Goal: Task Accomplishment & Management: Use online tool/utility

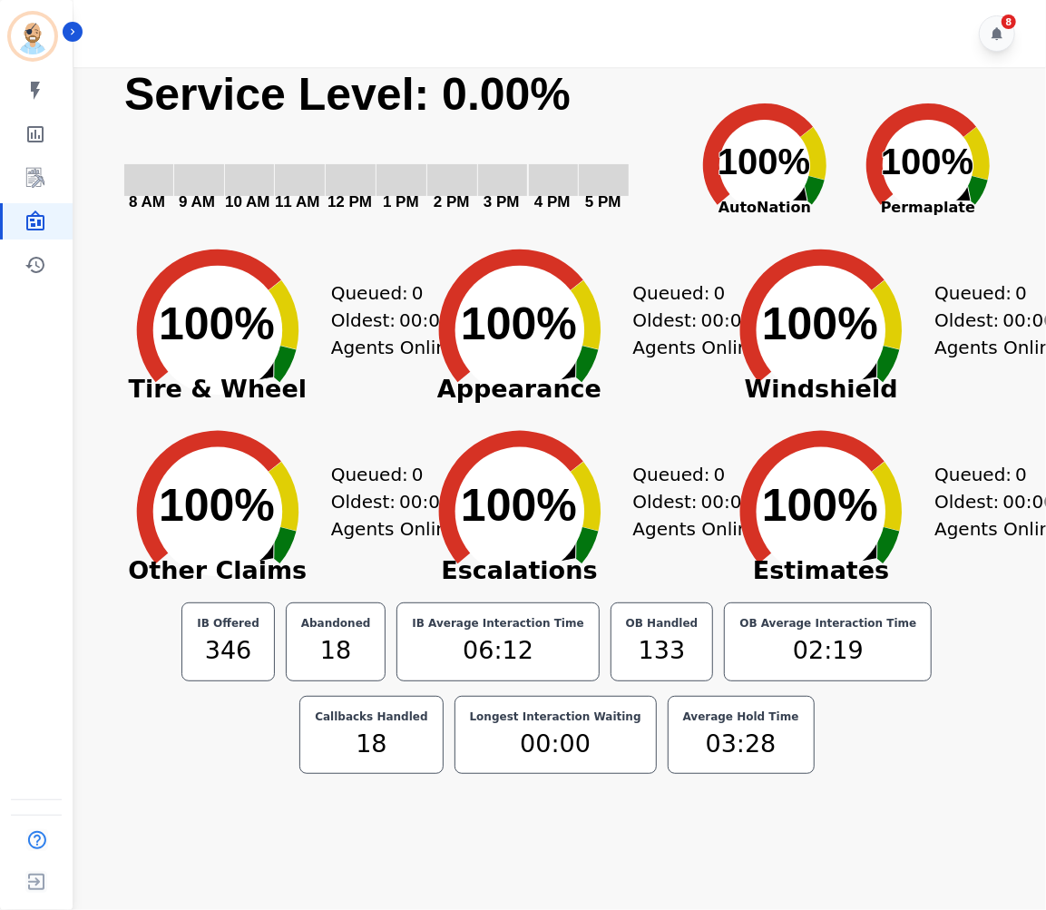
click at [277, 732] on div "IB Offered 346 Abandoned 18 IB Average Interaction Time 06:12 OB Handled 133 OB…" at bounding box center [556, 687] width 887 height 171
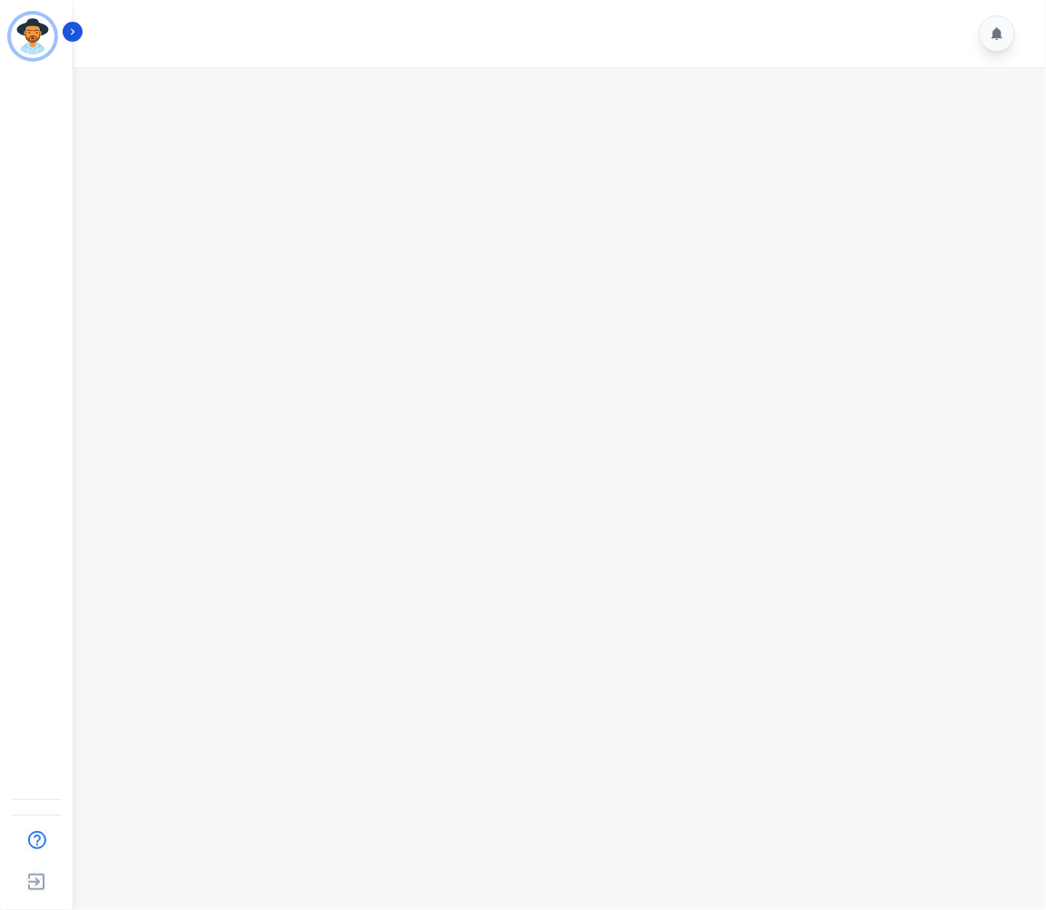
click at [450, 421] on main at bounding box center [557, 522] width 978 height 910
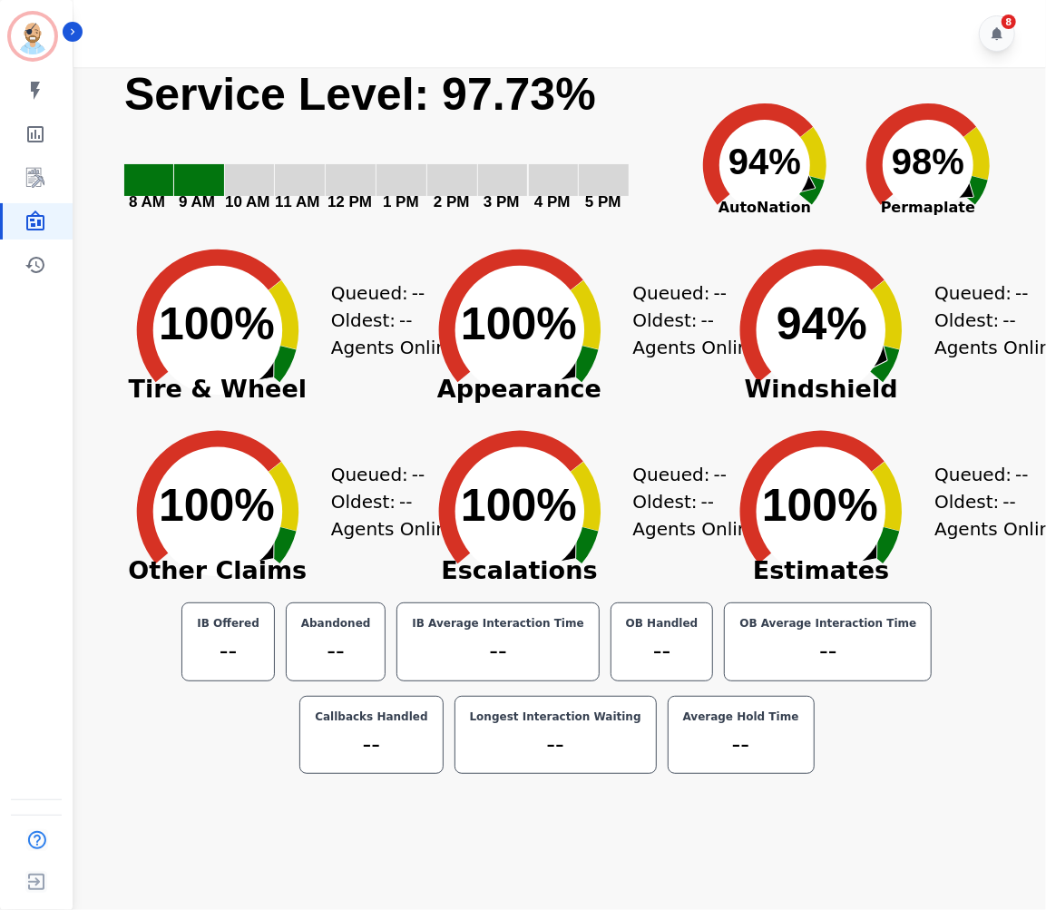
click at [302, 283] on icon "Created with Highcharts 10.3.3 100% ​ 100%" at bounding box center [217, 316] width 227 height 181
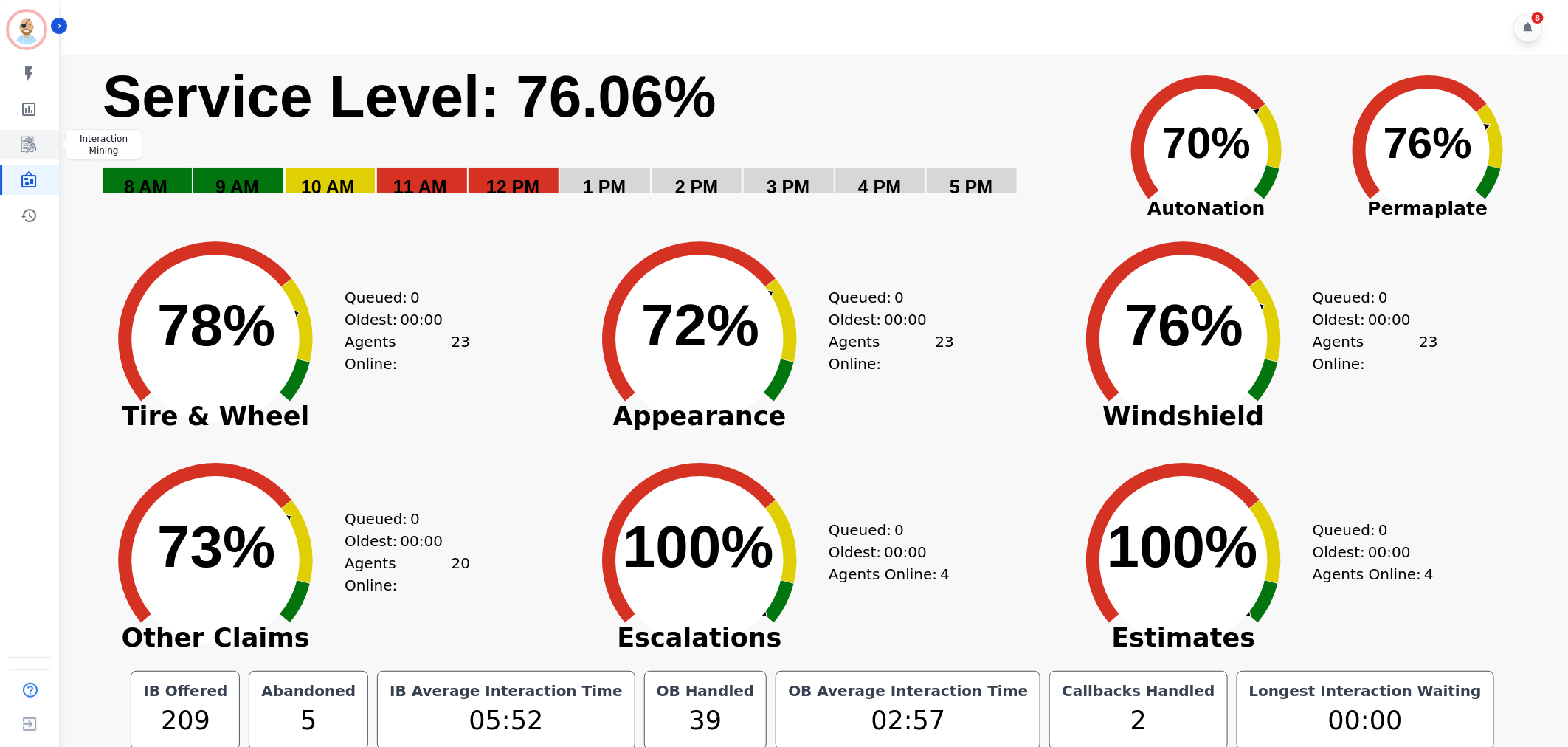
click at [20, 142] on icon "Sidebar" at bounding box center [28, 145] width 18 height 18
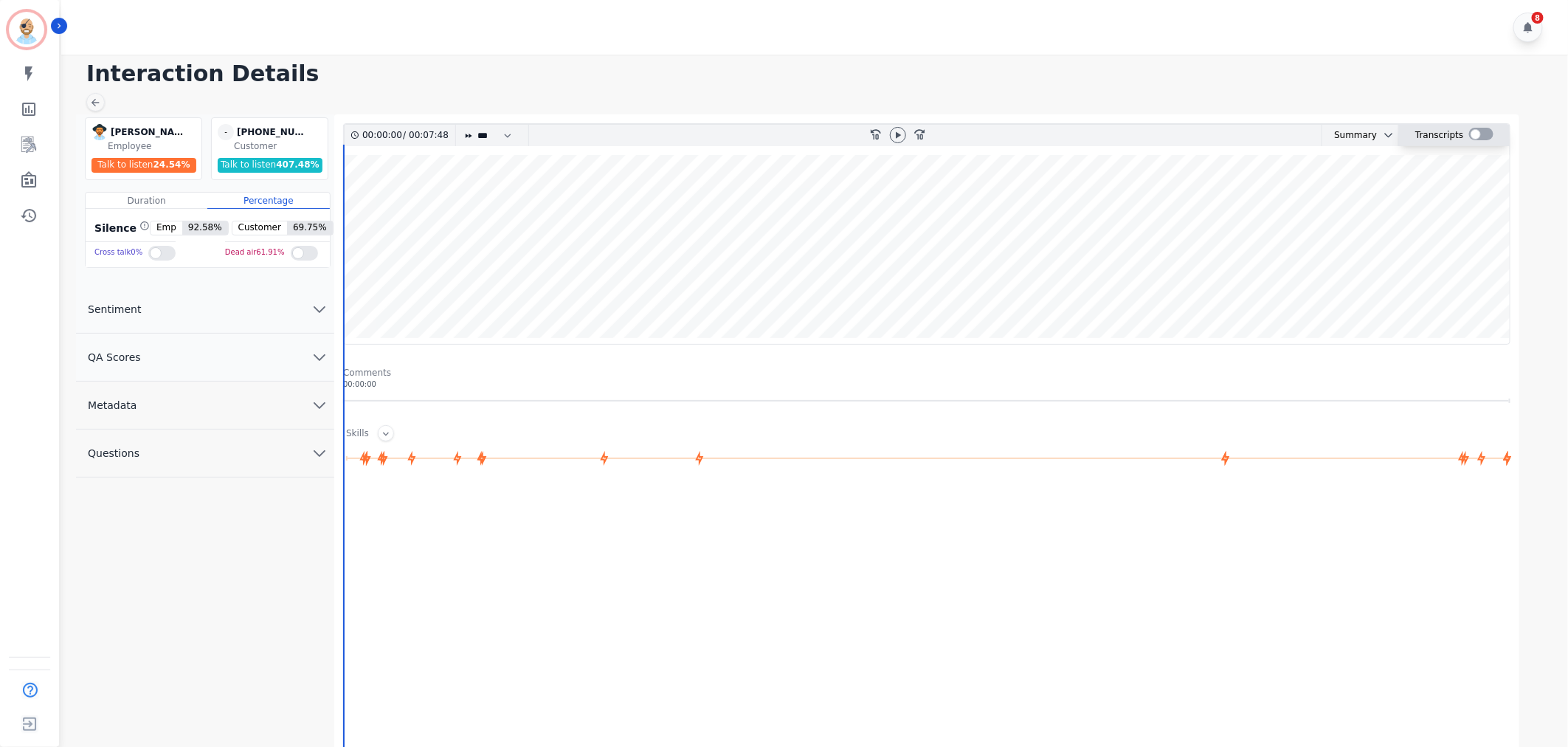
click at [1476, 138] on div at bounding box center [1482, 133] width 24 height 12
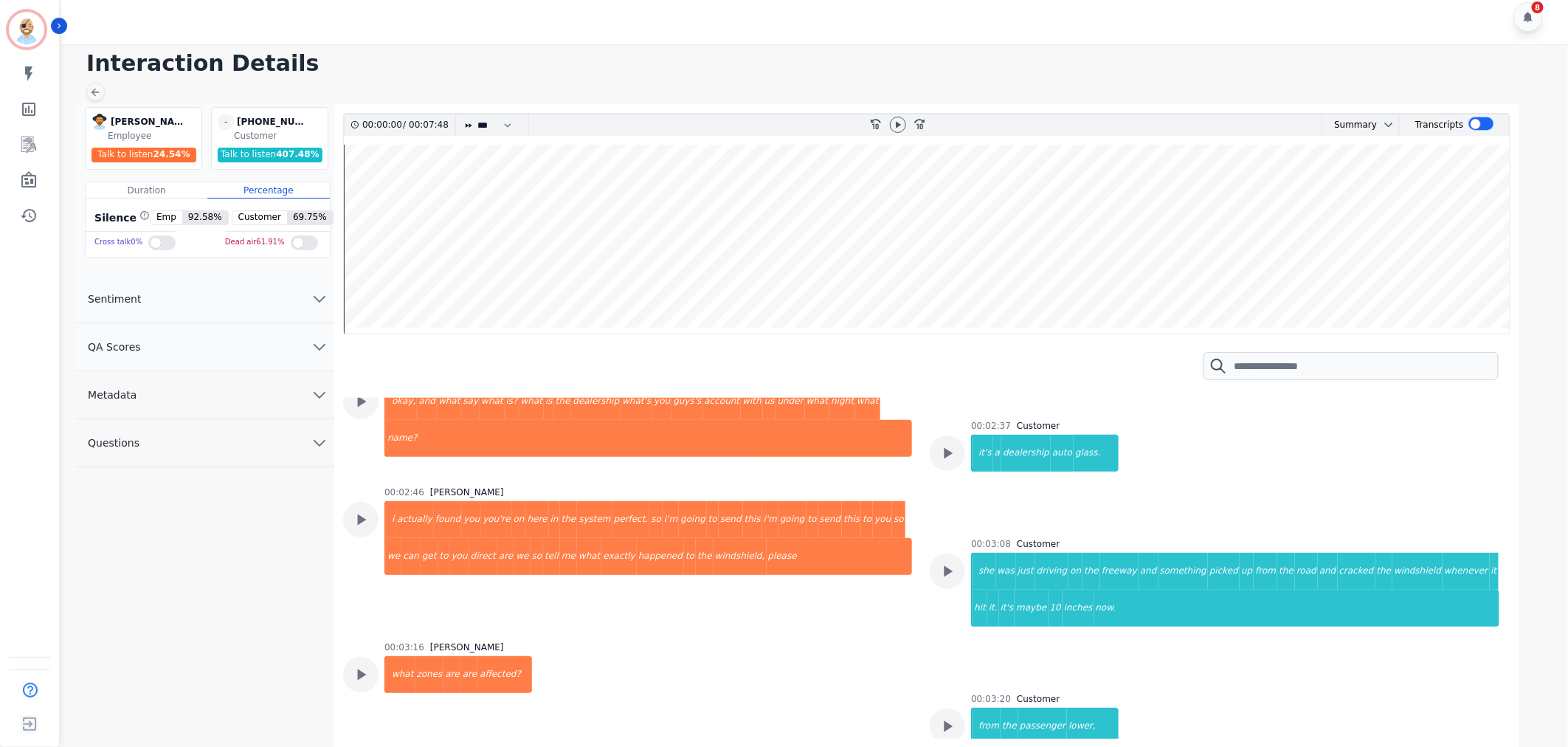
scroll to position [1640, 0]
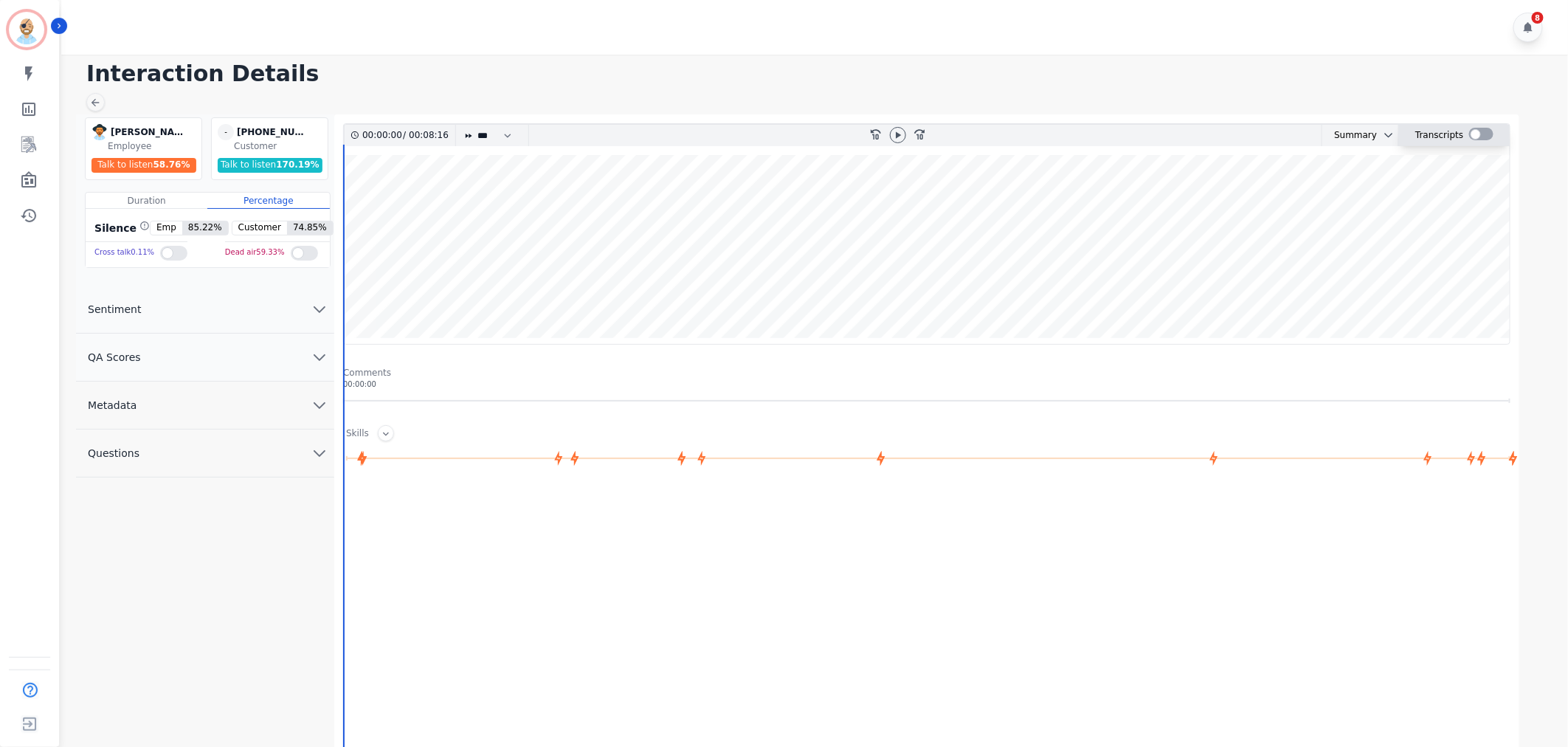
click at [1474, 131] on div at bounding box center [1482, 133] width 24 height 12
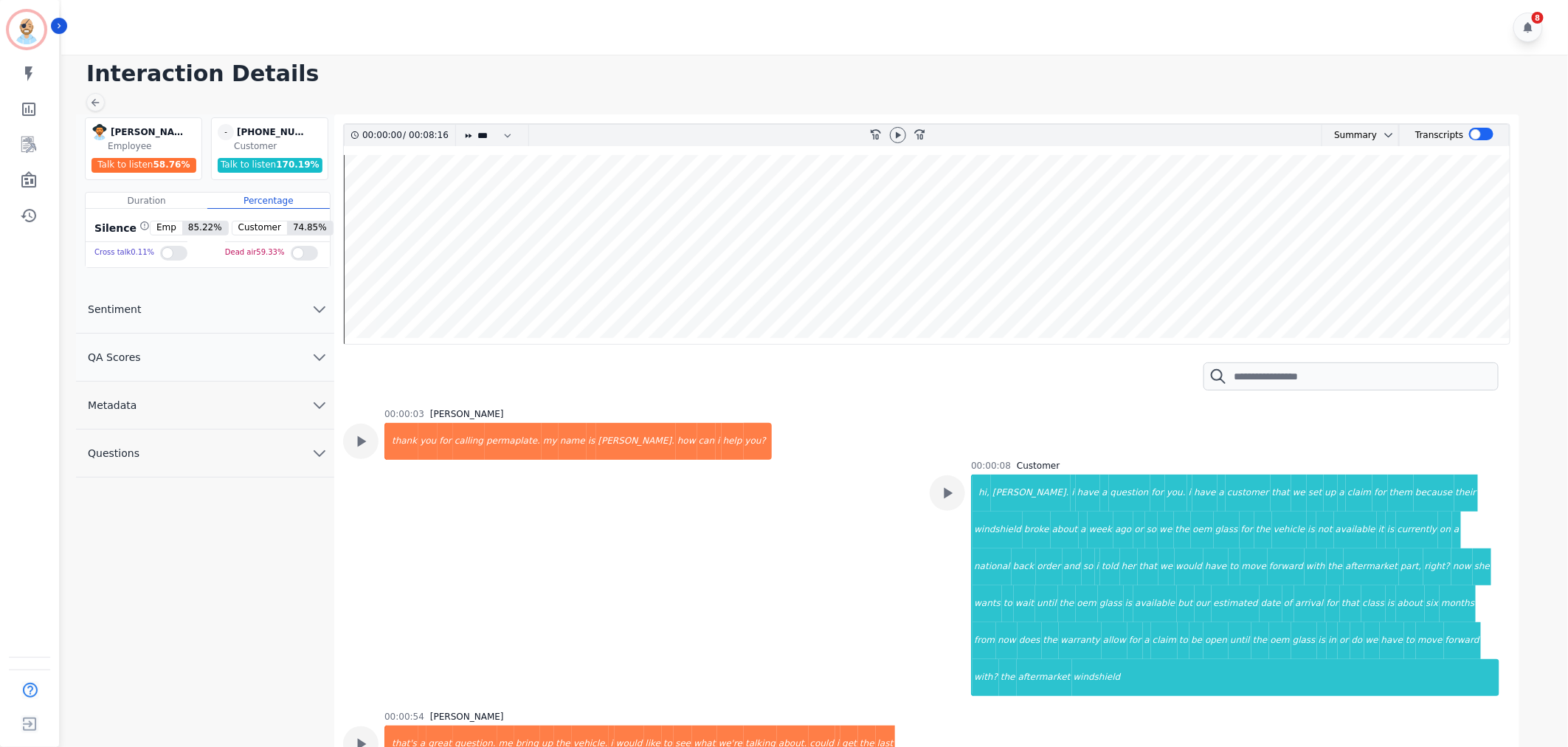
click at [674, 24] on div "8" at bounding box center [816, 27] width 1511 height 55
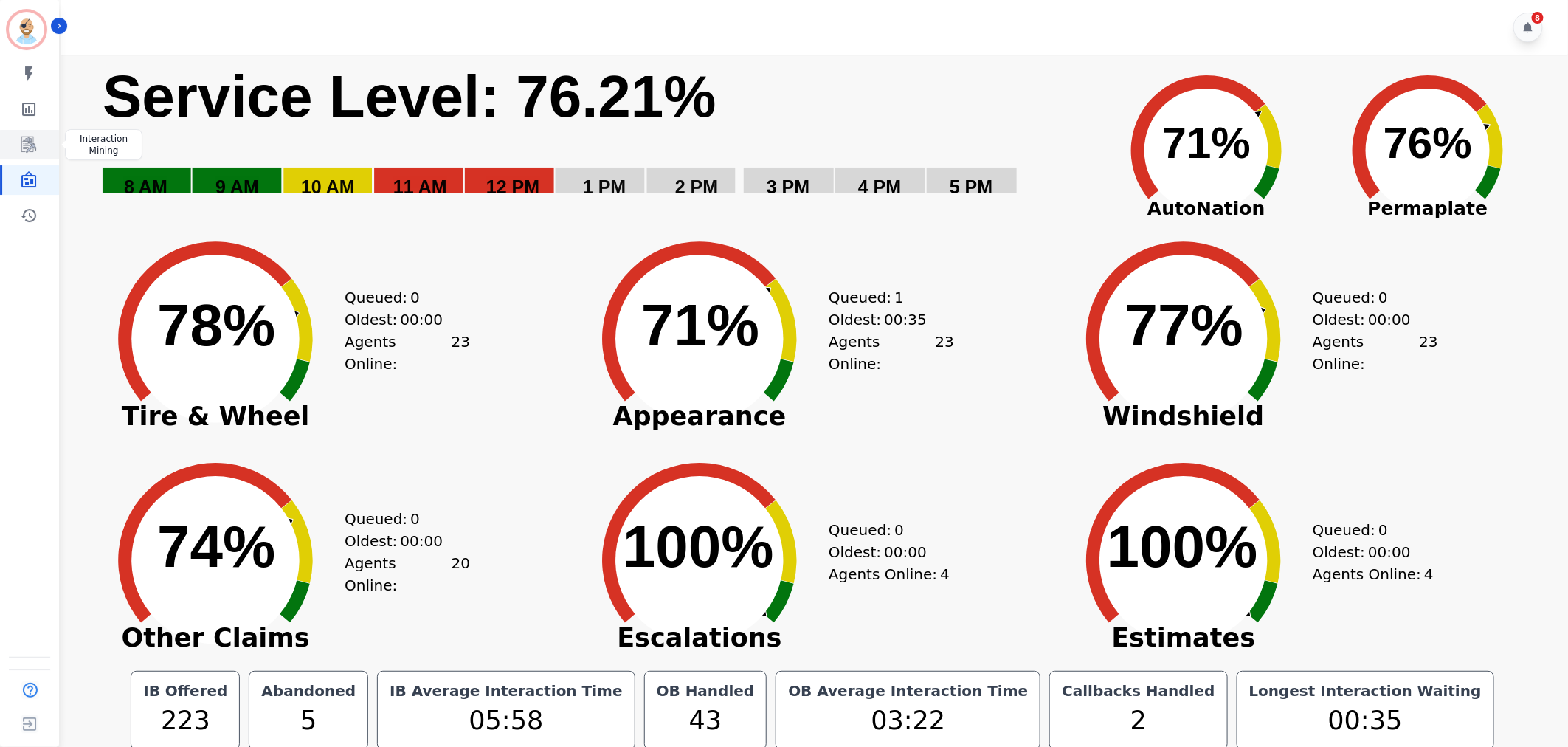
click at [18, 143] on link "Sidebar" at bounding box center [31, 145] width 57 height 29
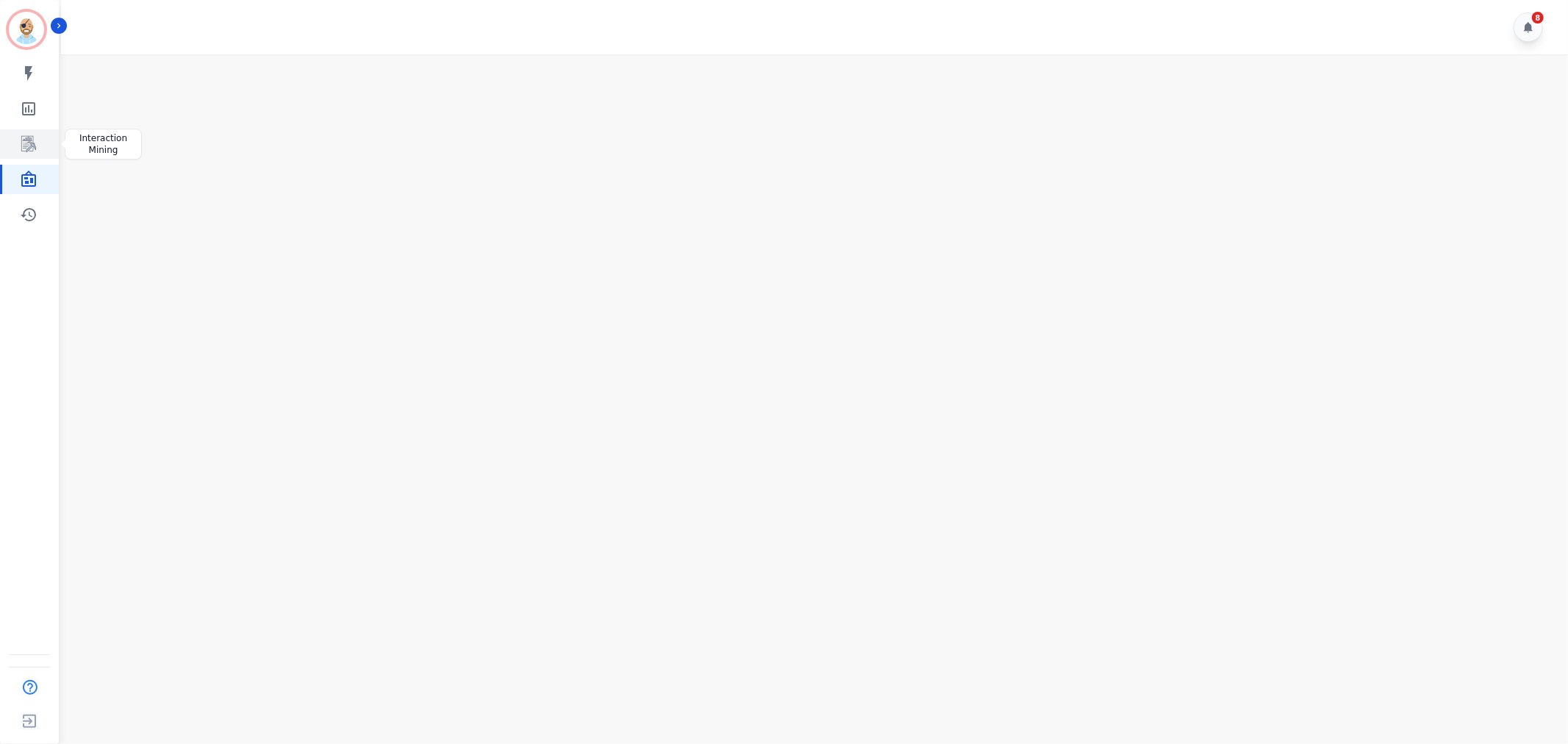
click at [25, 148] on icon "Sidebar" at bounding box center [28, 144] width 18 height 18
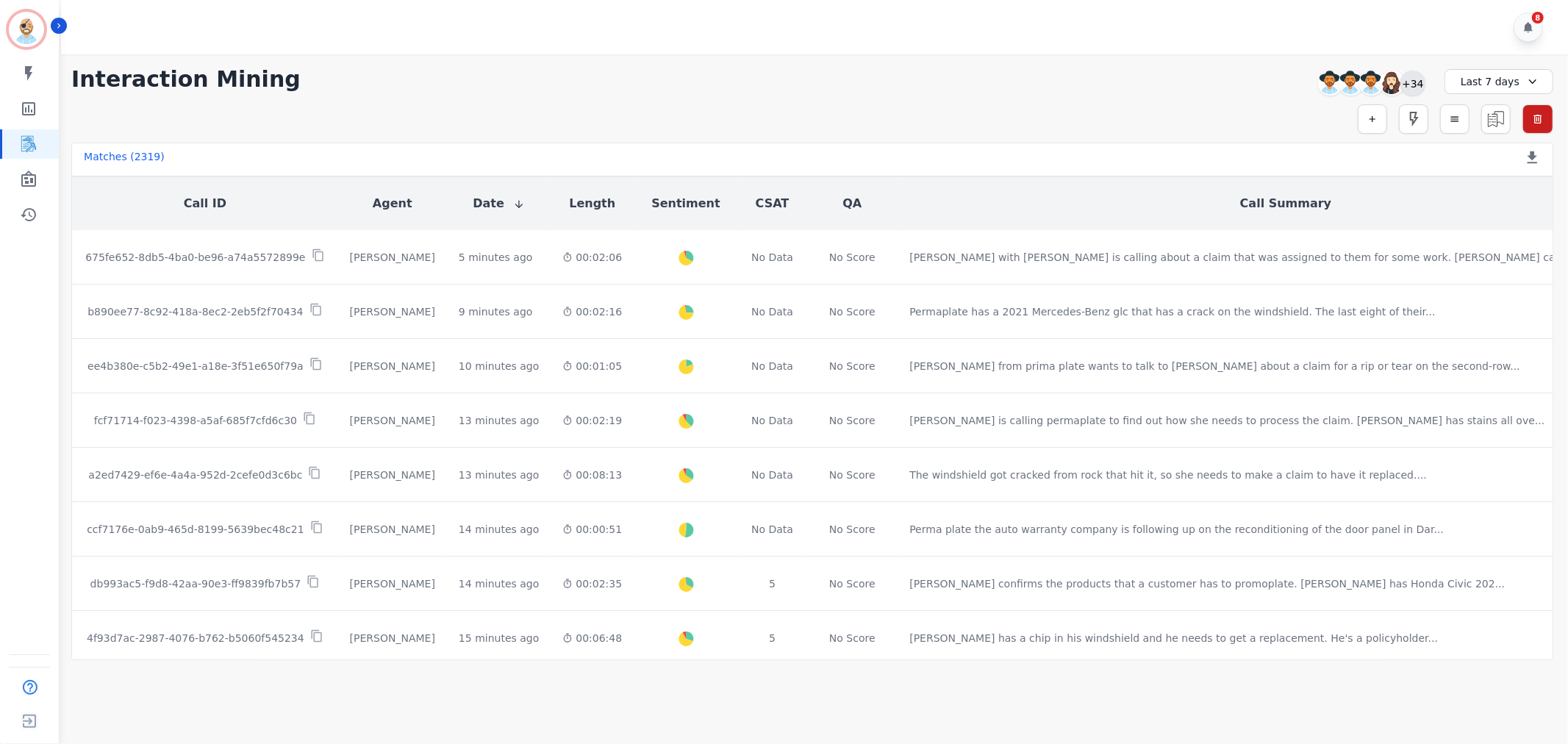
click at [1416, 82] on div "+34" at bounding box center [1413, 83] width 25 height 25
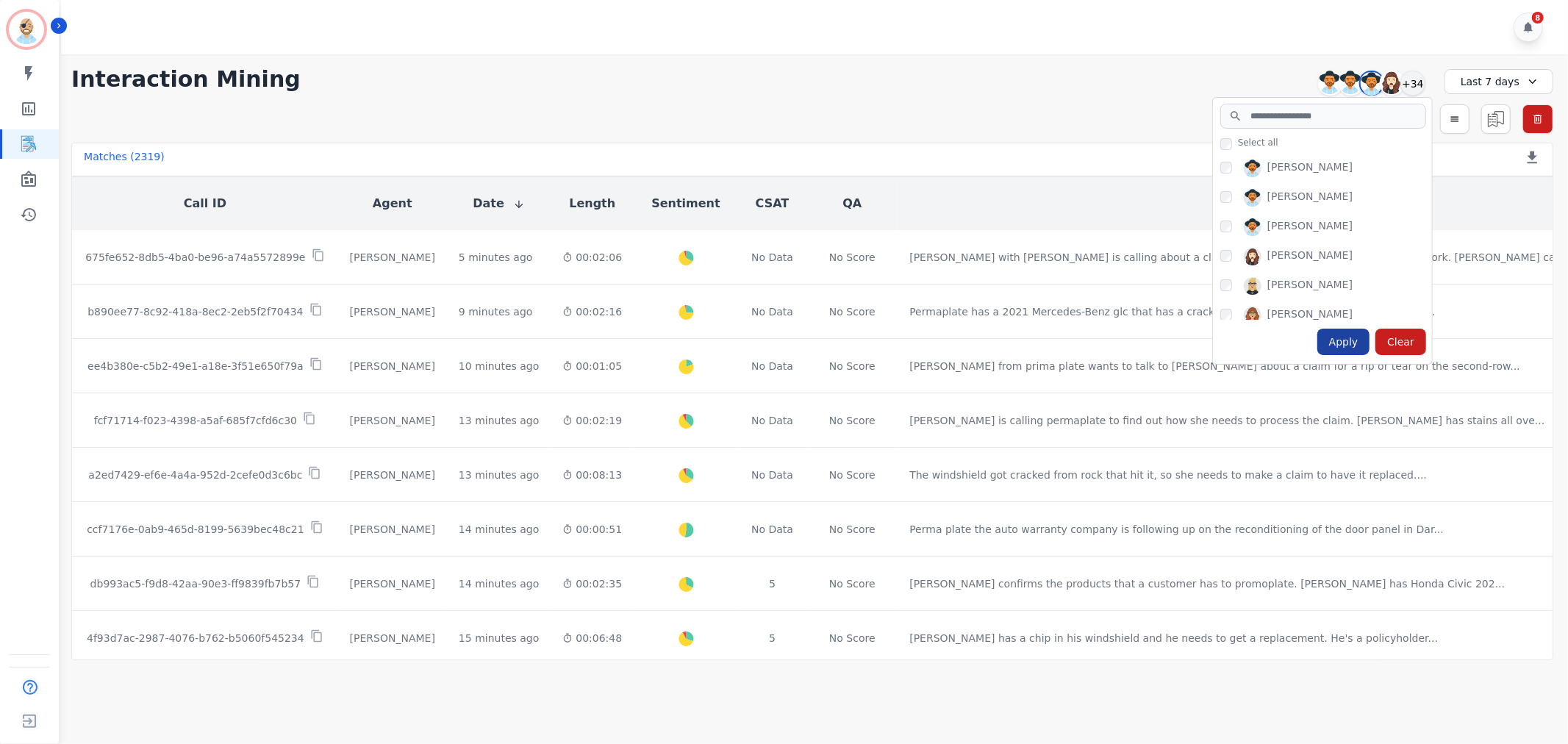
click at [1339, 342] on div "Apply" at bounding box center [1343, 341] width 53 height 27
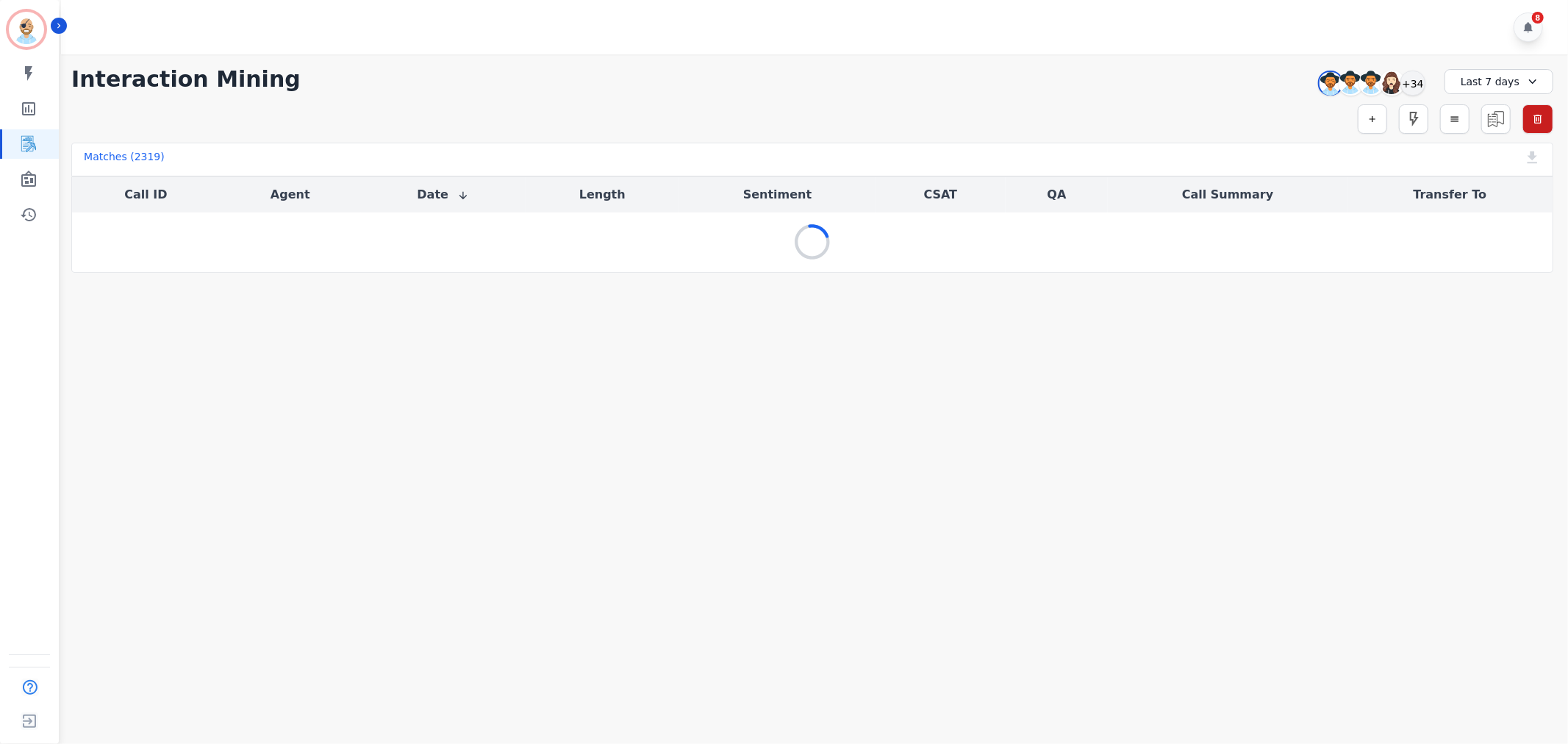
click at [1001, 105] on div "Simple Search Metric Search Advanced Search Saved Rules Clear Filters" at bounding box center [812, 119] width 1482 height 29
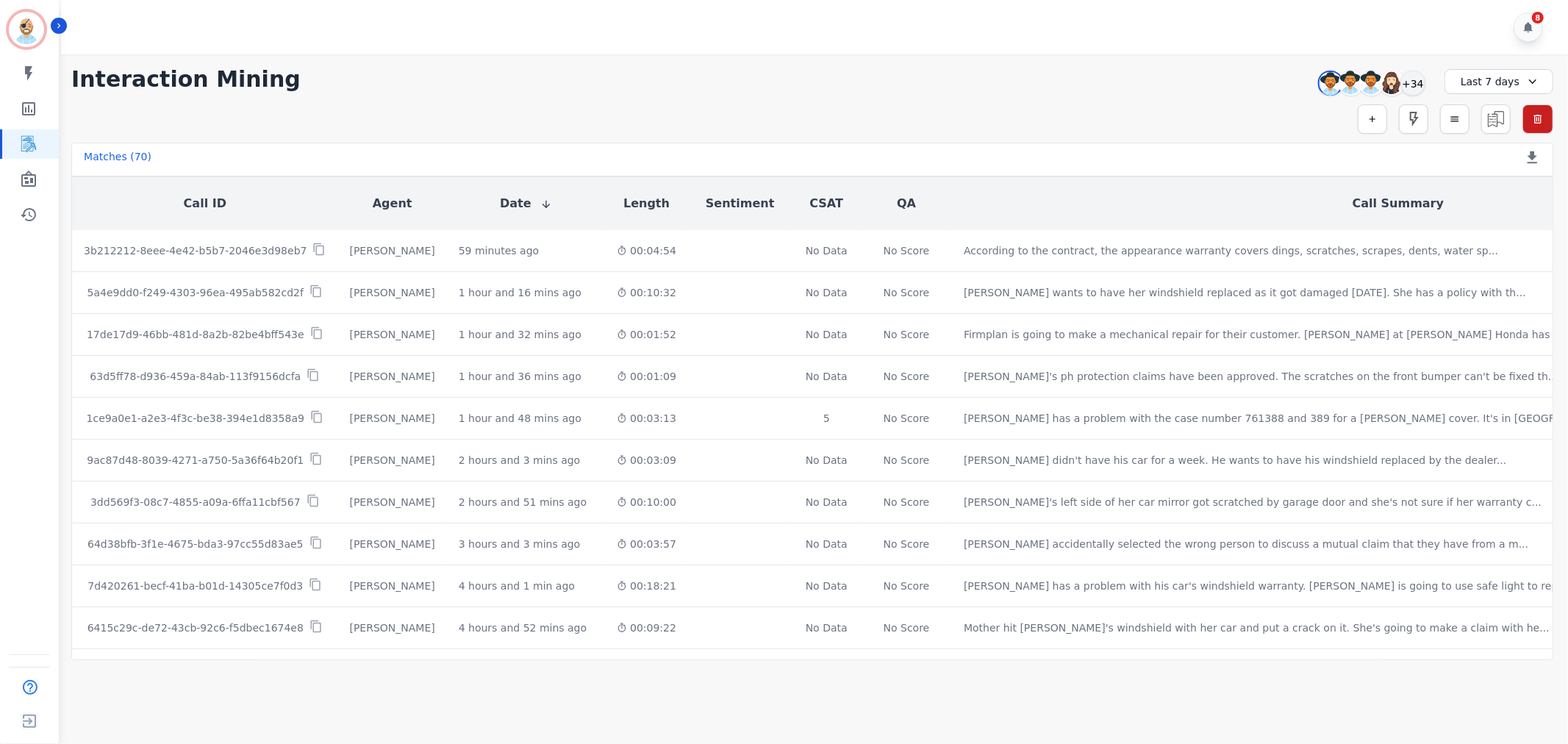
click at [525, 89] on div "**********" at bounding box center [812, 79] width 1482 height 27
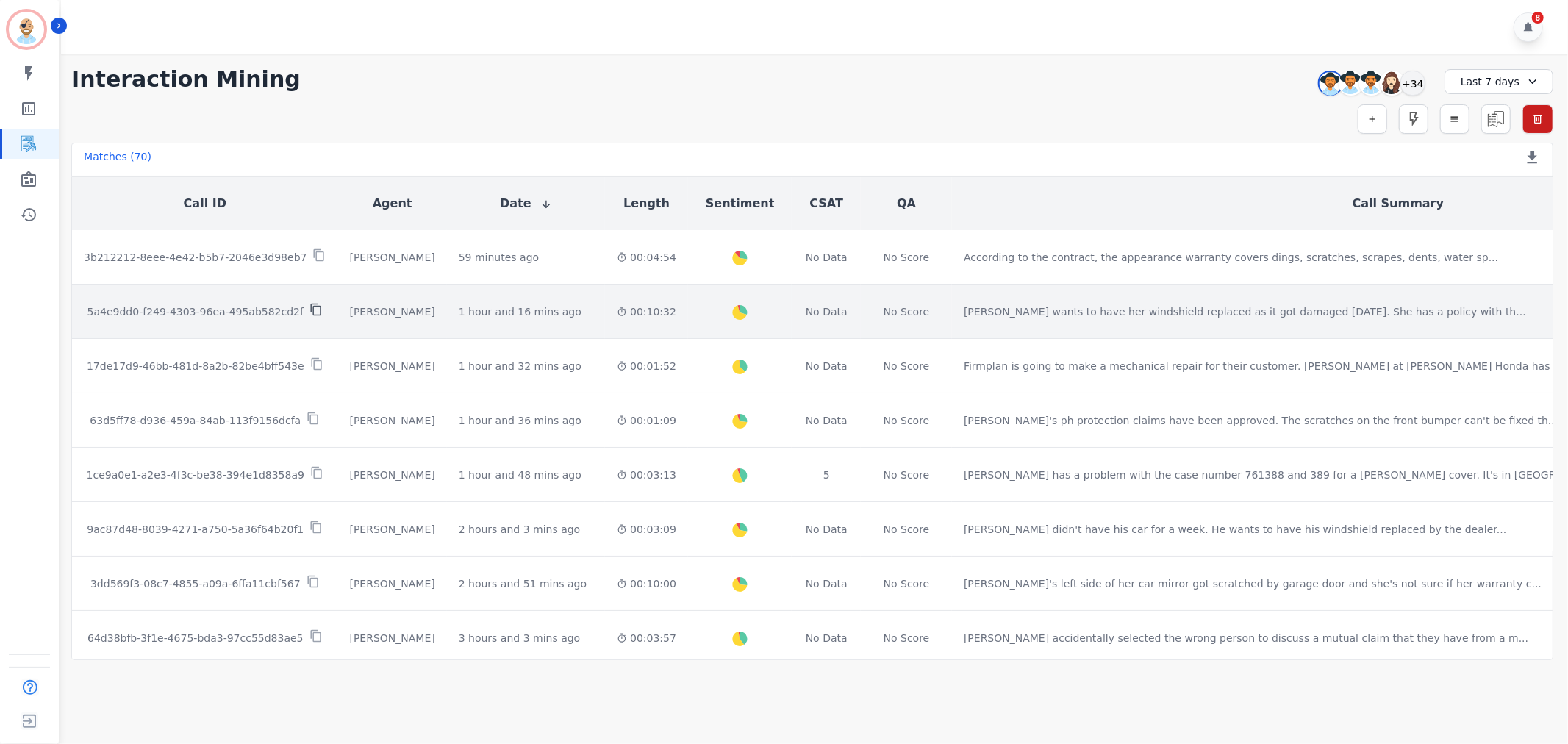
click at [311, 304] on icon at bounding box center [316, 310] width 11 height 12
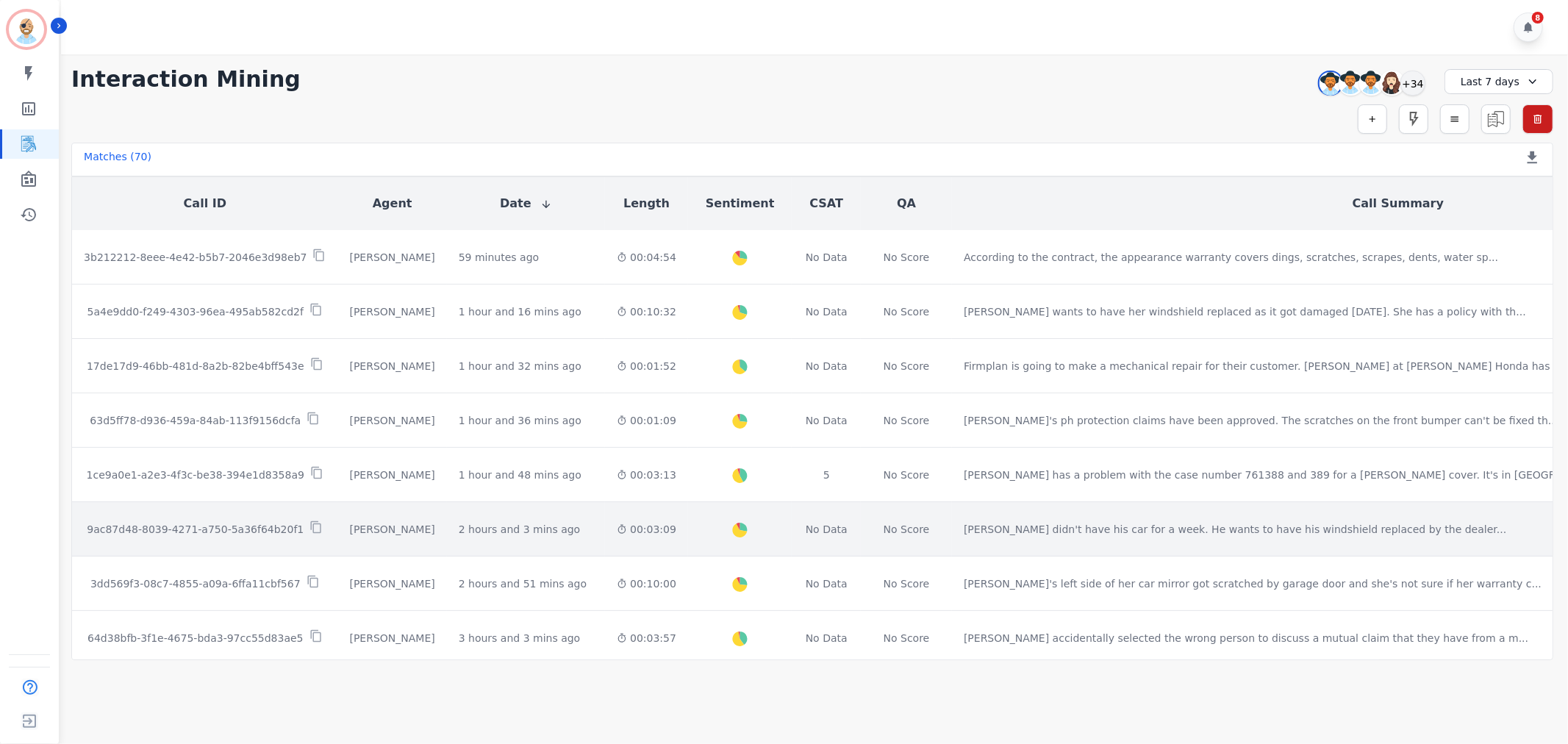
click at [303, 520] on div "9ac87d48-8039-4271-a750-5a36f64b20f1" at bounding box center [204, 528] width 242 height 17
click at [311, 521] on icon at bounding box center [316, 527] width 11 height 12
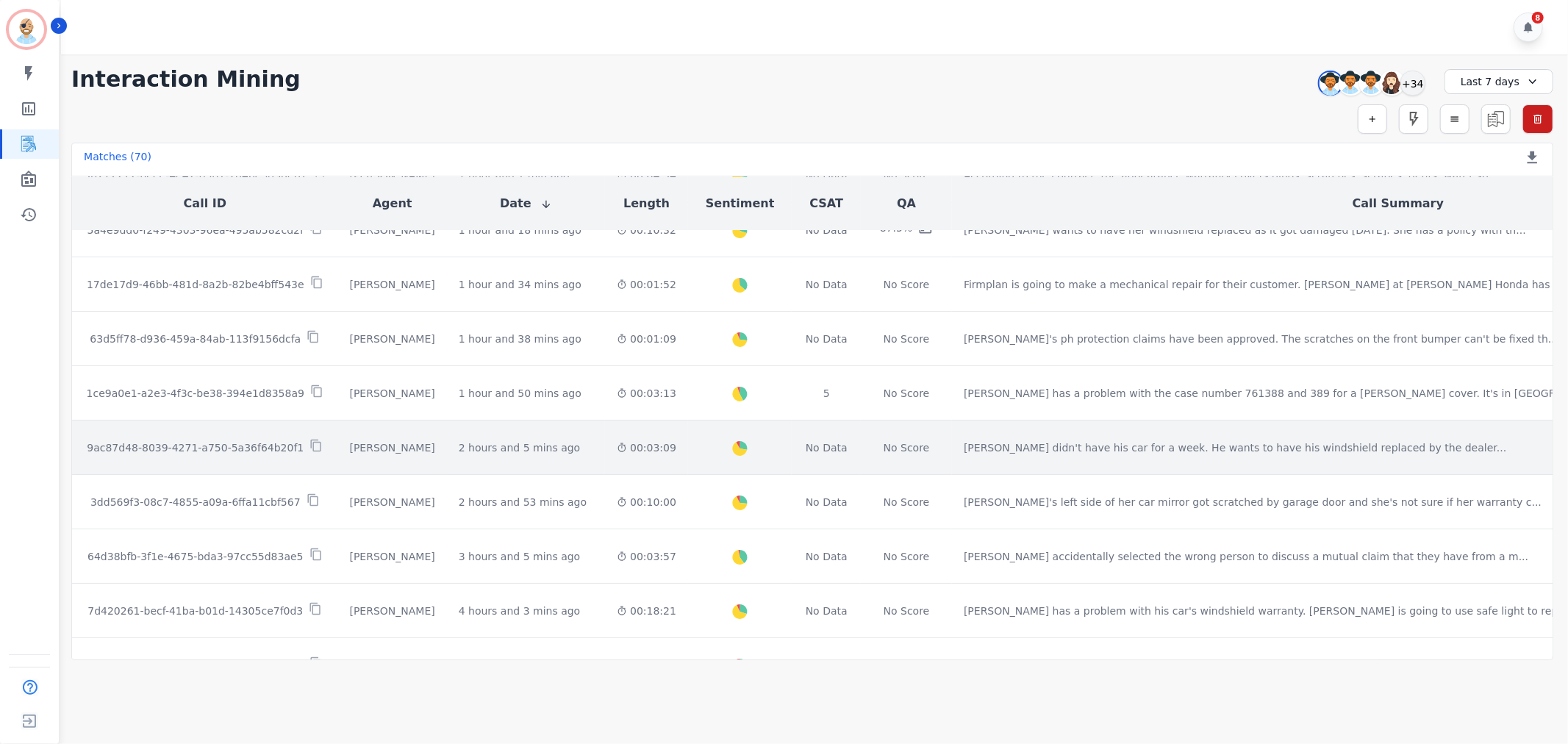
scroll to position [163, 0]
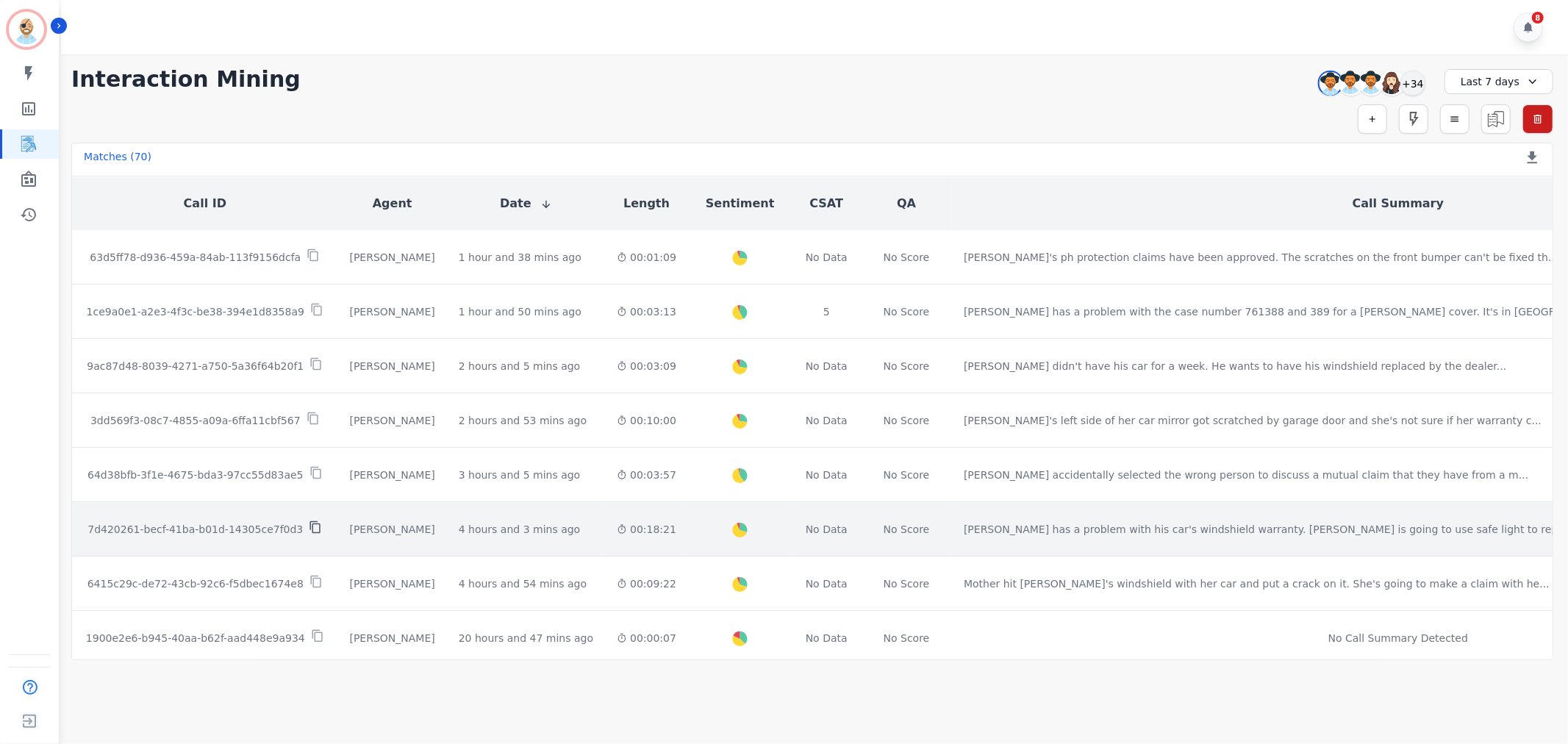
click at [311, 521] on icon at bounding box center [315, 527] width 11 height 12
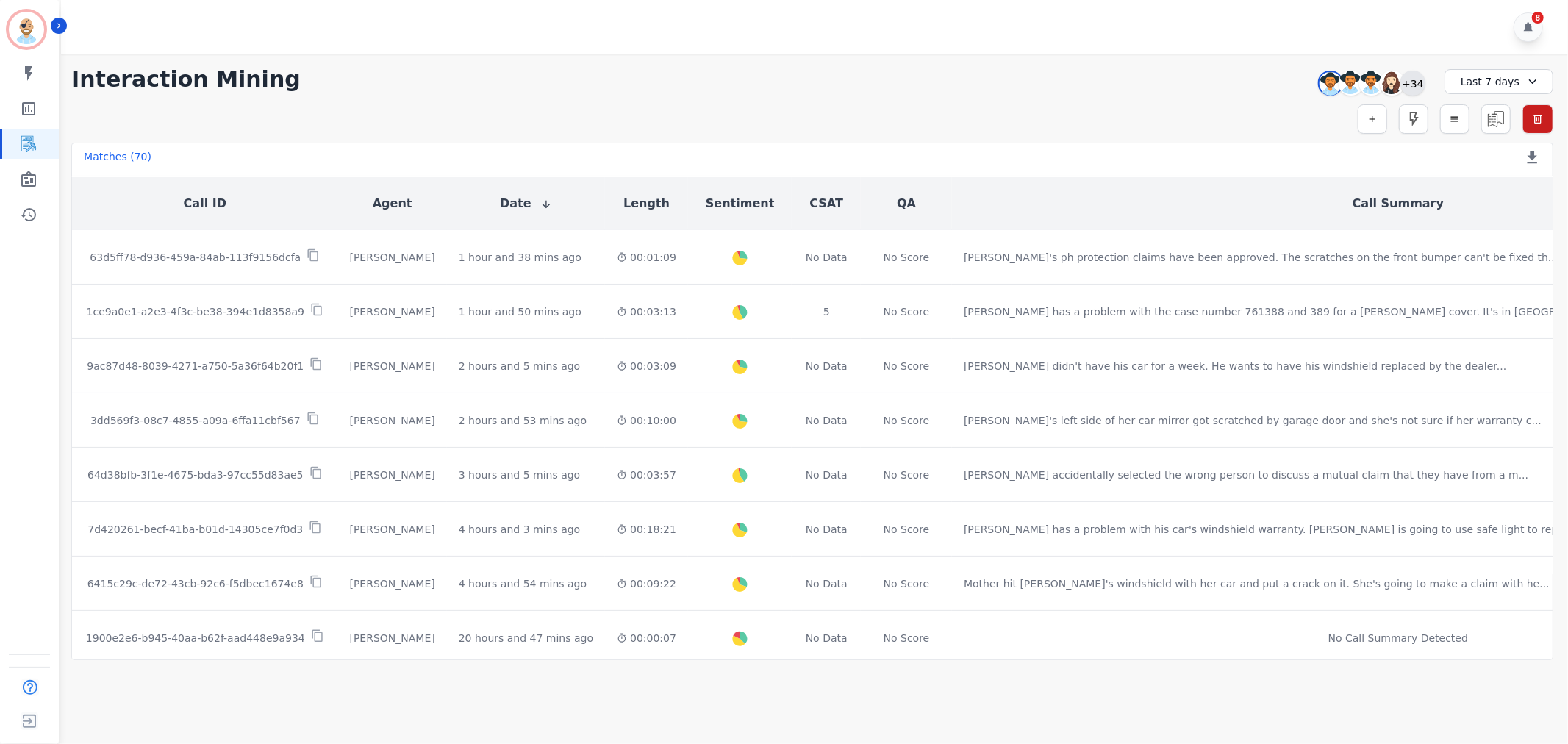
click at [1401, 75] on div "+34" at bounding box center [1413, 83] width 25 height 25
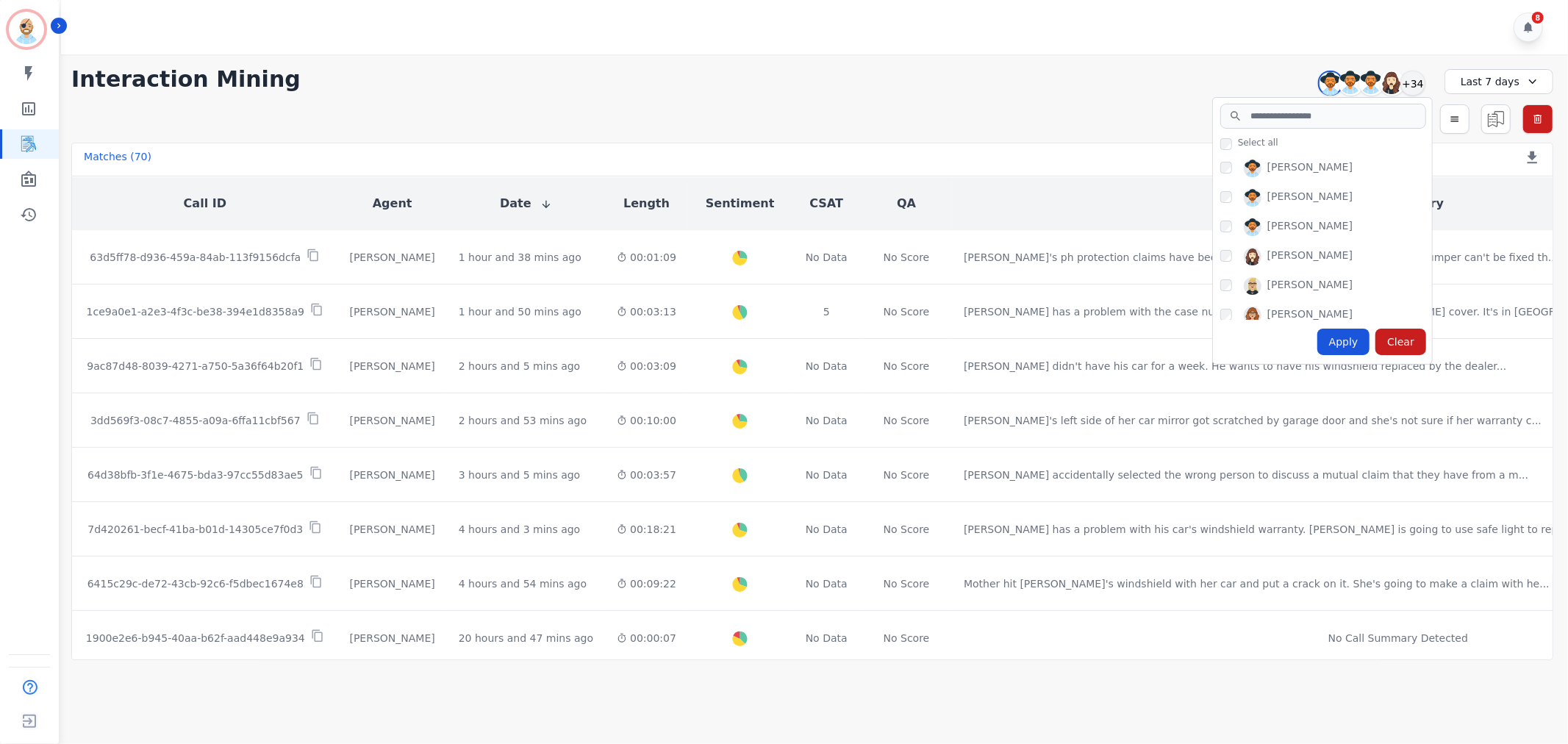
click at [1228, 160] on div "[PERSON_NAME]" at bounding box center [1326, 171] width 212 height 24
click at [1228, 162] on div "[PERSON_NAME]" at bounding box center [1326, 171] width 212 height 24
click at [1348, 344] on div "Apply" at bounding box center [1343, 341] width 53 height 27
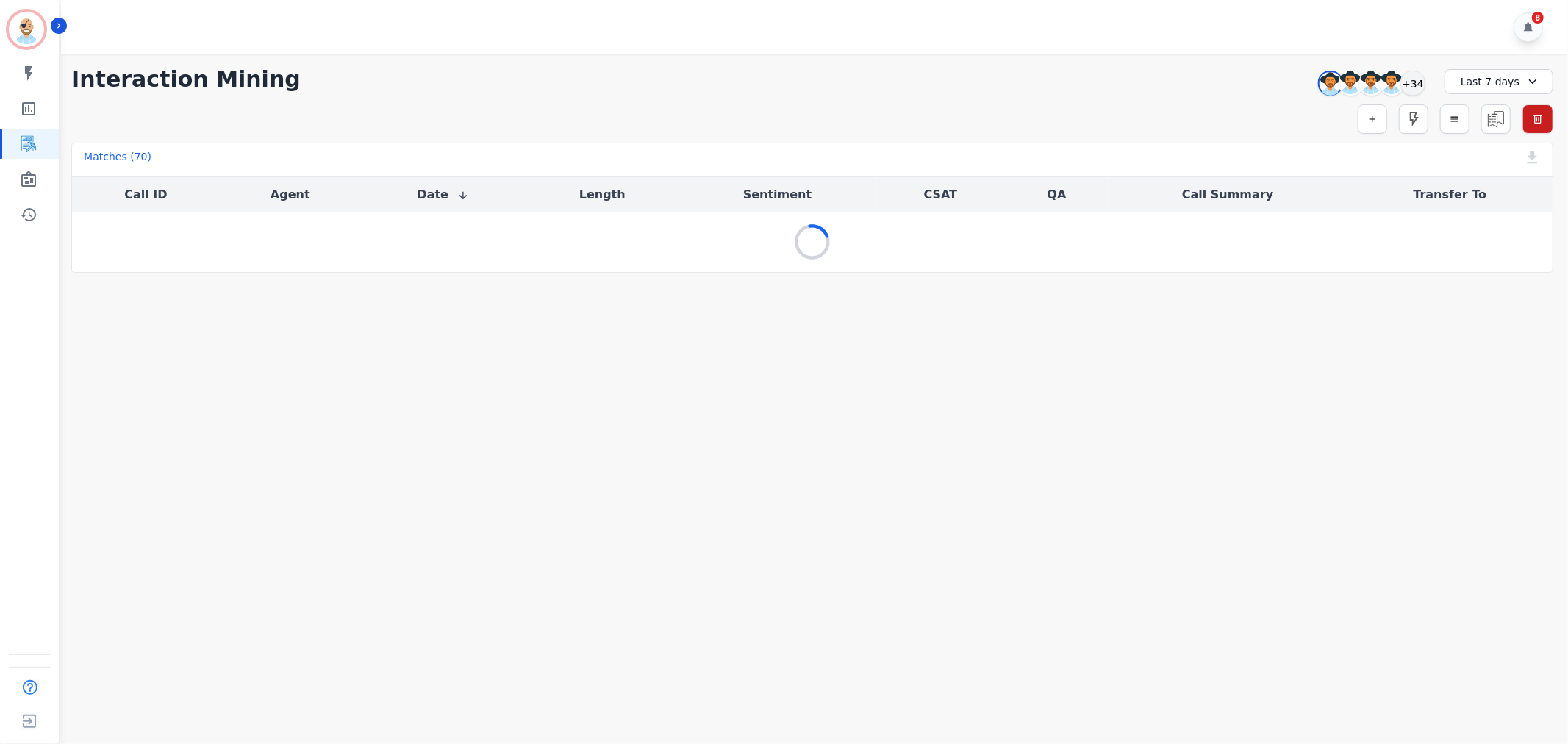
click at [1007, 96] on div "**********" at bounding box center [812, 163] width 1511 height 218
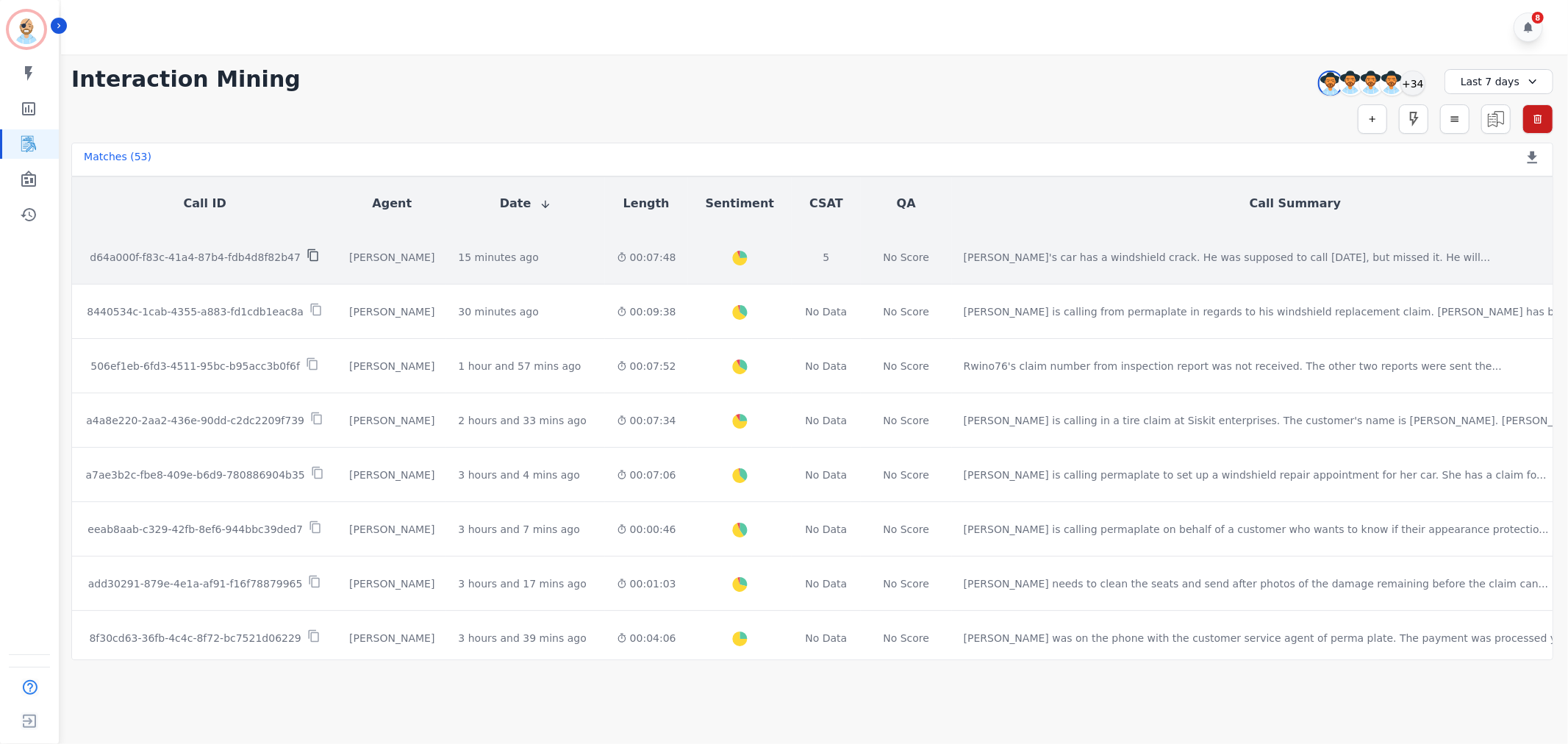
click at [306, 249] on icon at bounding box center [313, 255] width 13 height 13
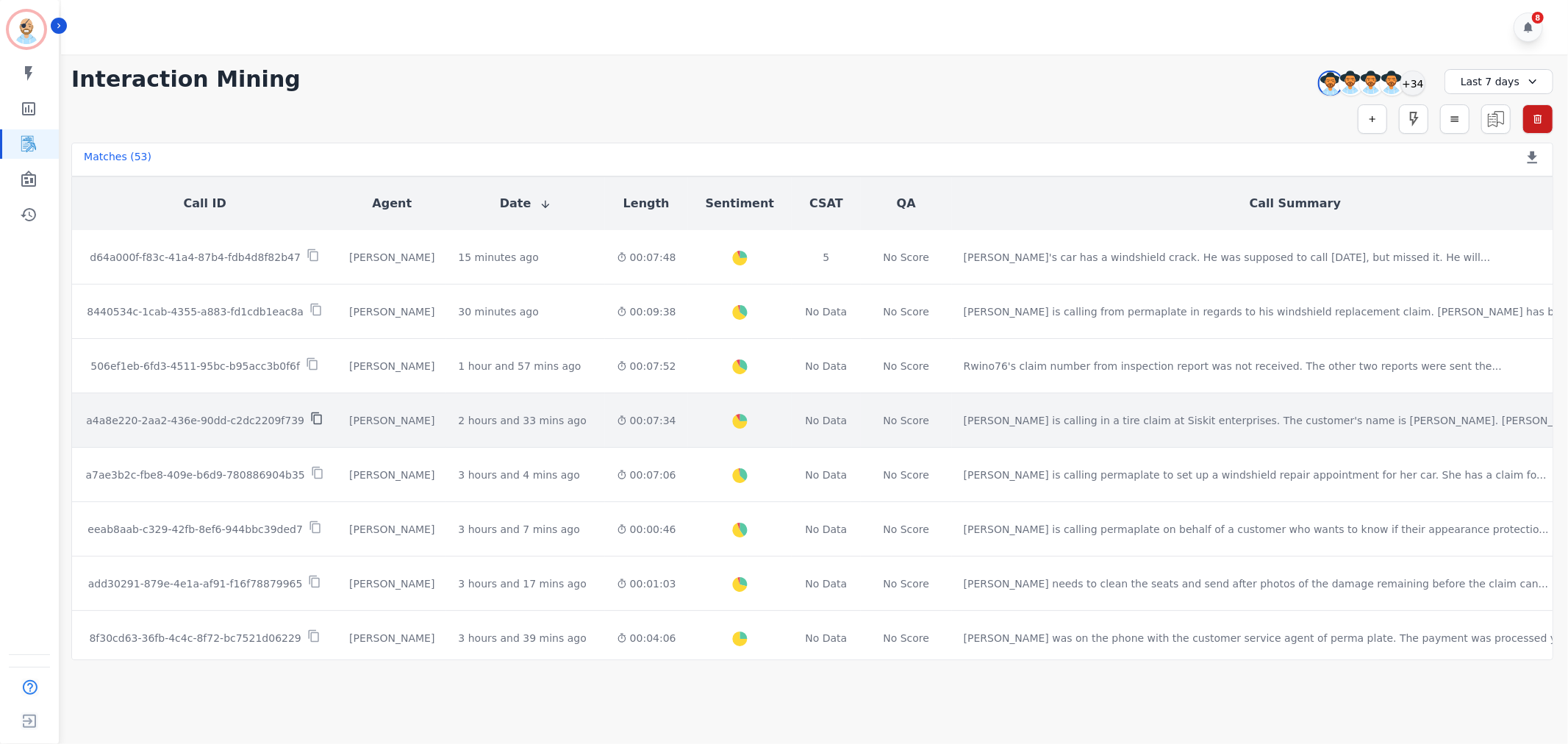
click at [311, 413] on icon at bounding box center [316, 418] width 11 height 12
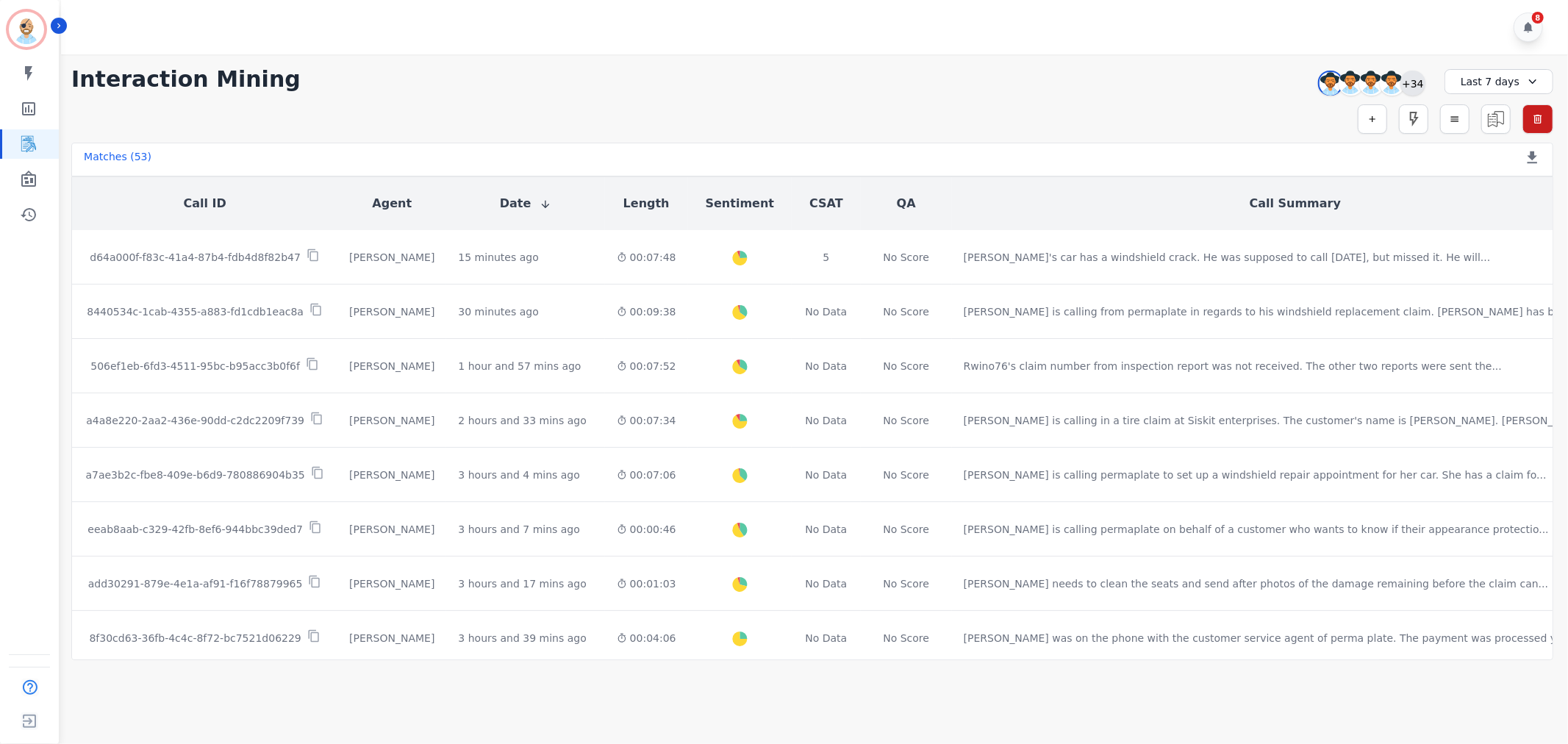
click at [1408, 82] on div "+34" at bounding box center [1413, 83] width 25 height 25
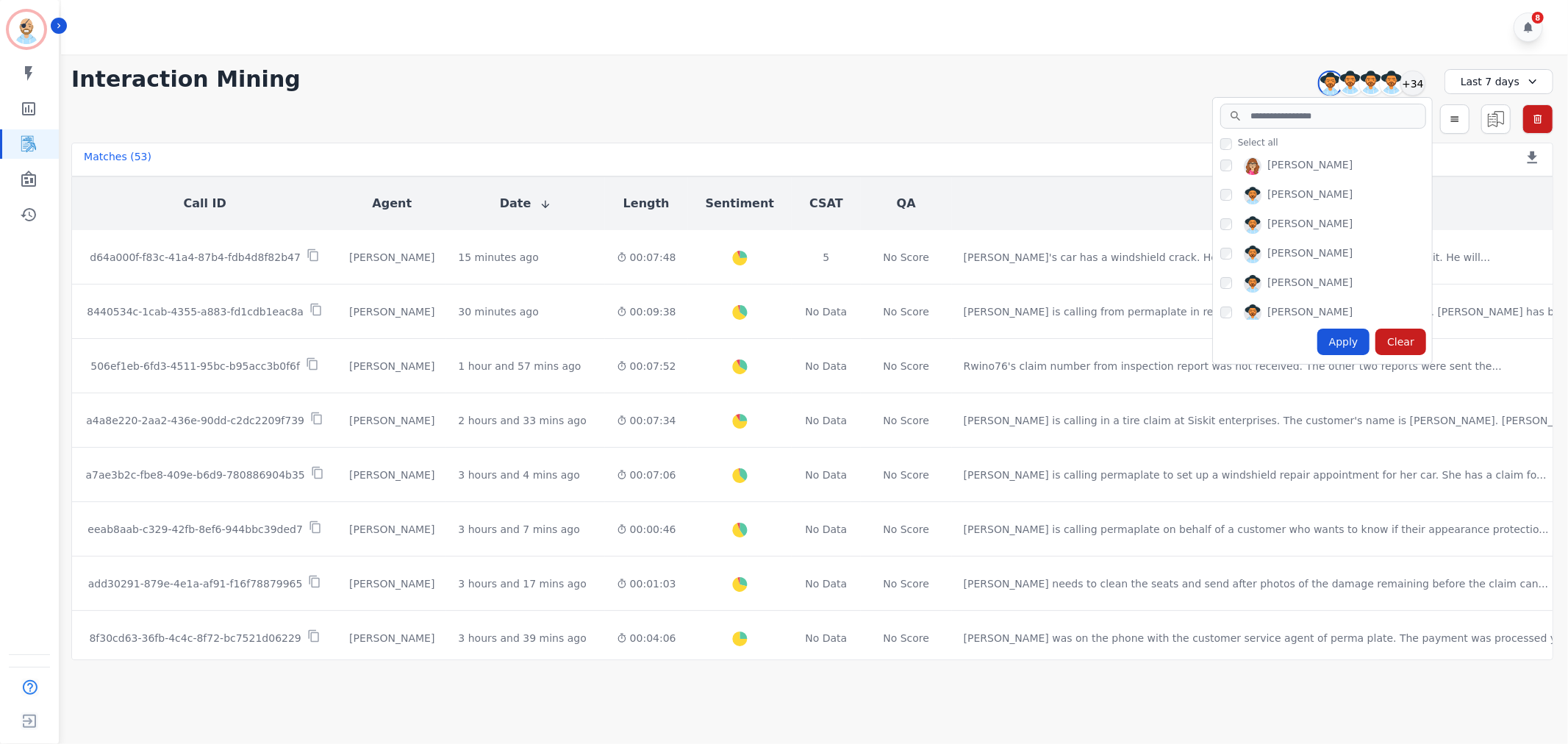
scroll to position [163, 0]
click at [1035, 105] on div "Simple Search Metric Search Advanced Search Saved Rules Clear Filters" at bounding box center [812, 119] width 1482 height 29
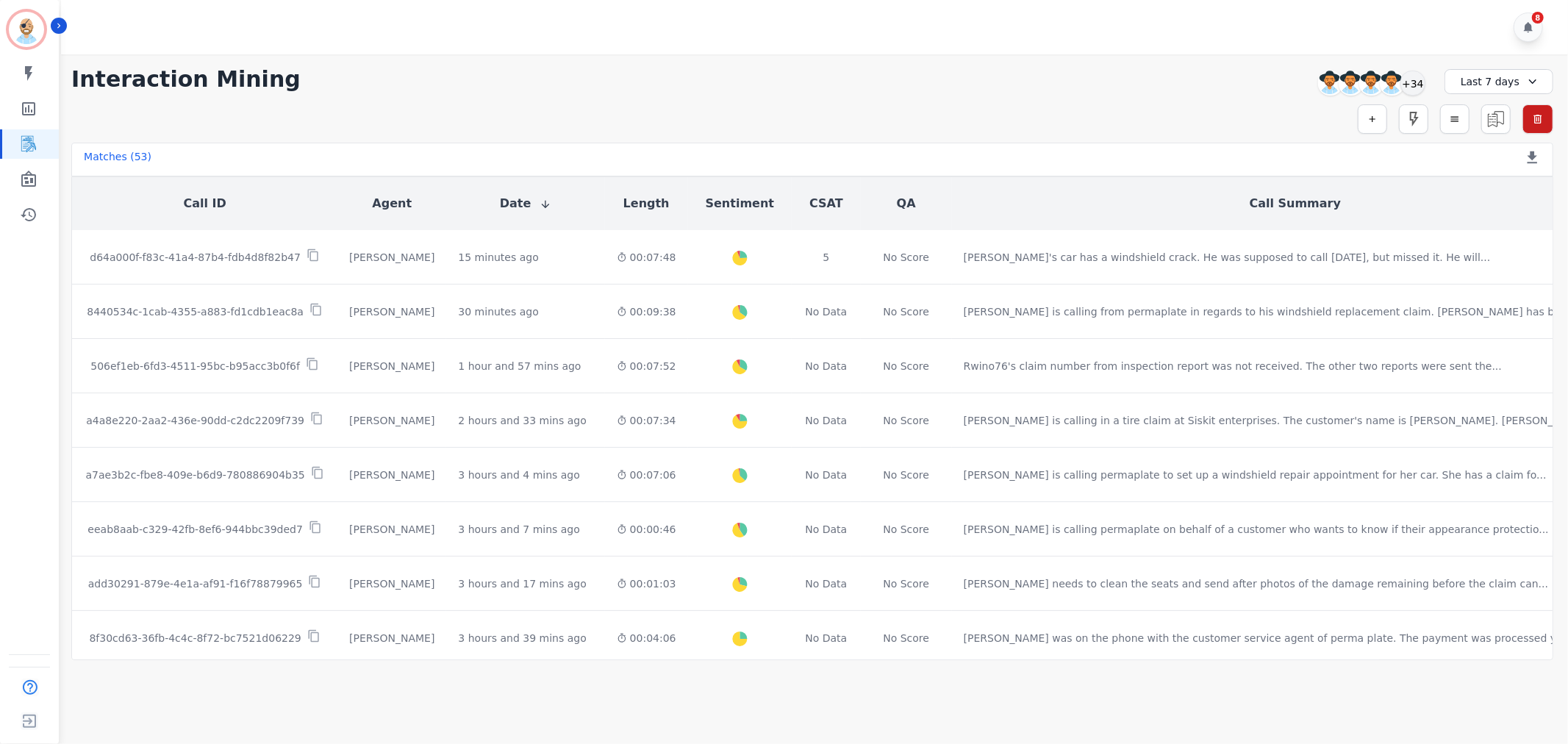
click at [1472, 83] on div "Last 7 days" at bounding box center [1499, 81] width 109 height 25
click at [1480, 186] on li "Last 14 days" at bounding box center [1508, 186] width 74 height 15
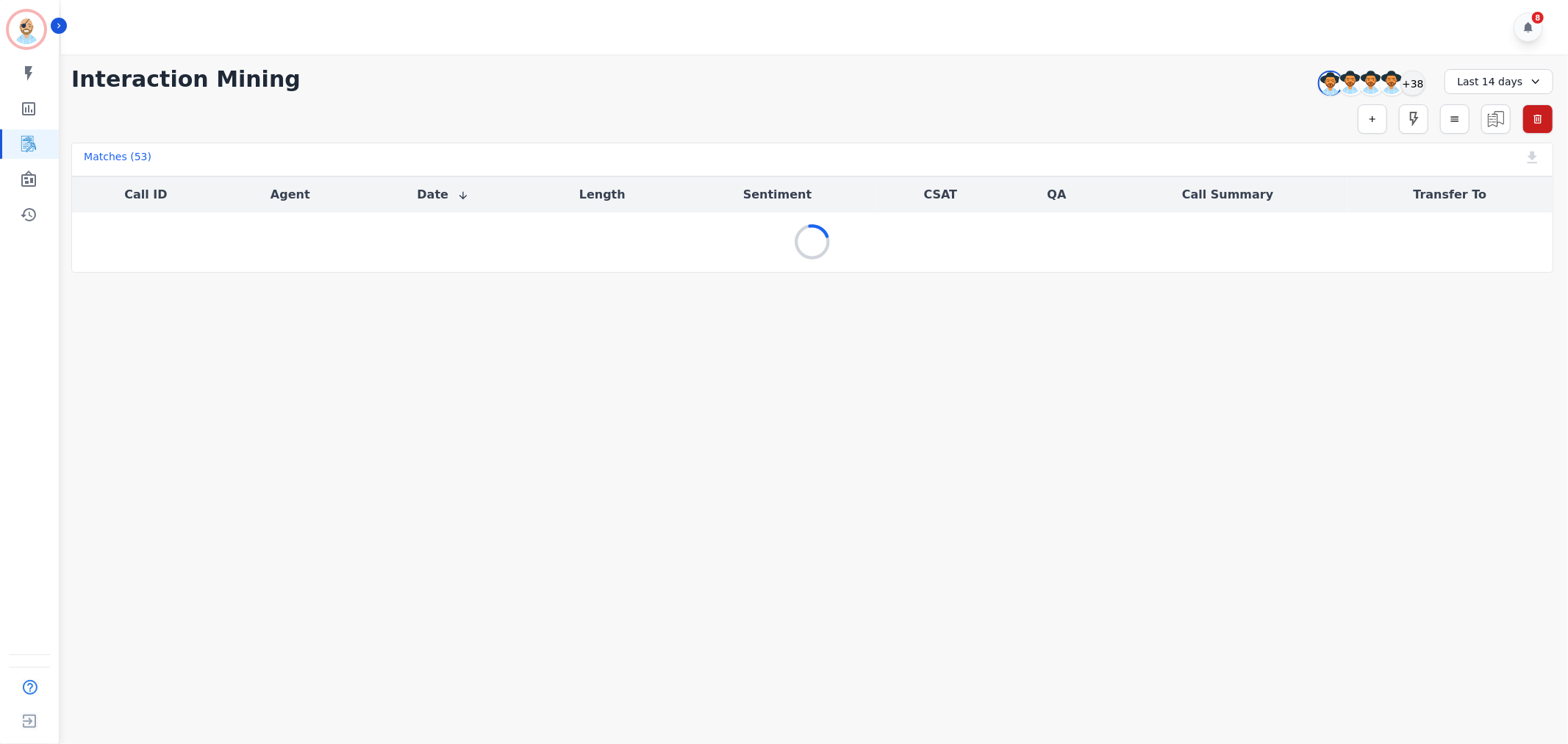
click at [1156, 100] on div "**********" at bounding box center [812, 163] width 1511 height 218
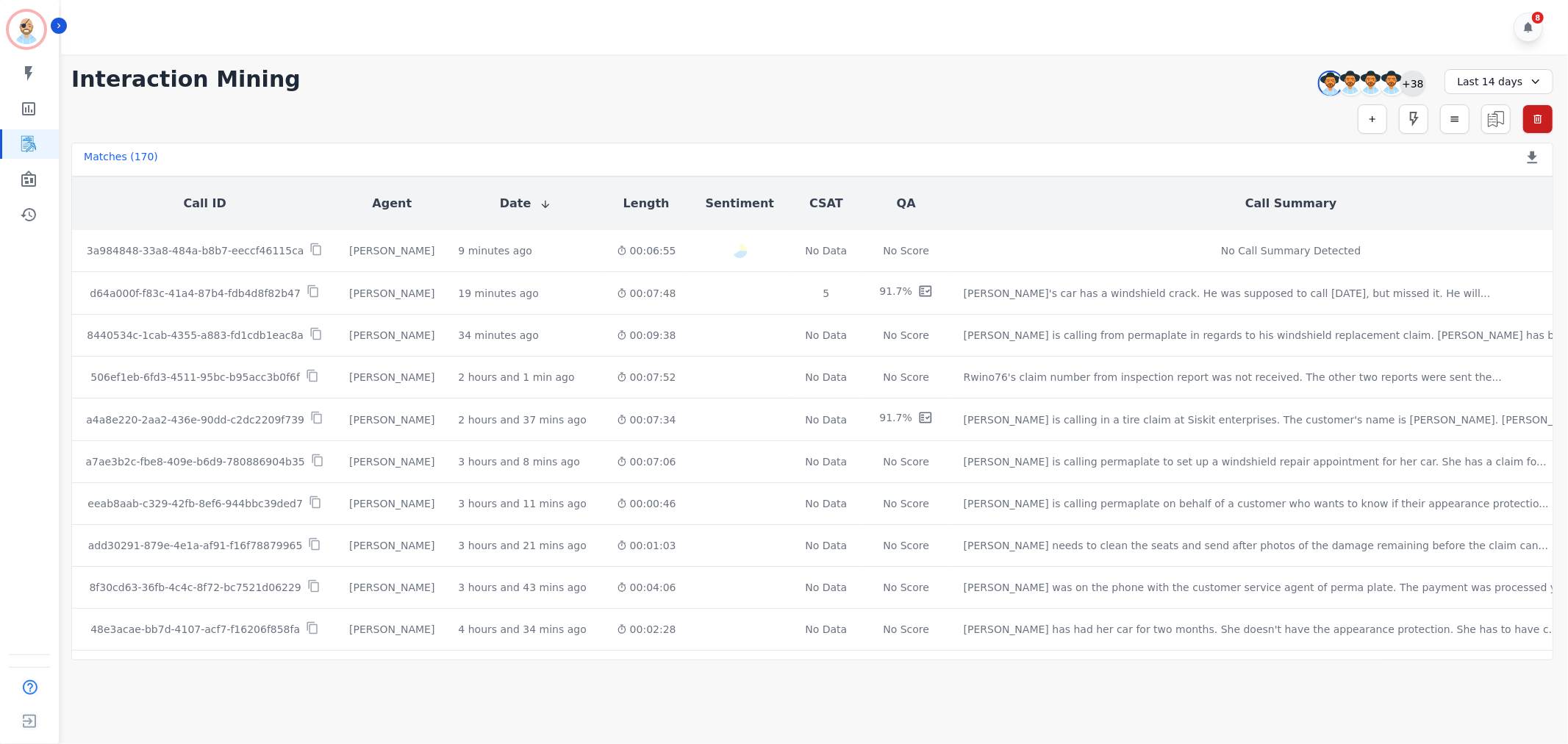
click at [1414, 85] on div "+38" at bounding box center [1413, 83] width 25 height 25
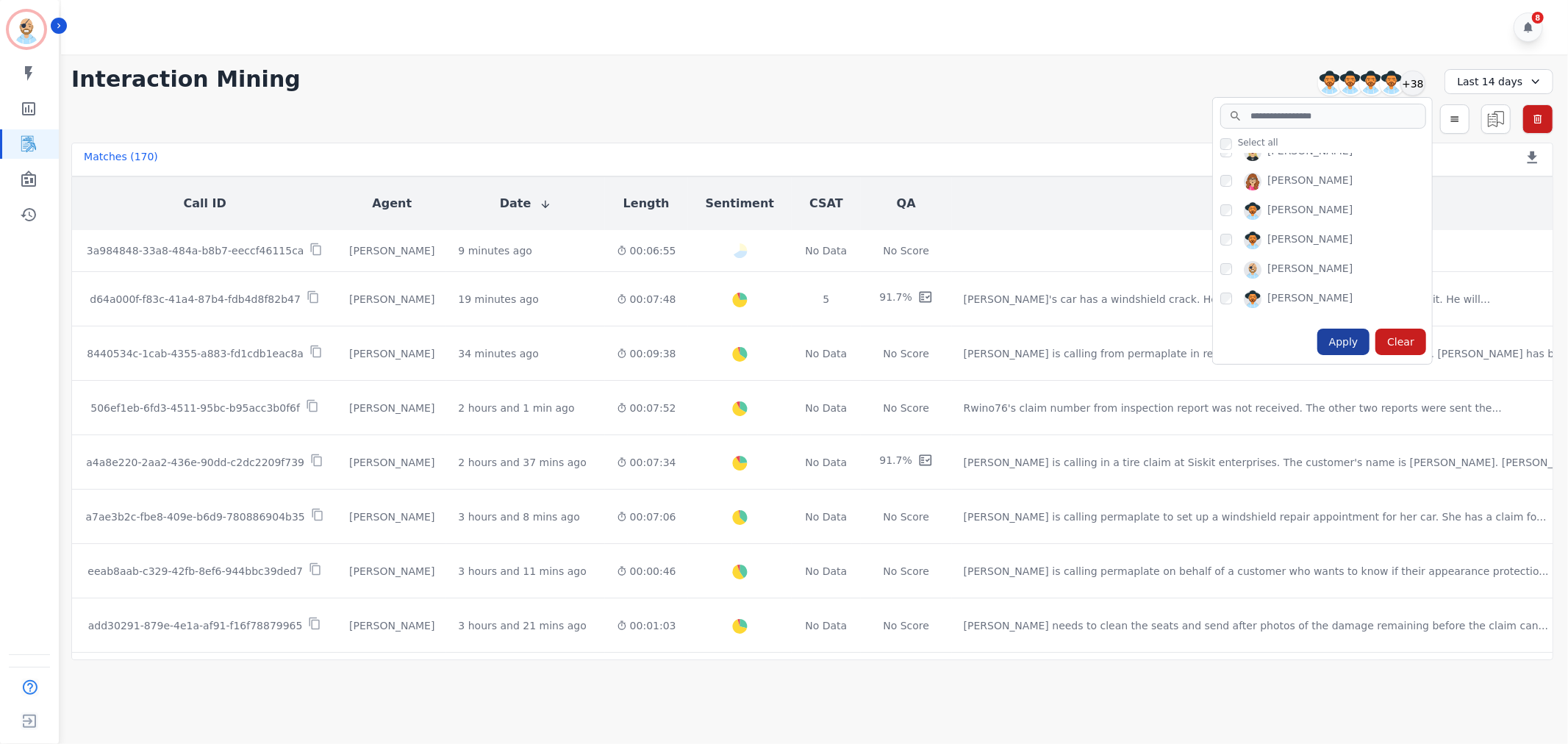
click at [1343, 336] on div "Apply" at bounding box center [1343, 341] width 53 height 27
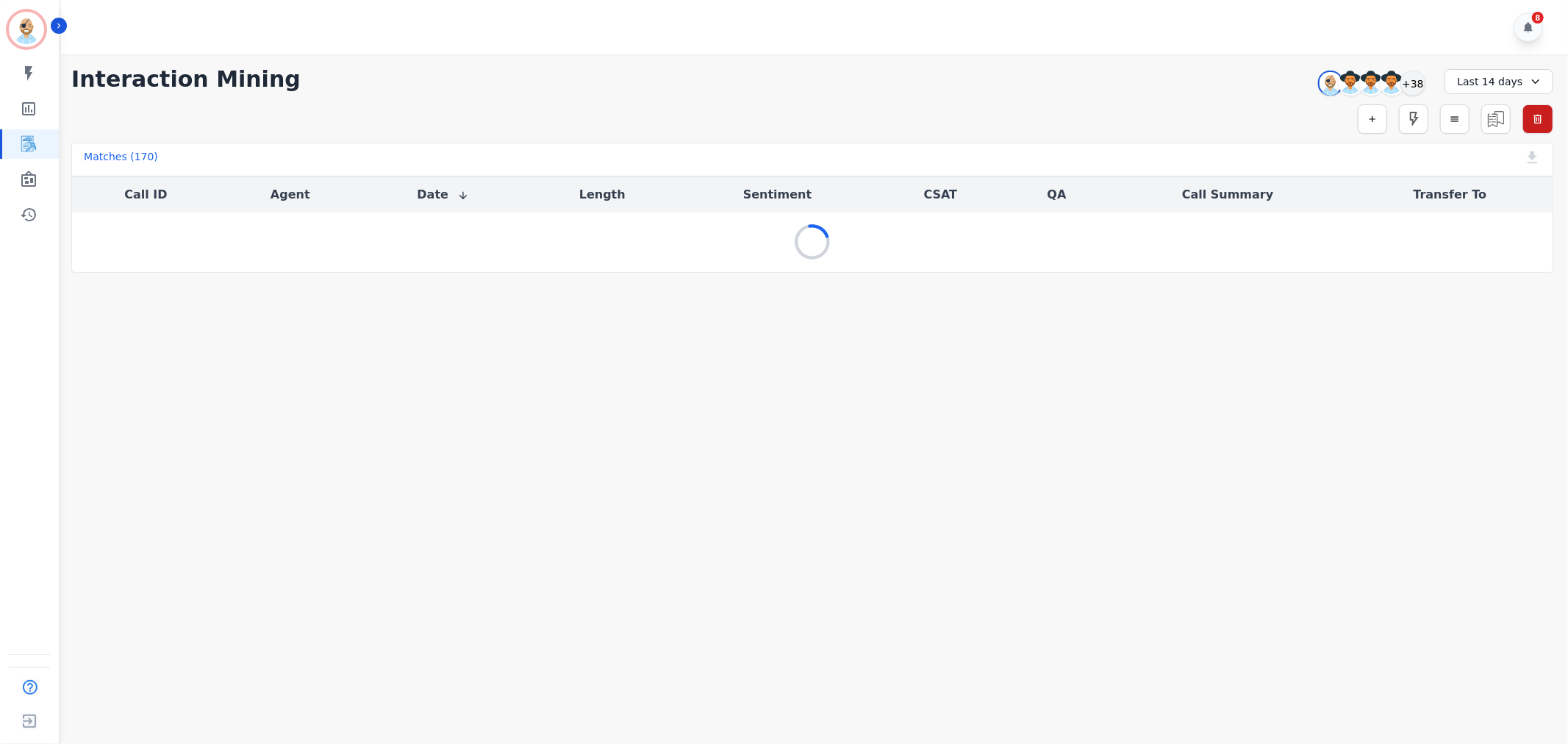
click at [943, 66] on div "**********" at bounding box center [812, 79] width 1482 height 27
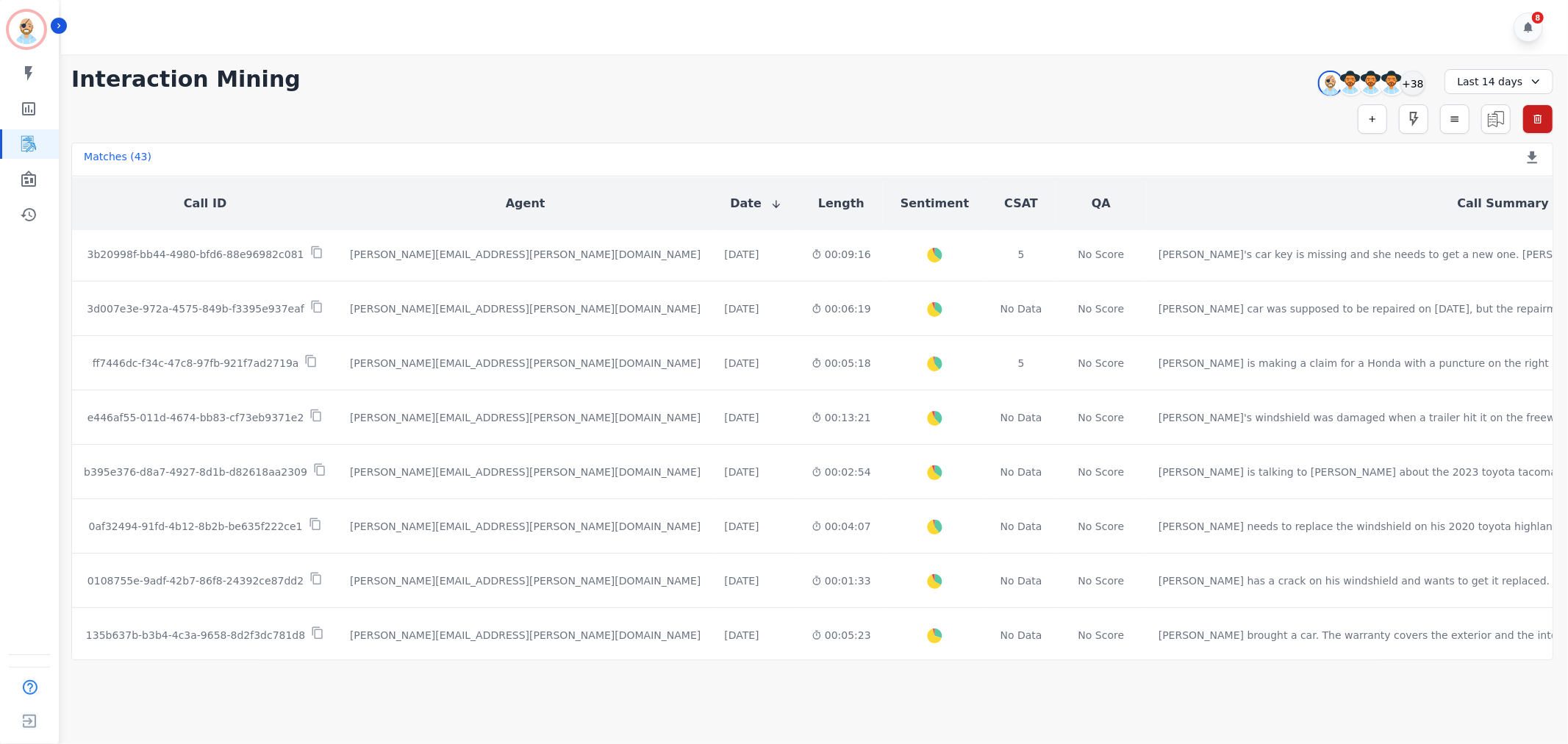
scroll to position [490, 0]
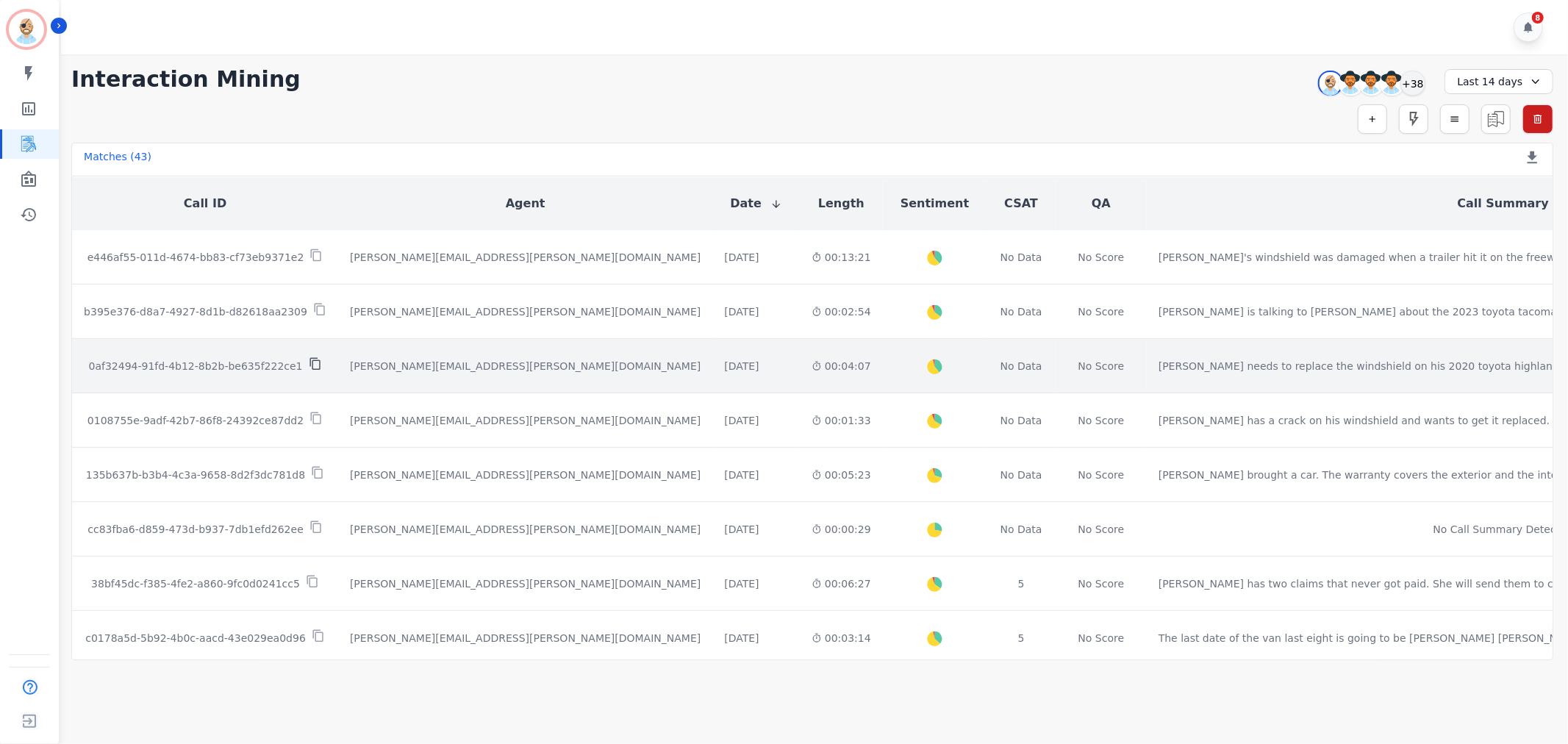
click at [309, 361] on icon at bounding box center [315, 364] width 13 height 13
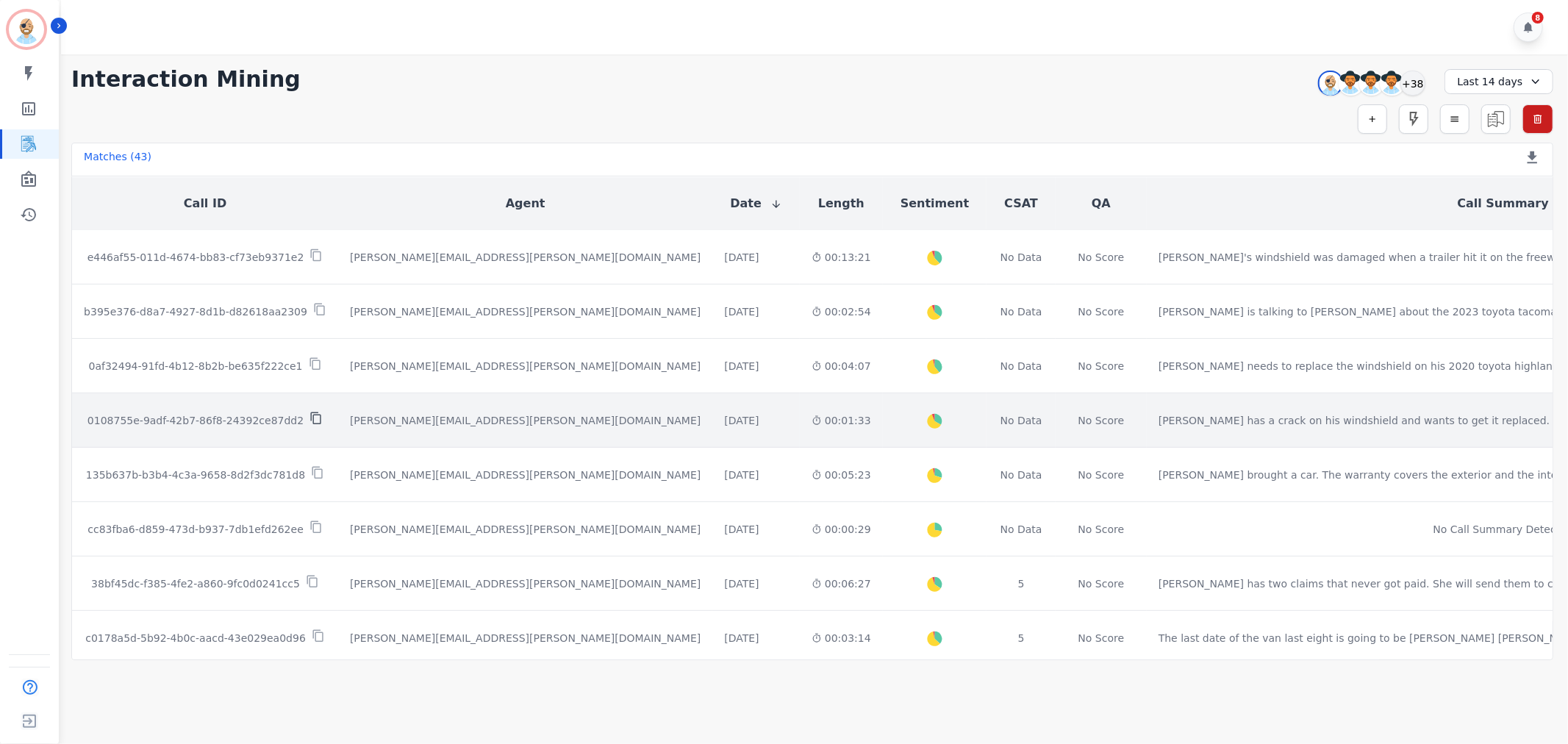
click at [310, 419] on icon at bounding box center [316, 418] width 13 height 13
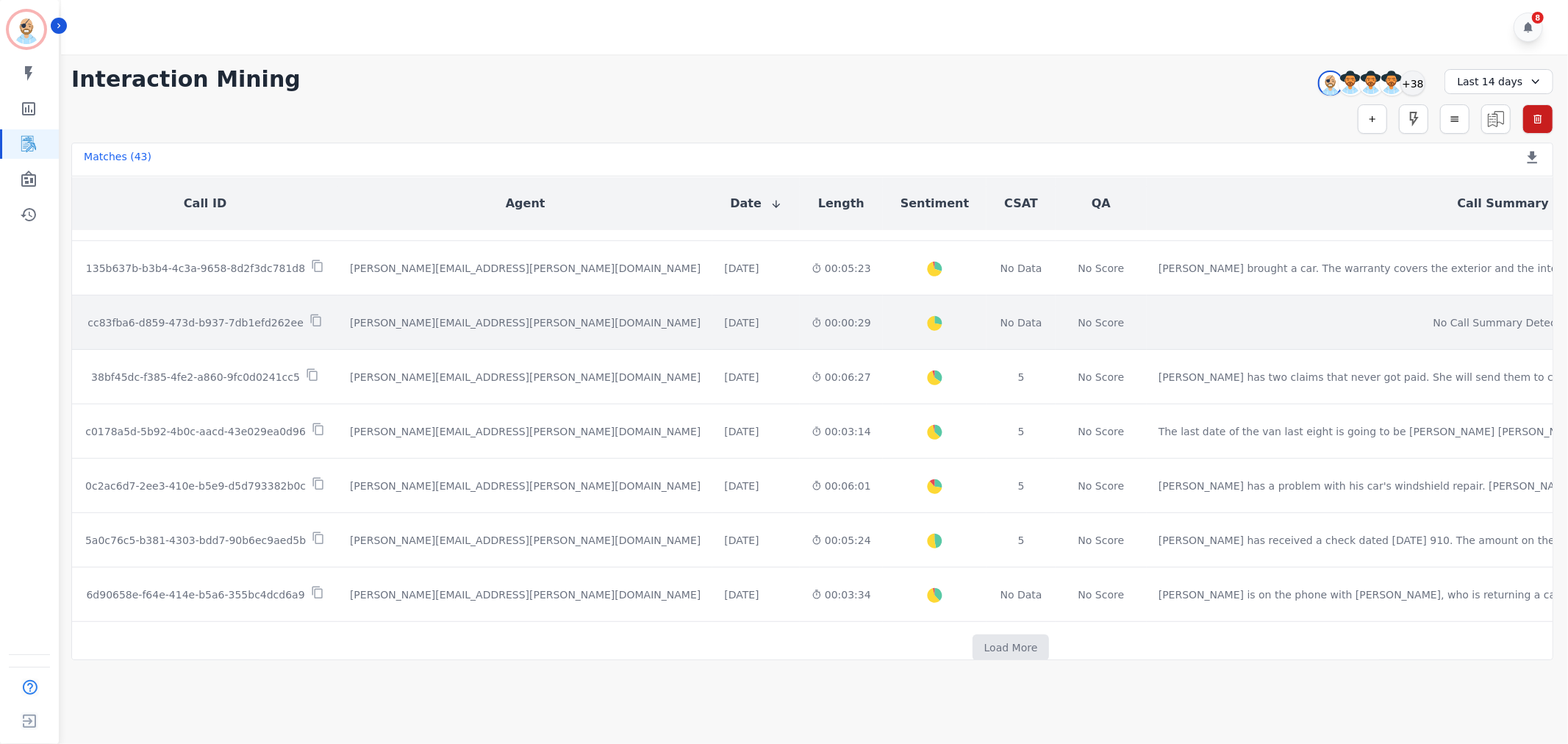
scroll to position [721, 0]
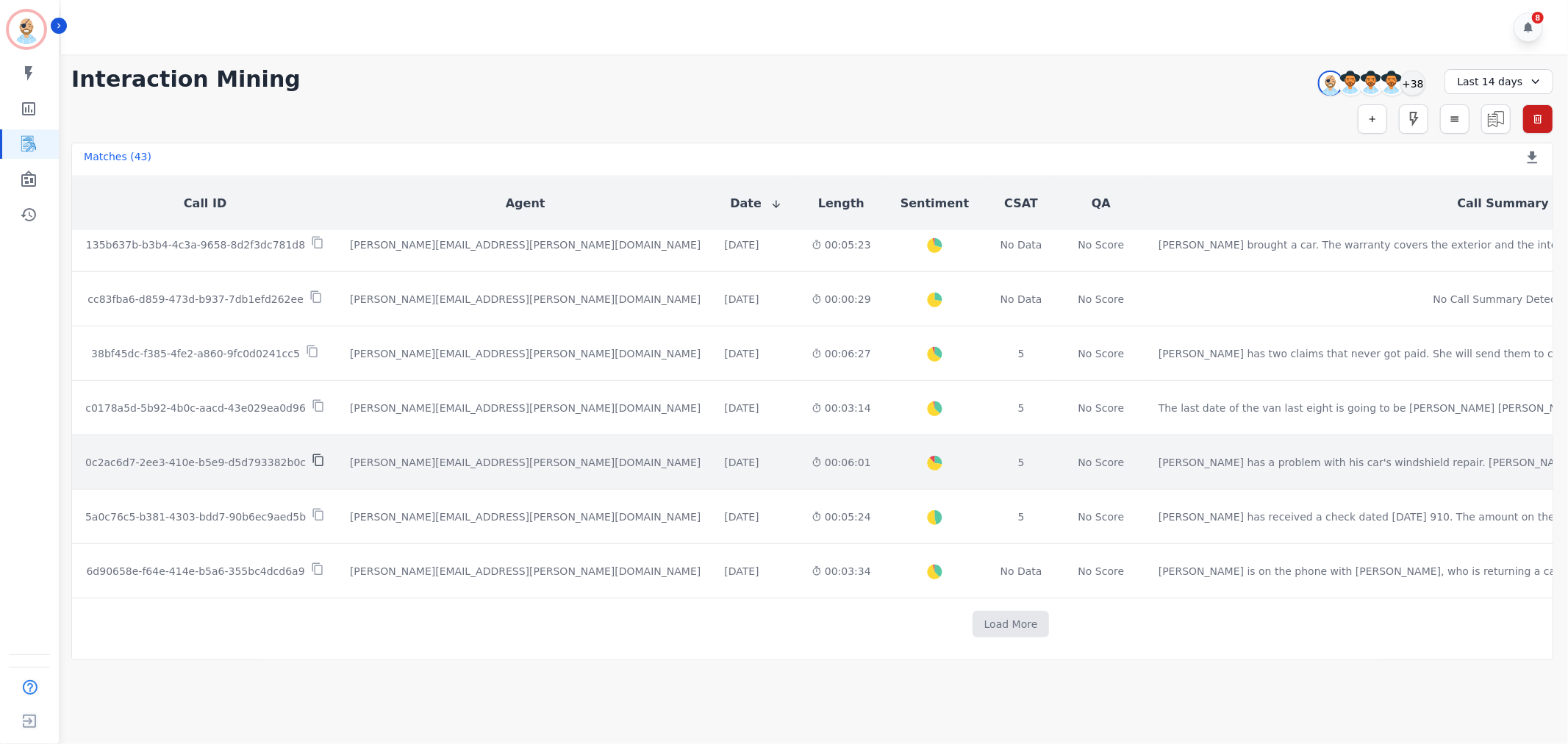
click at [313, 457] on icon at bounding box center [318, 460] width 11 height 12
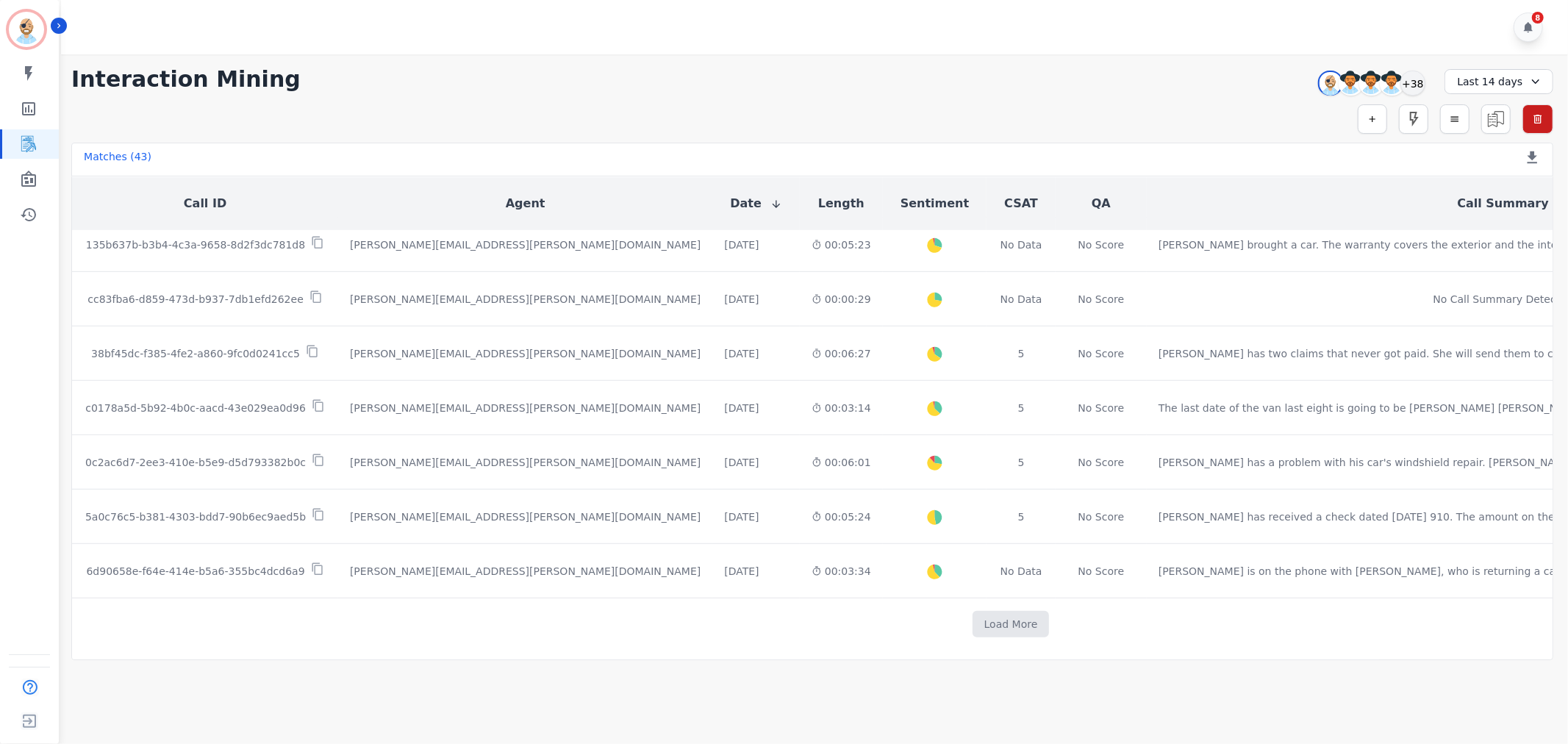
click at [448, 118] on div "Simple Search Metric Search Advanced Search Saved Rules Clear Filters" at bounding box center [812, 119] width 1482 height 29
click at [1416, 79] on div "+38" at bounding box center [1413, 83] width 25 height 25
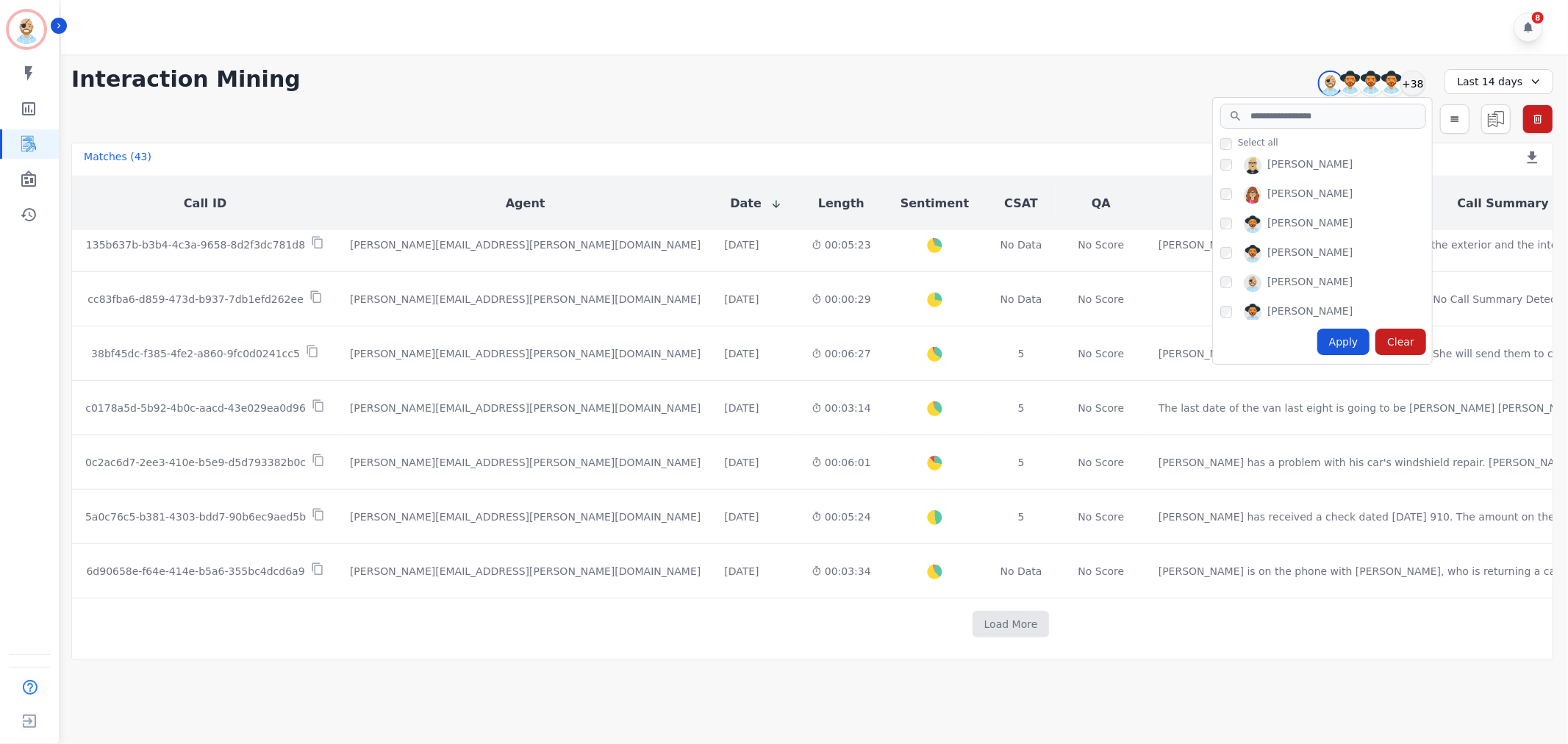
scroll to position [163, 0]
click at [1339, 340] on div "Apply" at bounding box center [1343, 341] width 53 height 27
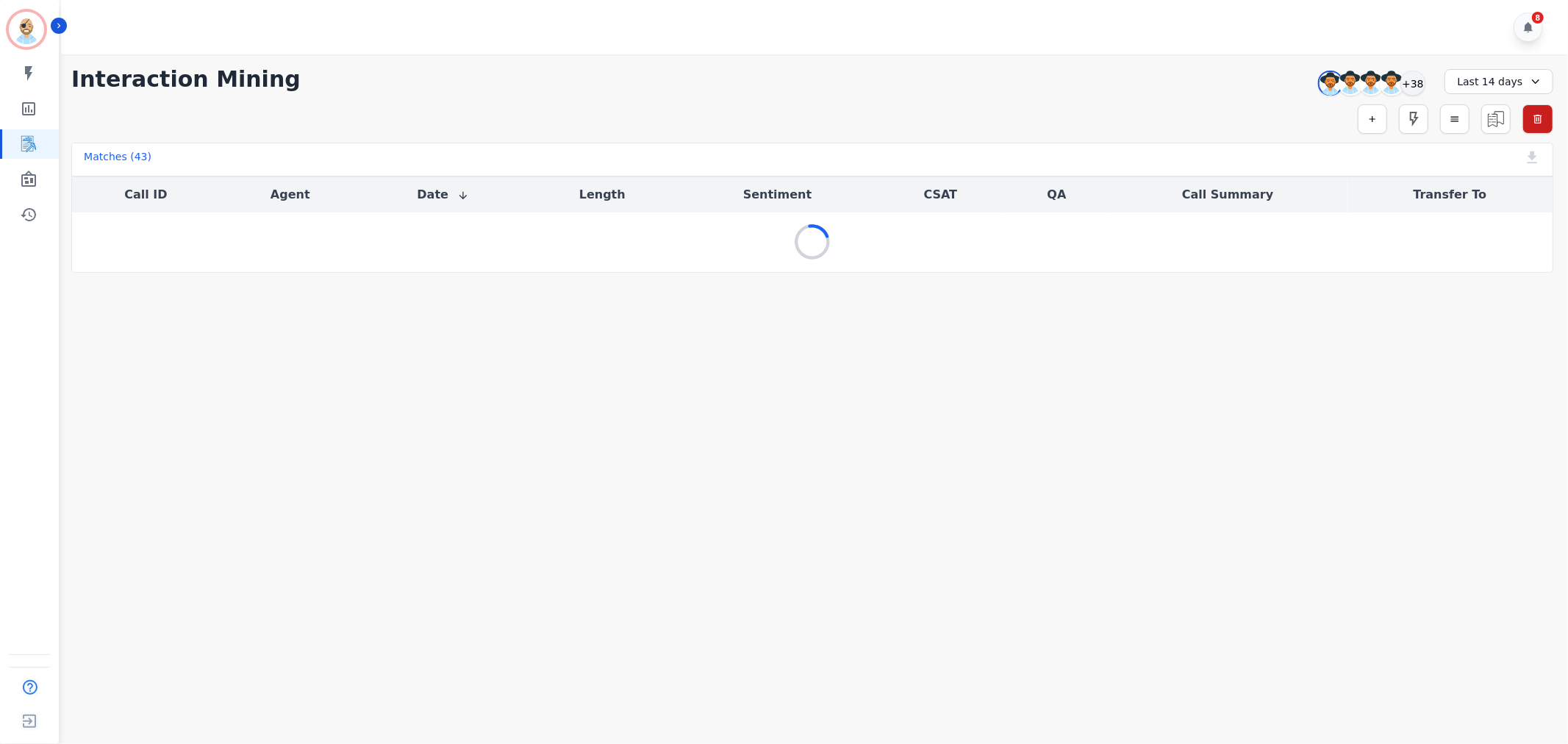
scroll to position [0, 0]
click at [891, 94] on div "**********" at bounding box center [812, 163] width 1511 height 218
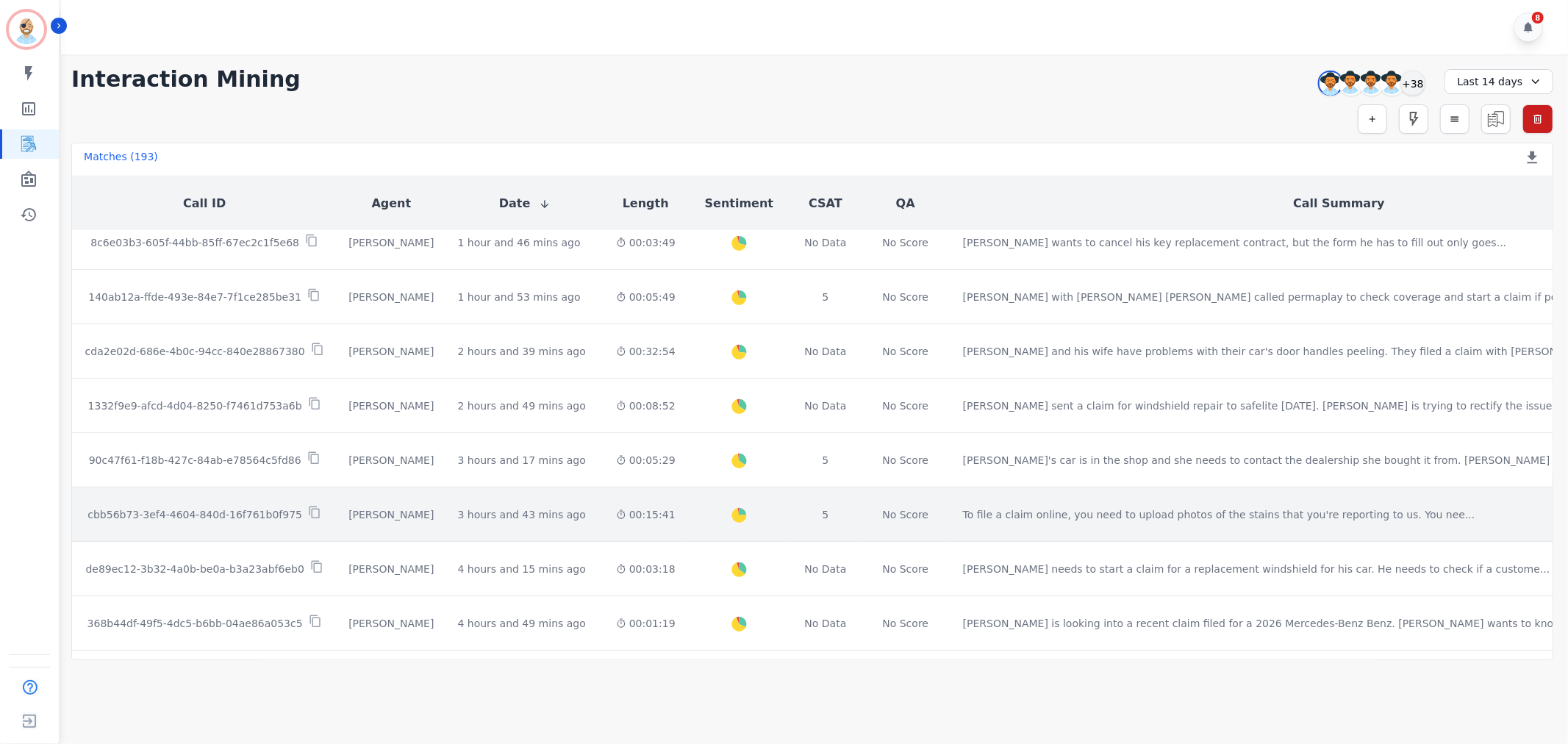
scroll to position [490, 0]
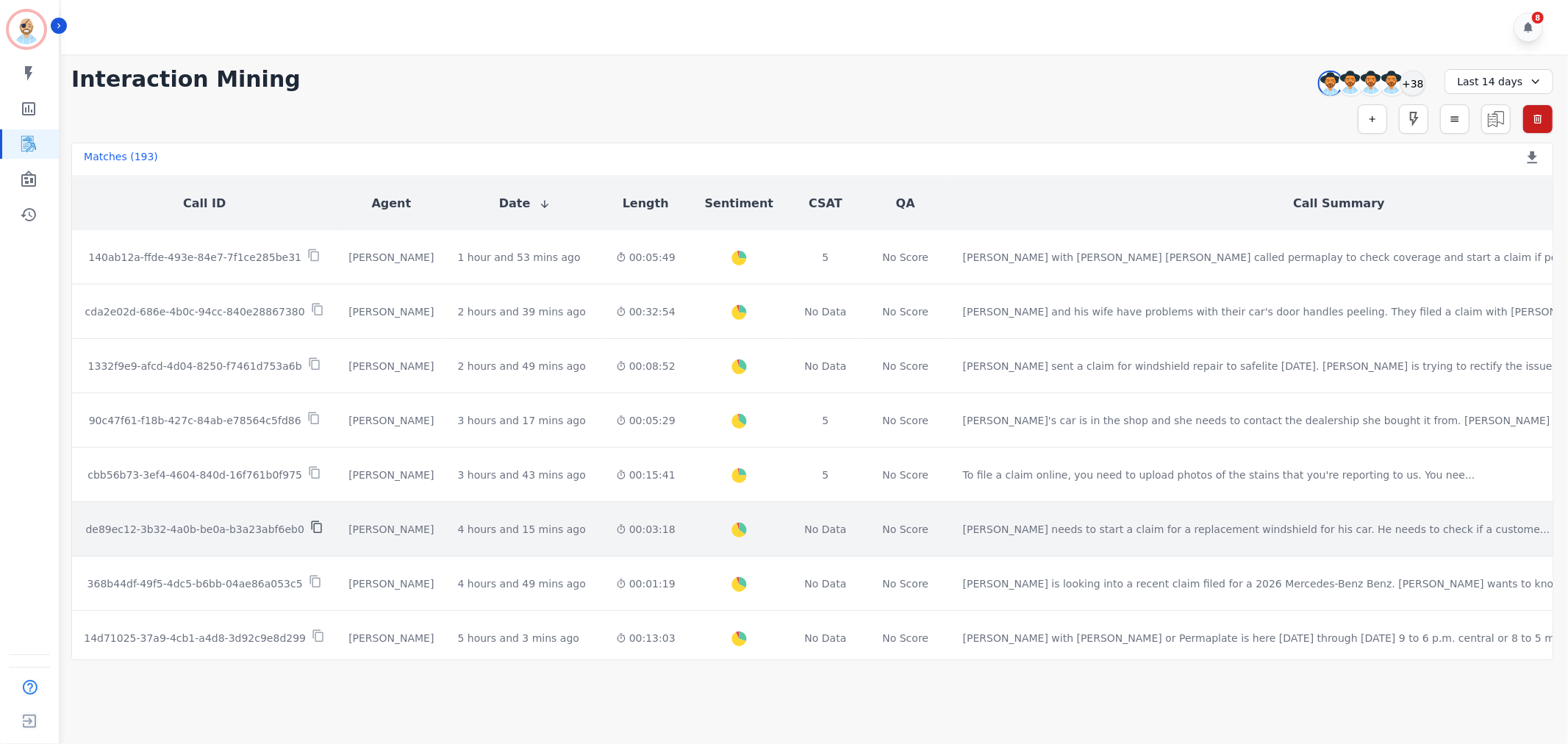
click at [311, 520] on icon at bounding box center [317, 527] width 13 height 13
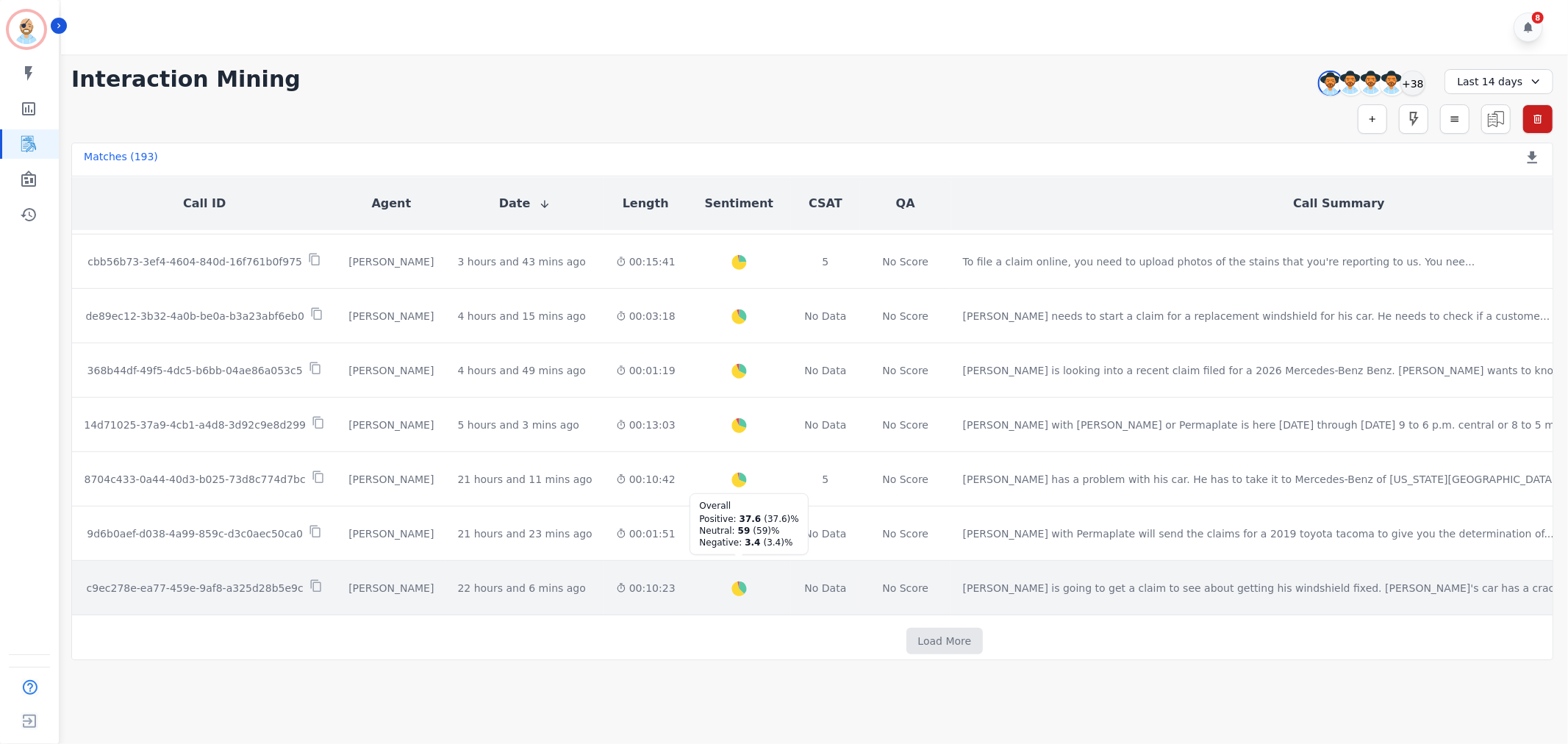
scroll to position [694, 0]
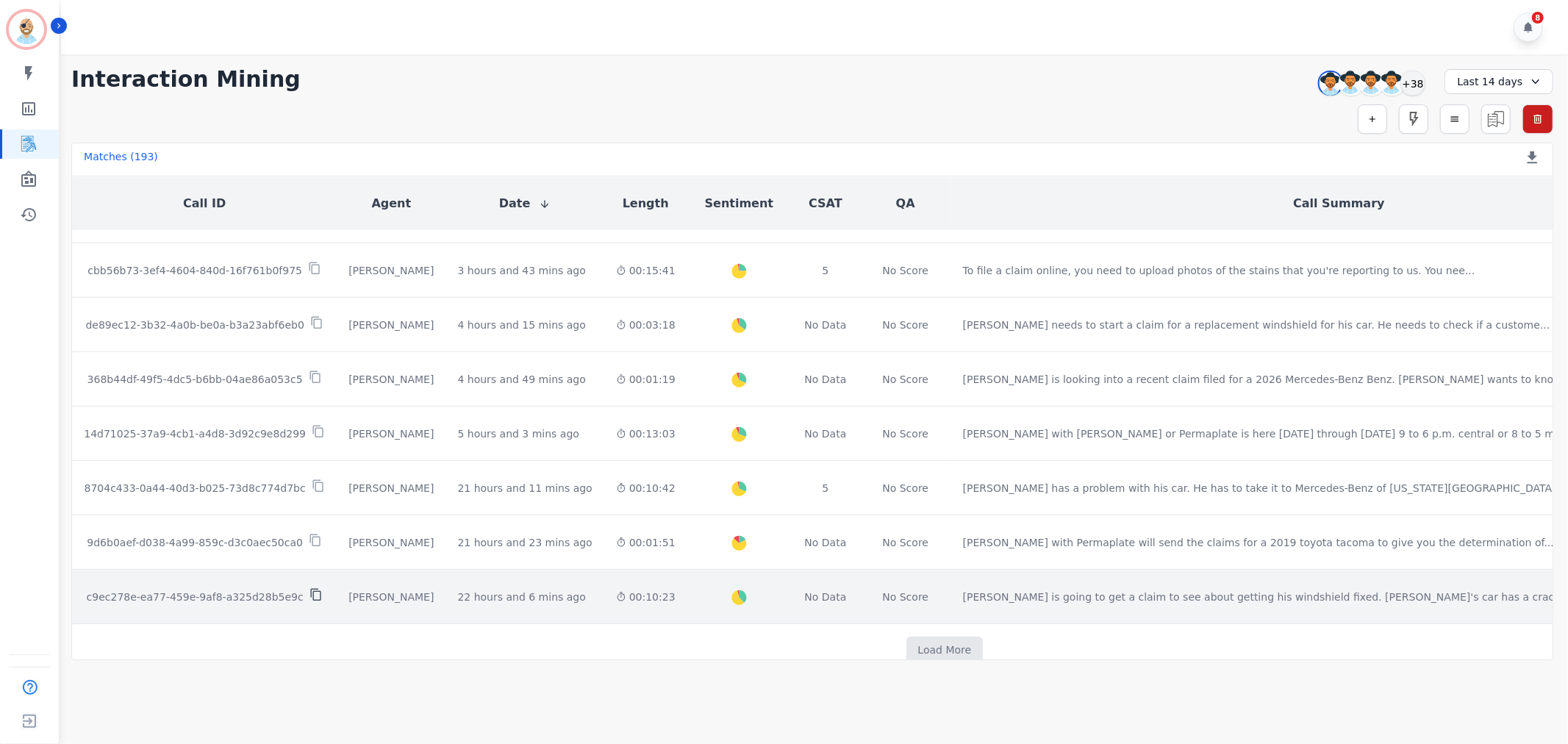
click at [310, 588] on icon at bounding box center [316, 594] width 13 height 13
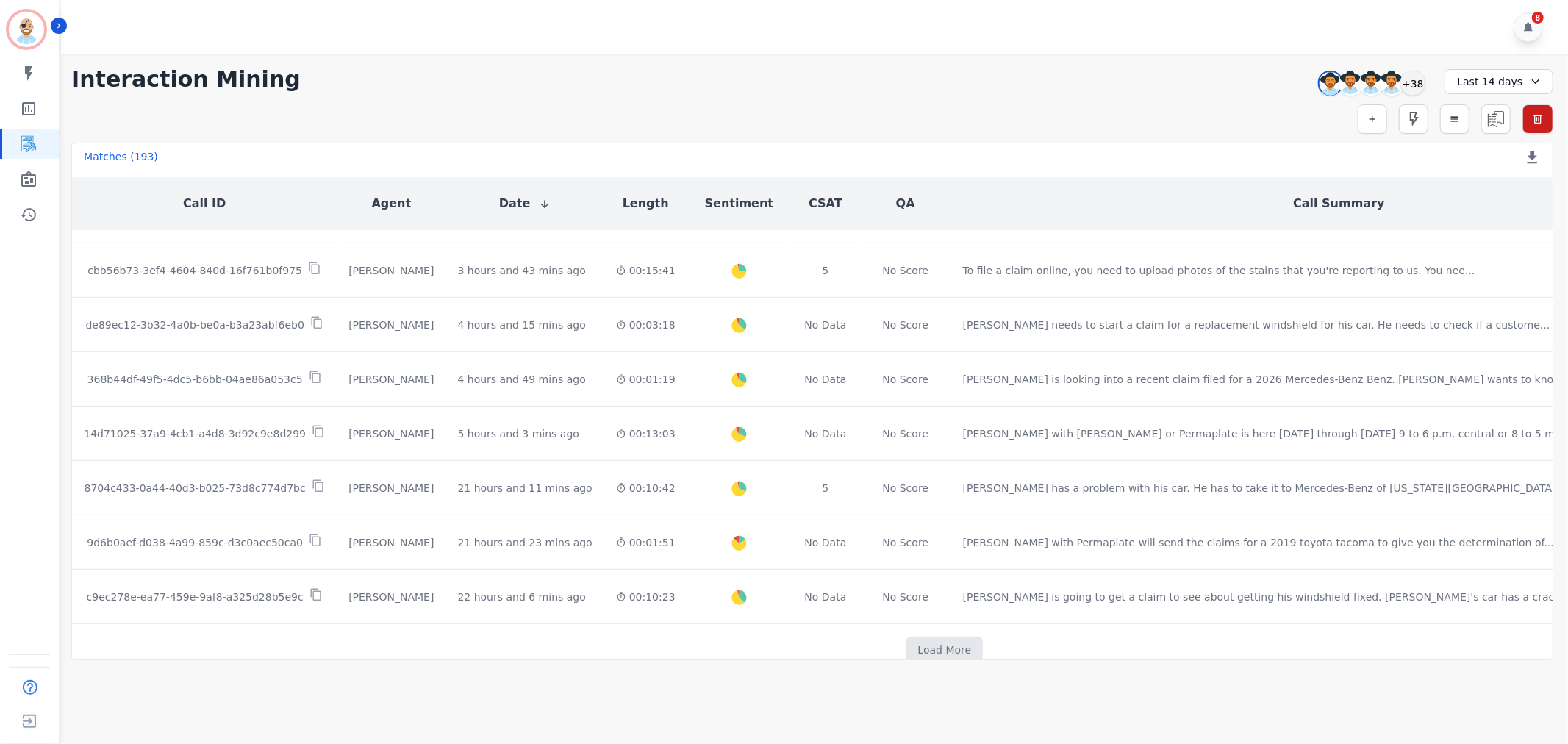
click at [890, 106] on div "Simple Search Metric Search Advanced Search Saved Rules Clear Filters" at bounding box center [812, 119] width 1482 height 29
click at [1417, 83] on div "+38" at bounding box center [1413, 83] width 25 height 25
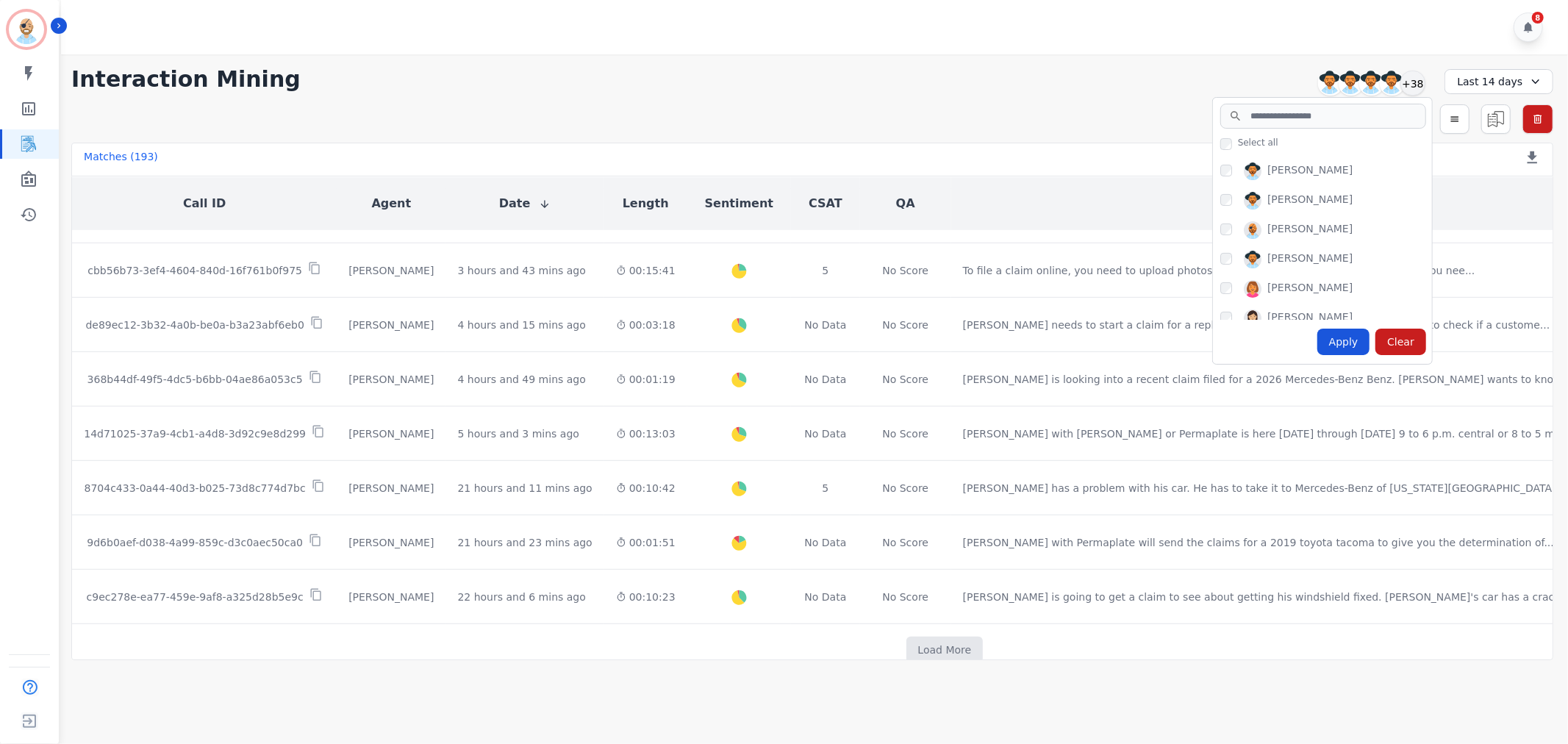
scroll to position [408, 0]
click at [1368, 351] on div "Apply" at bounding box center [1343, 341] width 53 height 27
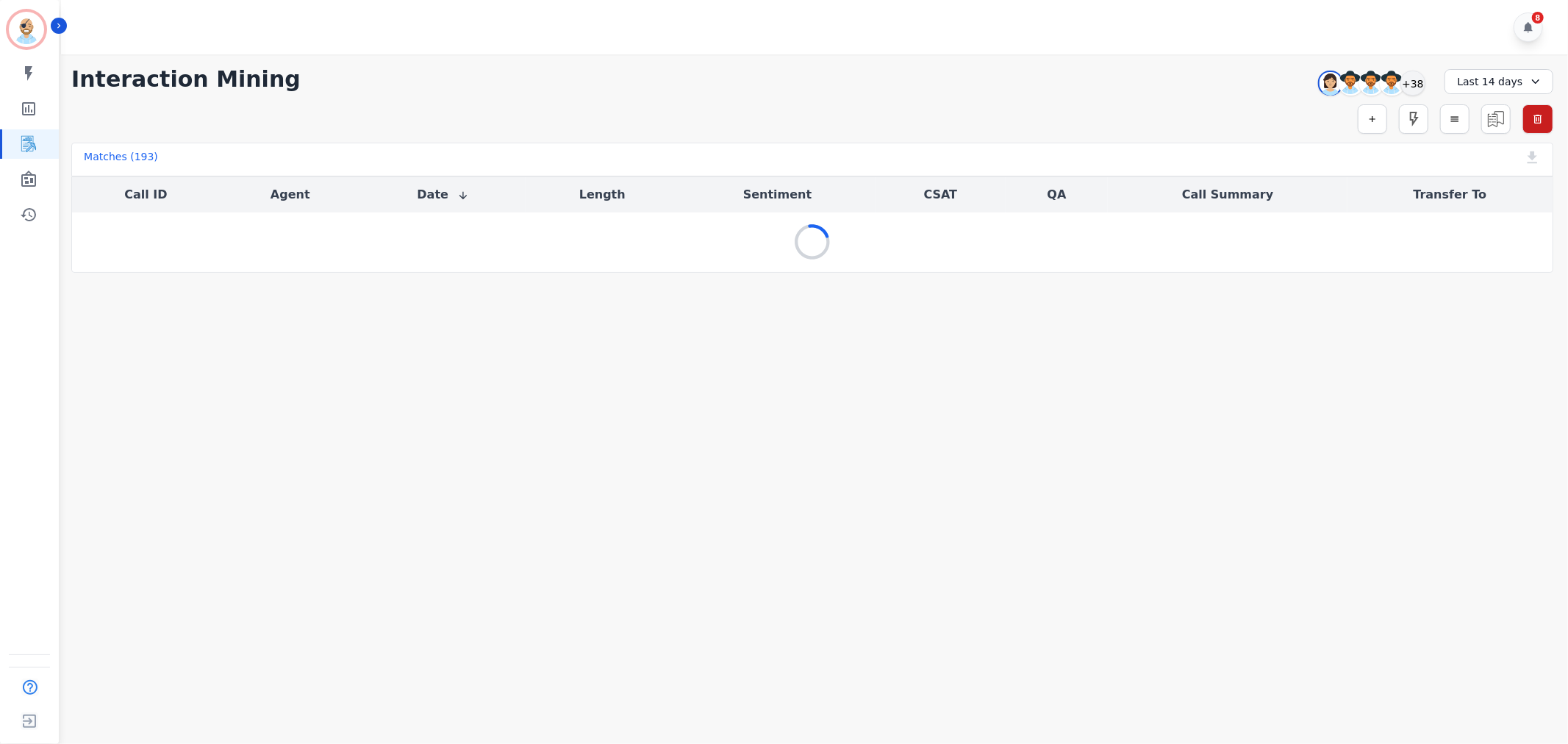
scroll to position [0, 0]
click at [985, 93] on div "**********" at bounding box center [812, 163] width 1511 height 218
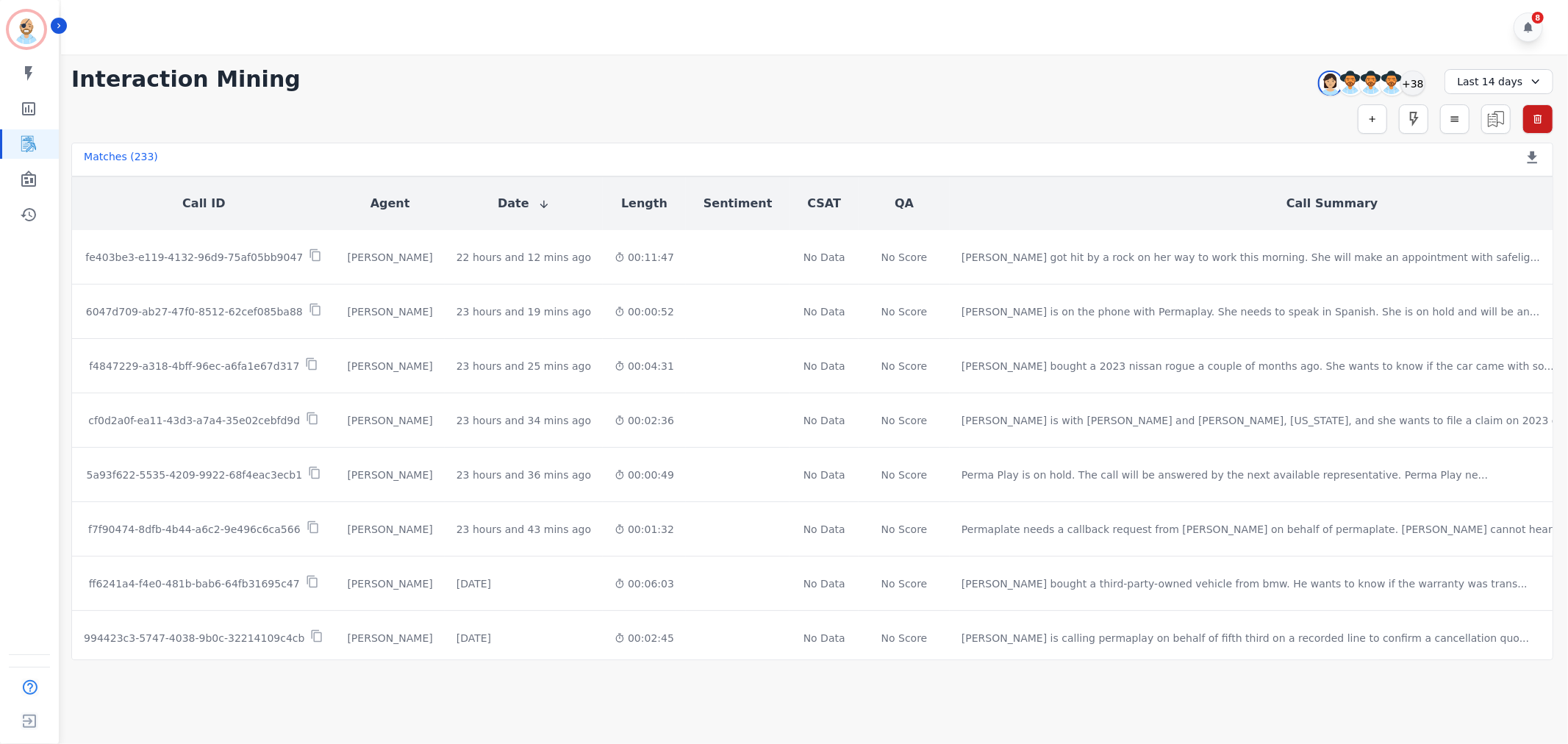
click at [546, 96] on div "**********" at bounding box center [812, 357] width 1511 height 605
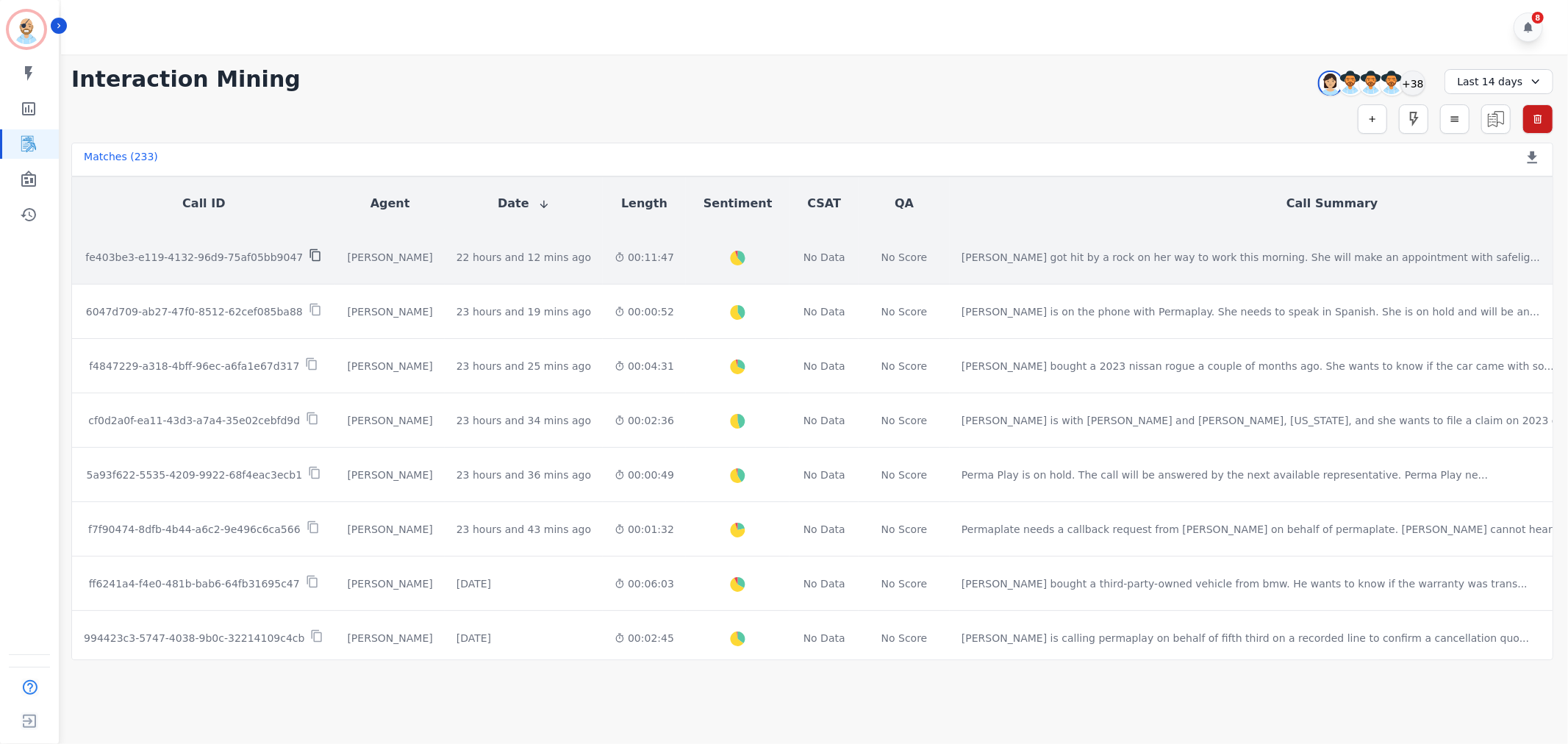
click at [309, 249] on icon at bounding box center [315, 255] width 13 height 13
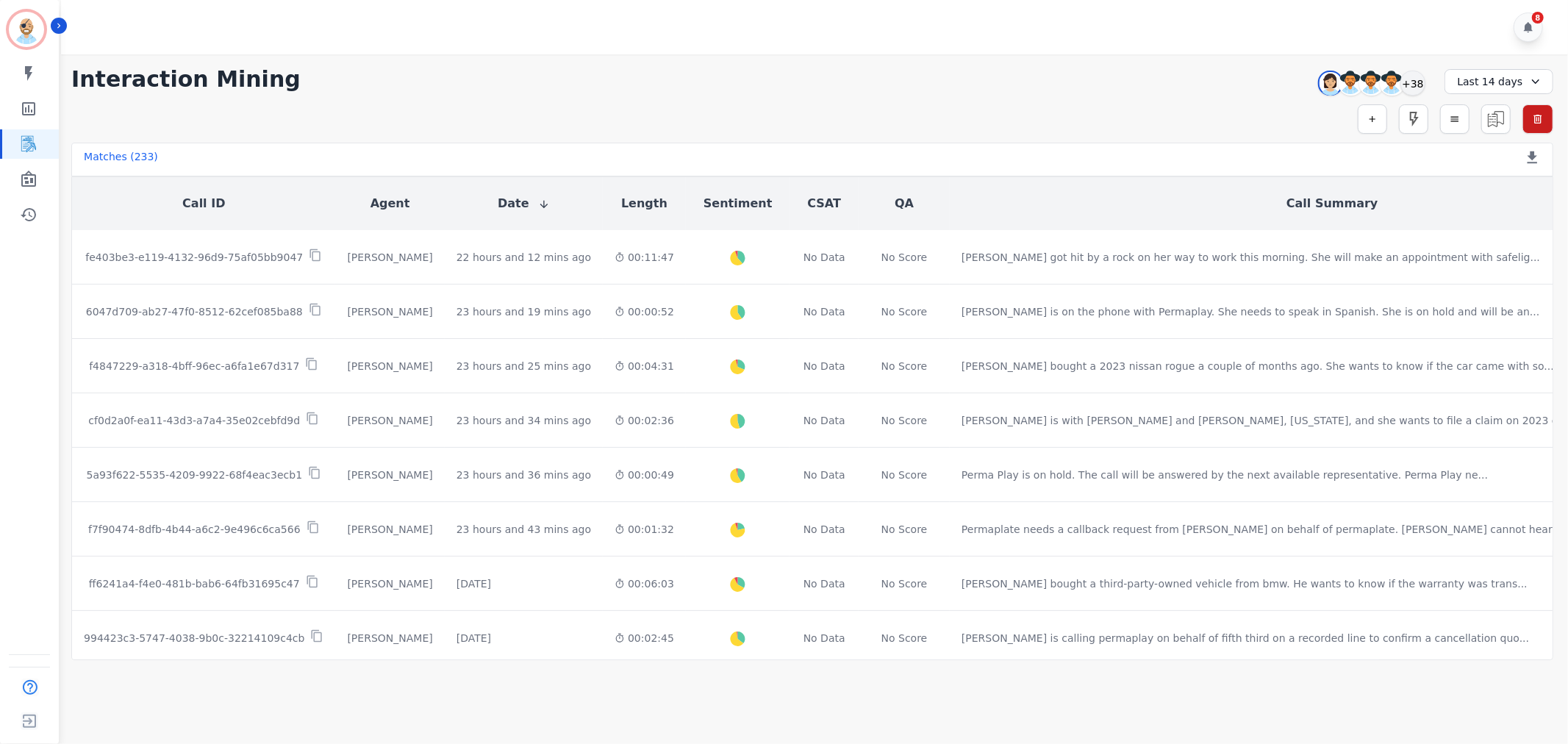
click at [729, 92] on div "**********" at bounding box center [812, 357] width 1511 height 605
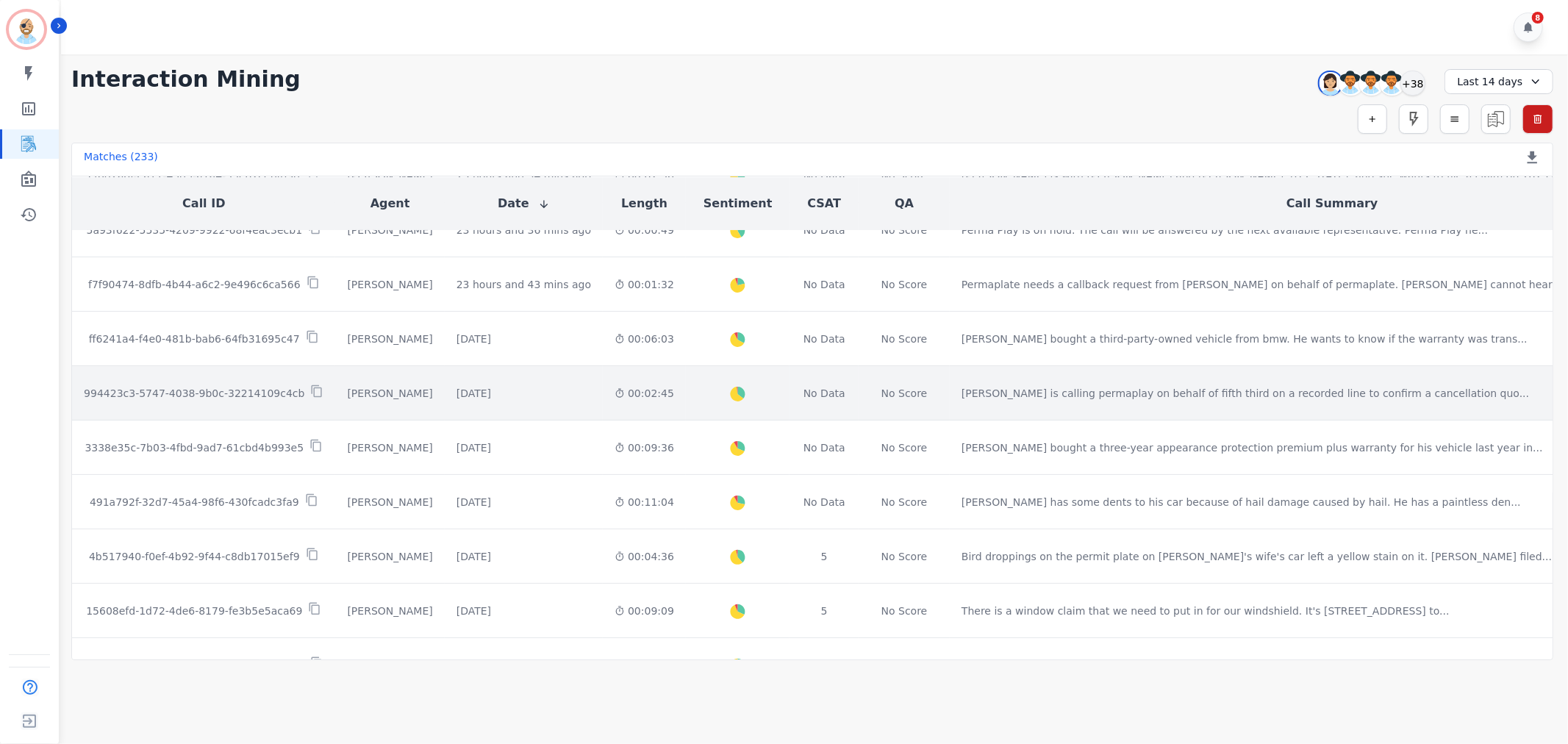
scroll to position [327, 0]
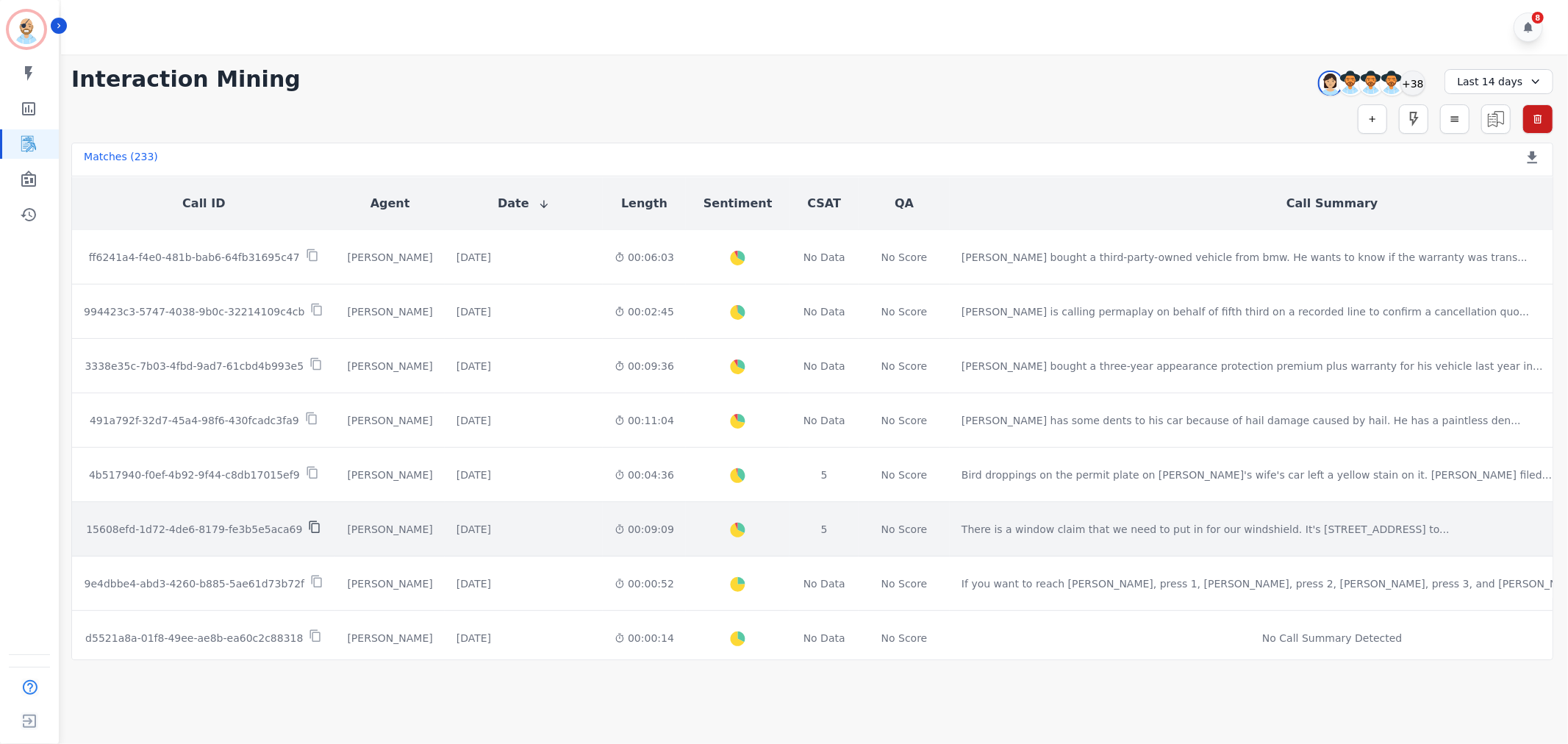
click at [308, 520] on icon at bounding box center [315, 527] width 13 height 13
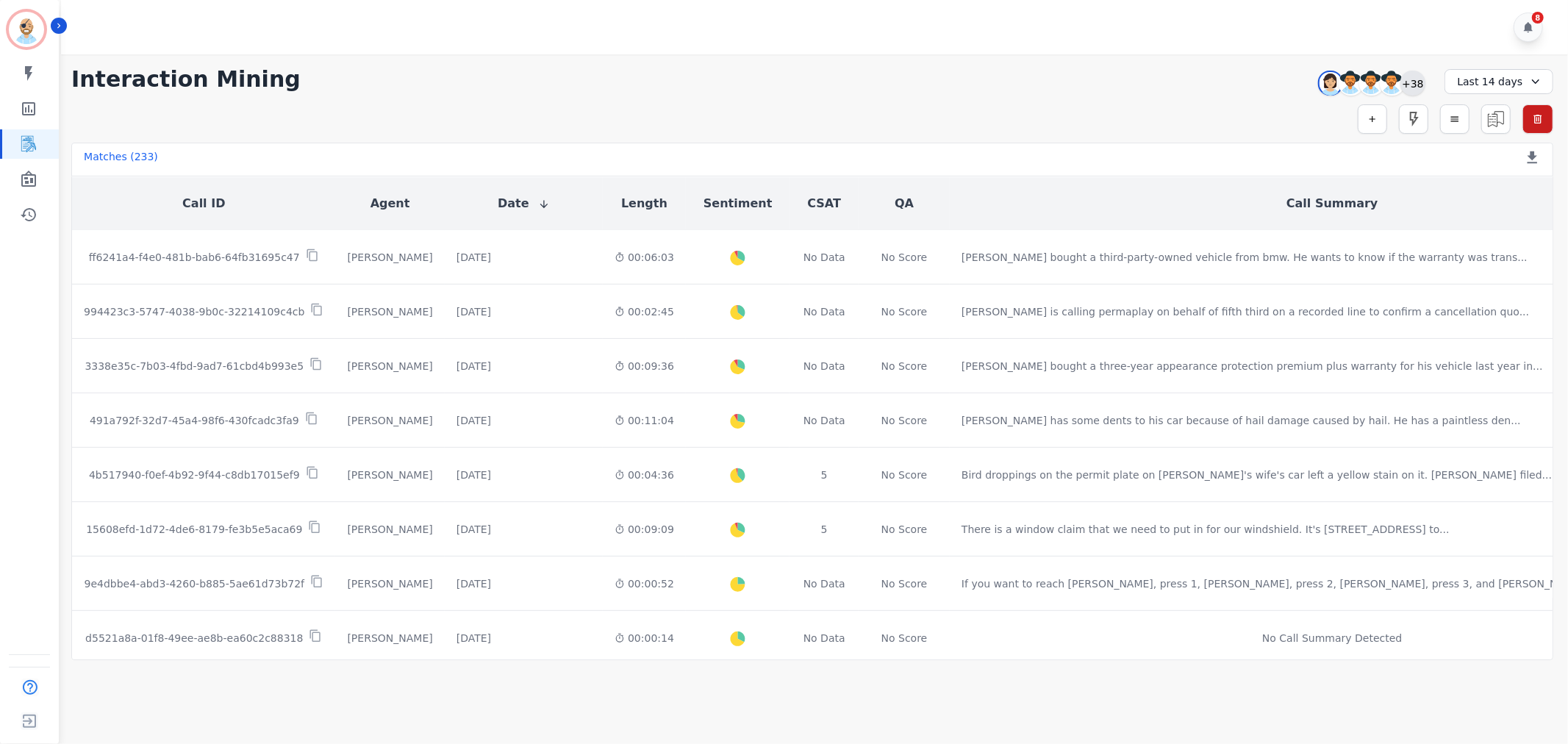
click at [1412, 88] on div "+38" at bounding box center [1413, 83] width 25 height 25
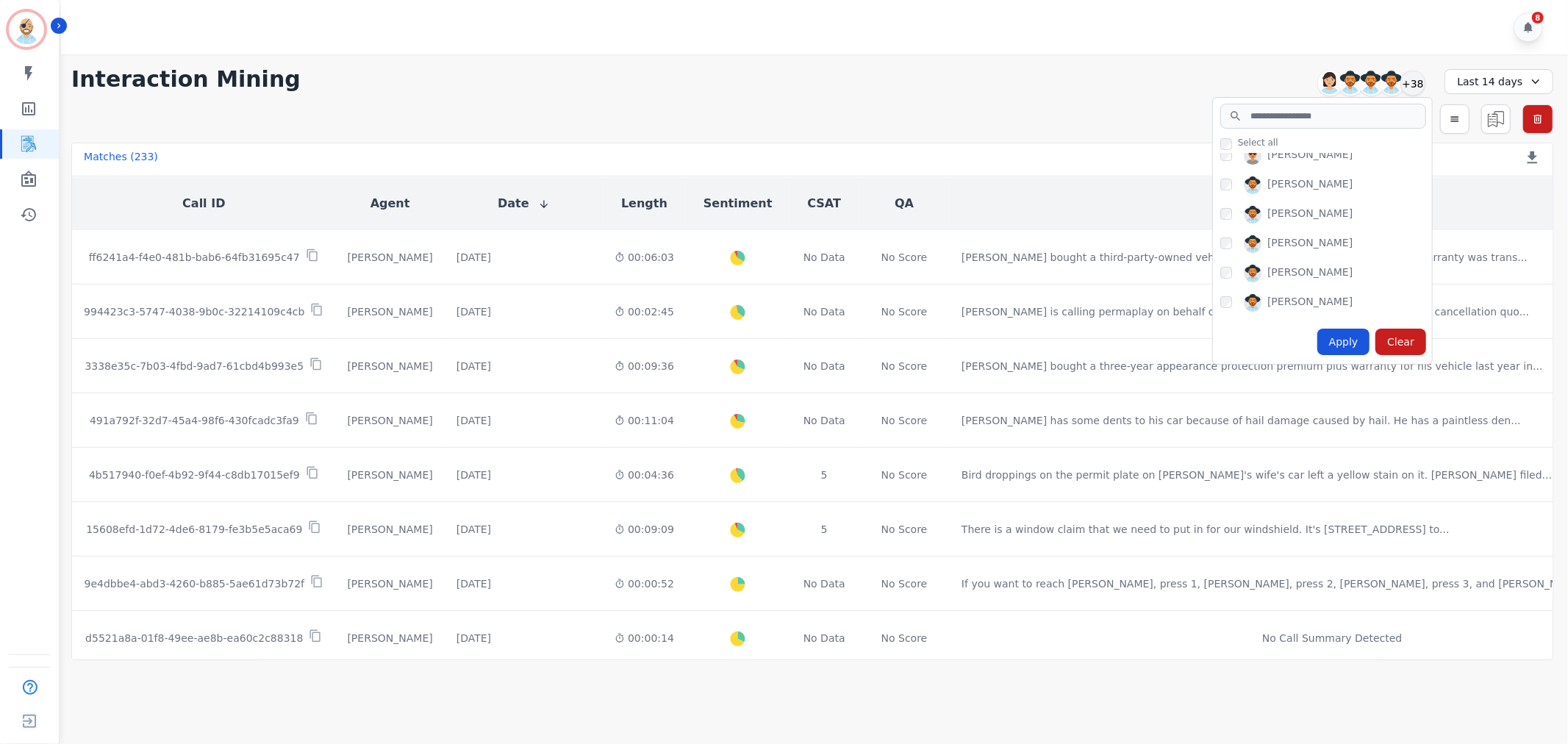
scroll to position [652, 0]
click at [1339, 345] on div "Apply" at bounding box center [1343, 341] width 53 height 27
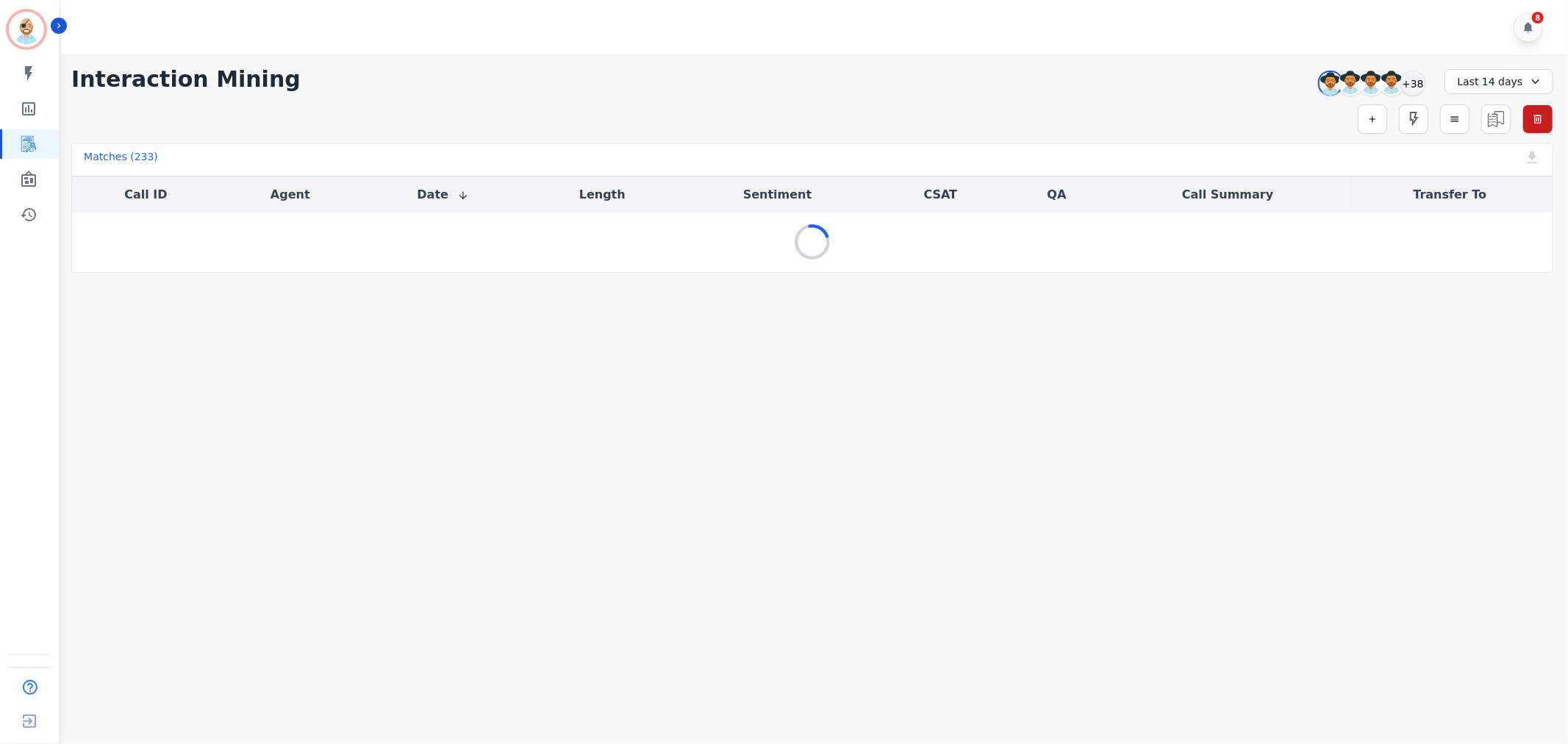
click at [818, 49] on div "8" at bounding box center [816, 27] width 1511 height 54
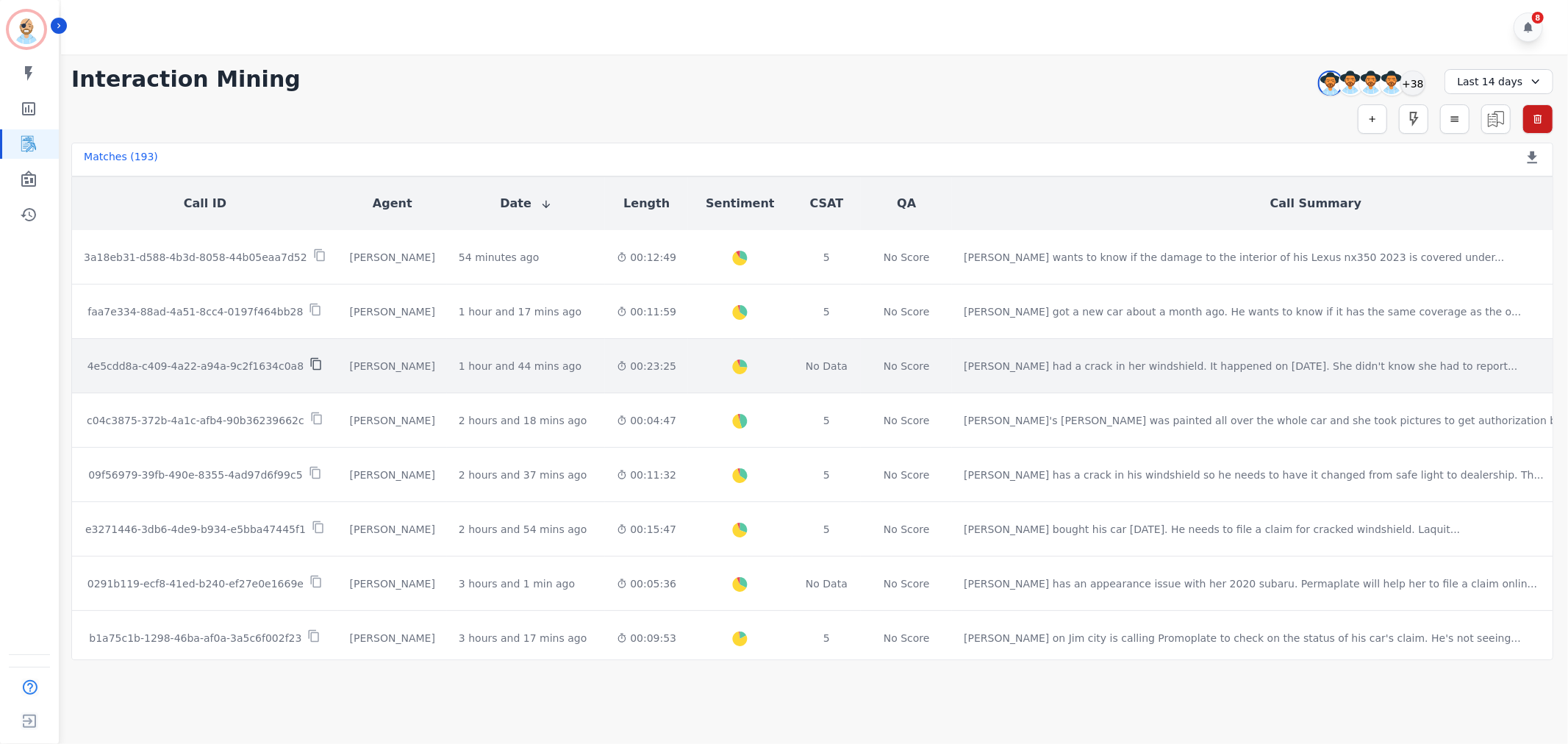
click at [311, 358] on icon at bounding box center [316, 364] width 11 height 12
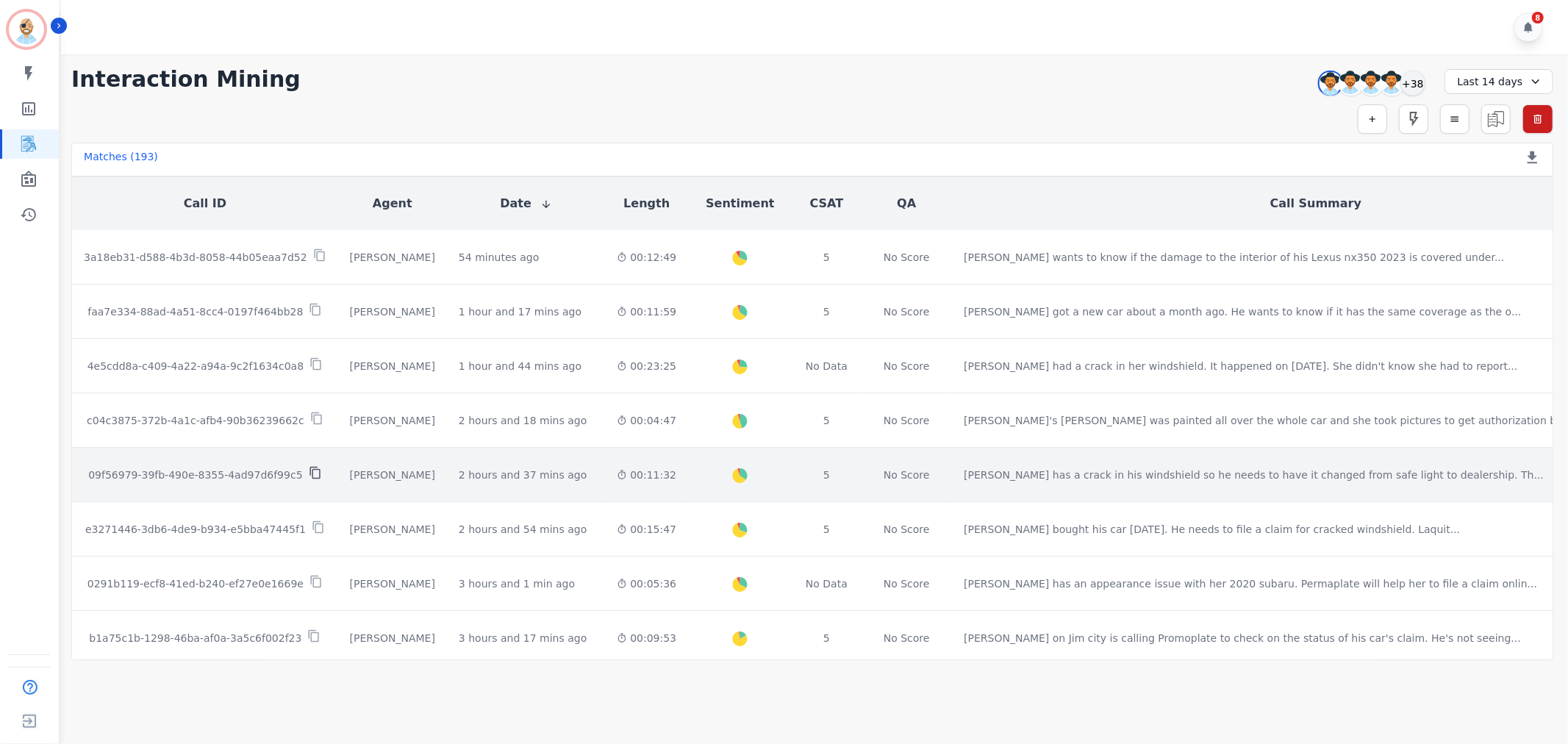
click at [309, 466] on icon at bounding box center [315, 472] width 13 height 13
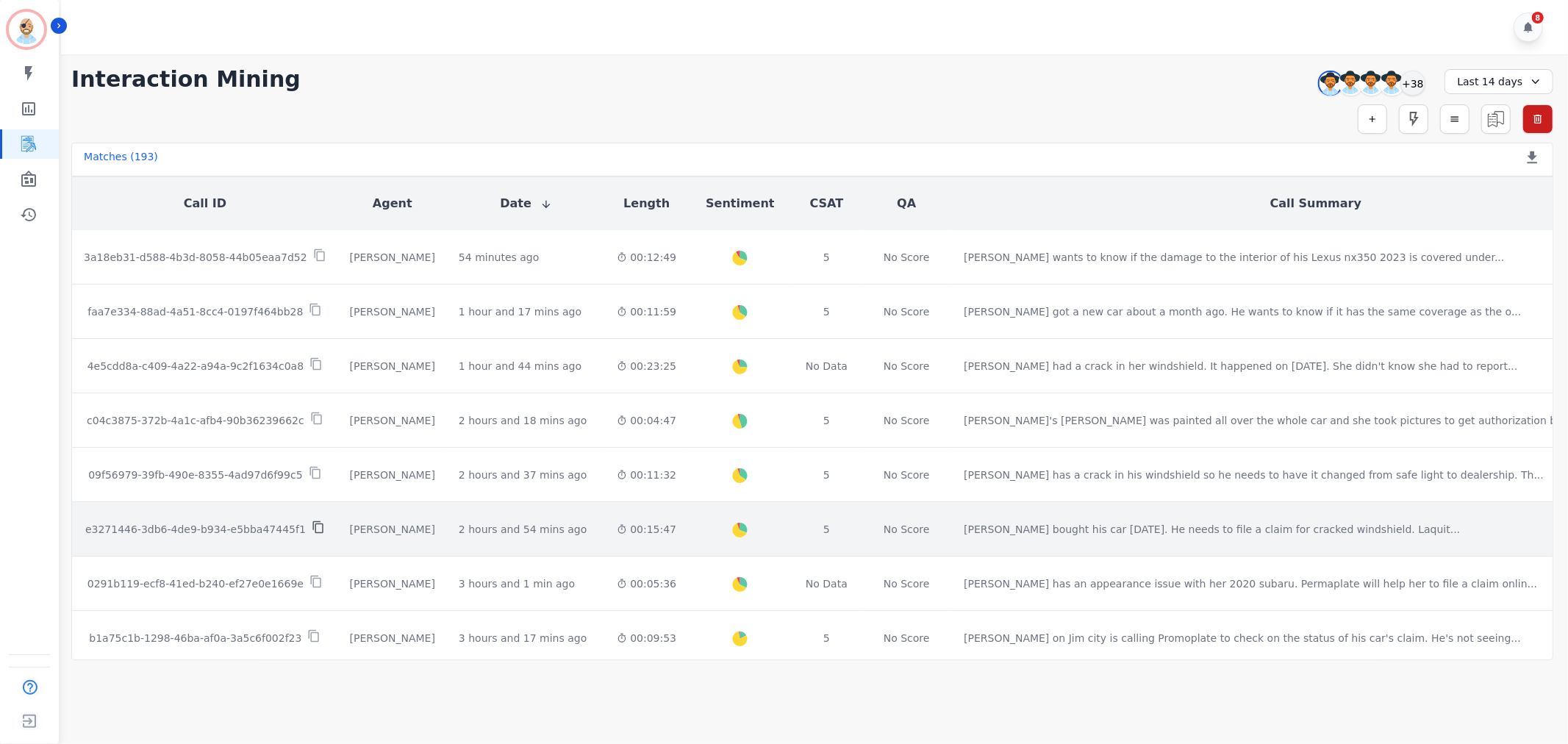
click at [311, 520] on icon at bounding box center [318, 527] width 13 height 13
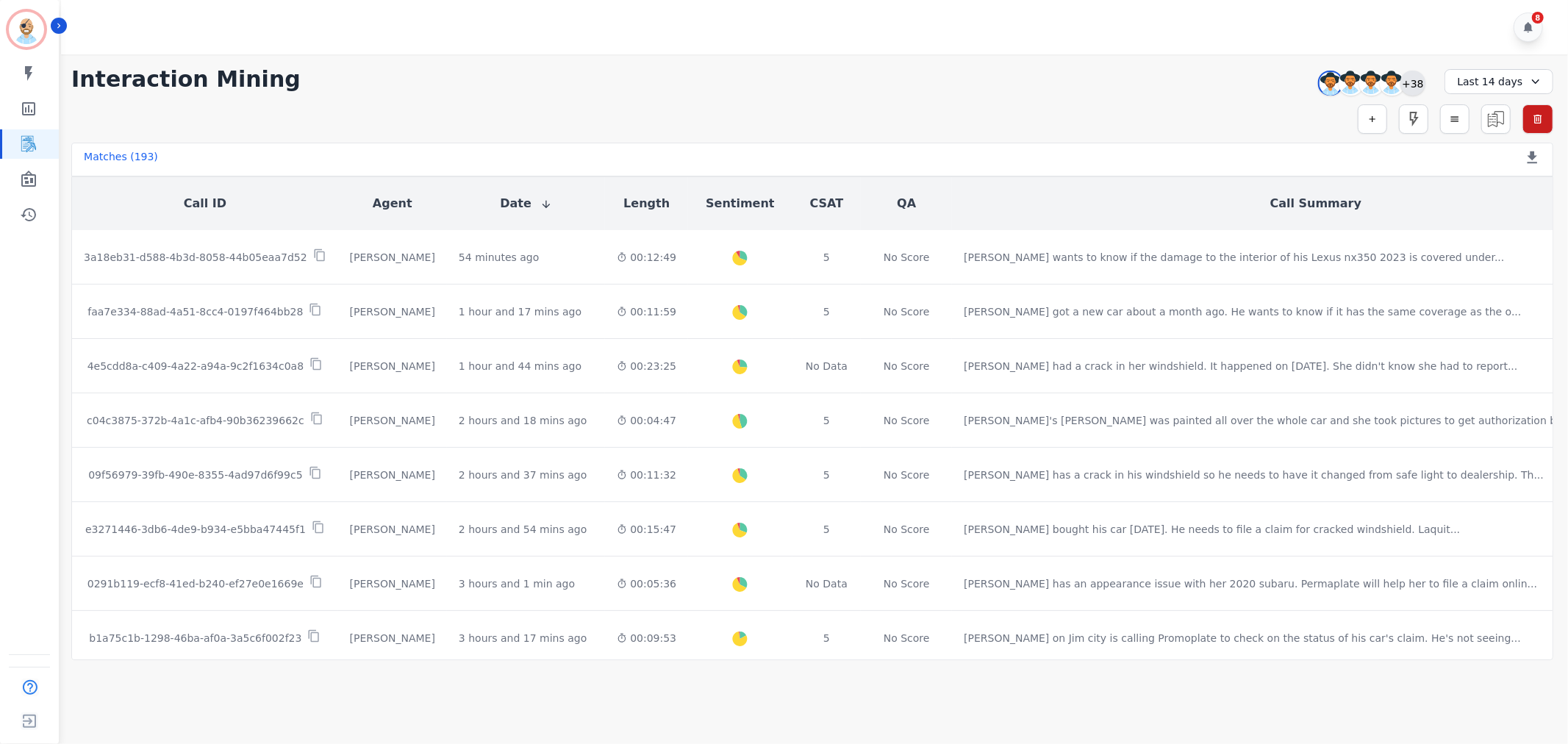
click at [1416, 79] on div "+38" at bounding box center [1413, 83] width 25 height 25
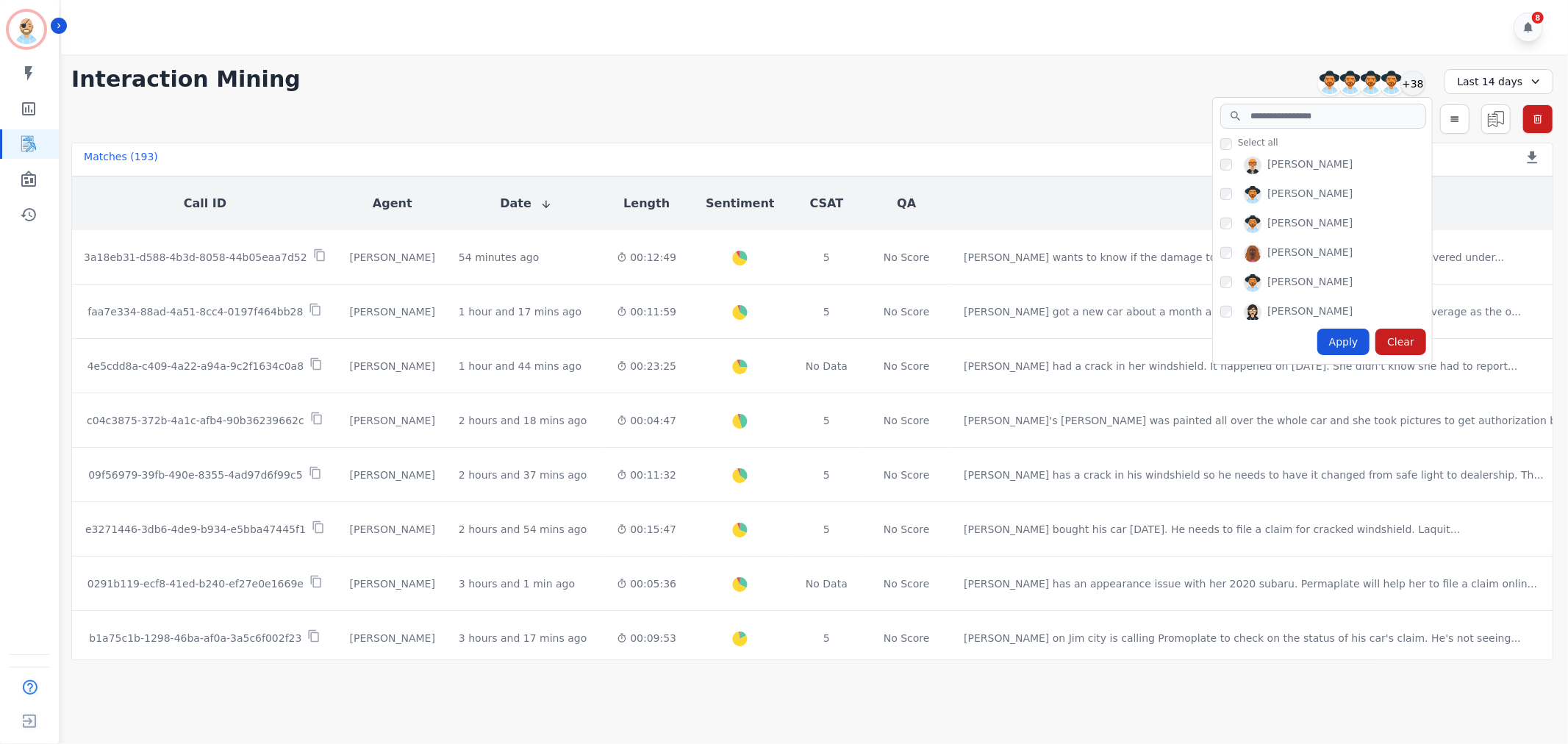
scroll to position [980, 0]
click at [1352, 343] on div "Apply" at bounding box center [1343, 341] width 53 height 27
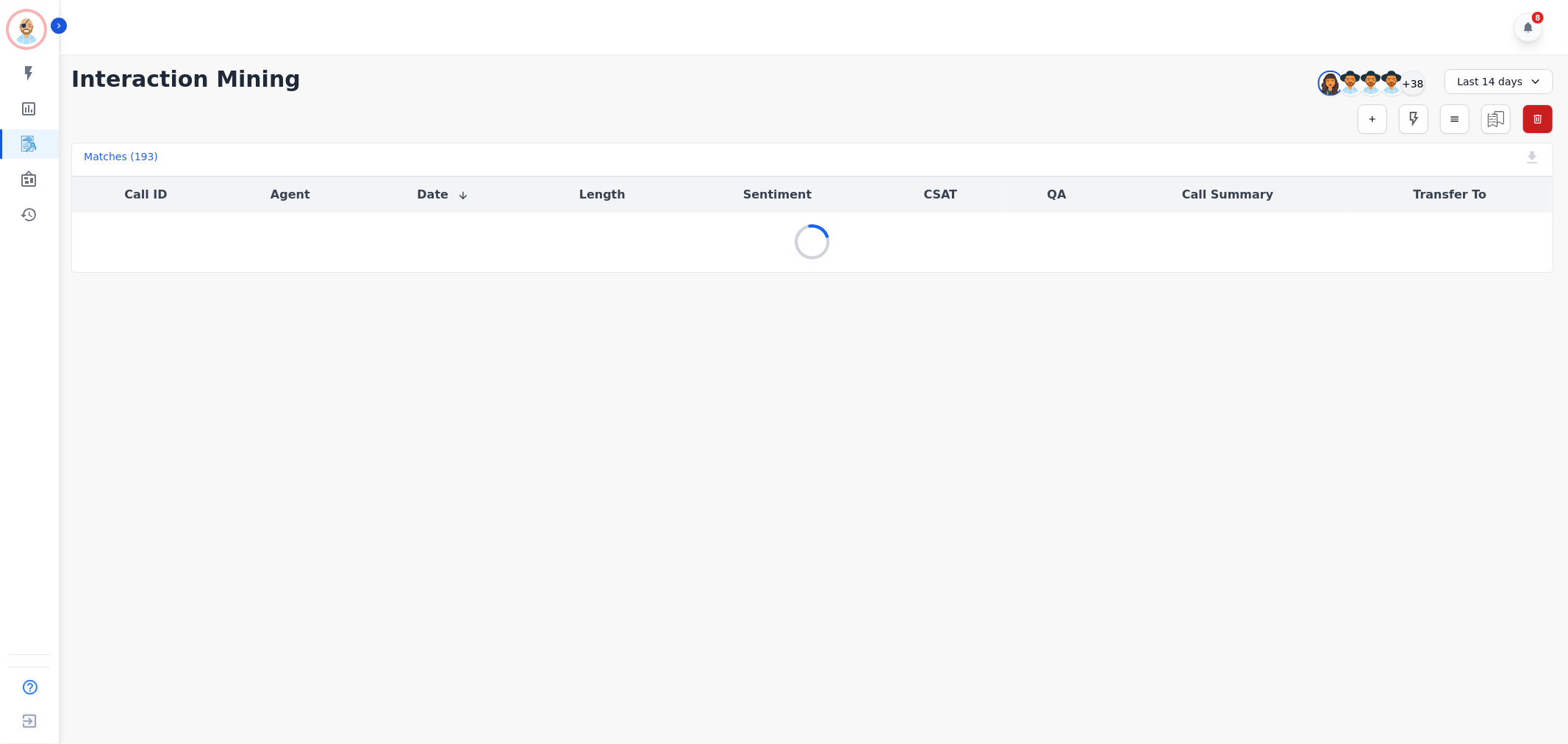
click at [928, 83] on div "**********" at bounding box center [812, 79] width 1482 height 27
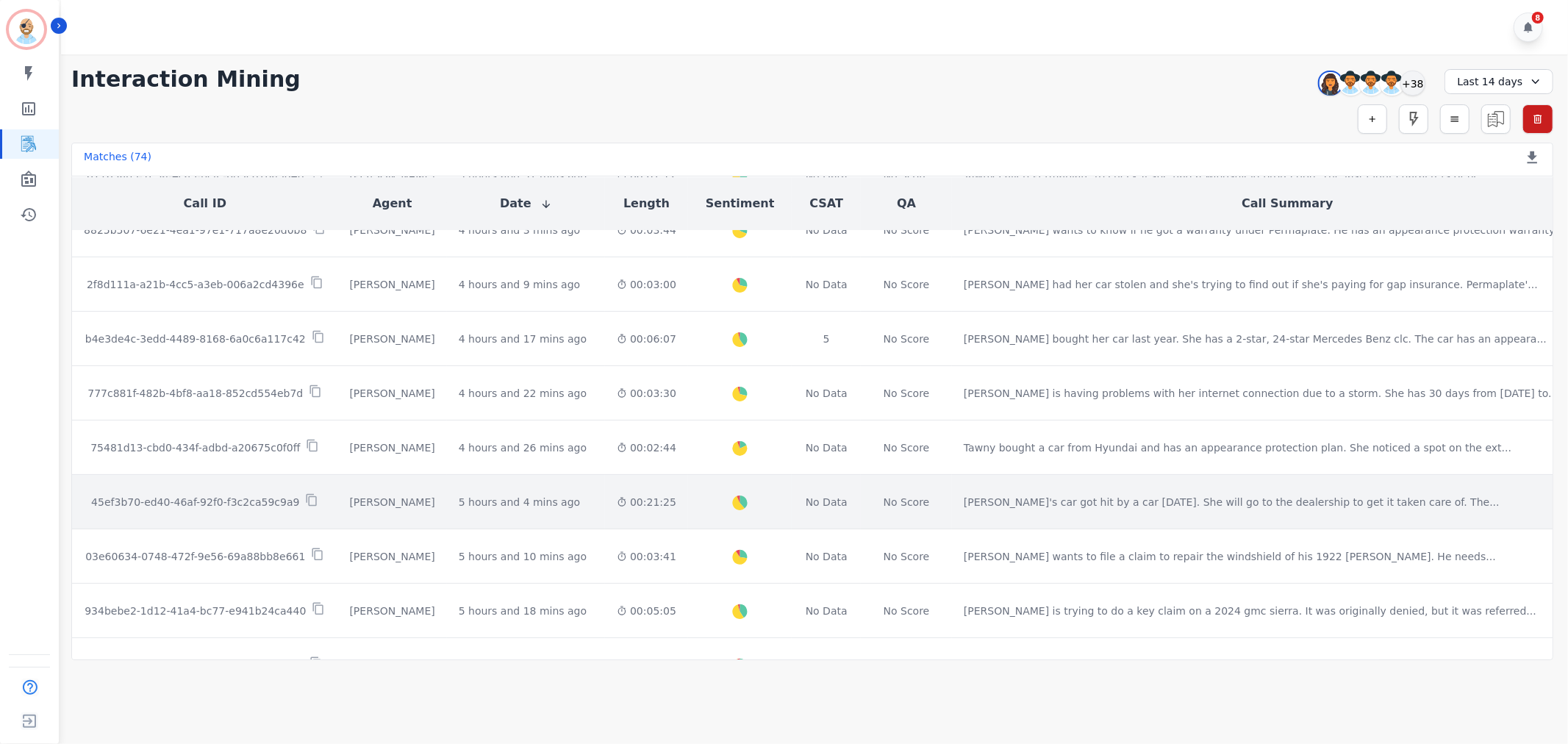
scroll to position [327, 0]
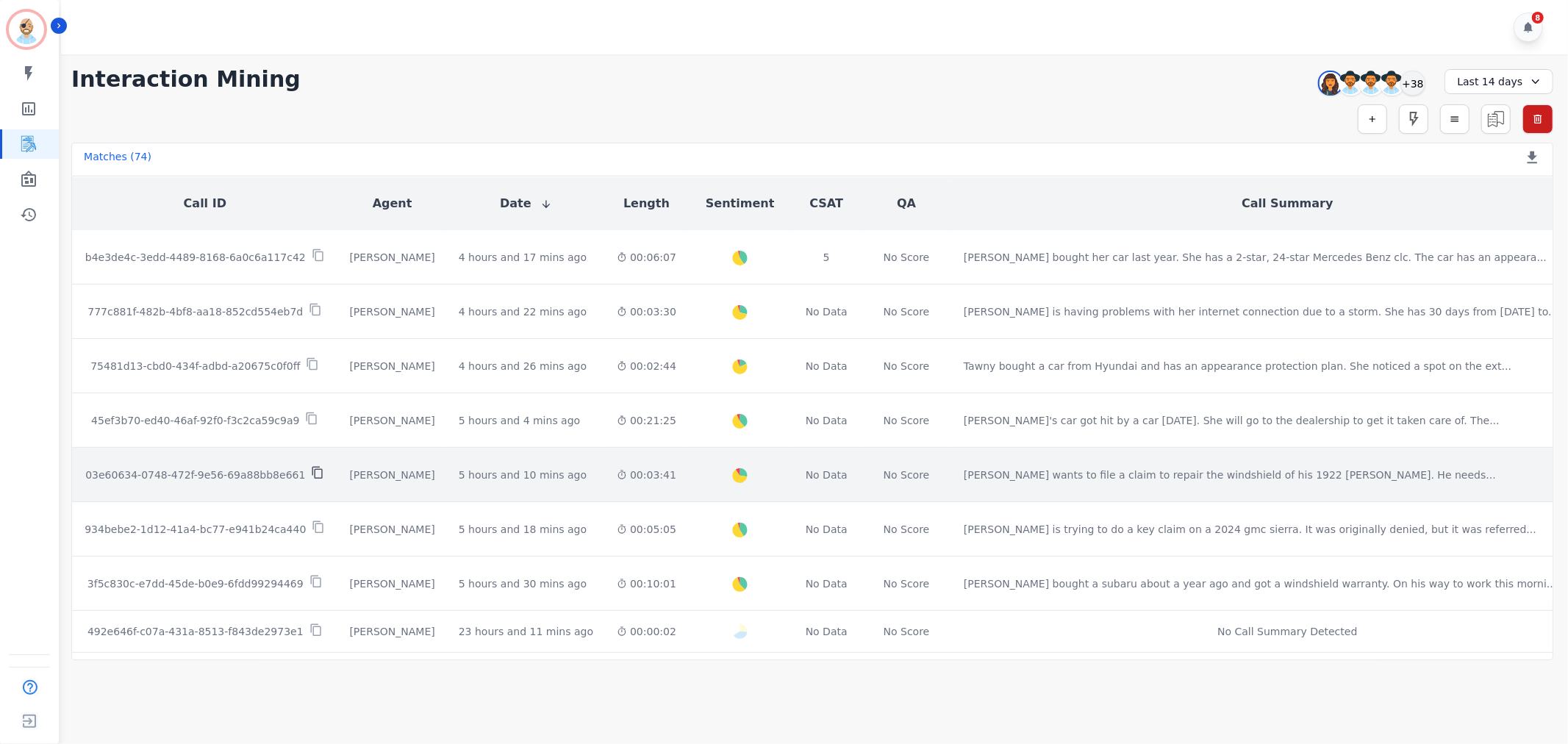
click at [311, 466] on icon at bounding box center [318, 472] width 13 height 13
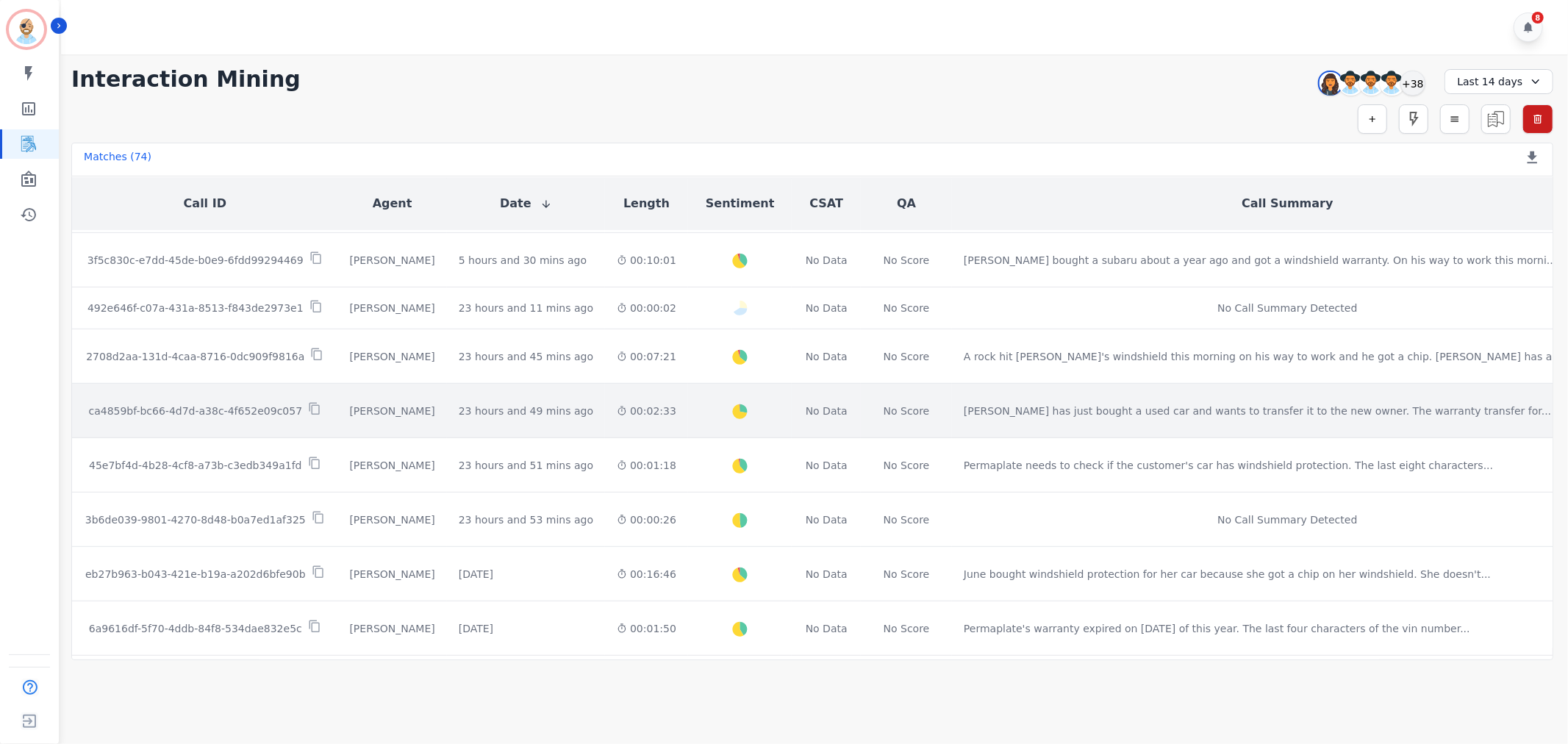
scroll to position [652, 0]
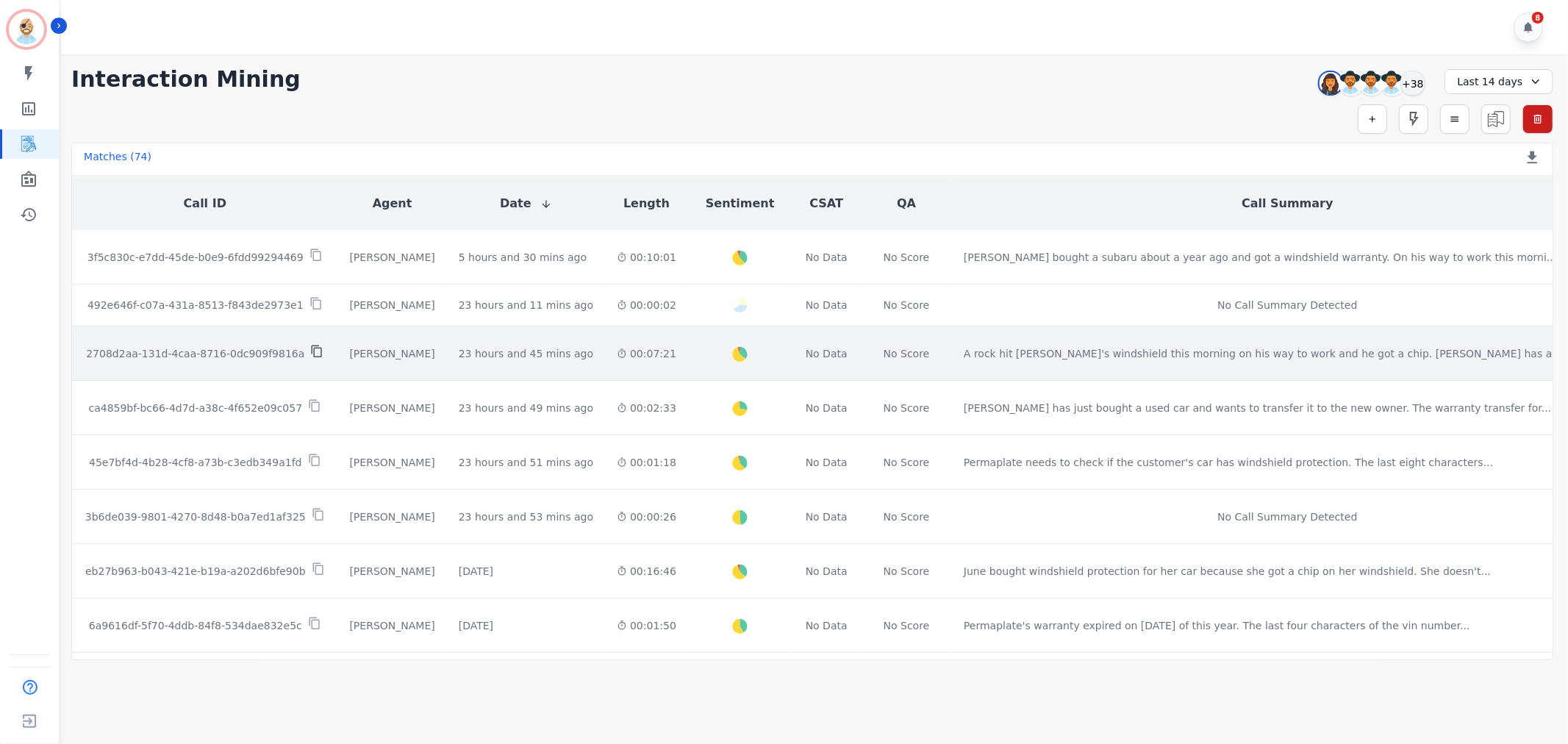
click at [311, 344] on icon at bounding box center [317, 351] width 13 height 13
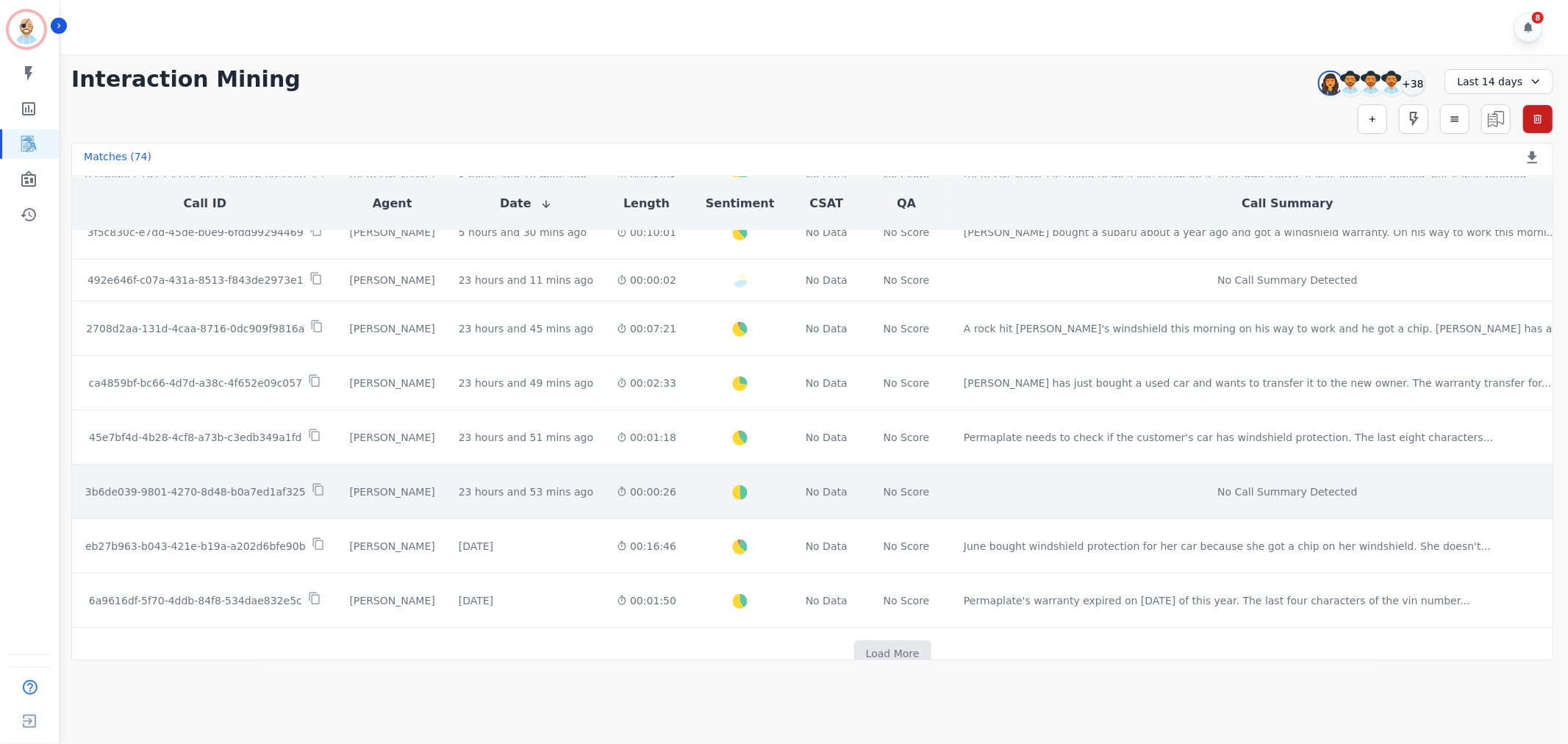
scroll to position [691, 0]
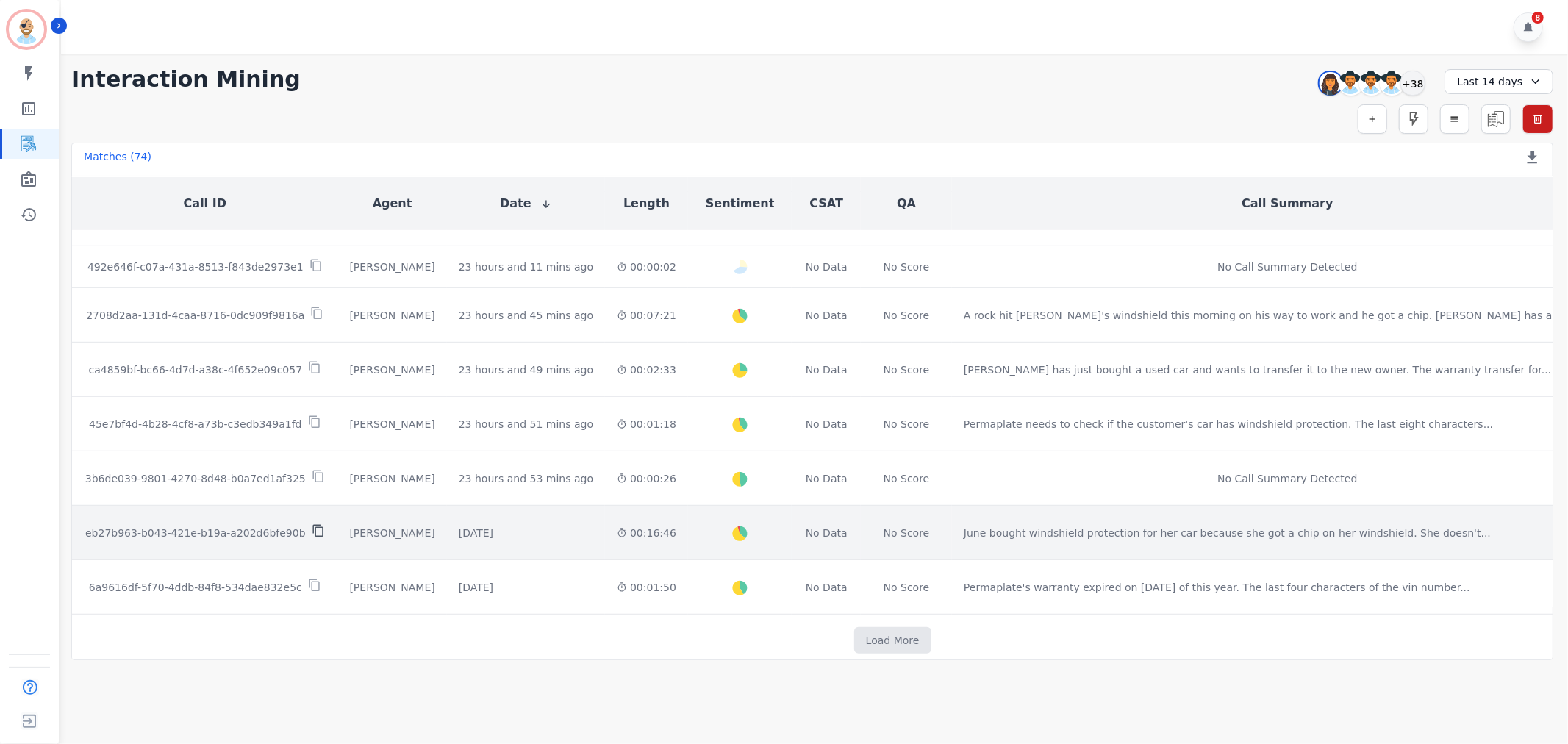
click at [311, 524] on icon at bounding box center [318, 531] width 13 height 13
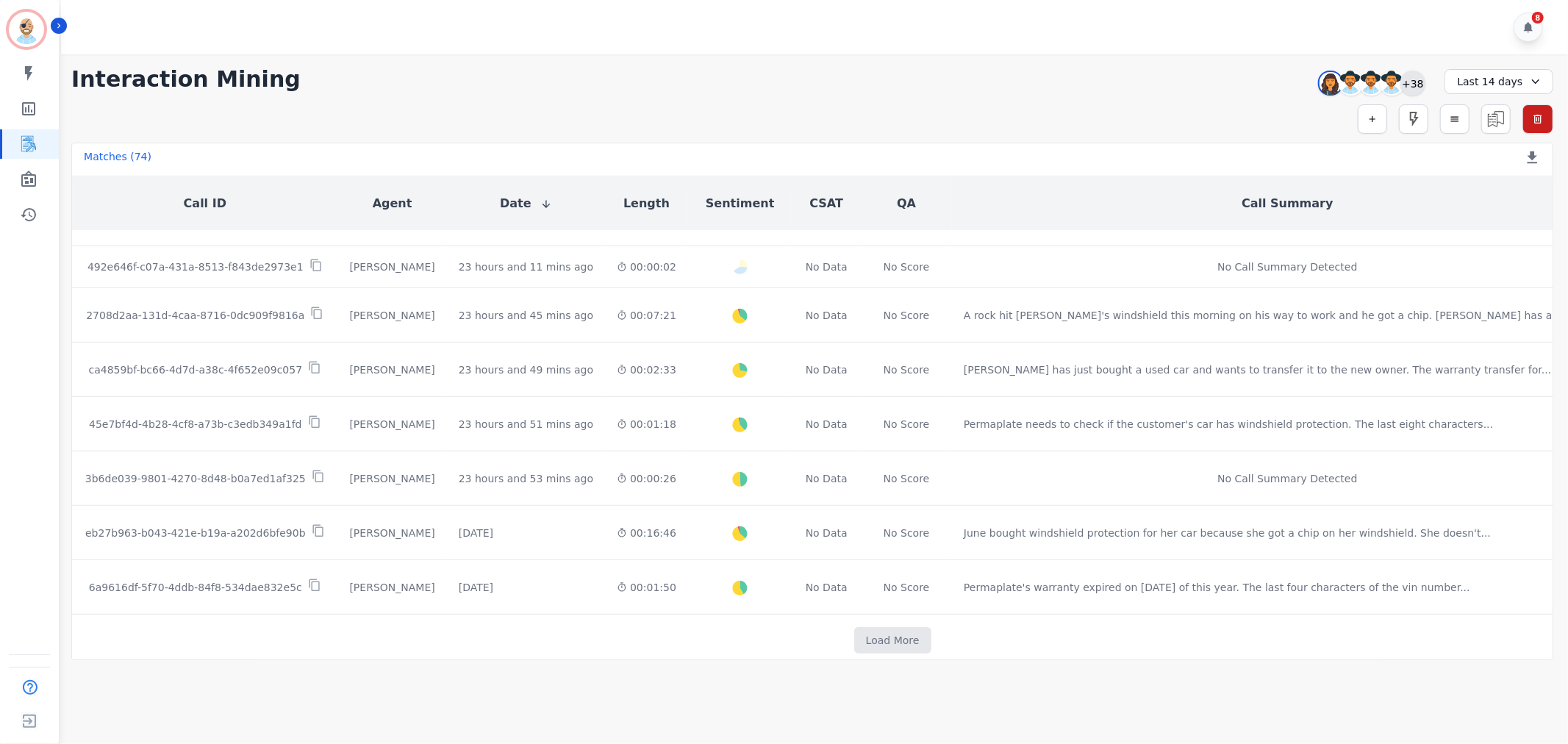
click at [1416, 74] on div "+38" at bounding box center [1413, 83] width 25 height 25
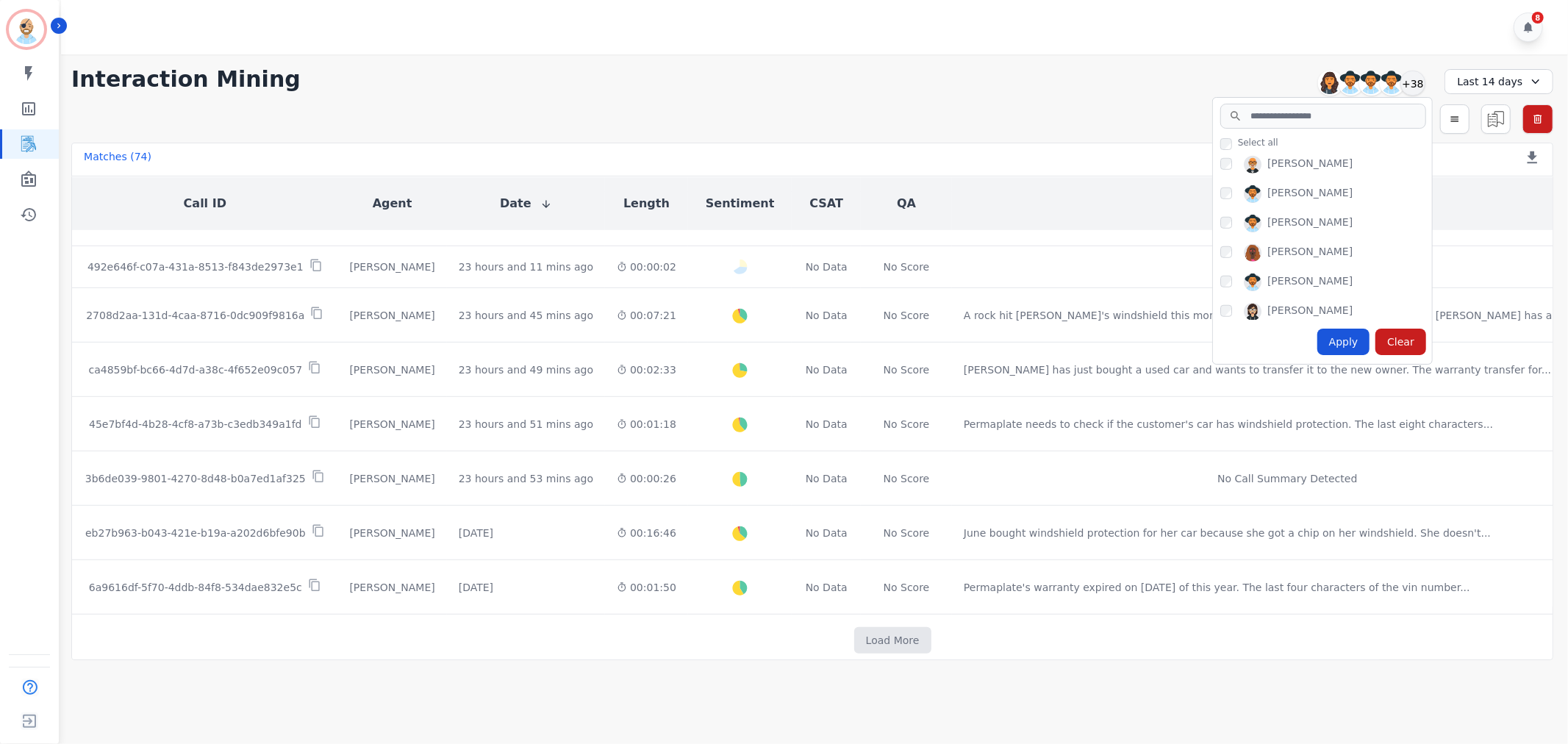
scroll to position [1067, 0]
click at [1350, 343] on div "Apply" at bounding box center [1343, 341] width 53 height 27
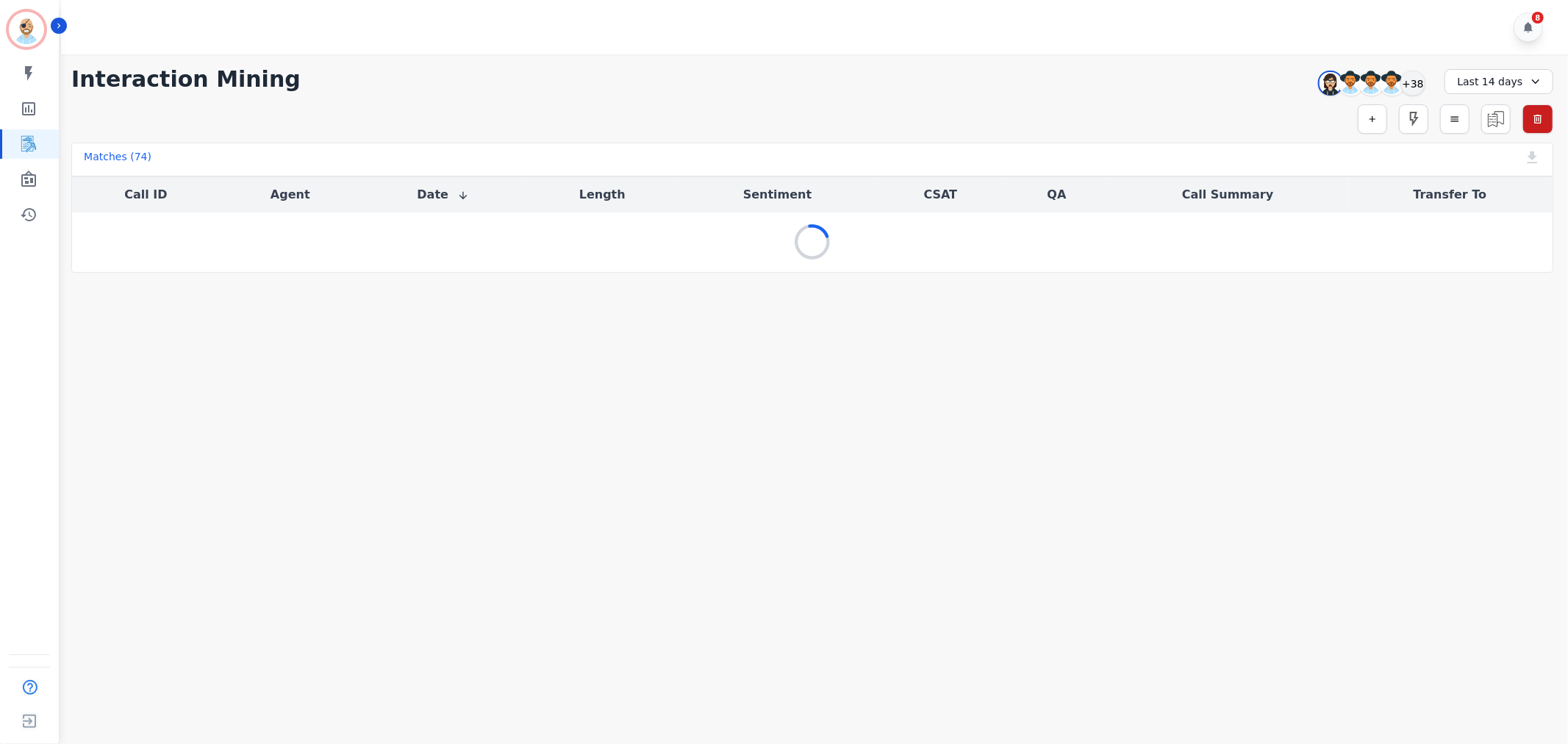
click at [897, 75] on div "**********" at bounding box center [812, 79] width 1482 height 27
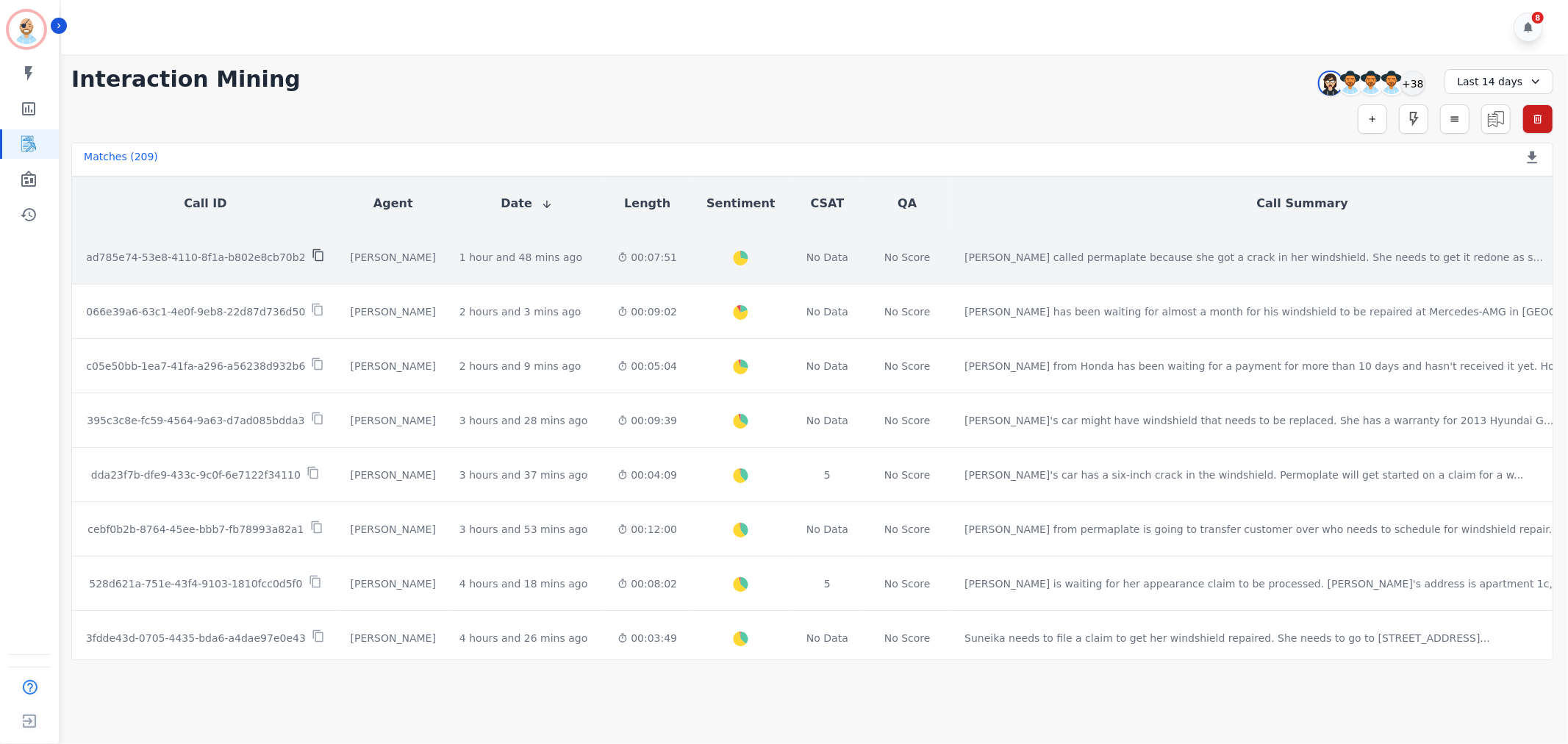
click at [311, 249] on icon at bounding box center [318, 255] width 13 height 13
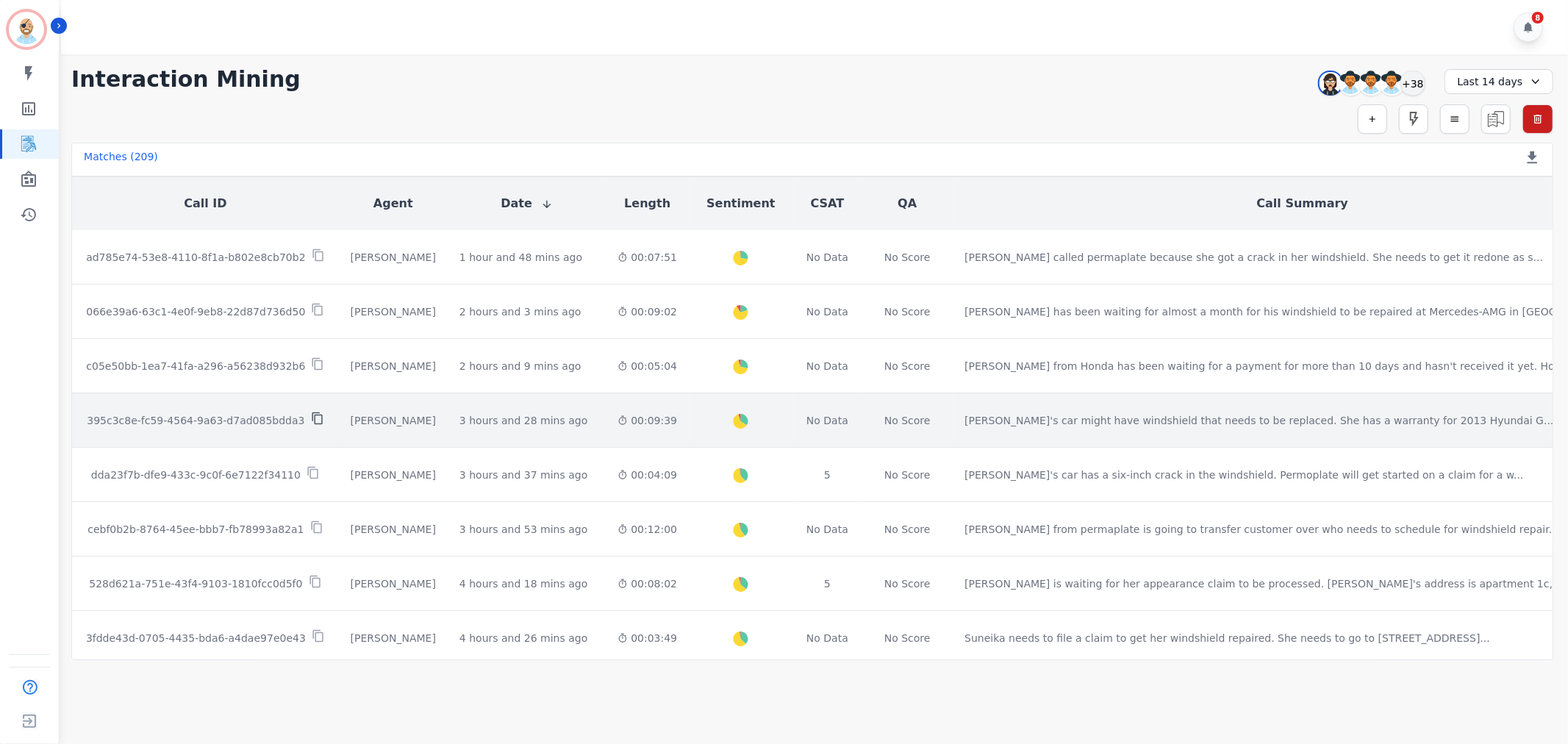
click at [311, 412] on icon at bounding box center [318, 418] width 13 height 13
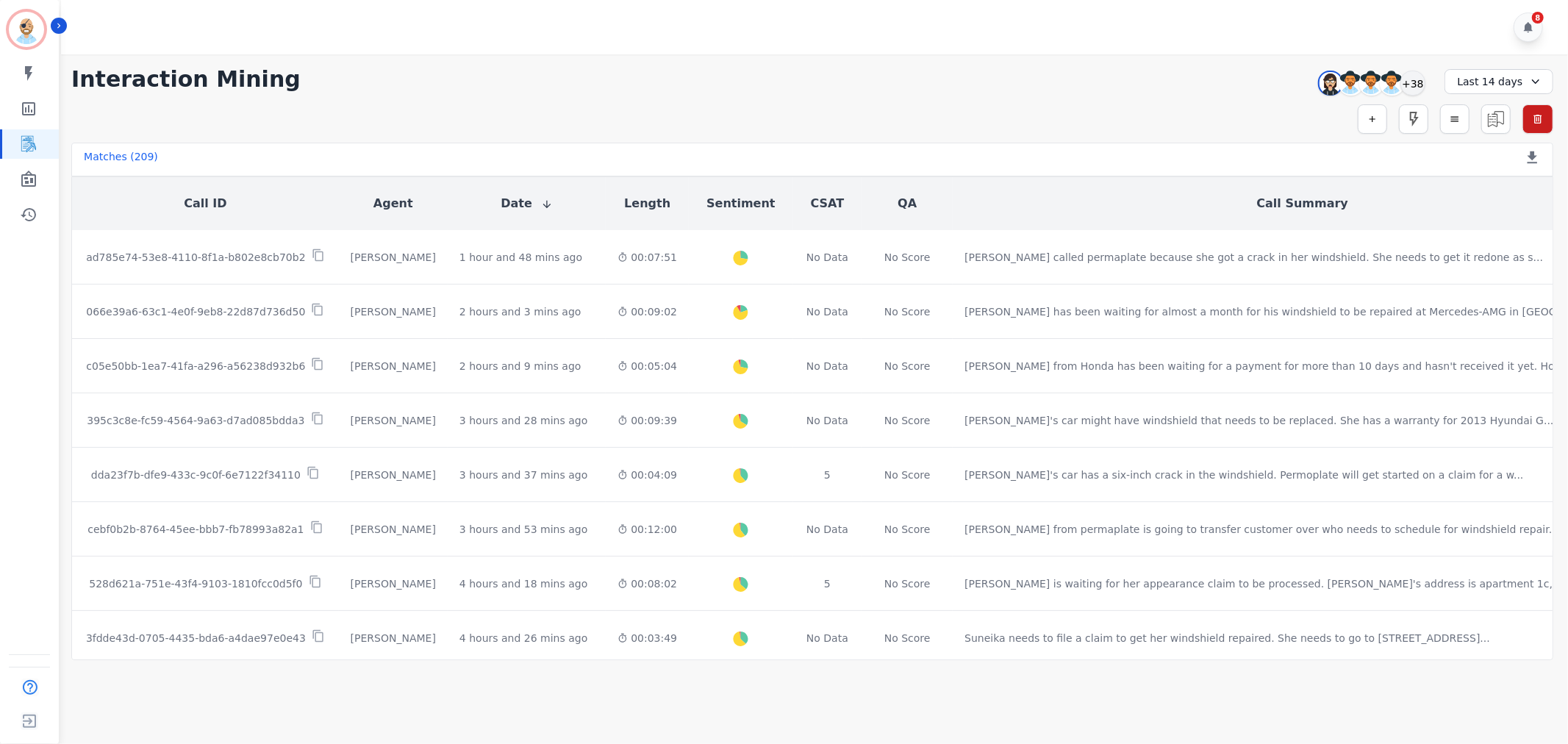
click at [843, 107] on div "Simple Search Metric Search Advanced Search Saved Rules Clear Filters" at bounding box center [812, 119] width 1482 height 29
click at [1413, 72] on div "+38" at bounding box center [1413, 83] width 25 height 25
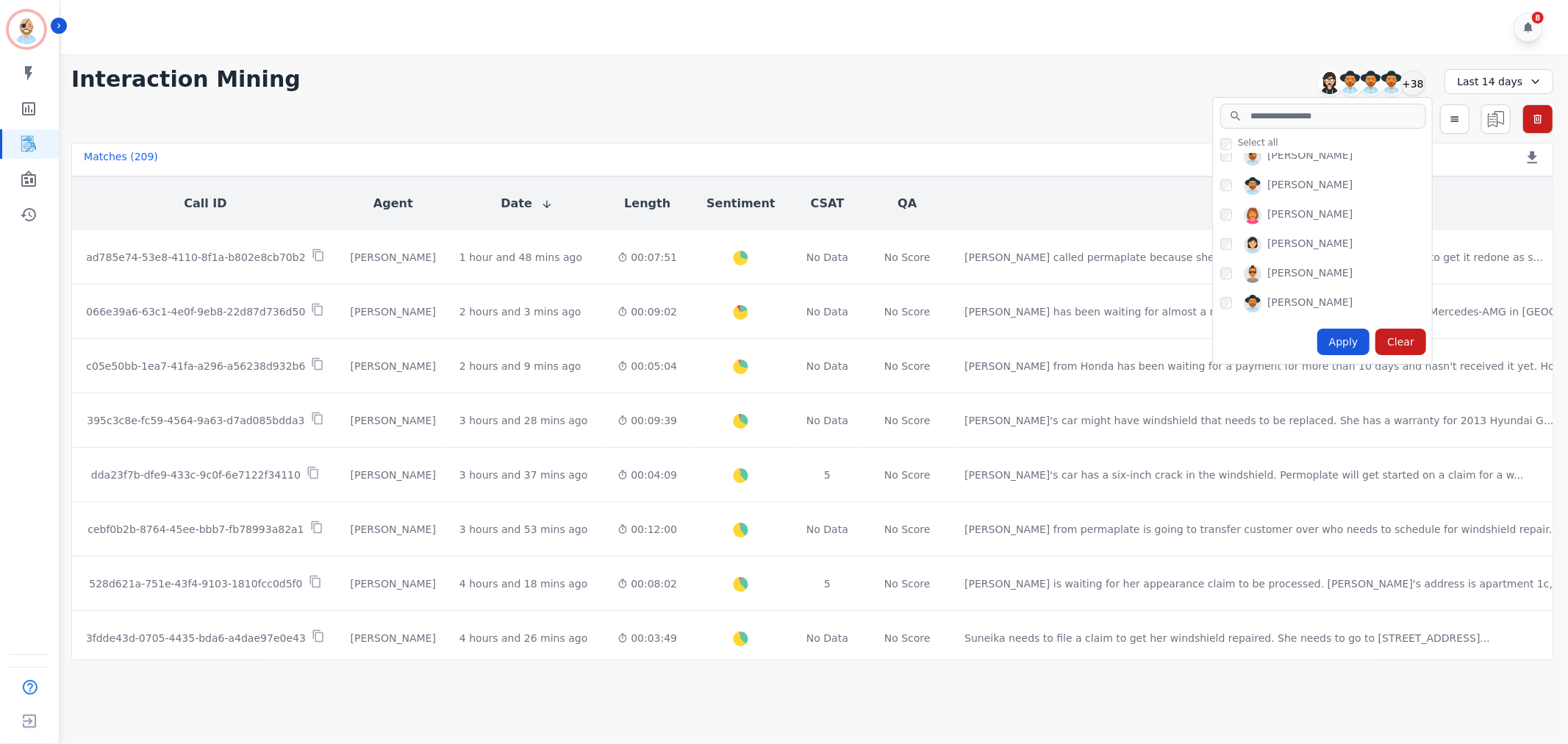
scroll to position [414, 0]
click at [1347, 339] on div "Apply" at bounding box center [1343, 341] width 53 height 27
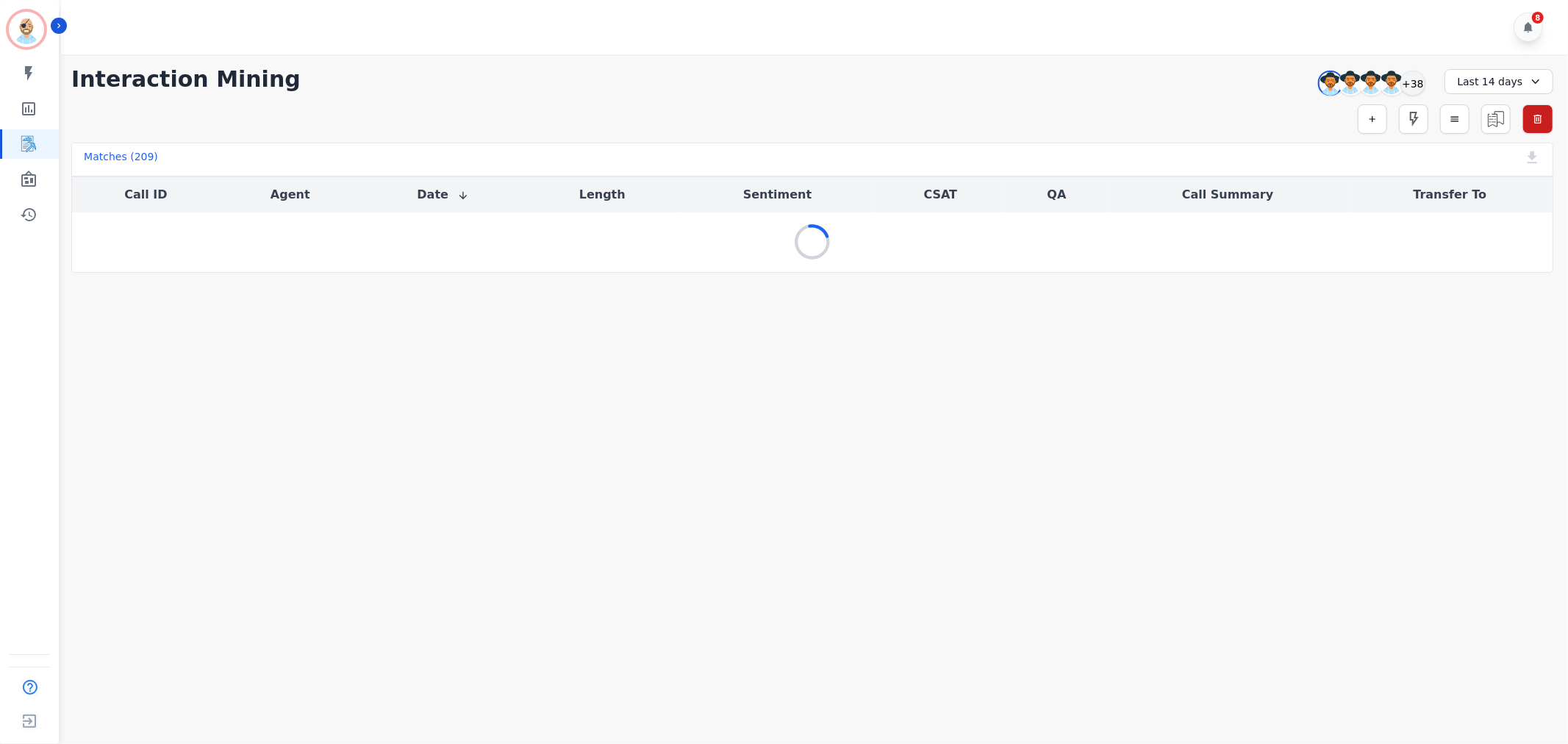
click at [858, 71] on div "**********" at bounding box center [812, 79] width 1482 height 27
click at [737, 94] on div "**********" at bounding box center [812, 163] width 1511 height 218
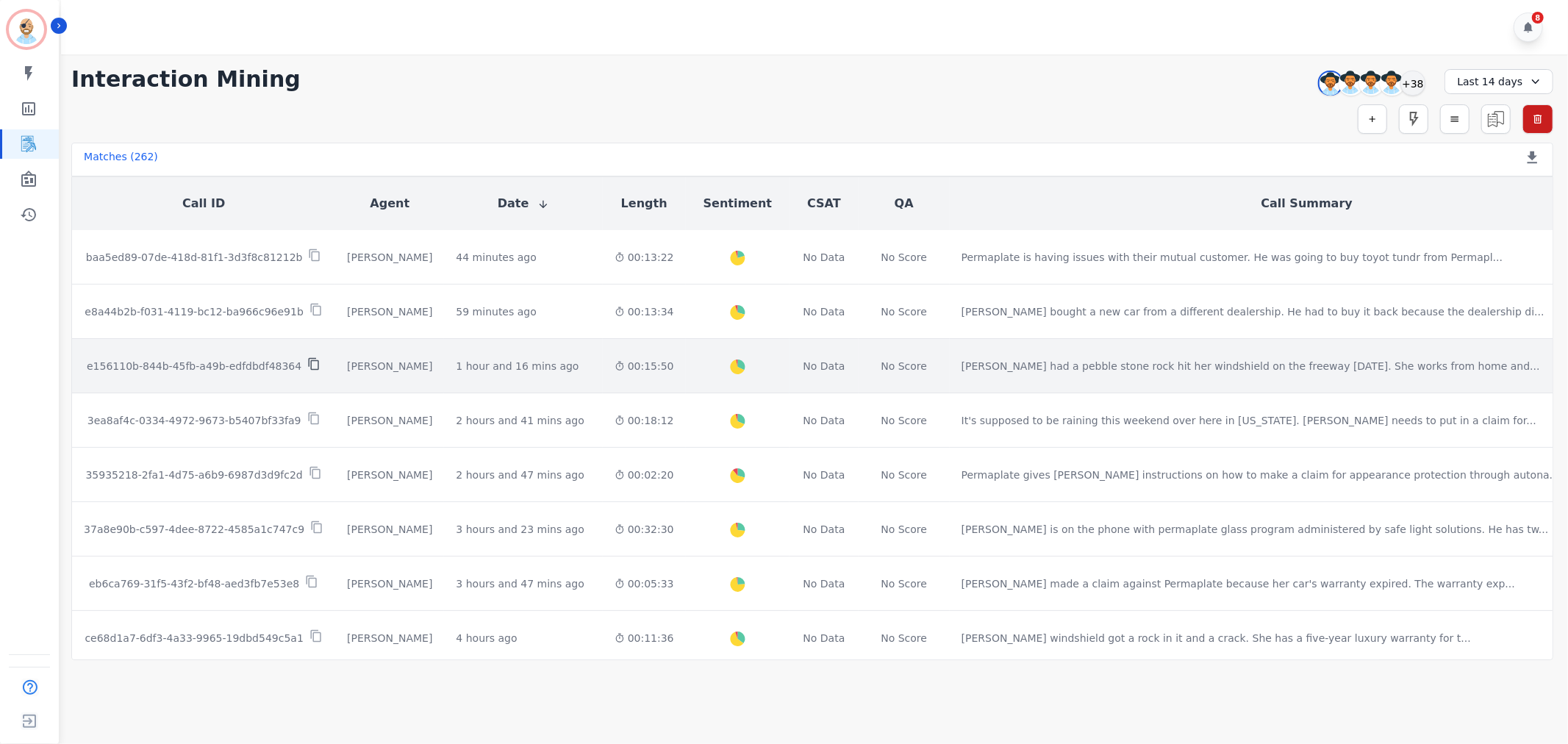
click at [307, 357] on icon at bounding box center [314, 364] width 13 height 13
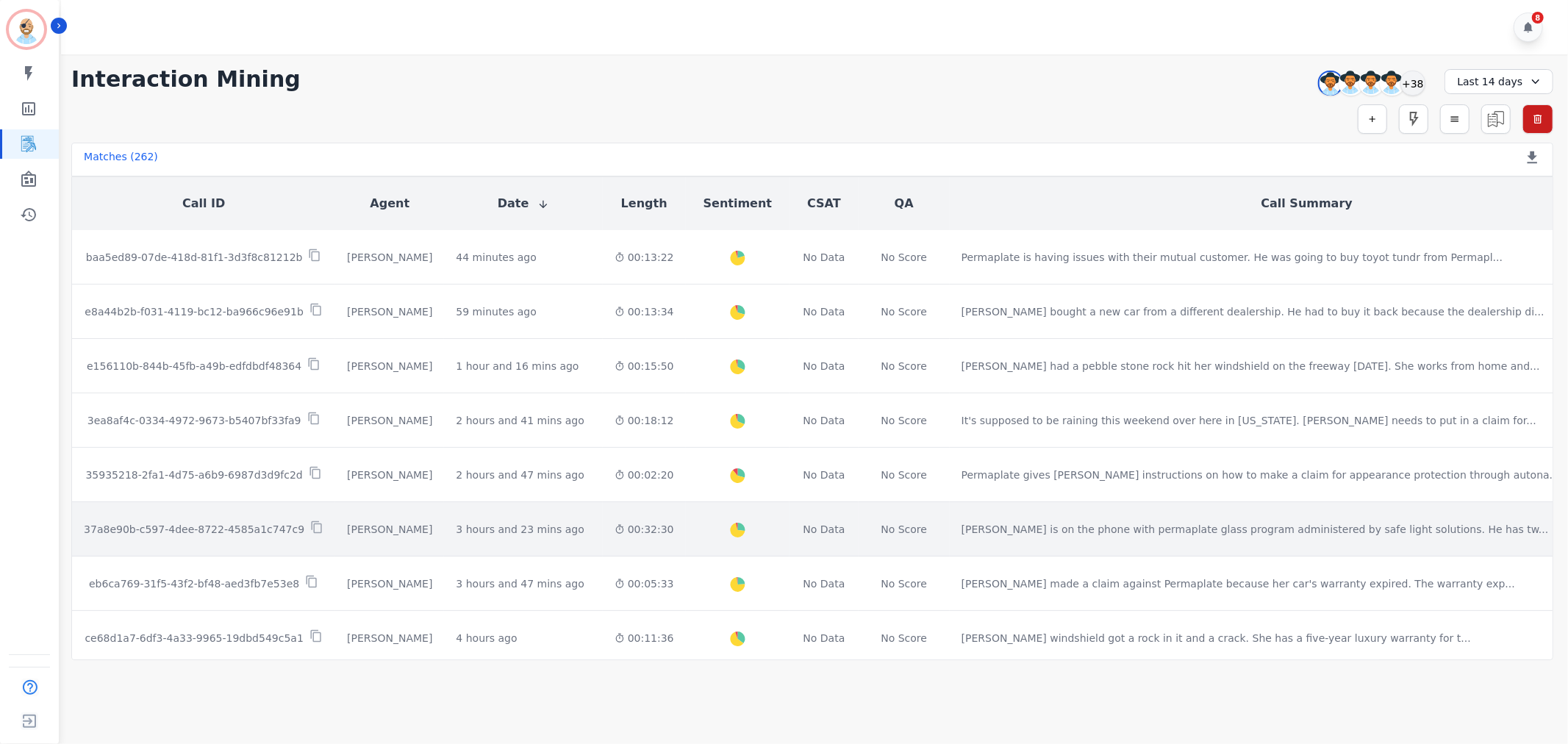
scroll to position [82, 0]
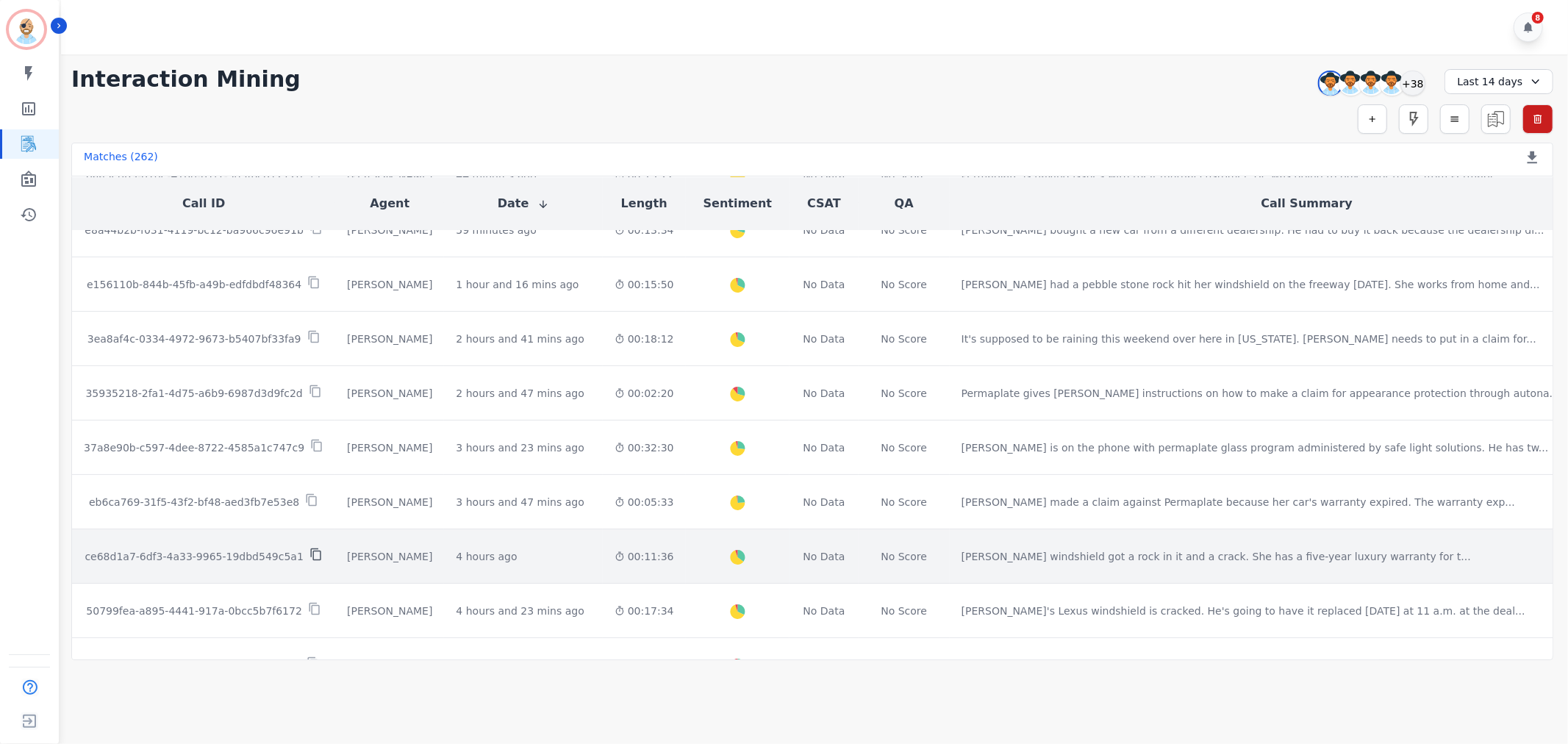
click at [310, 548] on icon at bounding box center [316, 554] width 13 height 13
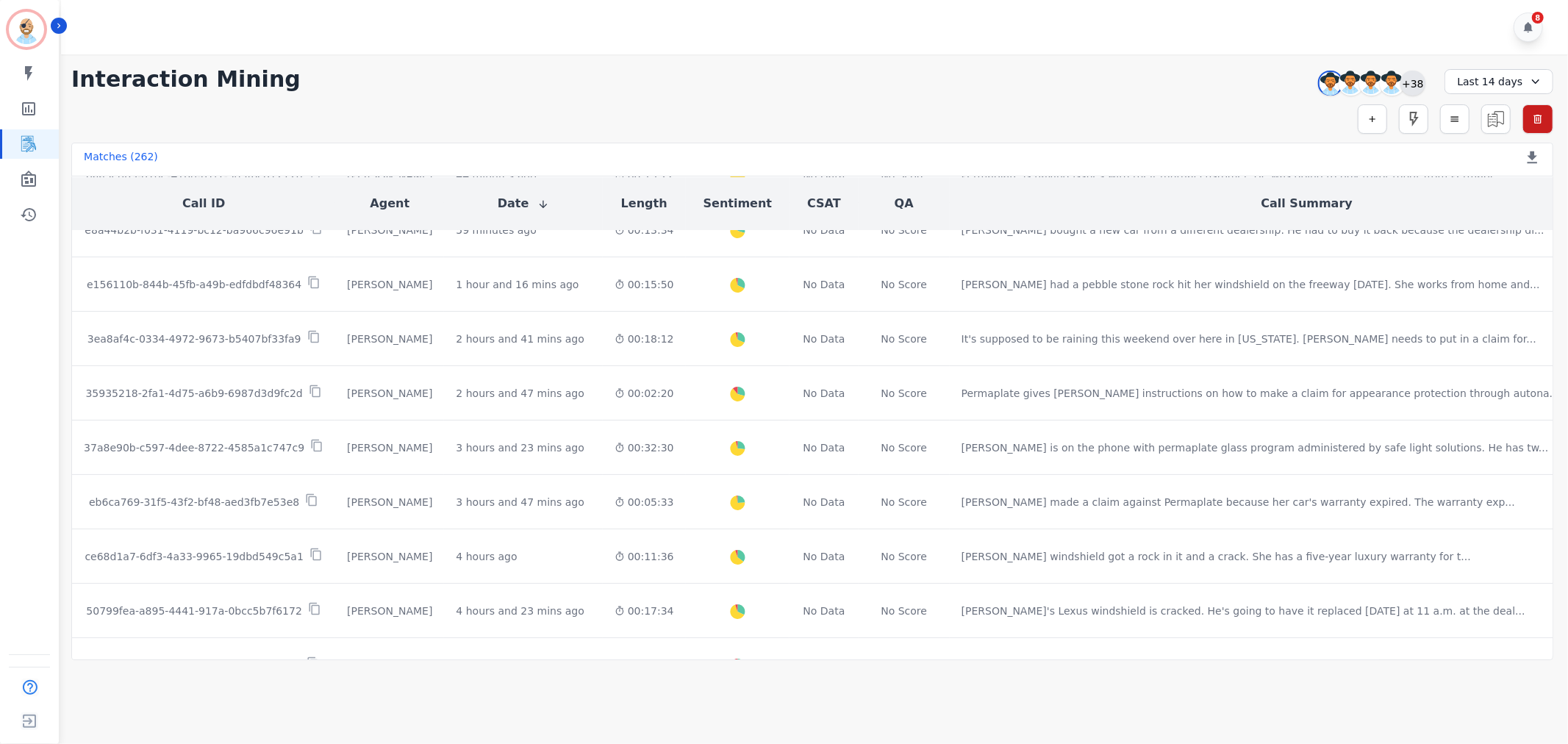
click at [1413, 79] on div "+38" at bounding box center [1413, 83] width 25 height 25
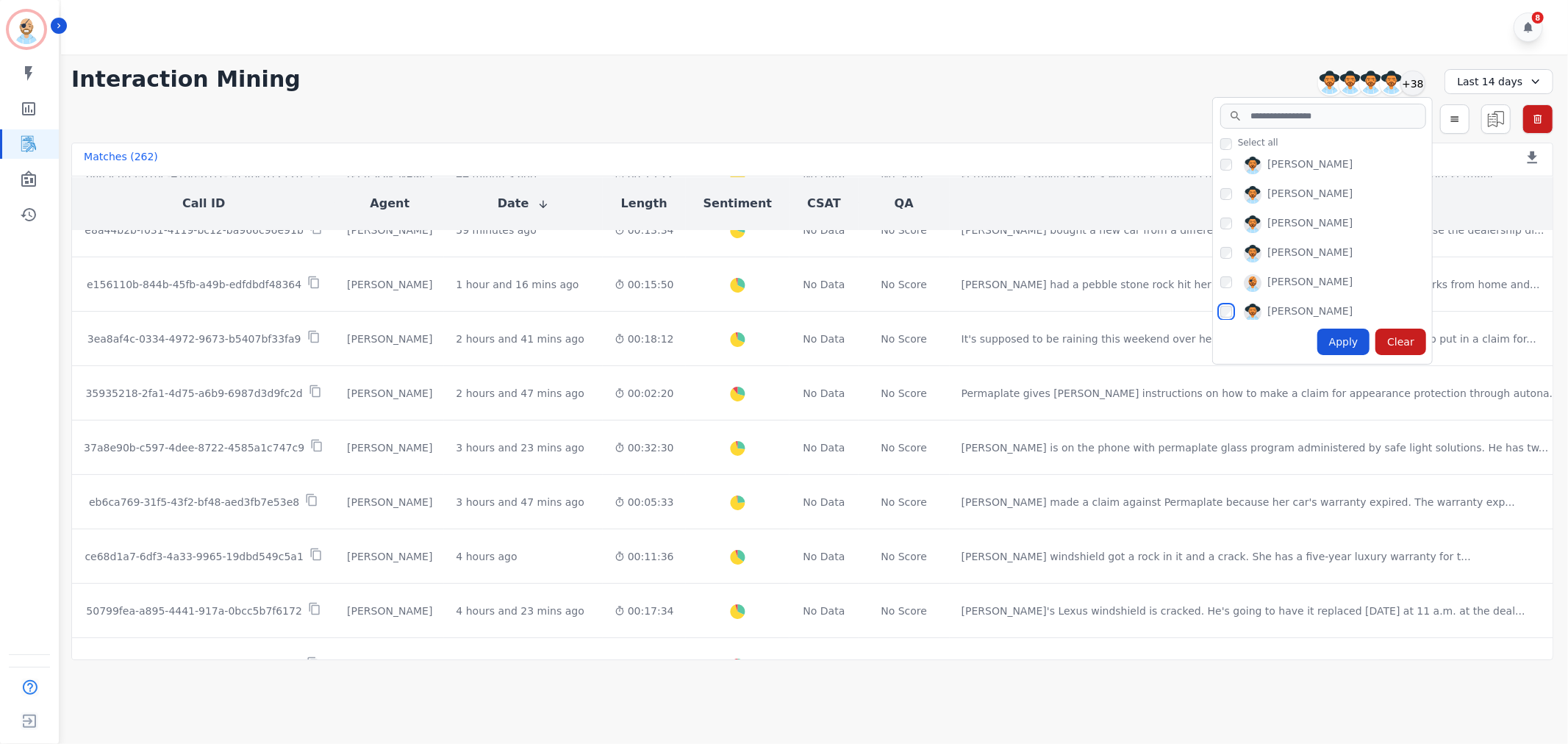
scroll to position [1067, 0]
click at [1341, 336] on div "Apply" at bounding box center [1343, 341] width 53 height 27
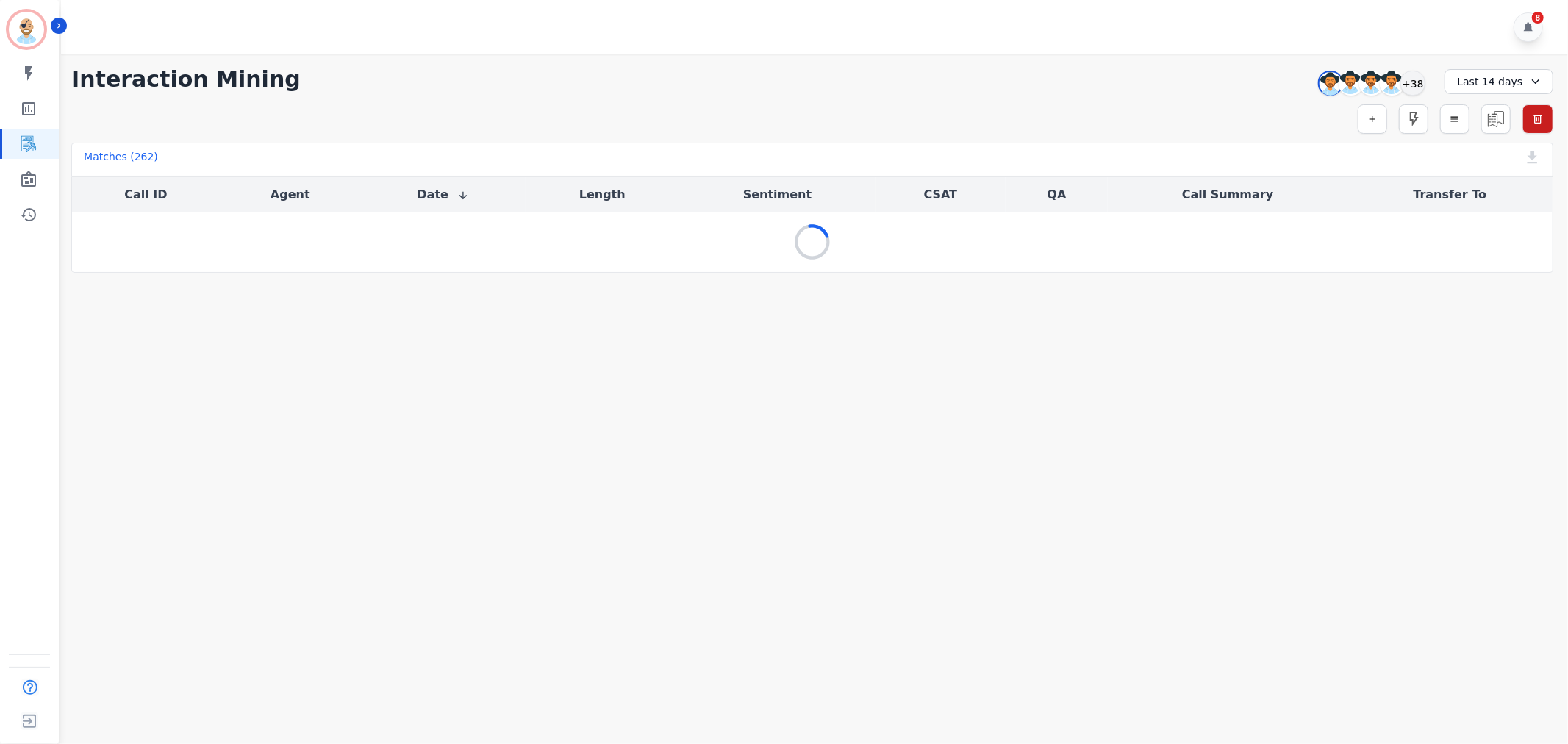
scroll to position [0, 0]
click at [904, 43] on div "8" at bounding box center [816, 27] width 1511 height 54
click at [623, 48] on div "8" at bounding box center [816, 27] width 1511 height 54
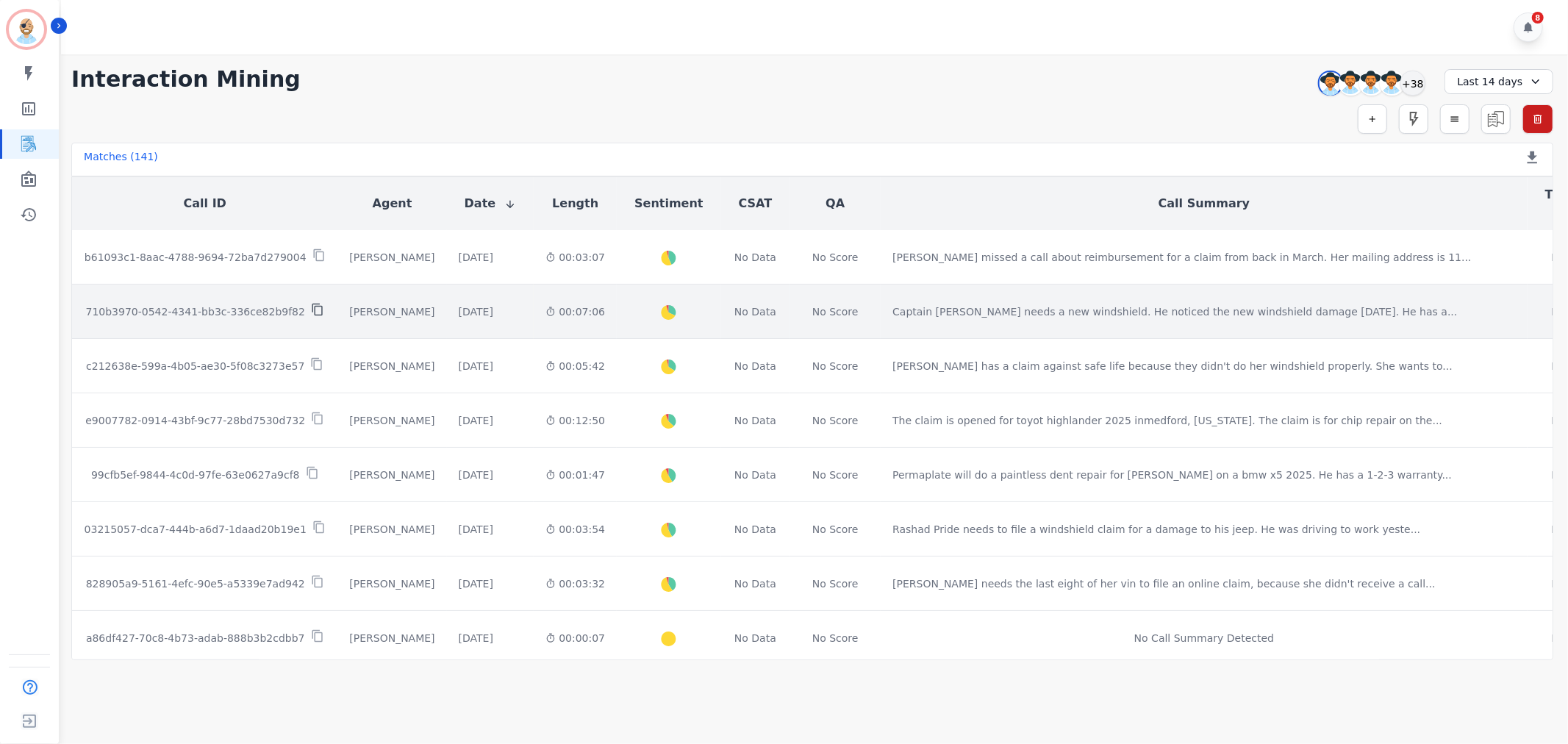
click at [311, 304] on icon at bounding box center [316, 310] width 11 height 12
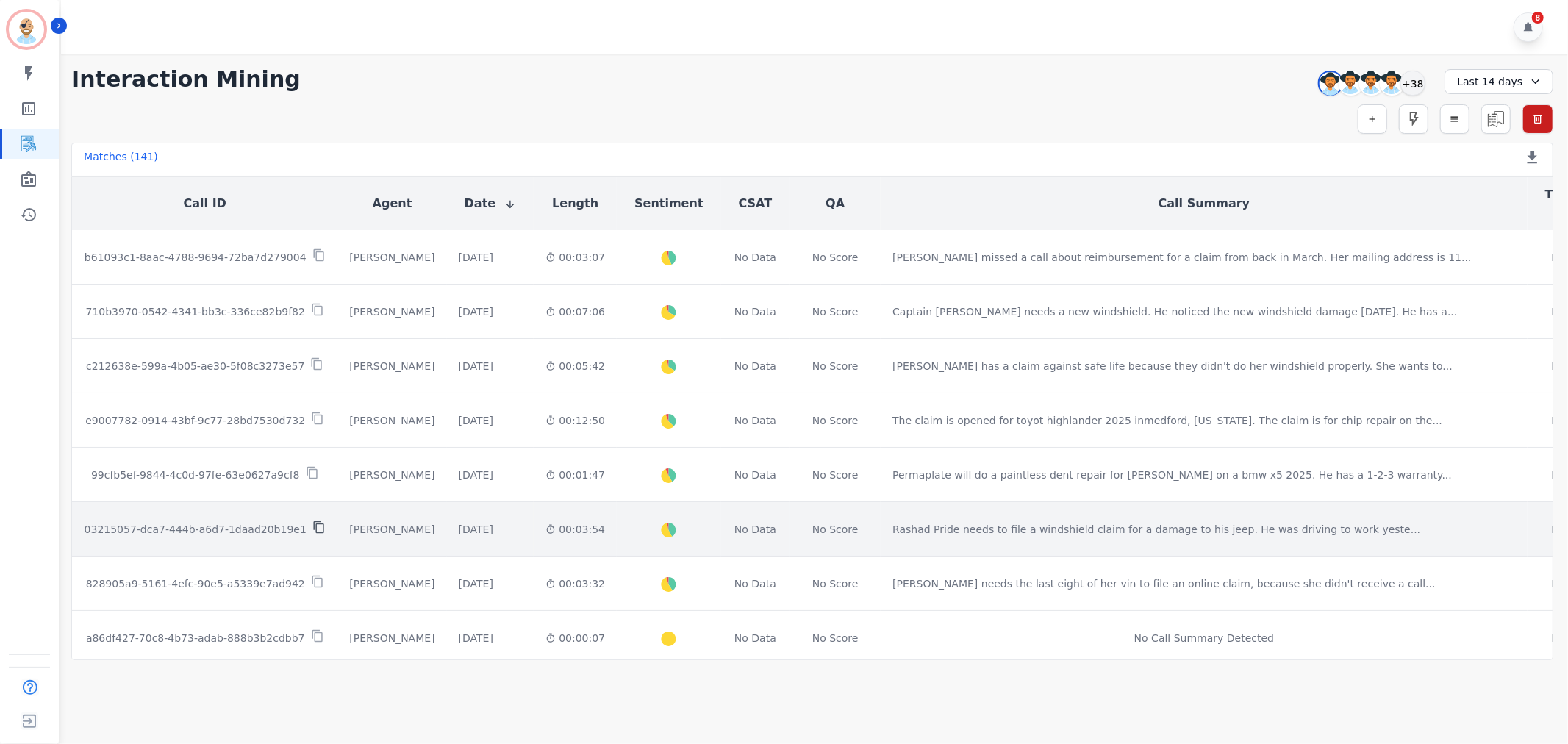
click at [312, 520] on icon at bounding box center [319, 527] width 13 height 13
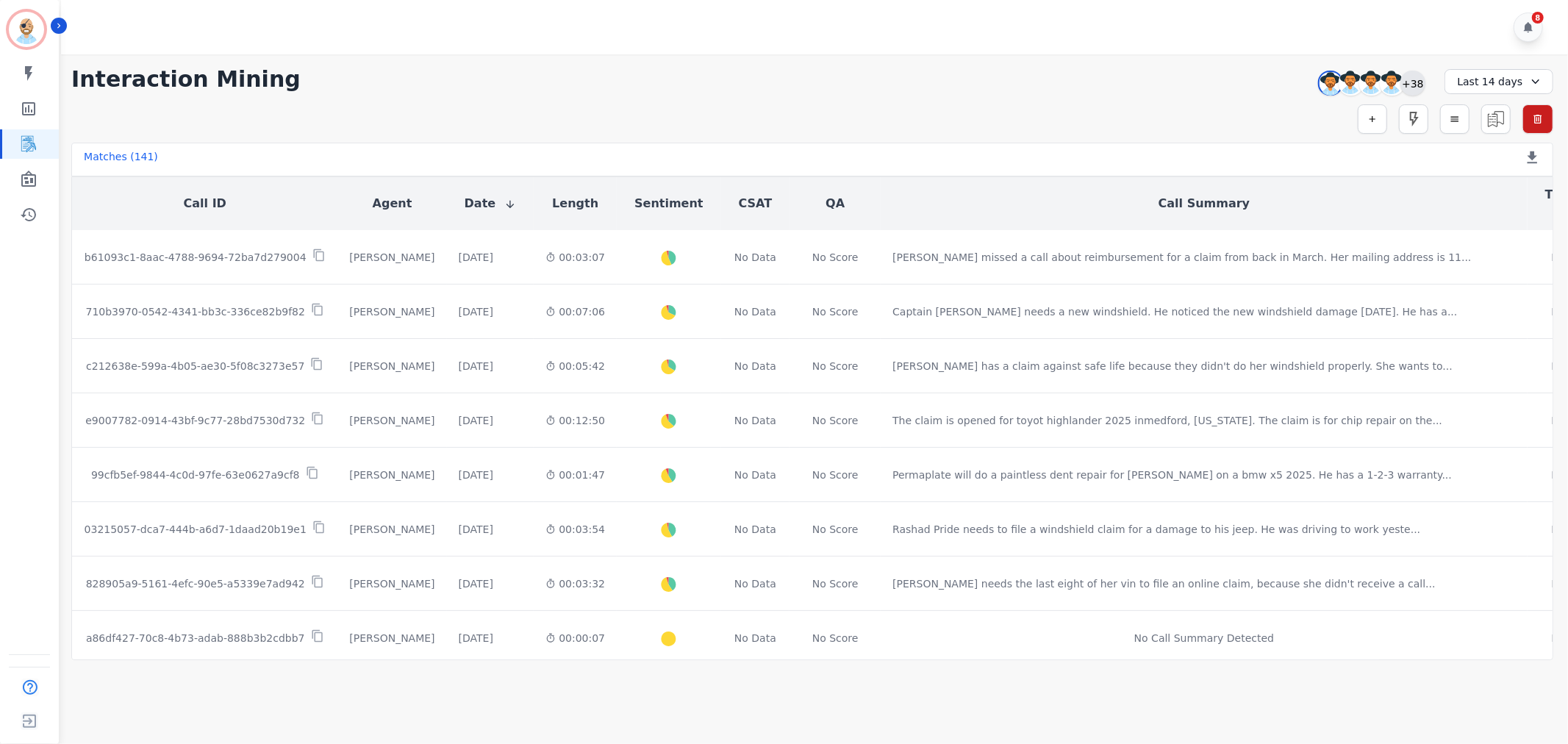
click at [1409, 79] on div "+38" at bounding box center [1413, 83] width 25 height 25
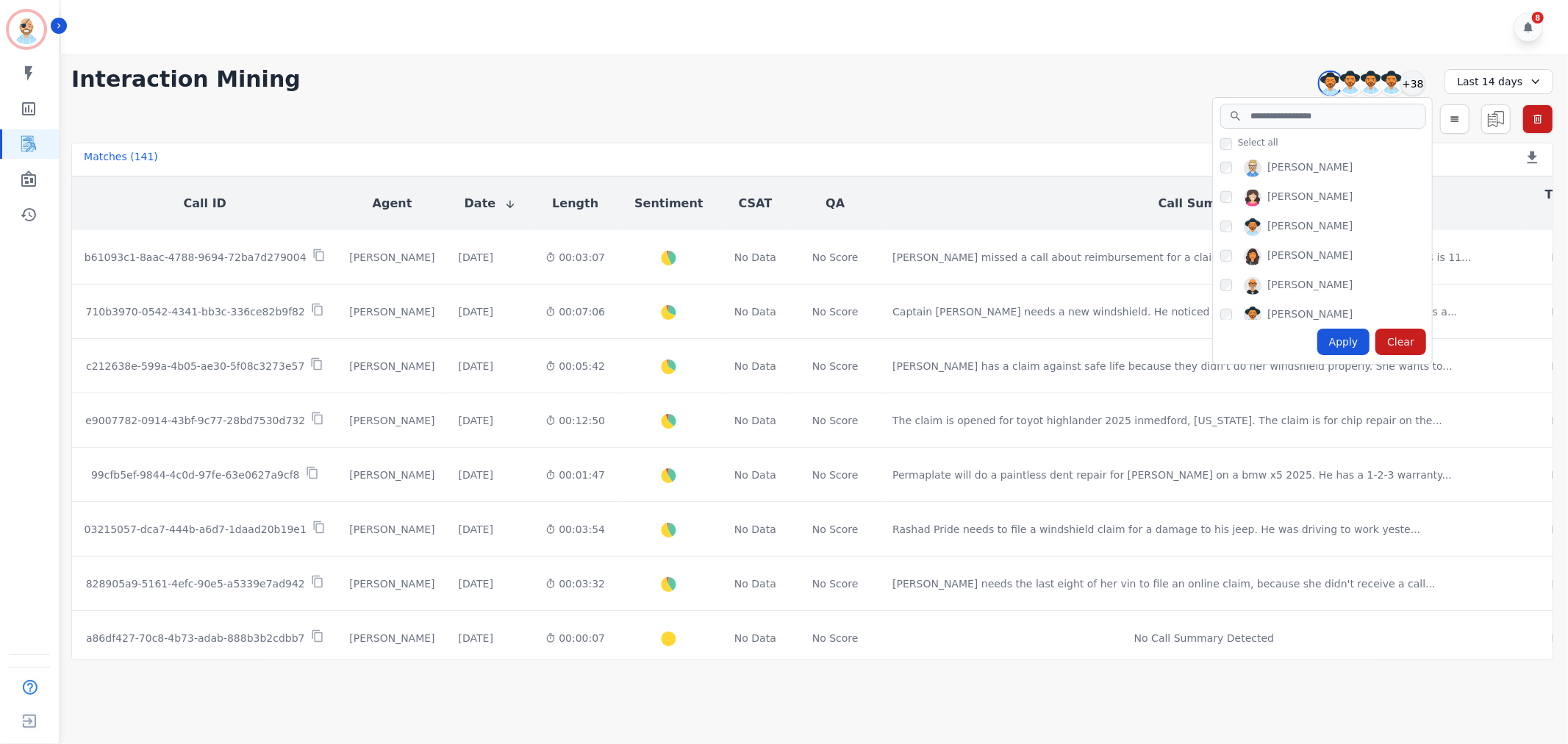
scroll to position [1067, 0]
click at [1356, 345] on div "Apply" at bounding box center [1343, 341] width 53 height 27
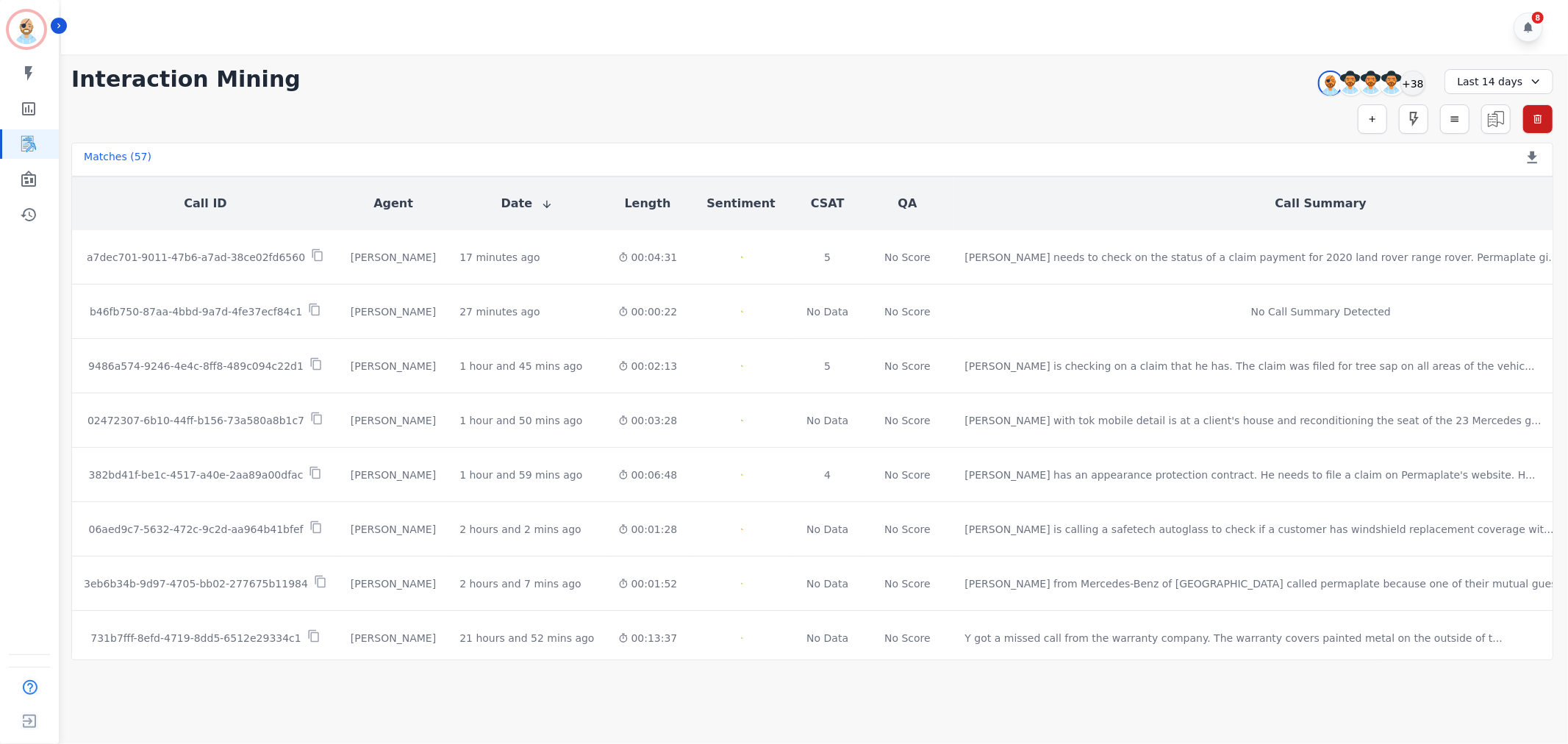
click at [730, 58] on div "**********" at bounding box center [812, 357] width 1511 height 605
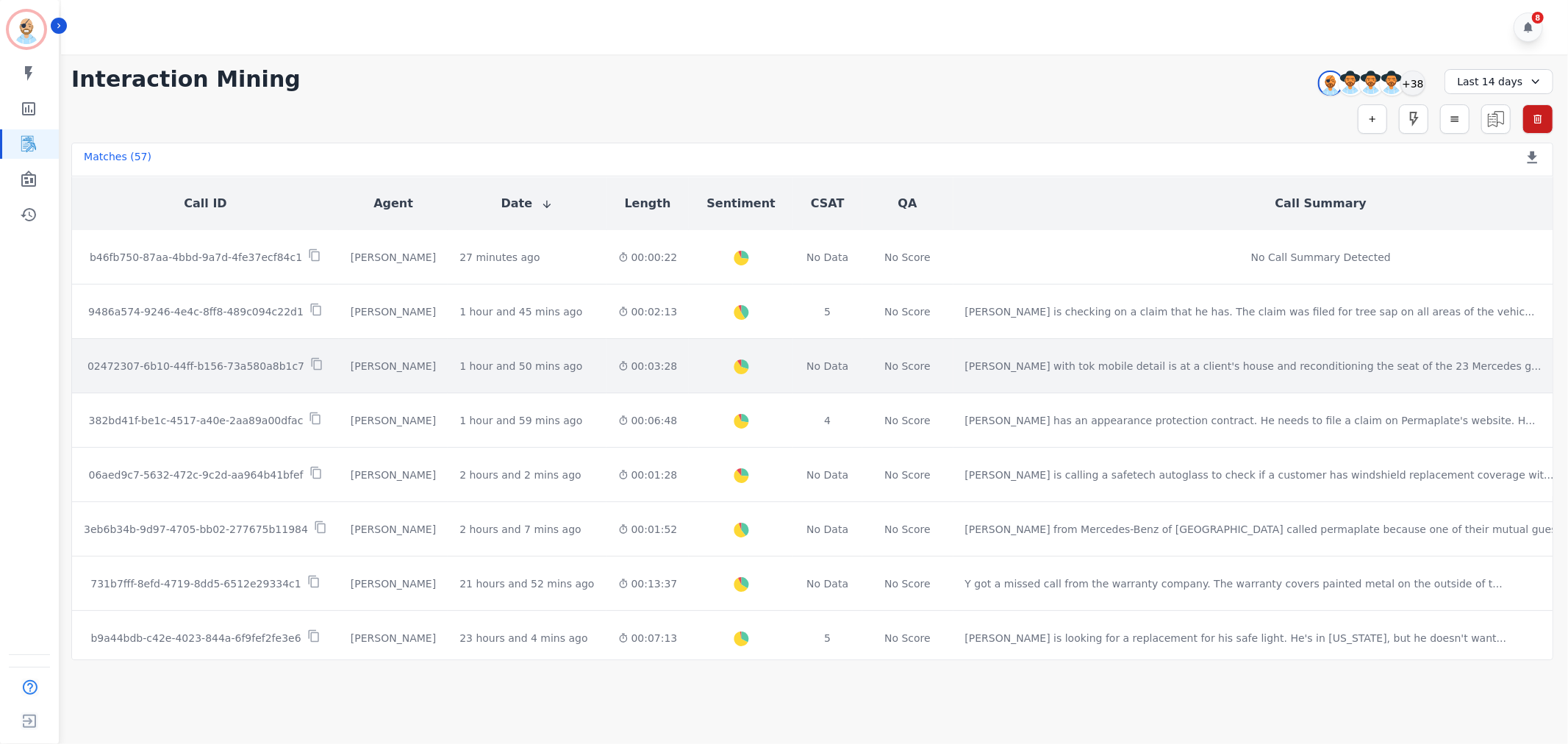
scroll to position [82, 0]
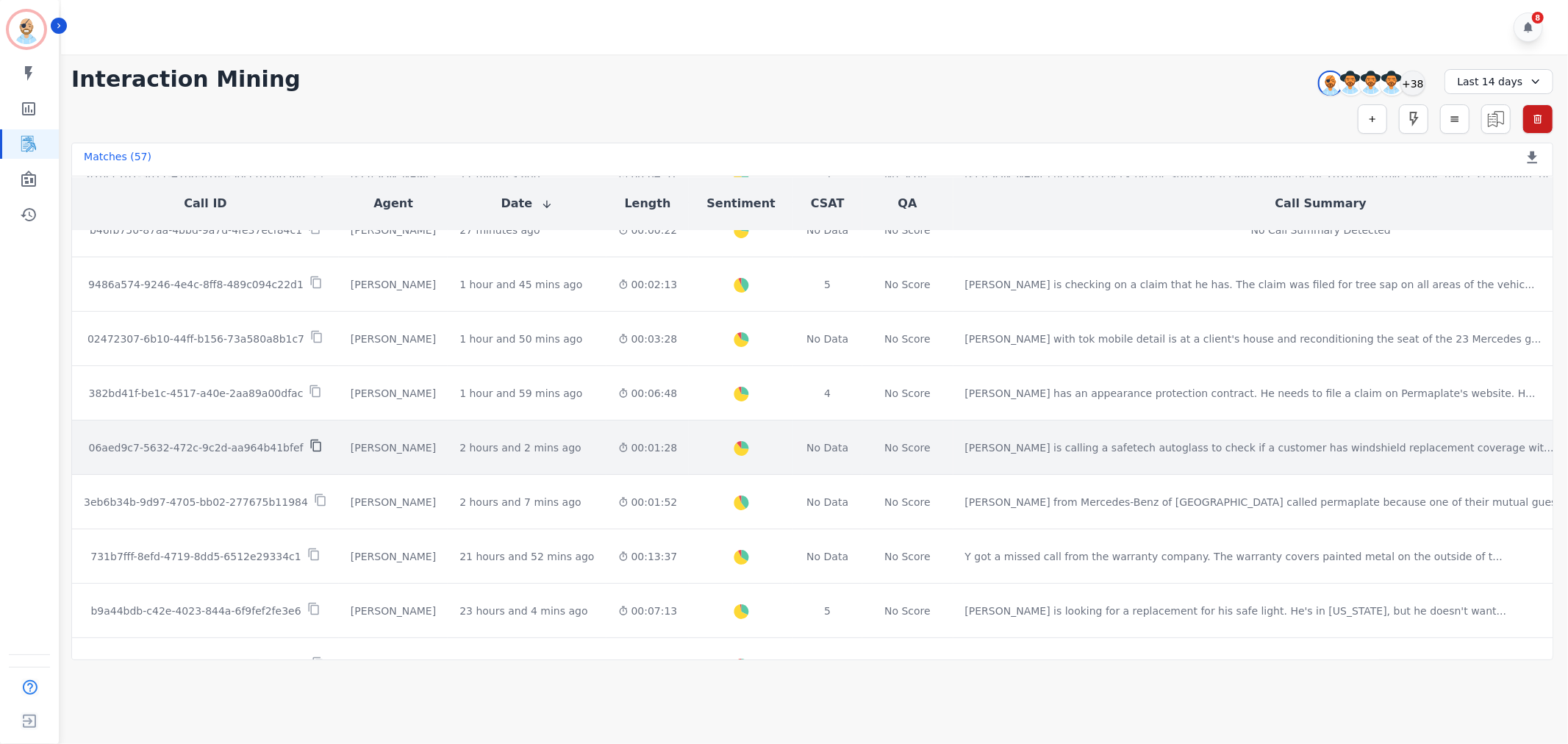
click at [310, 438] on icon at bounding box center [316, 445] width 13 height 13
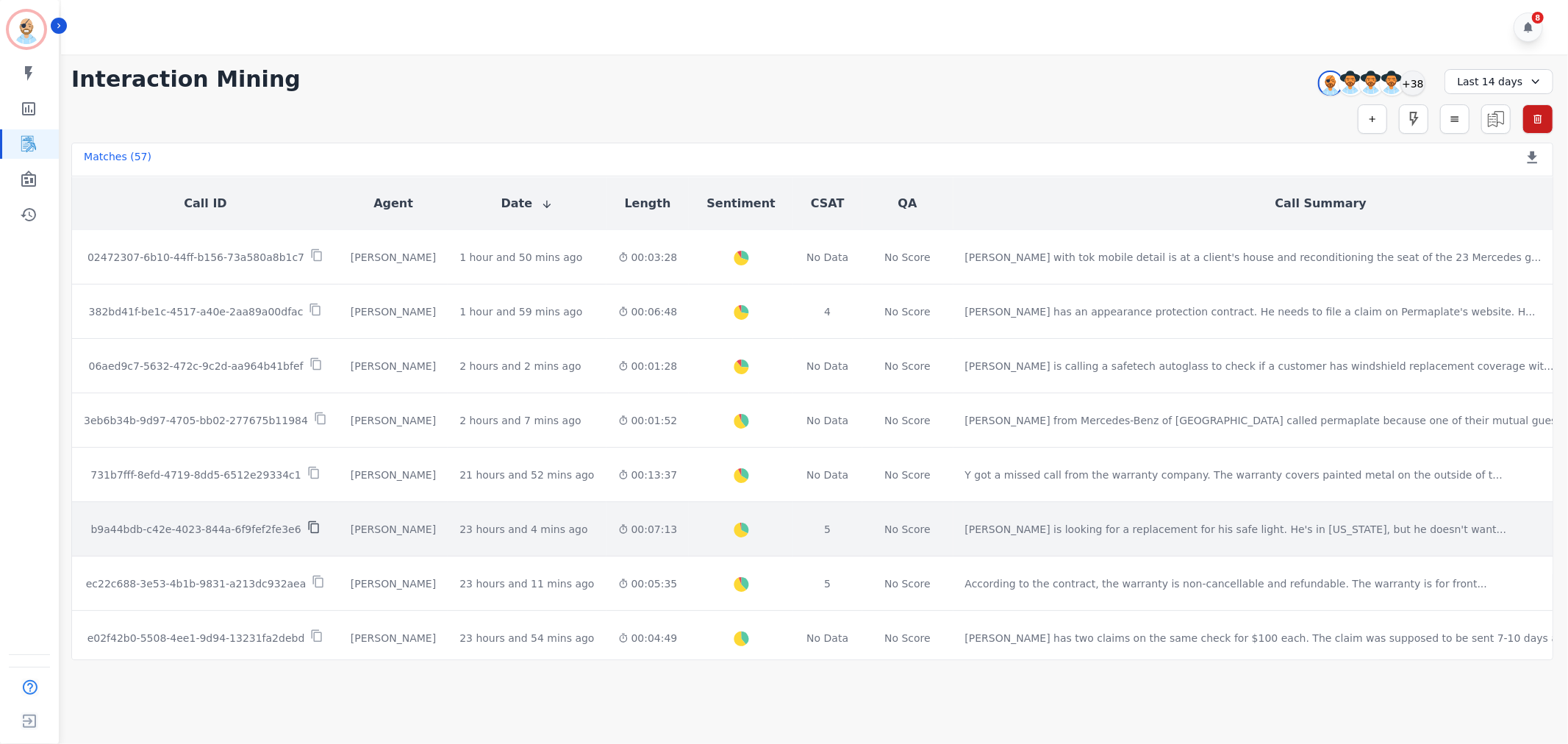
click at [307, 520] on icon at bounding box center [314, 527] width 13 height 13
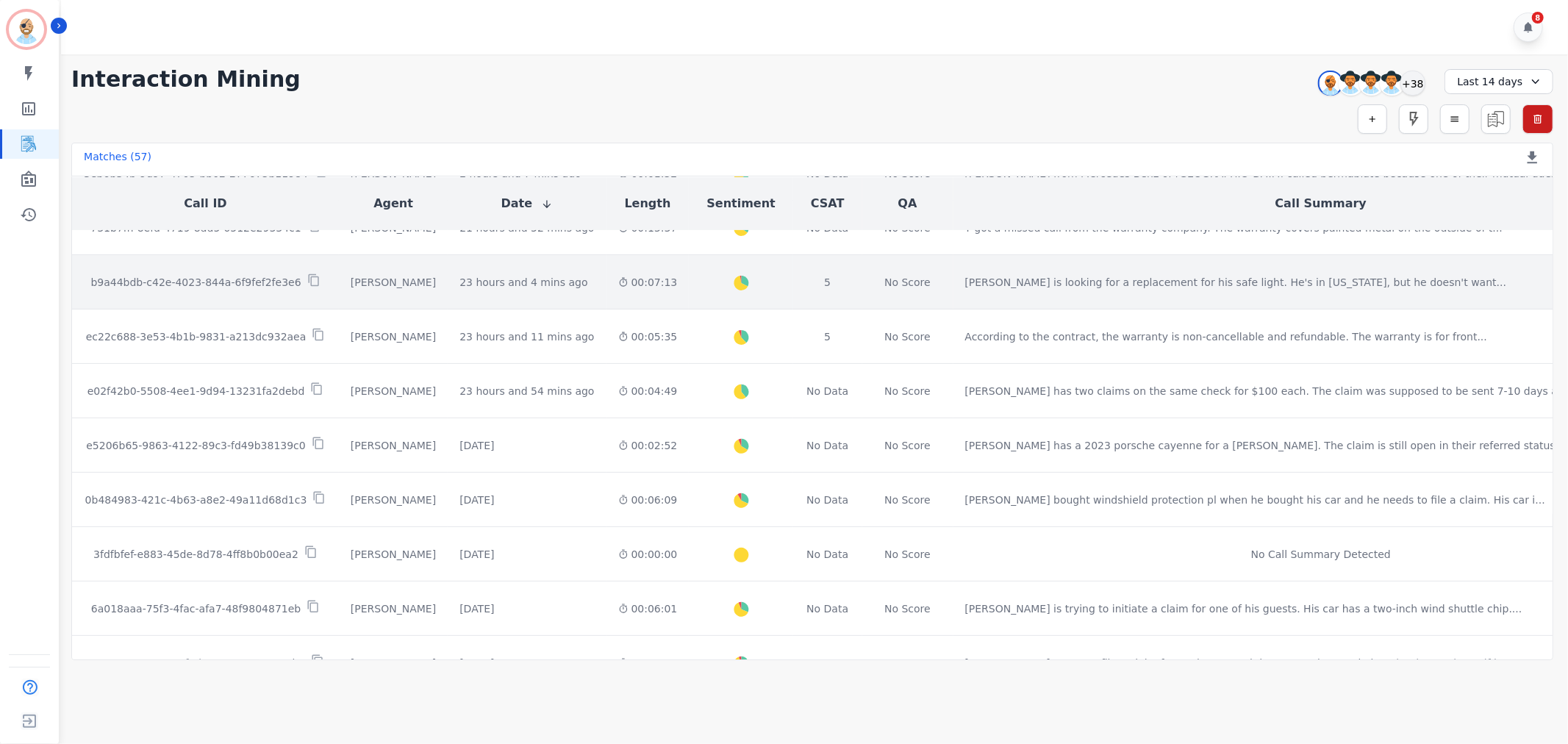
scroll to position [703, 0]
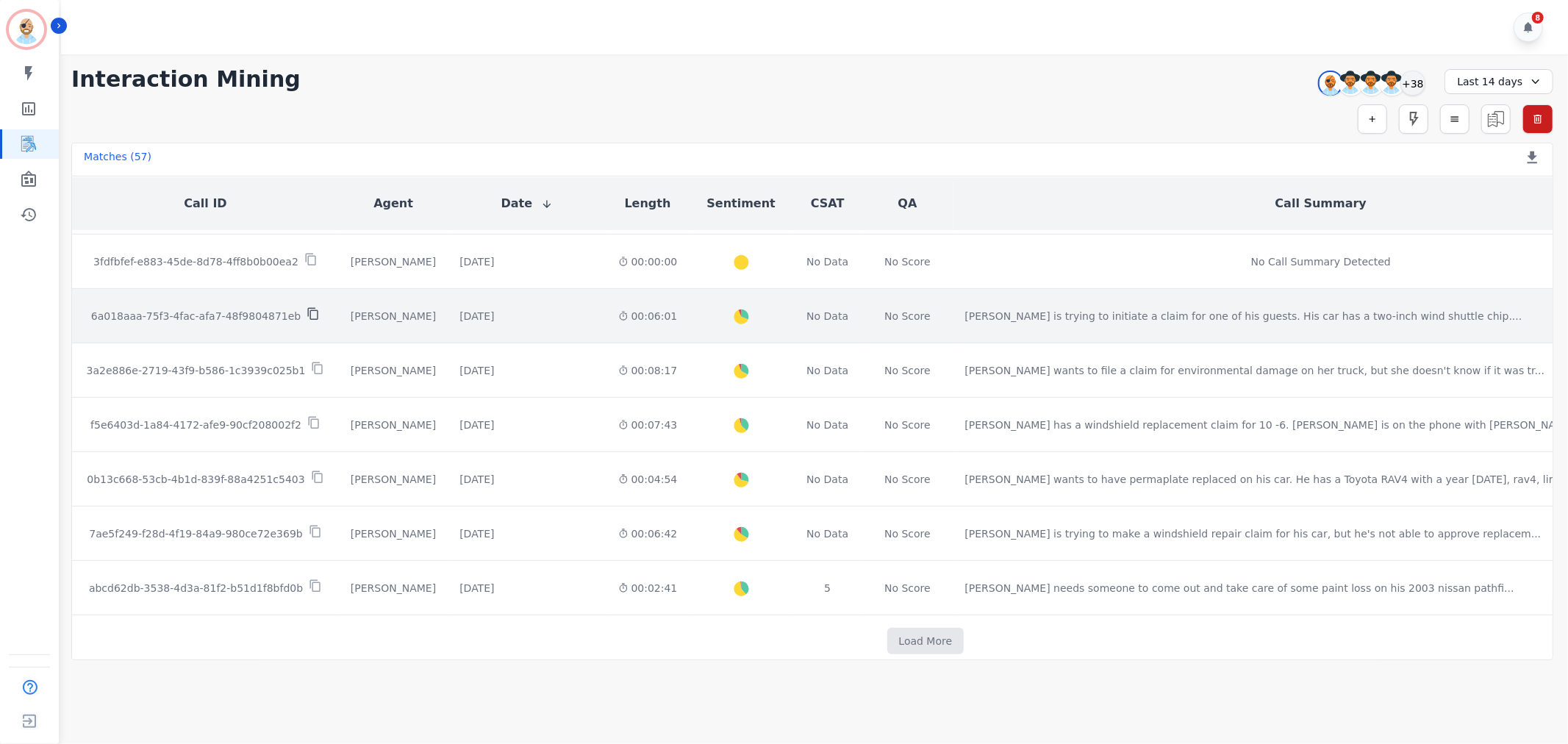
click at [308, 308] on icon at bounding box center [313, 314] width 11 height 12
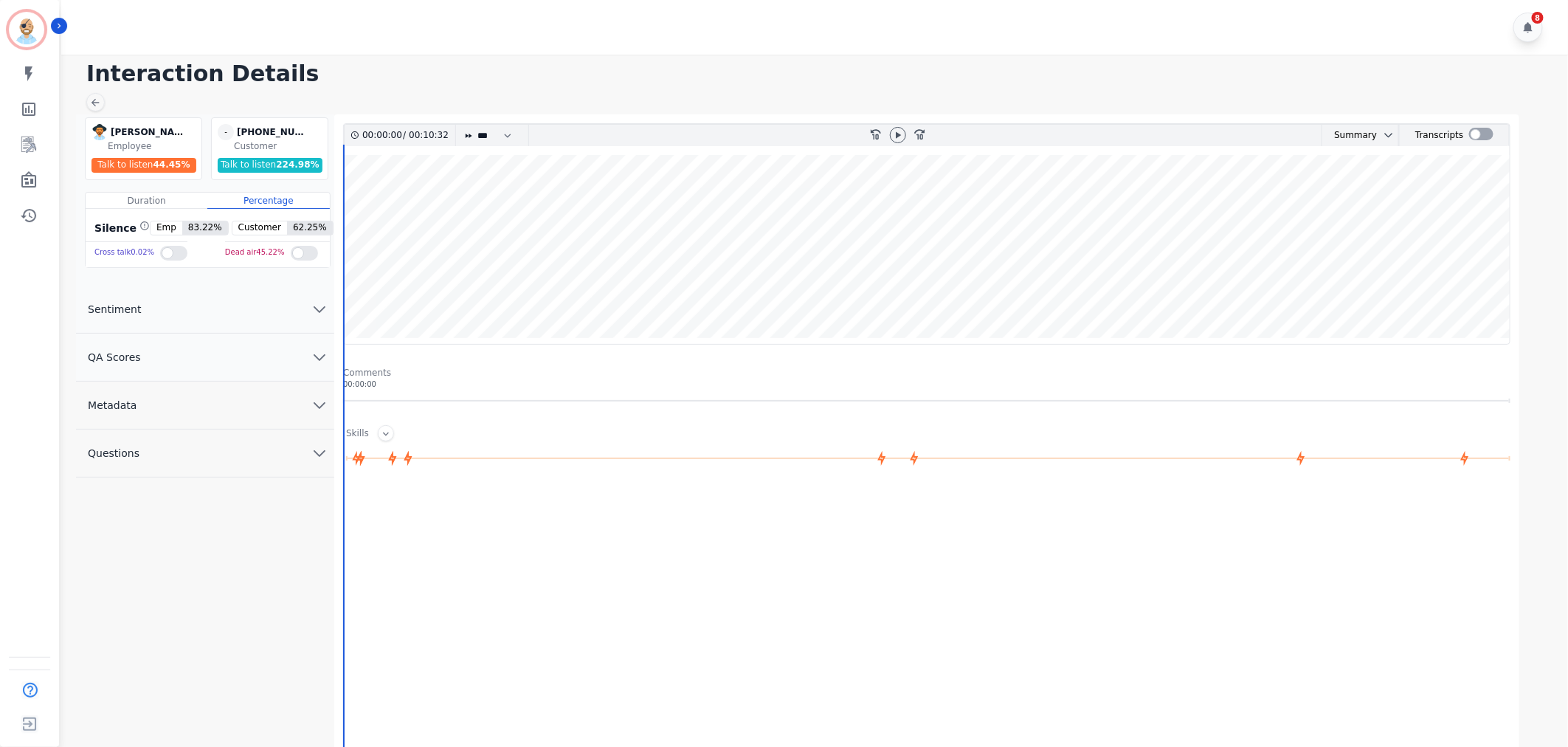
click at [305, 348] on button "QA Scores" at bounding box center [204, 357] width 258 height 48
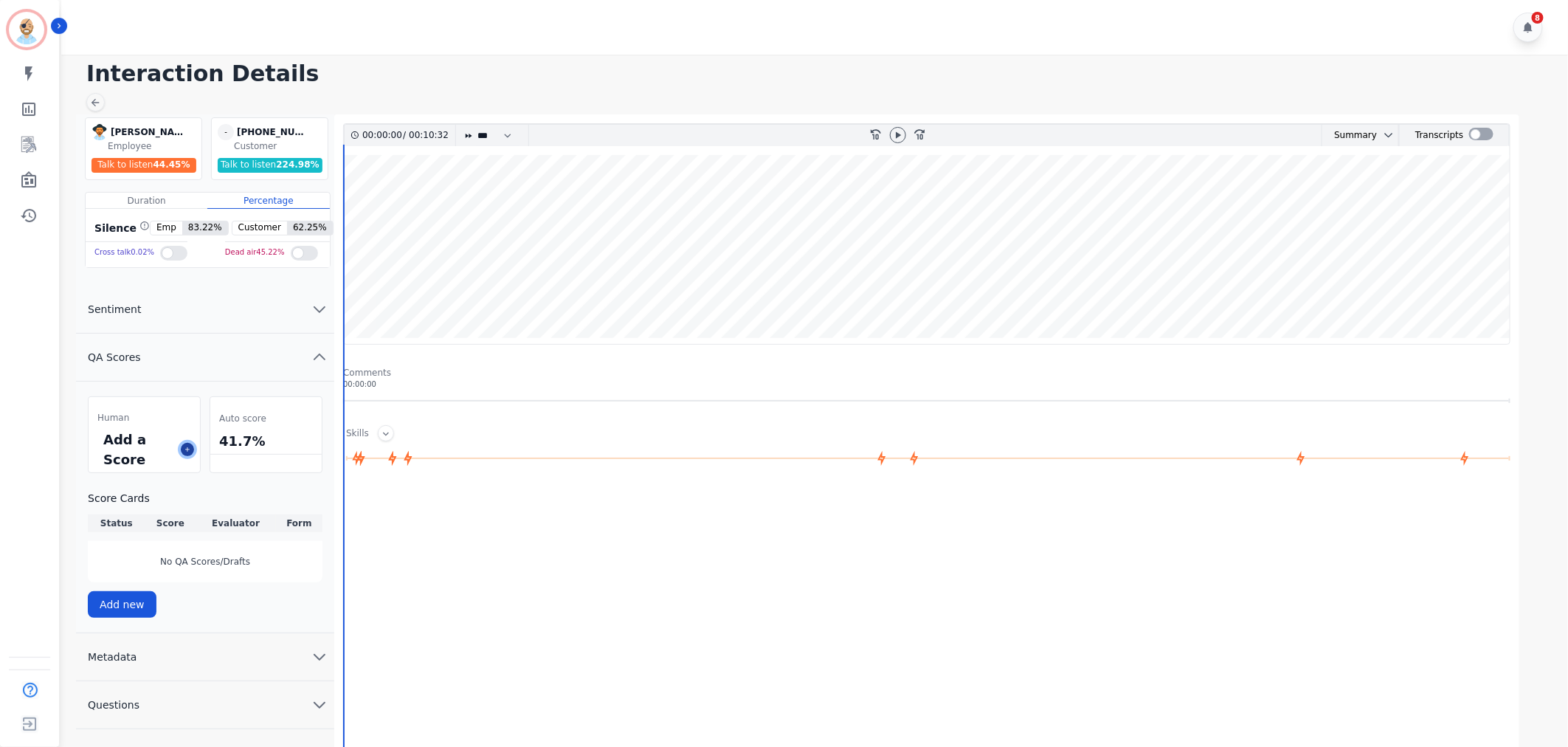
click at [187, 448] on icon at bounding box center [187, 449] width 7 height 7
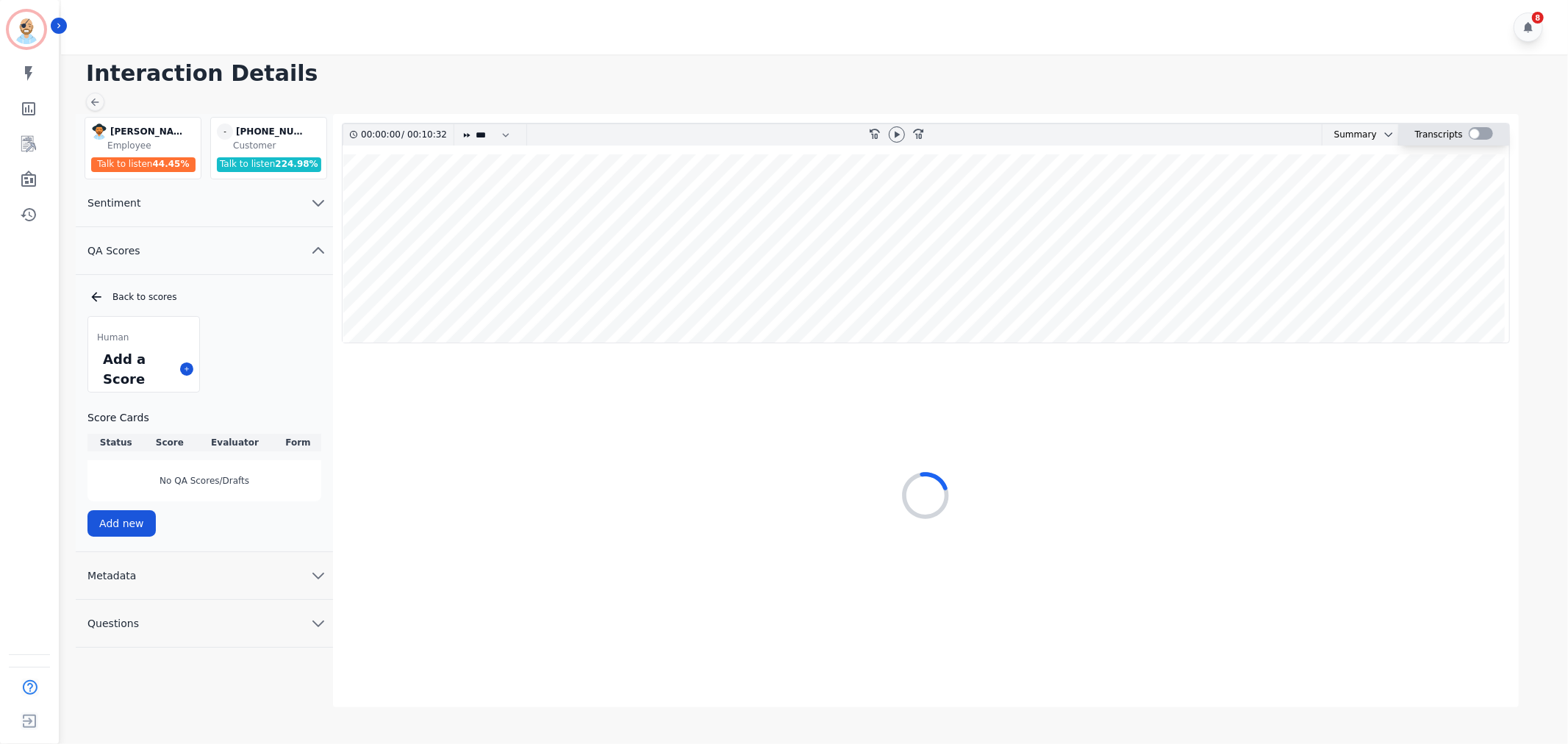
click at [1472, 129] on div at bounding box center [1481, 133] width 24 height 12
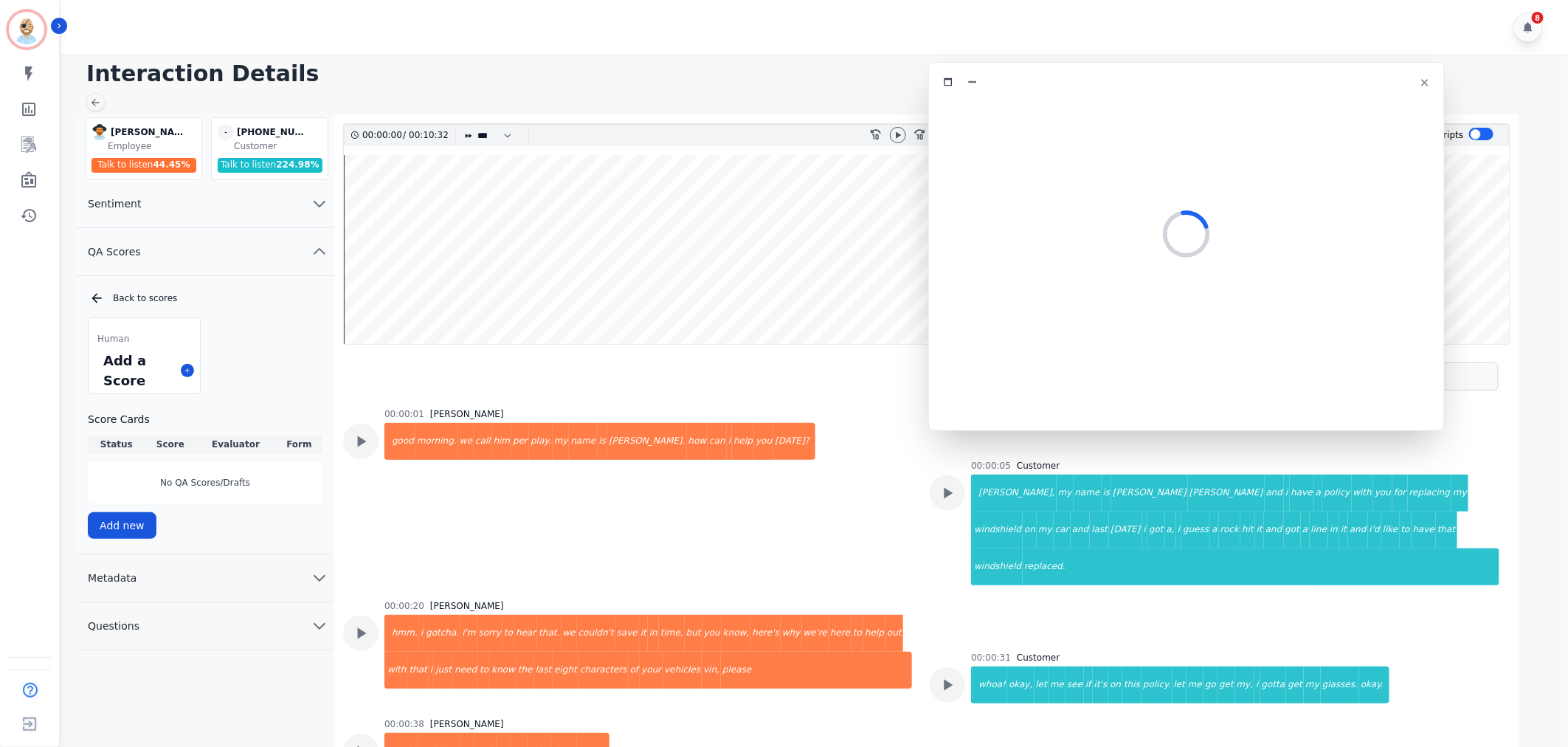
drag, startPoint x: 421, startPoint y: 89, endPoint x: 1285, endPoint y: 89, distance: 864.0
click at [1285, 89] on div at bounding box center [1186, 82] width 497 height 21
click at [899, 134] on icon at bounding box center [898, 134] width 5 height 7
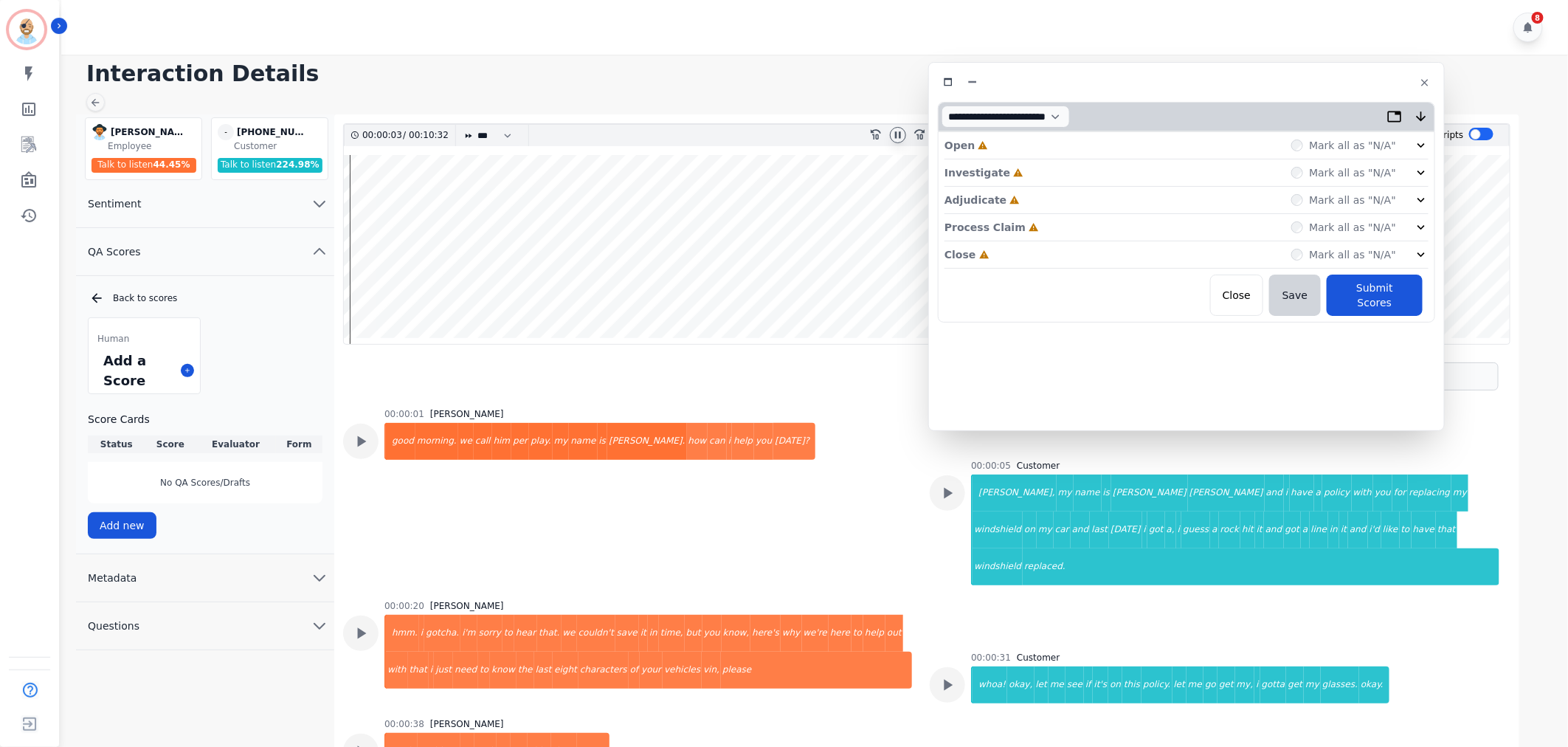
click at [1036, 244] on div "Close Incomplete Mark all as "N/A"" at bounding box center [1186, 256] width 484 height 28
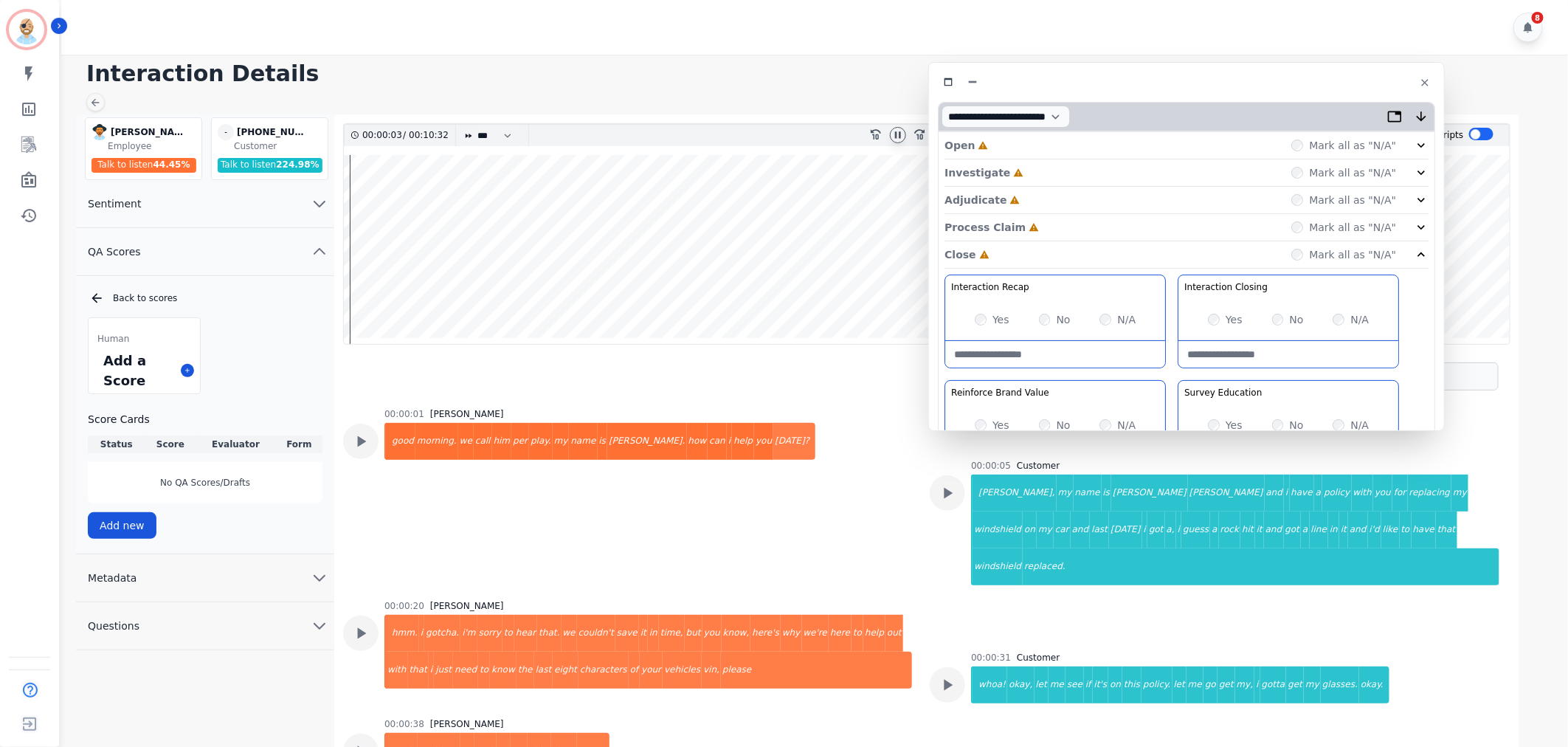
click at [1042, 230] on div "Process Claim Incomplete Mark all as "N/A"" at bounding box center [1186, 228] width 484 height 28
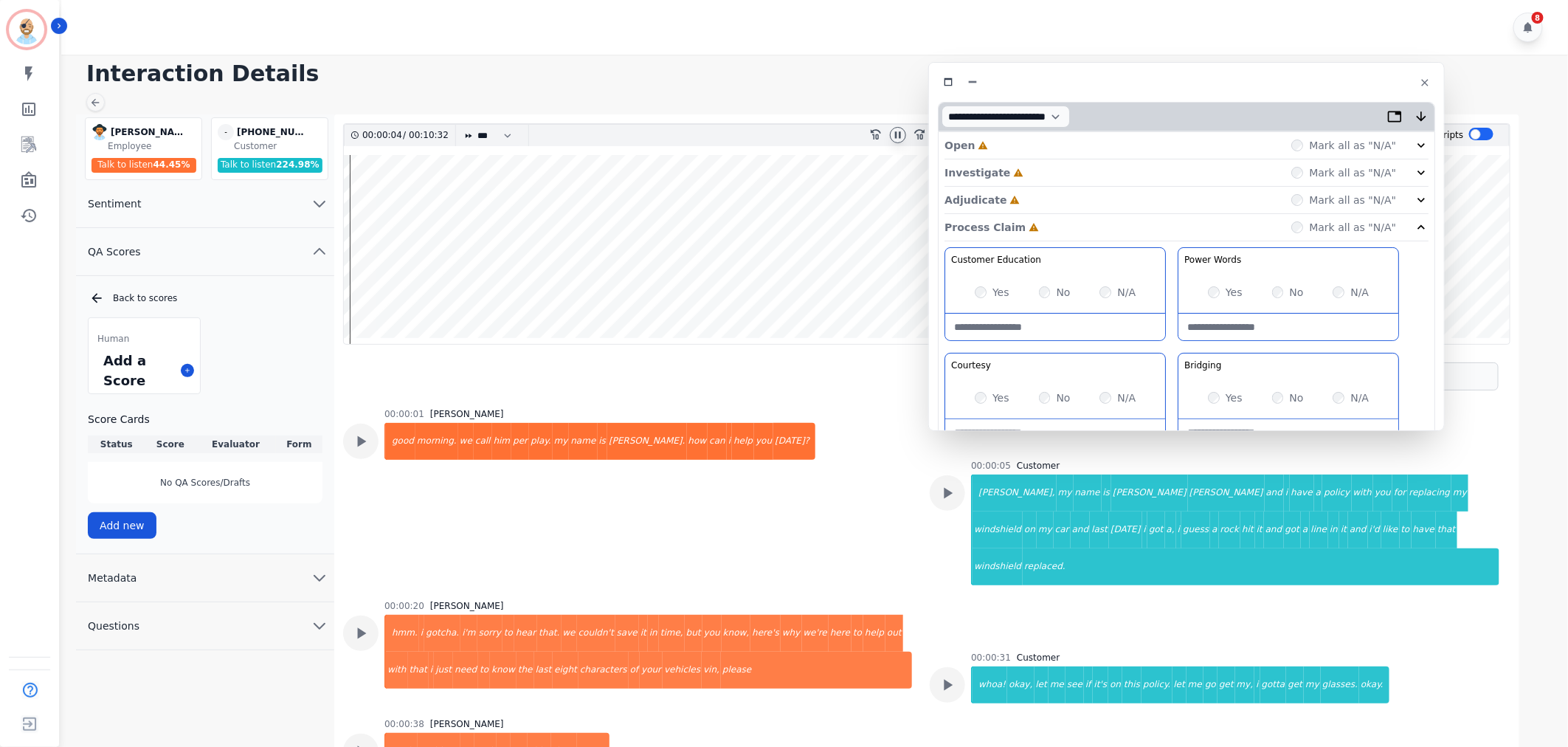
click at [1042, 207] on div "Adjudicate Incomplete Mark all as "N/A"" at bounding box center [1186, 200] width 484 height 28
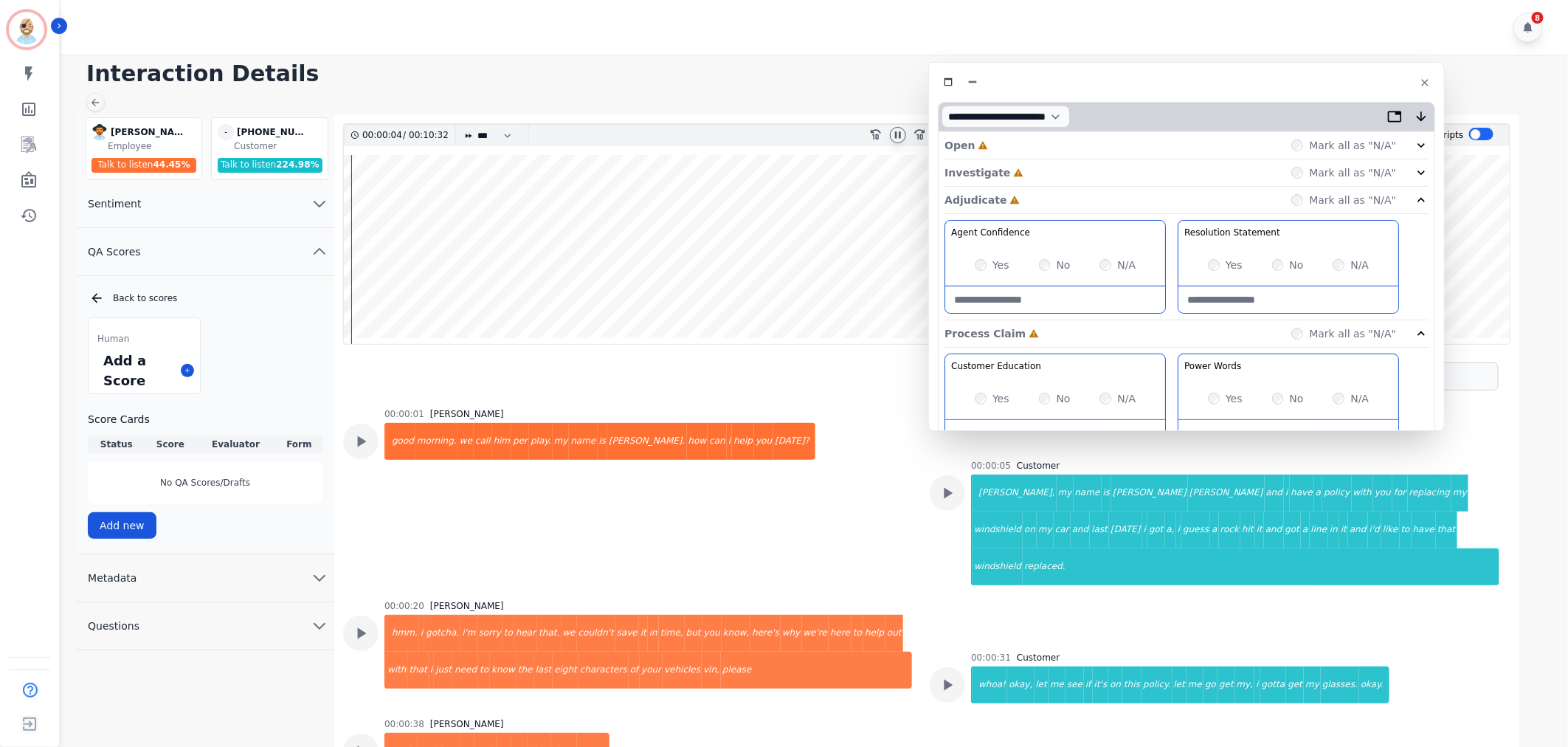
click at [1039, 174] on div "Investigate Incomplete Mark all as "N/A"" at bounding box center [1186, 173] width 484 height 28
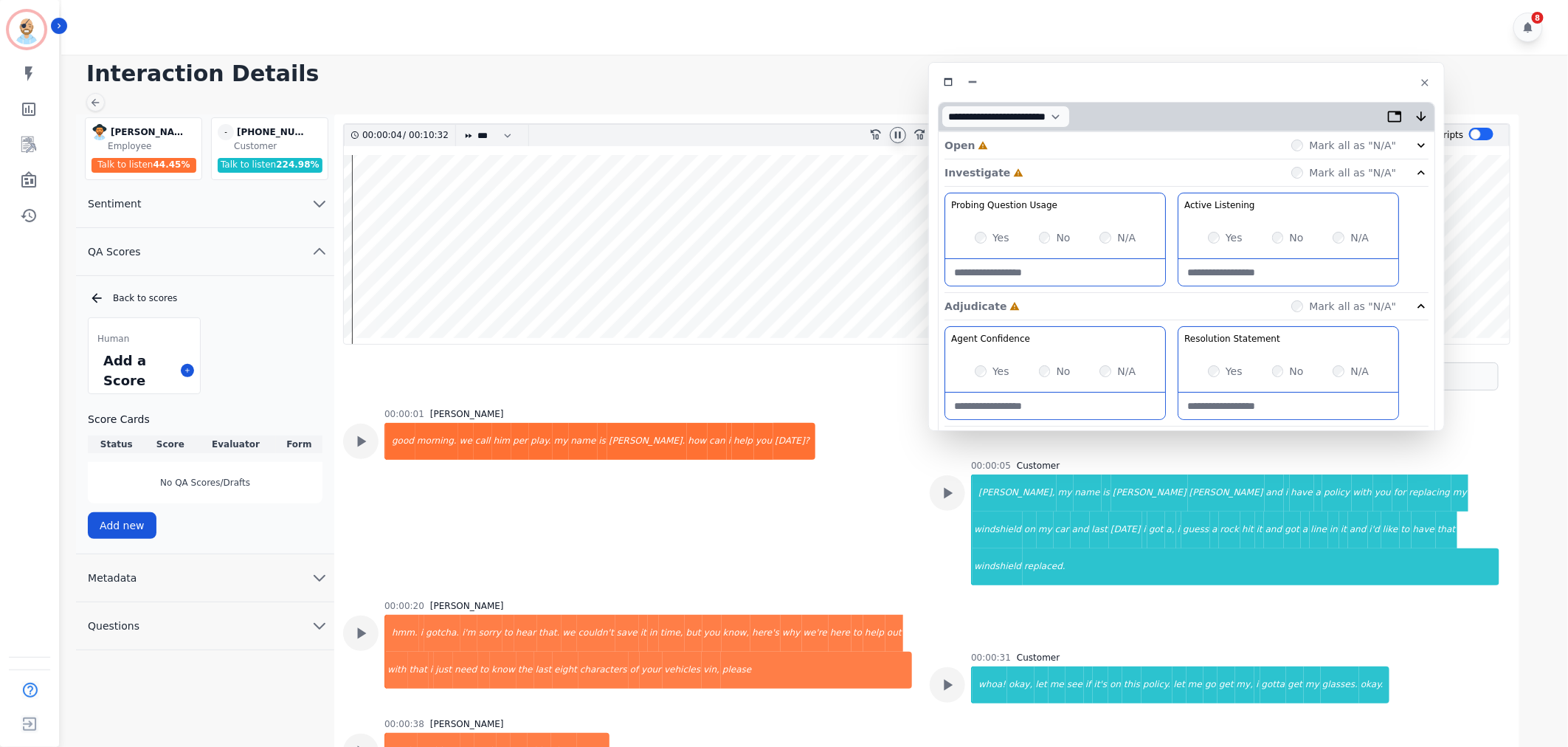
click at [1026, 138] on div "Open Incomplete Mark all as "N/A"" at bounding box center [1186, 146] width 484 height 28
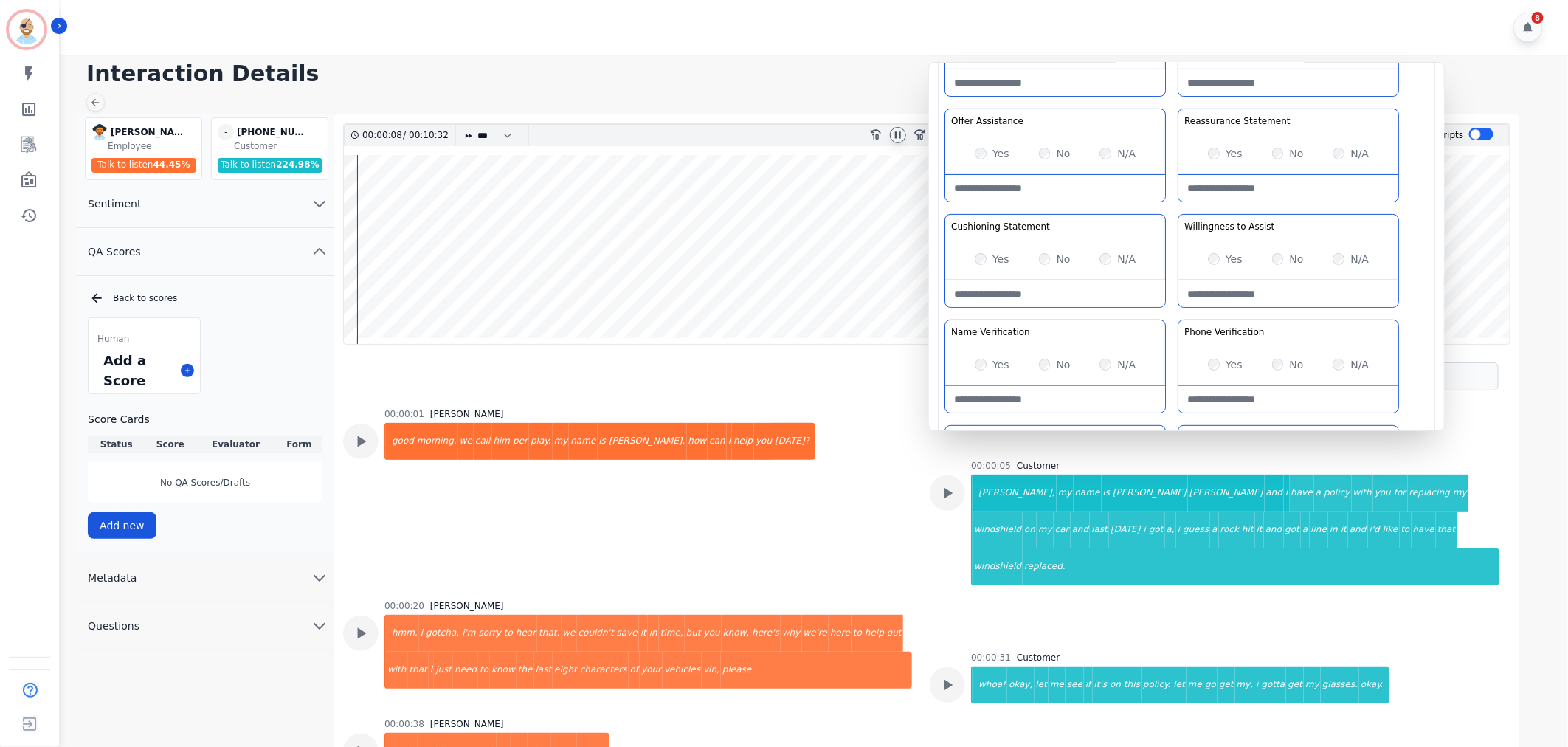
scroll to position [164, 0]
click at [1223, 150] on div "Yes" at bounding box center [1225, 152] width 35 height 15
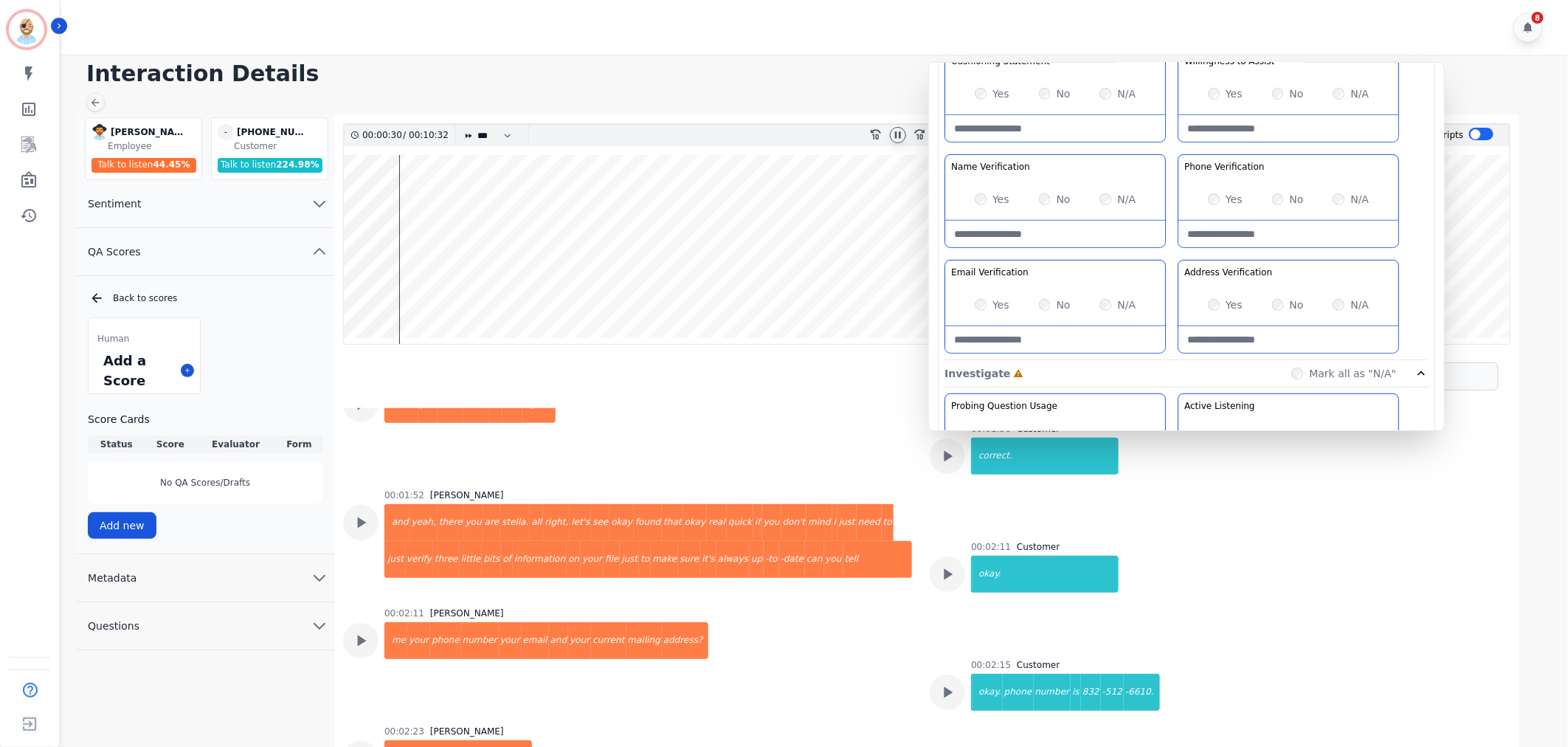
scroll to position [819, 0]
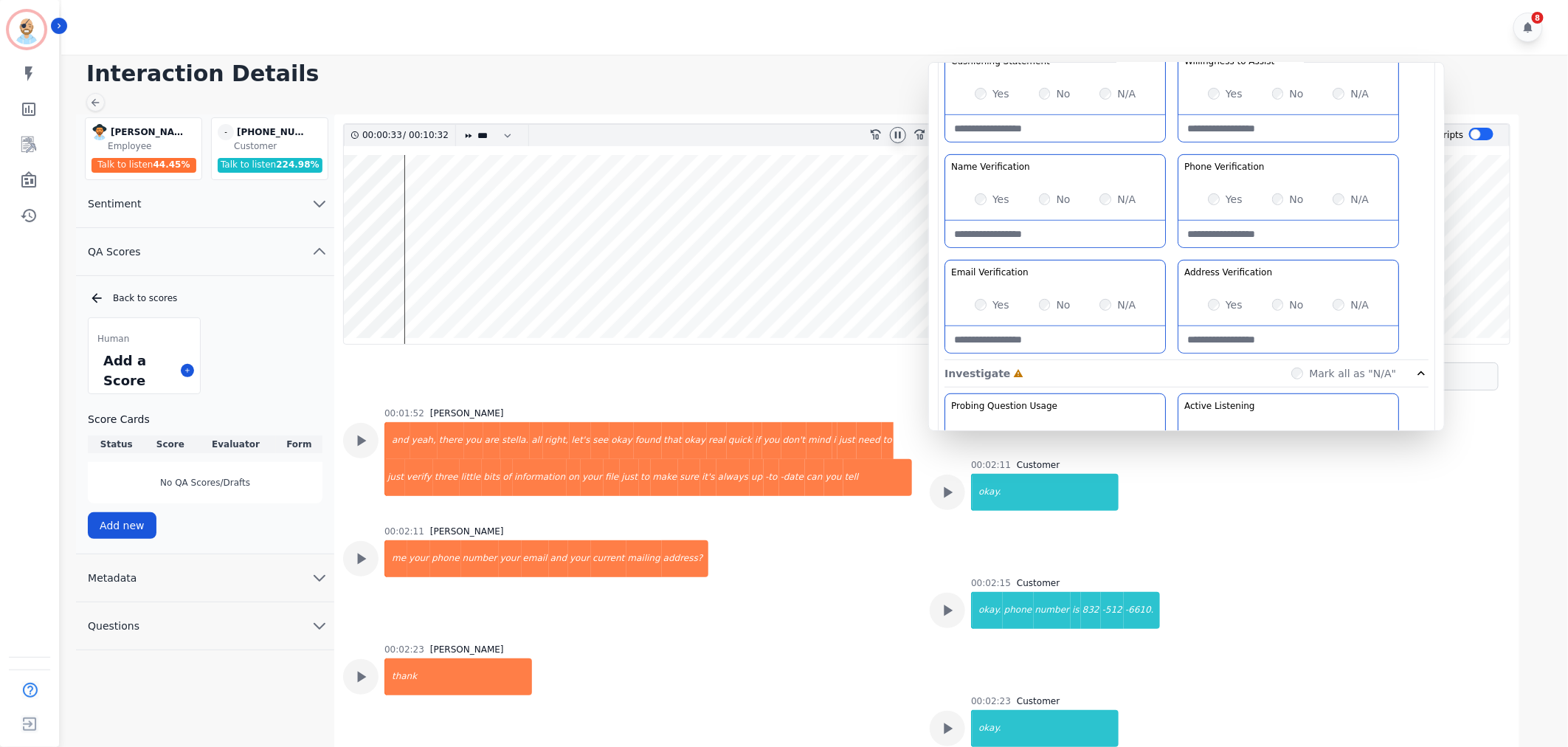
click at [902, 131] on icon at bounding box center [898, 135] width 12 height 12
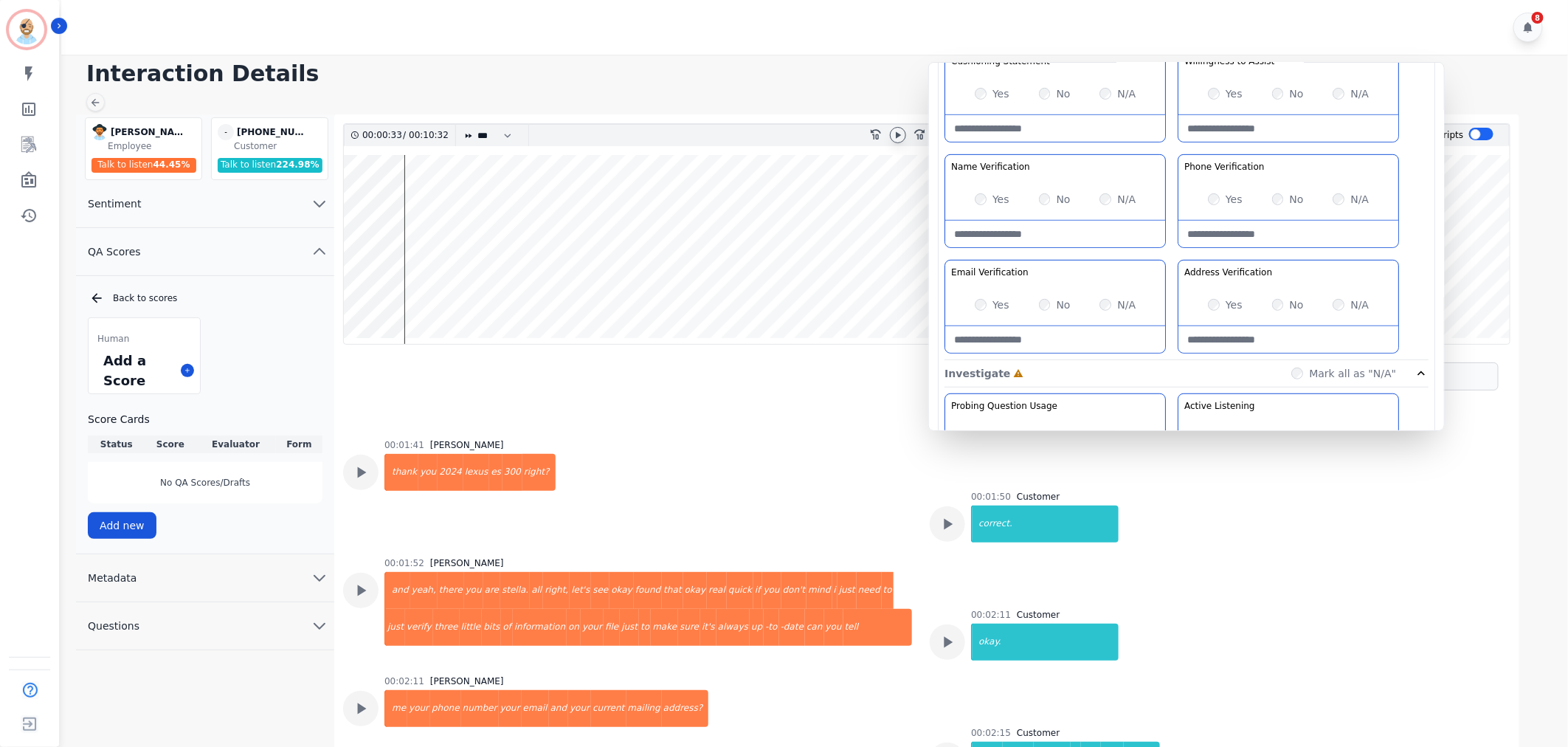
scroll to position [655, 0]
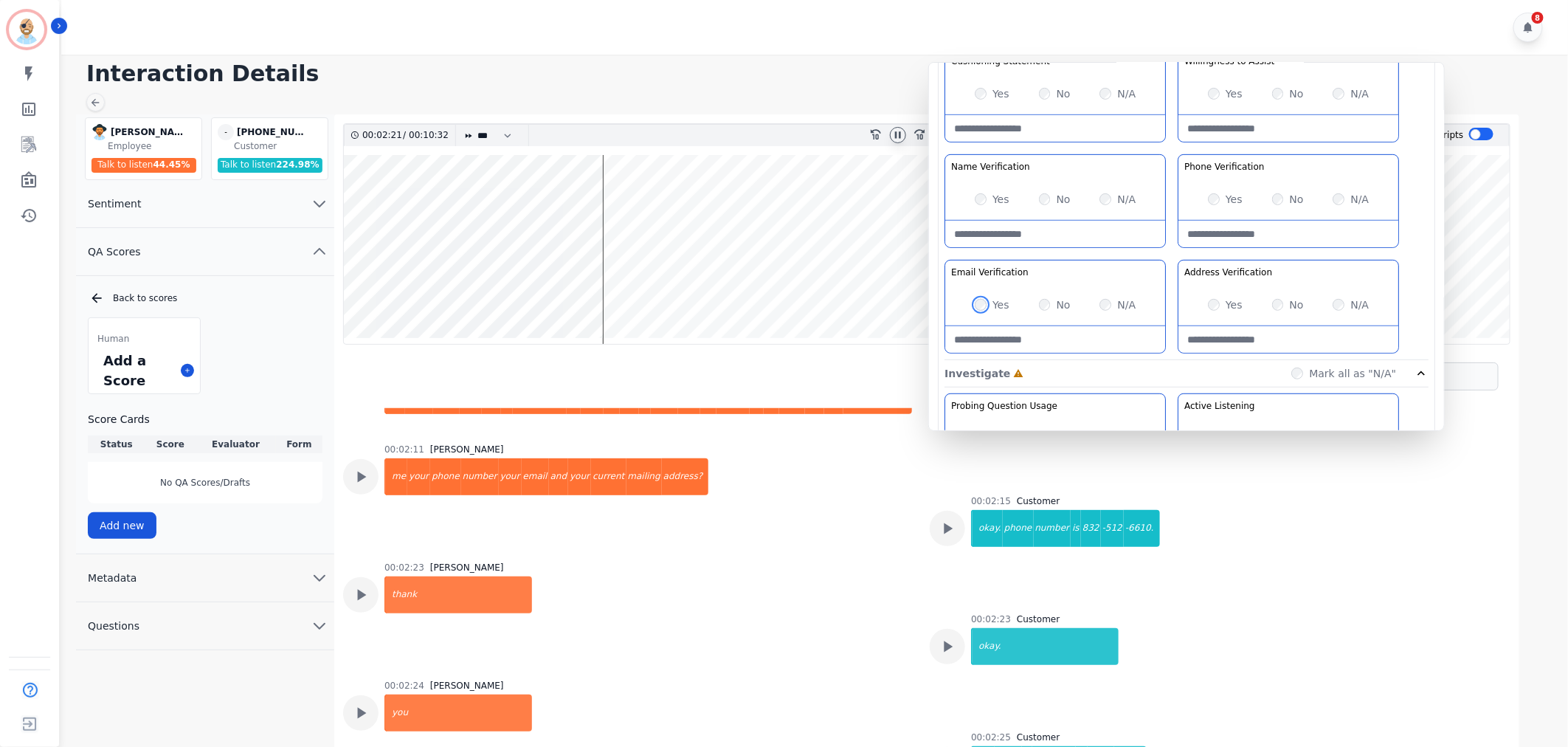
scroll to position [574, 0]
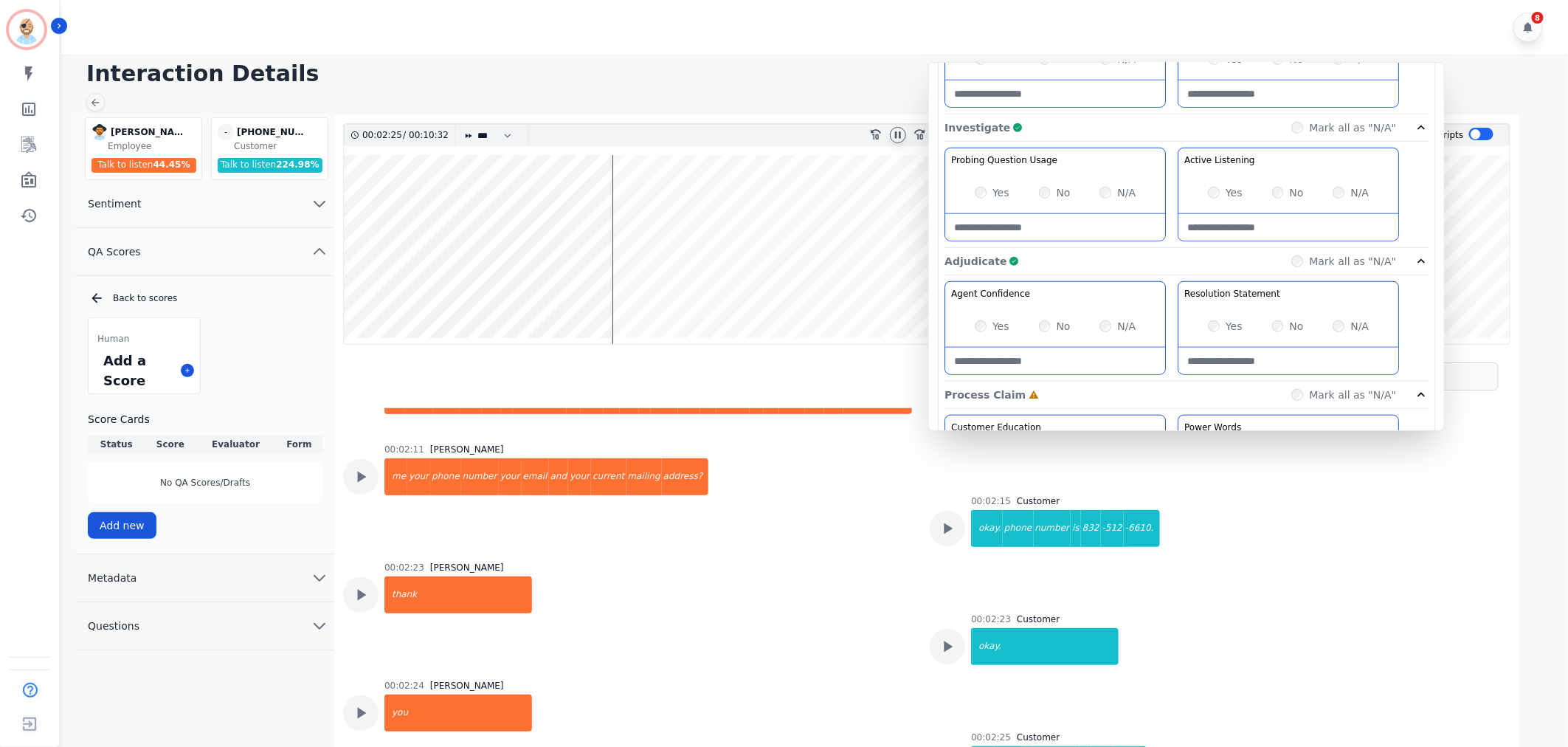
click at [1168, 227] on div "Probing Question Usage Probing through asking open-ended questions will allow y…" at bounding box center [1186, 197] width 484 height 100
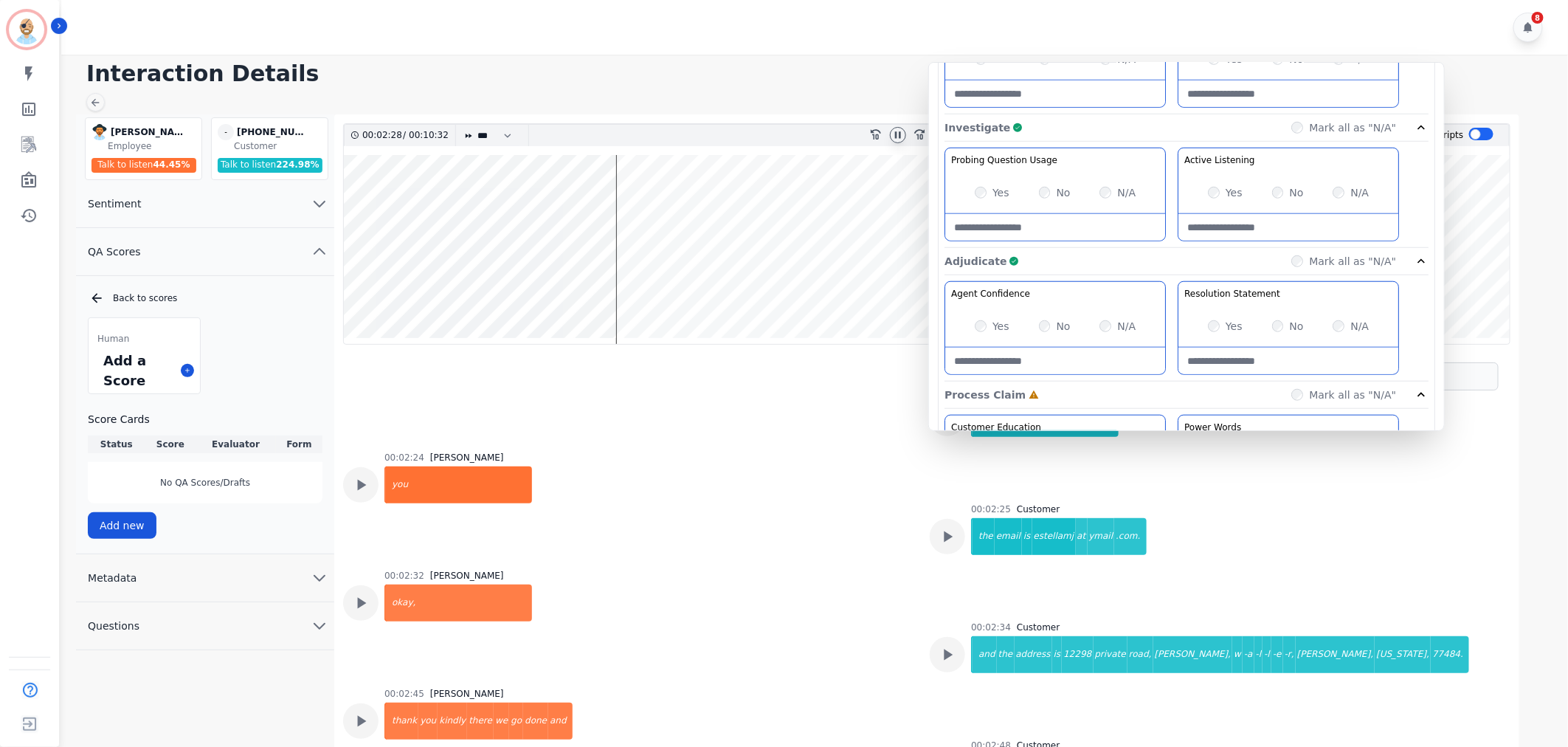
scroll to position [1230, 0]
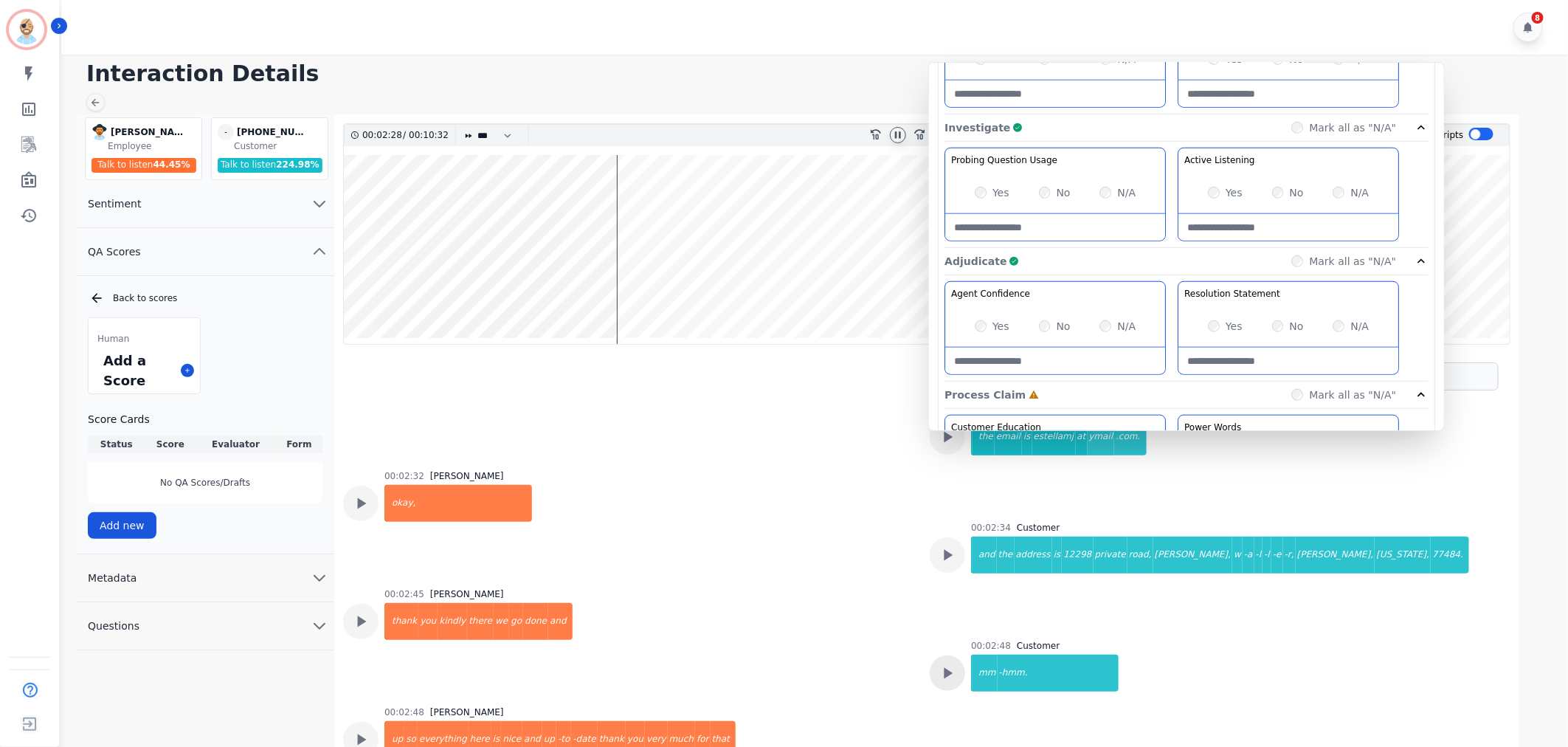
click at [952, 663] on icon at bounding box center [948, 673] width 20 height 20
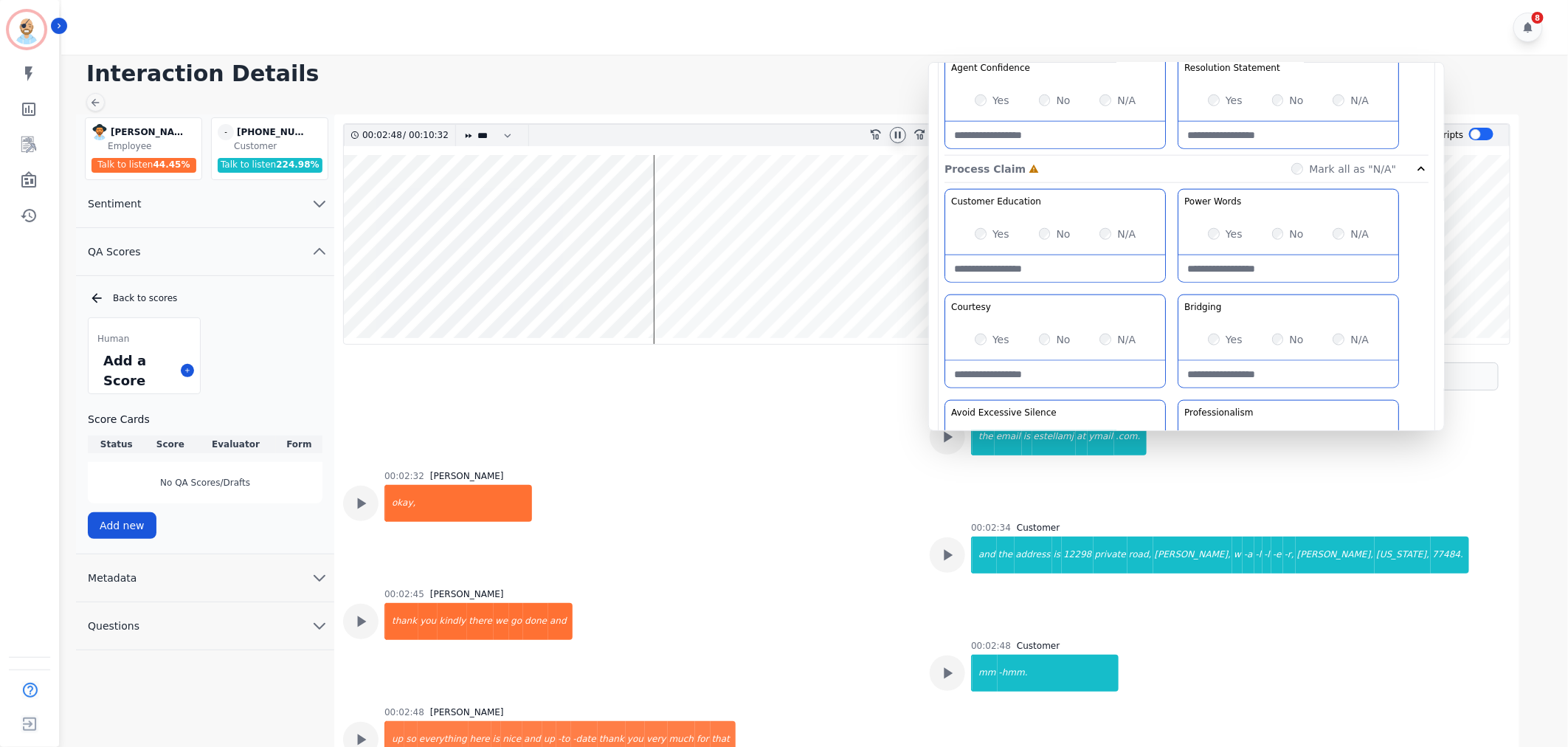
scroll to position [819, 0]
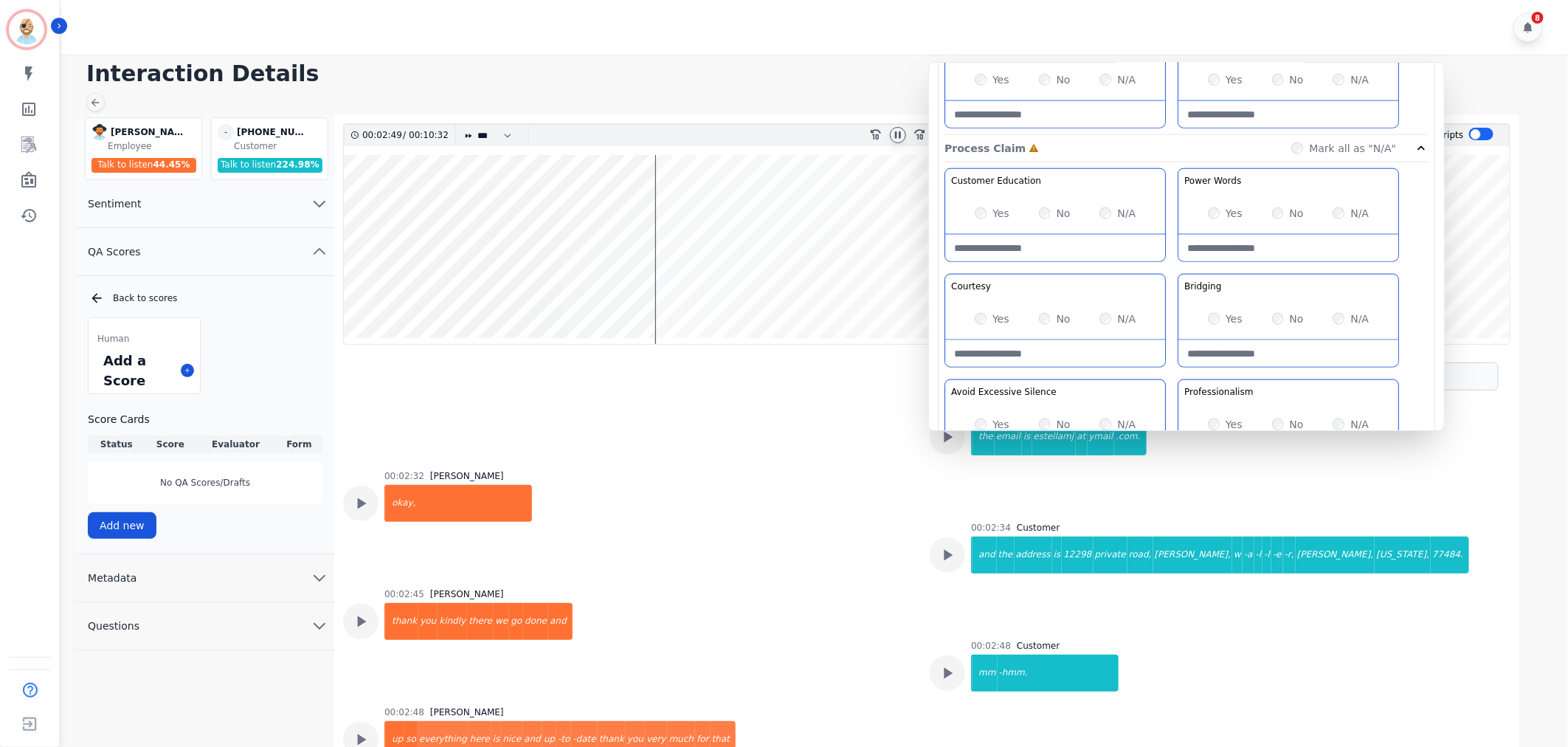
click at [974, 215] on div "Yes No N/A" at bounding box center [1055, 213] width 220 height 42
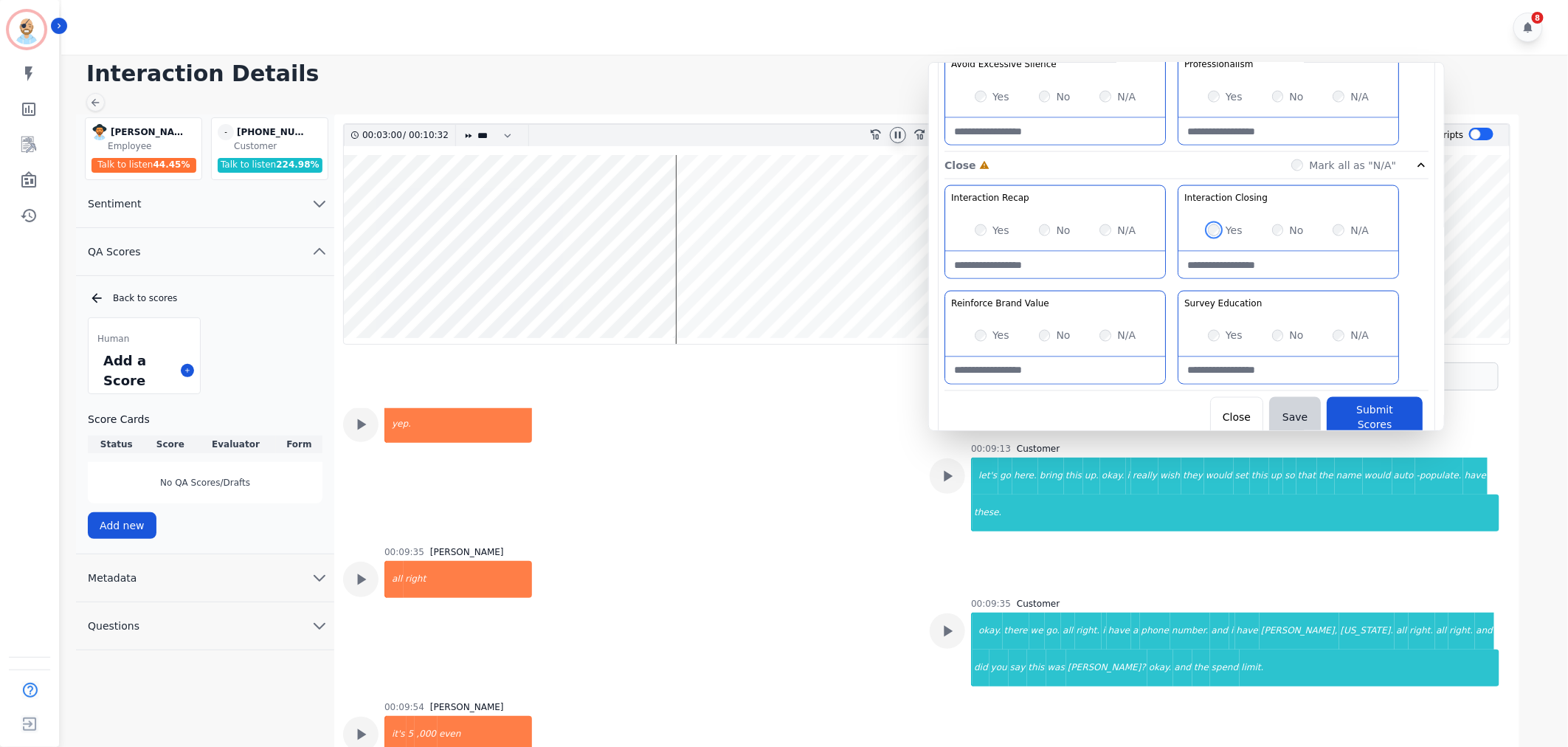
scroll to position [11, 0]
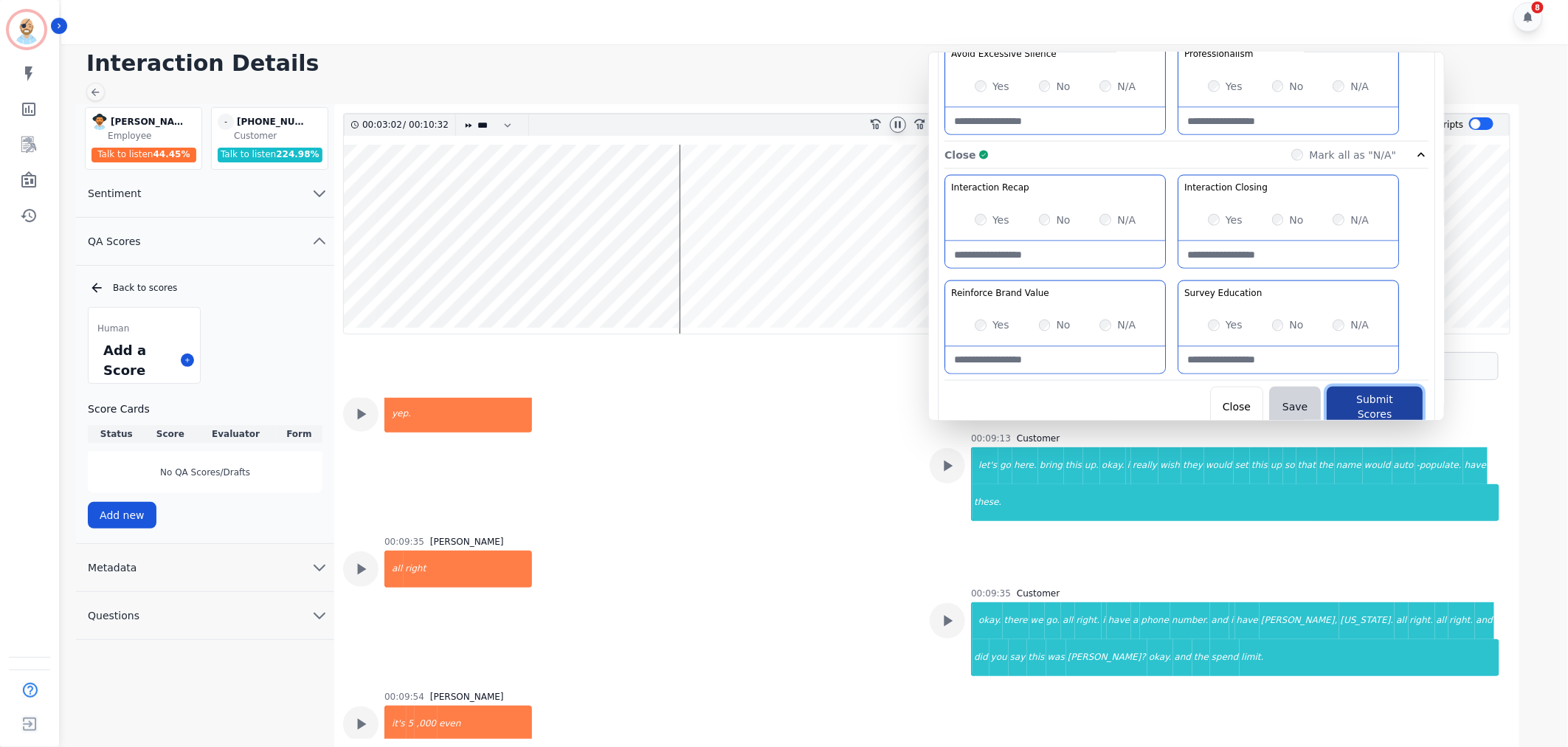
click at [1347, 404] on button "Submit Scores" at bounding box center [1374, 407] width 96 height 42
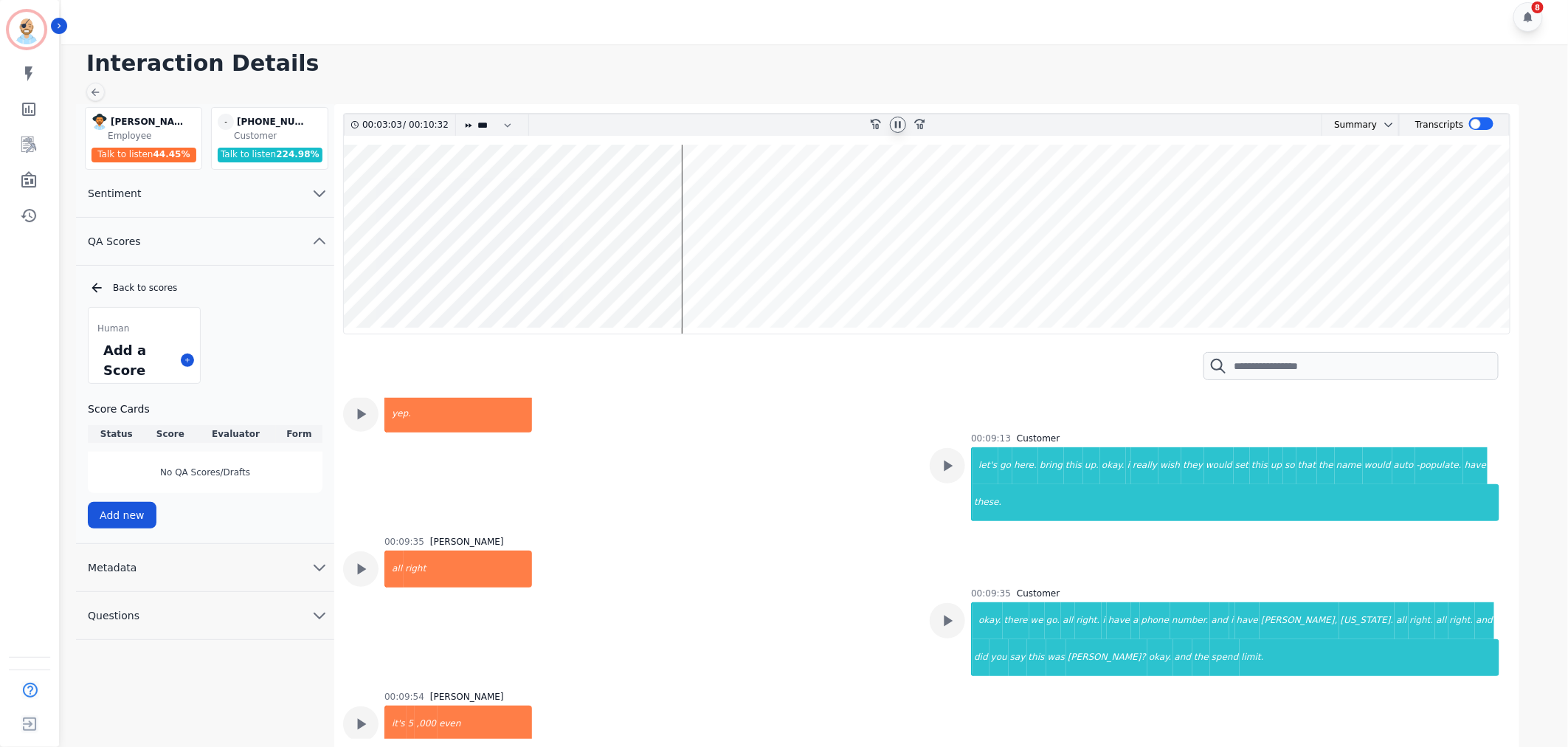
click at [900, 129] on icon at bounding box center [898, 124] width 12 height 12
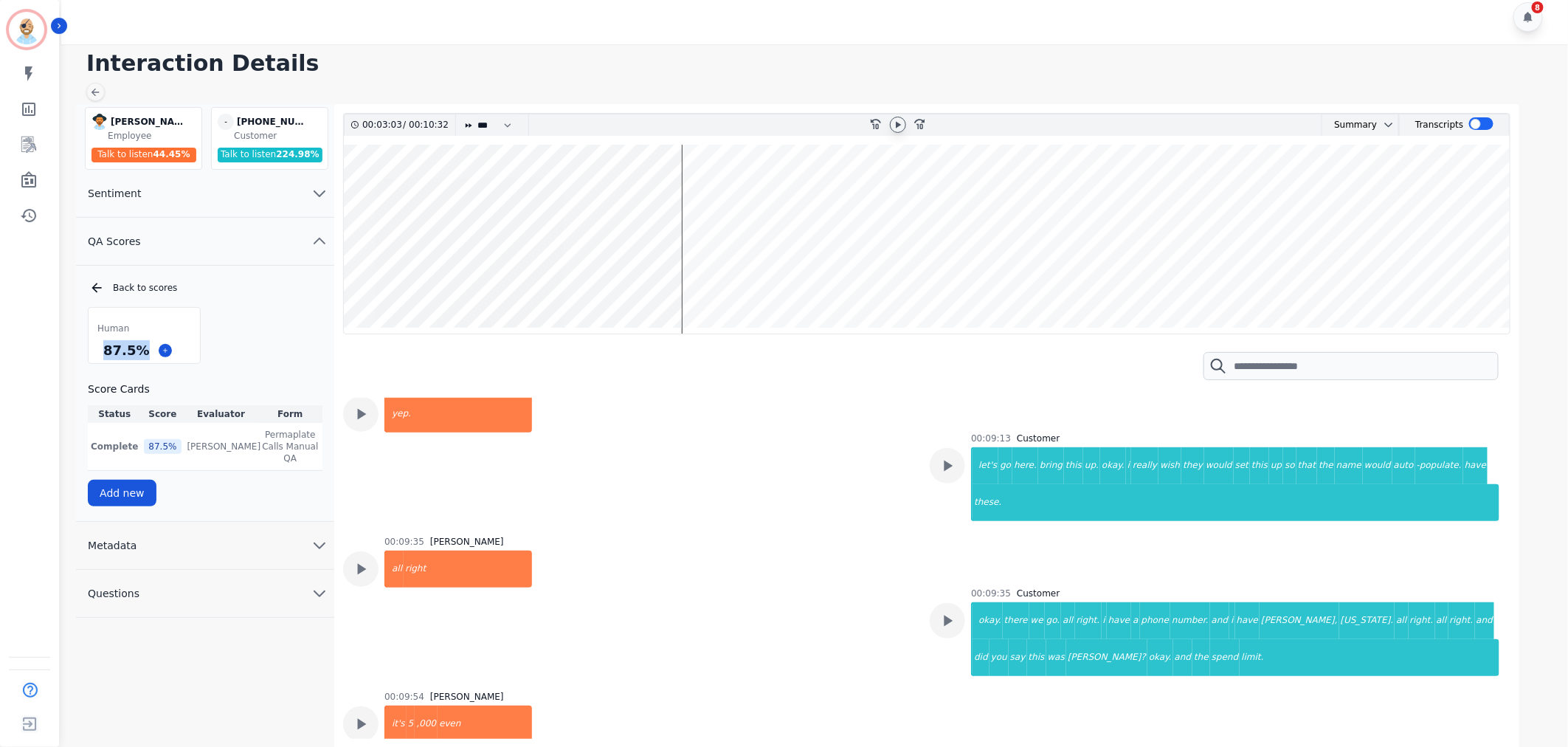
drag, startPoint x: 138, startPoint y: 347, endPoint x: 96, endPoint y: 357, distance: 43.2
click at [96, 357] on div "87.5 %" at bounding box center [144, 350] width 111 height 26
copy div "87.5 %"
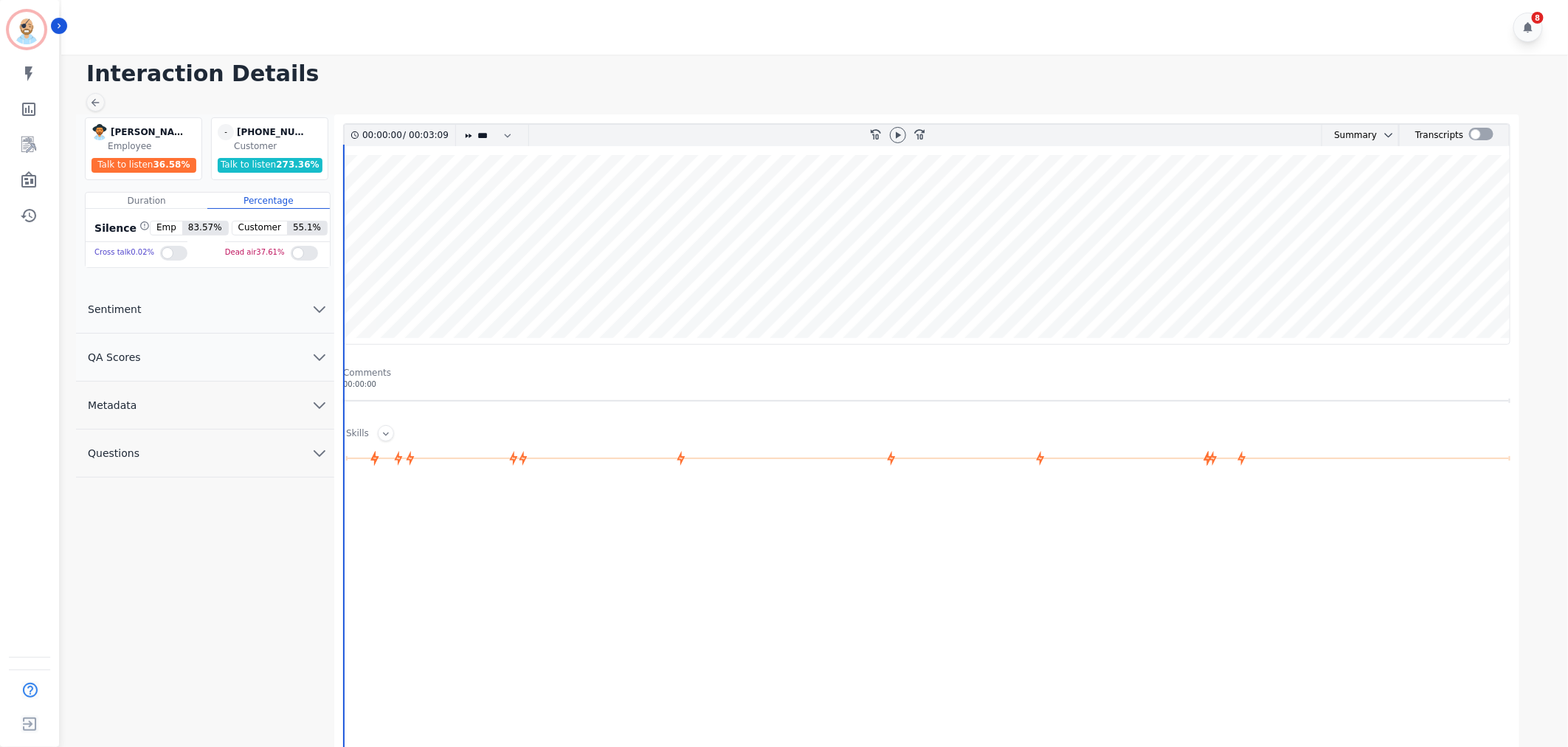
click at [299, 341] on button "QA Scores" at bounding box center [204, 357] width 258 height 48
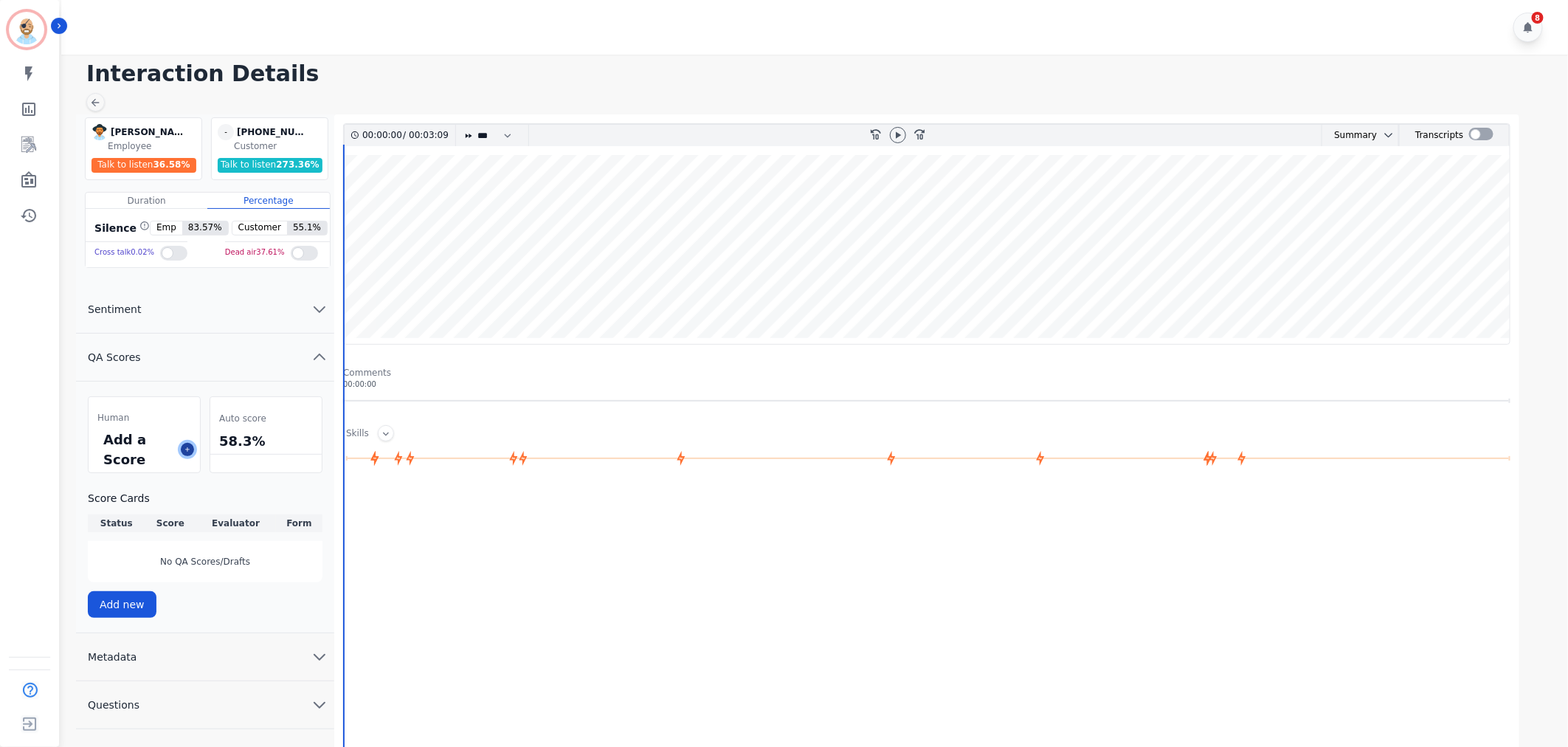
click at [192, 450] on button at bounding box center [187, 449] width 13 height 13
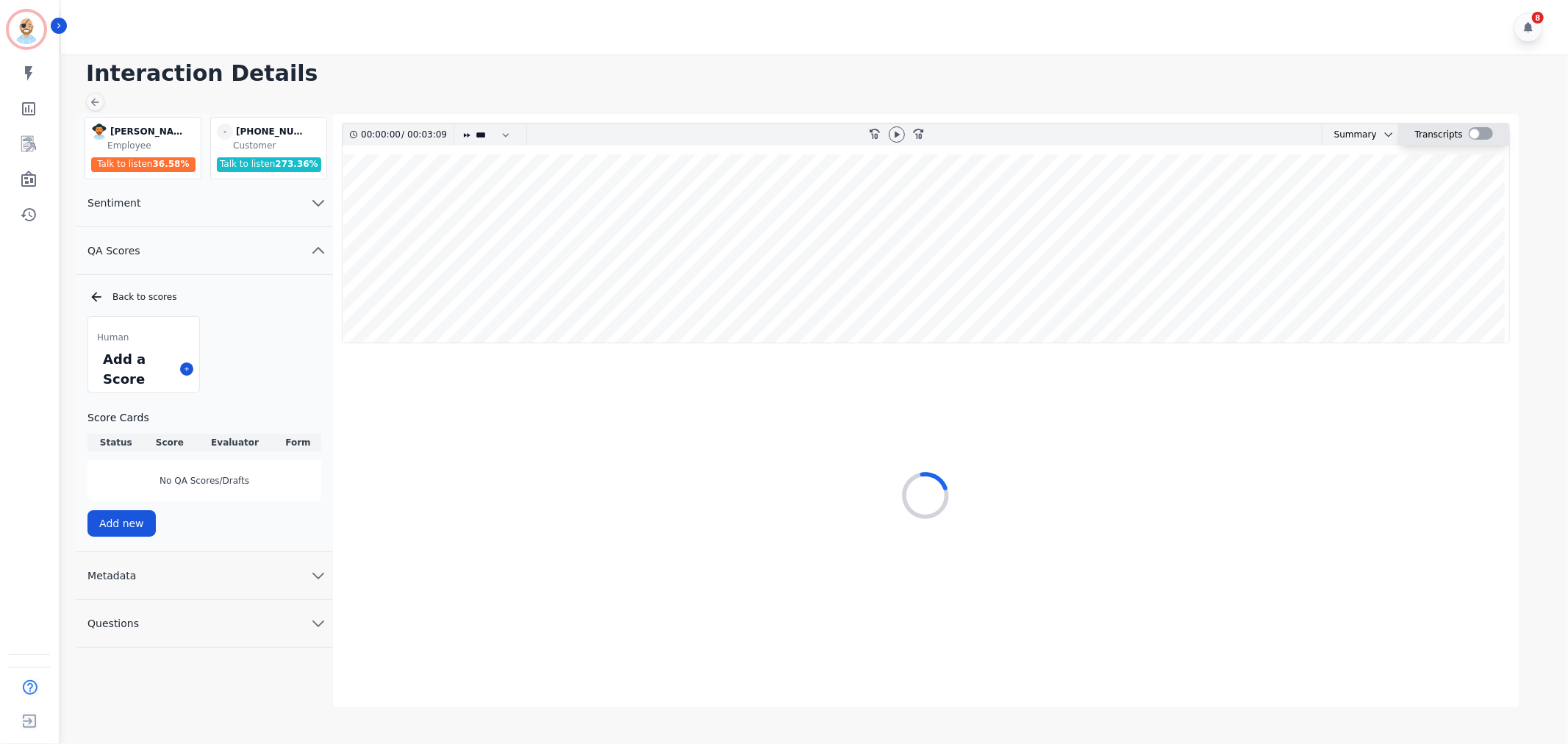
click at [1479, 128] on div at bounding box center [1481, 133] width 24 height 12
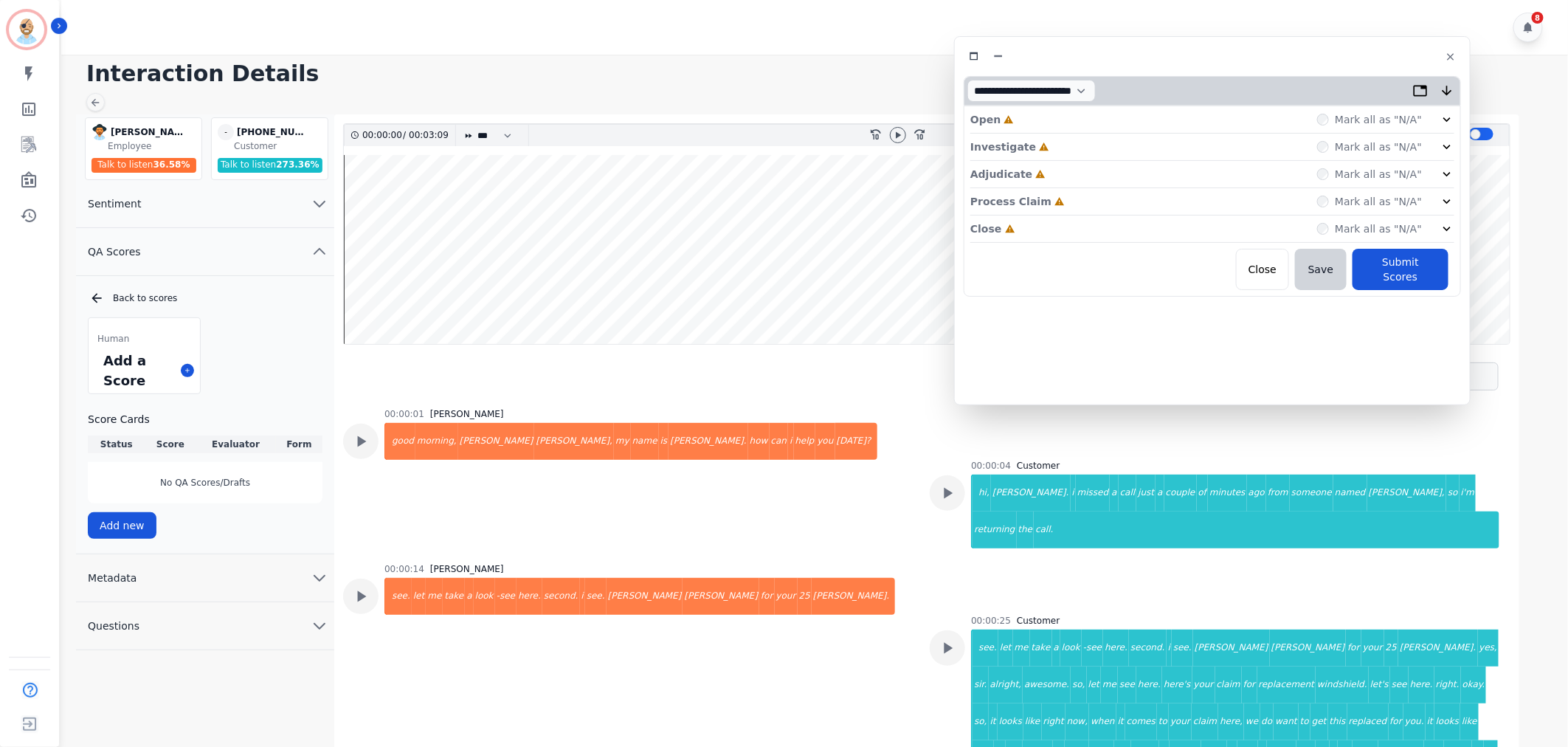
drag, startPoint x: 522, startPoint y: 69, endPoint x: 1328, endPoint y: 50, distance: 806.2
click at [1328, 50] on div at bounding box center [1212, 56] width 497 height 21
click at [1077, 234] on div "Close Incomplete Mark all as "N/A"" at bounding box center [1212, 229] width 484 height 28
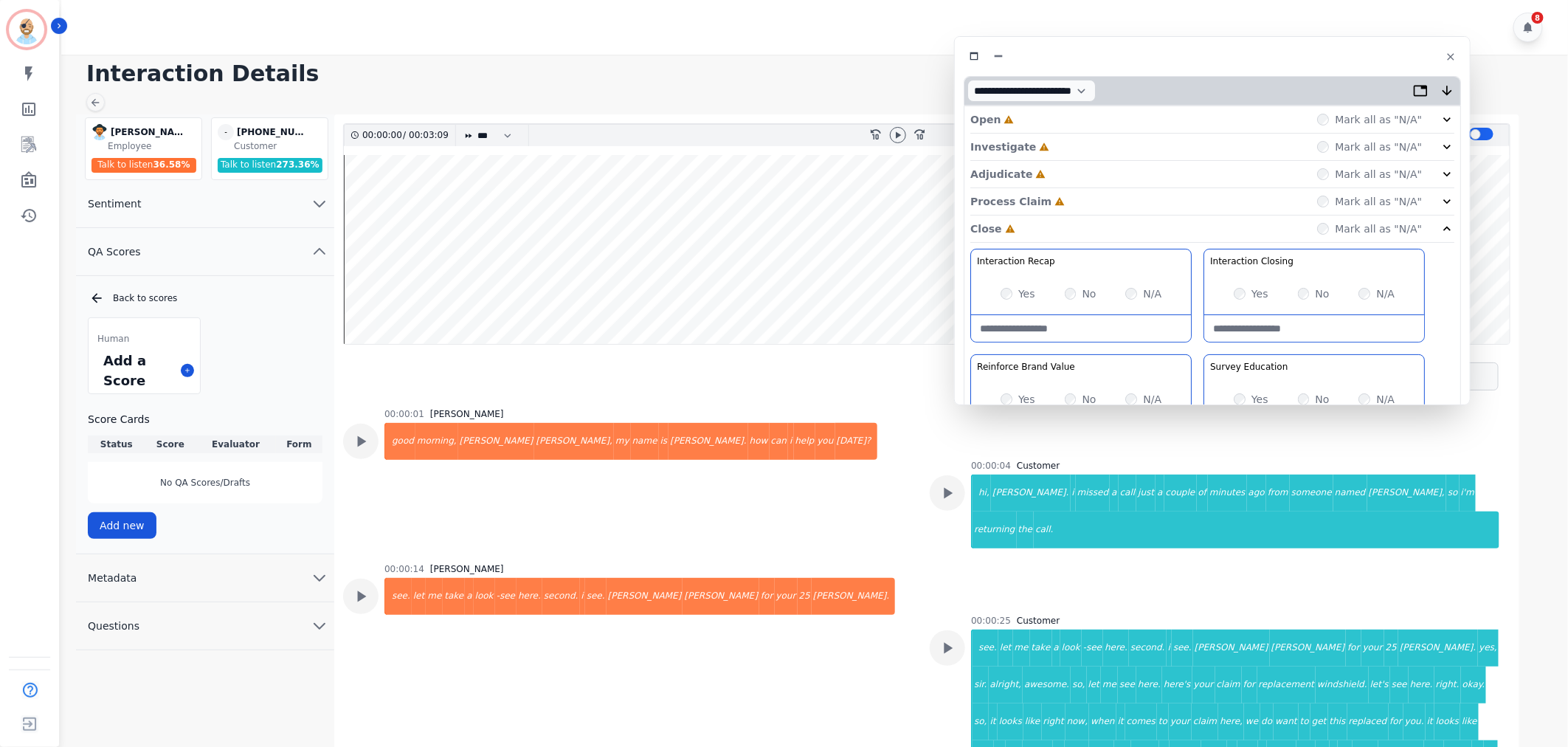
click at [1057, 202] on div "Process Claim Incomplete Mark all as "N/A"" at bounding box center [1212, 202] width 484 height 28
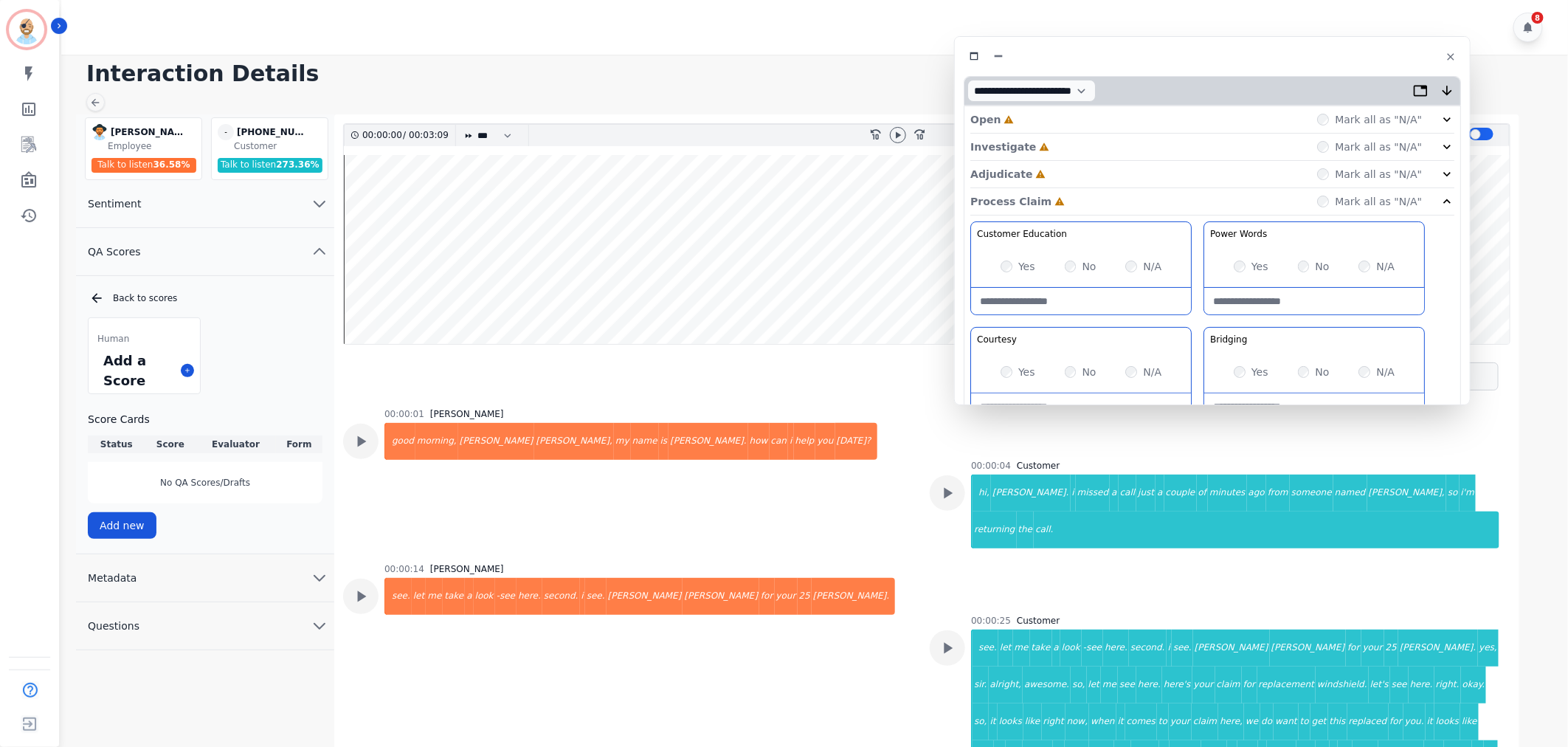
click at [1064, 173] on div "Adjudicate Incomplete Mark all as "N/A"" at bounding box center [1212, 175] width 484 height 28
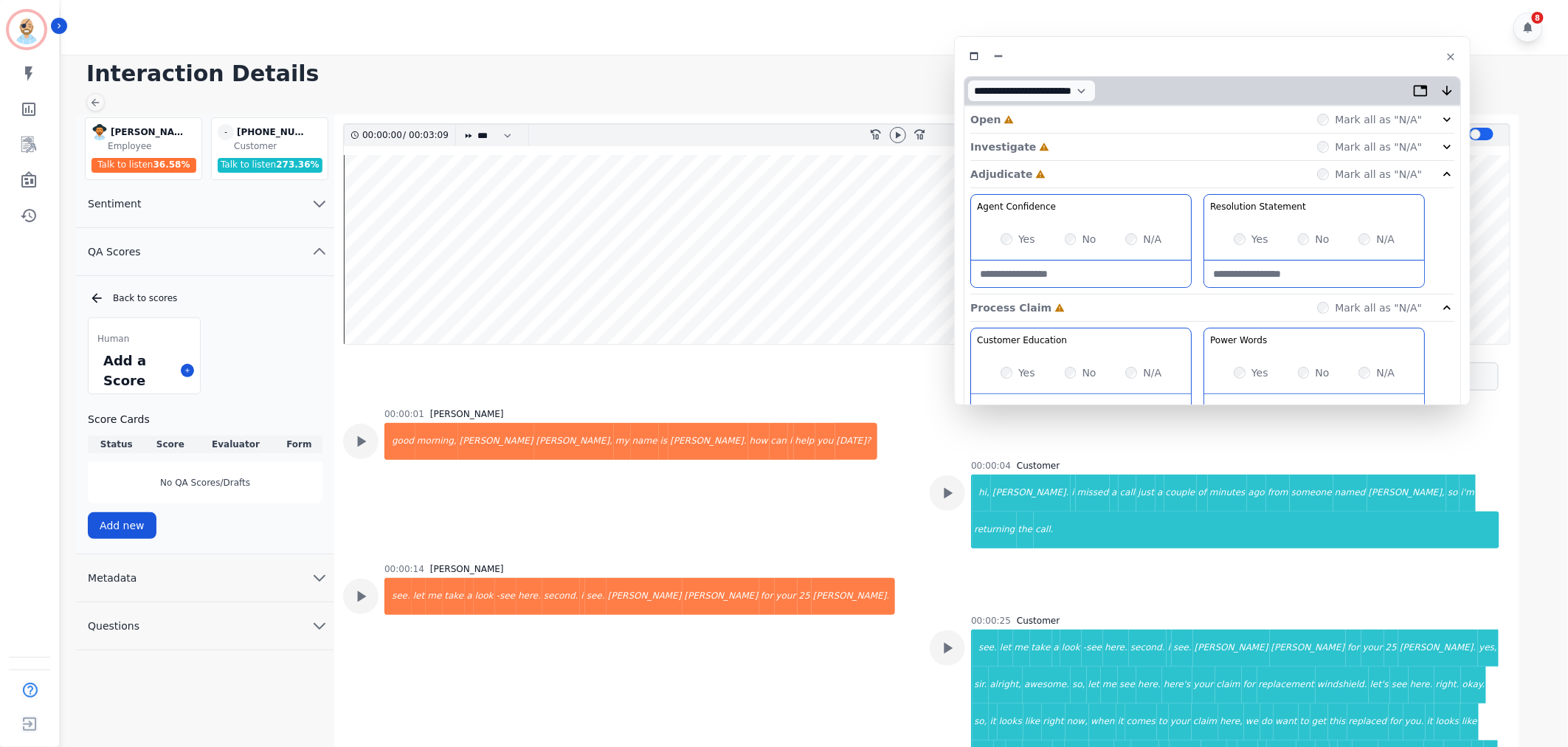
click at [1063, 146] on div "Investigate Incomplete Mark all as "N/A"" at bounding box center [1212, 147] width 484 height 28
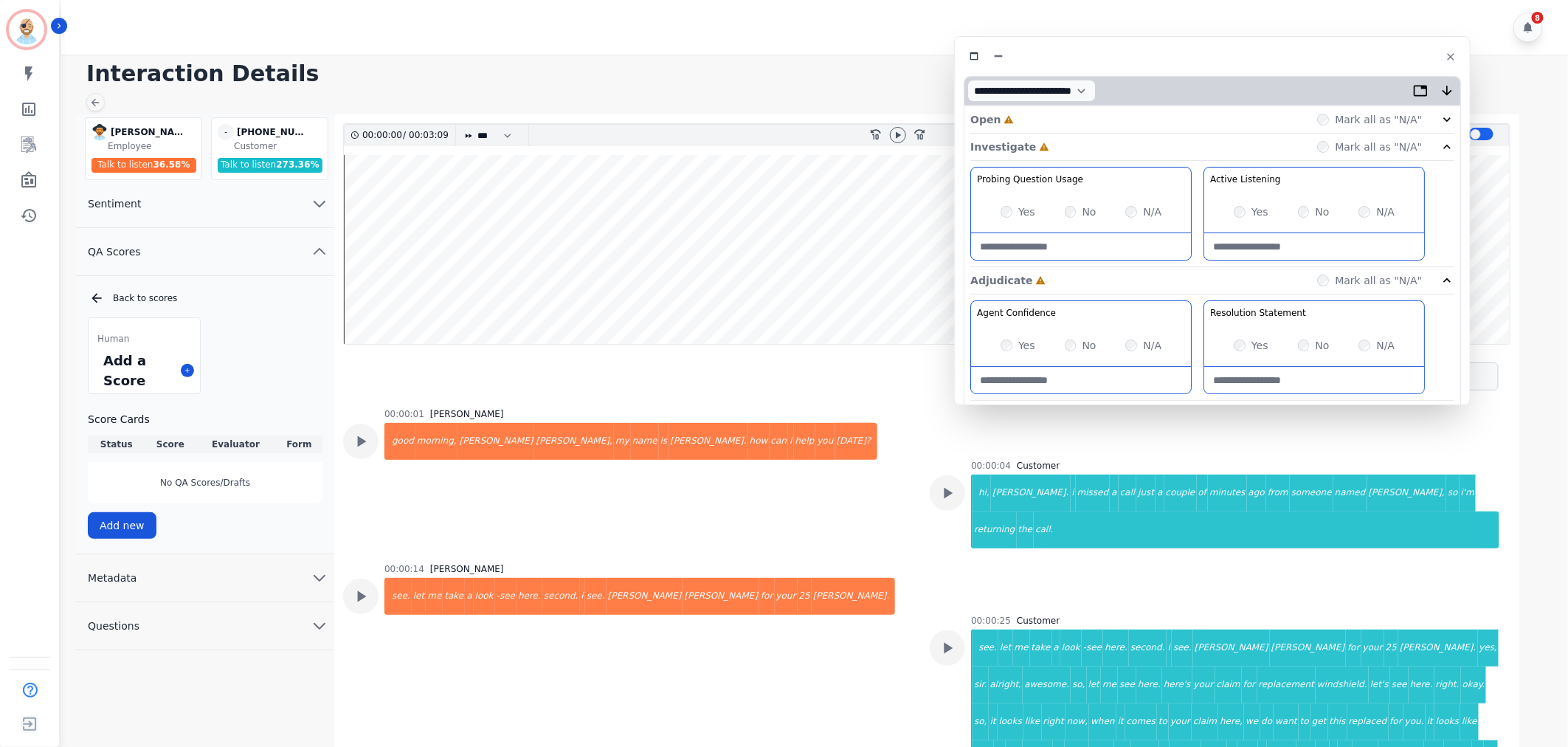
click at [1061, 118] on div "Open Incomplete Mark all as "N/A"" at bounding box center [1212, 120] width 484 height 28
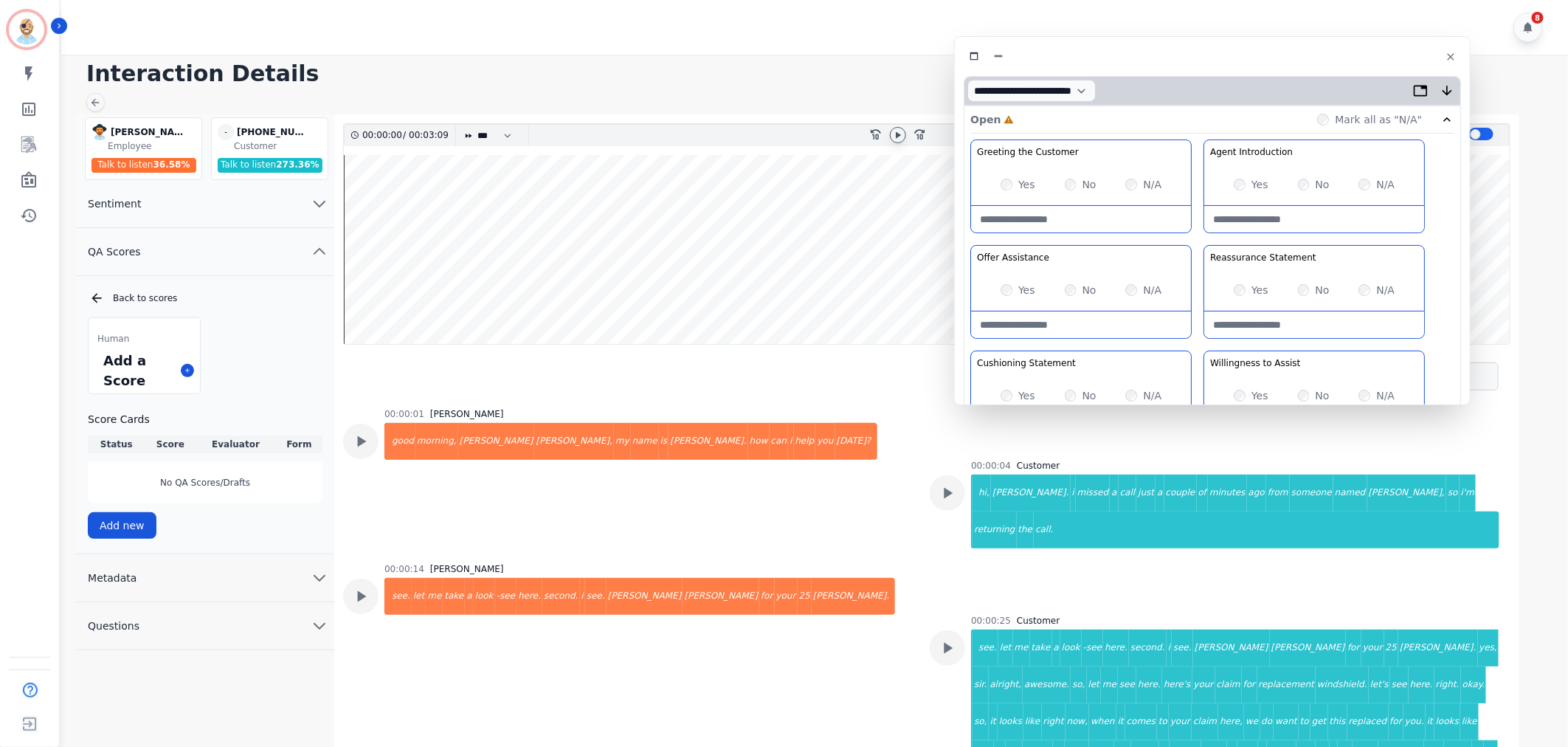
click at [897, 131] on icon at bounding box center [898, 135] width 12 height 12
click at [893, 138] on icon at bounding box center [898, 135] width 12 height 12
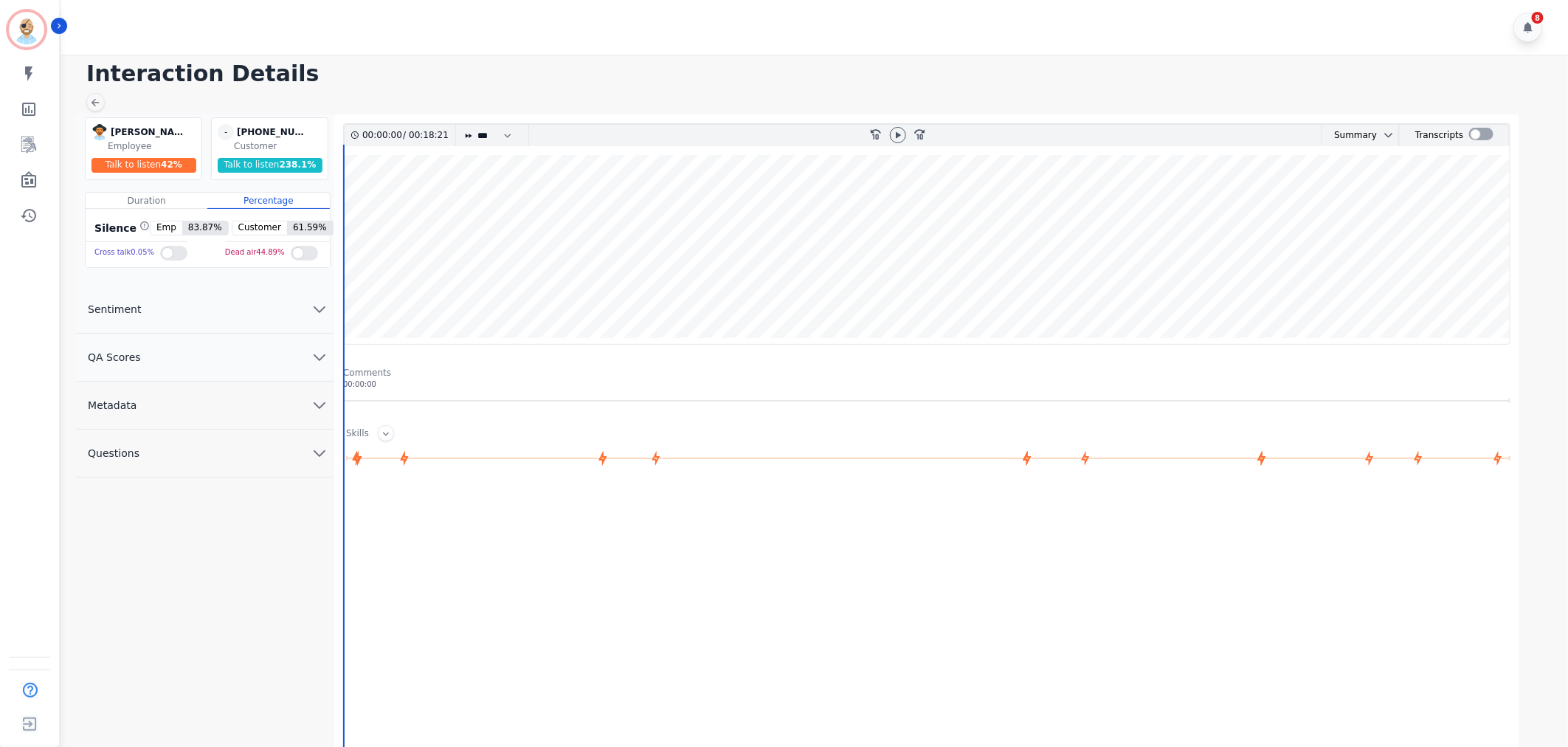
click at [241, 370] on button "QA Scores" at bounding box center [204, 357] width 258 height 48
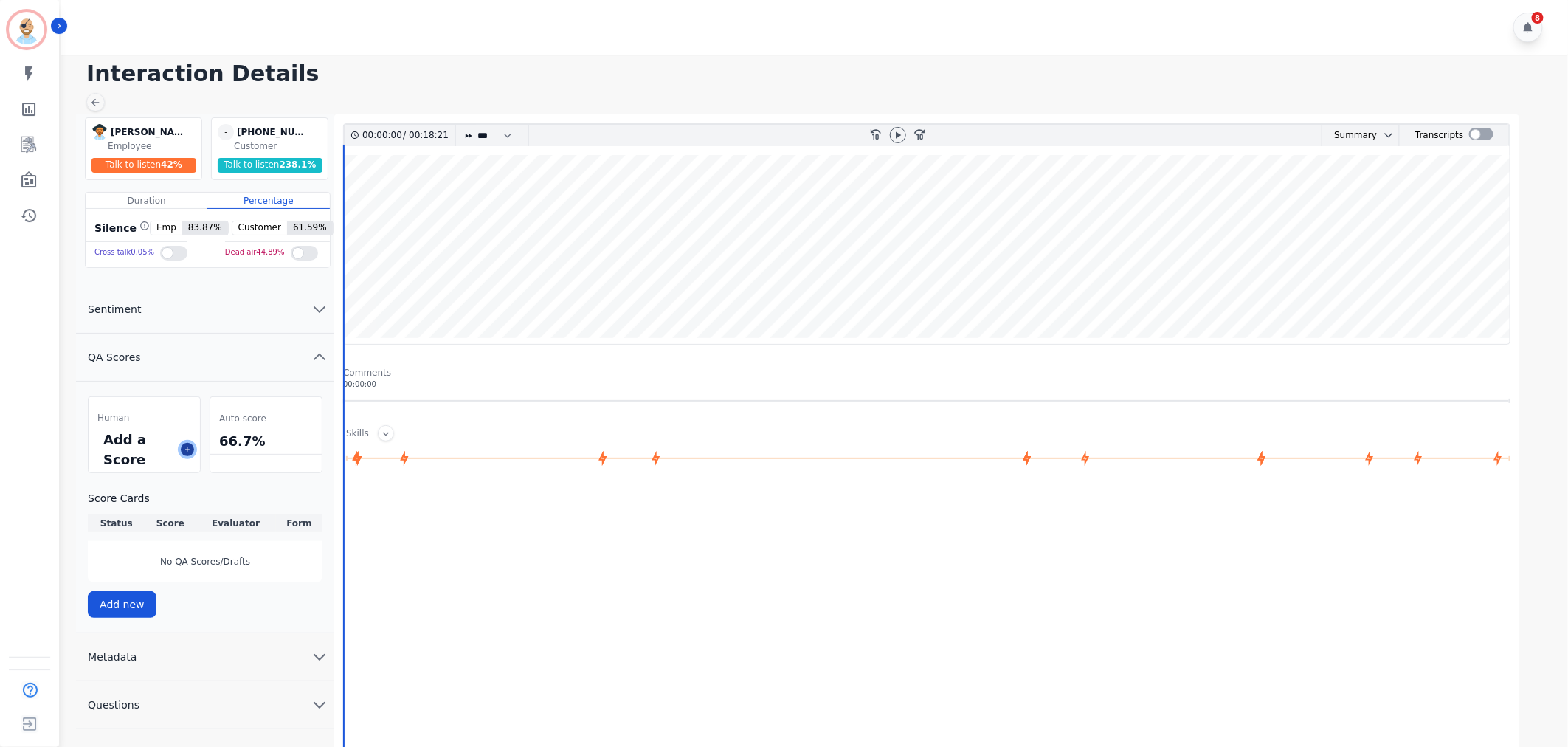
click at [186, 448] on icon at bounding box center [187, 449] width 7 height 7
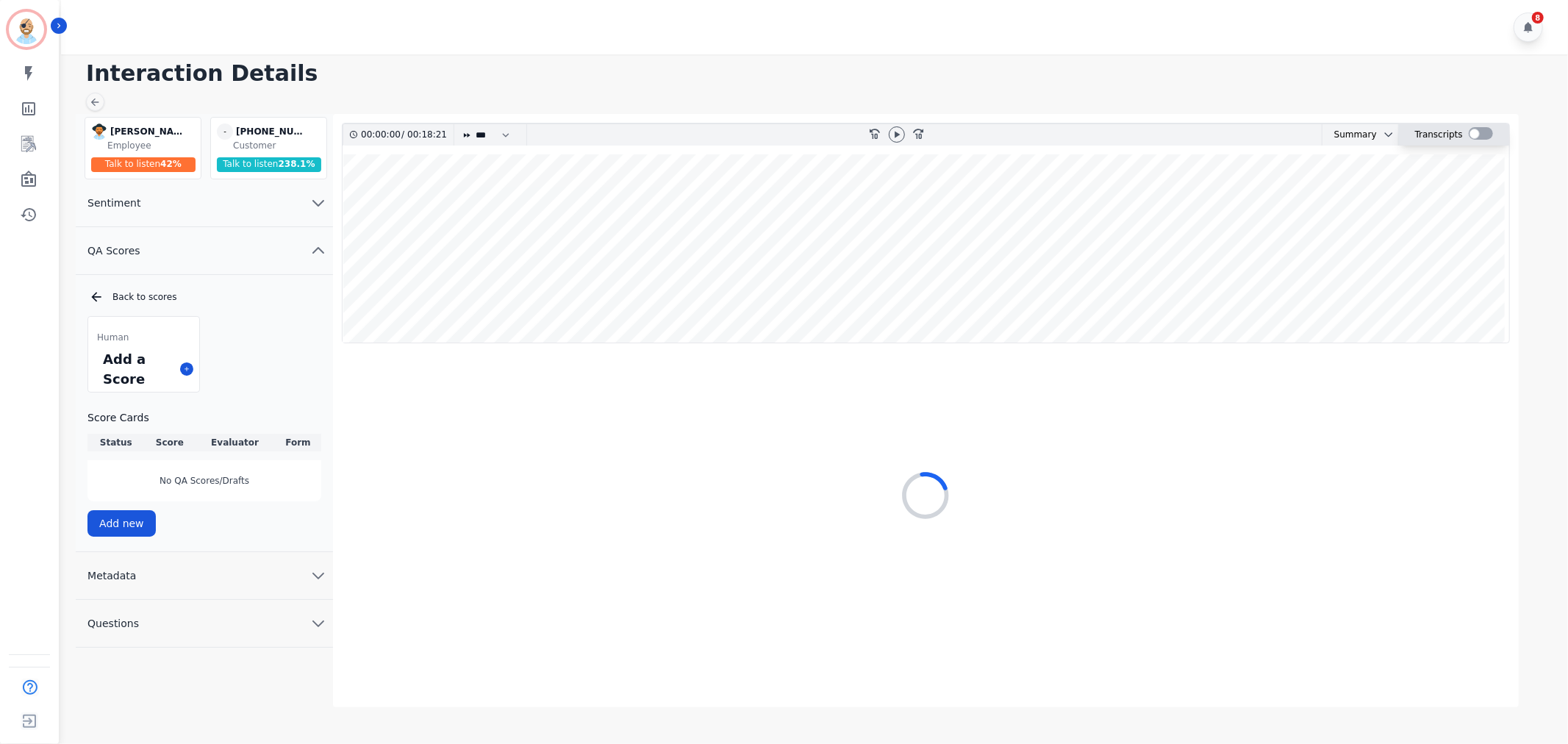
click at [1472, 126] on div at bounding box center [1481, 135] width 24 height 21
click at [1473, 130] on div at bounding box center [1481, 133] width 24 height 12
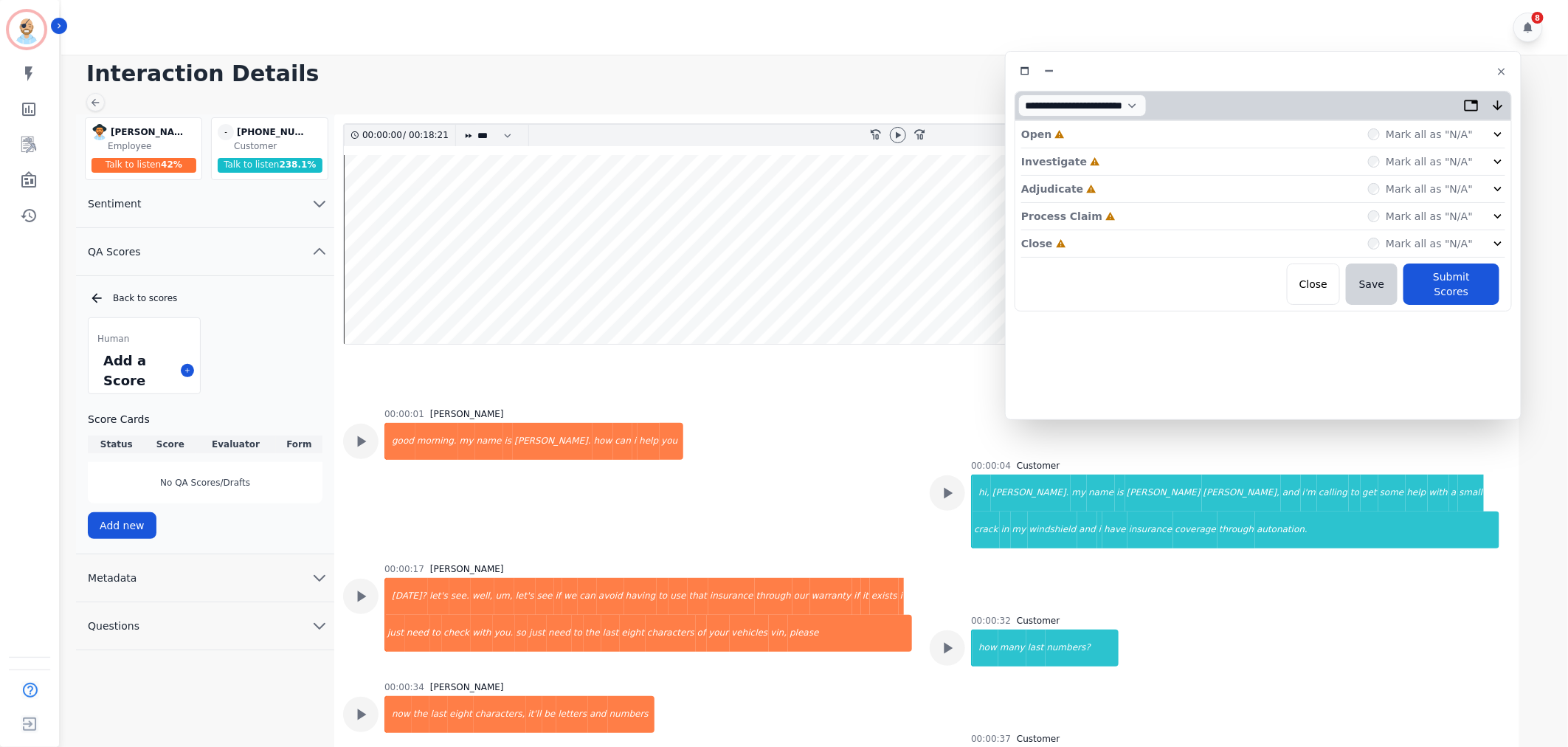
drag, startPoint x: 384, startPoint y: 96, endPoint x: 1325, endPoint y: 85, distance: 941.1
click at [1325, 85] on div "**********" at bounding box center [1263, 235] width 517 height 369
click at [1111, 242] on div "Close Incomplete Mark all as "N/A"" at bounding box center [1263, 244] width 484 height 28
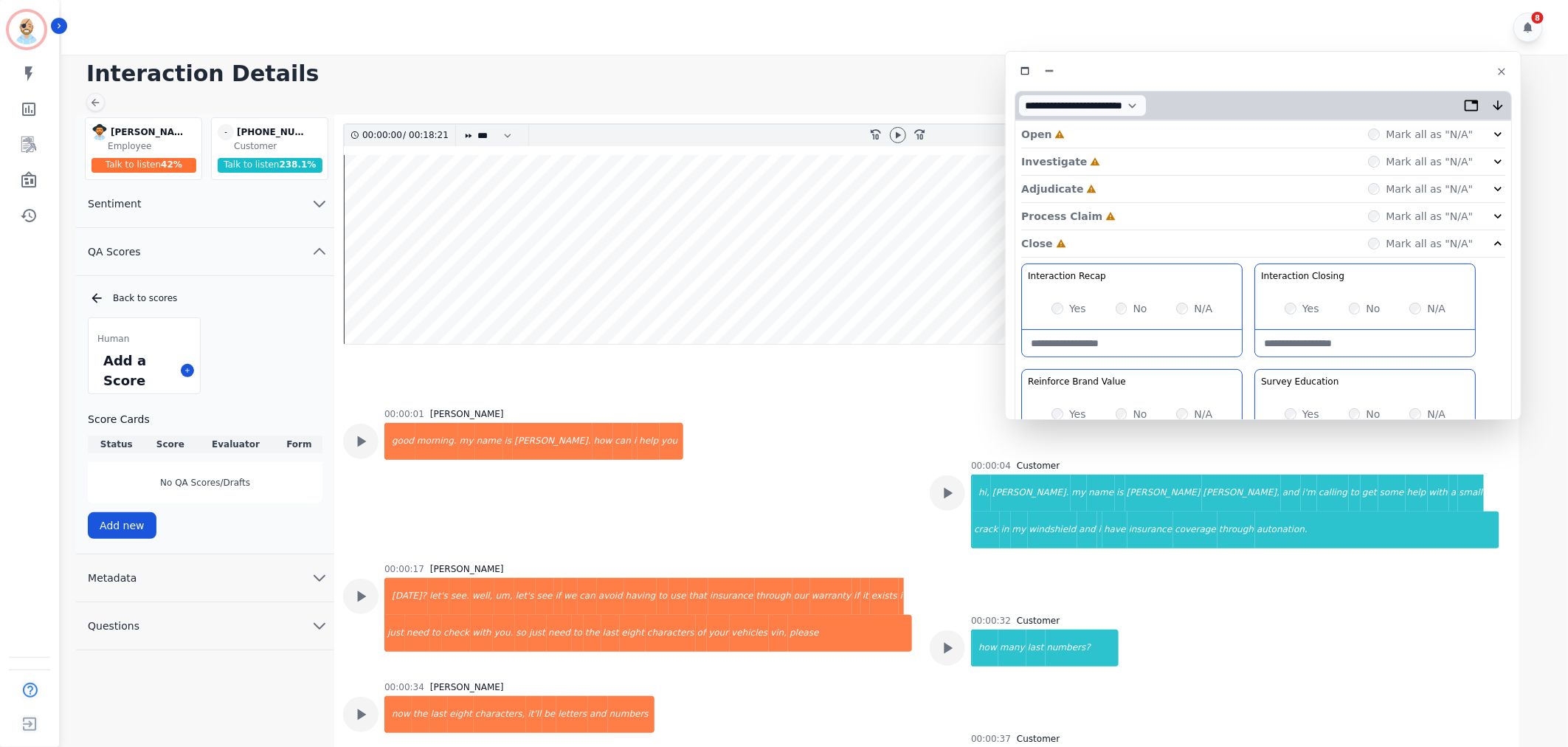
click at [1122, 207] on div "Process Claim Incomplete Mark all as "N/A"" at bounding box center [1263, 216] width 484 height 28
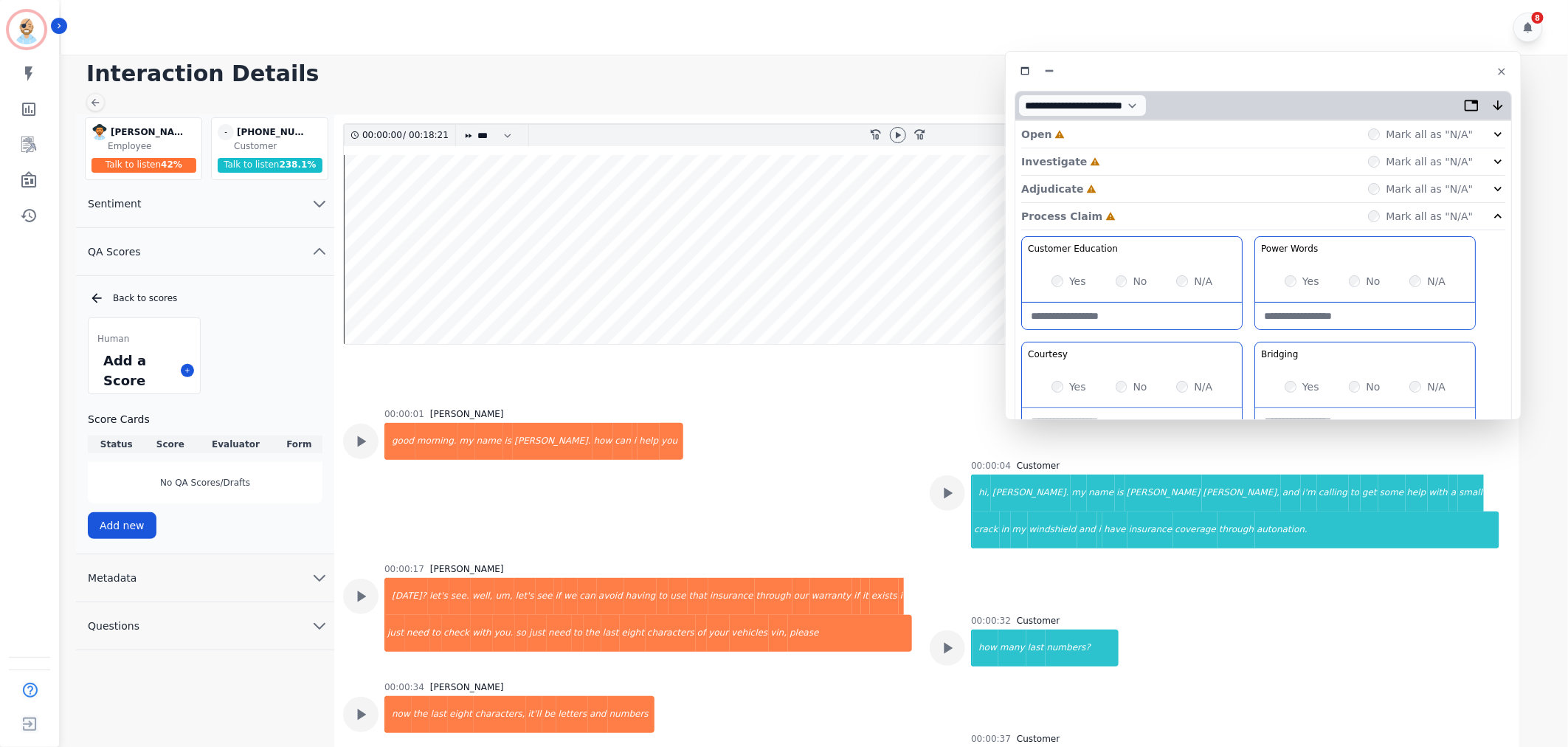
click at [1116, 186] on div "Adjudicate Incomplete Mark all as "N/A"" at bounding box center [1263, 190] width 484 height 28
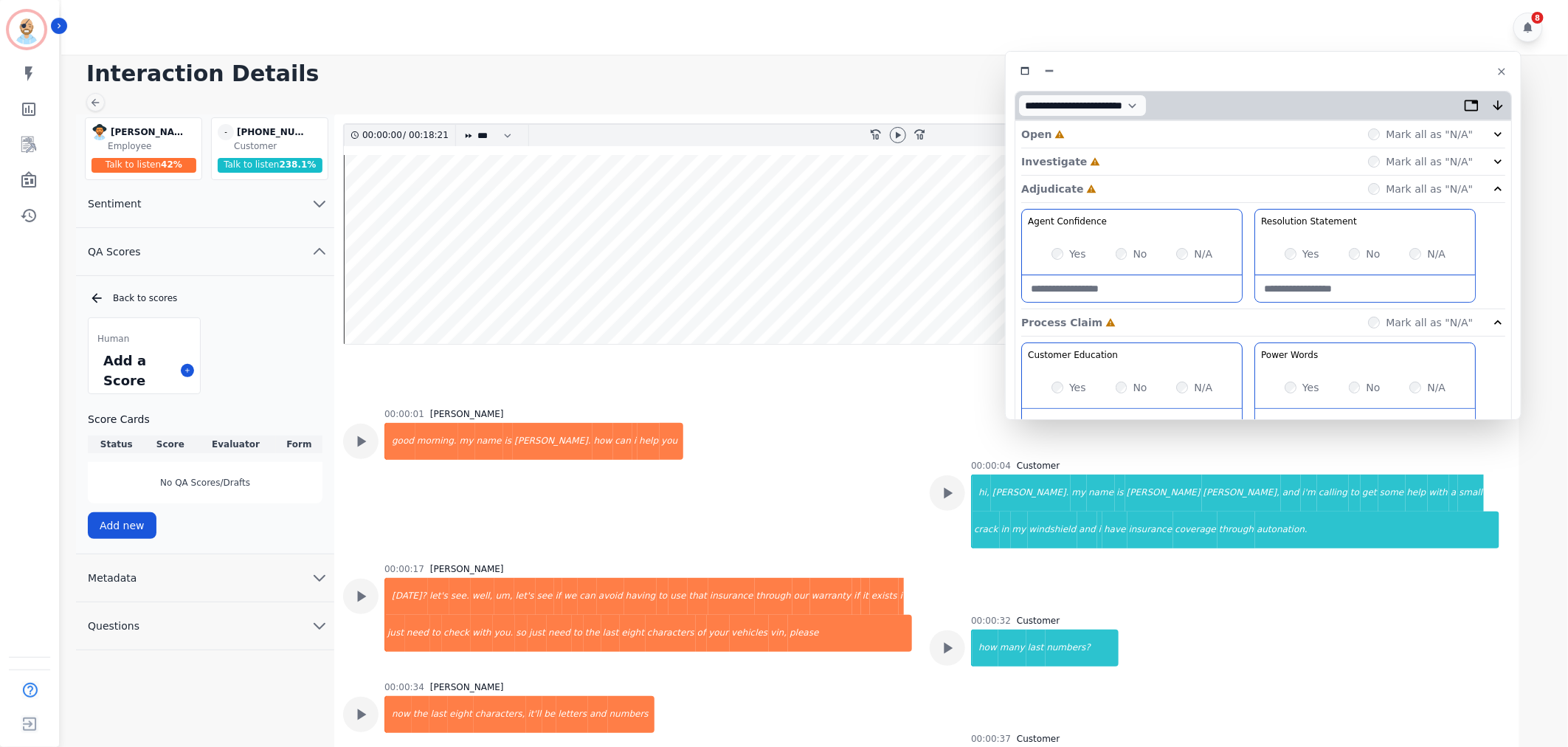
click at [1105, 156] on div "Investigate Incomplete Mark all as "N/A"" at bounding box center [1263, 162] width 484 height 28
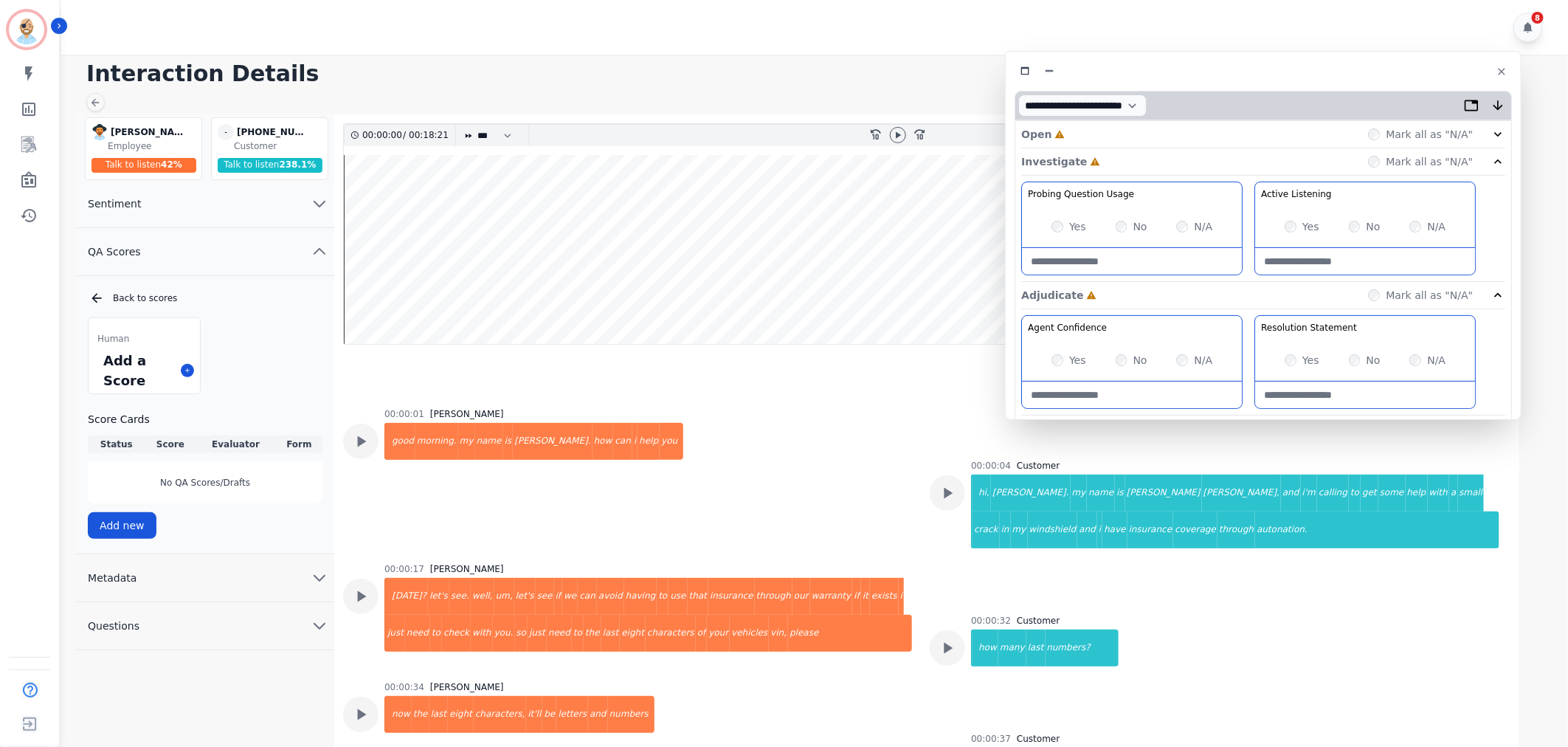
click at [1100, 137] on div "Open Incomplete Mark all as "N/A"" at bounding box center [1263, 135] width 484 height 28
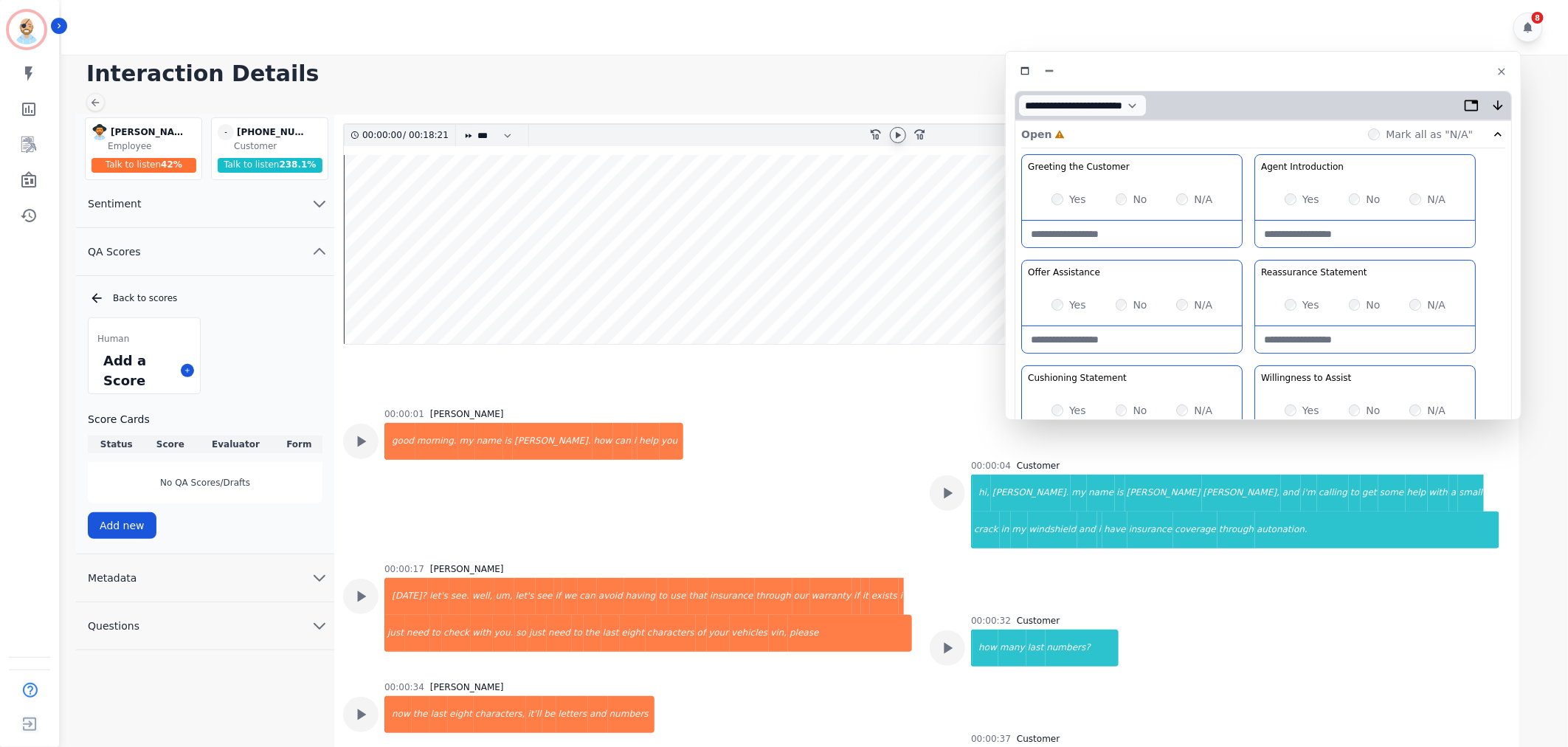
click at [896, 137] on icon at bounding box center [898, 134] width 5 height 7
click at [1246, 247] on div "Greeting the Customer Welcome is where we quickly greet our customer as a known…" at bounding box center [1263, 416] width 484 height 522
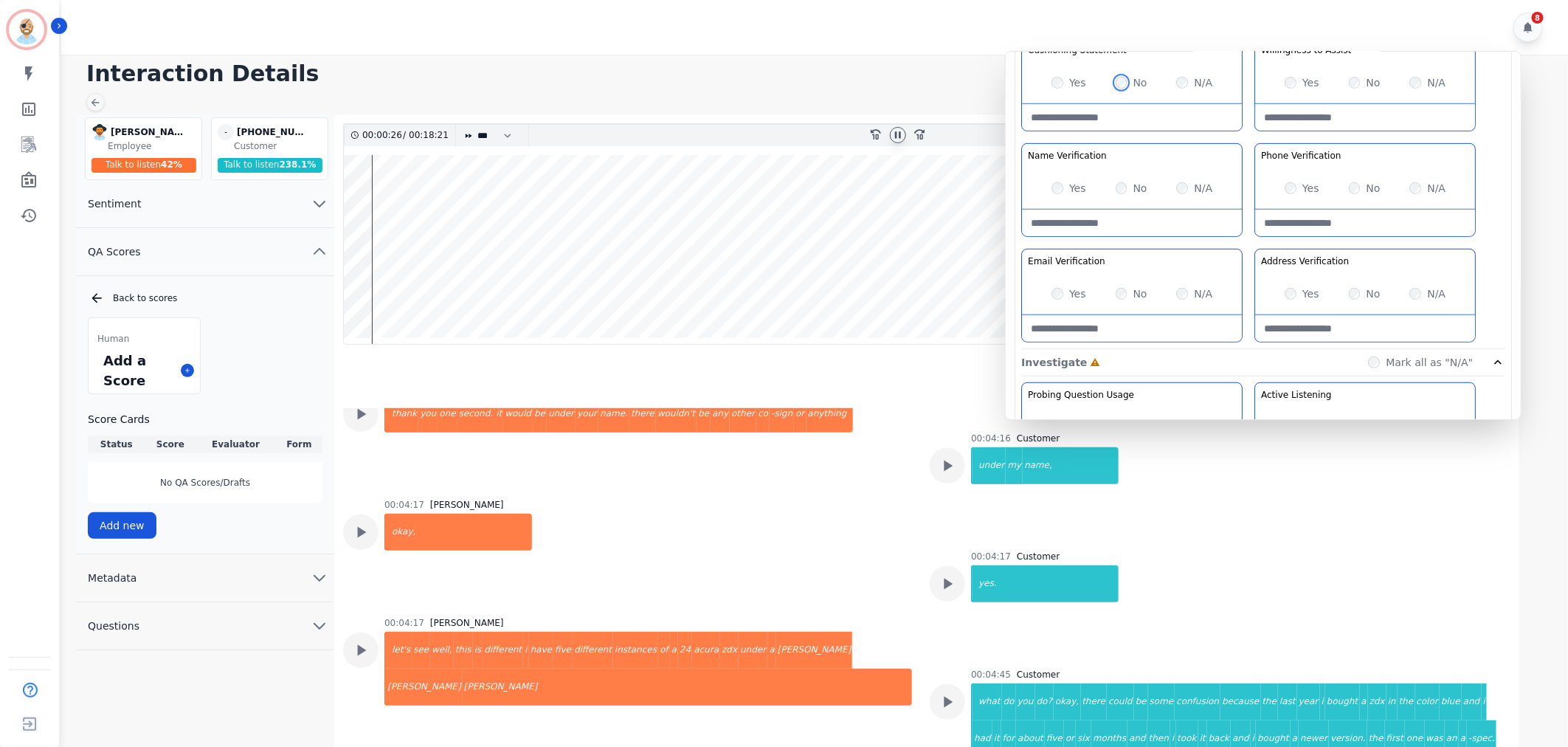
scroll to position [1311, 0]
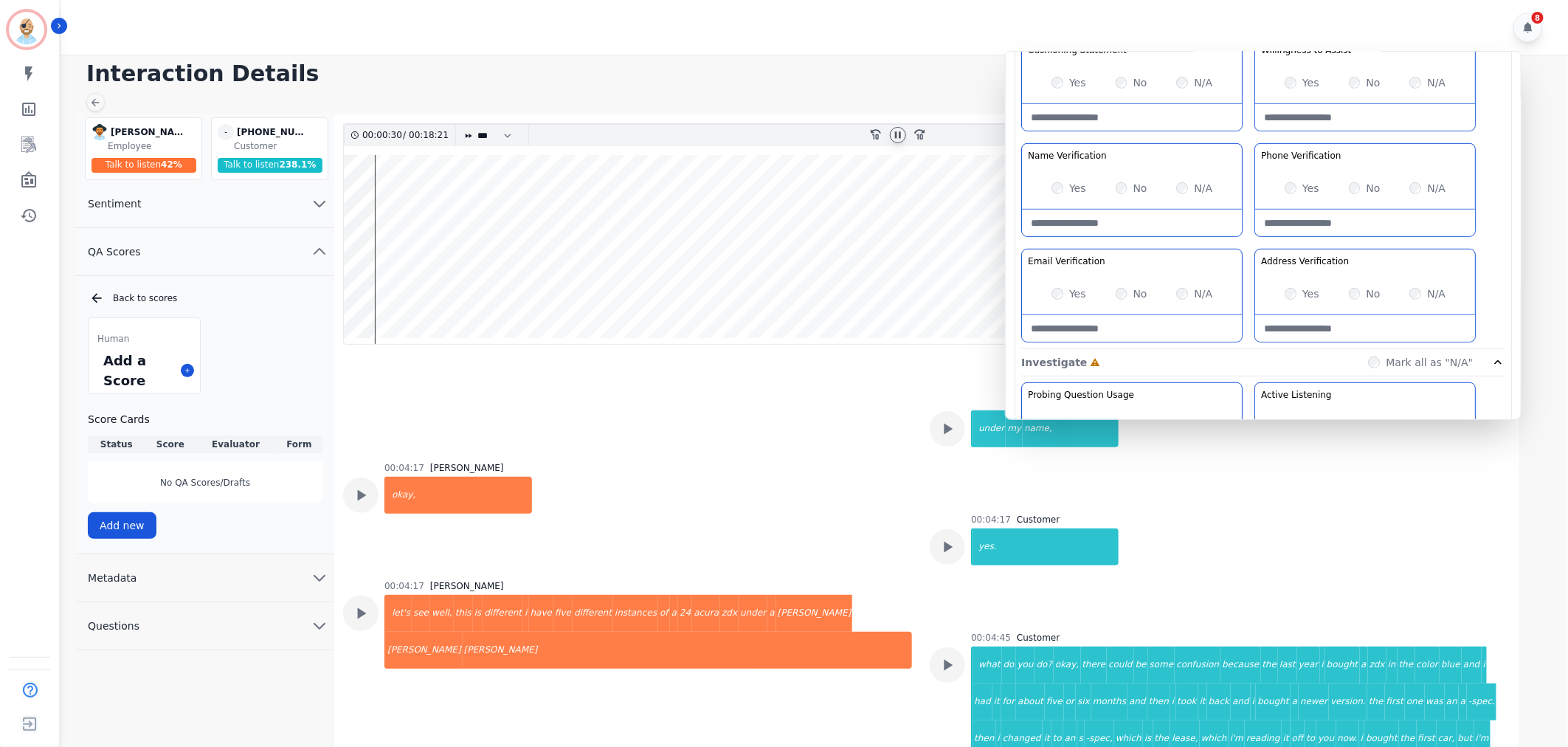
click at [859, 580] on div "00:04:17 Anthony Chinnici let's see well, this is different i have five differe…" at bounding box center [627, 685] width 569 height 211
click at [883, 646] on div "00:04:17 Anthony Chinnici let's see well, this is different i have five differe…" at bounding box center [627, 685] width 569 height 211
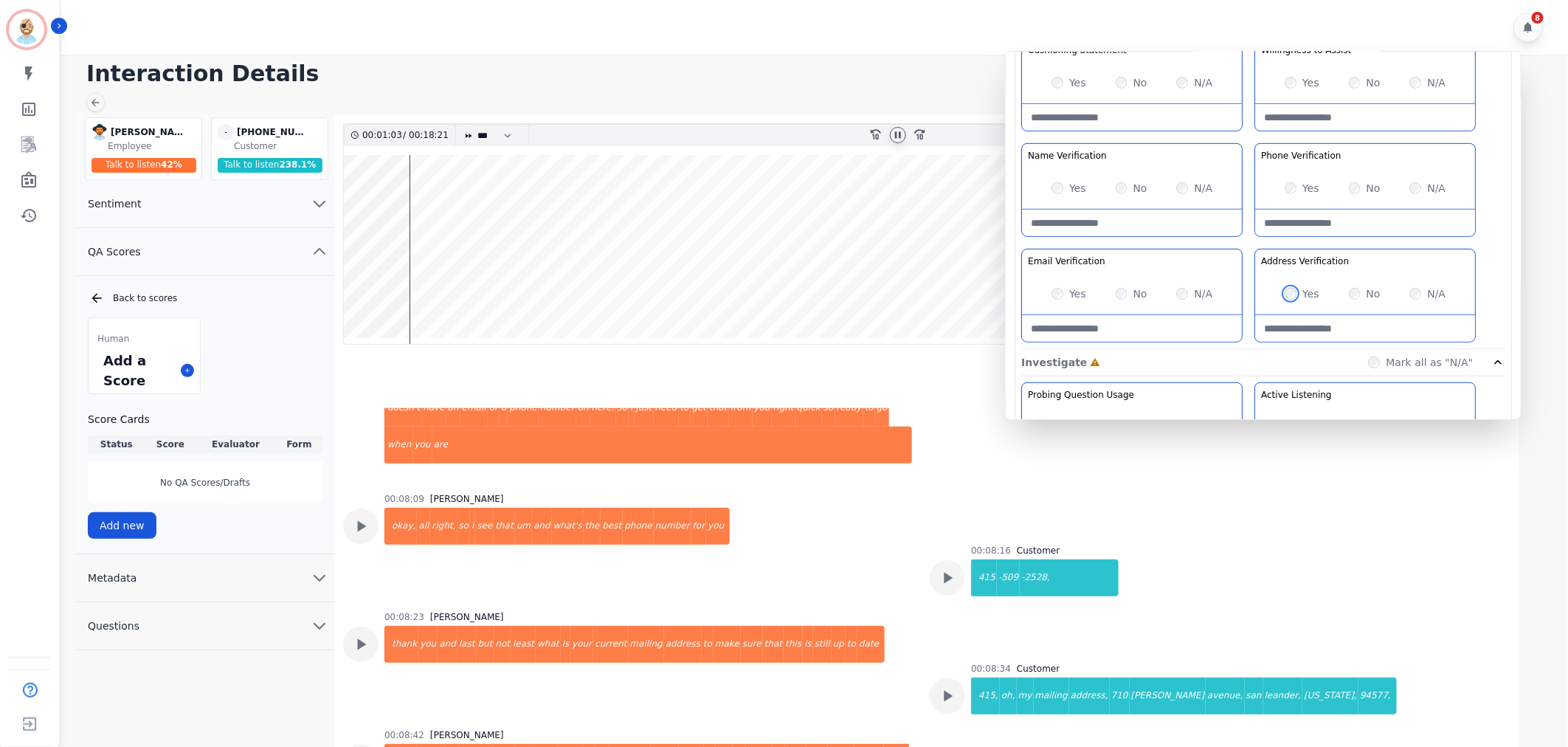
scroll to position [2541, 0]
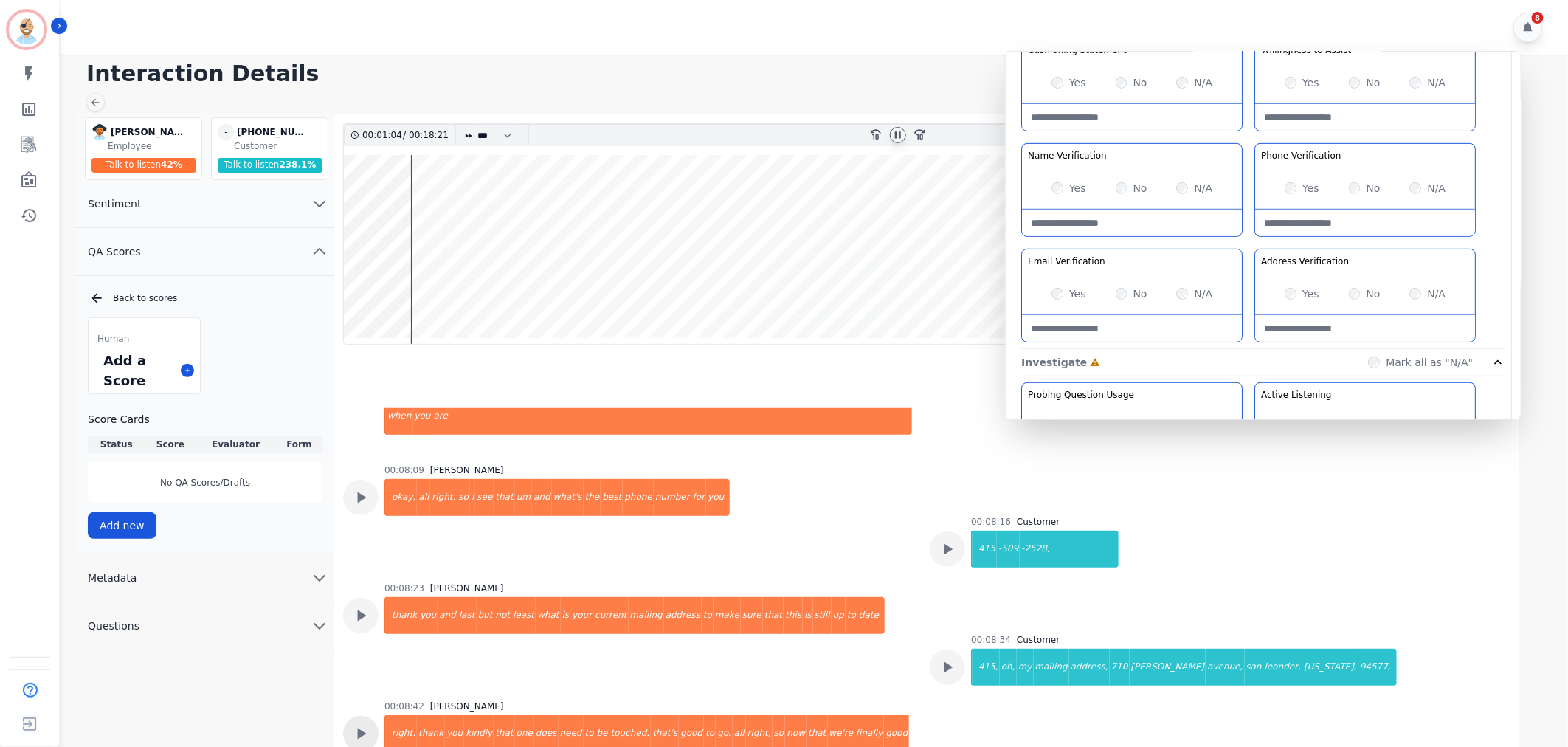
click at [367, 724] on icon at bounding box center [361, 734] width 20 height 20
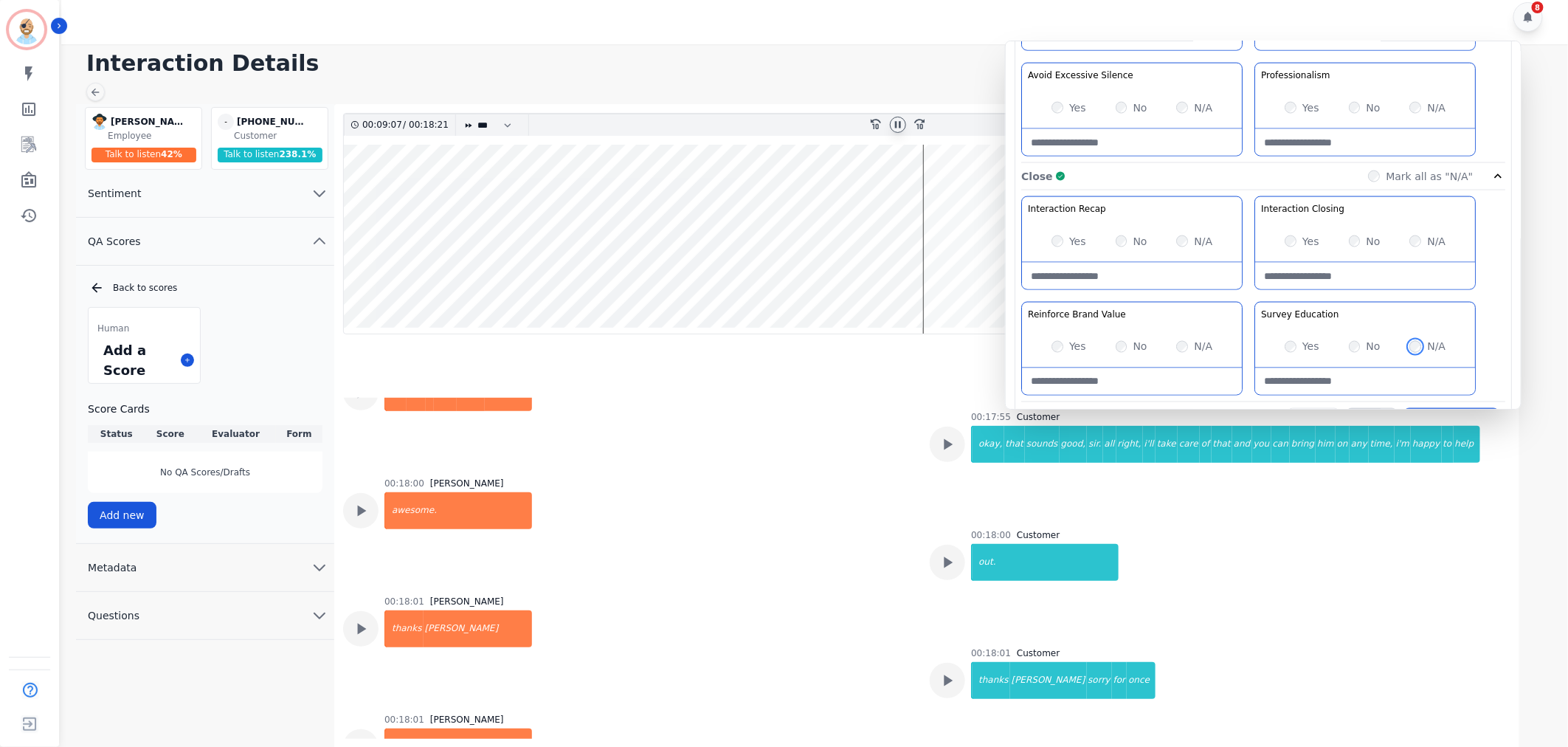
scroll to position [1160, 0]
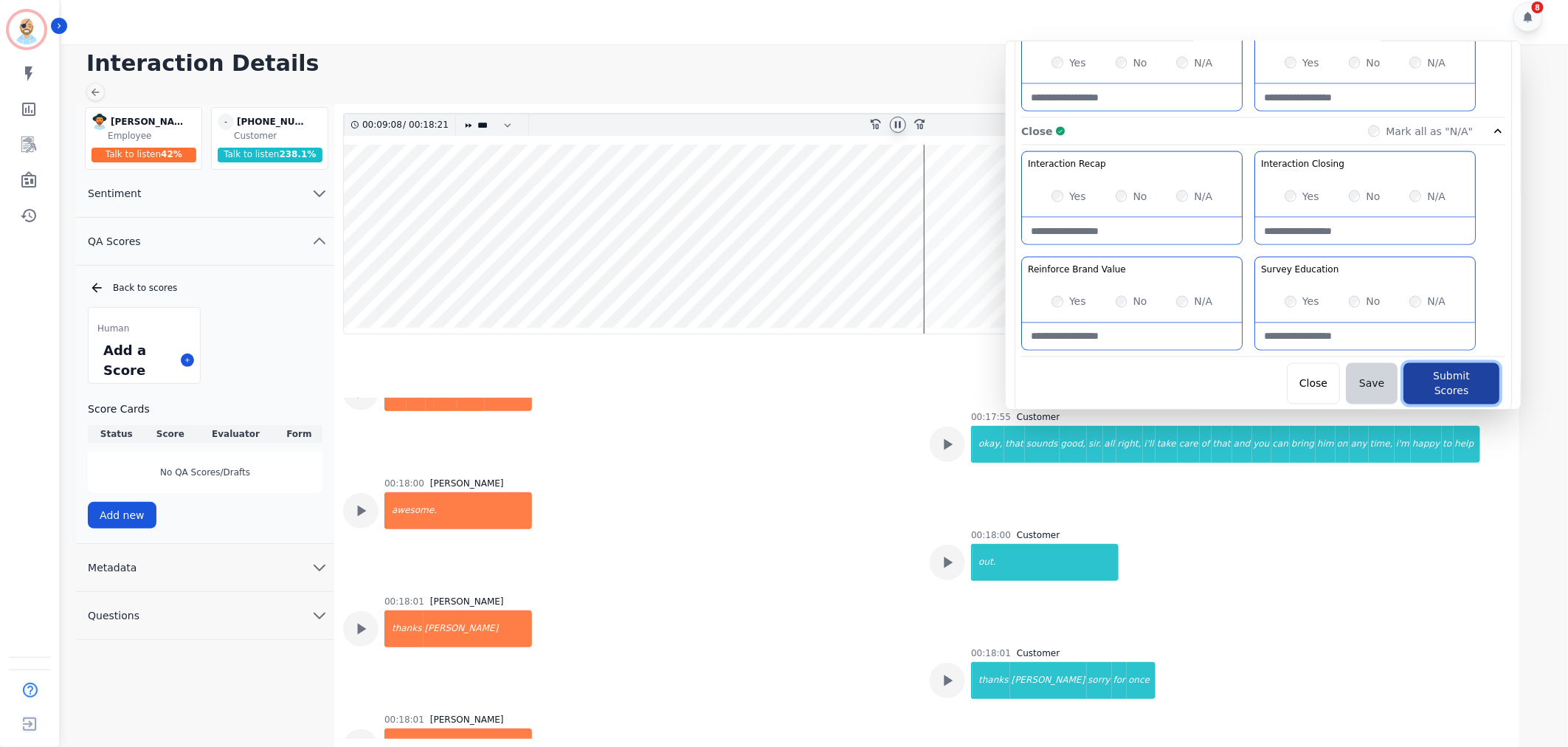
click at [1436, 377] on button "Submit Scores" at bounding box center [1452, 383] width 96 height 42
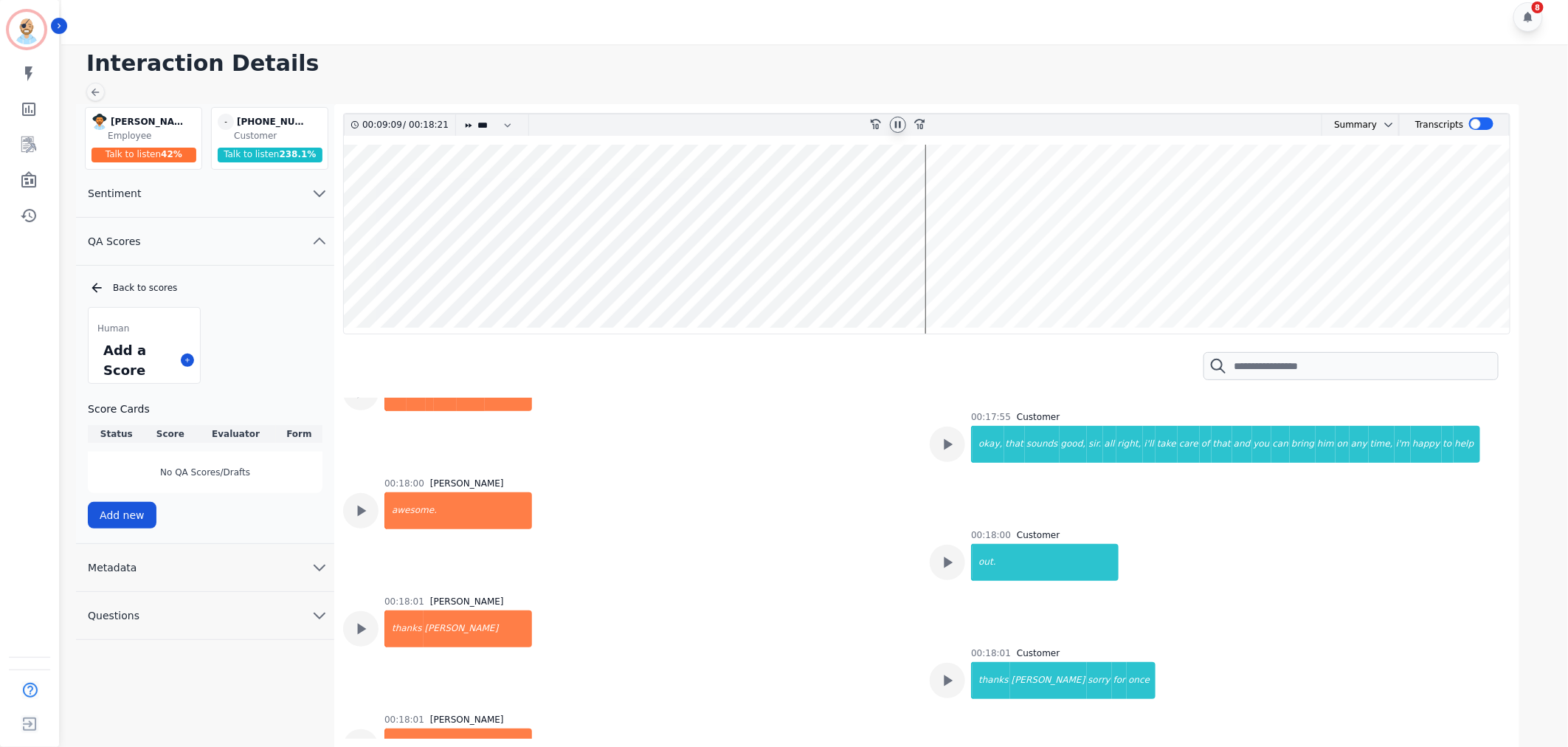
click at [902, 123] on icon at bounding box center [898, 124] width 12 height 12
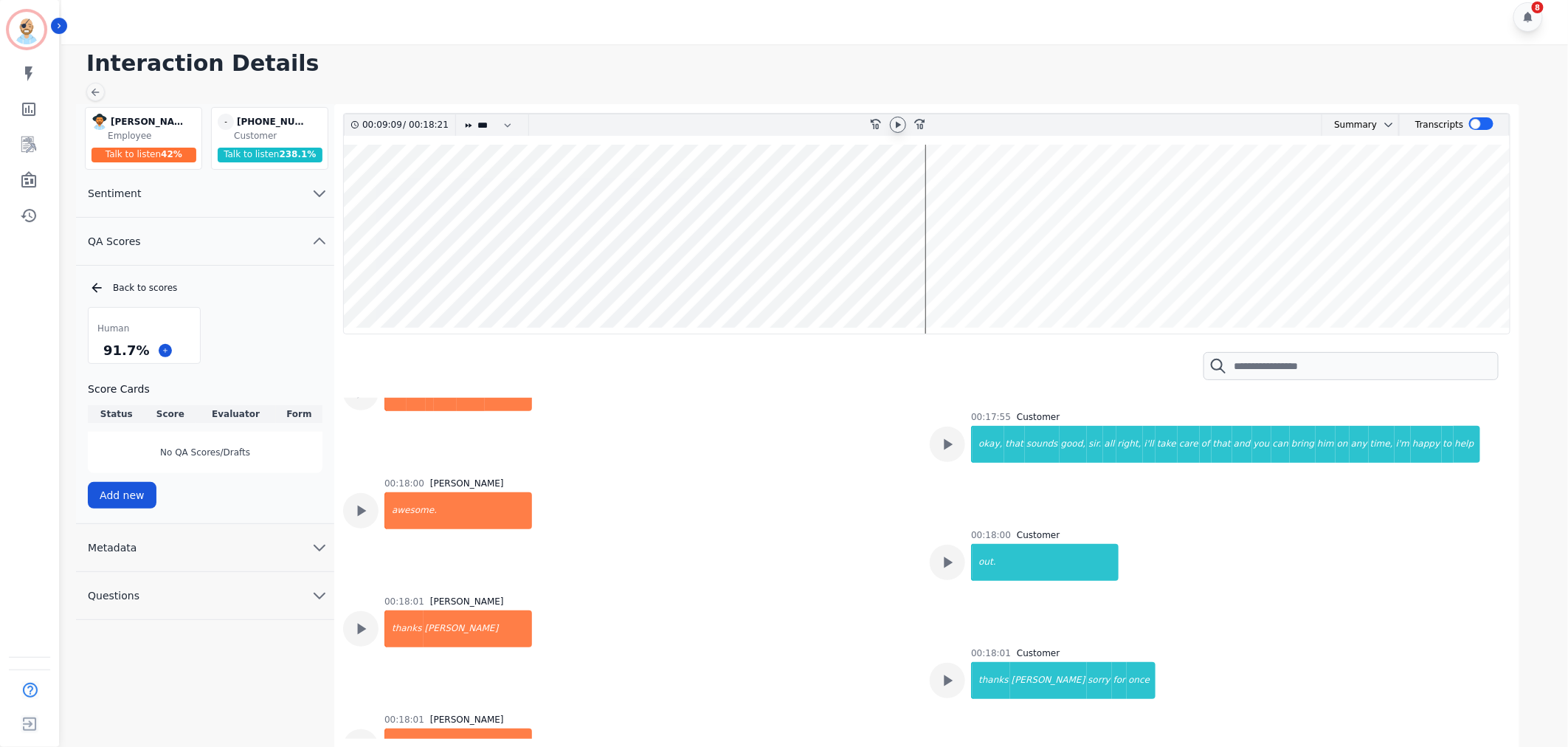
click at [772, 89] on div "Interaction Details Anthony Chinnici Anthony Chinnici Employee Talk to listen 4…" at bounding box center [812, 395] width 1511 height 703
drag, startPoint x: 140, startPoint y: 347, endPoint x: 97, endPoint y: 352, distance: 43.3
click at [97, 352] on div "91.7 %" at bounding box center [144, 350] width 111 height 26
copy div "91.7 %"
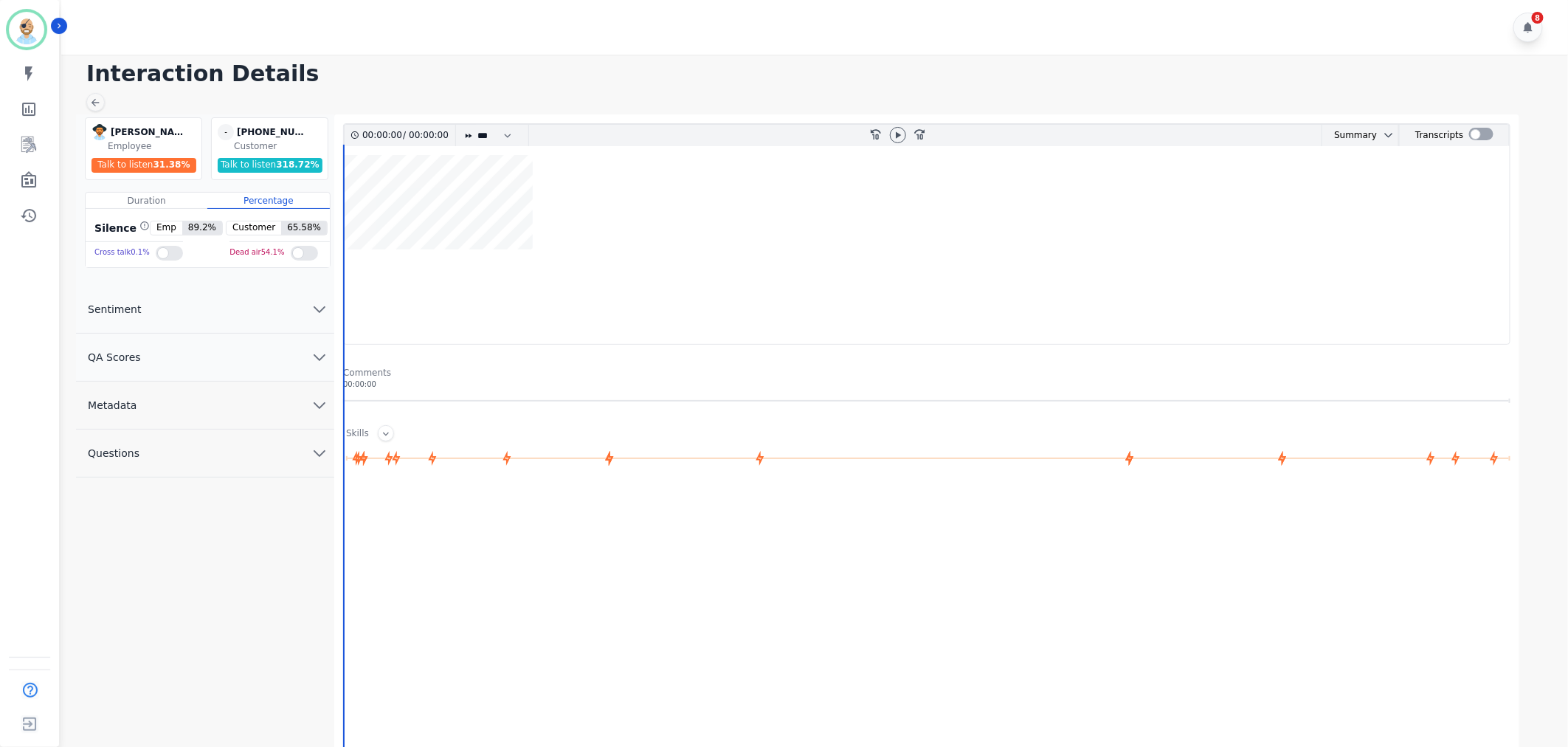
click at [293, 366] on button "QA Scores" at bounding box center [204, 357] width 258 height 48
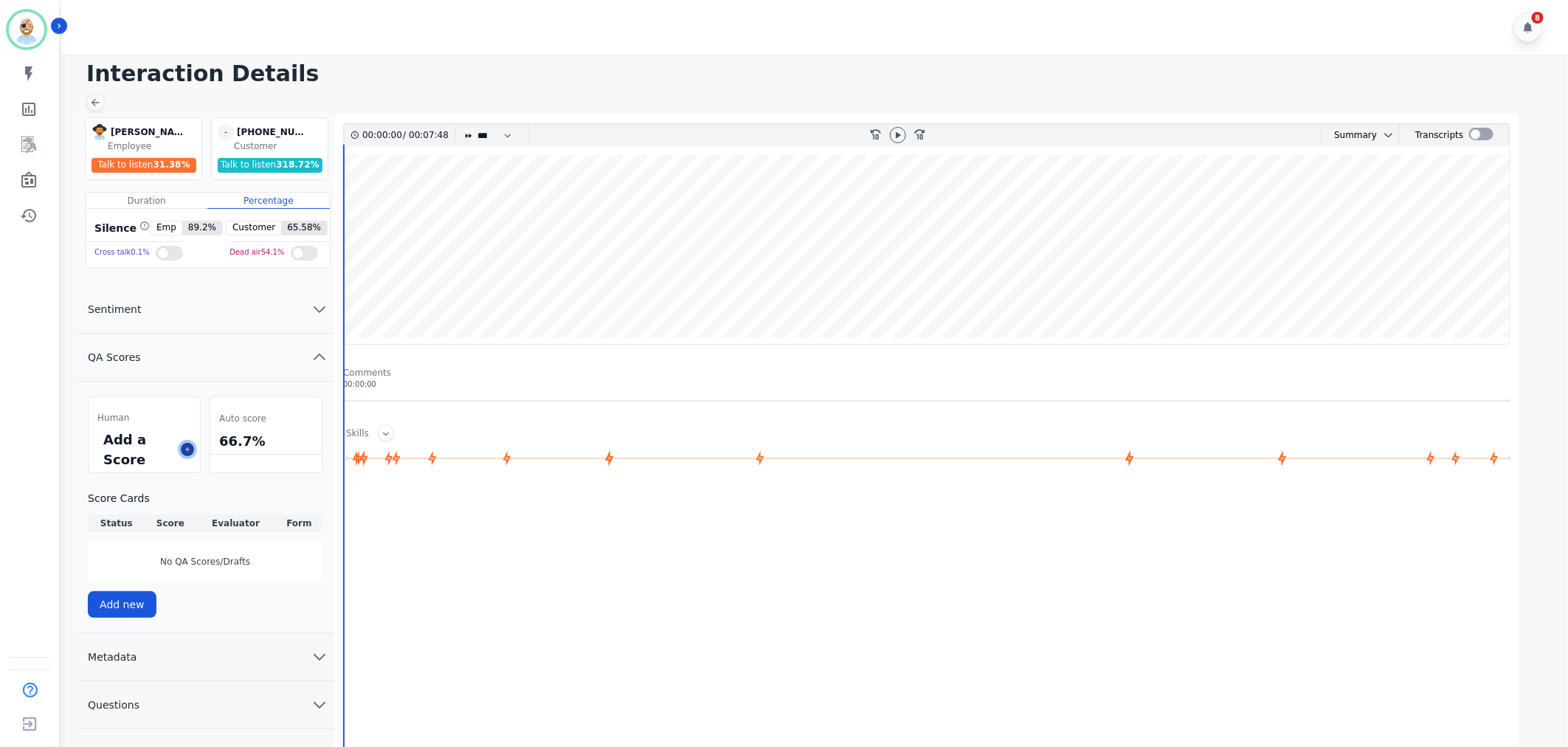
click at [190, 450] on icon at bounding box center [187, 449] width 7 height 7
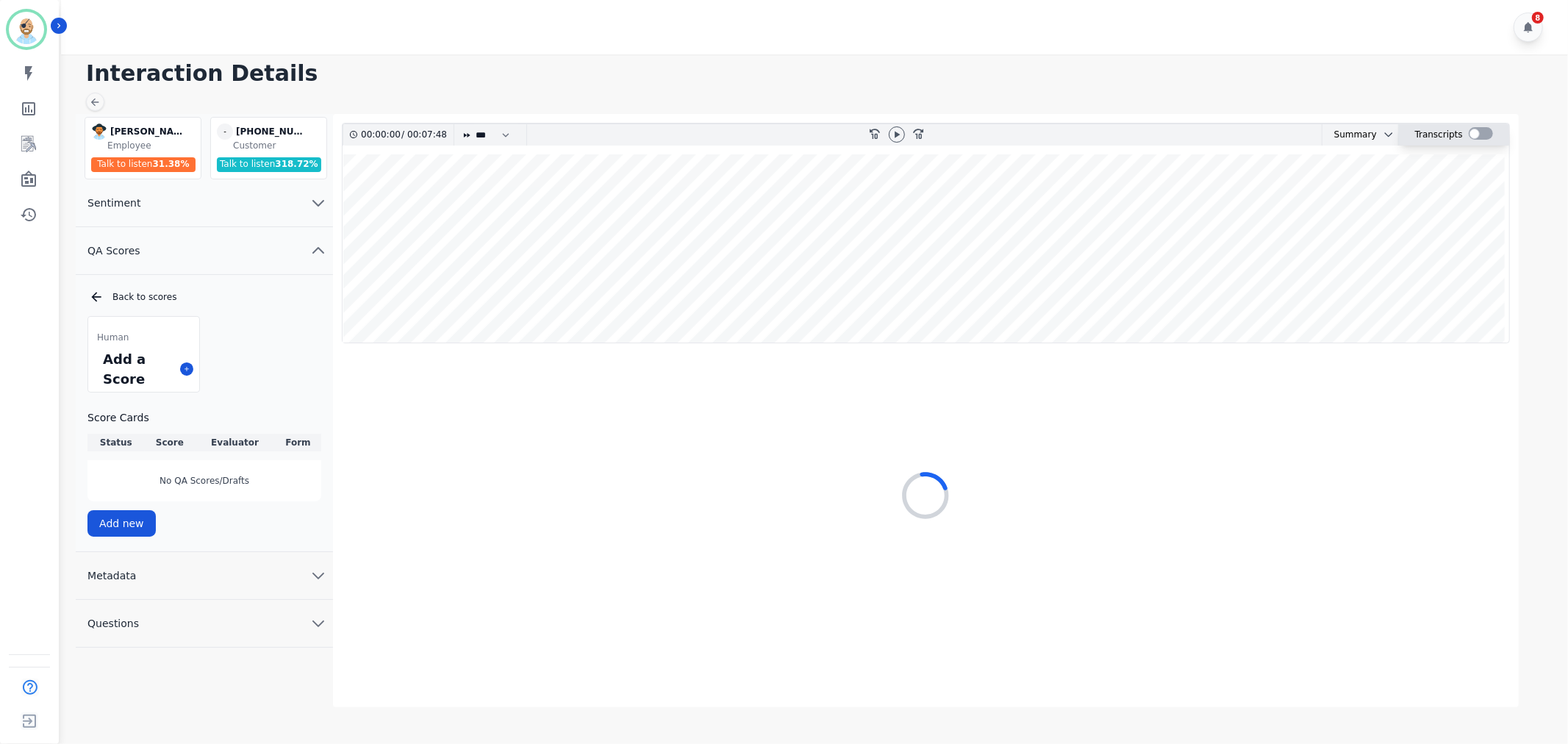
click at [1480, 134] on div at bounding box center [1481, 133] width 24 height 12
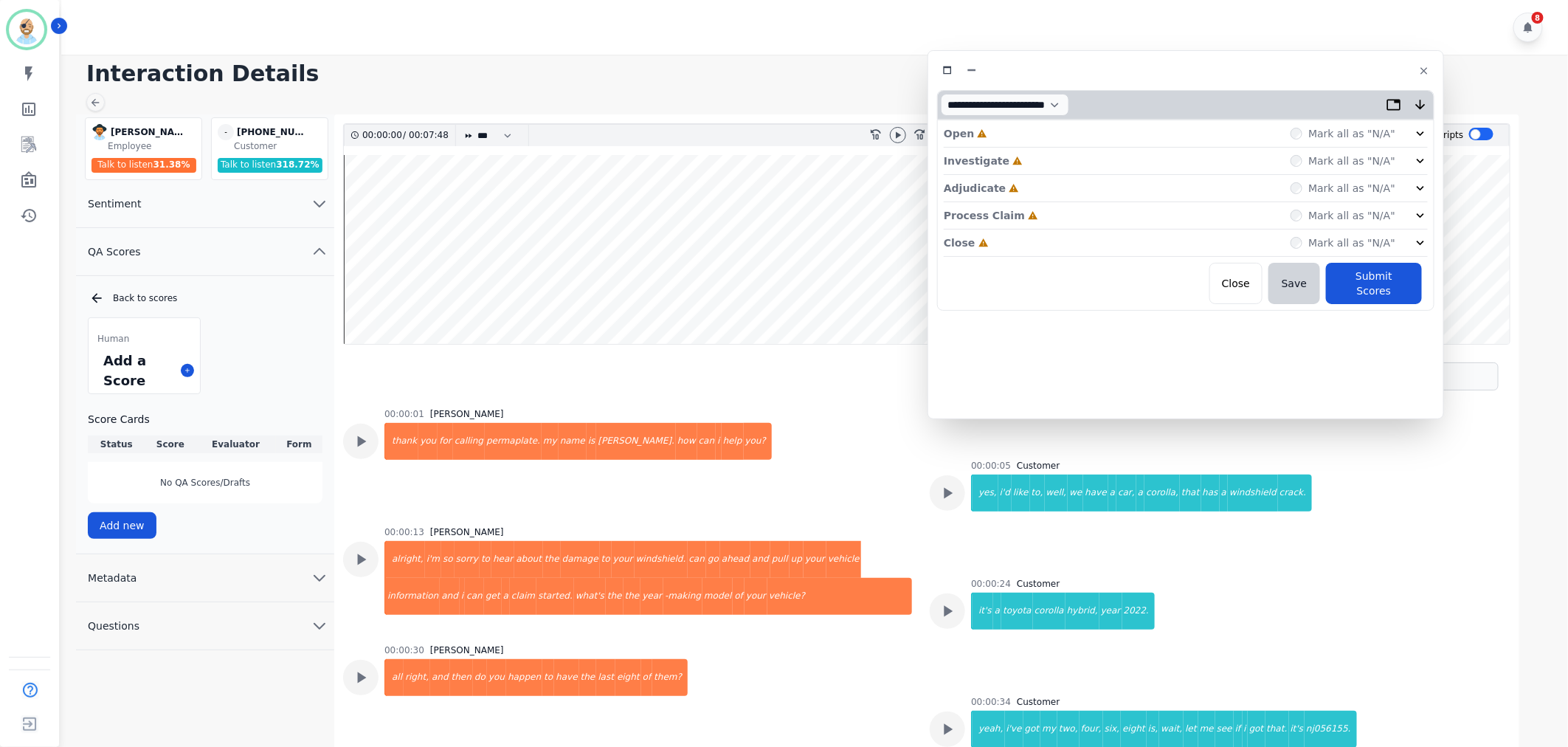
drag, startPoint x: 365, startPoint y: 94, endPoint x: 1229, endPoint y: 82, distance: 864.1
click at [1229, 82] on div "**********" at bounding box center [1186, 234] width 517 height 369
drag, startPoint x: 1168, startPoint y: 68, endPoint x: 1223, endPoint y: 71, distance: 55.1
click at [1223, 71] on div at bounding box center [1186, 70] width 497 height 21
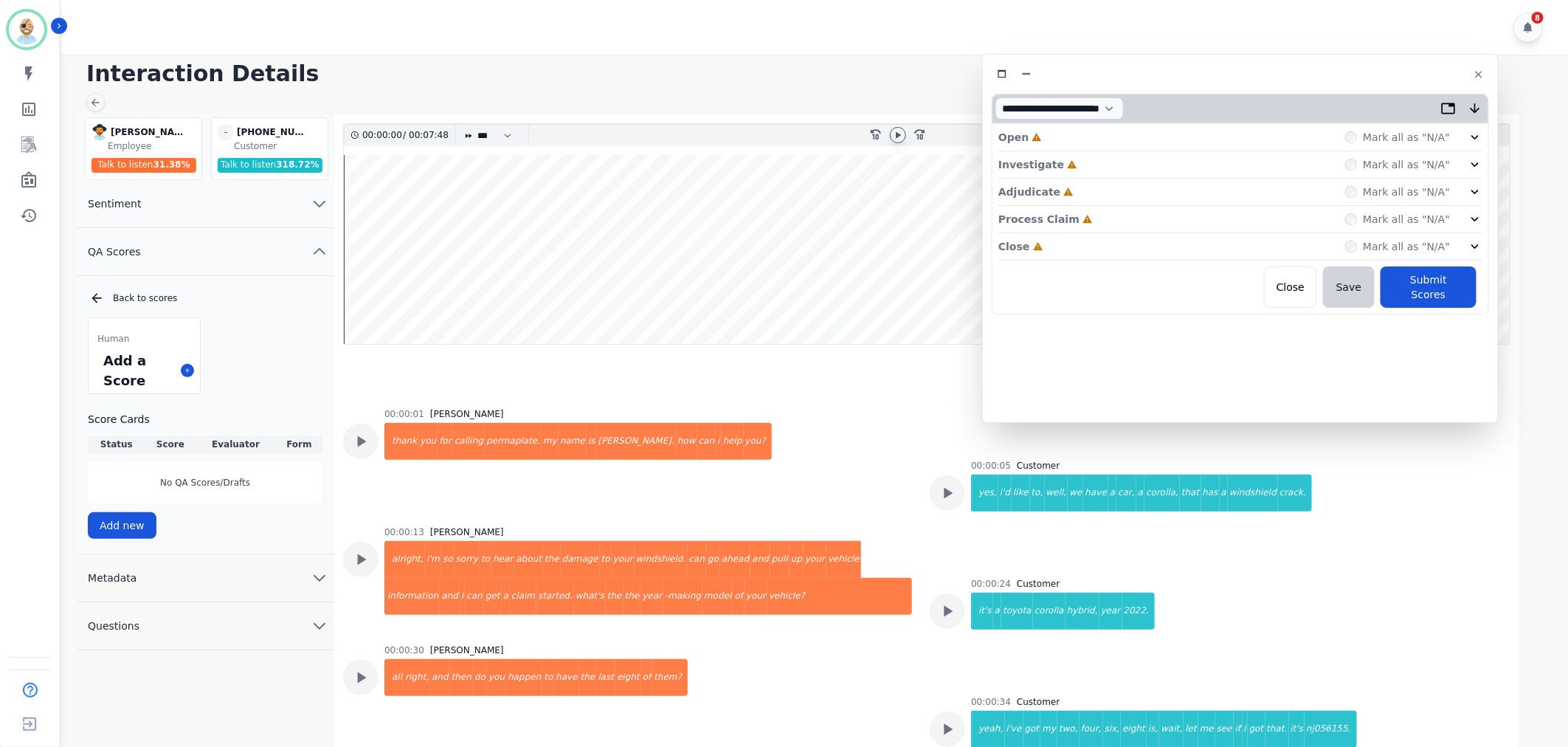
click at [898, 133] on icon at bounding box center [898, 134] width 5 height 7
click at [1077, 242] on div "Close Incomplete Mark all as "N/A"" at bounding box center [1240, 247] width 484 height 28
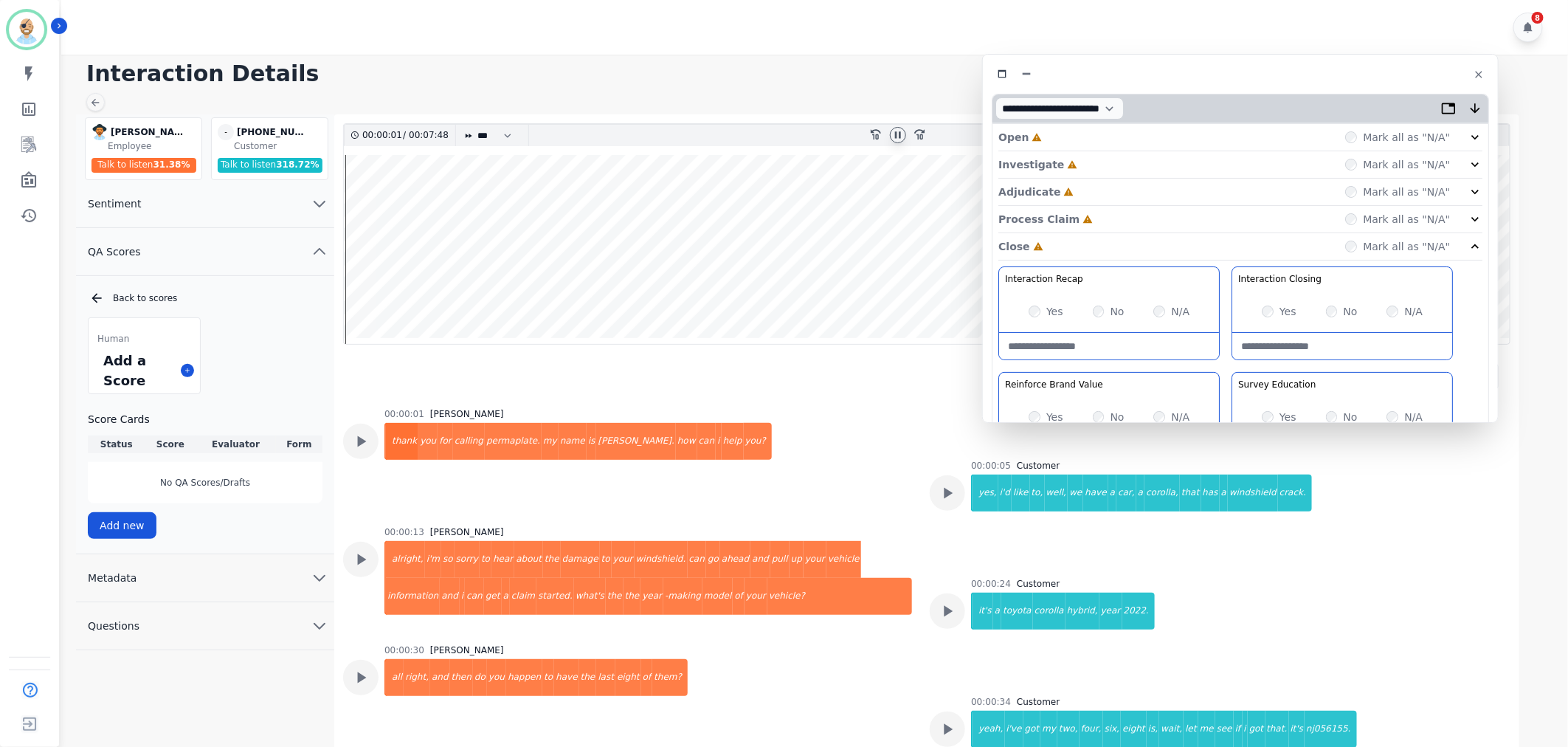
click at [1077, 219] on div "Process Claim Incomplete Mark all as "N/A"" at bounding box center [1240, 220] width 484 height 28
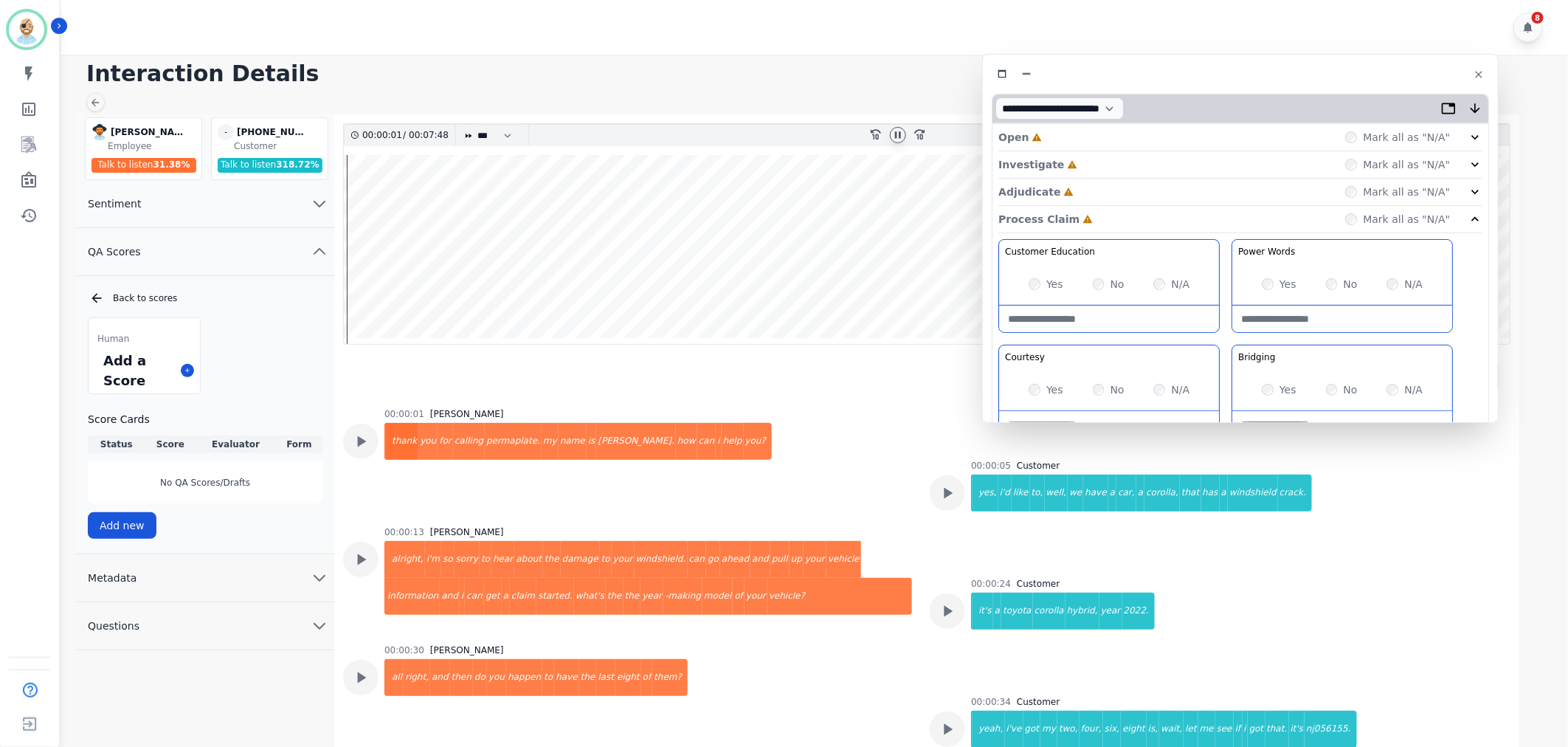
click at [1078, 196] on div "Adjudicate Incomplete Mark all as "N/A"" at bounding box center [1240, 192] width 484 height 28
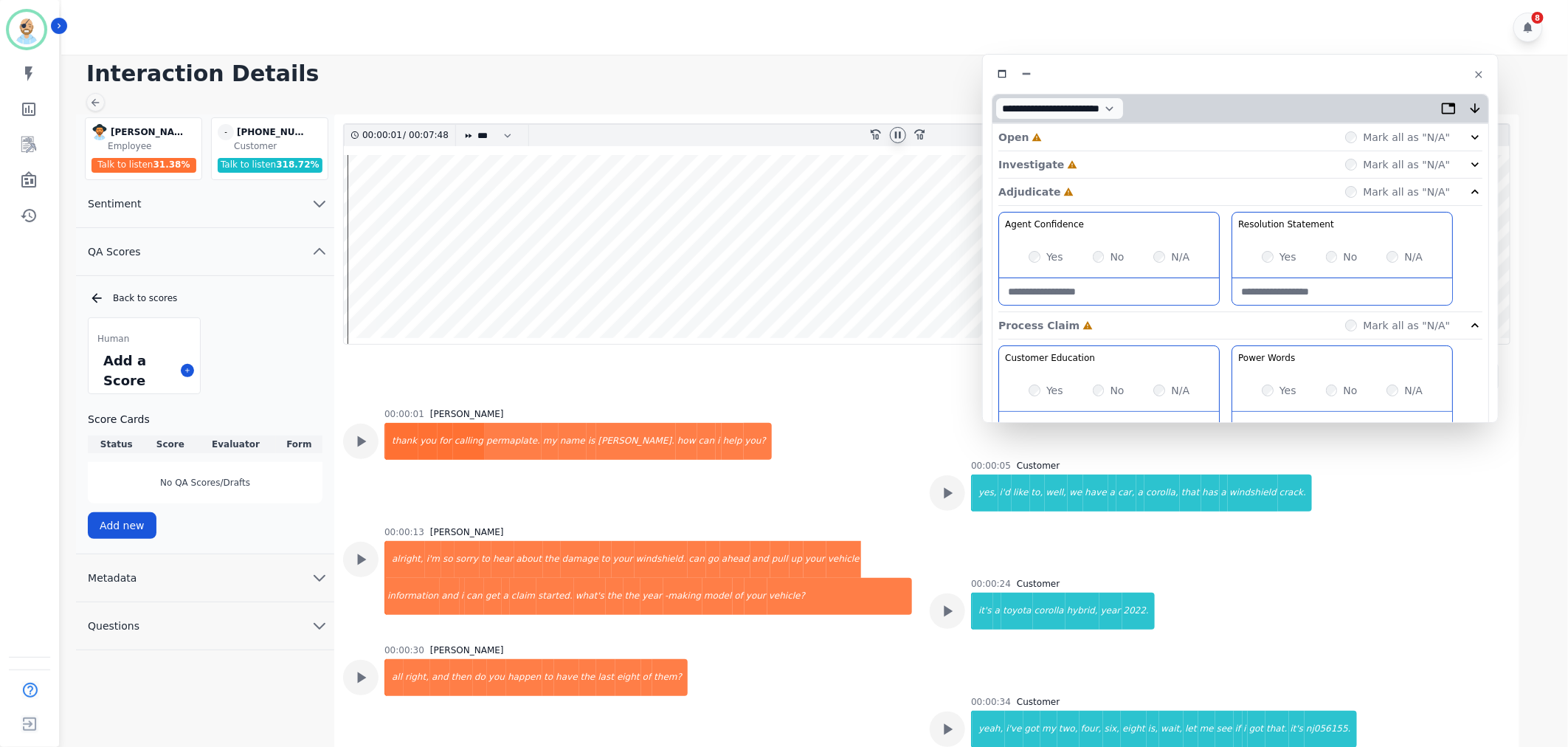
click at [1072, 160] on div "Investigate Incomplete Mark all as "N/A"" at bounding box center [1240, 165] width 484 height 28
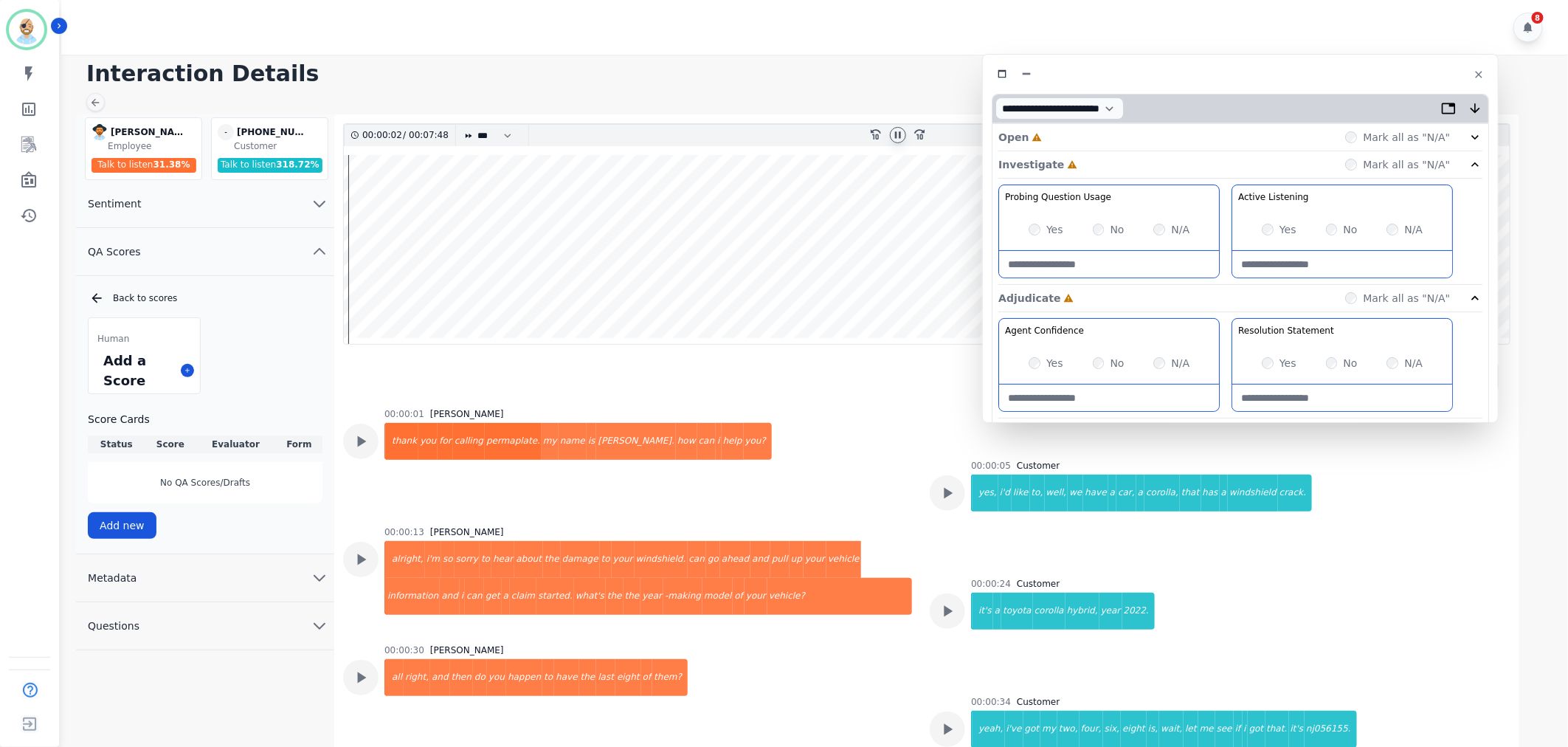
click at [1072, 138] on div "Open Incomplete Mark all as "N/A"" at bounding box center [1240, 138] width 484 height 28
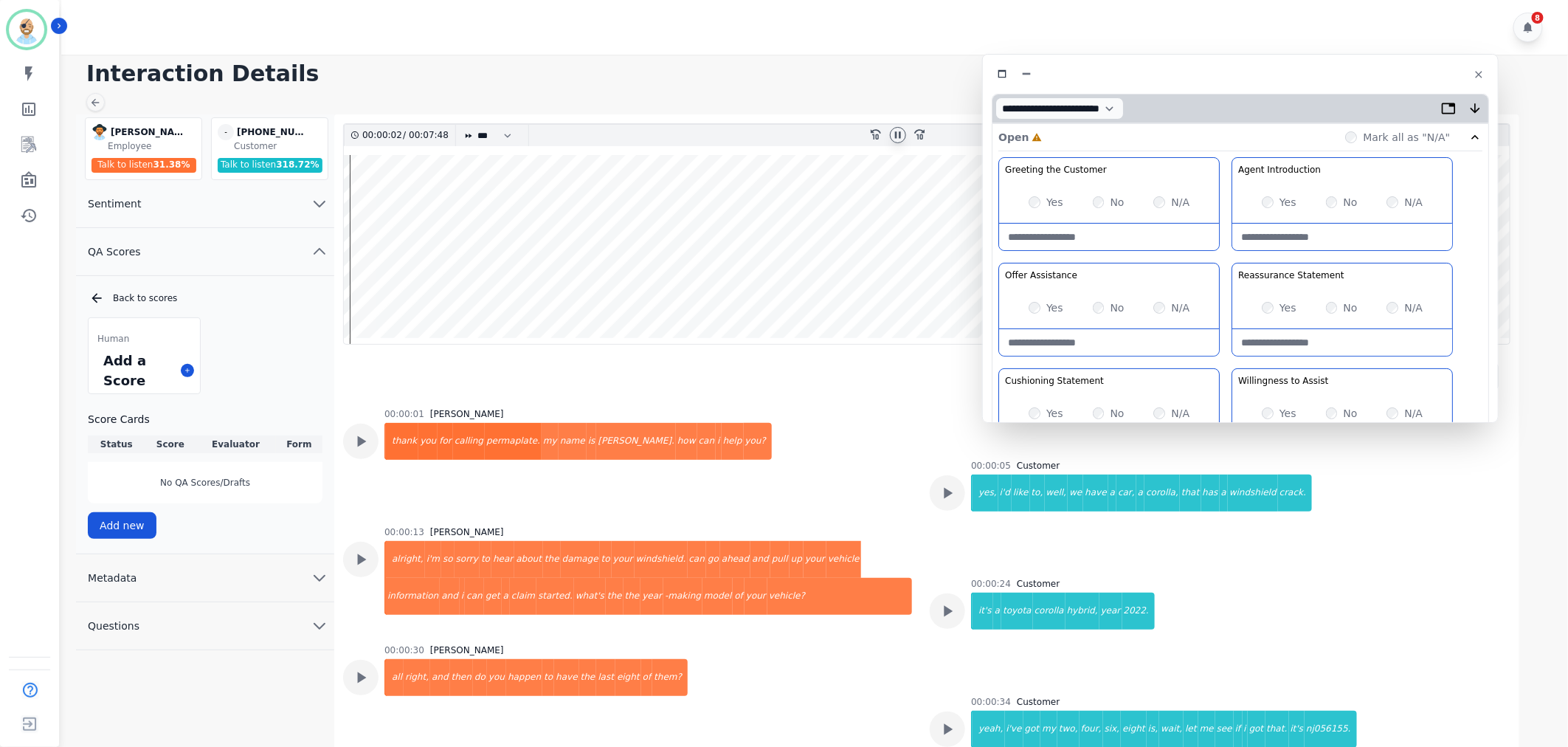
click at [1031, 194] on div "Yes No N/A" at bounding box center [1109, 202] width 220 height 42
click at [1264, 301] on div "Yes" at bounding box center [1279, 308] width 35 height 15
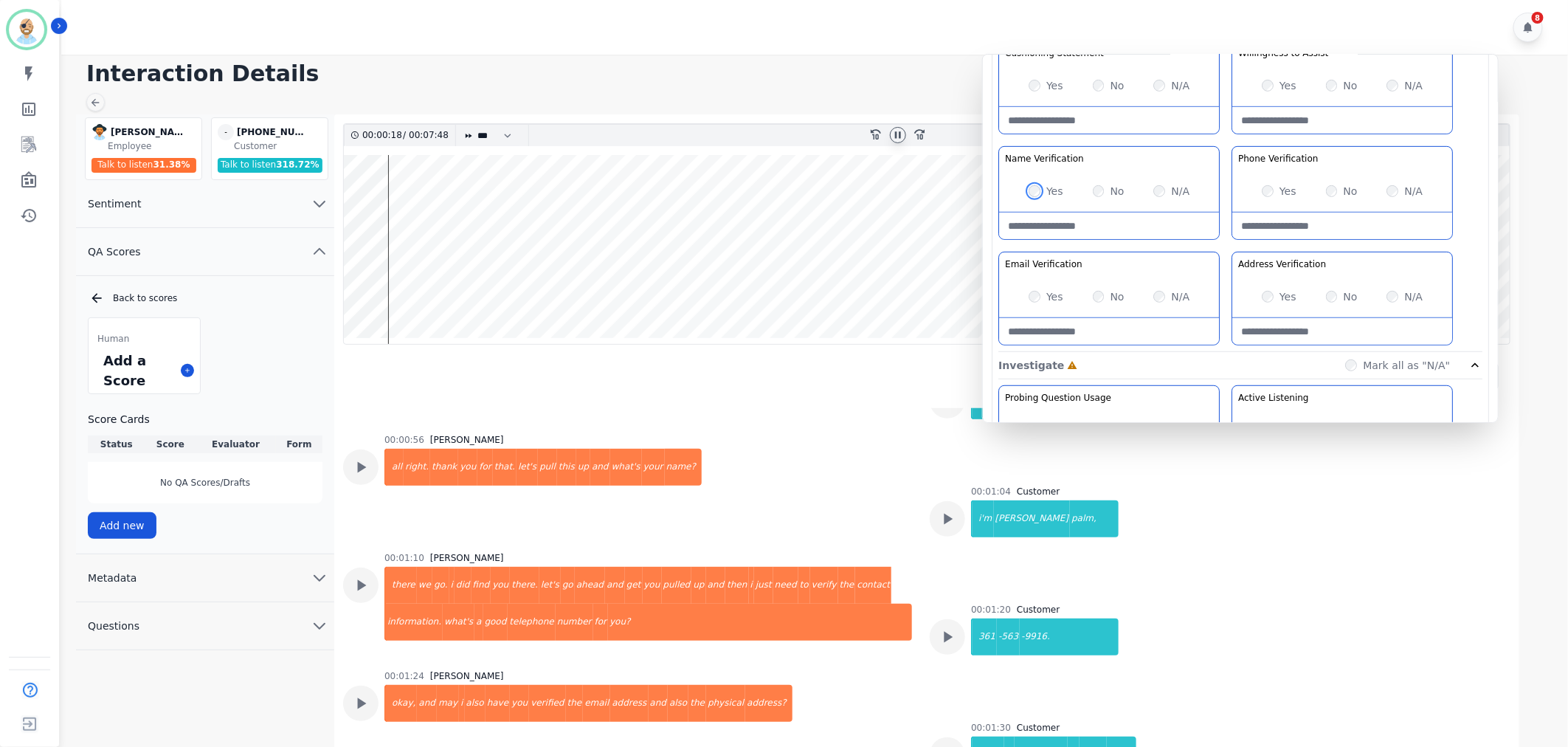
scroll to position [409, 0]
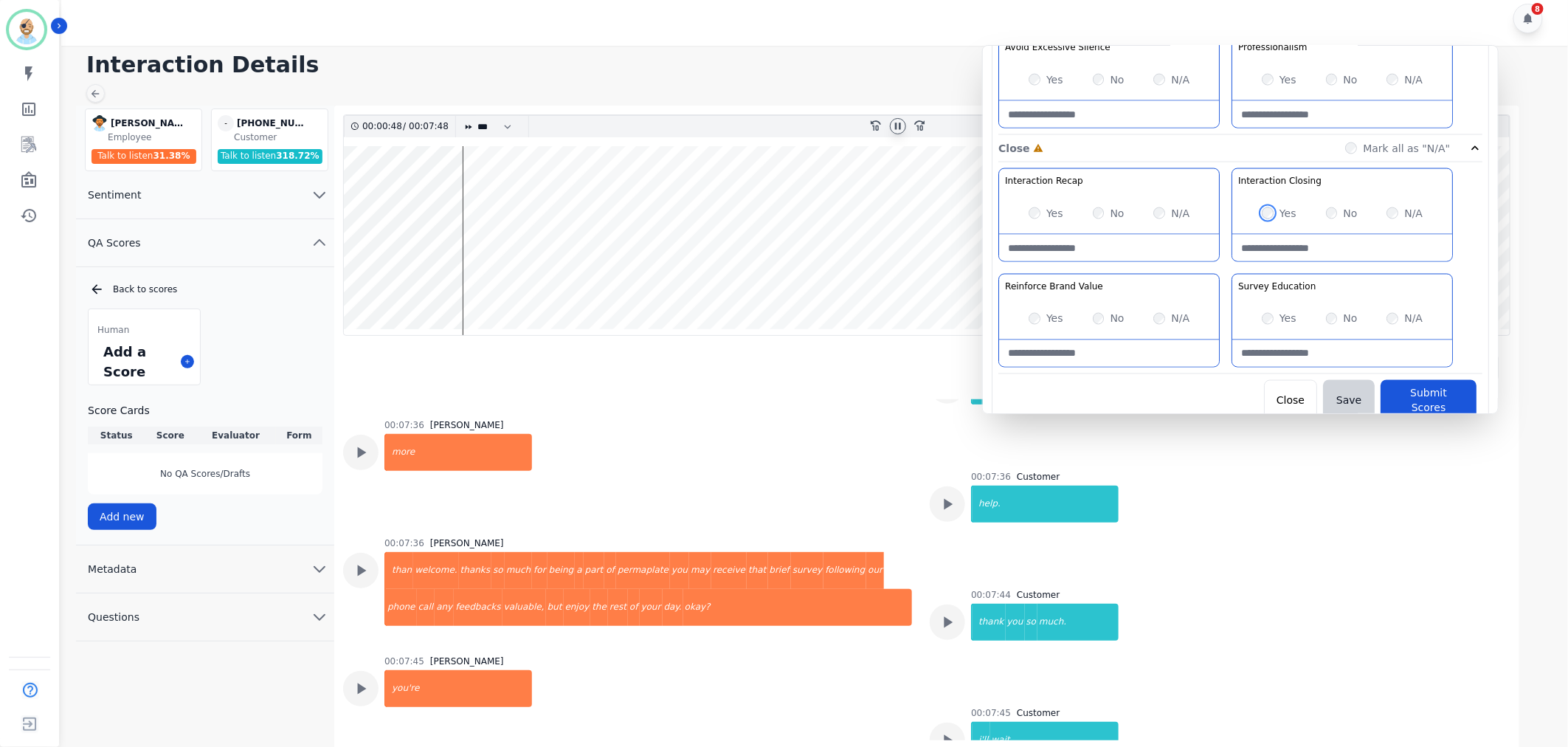
scroll to position [11, 0]
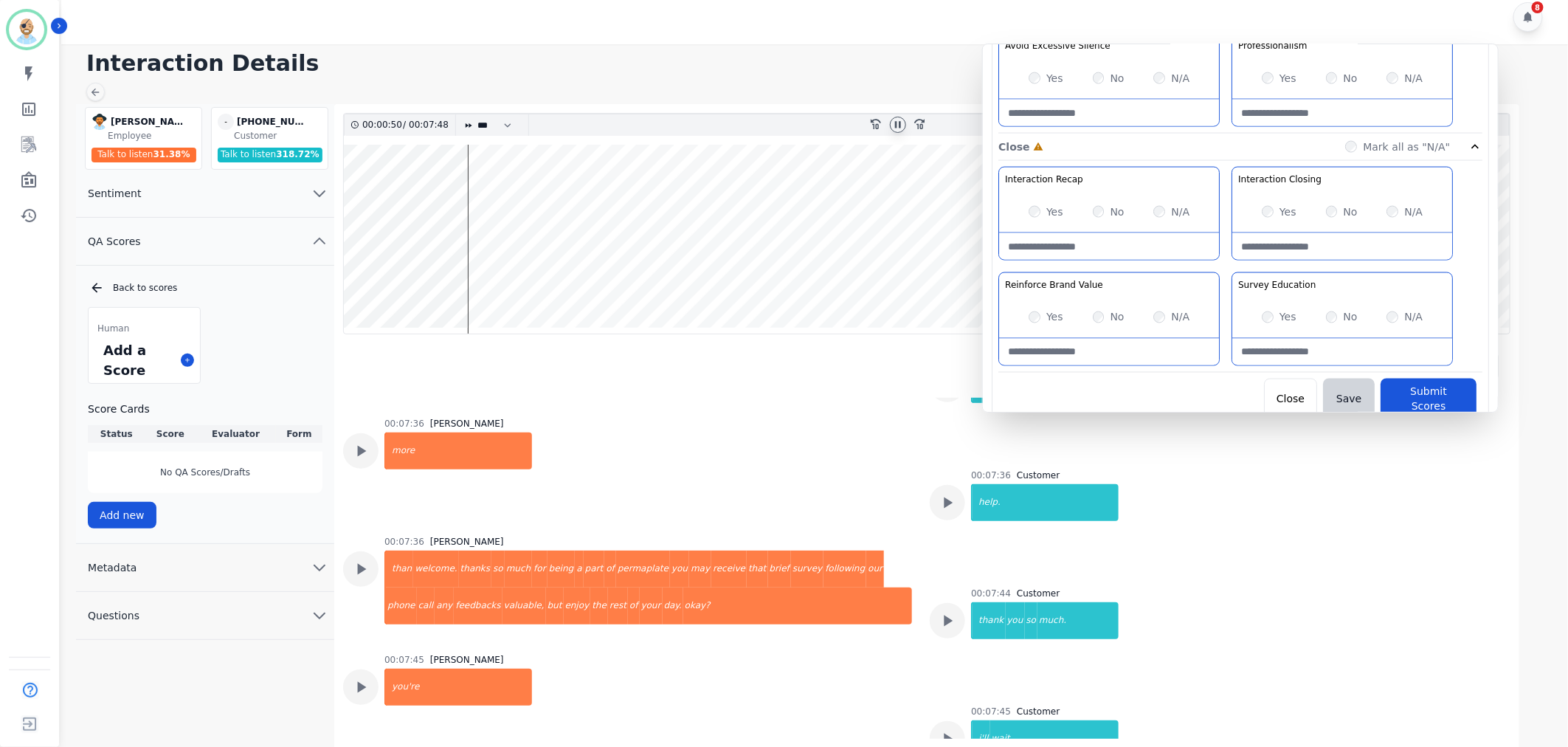
click at [1263, 311] on div "Yes" at bounding box center [1279, 317] width 35 height 15
click at [1422, 390] on button "Submit Scores" at bounding box center [1429, 399] width 96 height 42
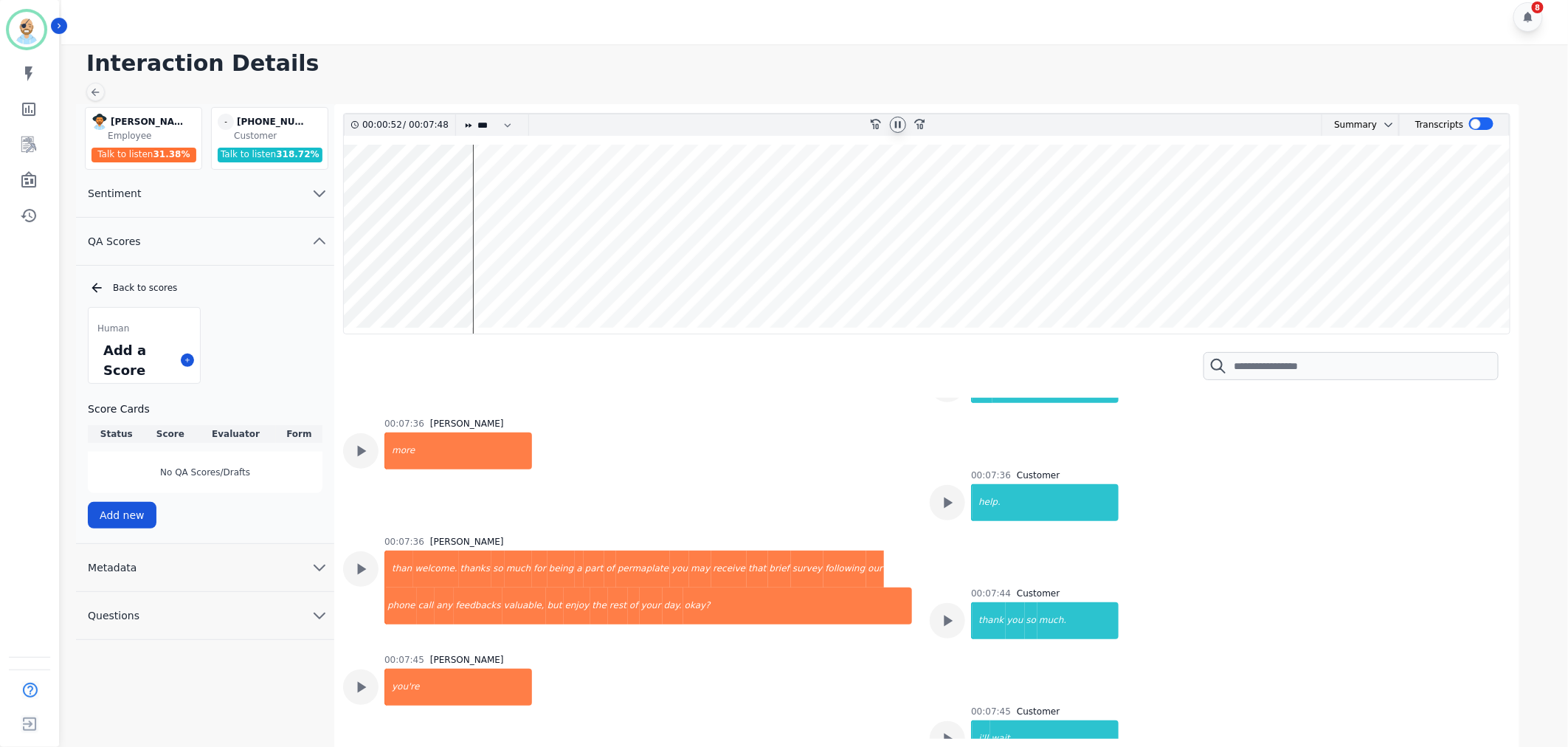
click at [910, 69] on h1 "Interaction Details" at bounding box center [819, 63] width 1467 height 27
click at [901, 125] on icon at bounding box center [898, 124] width 12 height 12
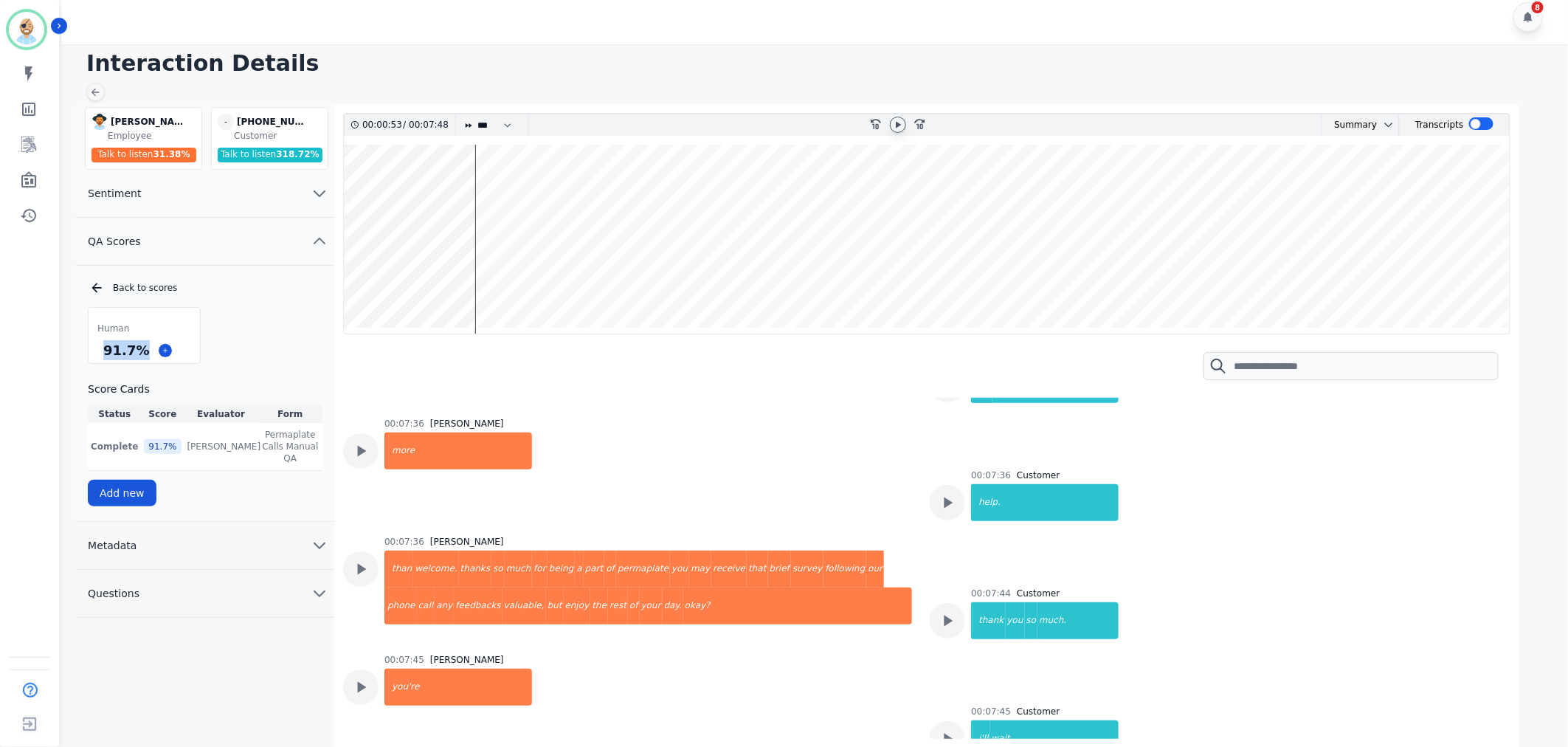
drag, startPoint x: 143, startPoint y: 352, endPoint x: 102, endPoint y: 357, distance: 41.3
click at [102, 357] on div "91.7 %" at bounding box center [125, 350] width 51 height 26
copy div "91.7 %"
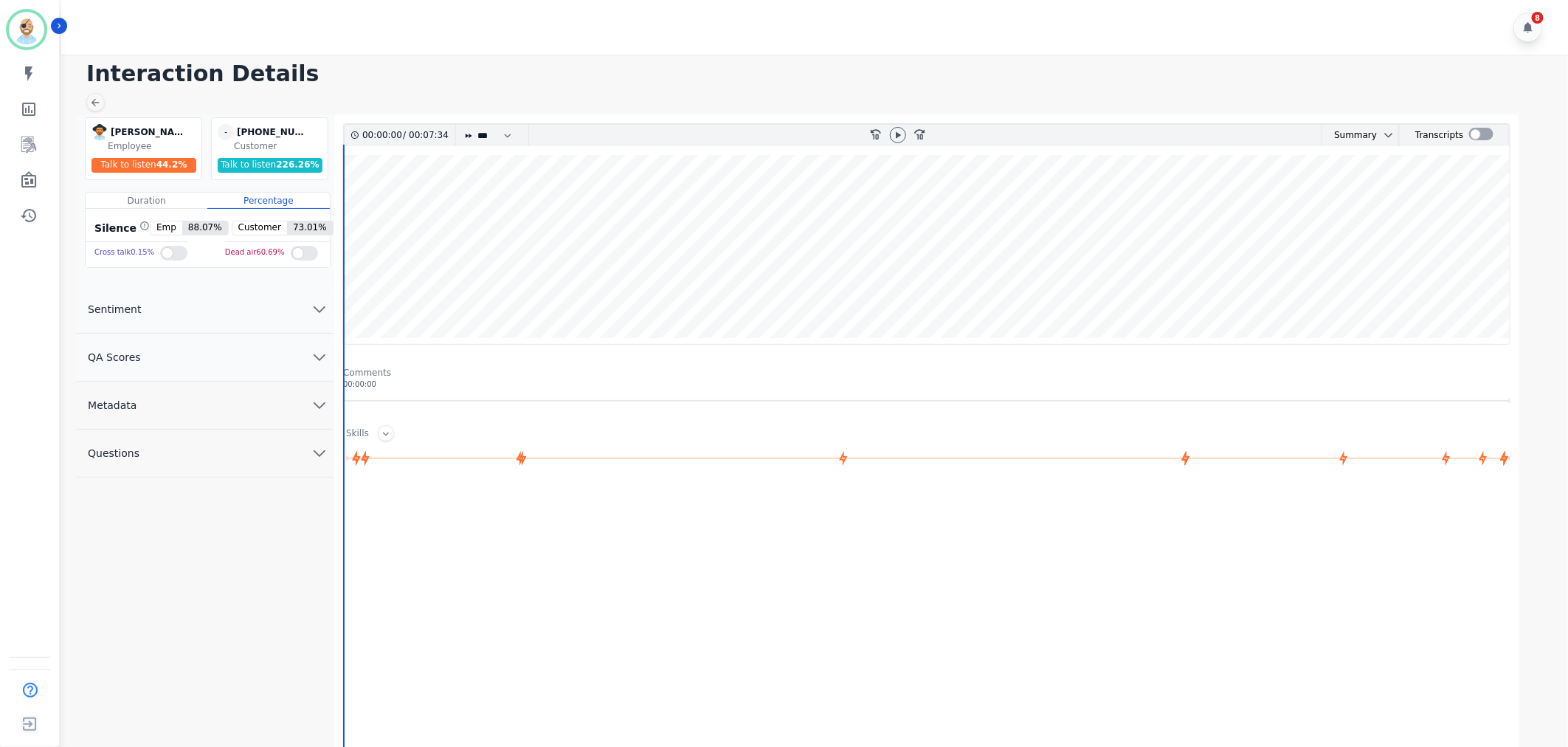
click at [243, 360] on button "QA Scores" at bounding box center [204, 357] width 258 height 48
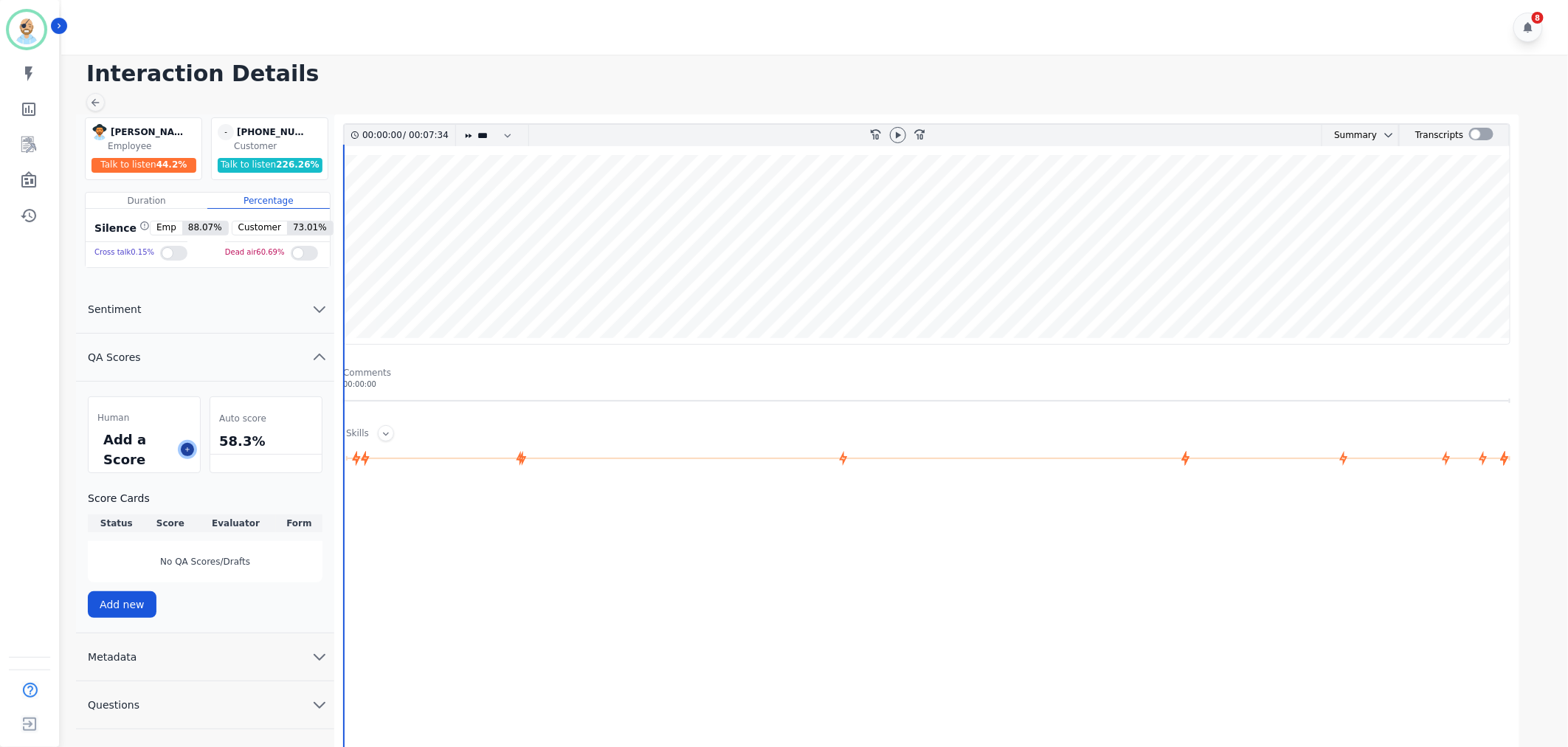
click at [186, 448] on icon at bounding box center [187, 449] width 7 height 7
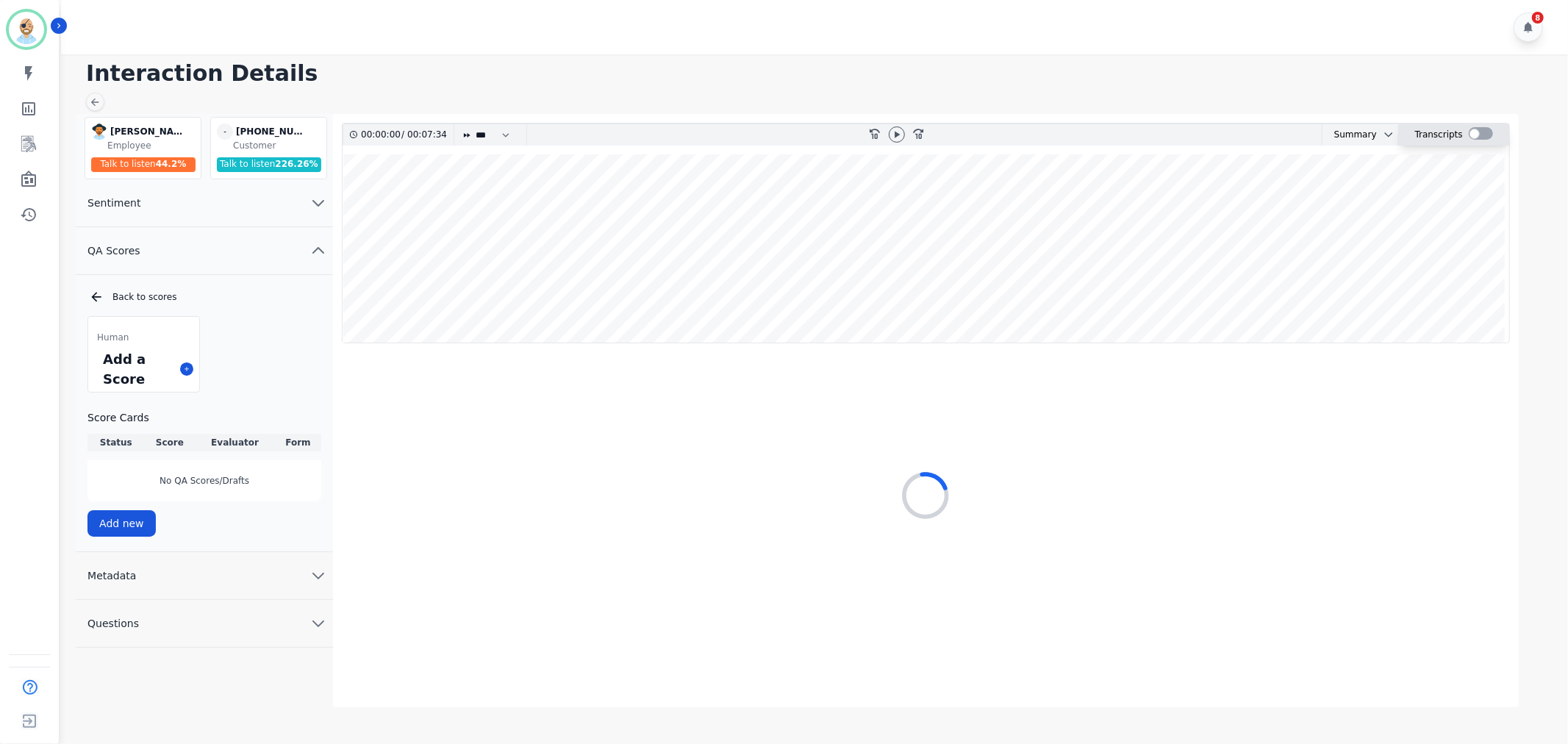
click at [1469, 135] on div at bounding box center [1481, 133] width 24 height 12
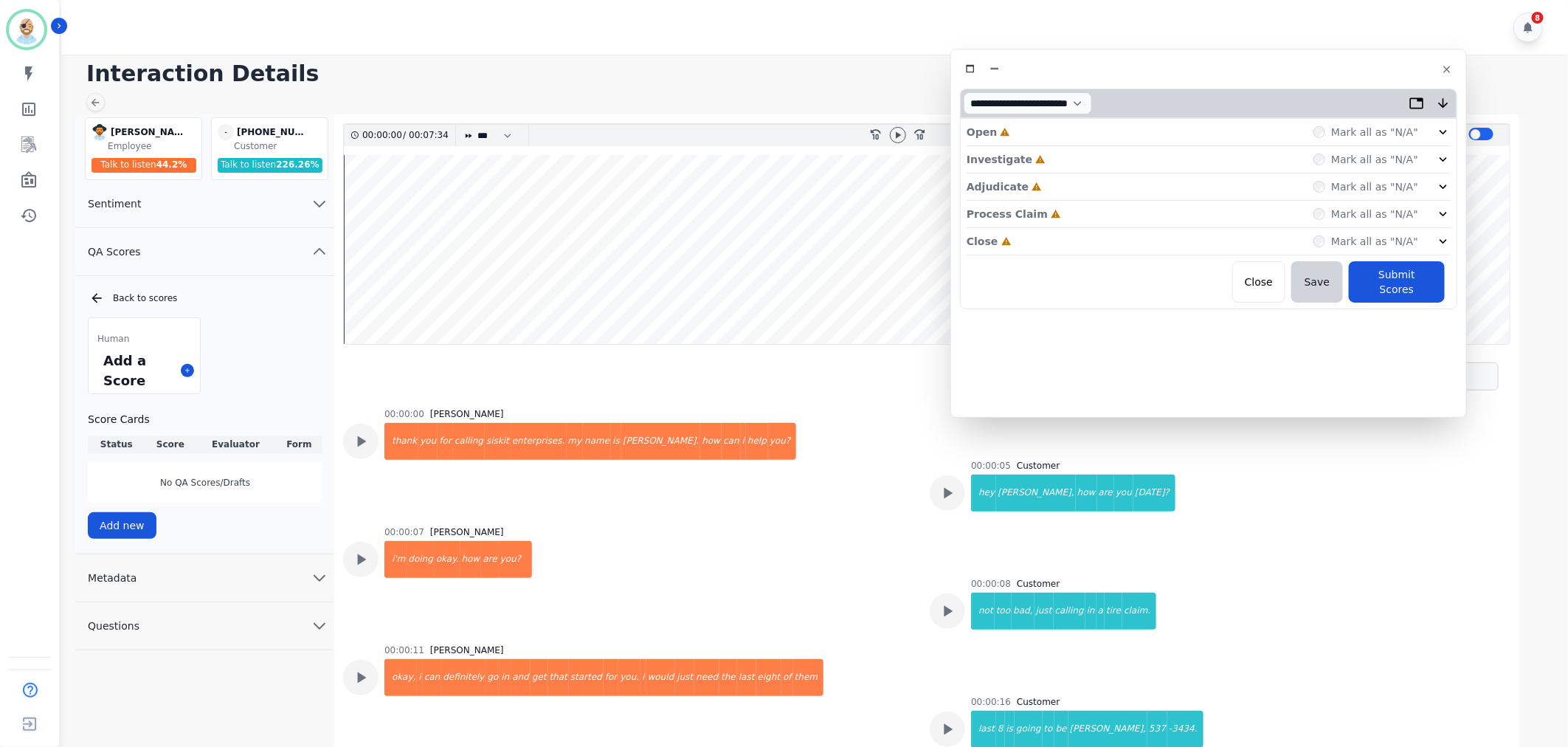
drag, startPoint x: 477, startPoint y: 90, endPoint x: 1360, endPoint y: 79, distance: 883.1
click at [1363, 77] on div at bounding box center [1208, 69] width 497 height 21
click at [1126, 241] on div "Close Incomplete Mark all as "N/A"" at bounding box center [1208, 243] width 484 height 28
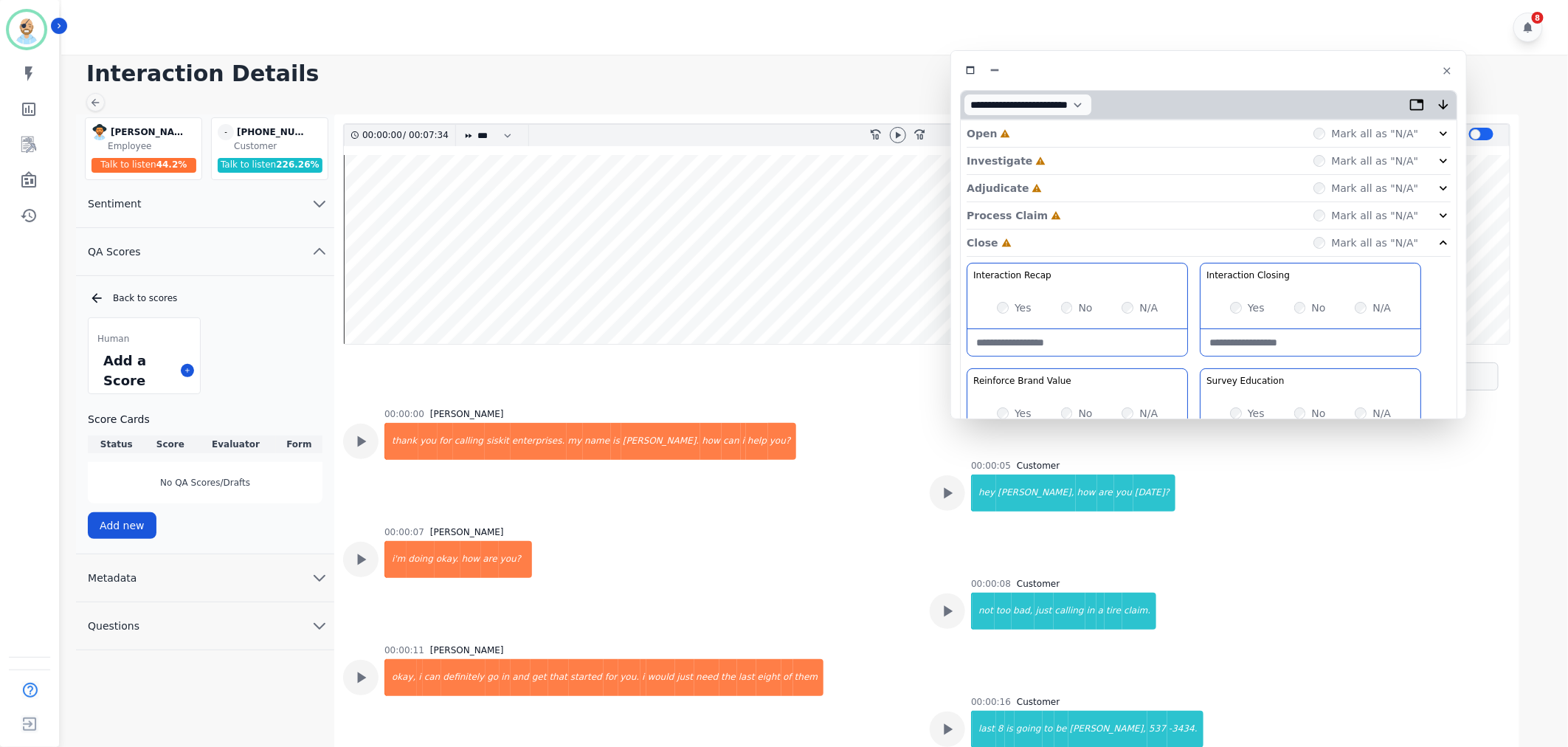
click at [1072, 212] on div "Process Claim Incomplete Mark all as "N/A"" at bounding box center [1208, 216] width 484 height 28
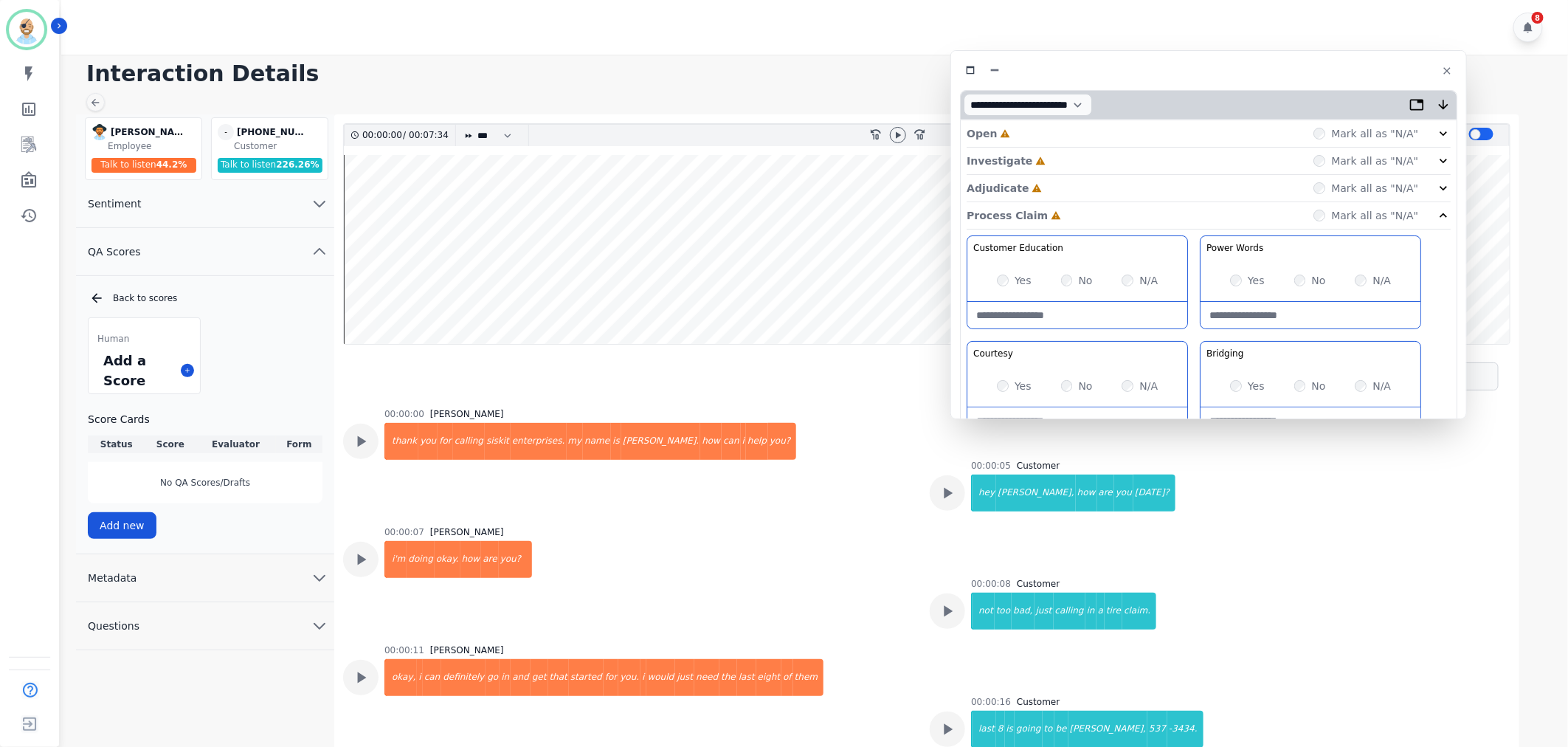
click at [1083, 187] on div "Adjudicate Incomplete Mark all as "N/A"" at bounding box center [1208, 189] width 484 height 28
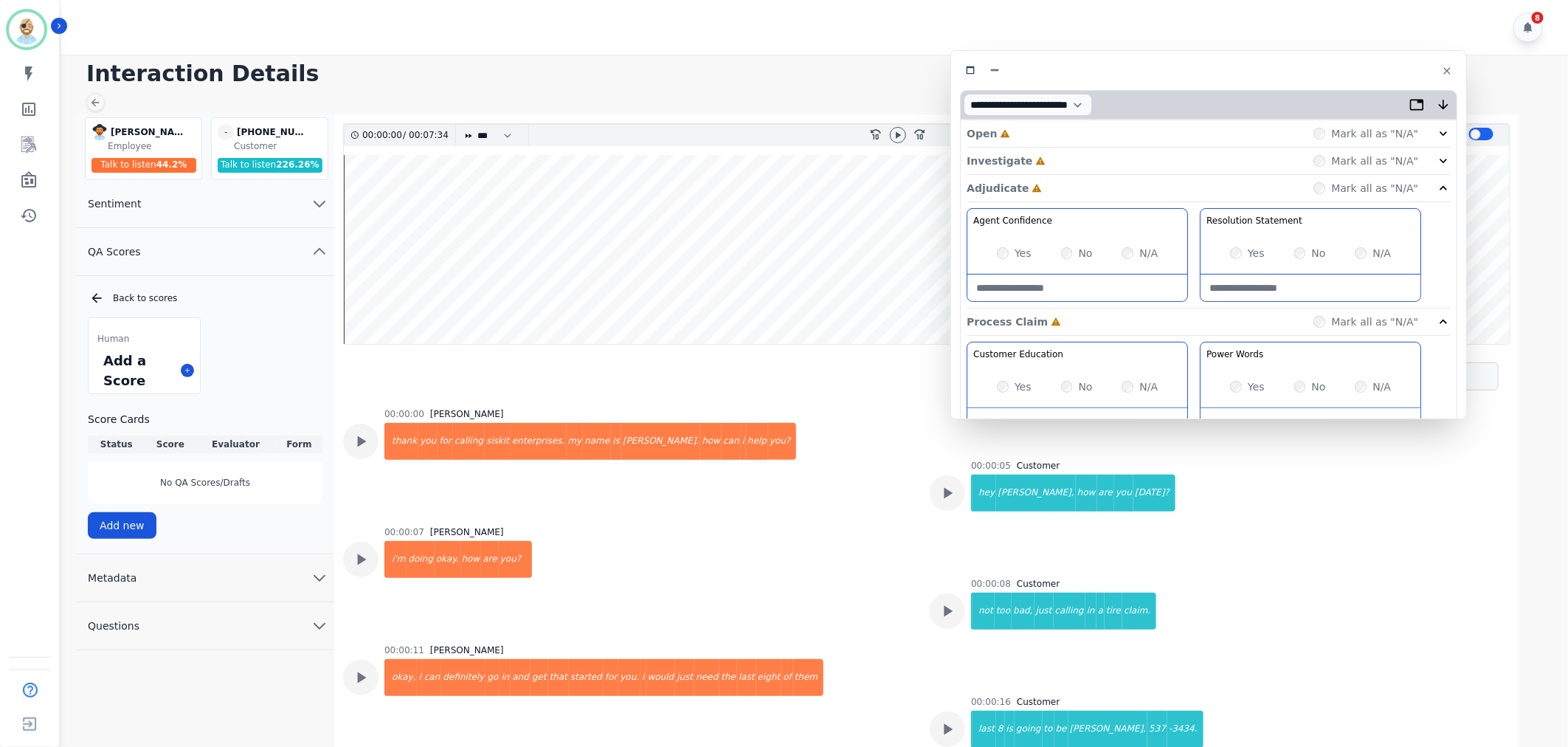
click at [1081, 158] on div "Investigate Incomplete Mark all as "N/A"" at bounding box center [1208, 161] width 484 height 28
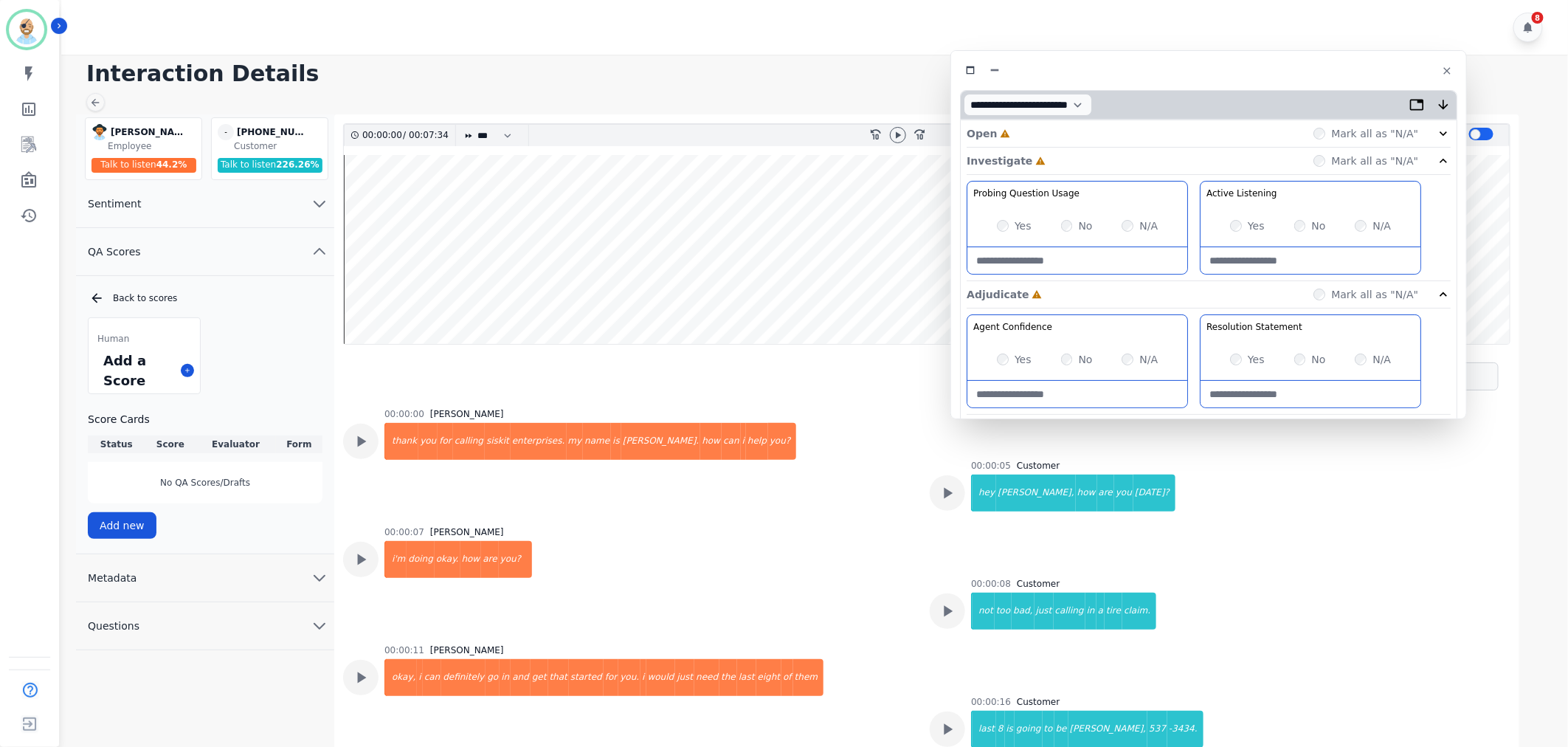
click at [1079, 137] on div "Open Incomplete Mark all as "N/A"" at bounding box center [1208, 134] width 484 height 28
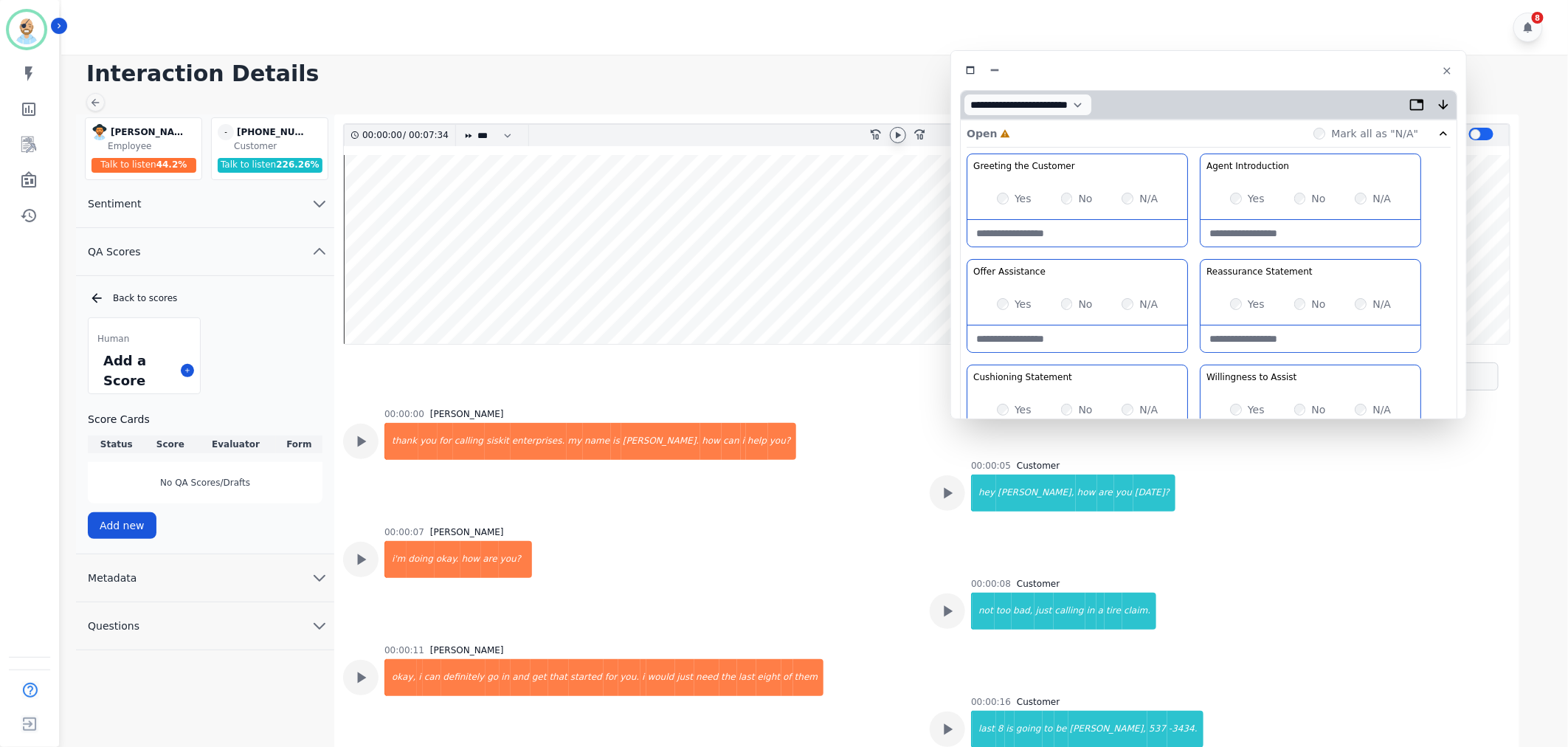
click at [898, 137] on icon at bounding box center [898, 134] width 5 height 7
click at [1190, 249] on div "Greeting the Customer Welcome is where we quickly greet our customer as a known…" at bounding box center [1208, 415] width 484 height 522
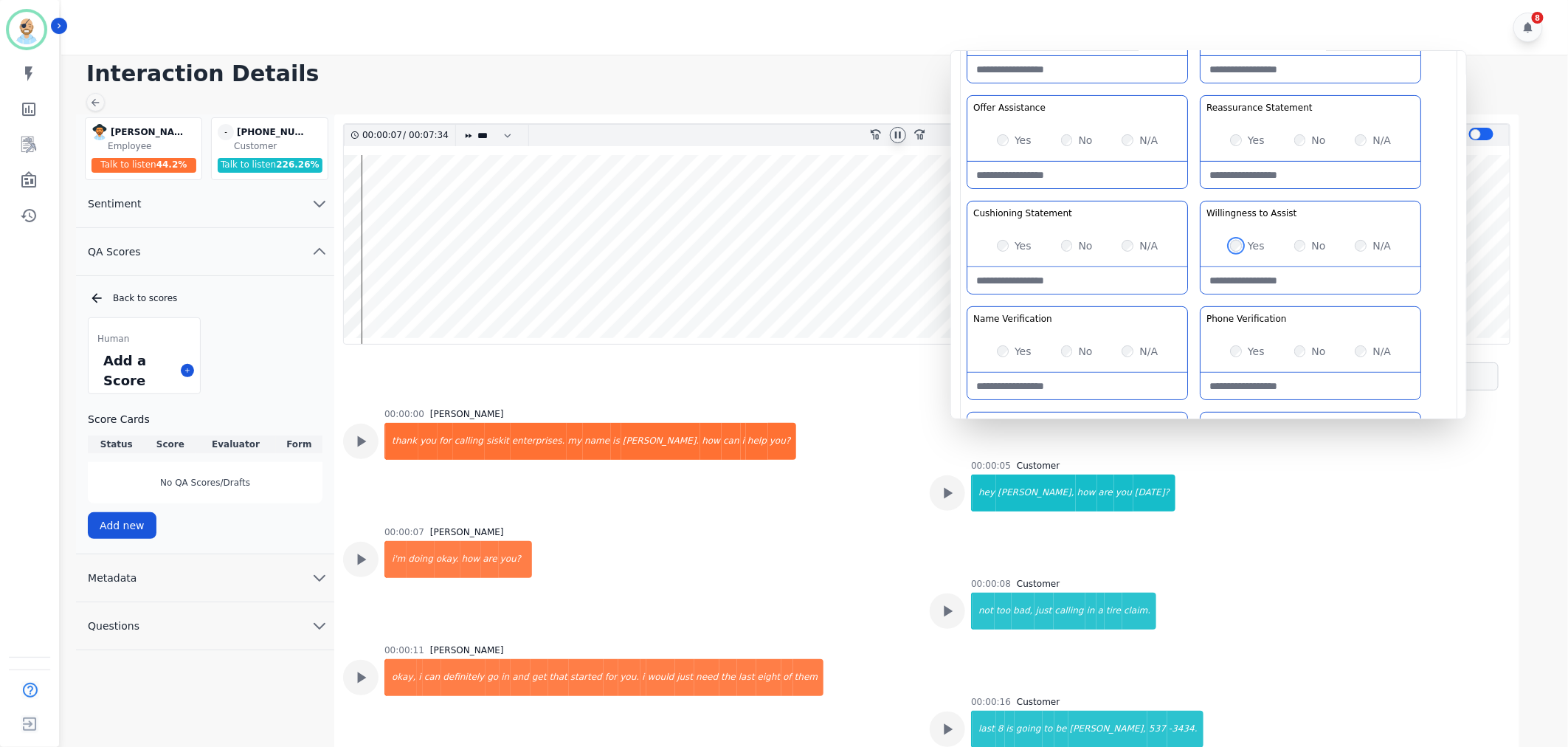
scroll to position [63, 0]
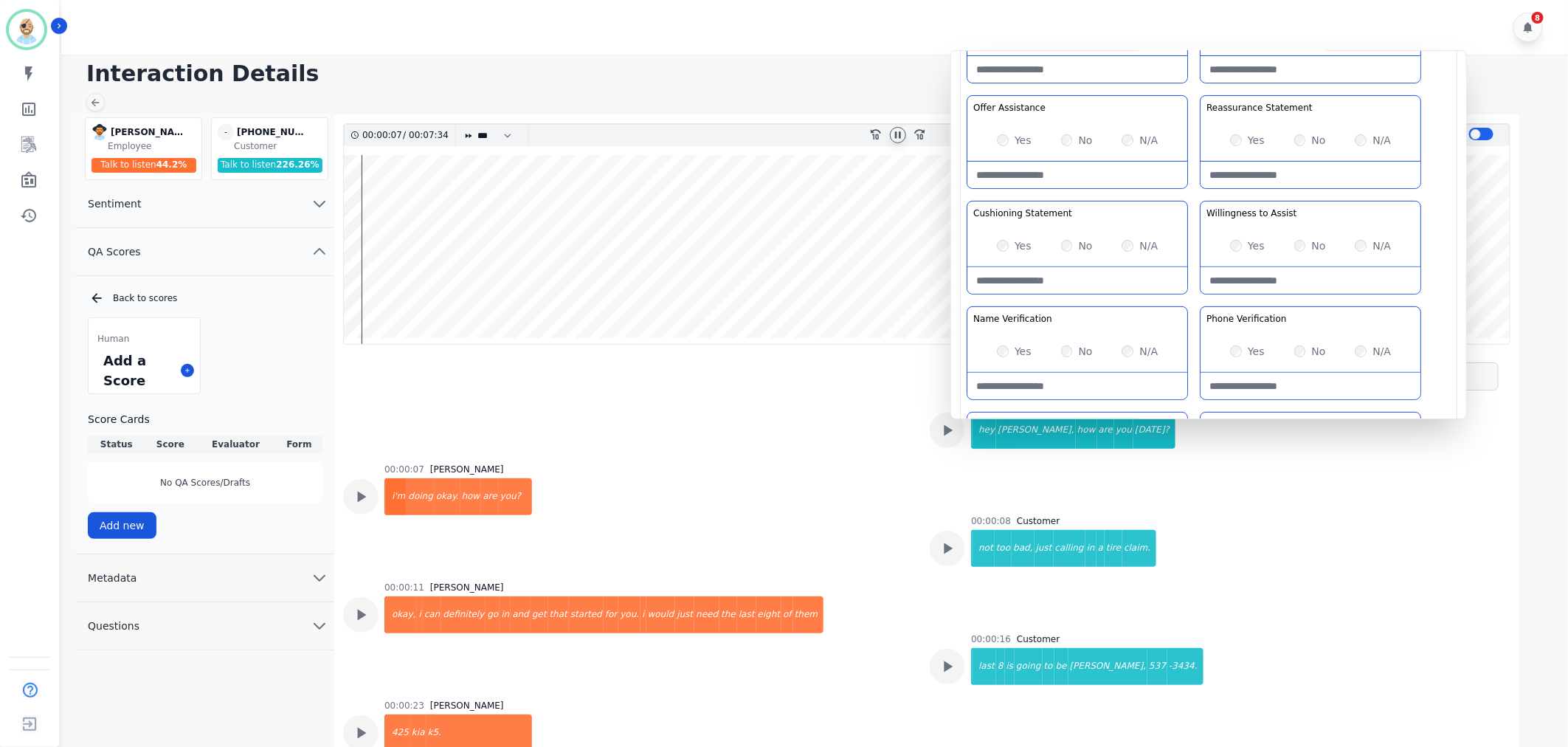
click at [1192, 195] on div "Greeting the Customer Welcome is where we quickly greet our customer as a known…" at bounding box center [1208, 251] width 484 height 522
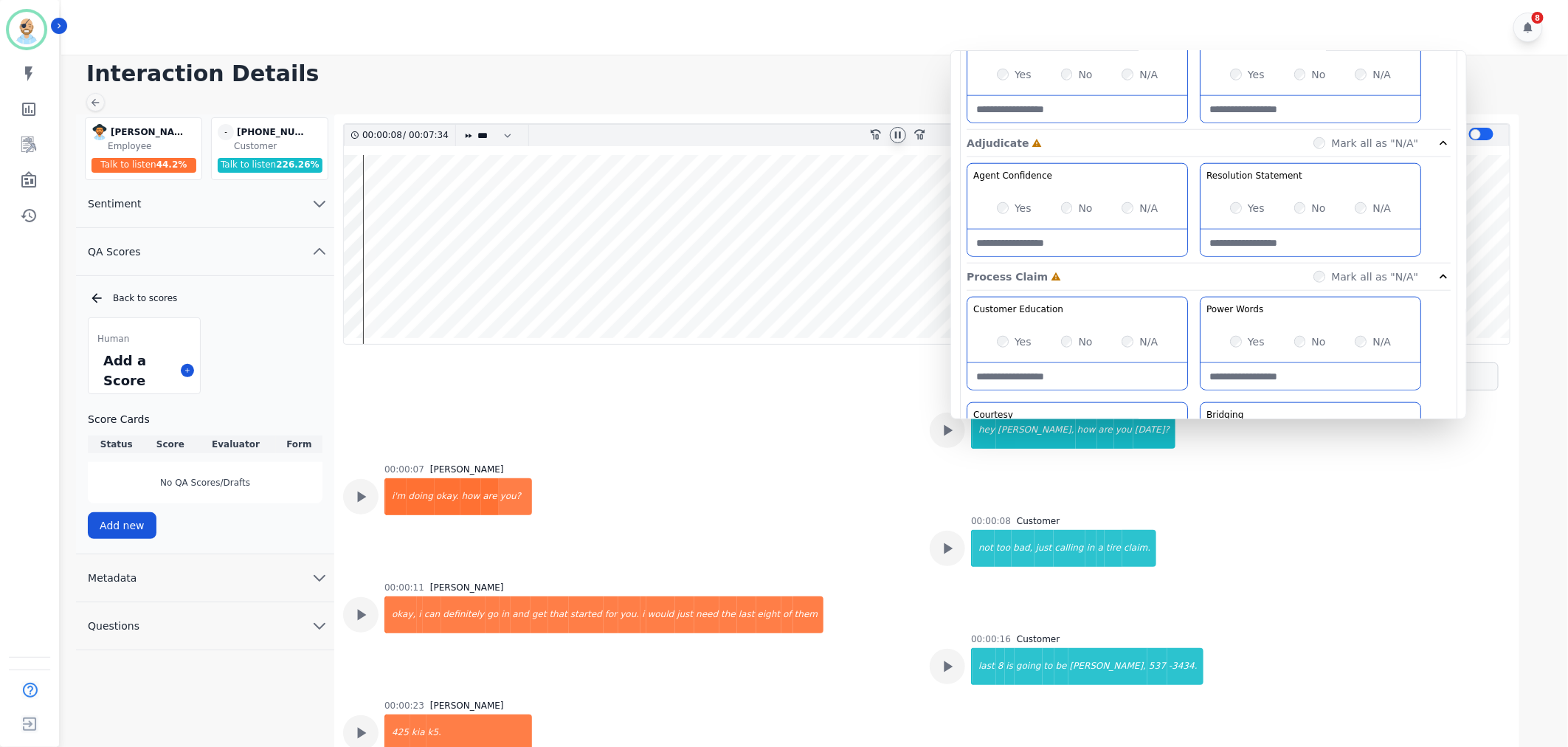
scroll to position [819, 0]
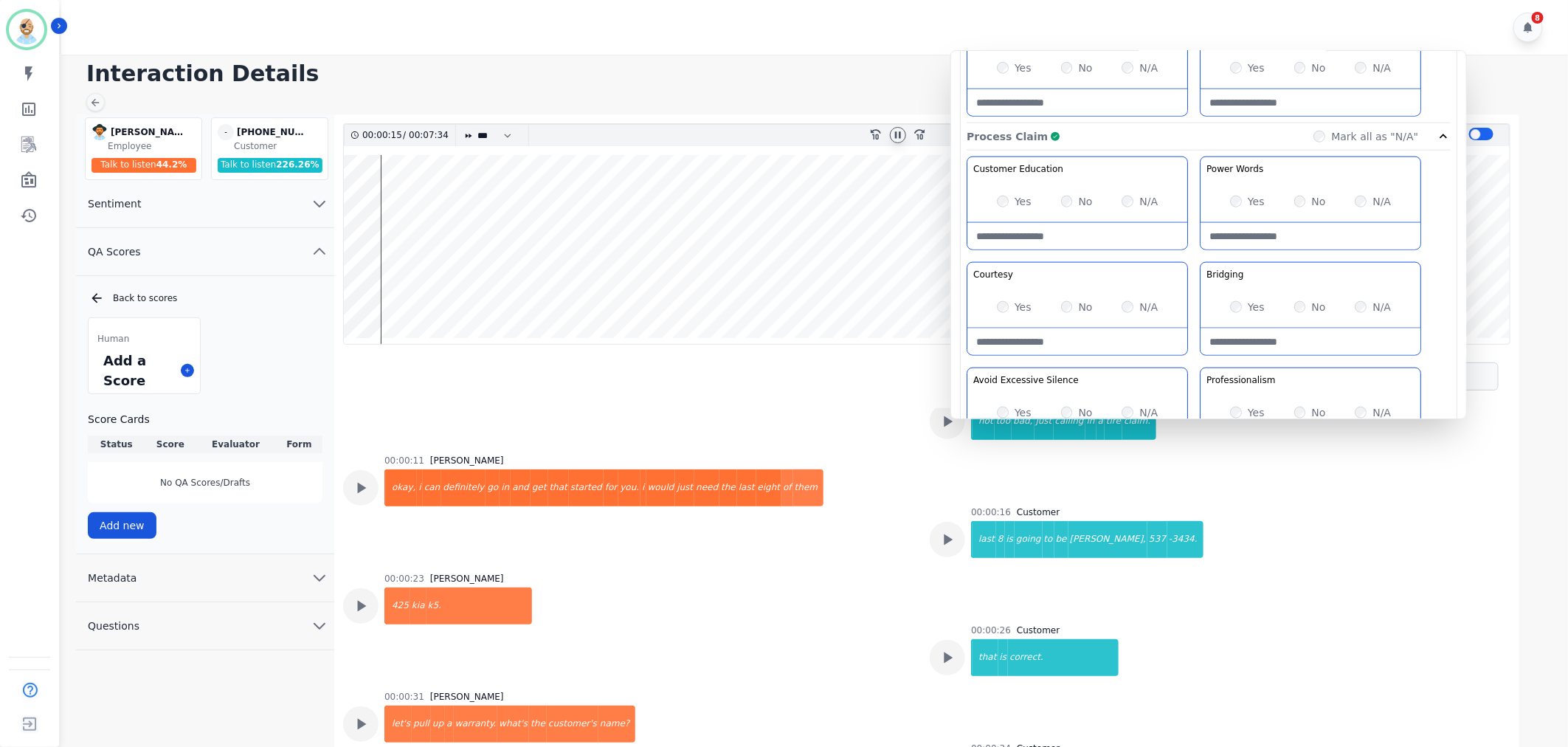
click at [1200, 360] on div "Customer Education Educate your customer on how to get the information that the…" at bounding box center [1208, 312] width 484 height 312
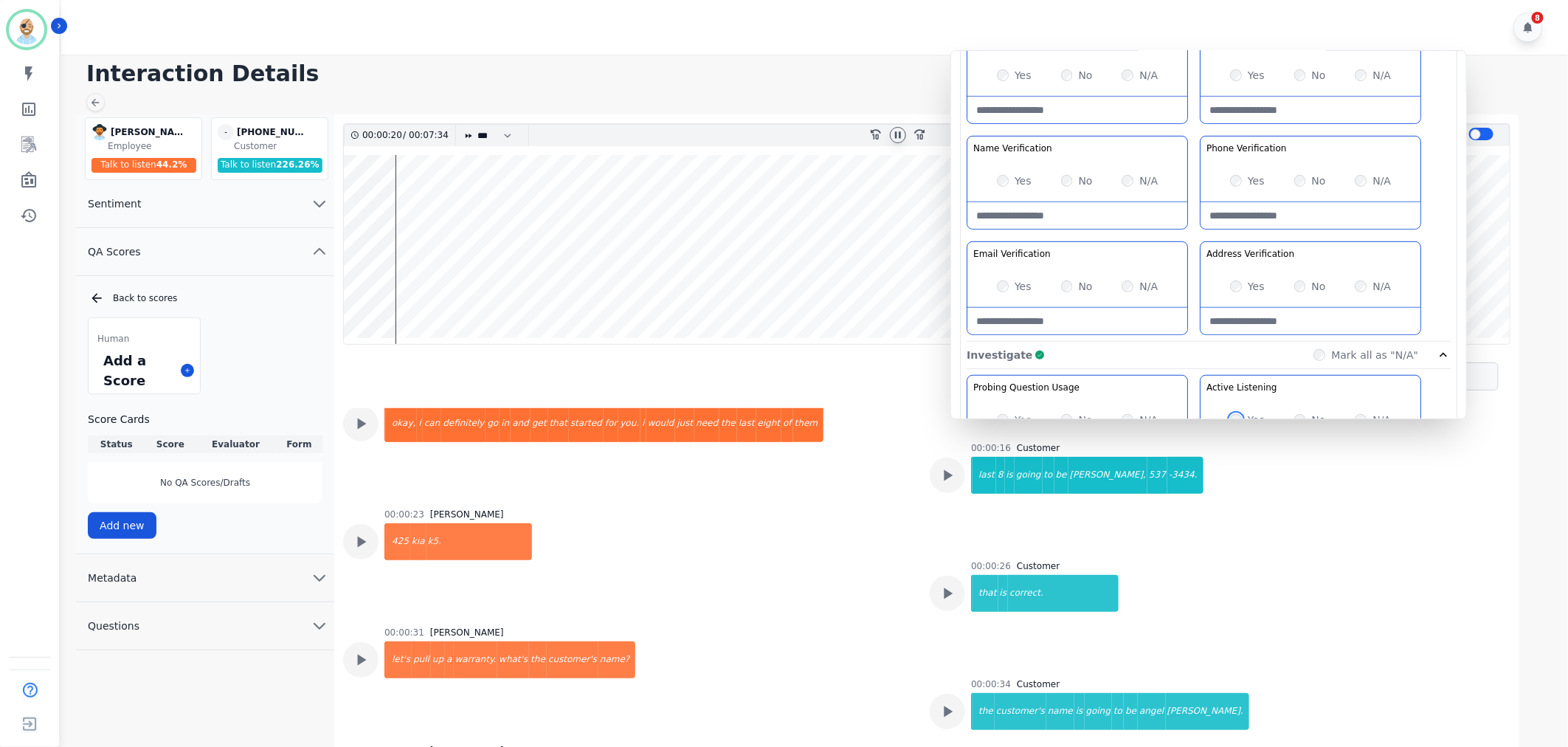
scroll to position [328, 0]
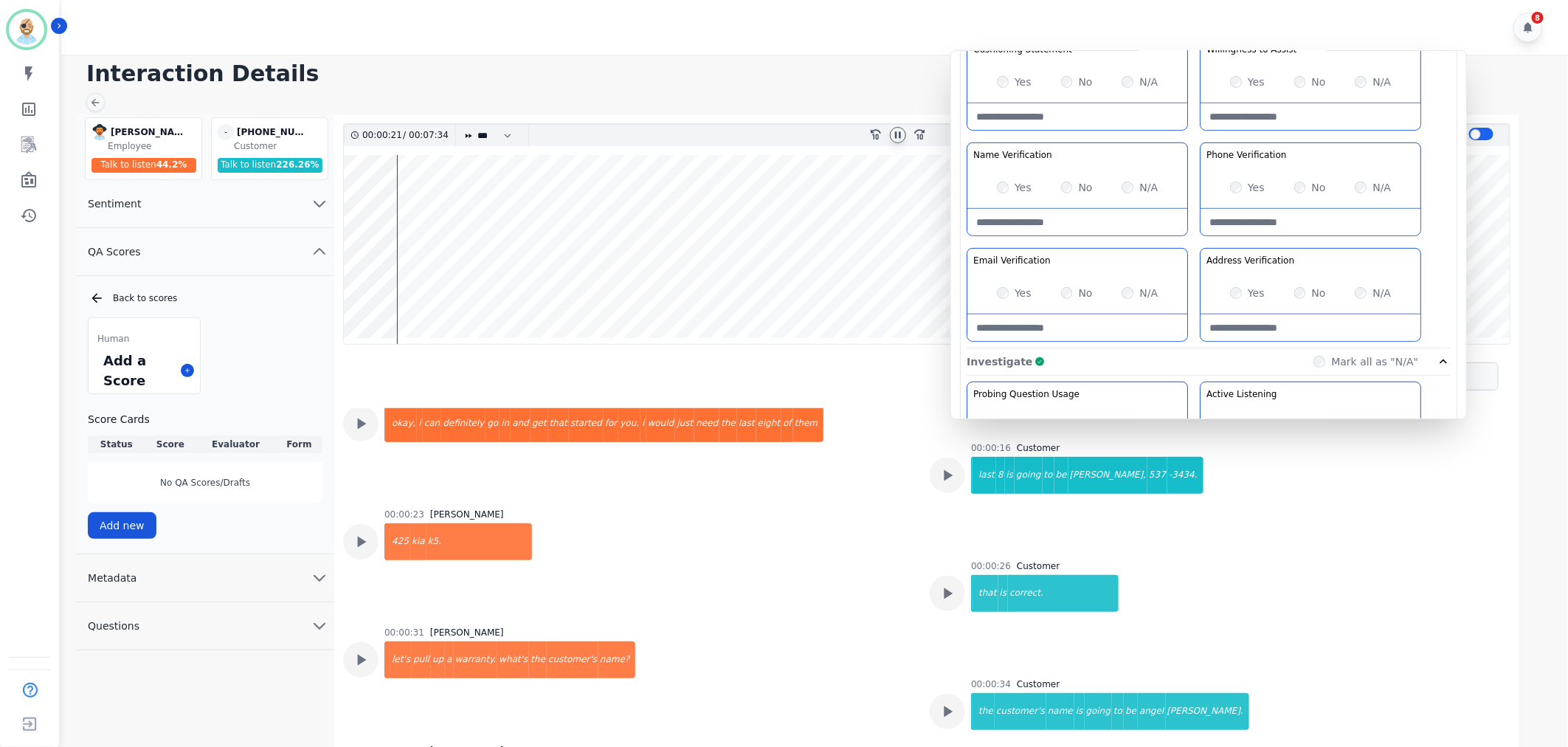
click at [1194, 238] on div "Greeting the Customer Welcome is where we quickly greet our customer as a known…" at bounding box center [1208, 87] width 484 height 522
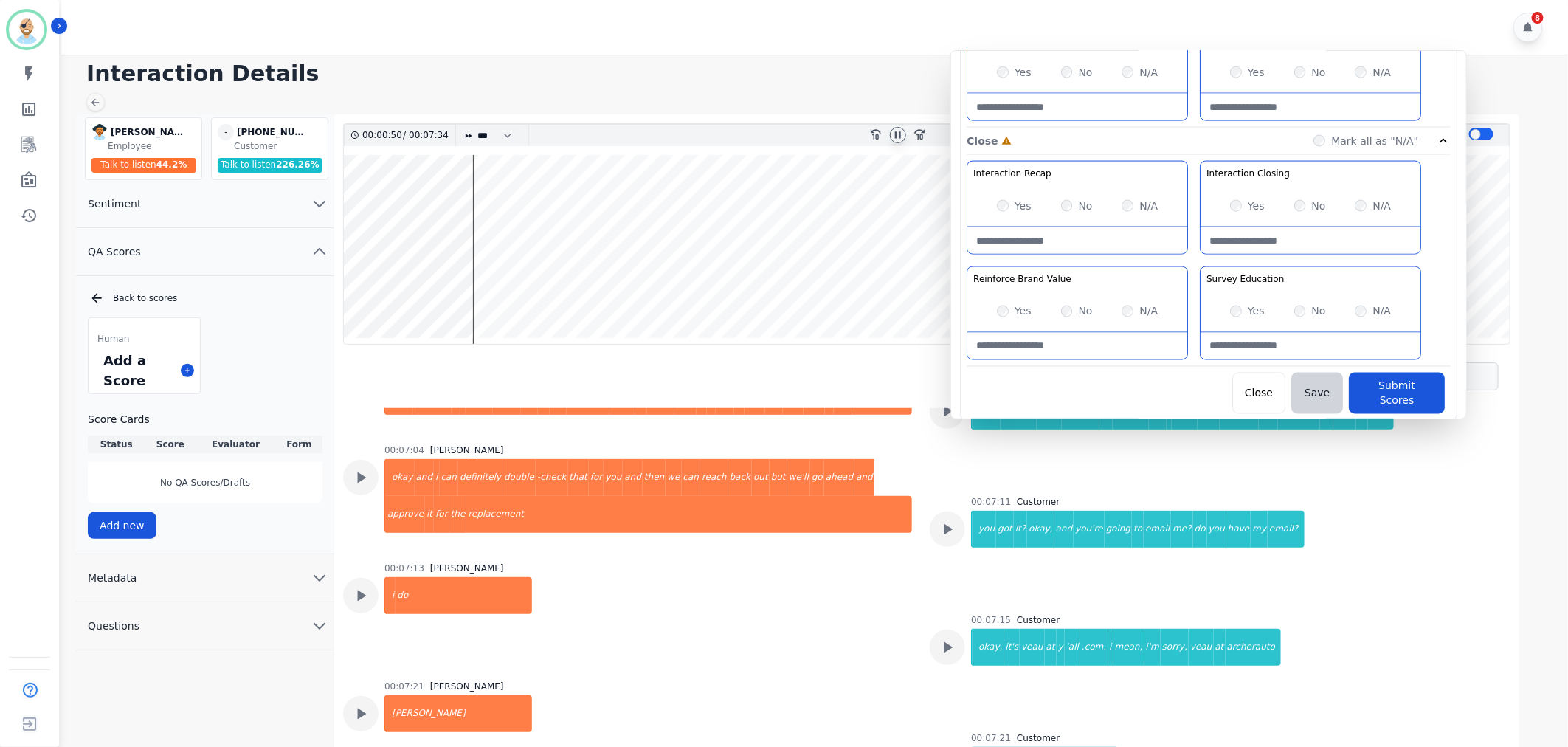
scroll to position [0, 0]
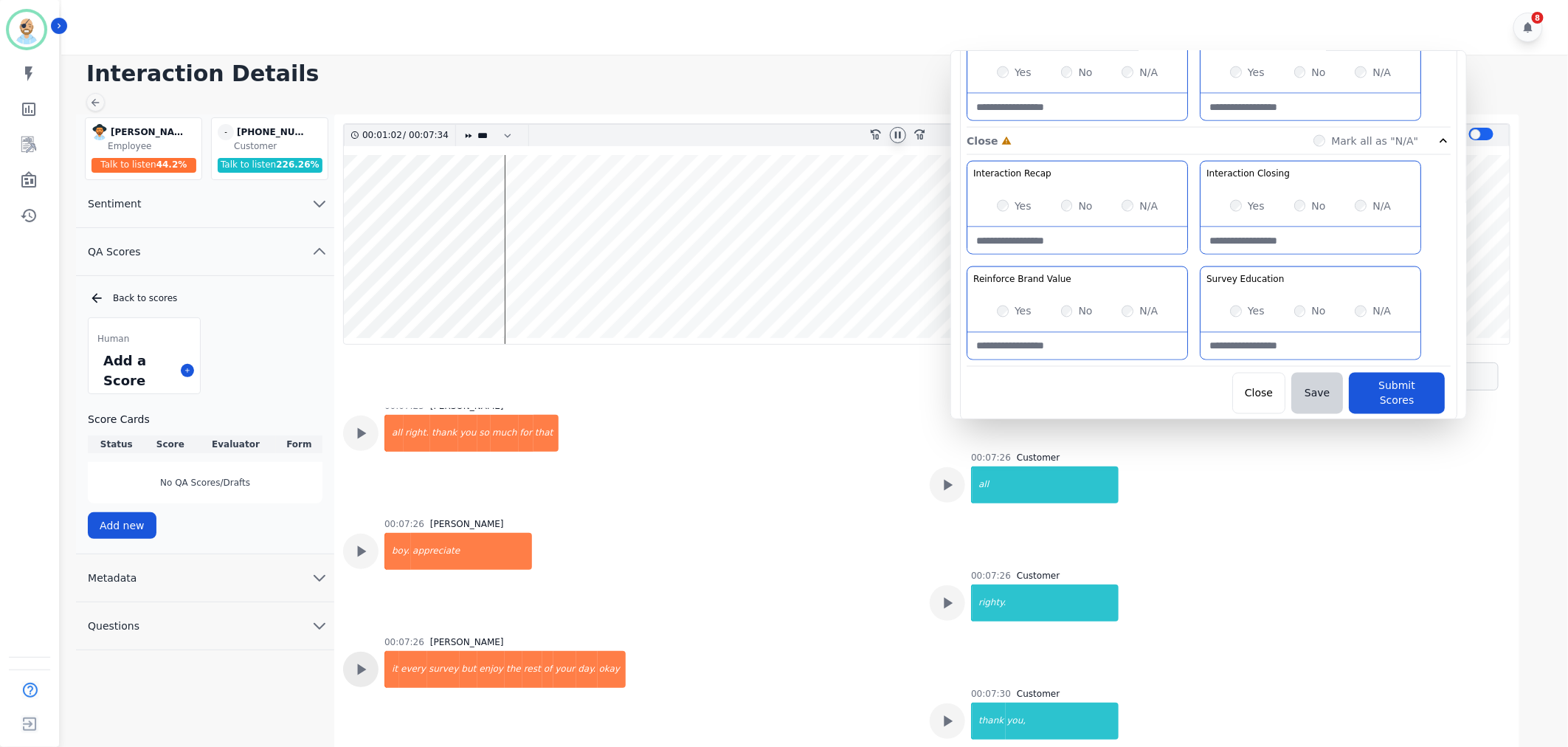
click at [356, 660] on icon at bounding box center [361, 670] width 20 height 20
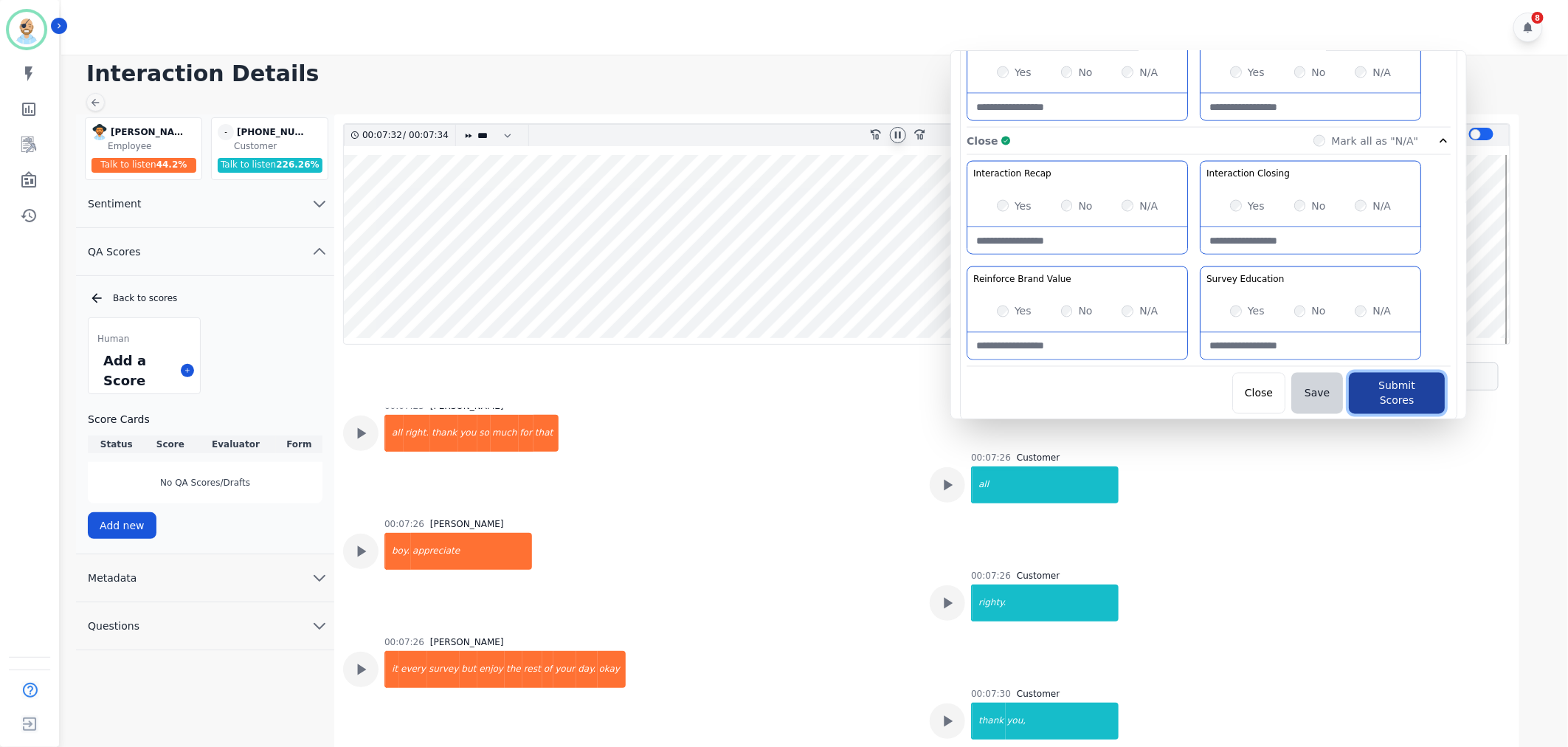
click at [1371, 384] on button "Submit Scores" at bounding box center [1397, 393] width 96 height 42
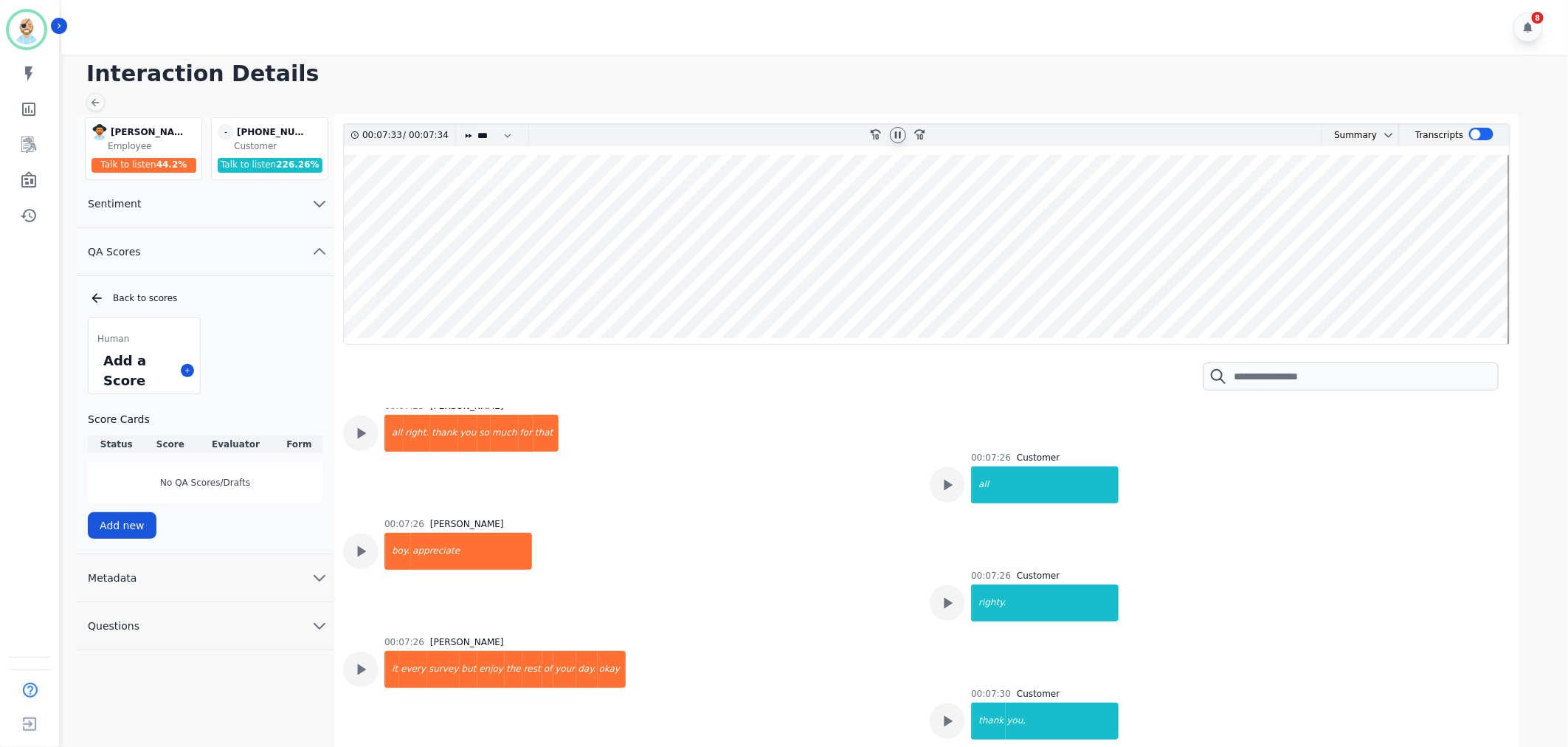
click at [897, 135] on icon at bounding box center [898, 134] width 6 height 7
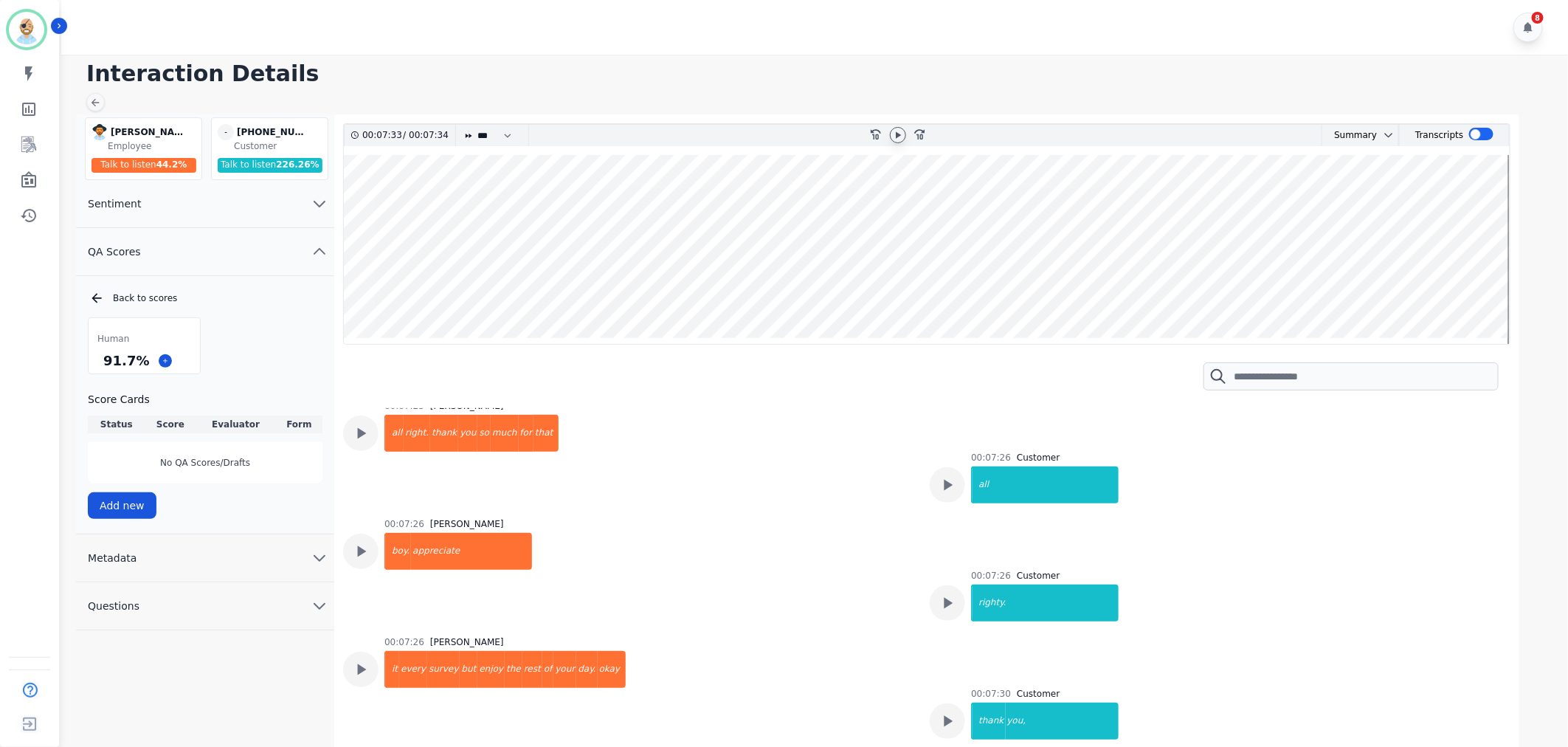
click at [860, 69] on h1 "Interaction Details" at bounding box center [819, 73] width 1467 height 27
drag, startPoint x: 142, startPoint y: 358, endPoint x: 105, endPoint y: 366, distance: 37.9
click at [105, 366] on div "91.7 %" at bounding box center [125, 360] width 51 height 26
copy div "91.7 %"
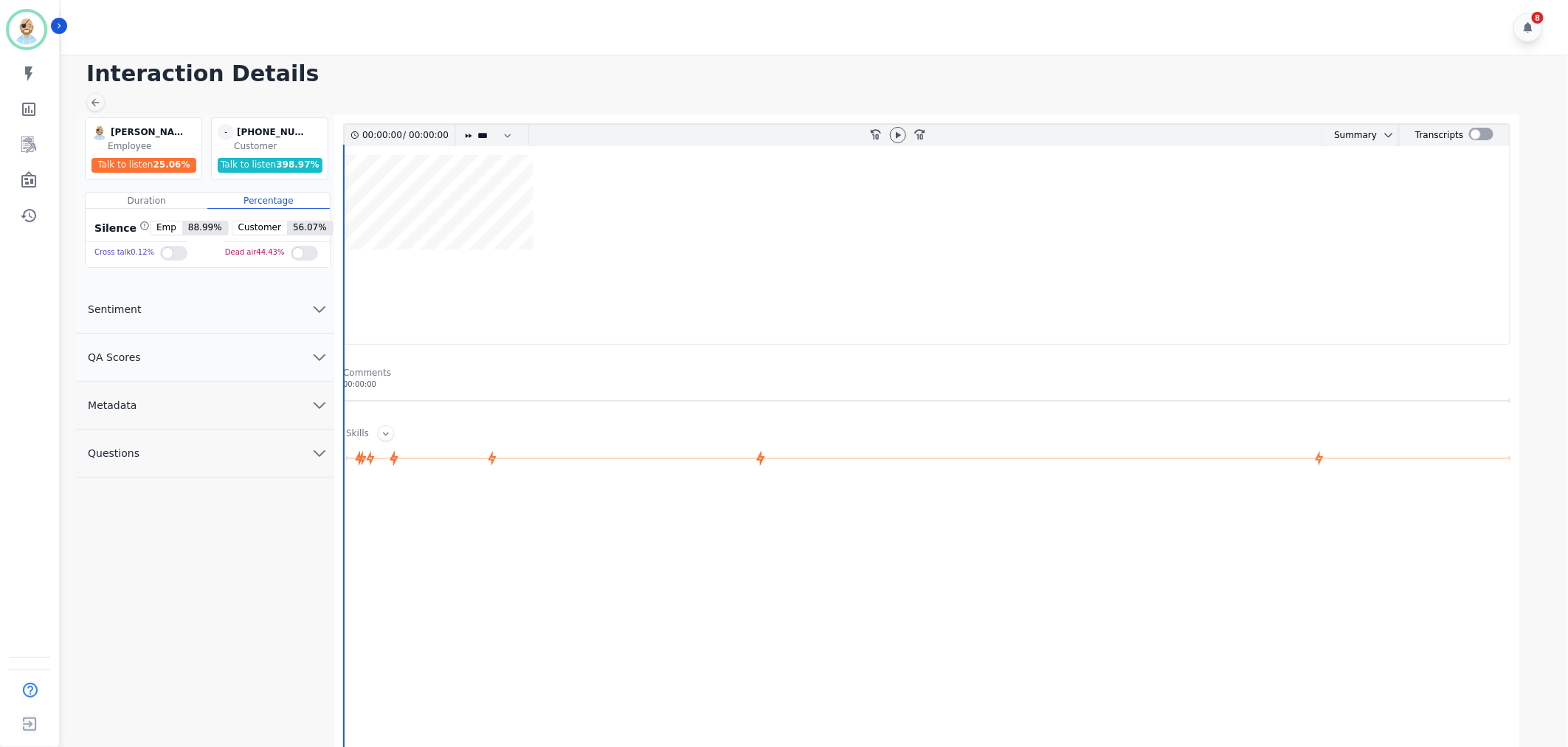
click at [242, 360] on button "QA Scores" at bounding box center [204, 357] width 258 height 48
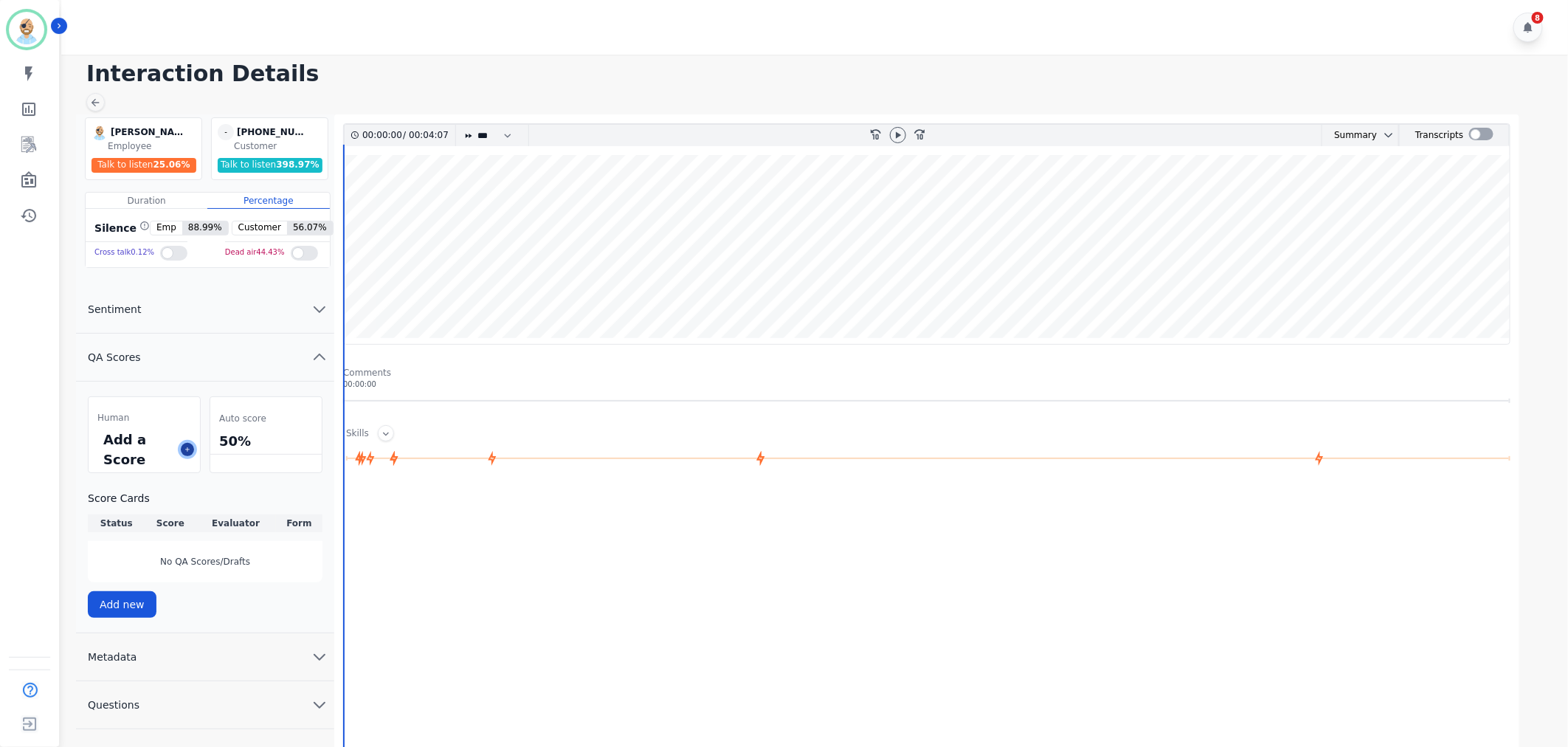
click at [188, 452] on icon at bounding box center [187, 449] width 7 height 7
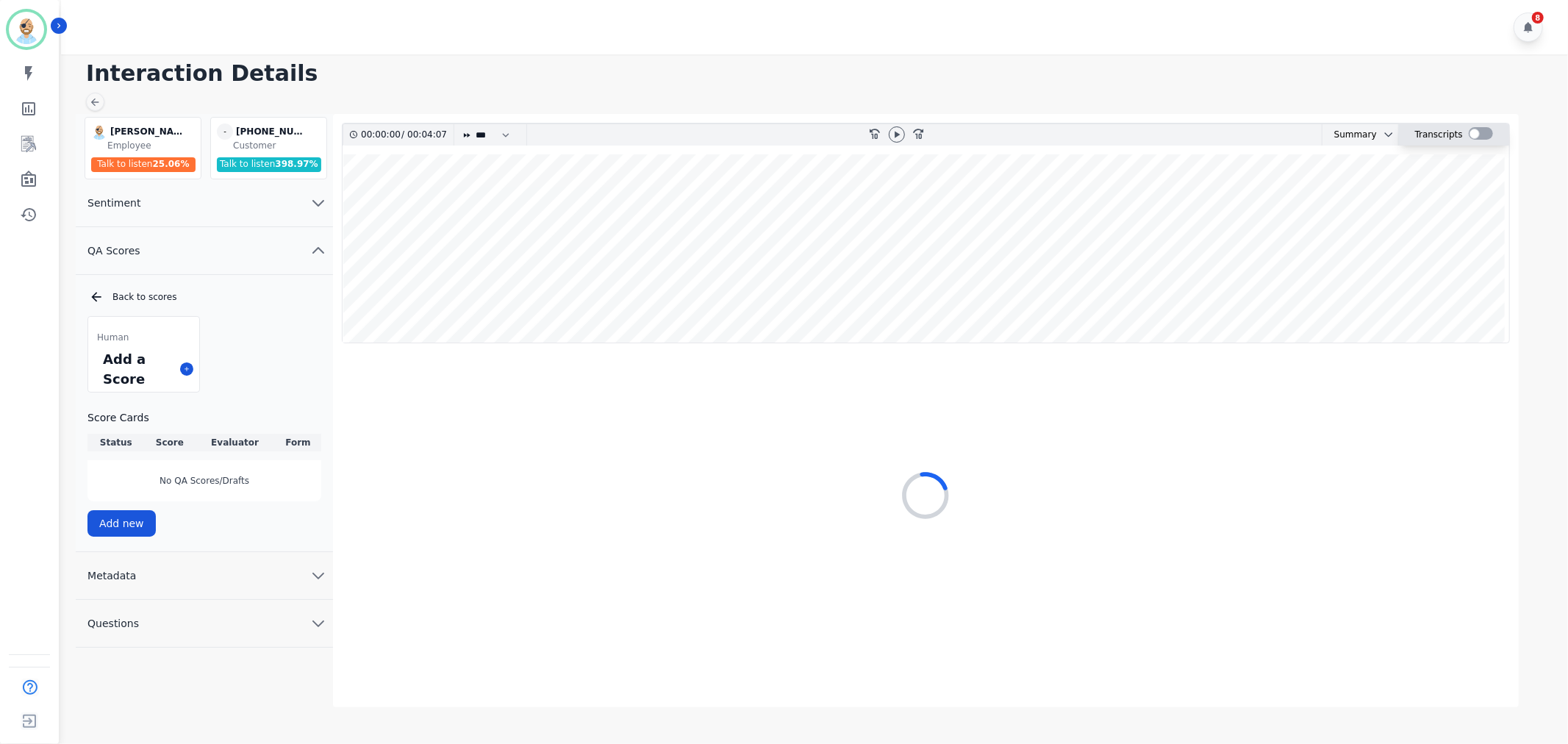
click at [1478, 129] on div at bounding box center [1481, 133] width 24 height 12
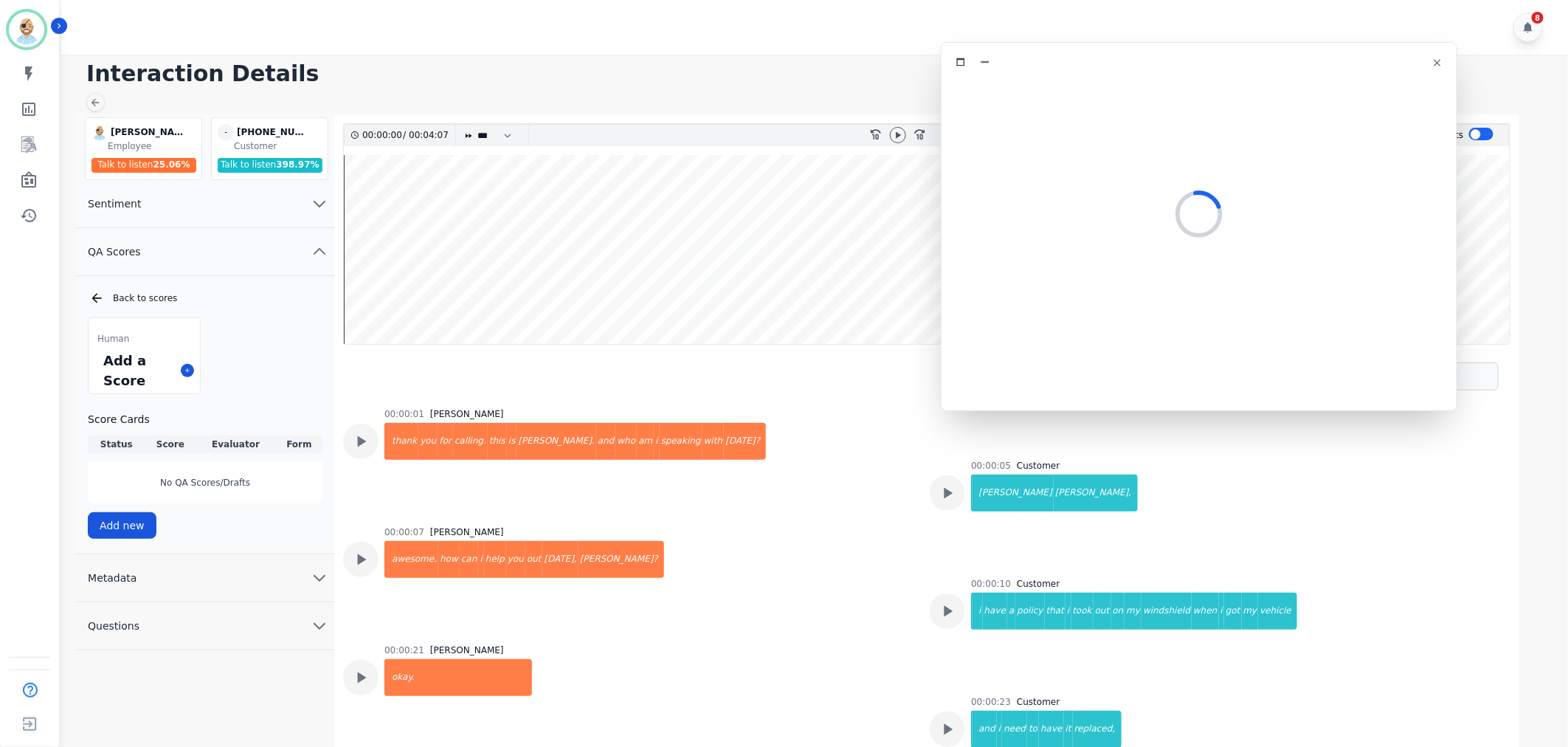
drag, startPoint x: 437, startPoint y: 85, endPoint x: 1313, endPoint y: 65, distance: 876.2
click at [1313, 65] on div at bounding box center [1199, 62] width 497 height 21
click at [897, 133] on icon at bounding box center [898, 134] width 5 height 7
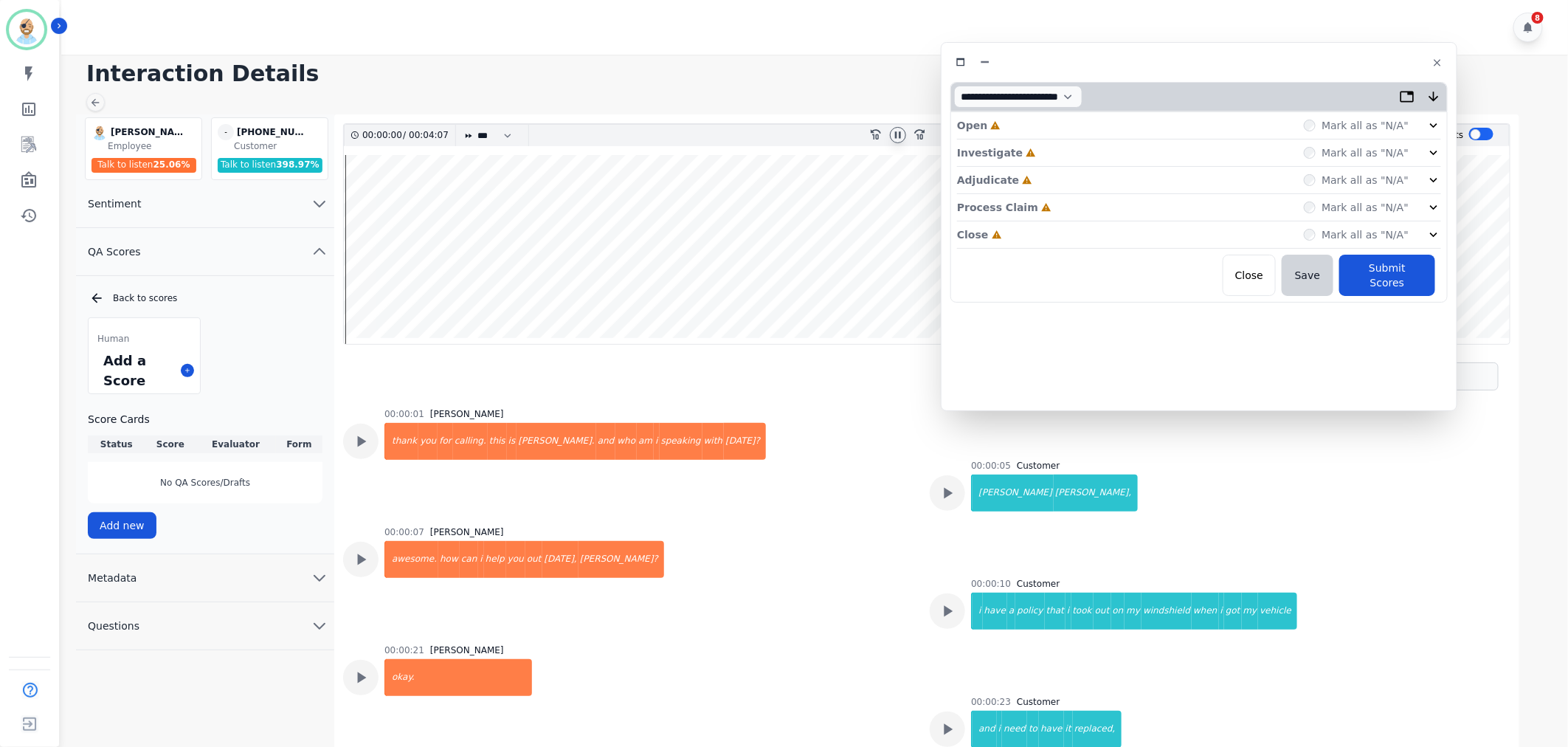
click at [1042, 233] on div "Close Incomplete Mark all as "N/A"" at bounding box center [1199, 235] width 484 height 28
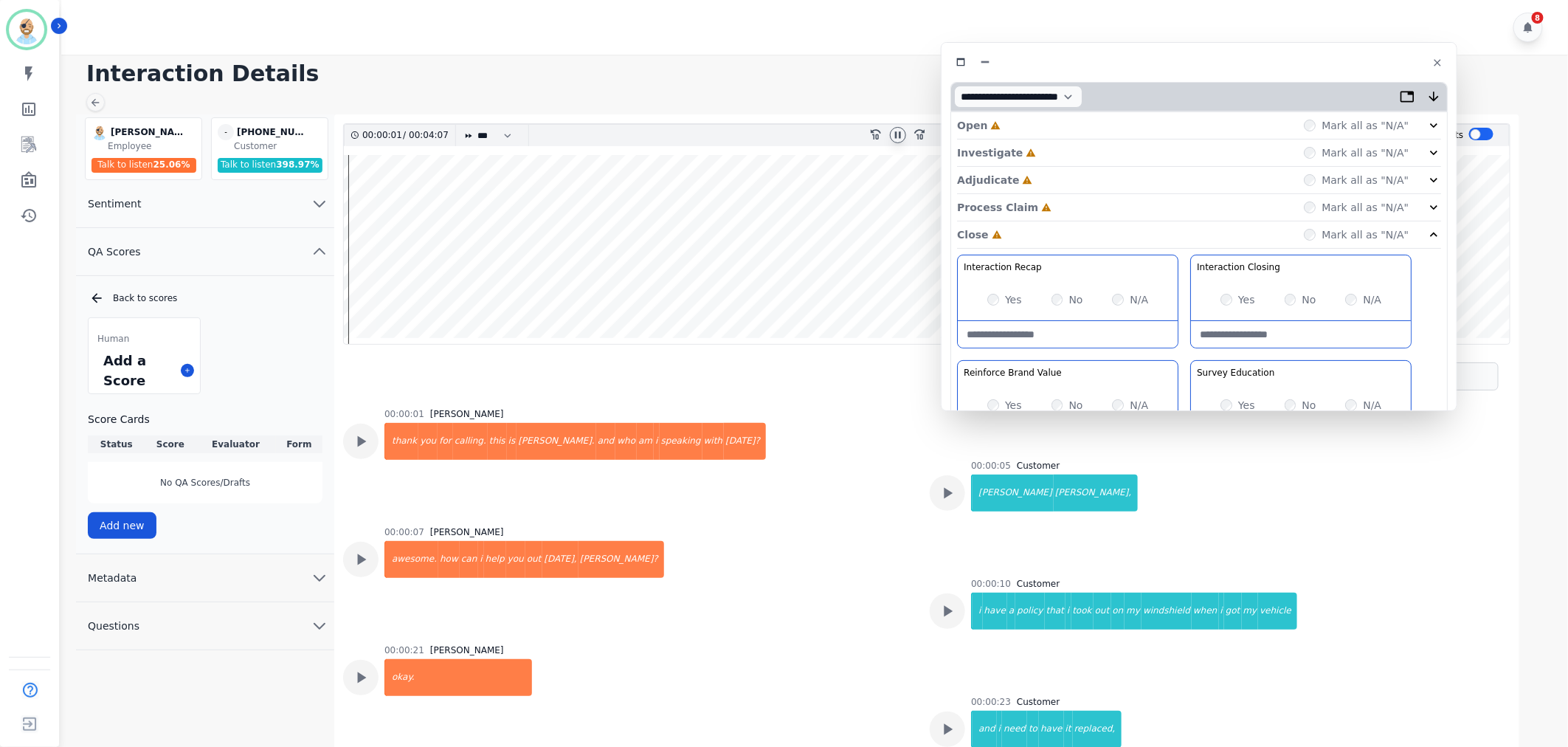
click at [1050, 205] on div "Process Claim Incomplete Mark all as "N/A"" at bounding box center [1199, 208] width 484 height 28
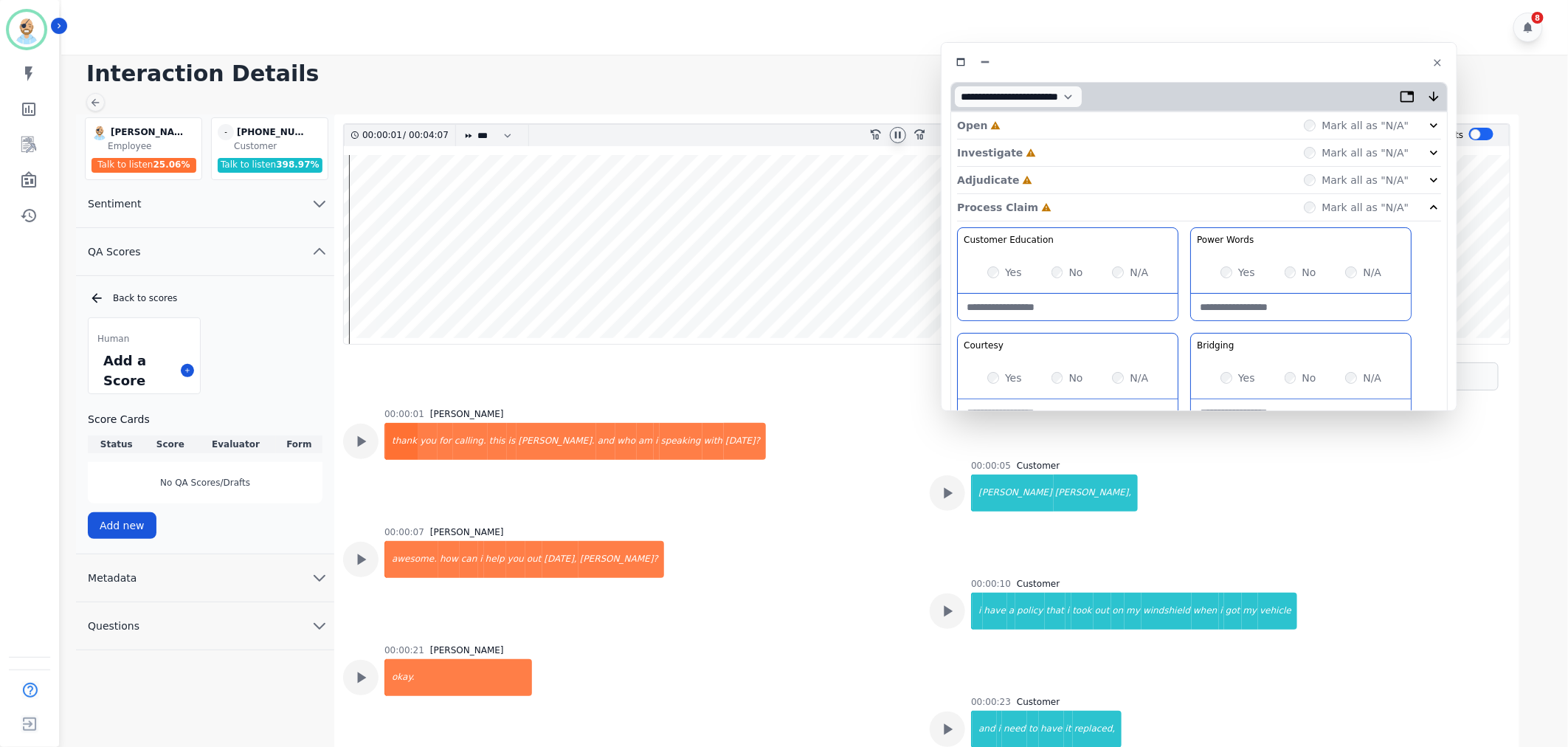
click at [1042, 178] on div "Adjudicate Incomplete Mark all as "N/A"" at bounding box center [1199, 181] width 484 height 28
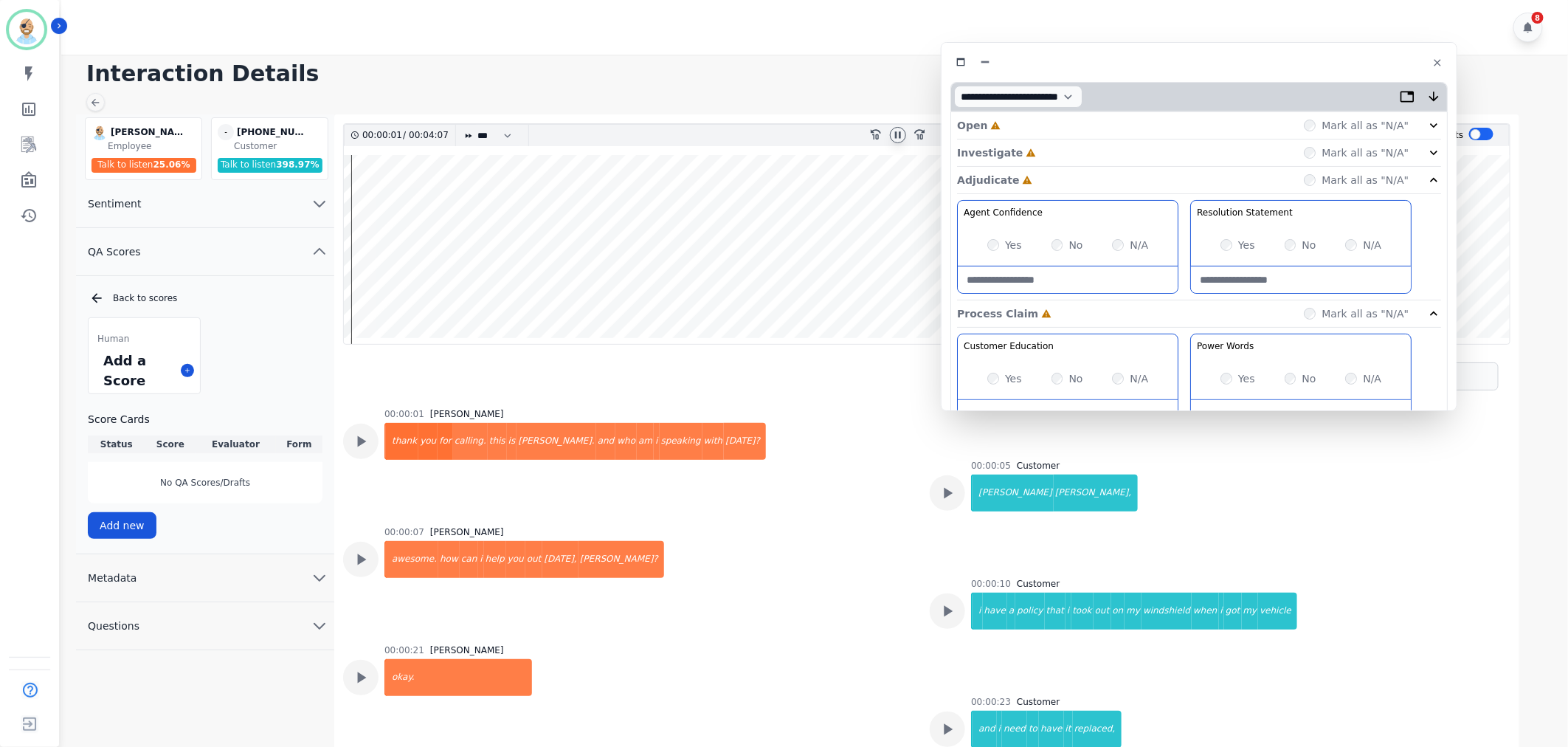
click at [1035, 158] on div "Investigate Incomplete Mark all as "N/A"" at bounding box center [1199, 153] width 484 height 28
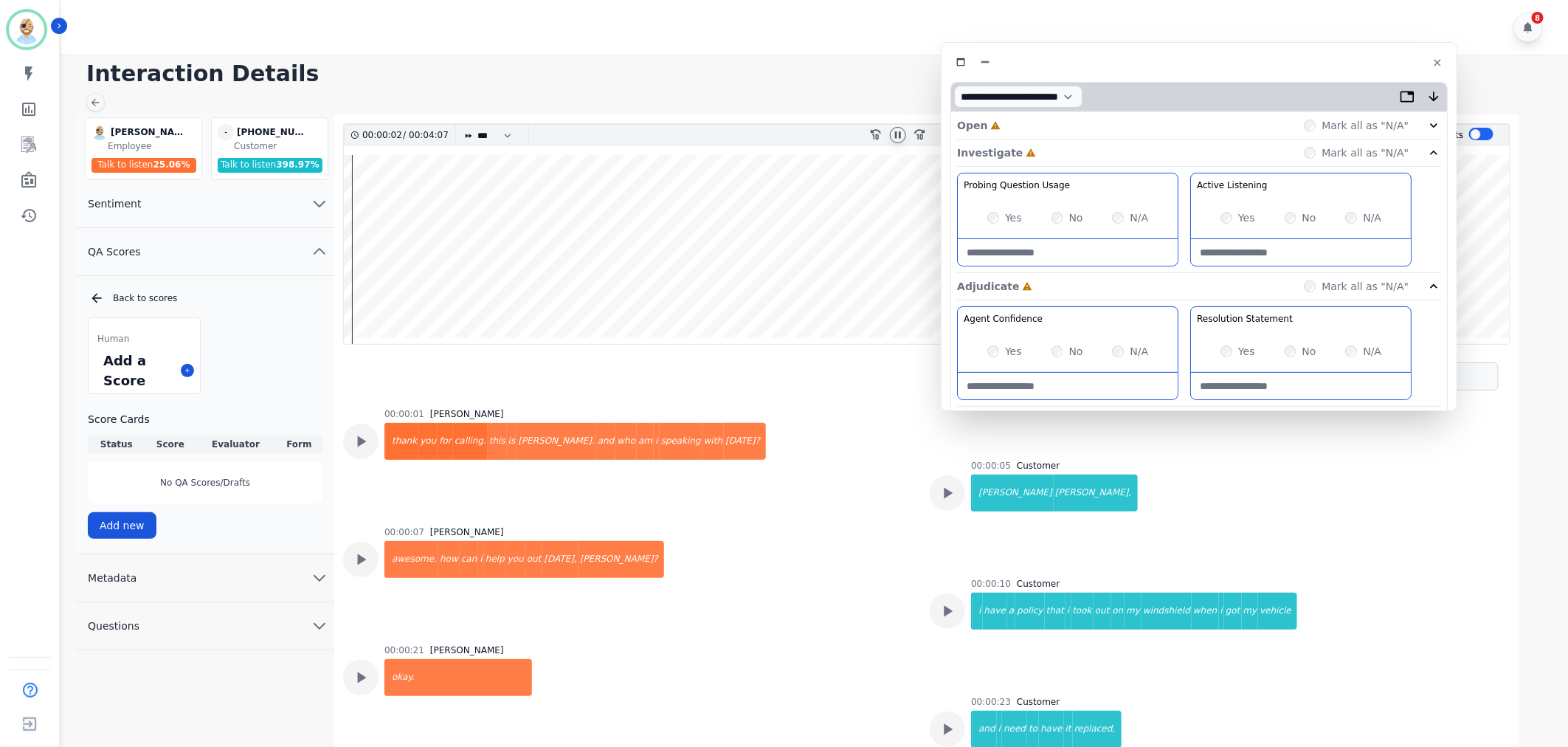
click at [1026, 120] on div "Open Incomplete Mark all as "N/A"" at bounding box center [1199, 126] width 484 height 28
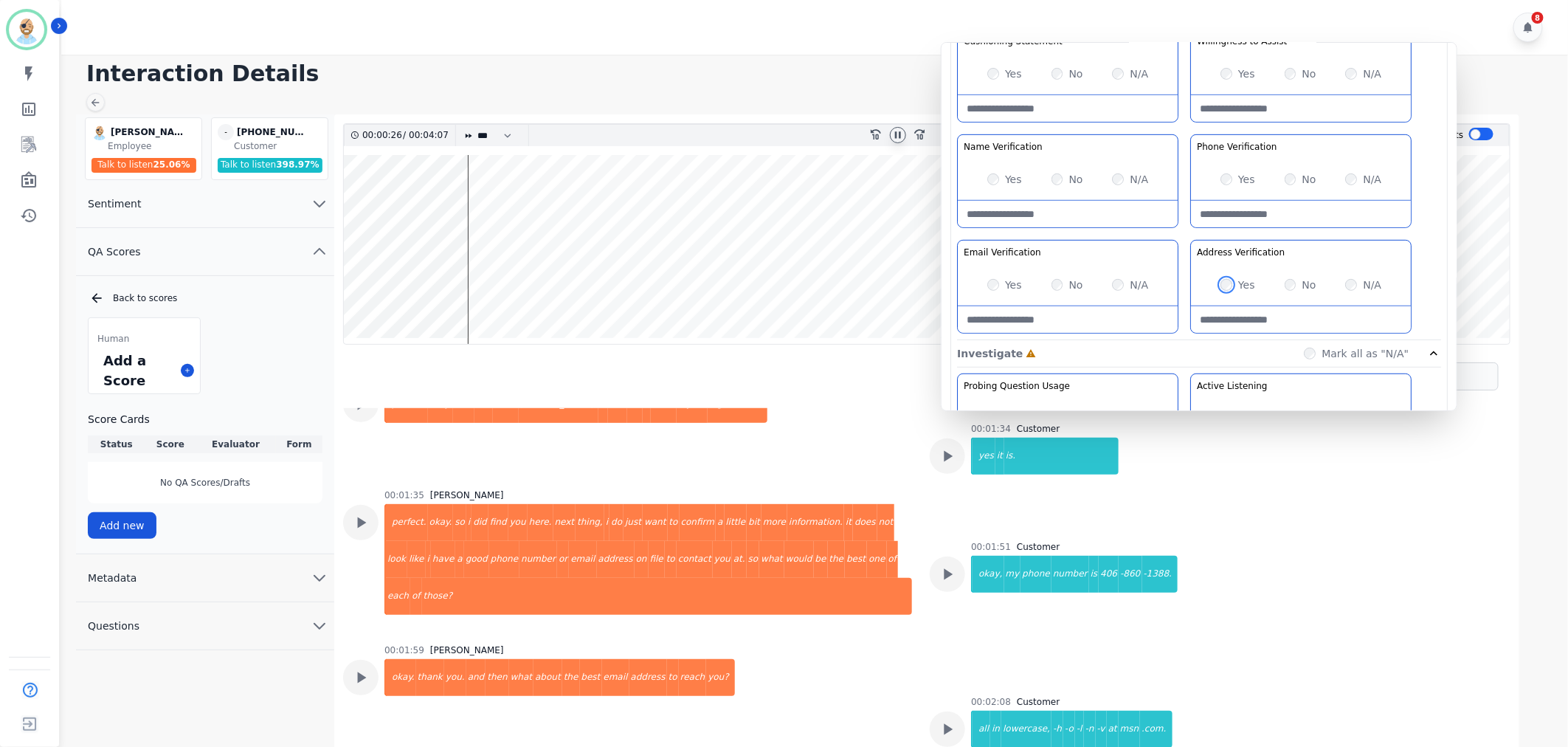
scroll to position [1274, 0]
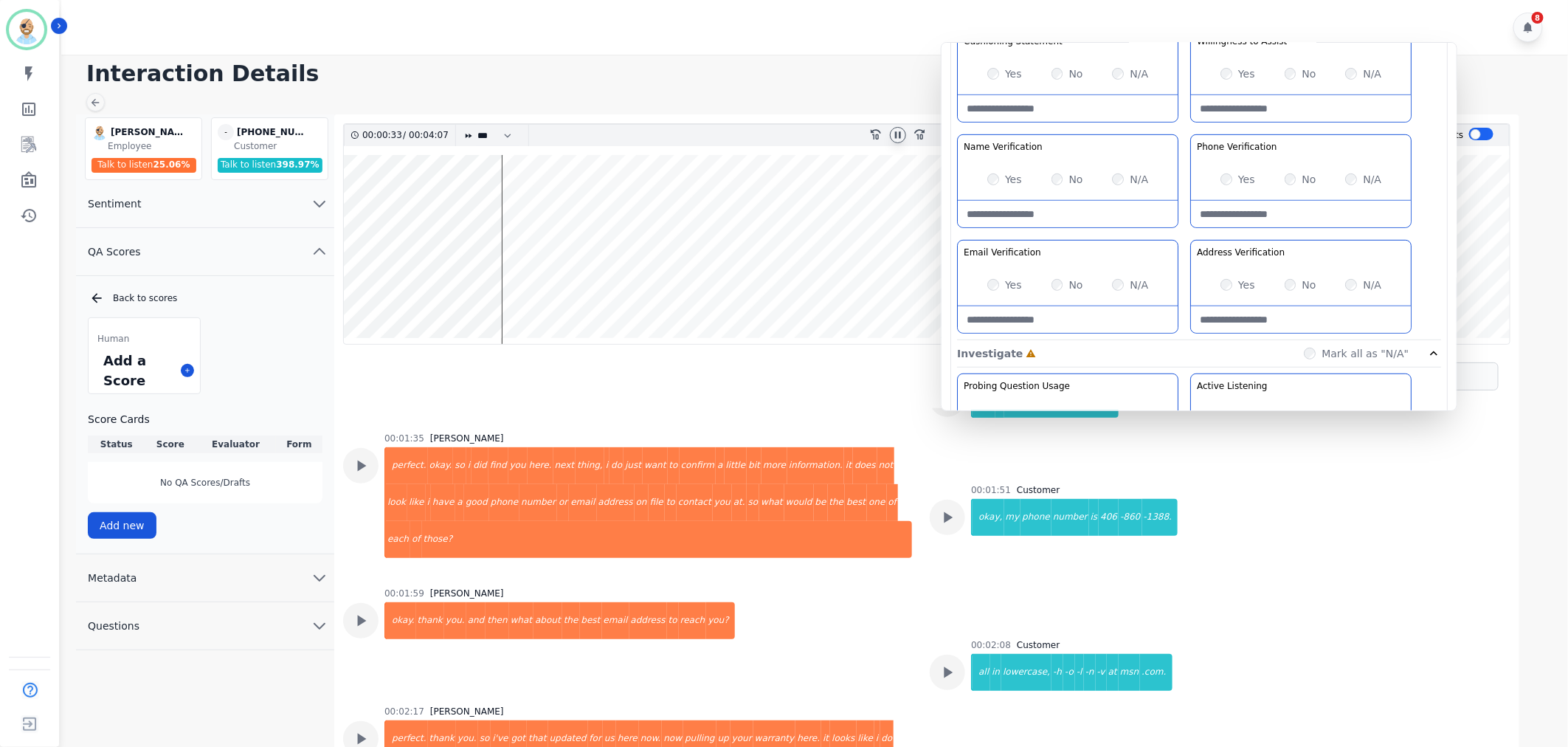
click at [1237, 176] on div "Yes" at bounding box center [1238, 179] width 35 height 15
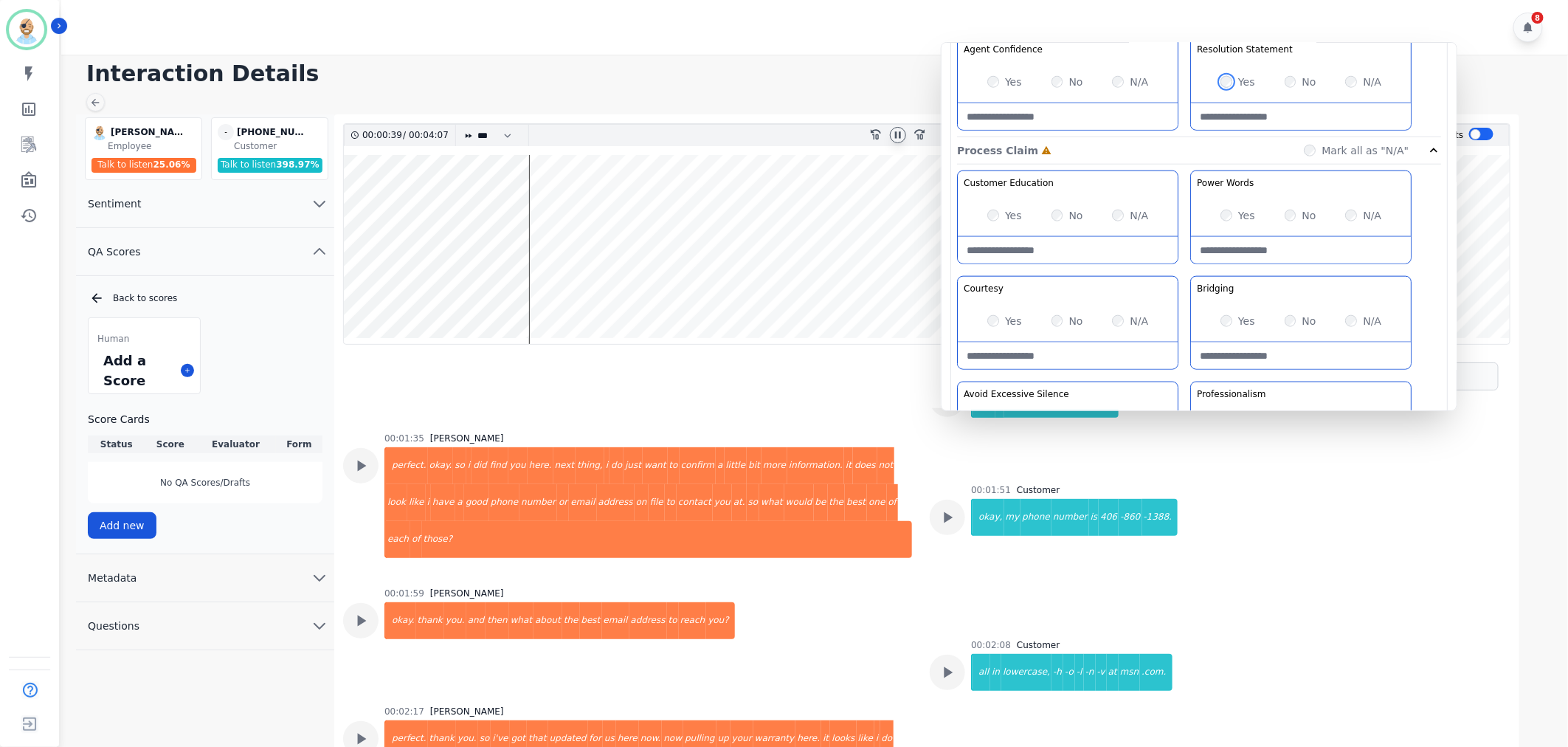
scroll to position [819, 0]
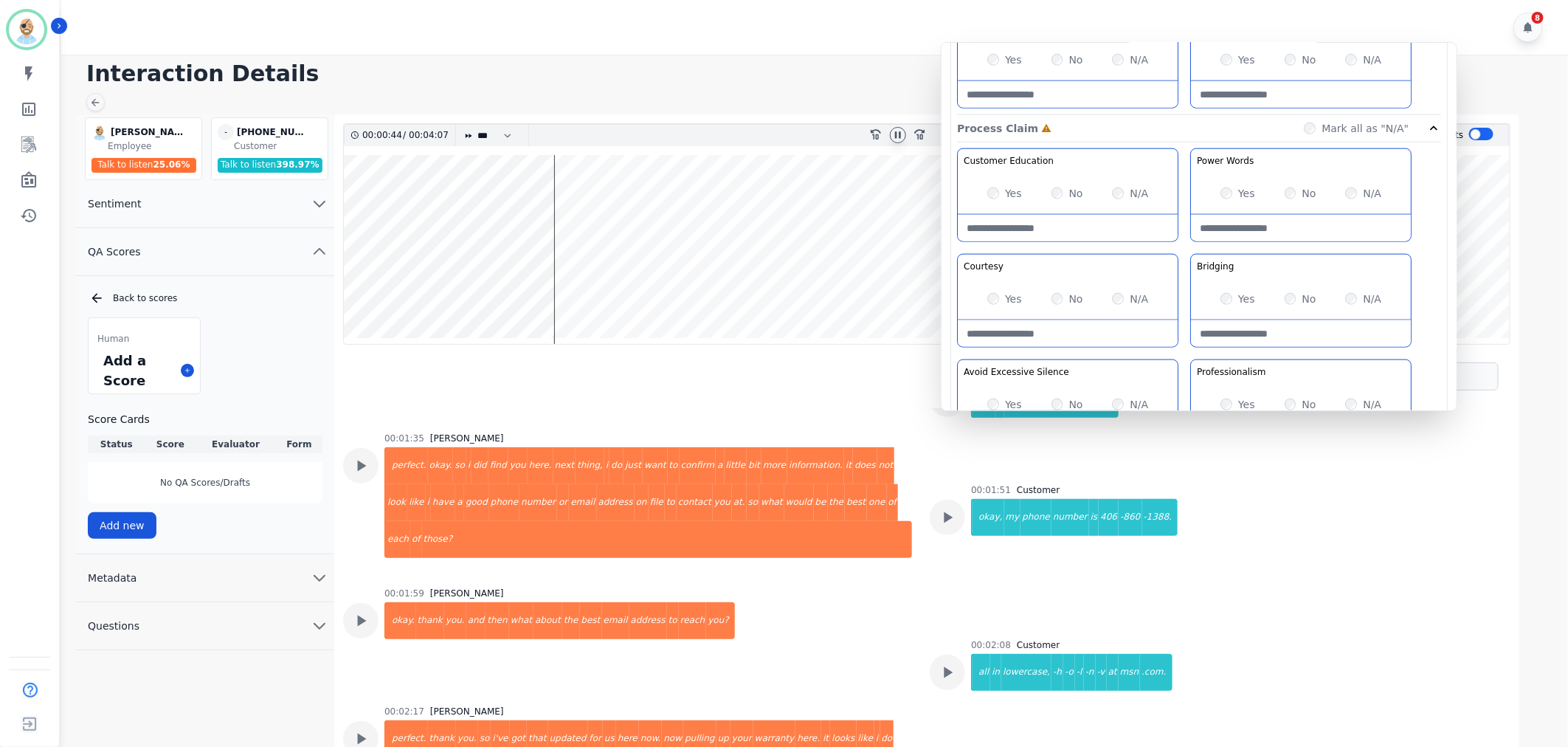
click at [1186, 249] on div "Customer Education Educate your customer on how to get the information that the…" at bounding box center [1199, 304] width 484 height 312
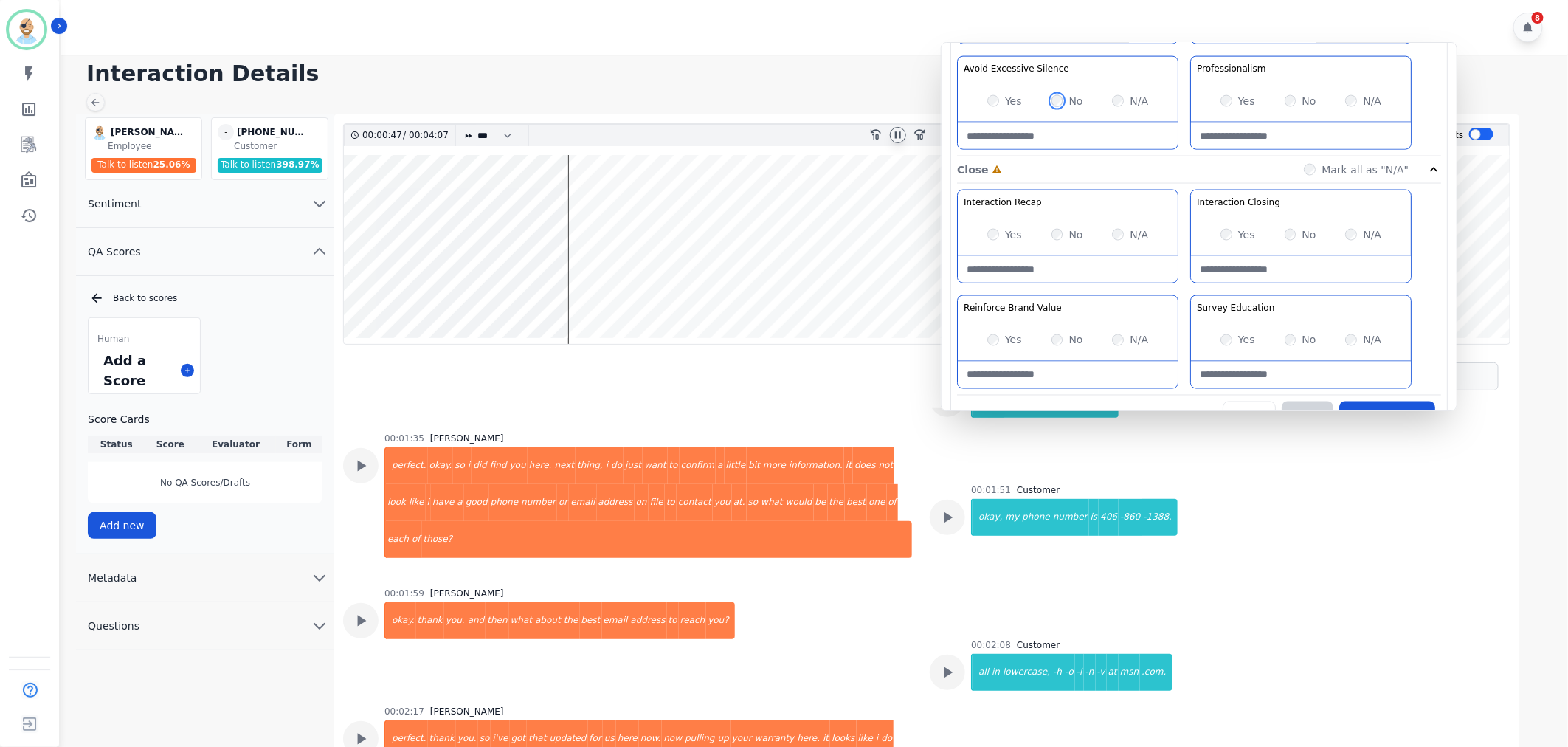
scroll to position [1147, 0]
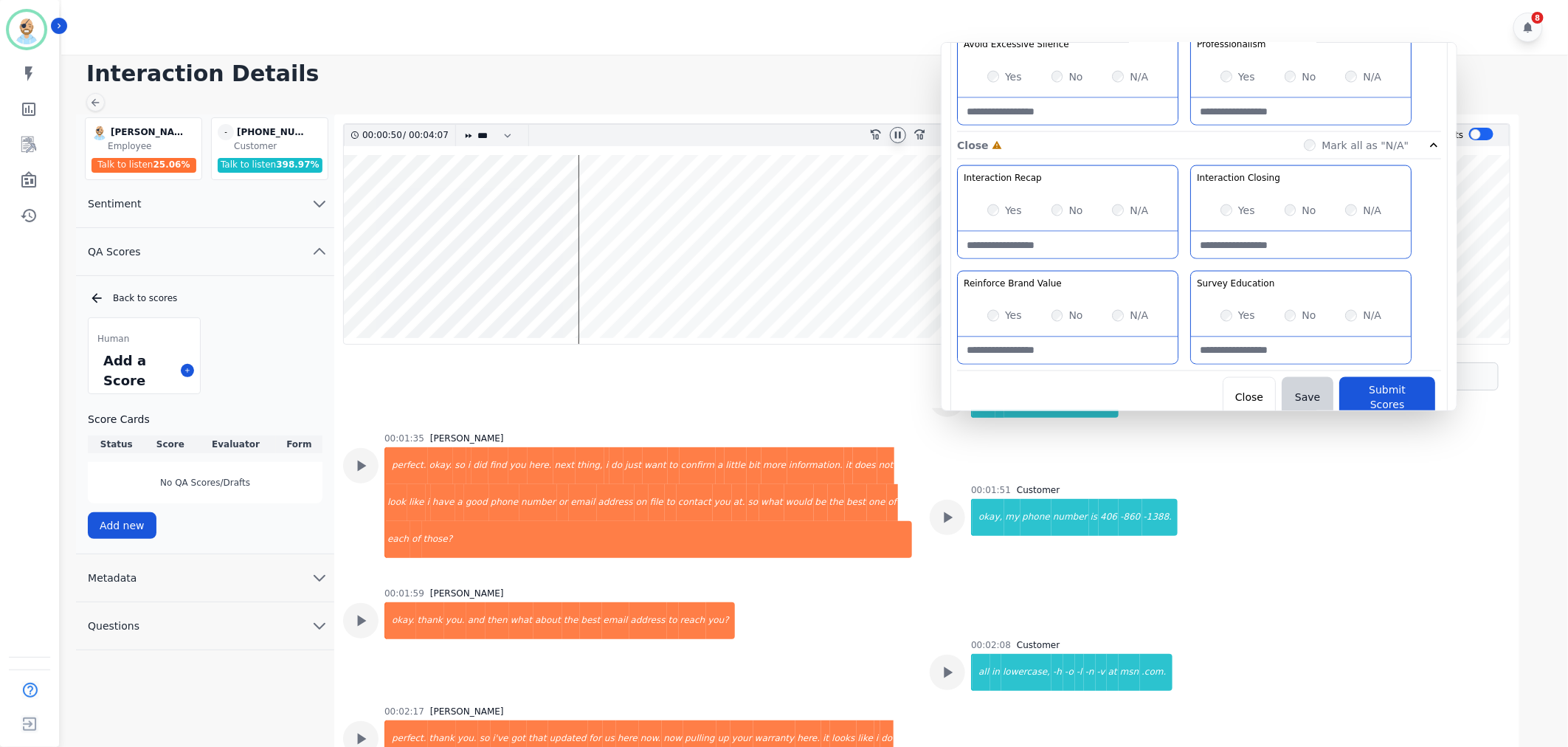
click at [1230, 209] on div "Yes" at bounding box center [1238, 210] width 35 height 15
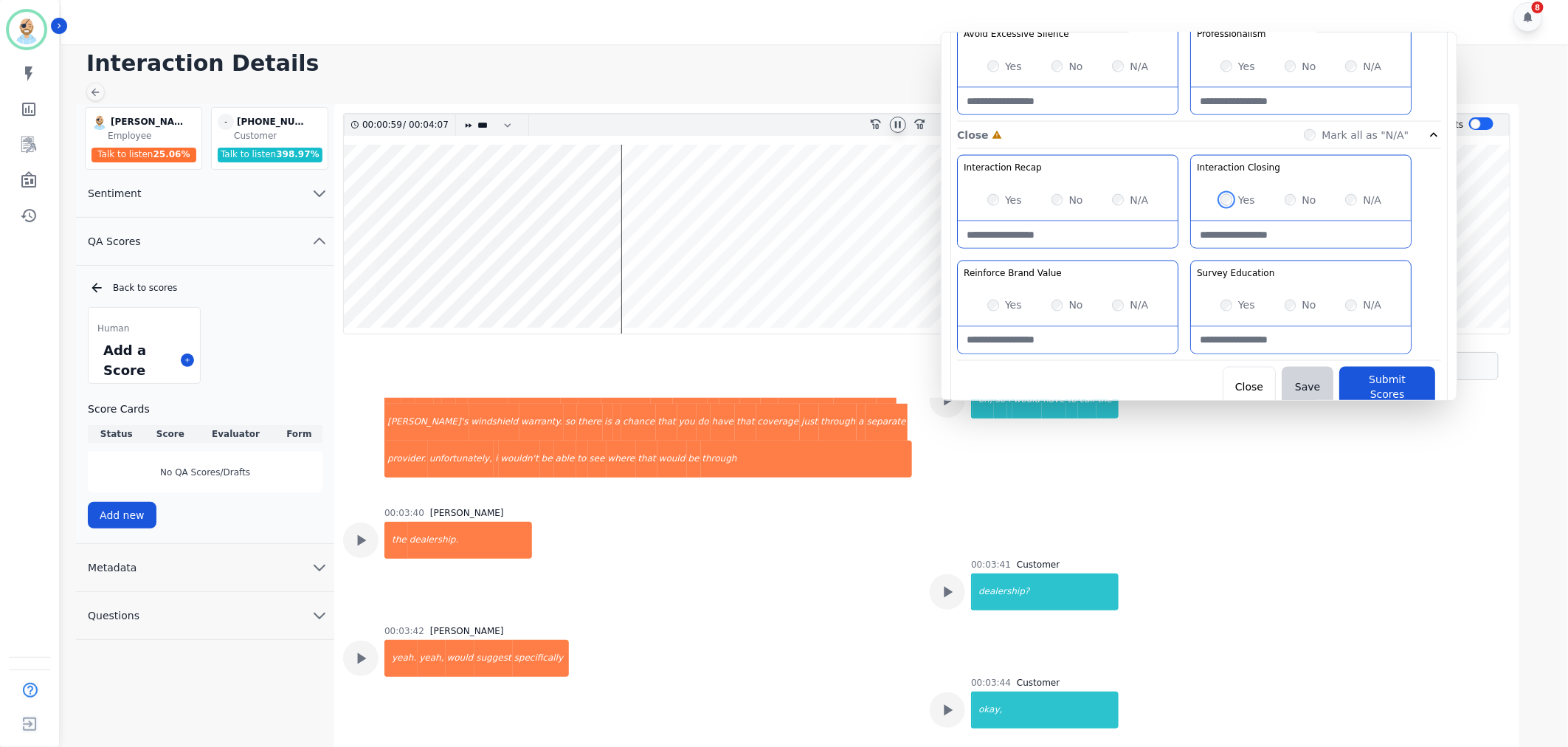
scroll to position [2047, 0]
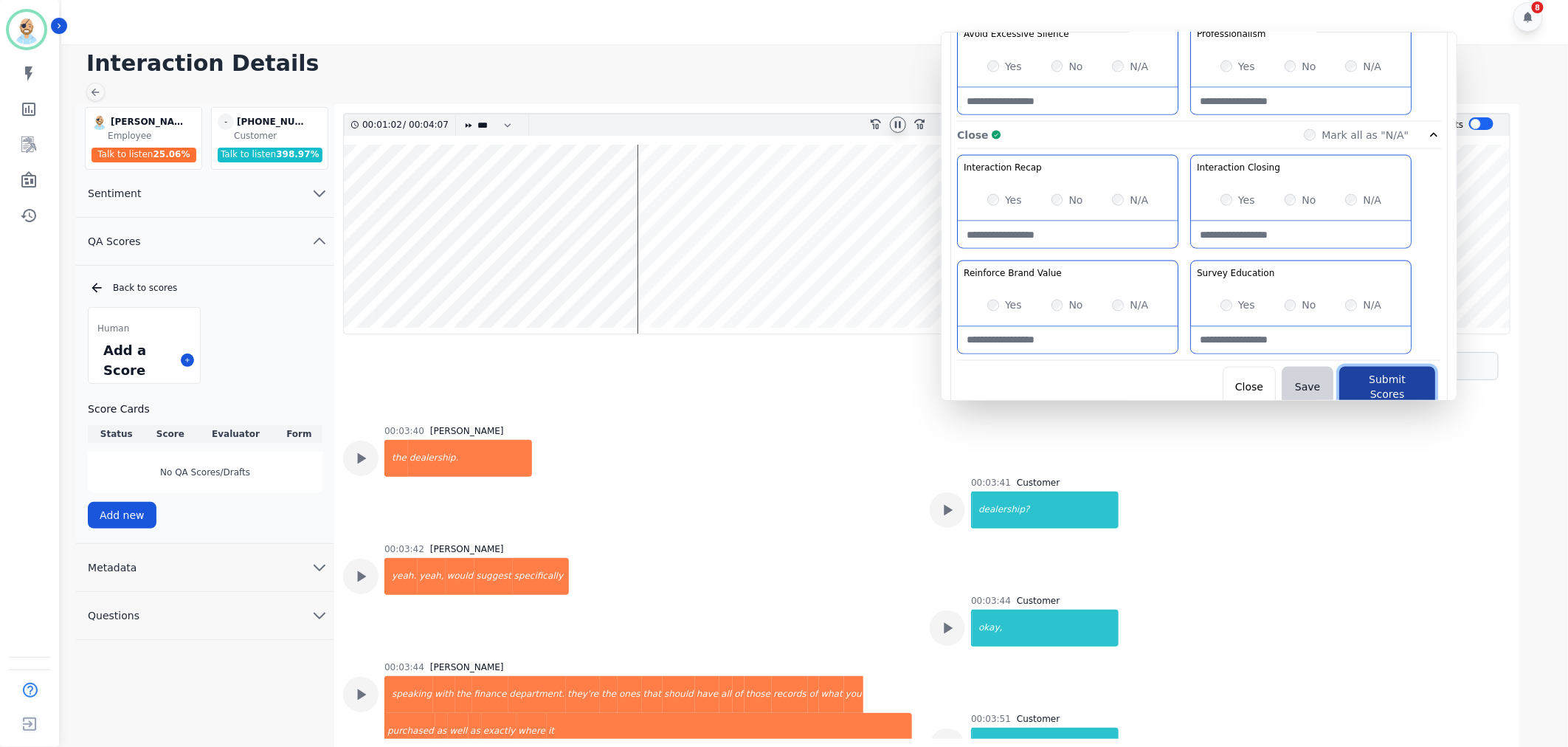
click at [1366, 389] on button "Submit Scores" at bounding box center [1387, 387] width 96 height 42
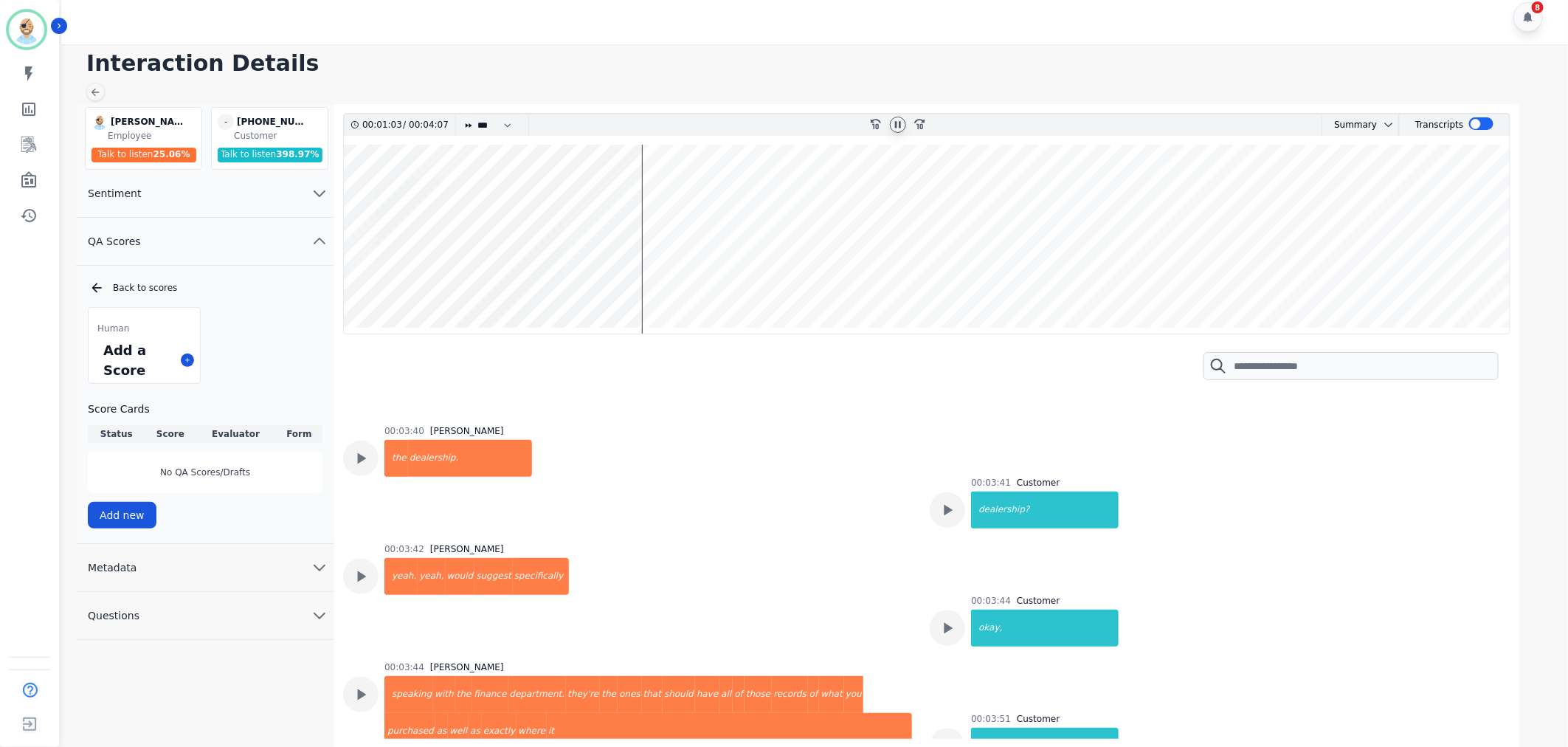
click at [896, 124] on icon at bounding box center [898, 124] width 6 height 7
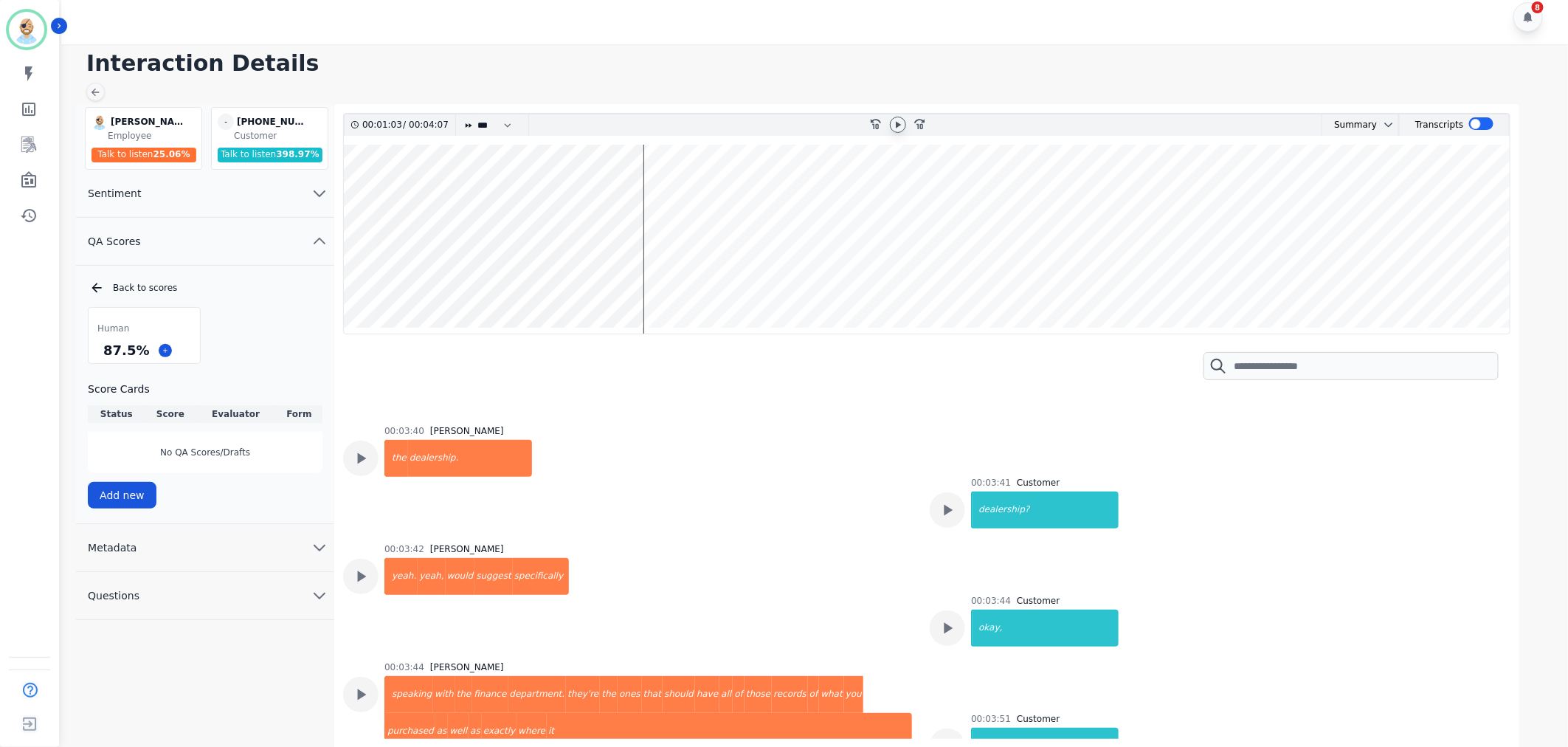
click at [757, 58] on h1 "Interaction Details" at bounding box center [819, 63] width 1467 height 27
drag, startPoint x: 141, startPoint y: 351, endPoint x: 100, endPoint y: 356, distance: 41.3
click at [100, 356] on div "87.5 %" at bounding box center [125, 350] width 51 height 26
copy div "87.5 %"
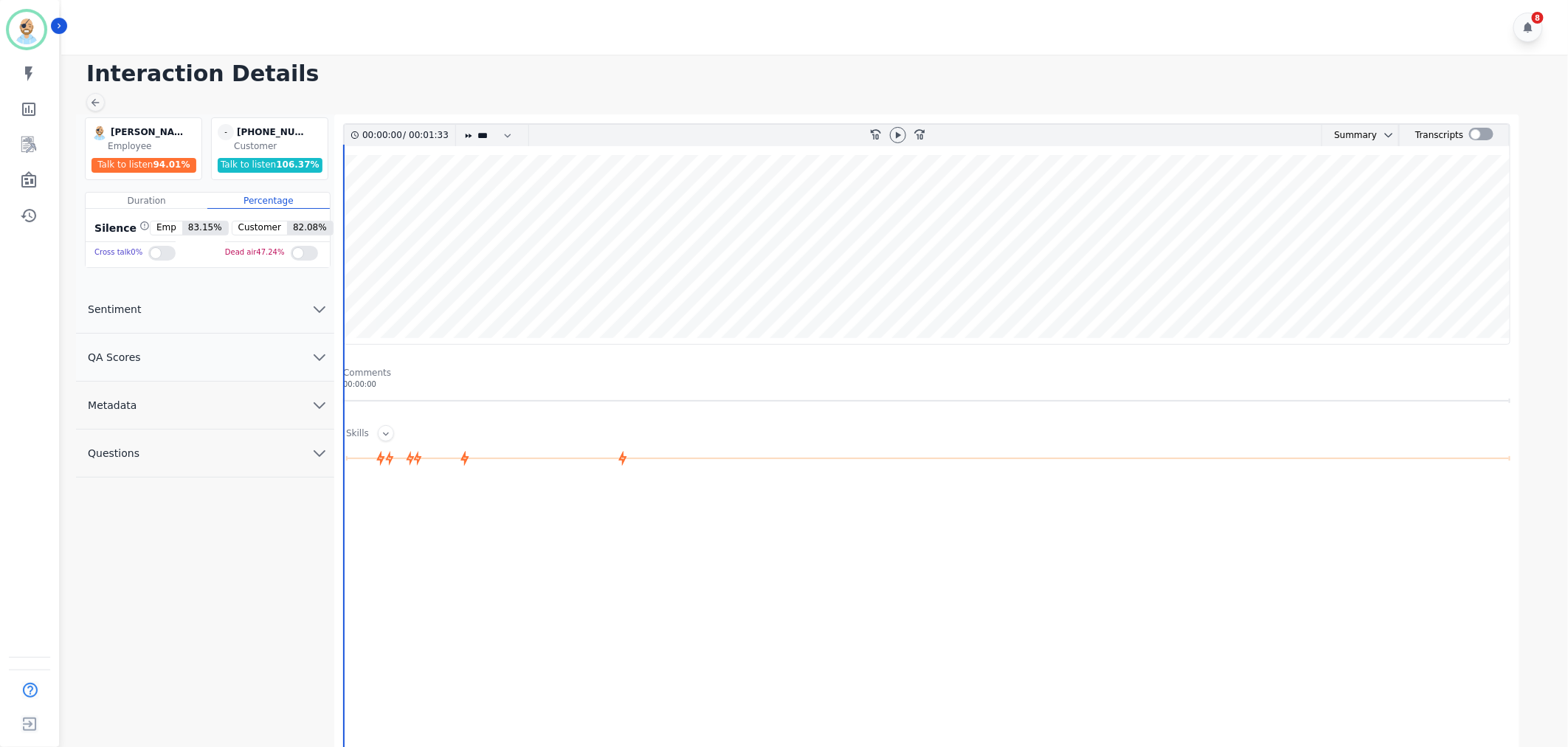
click at [589, 51] on div "8" at bounding box center [816, 27] width 1511 height 55
click at [230, 356] on button "QA Scores" at bounding box center [204, 357] width 258 height 48
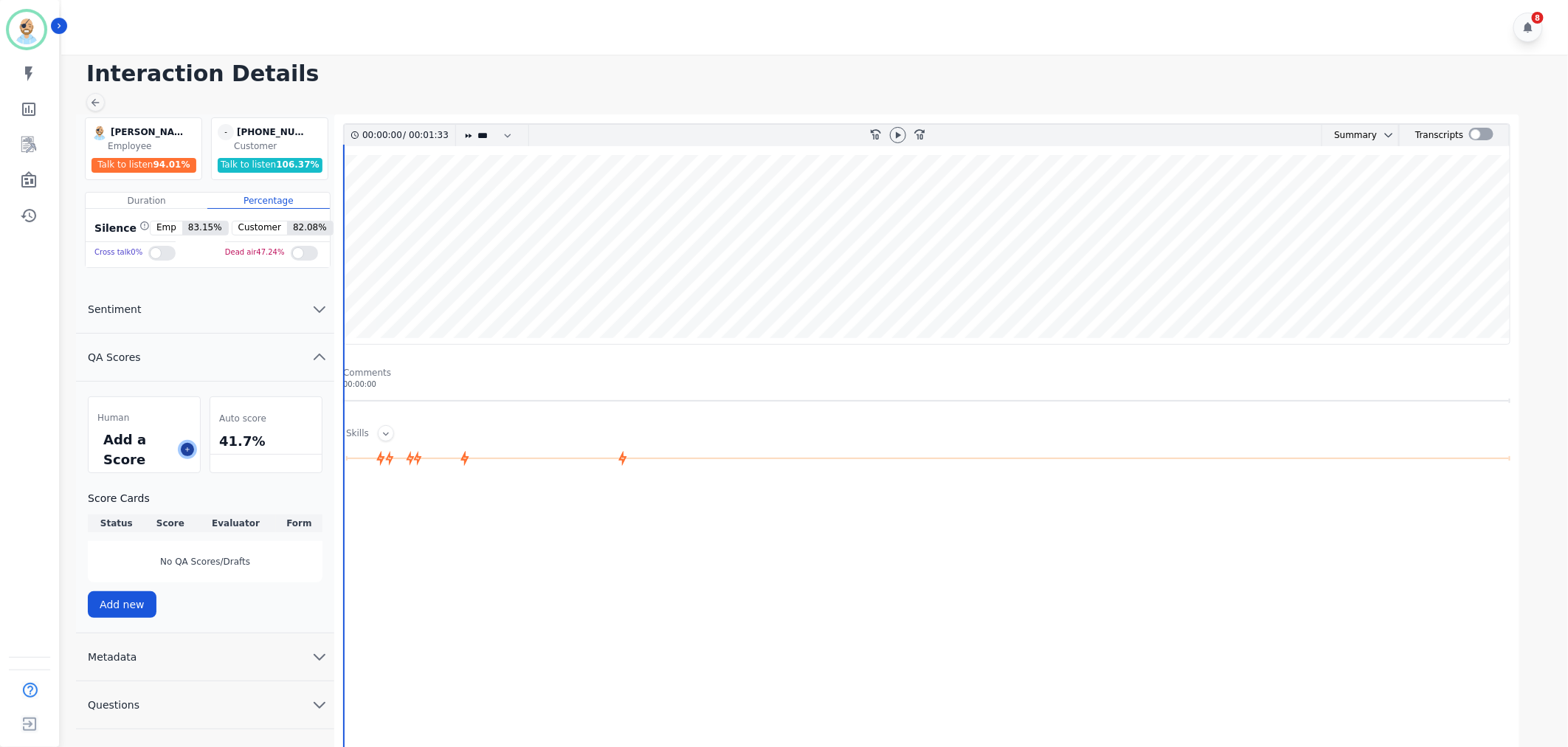
click at [181, 450] on button at bounding box center [187, 449] width 13 height 13
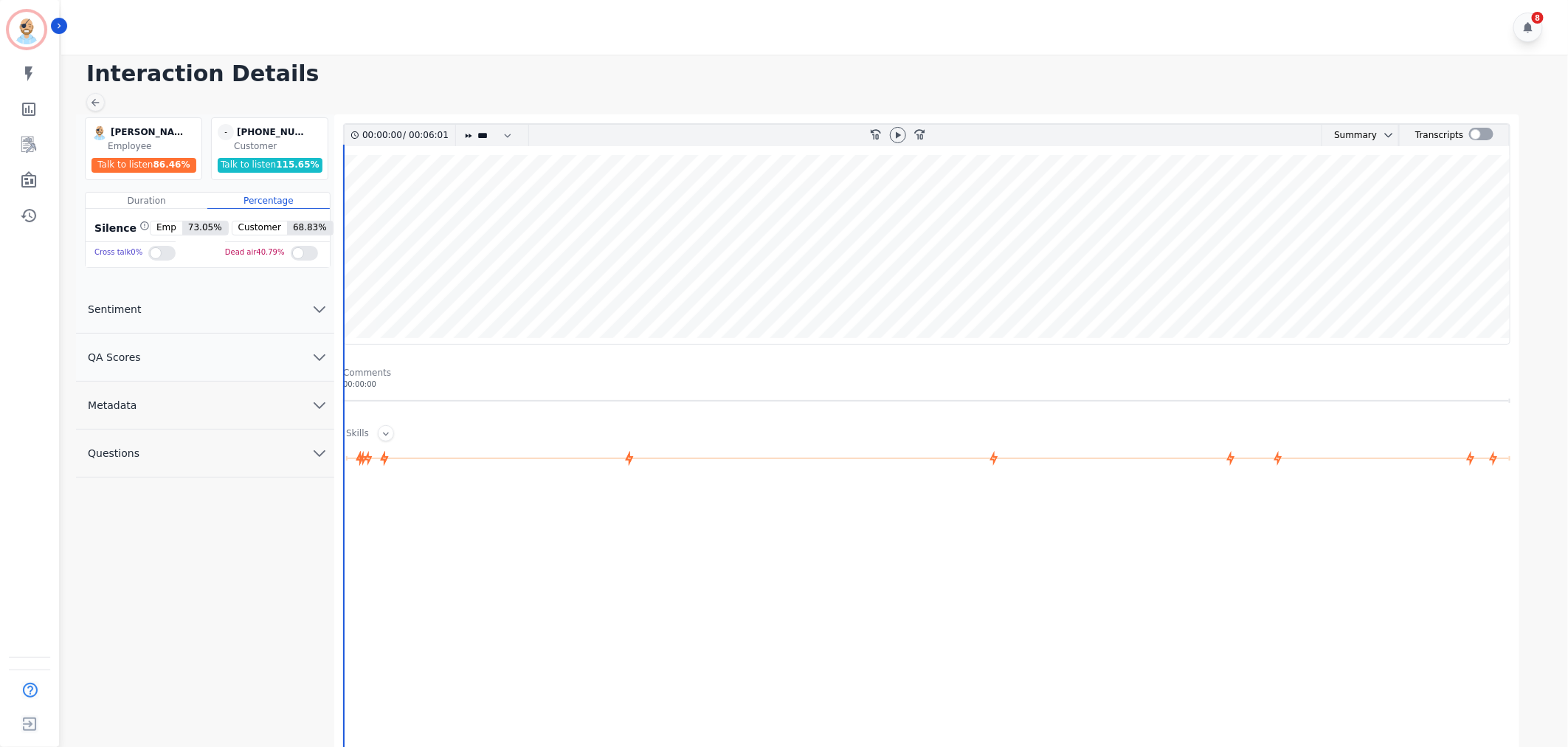
click at [275, 350] on button "QA Scores" at bounding box center [204, 357] width 258 height 48
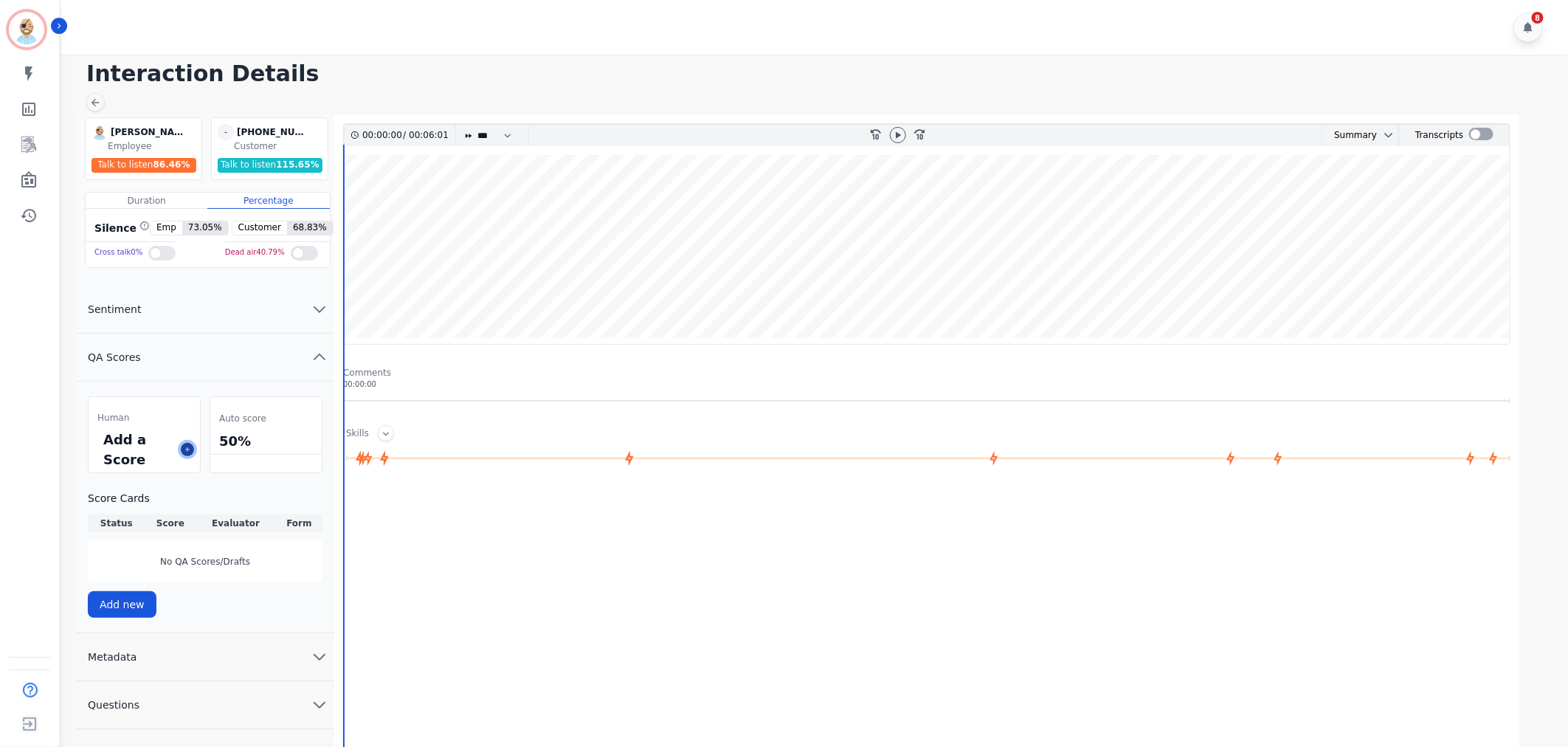
click at [188, 448] on icon at bounding box center [187, 449] width 7 height 7
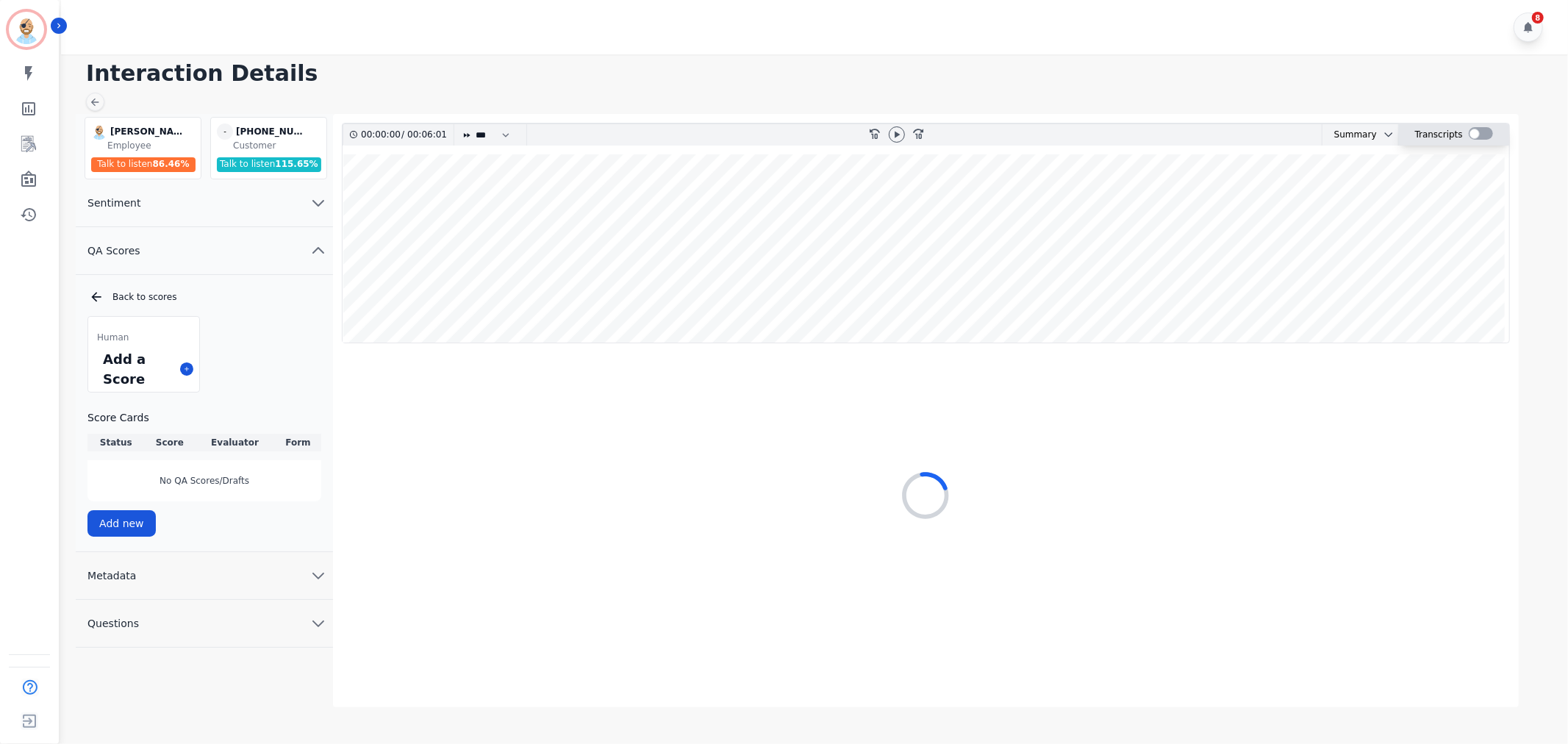
click at [1473, 130] on div at bounding box center [1481, 133] width 24 height 12
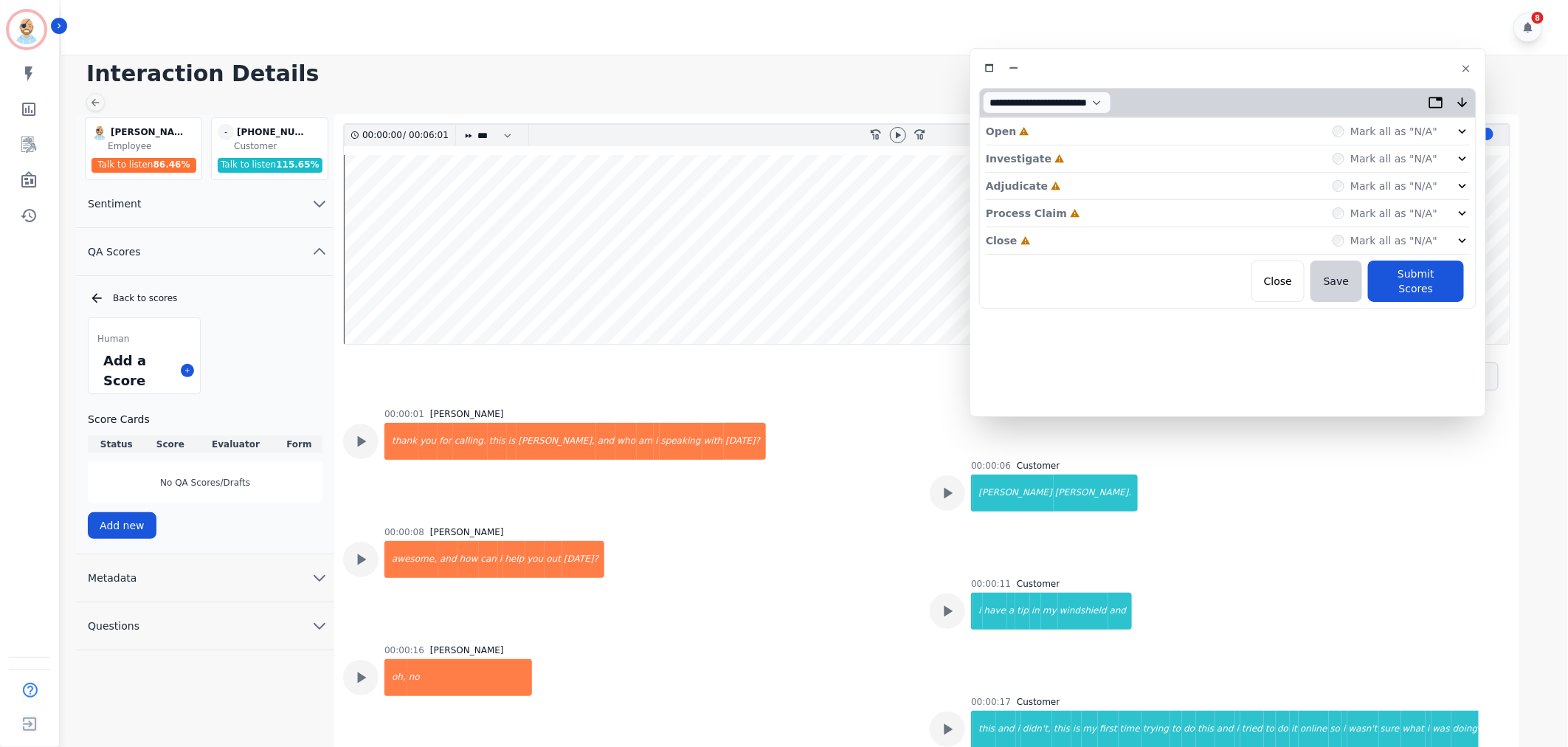
drag, startPoint x: 360, startPoint y: 78, endPoint x: 1251, endPoint y: 64, distance: 891.1
click at [1251, 64] on div at bounding box center [1227, 68] width 497 height 21
click at [1024, 239] on div "Close Incomplete Mark all as "N/A"" at bounding box center [1213, 241] width 484 height 28
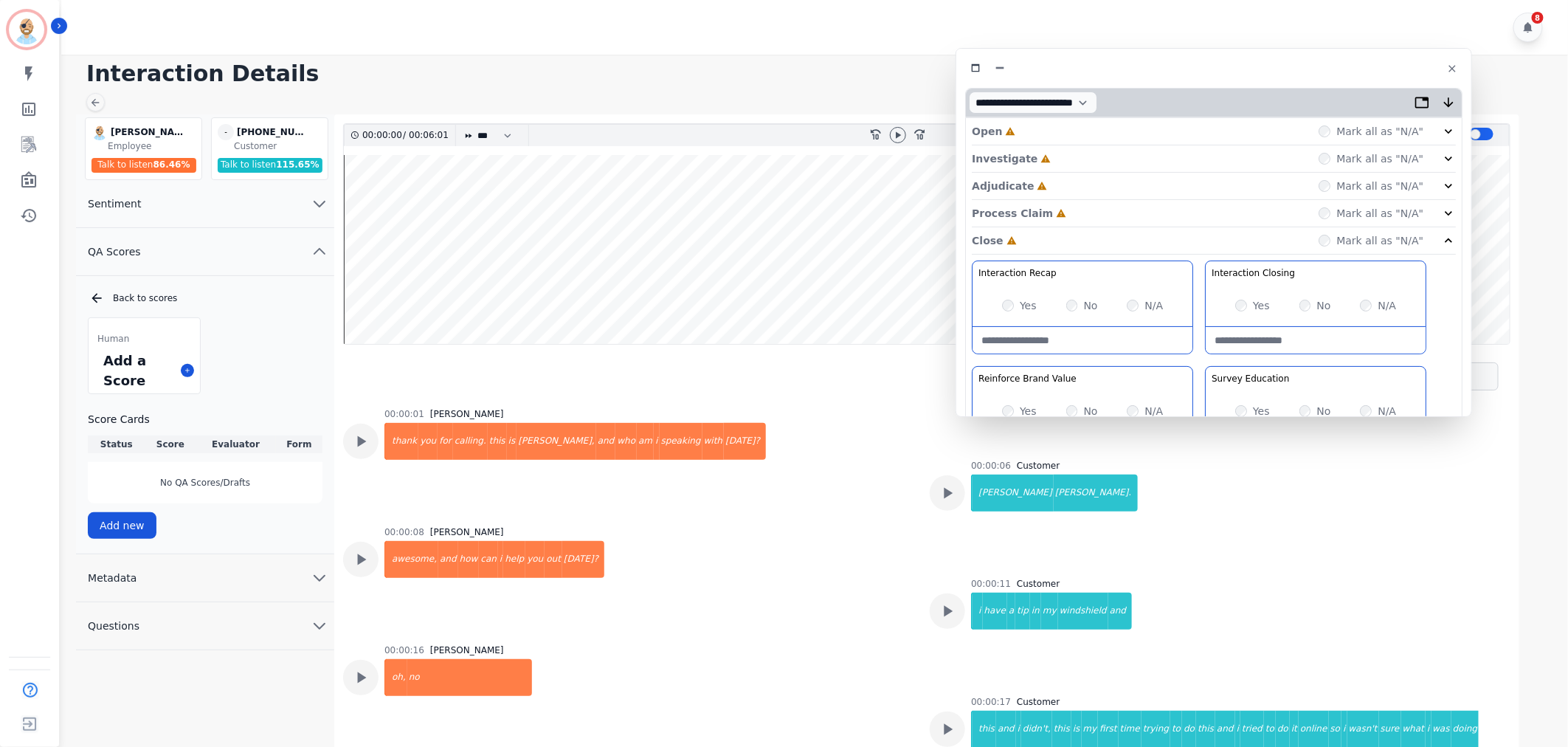
click at [1070, 212] on div "Process Claim Incomplete Mark all as "N/A"" at bounding box center [1213, 214] width 484 height 28
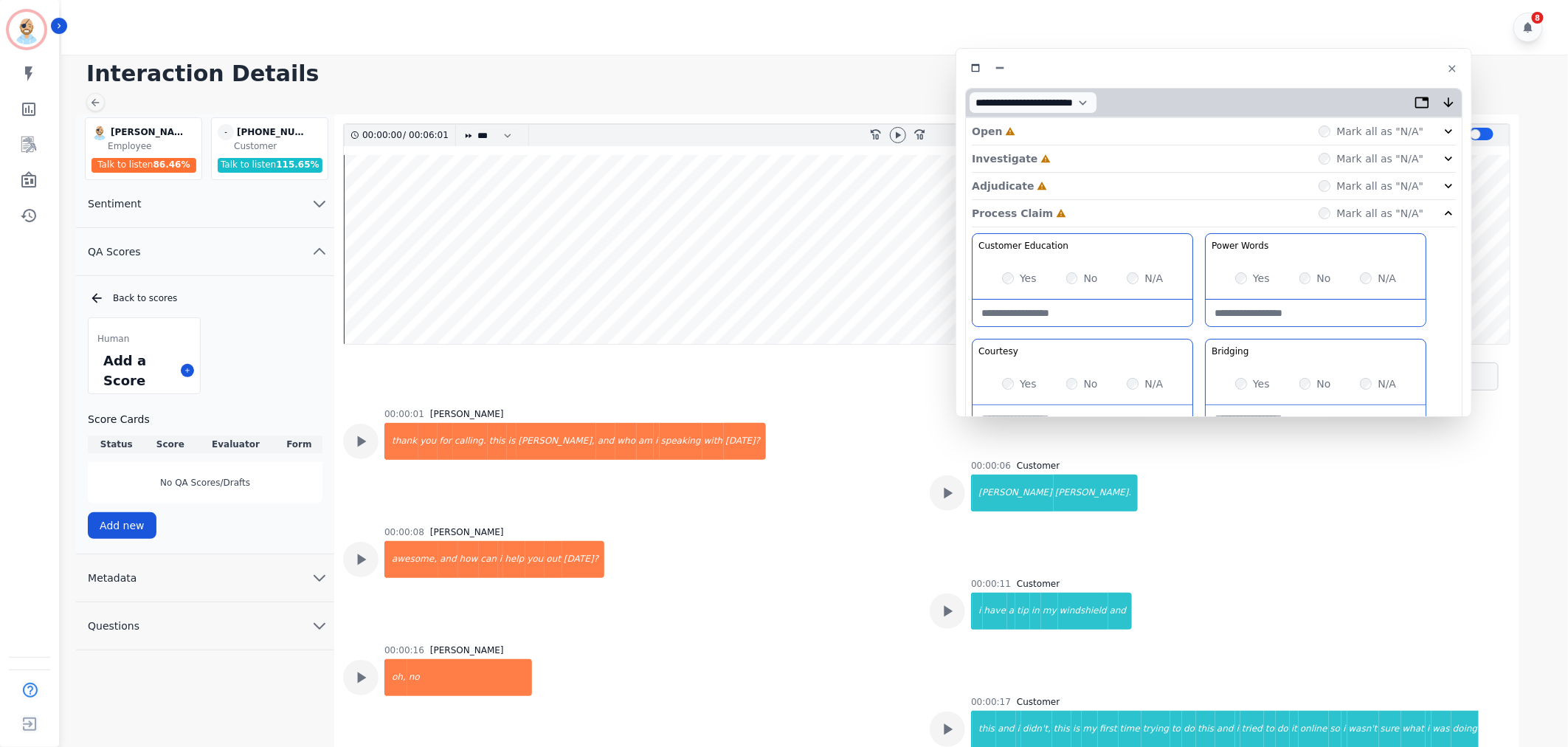
click at [1056, 176] on div "Adjudicate Incomplete Mark all as "N/A"" at bounding box center [1213, 186] width 484 height 28
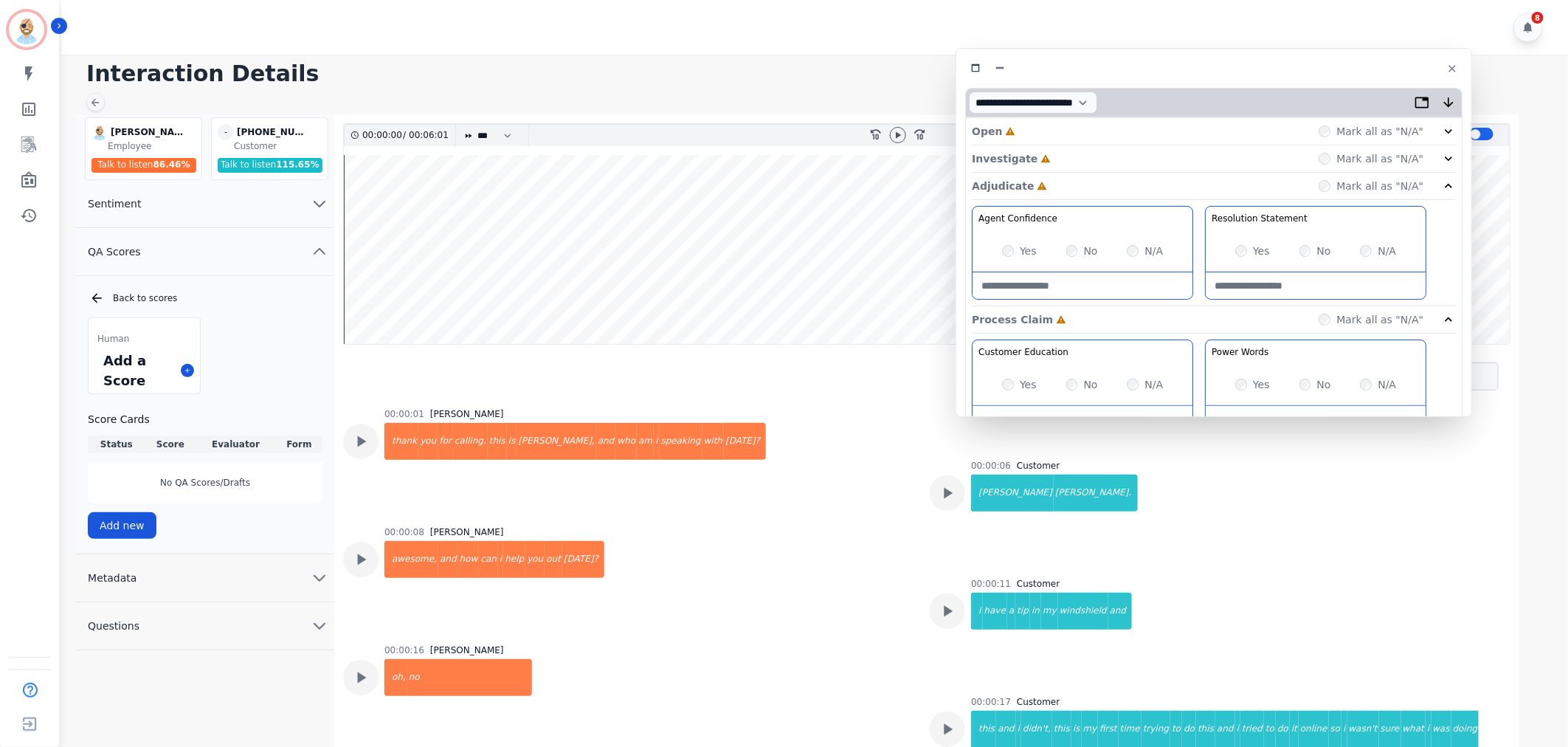
click at [1057, 155] on div "Investigate Incomplete Mark all as "N/A"" at bounding box center [1213, 159] width 484 height 28
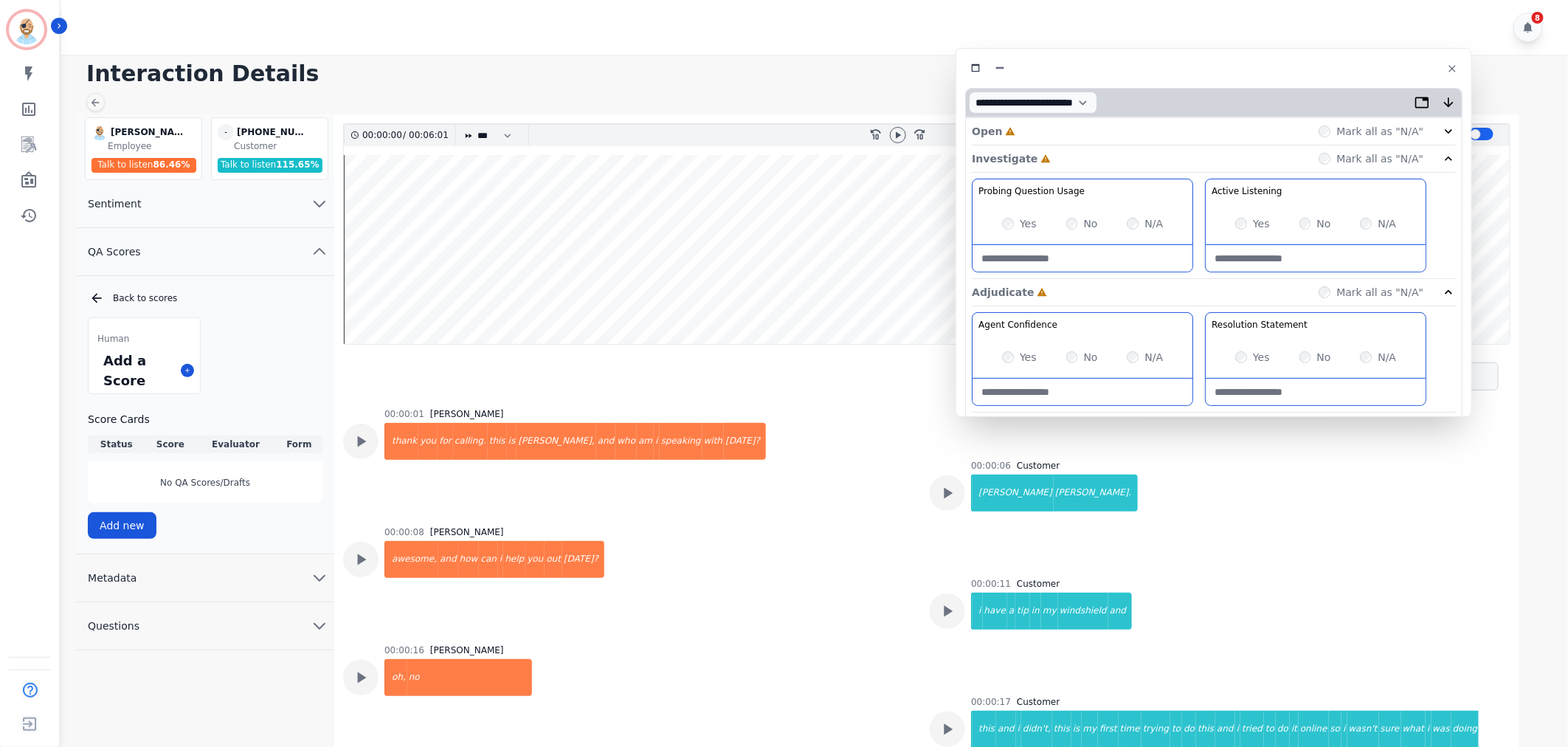
click at [1049, 136] on div "Open Incomplete Mark all as "N/A"" at bounding box center [1213, 132] width 484 height 28
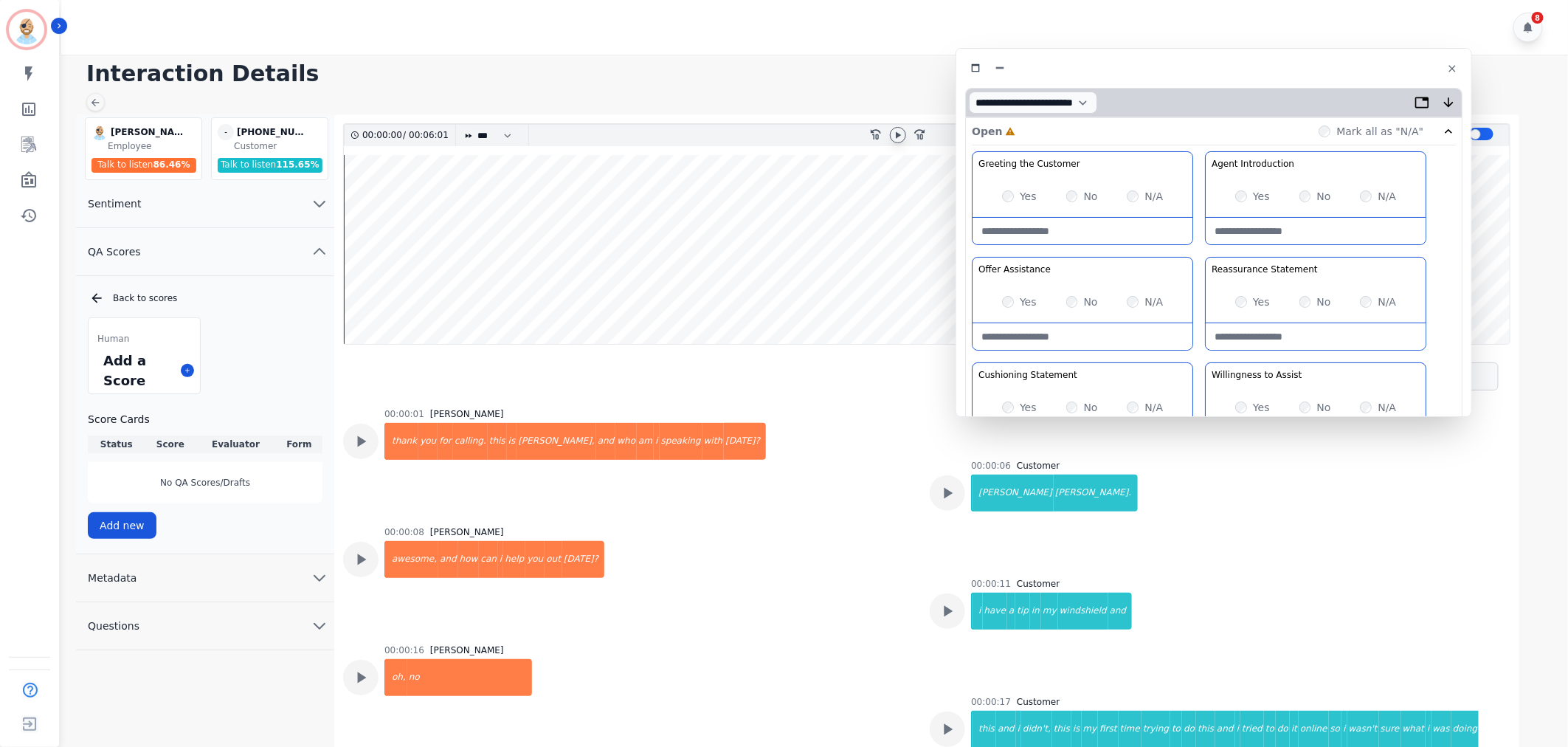
click at [896, 137] on icon at bounding box center [898, 134] width 5 height 7
click at [893, 131] on icon at bounding box center [898, 135] width 12 height 12
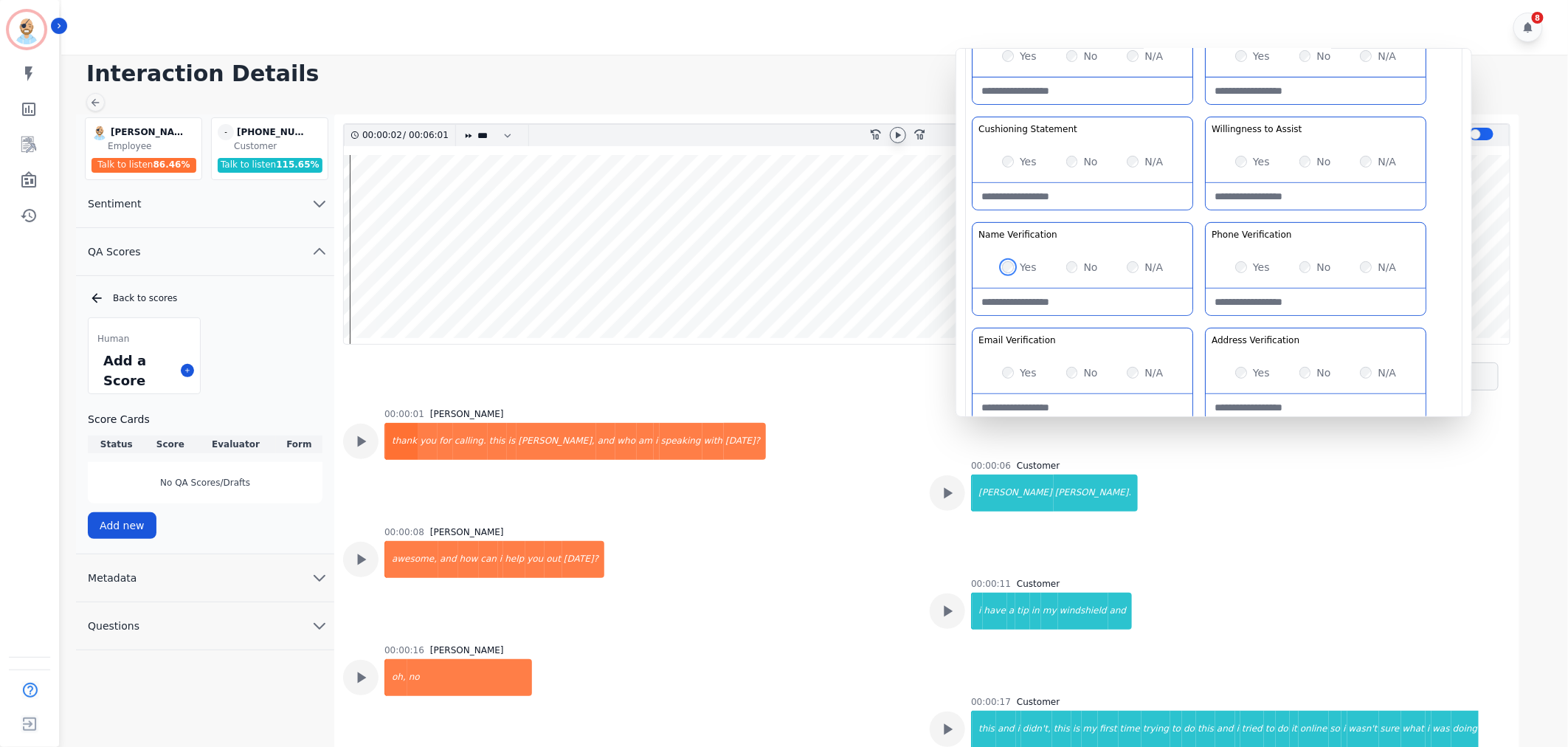
scroll to position [328, 0]
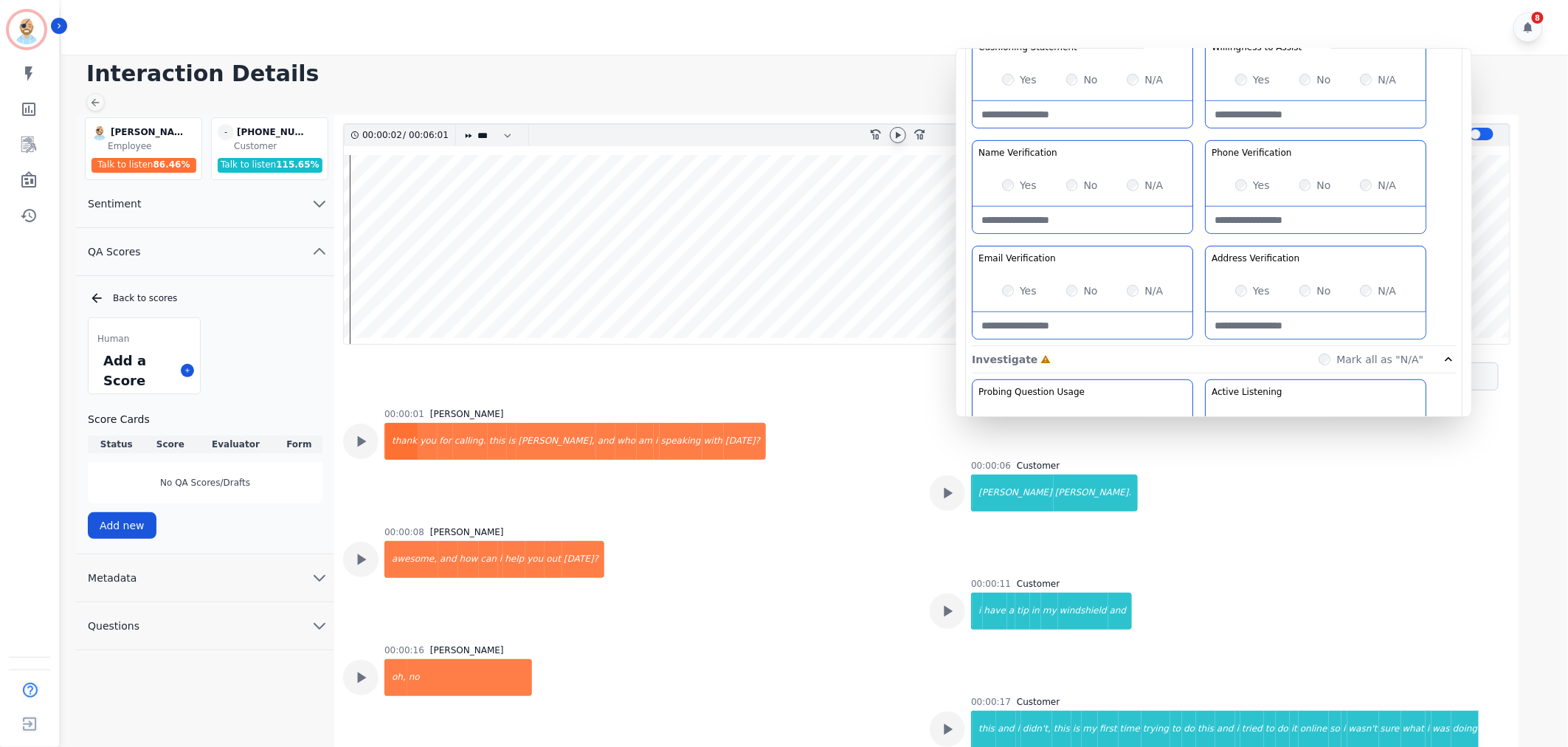
click at [1199, 234] on div "Greeting the Customer Welcome is where we quickly greet our customer as a known…" at bounding box center [1213, 85] width 484 height 522
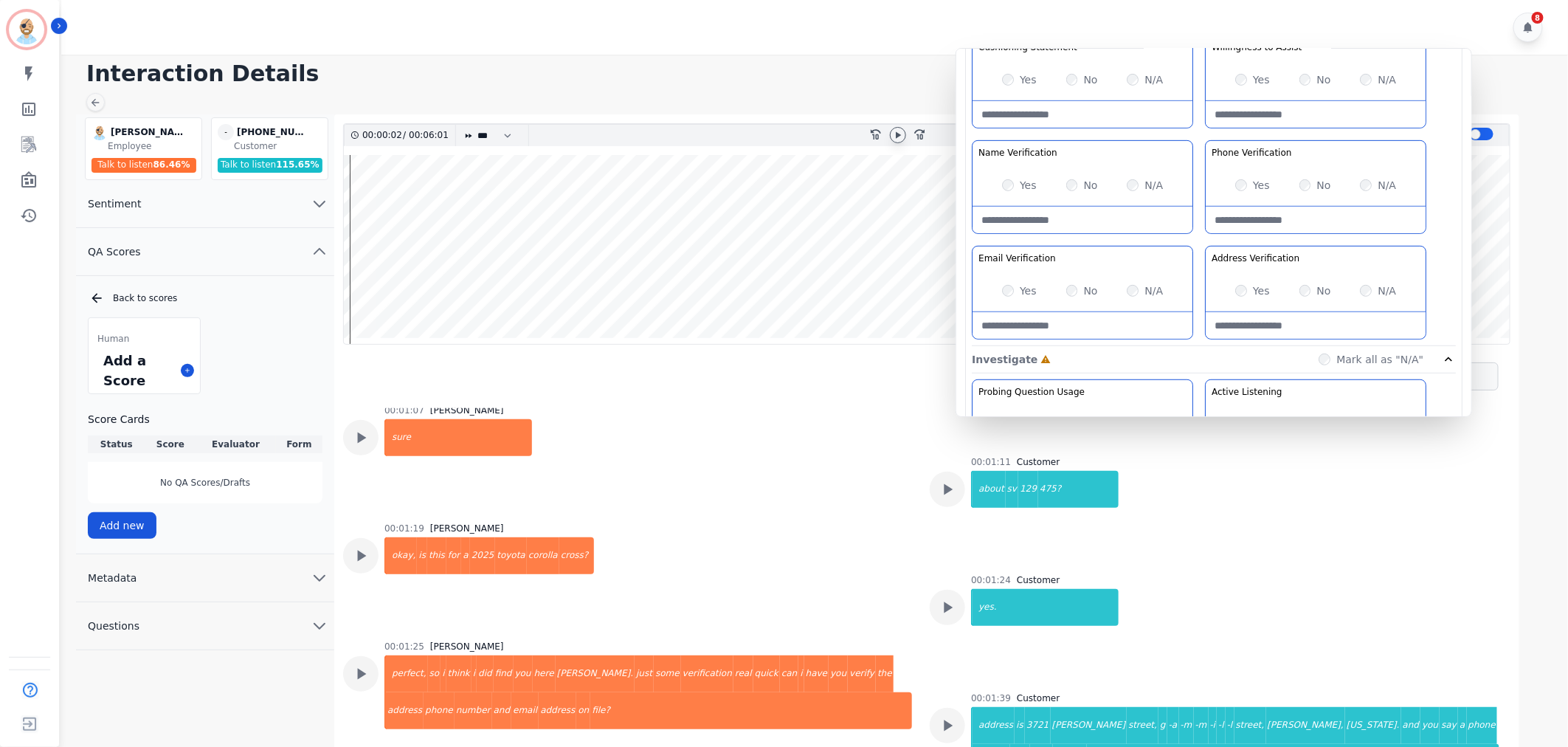
scroll to position [984, 0]
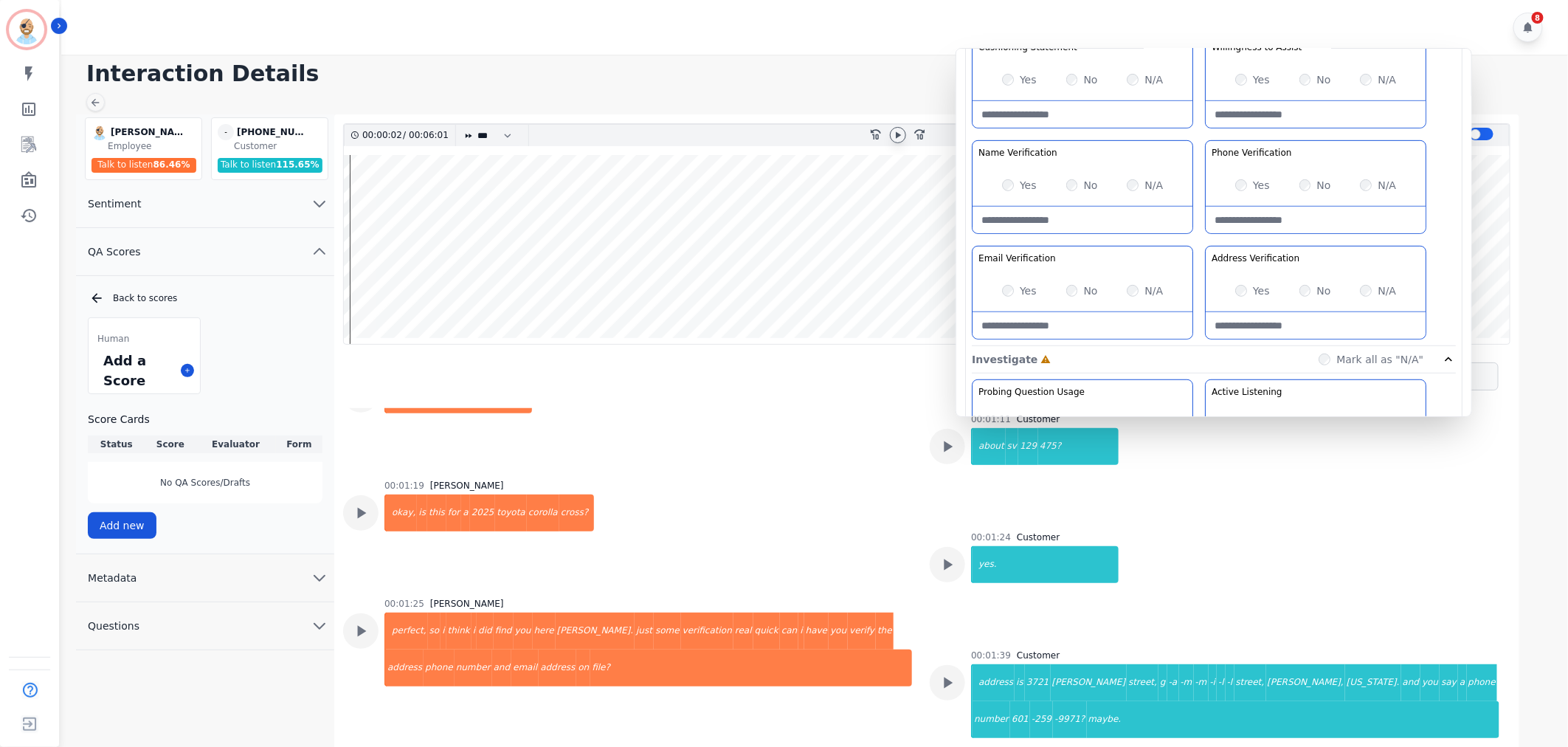
click at [1201, 242] on div "Greeting the Customer Welcome is where we quickly greet our customer as a known…" at bounding box center [1213, 85] width 484 height 522
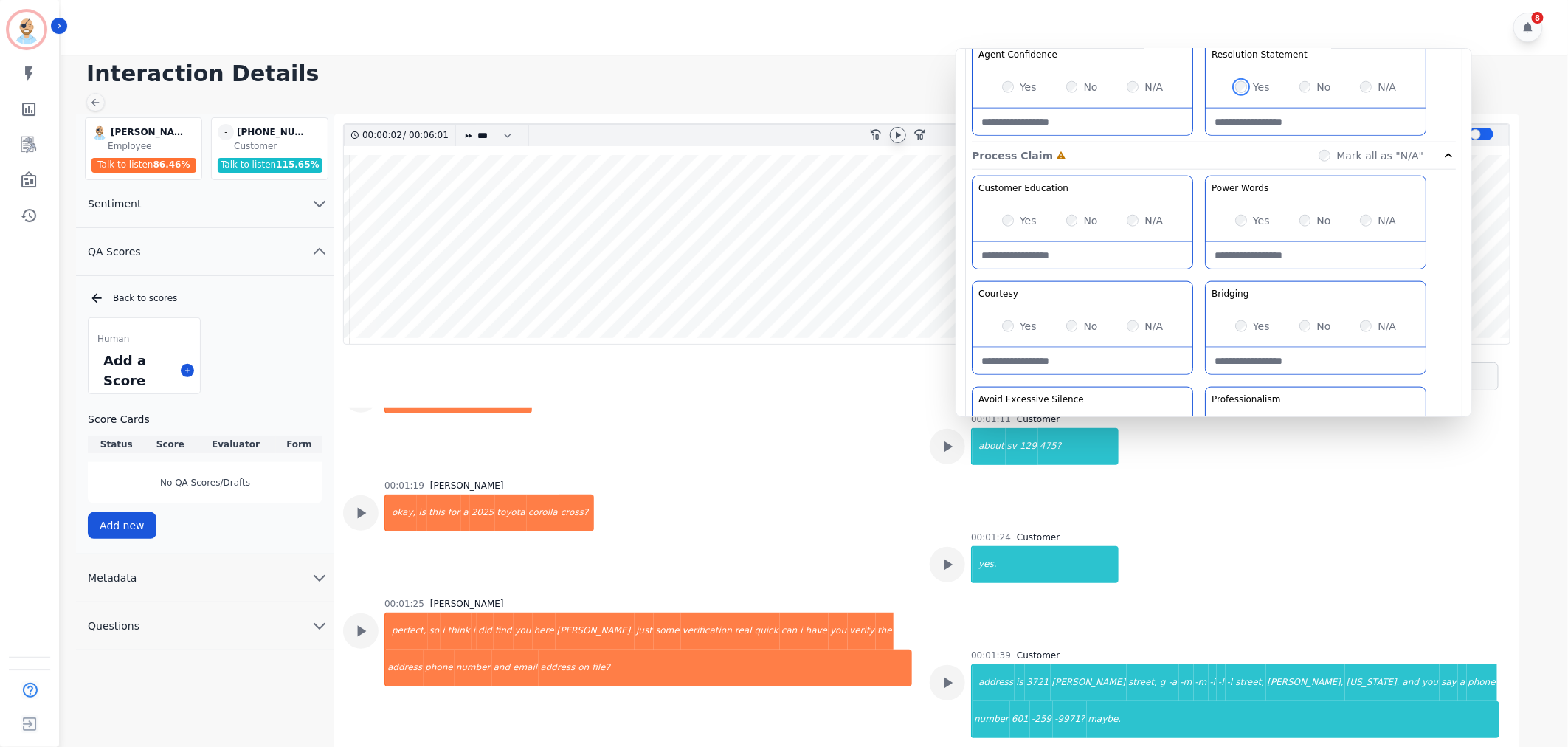
scroll to position [819, 0]
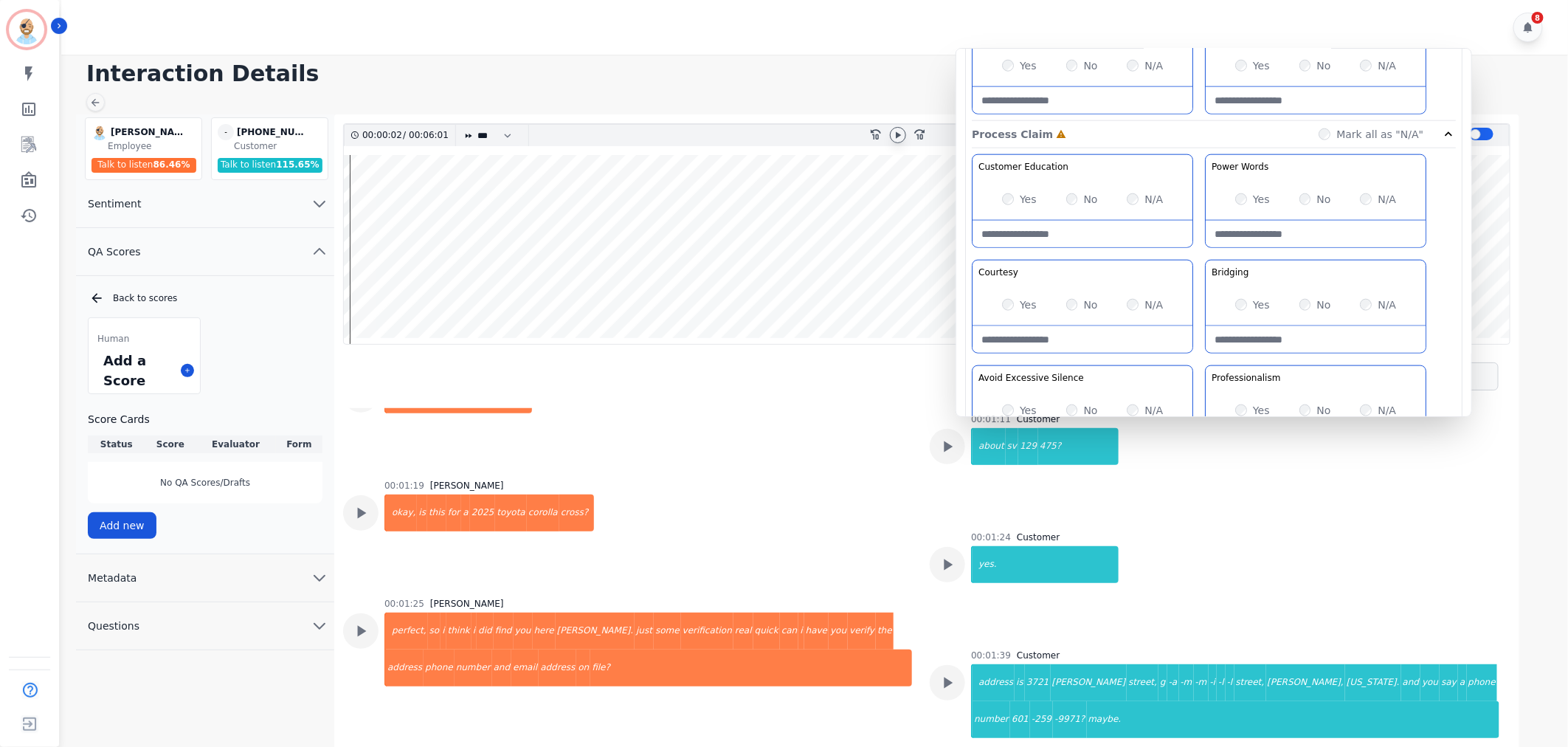
click at [1238, 190] on div "Yes No N/A" at bounding box center [1316, 199] width 220 height 42
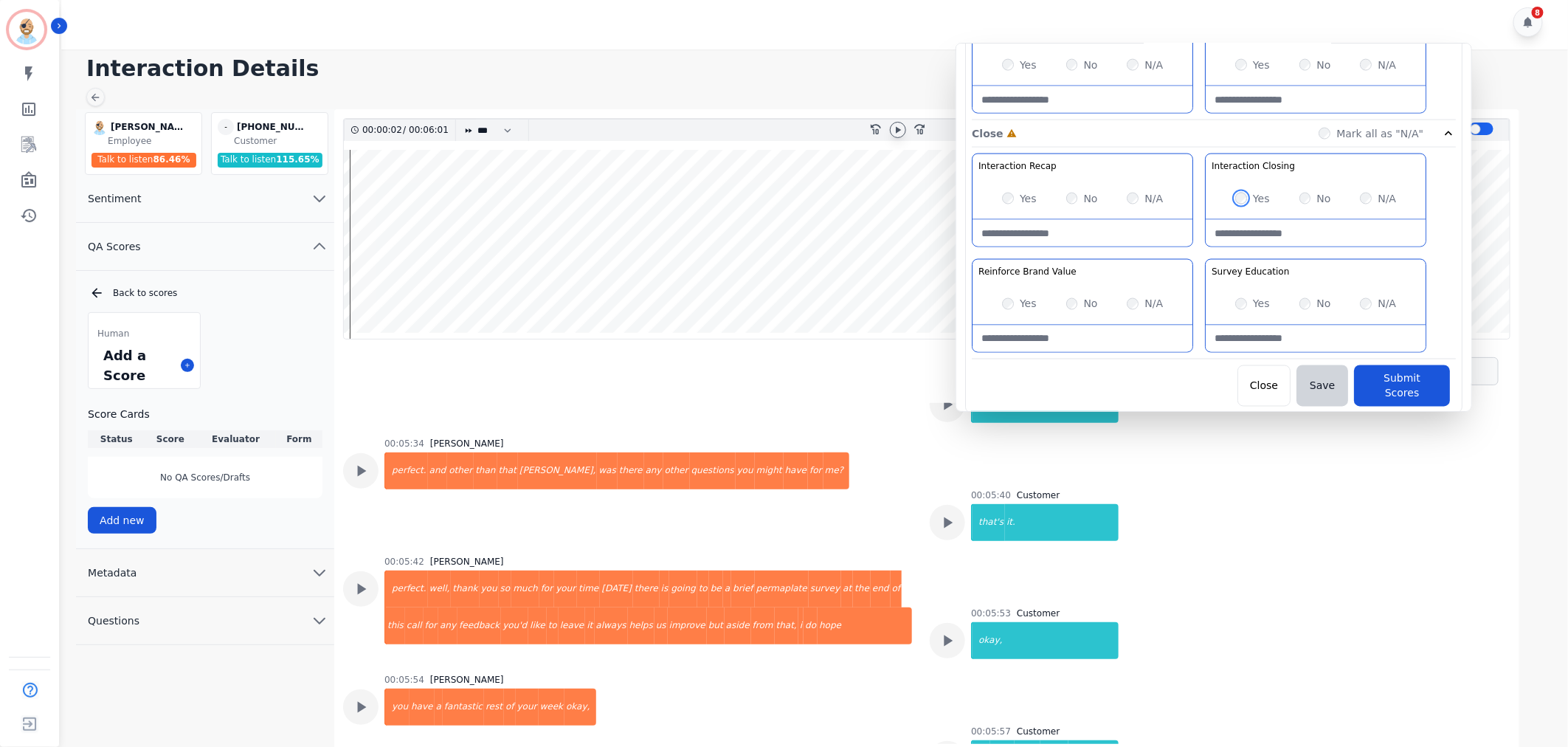
scroll to position [11, 0]
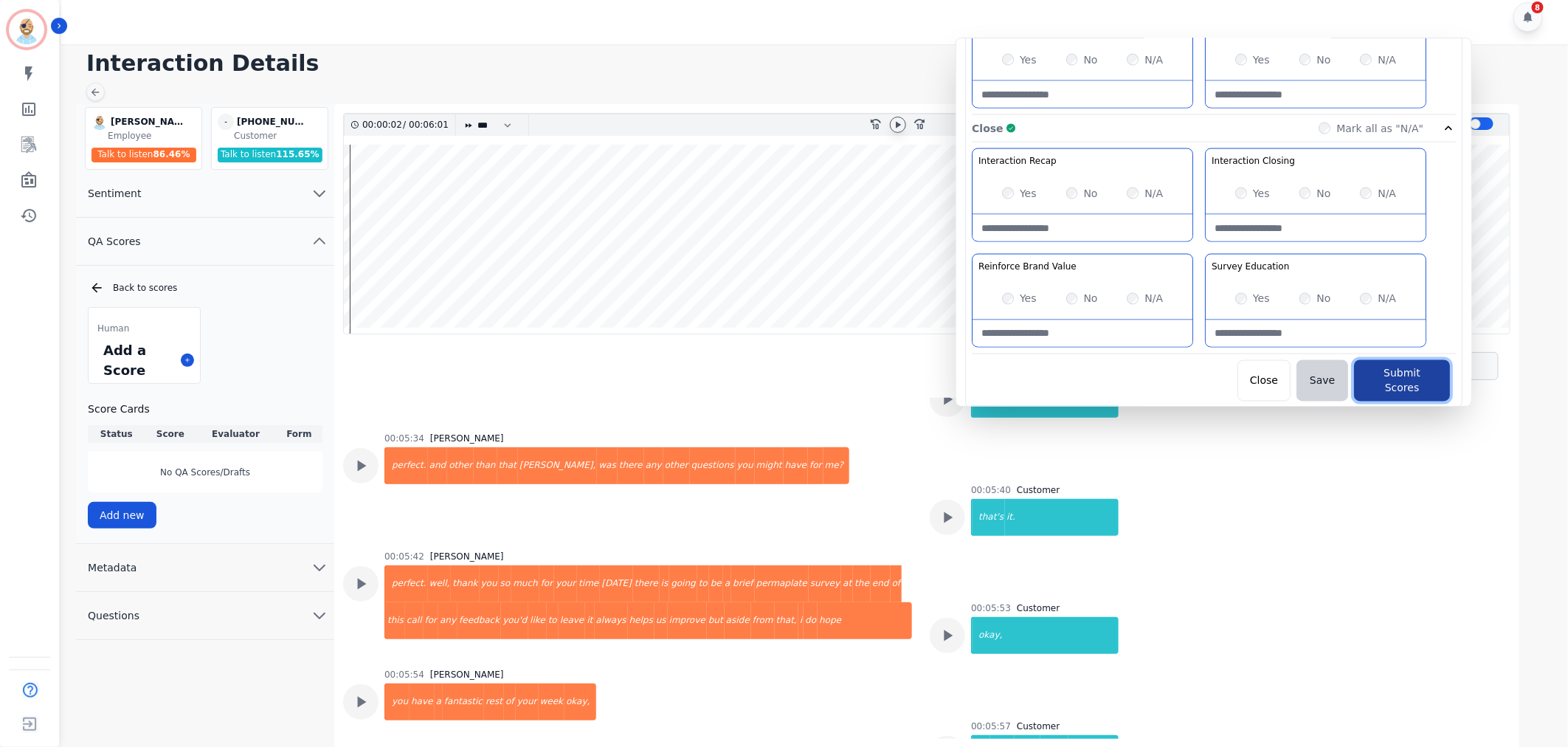
click at [1377, 374] on button "Submit Scores" at bounding box center [1402, 381] width 96 height 42
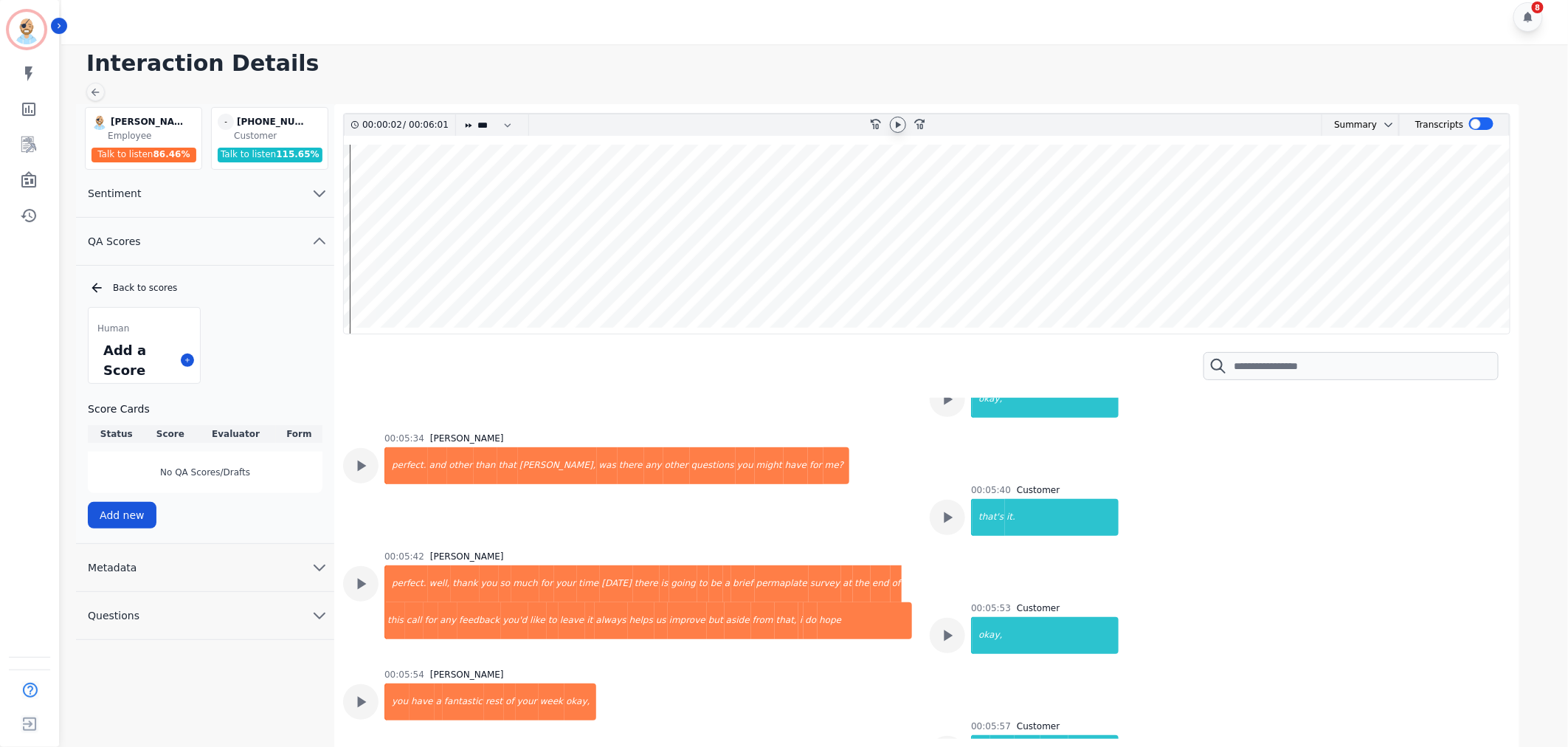
click at [837, 34] on div "8" at bounding box center [816, 16] width 1511 height 55
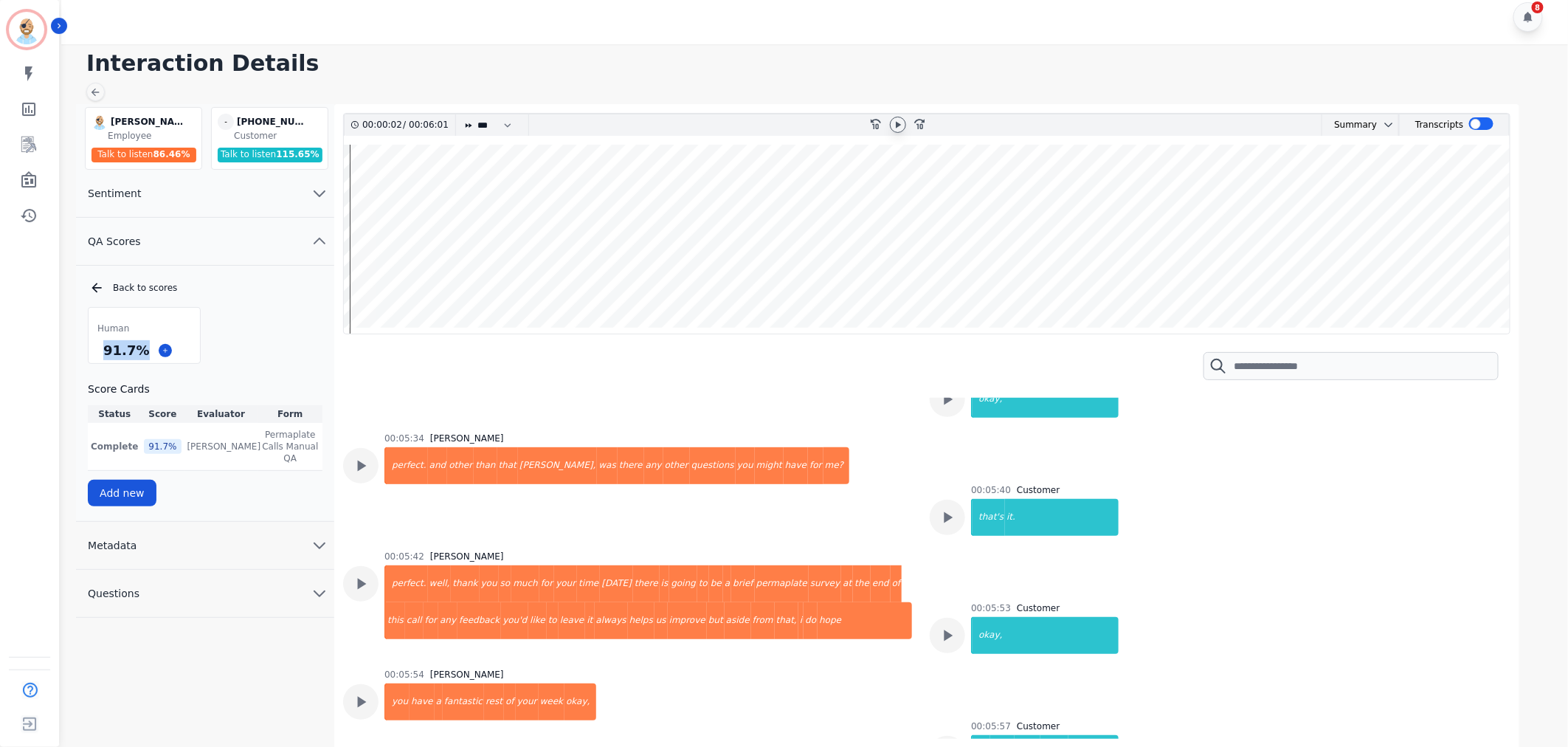
drag, startPoint x: 142, startPoint y: 349, endPoint x: 100, endPoint y: 352, distance: 42.1
click at [100, 352] on div "91.7 %" at bounding box center [125, 350] width 51 height 26
copy div "91.7 %"
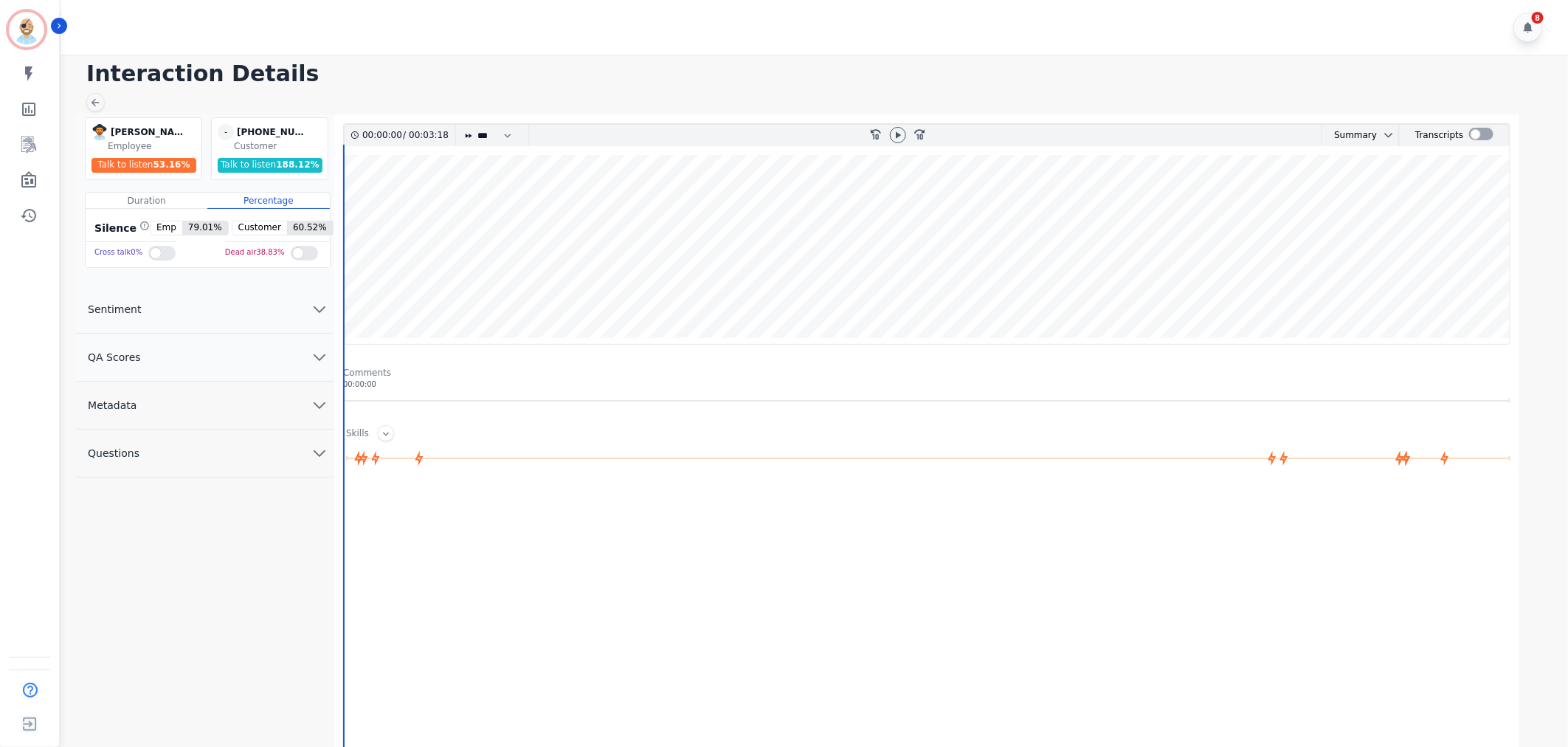
click at [254, 347] on button "QA Scores" at bounding box center [204, 357] width 258 height 48
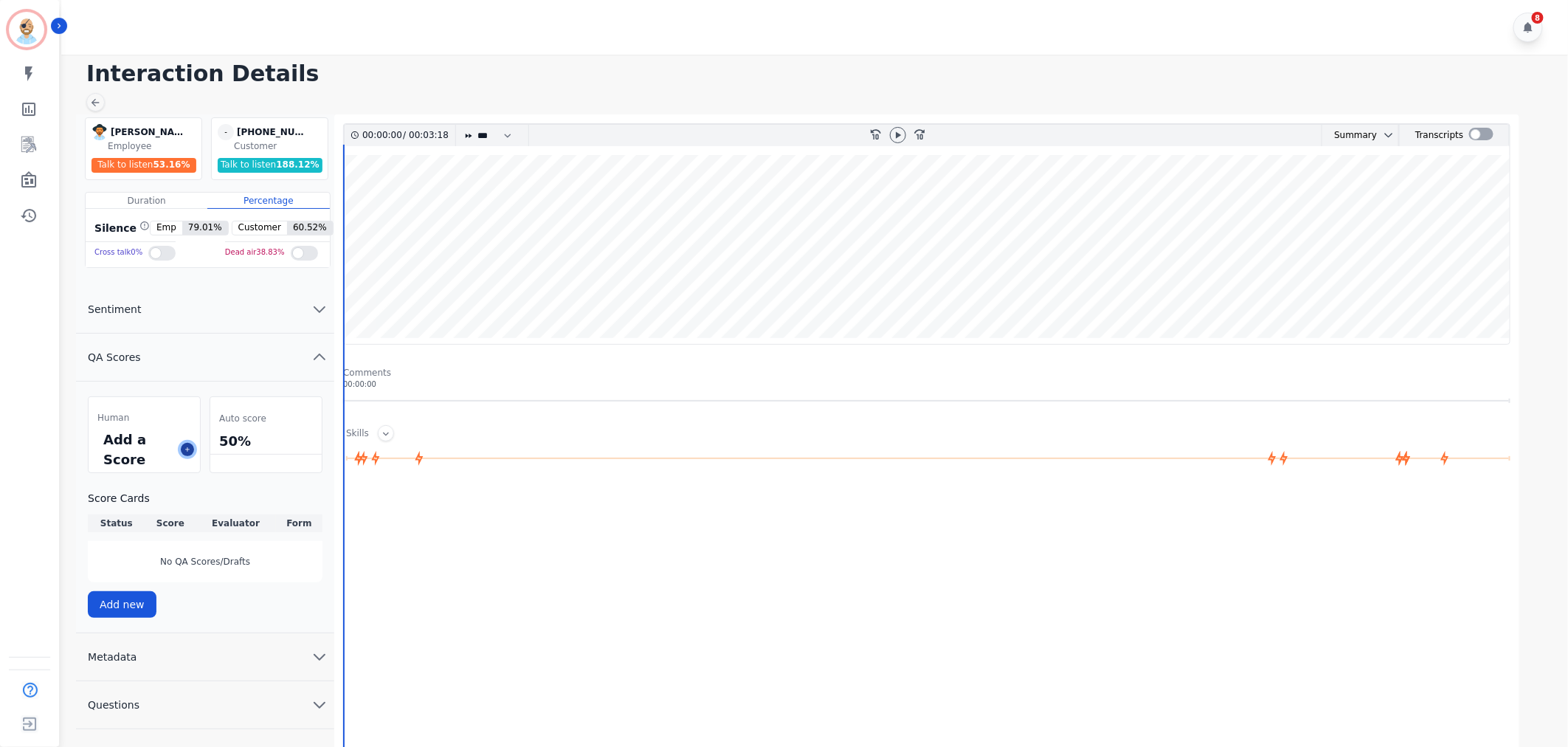
click at [183, 453] on button at bounding box center [187, 449] width 13 height 13
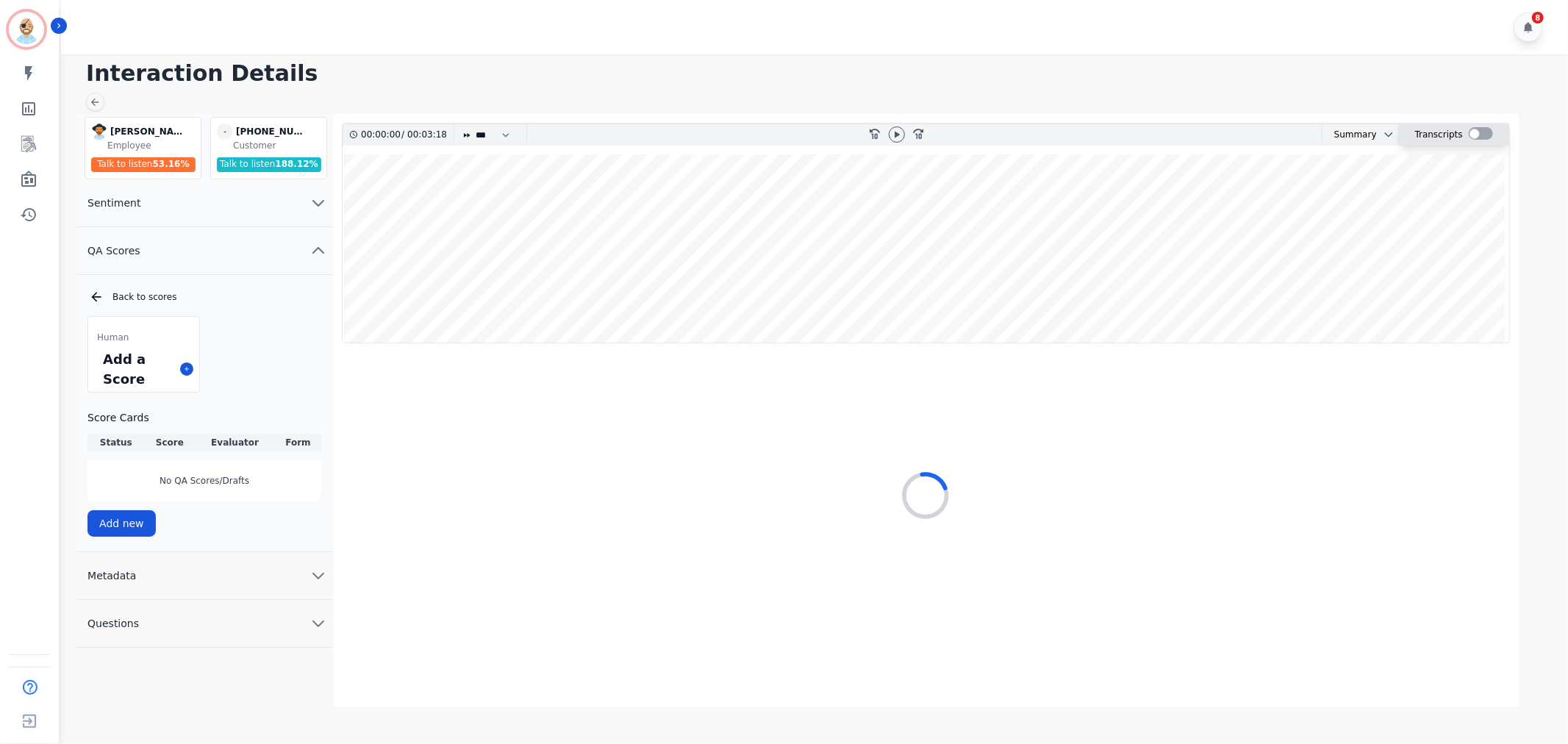
click at [1478, 128] on div at bounding box center [1481, 133] width 24 height 12
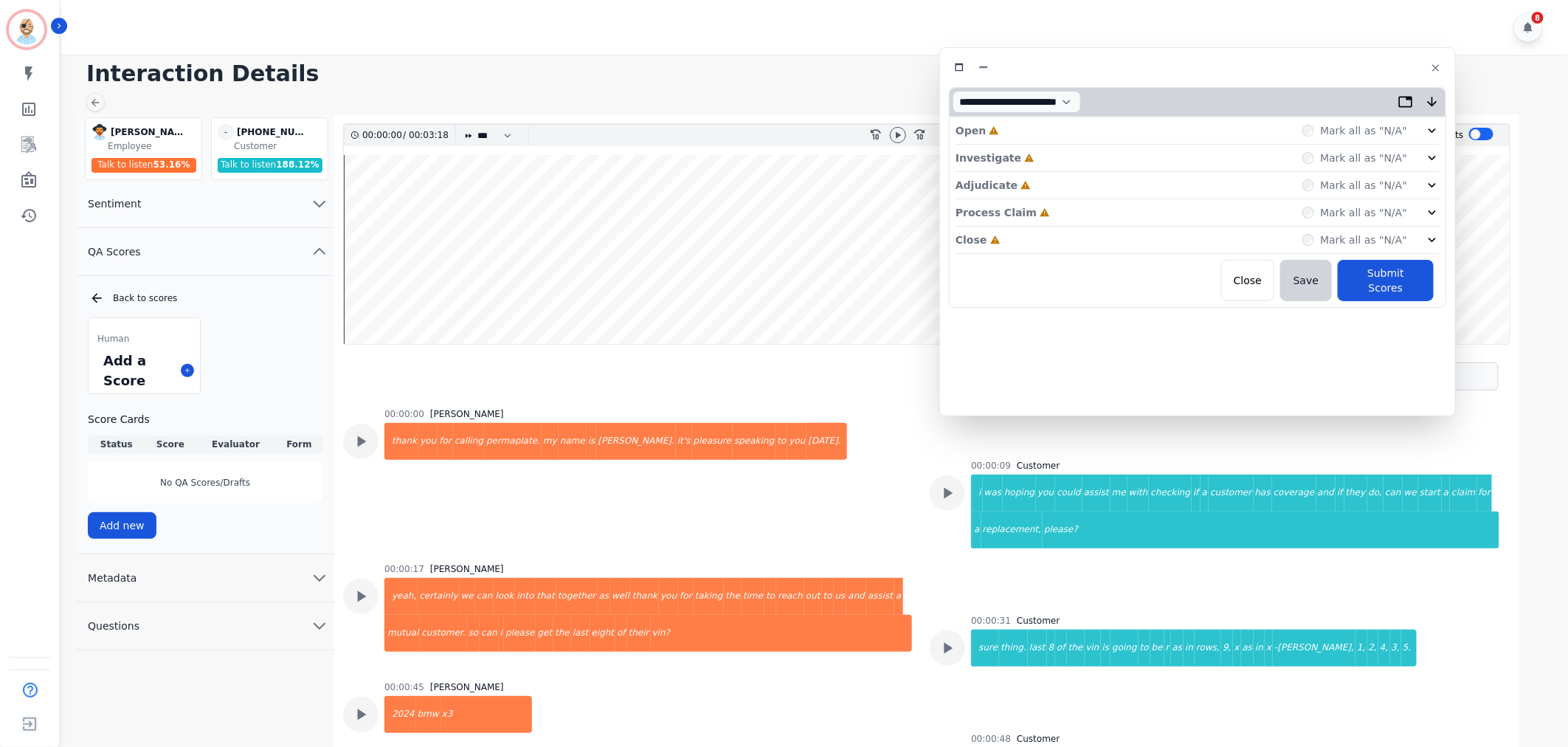
drag, startPoint x: 356, startPoint y: 84, endPoint x: 1230, endPoint y: 71, distance: 874.1
click at [1230, 71] on div at bounding box center [1197, 68] width 497 height 21
click at [1066, 247] on div "Close Incomplete Mark all as "N/A"" at bounding box center [1196, 242] width 484 height 28
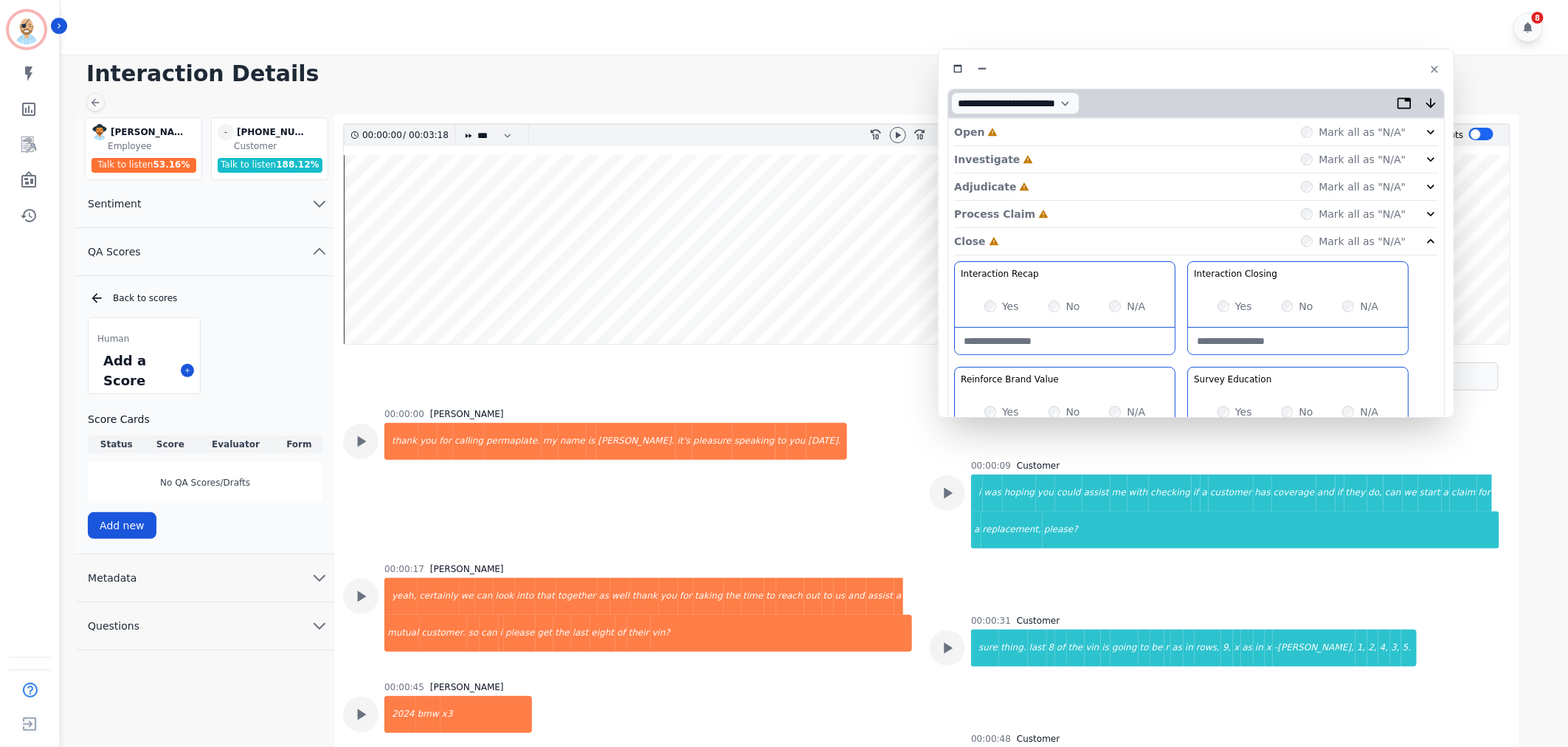
click at [1057, 218] on div "Process Claim Incomplete Mark all as "N/A"" at bounding box center [1196, 215] width 484 height 28
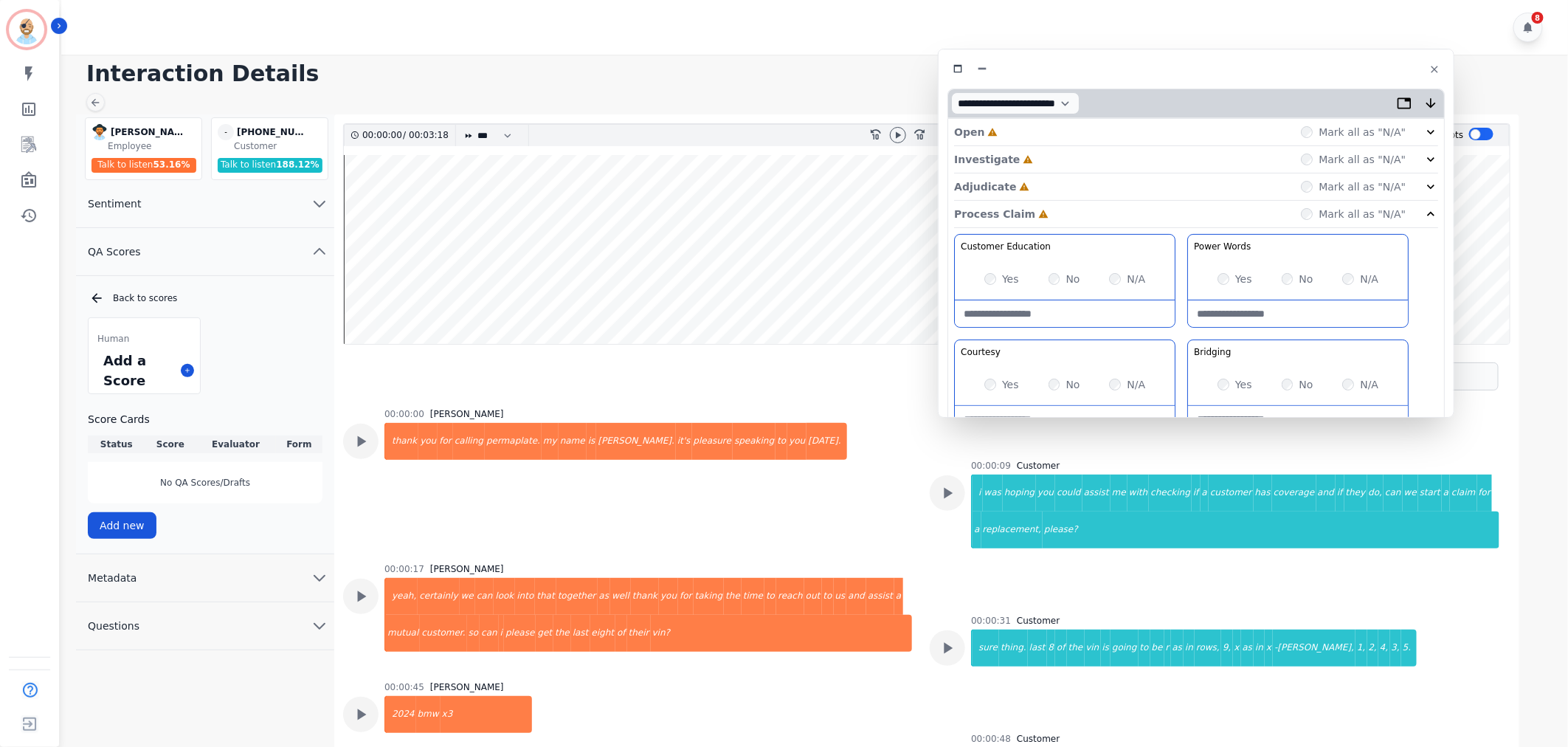
click at [1055, 185] on div "Adjudicate Incomplete Mark all as "N/A"" at bounding box center [1196, 187] width 484 height 28
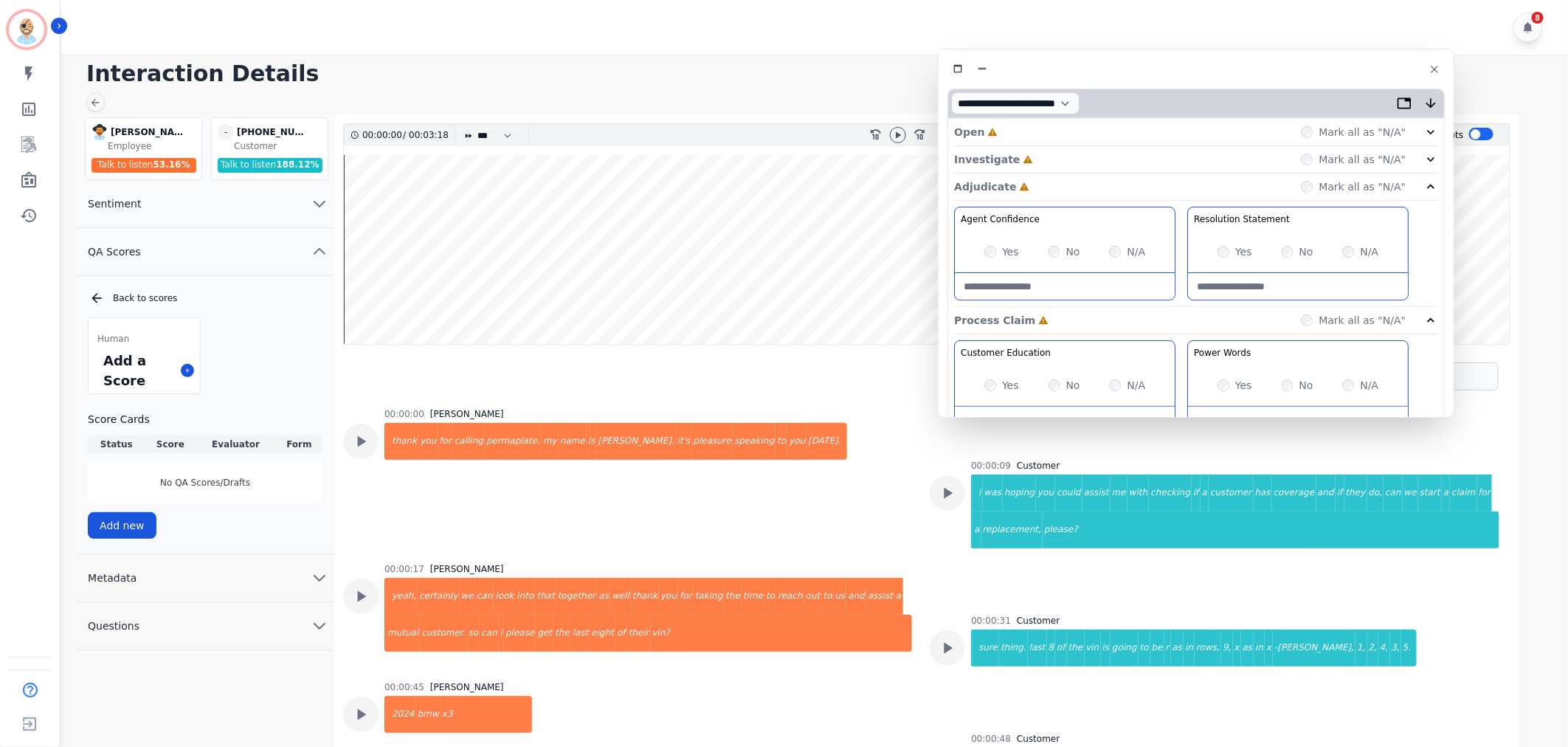
click at [1048, 142] on div "Open Incomplete Mark all as "N/A"" at bounding box center [1196, 133] width 484 height 28
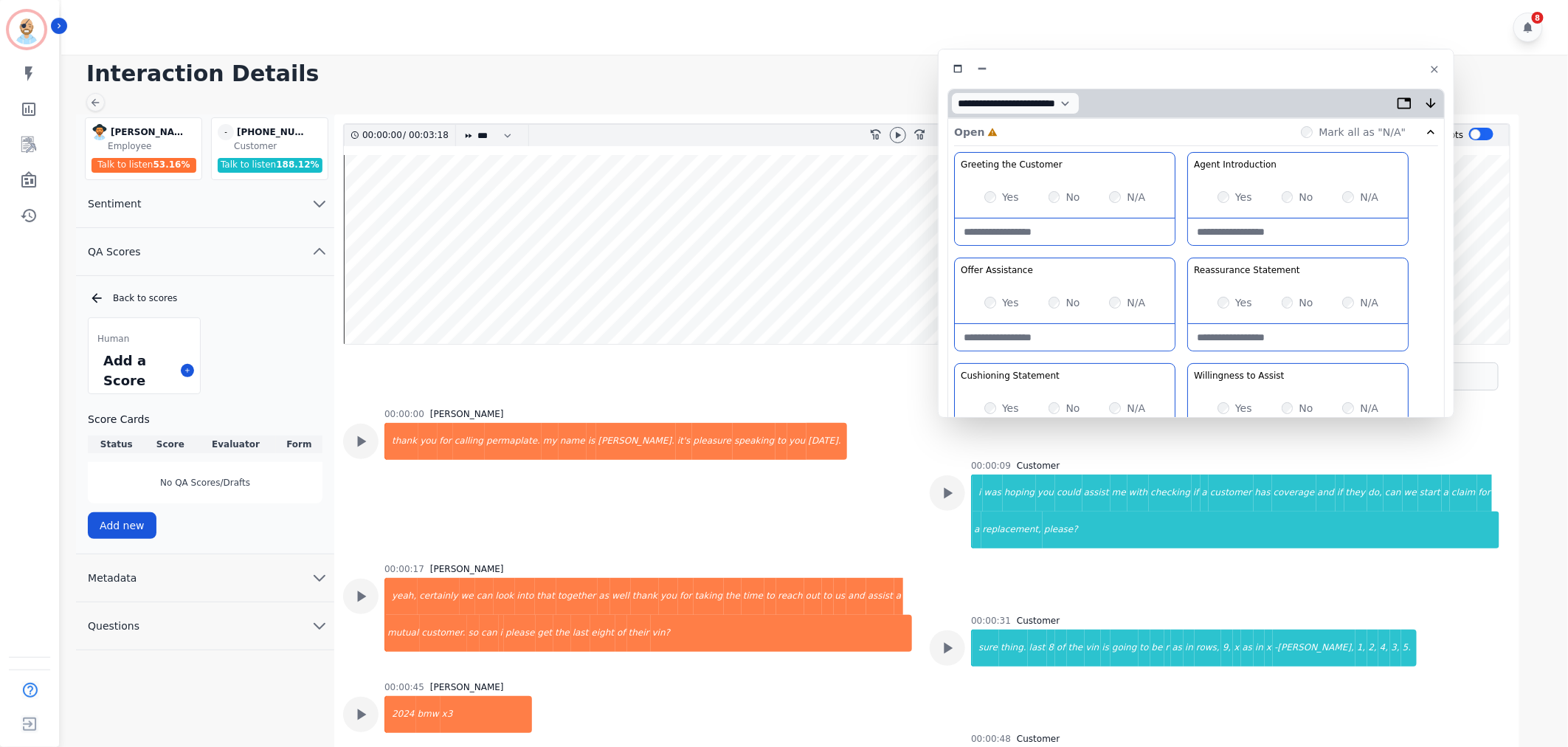
click at [1045, 136] on div "Open Incomplete Mark all as "N/A"" at bounding box center [1196, 133] width 484 height 28
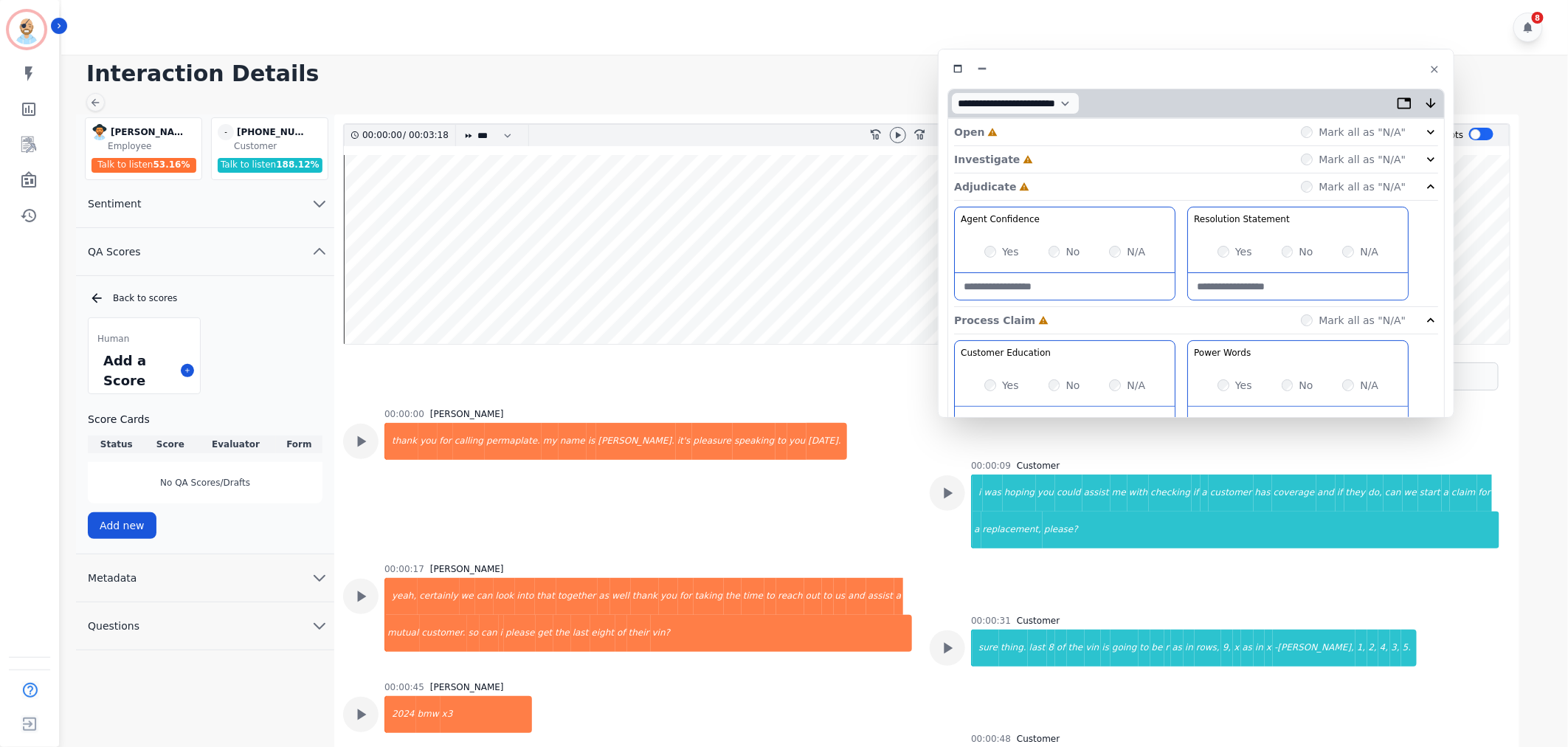
click at [1046, 163] on div "Investigate Incomplete Mark all as "N/A"" at bounding box center [1196, 160] width 484 height 28
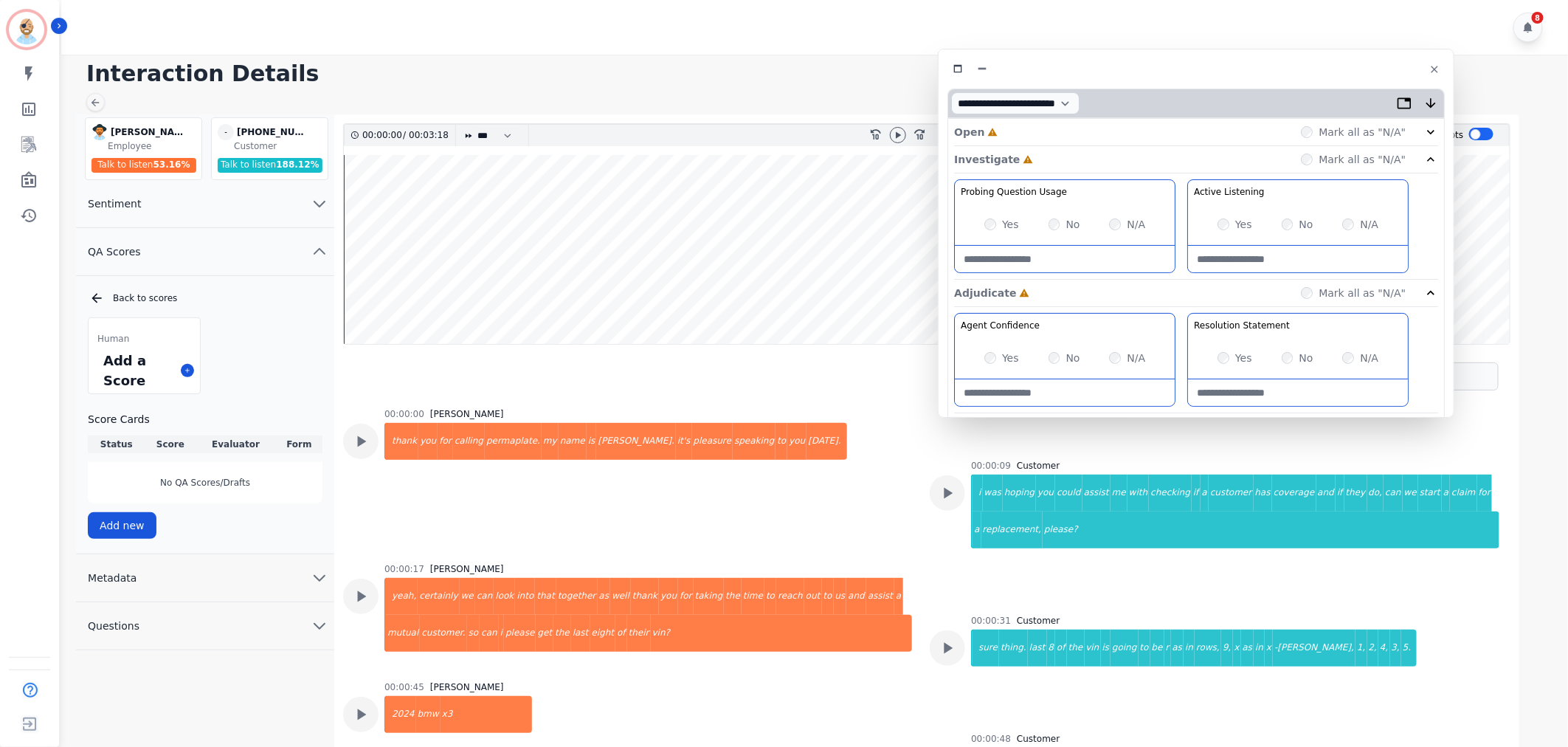
click at [1044, 127] on div "Open Incomplete Mark all as "N/A"" at bounding box center [1196, 133] width 484 height 28
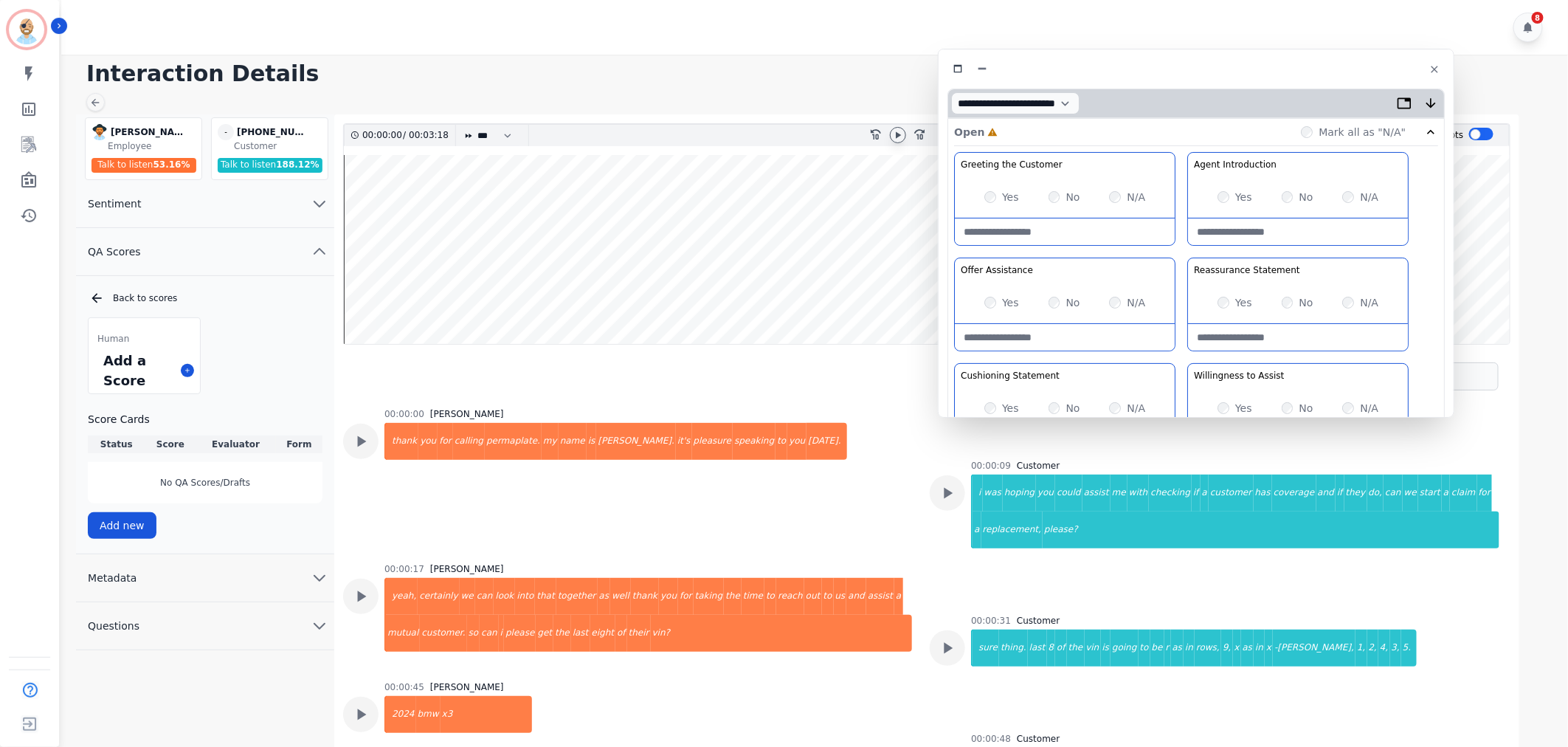
click at [897, 135] on icon at bounding box center [898, 134] width 5 height 7
click at [895, 136] on icon at bounding box center [898, 134] width 6 height 7
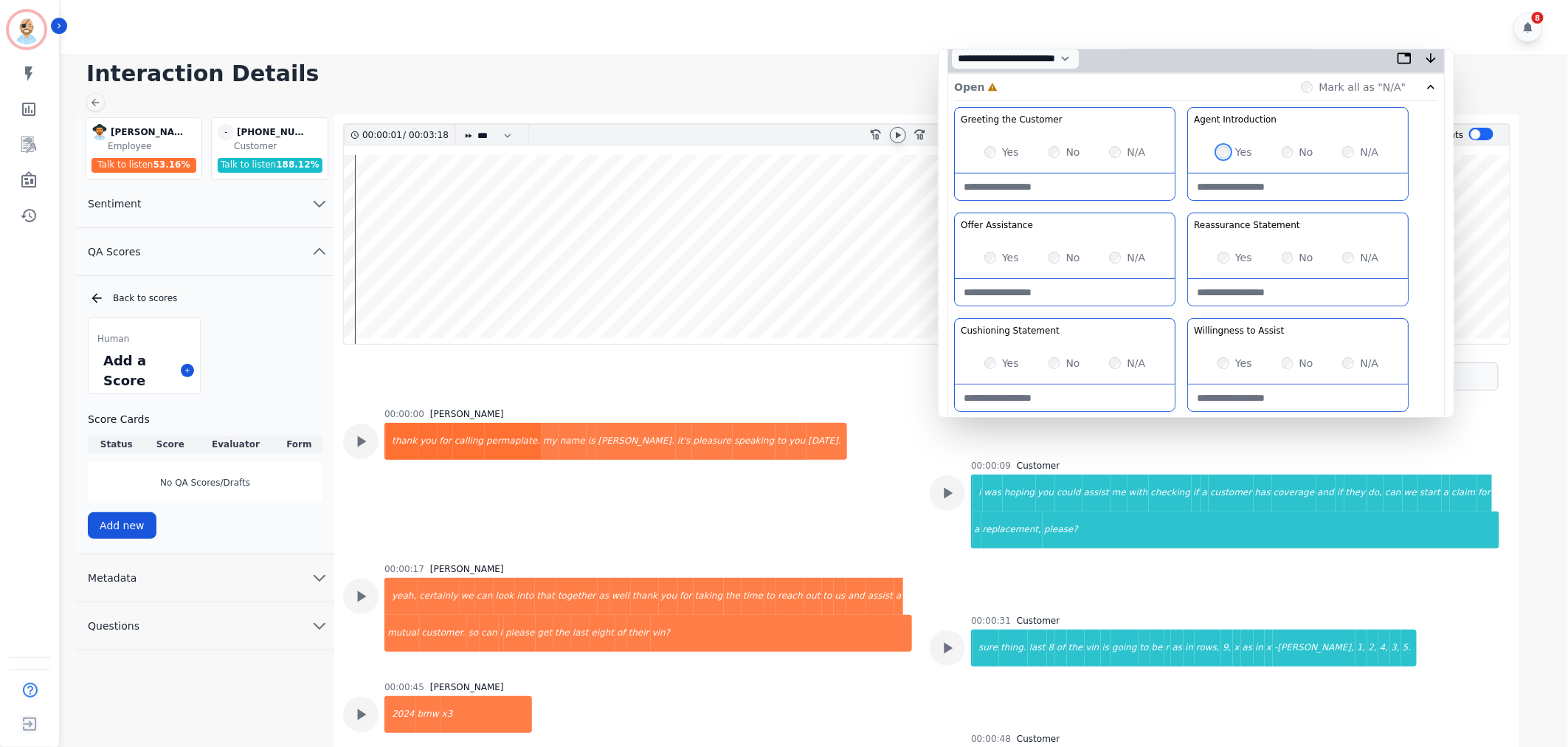
scroll to position [82, 0]
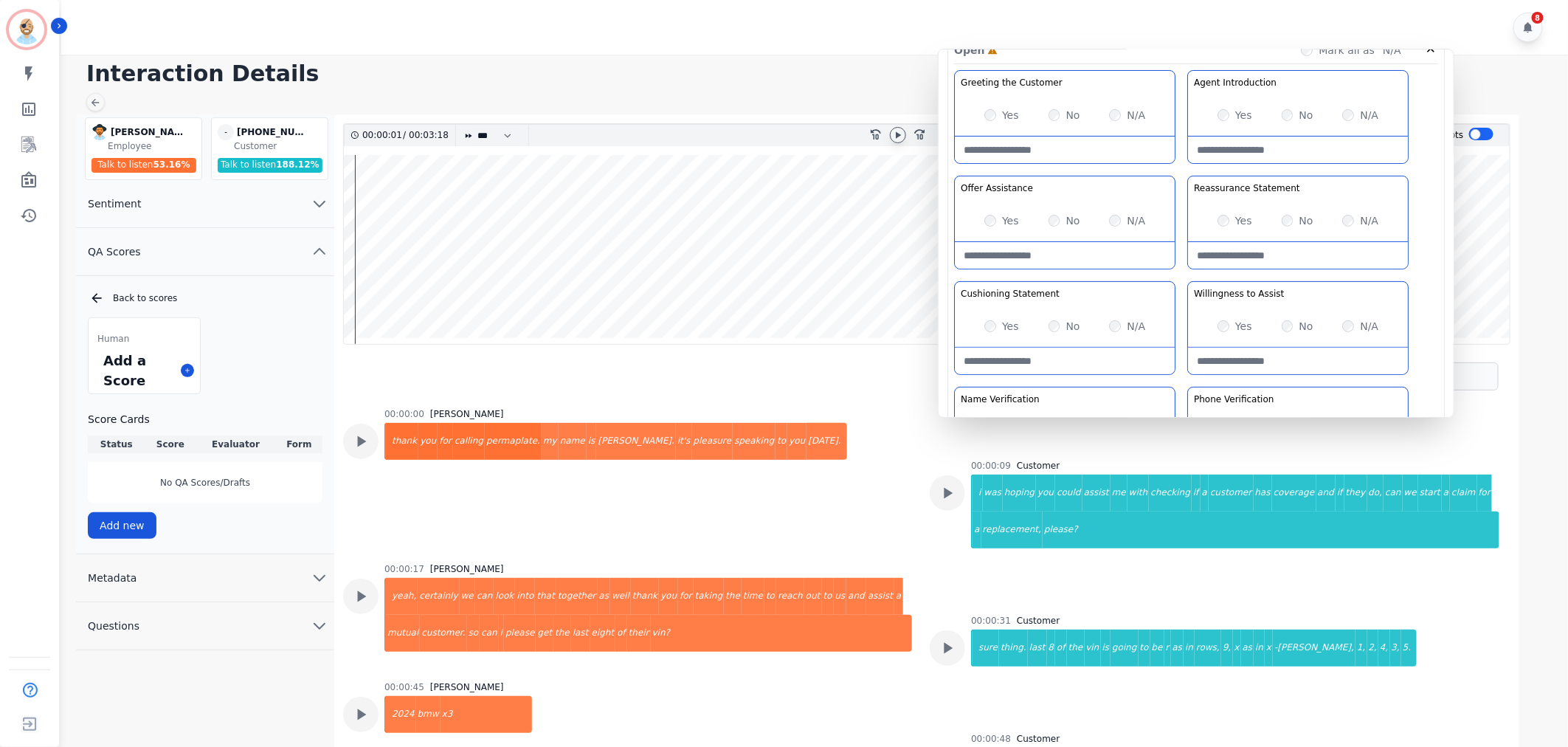
click at [1181, 168] on div "Greeting the Customer Welcome is where we quickly greet our customer as a known…" at bounding box center [1196, 331] width 484 height 522
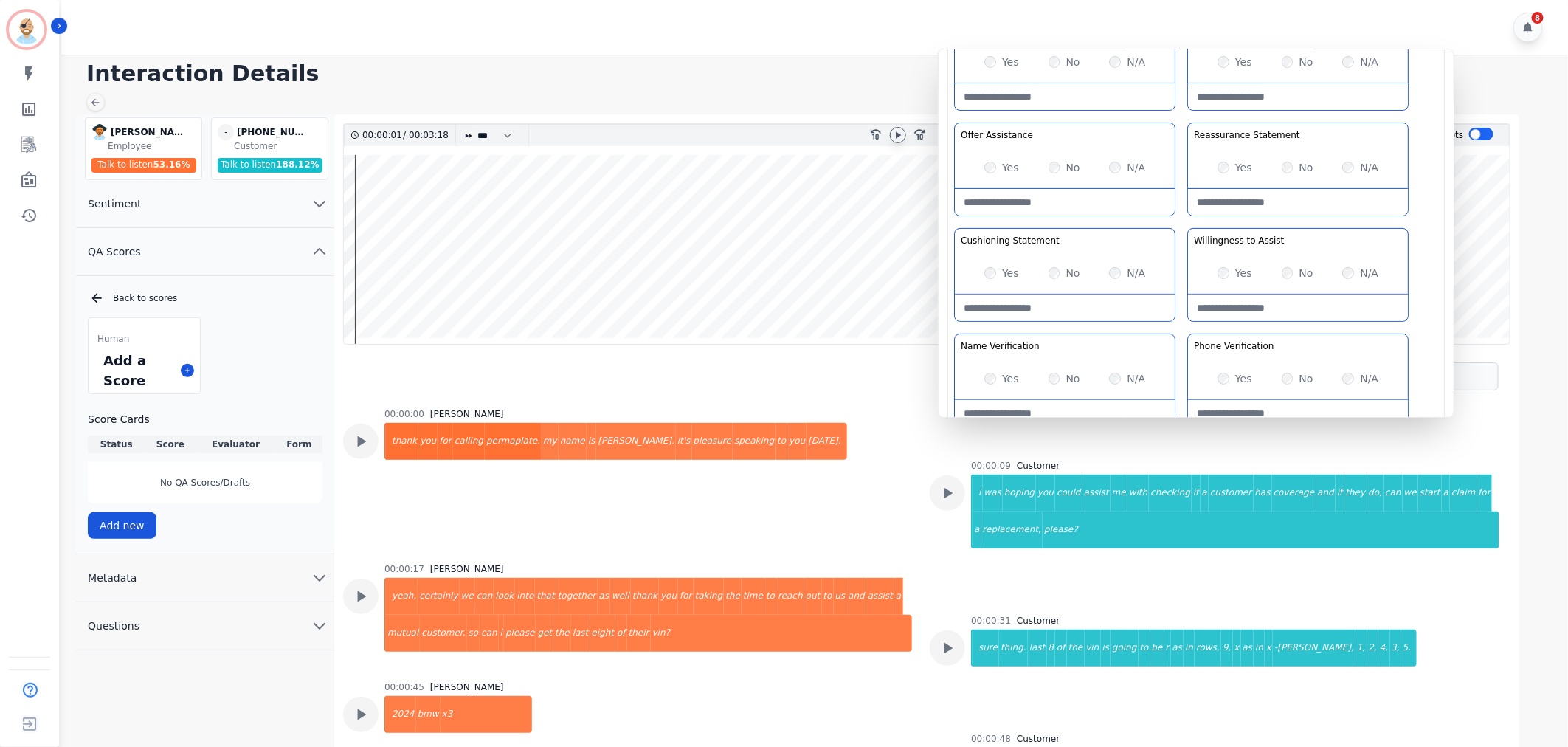
scroll to position [164, 0]
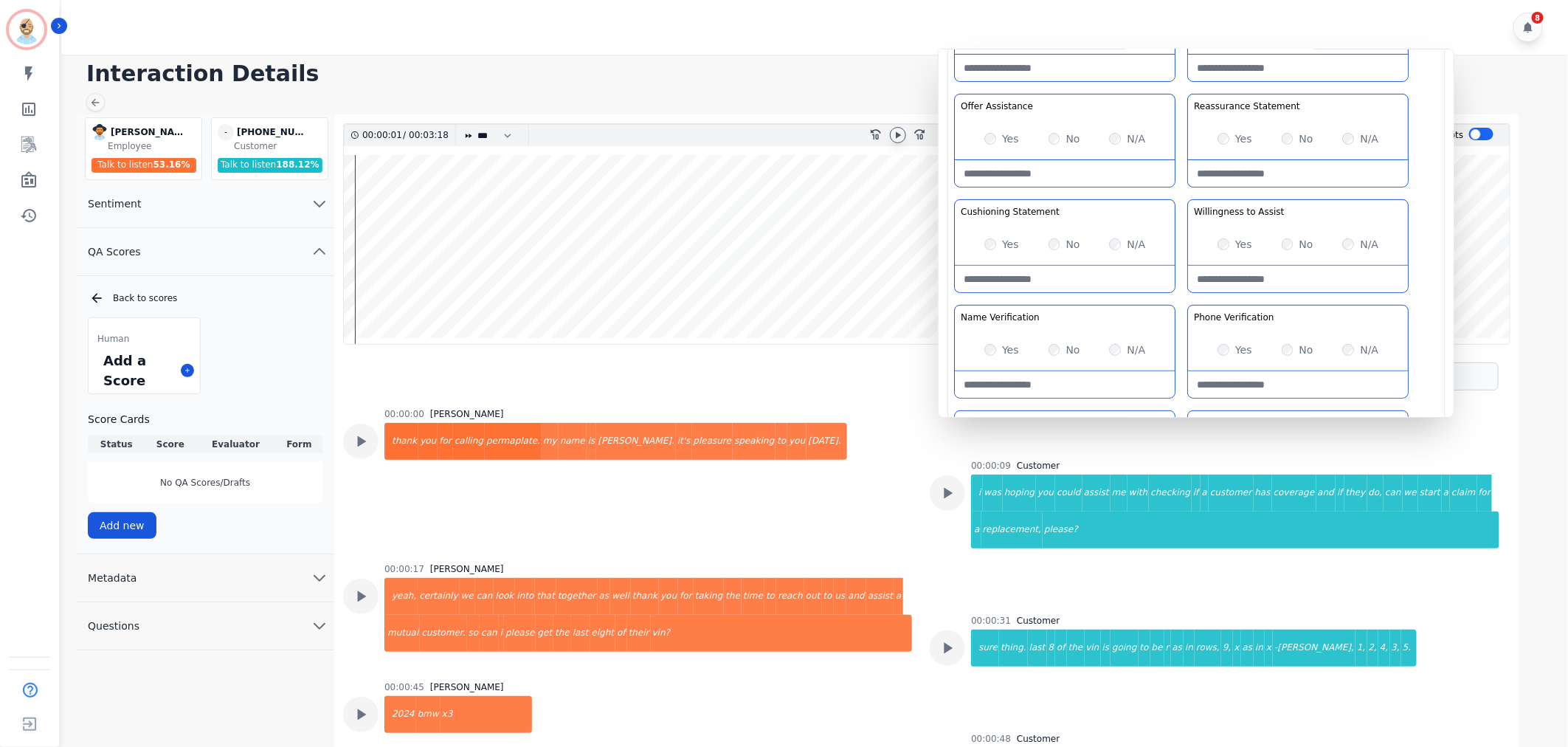
click at [1183, 192] on div "Greeting the Customer Welcome is where we quickly greet our customer as a known…" at bounding box center [1196, 249] width 484 height 522
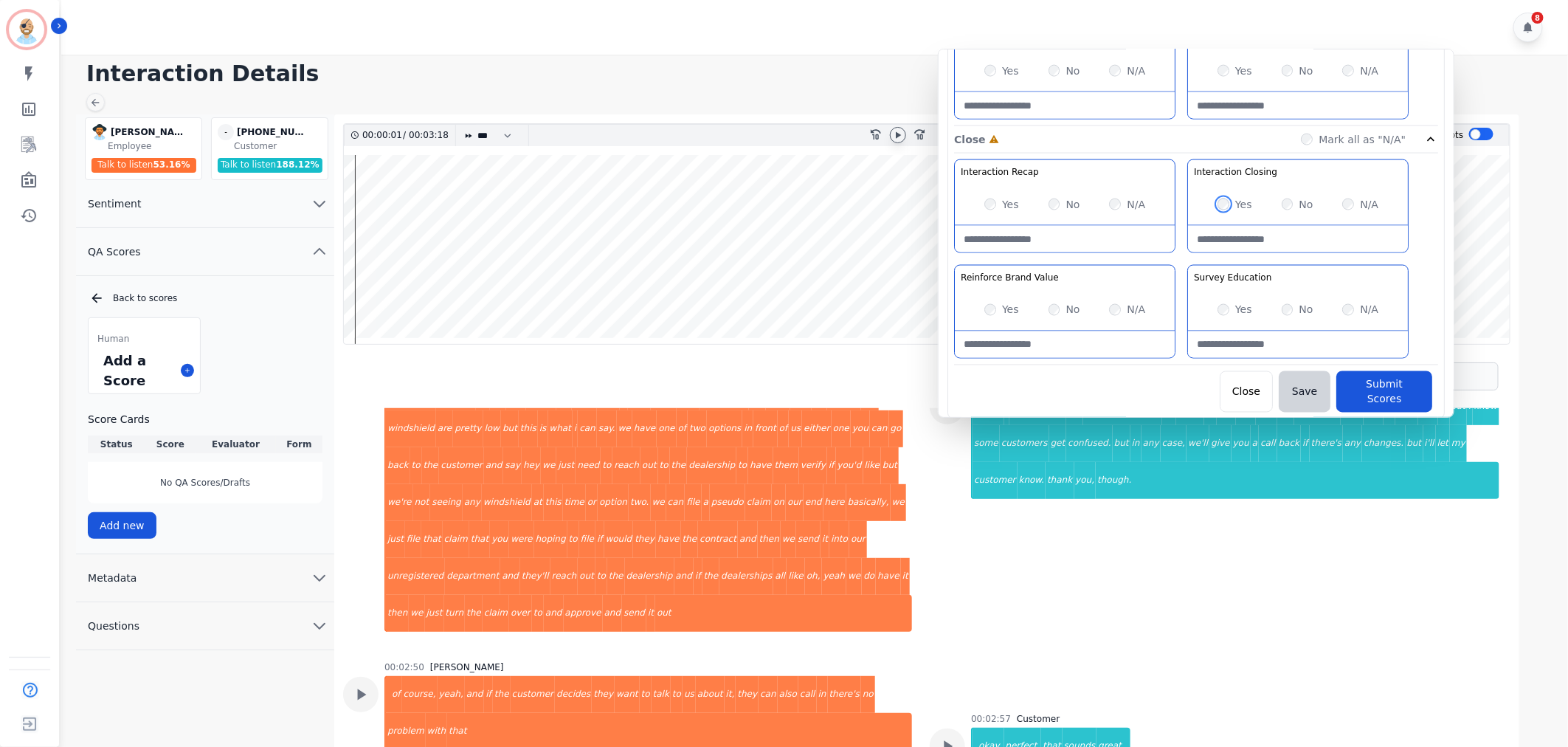
scroll to position [976, 0]
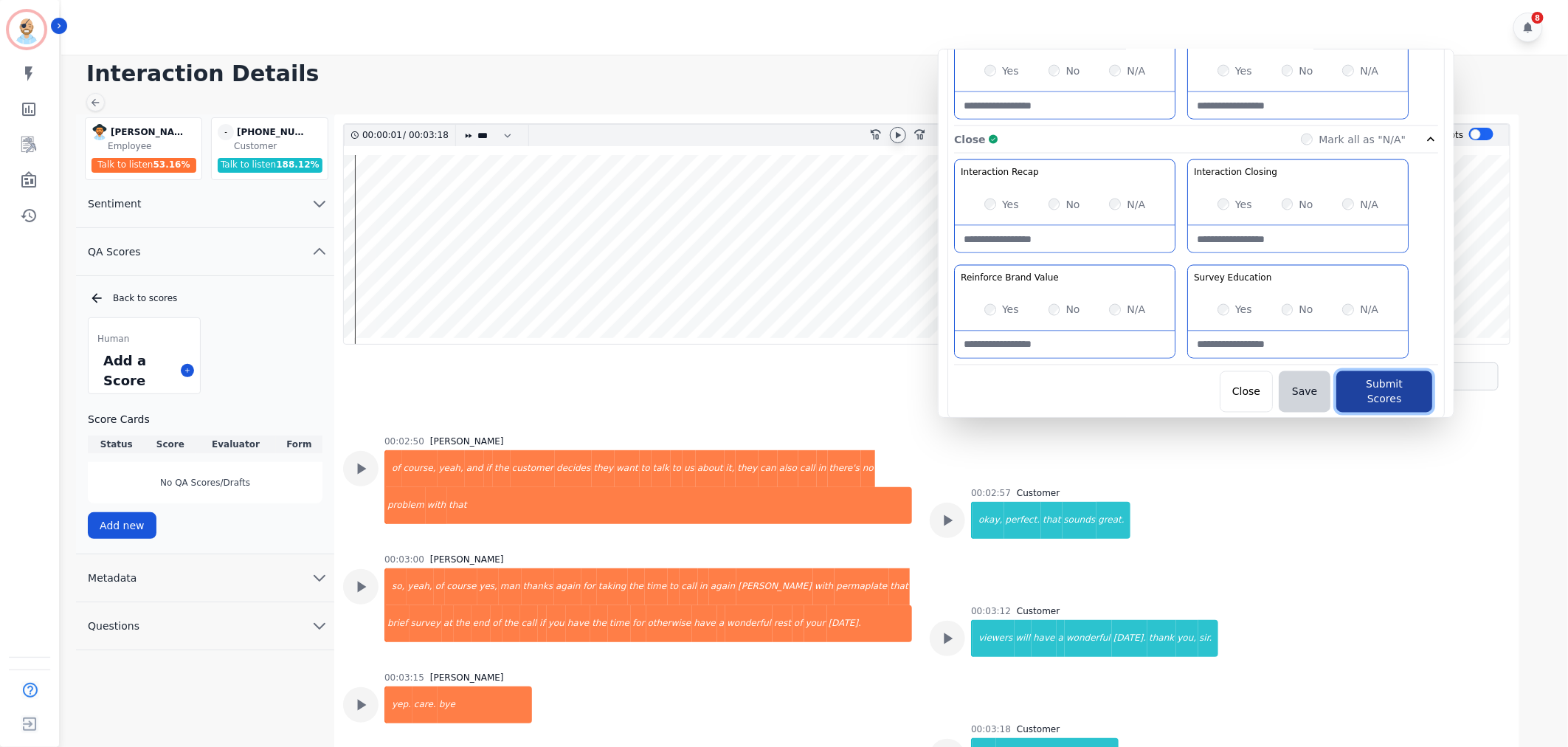
click at [1347, 382] on button "Submit Scores" at bounding box center [1384, 391] width 96 height 42
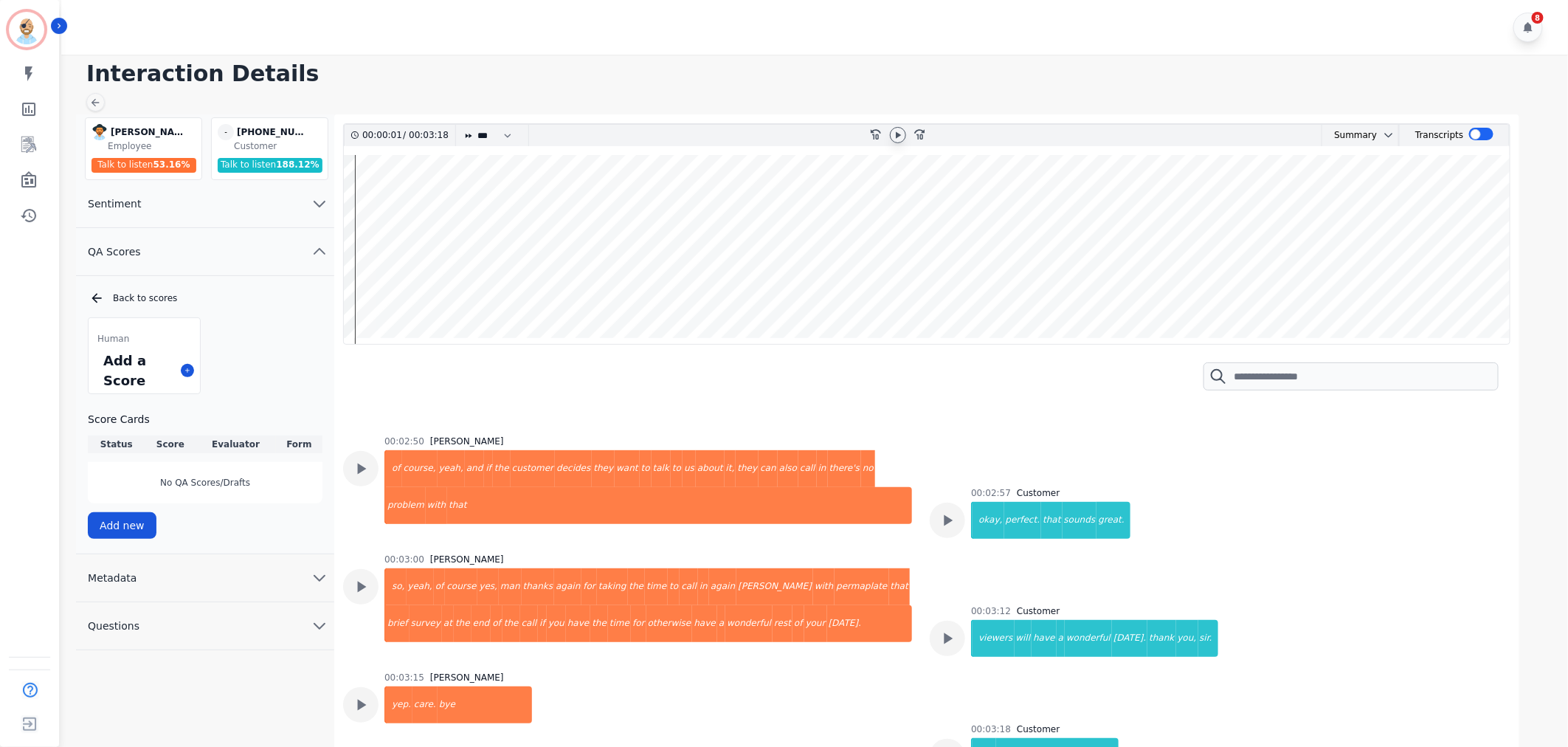
click at [812, 91] on div "Interaction Details Cody Gurney Cody Gurney Employee Talk to listen 53.16 % - +…" at bounding box center [812, 406] width 1511 height 703
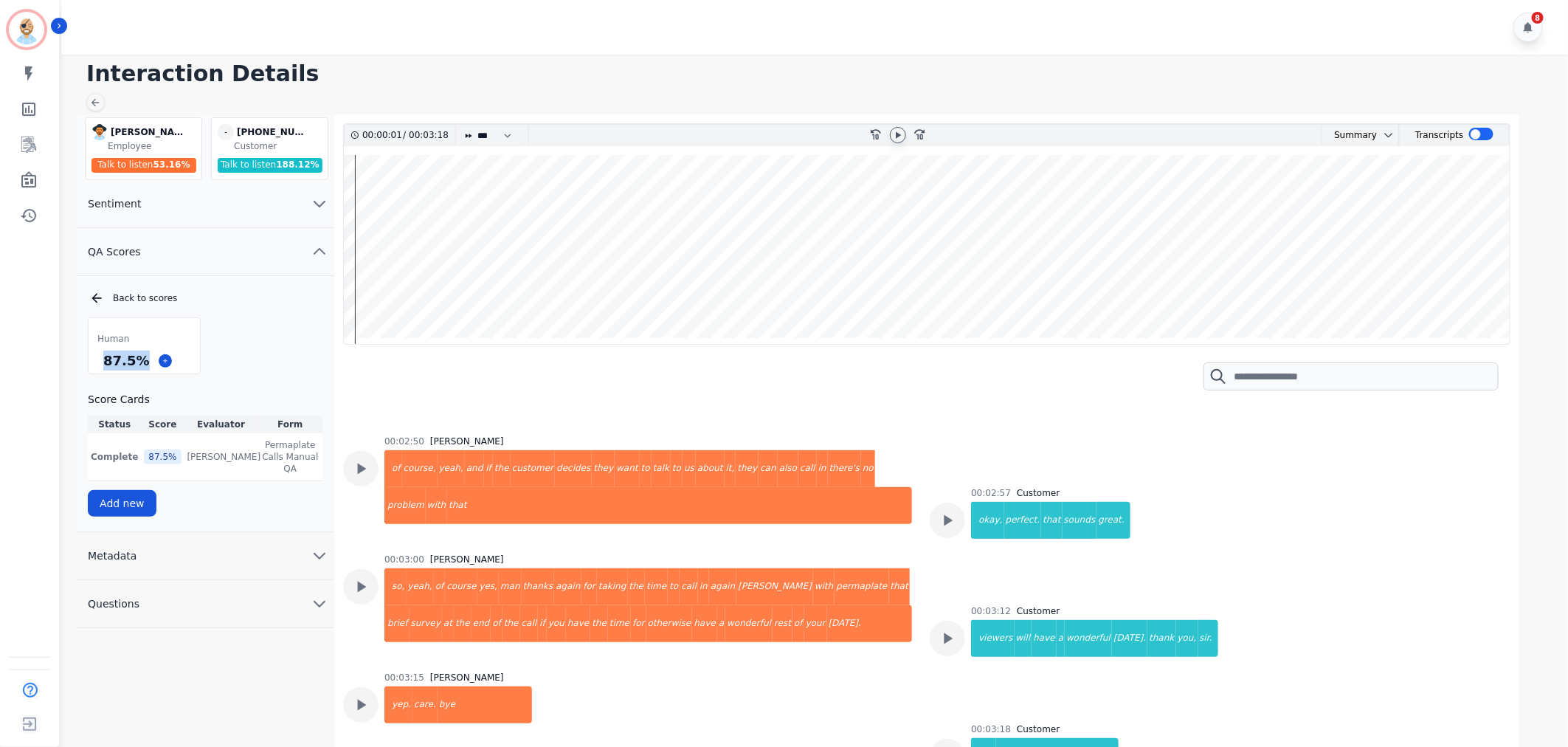
drag, startPoint x: 142, startPoint y: 358, endPoint x: 105, endPoint y: 361, distance: 37.1
click at [105, 361] on div "87.5 %" at bounding box center [125, 360] width 51 height 26
copy div "87.5 %"
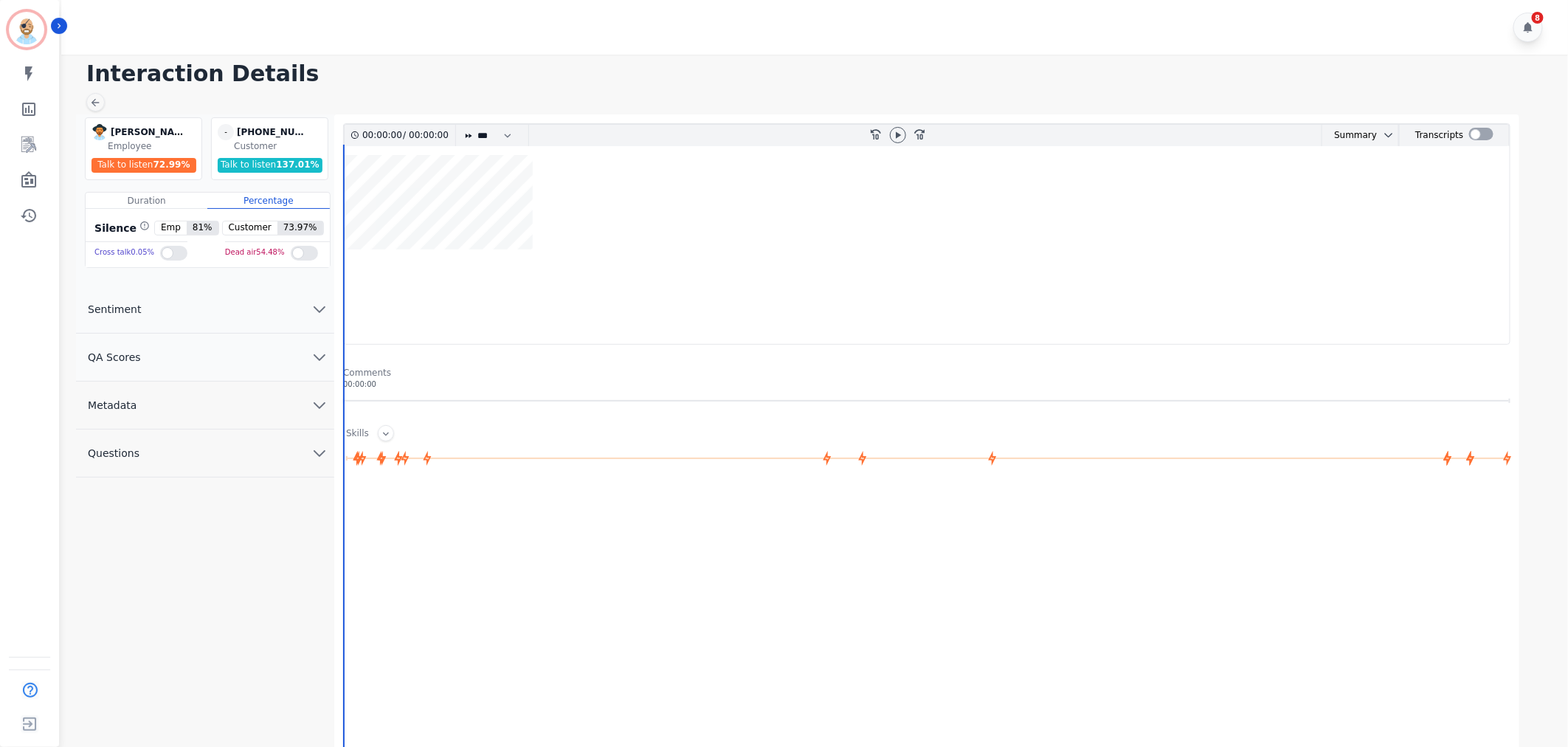
click at [240, 359] on button "QA Scores" at bounding box center [204, 357] width 258 height 48
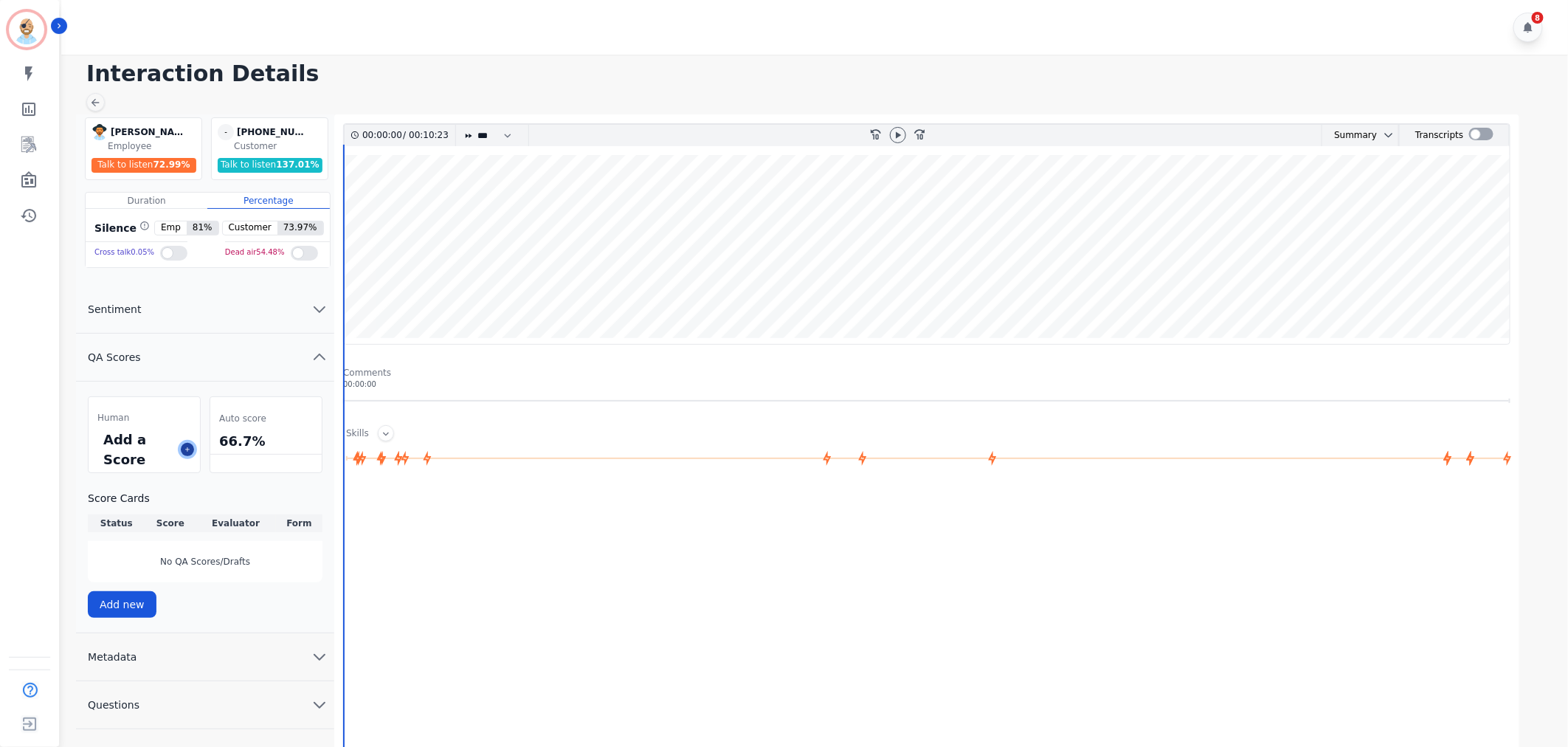
click at [185, 447] on icon at bounding box center [187, 449] width 7 height 7
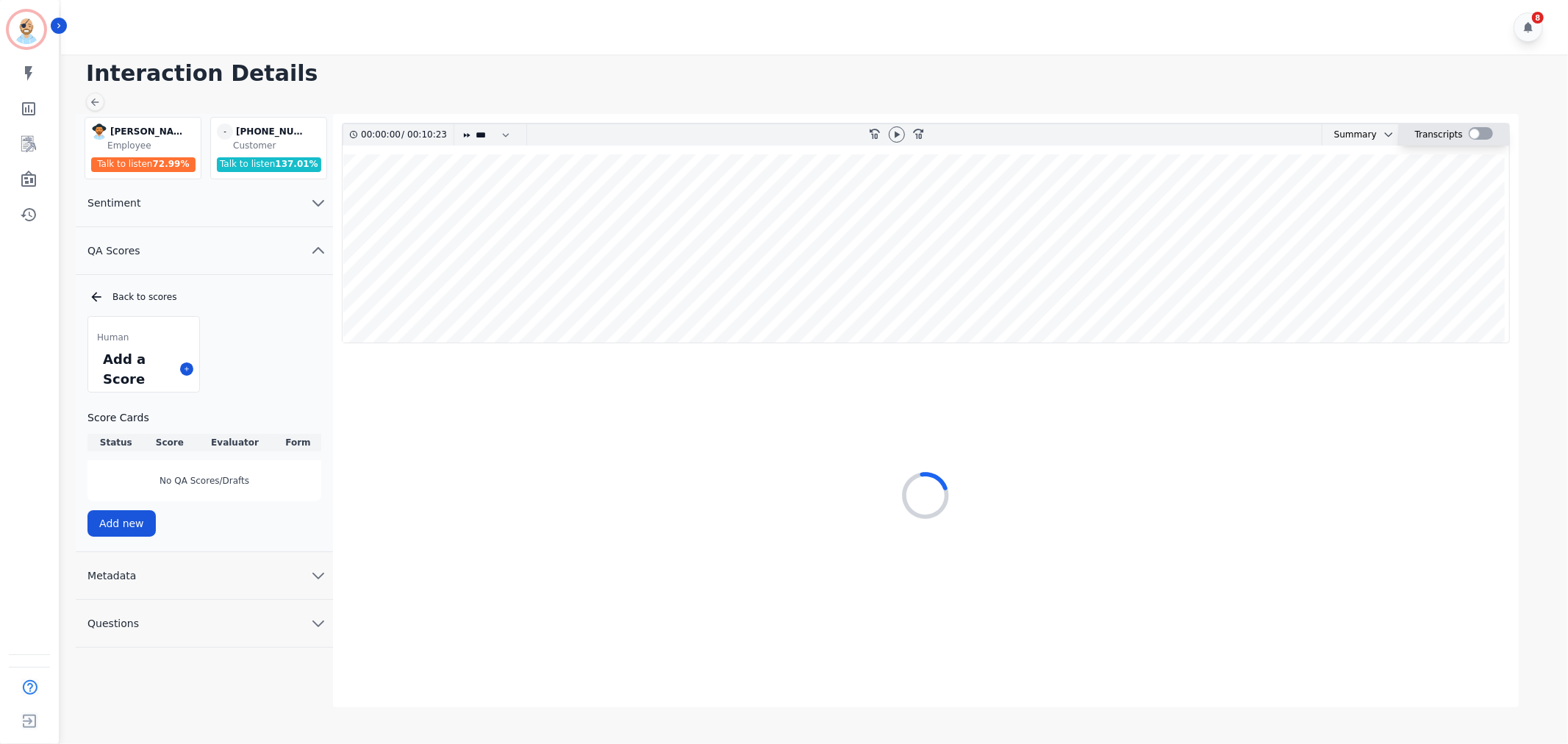
click at [1475, 134] on div at bounding box center [1481, 133] width 24 height 12
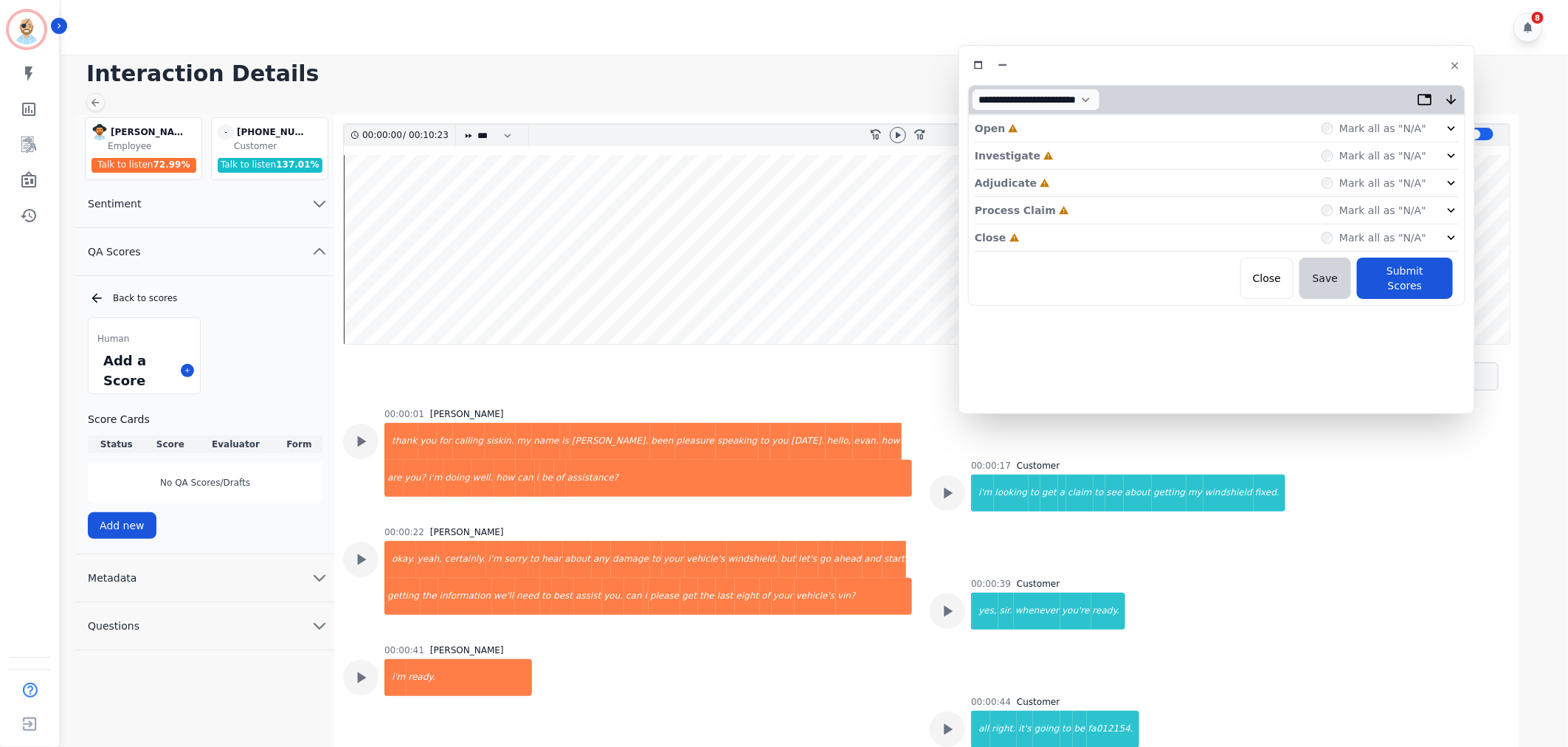
drag, startPoint x: 201, startPoint y: 78, endPoint x: 1087, endPoint y: 55, distance: 886.3
click at [1087, 55] on div at bounding box center [1216, 65] width 497 height 21
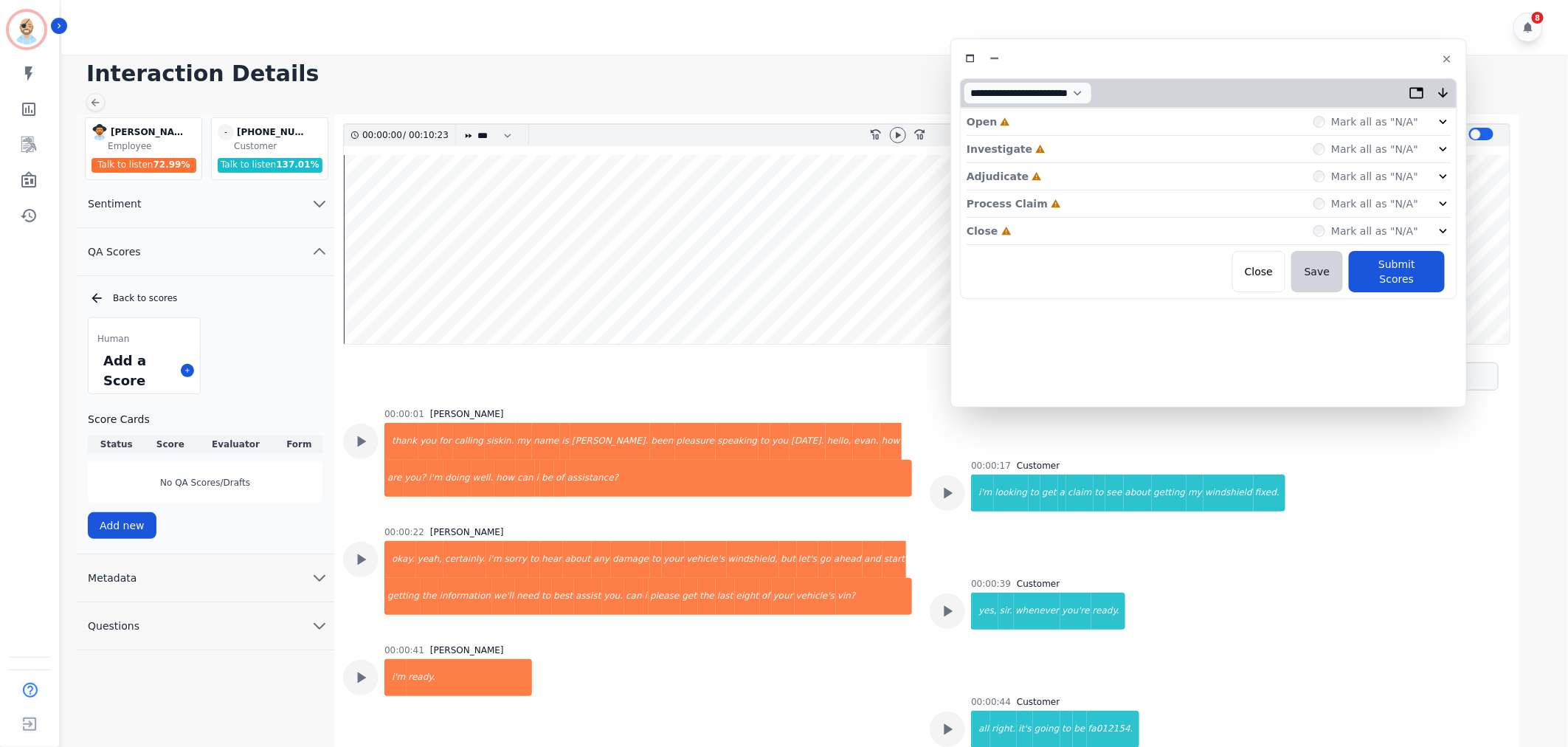
drag, startPoint x: 1032, startPoint y: 232, endPoint x: 1049, endPoint y: 217, distance: 22.7
click at [1033, 232] on div "Close Incomplete Mark all as "N/A"" at bounding box center [1208, 232] width 484 height 28
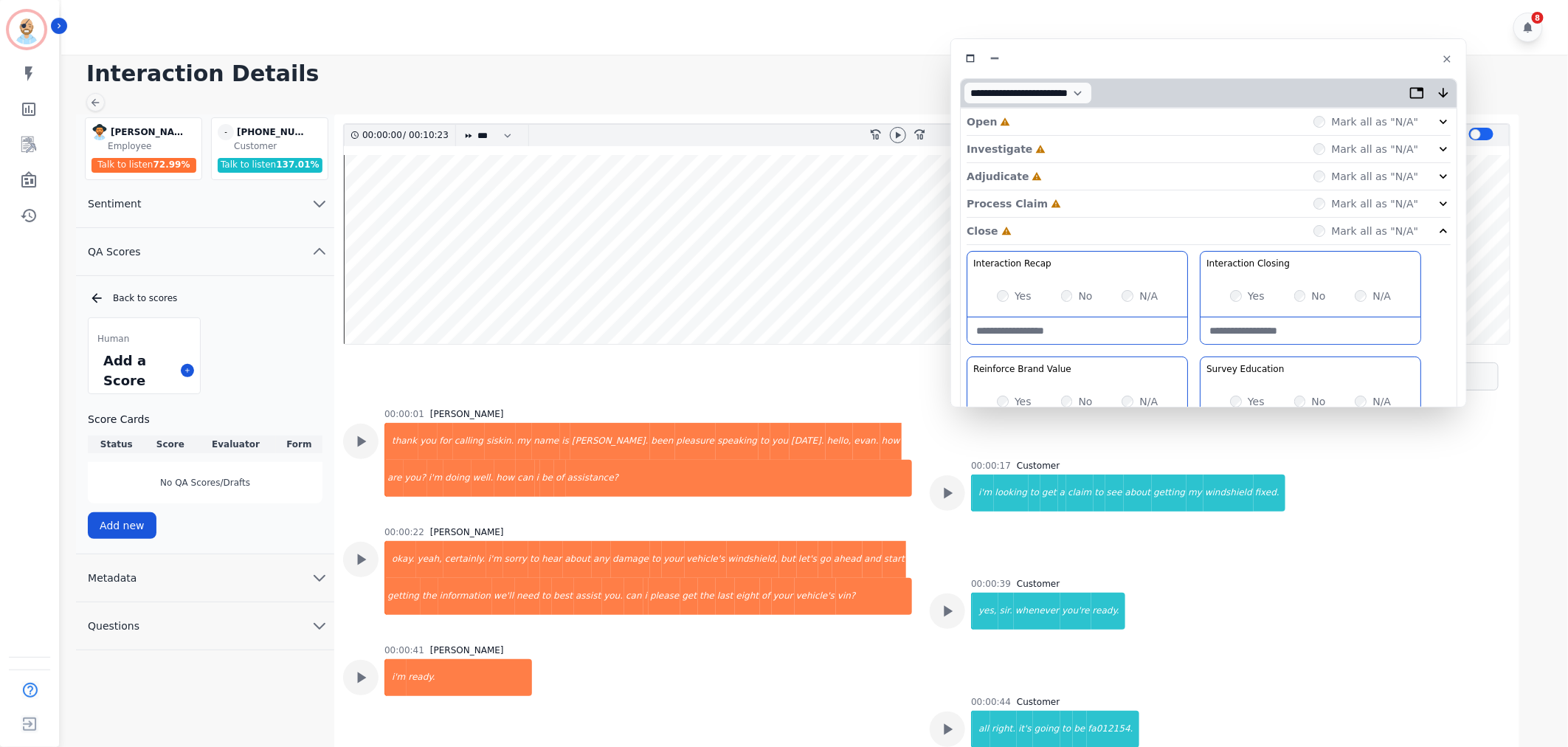
click at [1053, 199] on div "Process Claim Incomplete Mark all as "N/A"" at bounding box center [1208, 204] width 484 height 28
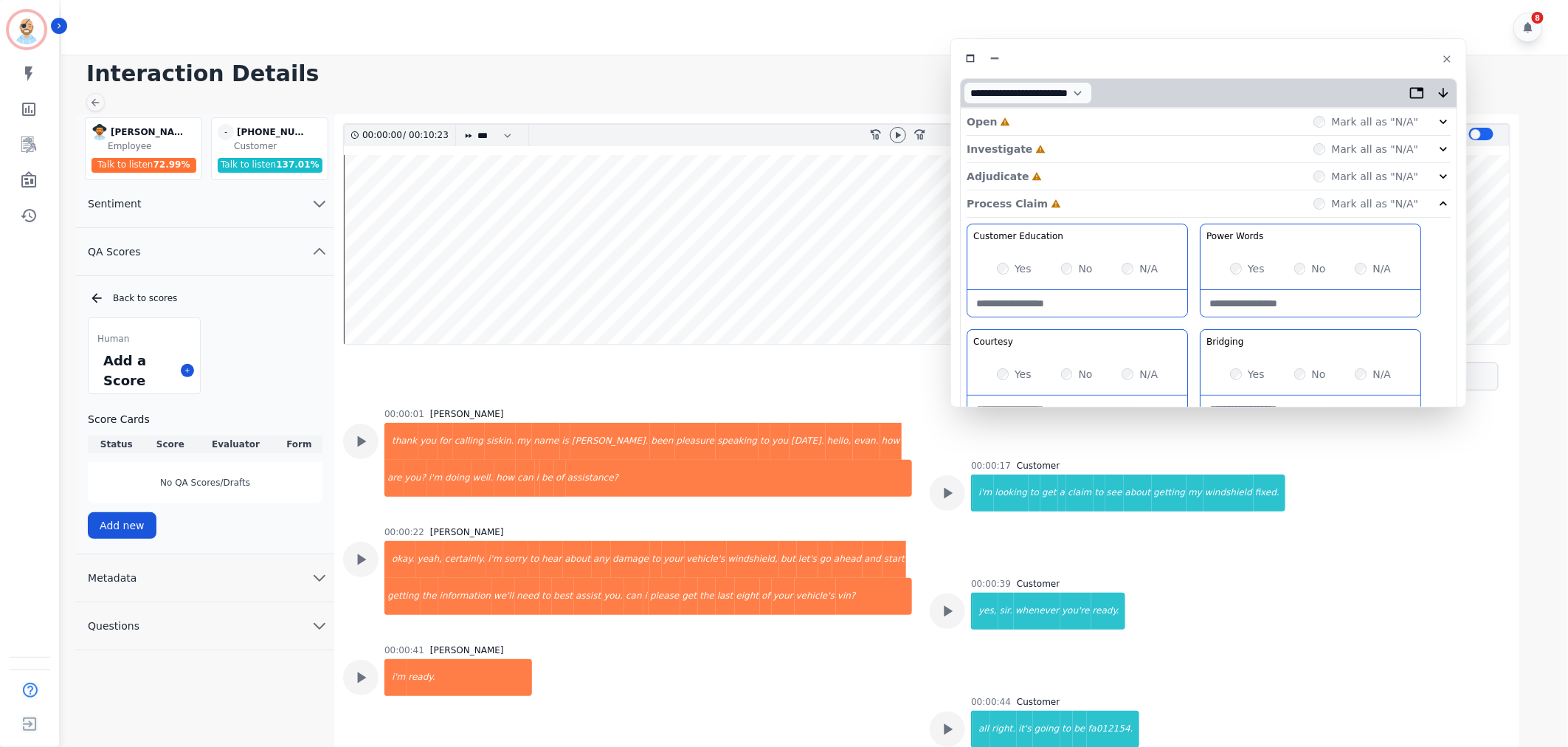
click at [1053, 171] on div "Adjudicate Incomplete Mark all as "N/A"" at bounding box center [1208, 177] width 484 height 28
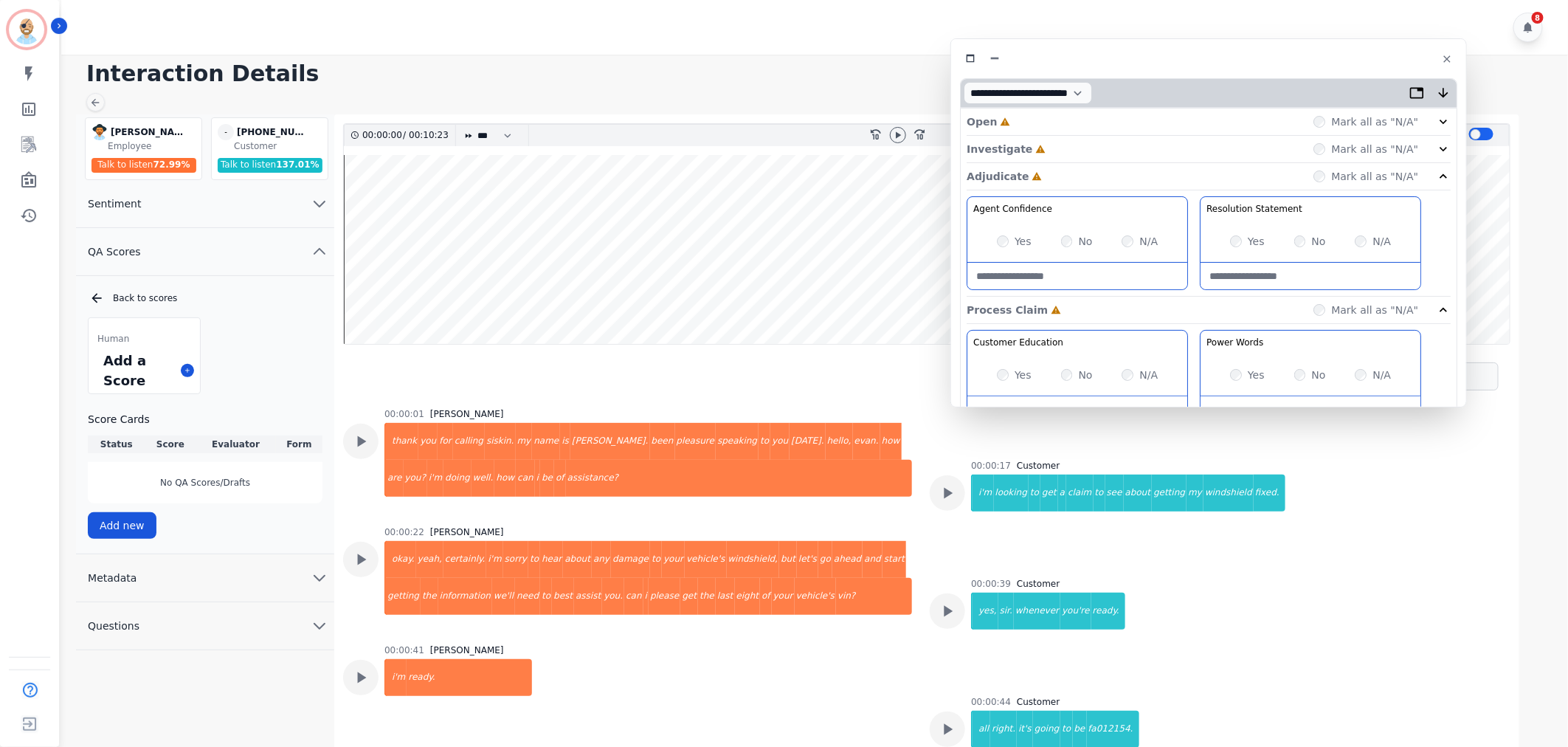
click at [1050, 142] on div "Investigate Incomplete Mark all as "N/A"" at bounding box center [1208, 150] width 484 height 28
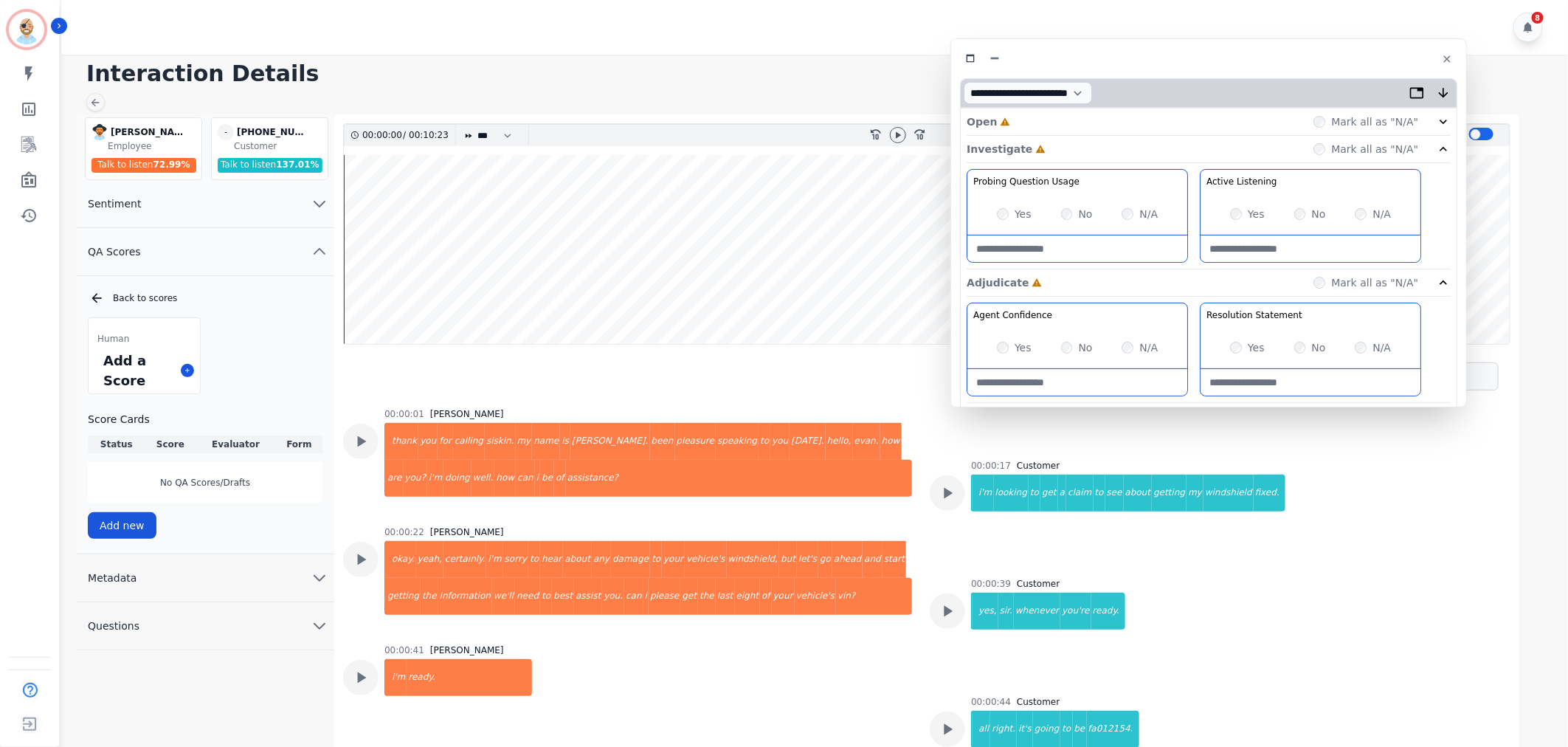
click at [1033, 106] on div "**********" at bounding box center [1034, 93] width 147 height 28
click at [1028, 125] on div "Open Incomplete Mark all as "N/A"" at bounding box center [1208, 122] width 484 height 28
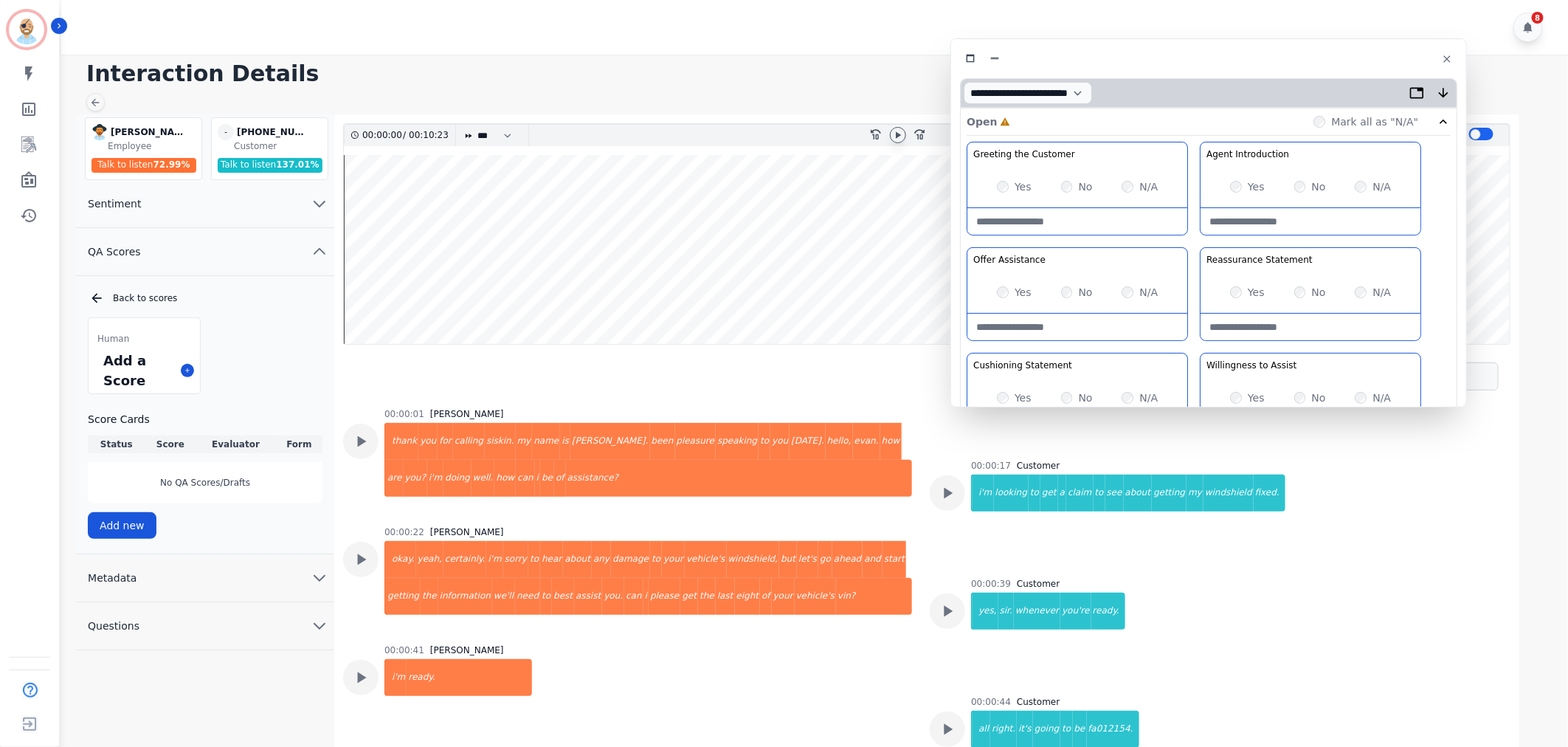
click at [893, 134] on icon at bounding box center [898, 135] width 12 height 12
click at [891, 133] on div at bounding box center [898, 135] width 16 height 16
click at [1191, 247] on div "Greeting the Customer Welcome is where we quickly greet our customer as a known…" at bounding box center [1208, 403] width 484 height 522
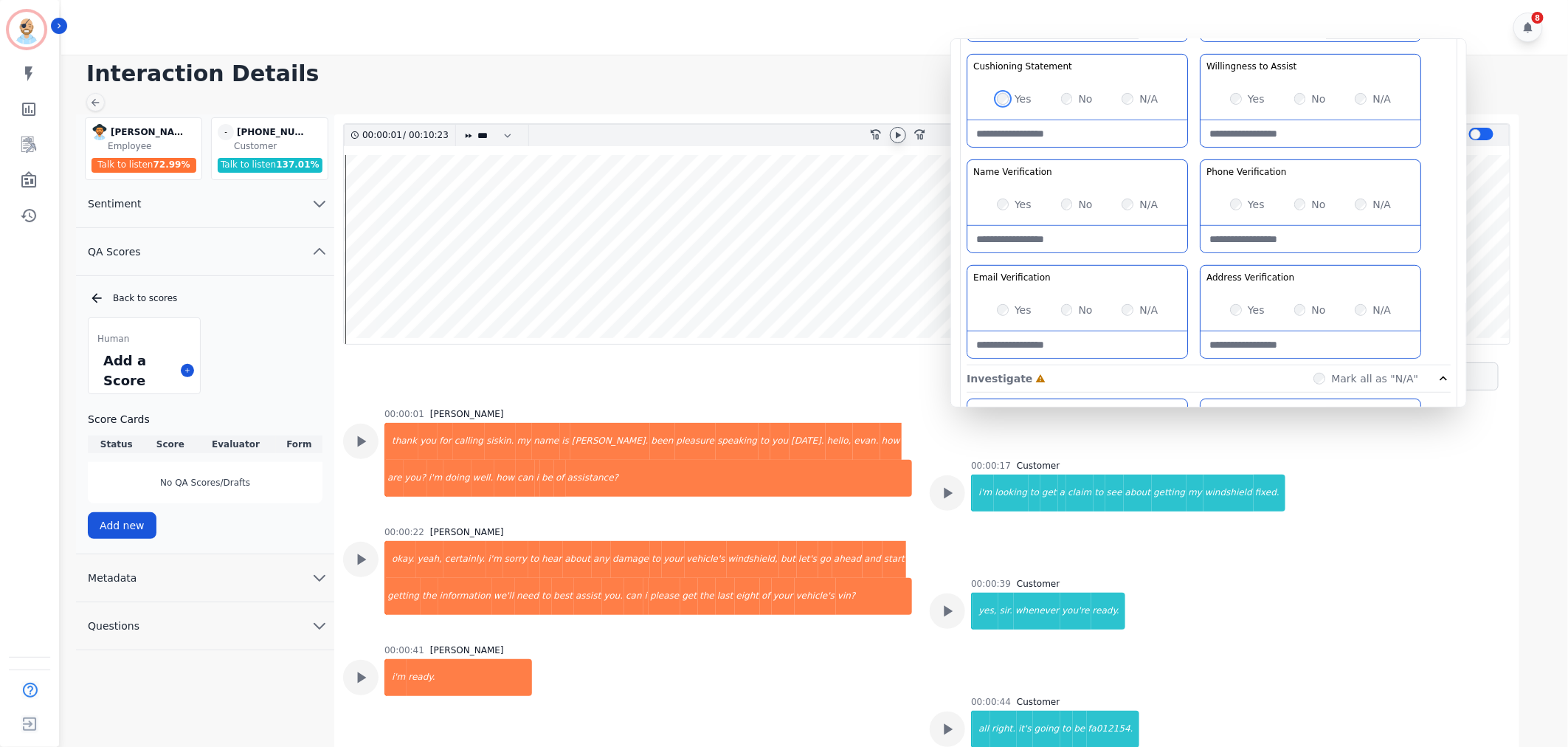
scroll to position [328, 0]
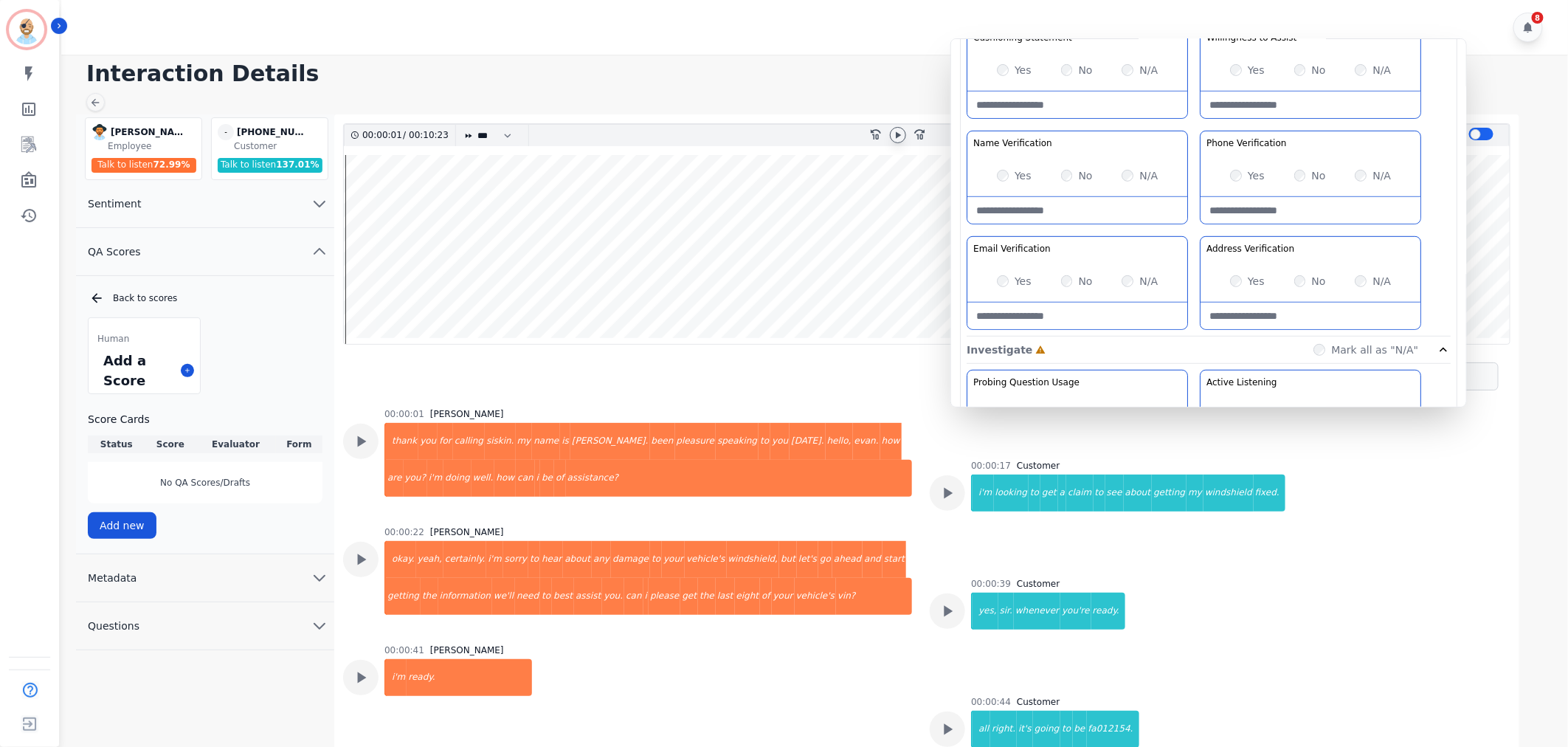
click at [1197, 225] on div "Greeting the Customer Welcome is where we quickly greet our customer as a known…" at bounding box center [1208, 75] width 484 height 522
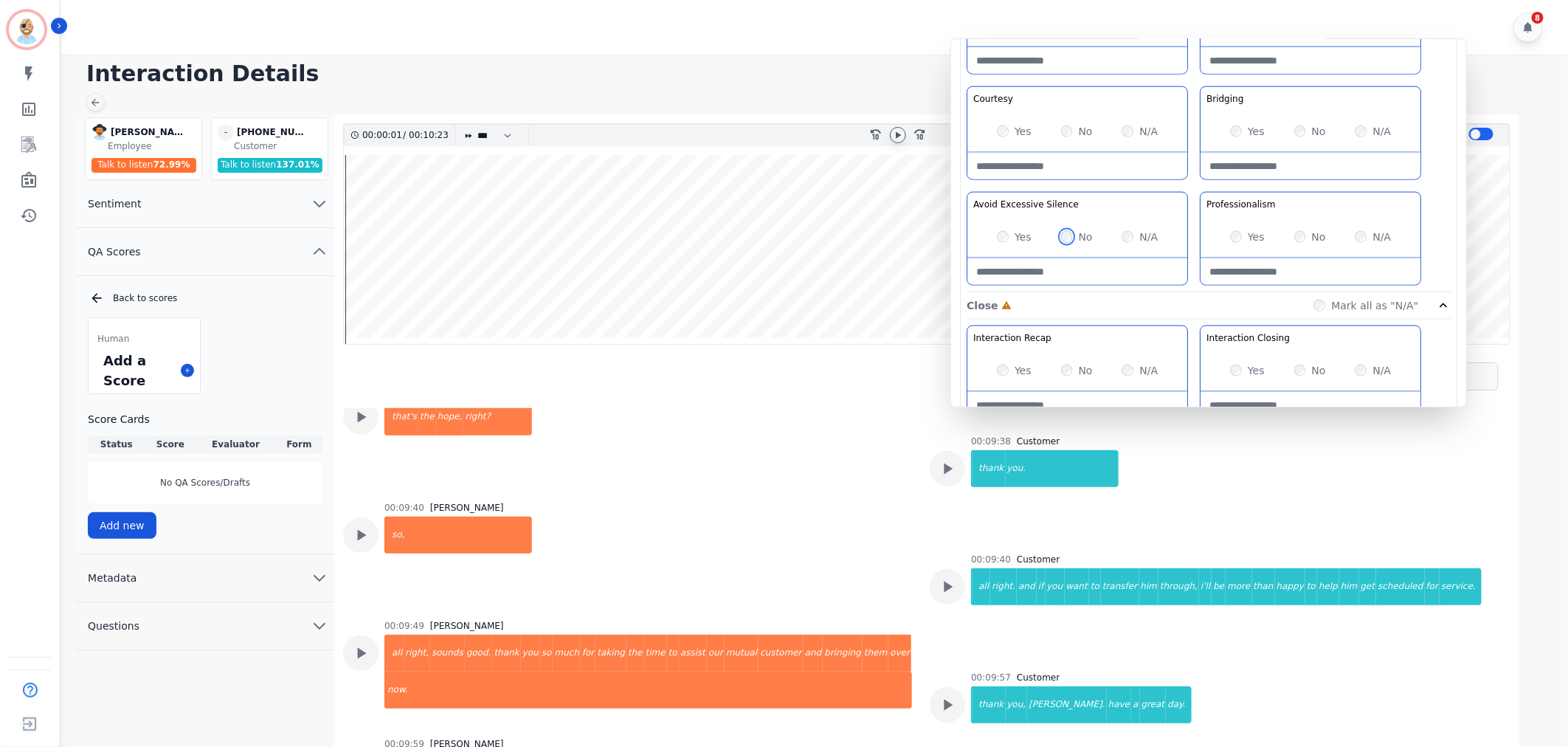
scroll to position [1160, 0]
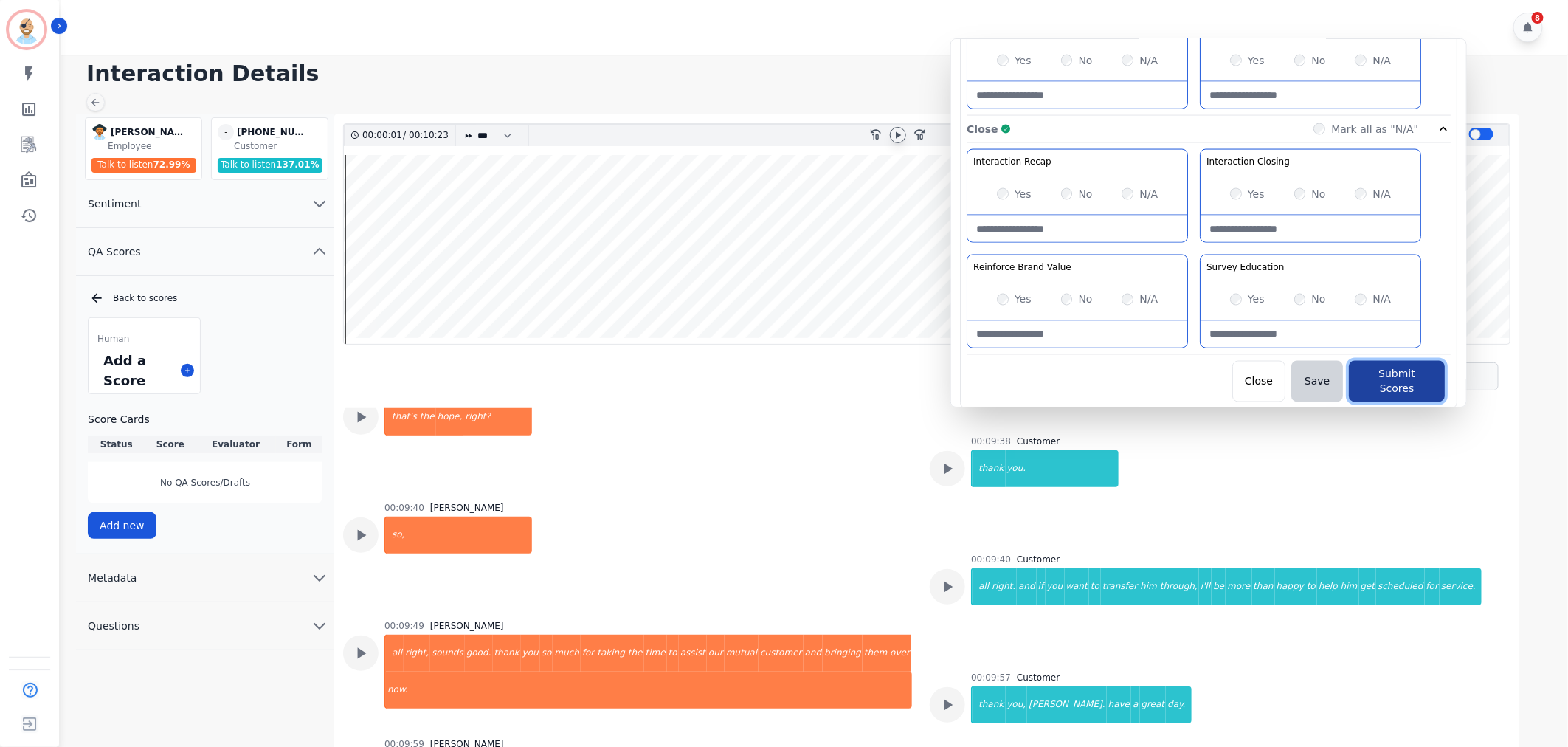
click at [1380, 375] on button "Submit Scores" at bounding box center [1397, 381] width 96 height 42
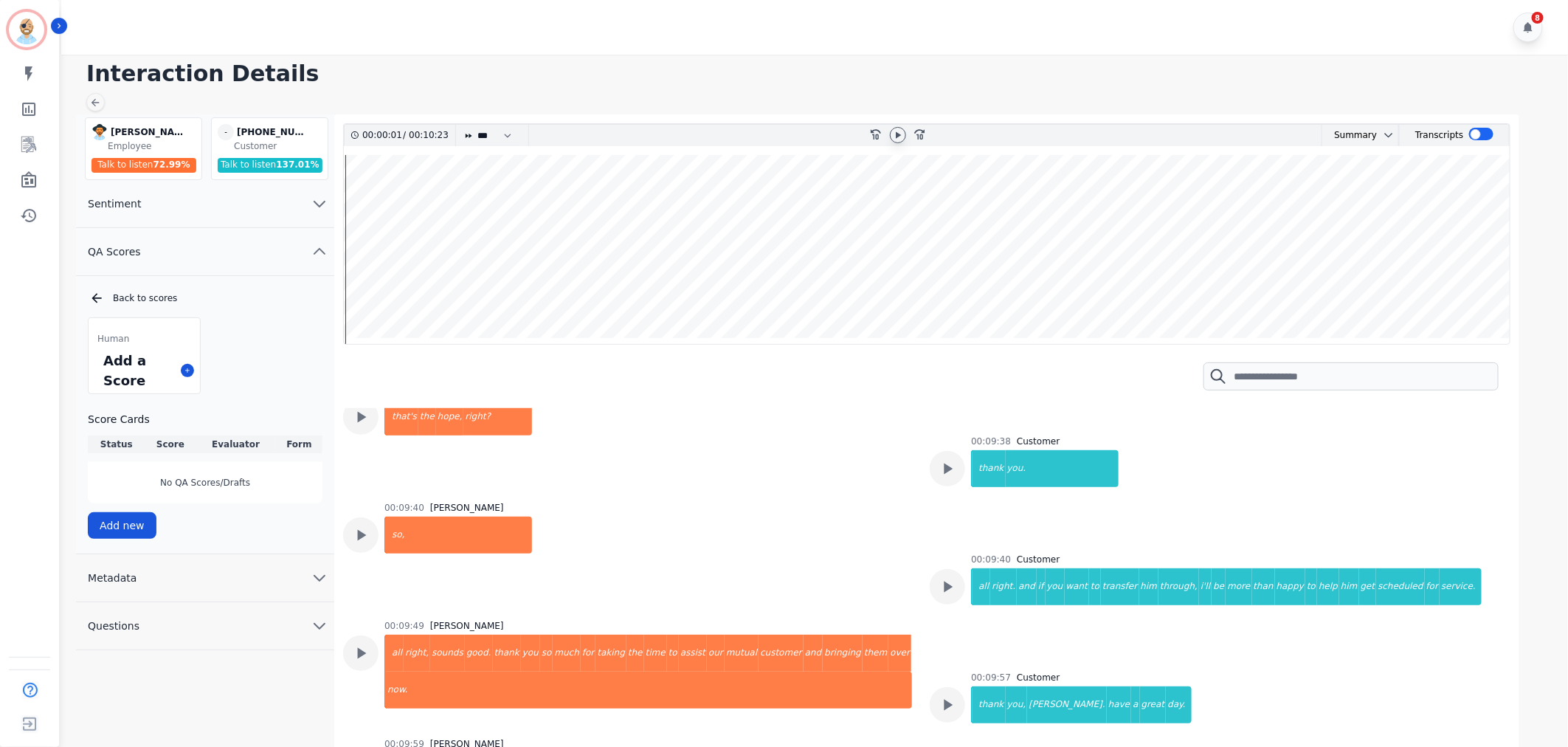
click at [937, 106] on div "Interaction Details Cody Gurney Cody Gurney Employee Talk to listen 72.99 % - +…" at bounding box center [812, 406] width 1511 height 703
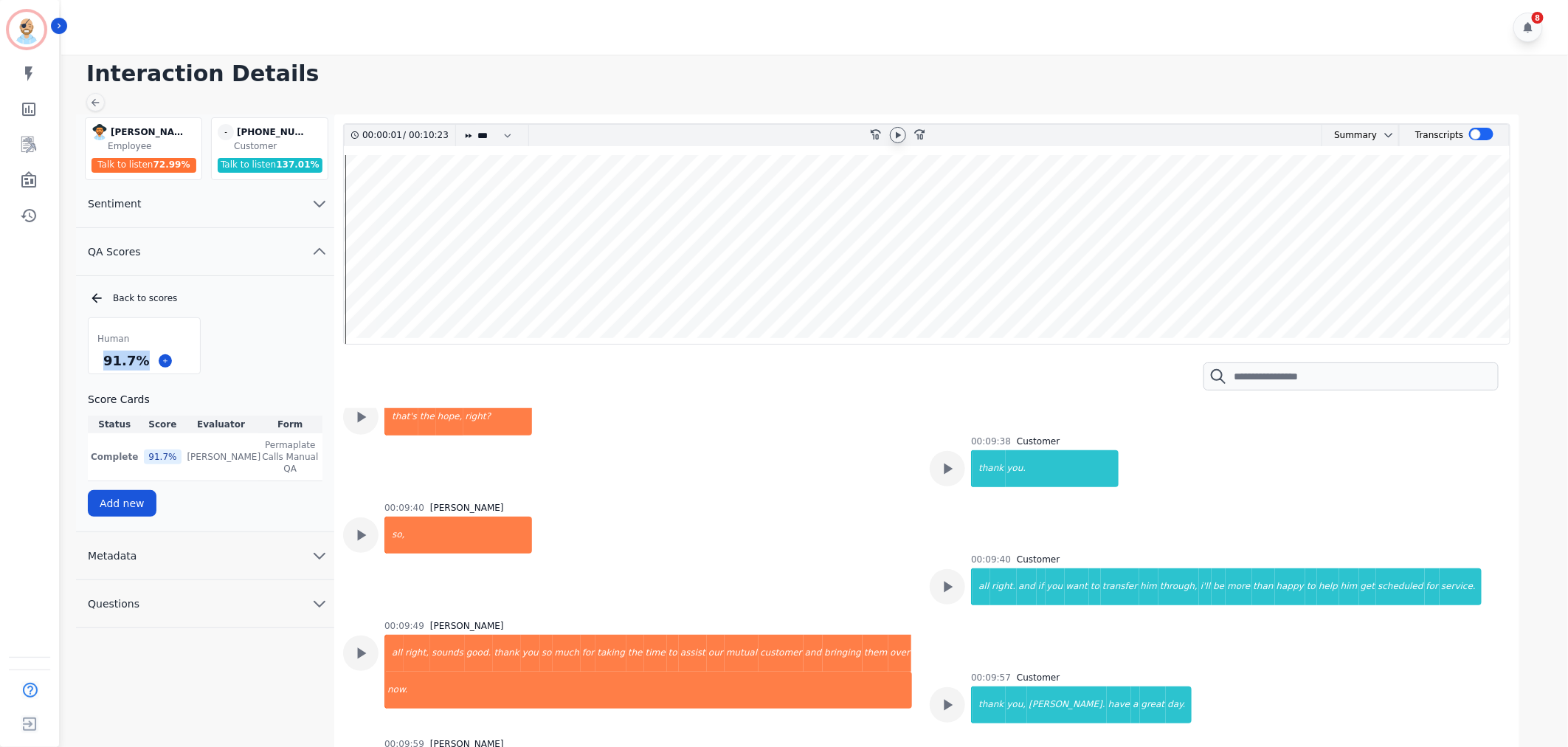
drag, startPoint x: 138, startPoint y: 360, endPoint x: 102, endPoint y: 362, distance: 36.1
click at [102, 362] on div "91.7 %" at bounding box center [125, 360] width 51 height 26
copy div "91.7 %"
click at [724, 33] on div "8" at bounding box center [816, 27] width 1511 height 55
click at [702, 84] on h1 "Interaction Details" at bounding box center [819, 73] width 1467 height 27
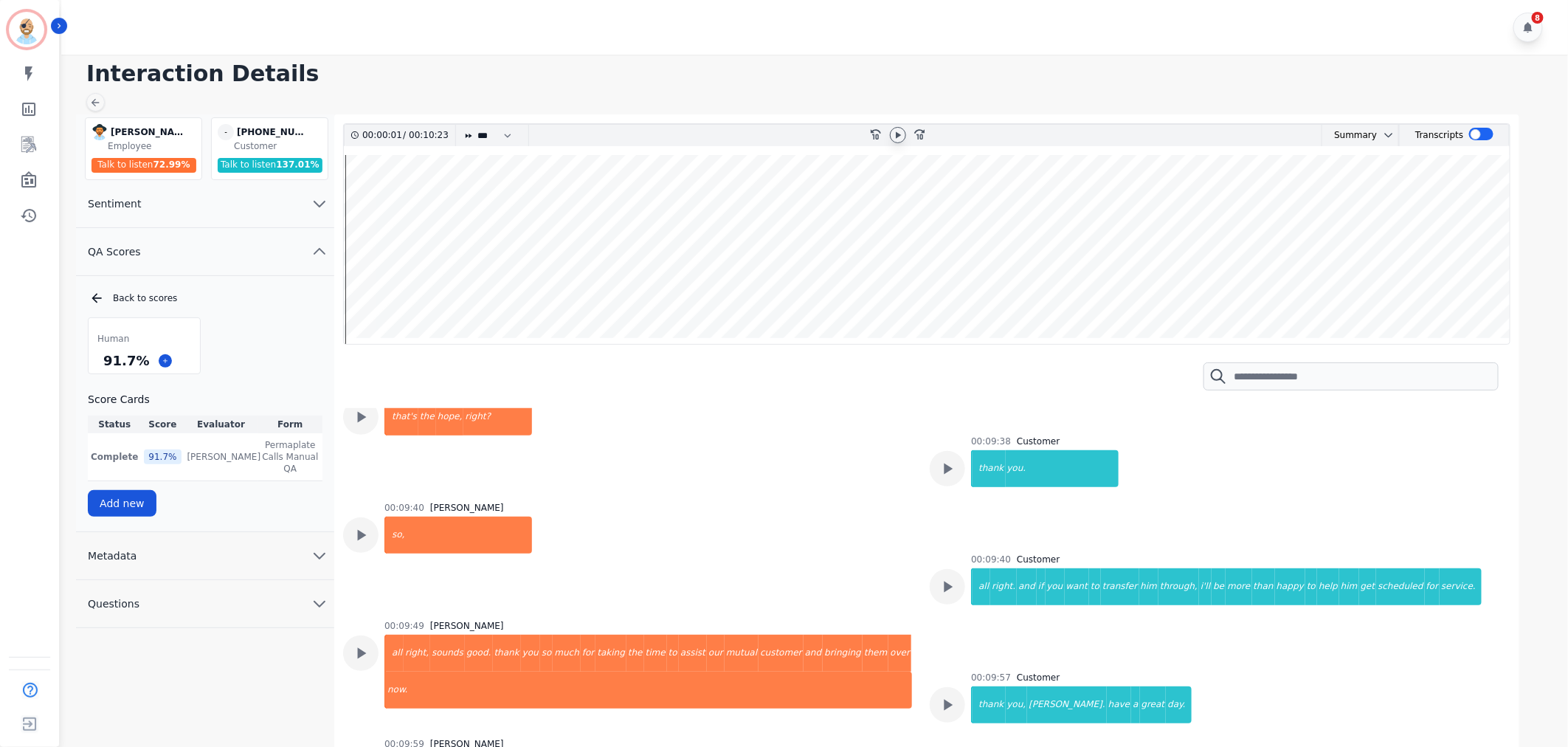
click at [704, 37] on div "8" at bounding box center [816, 27] width 1511 height 55
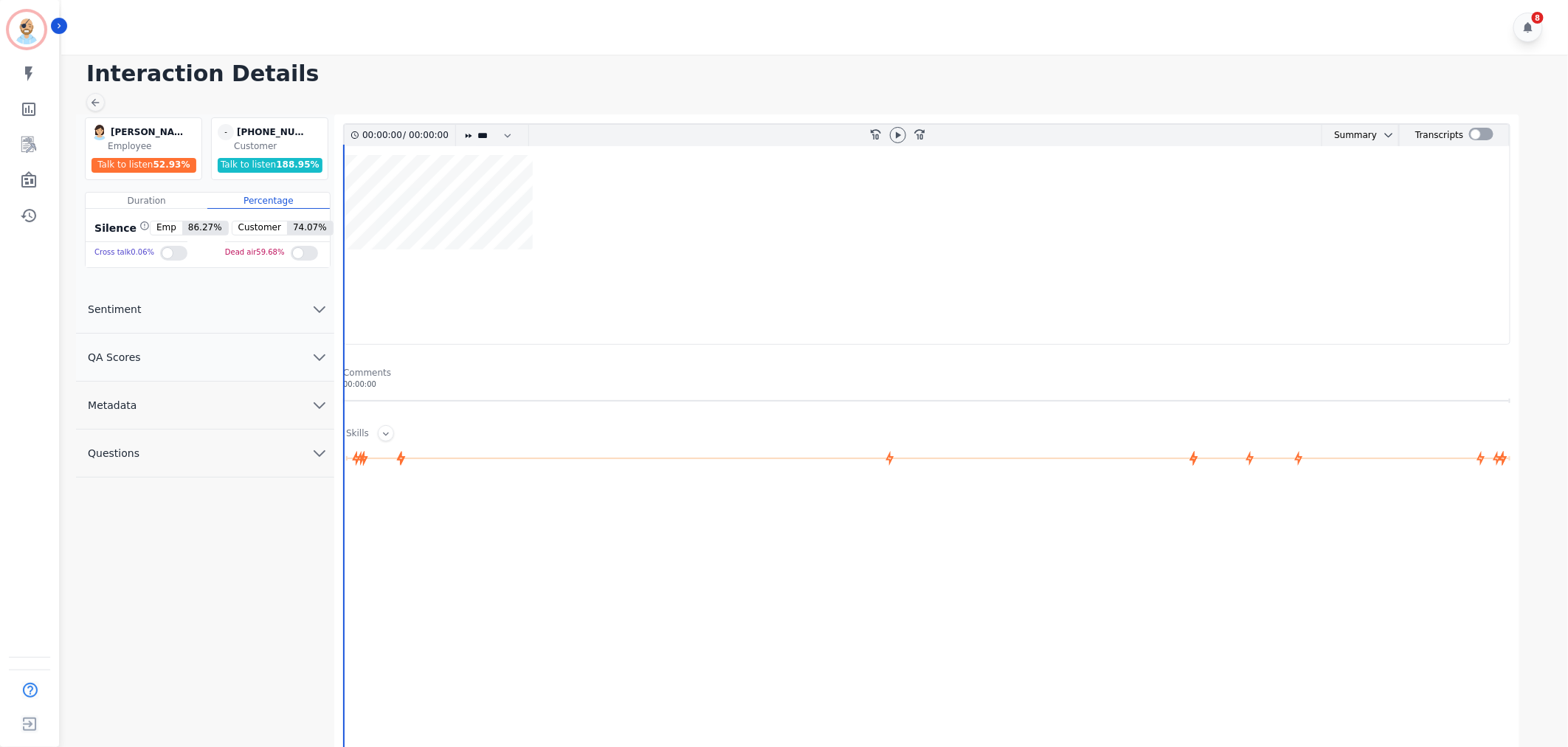
click at [230, 371] on button "QA Scores" at bounding box center [204, 357] width 258 height 48
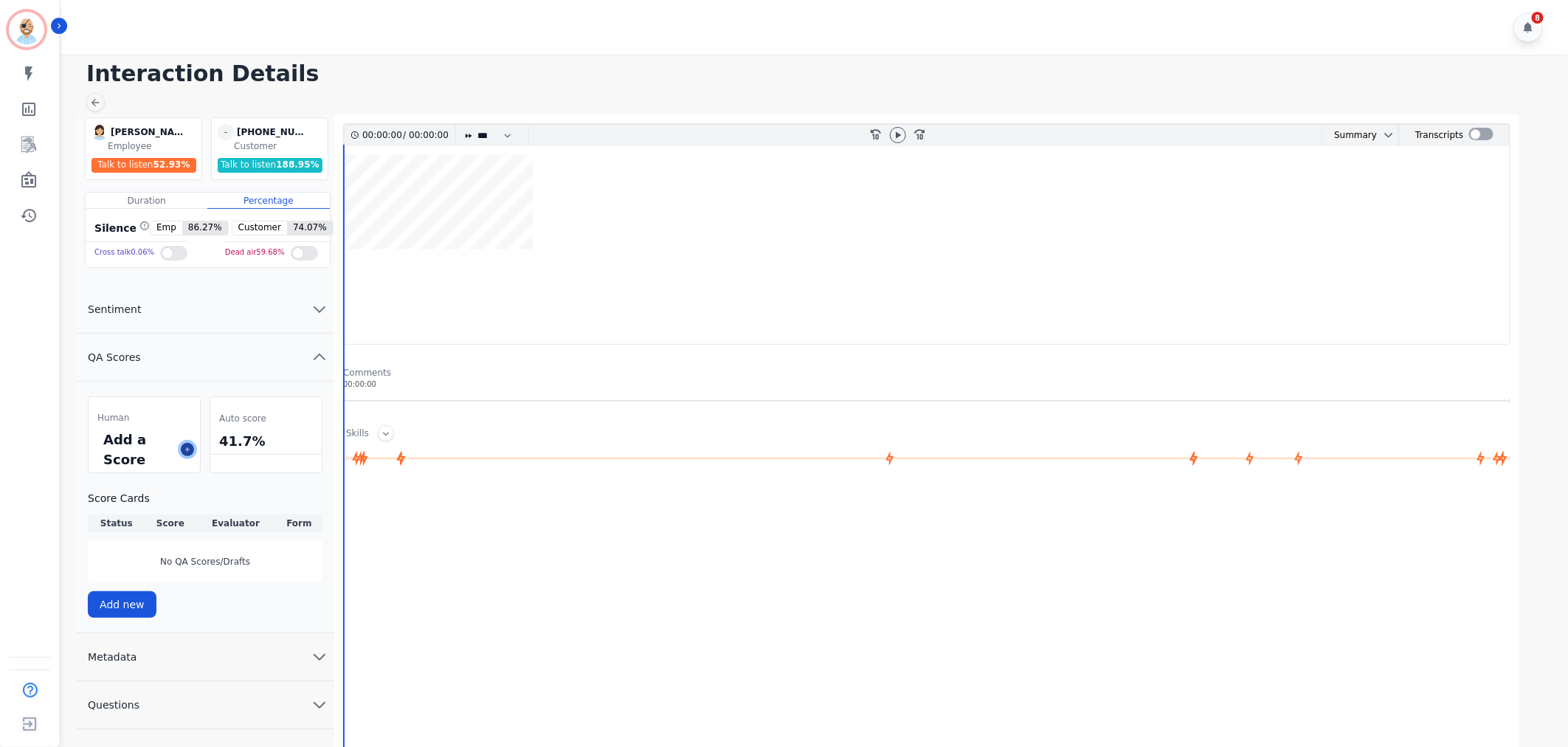
click at [190, 448] on icon at bounding box center [187, 449] width 7 height 7
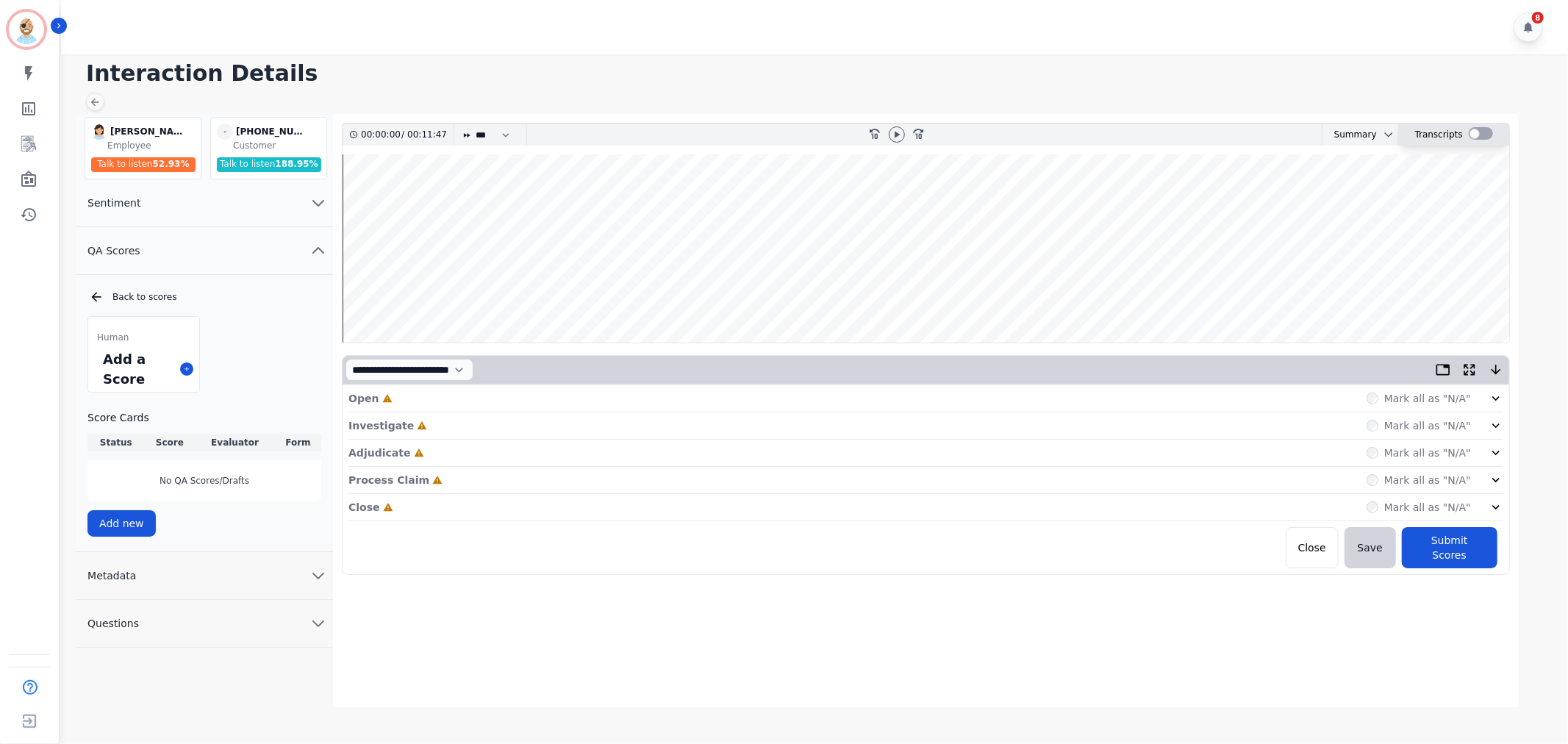
click at [1482, 130] on div at bounding box center [1481, 133] width 24 height 12
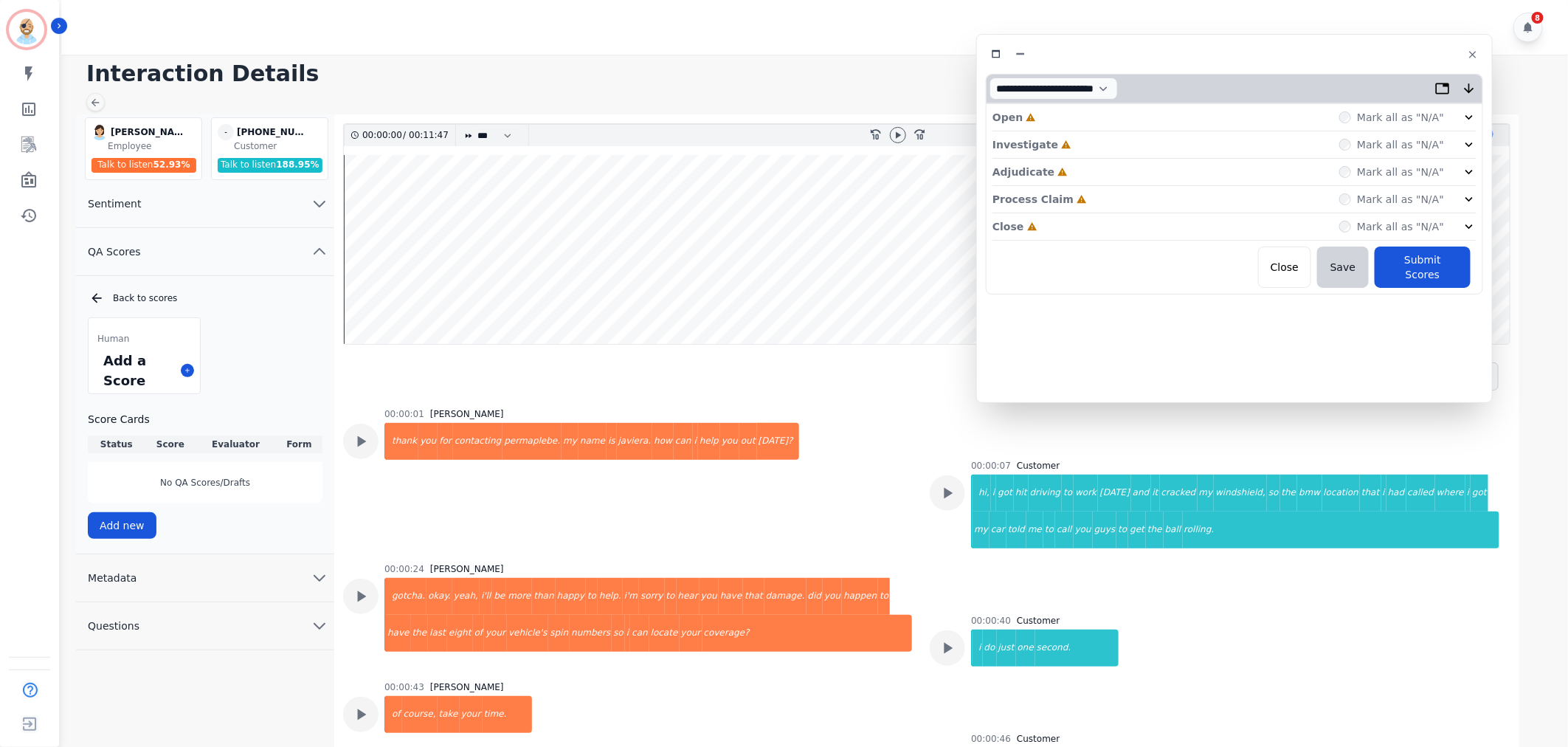
drag, startPoint x: 288, startPoint y: 92, endPoint x: 1199, endPoint y: 65, distance: 911.4
click at [1199, 65] on div "**********" at bounding box center [1234, 218] width 517 height 369
click at [1046, 226] on div "Close Incomplete Mark all as "N/A"" at bounding box center [1233, 228] width 484 height 28
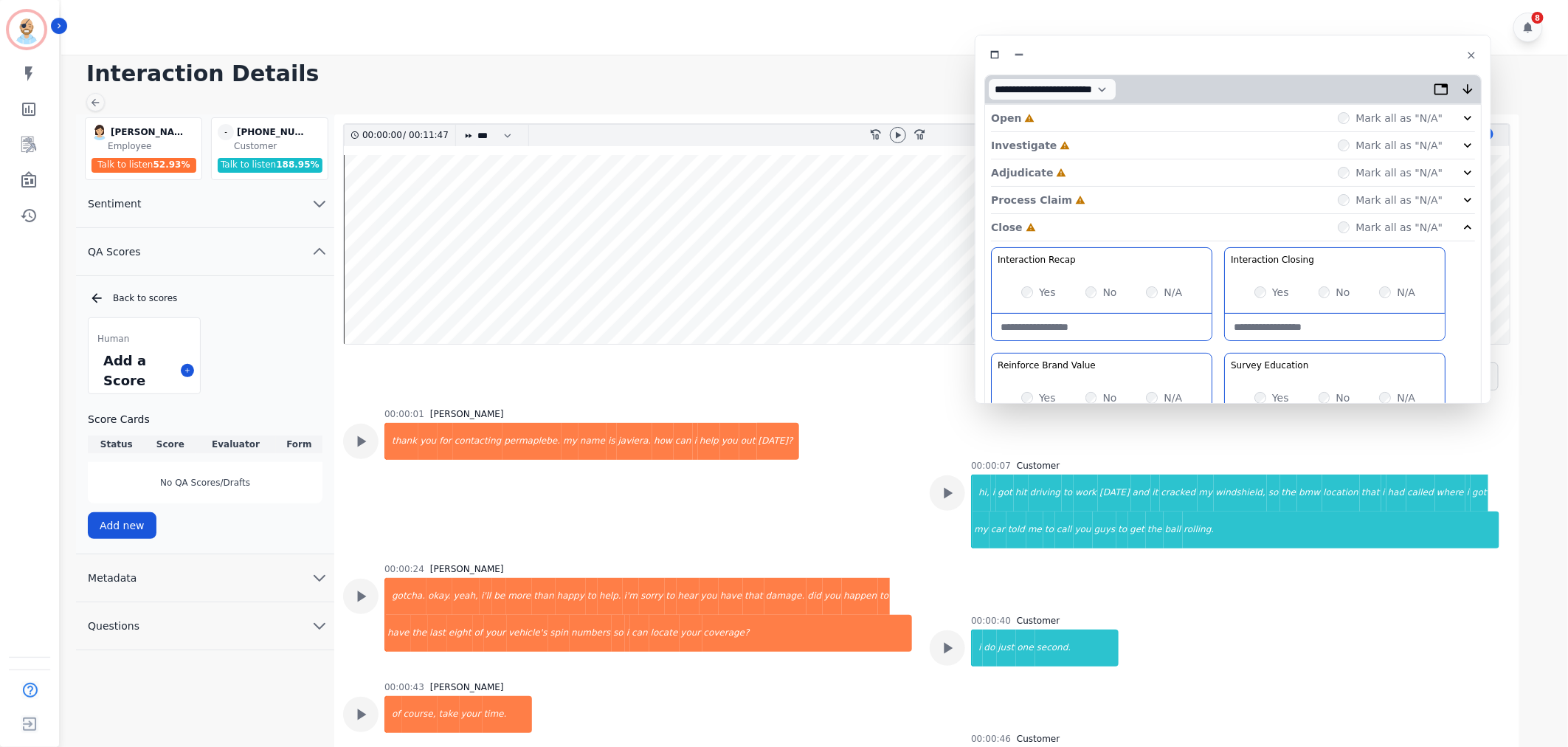
click at [1098, 200] on div "Process Claim Incomplete Mark all as "N/A"" at bounding box center [1233, 200] width 484 height 28
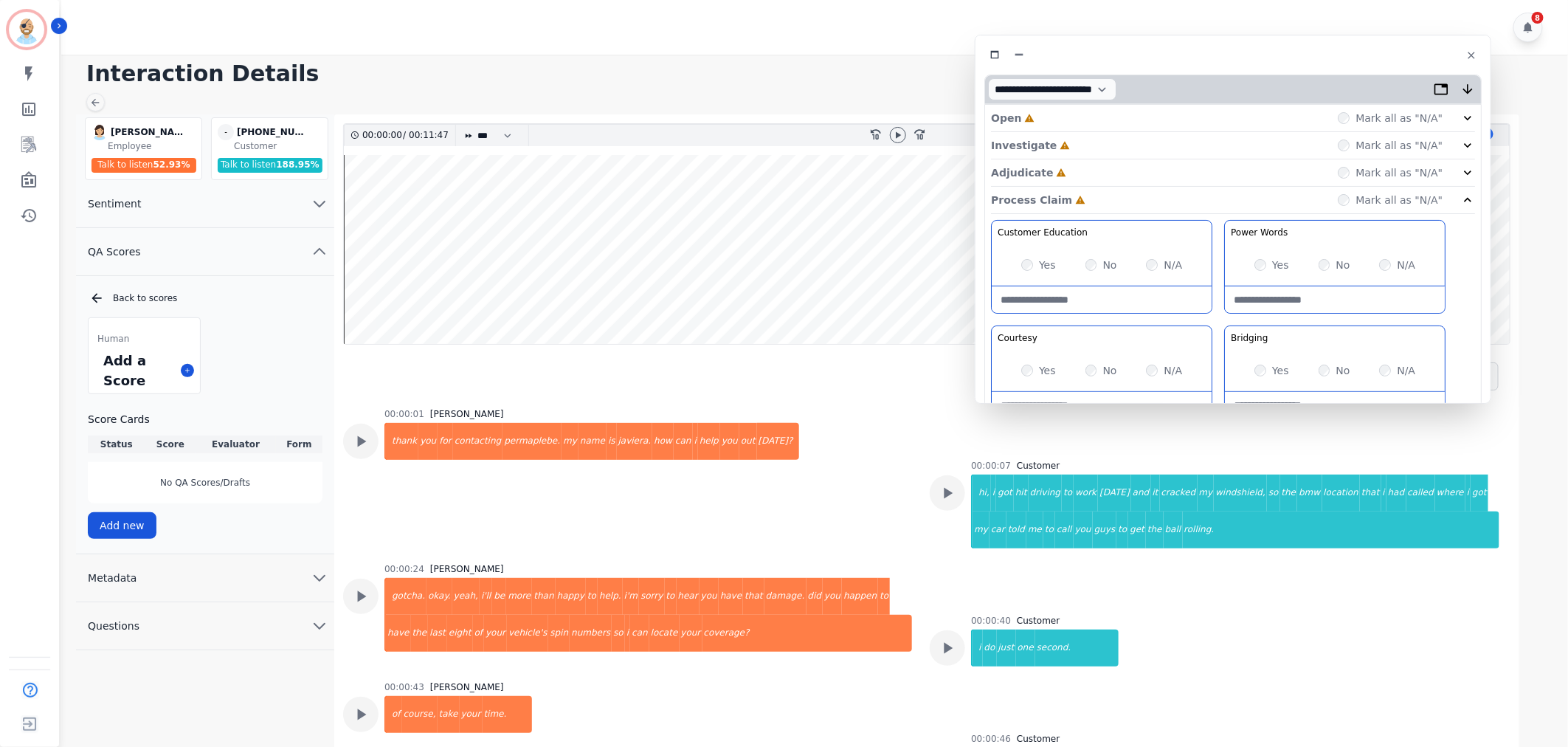
click at [1088, 172] on div "Adjudicate Incomplete Mark all as "N/A"" at bounding box center [1233, 173] width 484 height 28
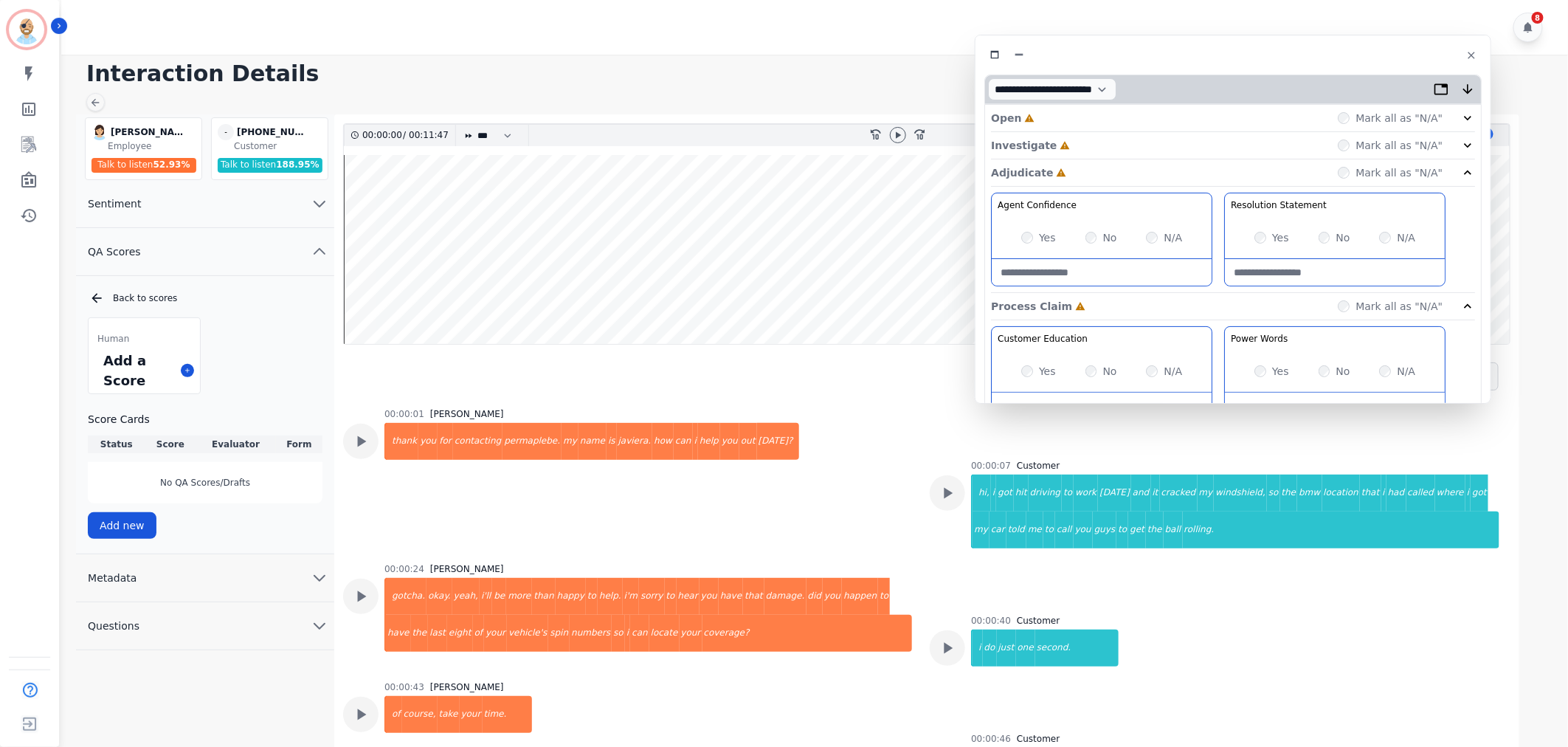
click at [1085, 143] on div "Investigate Incomplete Mark all as "N/A"" at bounding box center [1233, 146] width 484 height 28
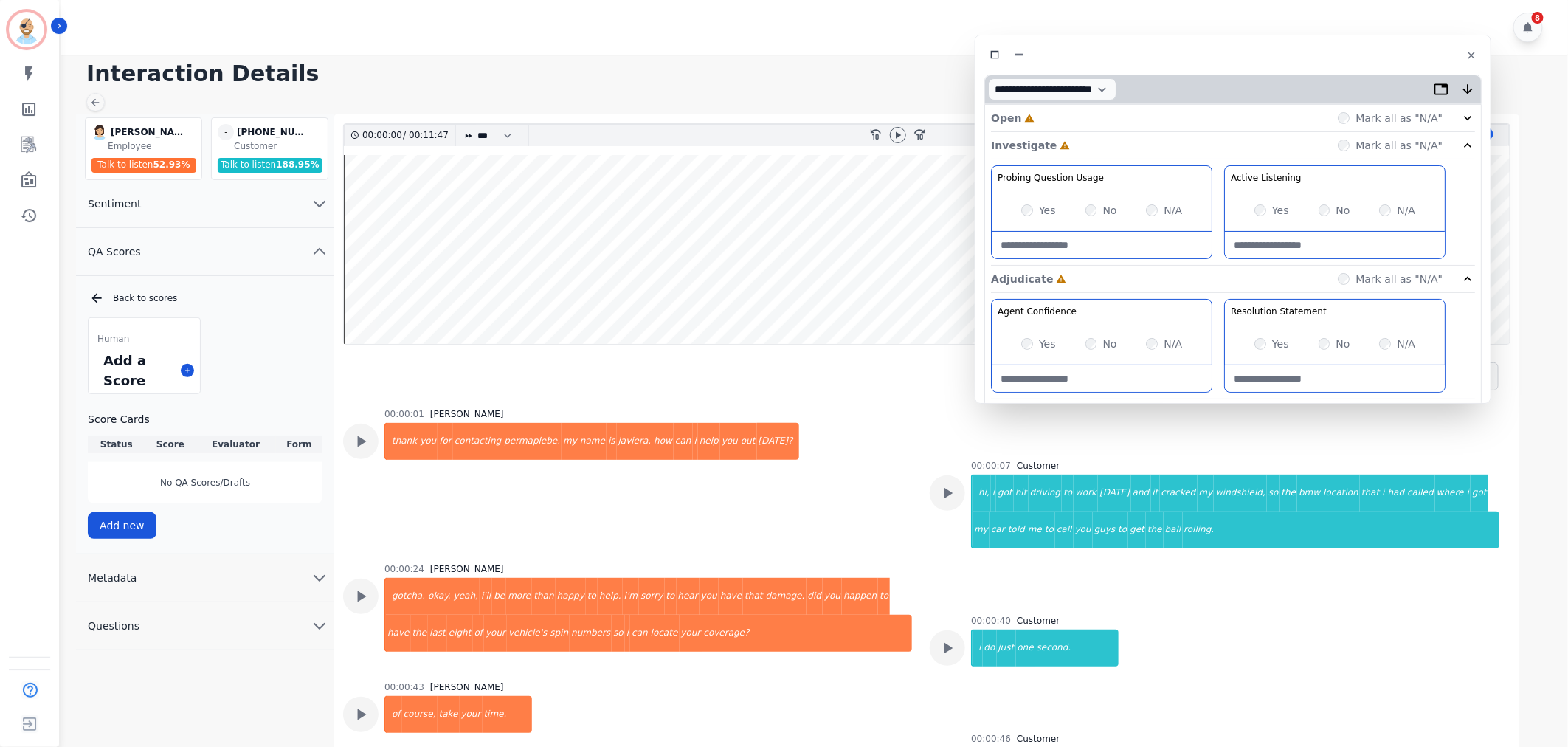
click at [1070, 116] on div "Open Incomplete Mark all as "N/A"" at bounding box center [1233, 119] width 484 height 28
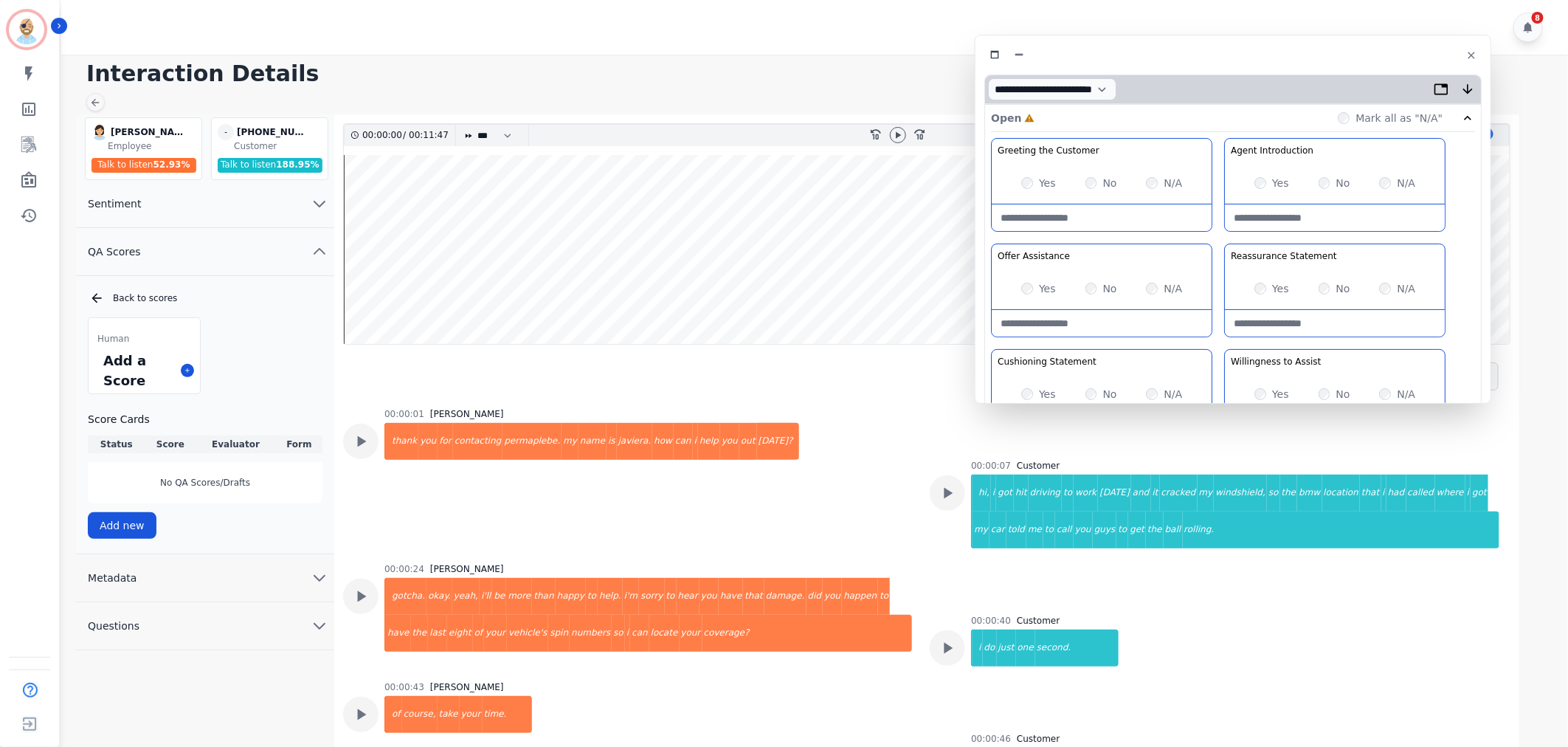
click at [871, 84] on h1 "Interaction Details" at bounding box center [819, 73] width 1467 height 27
click at [590, 489] on div "00:00:01 [PERSON_NAME] thank you for contacting permaplebe. my name is [GEOGRAP…" at bounding box center [592, 476] width 415 height 138
click at [788, 426] on div "00:00:01 [PERSON_NAME] thank you for contacting permaplebe. my name is [GEOGRAP…" at bounding box center [627, 476] width 569 height 138
click at [778, 435] on div "00:00:01 [PERSON_NAME] thank you for contacting permaplebe. my name is [GEOGRAP…" at bounding box center [627, 476] width 569 height 138
click at [652, 504] on div "00:00:01 [PERSON_NAME] thank you for contacting permaplebe. my name is [GEOGRAP…" at bounding box center [592, 476] width 415 height 138
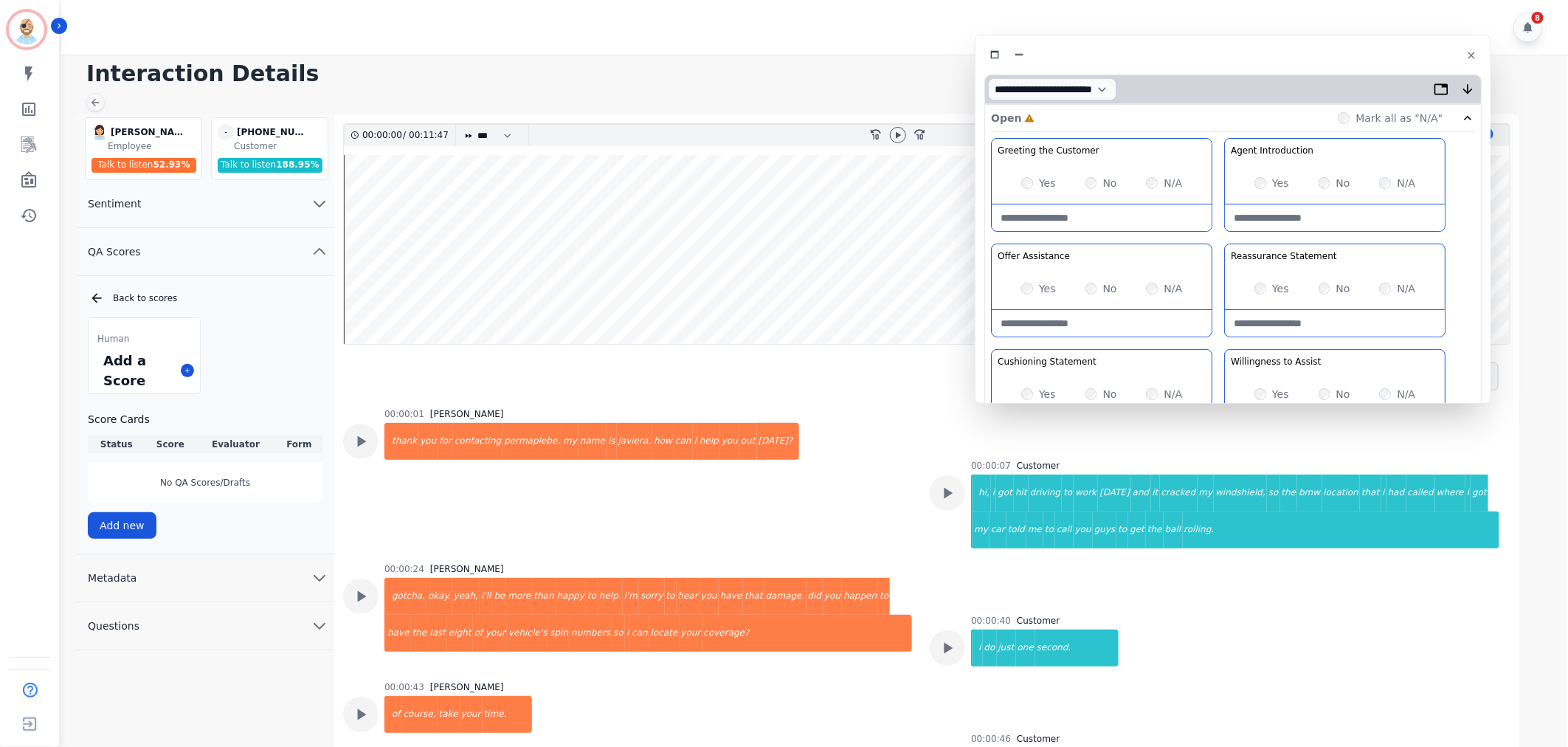
click at [626, 375] on div at bounding box center [927, 376] width 1168 height 63
click at [820, 507] on div "00:00:01 [PERSON_NAME] thank you for contacting permaplebe. my name is [GEOGRAP…" at bounding box center [627, 476] width 569 height 138
click at [801, 684] on div "00:00:43 [PERSON_NAME] of course, take your time." at bounding box center [627, 731] width 569 height 100
click at [804, 498] on div "00:00:01 [PERSON_NAME] thank you for contacting permaplebe. my name is [GEOGRAP…" at bounding box center [627, 476] width 569 height 138
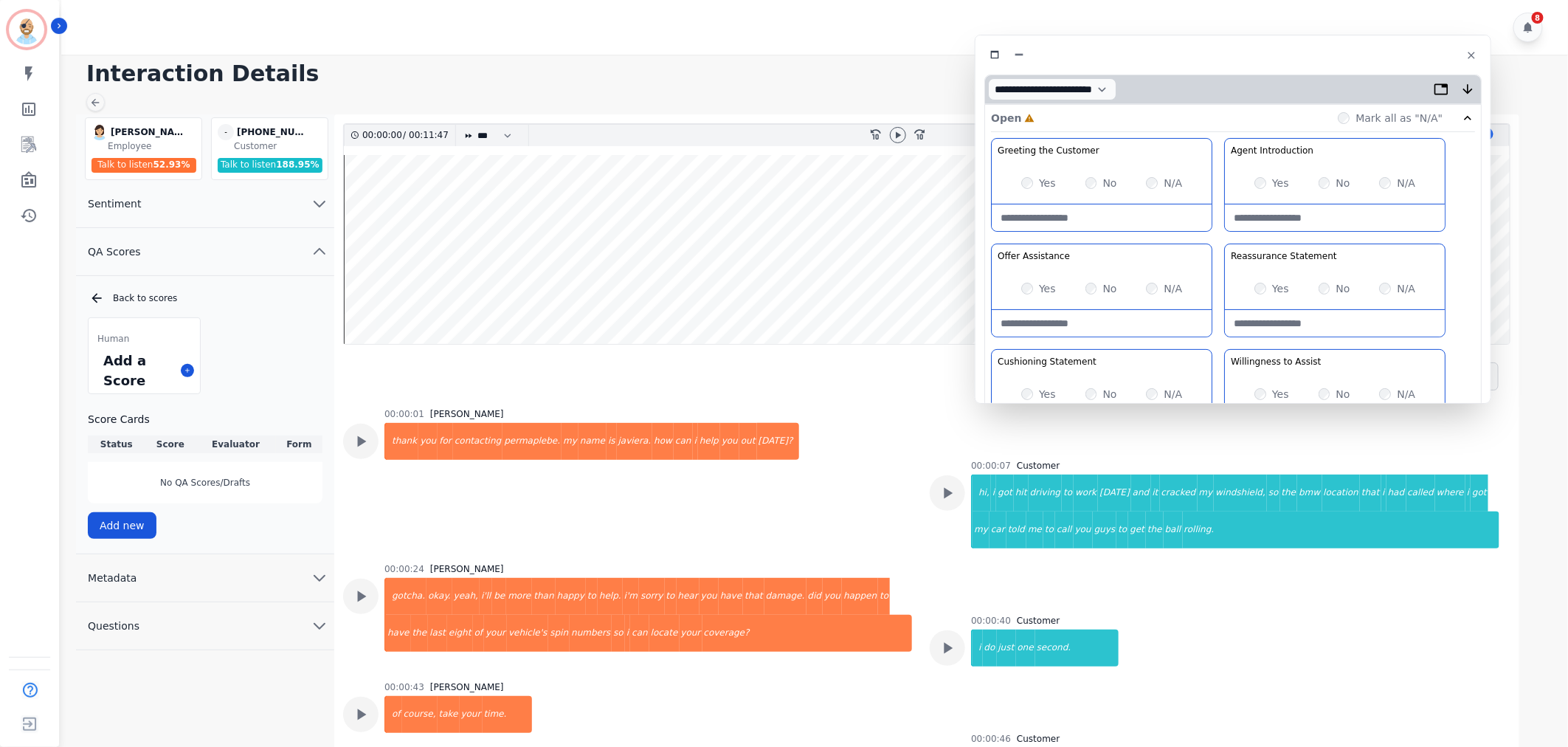
click at [767, 688] on div "00:00:43 [PERSON_NAME] of course, take your time." at bounding box center [627, 731] width 569 height 100
click at [788, 488] on div "00:00:01 [PERSON_NAME] thank you for contacting permaplebe. my name is [GEOGRAP…" at bounding box center [627, 476] width 569 height 138
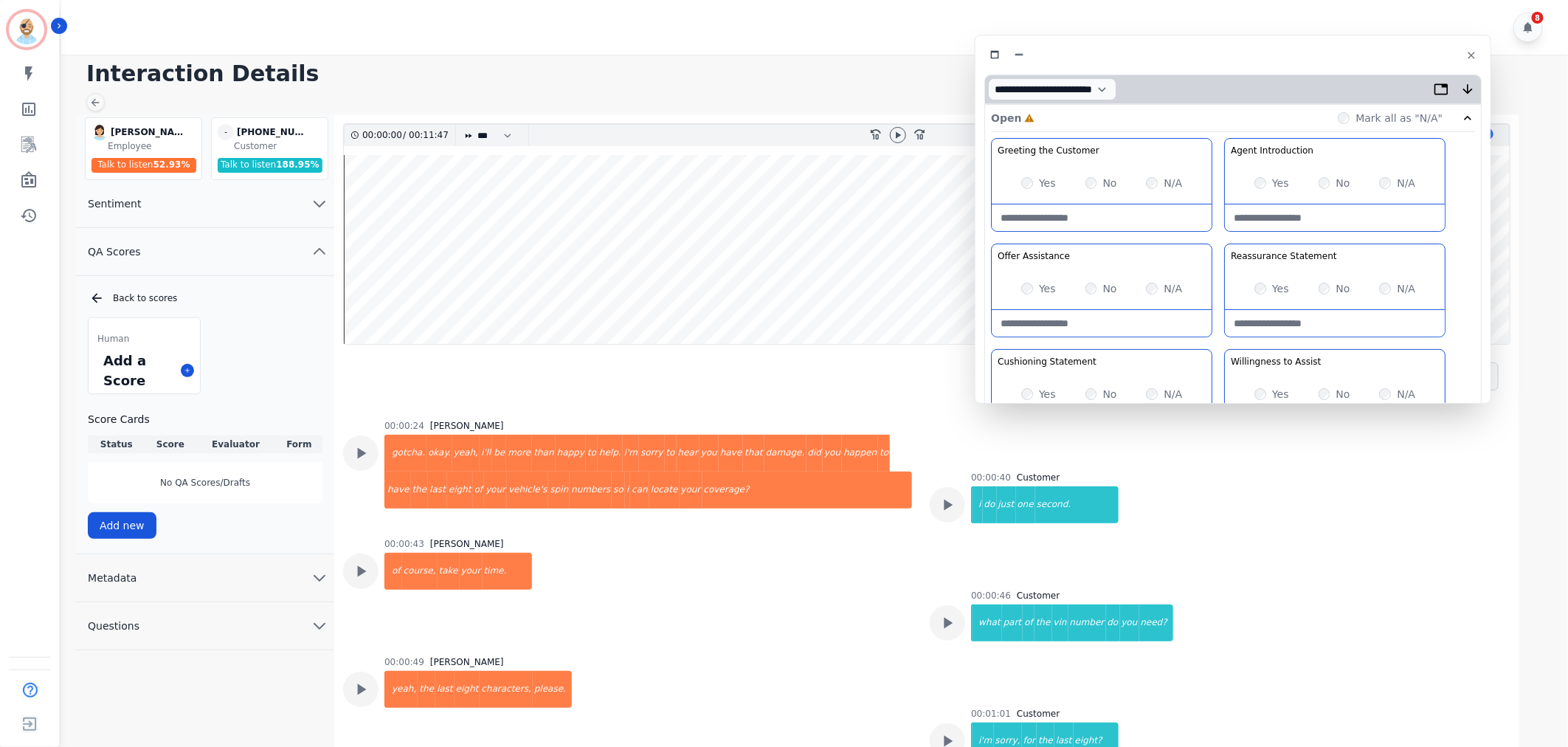
scroll to position [164, 0]
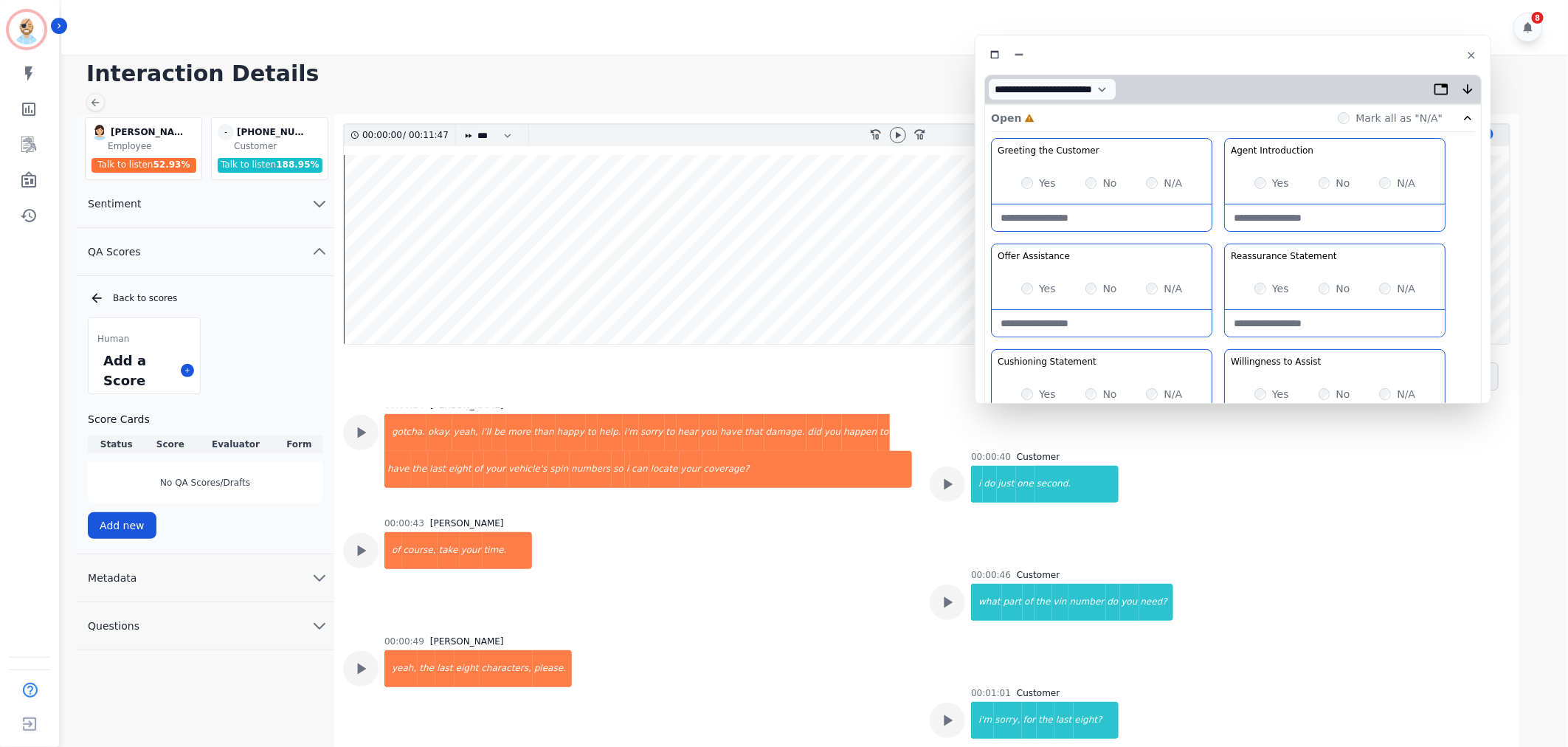
click at [788, 574] on div "00:00:43 [PERSON_NAME] of course, take your time." at bounding box center [627, 567] width 569 height 100
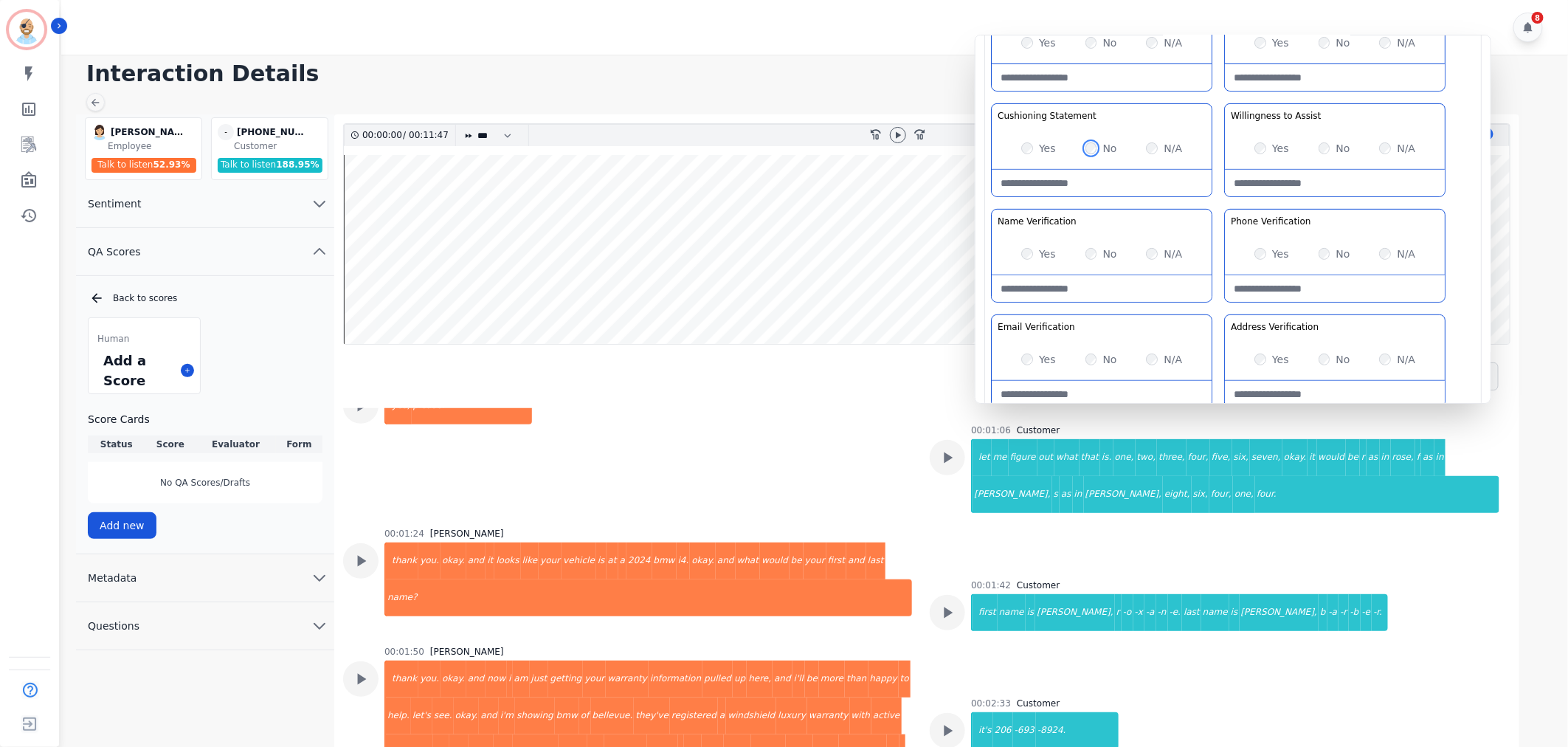
scroll to position [574, 0]
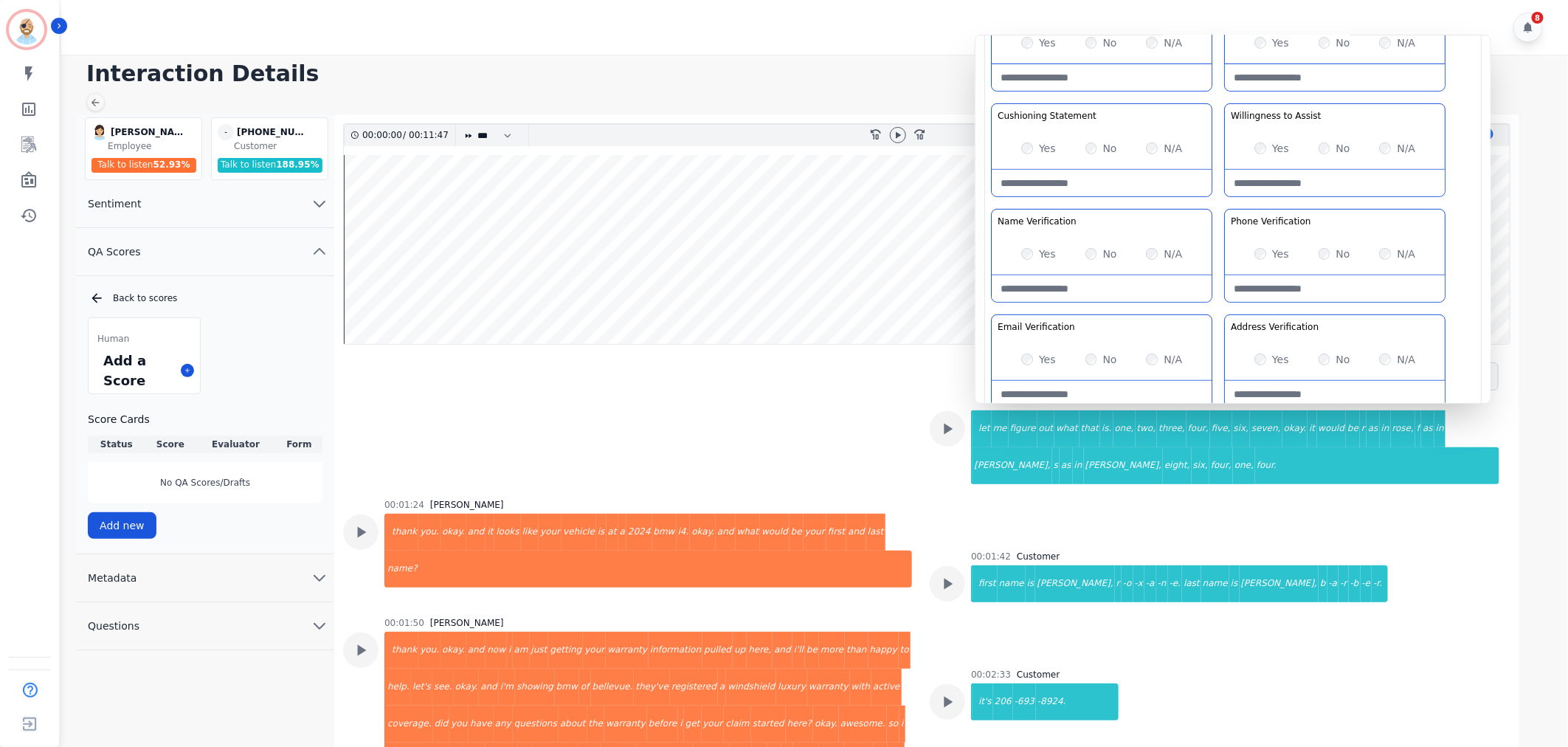
click at [1216, 305] on div "Greeting the Customer Welcome is where we quickly greet our customer as a known…" at bounding box center [1233, 154] width 484 height 522
click at [1221, 204] on div "Greeting the Customer Welcome is where we quickly greet our customer as a known…" at bounding box center [1233, 154] width 484 height 522
click at [1221, 312] on div "Greeting the Customer Welcome is where we quickly greet our customer as a known…" at bounding box center [1233, 154] width 484 height 522
click at [1210, 311] on div "Greeting the Customer Welcome is where we quickly greet our customer as a known…" at bounding box center [1233, 154] width 484 height 522
click at [1215, 207] on div "Greeting the Customer Welcome is where we quickly greet our customer as a known…" at bounding box center [1233, 154] width 484 height 522
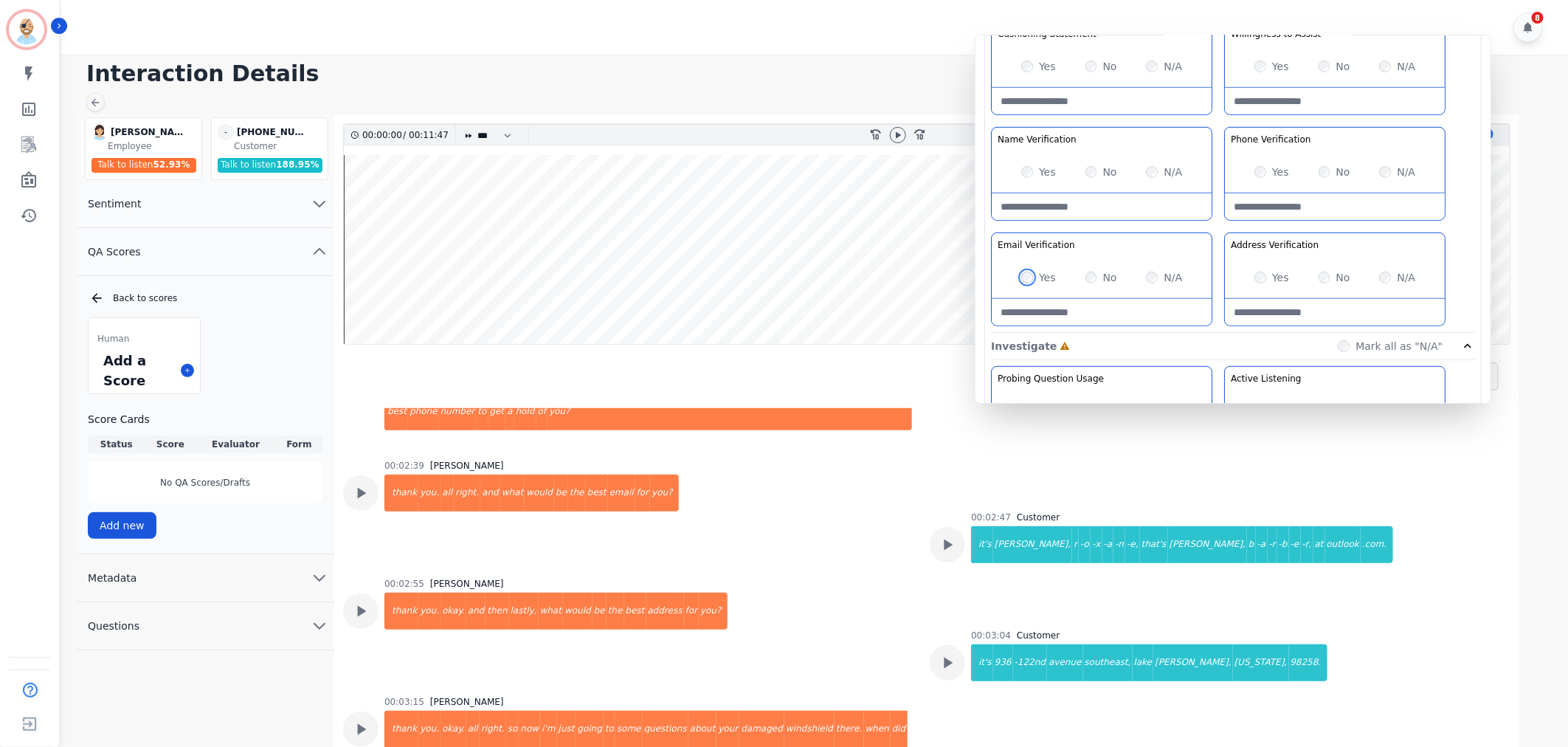
scroll to position [984, 0]
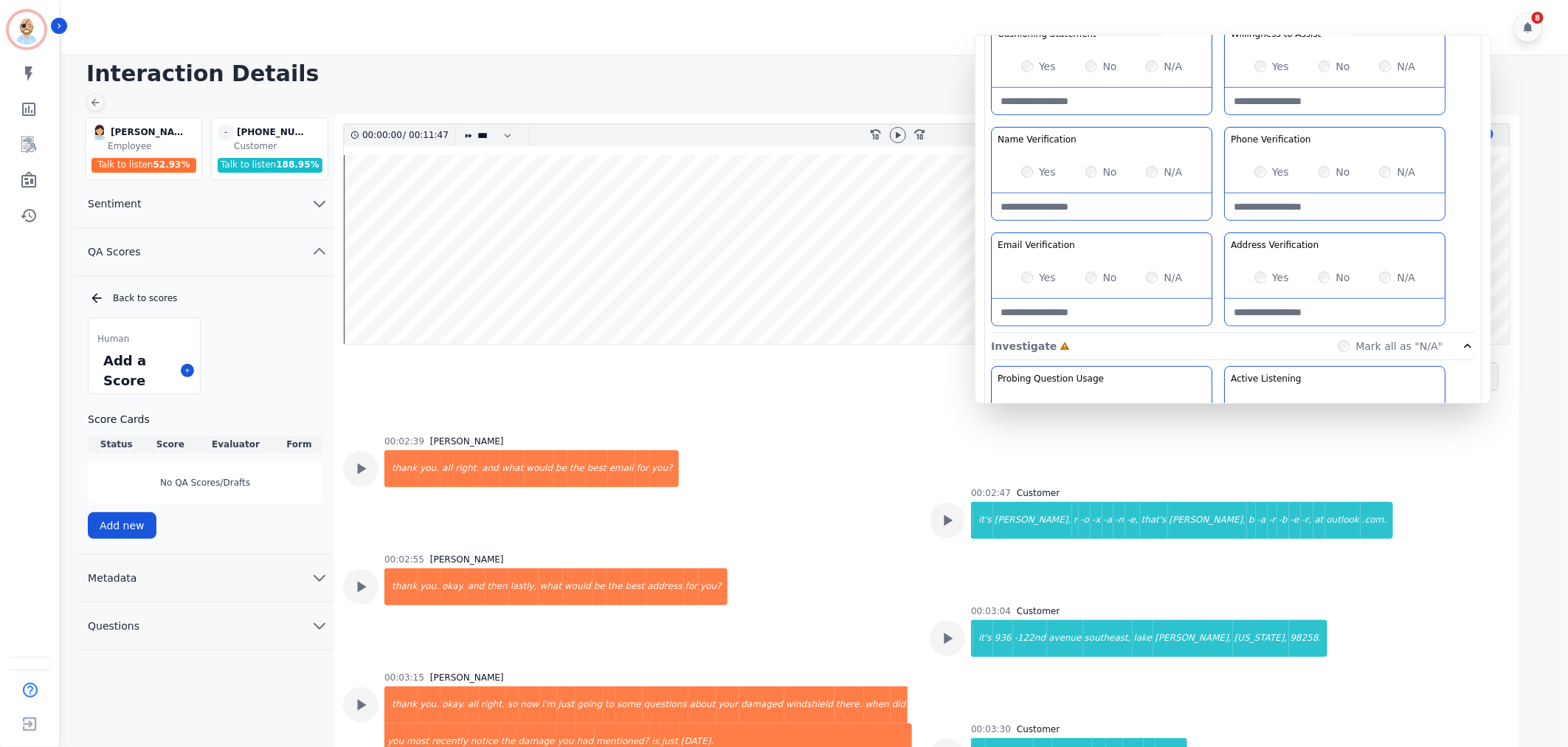
click at [1216, 221] on div "Greeting the Customer Welcome is where we quickly greet our customer as a known…" at bounding box center [1233, 72] width 484 height 522
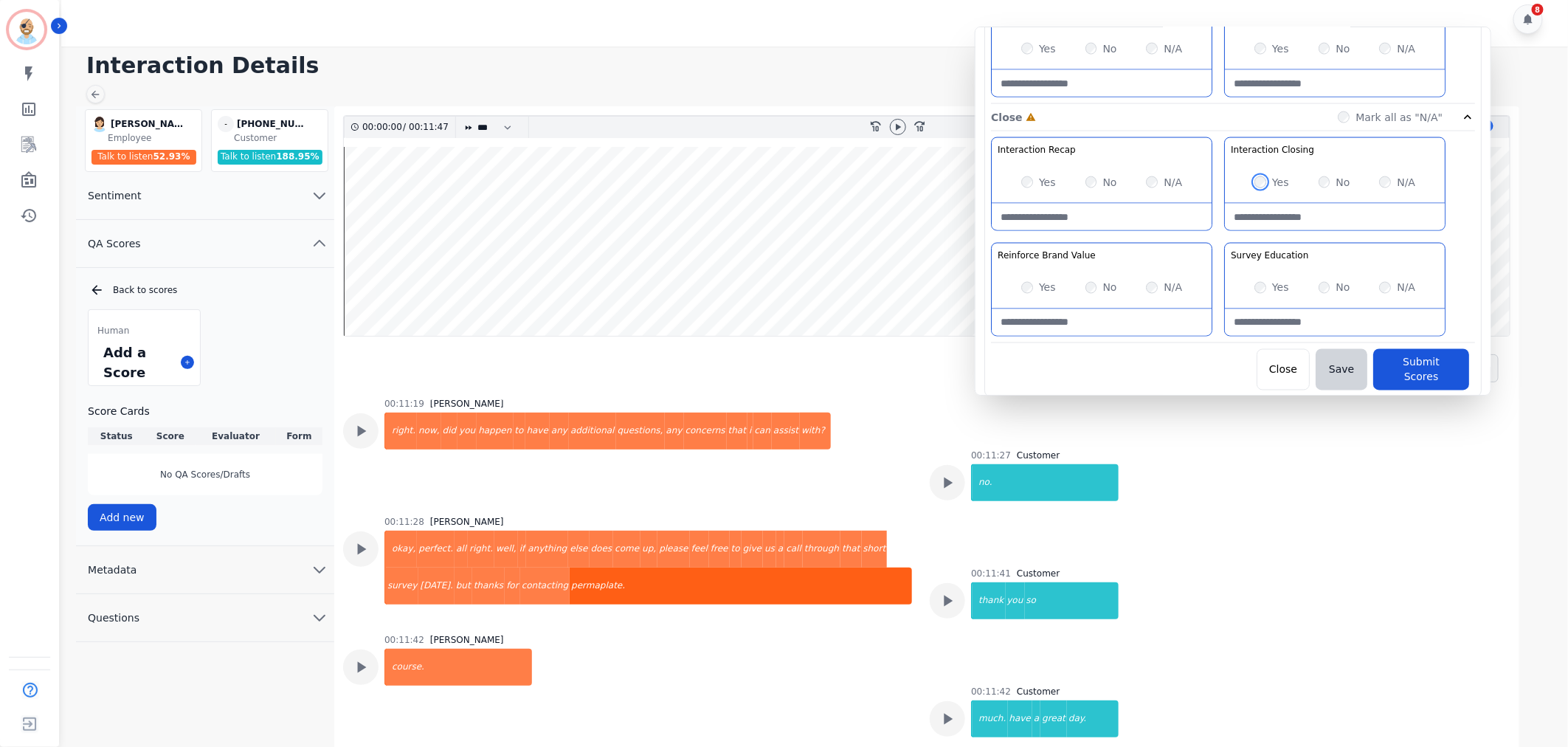
scroll to position [11, 0]
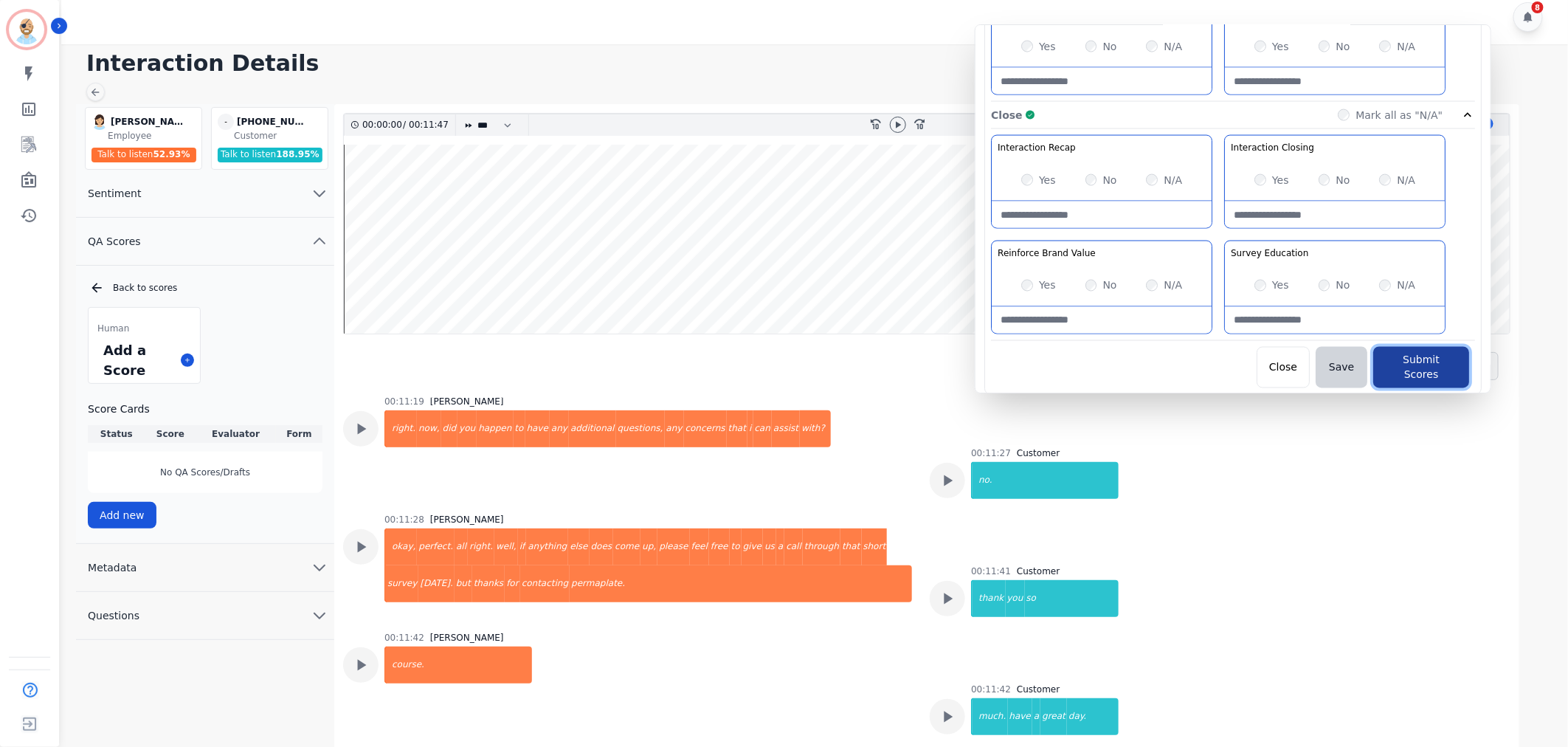
click at [1411, 371] on button "Submit Scores" at bounding box center [1422, 367] width 96 height 42
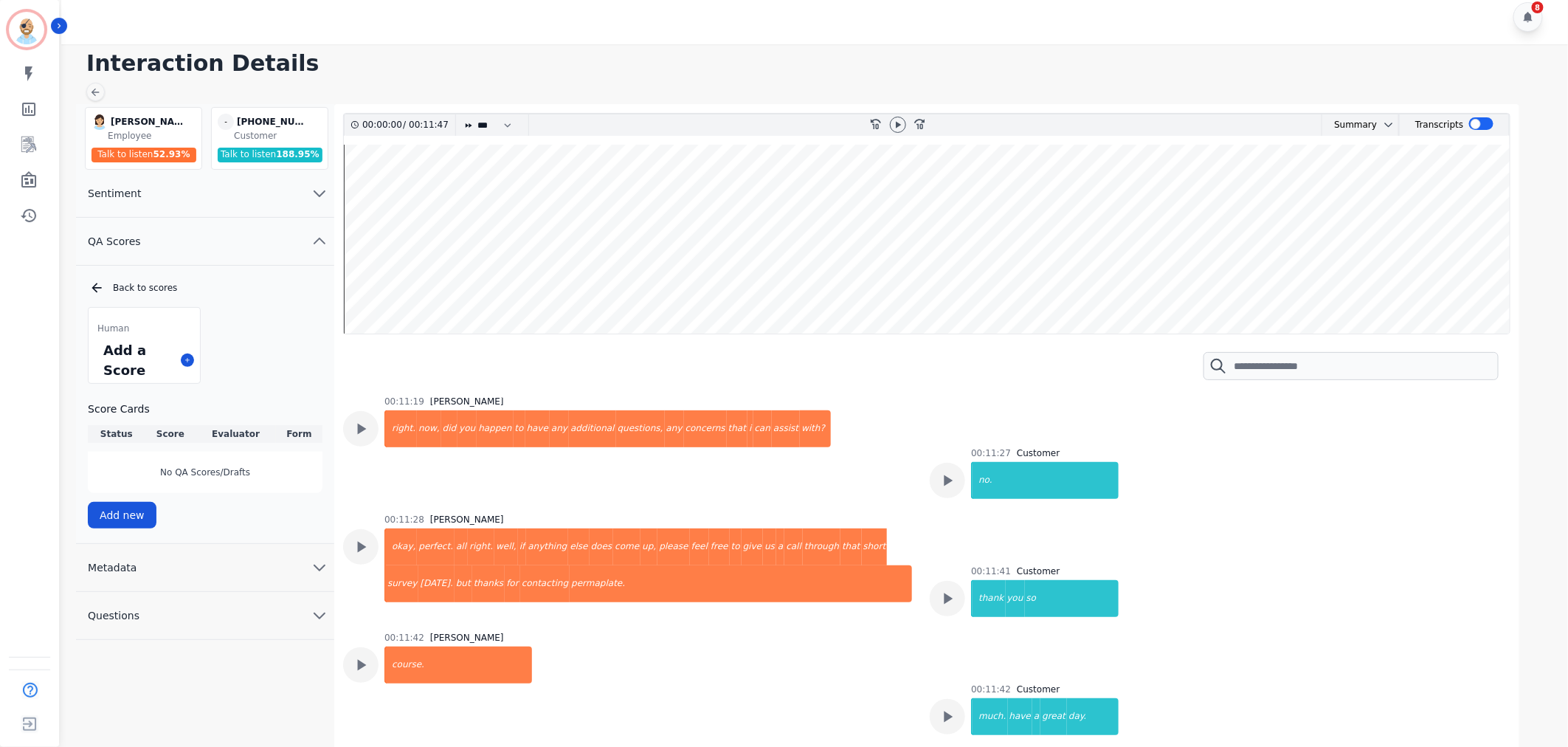
click at [913, 34] on div "8" at bounding box center [816, 16] width 1511 height 55
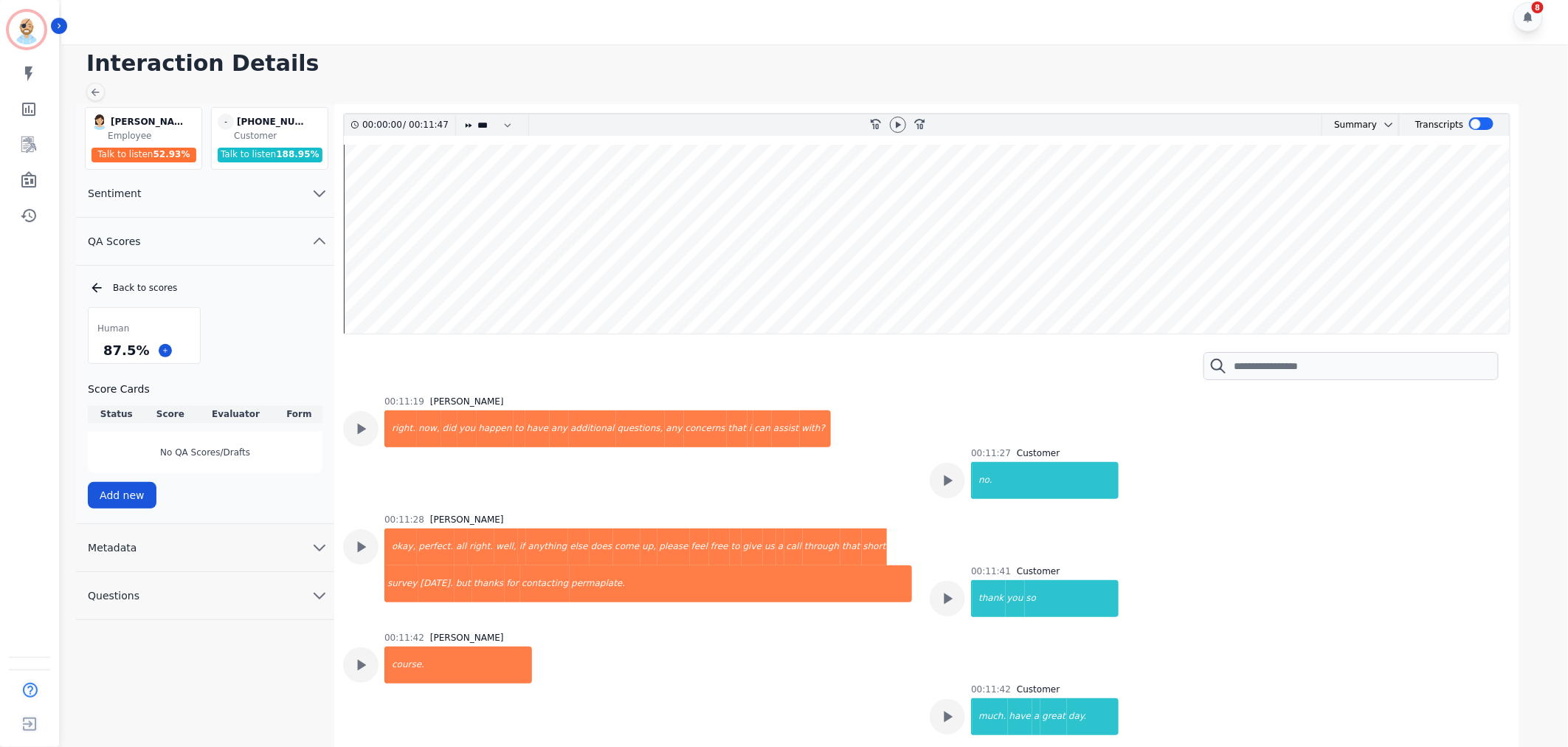
click at [860, 69] on h1 "Interaction Details" at bounding box center [819, 63] width 1467 height 27
click at [246, 345] on div "Human 87.5 % Score Cards Status Score Evaluator Form Complete 87.5 % [PERSON_NA…" at bounding box center [205, 406] width 234 height 199
drag, startPoint x: 146, startPoint y: 352, endPoint x: 107, endPoint y: 356, distance: 39.2
click at [107, 356] on div "87.5 %" at bounding box center [144, 350] width 111 height 26
copy div "87.5 %"
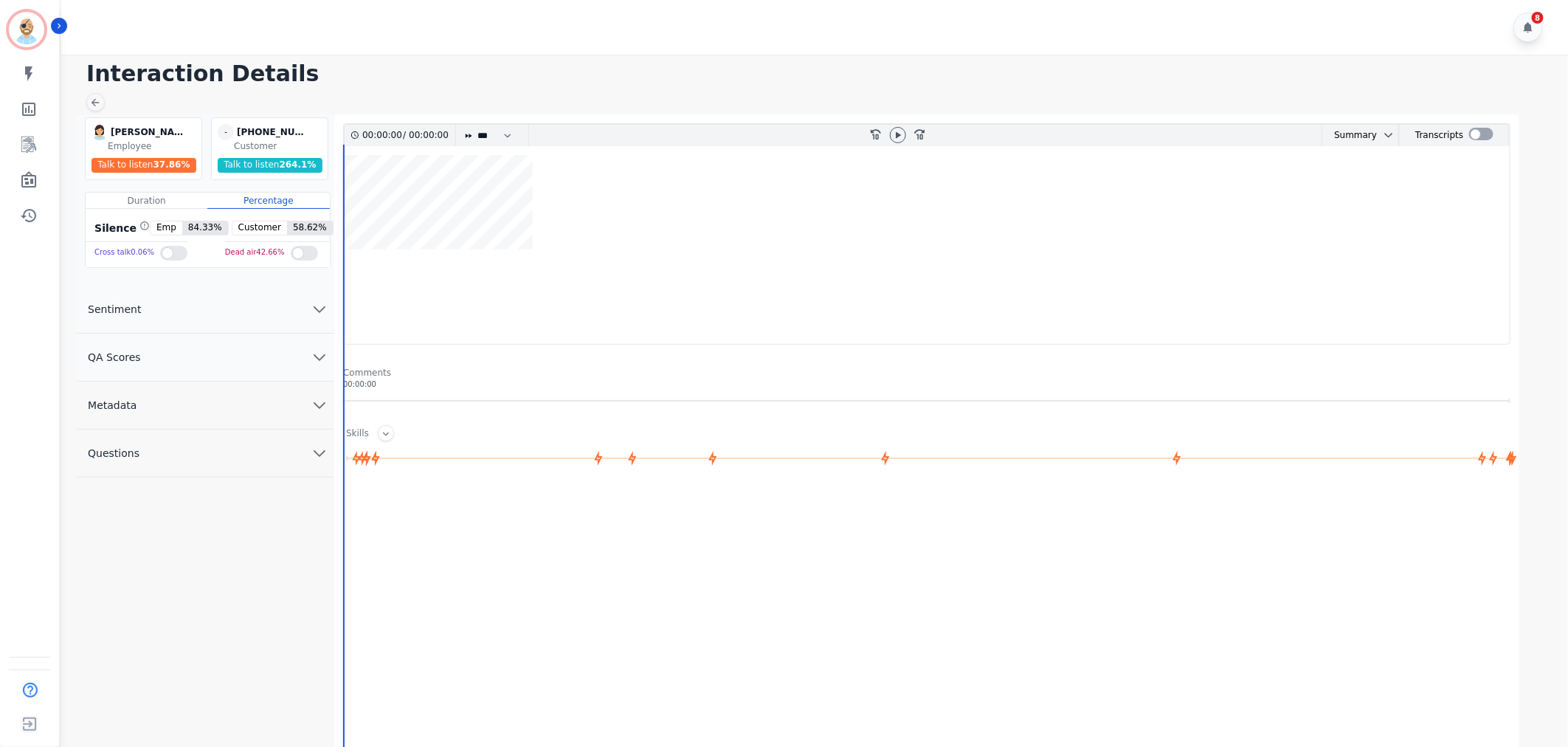
click at [252, 365] on button "QA Scores" at bounding box center [204, 357] width 258 height 48
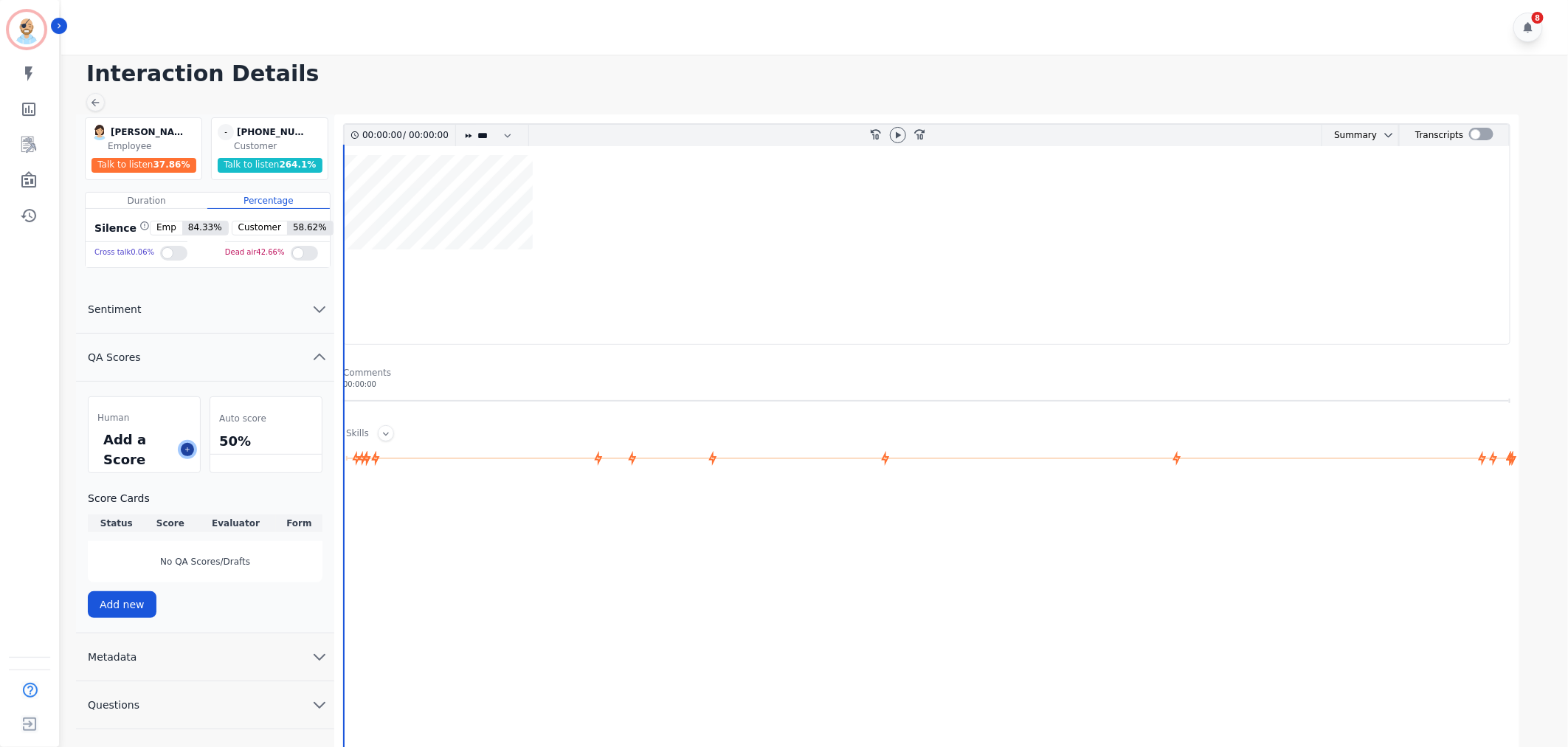
click at [190, 452] on icon at bounding box center [187, 449] width 7 height 7
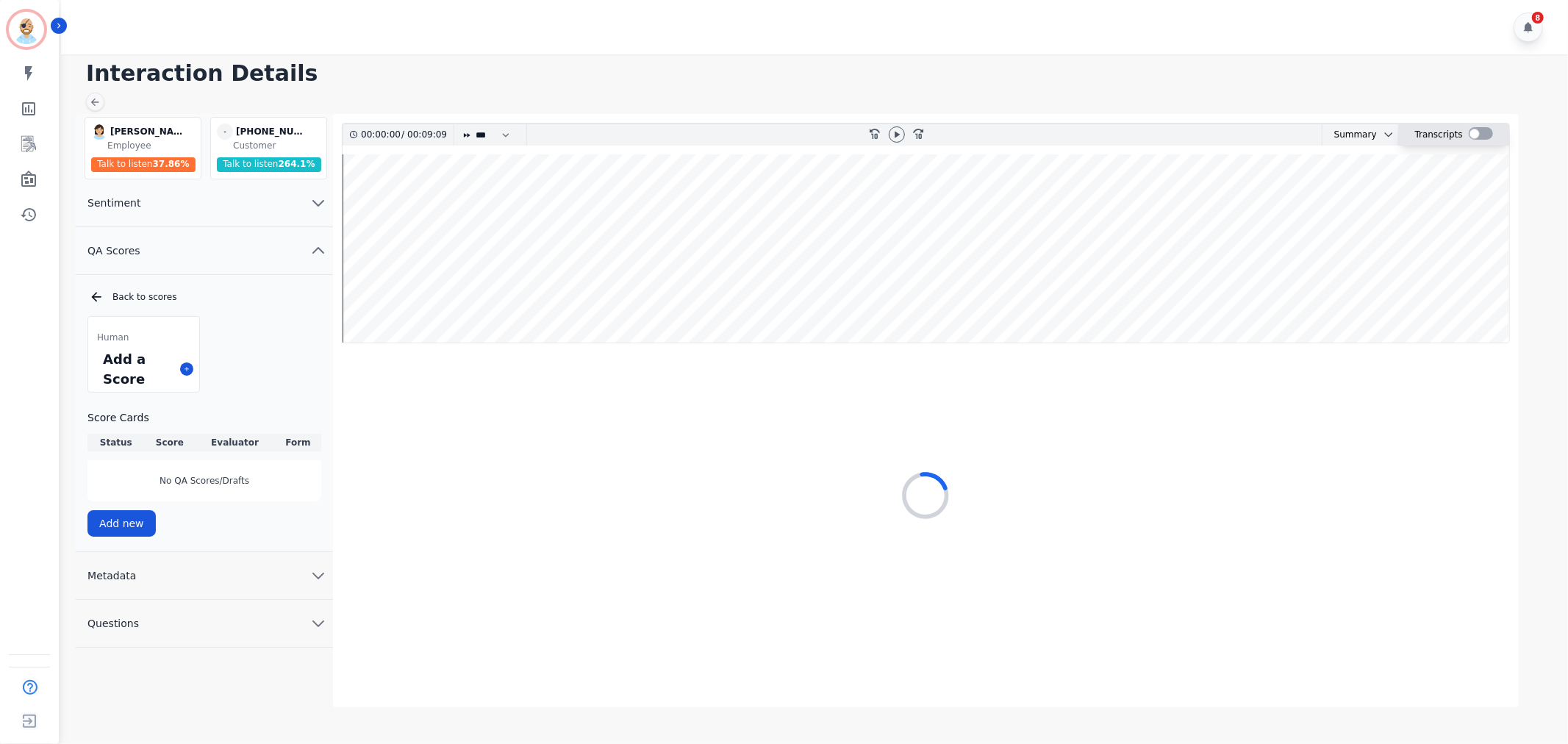
click at [1473, 130] on div at bounding box center [1481, 133] width 24 height 12
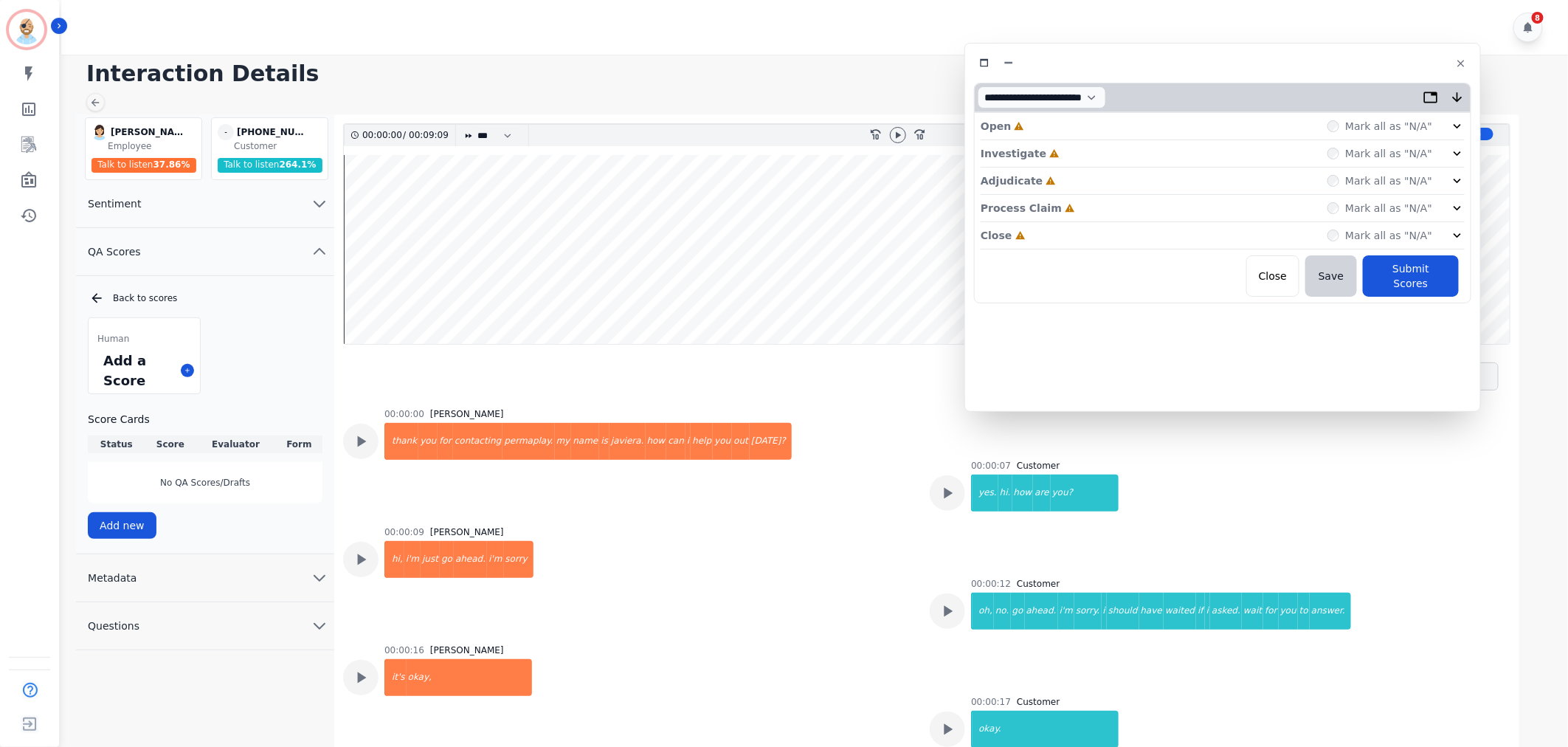
drag, startPoint x: 444, startPoint y: 91, endPoint x: 1344, endPoint y: 72, distance: 900.2
click at [1344, 72] on div at bounding box center [1222, 63] width 497 height 21
click at [1081, 230] on div "Close Incomplete Mark all as "N/A"" at bounding box center [1222, 236] width 484 height 28
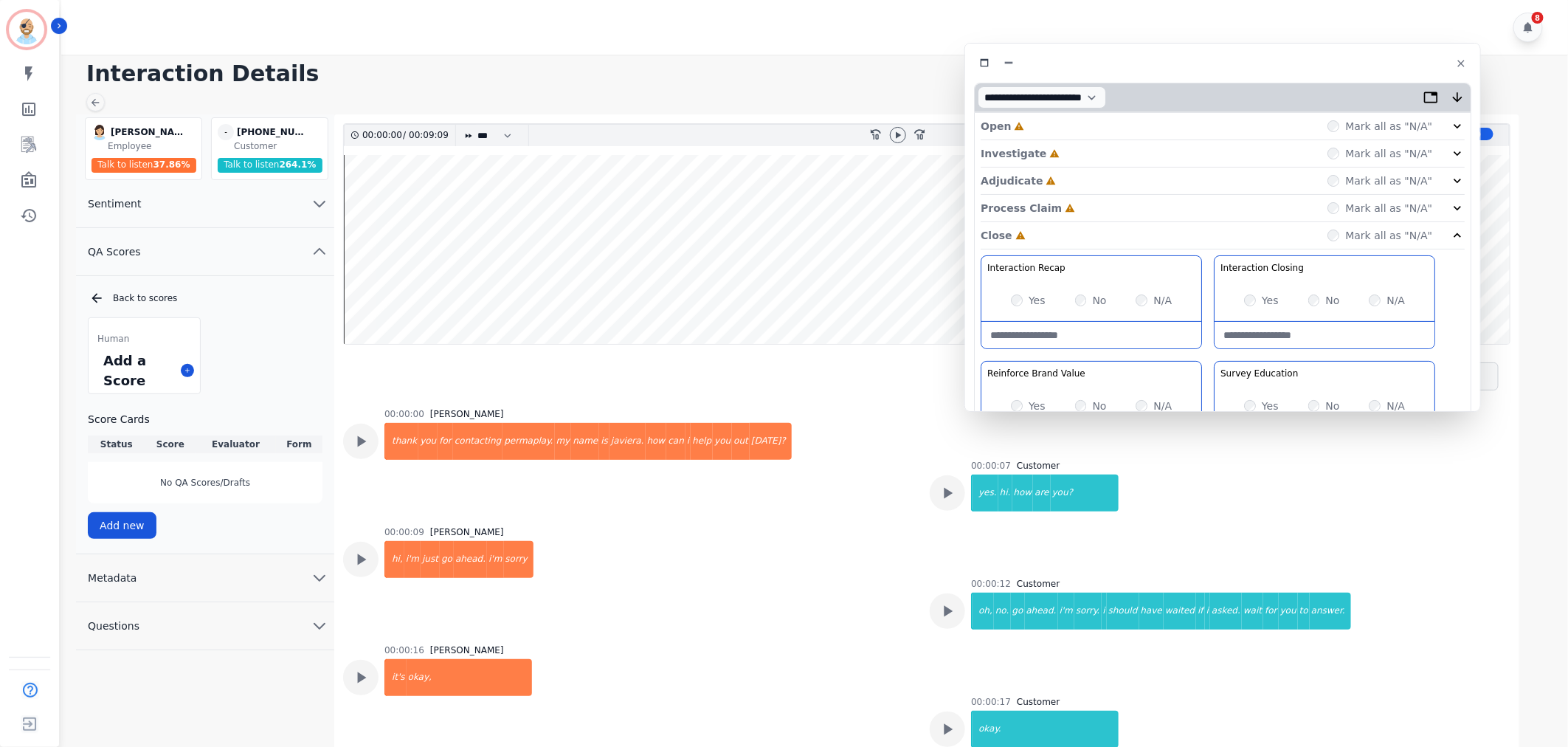
click at [1073, 203] on div "Process Claim Incomplete Mark all as "N/A"" at bounding box center [1222, 208] width 484 height 28
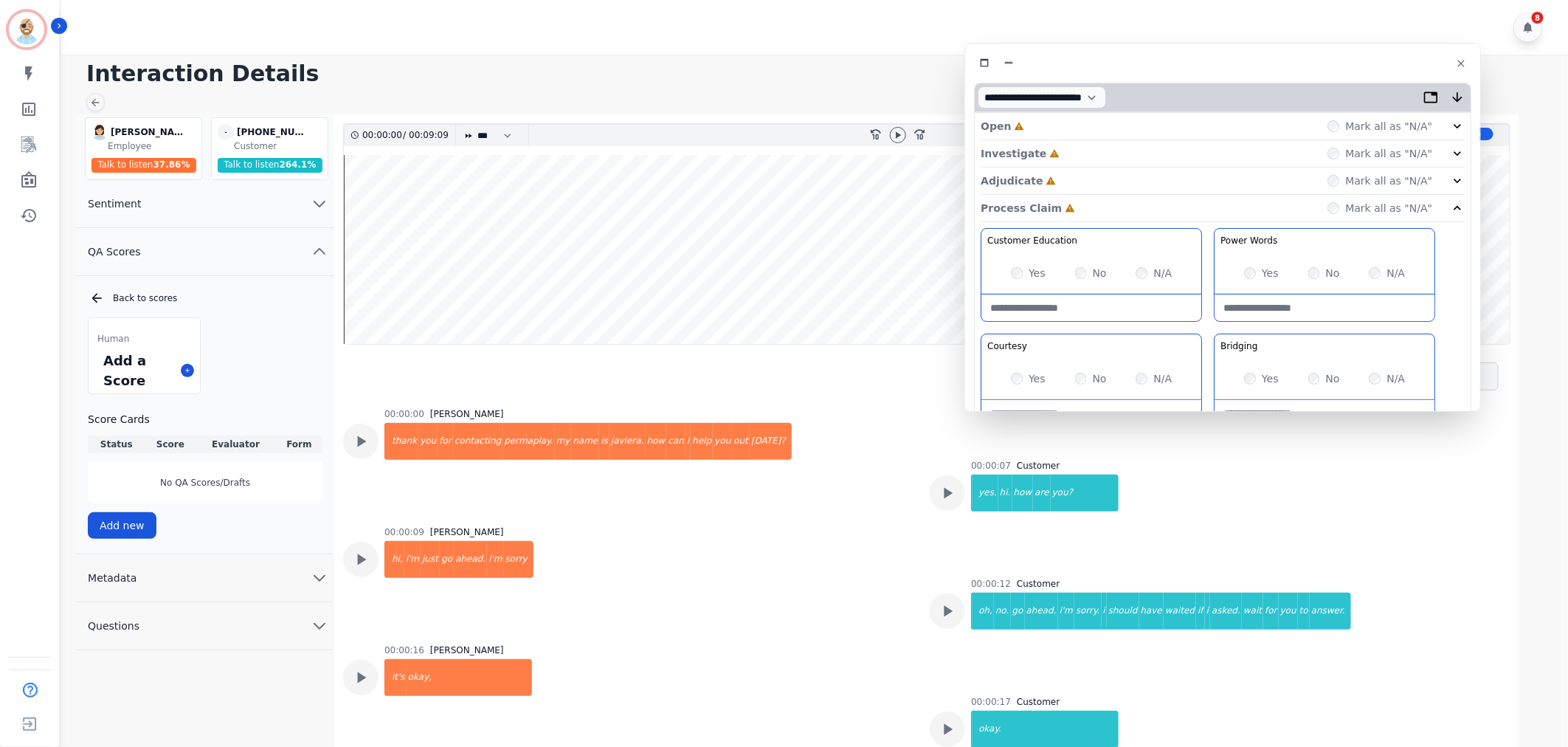
click at [1095, 173] on div "Adjudicate Incomplete Mark all as "N/A"" at bounding box center [1222, 181] width 484 height 28
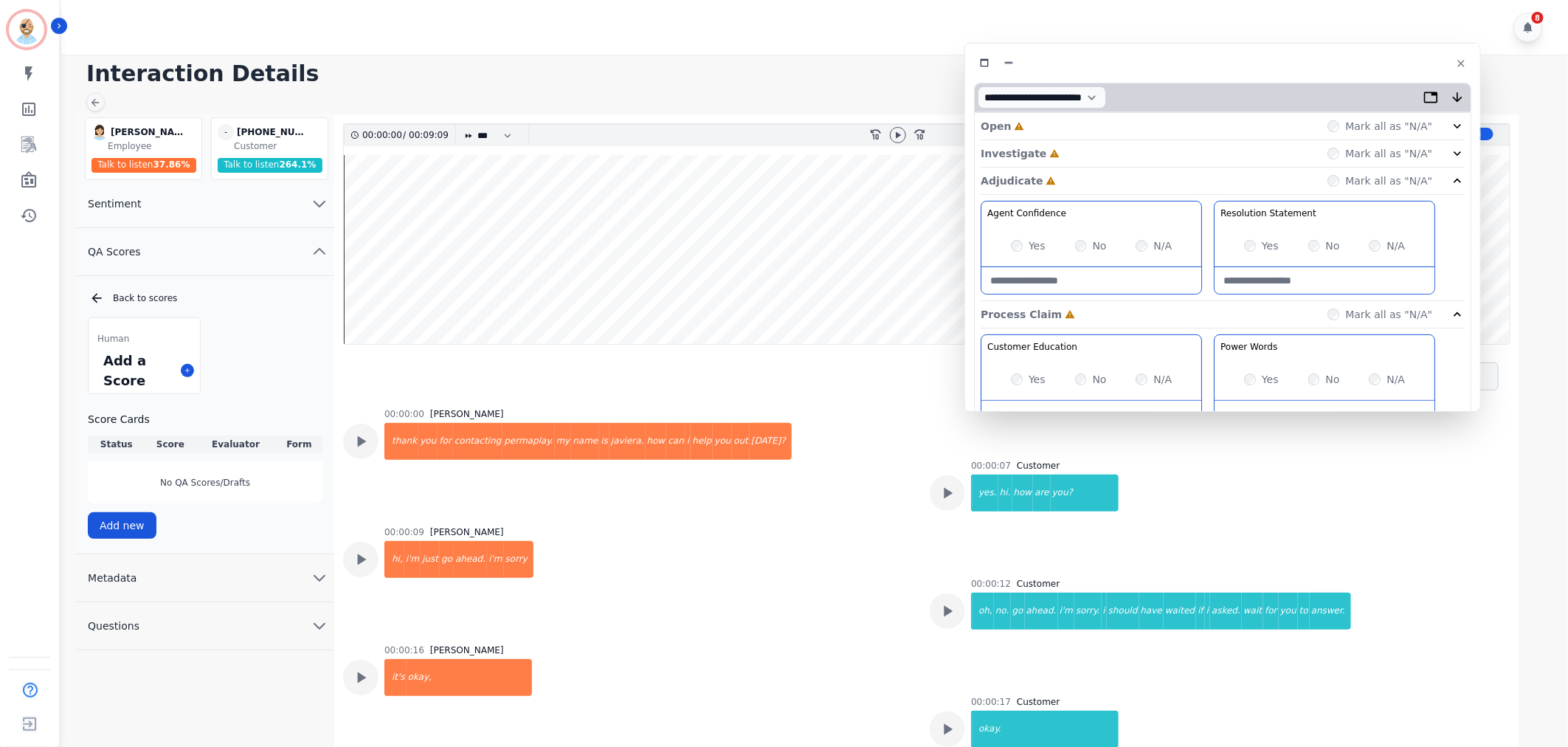
click at [1090, 151] on div "Investigate Incomplete Mark all as "N/A"" at bounding box center [1222, 154] width 484 height 28
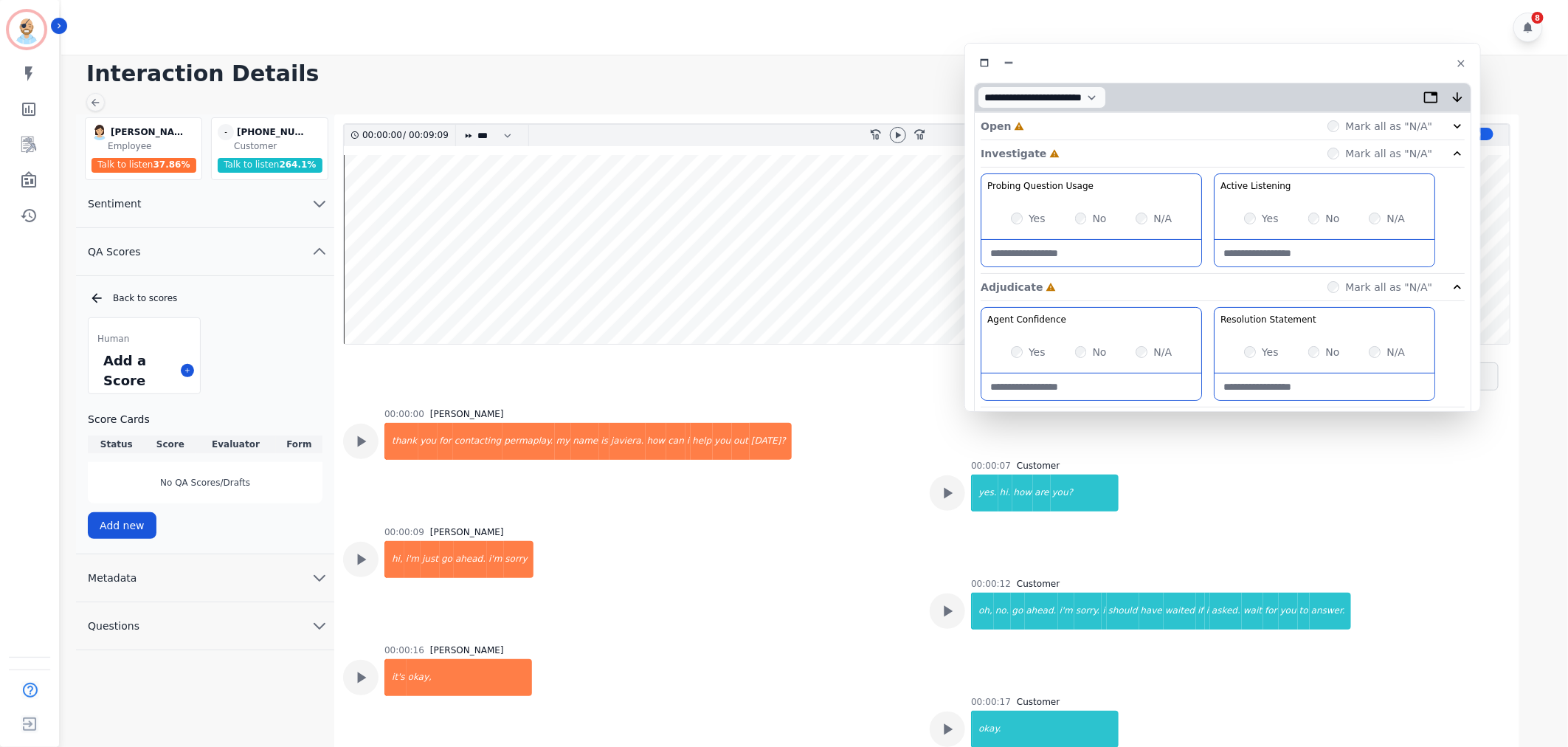
click at [1078, 128] on div "Open Incomplete Mark all as "N/A"" at bounding box center [1222, 127] width 484 height 28
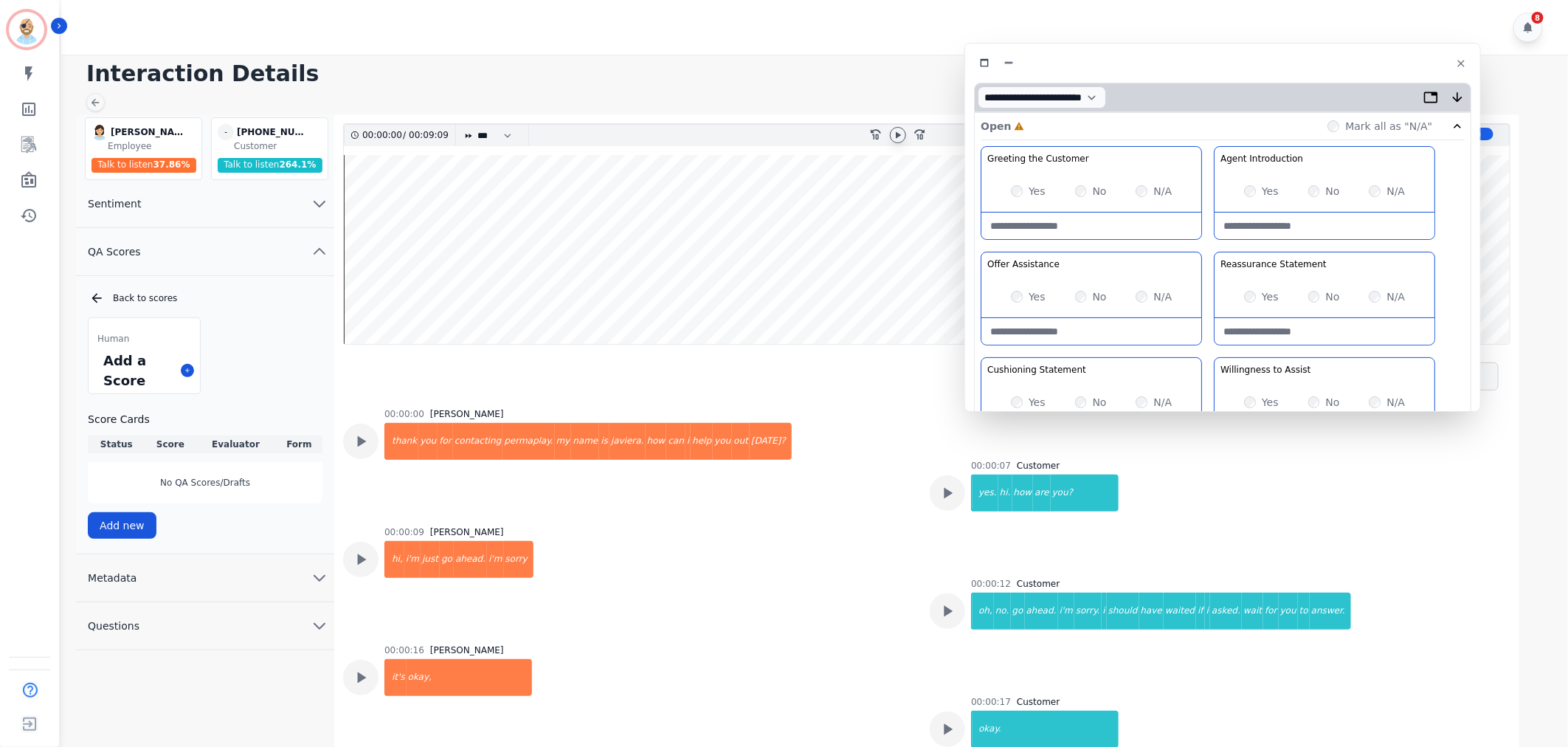
click at [898, 136] on icon at bounding box center [898, 134] width 5 height 7
click at [895, 133] on icon at bounding box center [898, 134] width 6 height 7
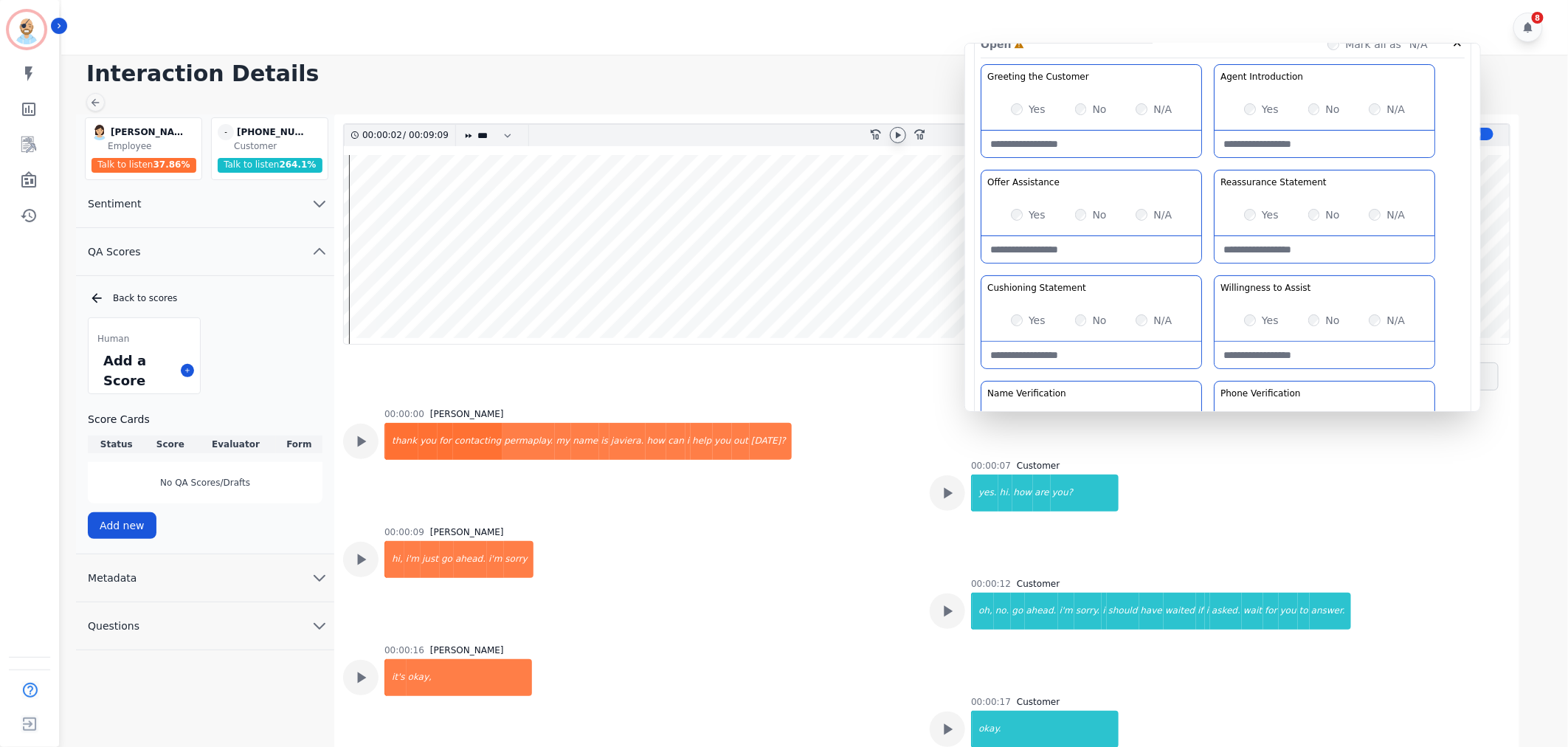
click at [1251, 220] on div "Yes" at bounding box center [1261, 215] width 35 height 15
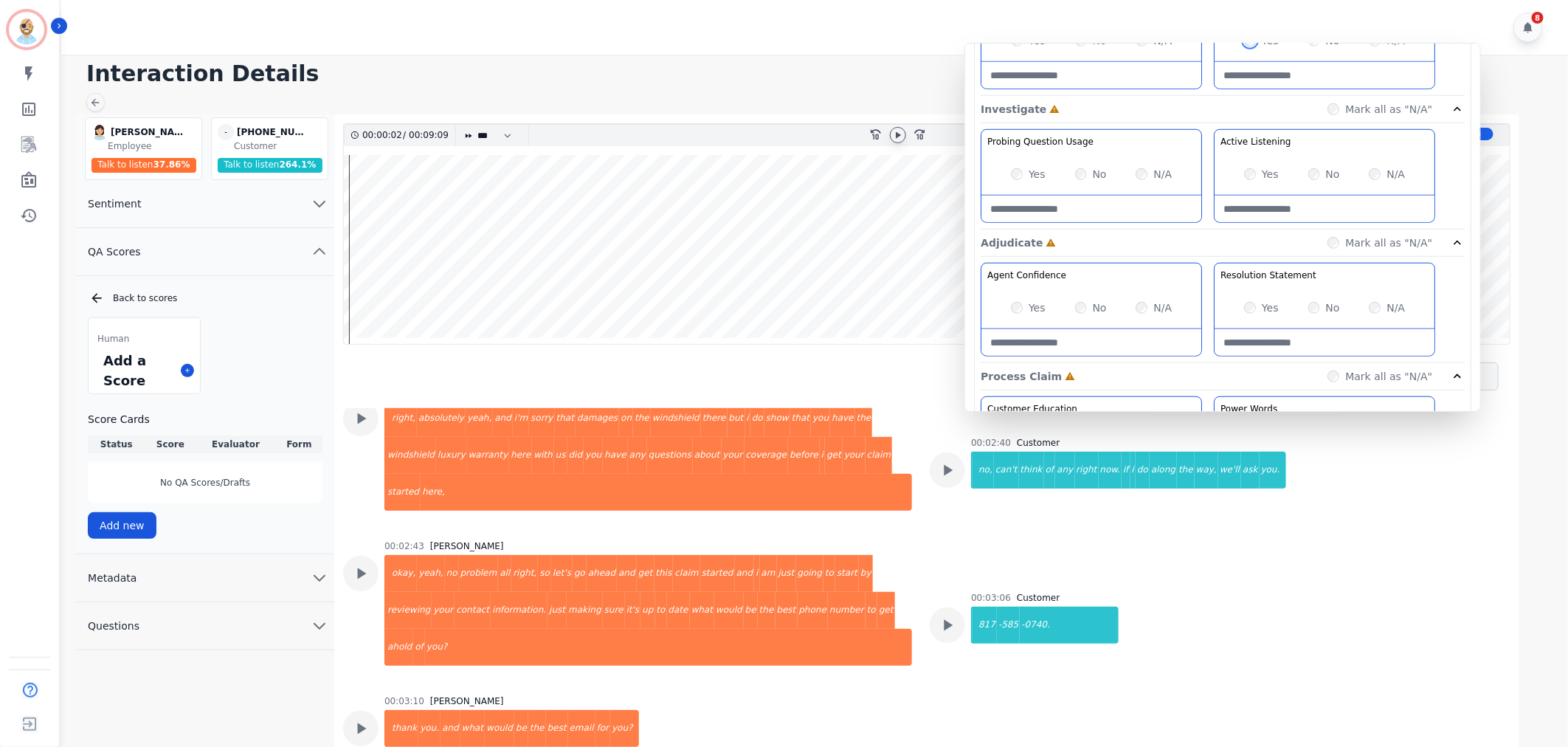
scroll to position [574, 0]
click at [1015, 312] on div "Yes" at bounding box center [1028, 307] width 35 height 15
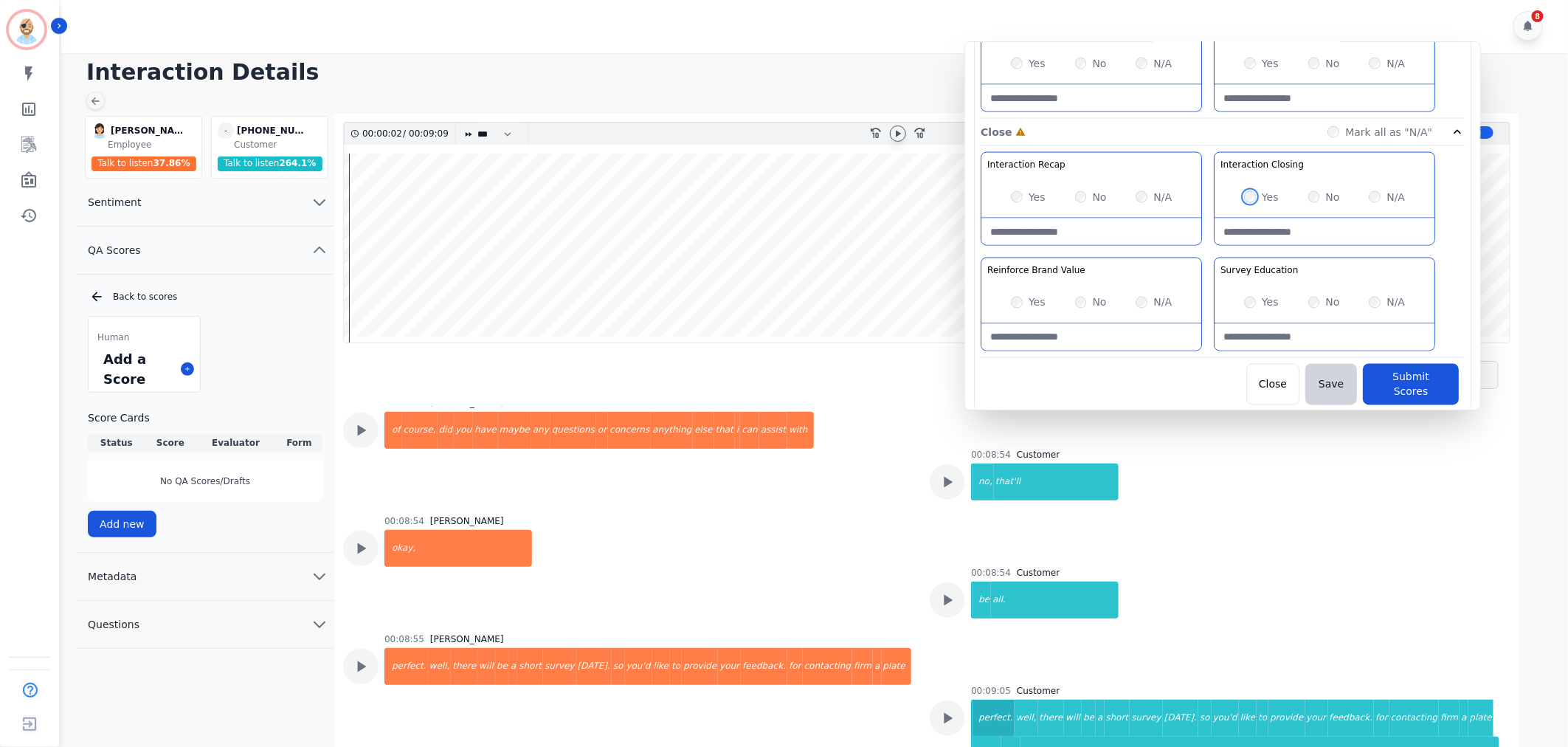
scroll to position [11, 0]
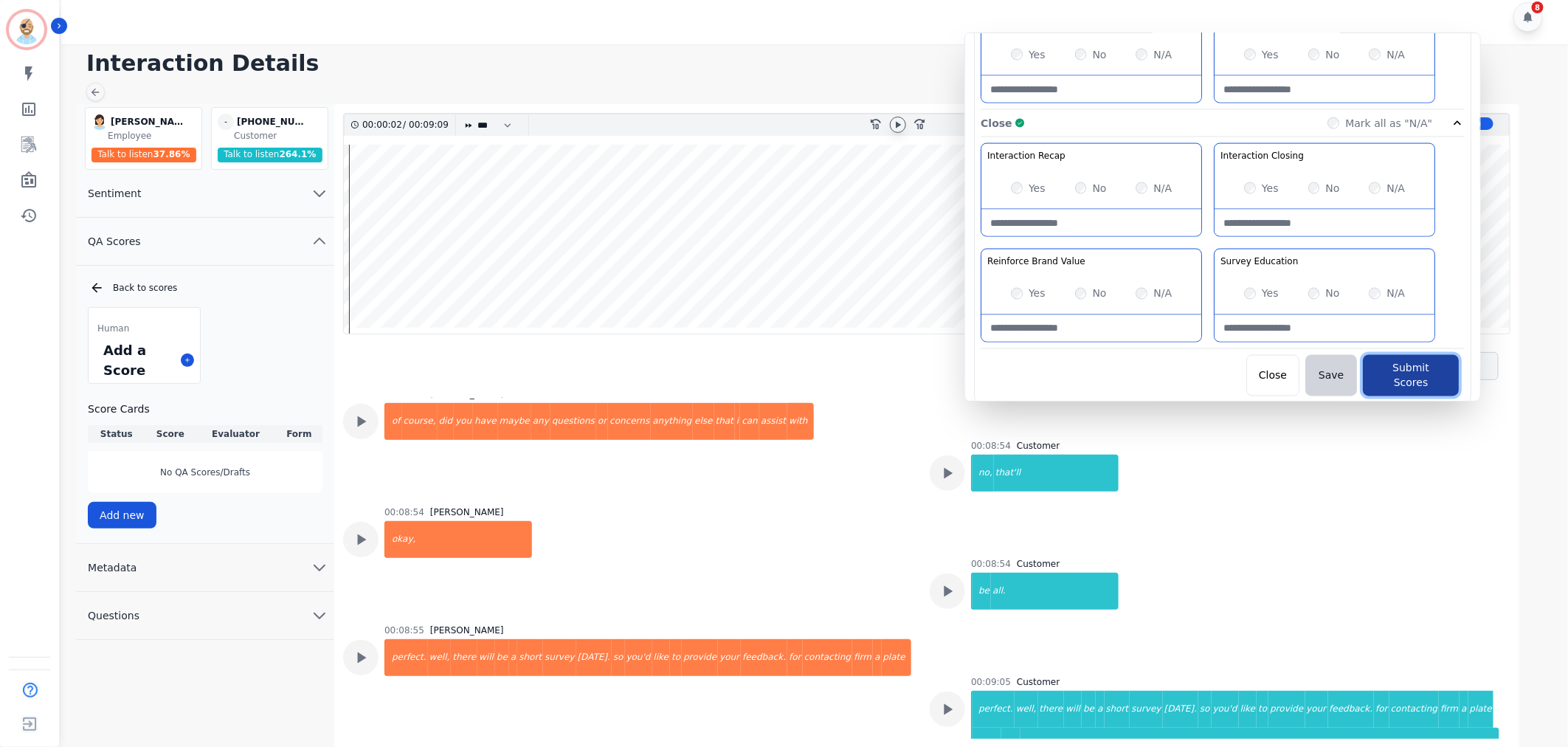
click at [1419, 369] on button "Submit Scores" at bounding box center [1411, 375] width 96 height 42
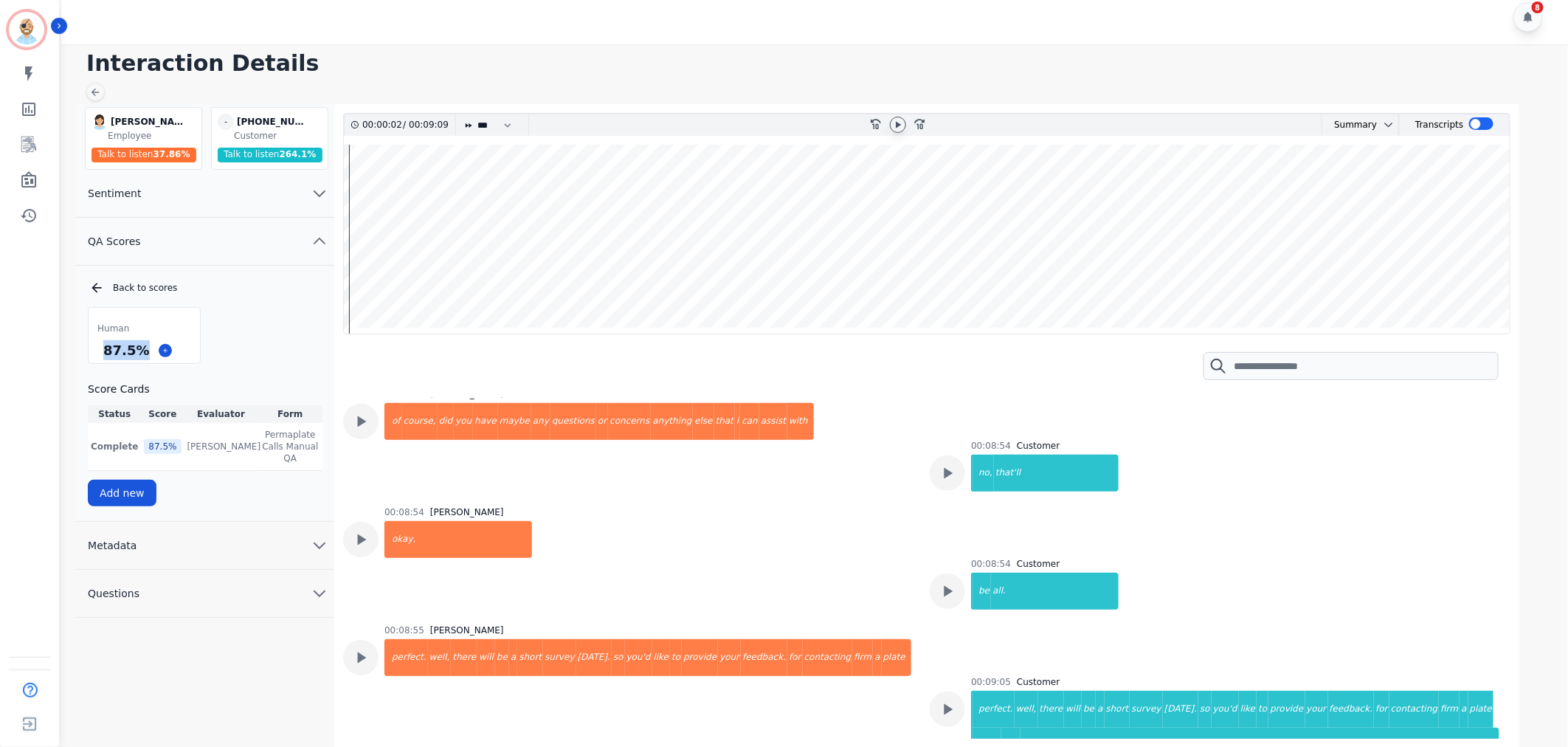
drag, startPoint x: 140, startPoint y: 348, endPoint x: 75, endPoint y: 351, distance: 65.1
click at [75, 351] on div "Interaction Details Javiera Carrasco Javiera Carrasco Employee Talk to listen 3…" at bounding box center [812, 395] width 1511 height 703
copy div "87.5 %"
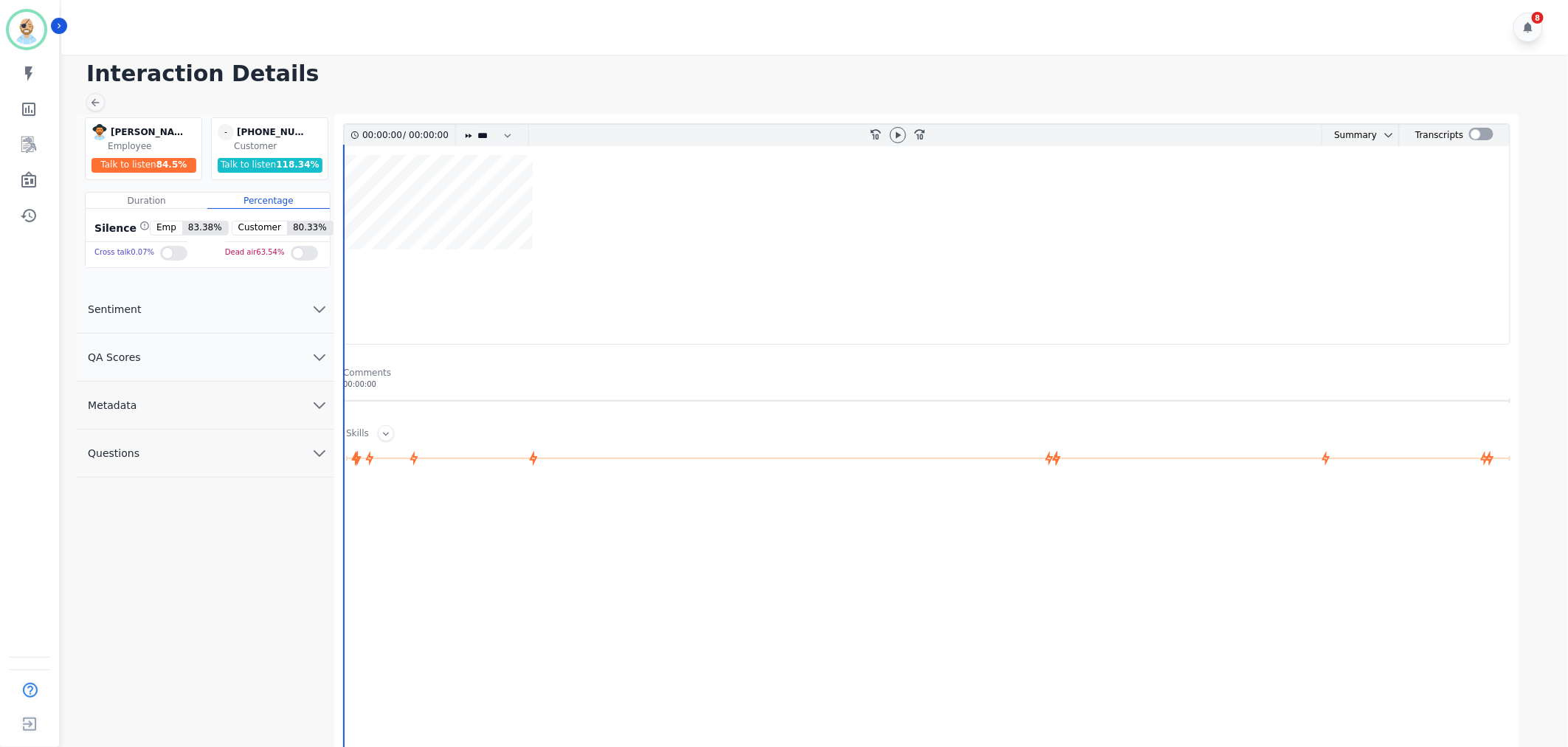
click at [215, 363] on button "QA Scores" at bounding box center [204, 357] width 258 height 48
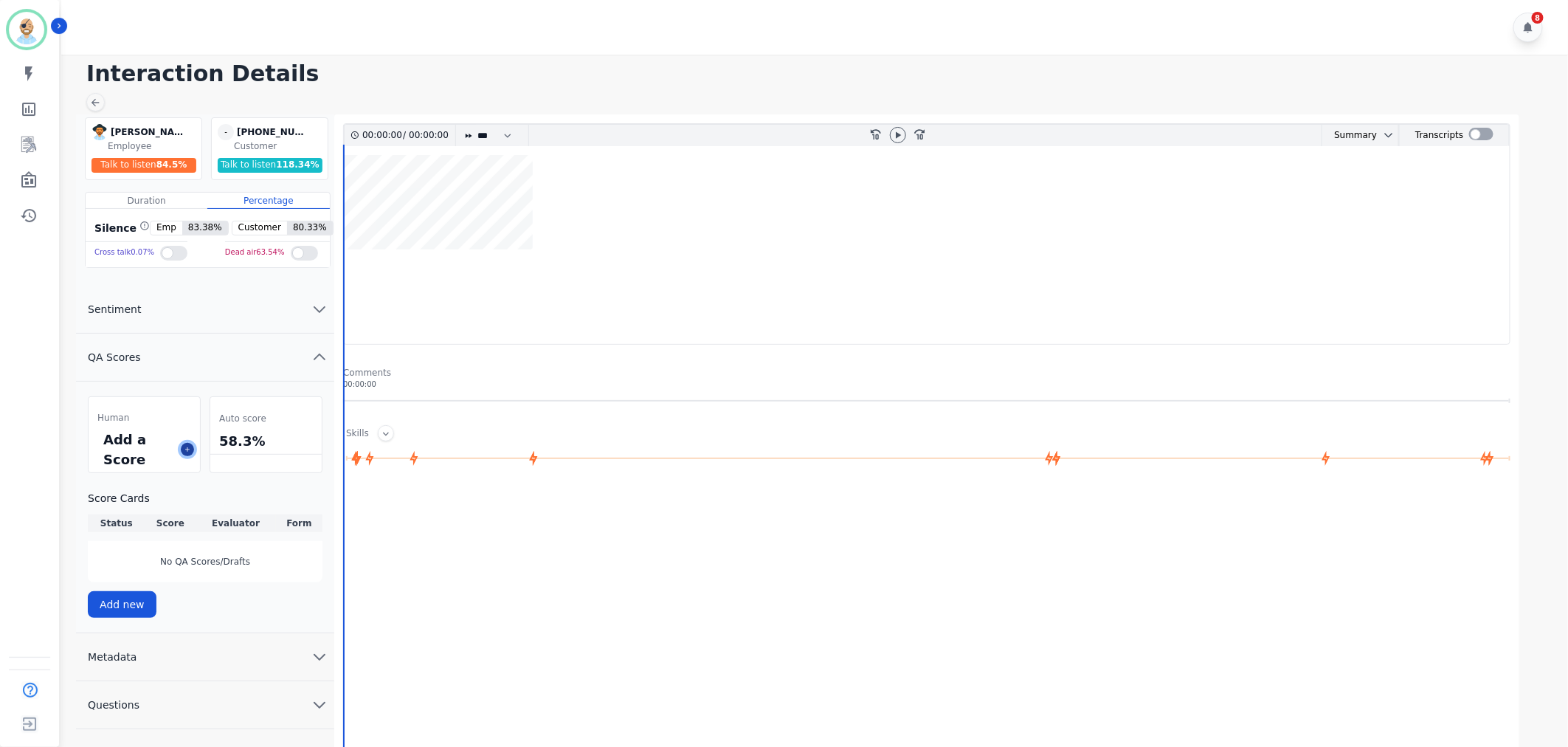
click at [188, 450] on icon at bounding box center [187, 449] width 7 height 7
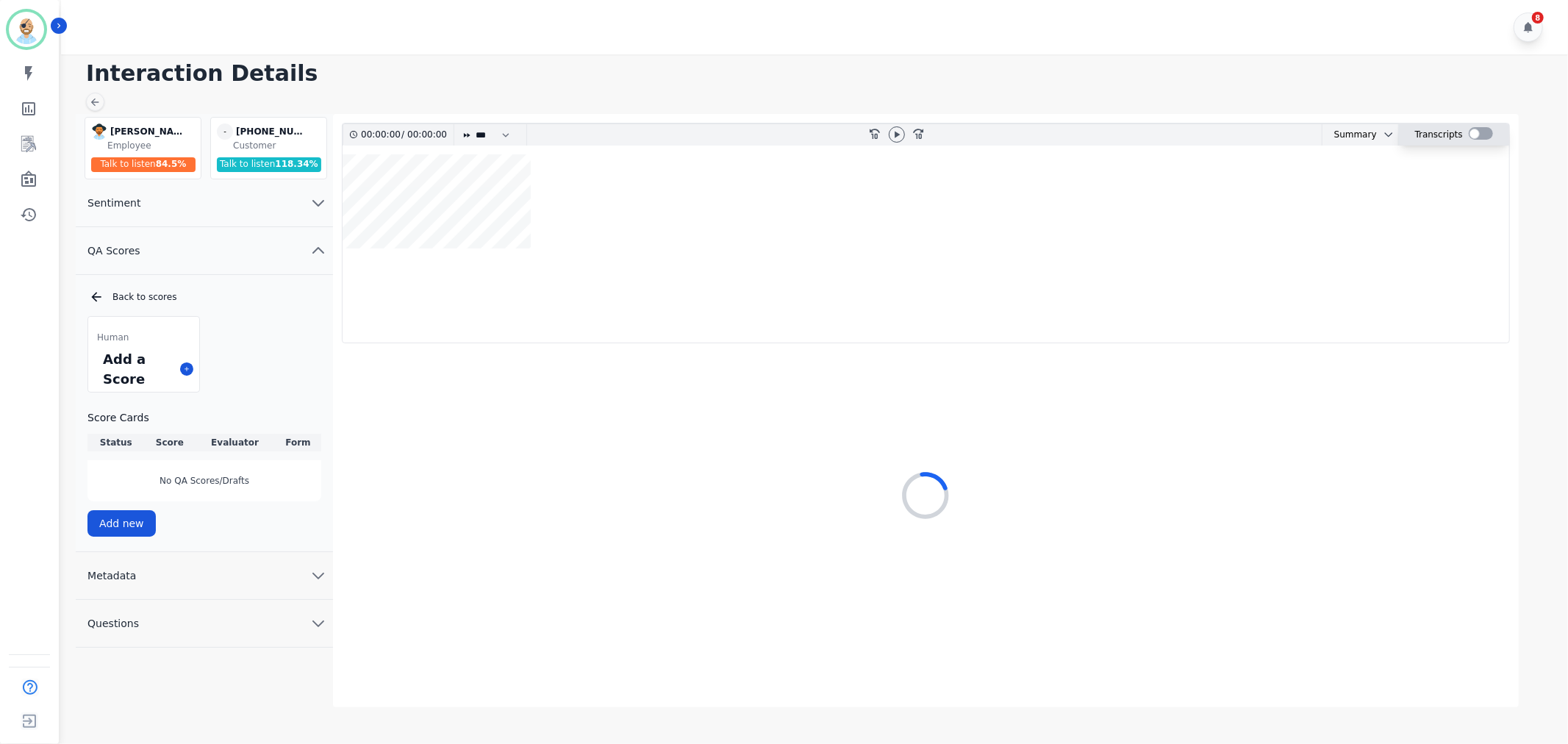
click at [1478, 130] on div at bounding box center [1481, 133] width 24 height 12
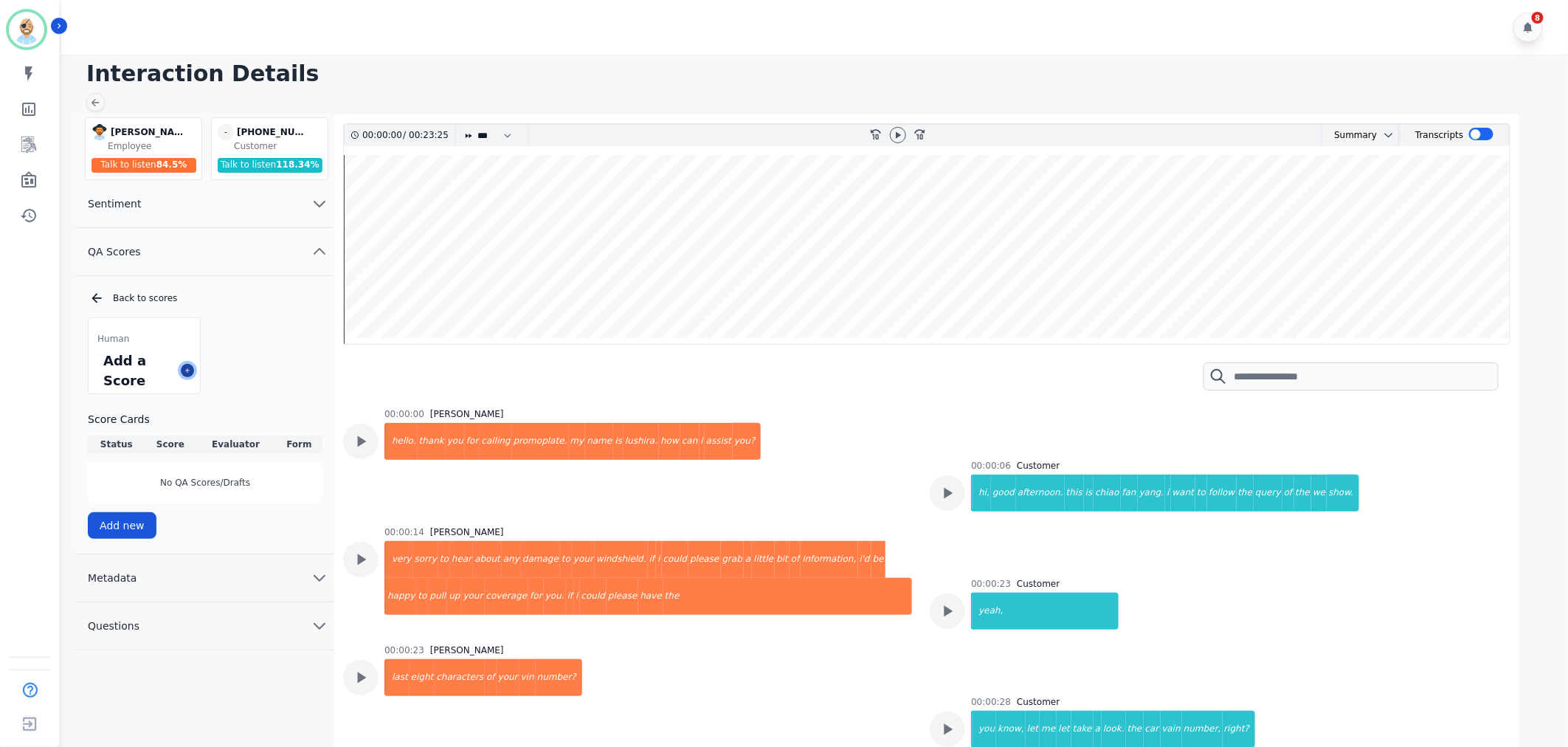
click at [187, 369] on icon at bounding box center [187, 370] width 7 height 7
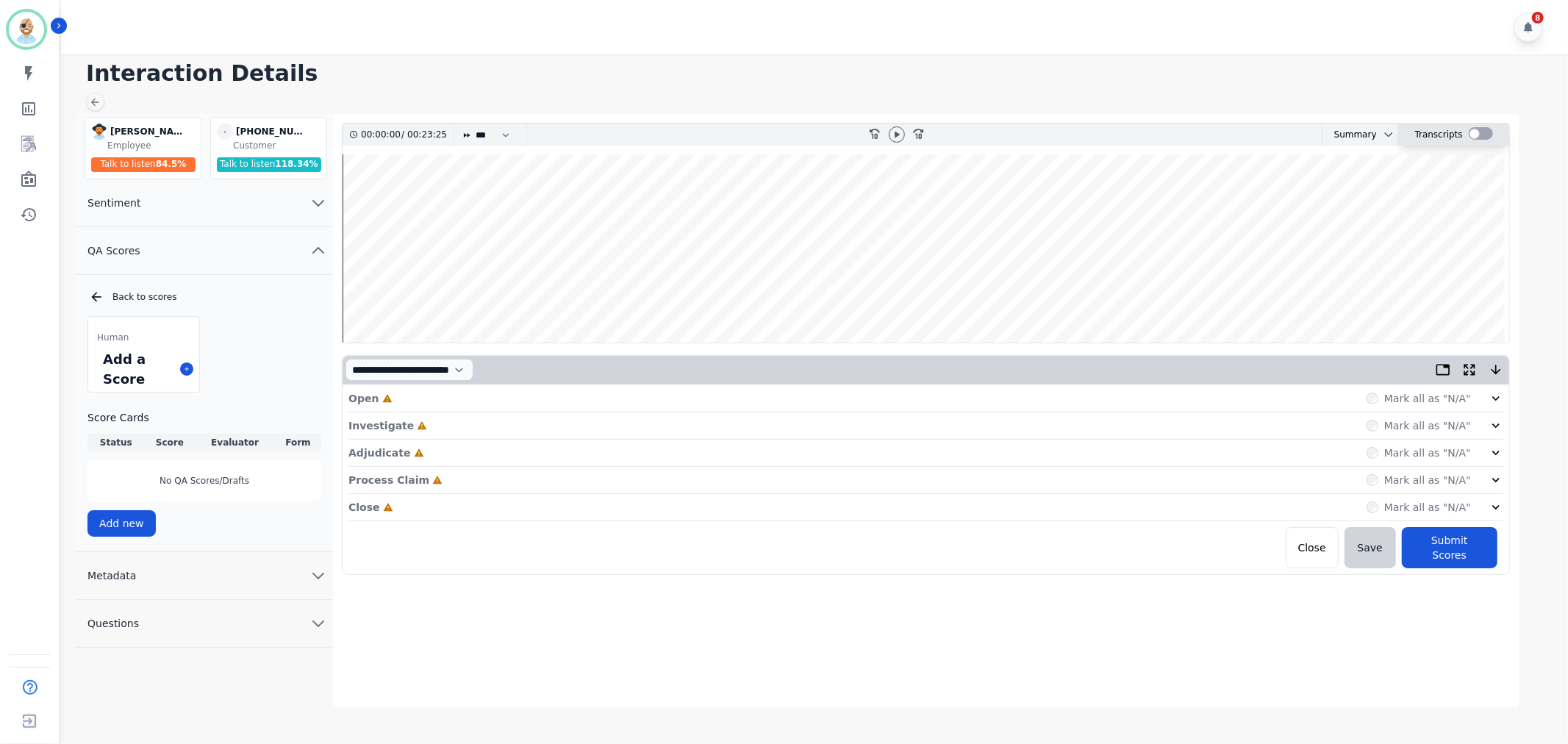
click at [1473, 135] on div at bounding box center [1481, 133] width 24 height 12
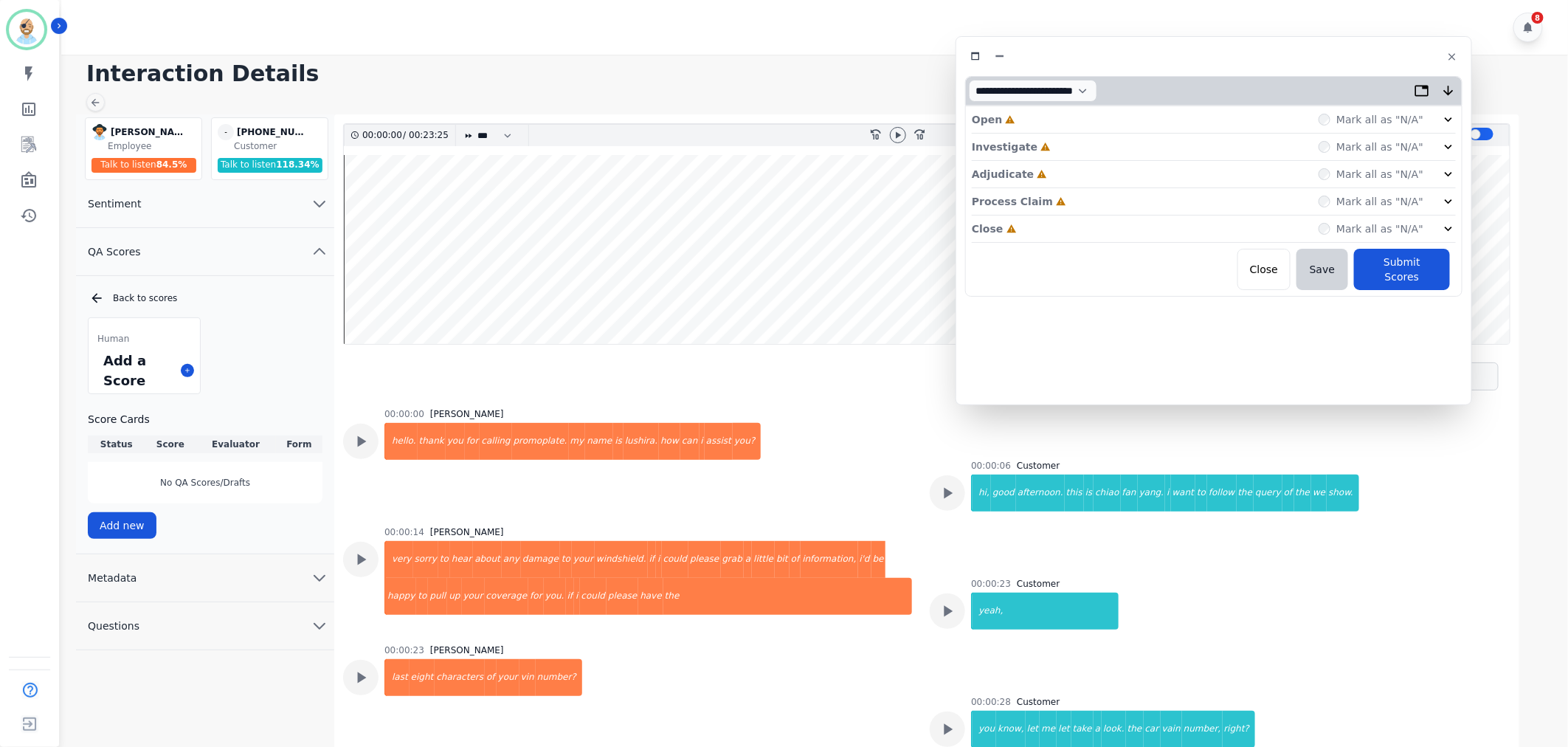
drag, startPoint x: 415, startPoint y: 80, endPoint x: 1306, endPoint y: 54, distance: 891.4
click at [1306, 54] on div at bounding box center [1213, 56] width 497 height 21
click at [1035, 222] on div "Close Incomplete Mark all as "N/A"" at bounding box center [1213, 229] width 484 height 28
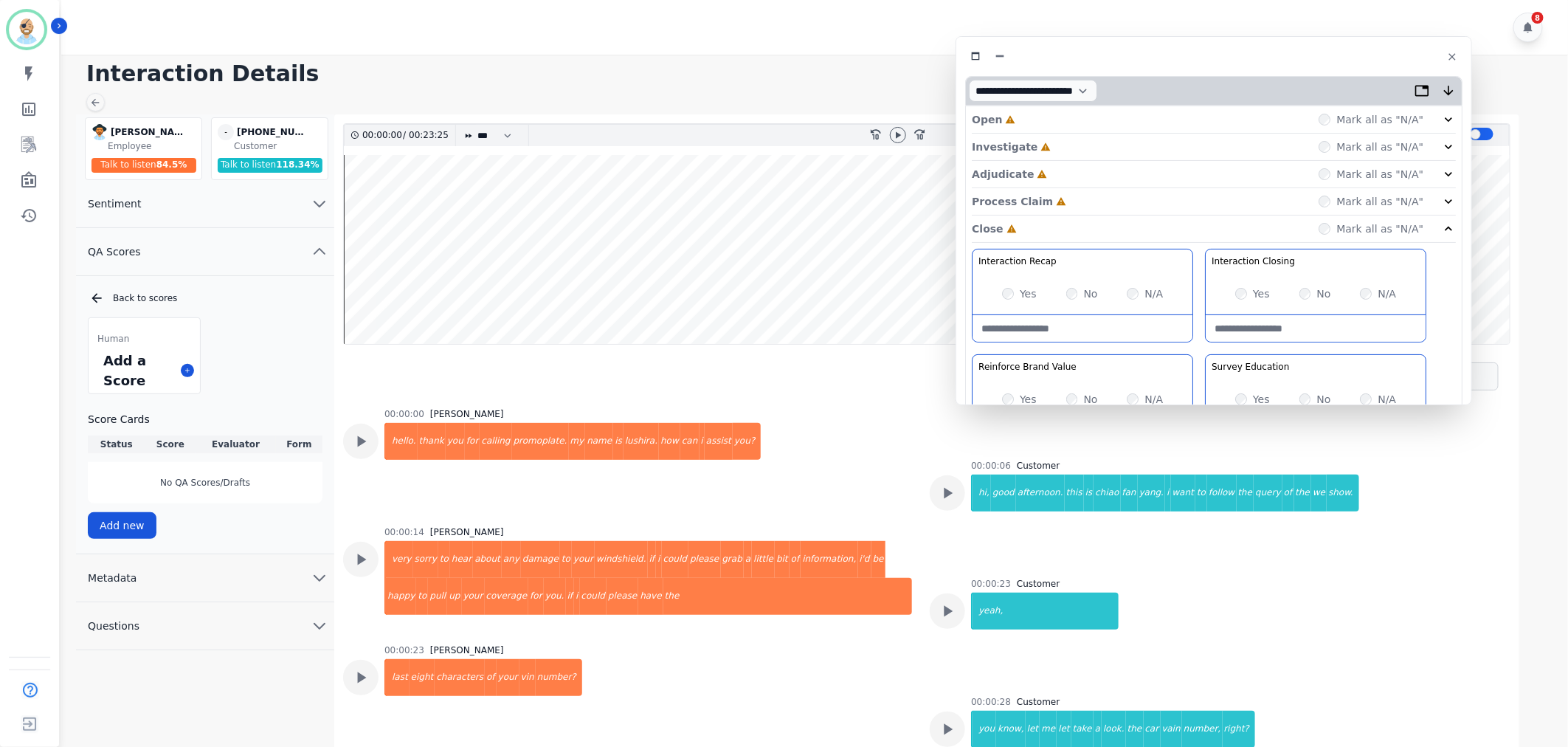
click at [1065, 194] on div "Process Claim Incomplete Mark all as "N/A"" at bounding box center [1213, 202] width 484 height 28
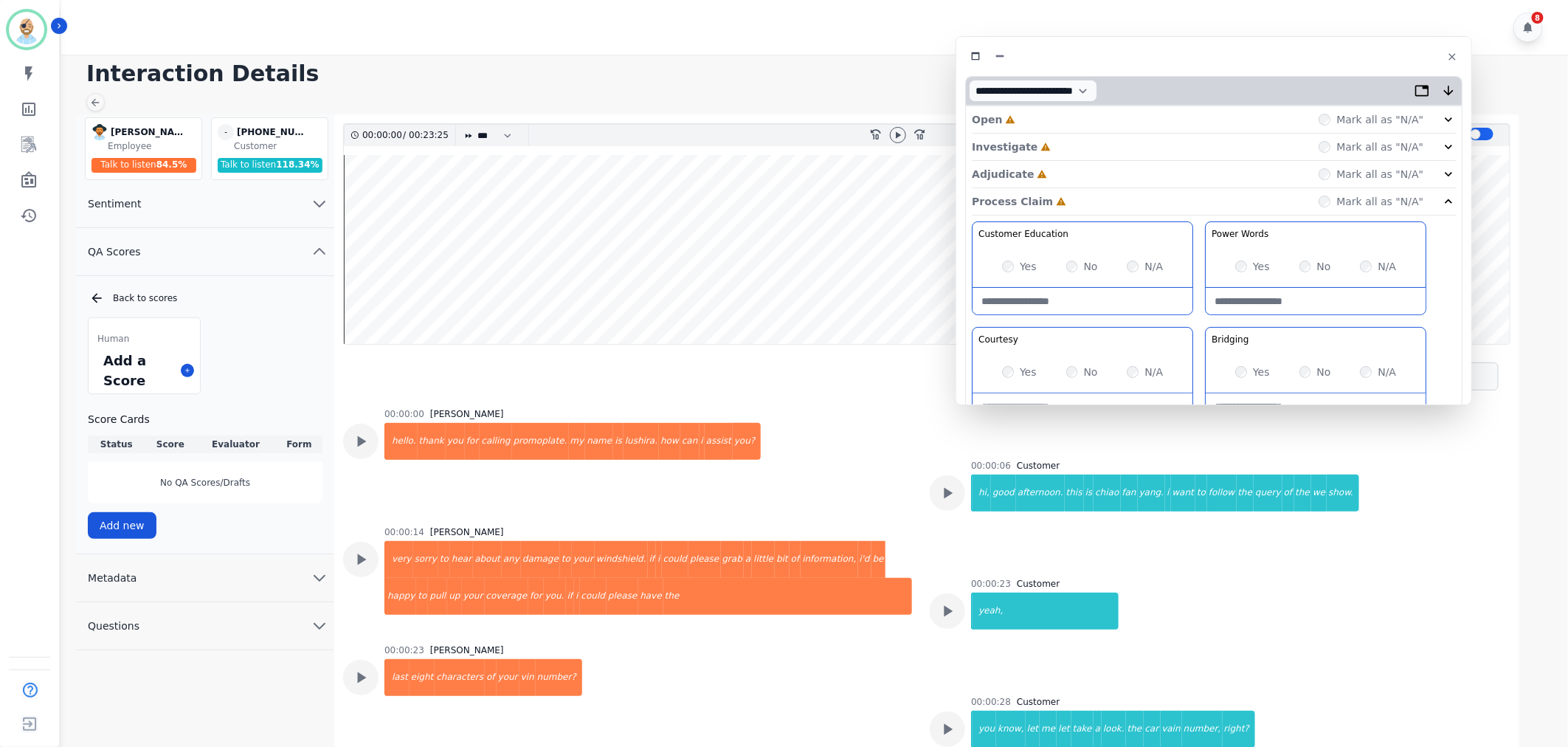
click at [1060, 168] on div "Adjudicate Incomplete Mark all as "N/A"" at bounding box center [1213, 175] width 484 height 28
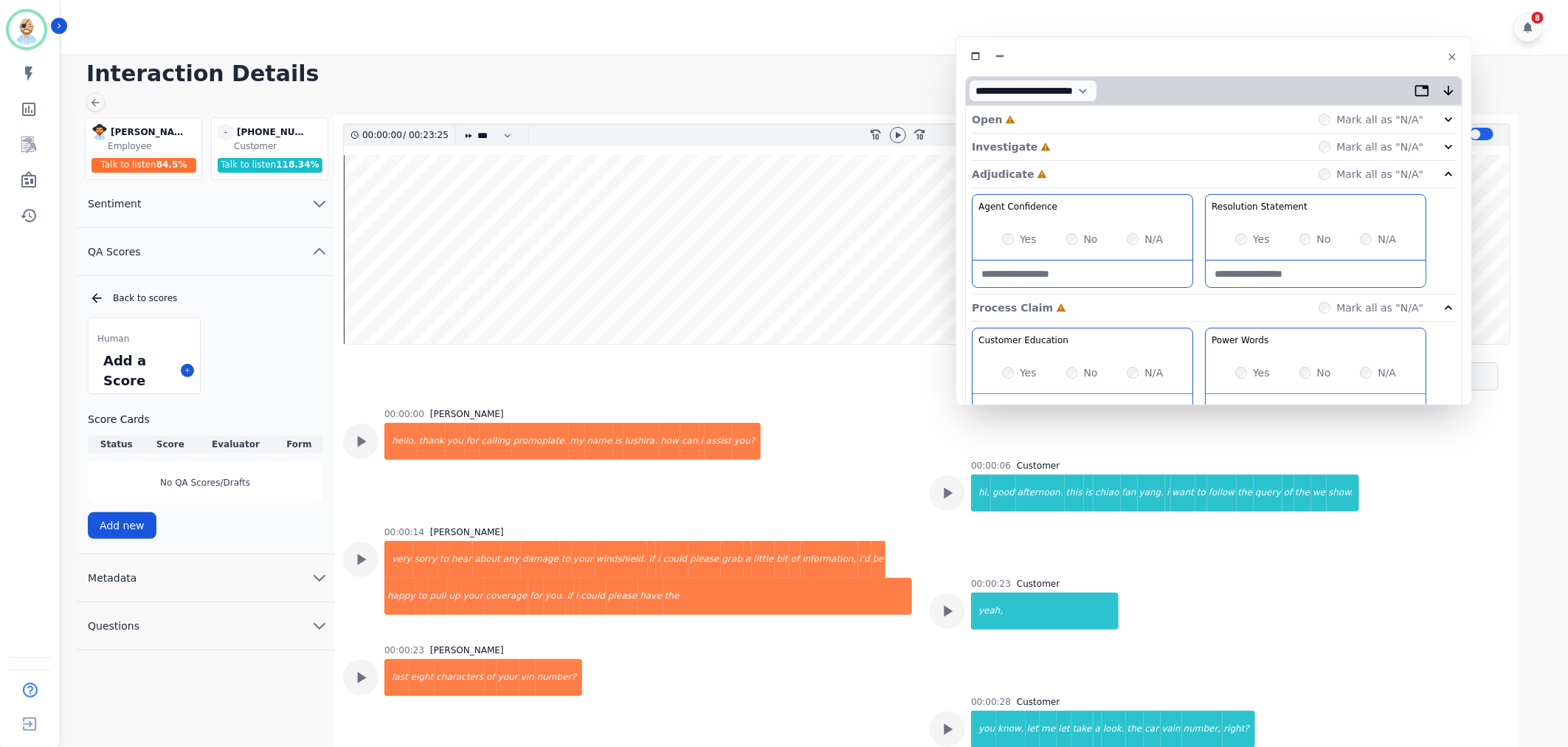
click at [1065, 150] on div "Investigate Incomplete Mark all as "N/A"" at bounding box center [1213, 147] width 484 height 28
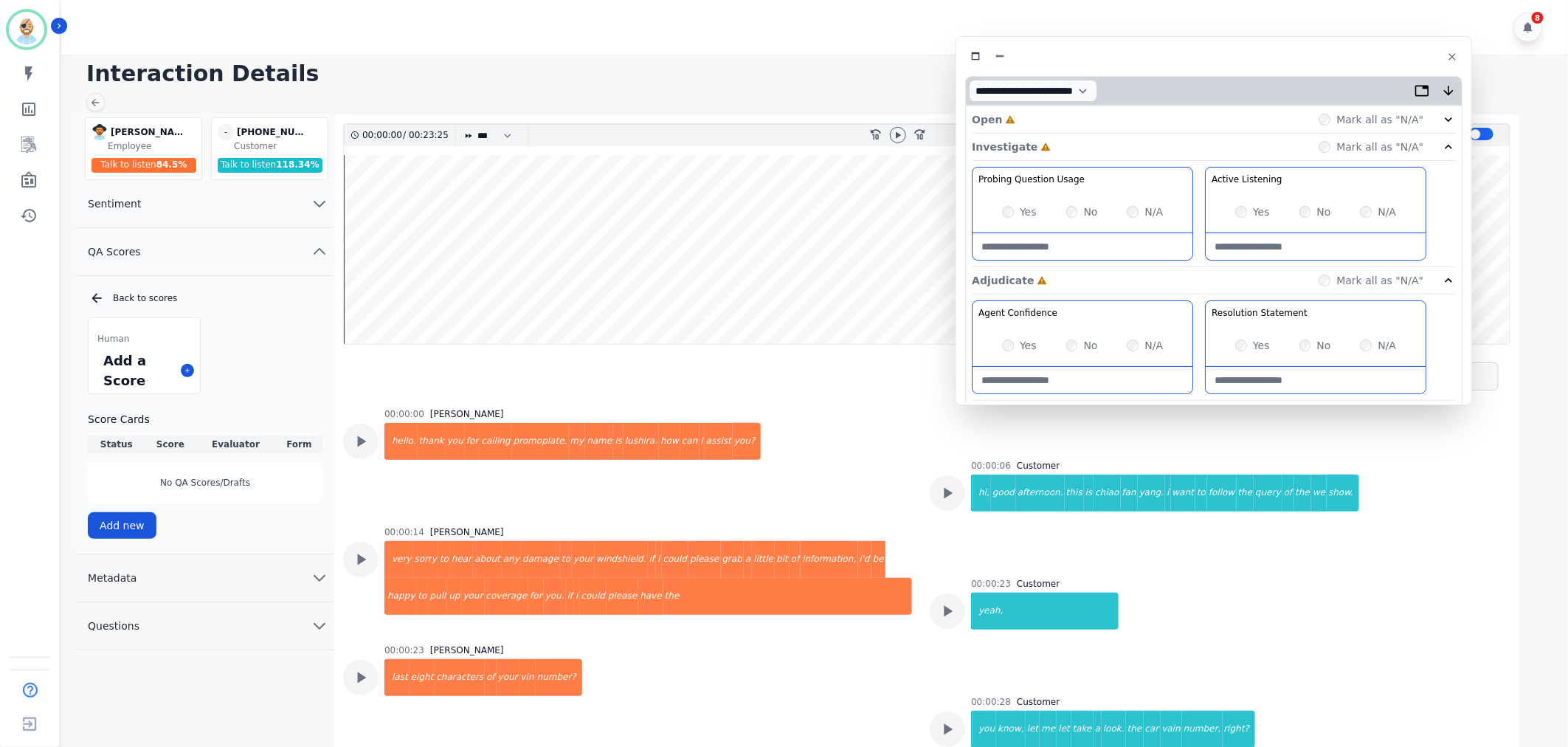
click at [1065, 103] on div "**********" at bounding box center [1039, 90] width 147 height 28
click at [1056, 113] on div "Open Incomplete Mark all as "N/A"" at bounding box center [1213, 120] width 484 height 28
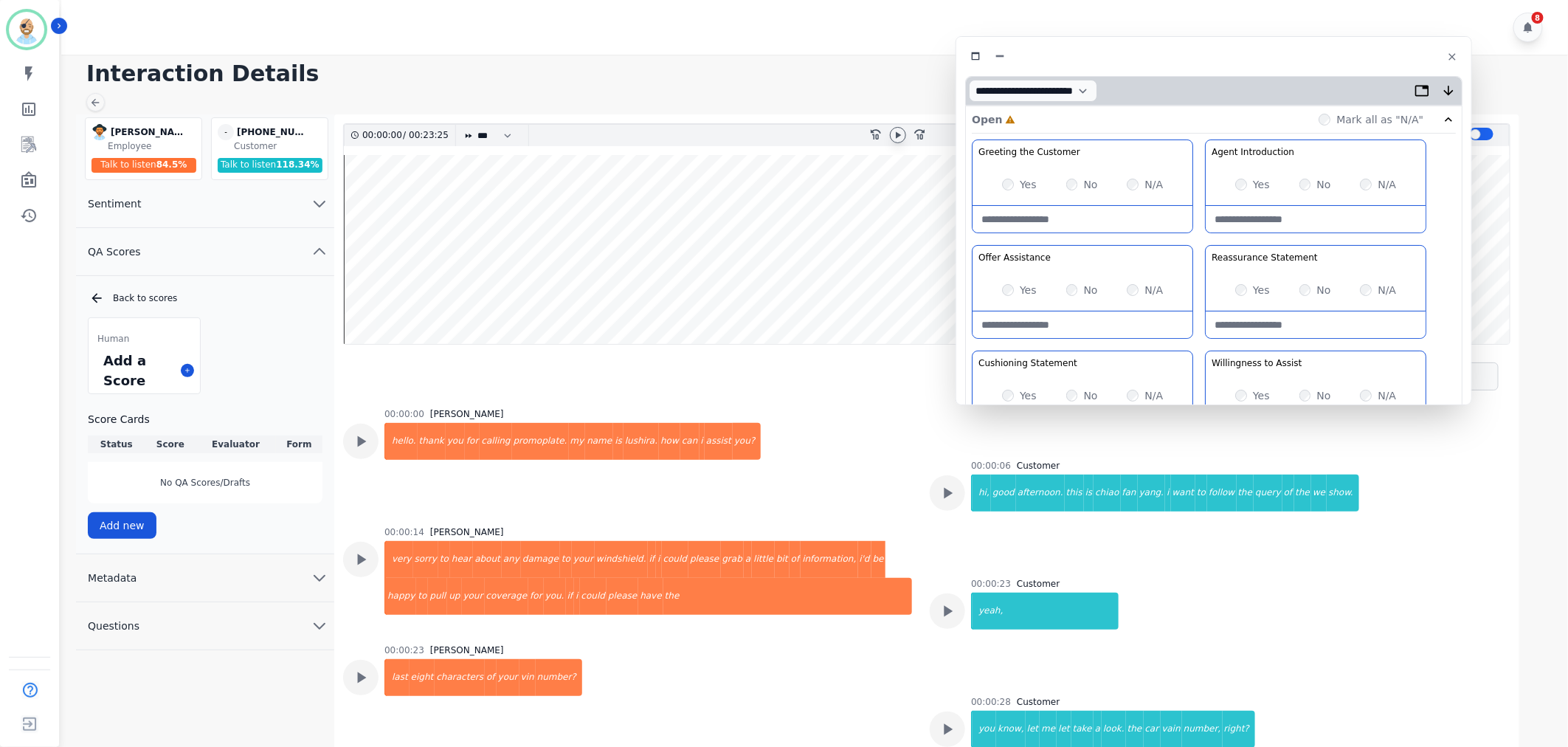
click at [890, 133] on div at bounding box center [898, 135] width 16 height 16
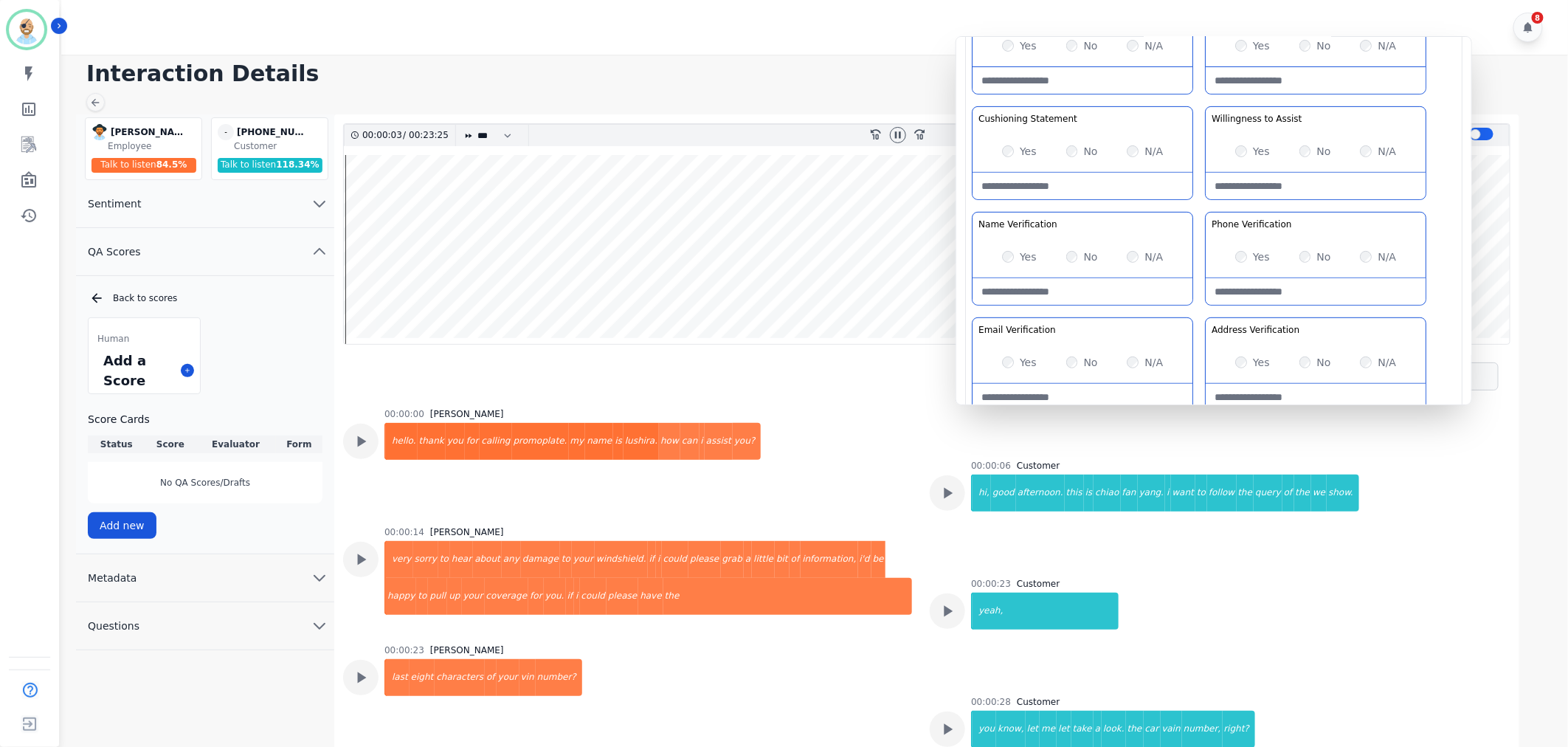
scroll to position [246, 0]
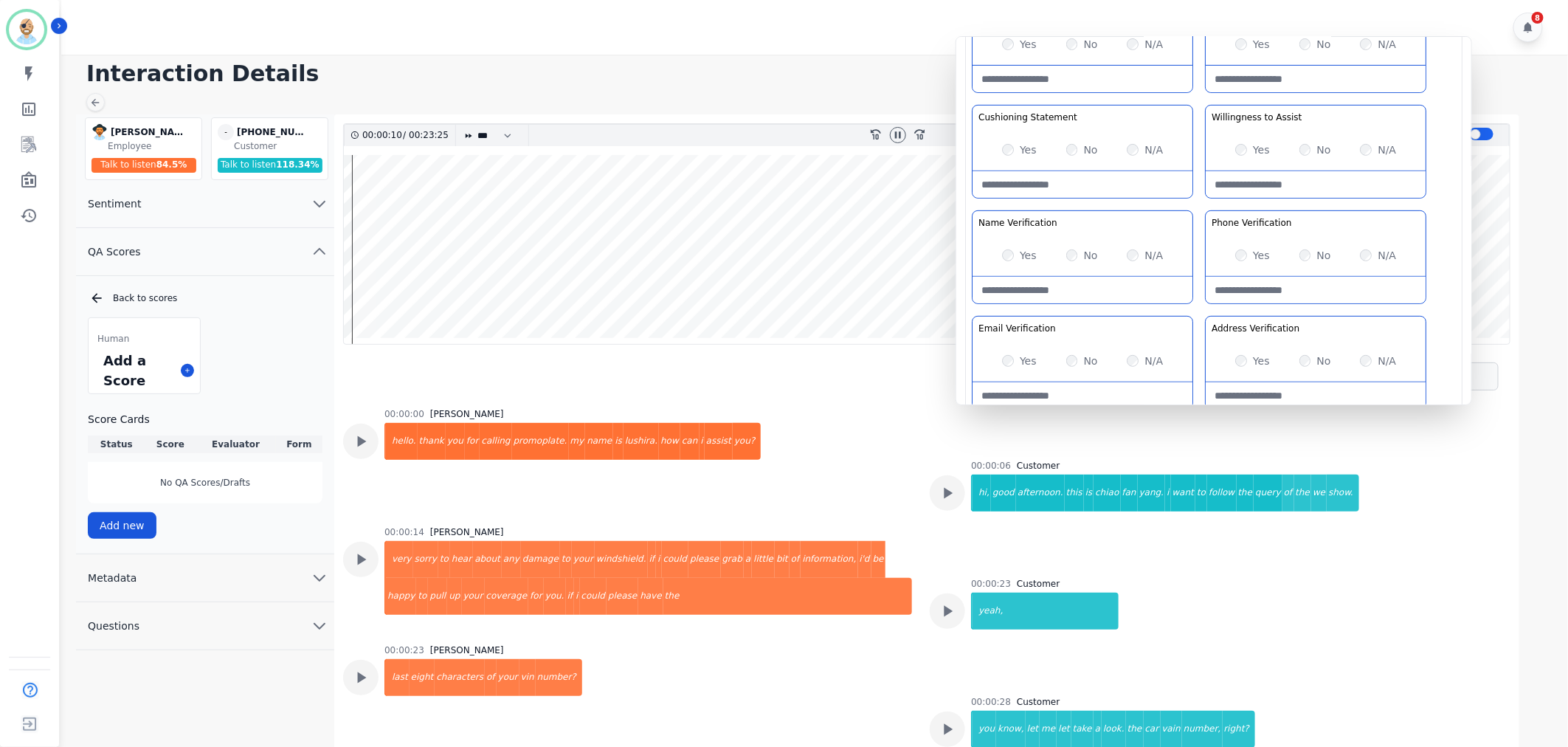
click at [1195, 202] on div "Greeting the Customer Welcome is where we quickly greet our customer as a known…" at bounding box center [1213, 155] width 484 height 522
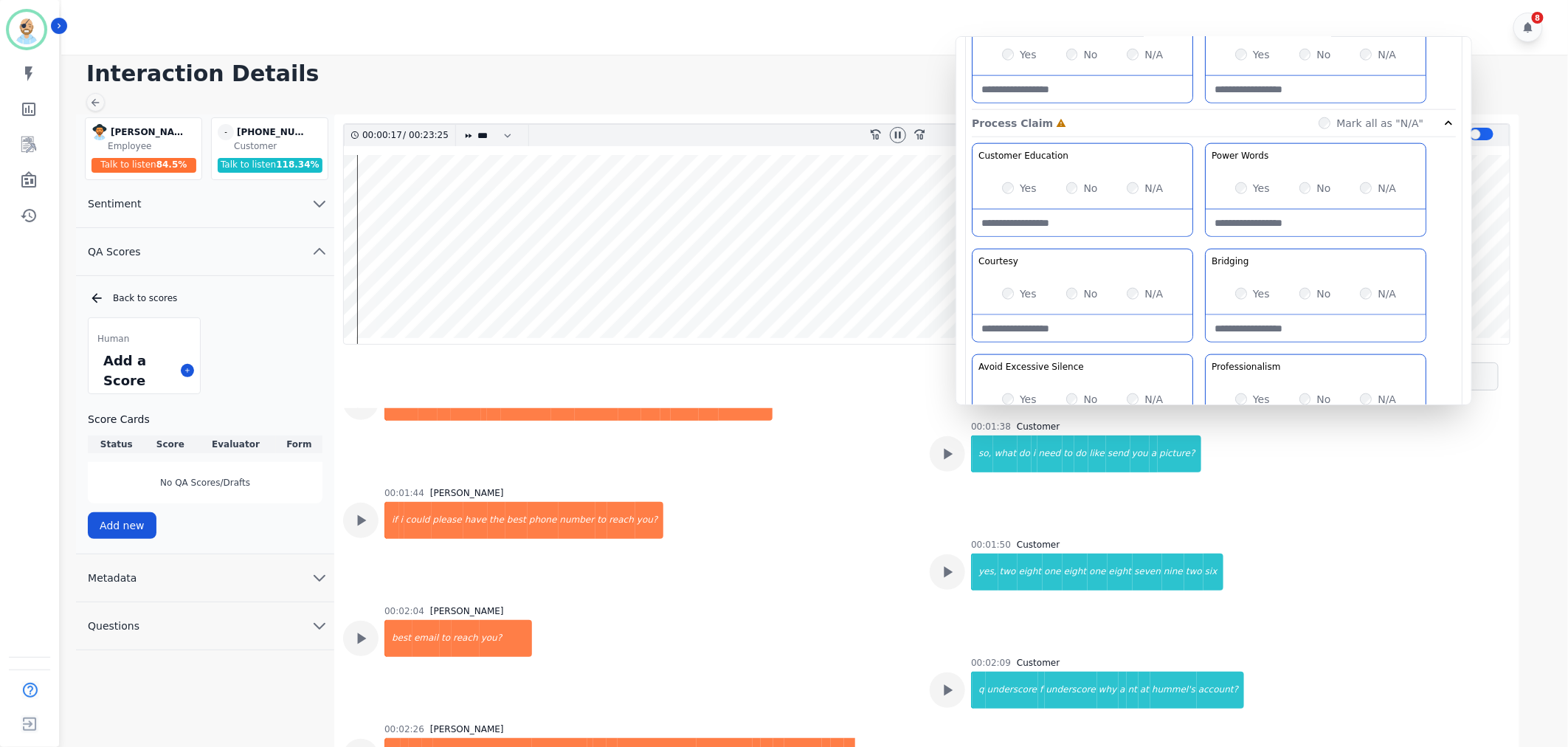
scroll to position [819, 0]
click at [1007, 301] on div "Yes No N/A" at bounding box center [1082, 293] width 220 height 42
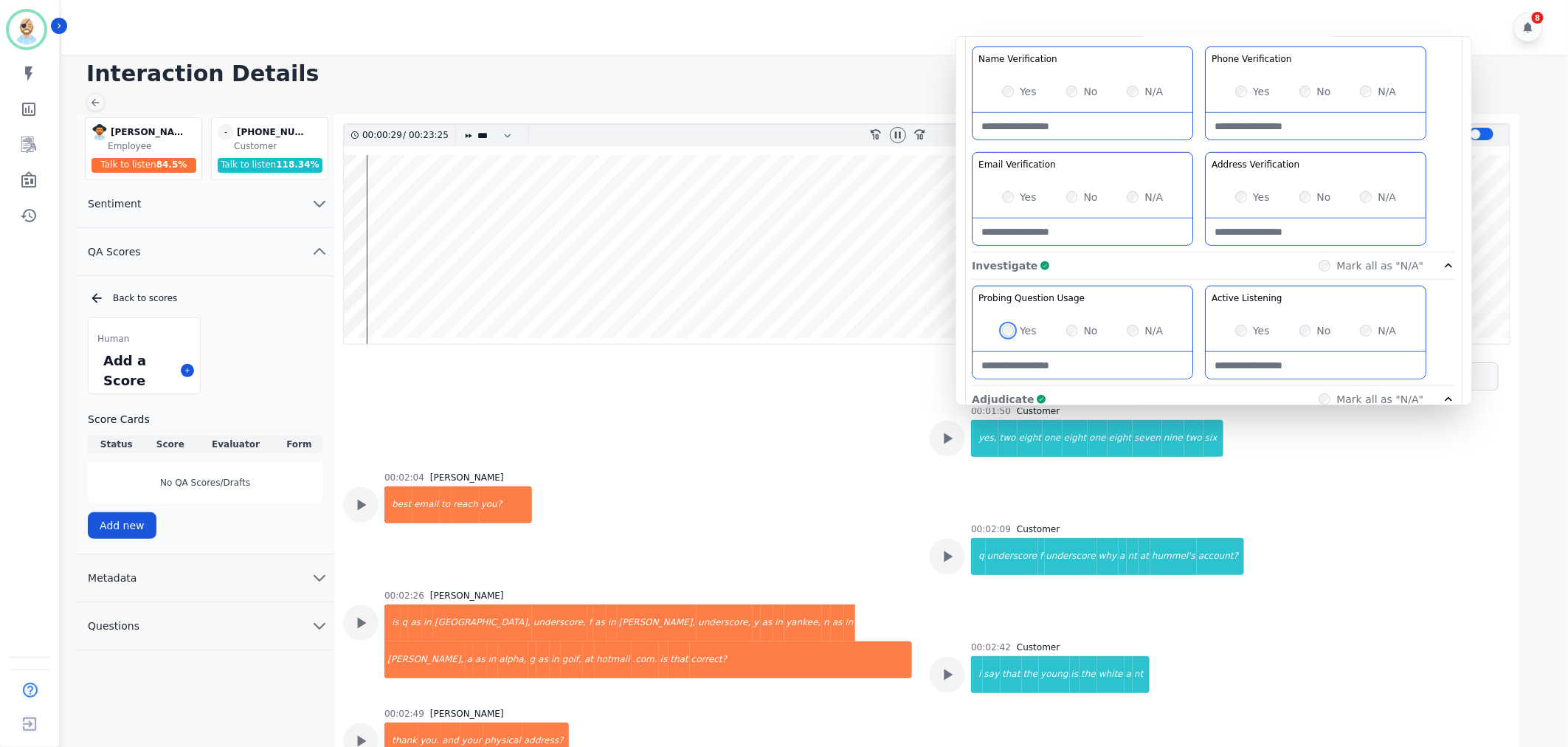
scroll to position [1065, 0]
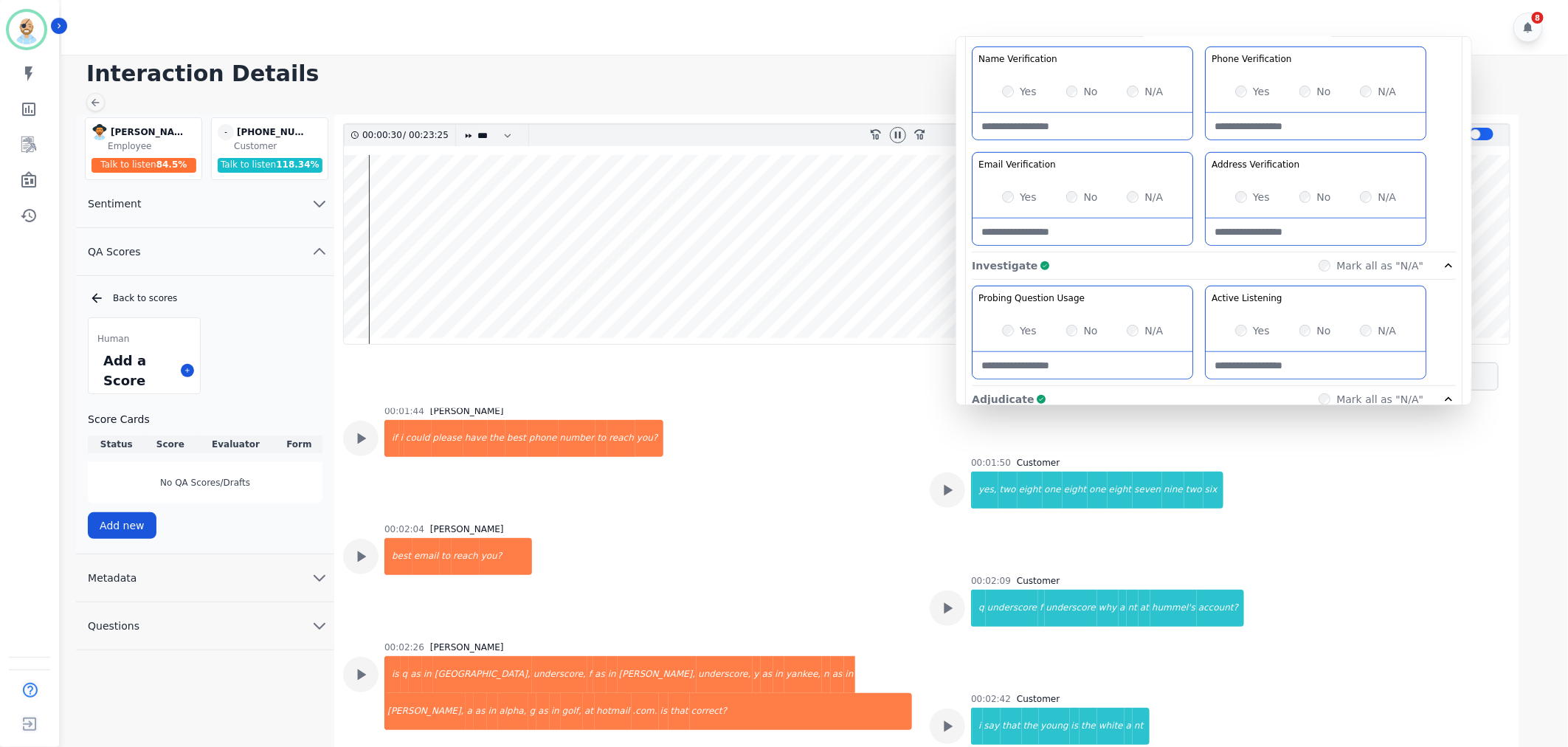
click at [1235, 92] on div "Yes" at bounding box center [1252, 91] width 35 height 15
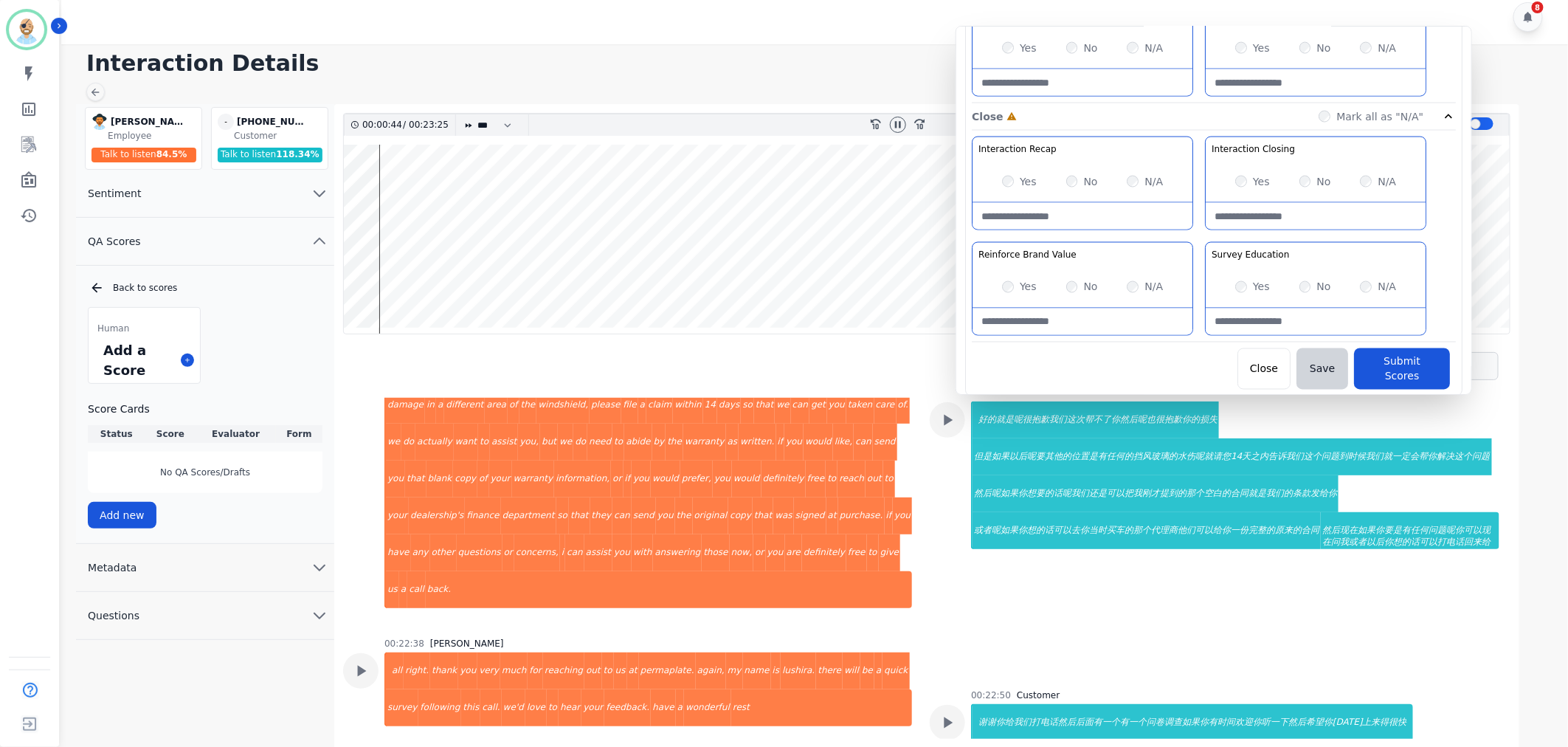
scroll to position [12222, 0]
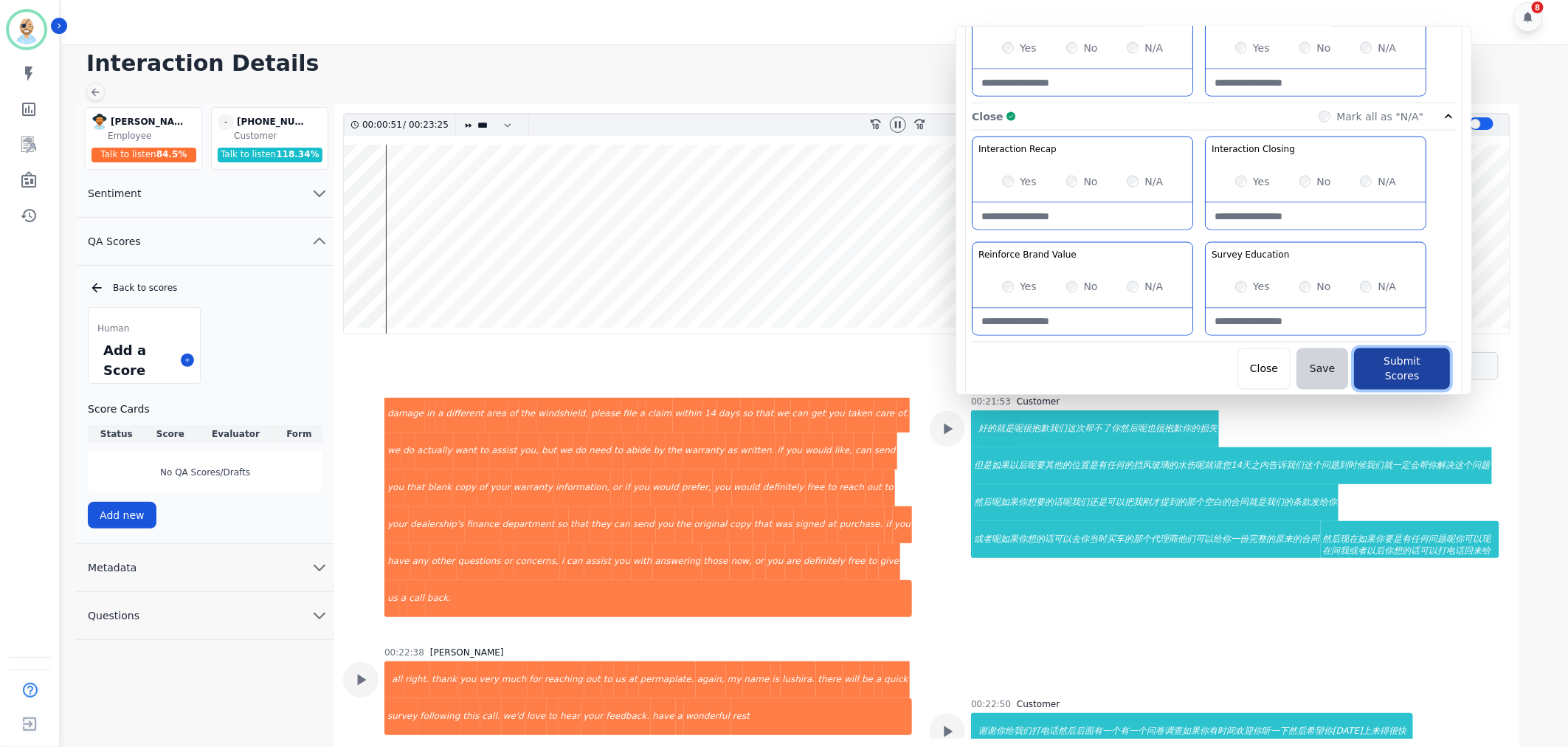
click at [1393, 359] on button "Submit Scores" at bounding box center [1402, 369] width 96 height 42
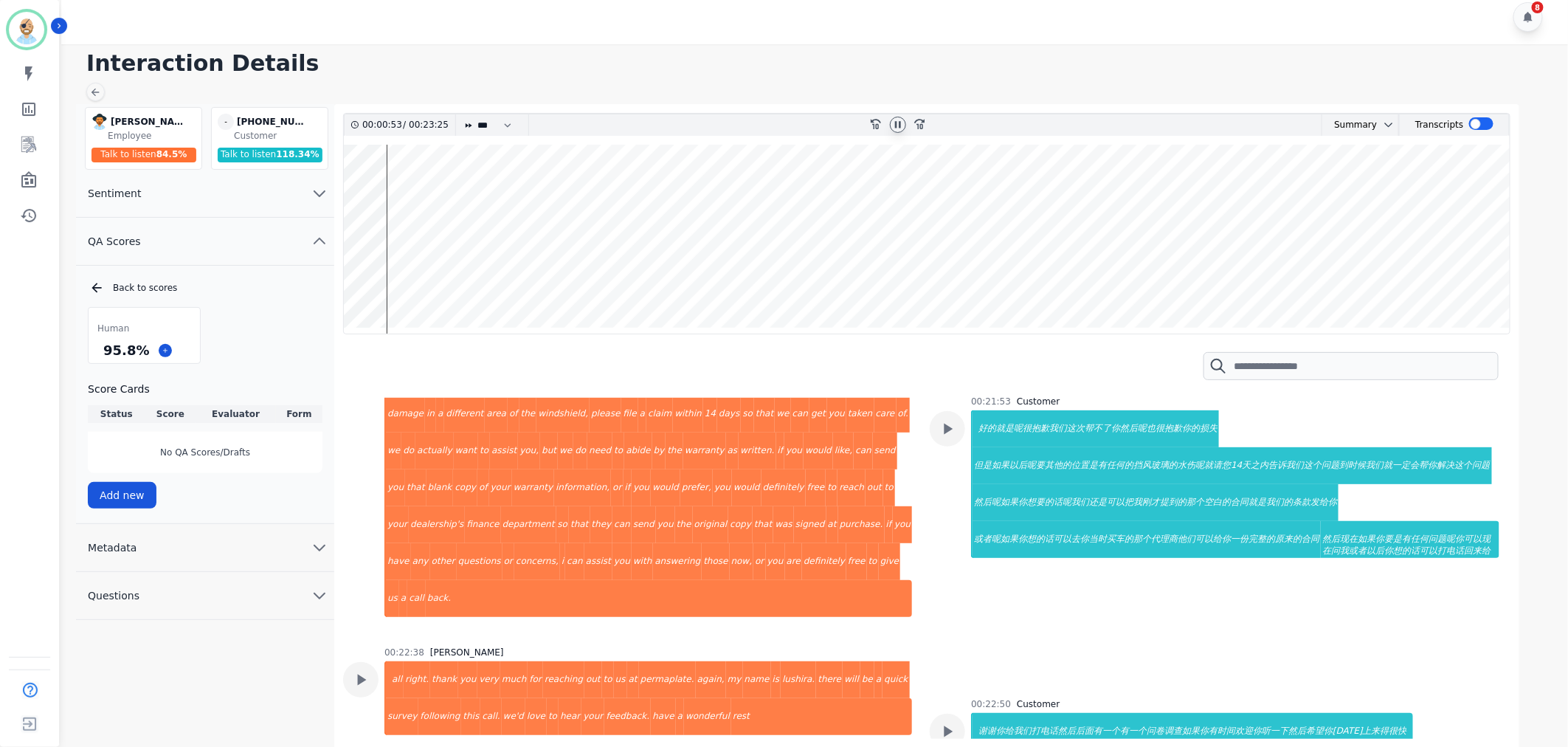
click at [896, 125] on icon at bounding box center [898, 124] width 6 height 7
drag, startPoint x: 138, startPoint y: 348, endPoint x: 103, endPoint y: 349, distance: 35.0
click at [103, 349] on div "95.8 %" at bounding box center [125, 350] width 51 height 26
copy div "95.8 %"
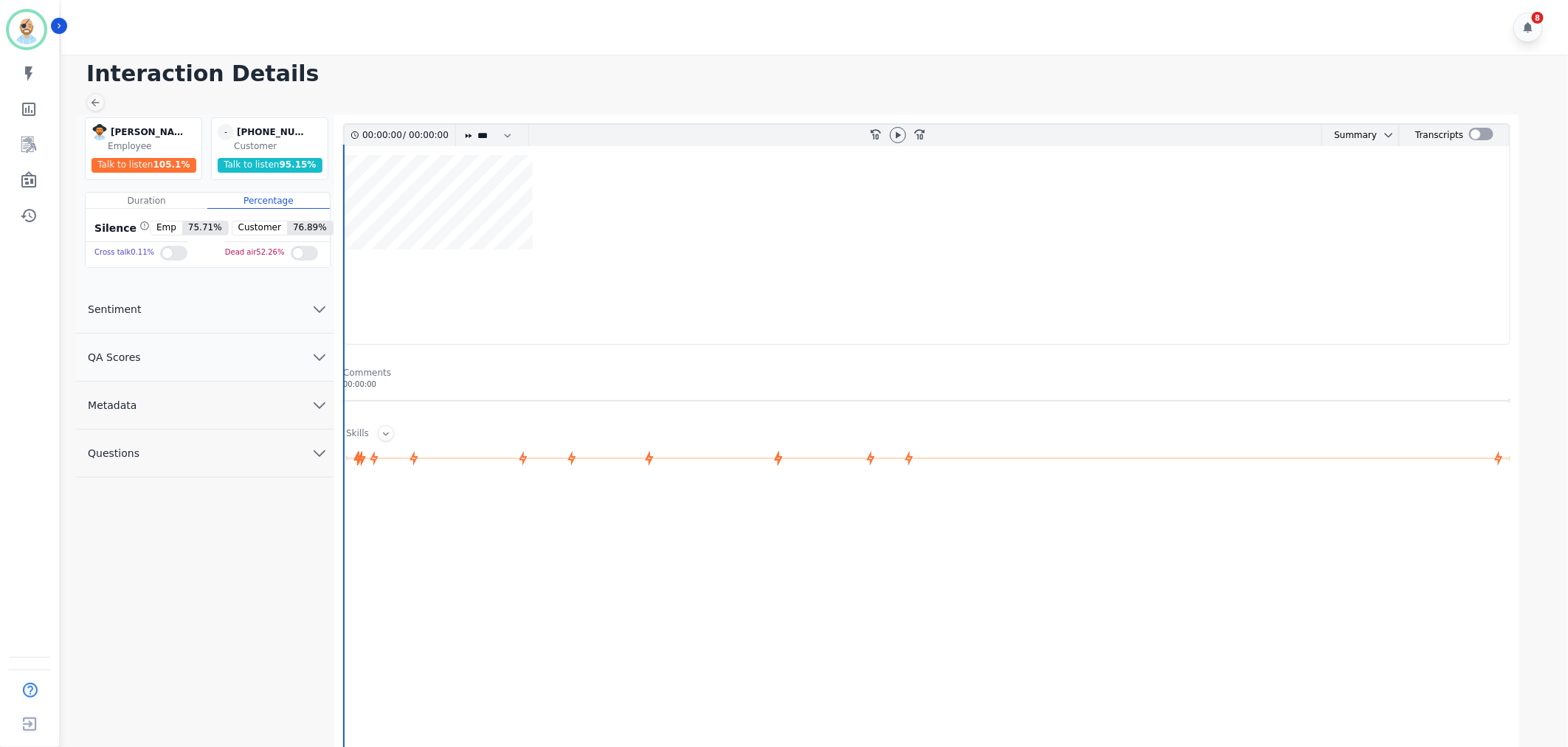
click at [175, 356] on button "QA Scores" at bounding box center [204, 357] width 258 height 48
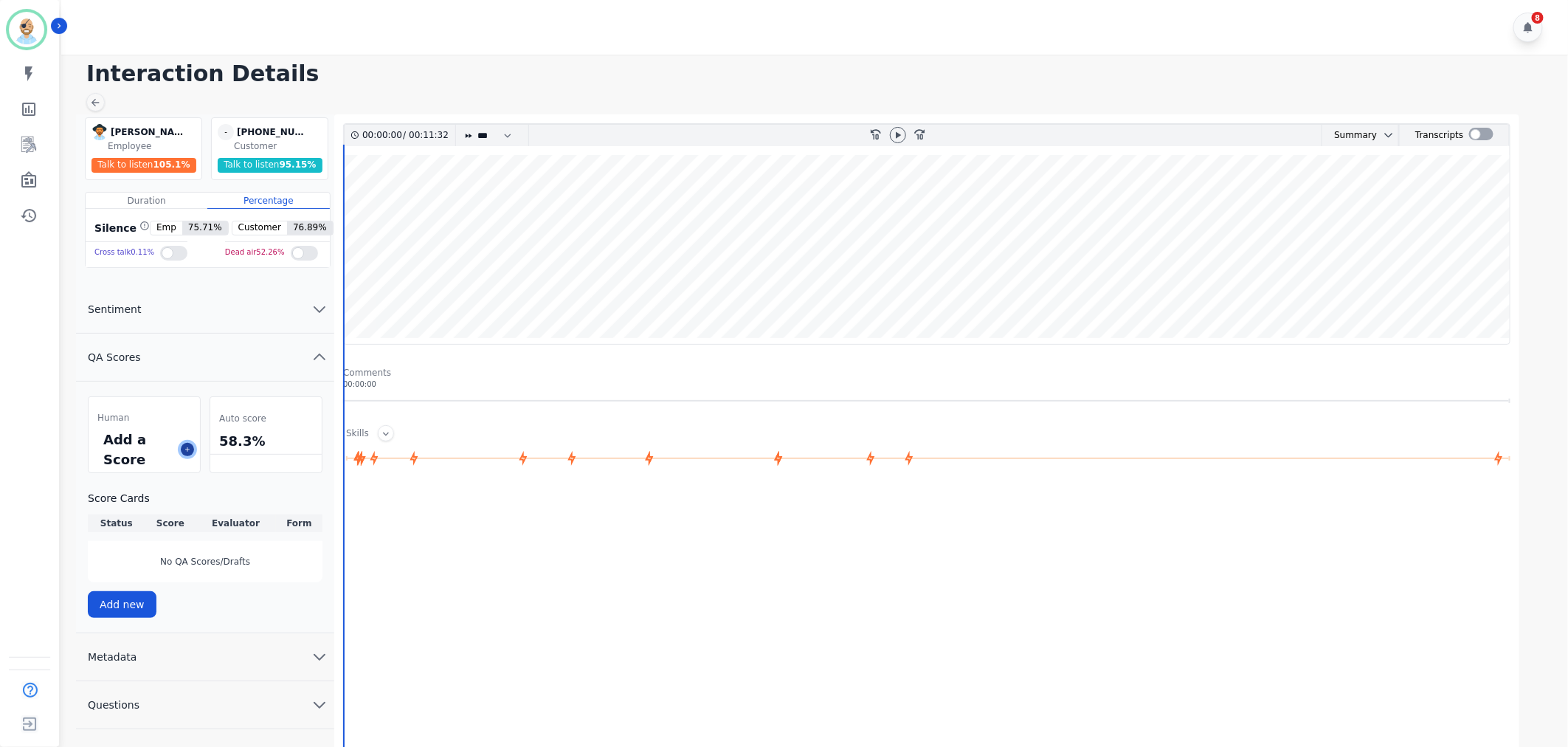
click at [184, 451] on icon at bounding box center [187, 449] width 7 height 7
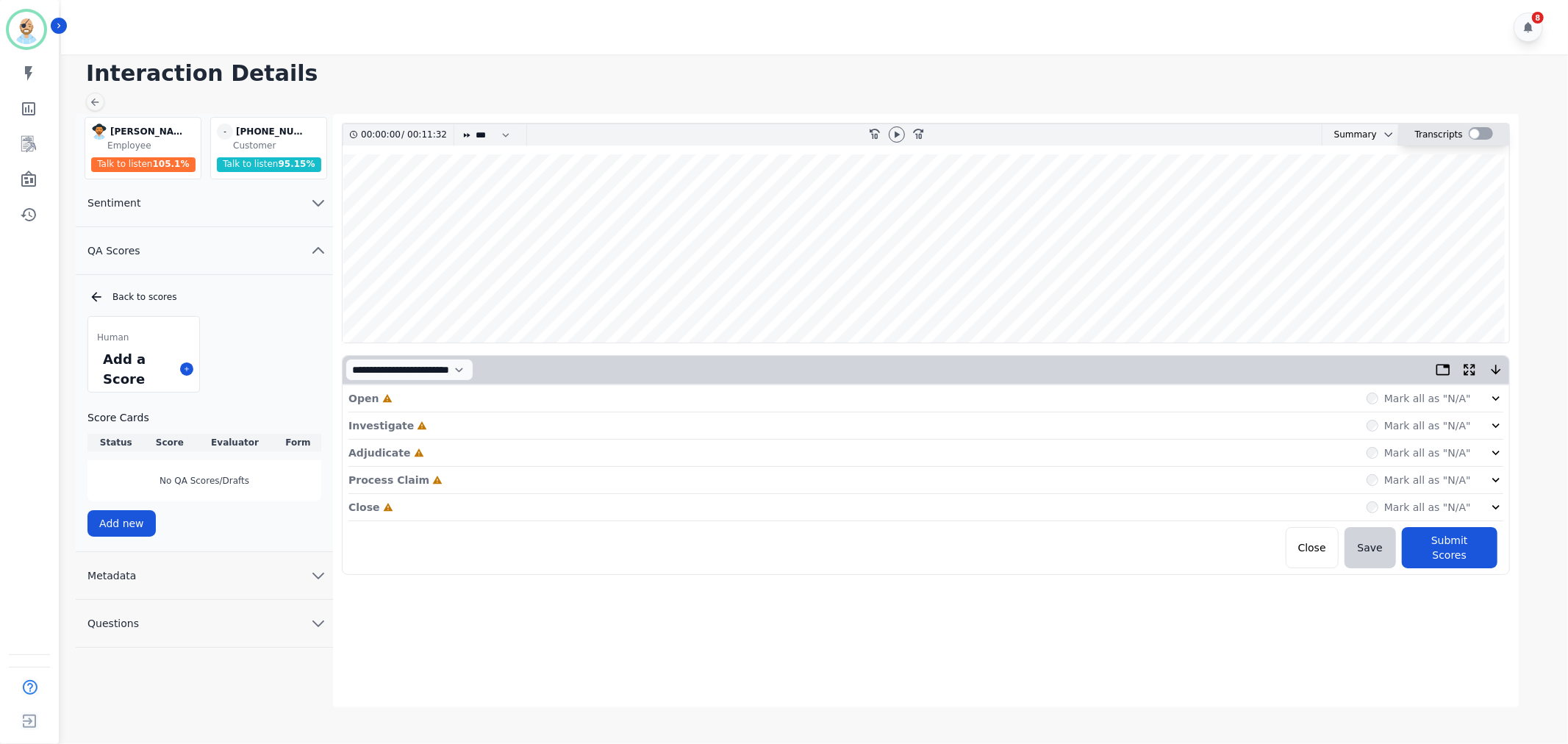
click at [1474, 133] on div at bounding box center [1481, 133] width 24 height 12
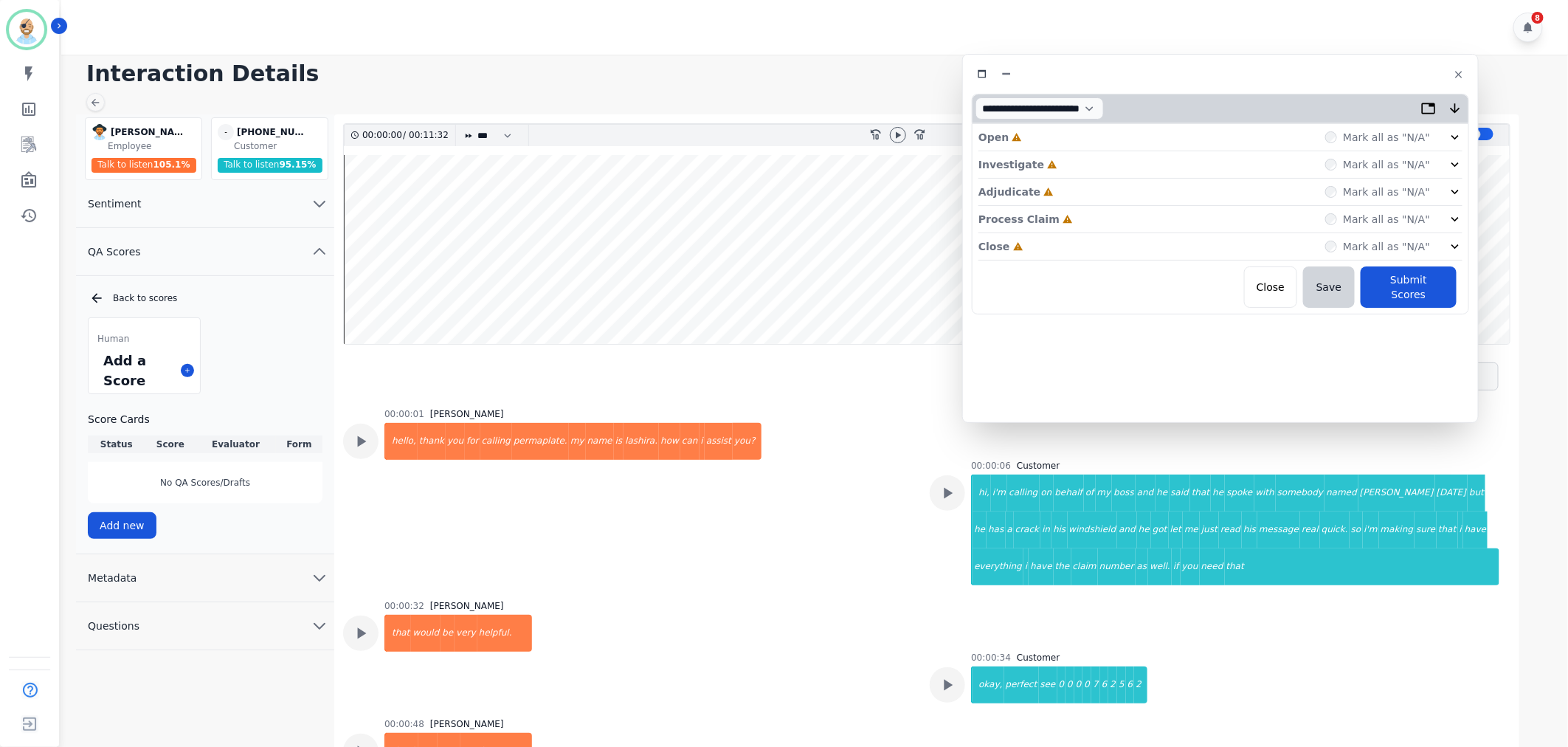
drag, startPoint x: 408, startPoint y: 78, endPoint x: 1294, endPoint y: 67, distance: 886.1
click at [1294, 67] on div at bounding box center [1220, 74] width 497 height 21
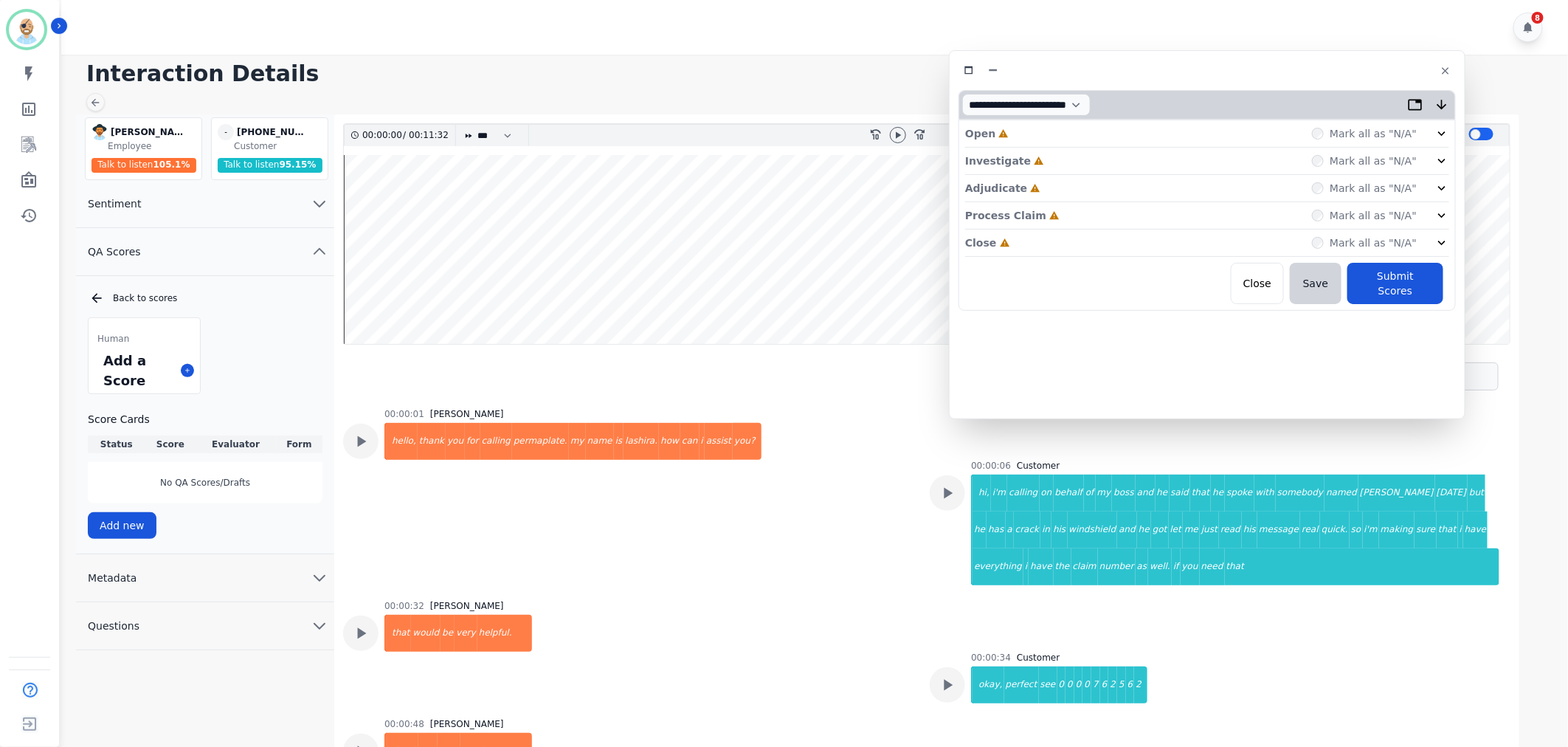
click at [1140, 234] on div "Close Incomplete Mark all as "N/A"" at bounding box center [1207, 243] width 484 height 28
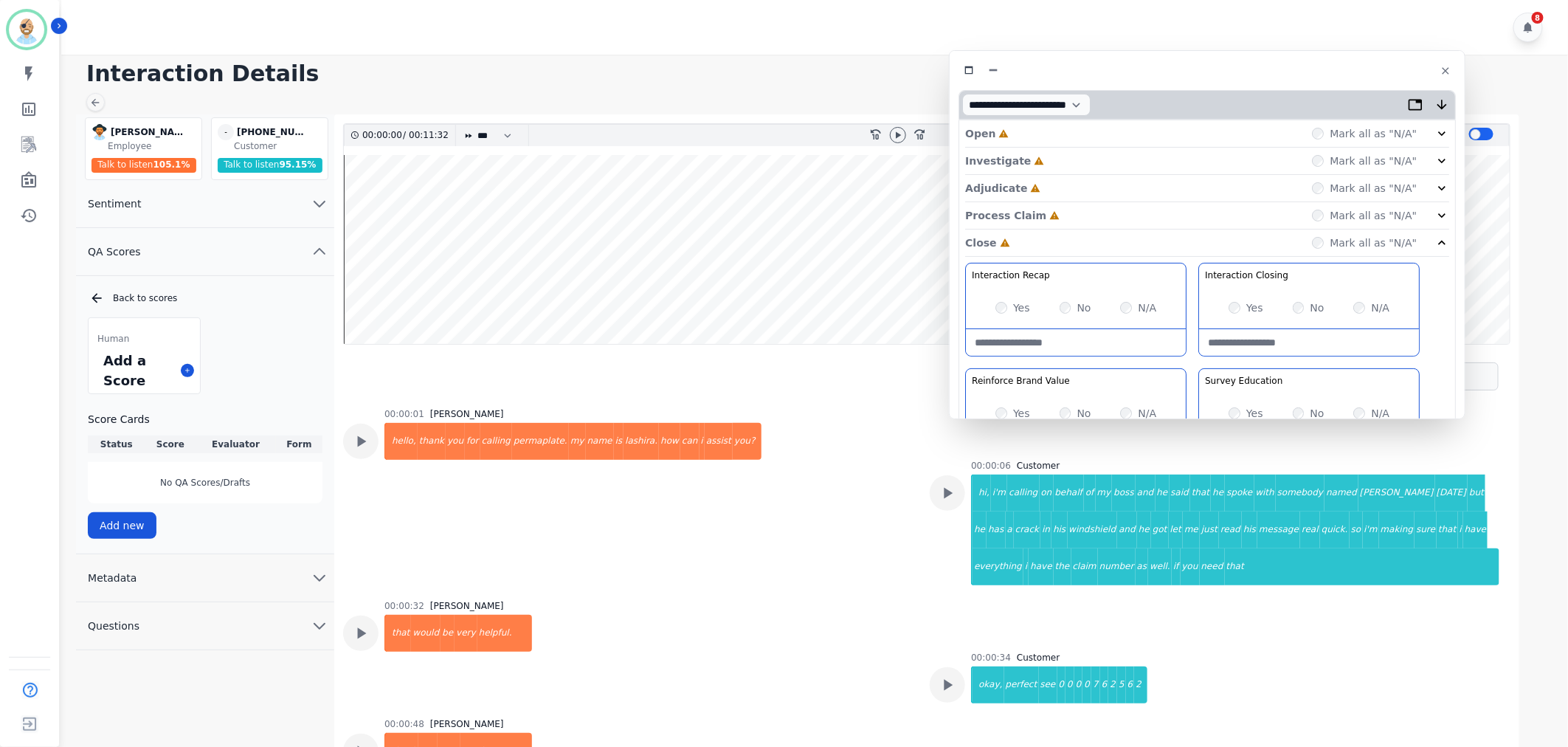
click at [1126, 203] on div "Process Claim Incomplete Mark all as "N/A"" at bounding box center [1207, 216] width 484 height 28
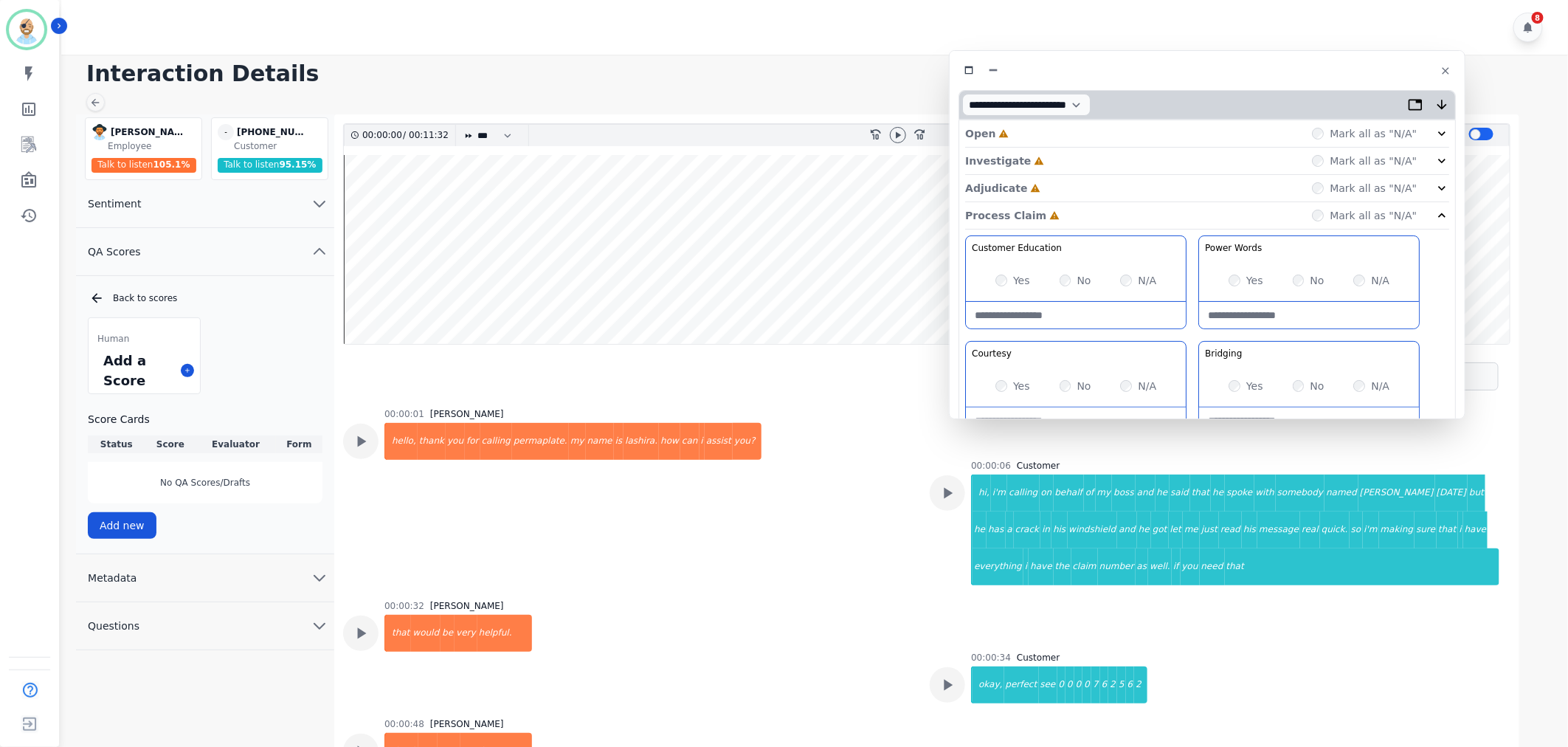
click at [1121, 183] on div "Adjudicate Incomplete Mark all as "N/A"" at bounding box center [1207, 189] width 484 height 28
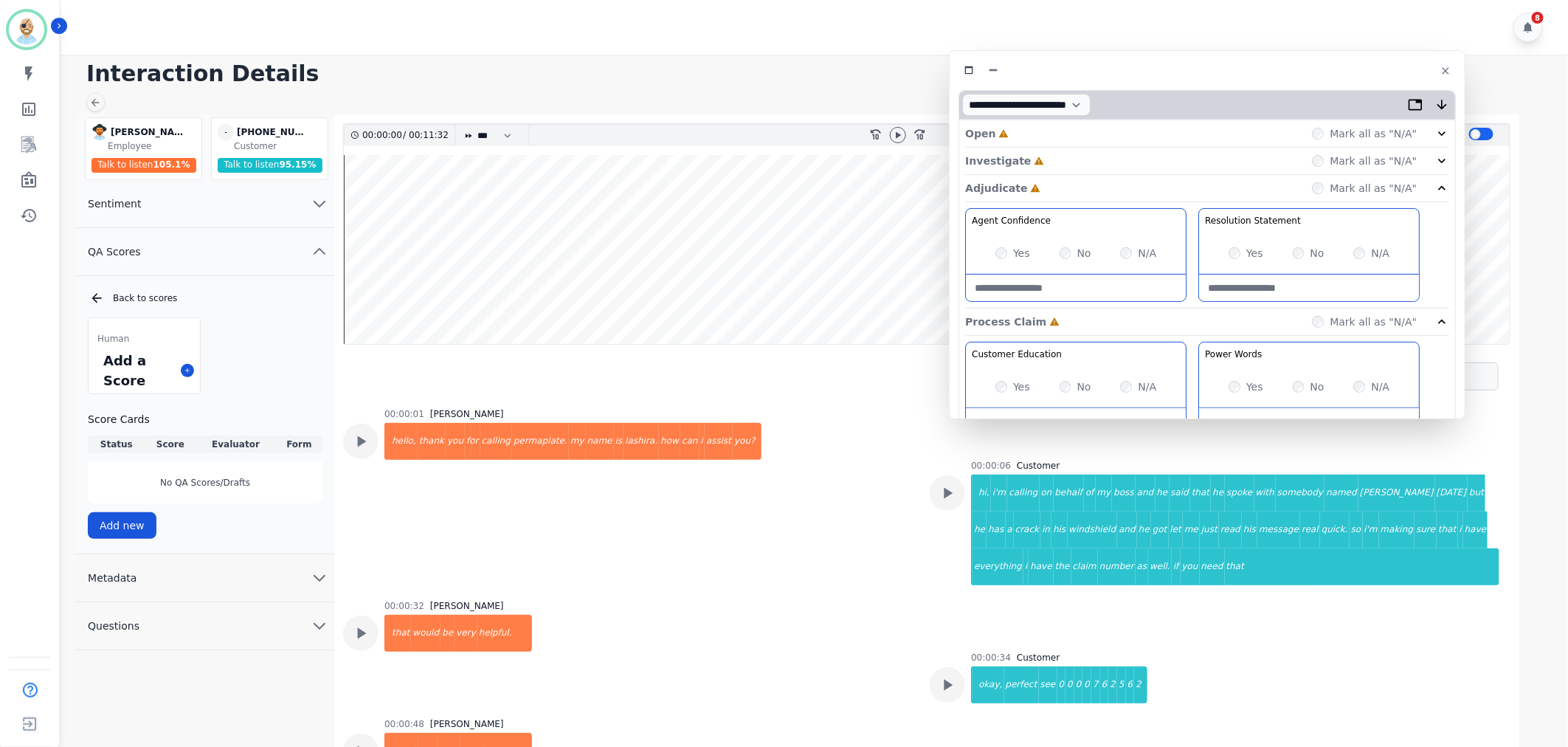
click at [1116, 154] on div "Investigate Incomplete Mark all as "N/A"" at bounding box center [1207, 161] width 484 height 28
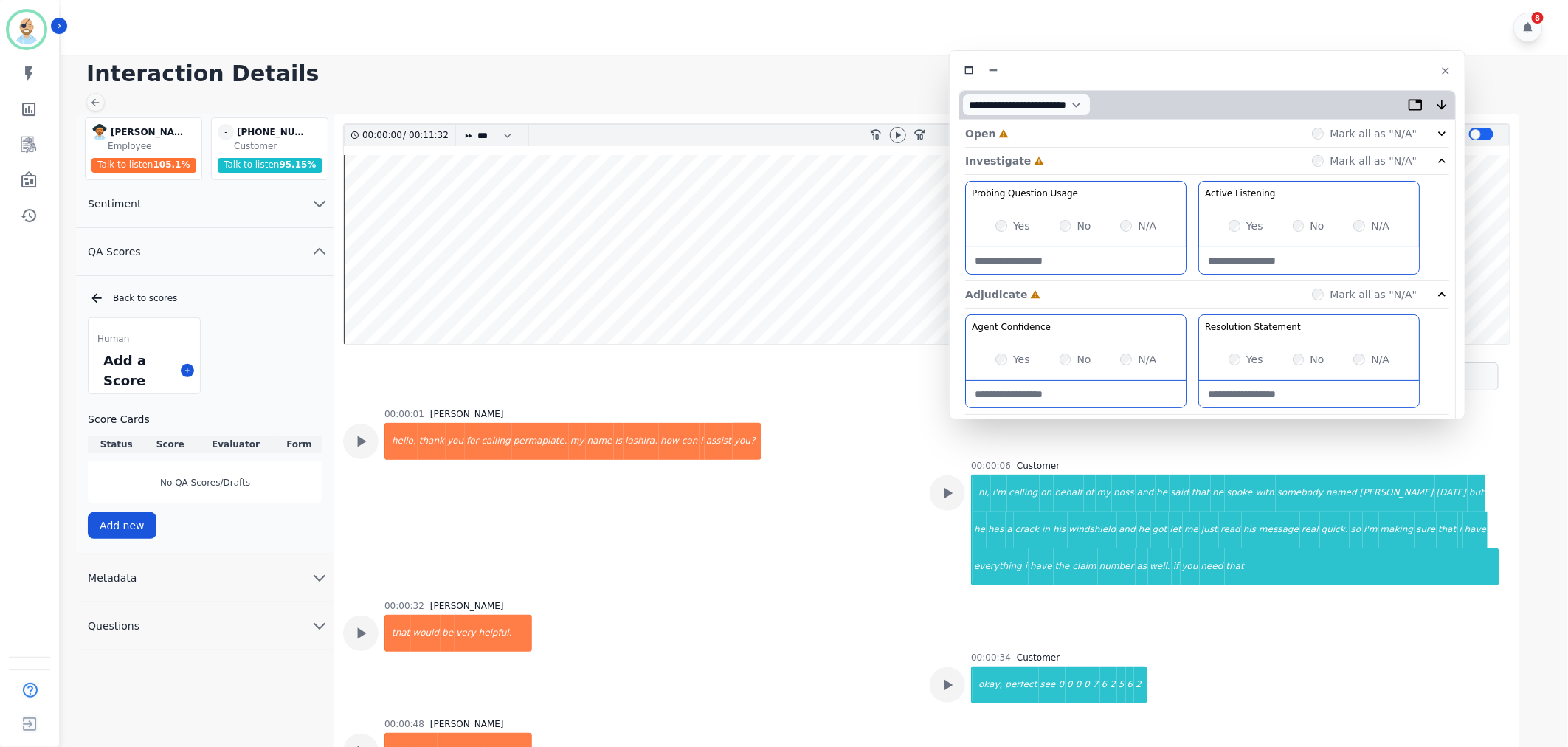
click at [1111, 133] on div "Open Incomplete Mark all as "N/A"" at bounding box center [1207, 134] width 484 height 28
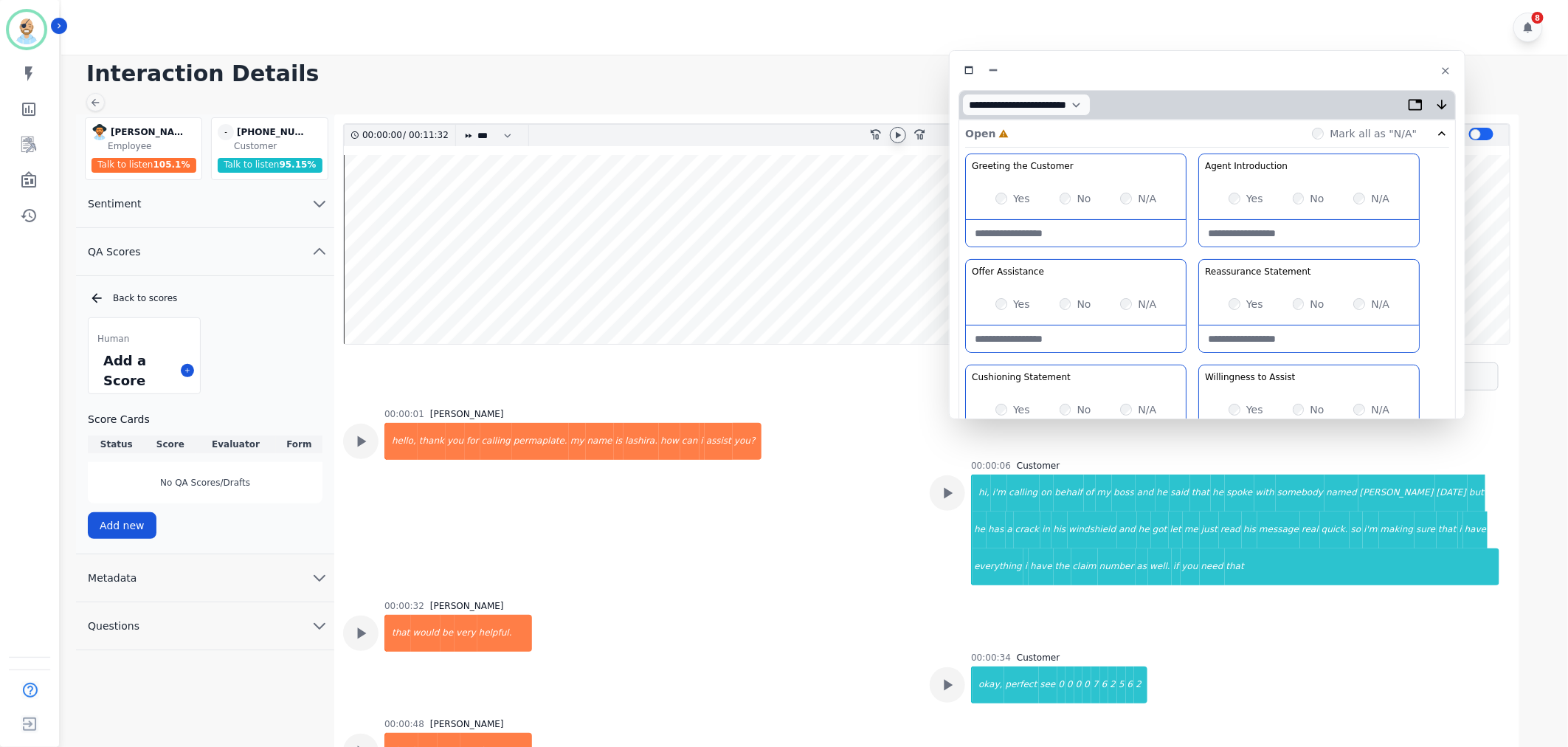
click at [894, 131] on icon at bounding box center [898, 135] width 12 height 12
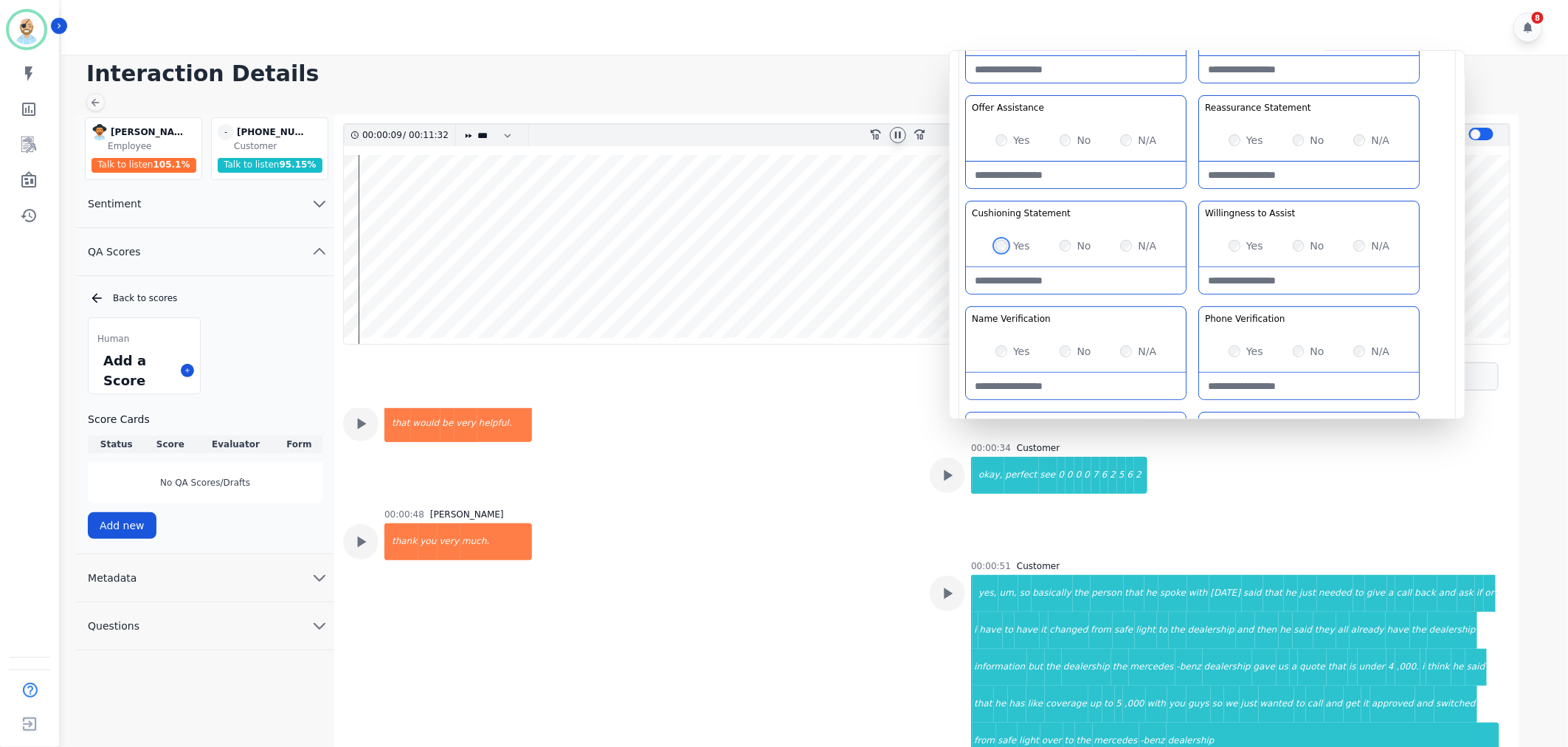
scroll to position [164, 0]
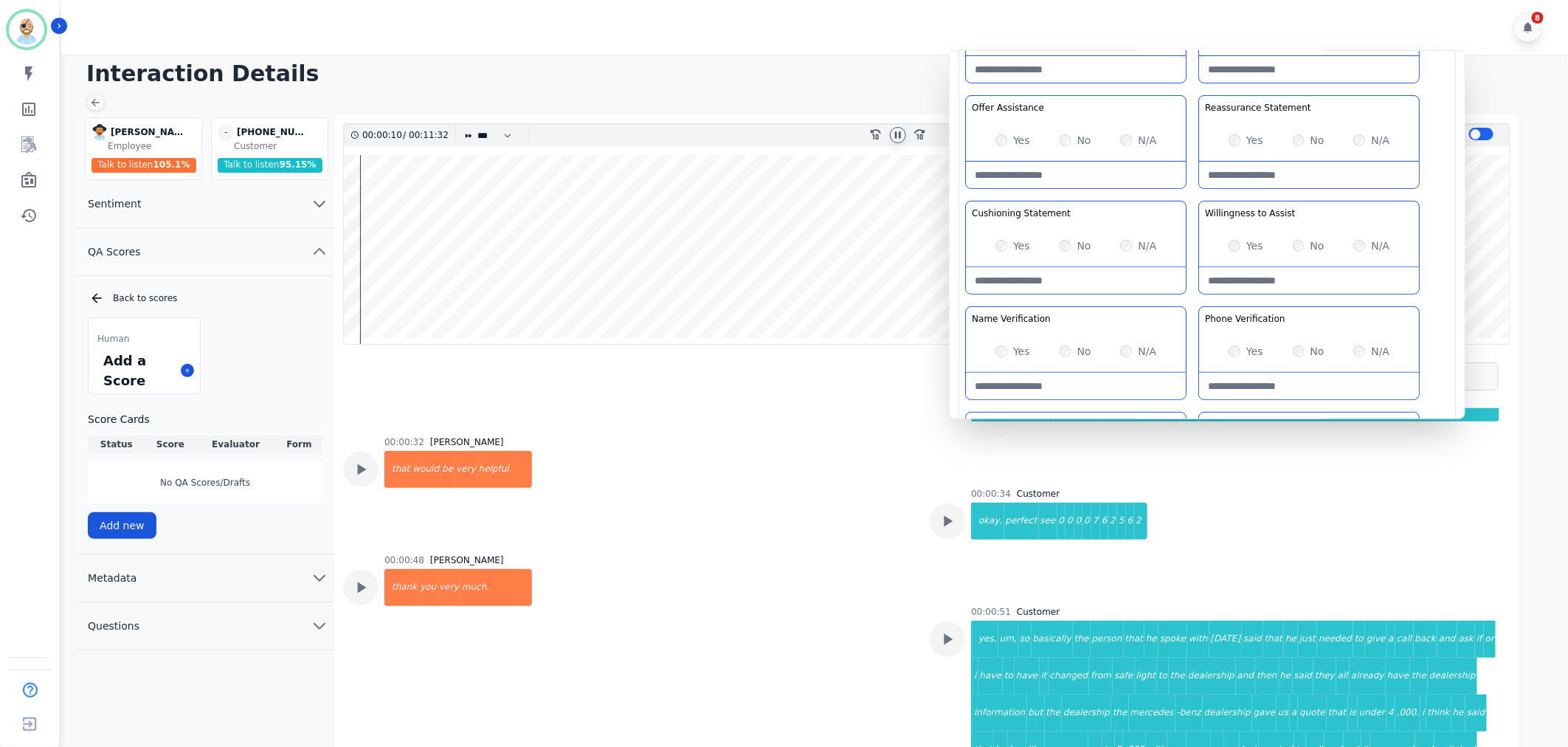
click at [1065, 239] on div "No" at bounding box center [1075, 246] width 32 height 15
click at [786, 620] on div "00:00:48 Lushera Harris thank you very much." at bounding box center [627, 678] width 569 height 248
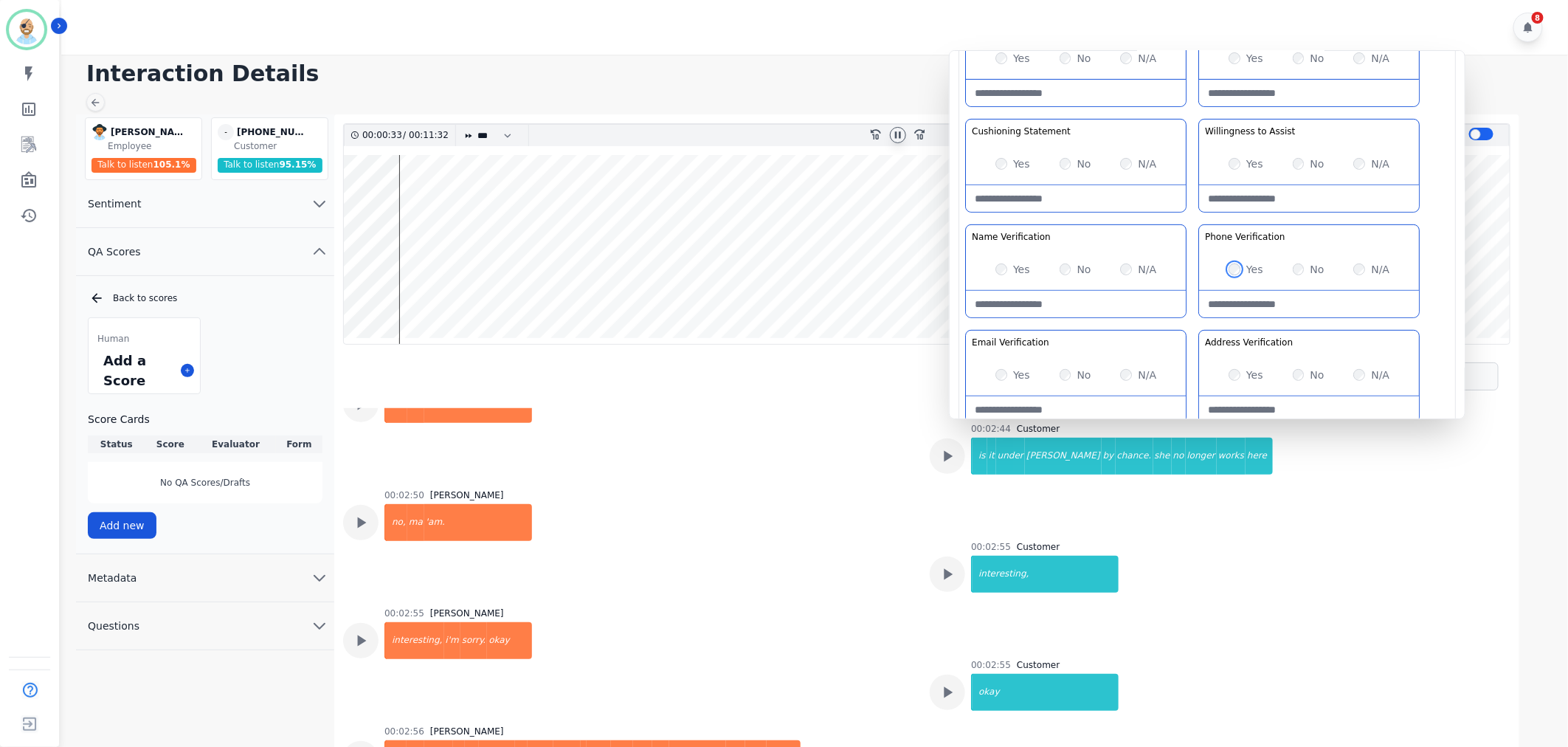
scroll to position [1557, 0]
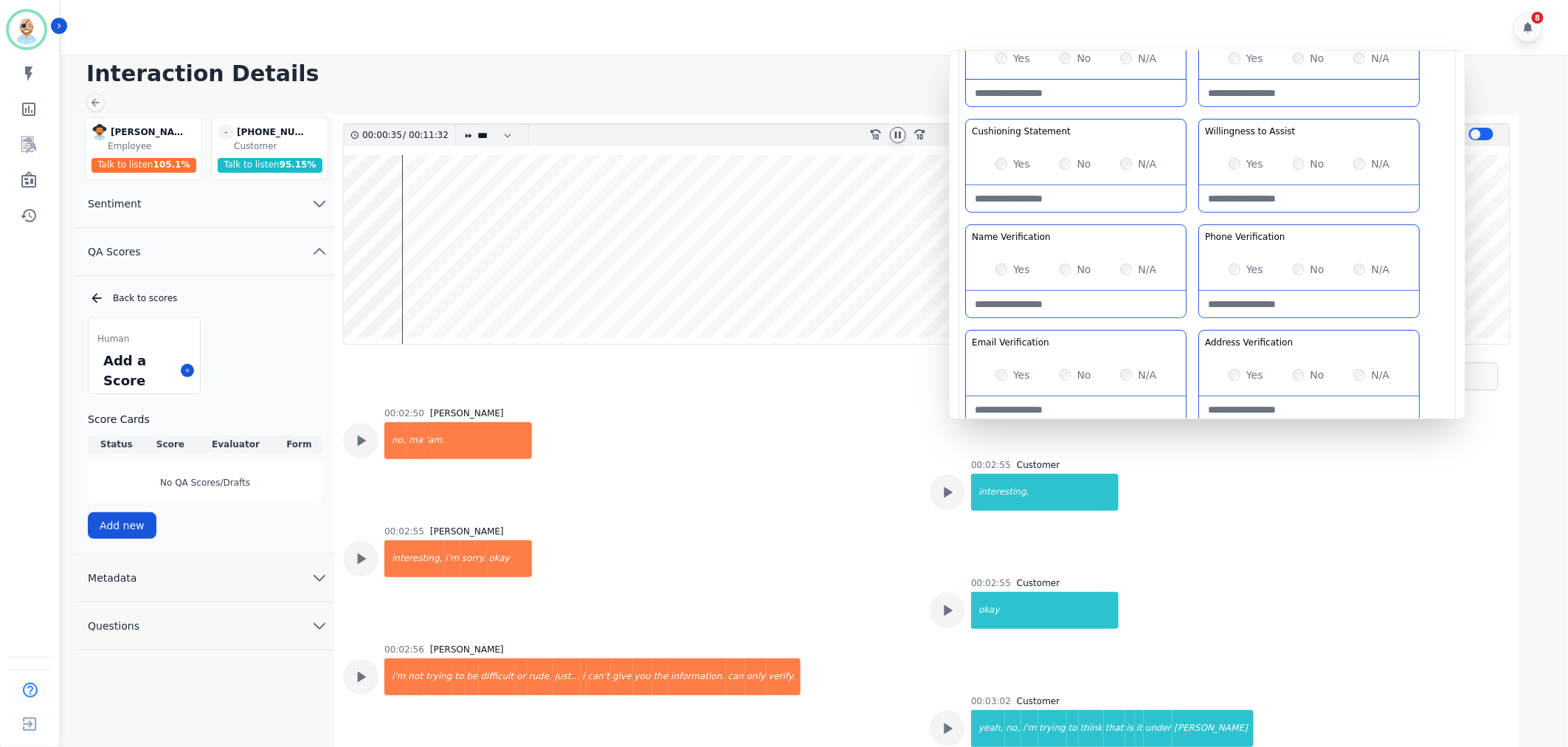
click at [895, 133] on icon at bounding box center [898, 134] width 6 height 7
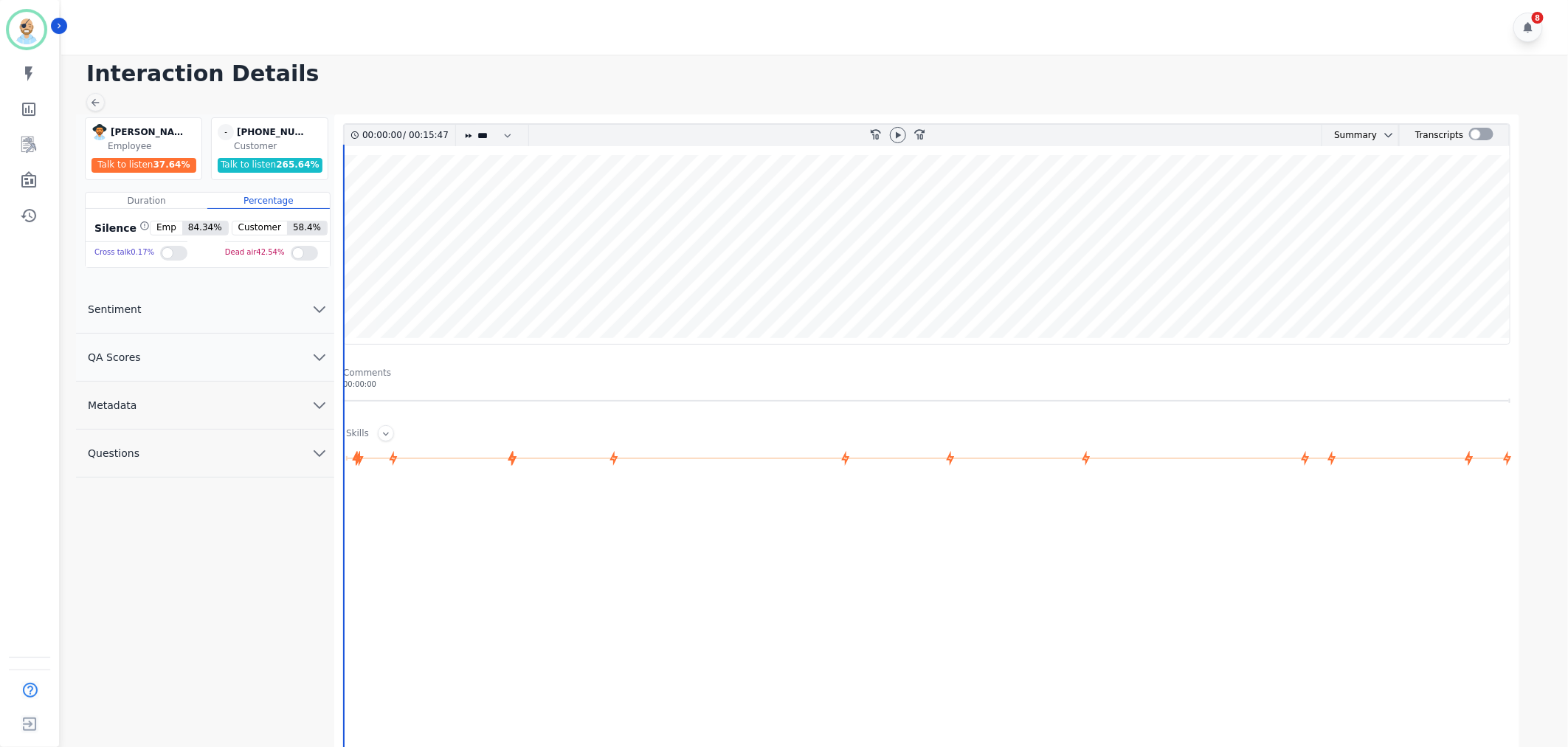
click at [252, 369] on button "QA Scores" at bounding box center [204, 357] width 258 height 48
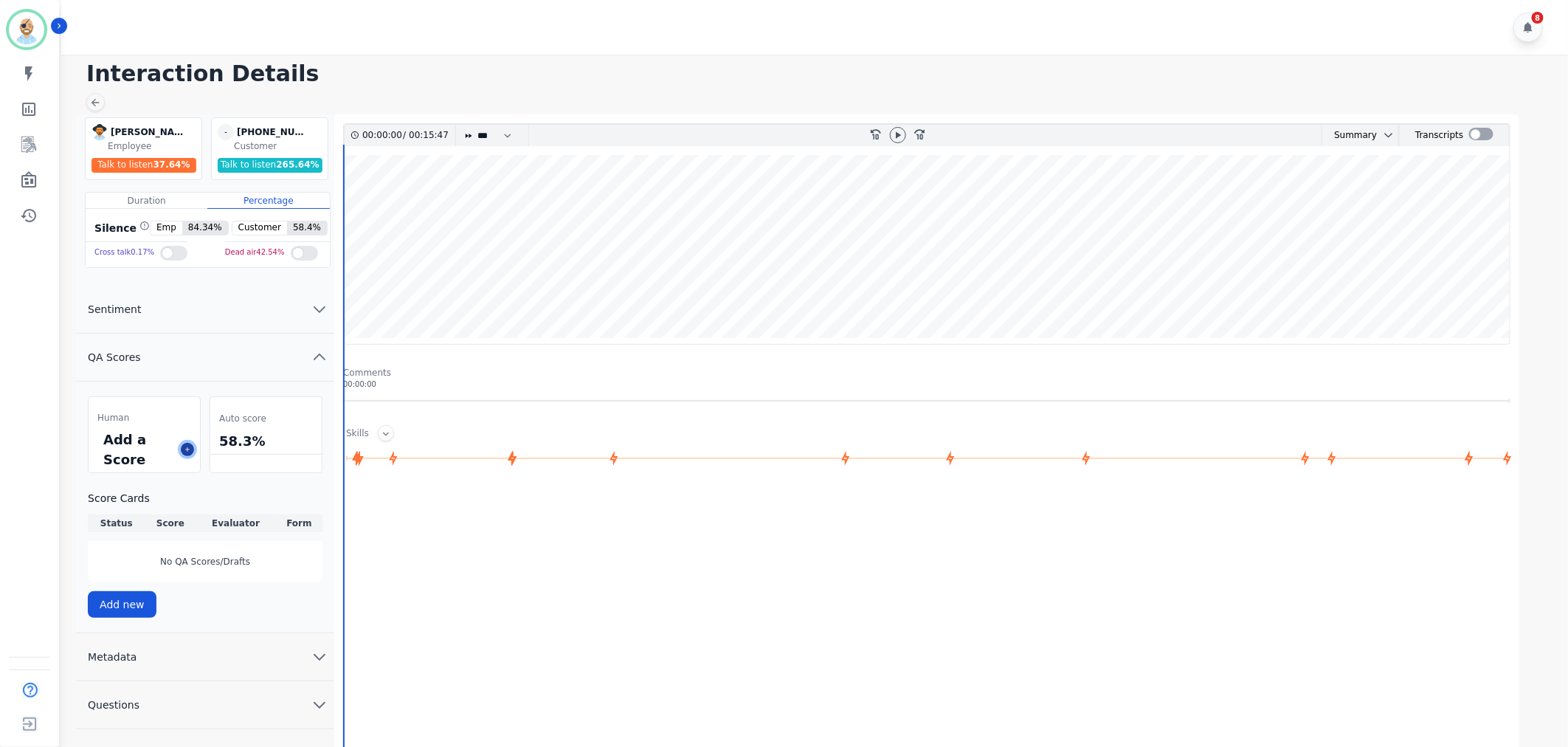
click at [187, 443] on button at bounding box center [187, 449] width 13 height 13
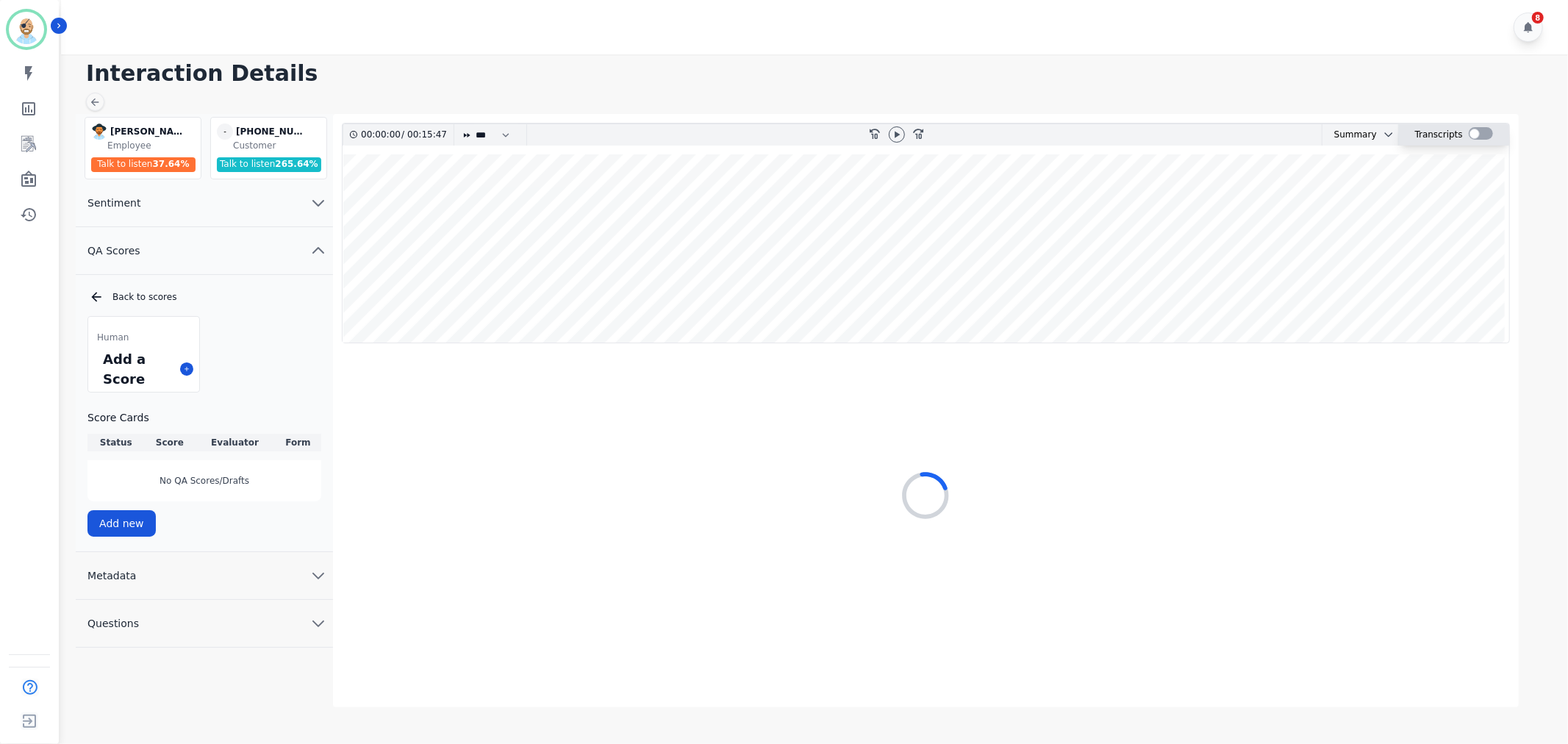
click at [1475, 135] on div at bounding box center [1481, 133] width 24 height 12
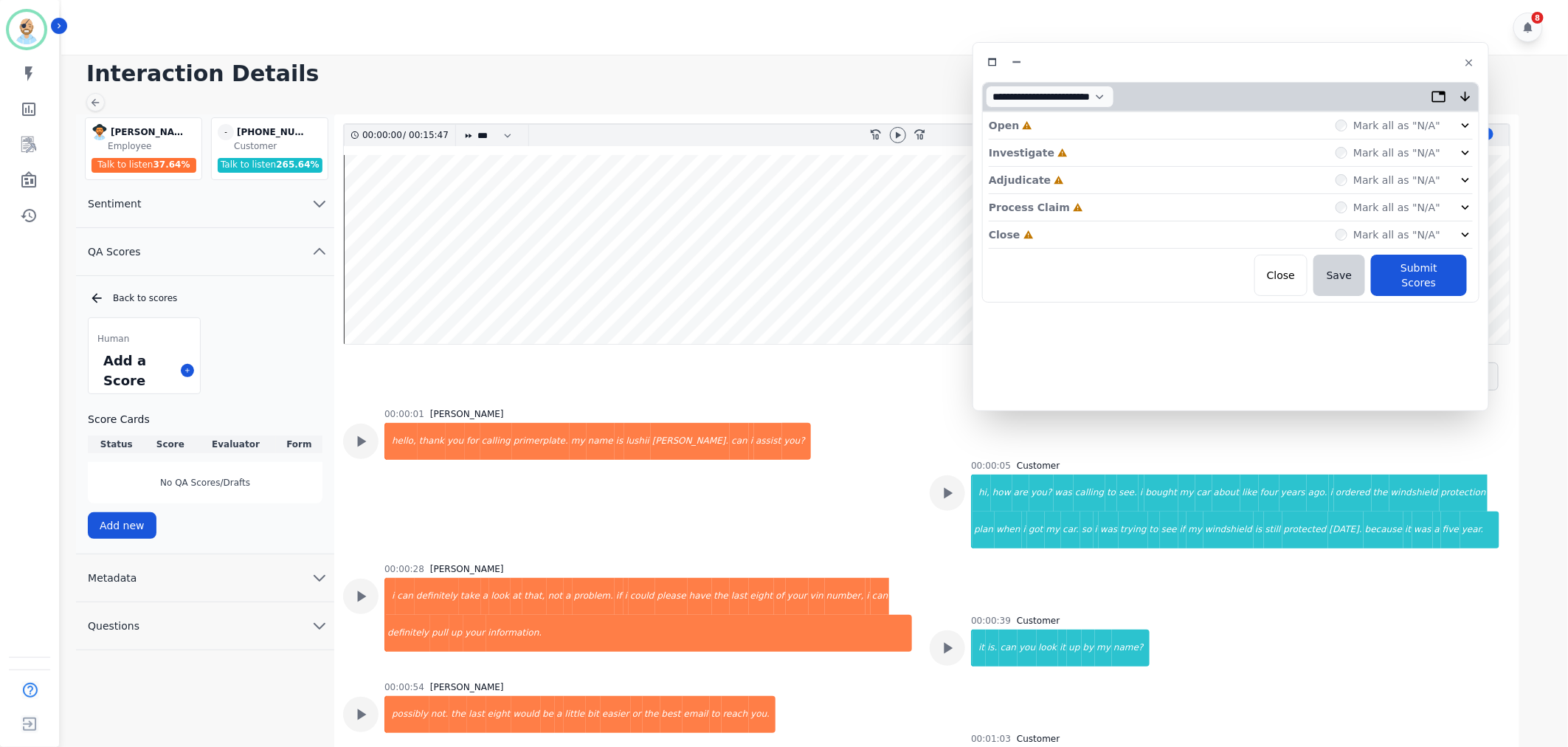
drag, startPoint x: 425, startPoint y: 80, endPoint x: 1334, endPoint y: 59, distance: 909.2
click at [1334, 59] on div at bounding box center [1230, 62] width 497 height 21
click at [1093, 226] on div "Close Incomplete Mark all as "N/A"" at bounding box center [1230, 235] width 484 height 28
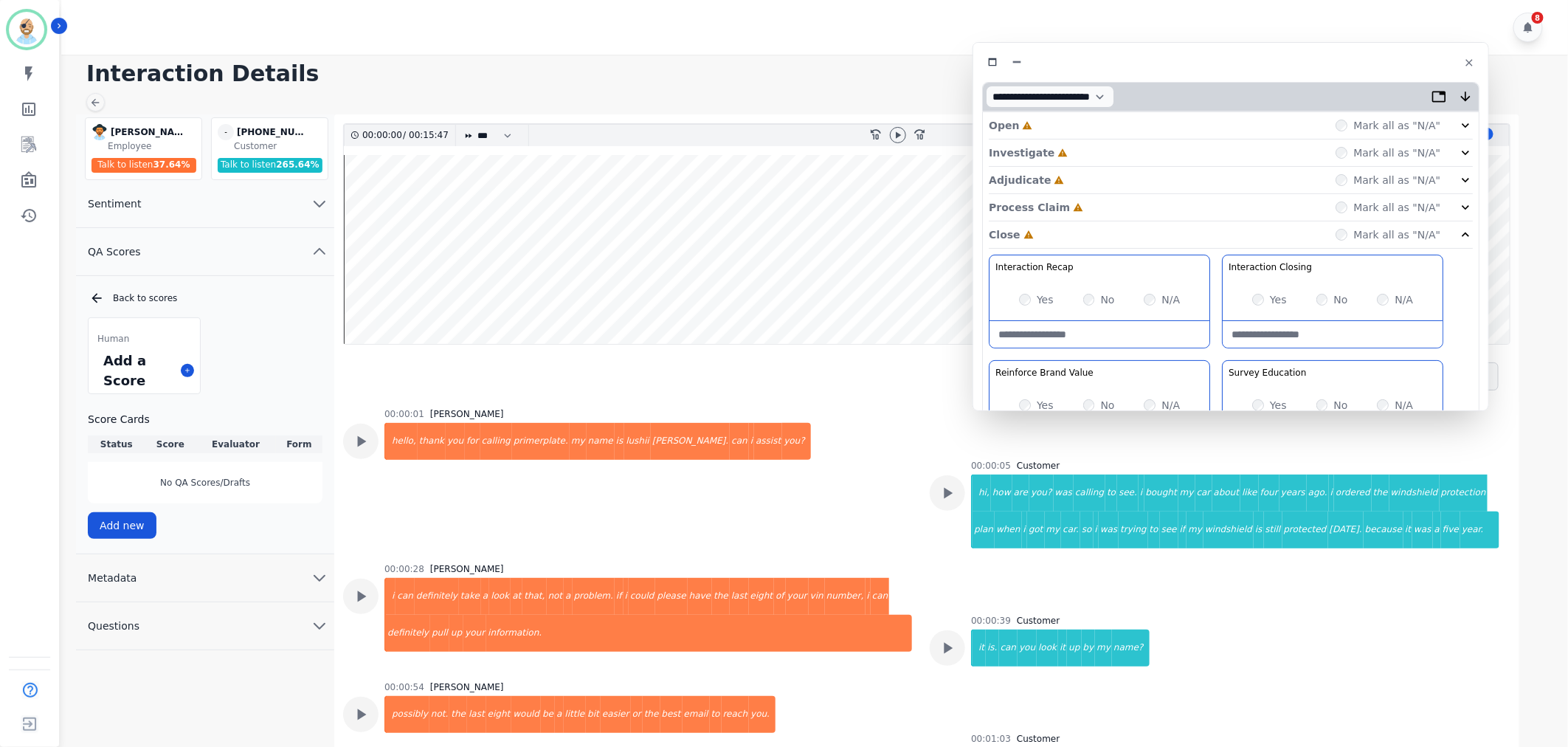
click at [1096, 204] on div "Process Claim Incomplete Mark all as "N/A"" at bounding box center [1230, 208] width 484 height 28
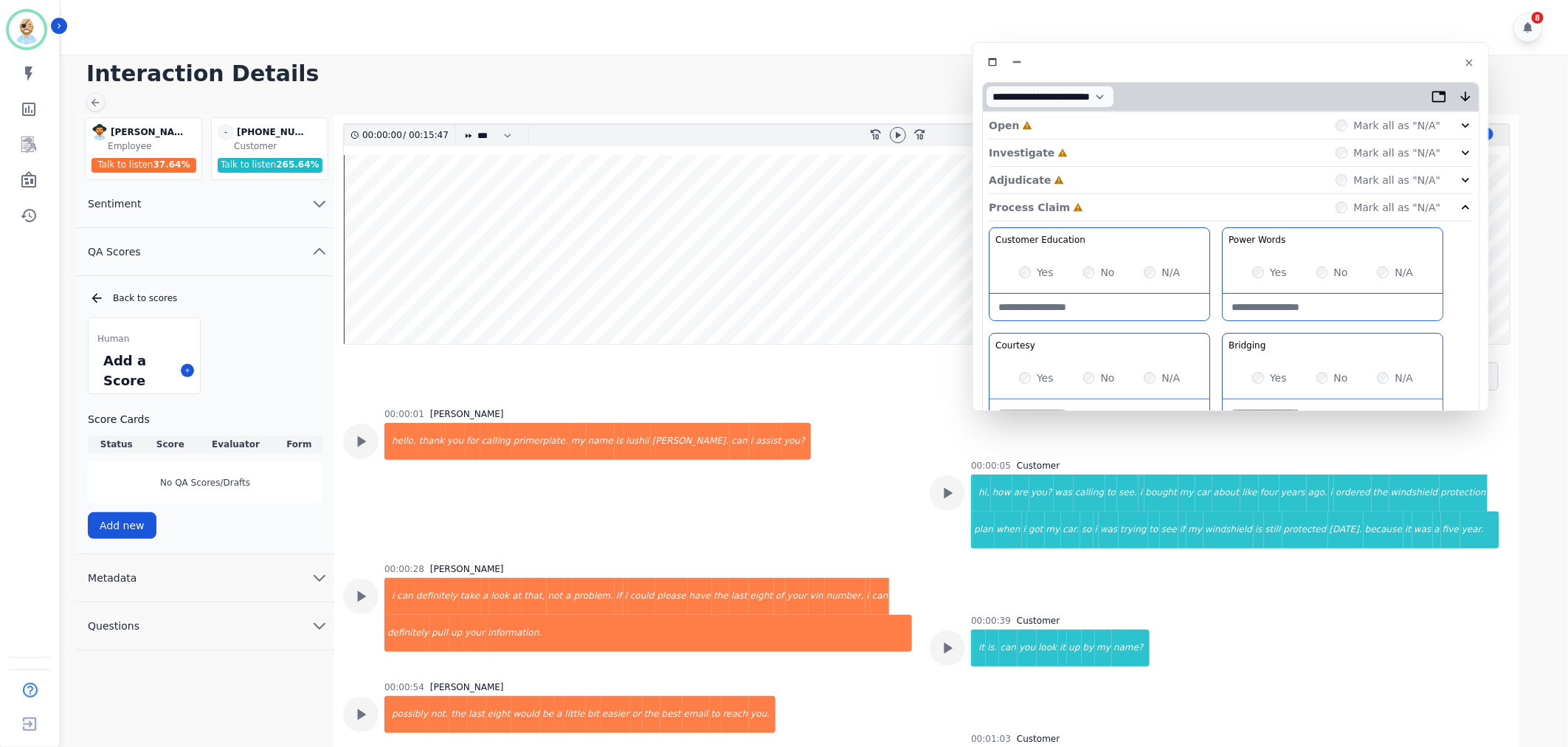
click at [1081, 172] on div "Adjudicate Incomplete Mark all as "N/A"" at bounding box center [1230, 181] width 484 height 28
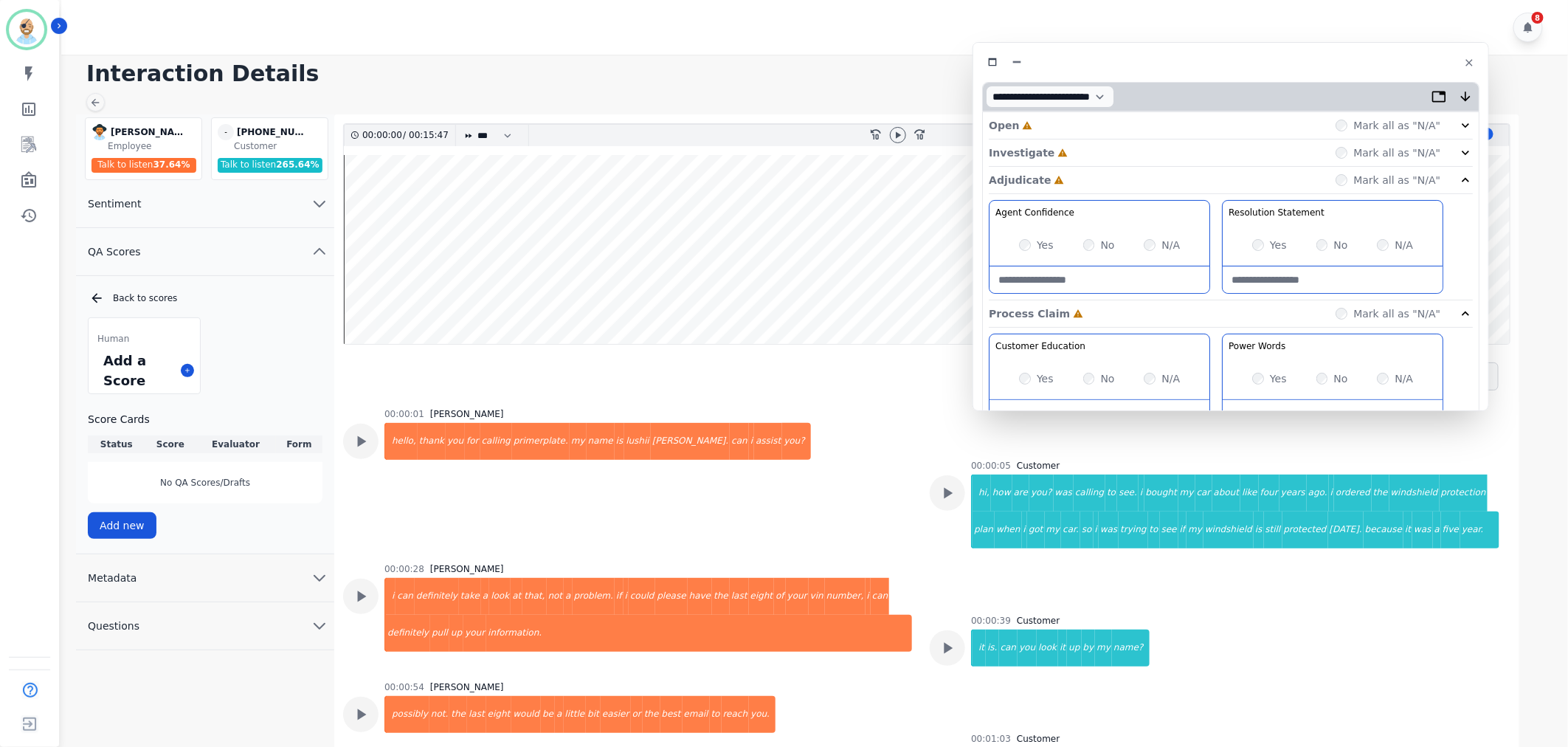
click at [1081, 149] on div "Investigate Incomplete Mark all as "N/A"" at bounding box center [1230, 153] width 484 height 28
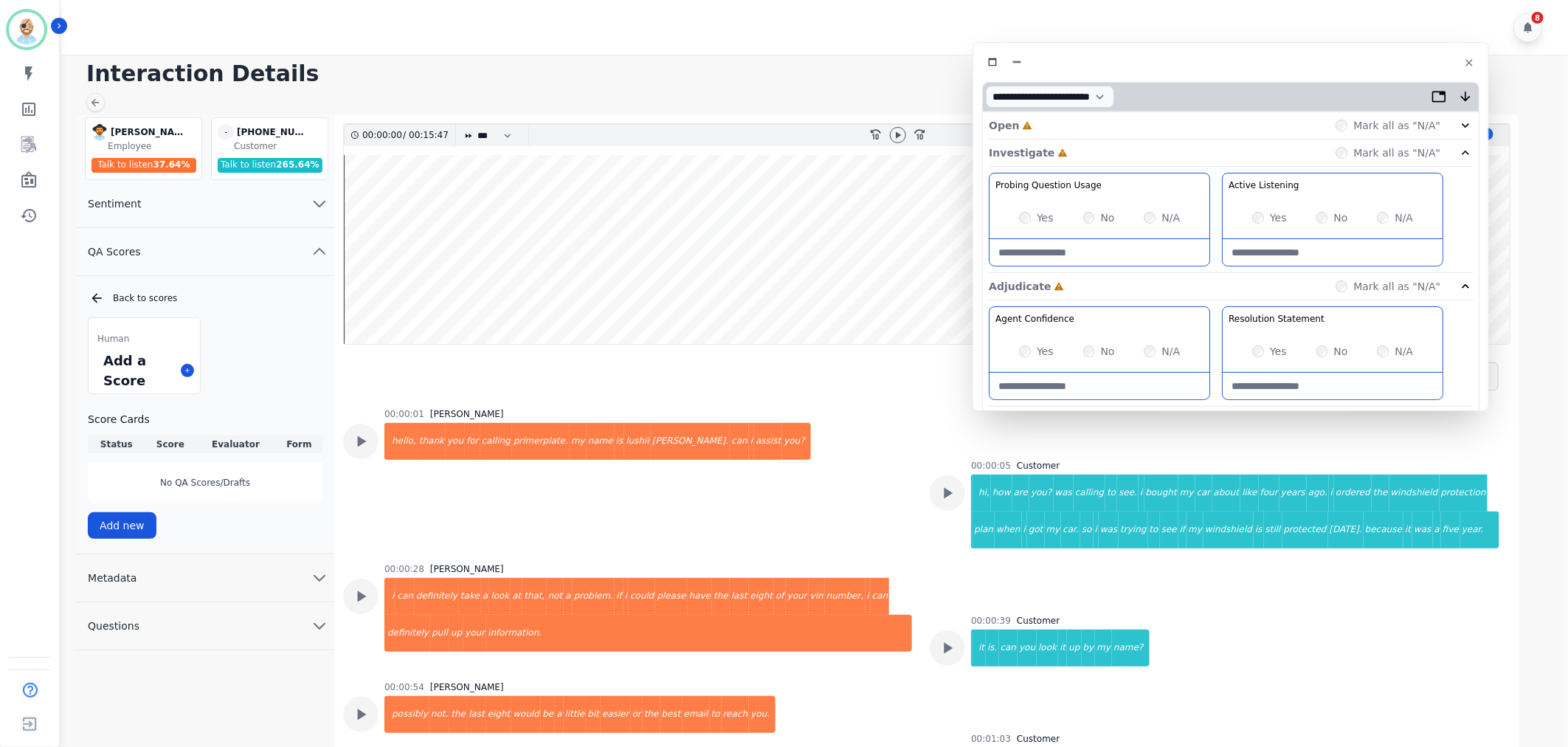
click at [1074, 119] on div "Open Incomplete Mark all as "N/A"" at bounding box center [1230, 126] width 484 height 28
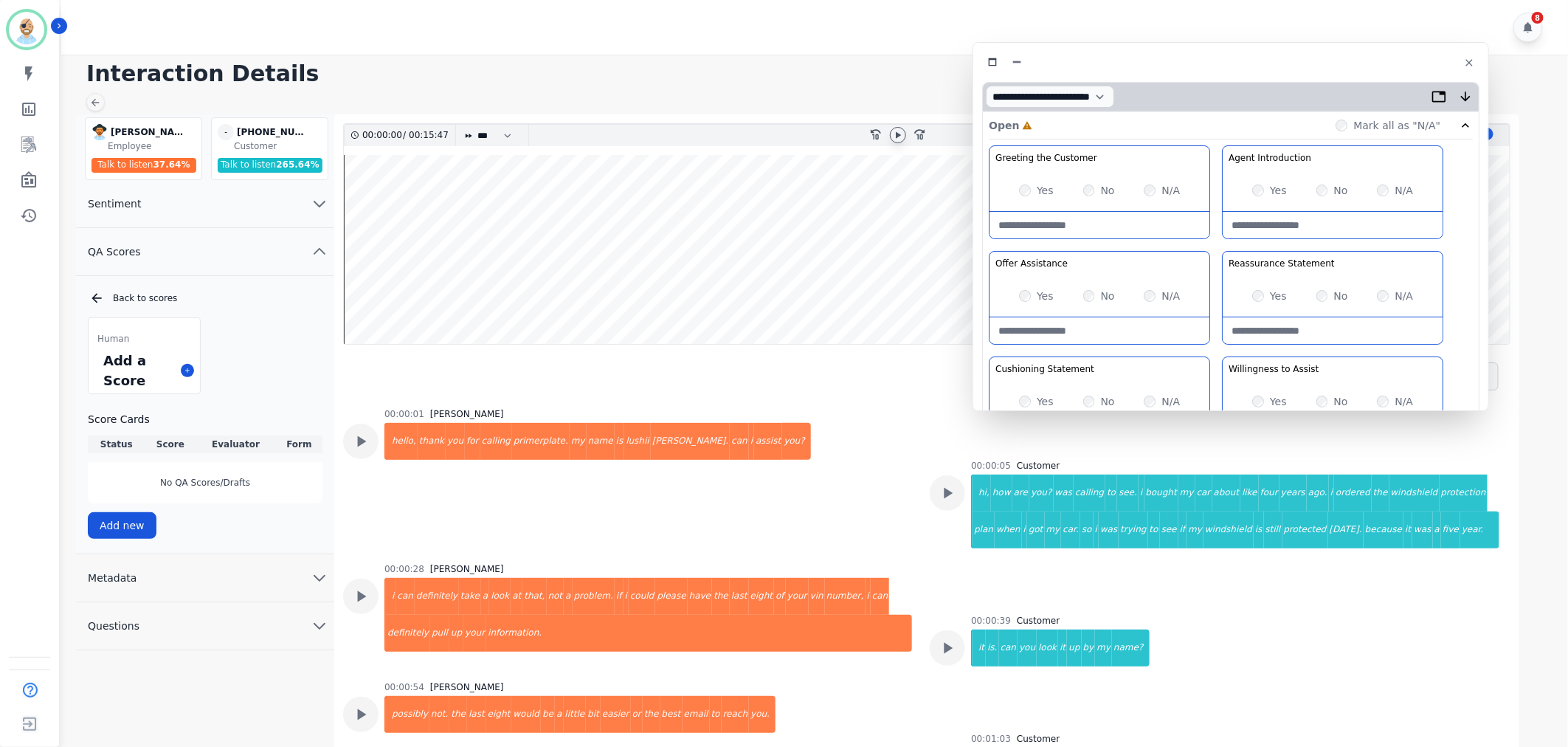
click at [897, 130] on icon at bounding box center [898, 135] width 12 height 12
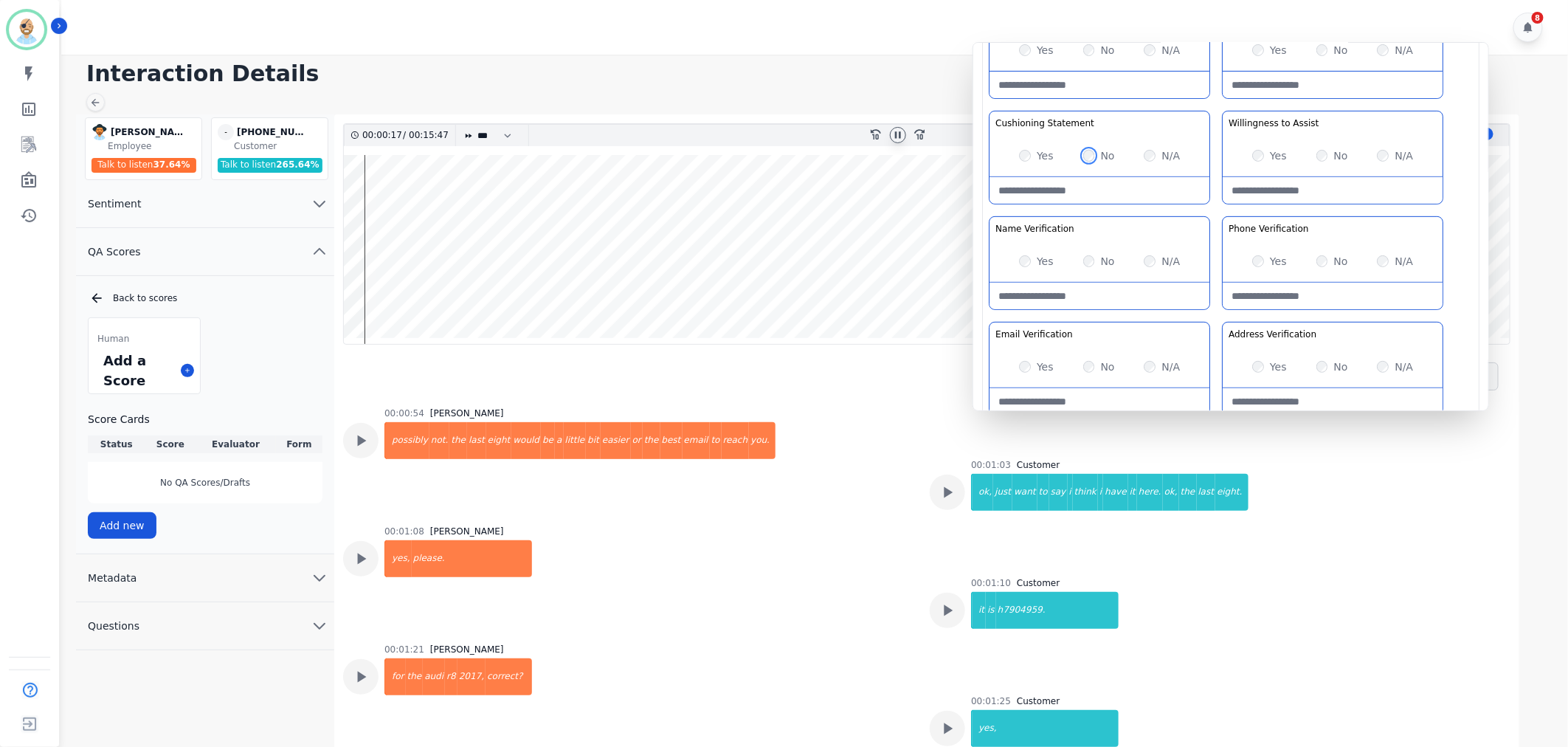
scroll to position [246, 0]
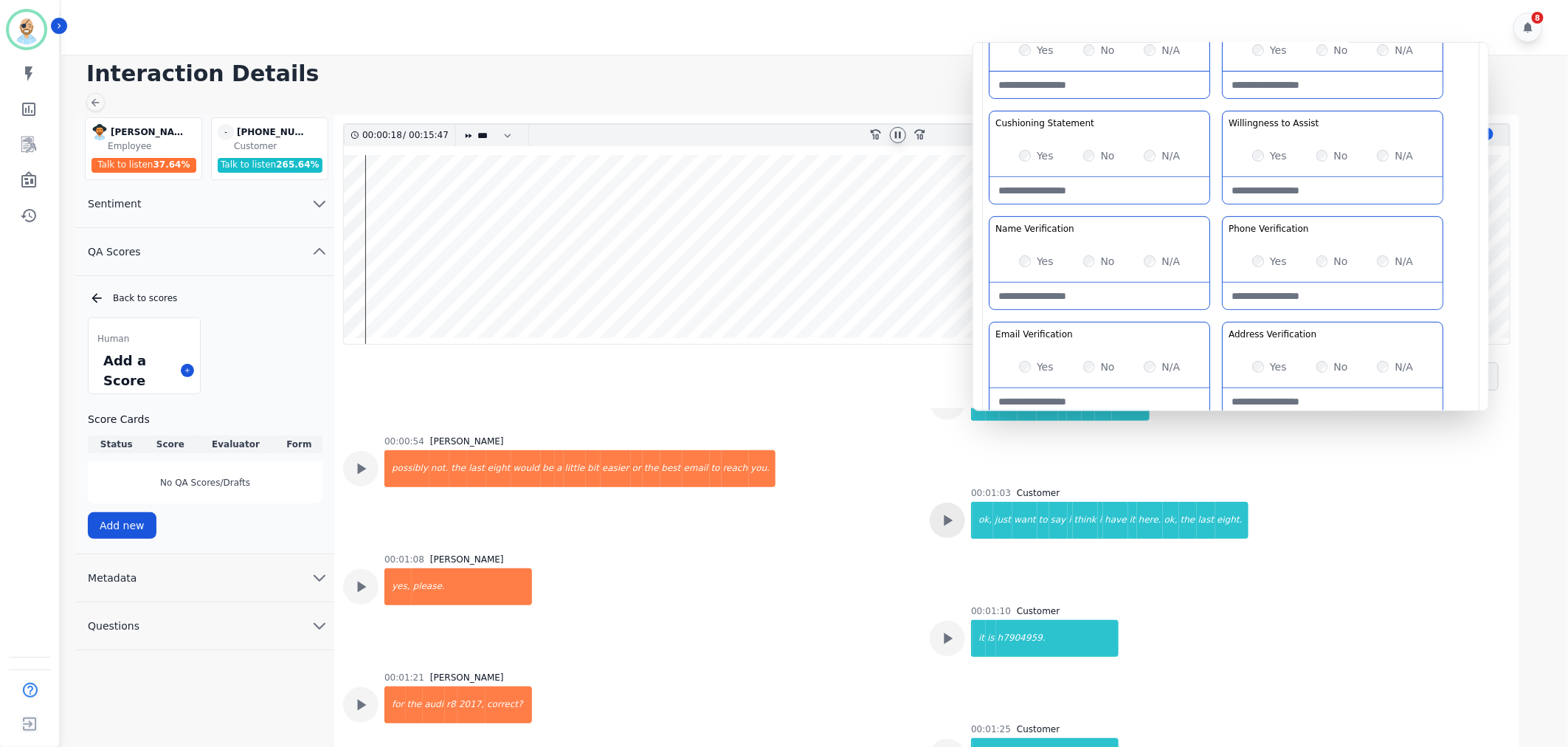
click at [945, 517] on icon at bounding box center [949, 521] width 9 height 11
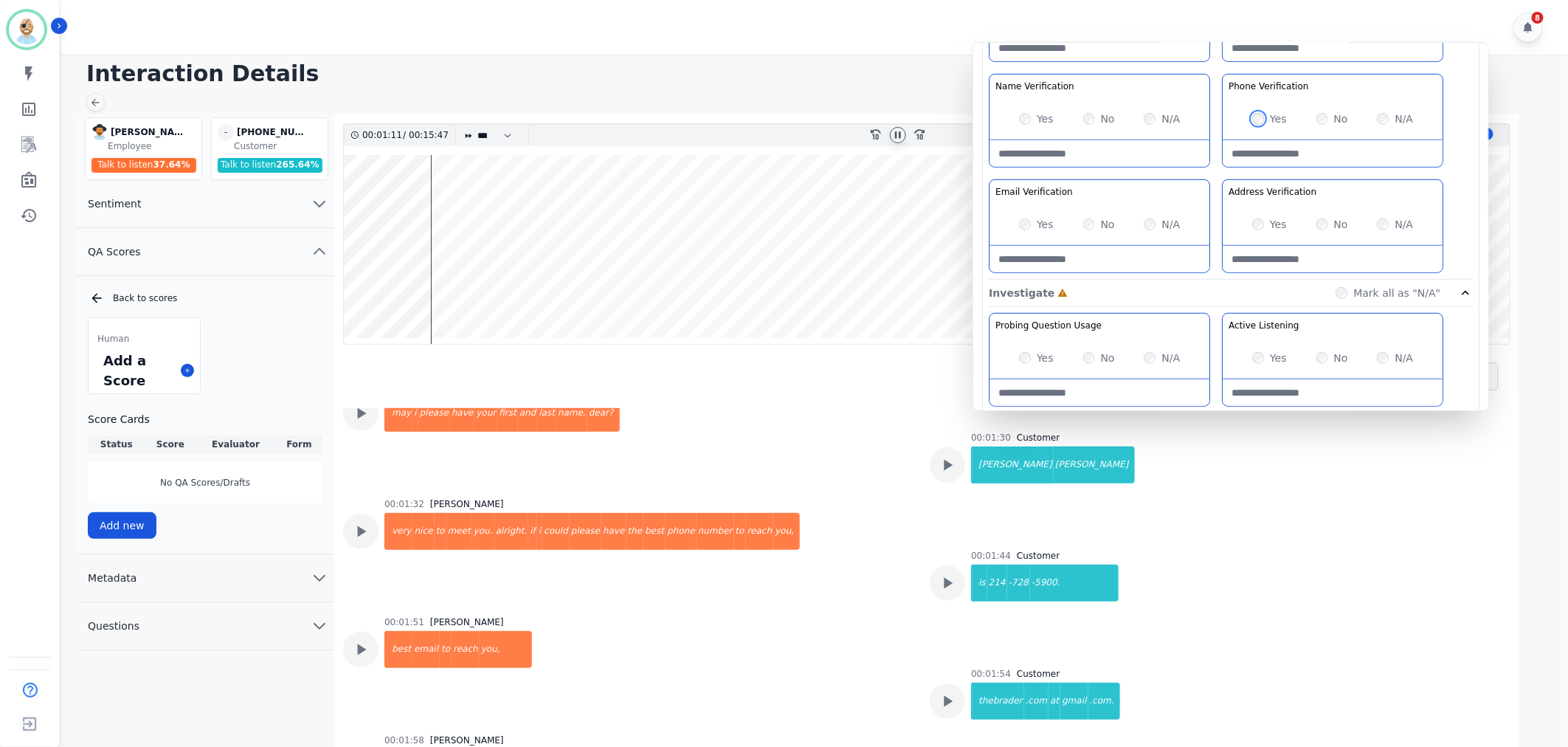
scroll to position [409, 0]
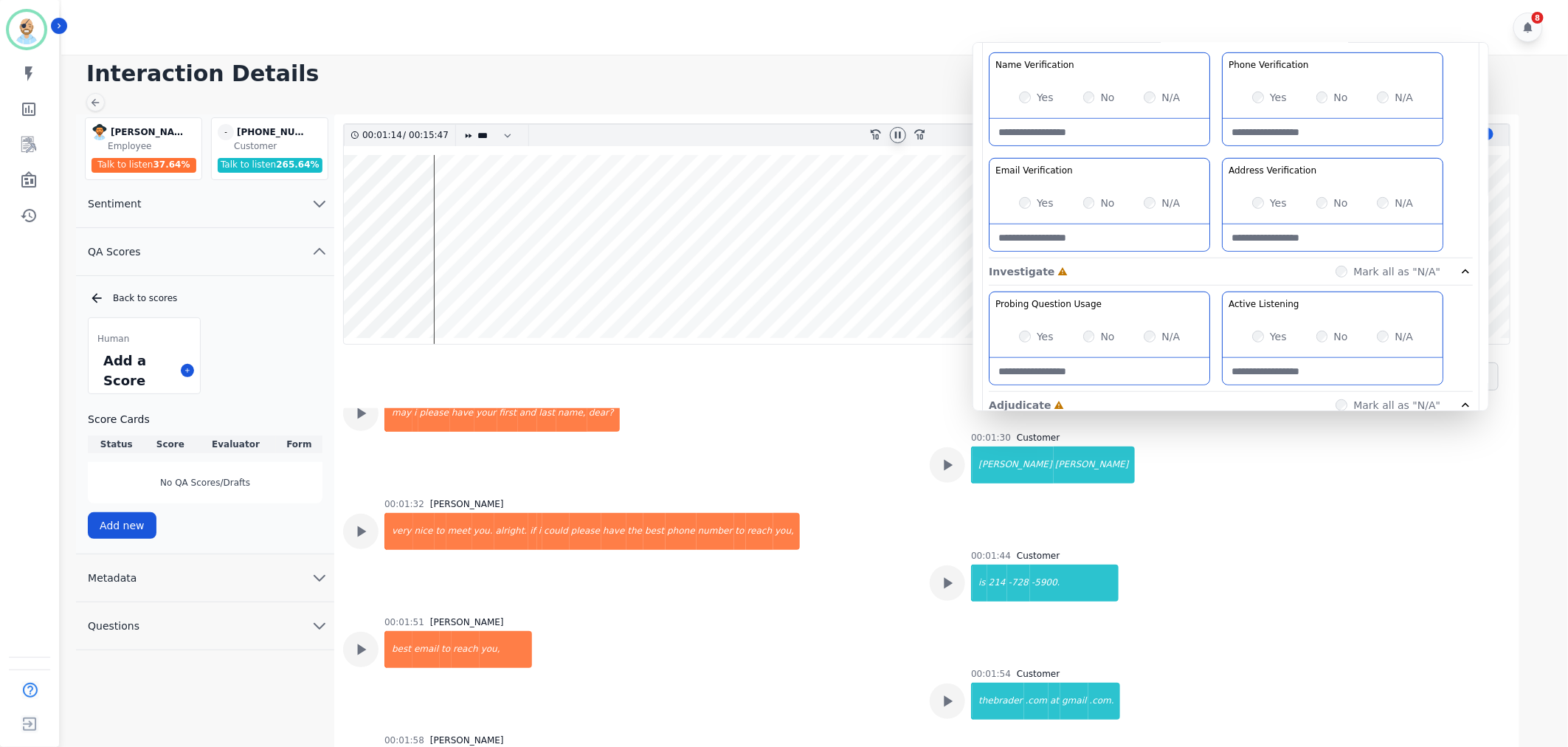
click at [834, 582] on div "00:01:32 Lushera Harris very nice to meet you. alright. if i could please have …" at bounding box center [627, 548] width 569 height 100
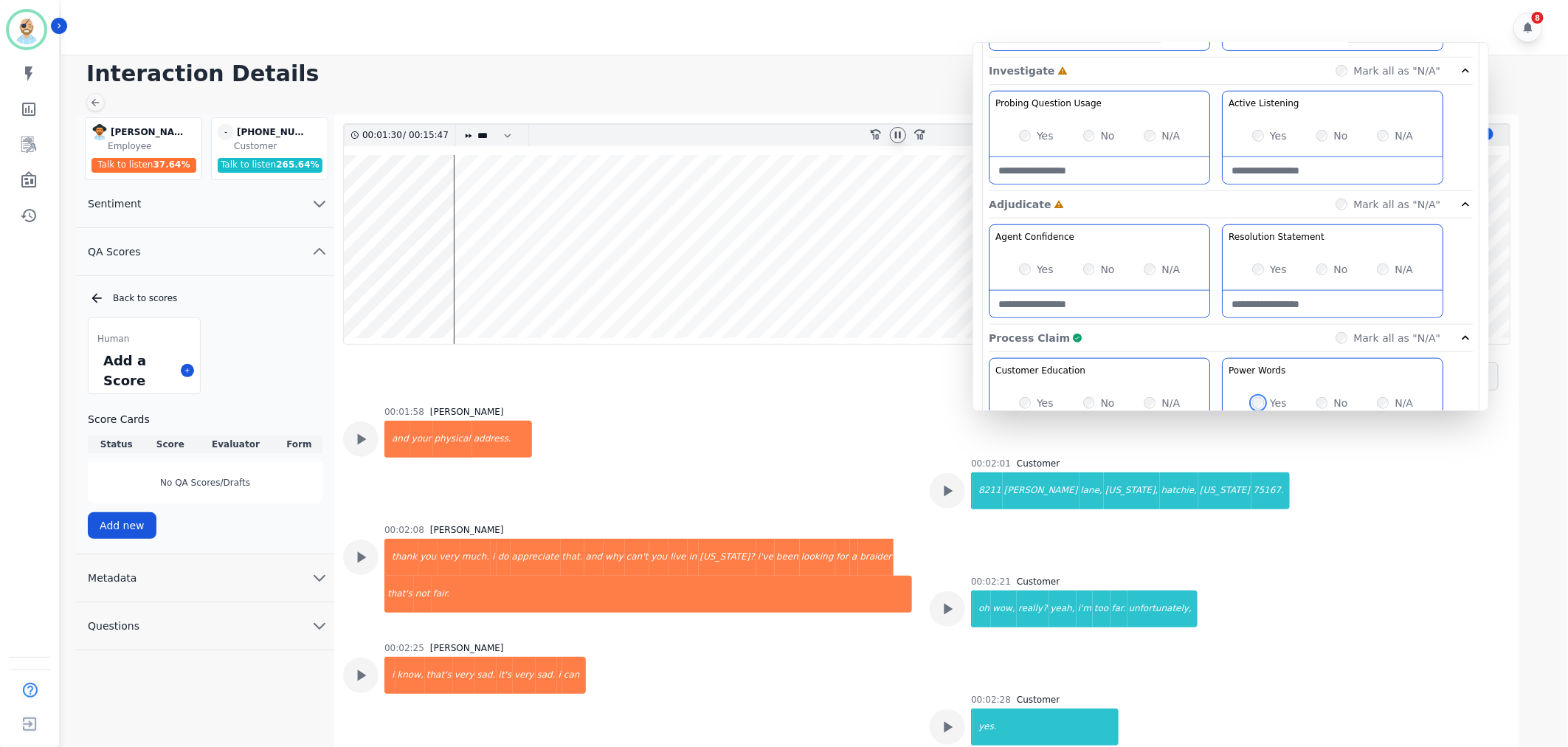
scroll to position [574, 0]
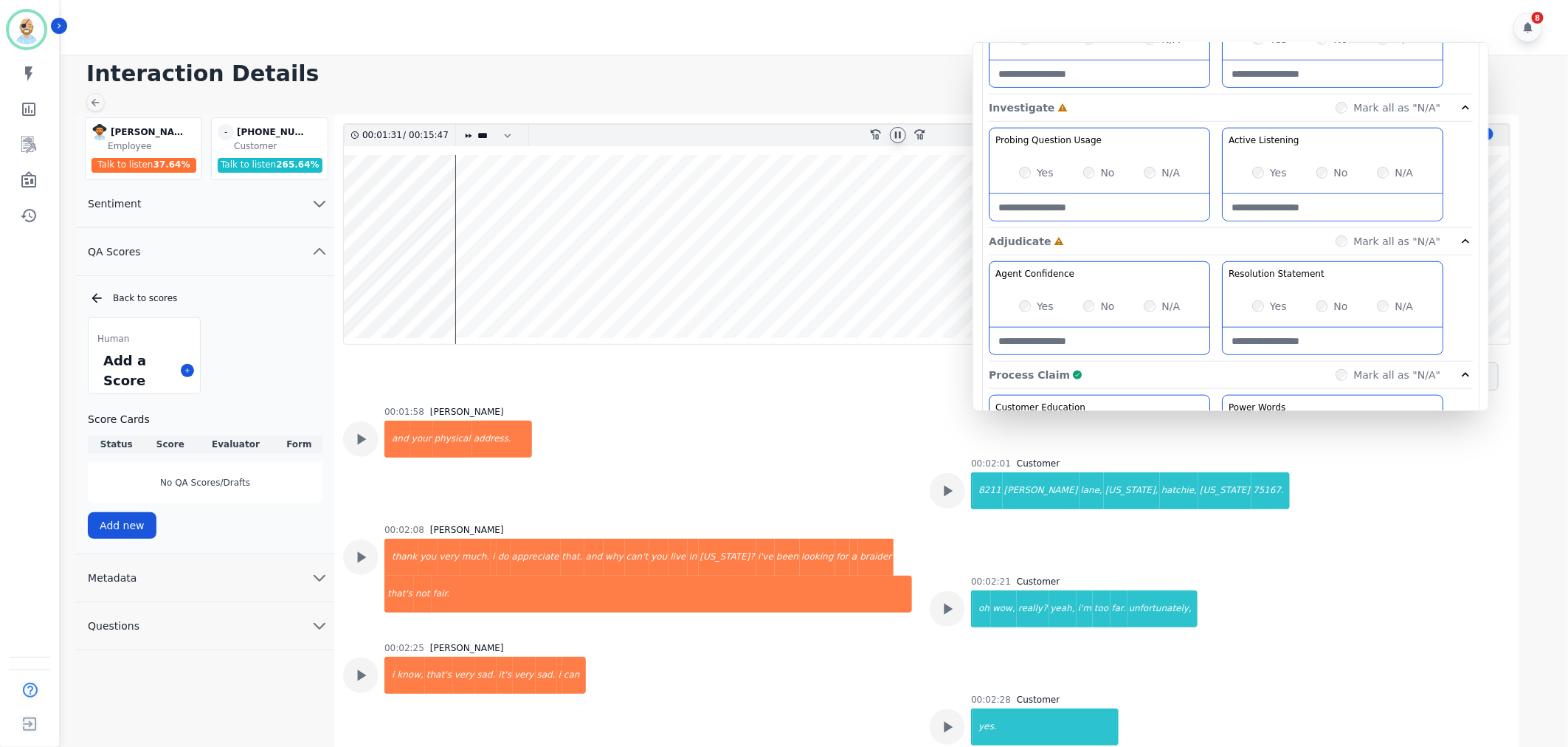
click at [1031, 303] on div "Yes" at bounding box center [1036, 306] width 35 height 15
click at [1251, 170] on div "Yes No N/A" at bounding box center [1333, 173] width 220 height 42
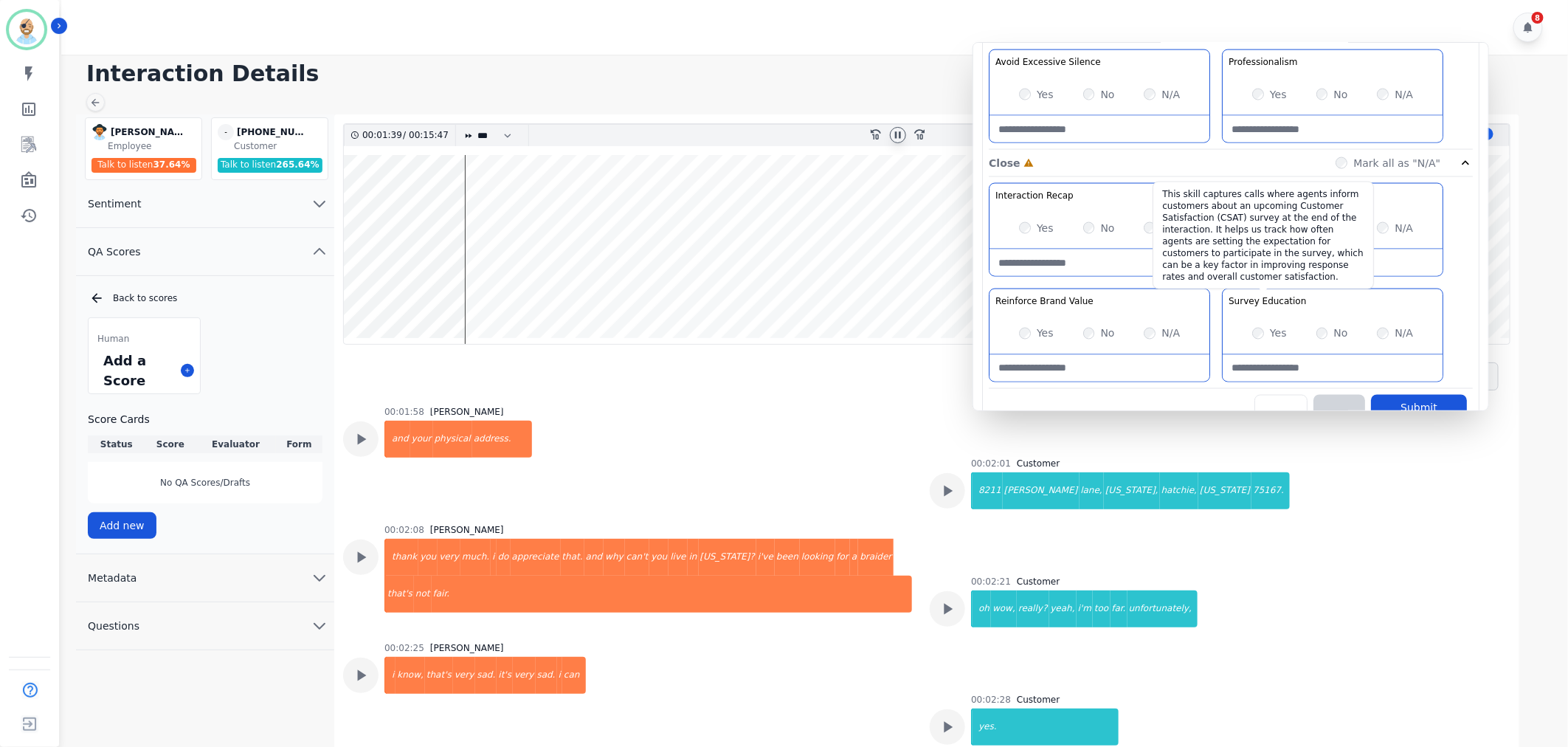
scroll to position [1160, 0]
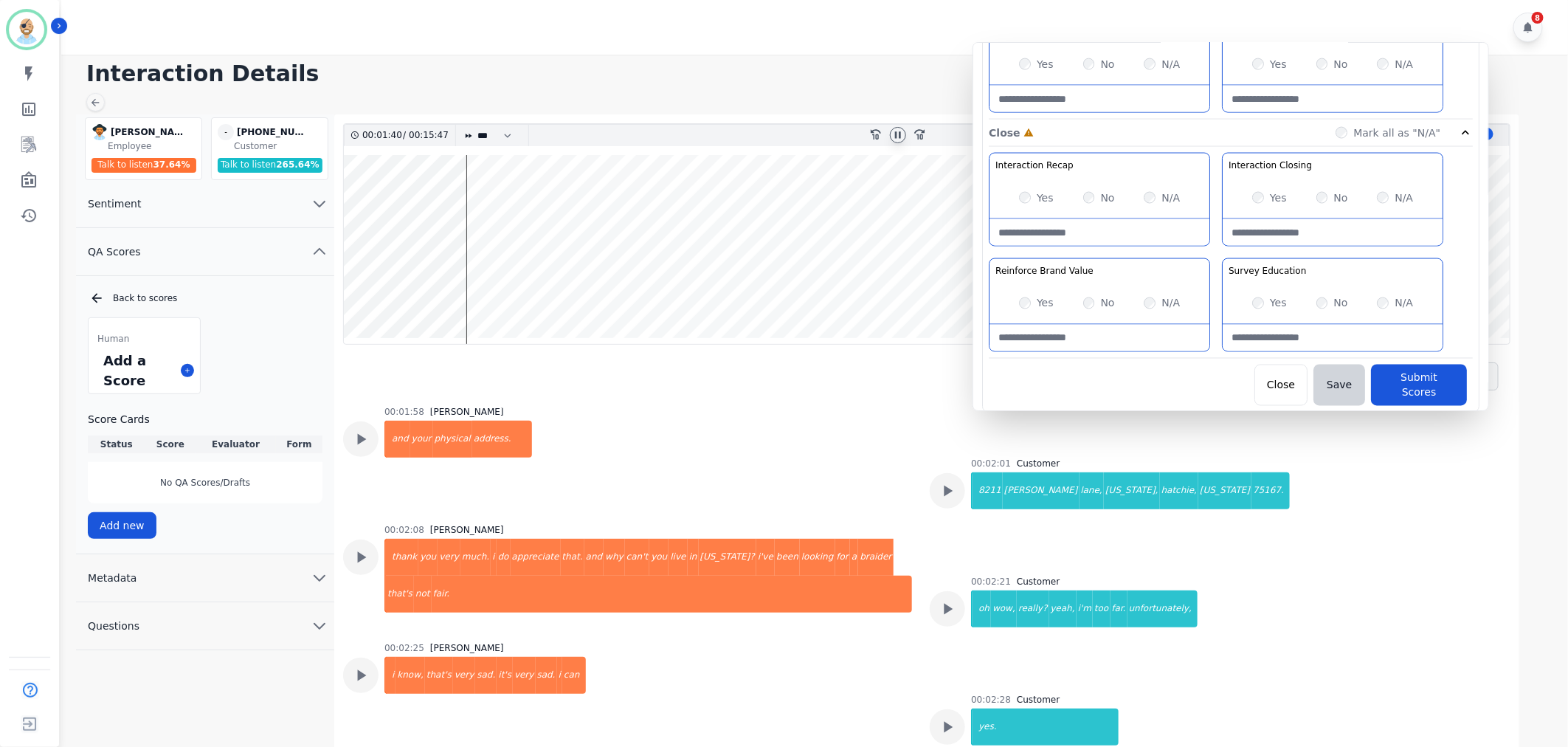
click at [1023, 311] on div "Yes" at bounding box center [1036, 304] width 35 height 15
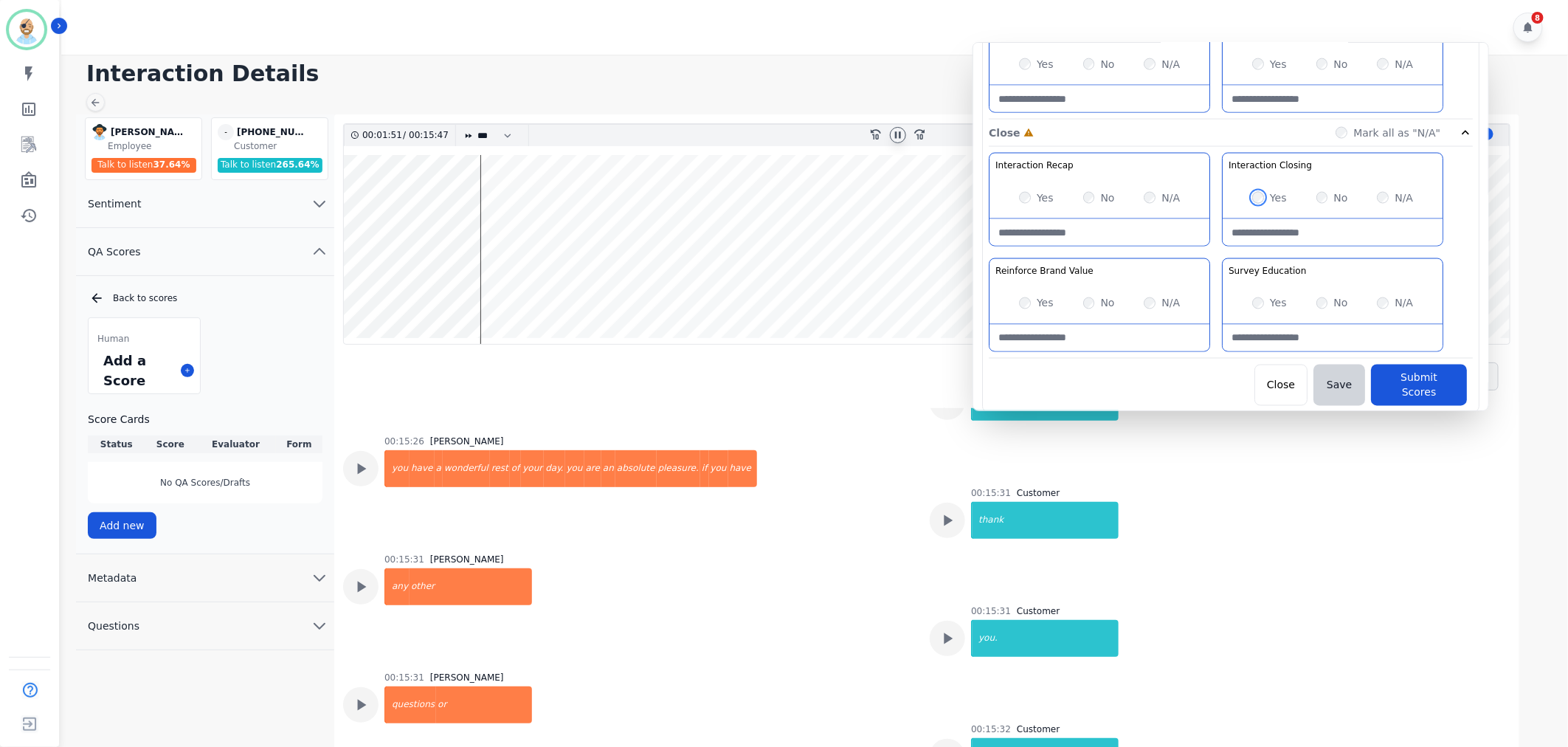
scroll to position [14505, 0]
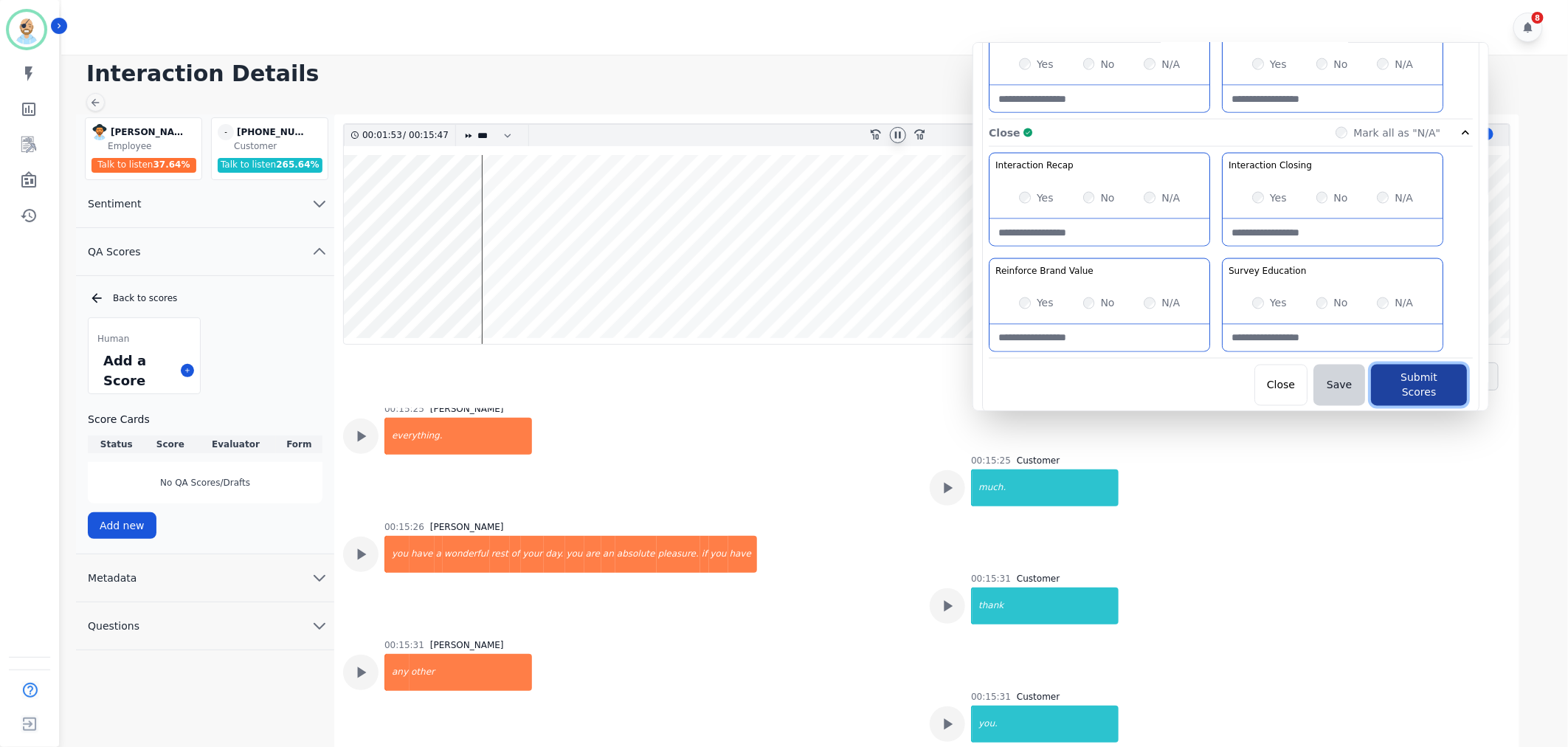
click at [1387, 378] on button "Submit Scores" at bounding box center [1419, 385] width 96 height 42
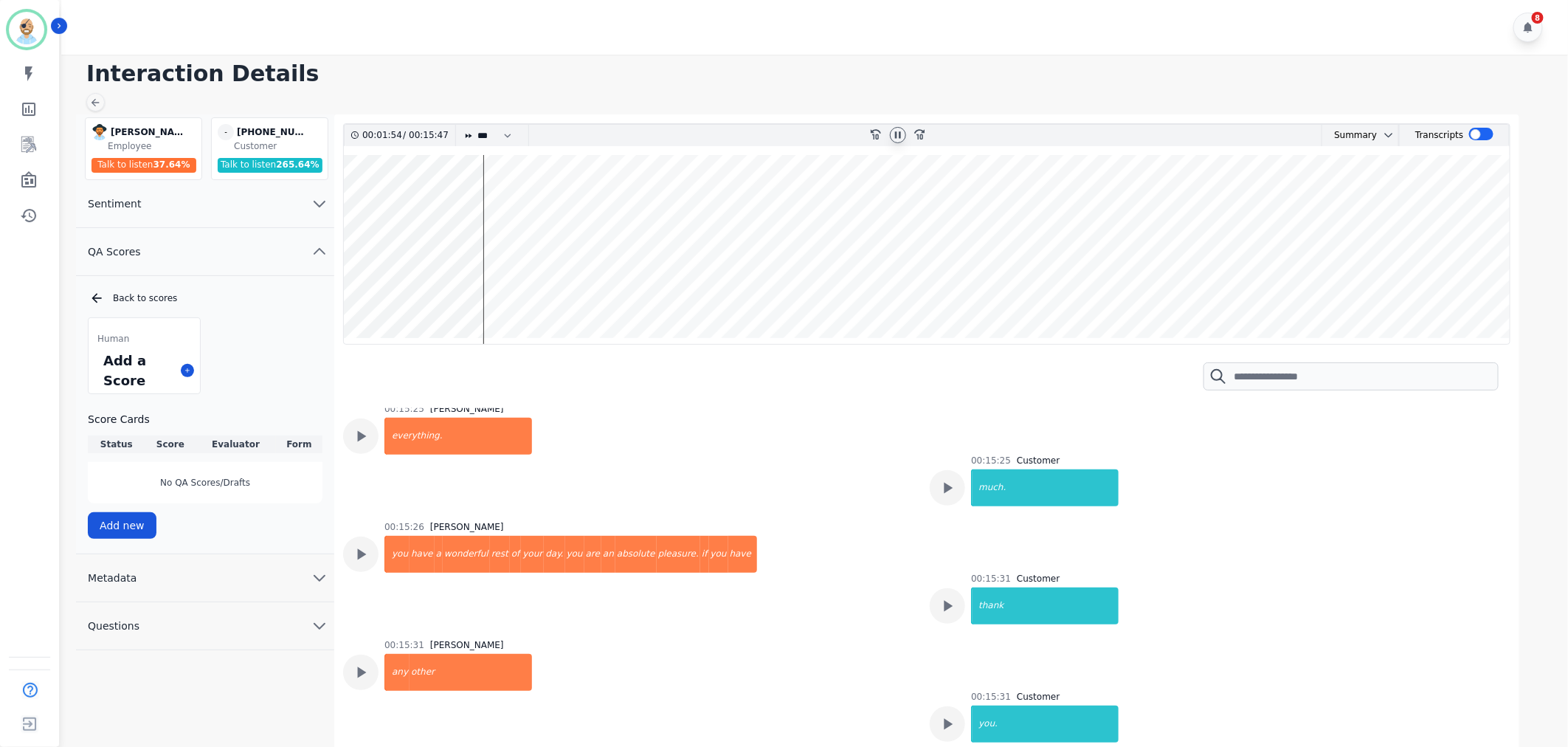
click at [893, 130] on icon at bounding box center [898, 135] width 12 height 12
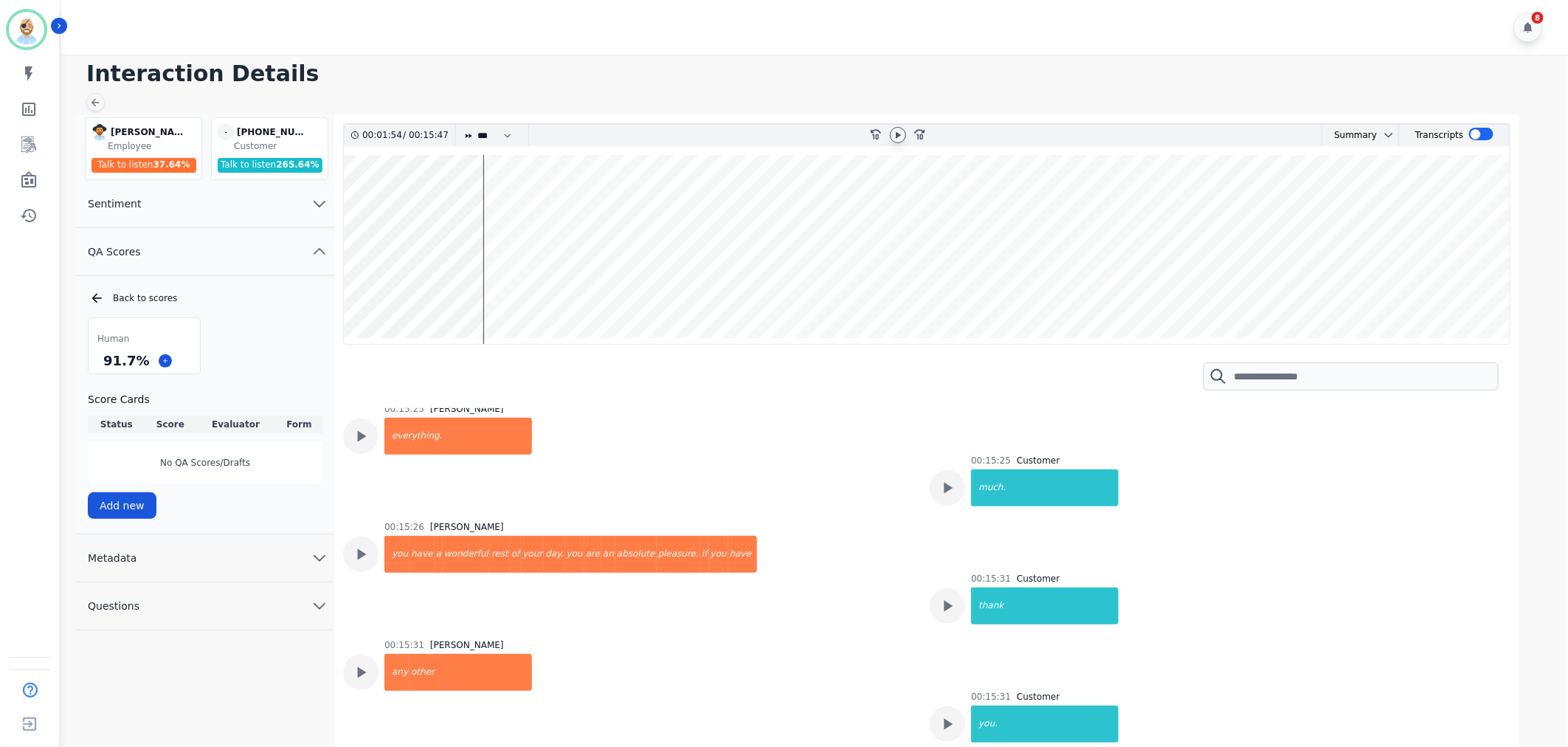
click at [725, 20] on div "8" at bounding box center [816, 27] width 1511 height 55
drag, startPoint x: 143, startPoint y: 365, endPoint x: 97, endPoint y: 367, distance: 46.0
click at [97, 367] on div "91.7 %" at bounding box center [144, 360] width 111 height 26
copy div "91.7 %"
drag, startPoint x: 1102, startPoint y: 33, endPoint x: 1090, endPoint y: 30, distance: 12.4
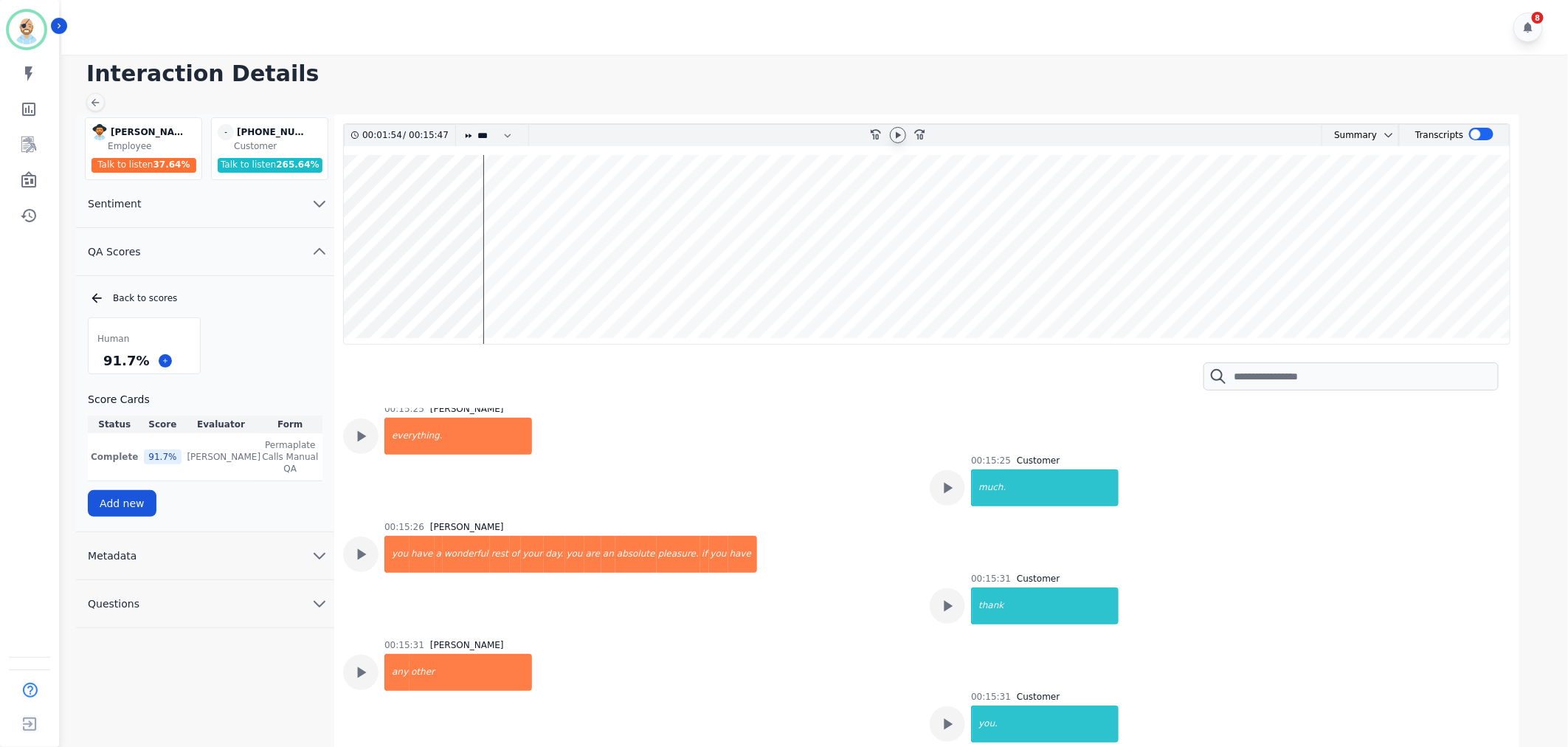
click at [1102, 33] on div "8" at bounding box center [816, 27] width 1511 height 55
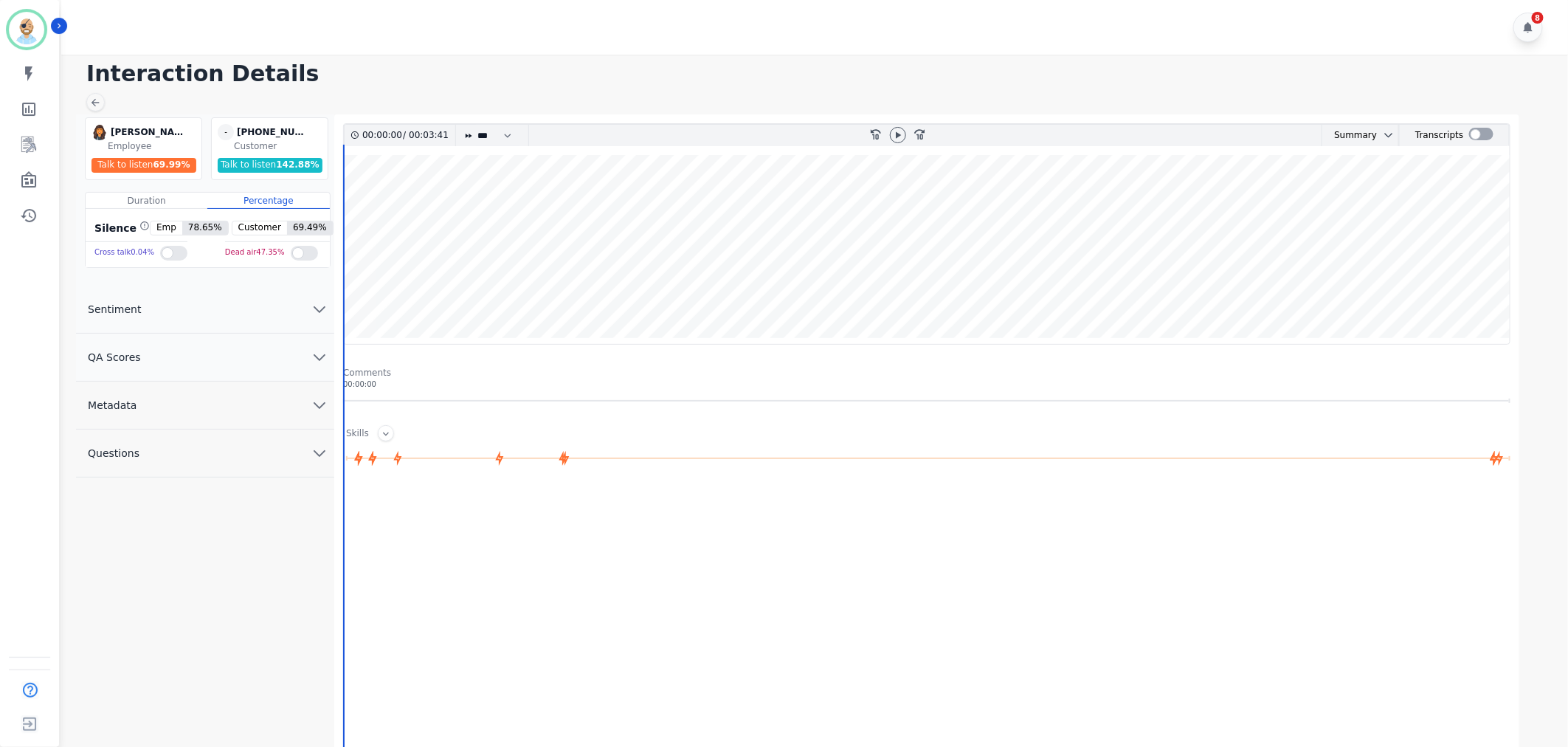
click at [229, 350] on button "QA Scores" at bounding box center [204, 357] width 258 height 48
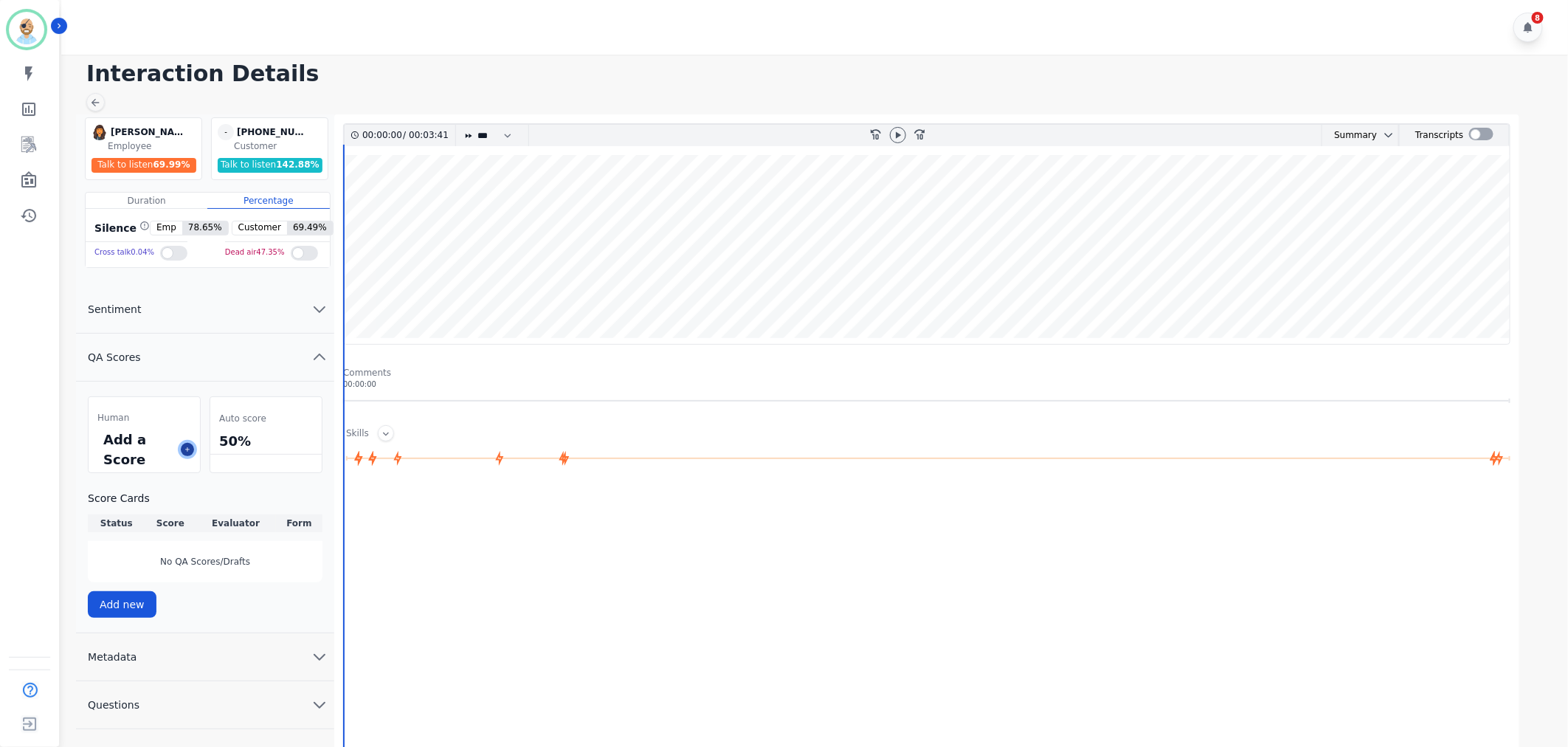
click at [189, 452] on icon at bounding box center [187, 449] width 7 height 7
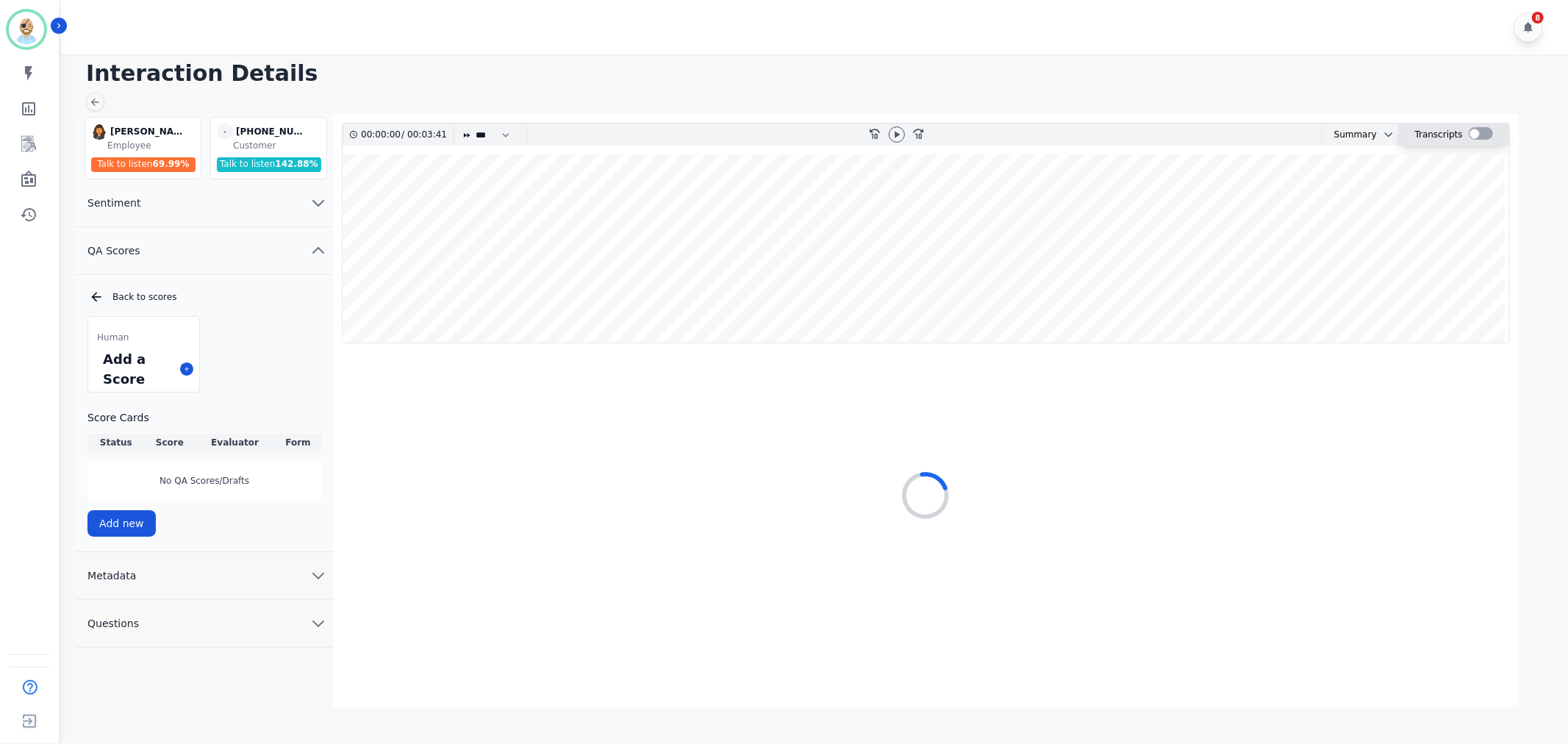
click at [1483, 135] on div at bounding box center [1481, 133] width 24 height 12
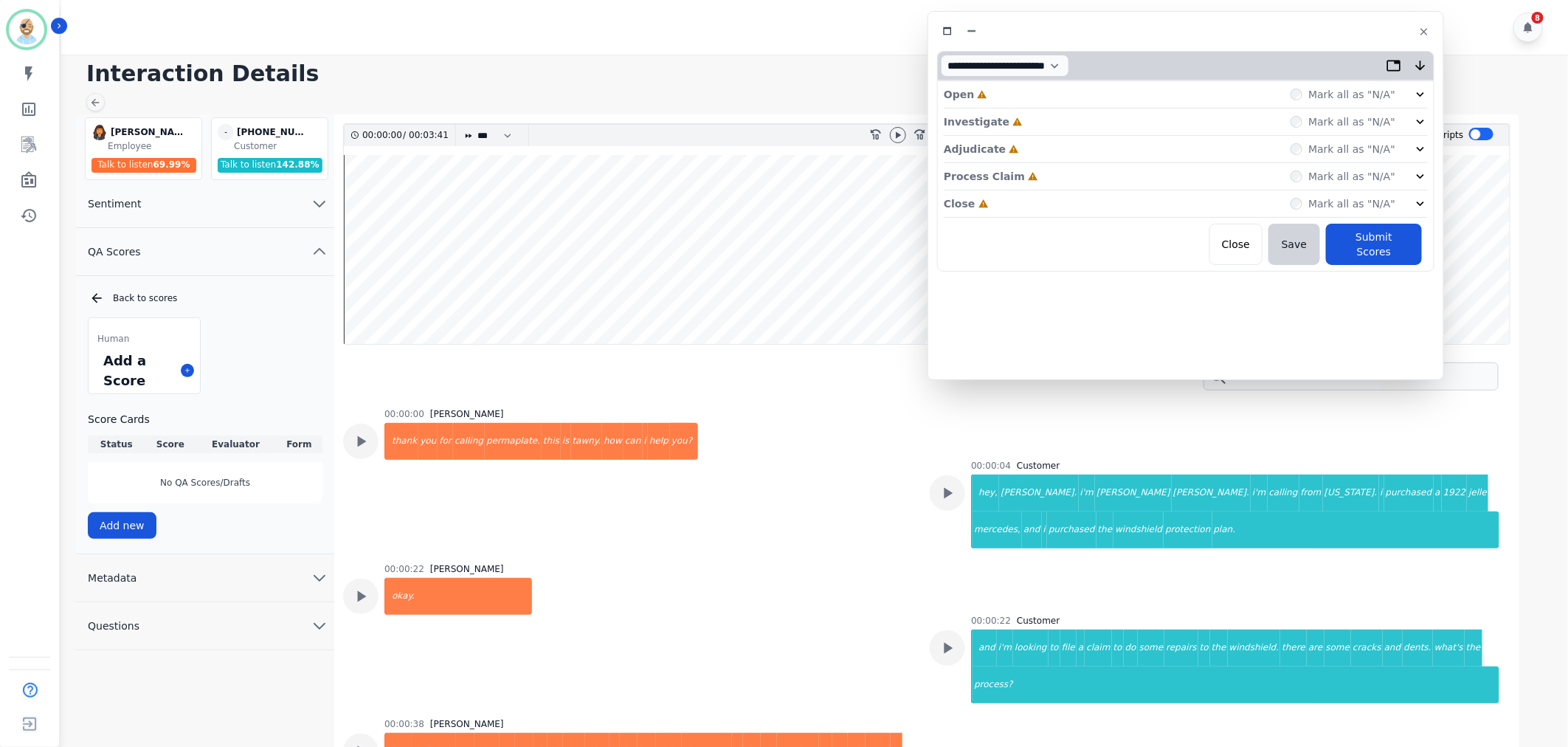
drag, startPoint x: 401, startPoint y: 76, endPoint x: 1260, endPoint y: 24, distance: 860.6
click at [1260, 24] on div at bounding box center [1186, 31] width 497 height 21
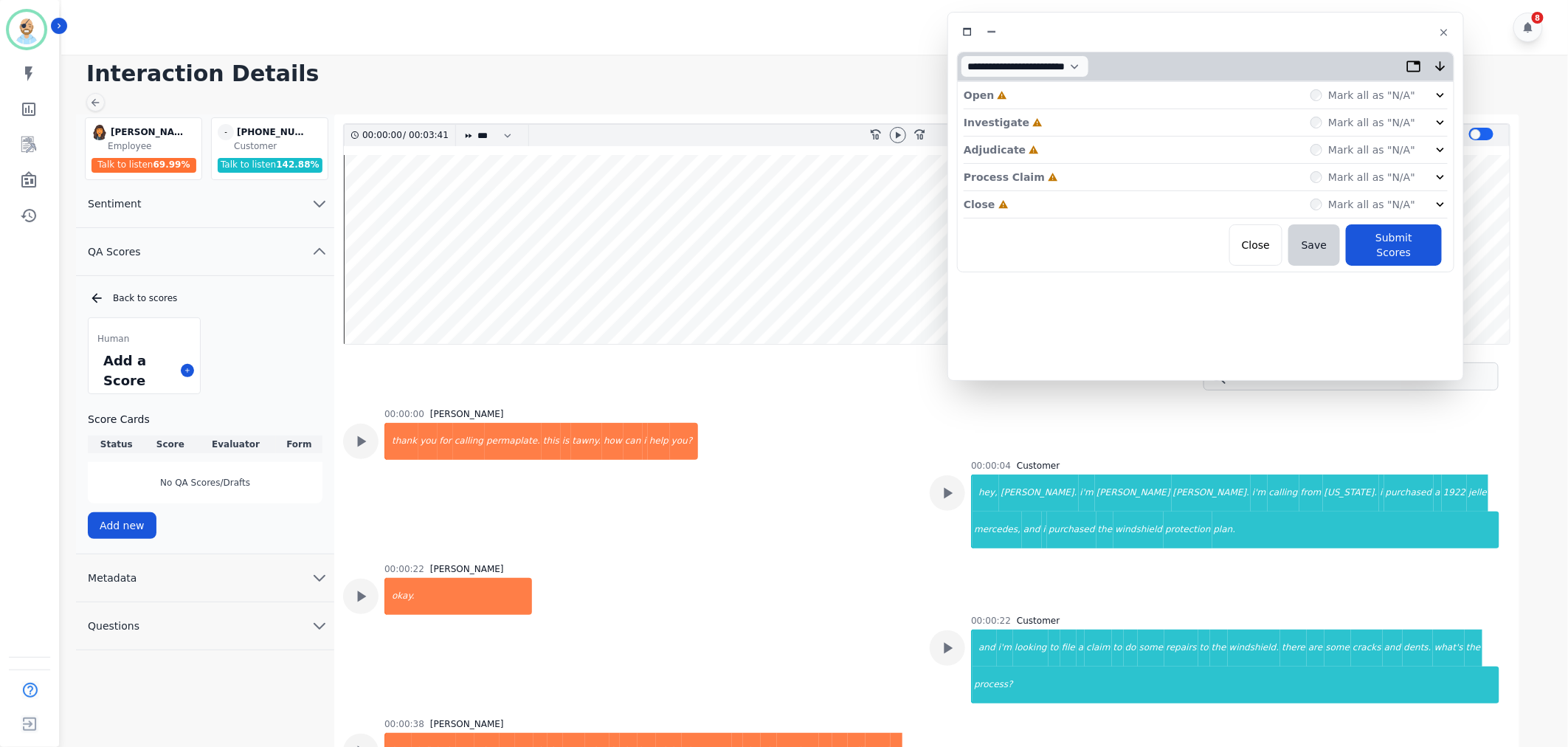
drag, startPoint x: 1260, startPoint y: 24, endPoint x: 1295, endPoint y: 31, distance: 35.7
click at [1295, 31] on div at bounding box center [1205, 32] width 497 height 21
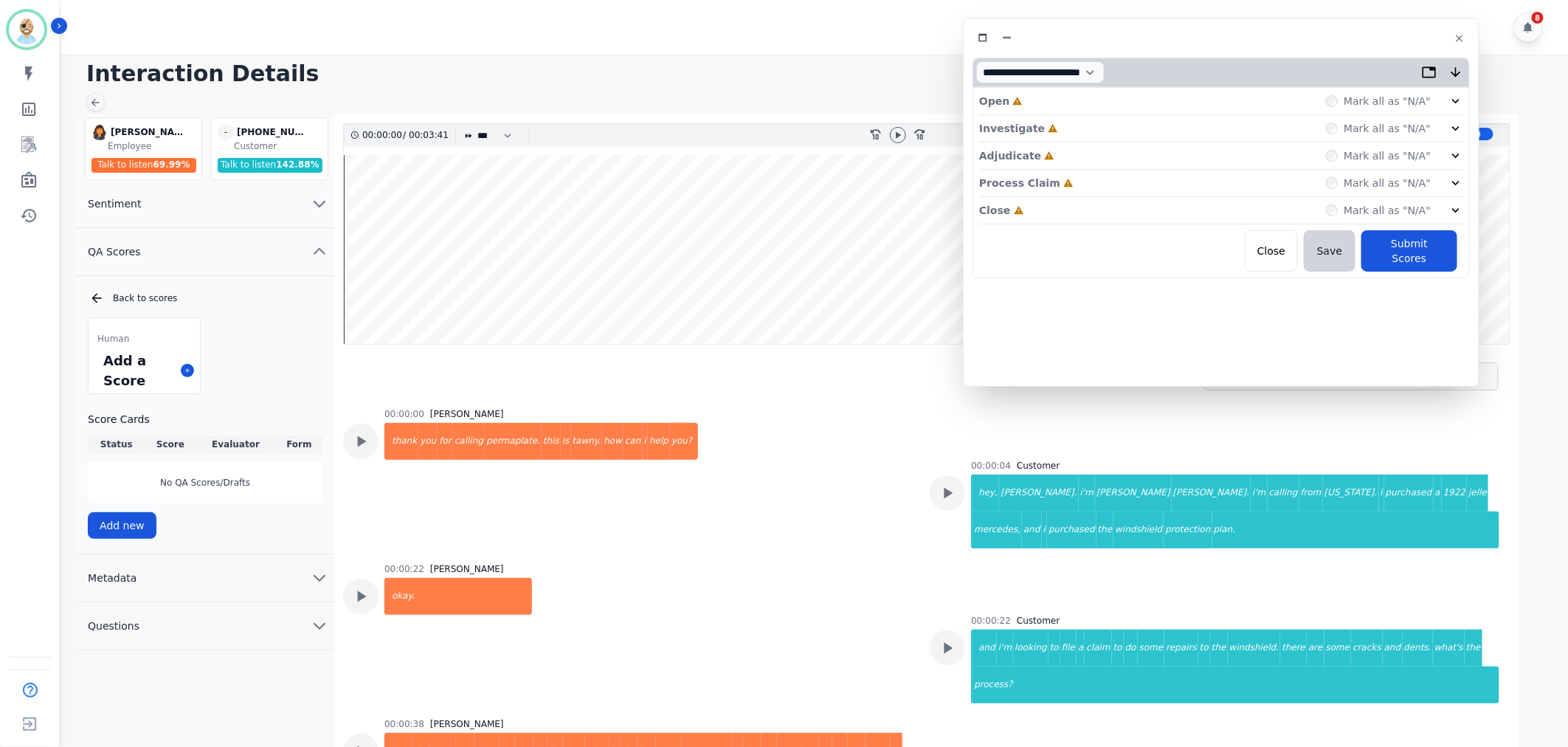
click at [1063, 208] on div "Close Incomplete Mark all as "N/A"" at bounding box center [1221, 211] width 484 height 28
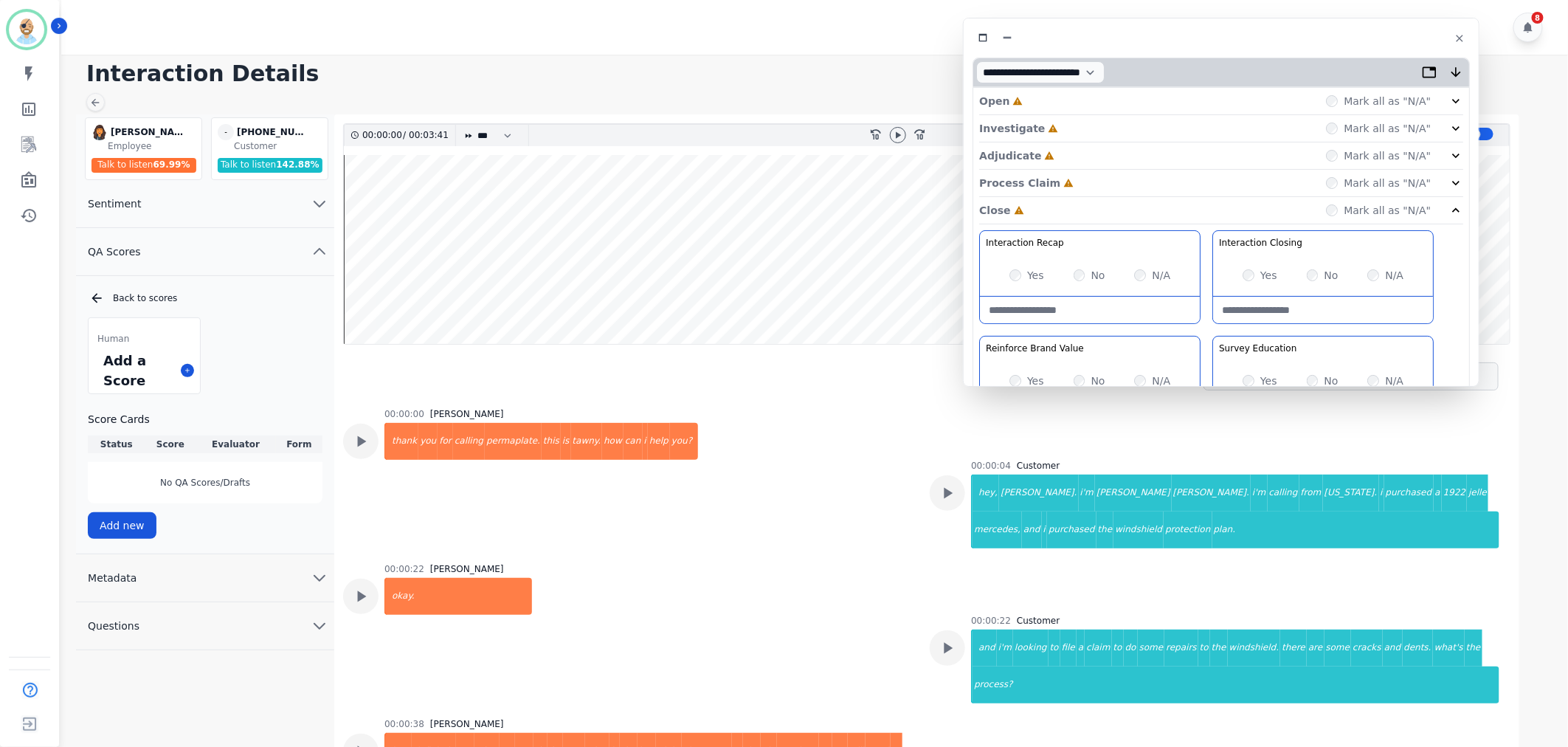
click at [1065, 182] on div "Process Claim Incomplete Mark all as "N/A"" at bounding box center [1221, 184] width 484 height 28
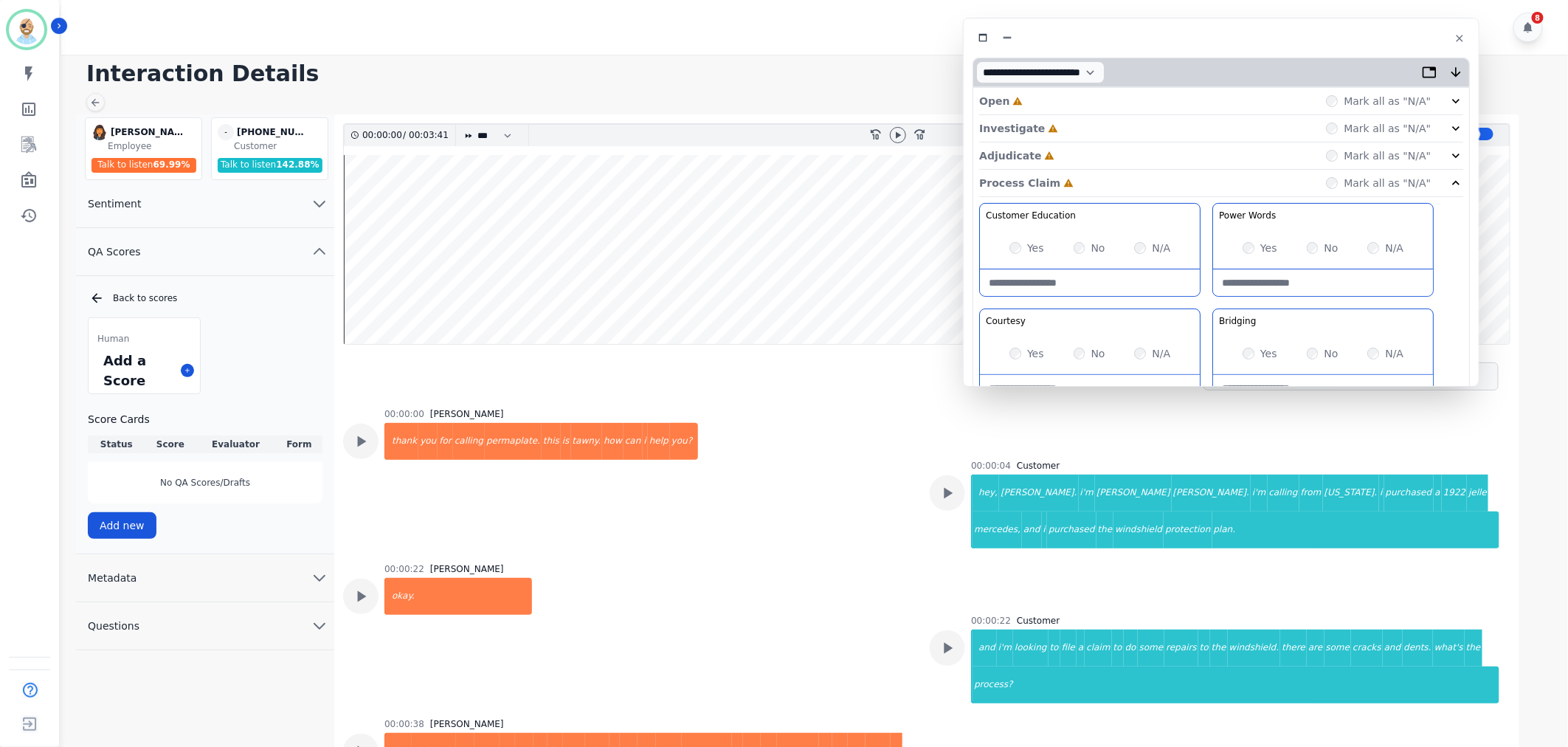
click at [1067, 157] on div "Adjudicate Incomplete Mark all as "N/A"" at bounding box center [1221, 156] width 484 height 28
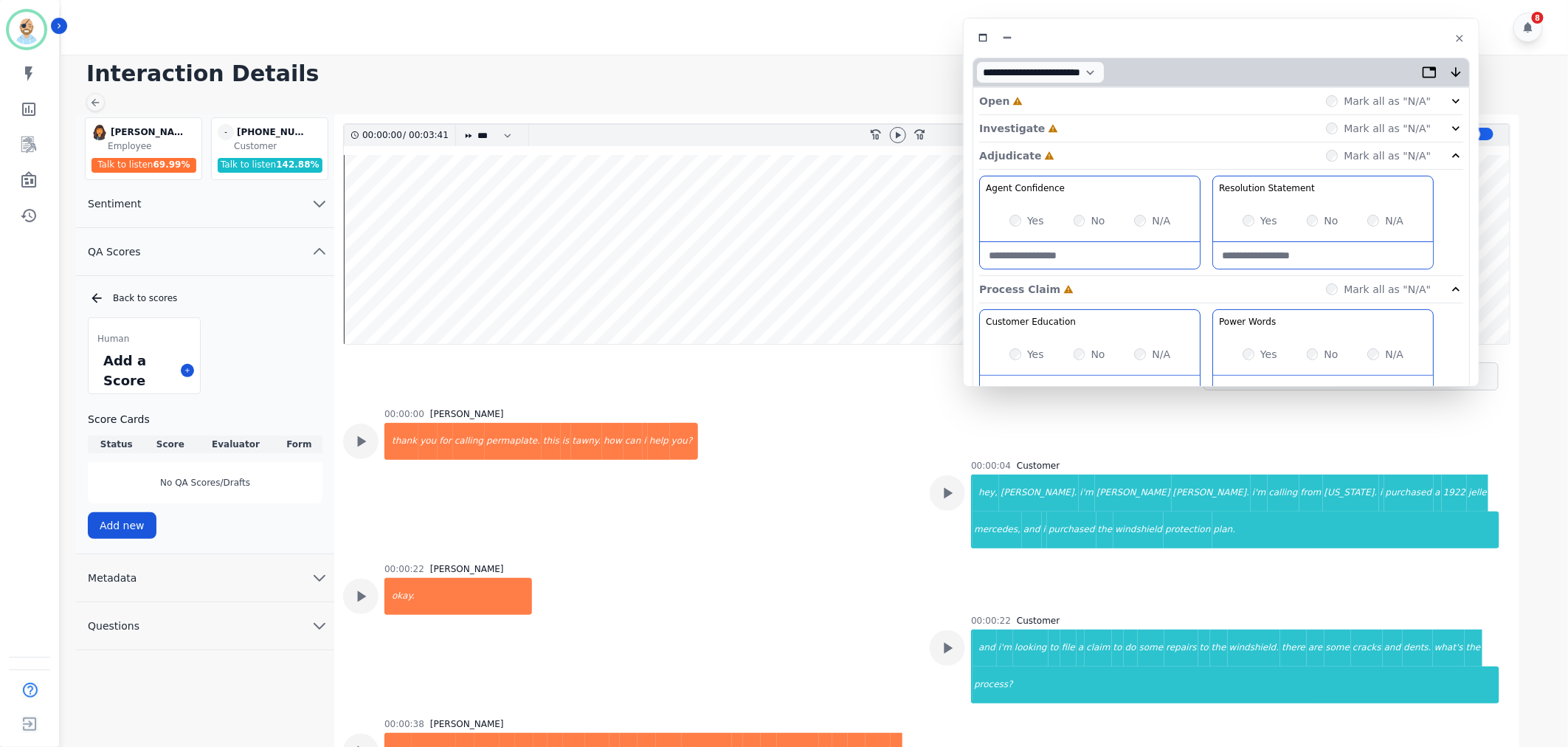
click at [1065, 128] on div "Investigate Incomplete Mark all as "N/A"" at bounding box center [1221, 129] width 484 height 28
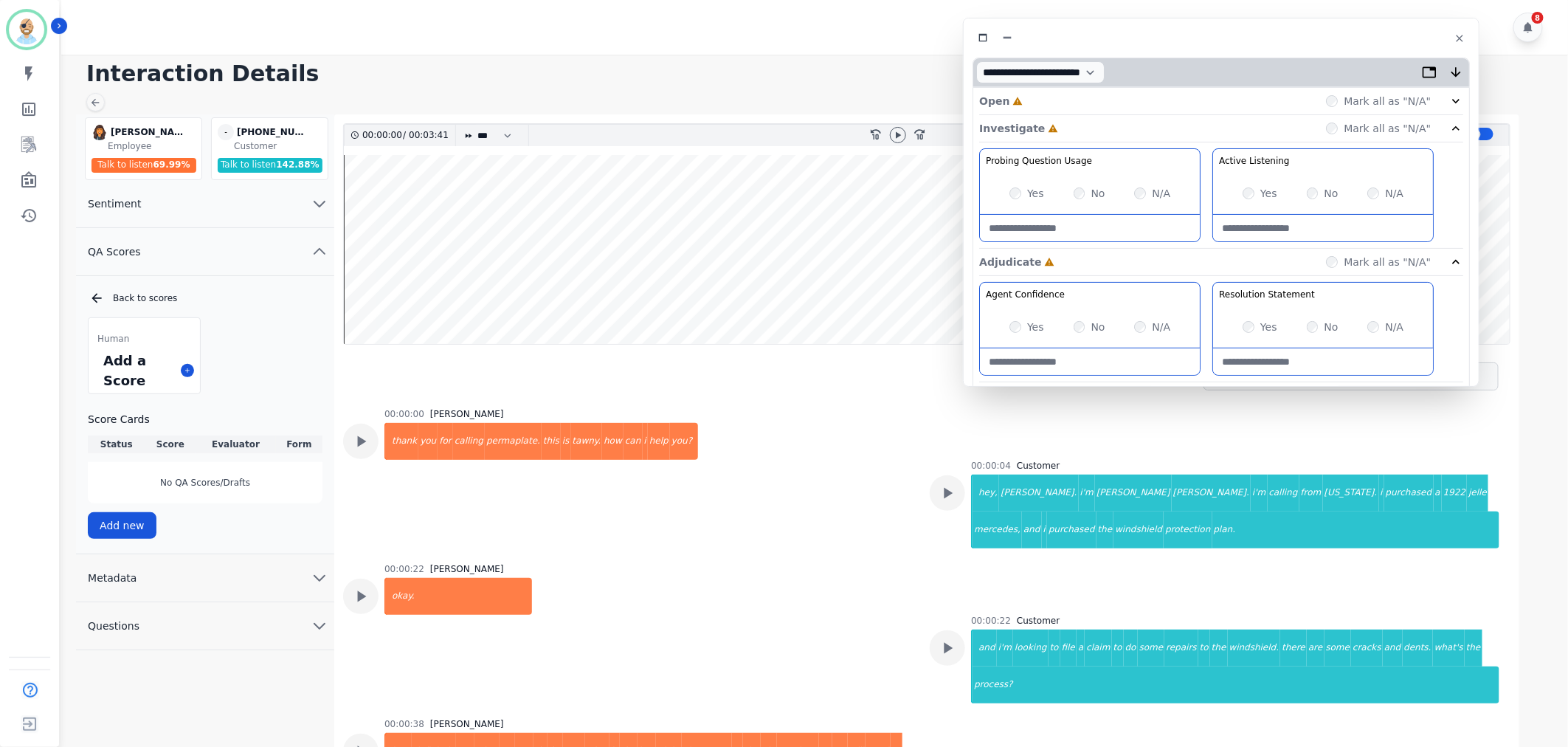
click at [1061, 101] on div "Open Incomplete Mark all as "N/A"" at bounding box center [1221, 102] width 484 height 28
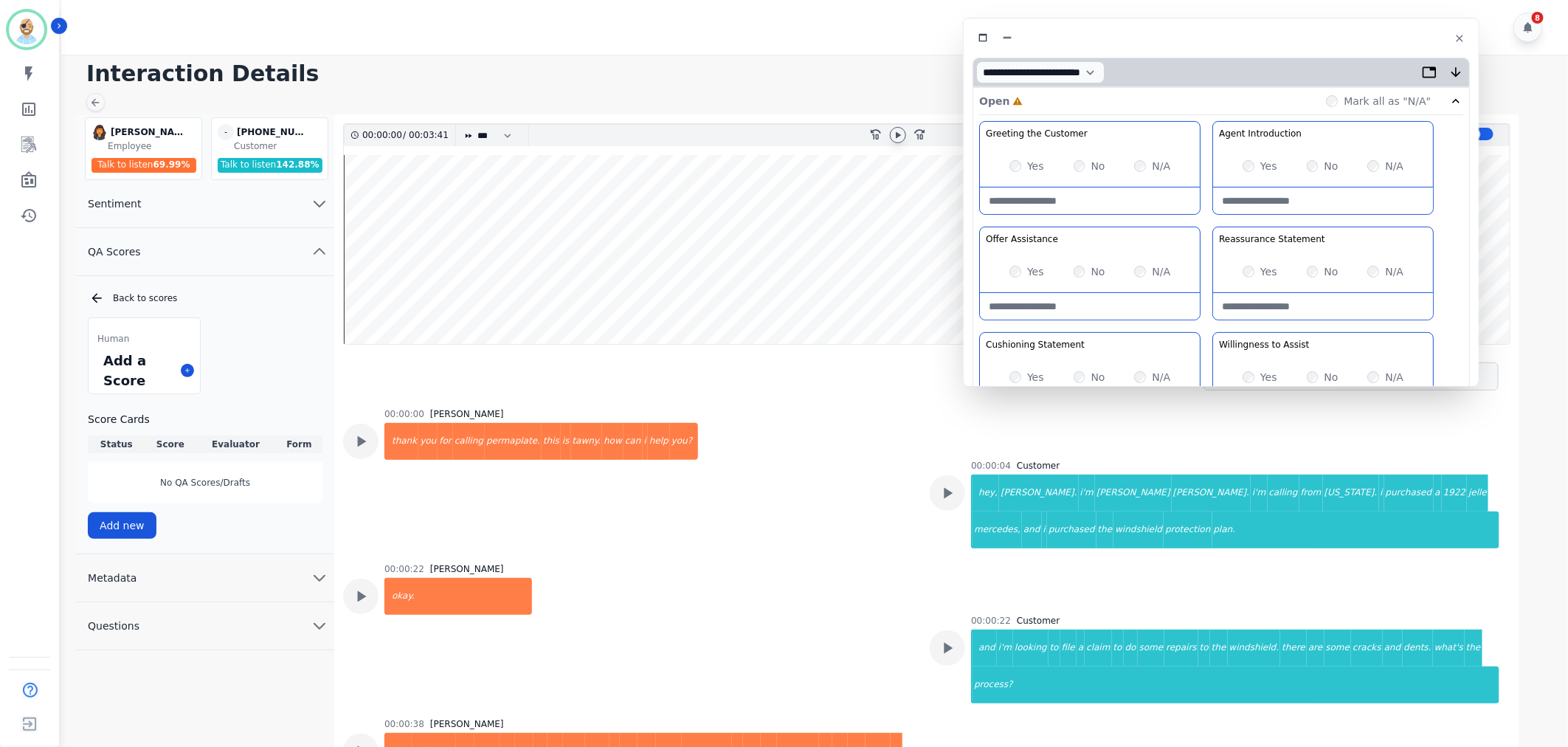
click at [902, 138] on icon at bounding box center [898, 135] width 12 height 12
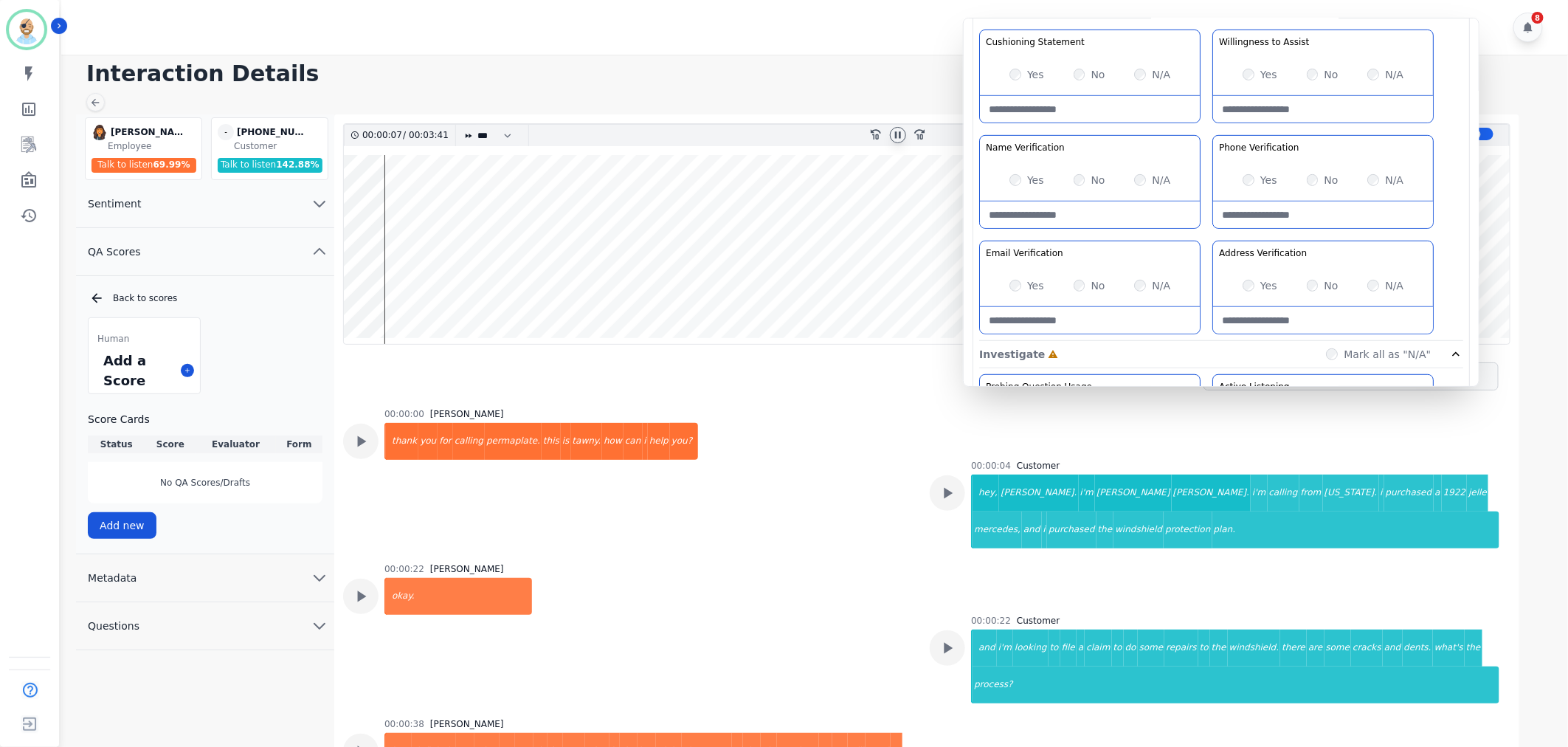
scroll to position [328, 0]
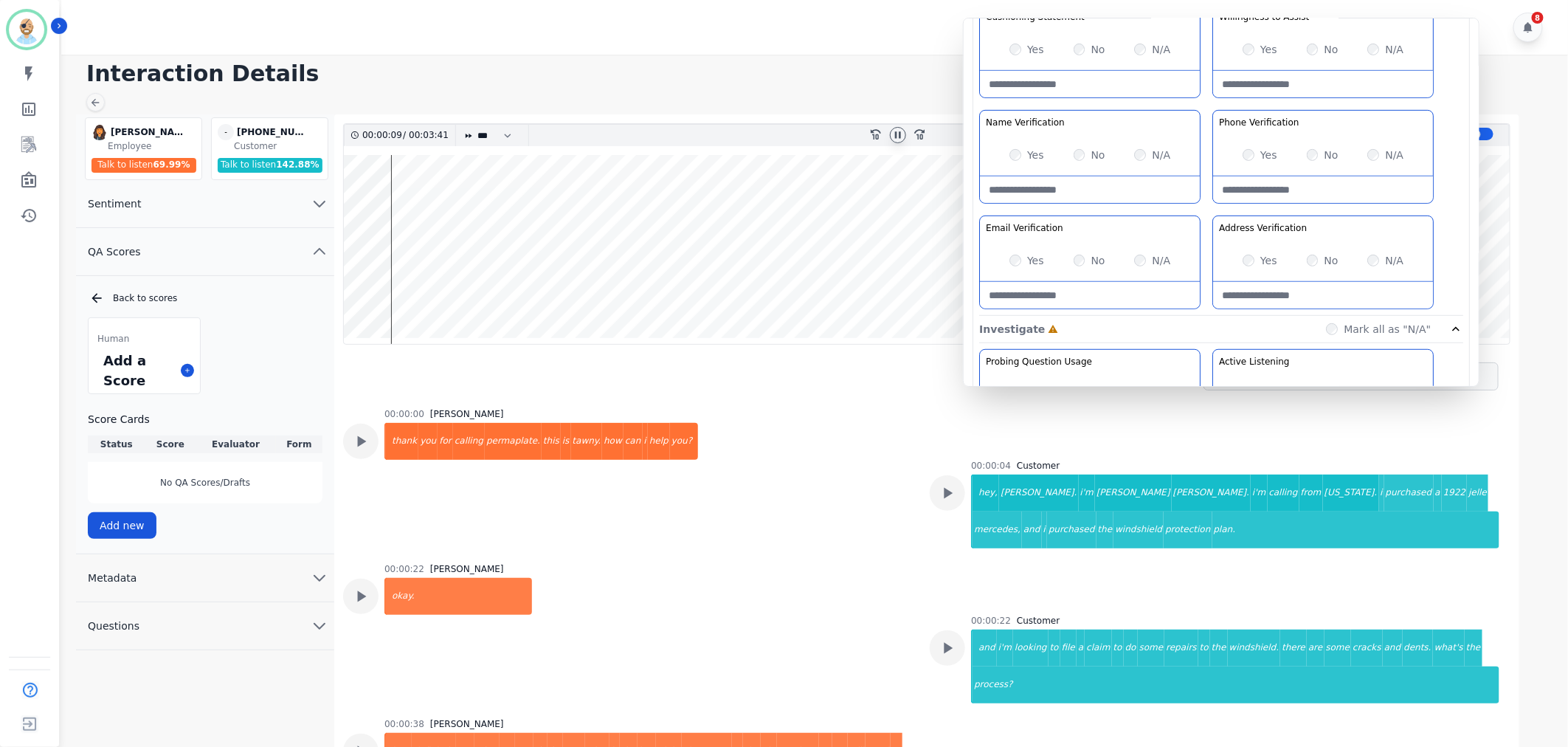
click at [1211, 106] on div "Greeting the Customer Welcome is where we quickly greet our customer as a known…" at bounding box center [1221, 55] width 484 height 522
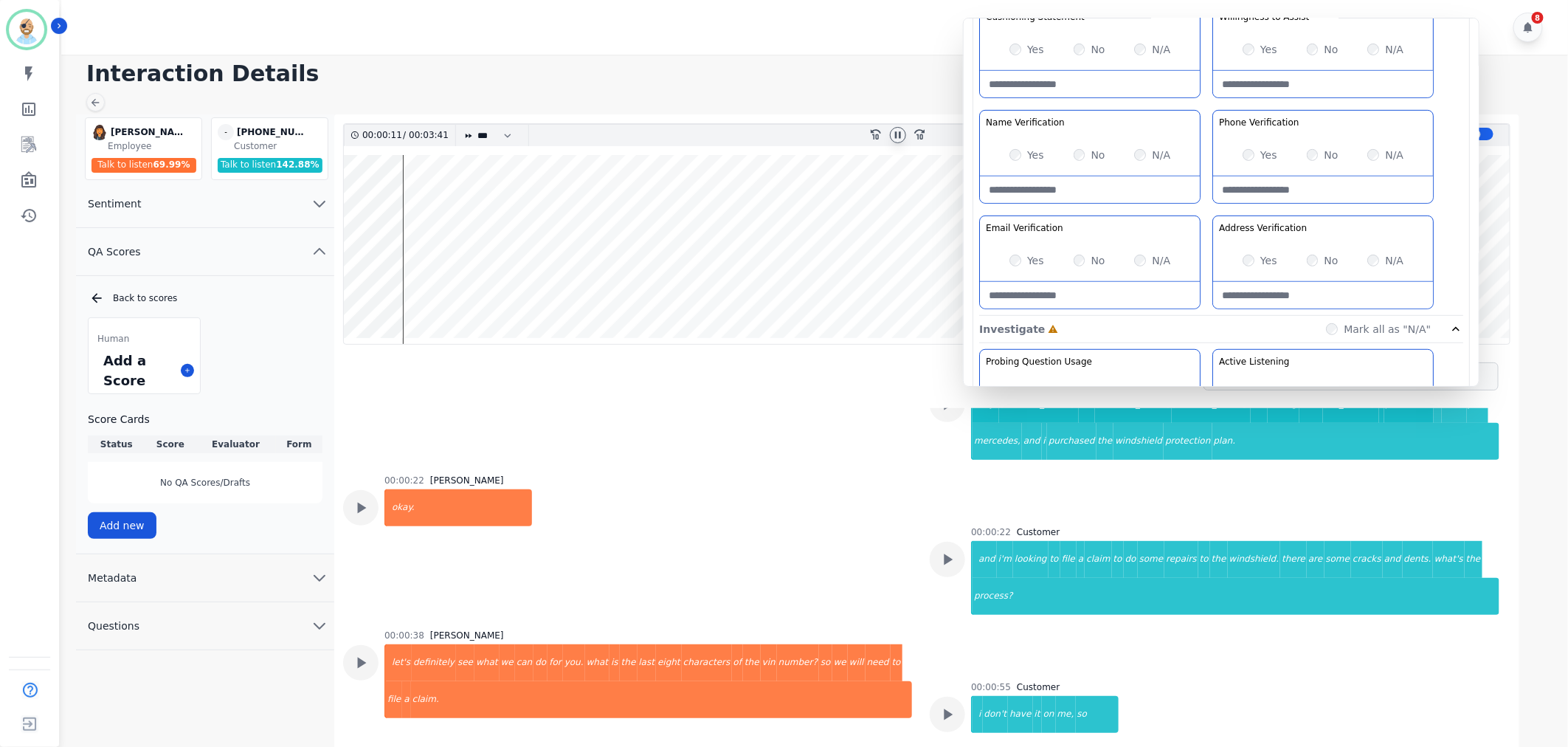
scroll to position [0, 0]
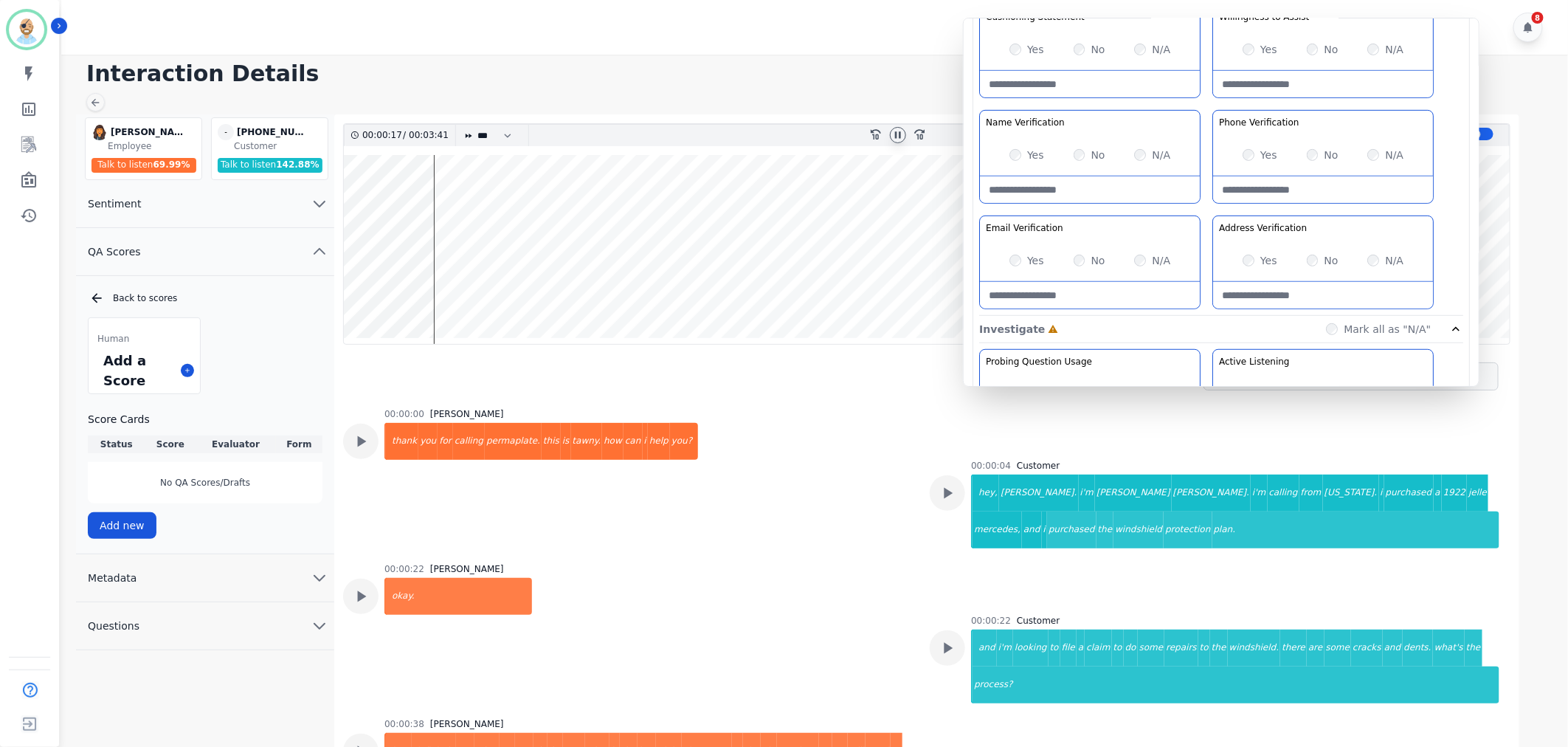
click at [895, 513] on div "00:00:00 Tawnee Eley thank you for calling permaplate. this is tawny. how can i…" at bounding box center [627, 476] width 569 height 138
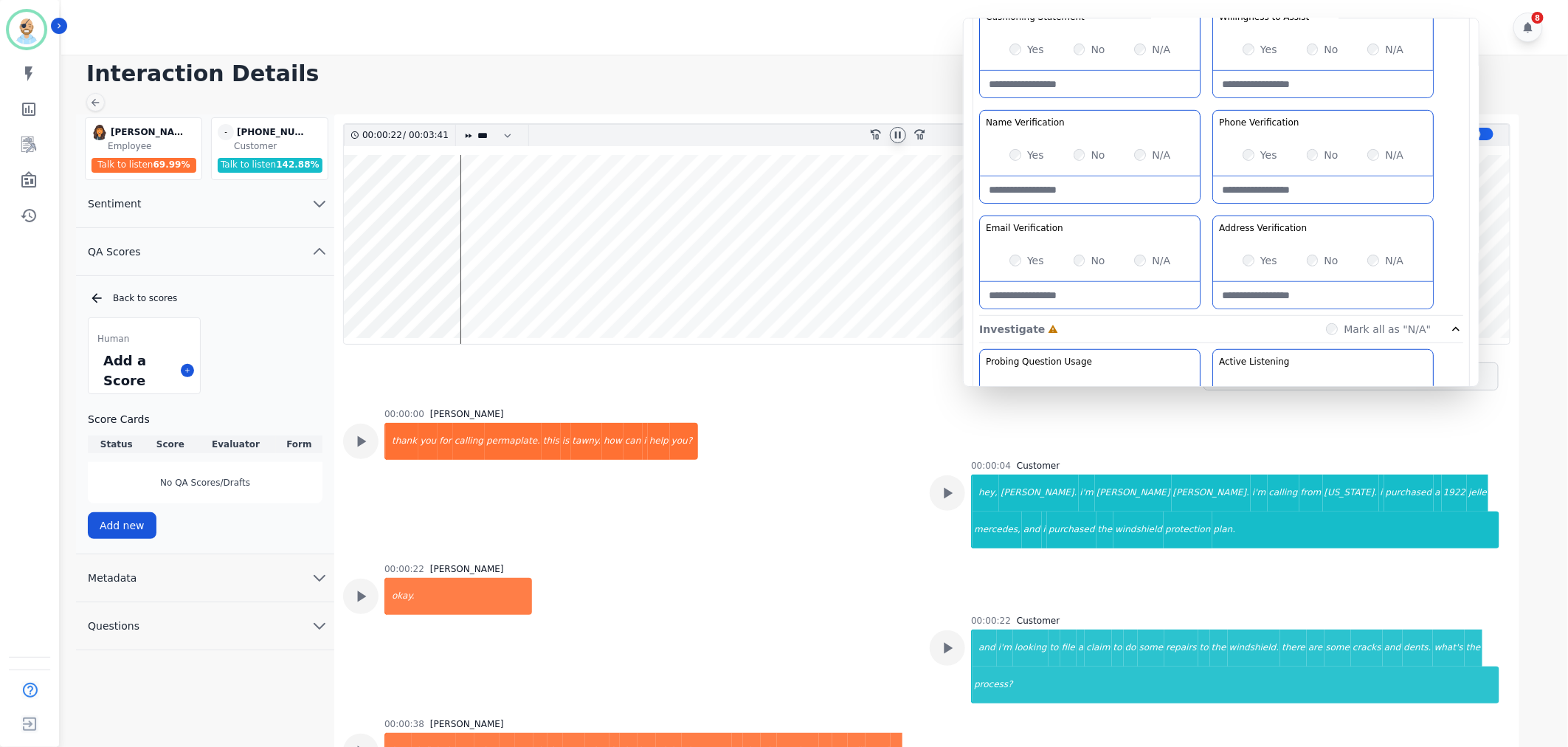
click at [901, 135] on icon at bounding box center [898, 135] width 12 height 12
click at [859, 514] on div "00:00:00 Tawnee Eley thank you for calling permaplate. this is tawny. how can i…" at bounding box center [627, 476] width 569 height 138
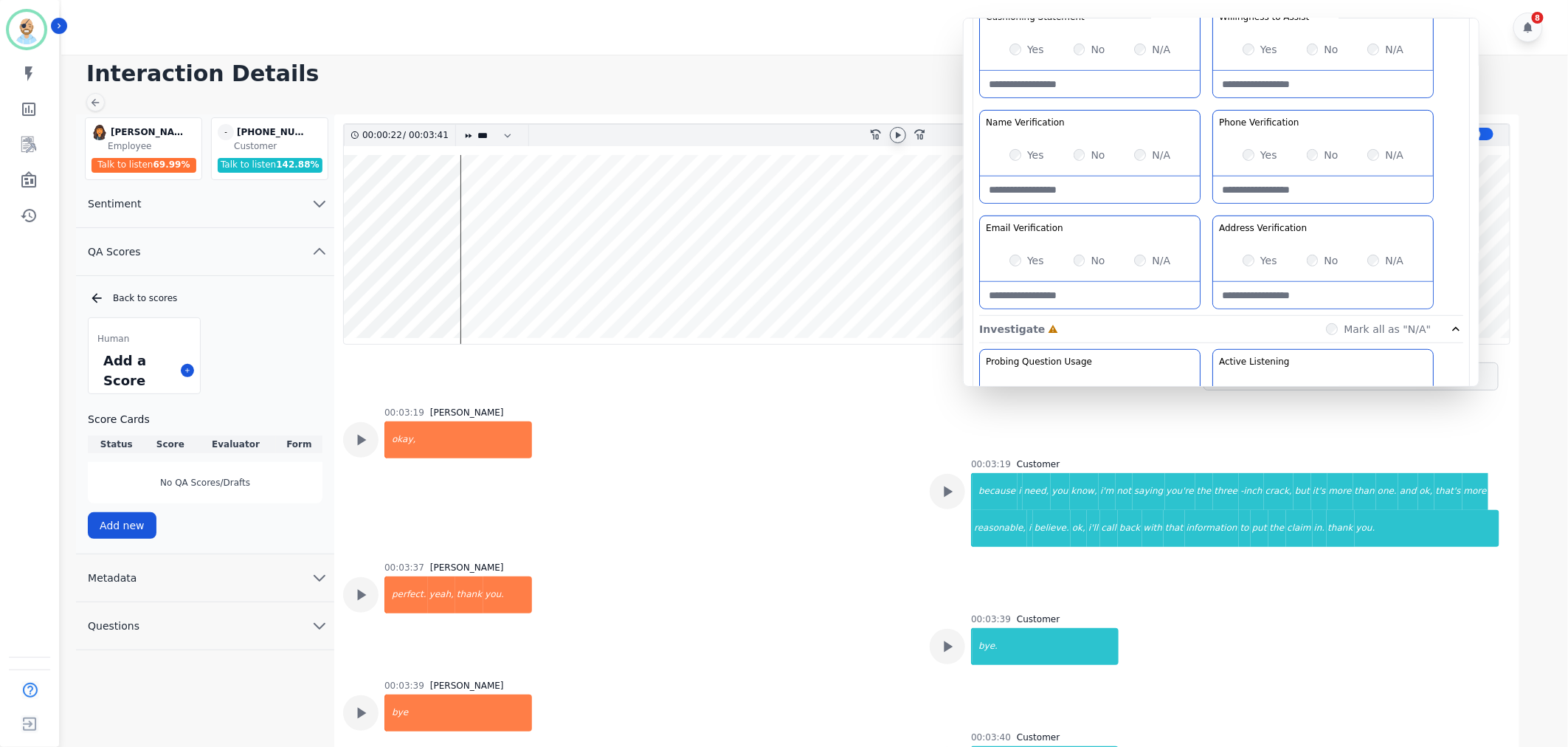
scroll to position [1478, 0]
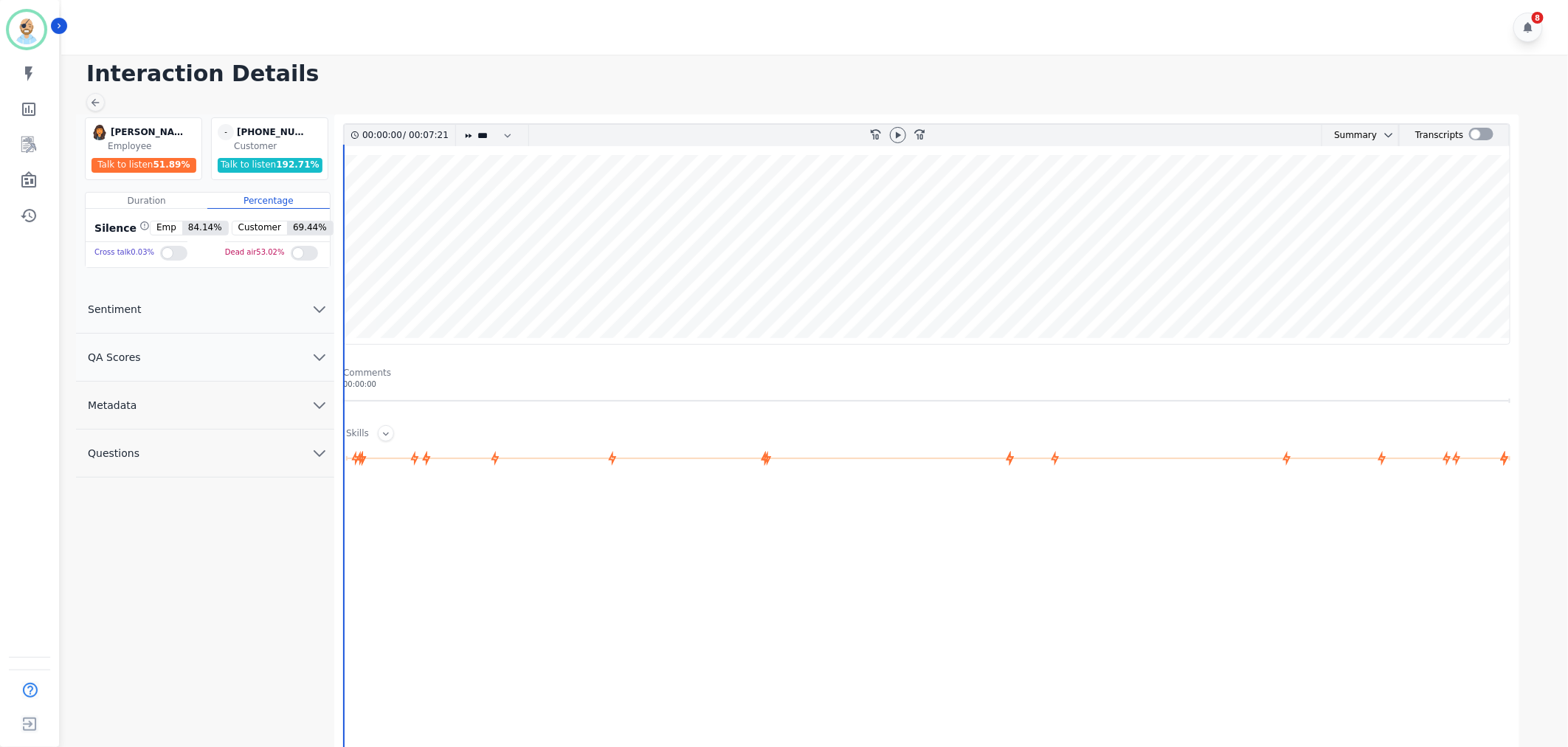
drag, startPoint x: 222, startPoint y: 351, endPoint x: 214, endPoint y: 360, distance: 12.0
click at [222, 351] on button "QA Scores" at bounding box center [204, 357] width 258 height 48
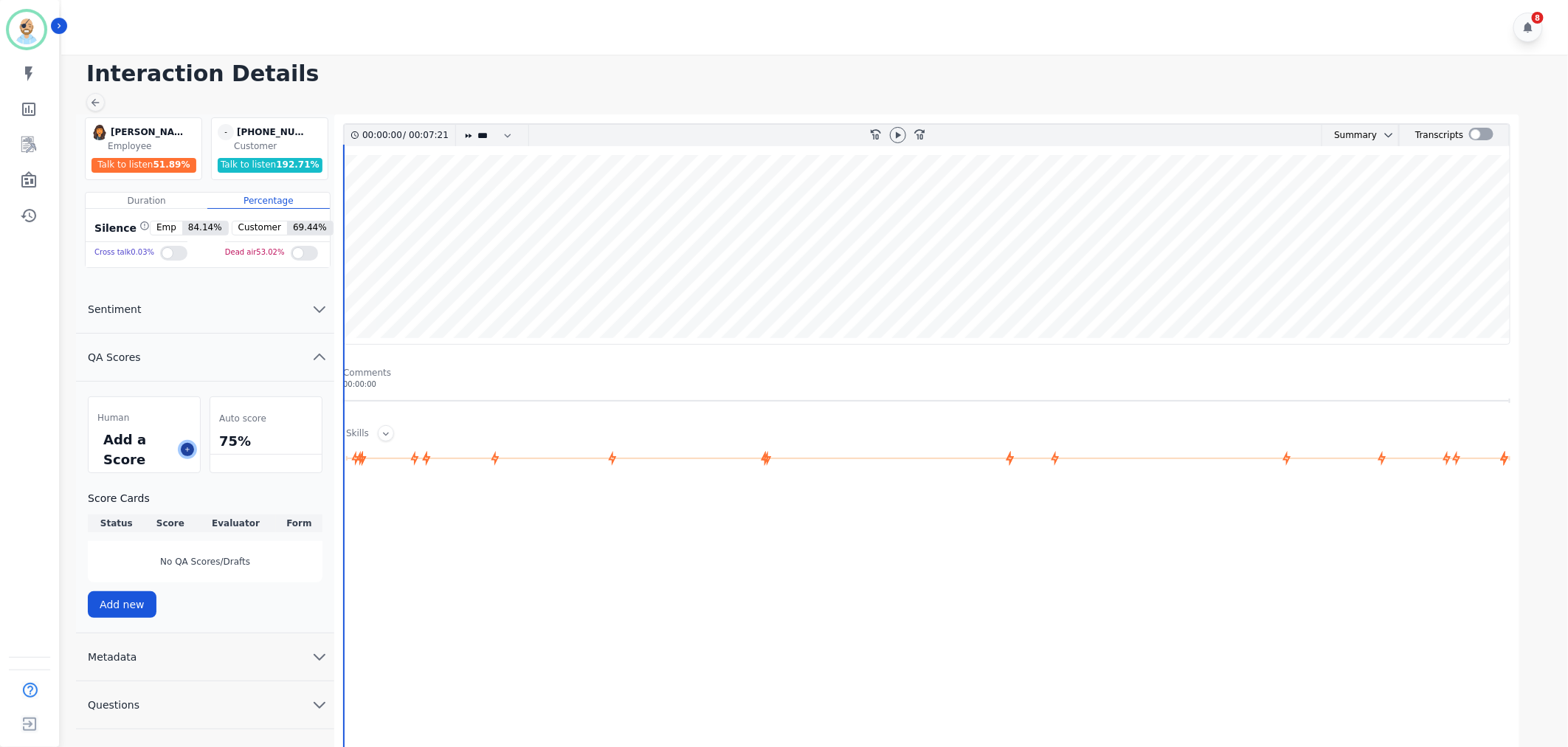
click at [190, 451] on icon at bounding box center [187, 449] width 7 height 7
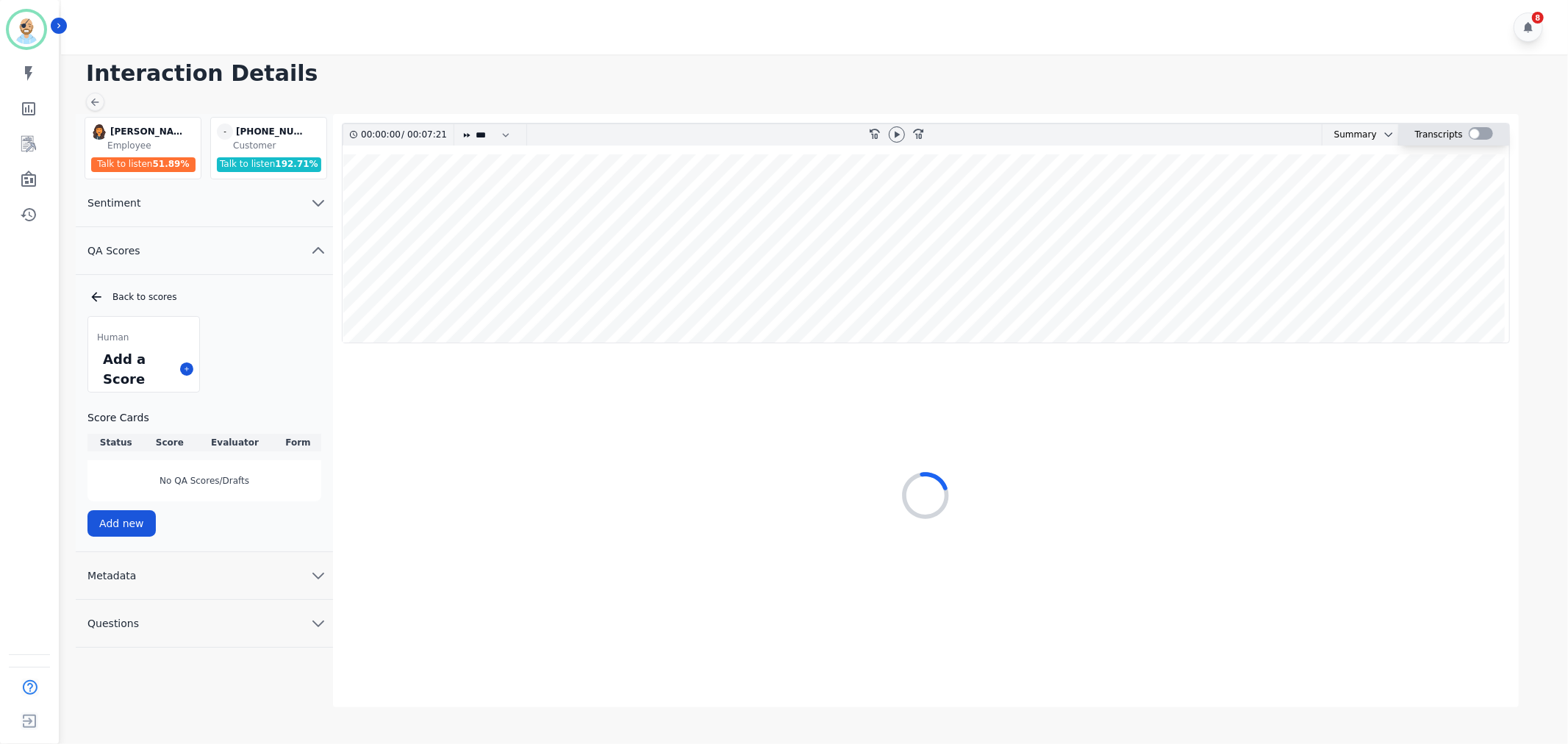
click at [1476, 132] on div at bounding box center [1481, 133] width 24 height 12
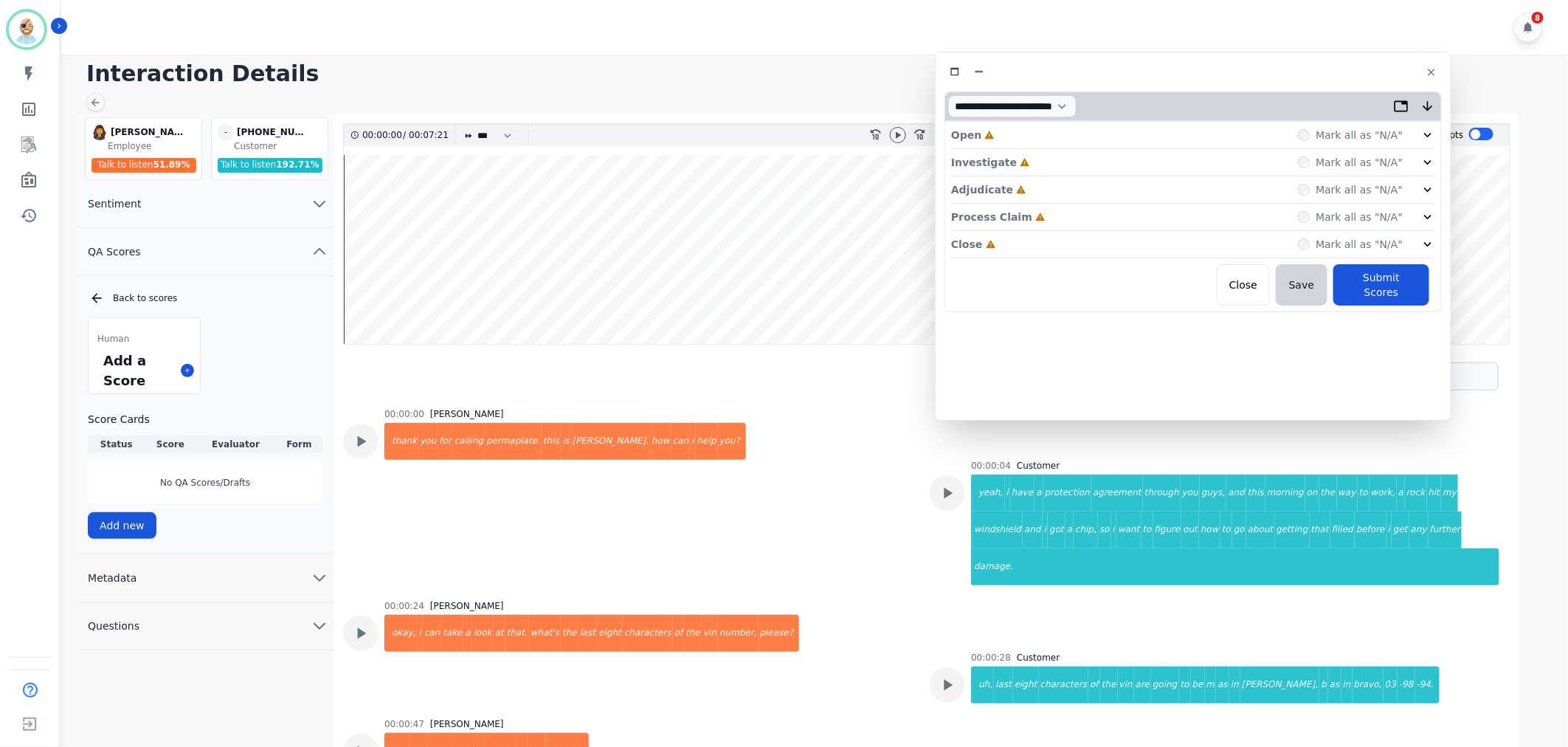
drag, startPoint x: 297, startPoint y: 77, endPoint x: 1168, endPoint y: 68, distance: 871.0
click at [1168, 68] on div at bounding box center [1193, 72] width 497 height 21
click at [1030, 234] on div "Close Incomplete Mark all as "N/A"" at bounding box center [1193, 245] width 484 height 28
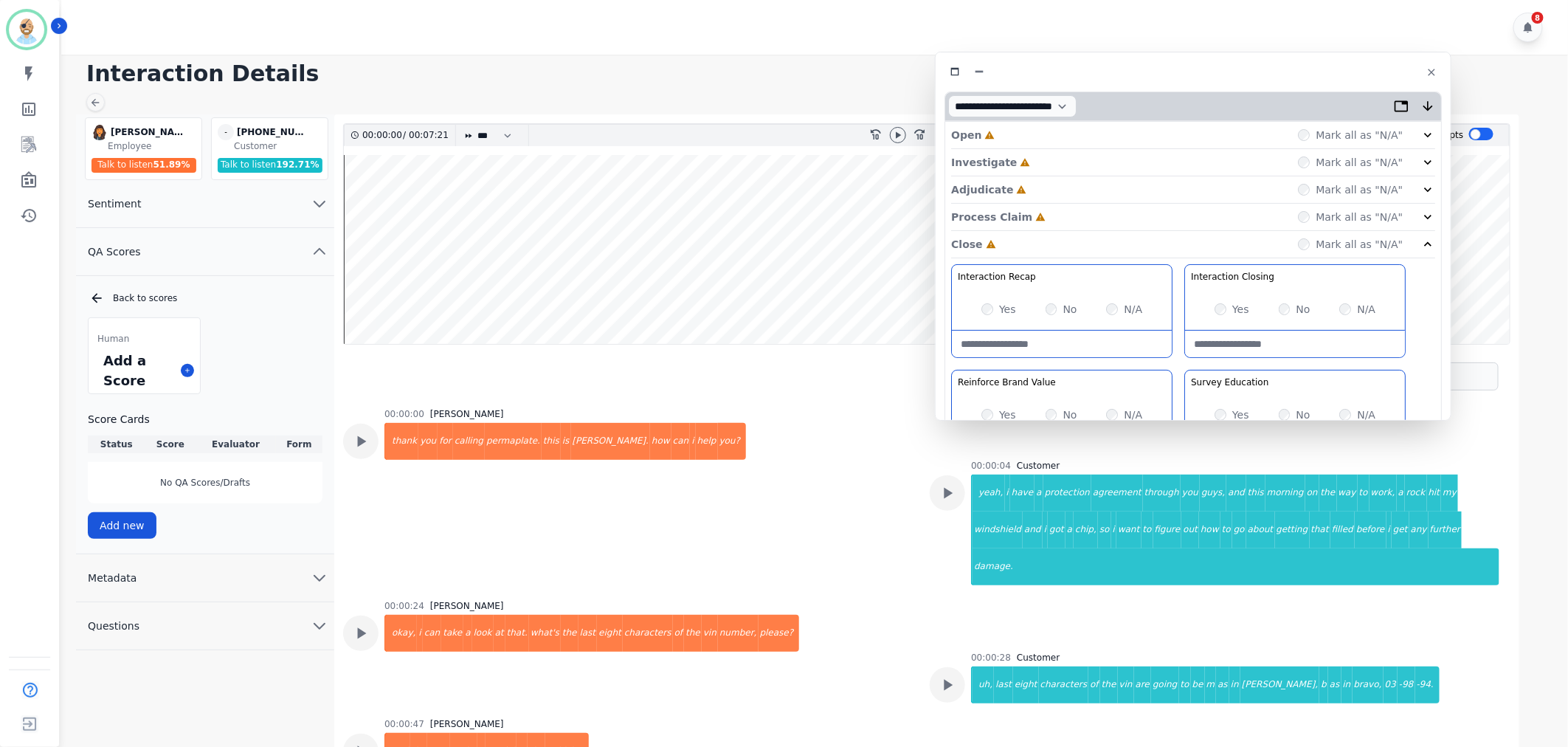
click at [1041, 218] on div "Process Claim Incomplete Mark all as "N/A"" at bounding box center [1193, 217] width 484 height 28
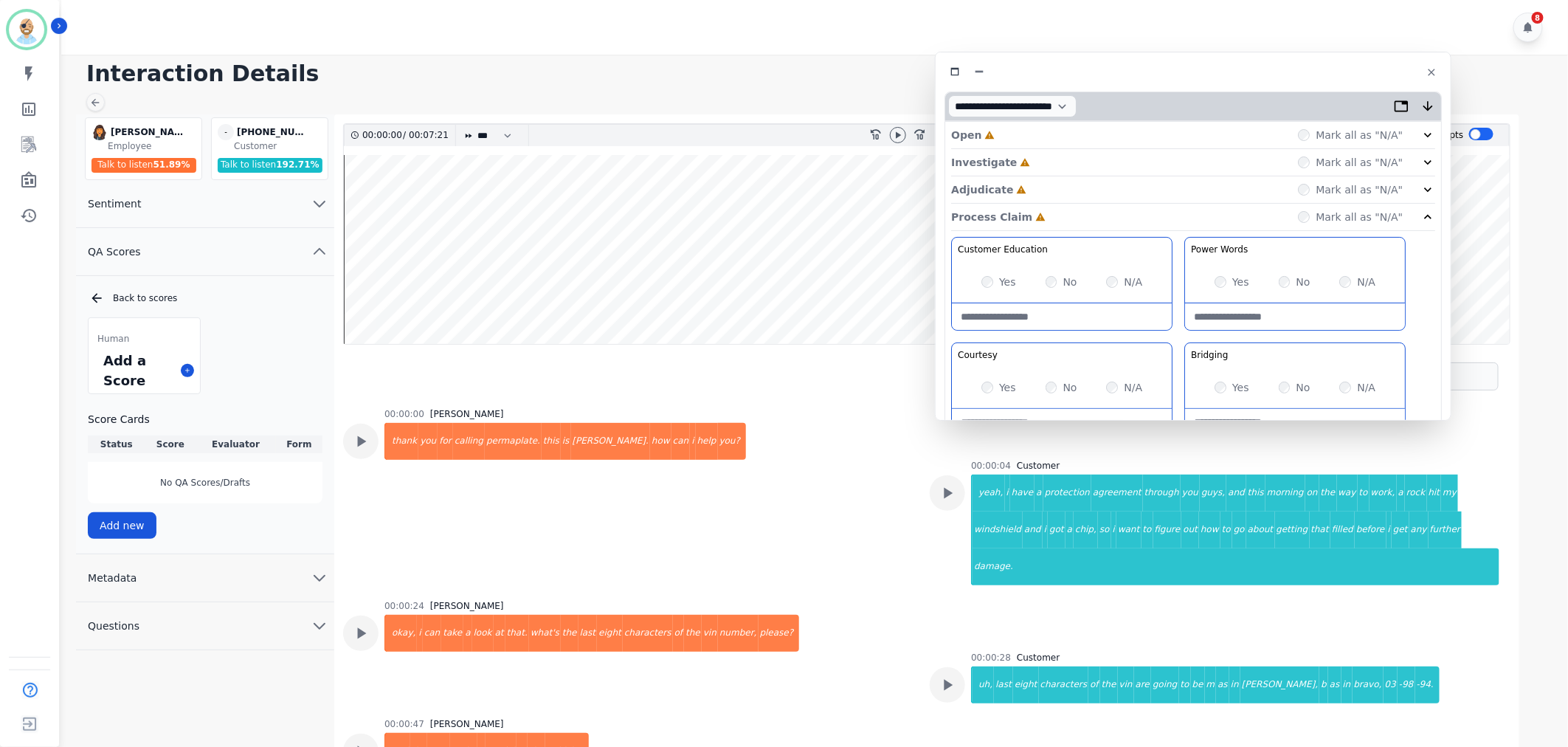
click at [1042, 183] on div "Adjudicate Incomplete Mark all as "N/A"" at bounding box center [1193, 190] width 484 height 28
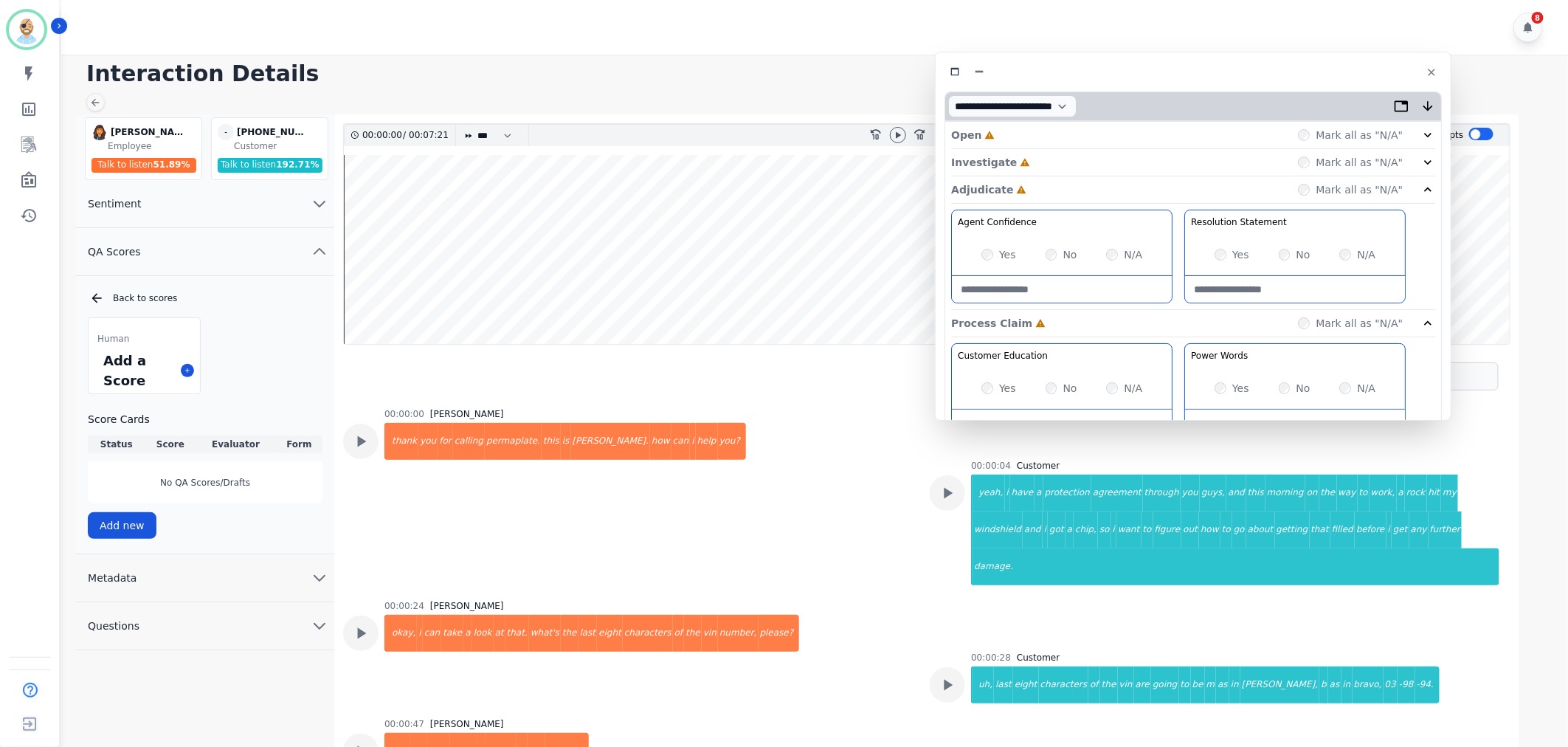
click at [1041, 155] on div "Investigate Incomplete Mark all as "N/A"" at bounding box center [1193, 163] width 484 height 28
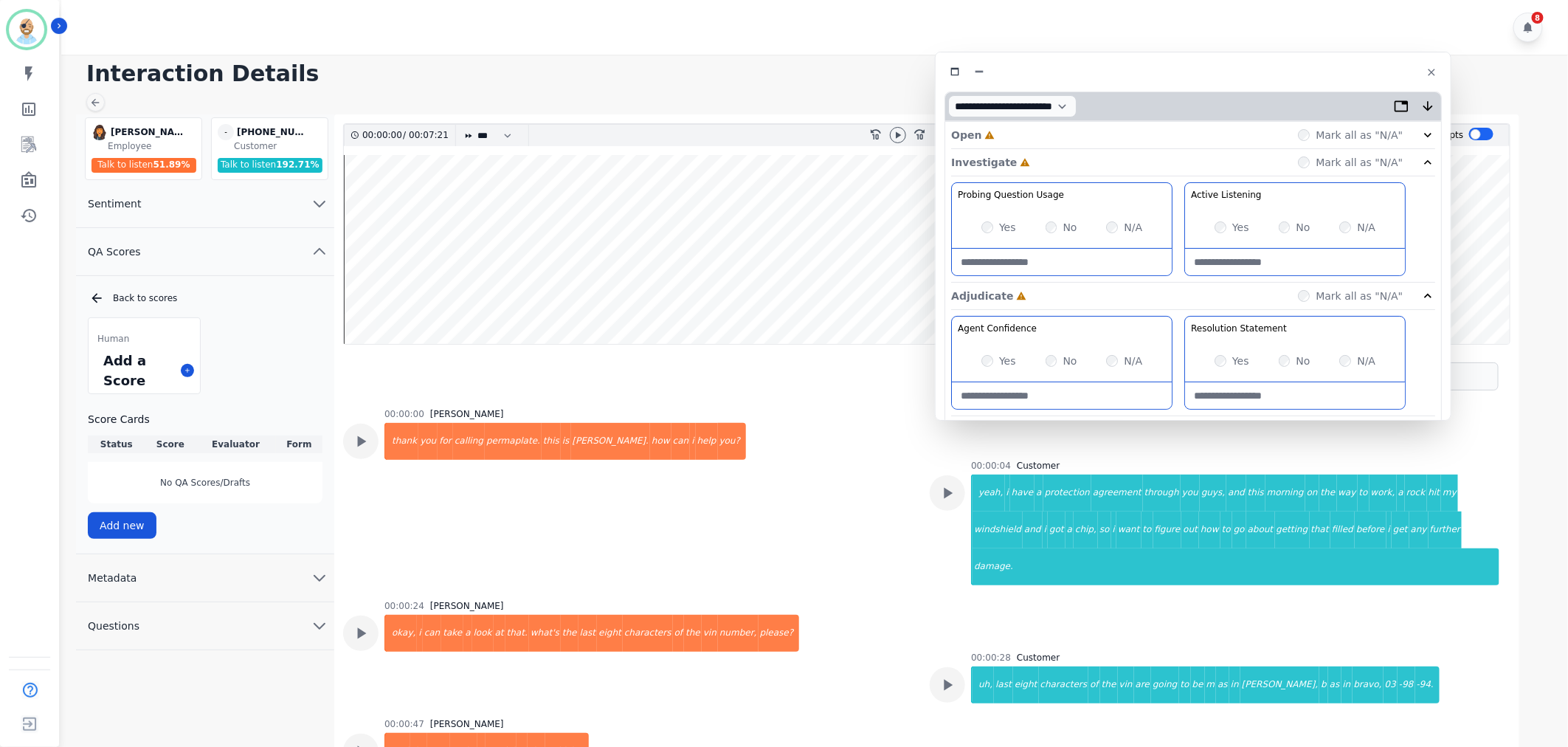
click at [1009, 134] on div "Open Incomplete Mark all as "N/A"" at bounding box center [1193, 136] width 484 height 28
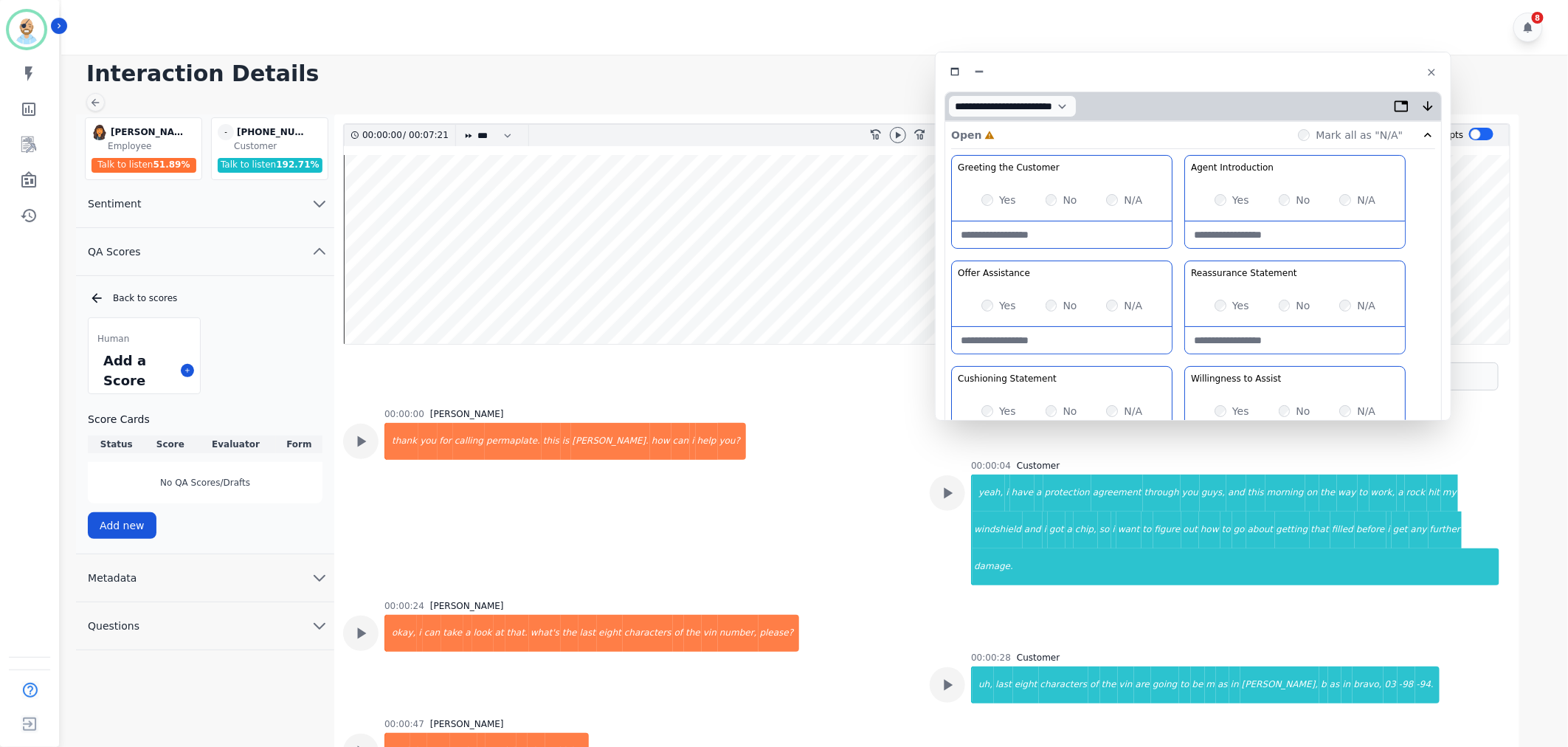
click at [889, 130] on div at bounding box center [898, 135] width 22 height 21
click at [898, 130] on icon at bounding box center [898, 135] width 12 height 12
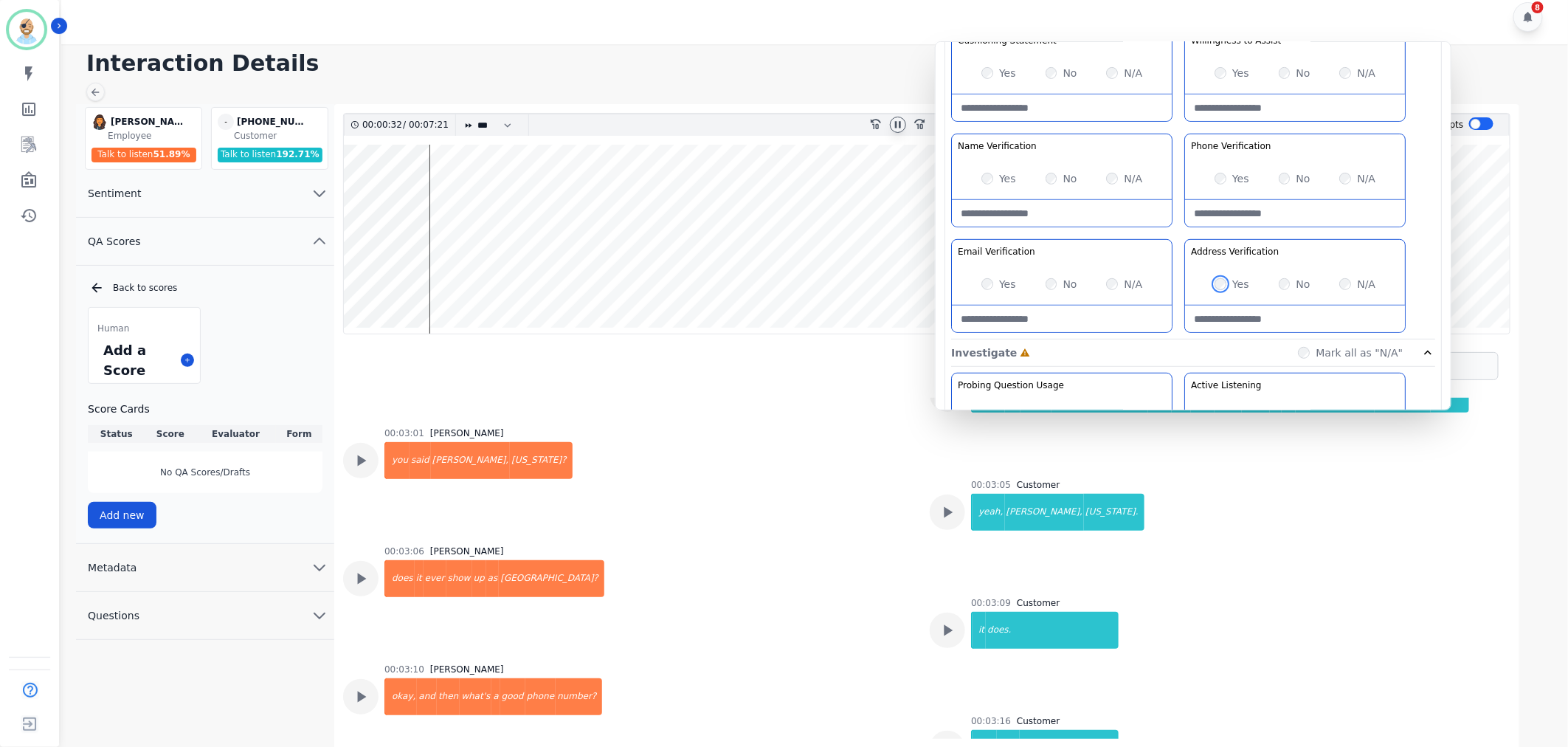
scroll to position [1311, 0]
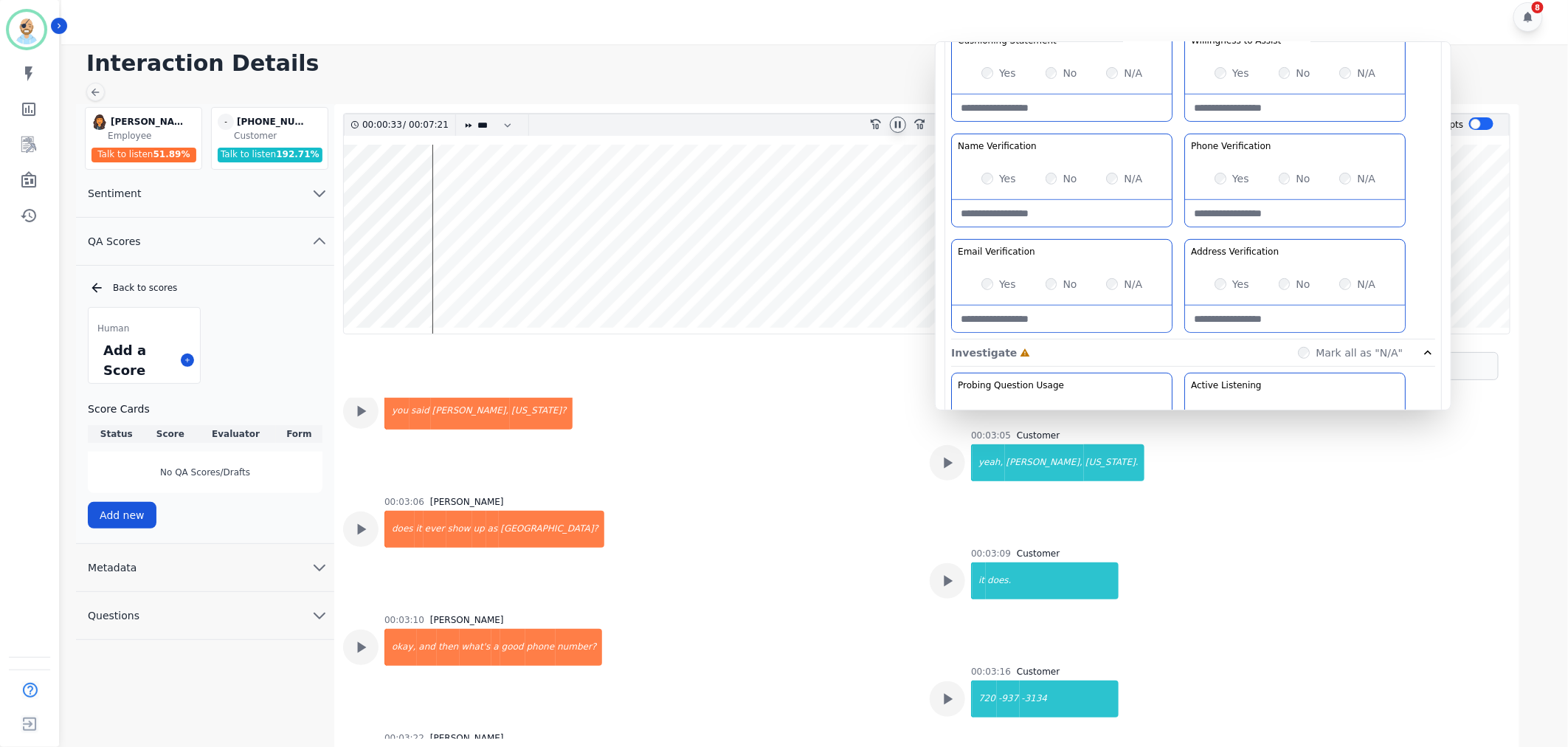
click at [1219, 185] on div "Yes" at bounding box center [1232, 178] width 35 height 15
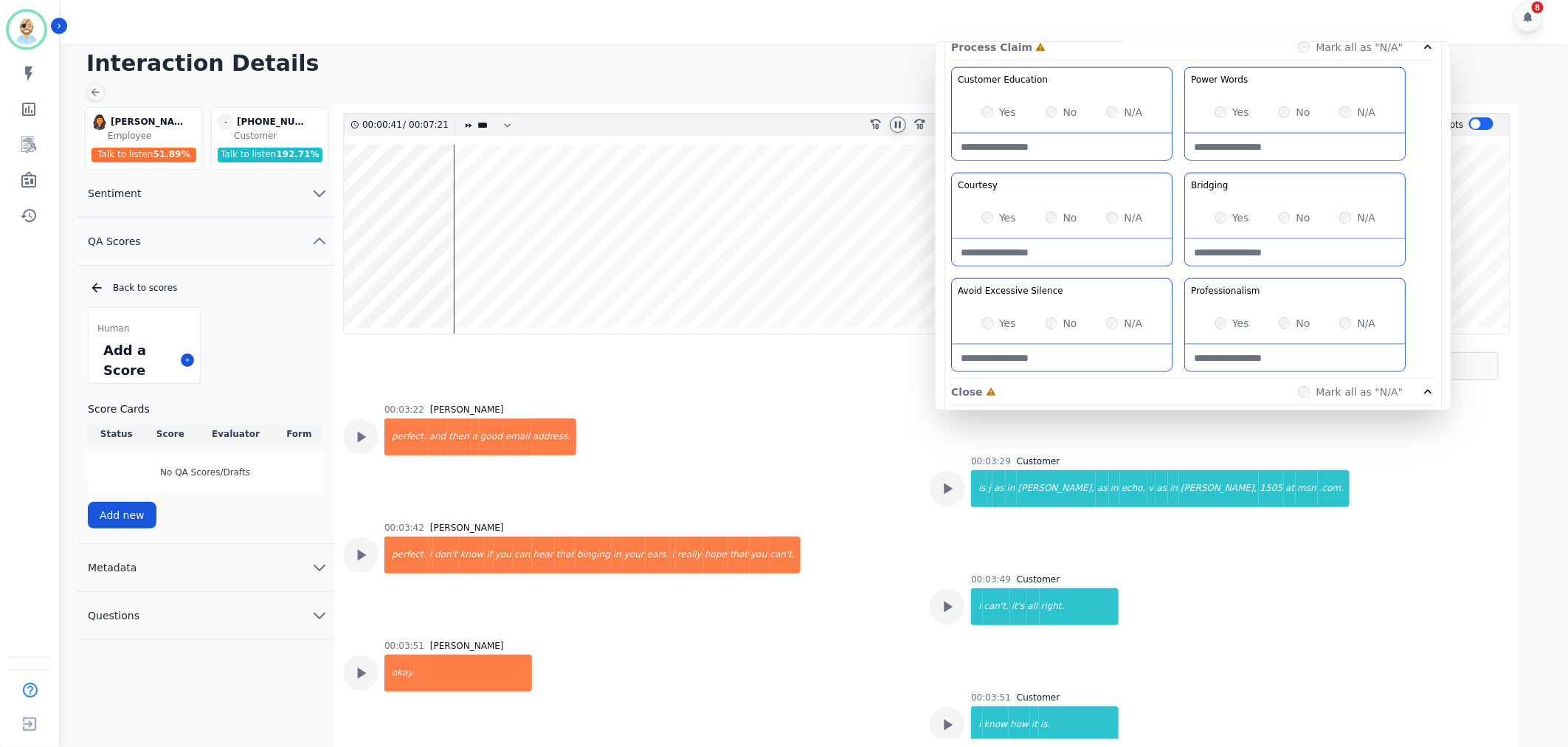
scroll to position [902, 0]
click at [1225, 320] on div "Yes" at bounding box center [1232, 321] width 35 height 15
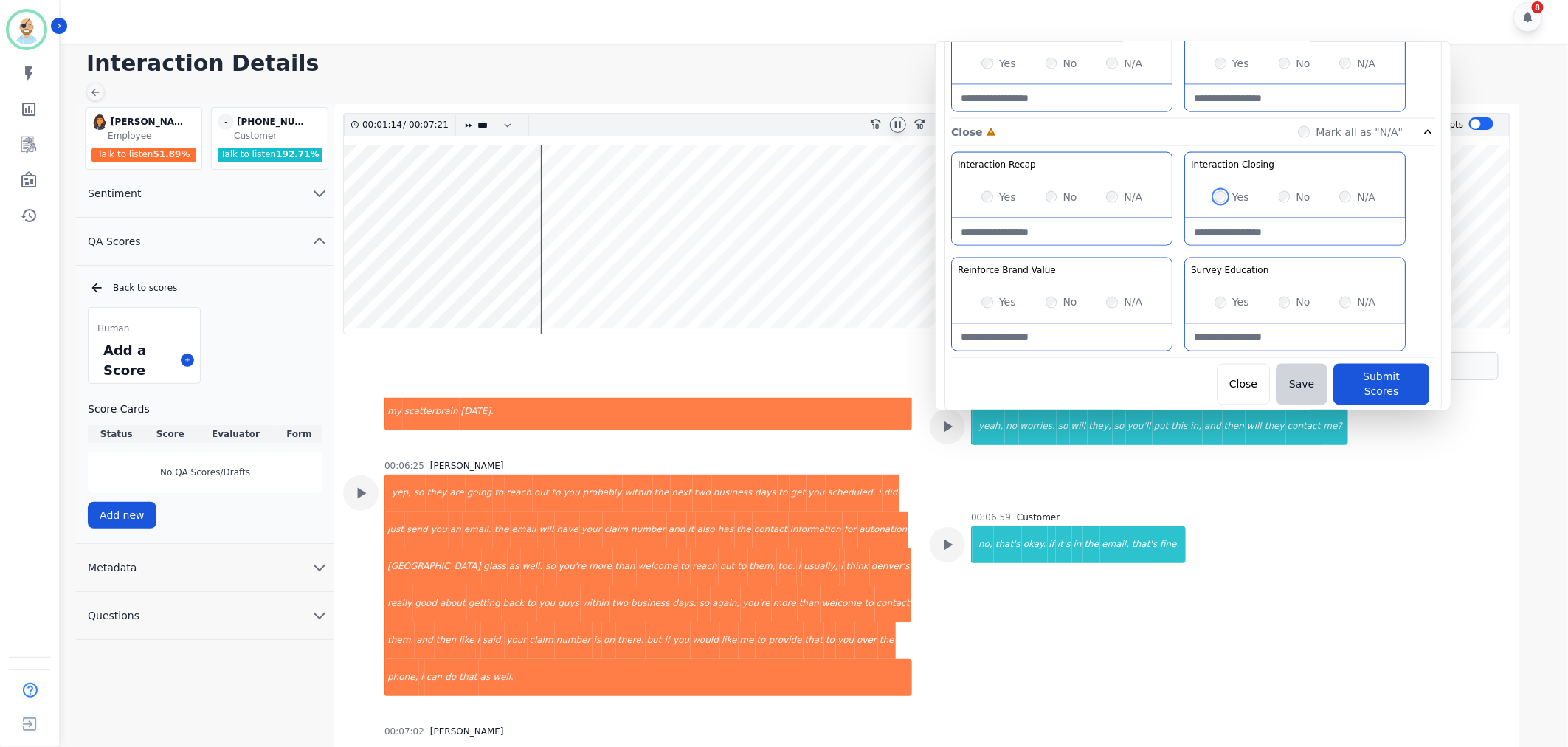
scroll to position [4120, 0]
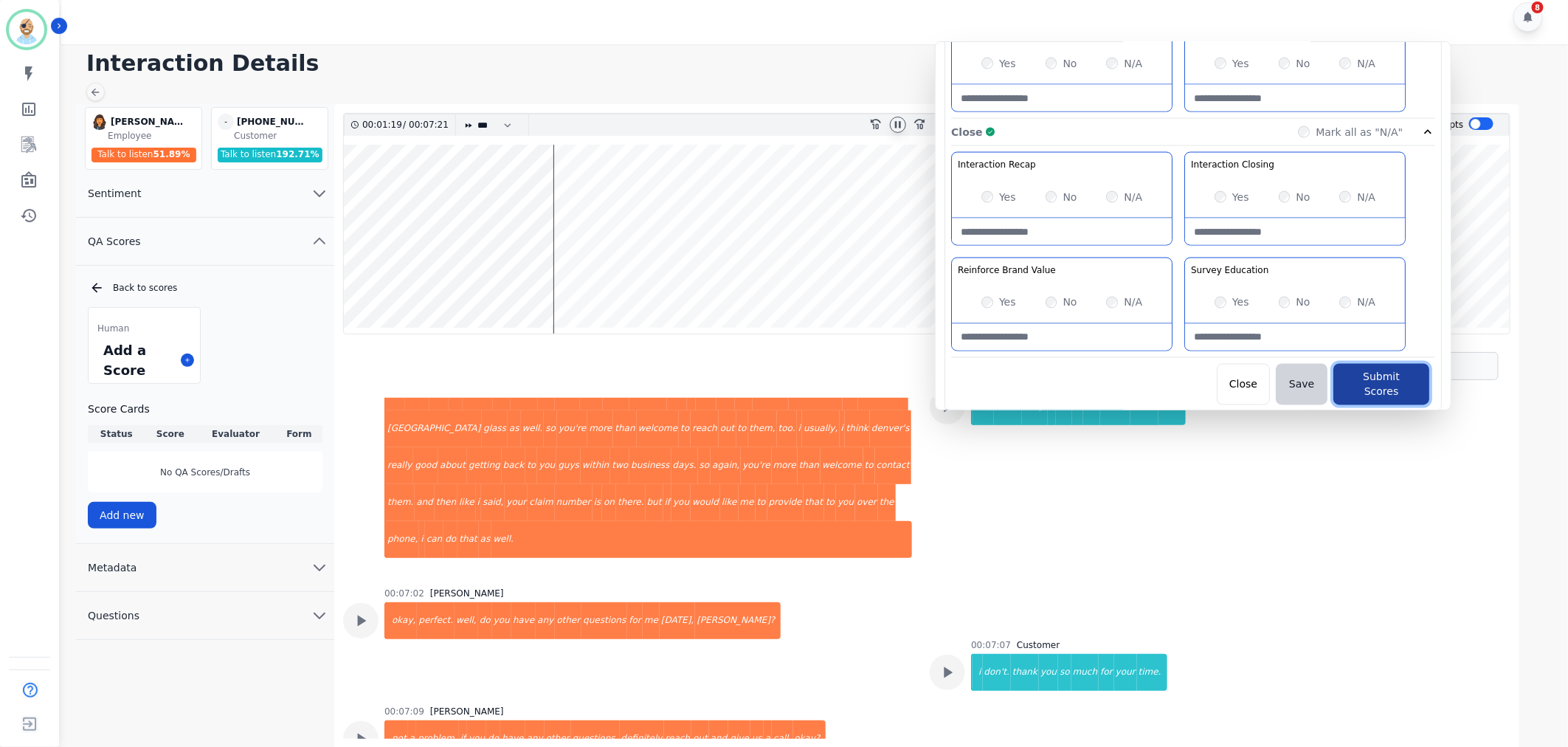
click at [1382, 377] on button "Submit Scores" at bounding box center [1382, 384] width 96 height 42
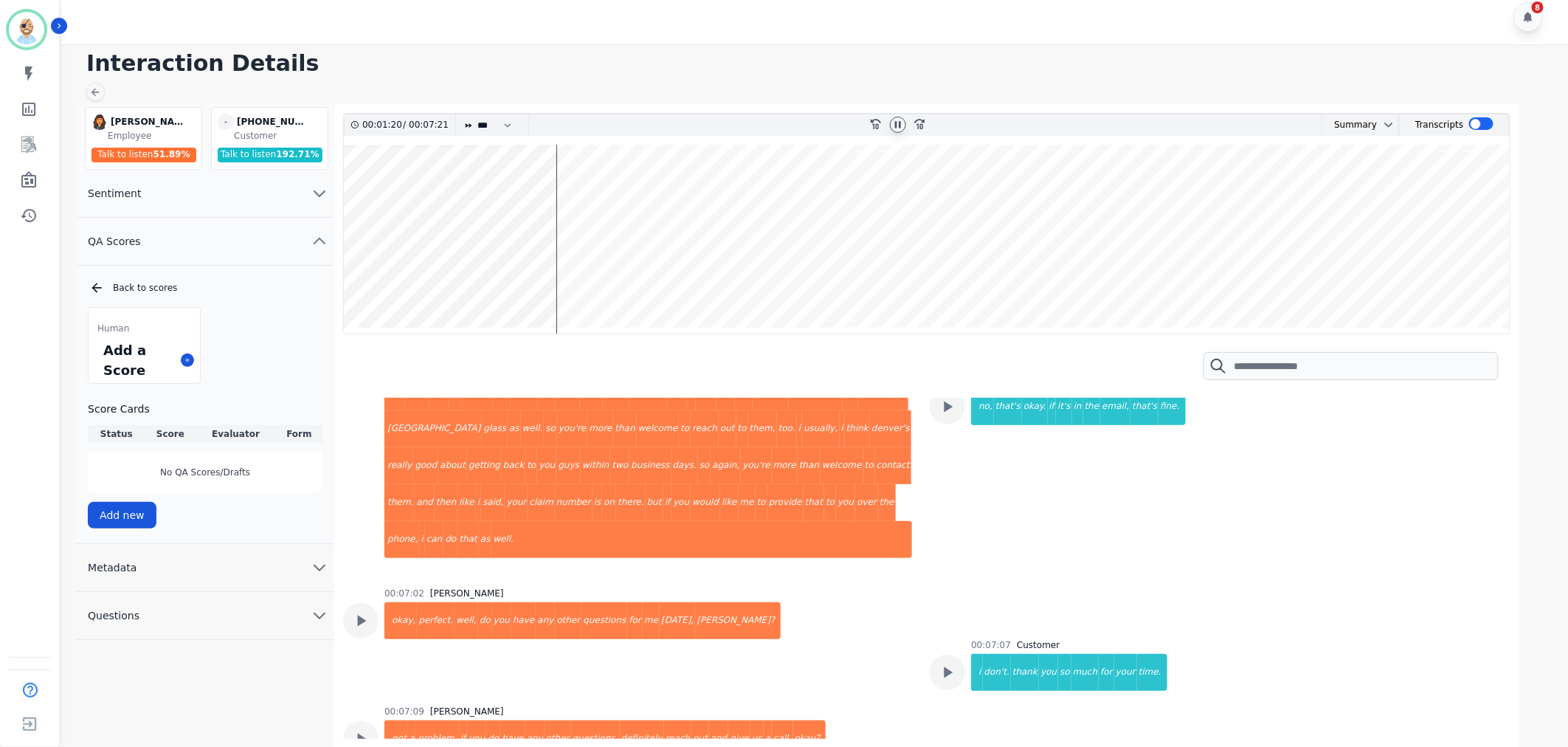
click at [897, 123] on icon at bounding box center [898, 124] width 6 height 7
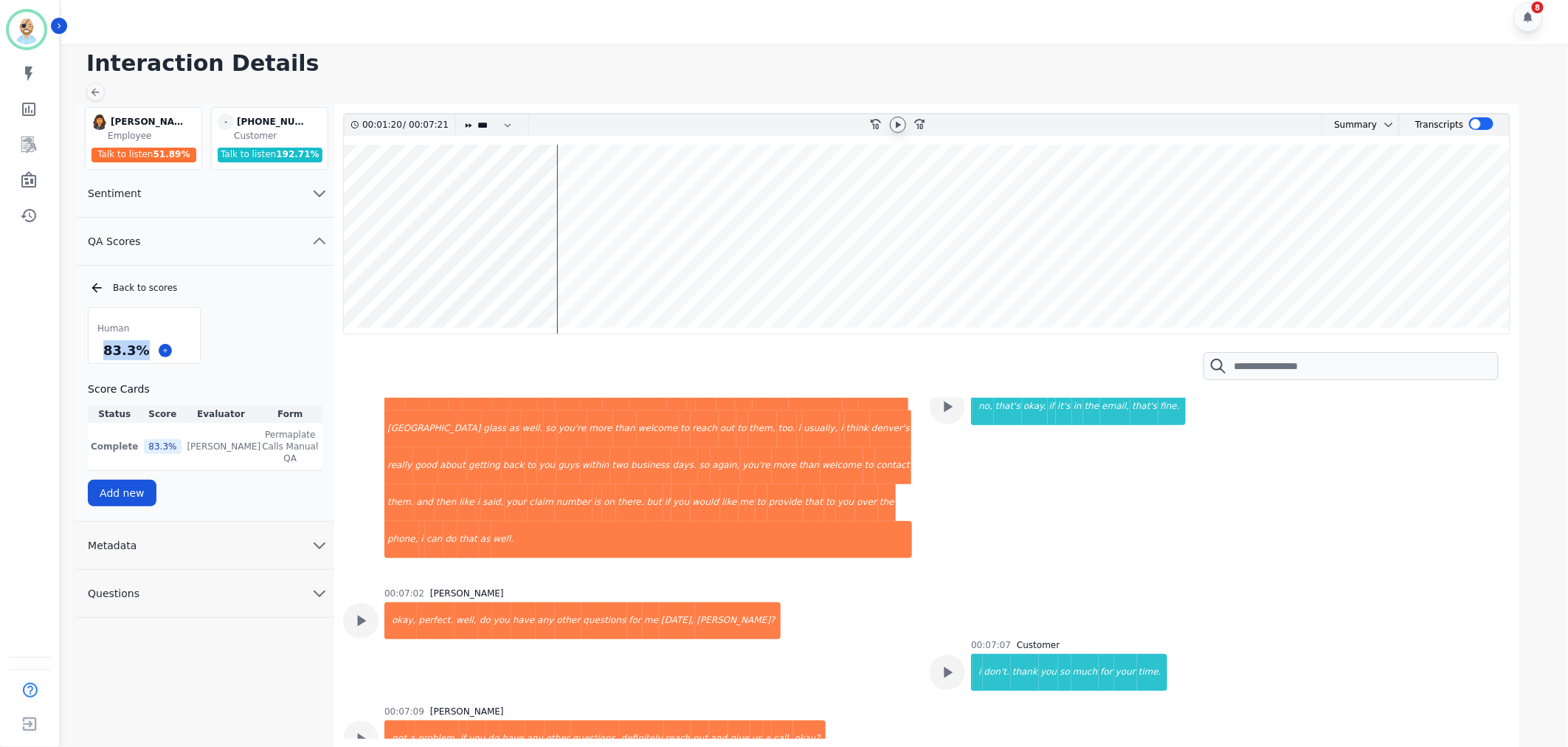
drag, startPoint x: 140, startPoint y: 350, endPoint x: 101, endPoint y: 357, distance: 39.6
click at [101, 357] on div "83.3 %" at bounding box center [125, 350] width 51 height 26
copy div "83.3 %"
click at [823, 588] on div "00:07:02 Tawnee Eley okay, perfect. well, do you have any other questions for m…" at bounding box center [627, 637] width 569 height 100
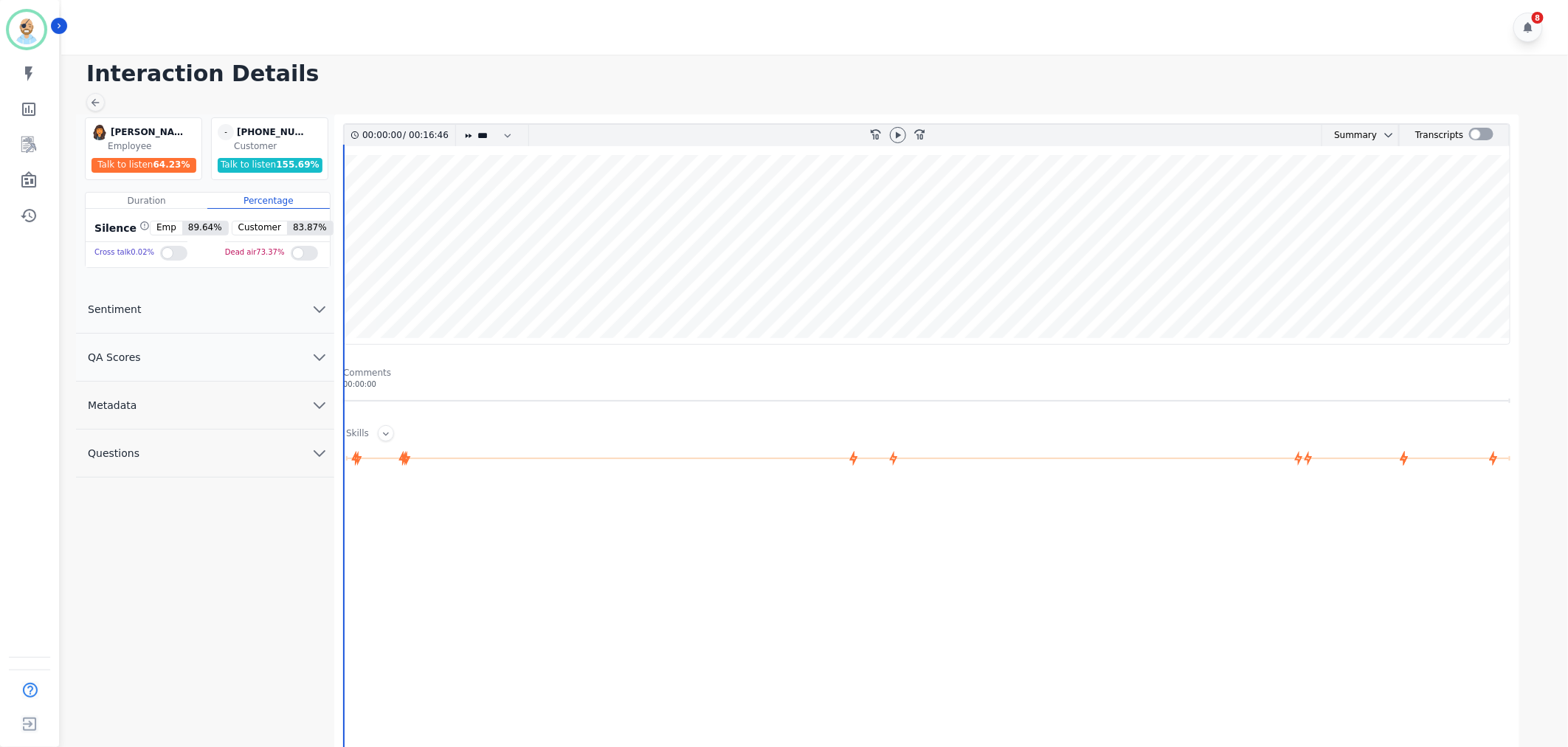
click at [138, 356] on span "QA Scores" at bounding box center [114, 357] width 76 height 15
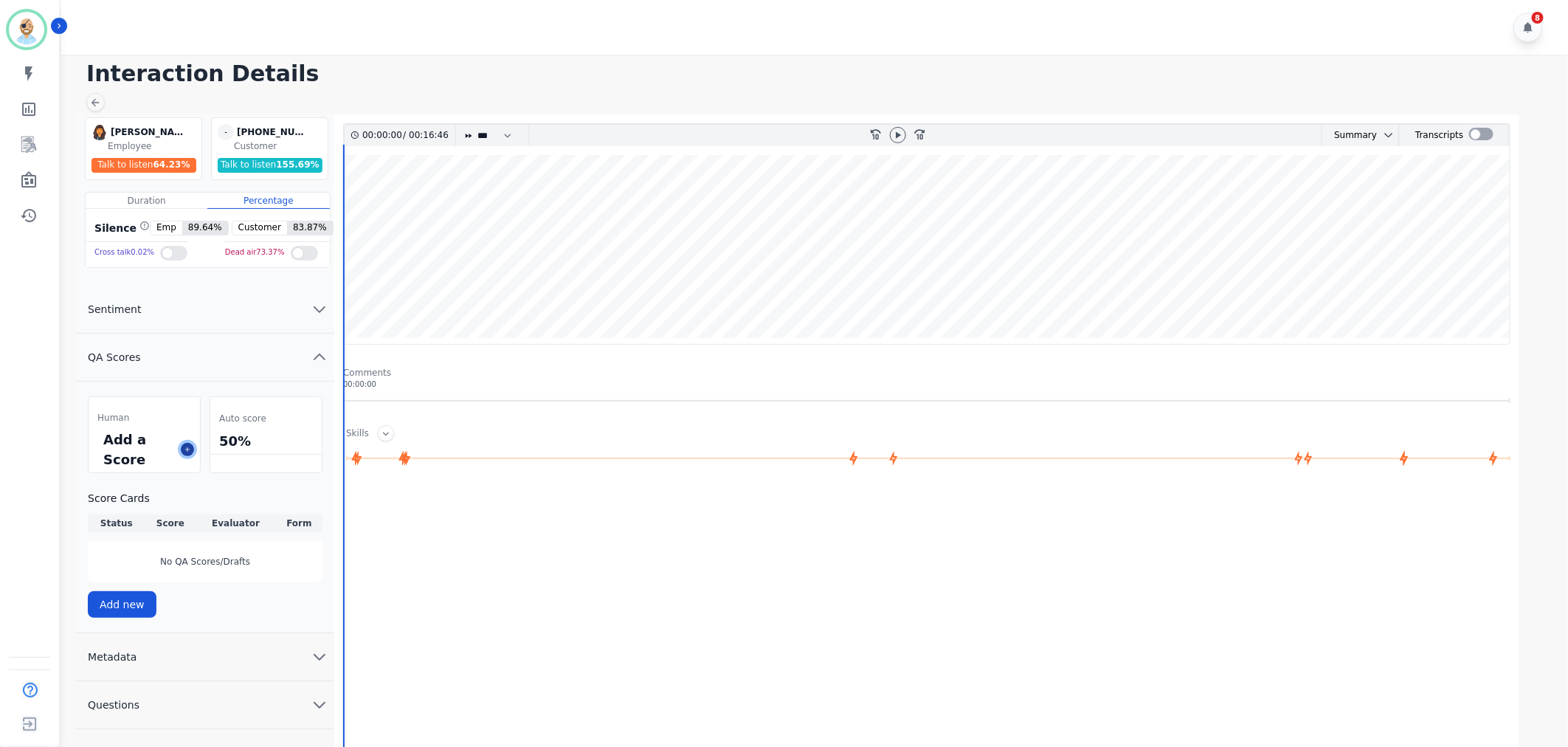
click at [190, 448] on icon at bounding box center [187, 449] width 7 height 7
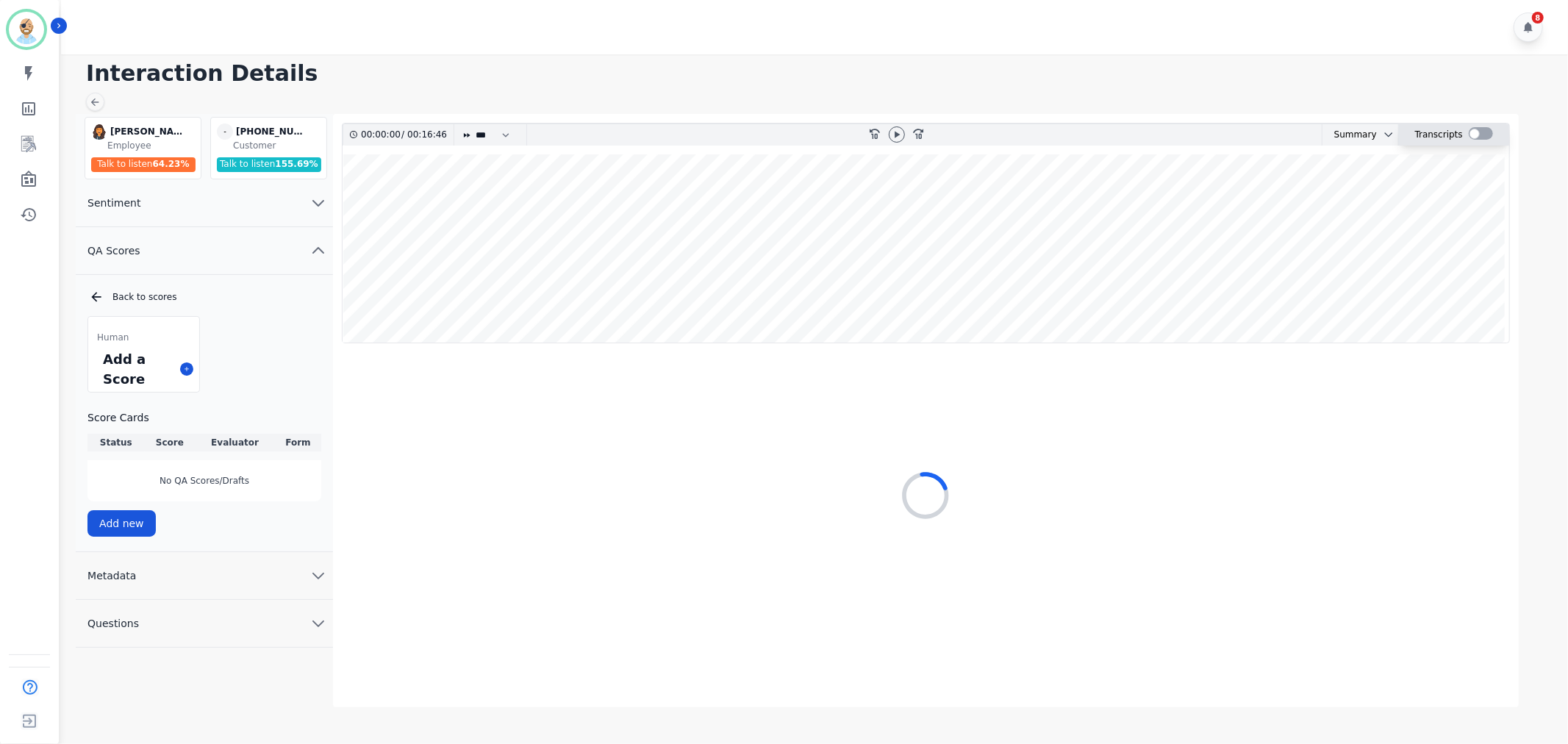
click at [1483, 133] on div at bounding box center [1481, 133] width 24 height 12
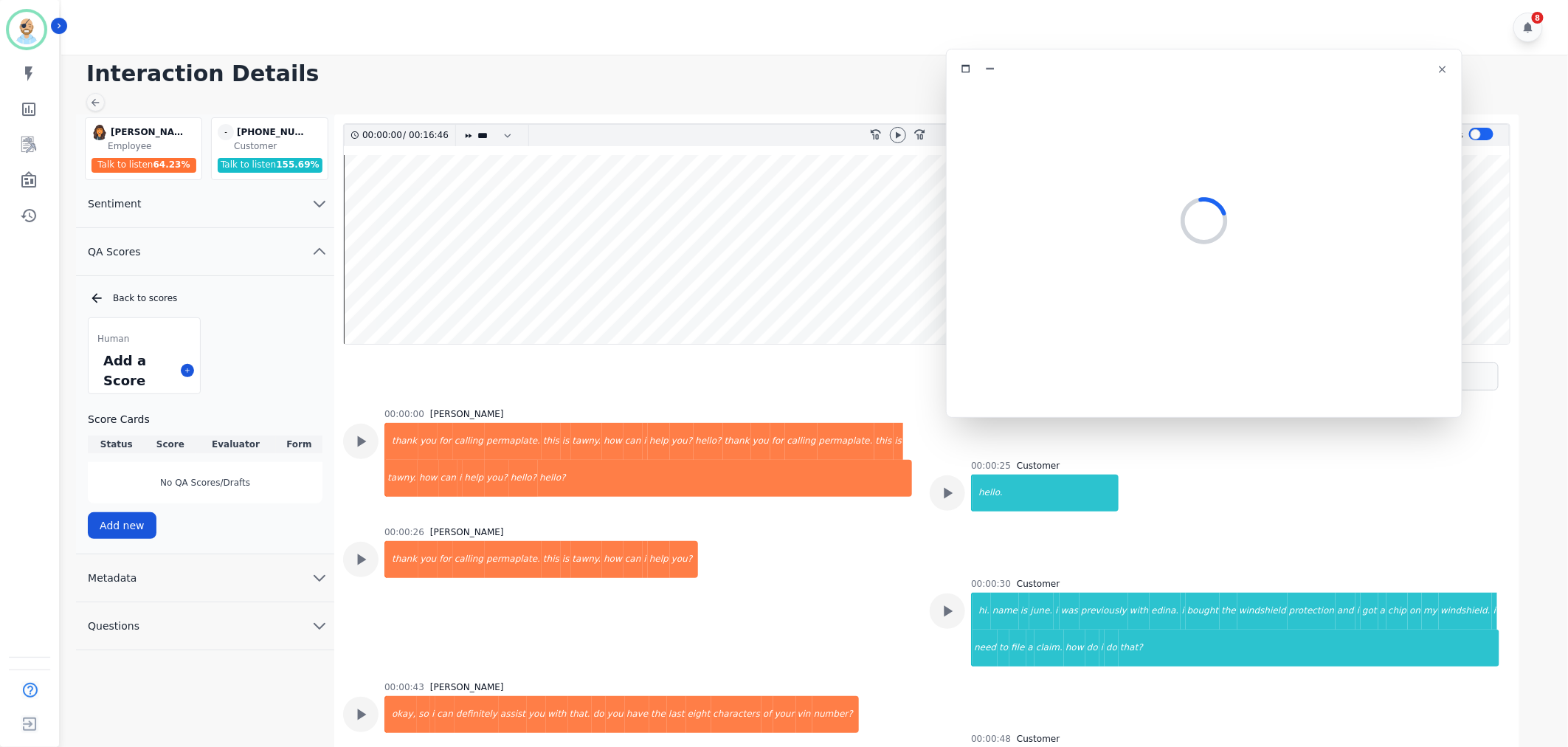
drag, startPoint x: 286, startPoint y: 76, endPoint x: 1168, endPoint y: 63, distance: 882.1
click at [1168, 63] on div at bounding box center [1203, 69] width 497 height 21
click at [901, 134] on icon at bounding box center [898, 135] width 12 height 12
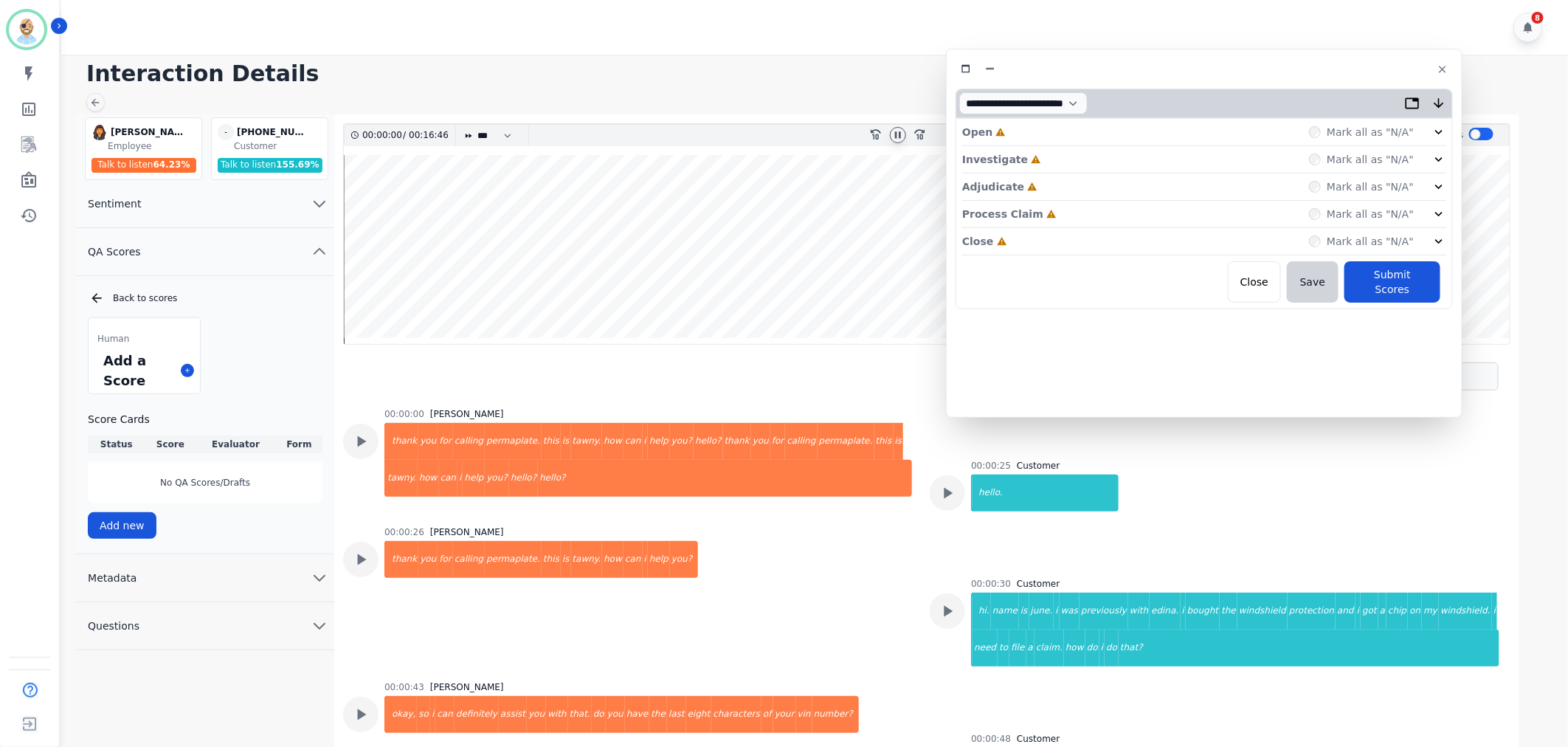
click at [1094, 239] on div "Close Incomplete Mark all as "N/A"" at bounding box center [1204, 242] width 484 height 28
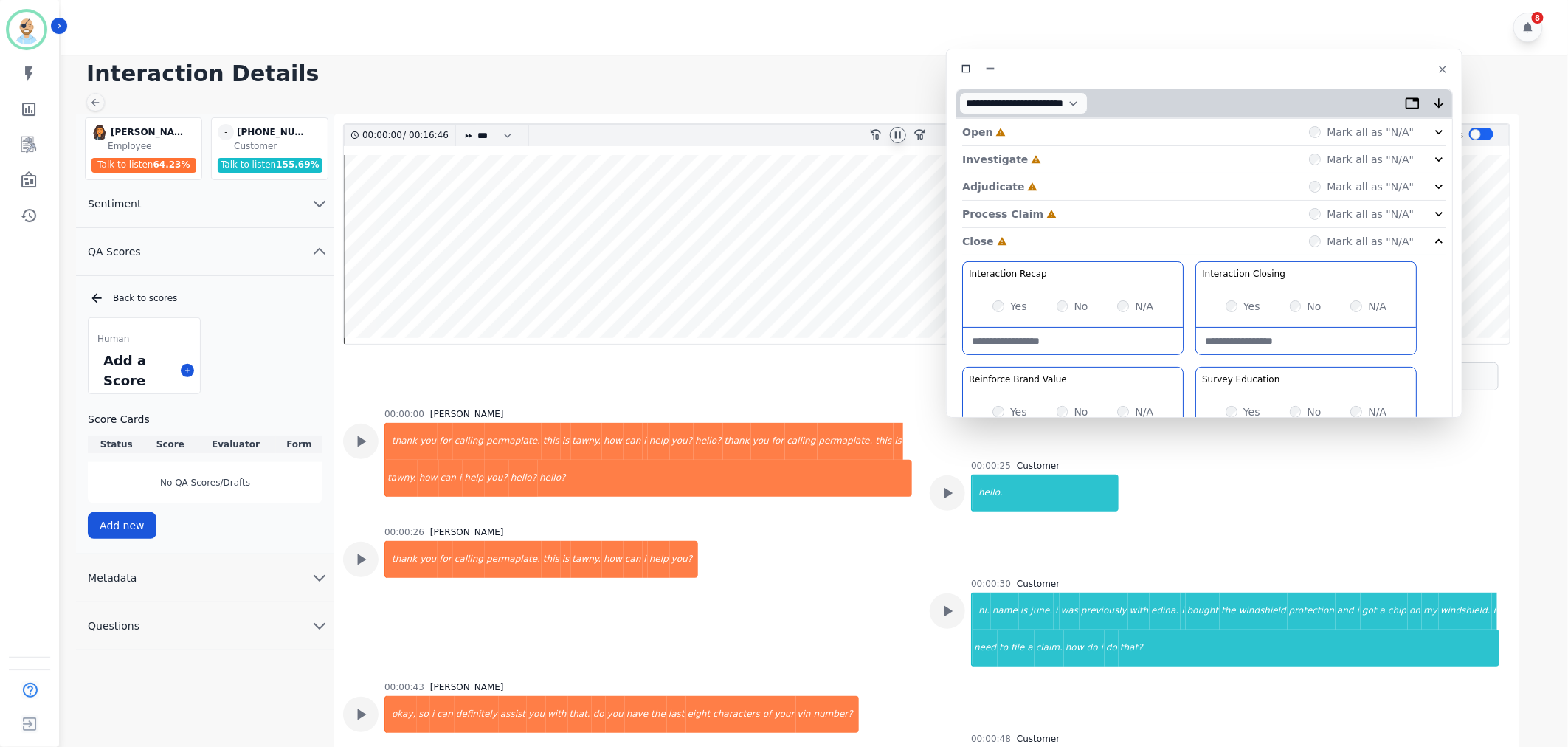
click at [1081, 212] on div "Process Claim Incomplete Mark all as "N/A"" at bounding box center [1204, 215] width 484 height 28
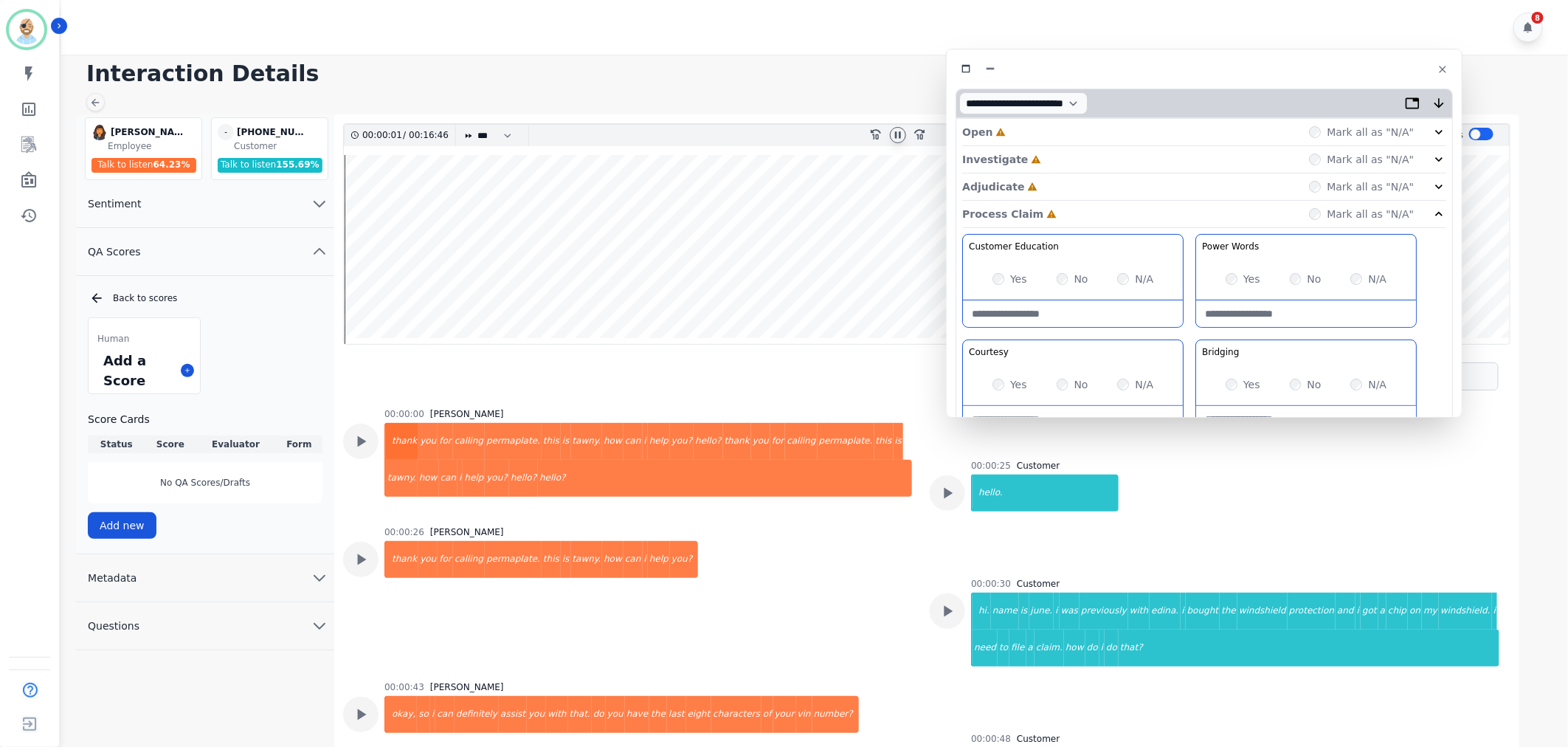
click at [1076, 178] on div "Adjudicate Incomplete Mark all as "N/A"" at bounding box center [1204, 187] width 484 height 28
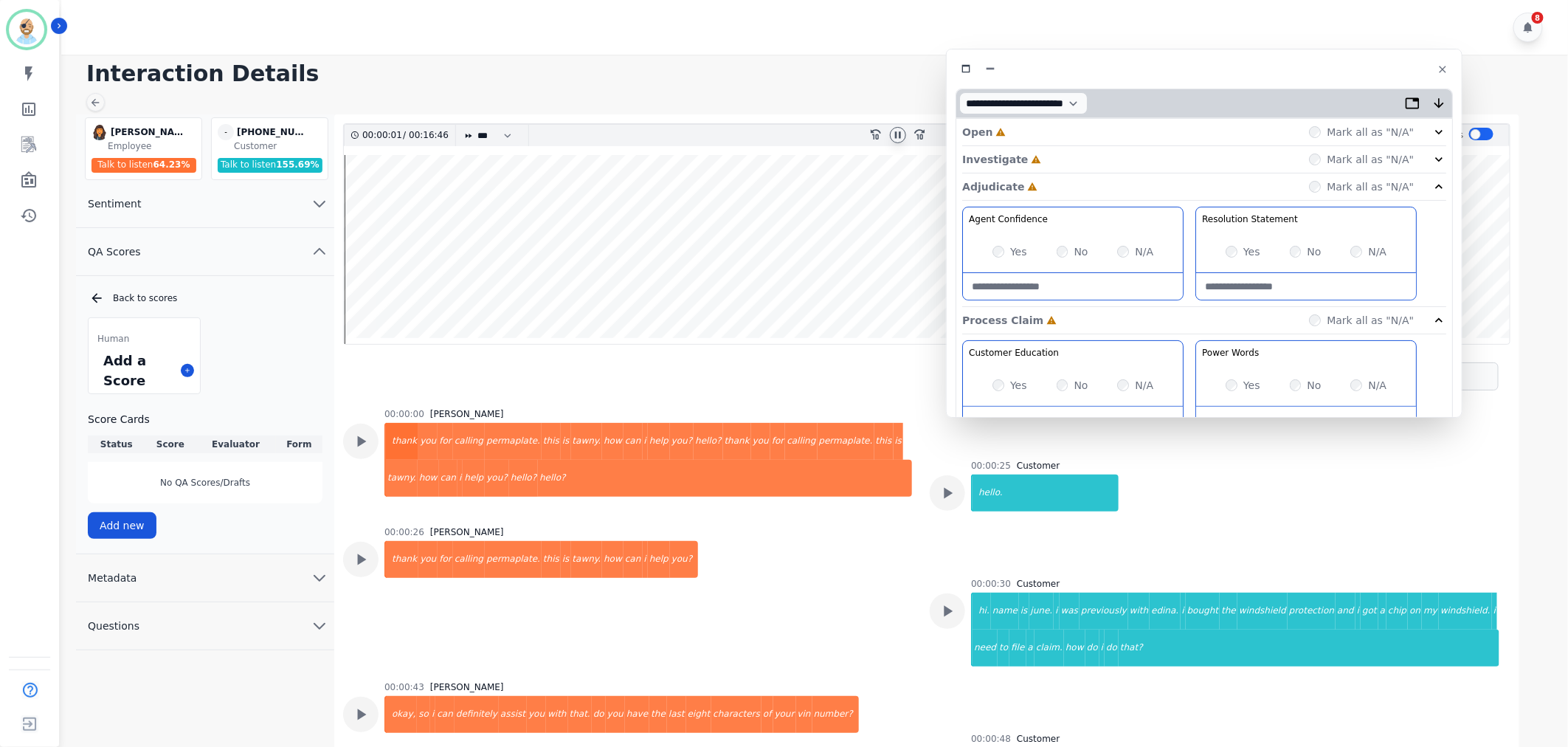
click at [1072, 161] on div "Investigate Incomplete Mark all as "N/A"" at bounding box center [1204, 160] width 484 height 28
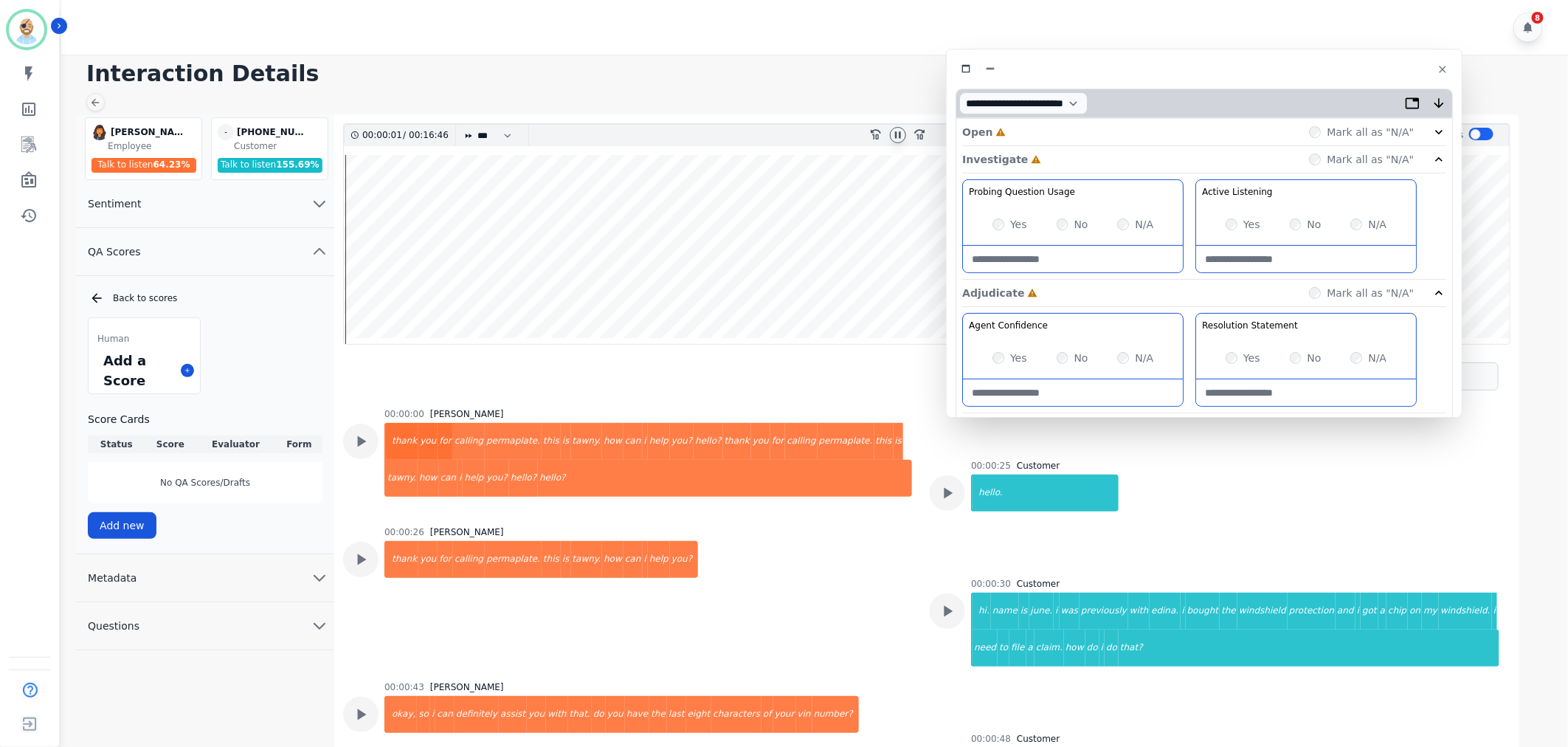
click at [1046, 126] on div "Open Incomplete Mark all as "N/A"" at bounding box center [1204, 133] width 484 height 28
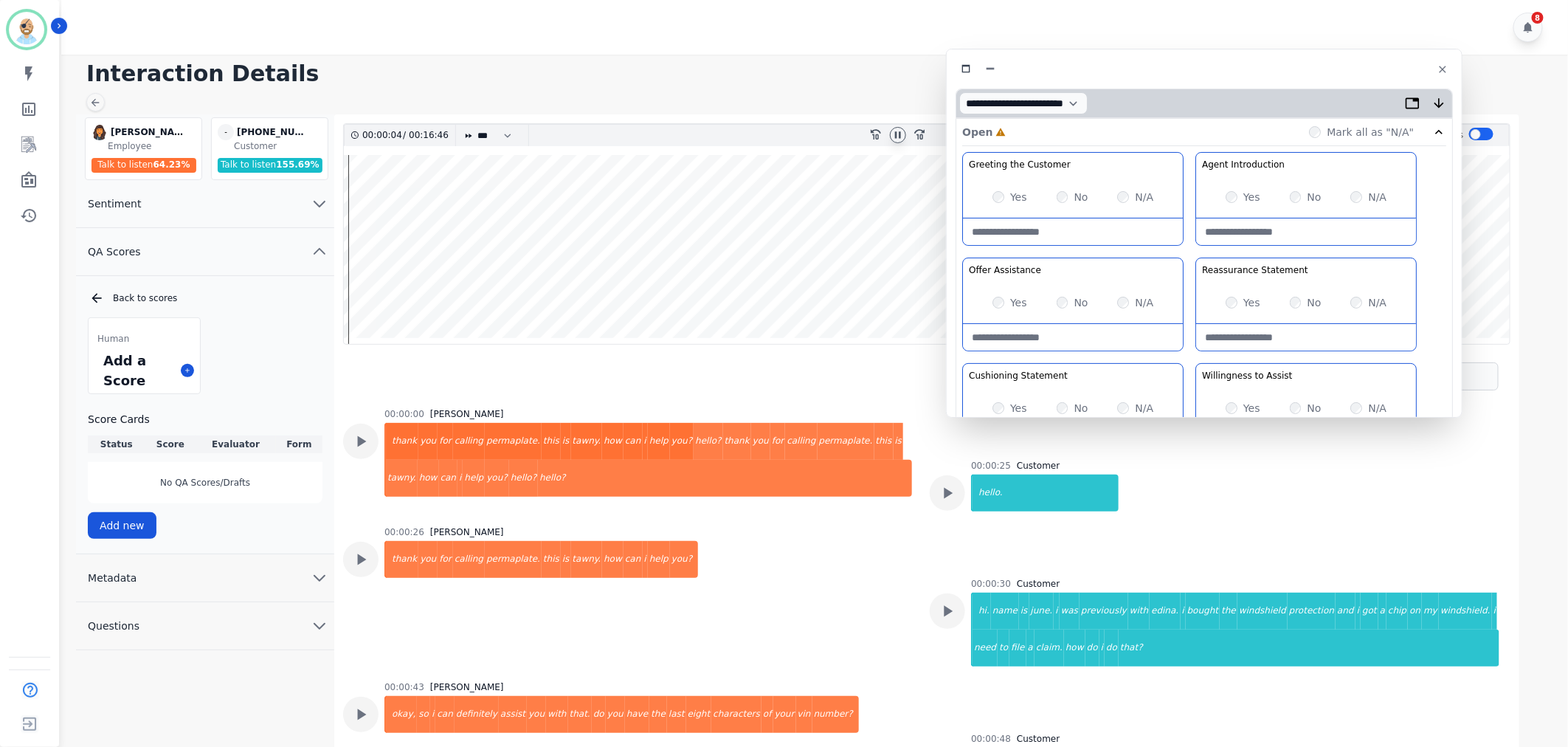
click at [1225, 194] on div "Yes" at bounding box center [1243, 197] width 35 height 15
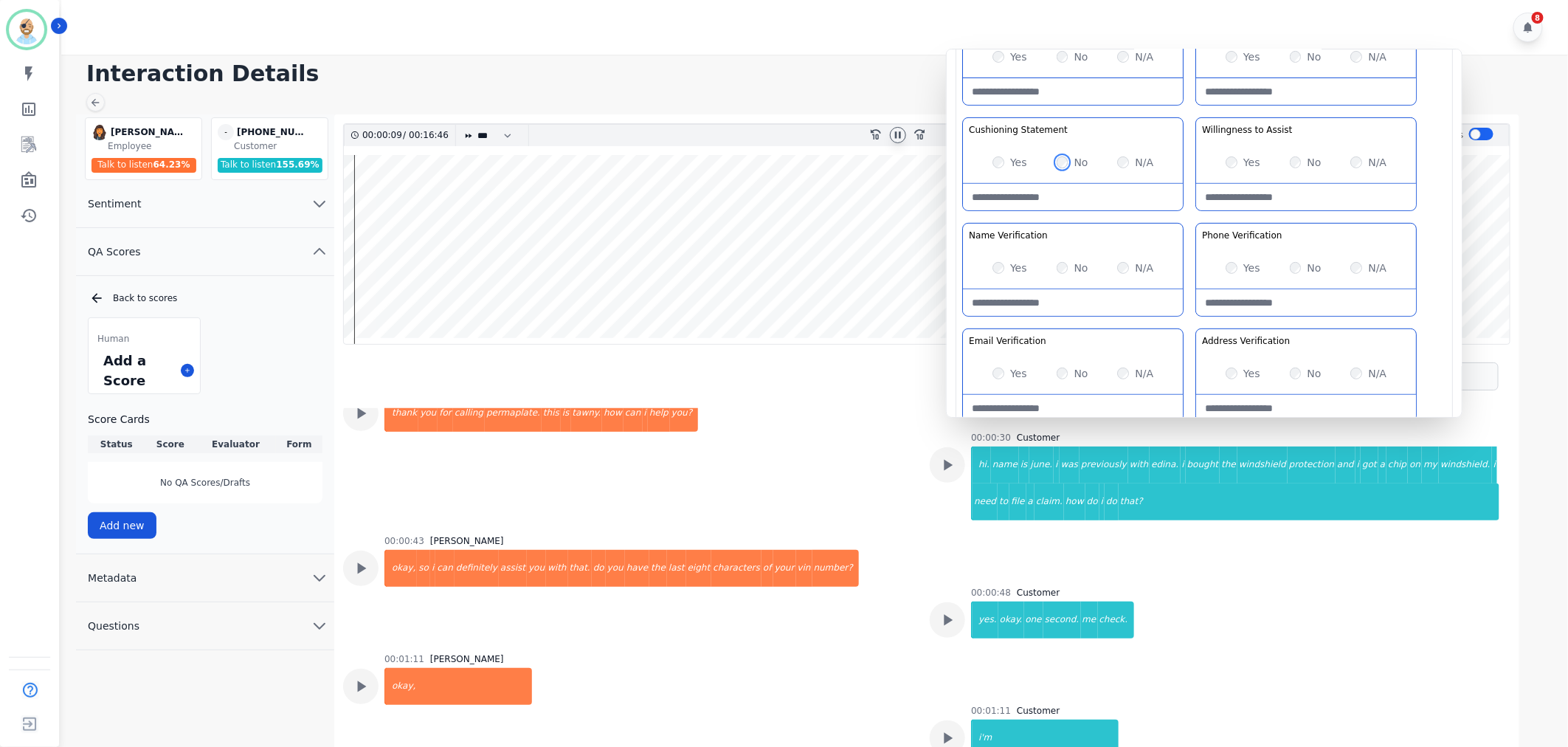
scroll to position [164, 0]
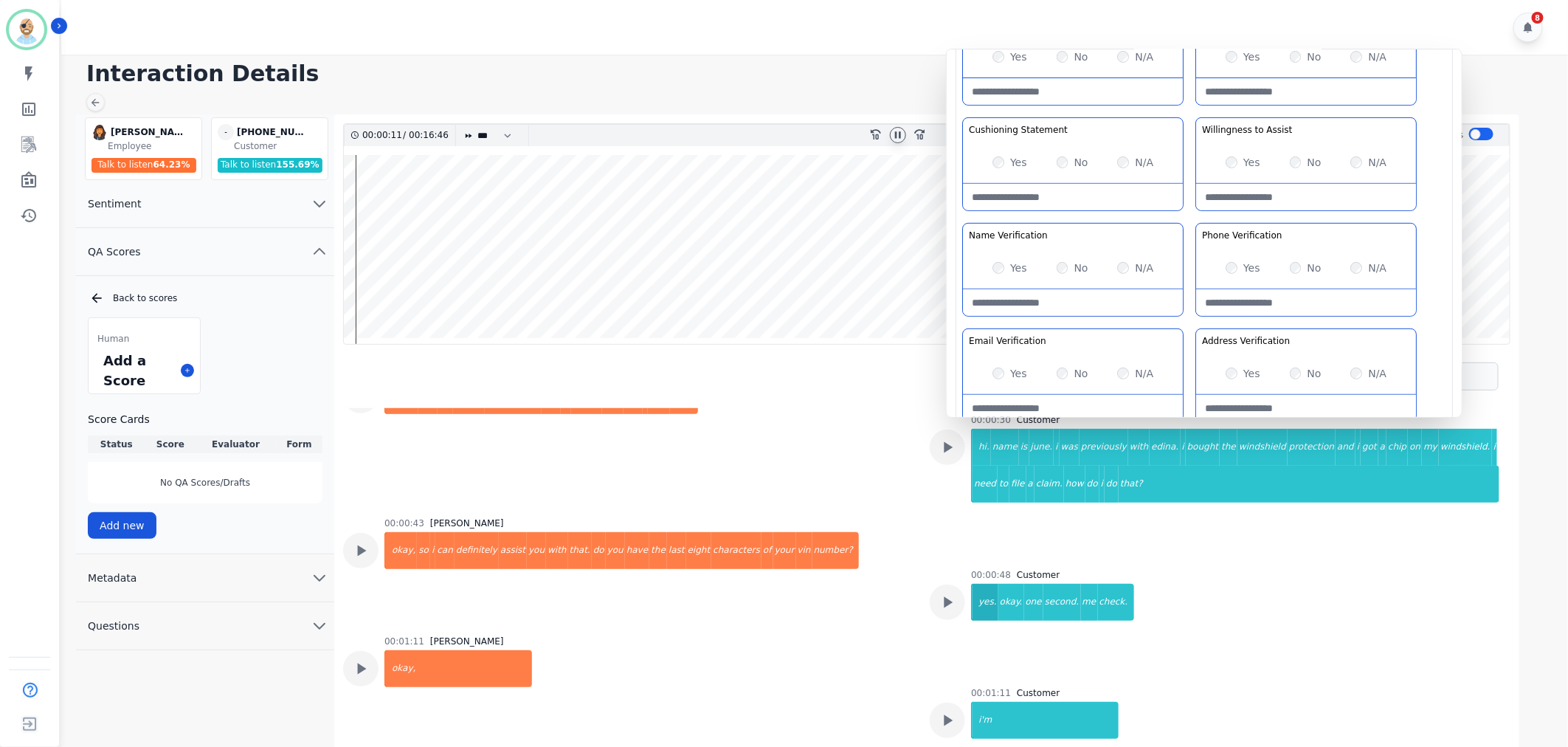
click at [972, 592] on div "yes." at bounding box center [985, 601] width 26 height 37
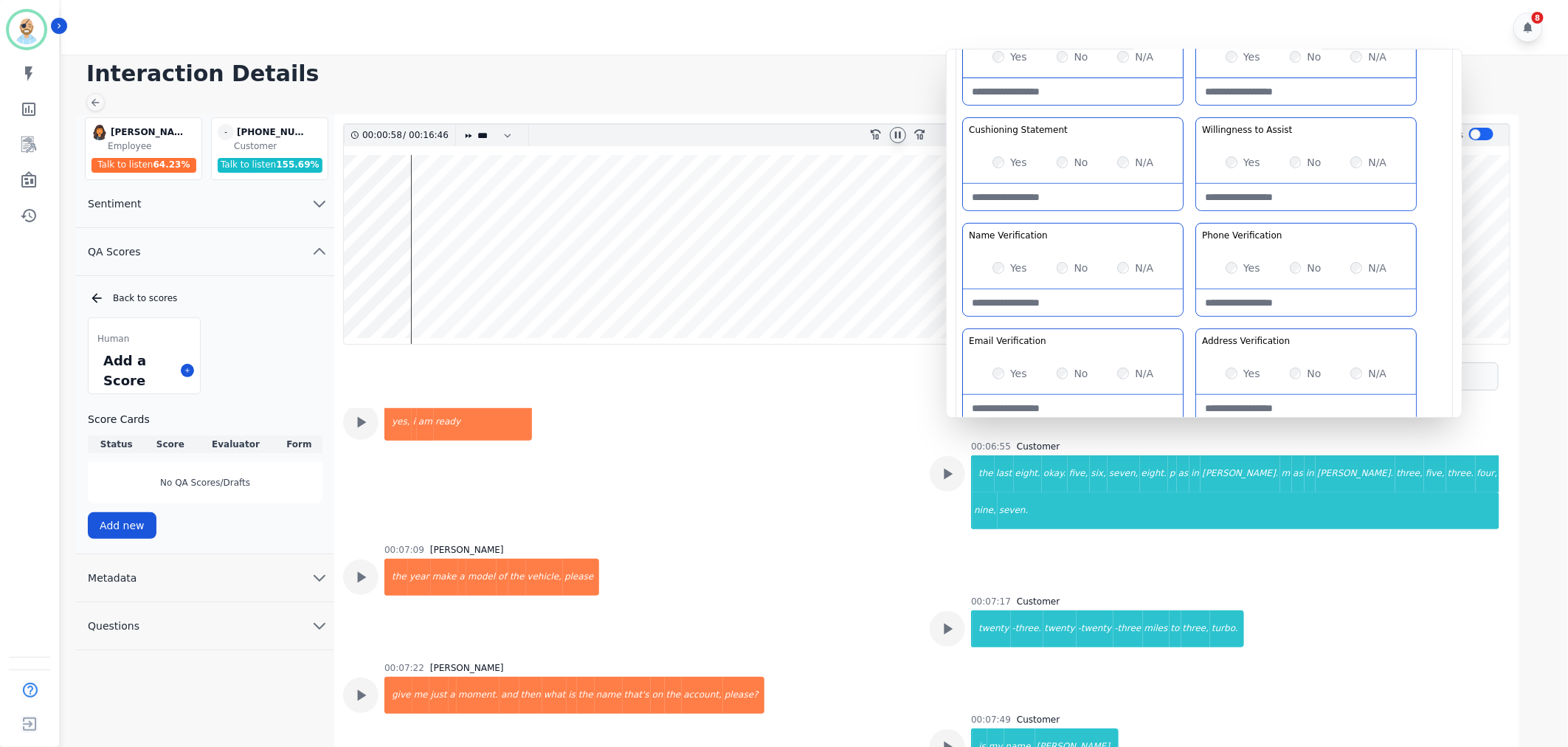
scroll to position [1803, 0]
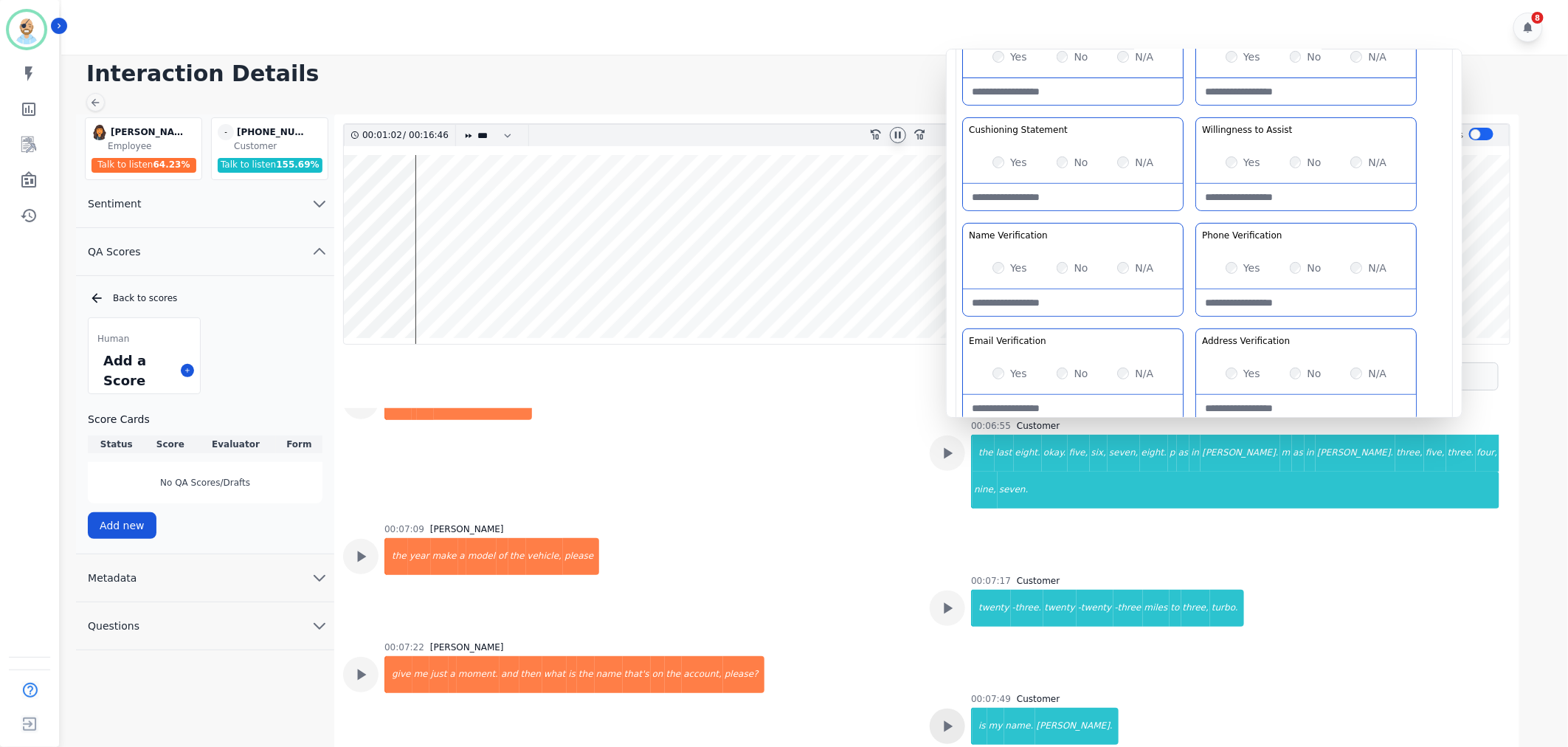
click at [954, 717] on icon at bounding box center [948, 727] width 20 height 20
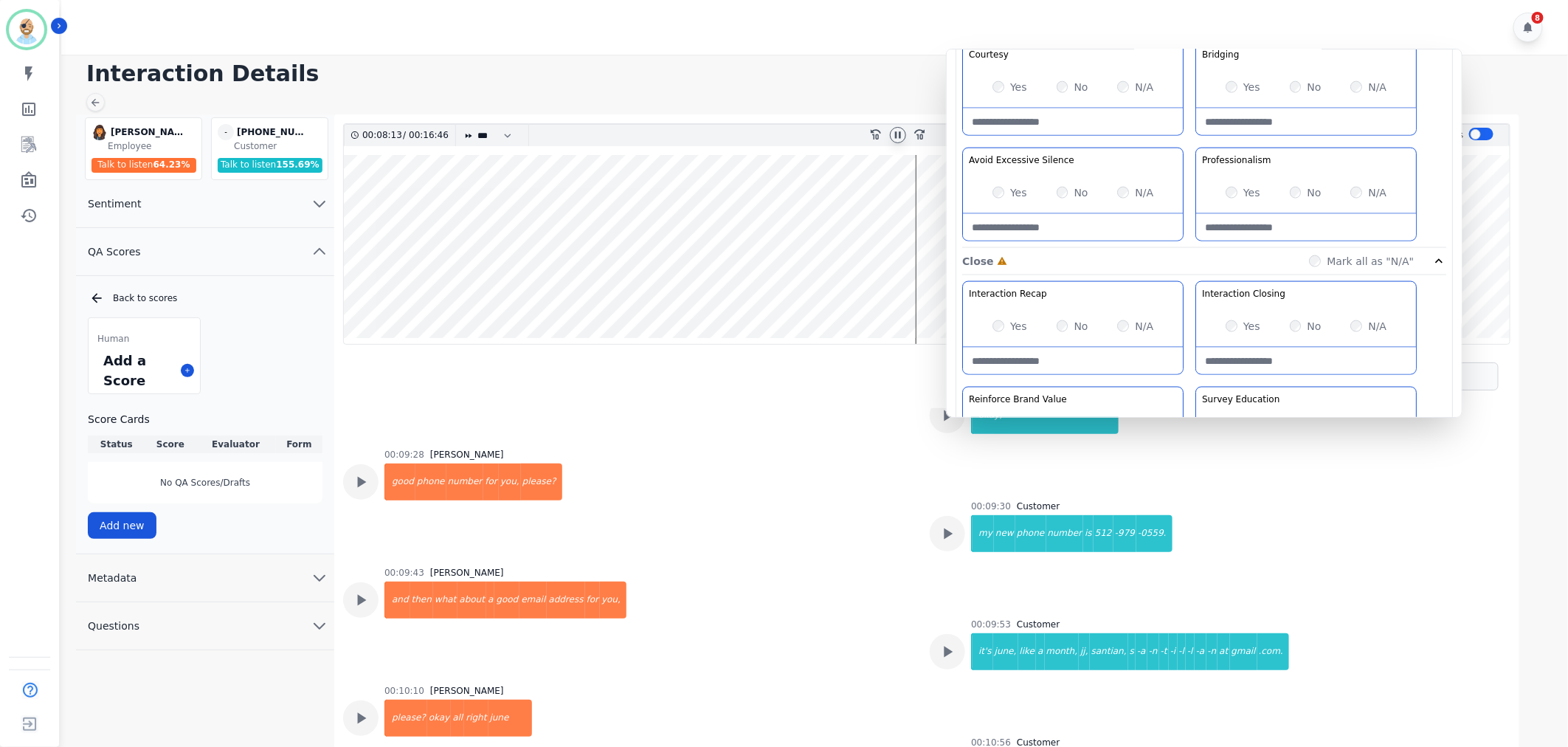
scroll to position [1160, 0]
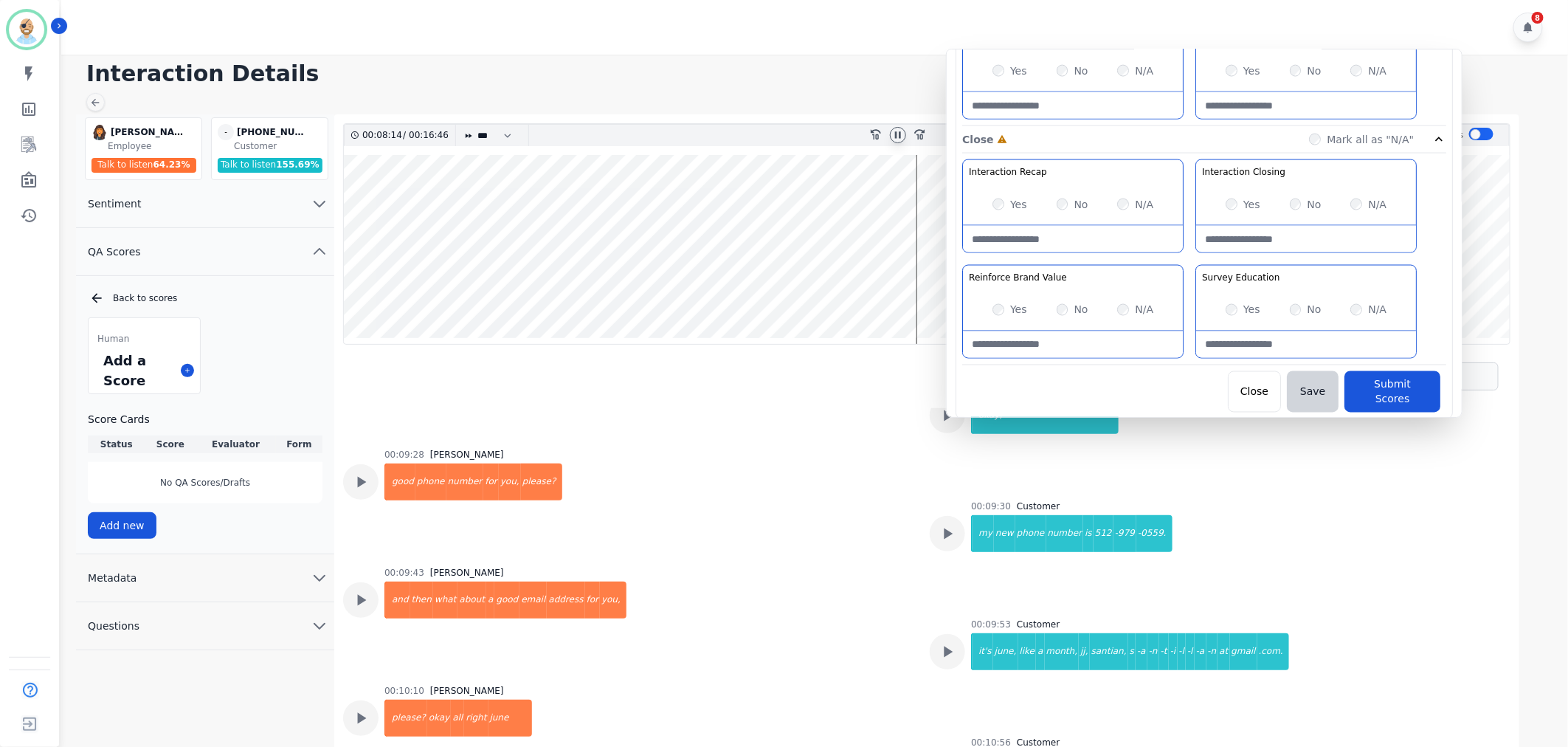
click at [994, 199] on div "Yes" at bounding box center [1010, 204] width 35 height 15
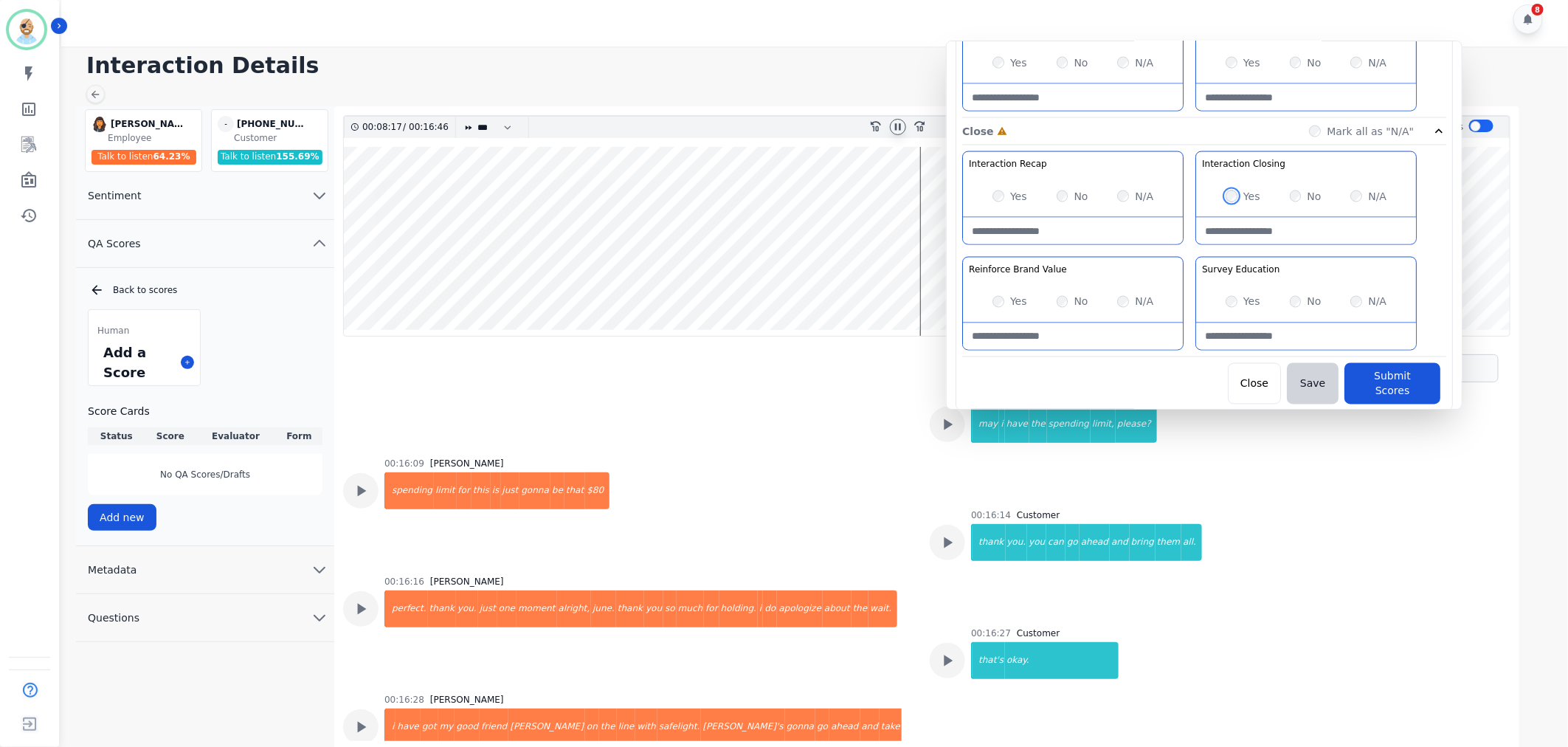
scroll to position [11, 0]
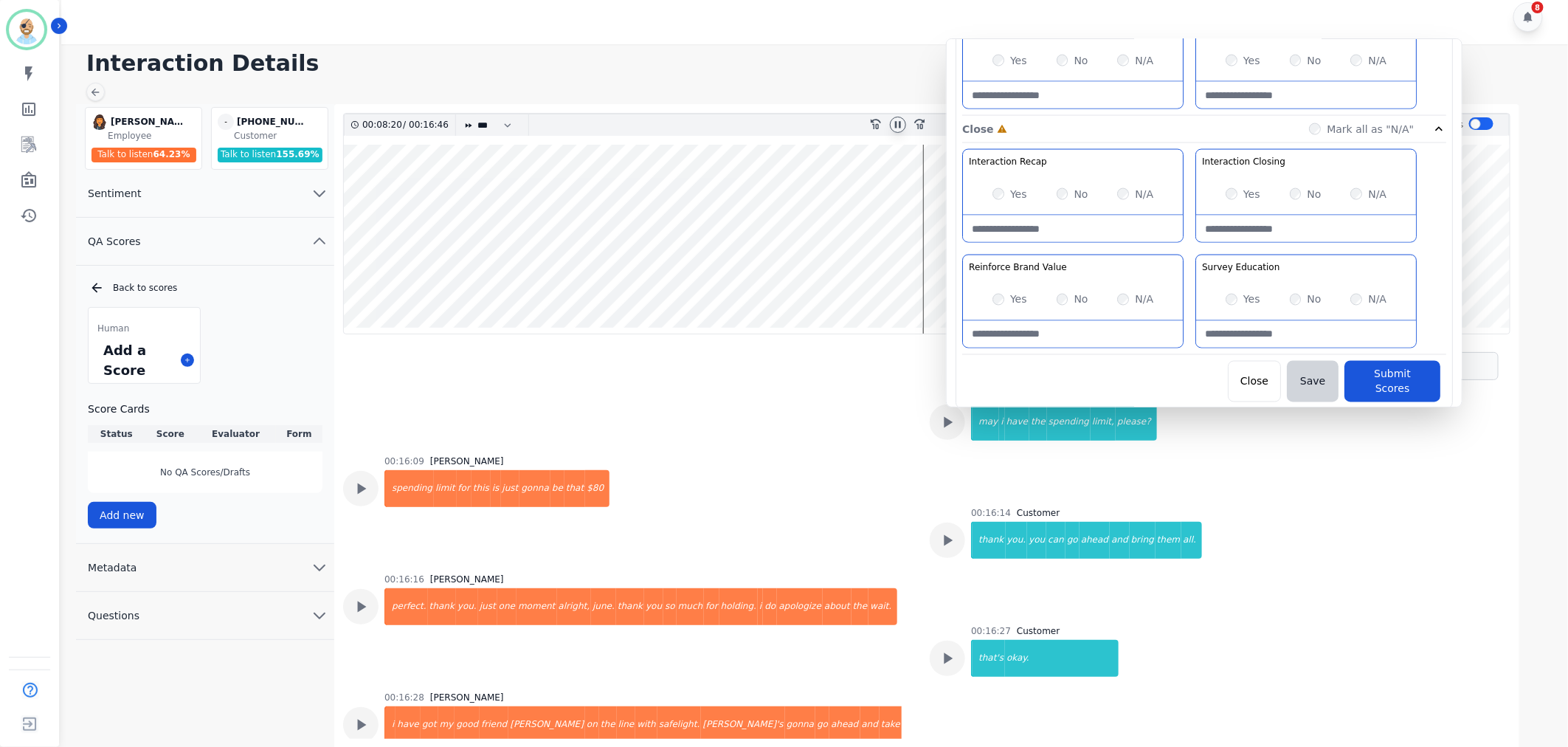
click at [1364, 301] on div "N/A" at bounding box center [1369, 299] width 36 height 15
click at [1374, 371] on button "Submit Scores" at bounding box center [1392, 381] width 96 height 42
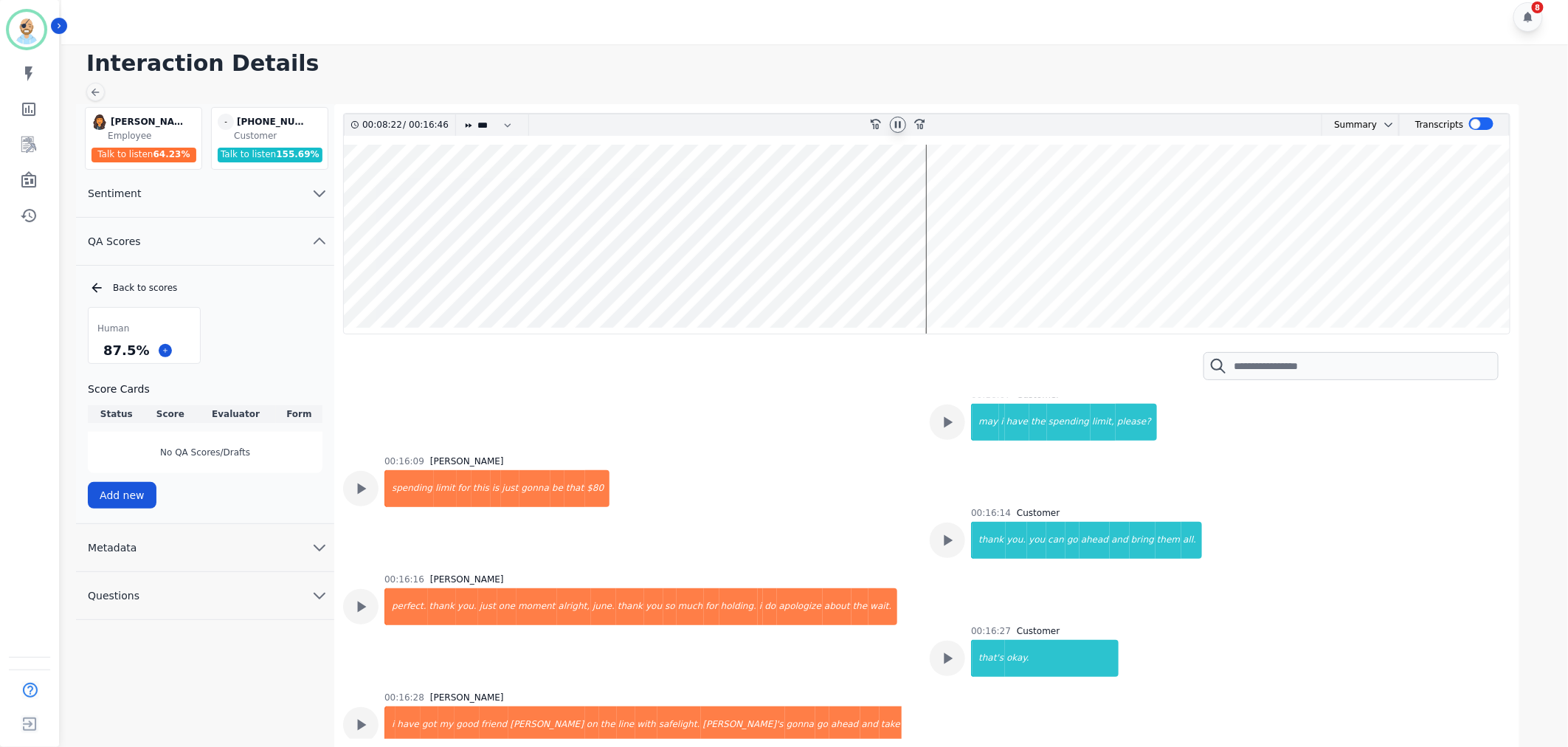
click at [898, 127] on icon at bounding box center [898, 124] width 12 height 12
click at [789, 59] on h1 "Interaction Details" at bounding box center [819, 63] width 1467 height 27
drag, startPoint x: 148, startPoint y: 348, endPoint x: 104, endPoint y: 355, distance: 44.6
click at [104, 355] on div "87.5 %" at bounding box center [144, 350] width 111 height 26
copy div "87.5 %"
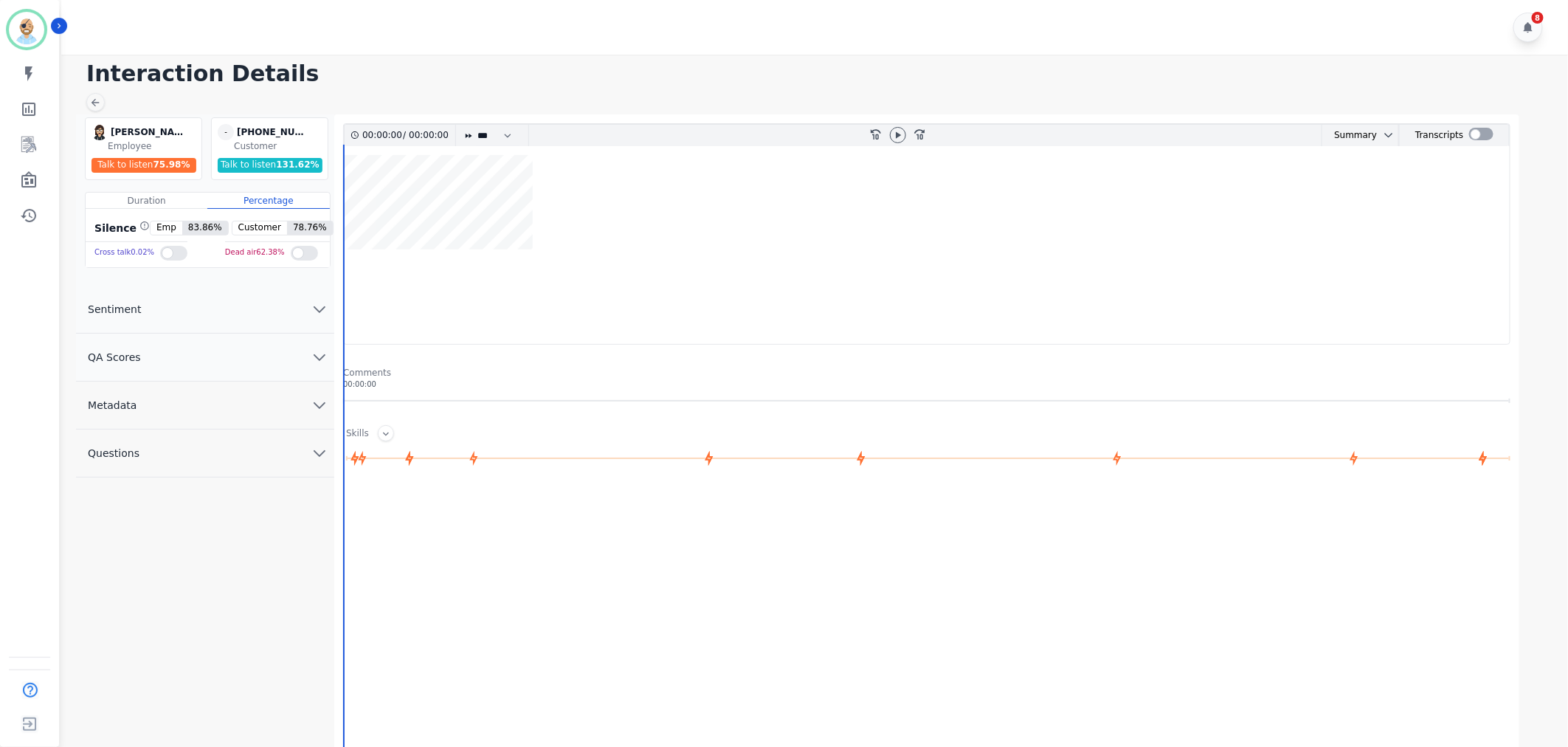
click at [247, 348] on button "QA Scores" at bounding box center [204, 357] width 258 height 48
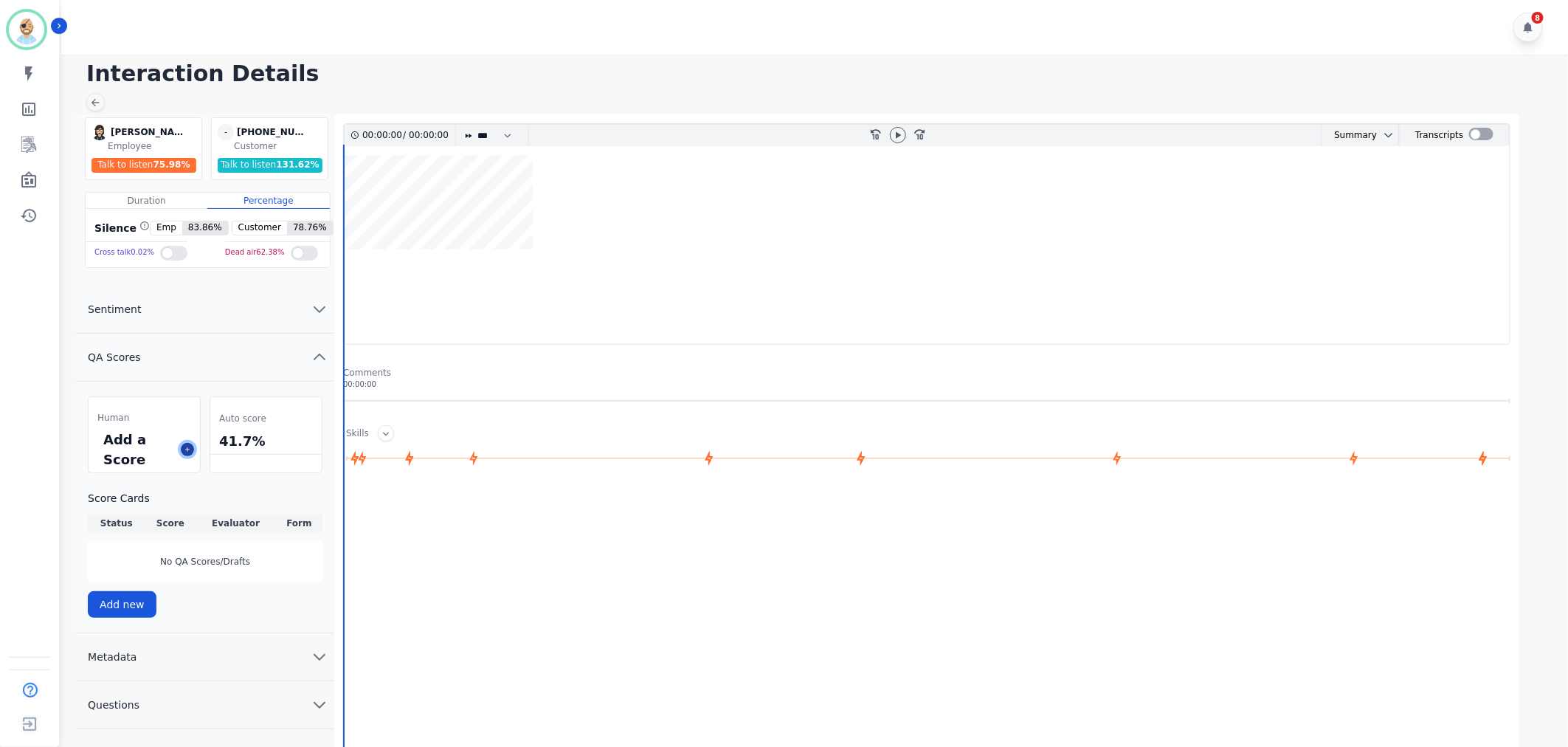
click at [186, 450] on icon at bounding box center [187, 449] width 7 height 7
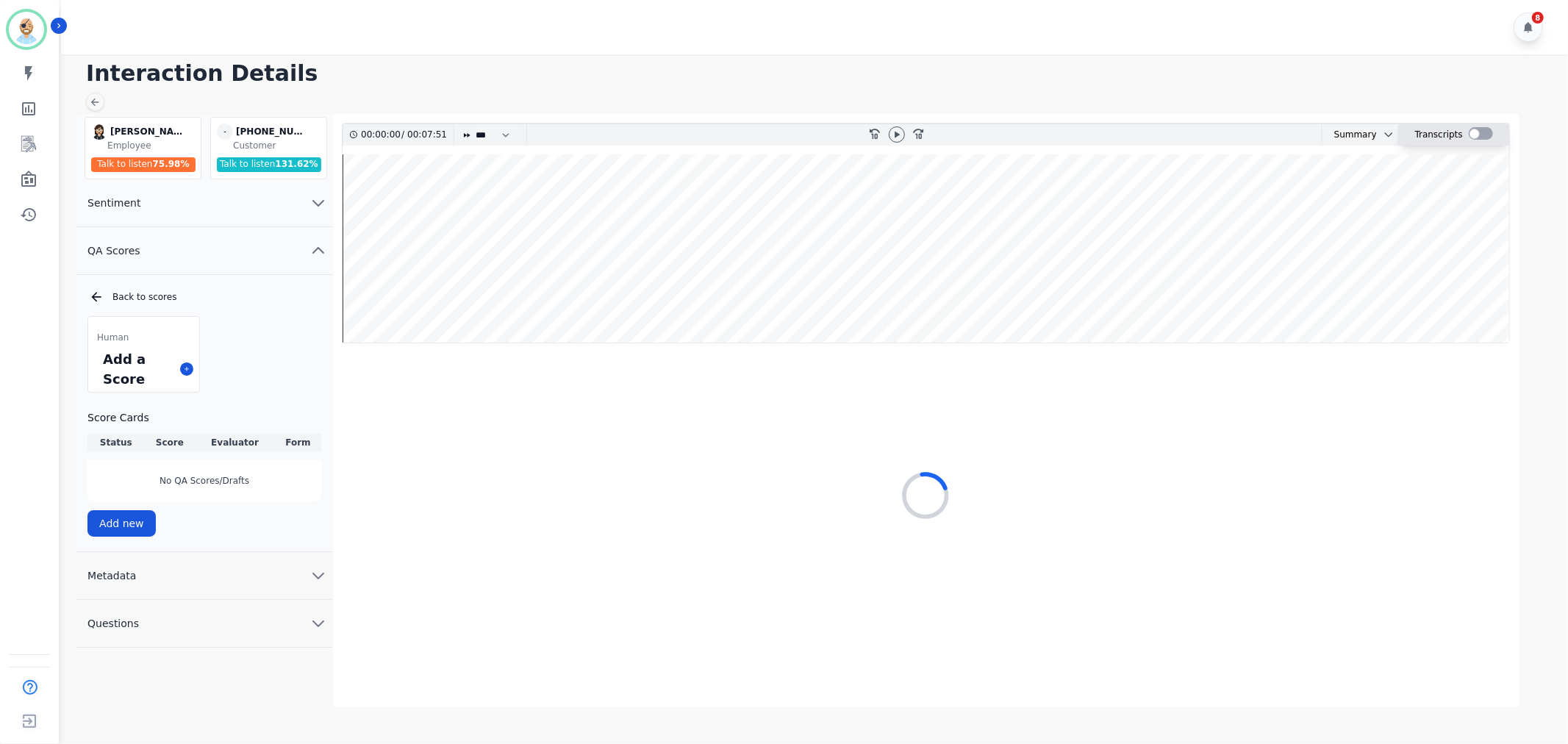
click at [1472, 132] on div at bounding box center [1481, 133] width 24 height 12
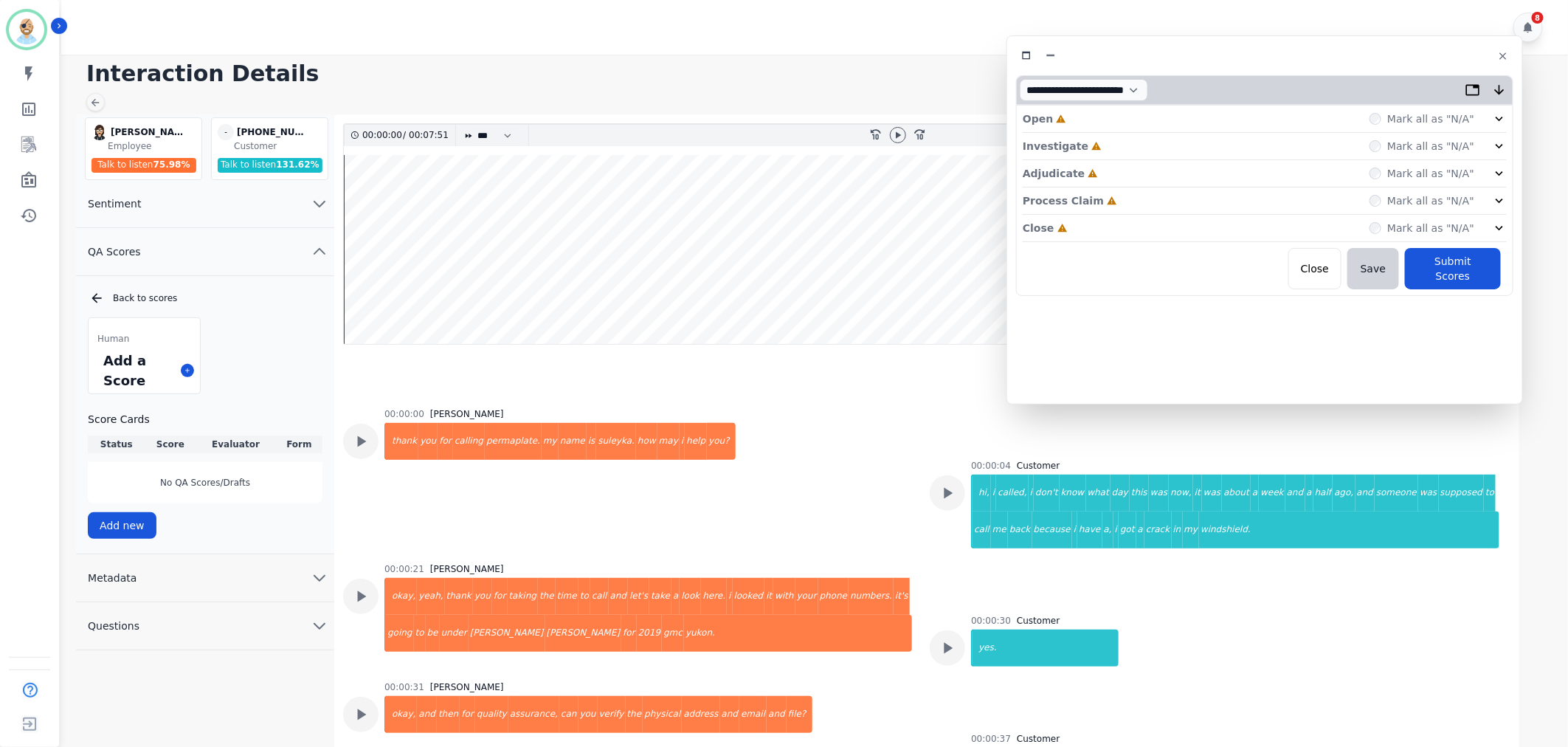
drag, startPoint x: 342, startPoint y: 85, endPoint x: 1273, endPoint y: 57, distance: 931.4
click at [1273, 57] on div at bounding box center [1264, 55] width 497 height 21
click at [1096, 224] on div "Close Incomplete Mark all as "N/A"" at bounding box center [1253, 226] width 484 height 28
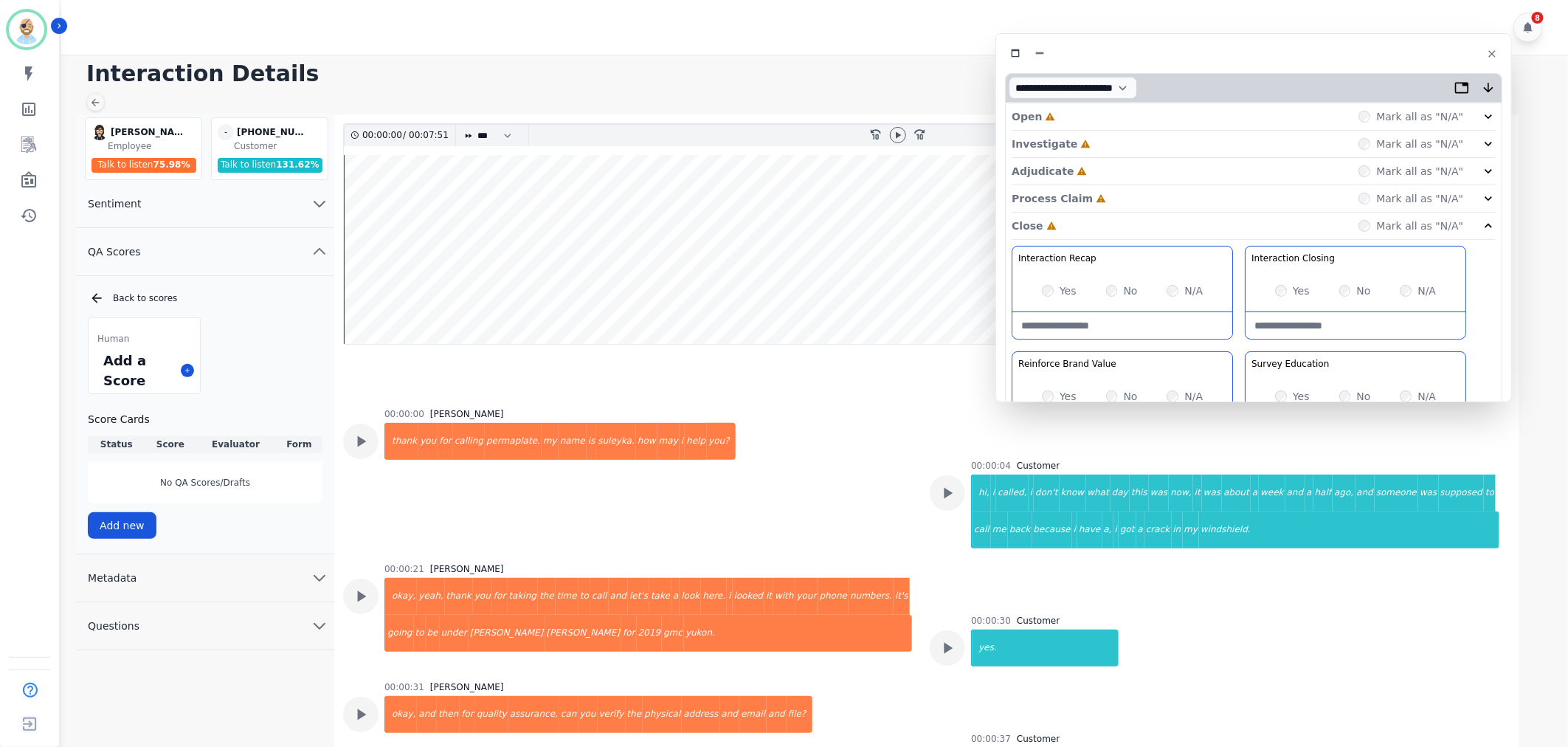
click at [1100, 200] on div "Process Claim Incomplete Mark all as "N/A"" at bounding box center [1253, 199] width 484 height 28
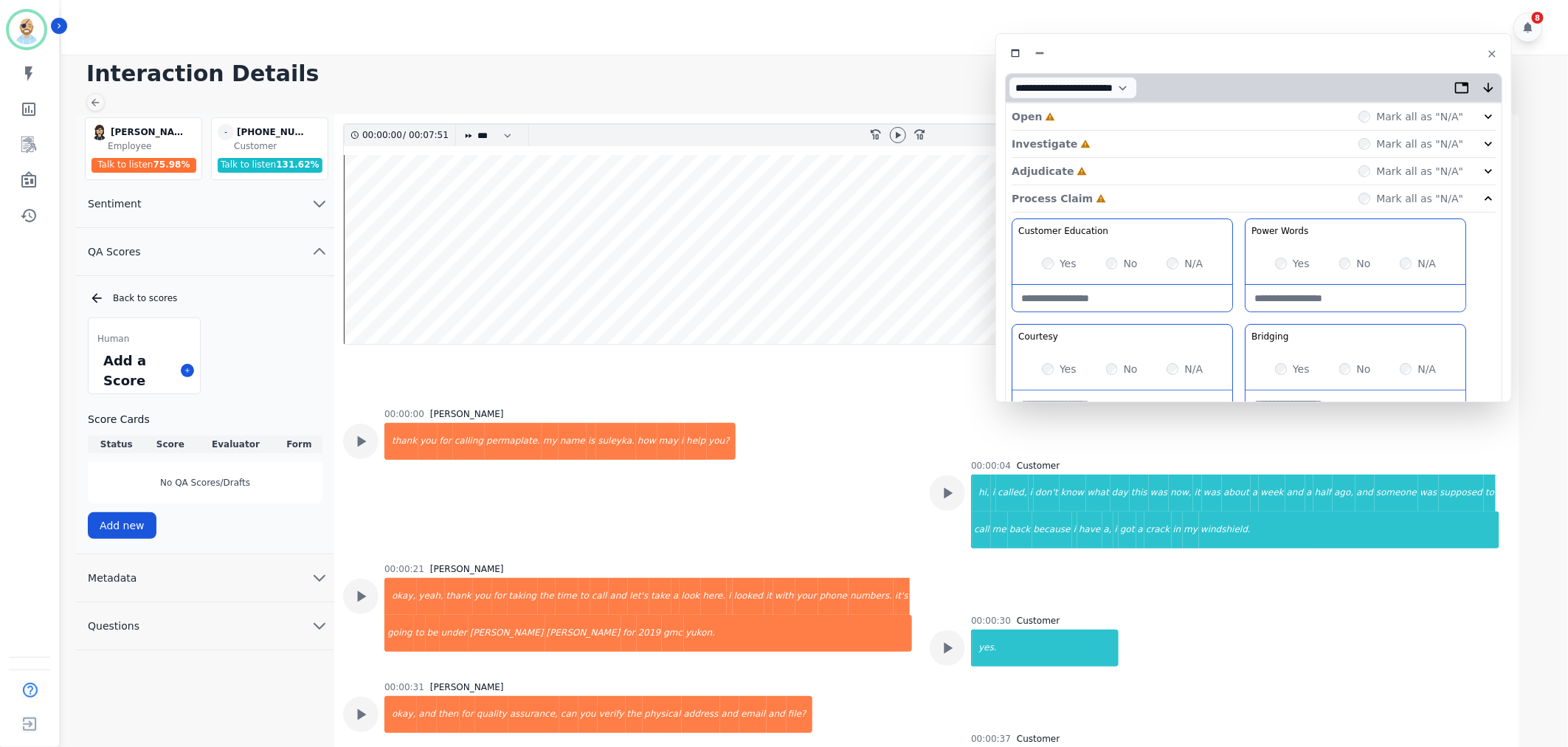
drag, startPoint x: 1105, startPoint y: 178, endPoint x: 1105, endPoint y: 157, distance: 21.0
click at [1105, 173] on div "Adjudicate Incomplete Mark all as "N/A"" at bounding box center [1253, 172] width 484 height 28
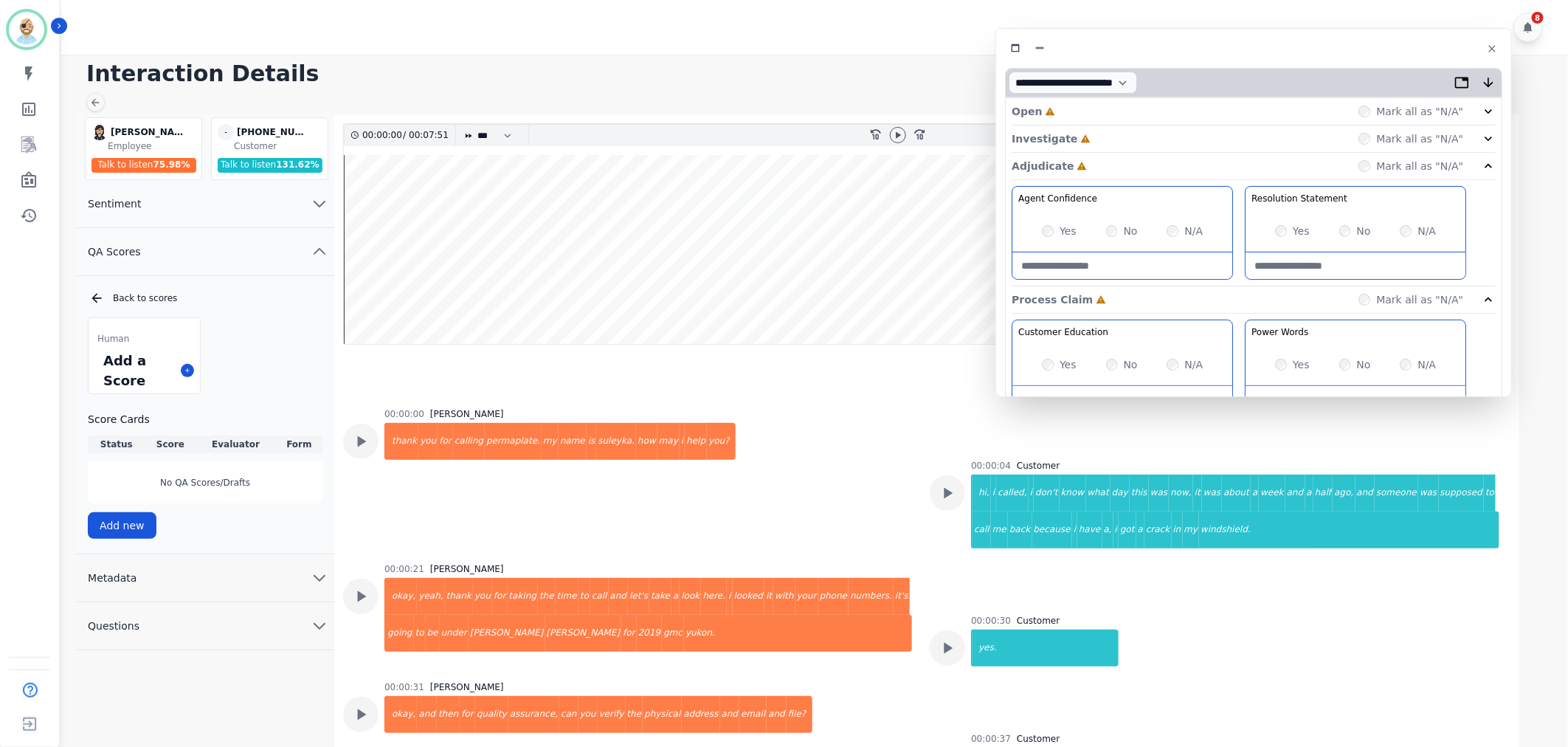
click at [1105, 138] on div "Investigate Incomplete Mark all as "N/A"" at bounding box center [1253, 139] width 484 height 28
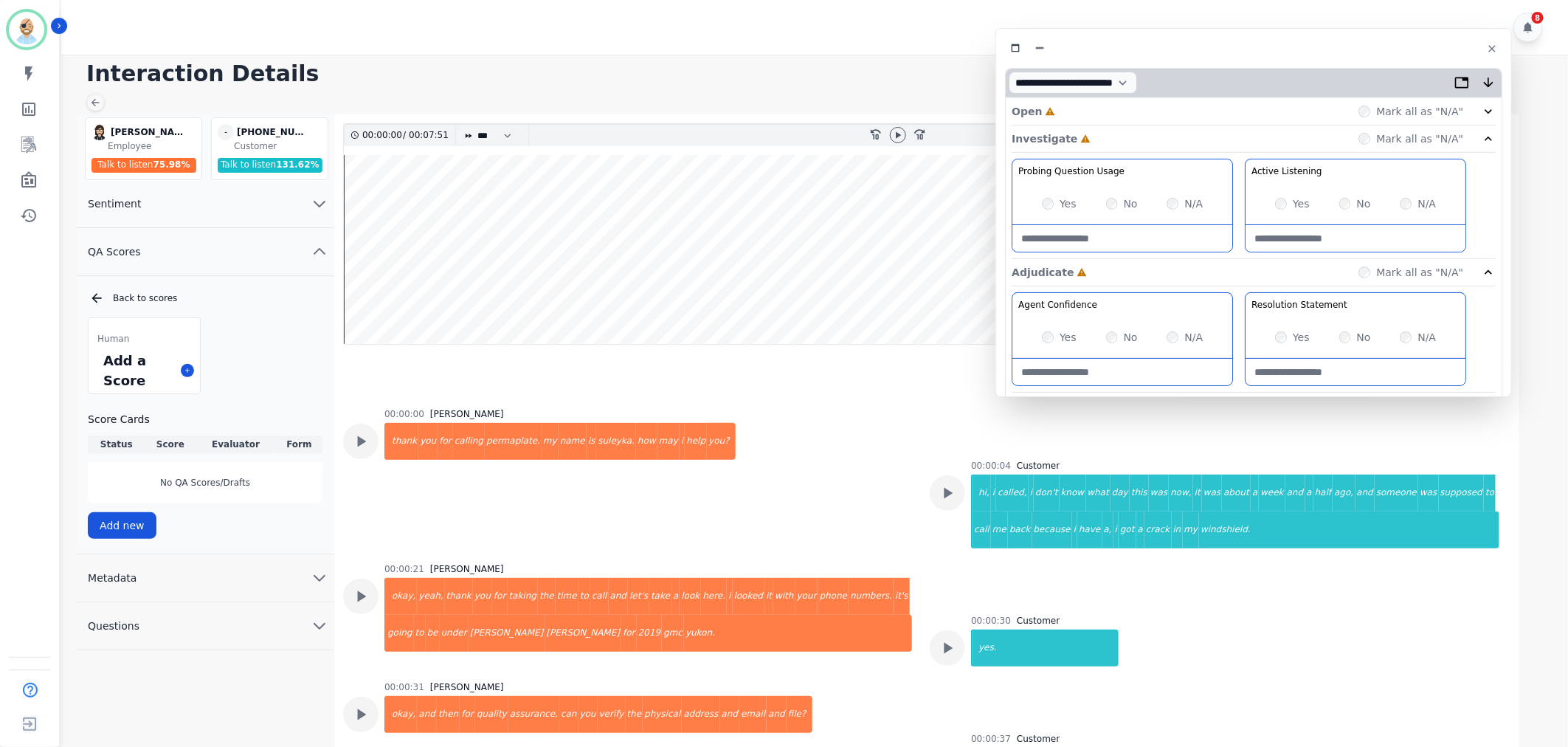
click at [1102, 109] on div "Open Incomplete Mark all as "N/A"" at bounding box center [1253, 112] width 484 height 28
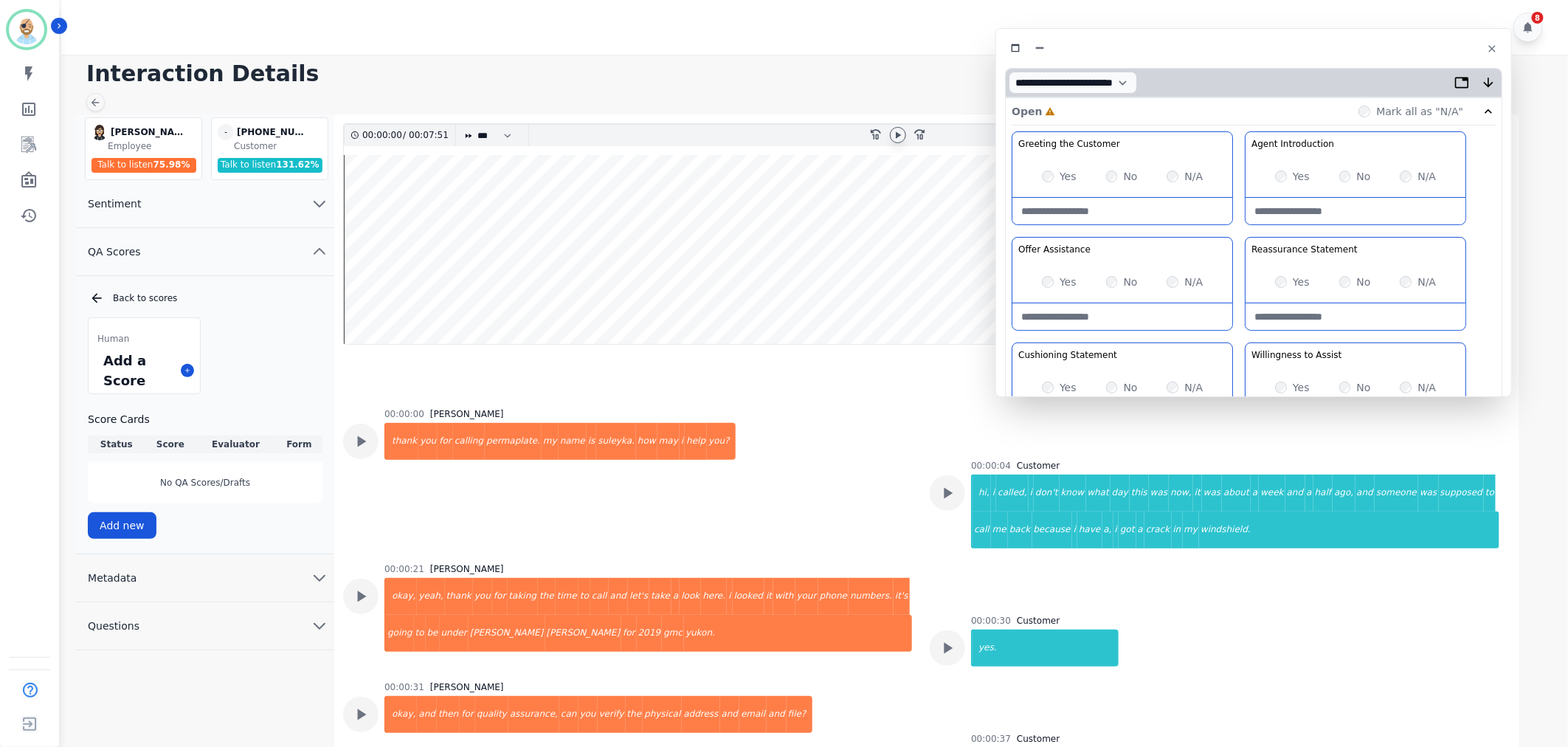
click at [893, 133] on icon at bounding box center [898, 135] width 12 height 12
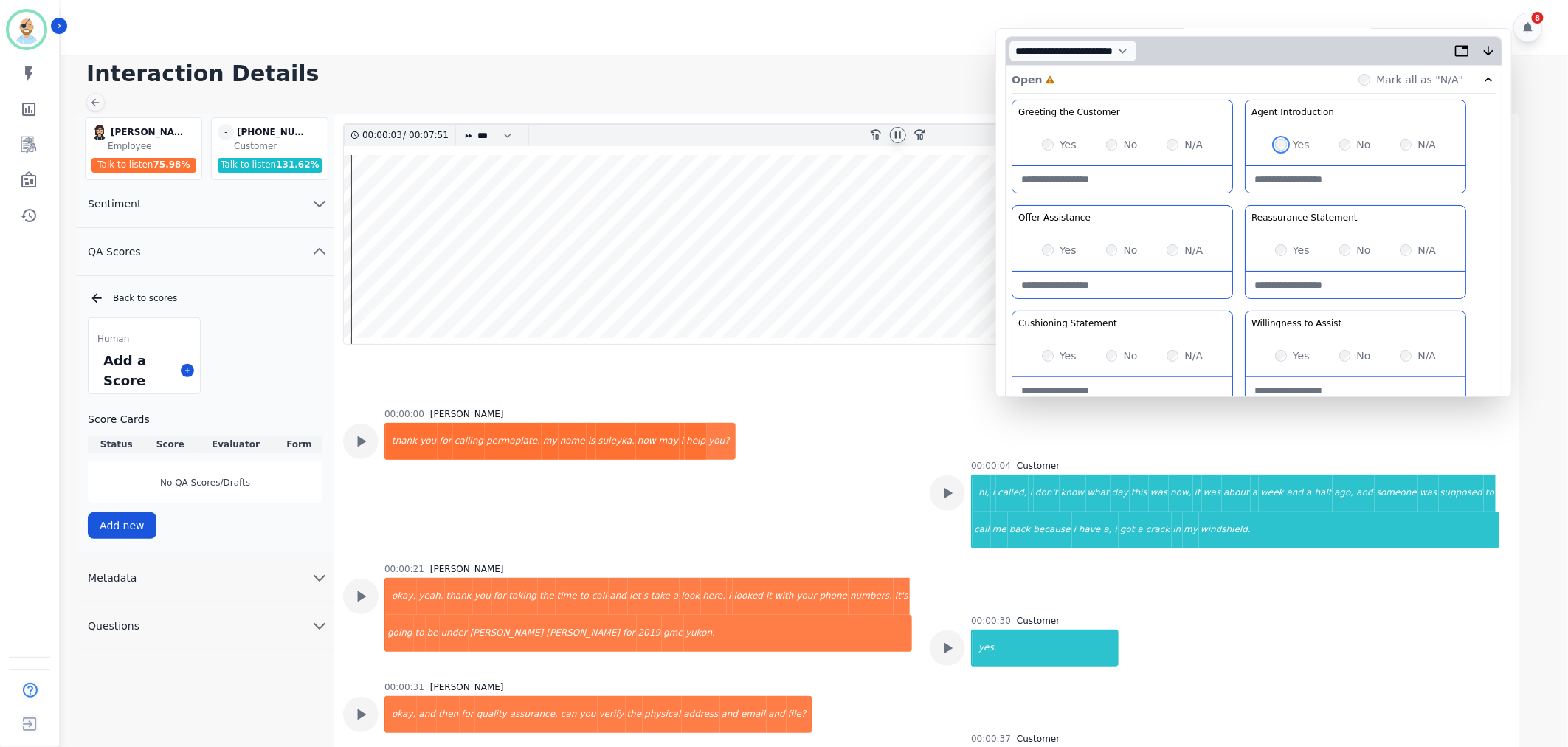
scroll to position [82, 0]
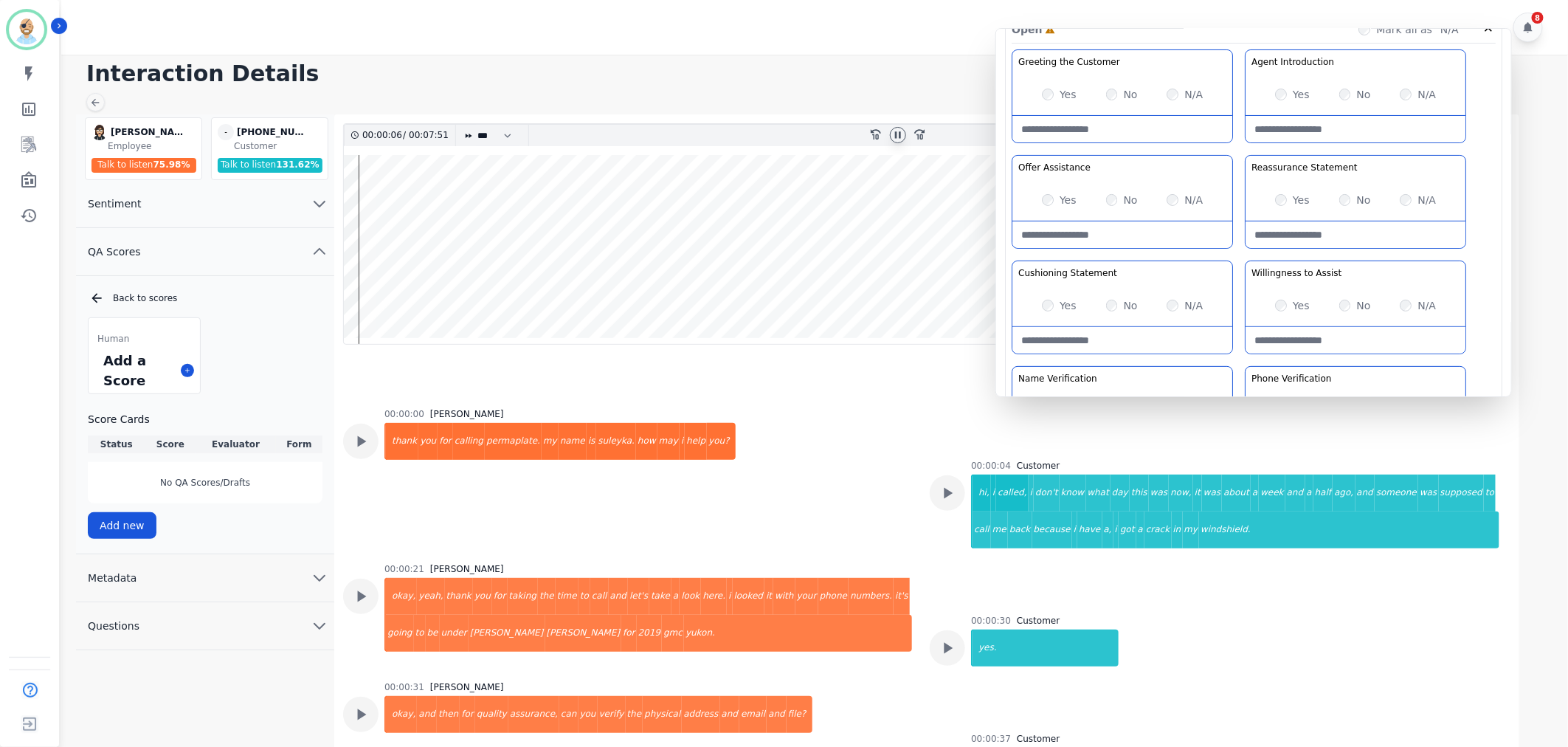
click at [1238, 252] on div "Greeting the Customer Welcome is where we quickly greet our customer as a known…" at bounding box center [1253, 311] width 484 height 522
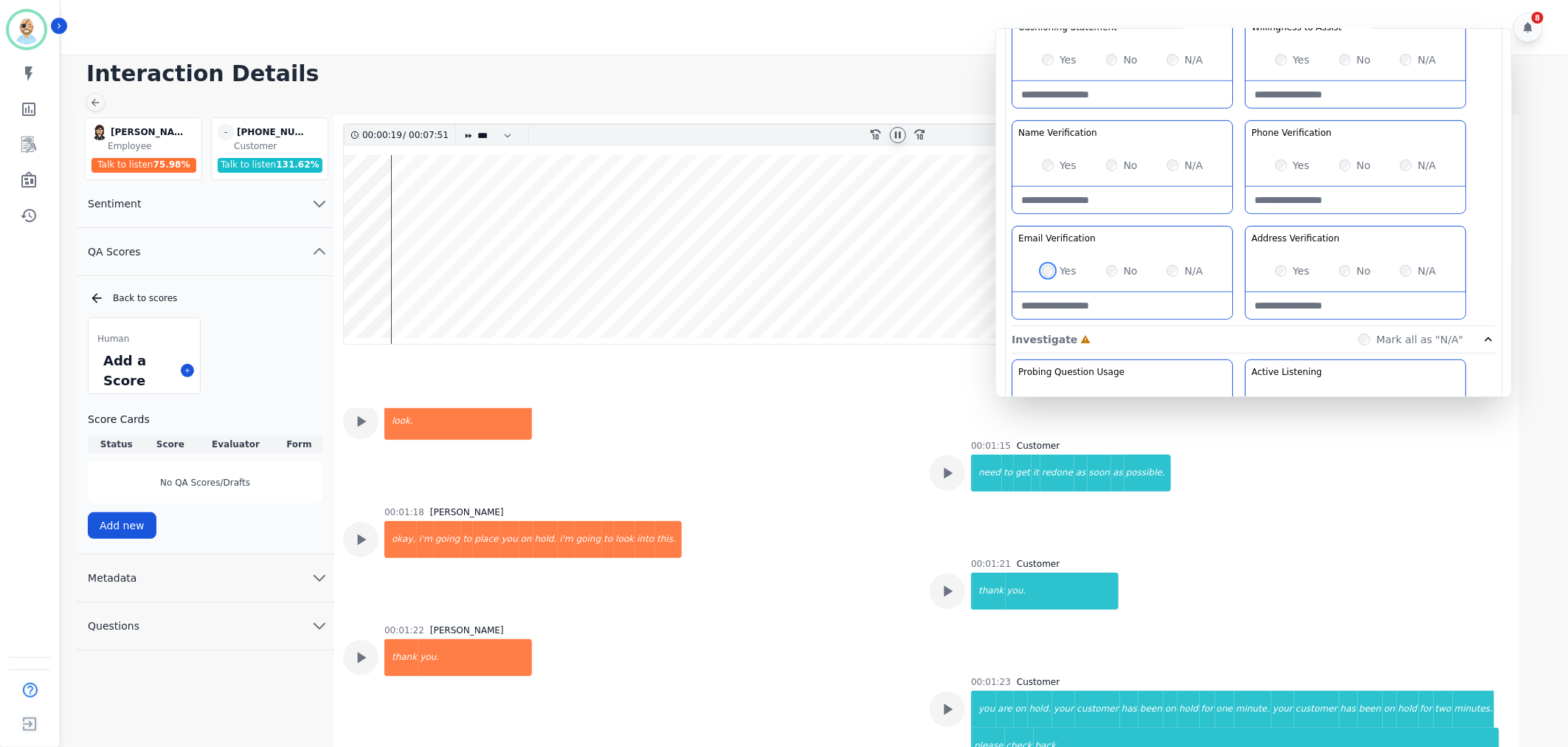
scroll to position [984, 0]
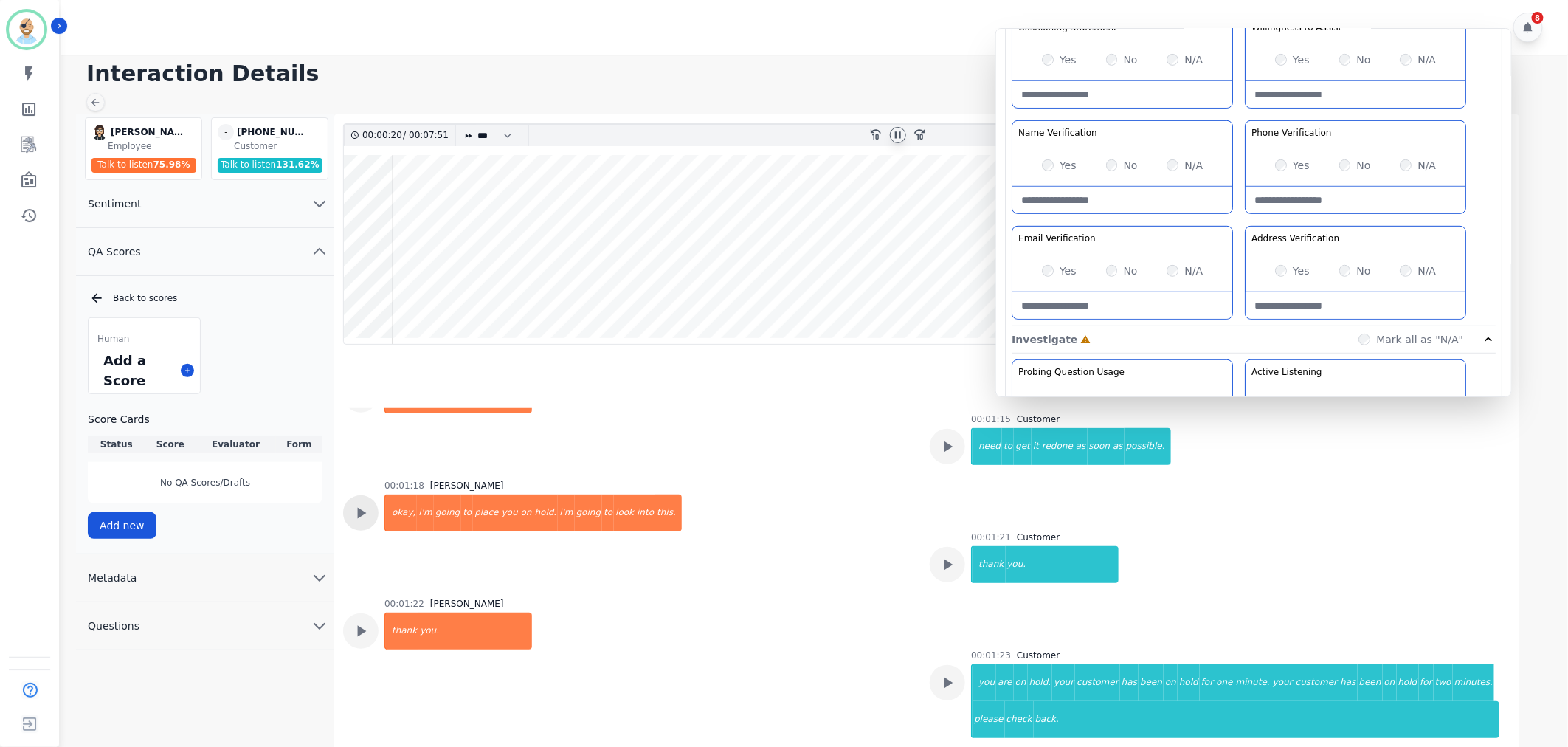
click at [360, 519] on icon at bounding box center [361, 513] width 20 height 20
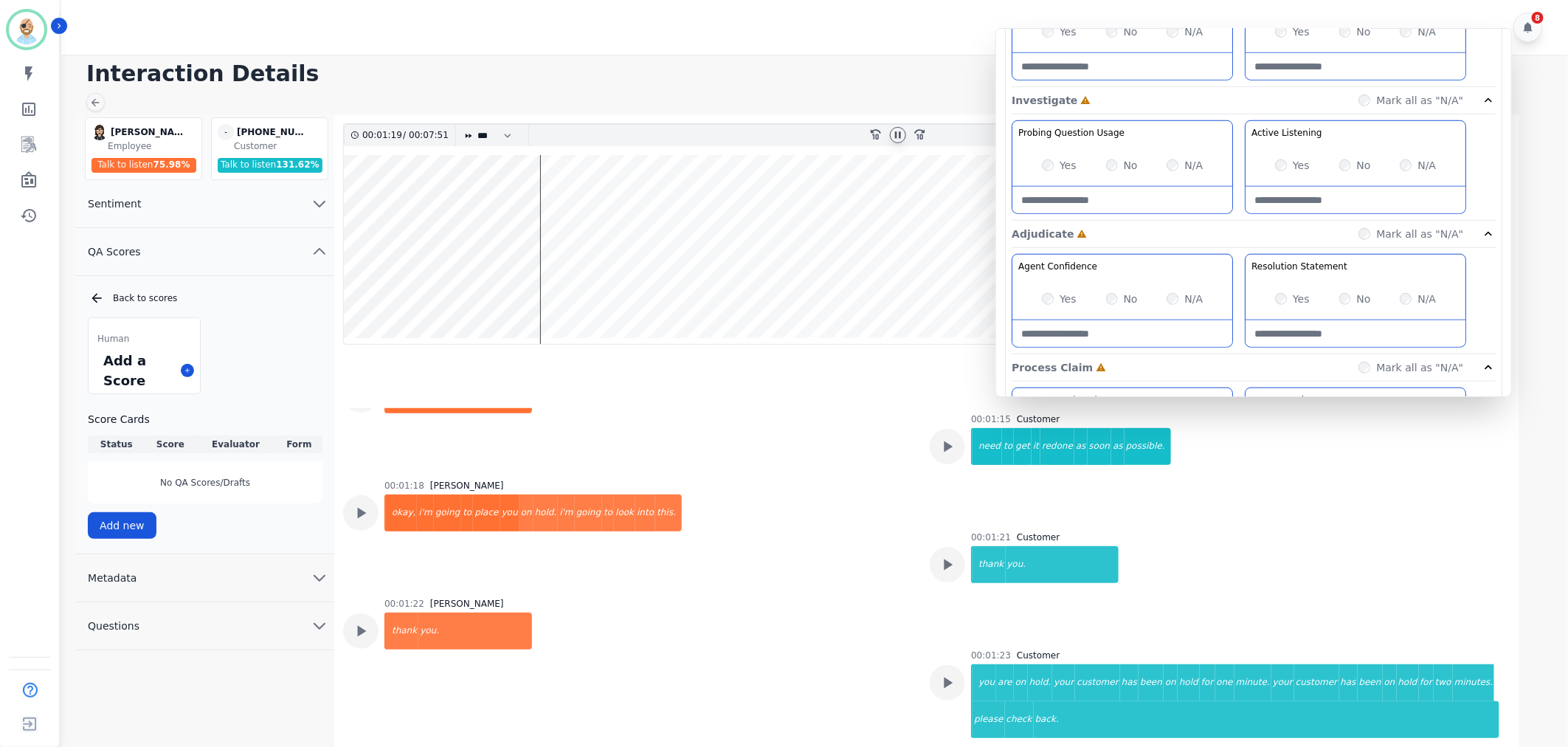
scroll to position [574, 0]
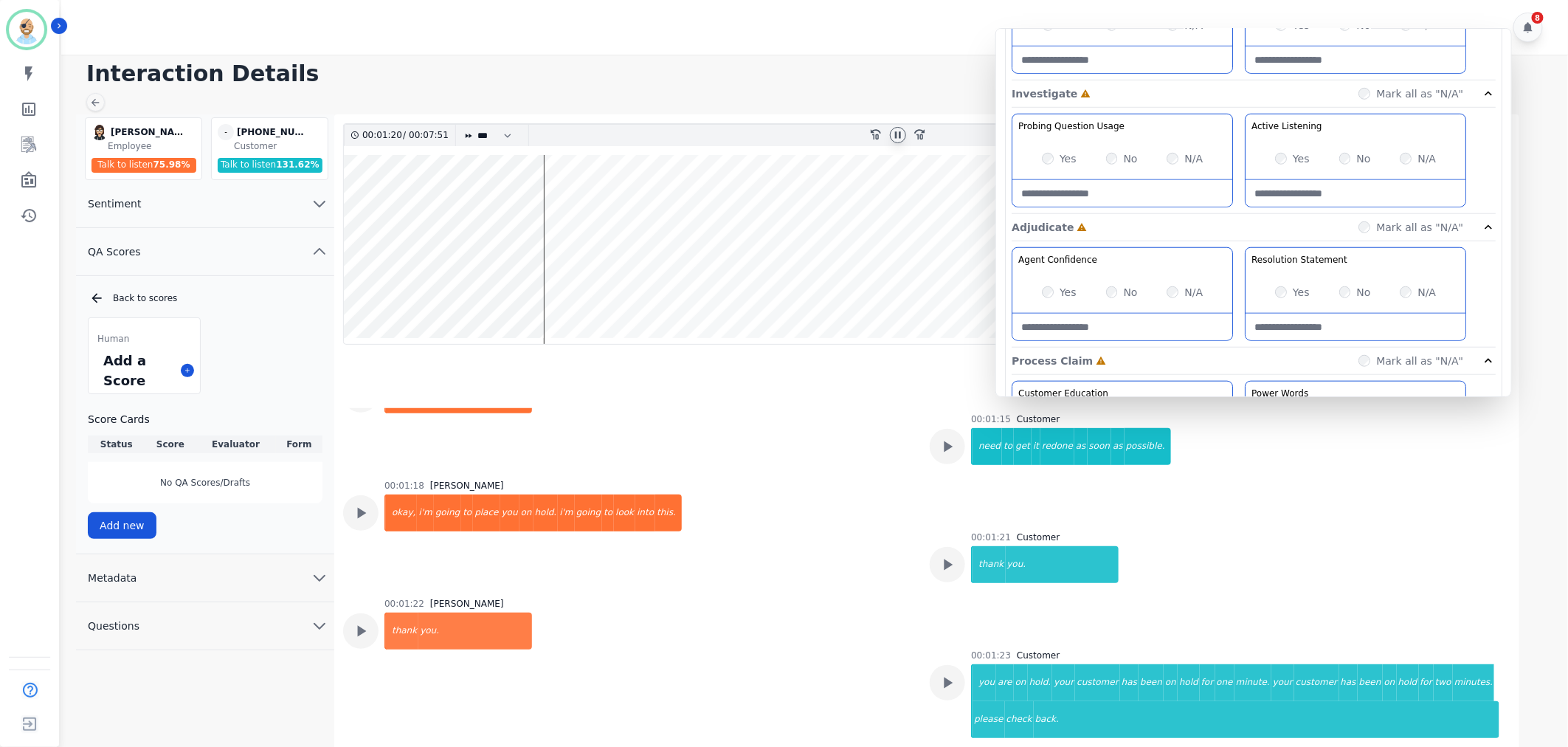
click at [1052, 297] on div "Yes" at bounding box center [1059, 292] width 35 height 15
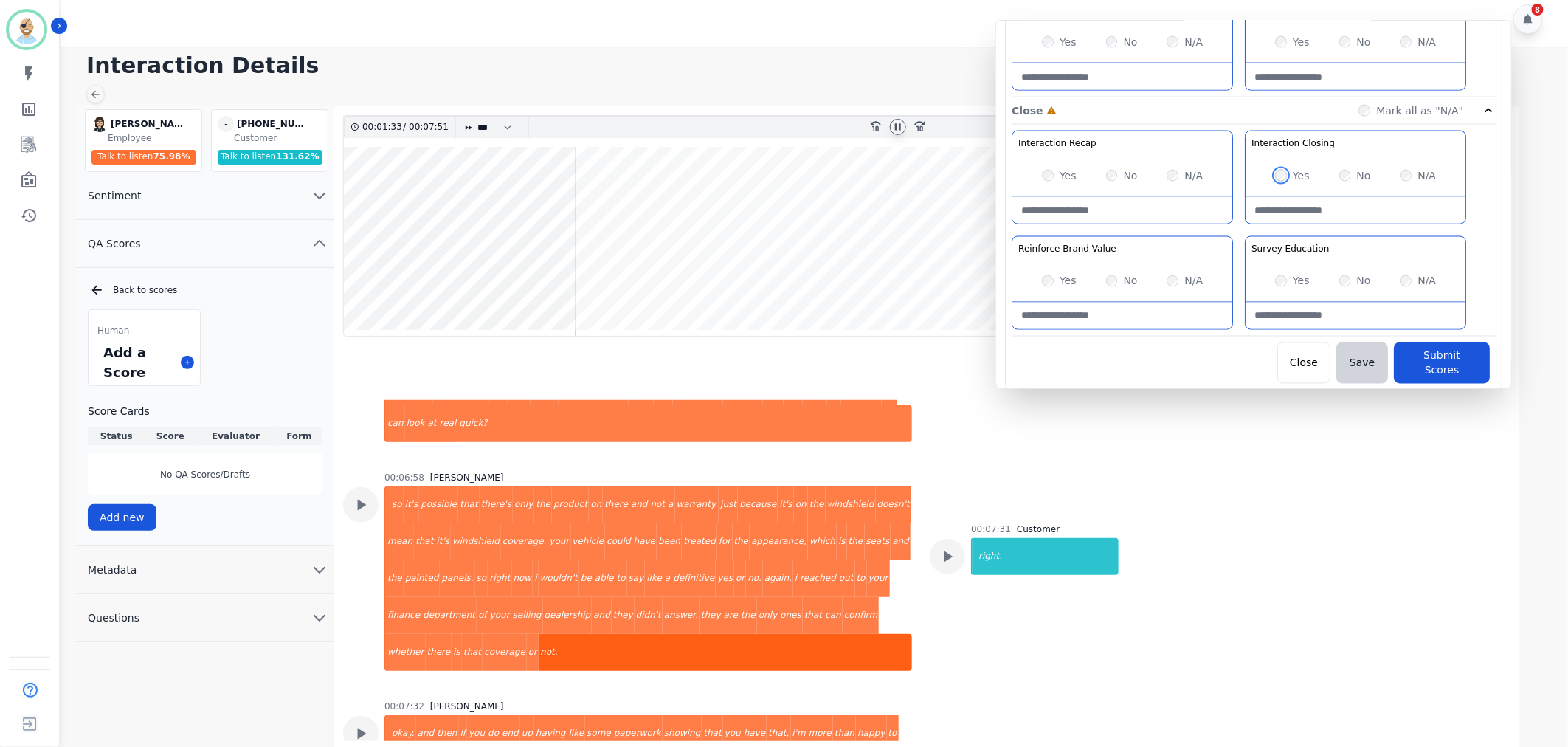
scroll to position [11, 0]
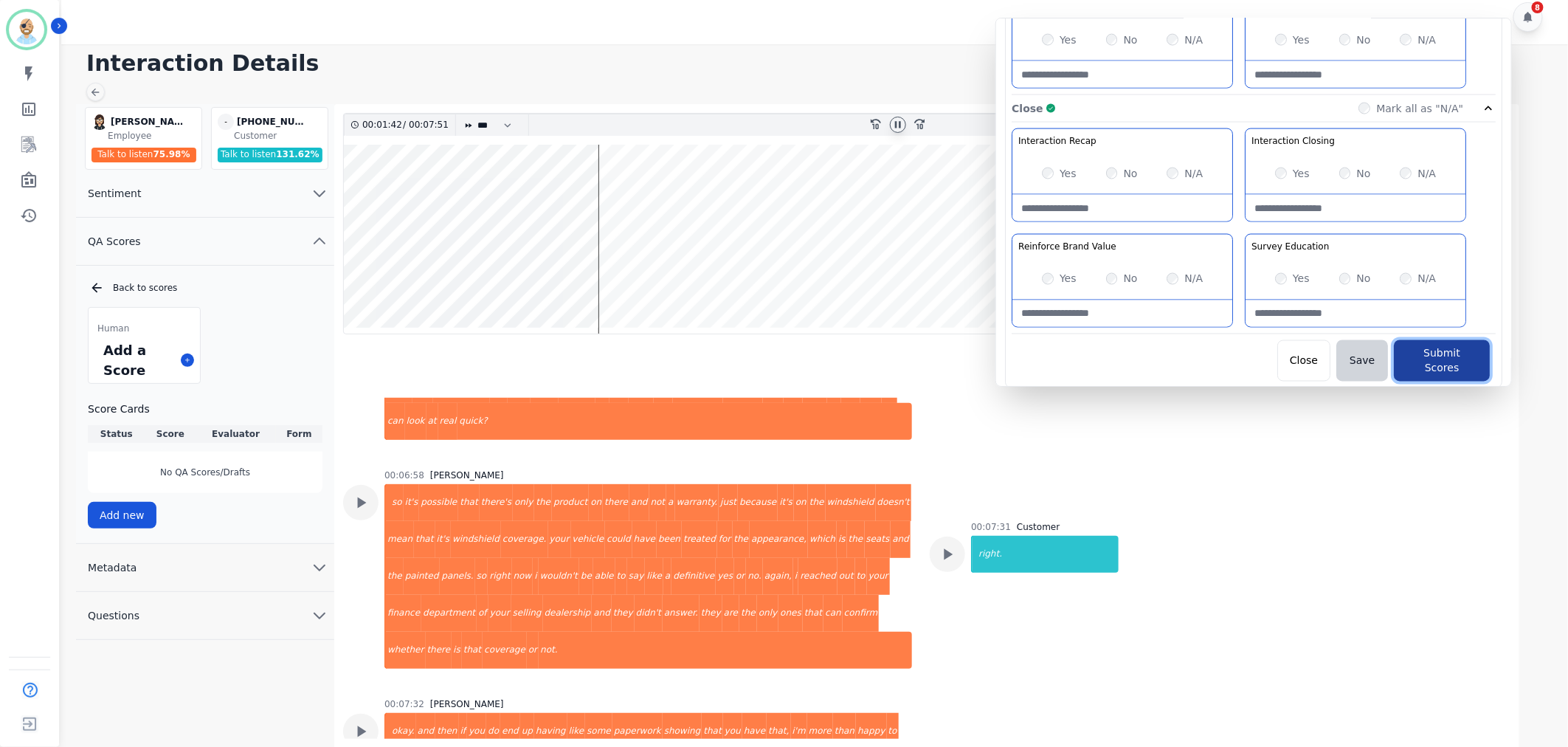
click at [1465, 352] on button "Submit Scores" at bounding box center [1442, 360] width 96 height 42
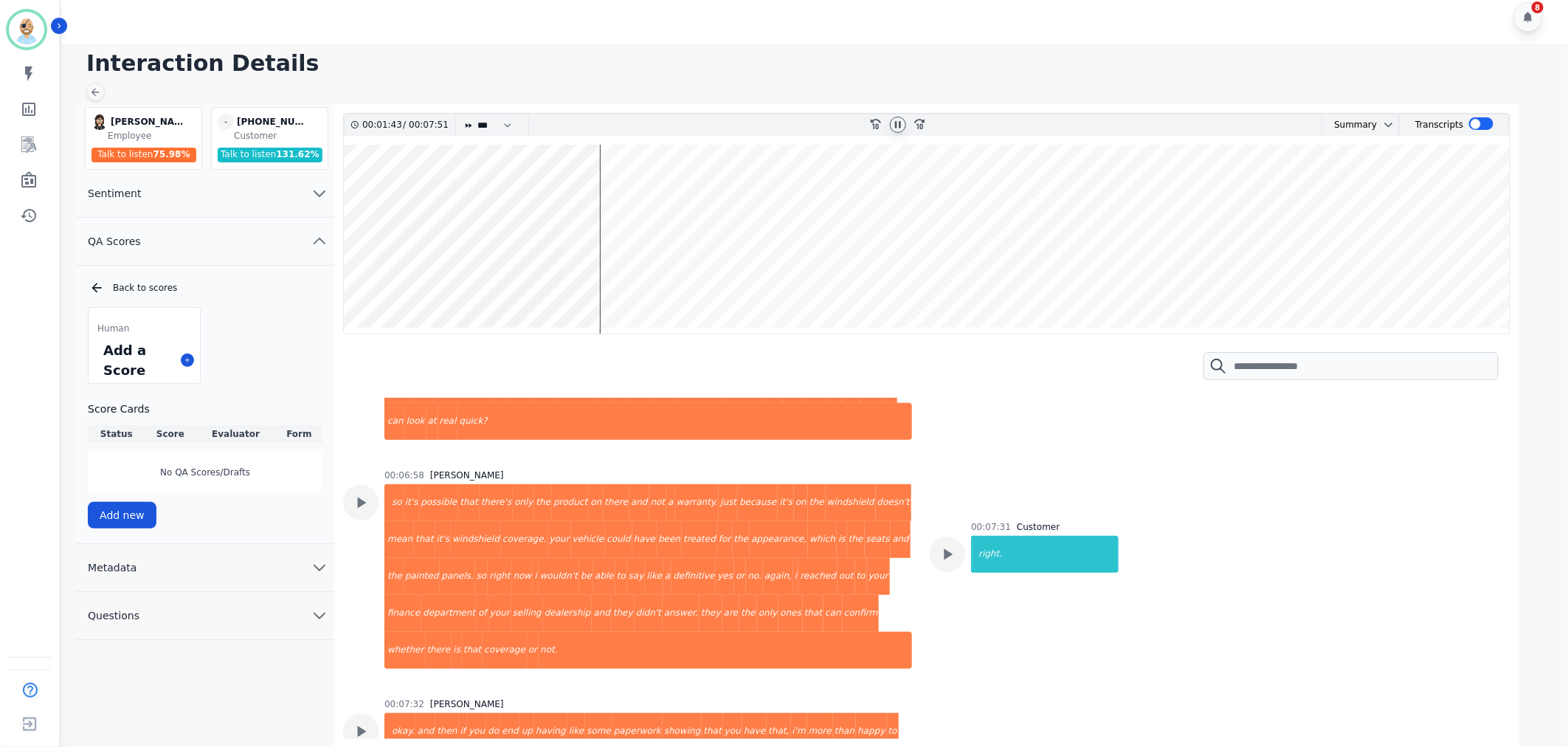
click at [890, 78] on div "Interaction Details [PERSON_NAME] [PERSON_NAME] Employee Talk to listen 75.98 %…" at bounding box center [812, 395] width 1511 height 703
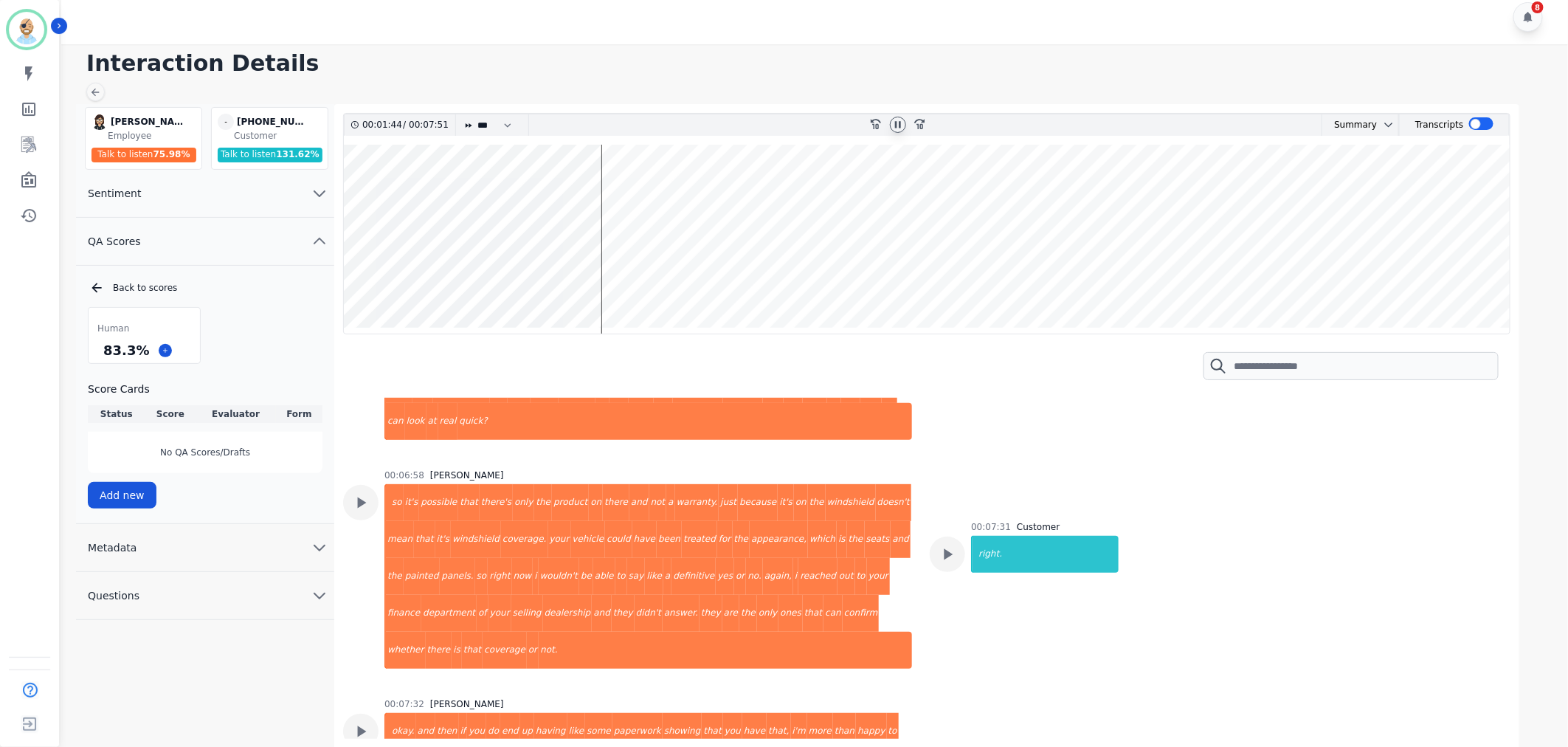
click at [898, 122] on icon at bounding box center [898, 124] width 12 height 12
drag, startPoint x: 143, startPoint y: 348, endPoint x: 103, endPoint y: 356, distance: 40.8
click at [103, 356] on div "83.3 %" at bounding box center [125, 350] width 51 height 26
copy div "83.3 %"
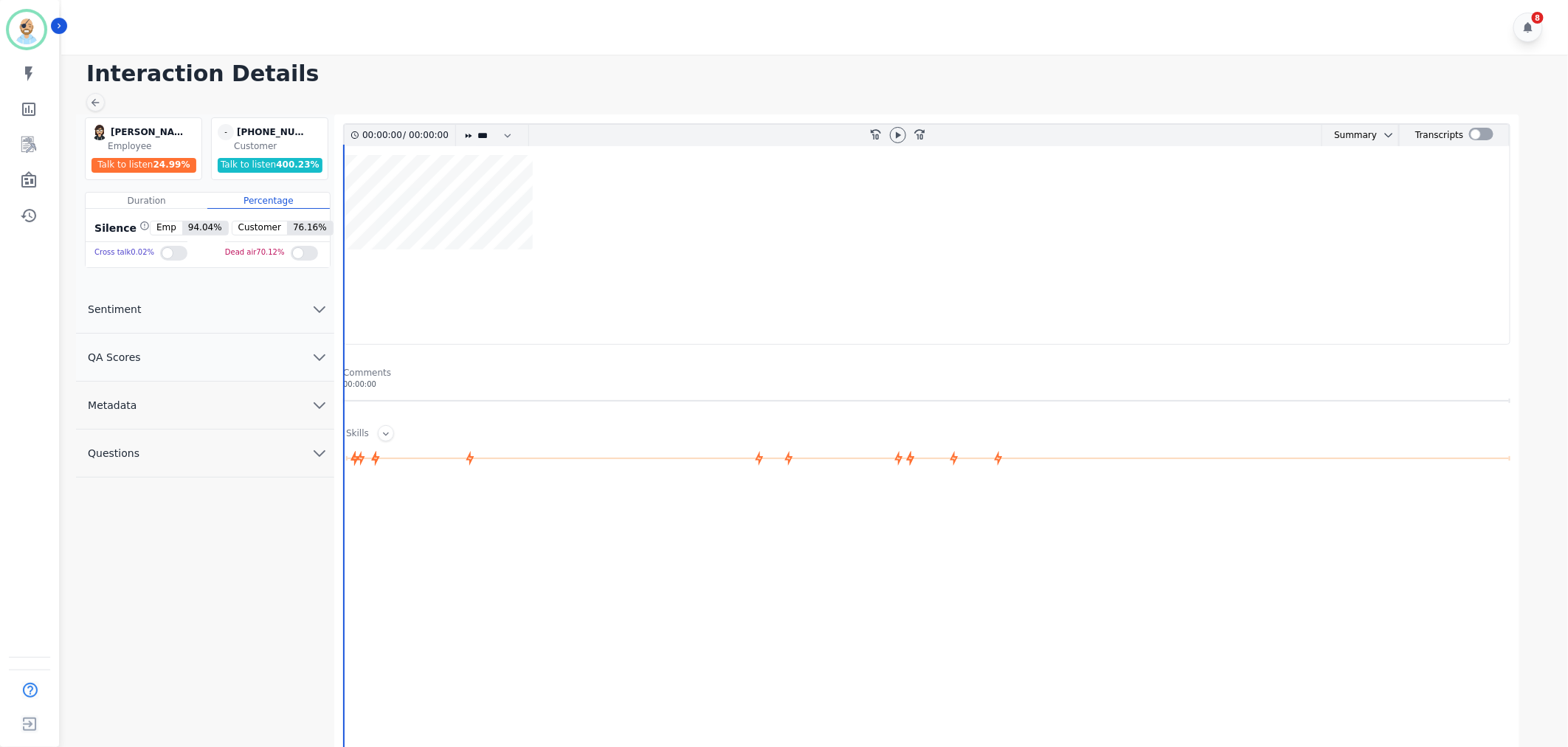
click at [218, 355] on button "QA Scores" at bounding box center [204, 357] width 258 height 48
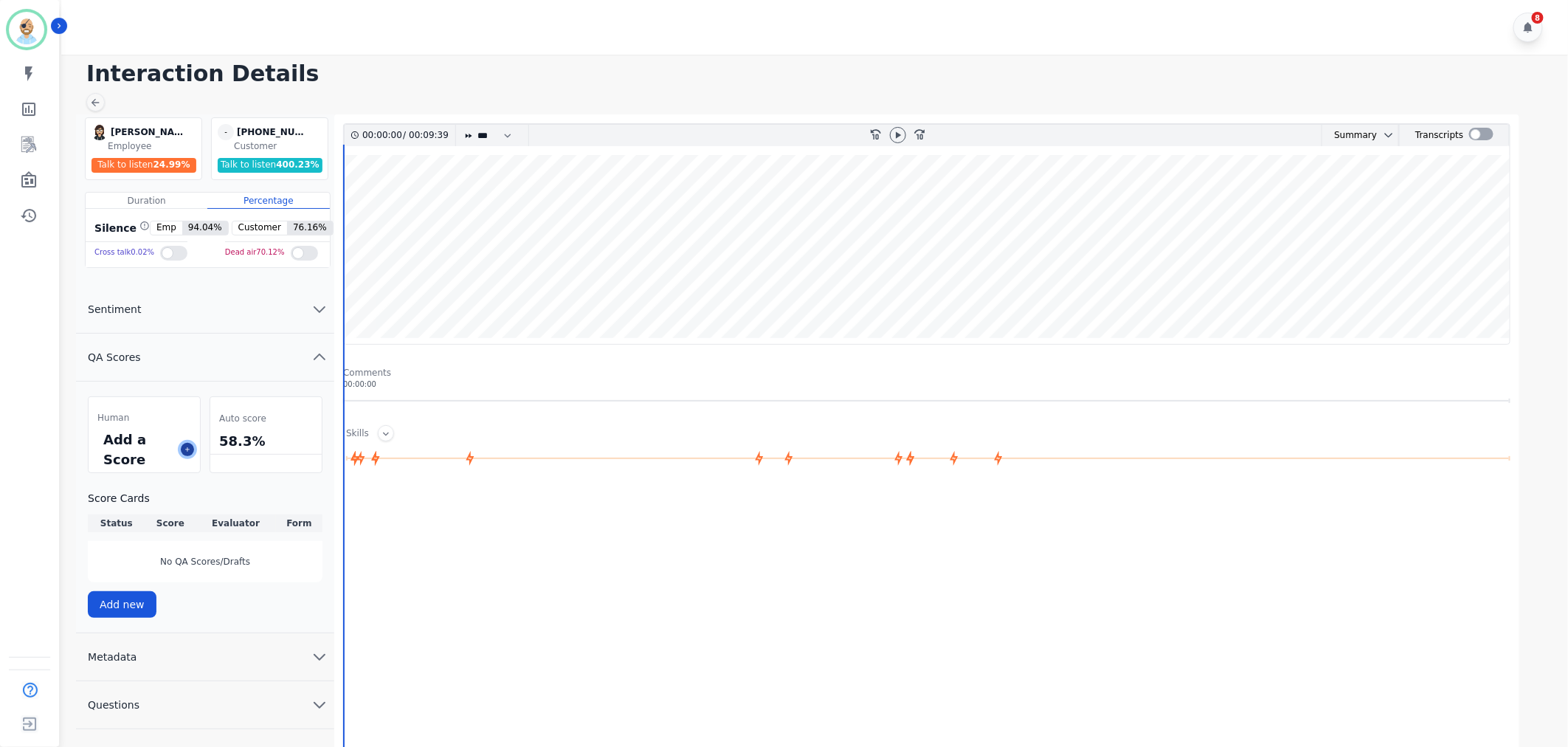
click at [190, 448] on icon at bounding box center [187, 449] width 7 height 7
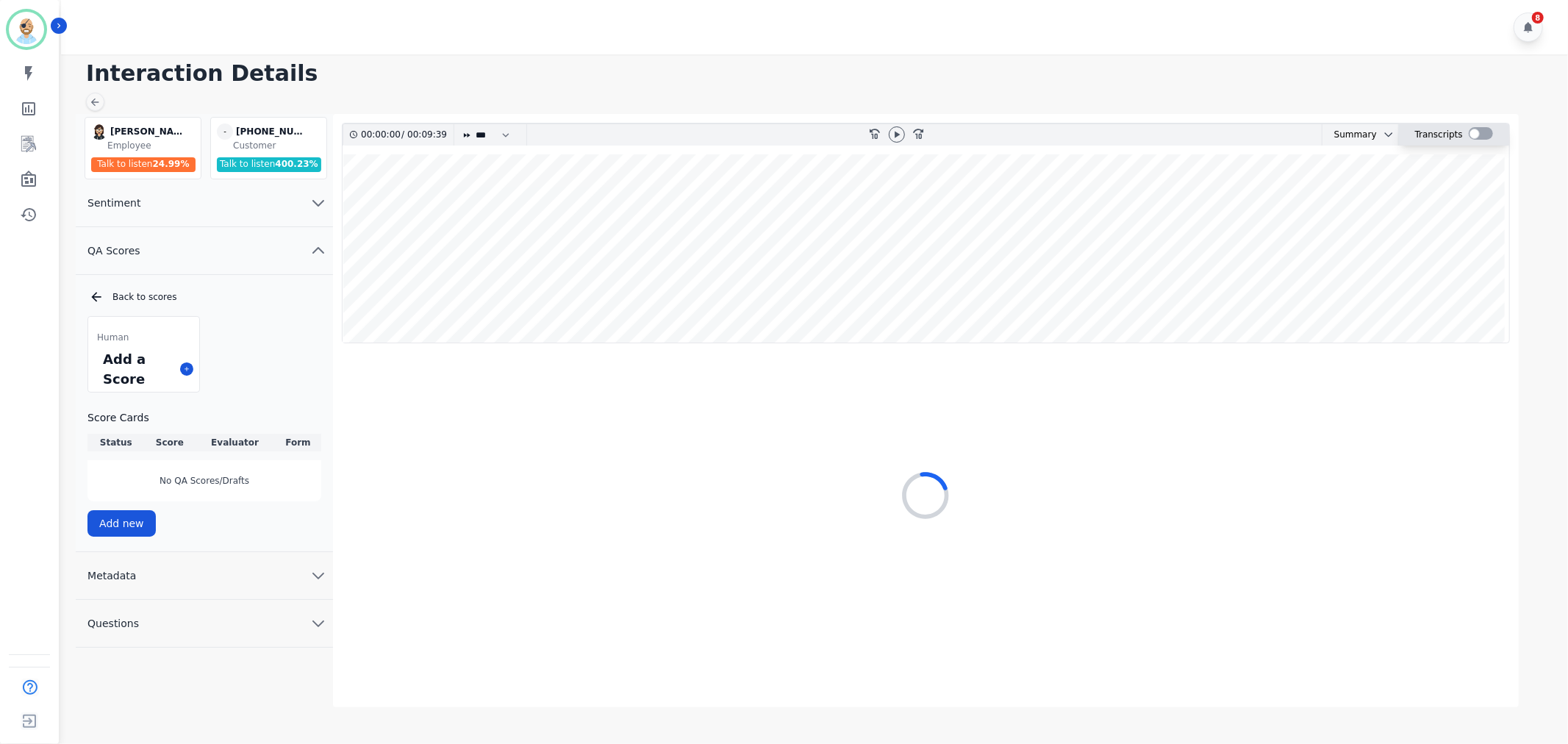
click at [1473, 135] on div at bounding box center [1481, 133] width 24 height 12
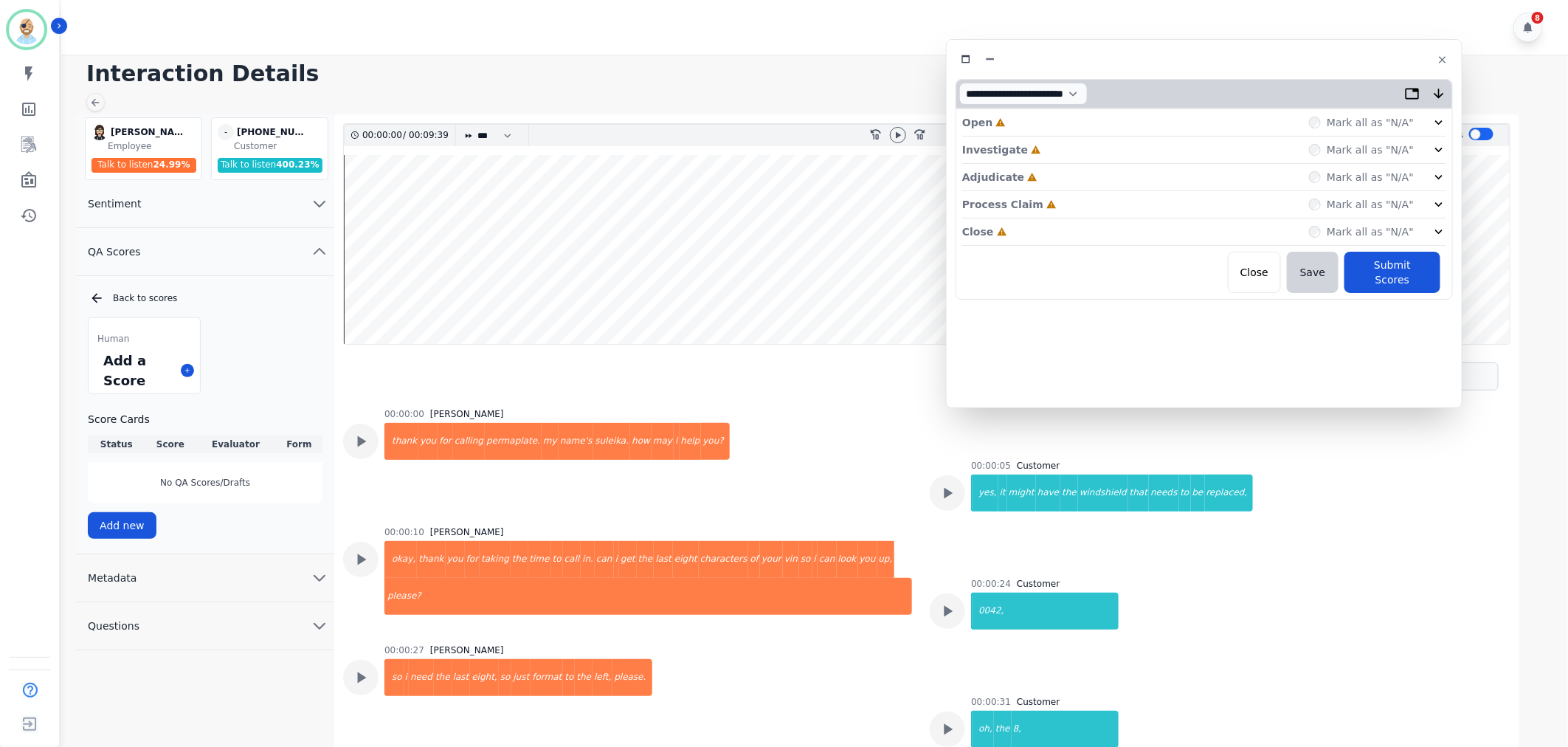
drag, startPoint x: 421, startPoint y: 80, endPoint x: 1265, endPoint y: 61, distance: 844.2
click at [1265, 61] on div at bounding box center [1203, 59] width 497 height 21
click at [1041, 232] on div "Close Incomplete Mark all as "N/A"" at bounding box center [1204, 232] width 484 height 28
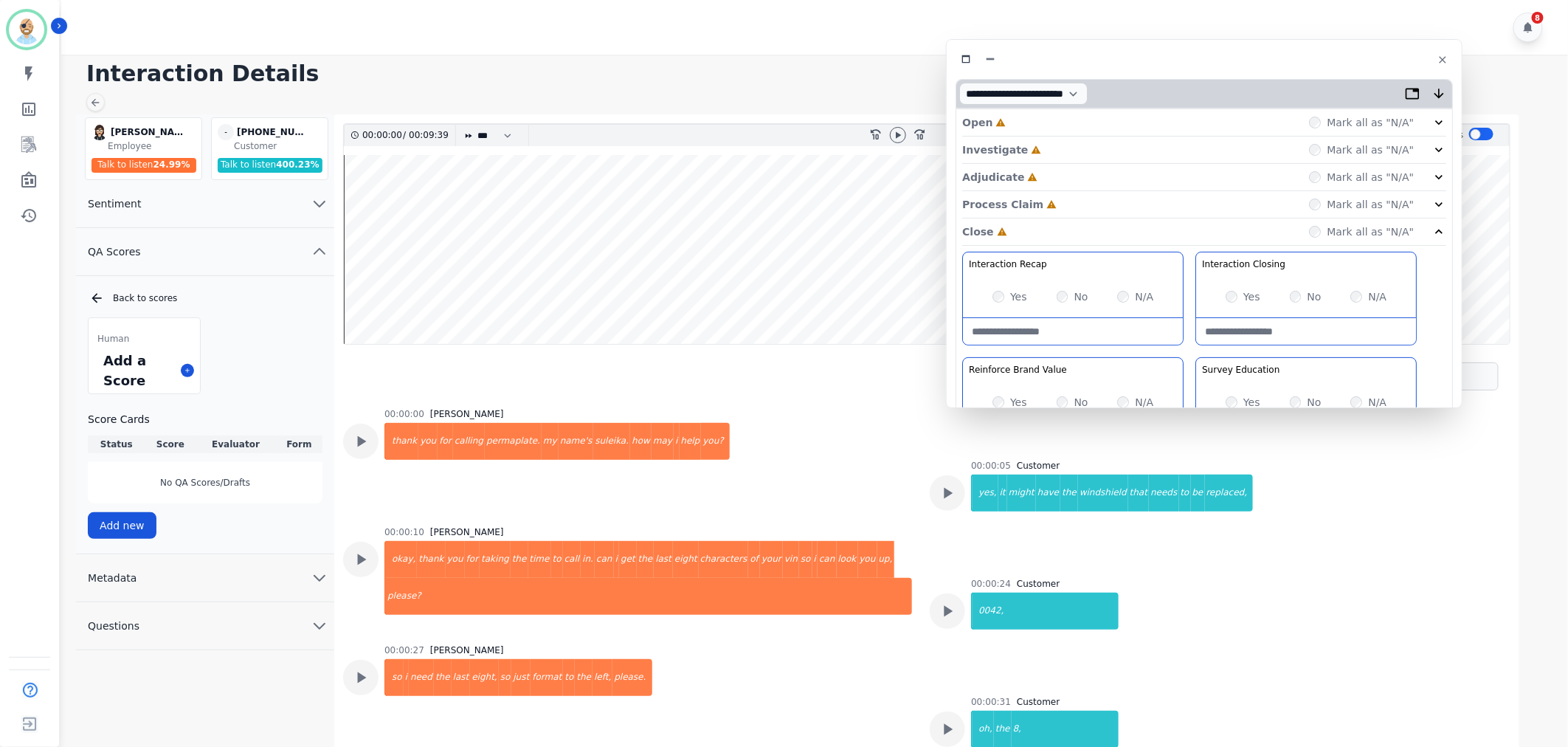
click at [1053, 208] on div "Process Claim Incomplete Mark all as "N/A"" at bounding box center [1204, 205] width 484 height 28
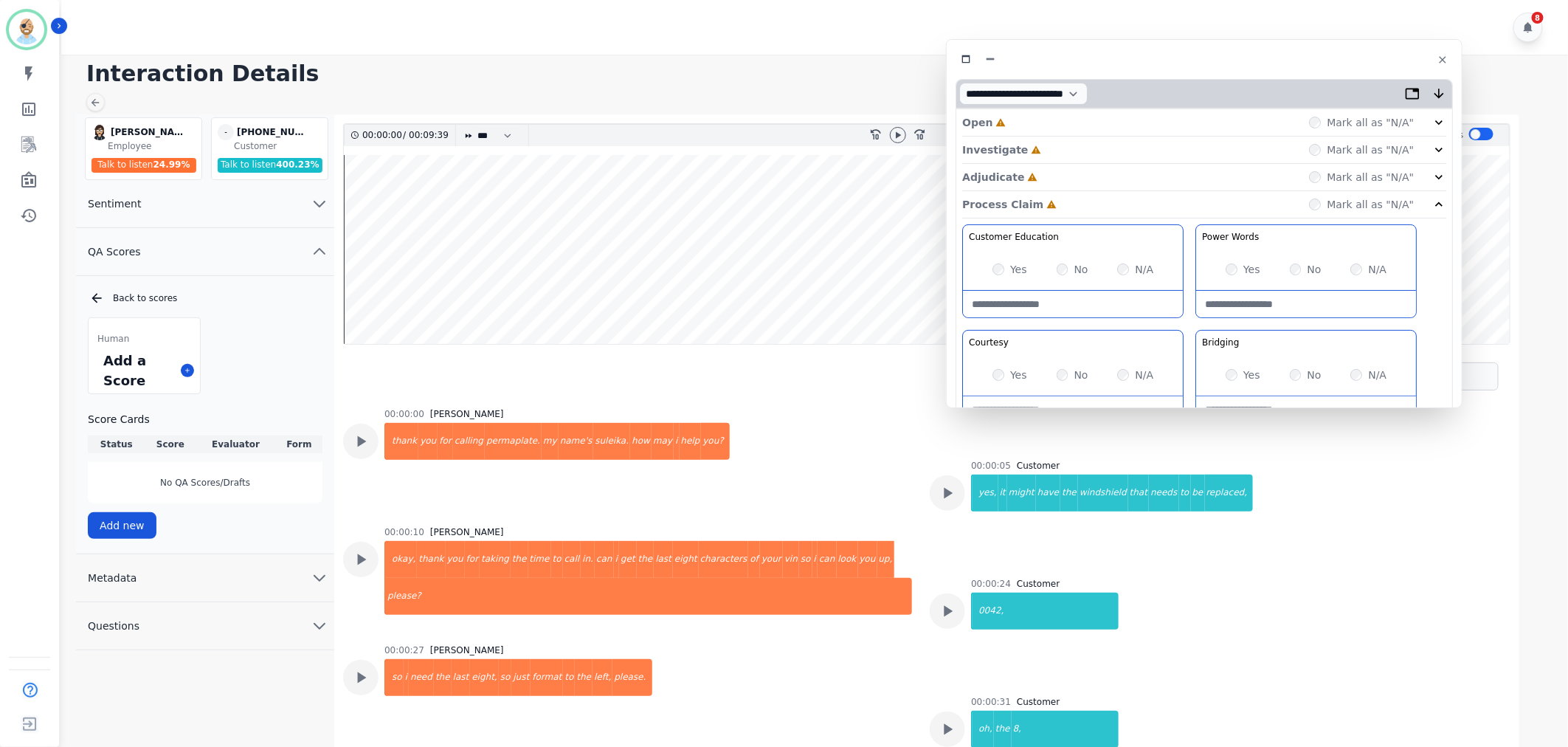
click at [1056, 177] on div "Adjudicate Incomplete Mark all as "N/A"" at bounding box center [1204, 177] width 484 height 28
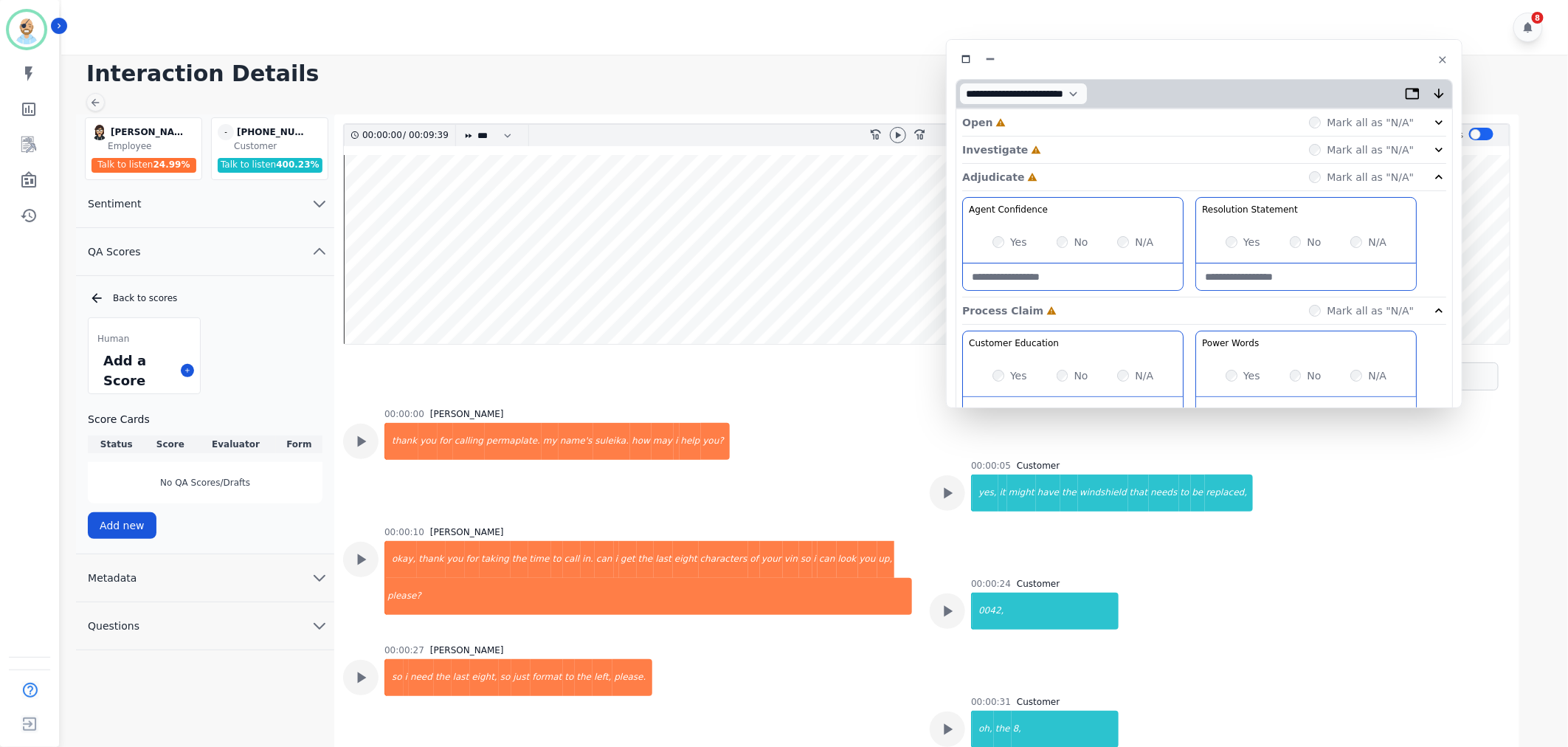
click at [1057, 147] on div "Investigate Incomplete Mark all as "N/A"" at bounding box center [1204, 151] width 484 height 28
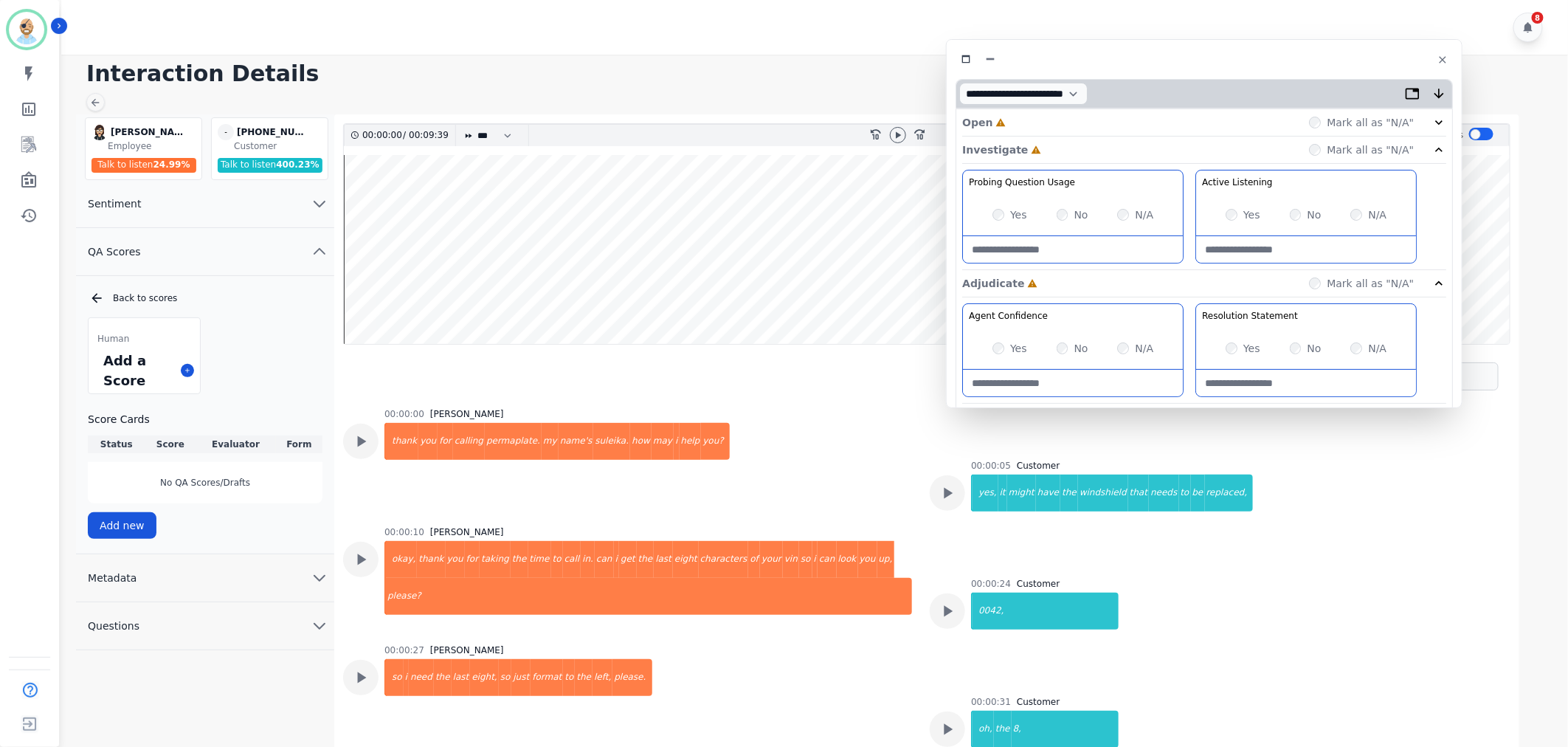
click at [1063, 120] on div "Open Incomplete Mark all as "N/A"" at bounding box center [1204, 123] width 484 height 28
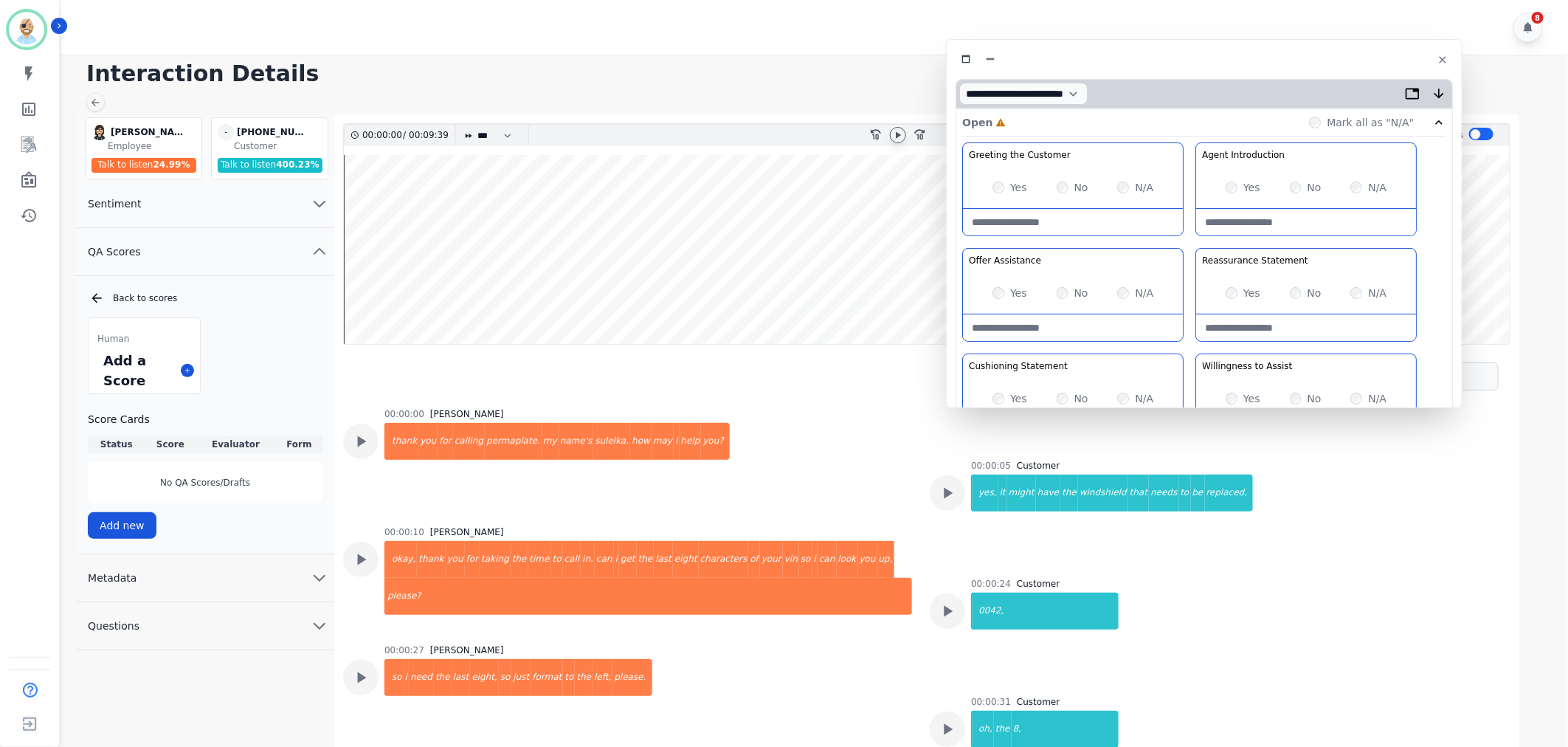
click at [900, 134] on icon at bounding box center [898, 135] width 12 height 12
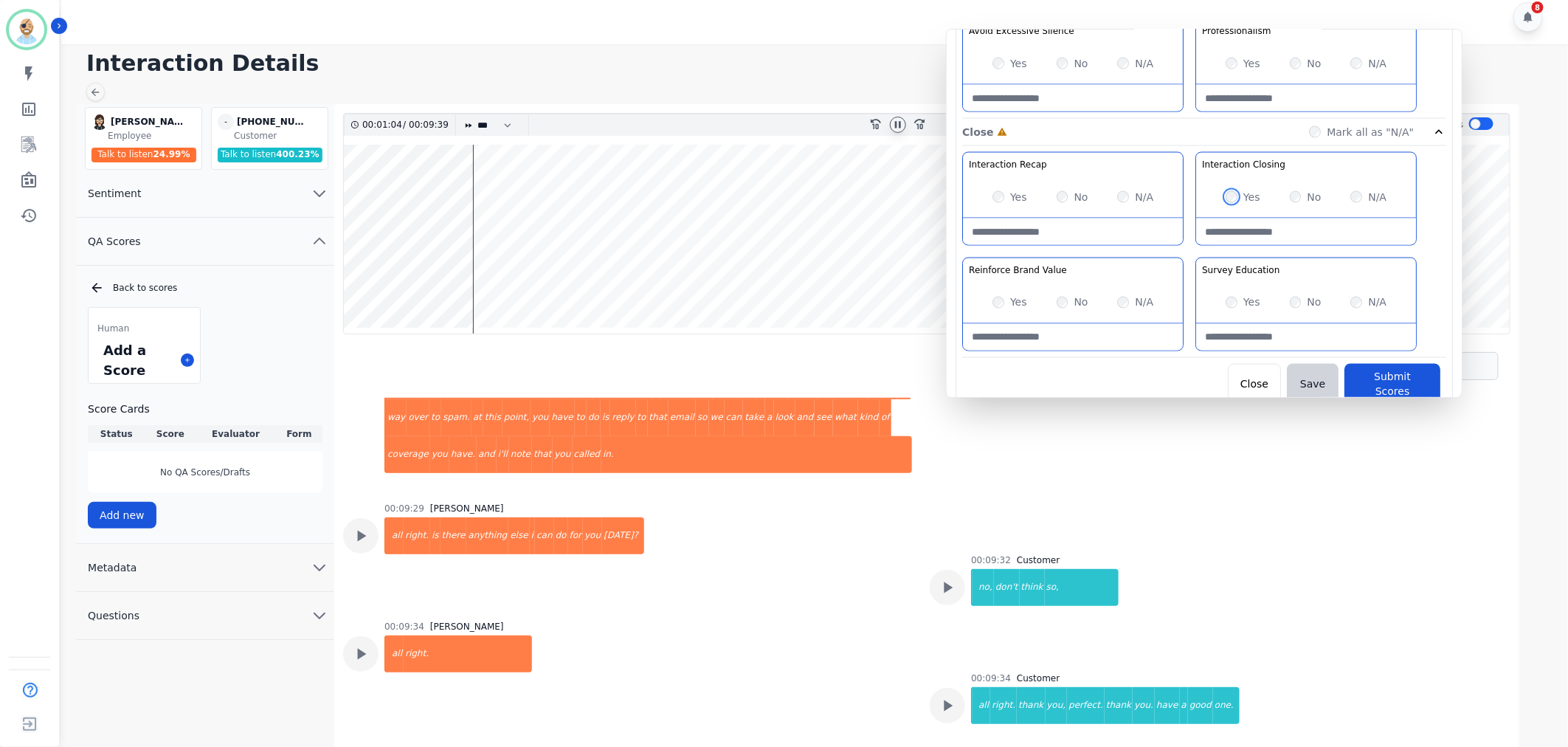
scroll to position [4171, 0]
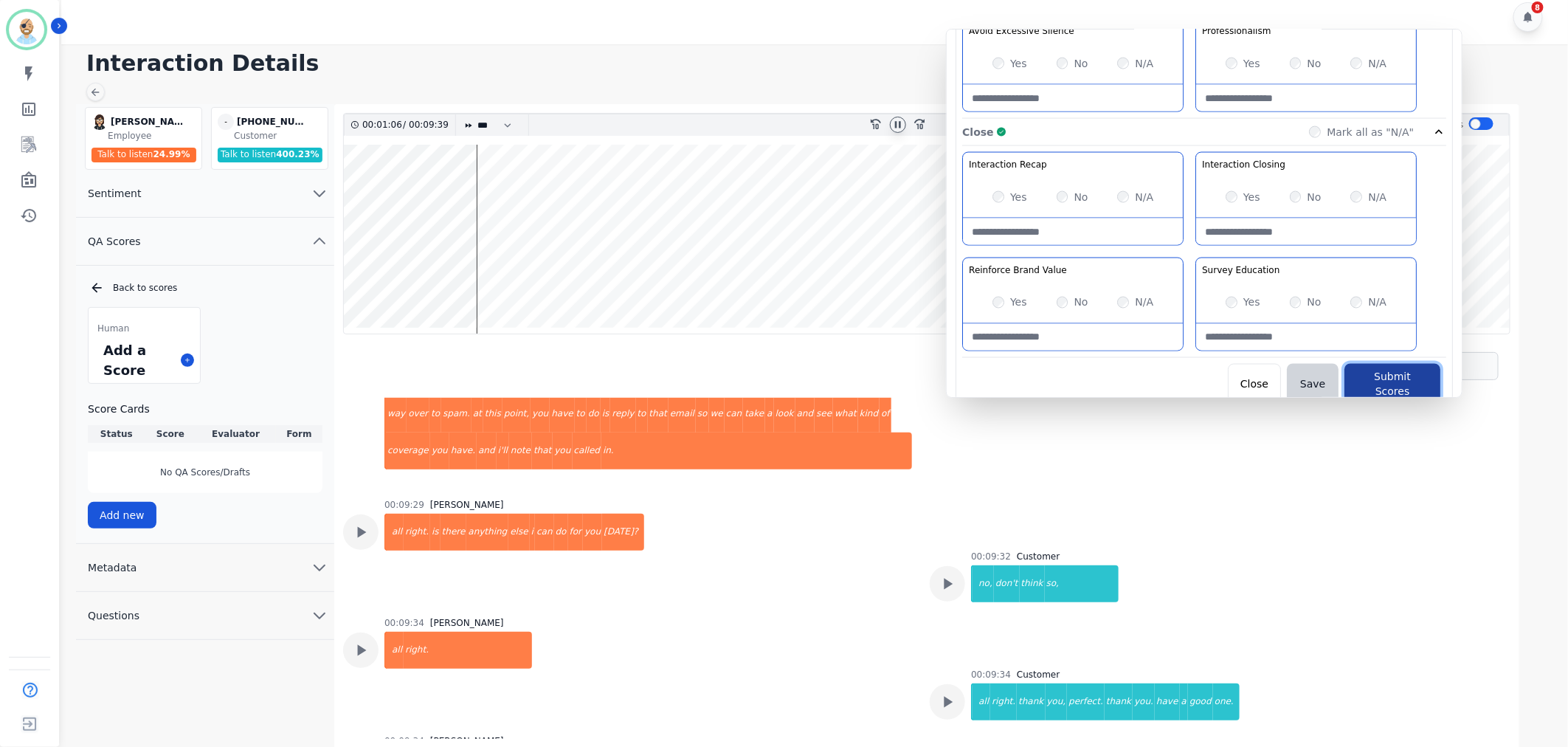
click at [1381, 374] on button "Submit Scores" at bounding box center [1392, 384] width 96 height 42
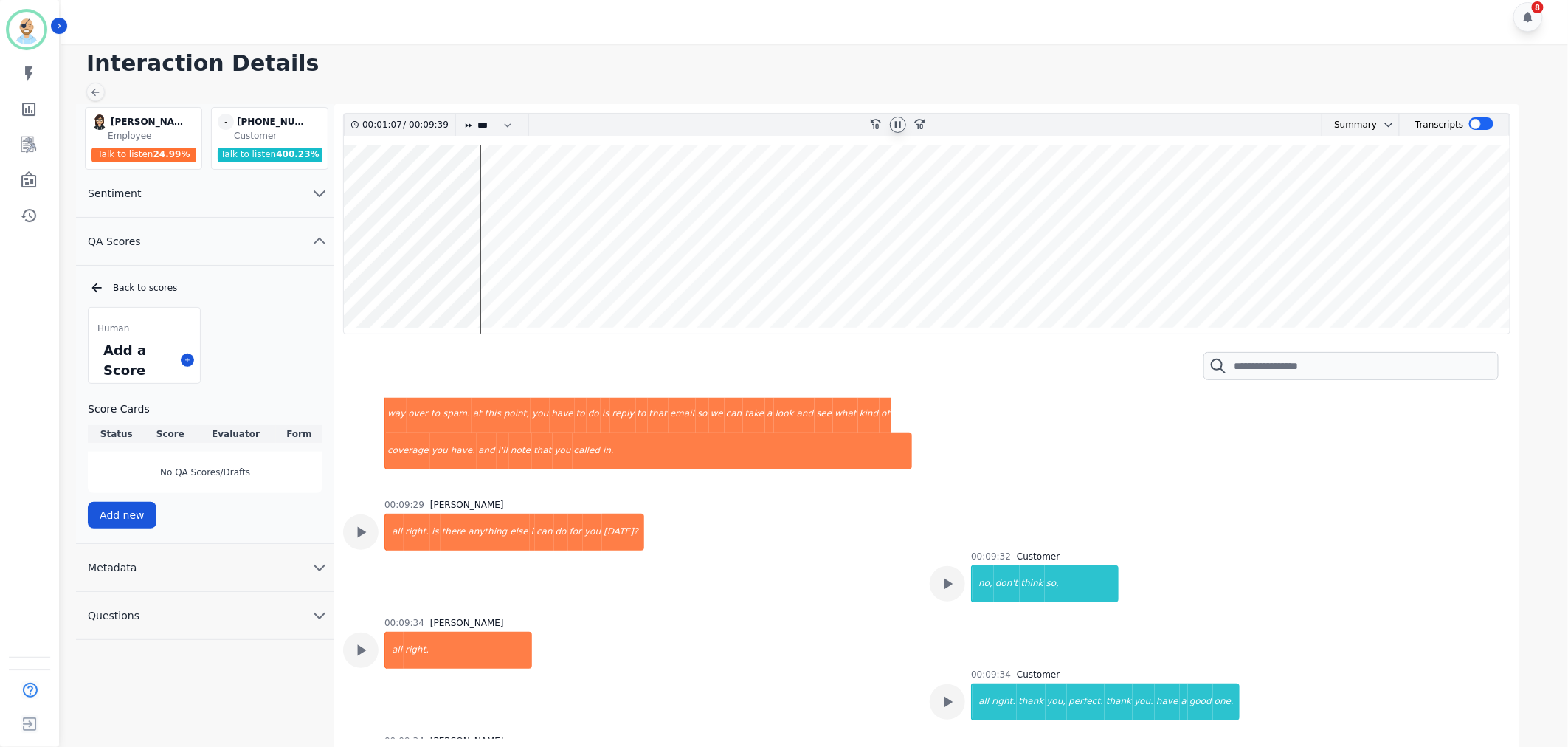
click at [898, 124] on icon at bounding box center [898, 124] width 12 height 12
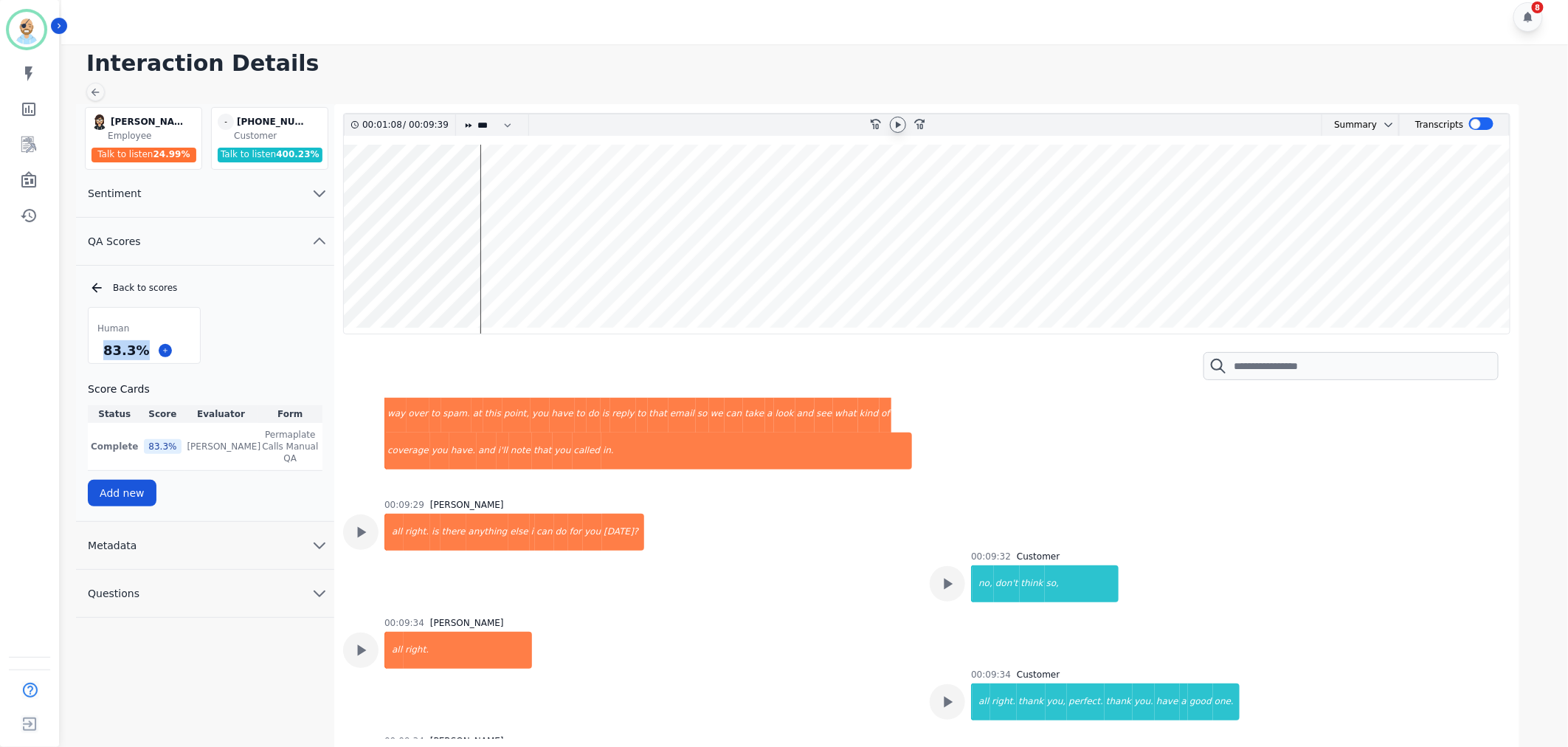
drag, startPoint x: 143, startPoint y: 350, endPoint x: 106, endPoint y: 354, distance: 37.2
click at [106, 354] on div "83.3 %" at bounding box center [125, 350] width 51 height 26
copy div "83.3 %"
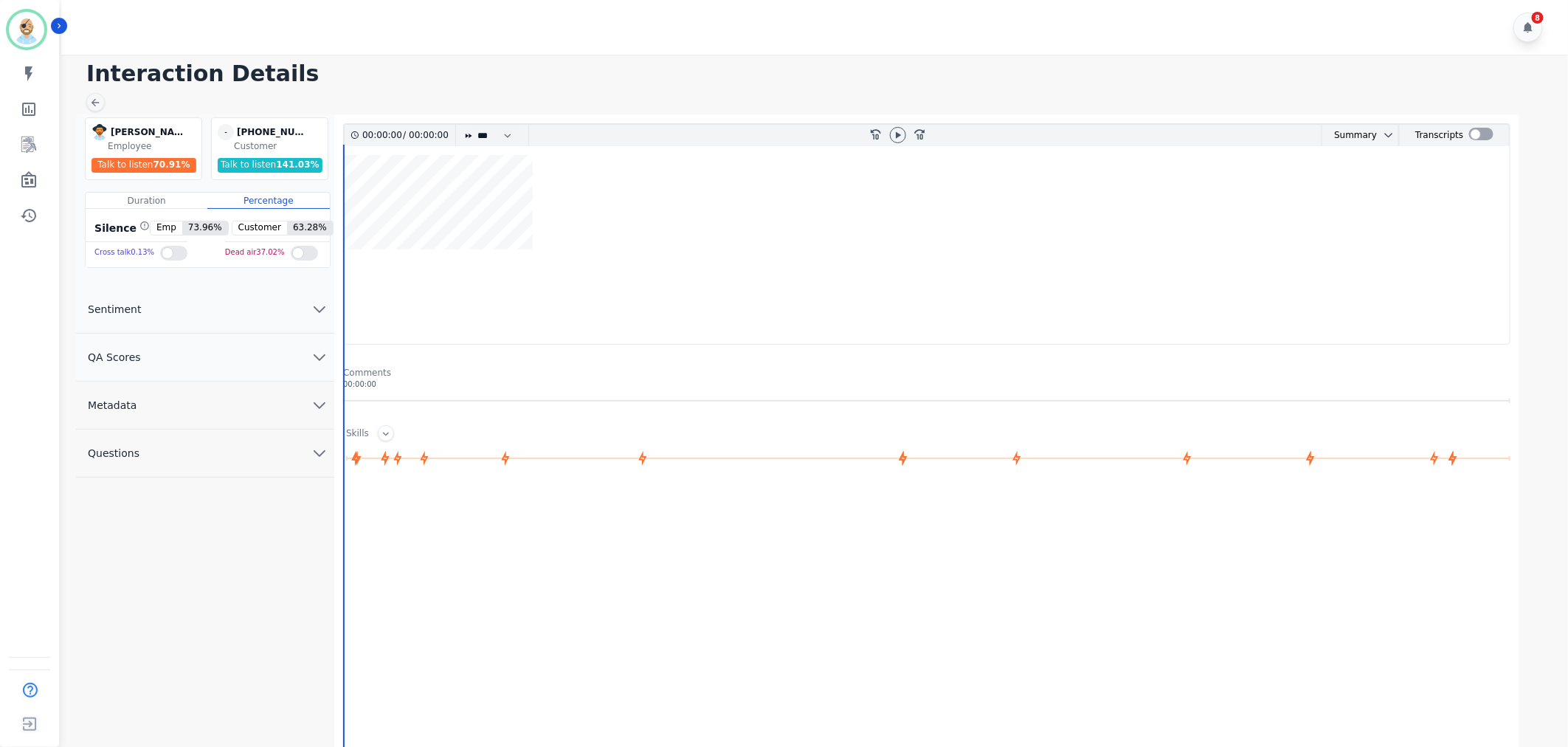
click at [264, 364] on button "QA Scores" at bounding box center [204, 357] width 258 height 48
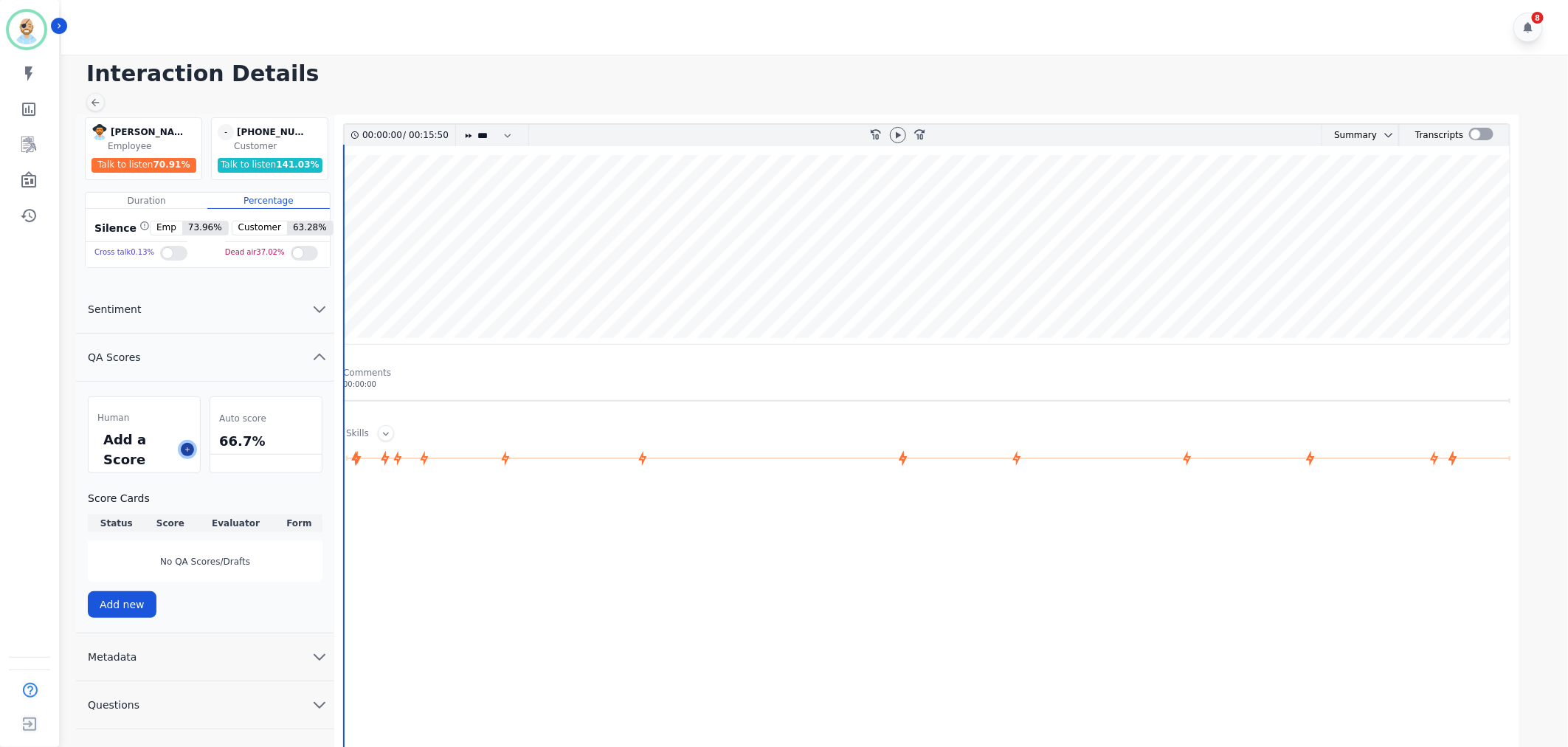
click at [189, 448] on icon at bounding box center [187, 449] width 7 height 7
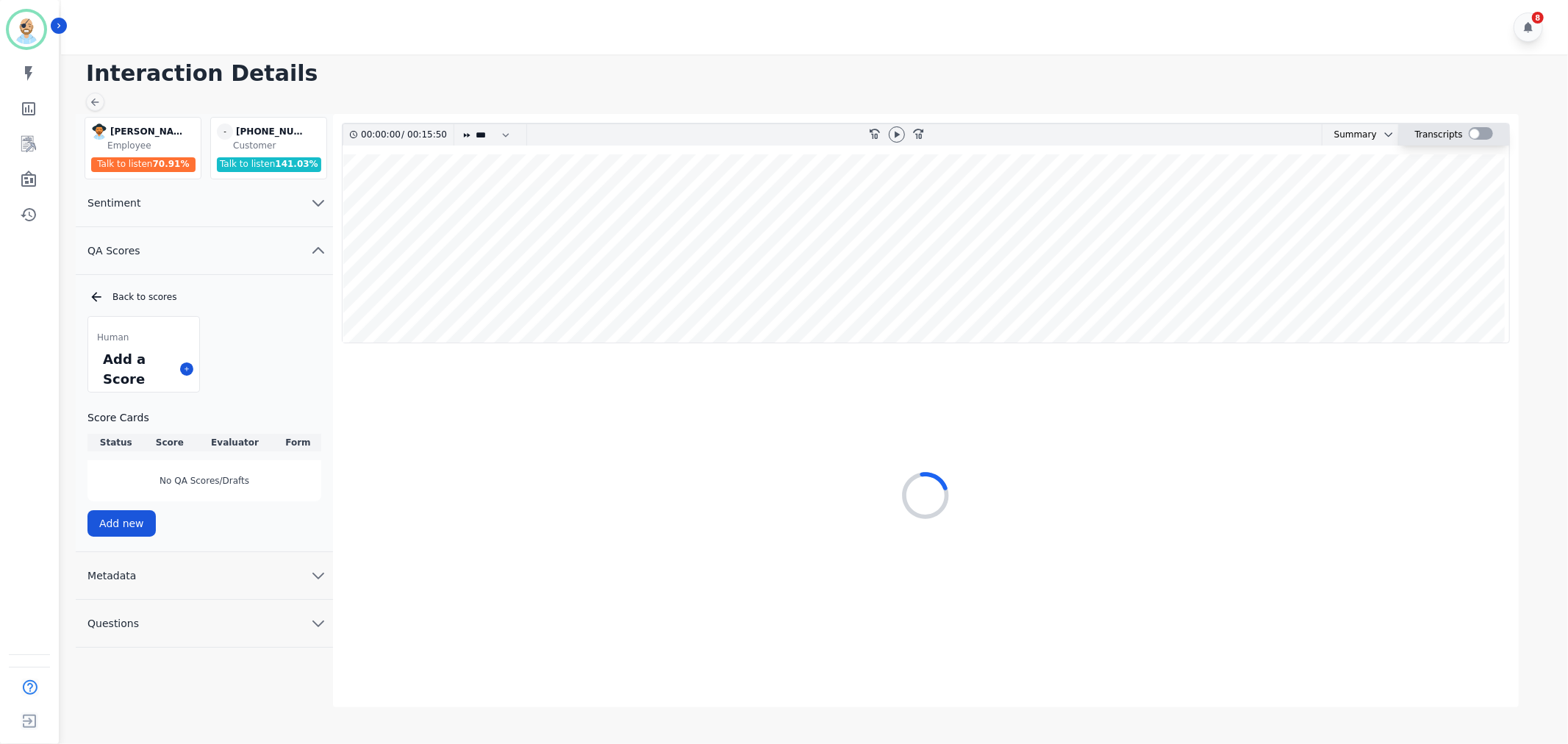
click at [1476, 135] on div at bounding box center [1481, 133] width 24 height 12
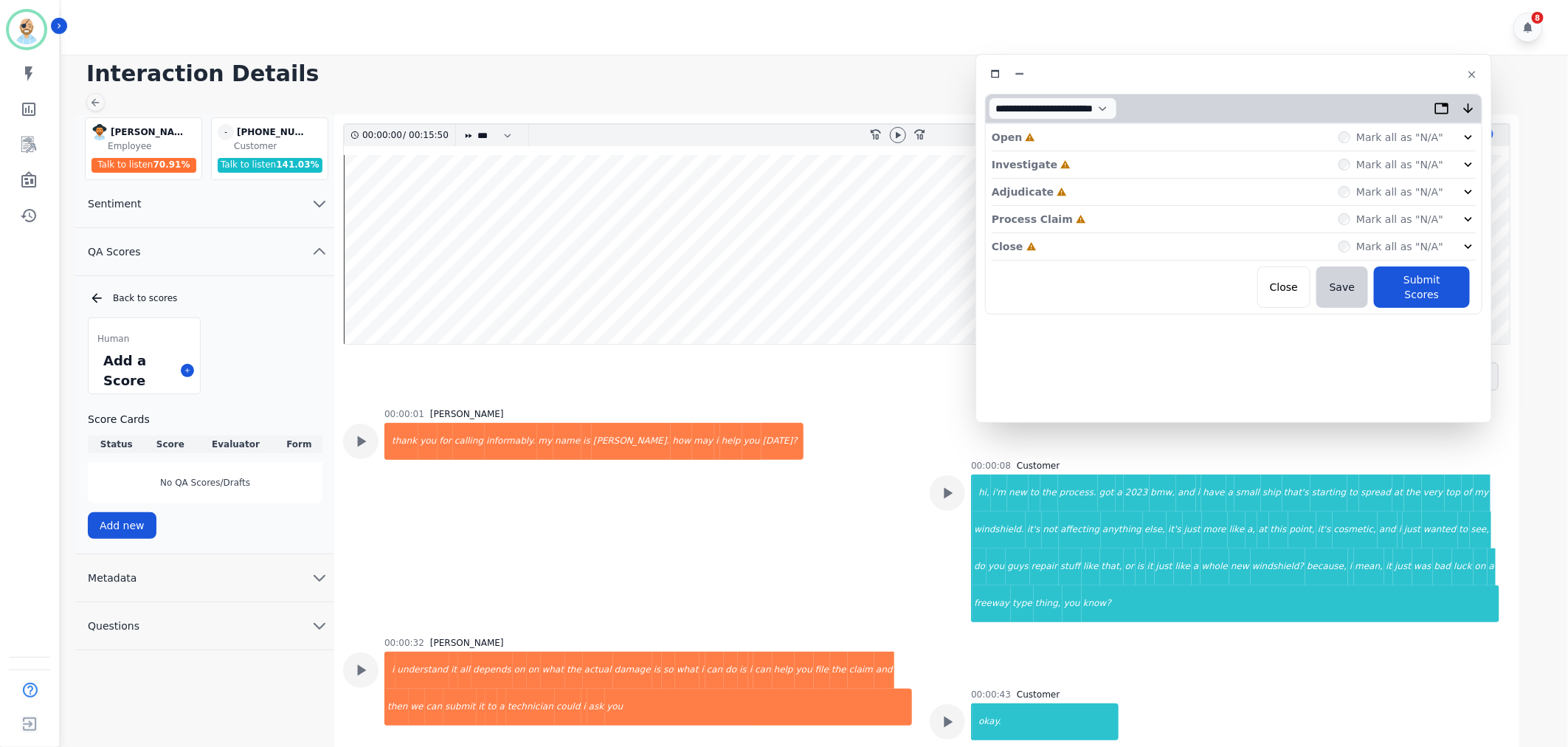
drag, startPoint x: 424, startPoint y: 72, endPoint x: 1335, endPoint y: 64, distance: 911.0
click at [1335, 64] on div at bounding box center [1234, 74] width 497 height 21
click at [1112, 247] on div "Close Incomplete Mark all as "N/A"" at bounding box center [1234, 247] width 484 height 28
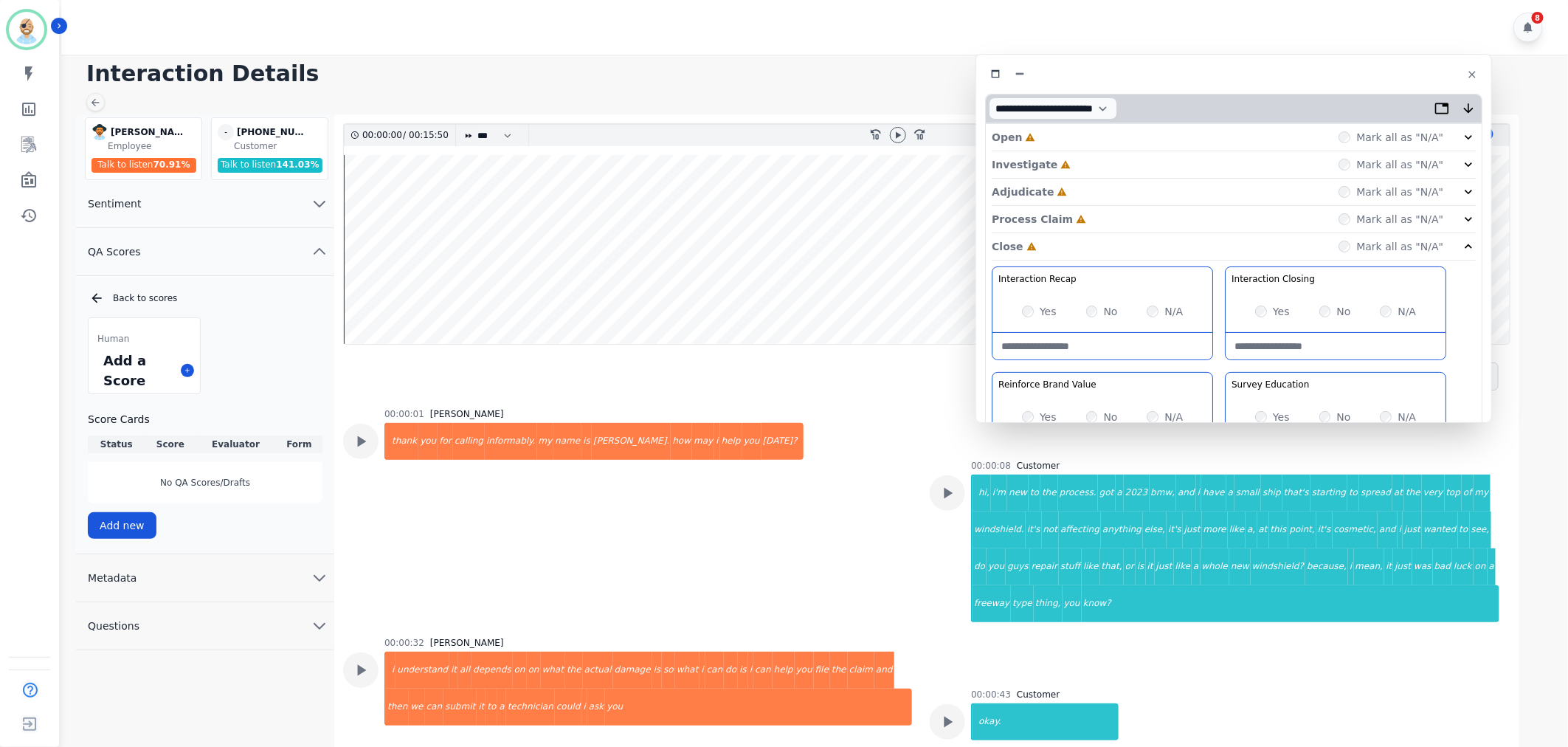
click at [1110, 217] on div "Process Claim Incomplete Mark all as "N/A"" at bounding box center [1234, 220] width 484 height 28
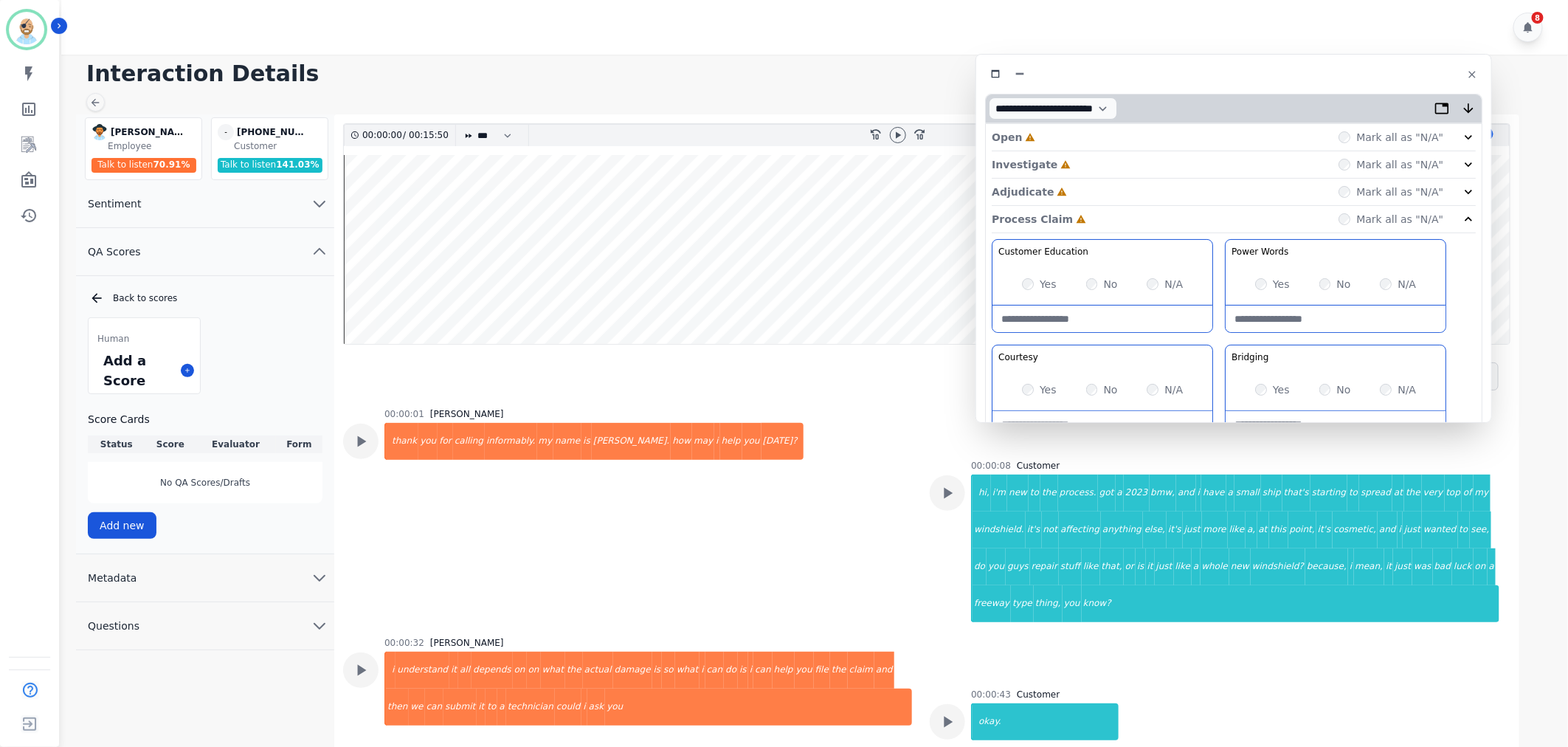
click at [1115, 193] on div "Adjudicate Incomplete Mark all as "N/A"" at bounding box center [1234, 192] width 484 height 28
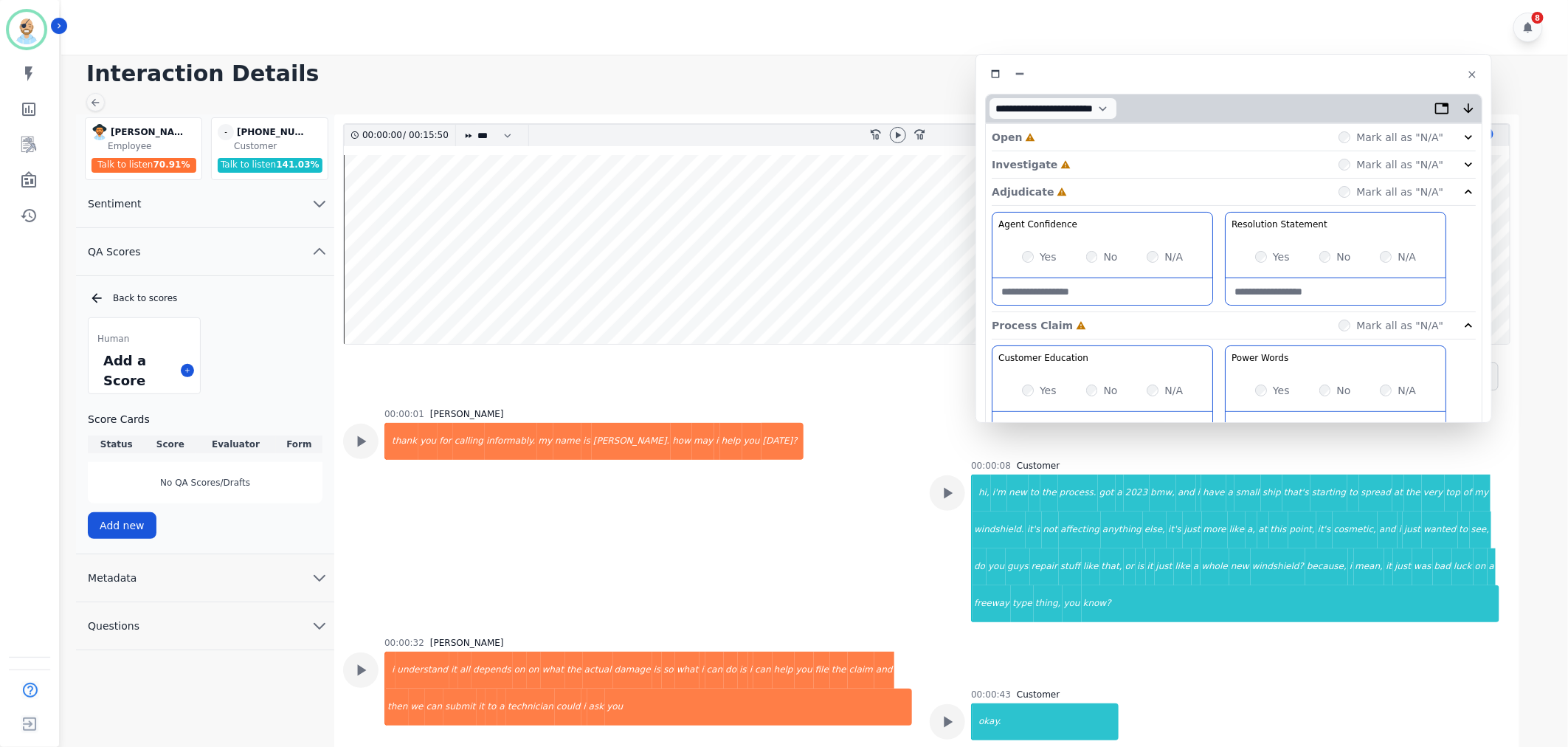
click at [1107, 168] on div "Investigate Incomplete Mark all as "N/A"" at bounding box center [1234, 165] width 484 height 28
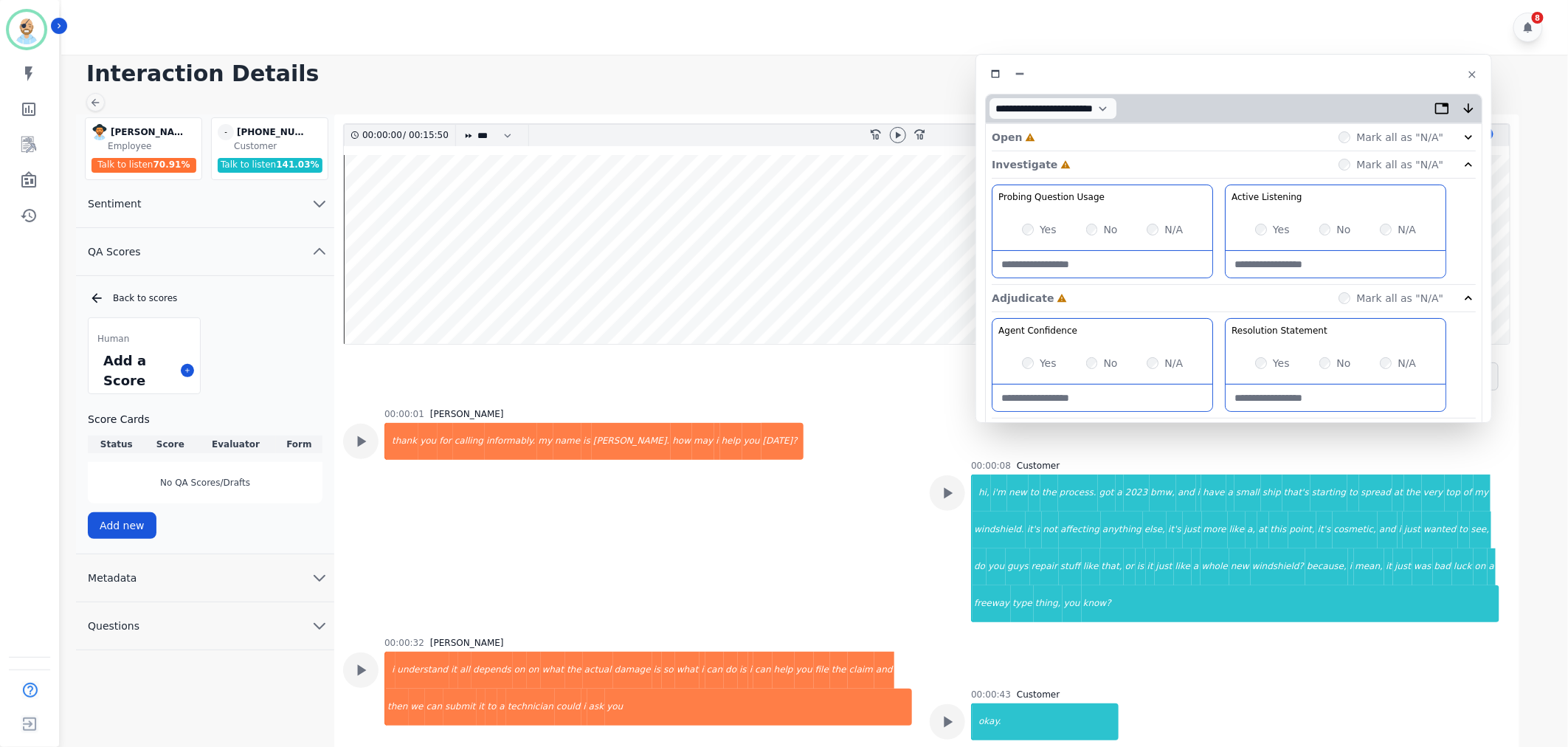
click at [1108, 141] on div "Open Incomplete Mark all as "N/A"" at bounding box center [1234, 138] width 484 height 28
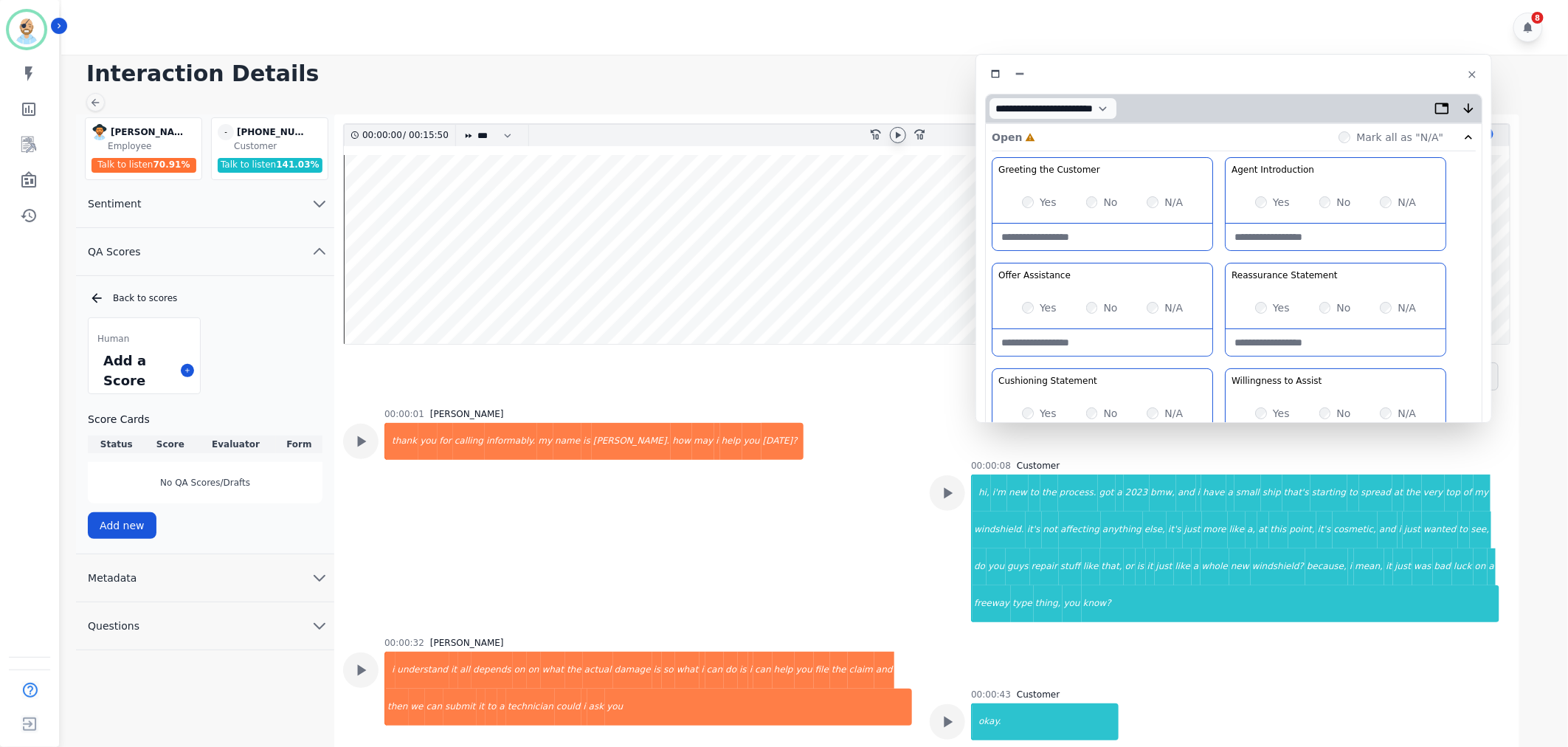
click at [902, 131] on icon at bounding box center [898, 135] width 12 height 12
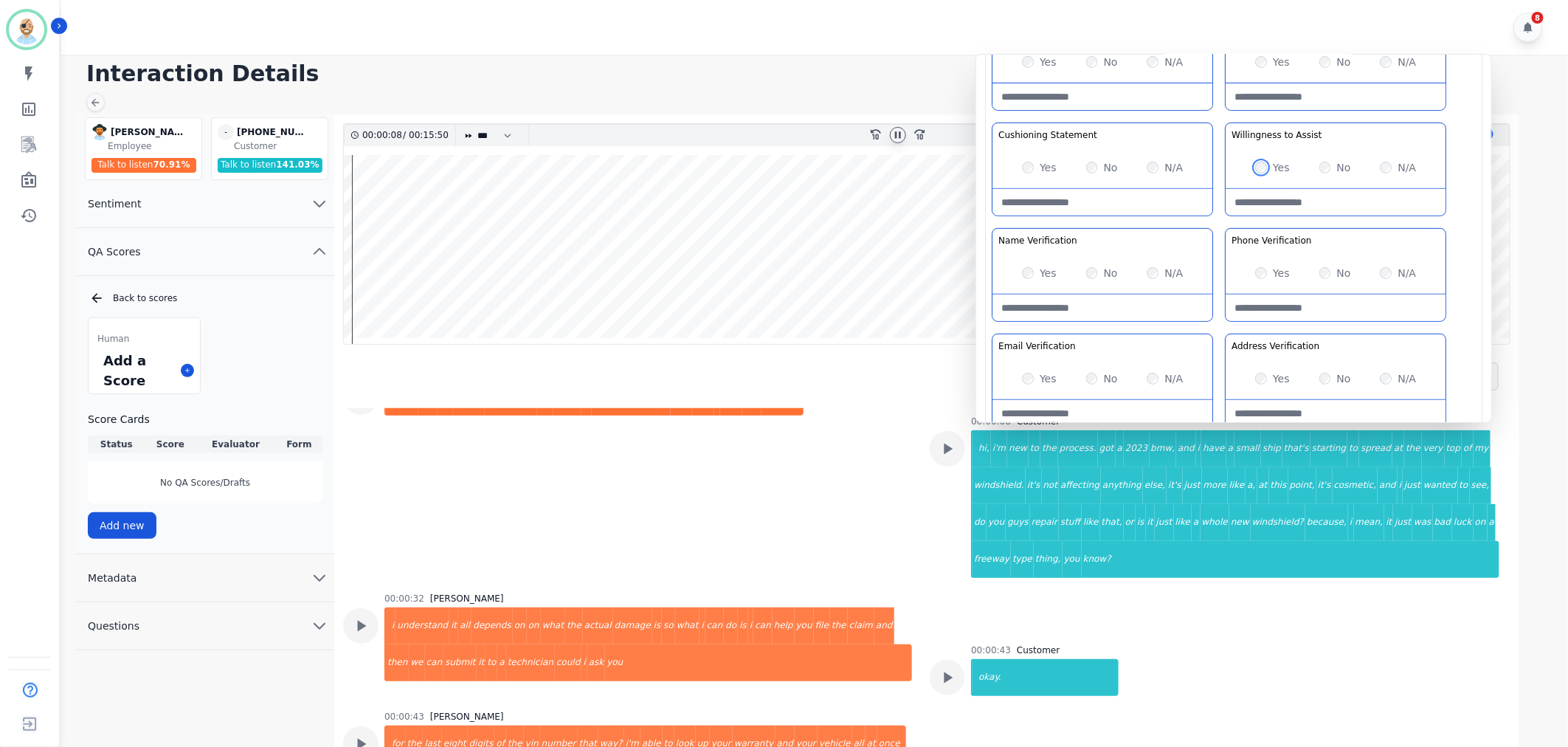
scroll to position [164, 0]
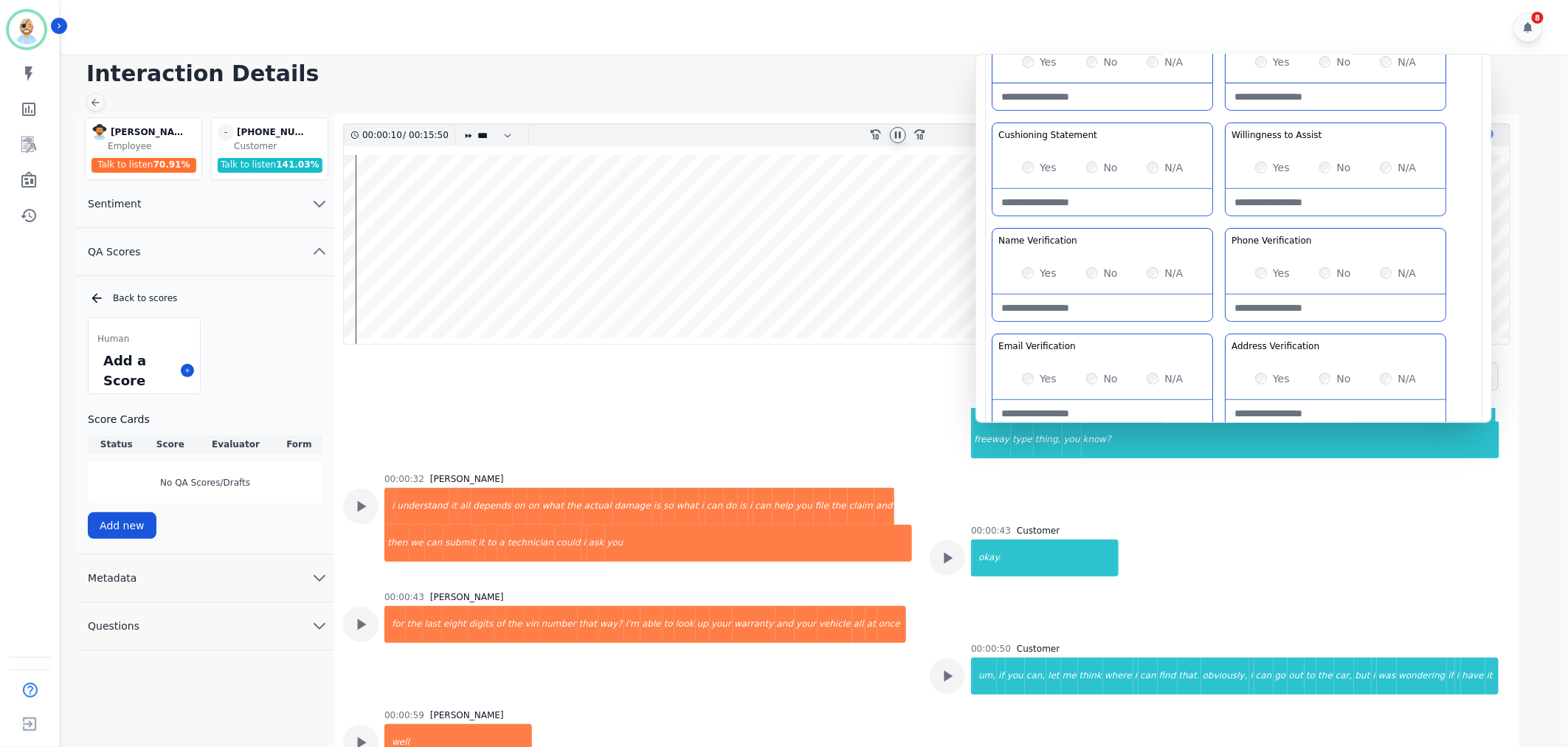
click at [1094, 173] on div "No" at bounding box center [1102, 168] width 32 height 15
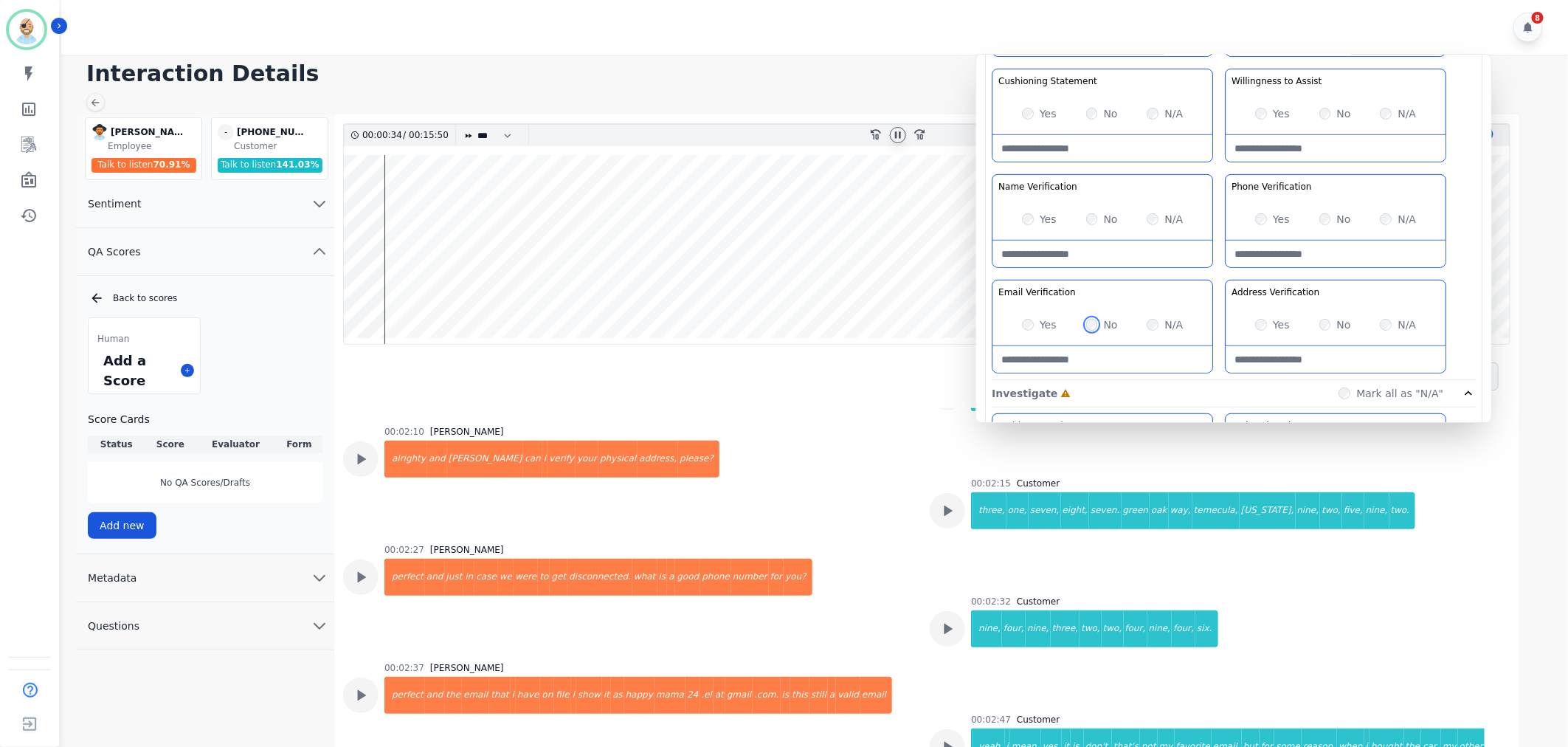
scroll to position [328, 0]
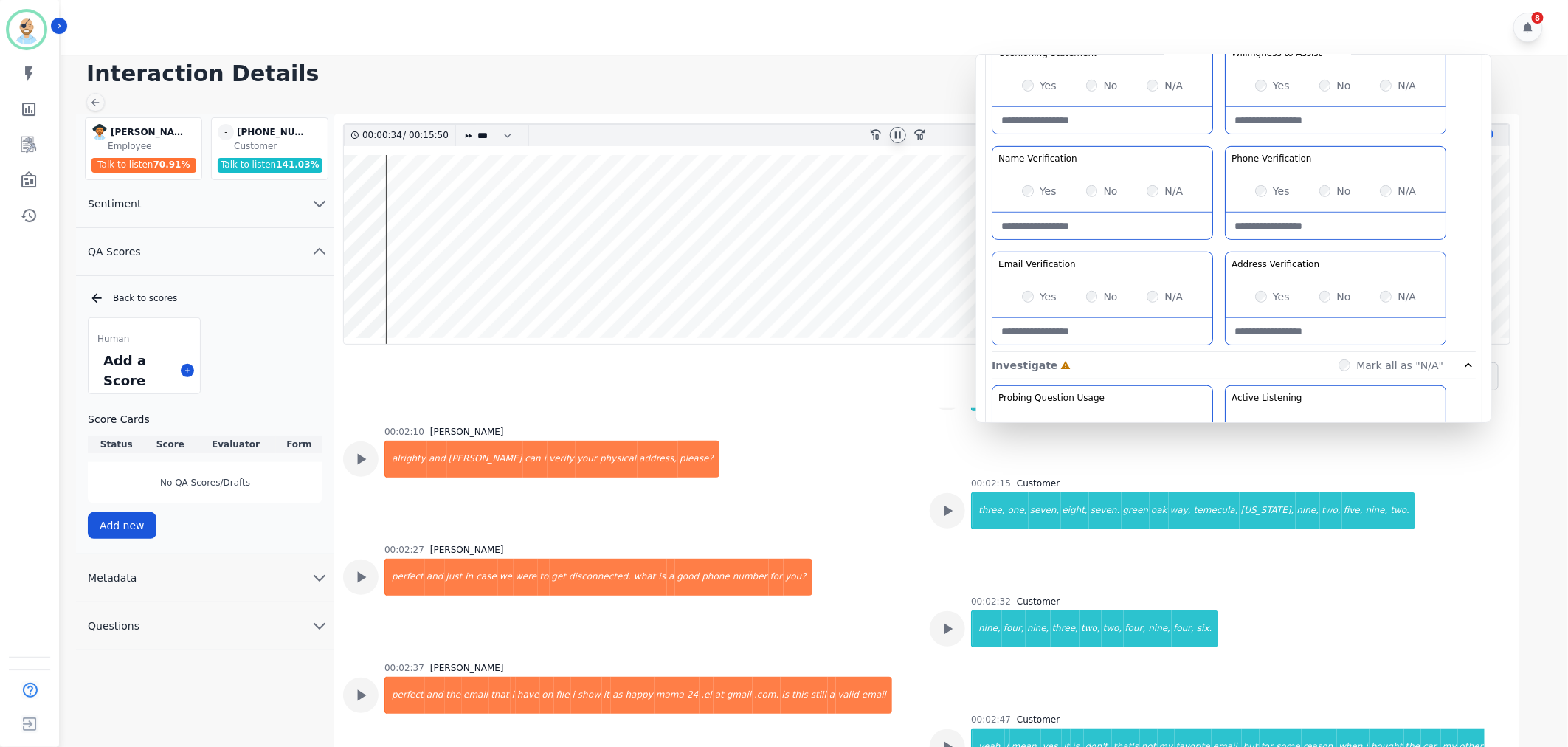
click at [1096, 334] on Verification-note at bounding box center [1103, 331] width 220 height 27
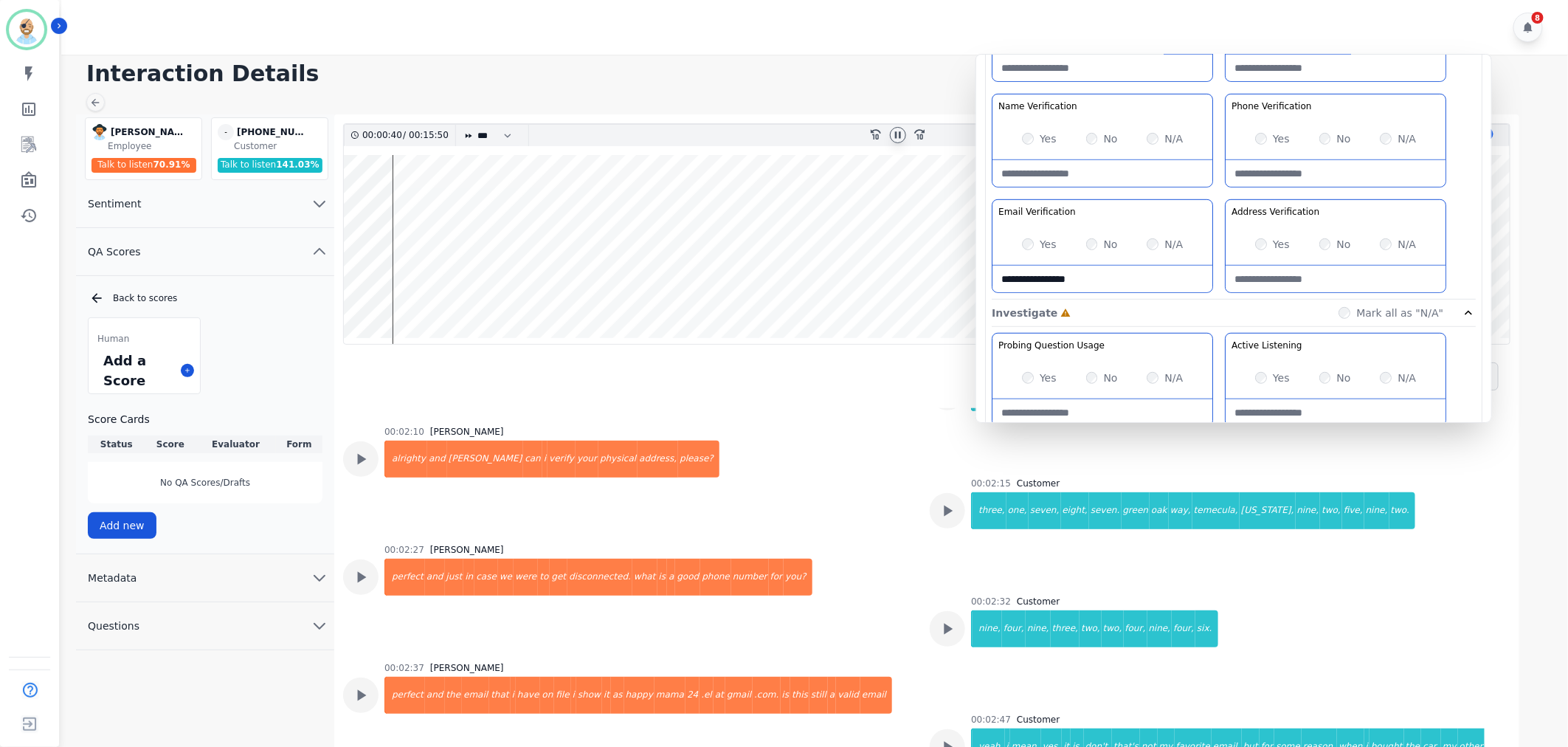
scroll to position [409, 0]
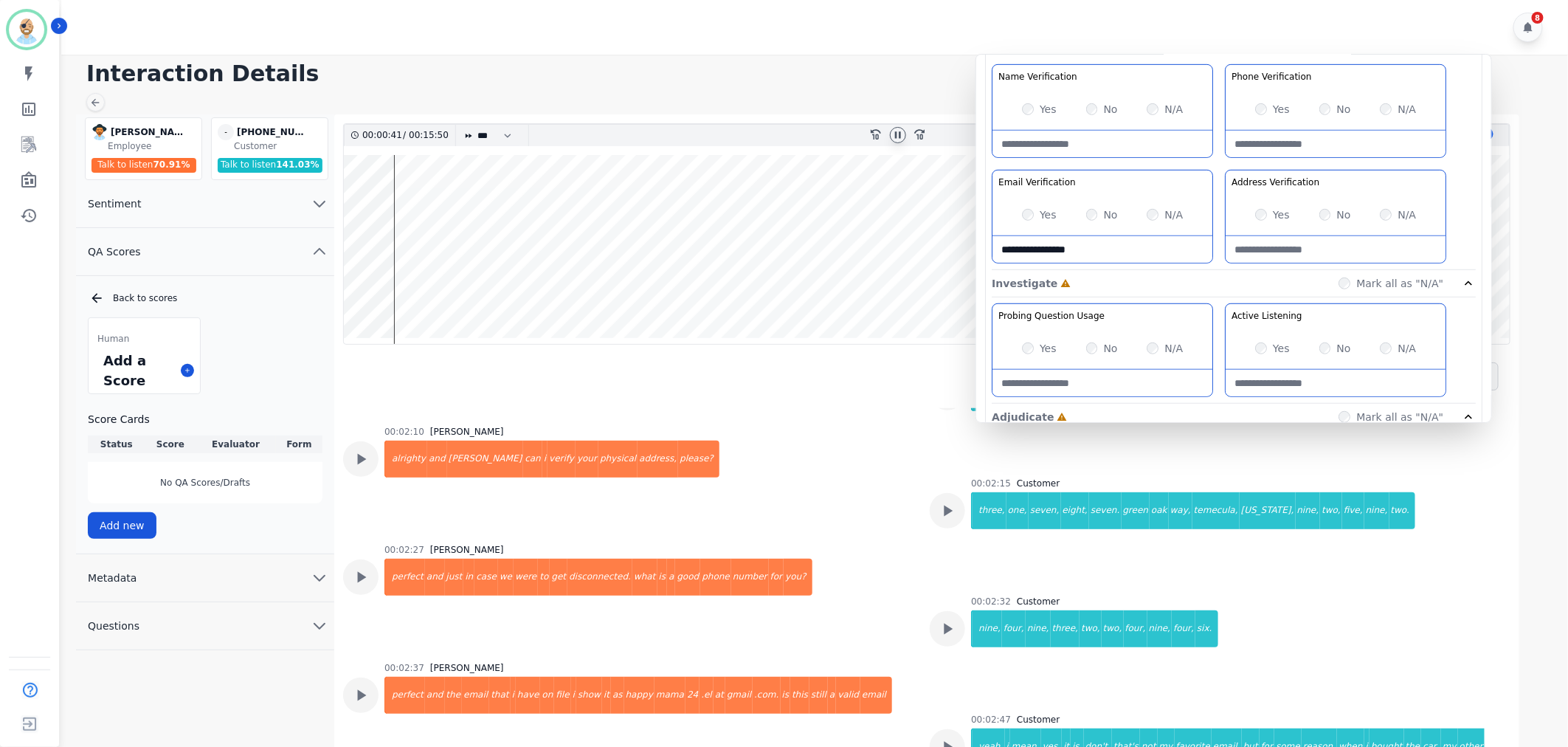
type Verification-note "**********"
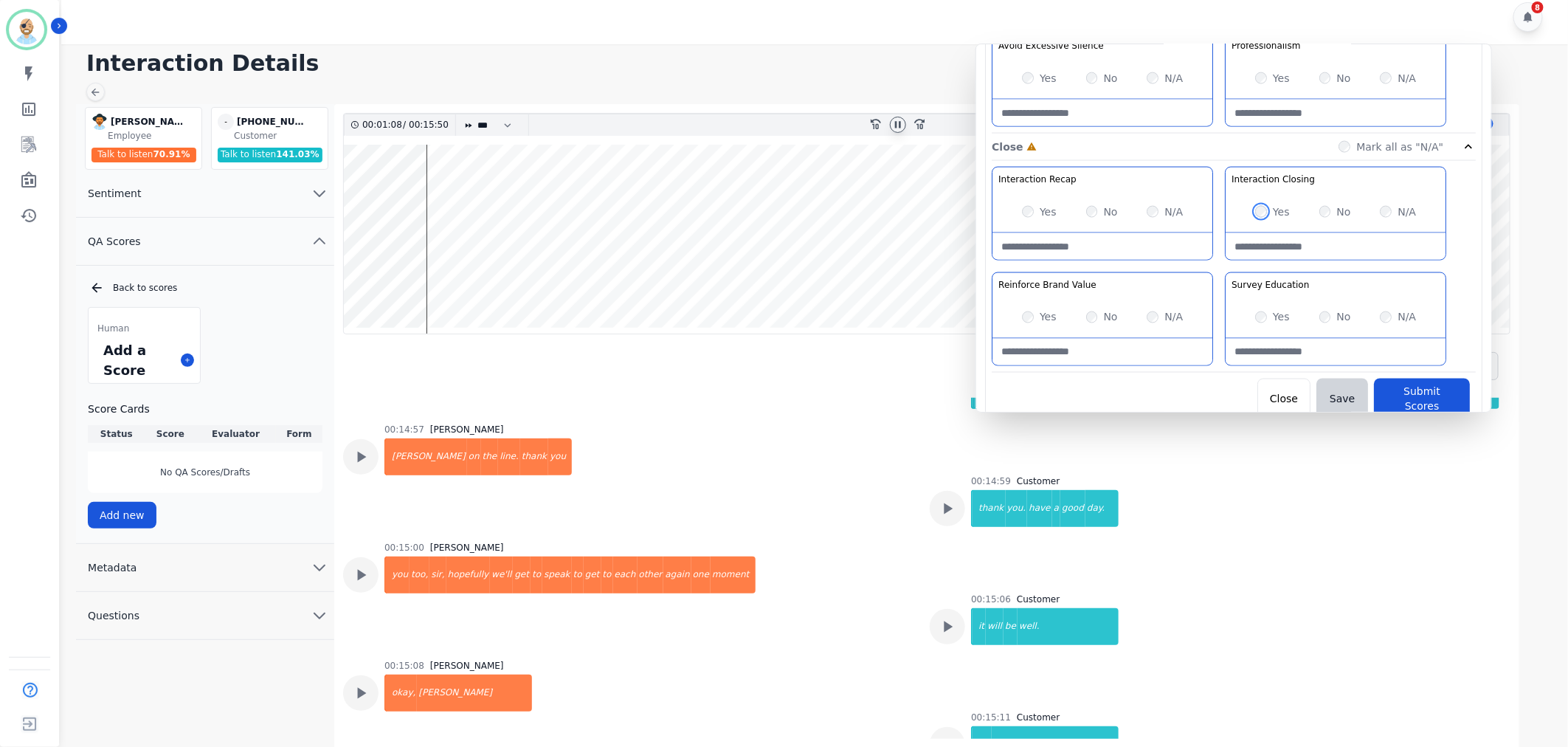
scroll to position [14510, 0]
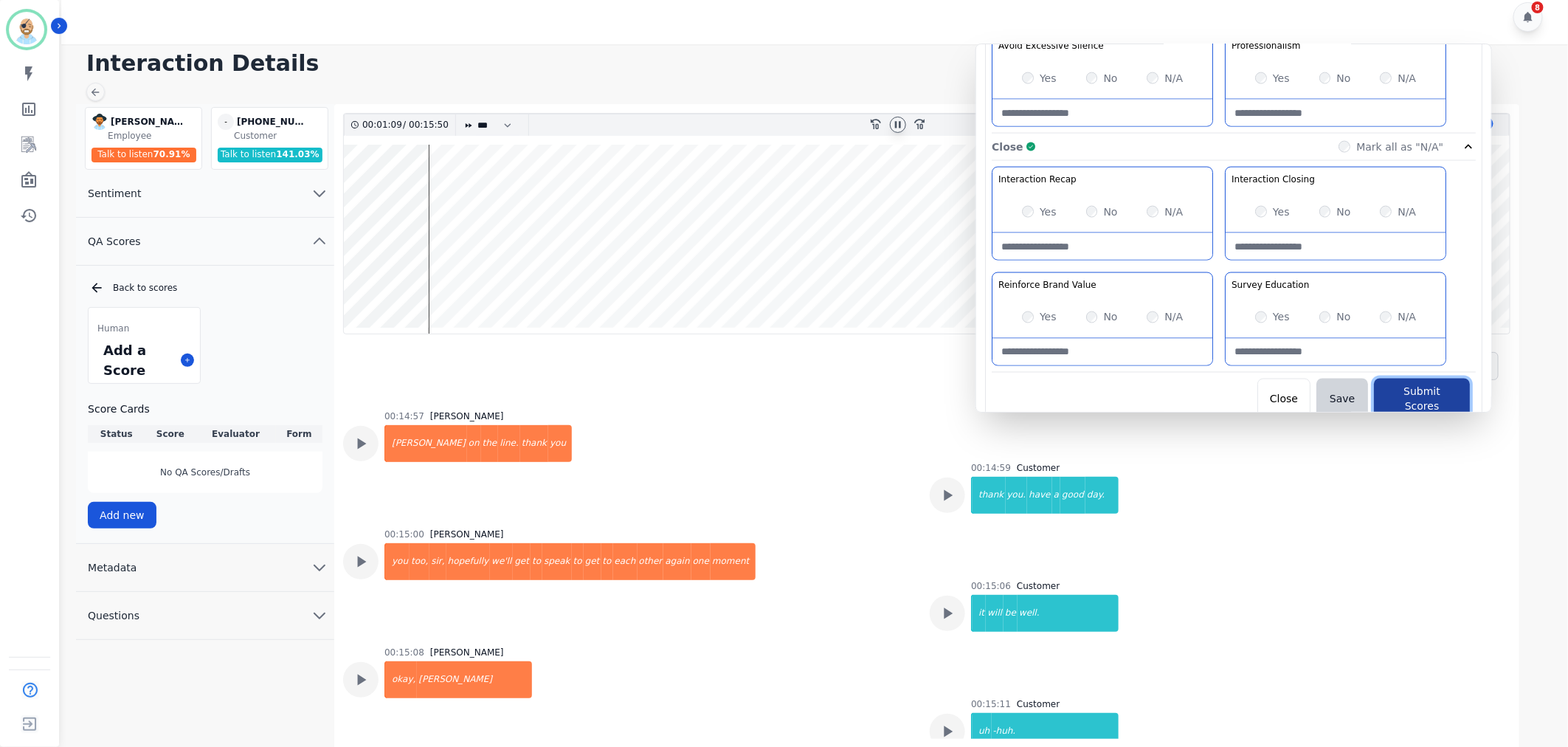
click at [1406, 393] on button "Submit Scores" at bounding box center [1422, 399] width 96 height 42
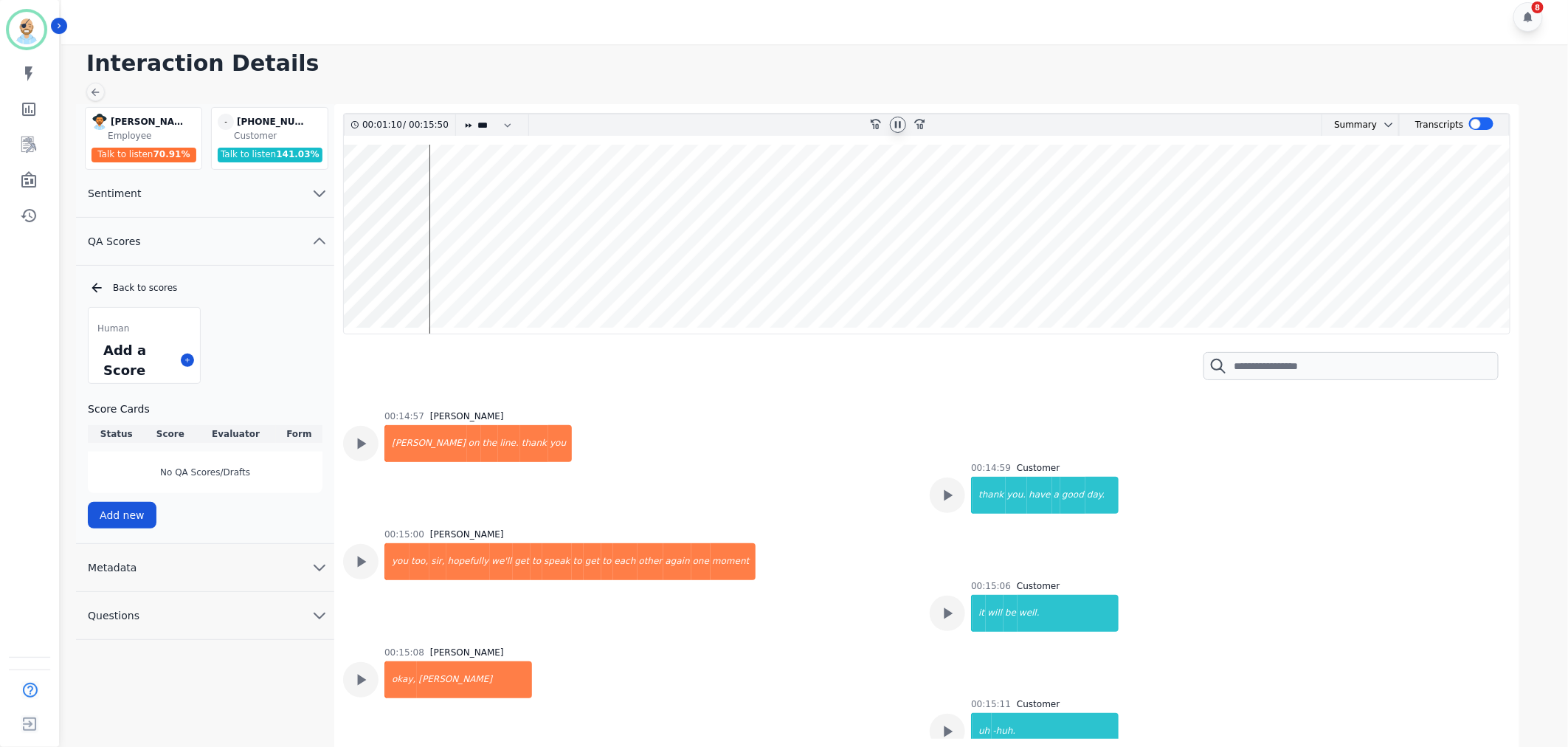
click at [900, 128] on icon at bounding box center [898, 124] width 6 height 7
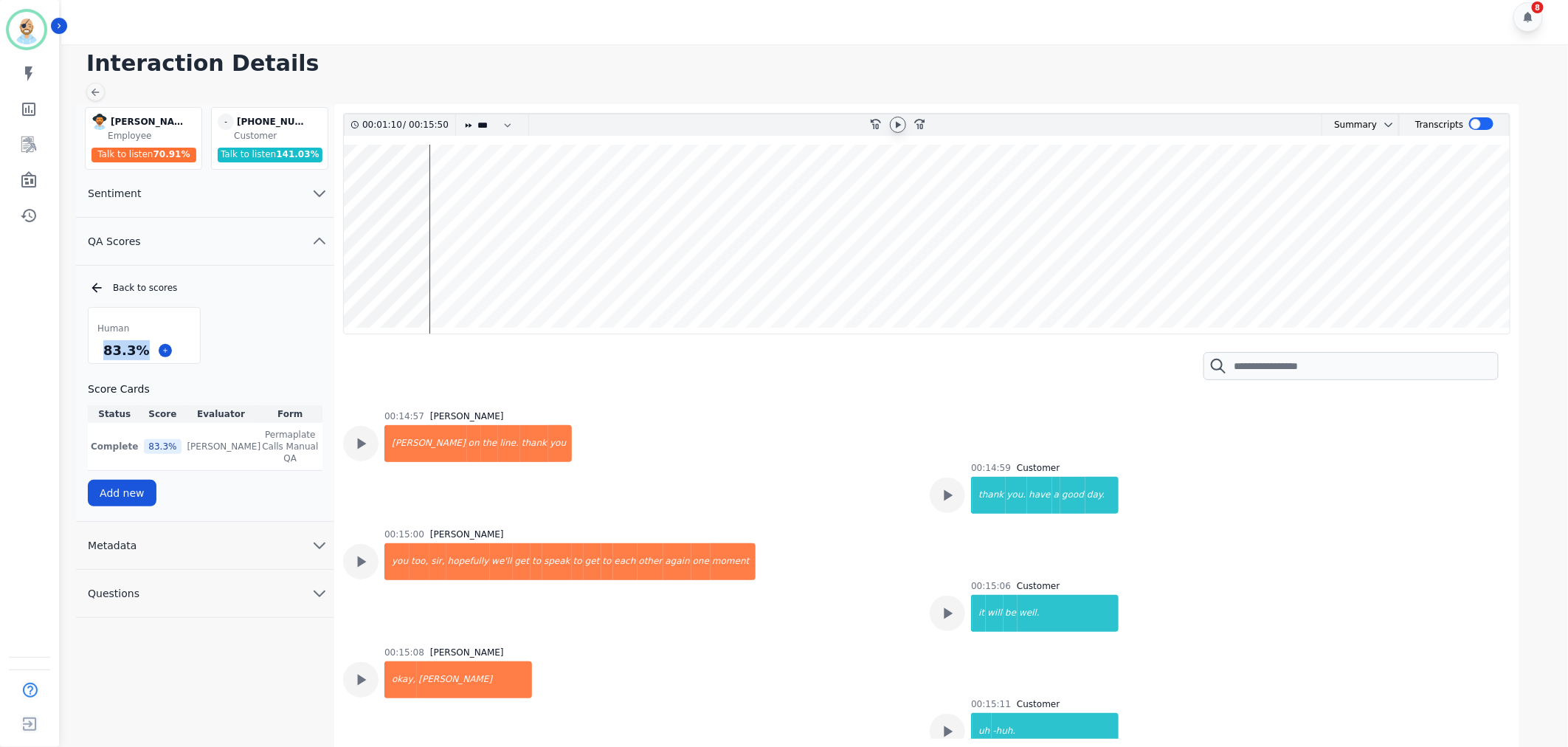
drag, startPoint x: 116, startPoint y: 352, endPoint x: 98, endPoint y: 355, distance: 18.2
click at [98, 355] on div "83.3 %" at bounding box center [144, 350] width 111 height 26
copy div "83.3 %"
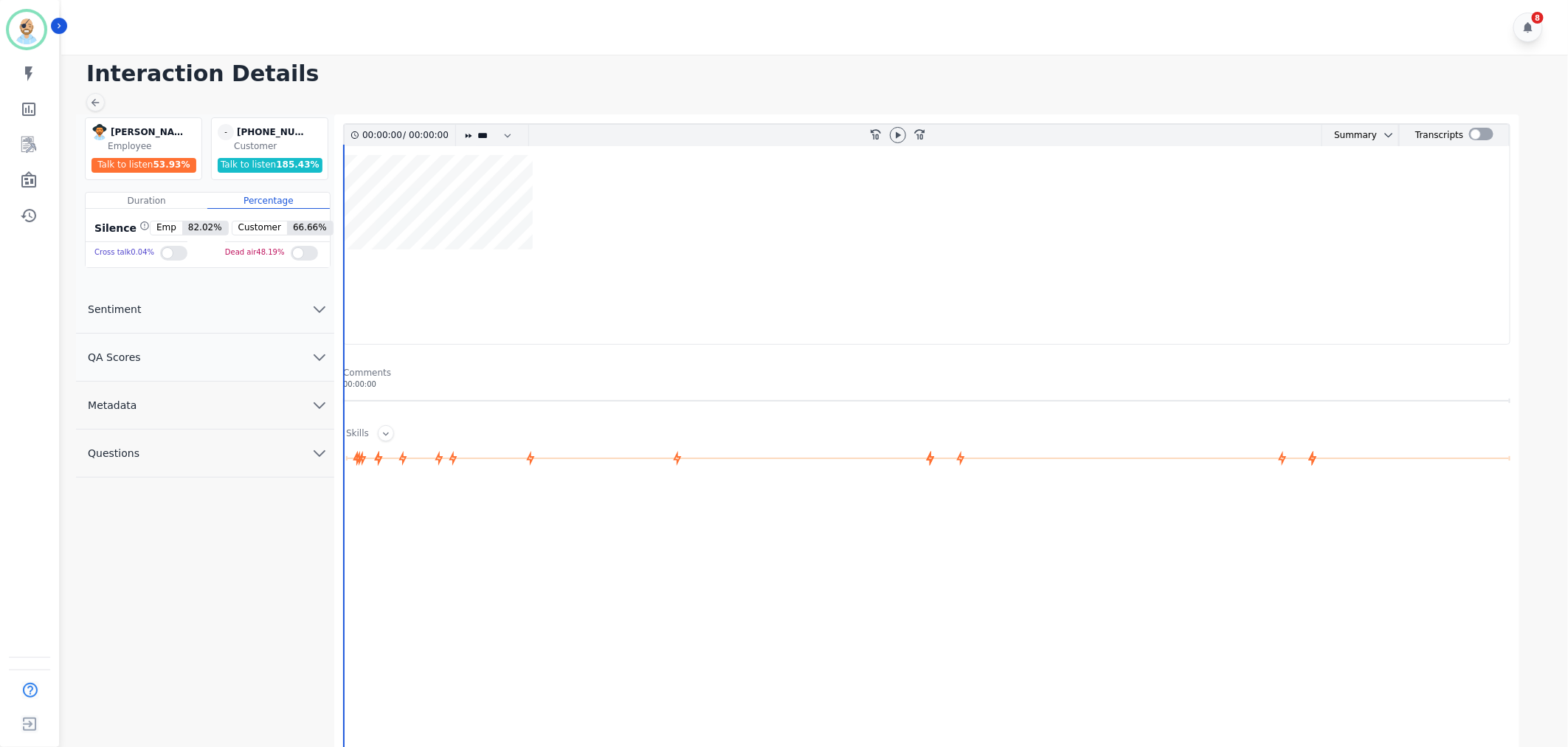
click at [234, 364] on button "QA Scores" at bounding box center [204, 357] width 258 height 48
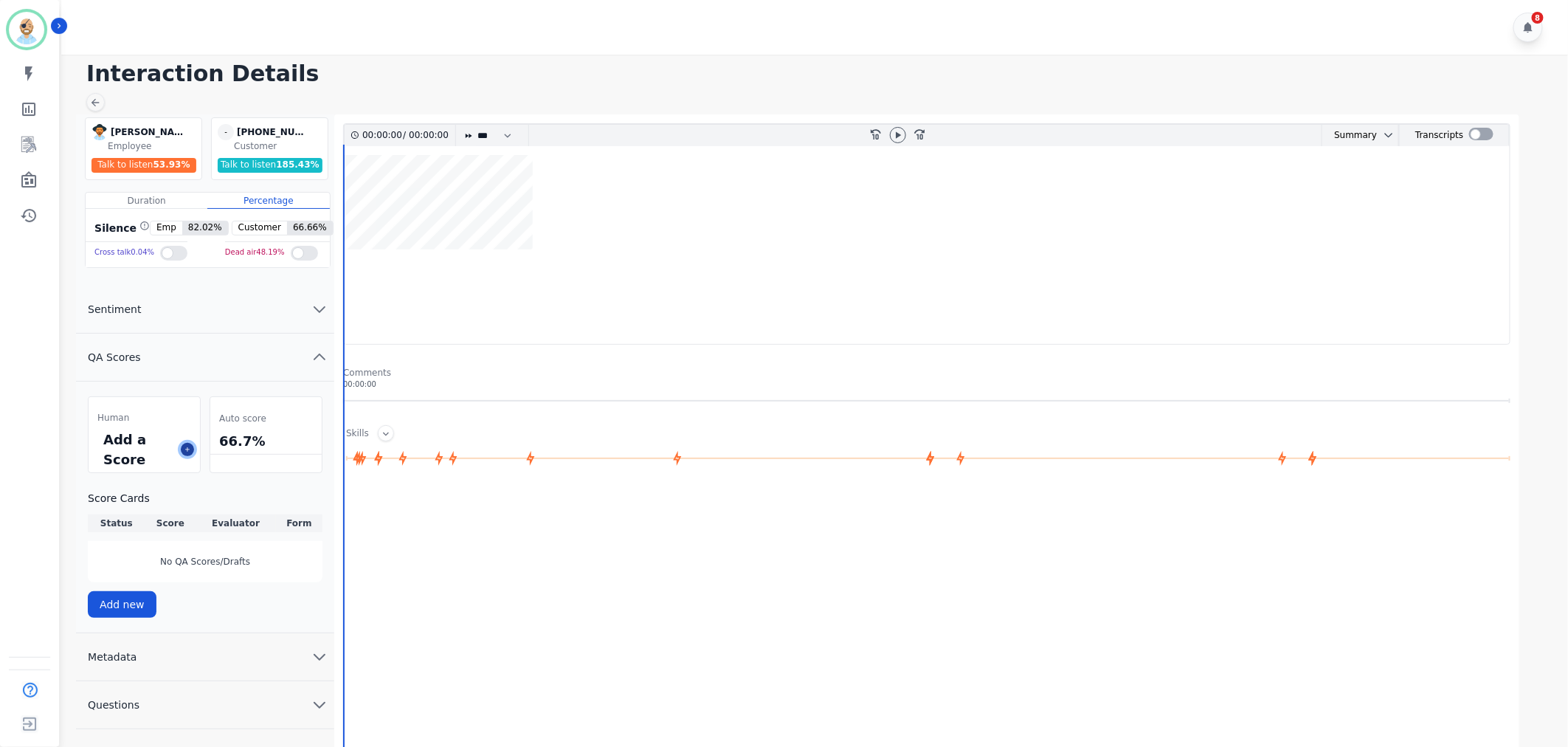
click at [188, 451] on icon at bounding box center [187, 449] width 7 height 7
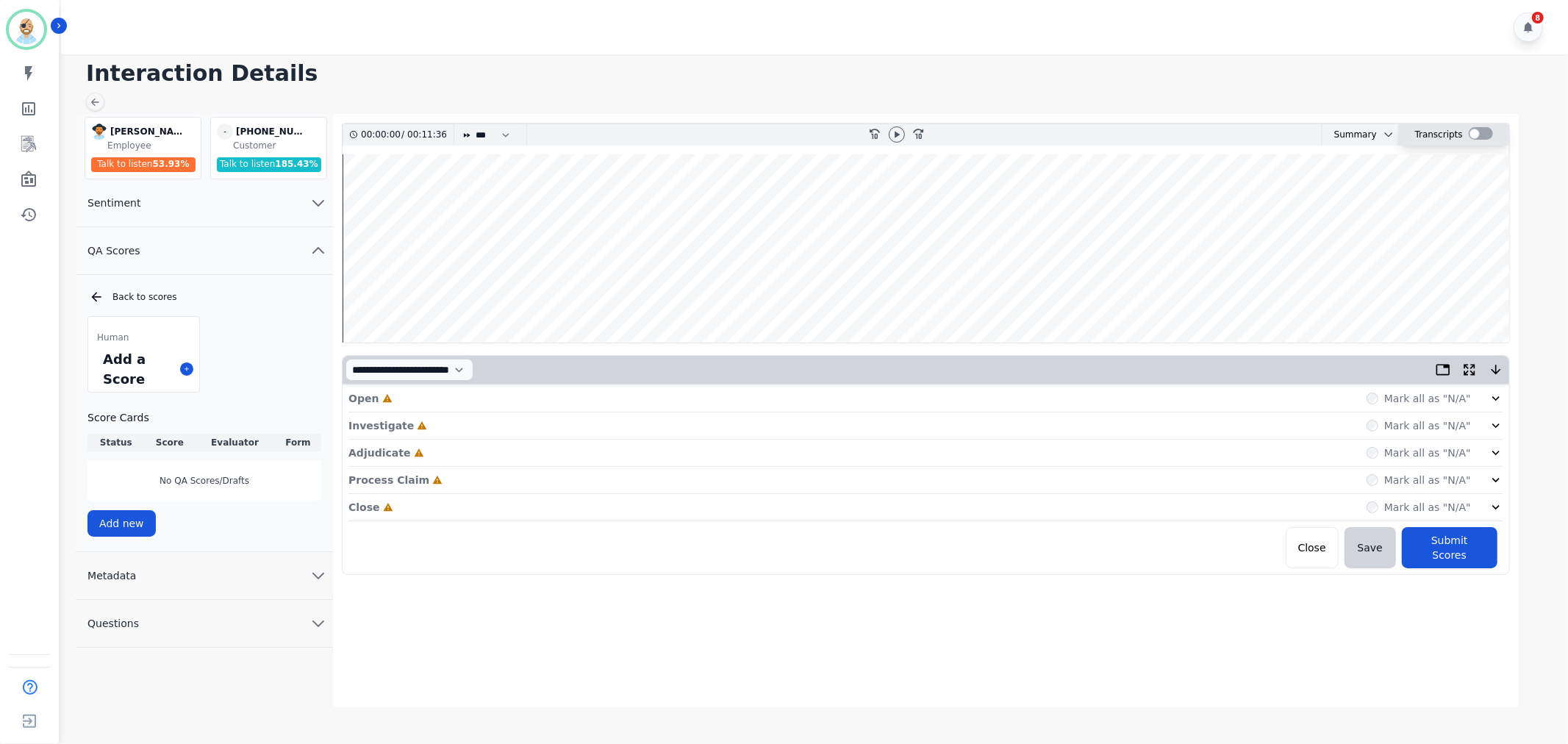
click at [1479, 133] on div at bounding box center [1481, 133] width 24 height 12
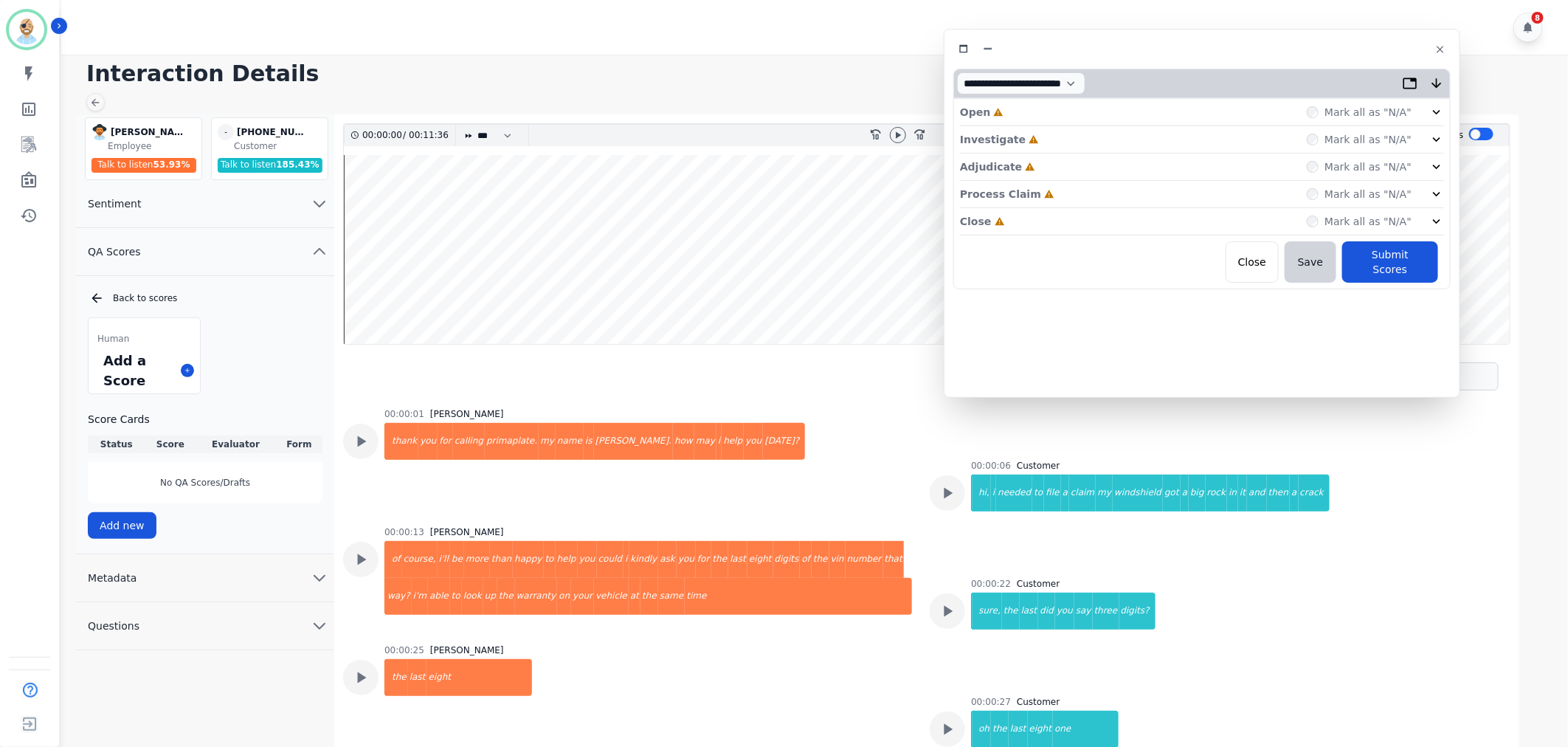
drag, startPoint x: 350, startPoint y: 83, endPoint x: 1230, endPoint y: 50, distance: 880.6
click at [1230, 50] on div at bounding box center [1202, 49] width 497 height 21
click at [1042, 222] on div "Close Incomplete Mark all as "N/A"" at bounding box center [1202, 222] width 484 height 28
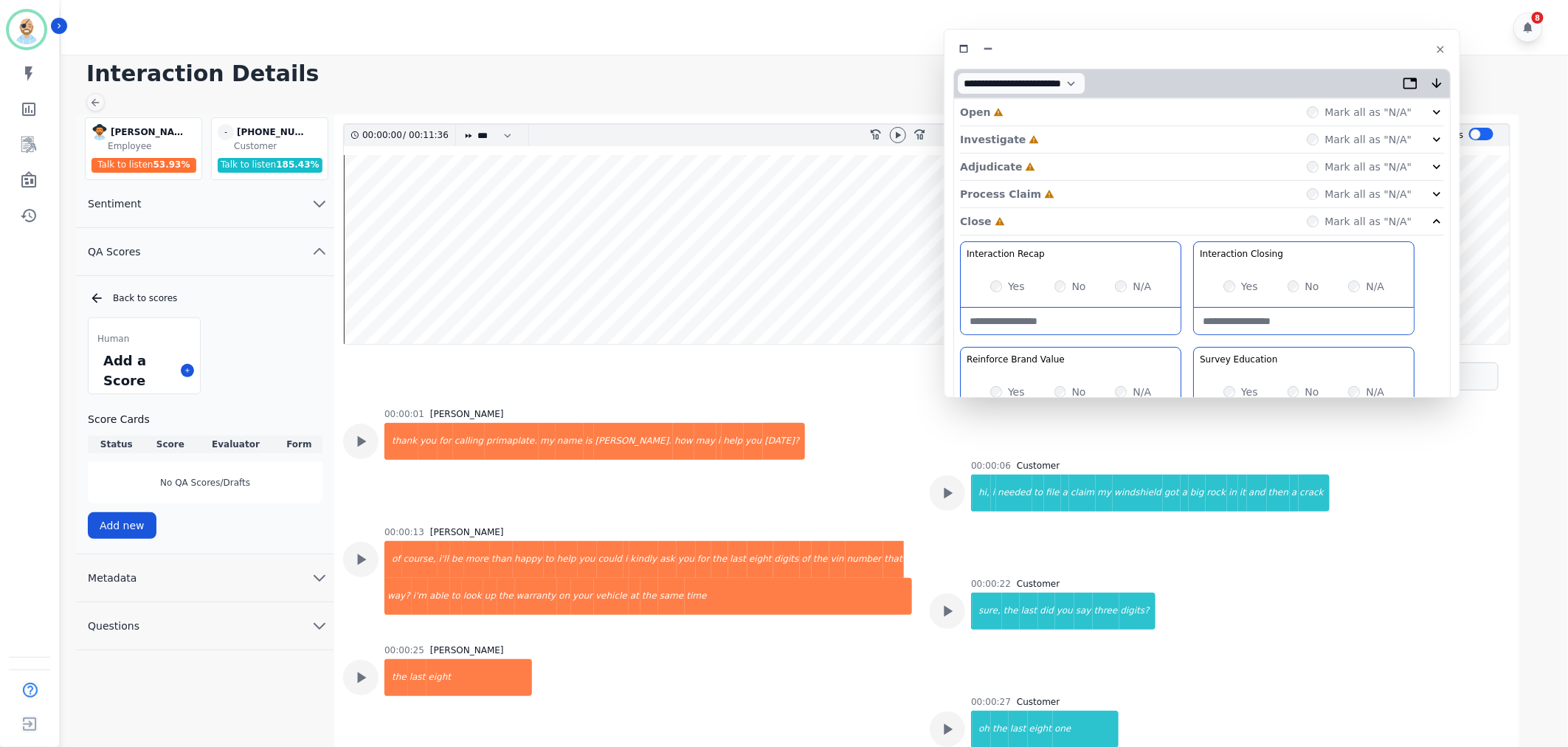
click at [1050, 189] on div "Process Claim Incomplete Mark all as "N/A"" at bounding box center [1202, 194] width 484 height 28
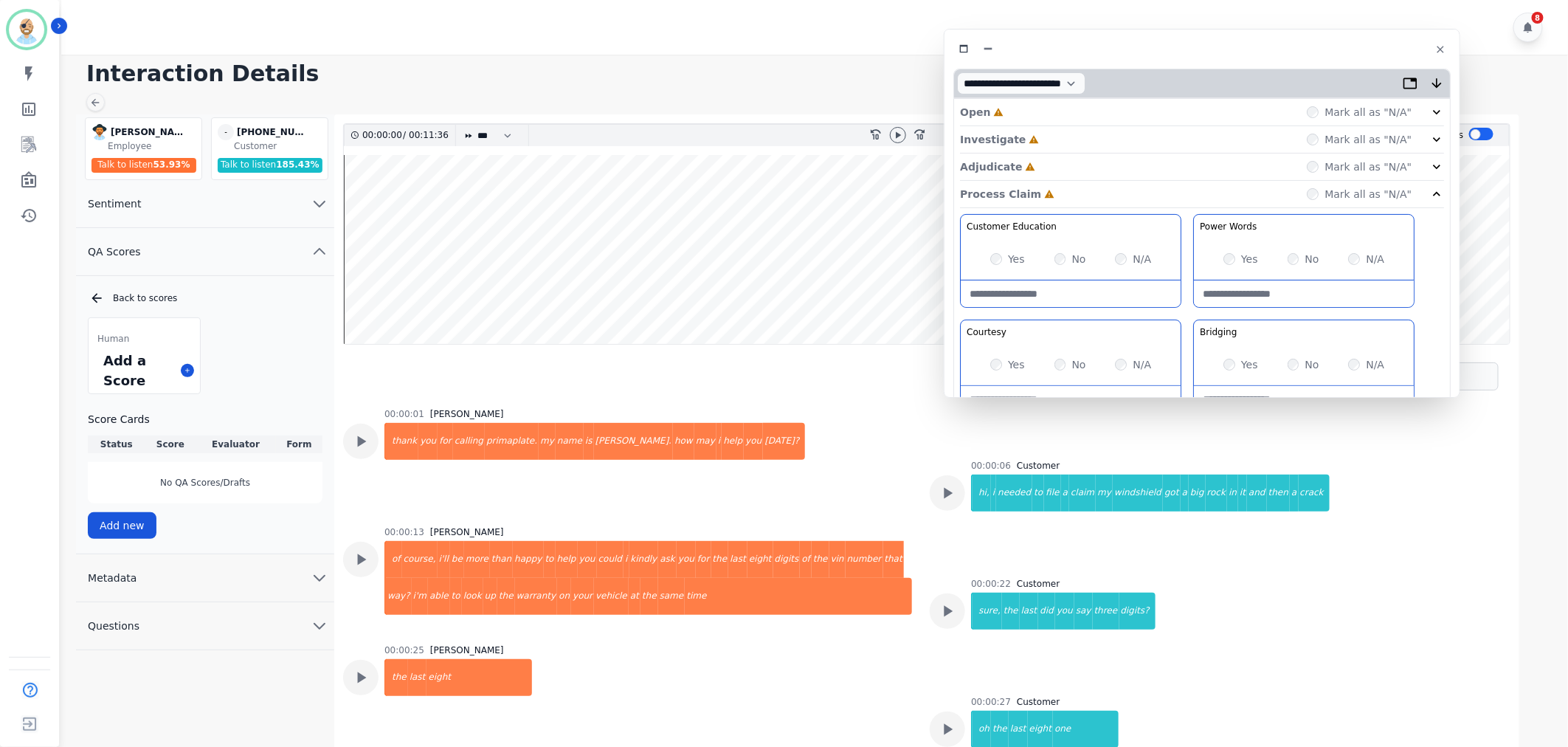
click at [1051, 168] on div "Adjudicate Incomplete Mark all as "N/A"" at bounding box center [1202, 168] width 484 height 28
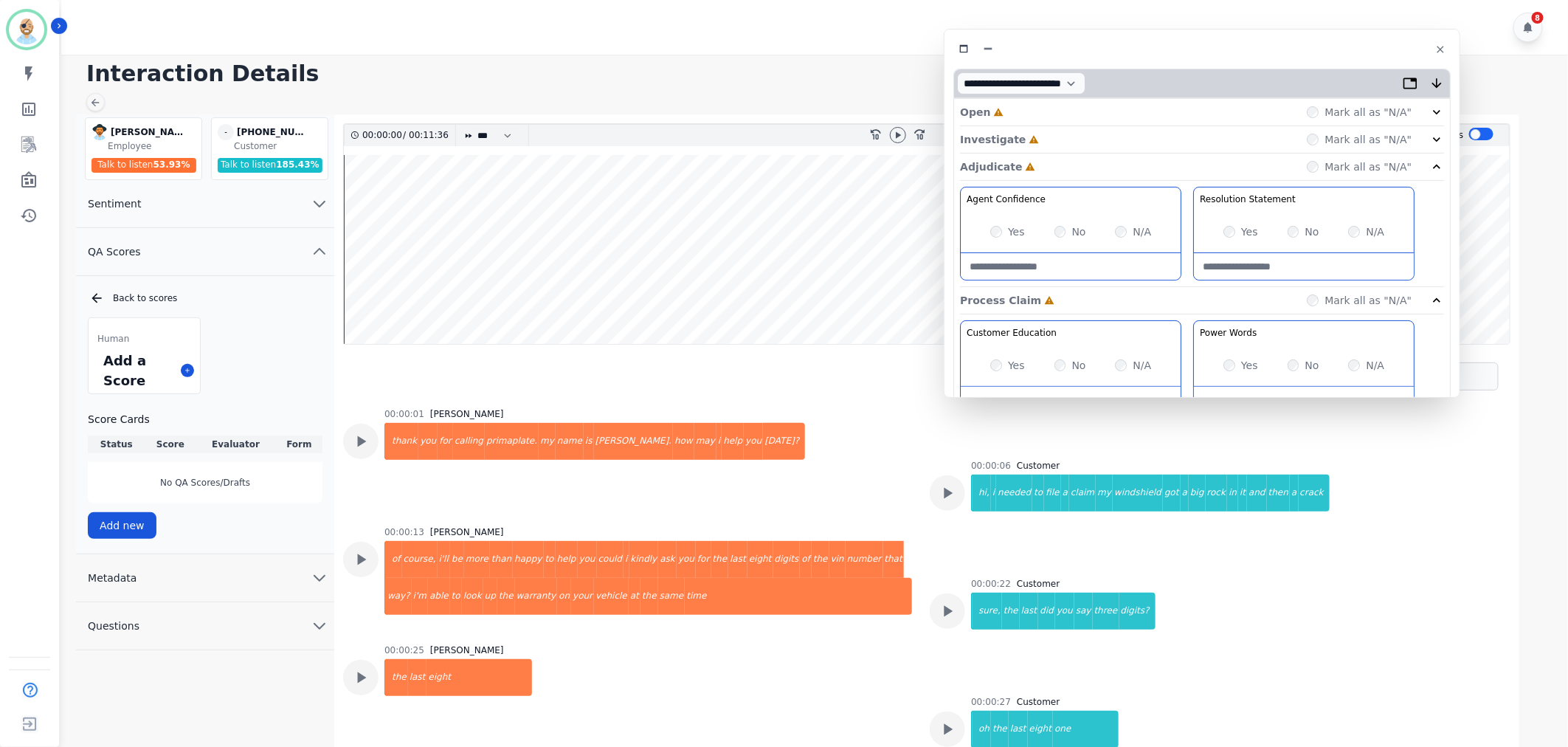
click at [1064, 136] on div "Investigate Incomplete Mark all as "N/A"" at bounding box center [1202, 140] width 484 height 28
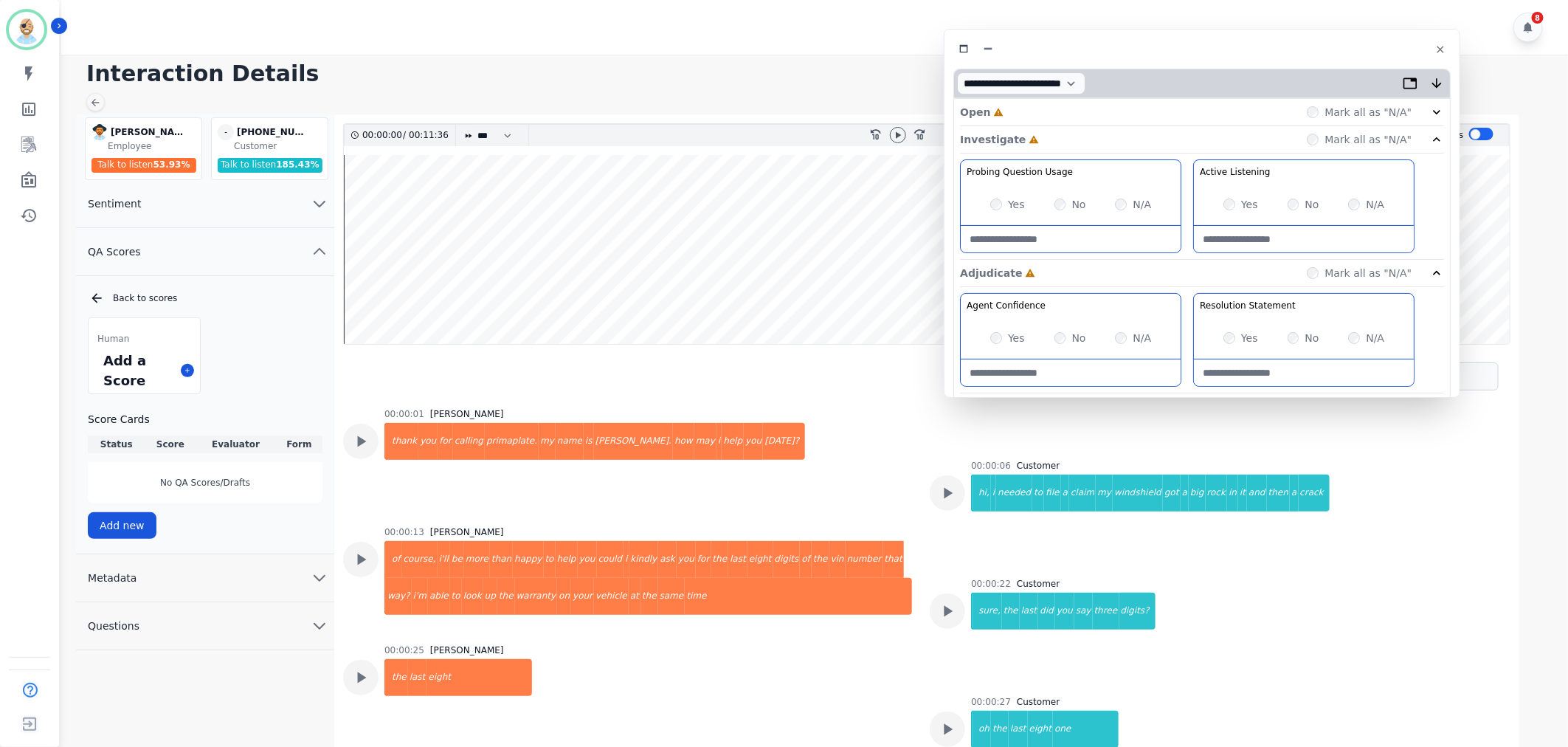
click at [1042, 107] on div "Open Incomplete Mark all as "N/A"" at bounding box center [1202, 113] width 484 height 28
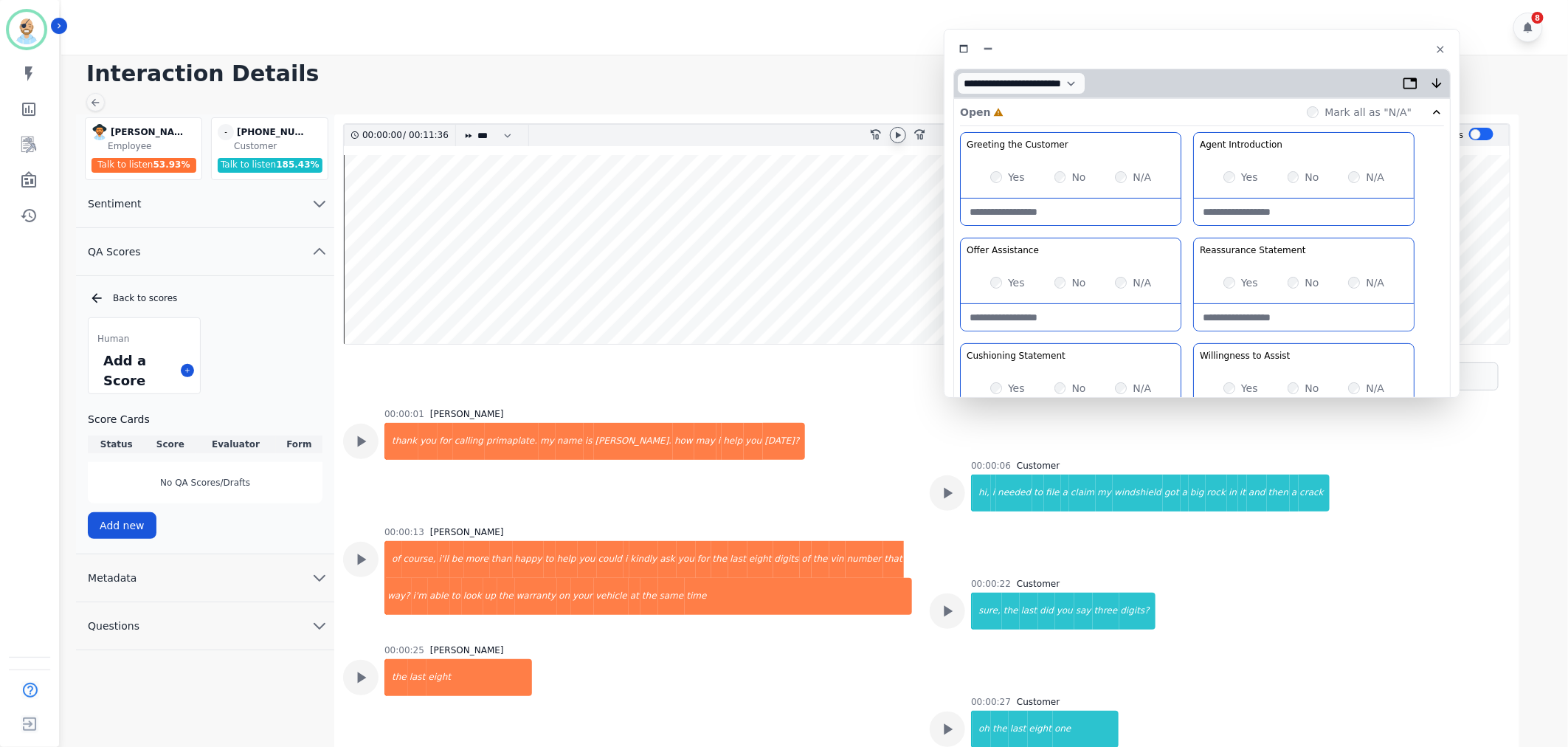
click at [905, 136] on div at bounding box center [898, 135] width 16 height 16
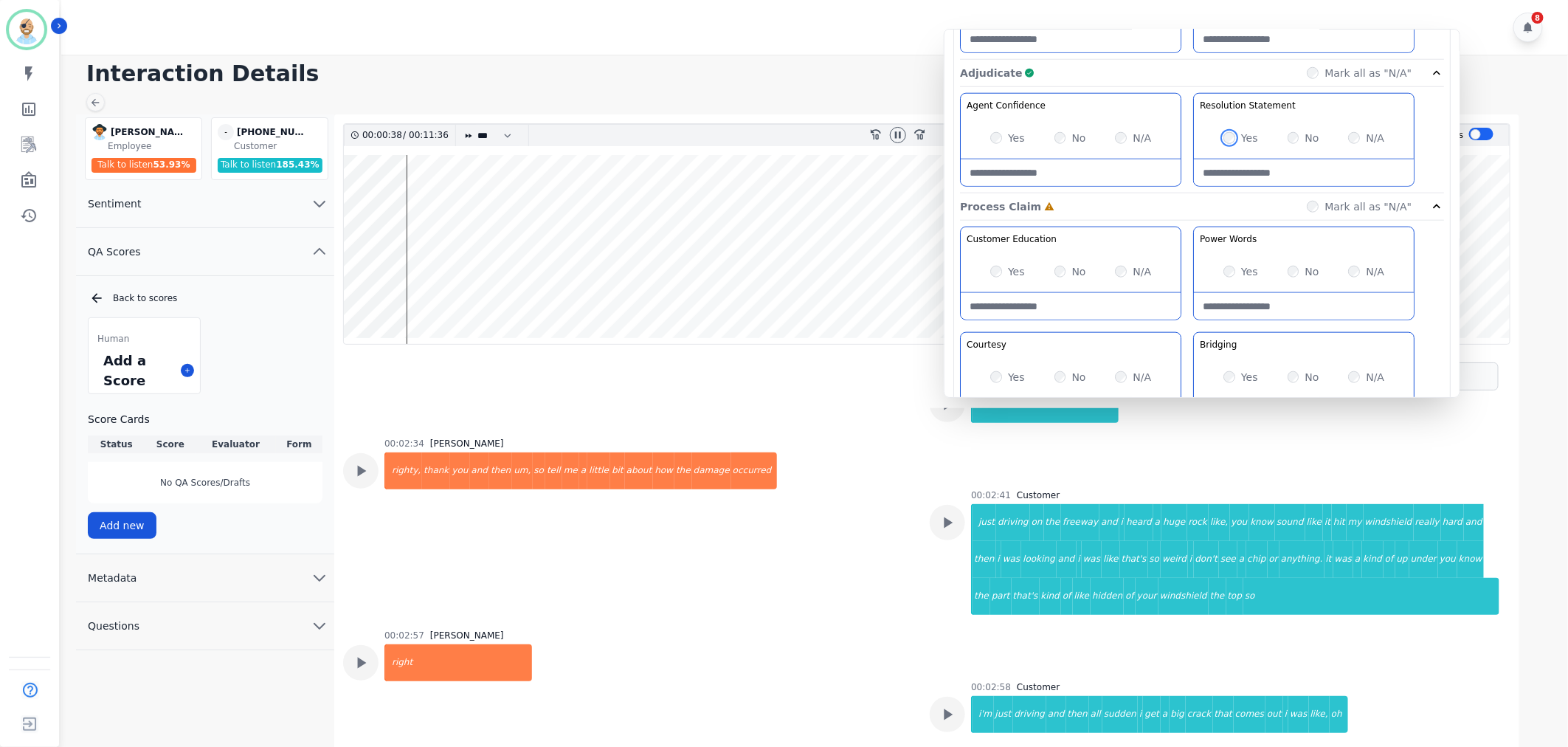
scroll to position [738, 0]
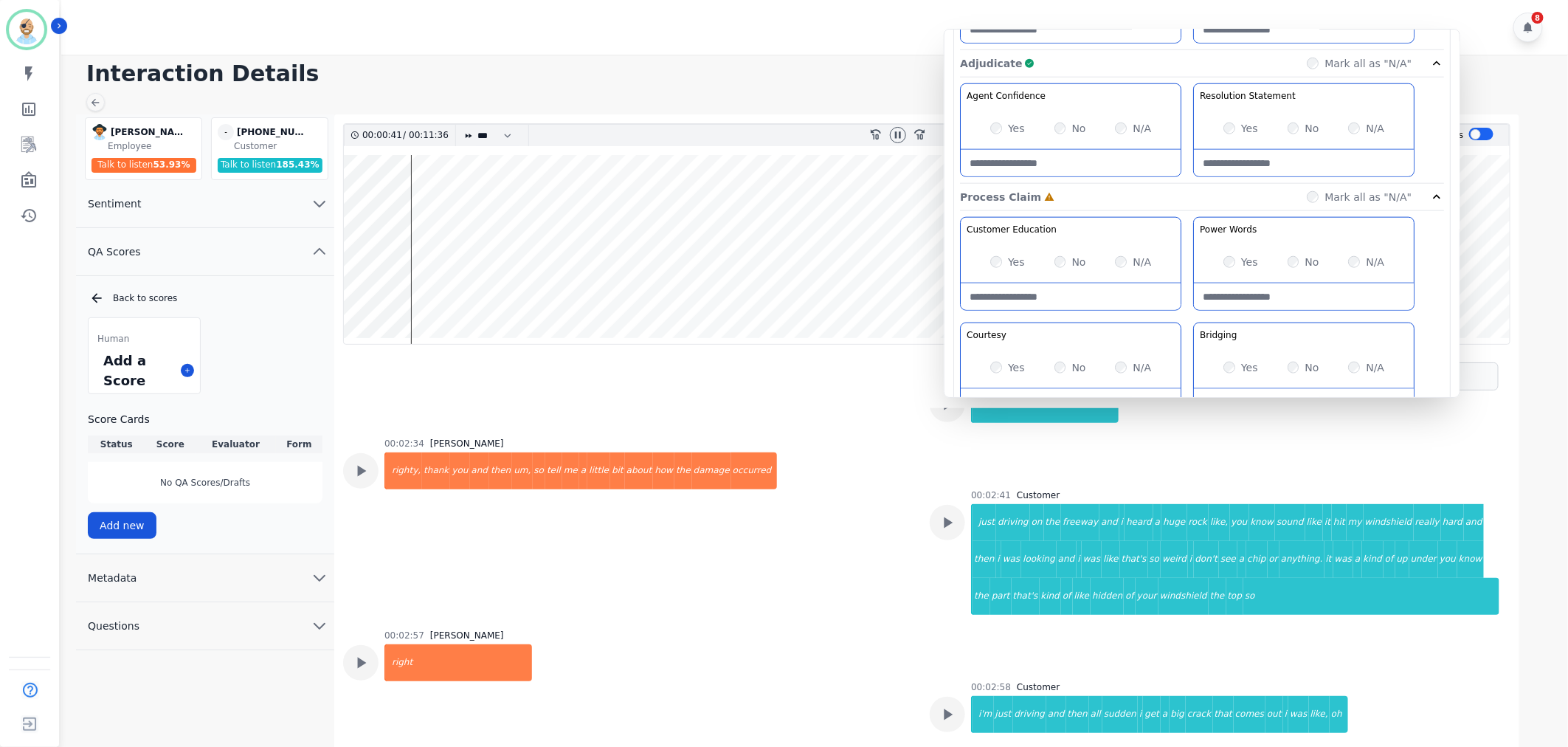
click at [1286, 369] on div "Yes No N/A" at bounding box center [1304, 367] width 220 height 42
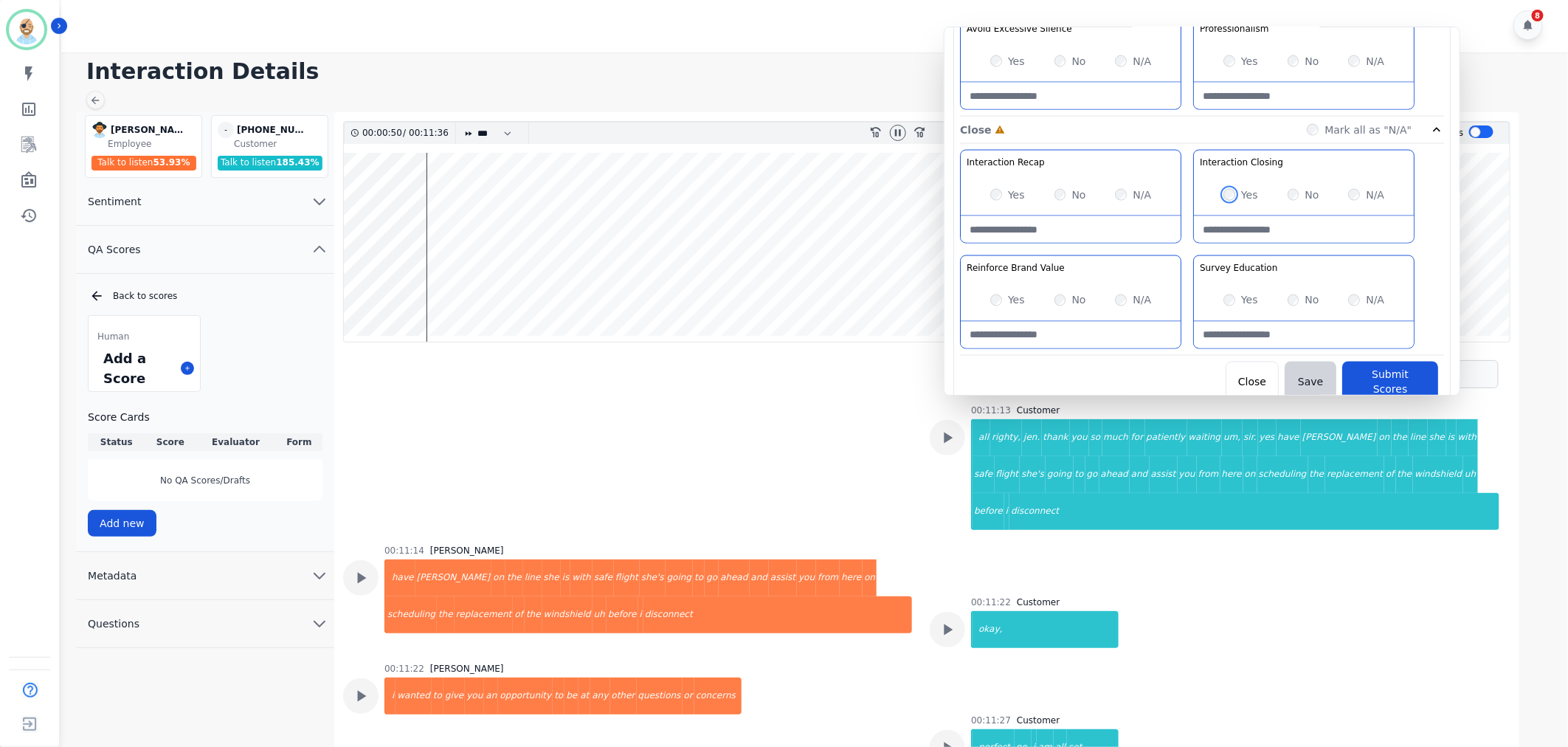
scroll to position [0, 0]
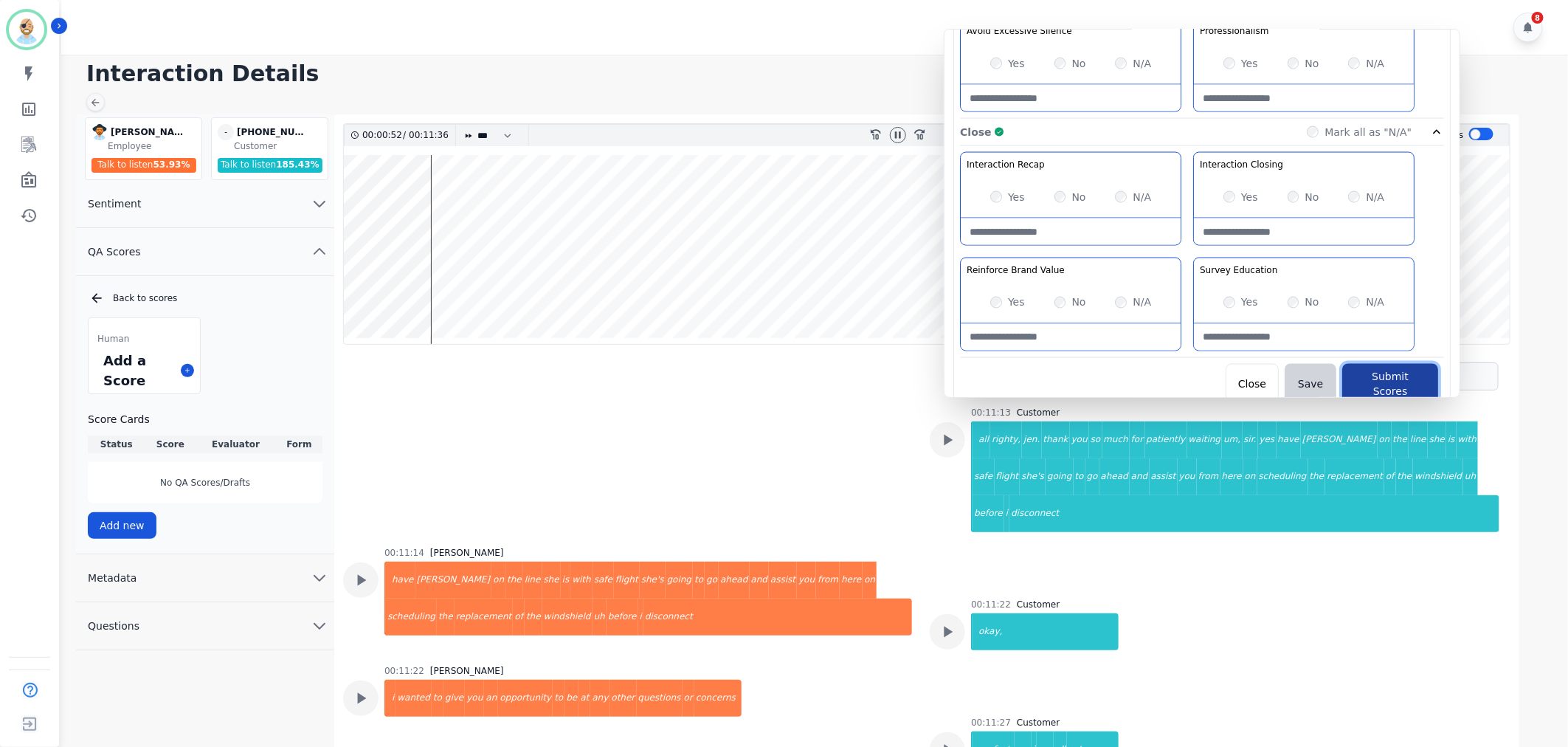
click at [1382, 379] on button "Submit Scores" at bounding box center [1391, 384] width 96 height 42
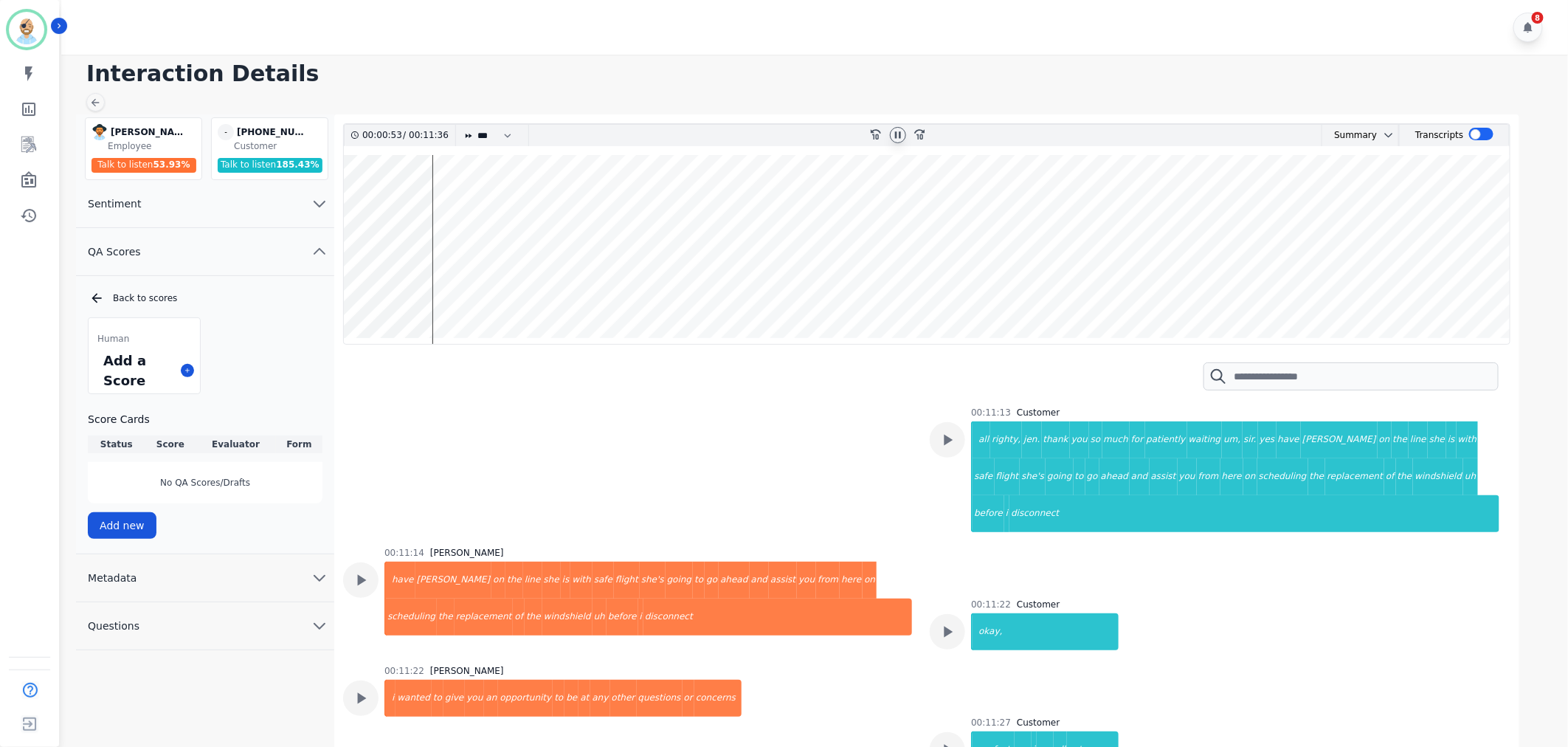
click at [895, 131] on icon at bounding box center [898, 134] width 6 height 7
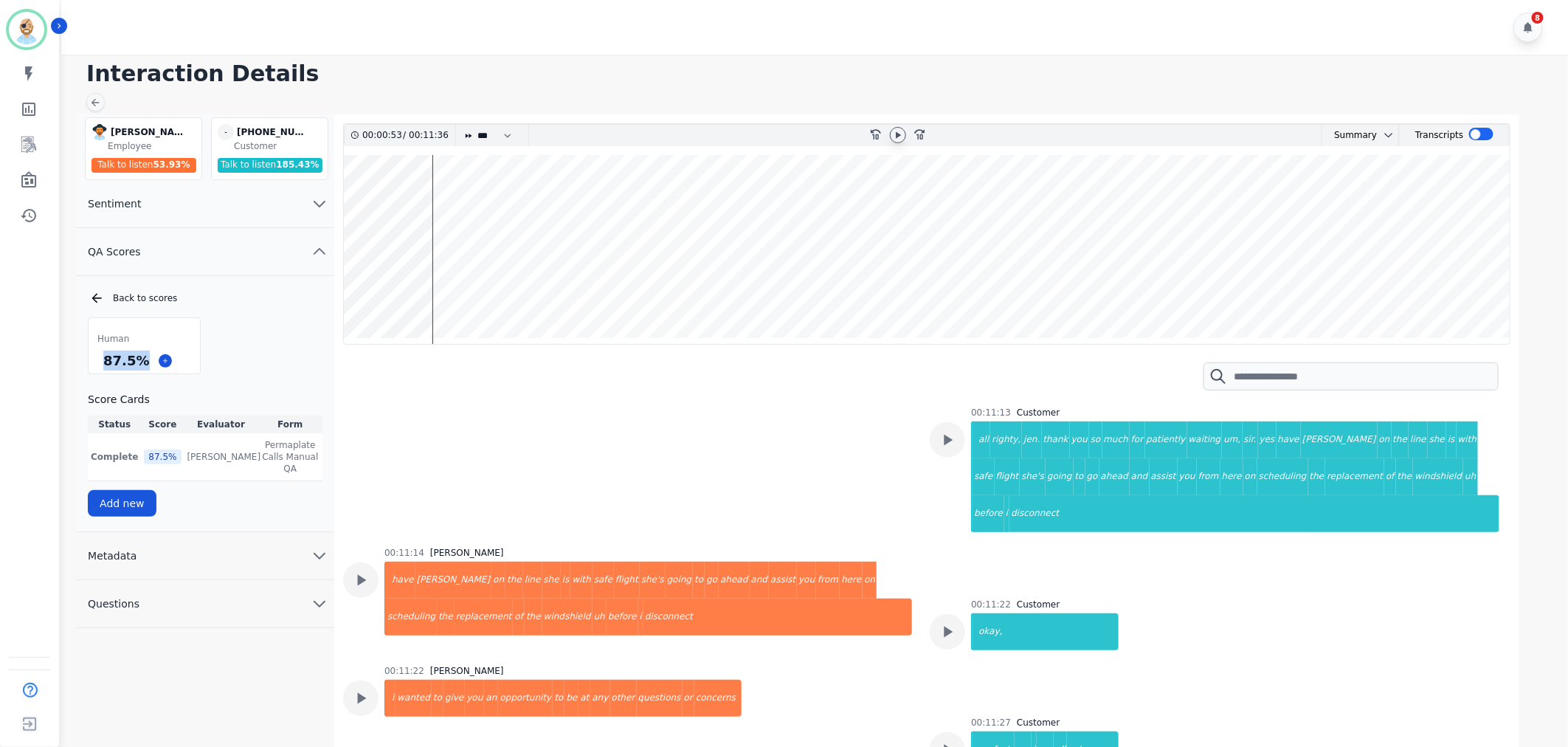
drag, startPoint x: 141, startPoint y: 359, endPoint x: 101, endPoint y: 359, distance: 40.0
click at [101, 359] on div "87.5 %" at bounding box center [125, 360] width 51 height 26
copy div "87.5 %"
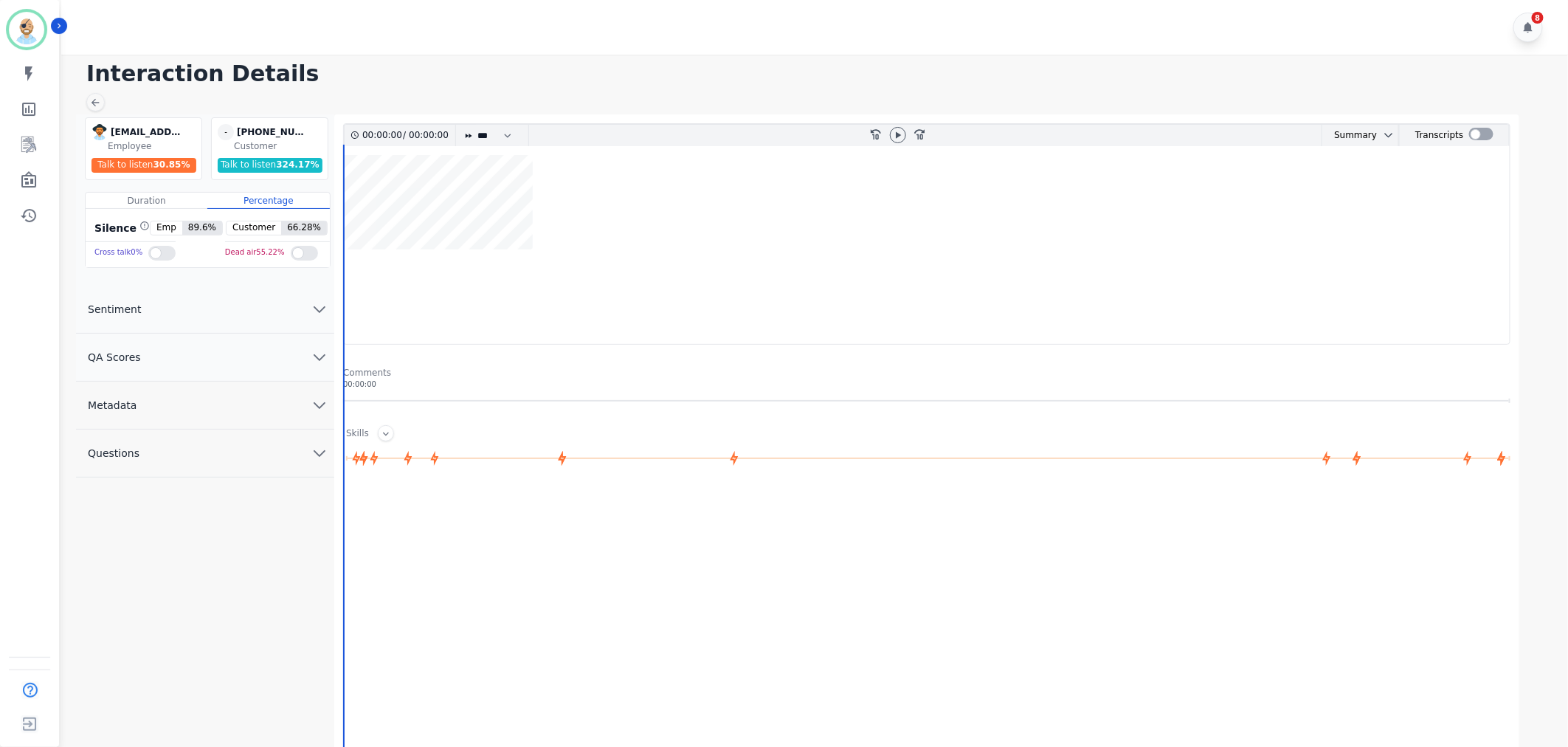
click at [638, 26] on div "8" at bounding box center [816, 27] width 1511 height 55
click at [155, 354] on button "QA Scores" at bounding box center [204, 357] width 258 height 48
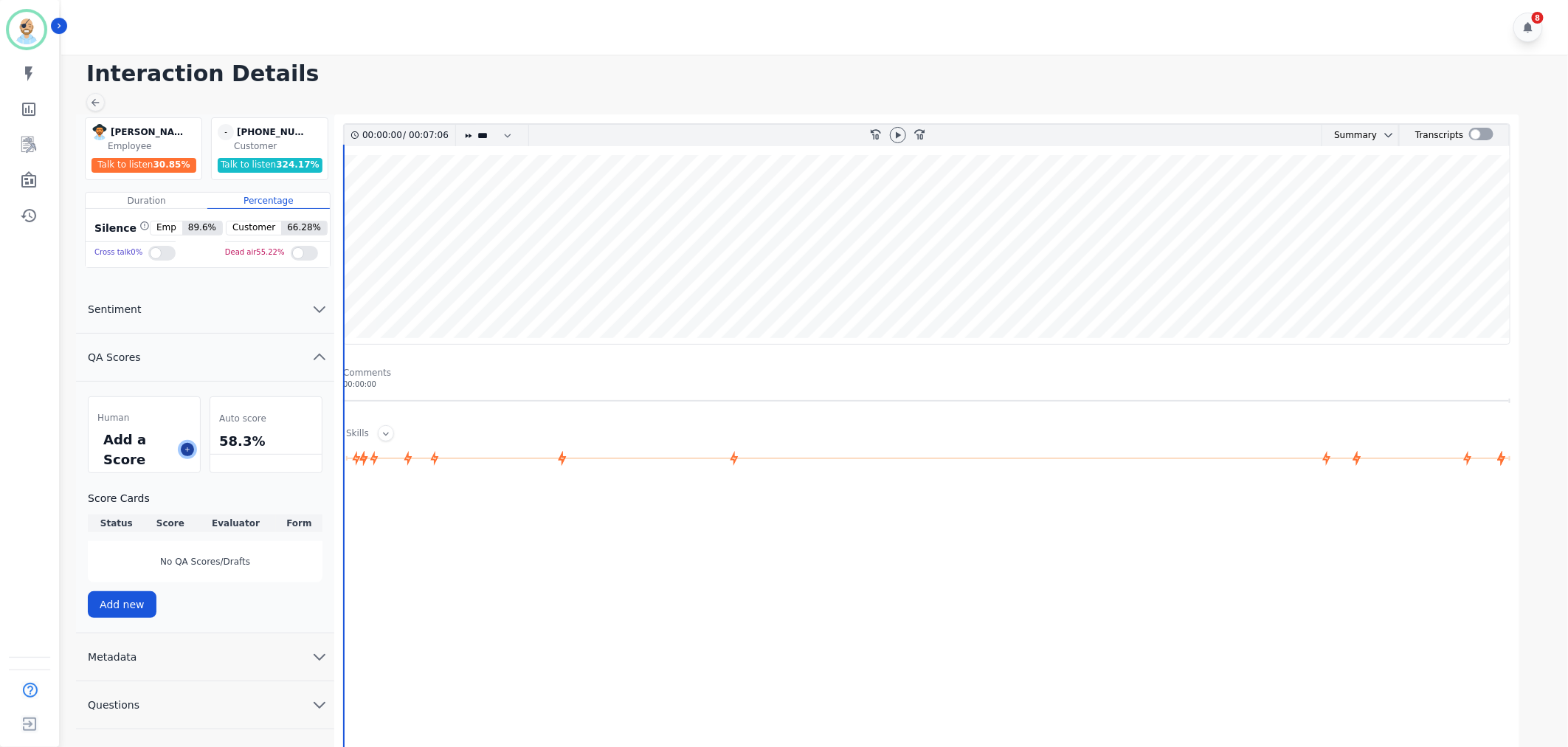
click at [188, 448] on icon at bounding box center [187, 449] width 7 height 7
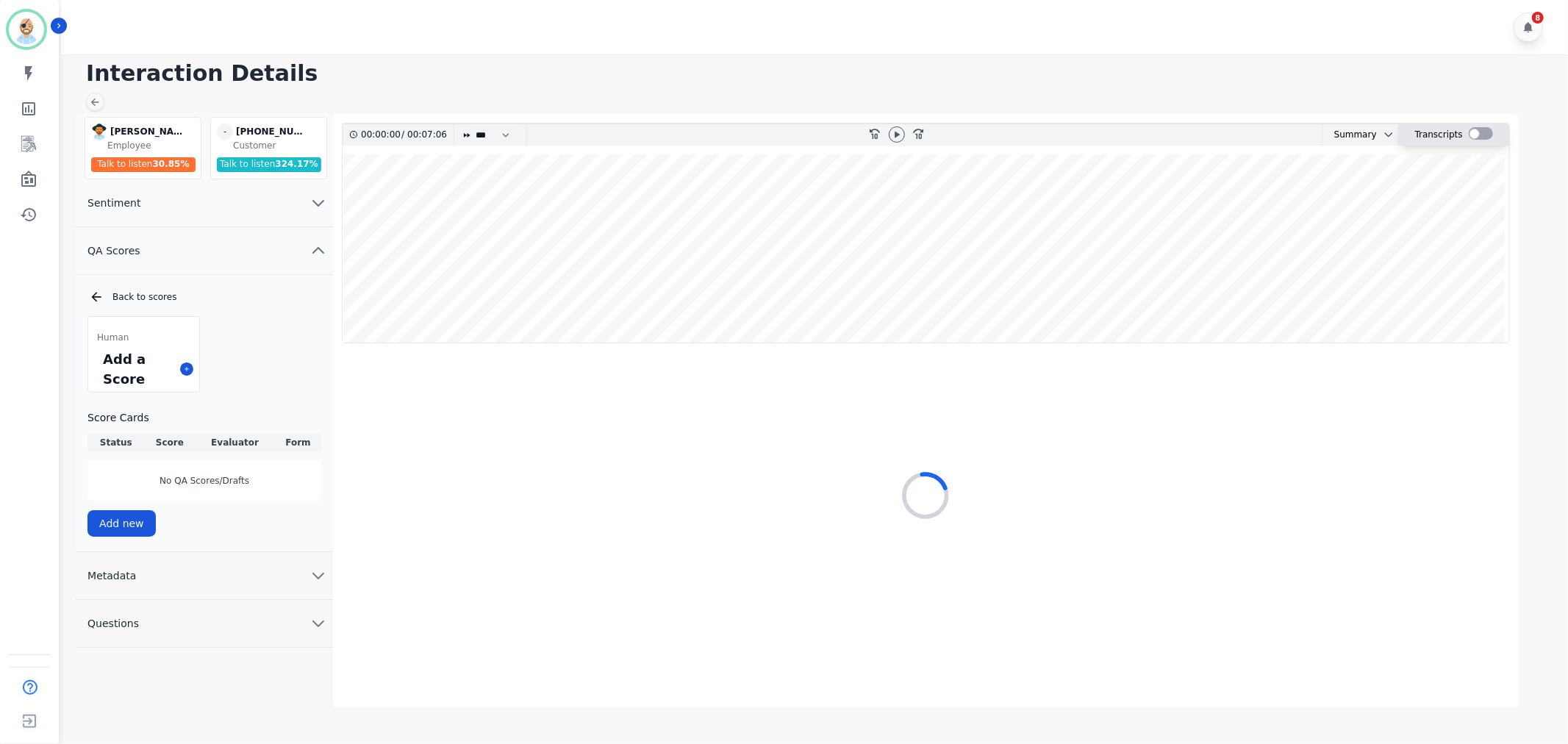
click at [1480, 133] on div at bounding box center [1481, 133] width 24 height 12
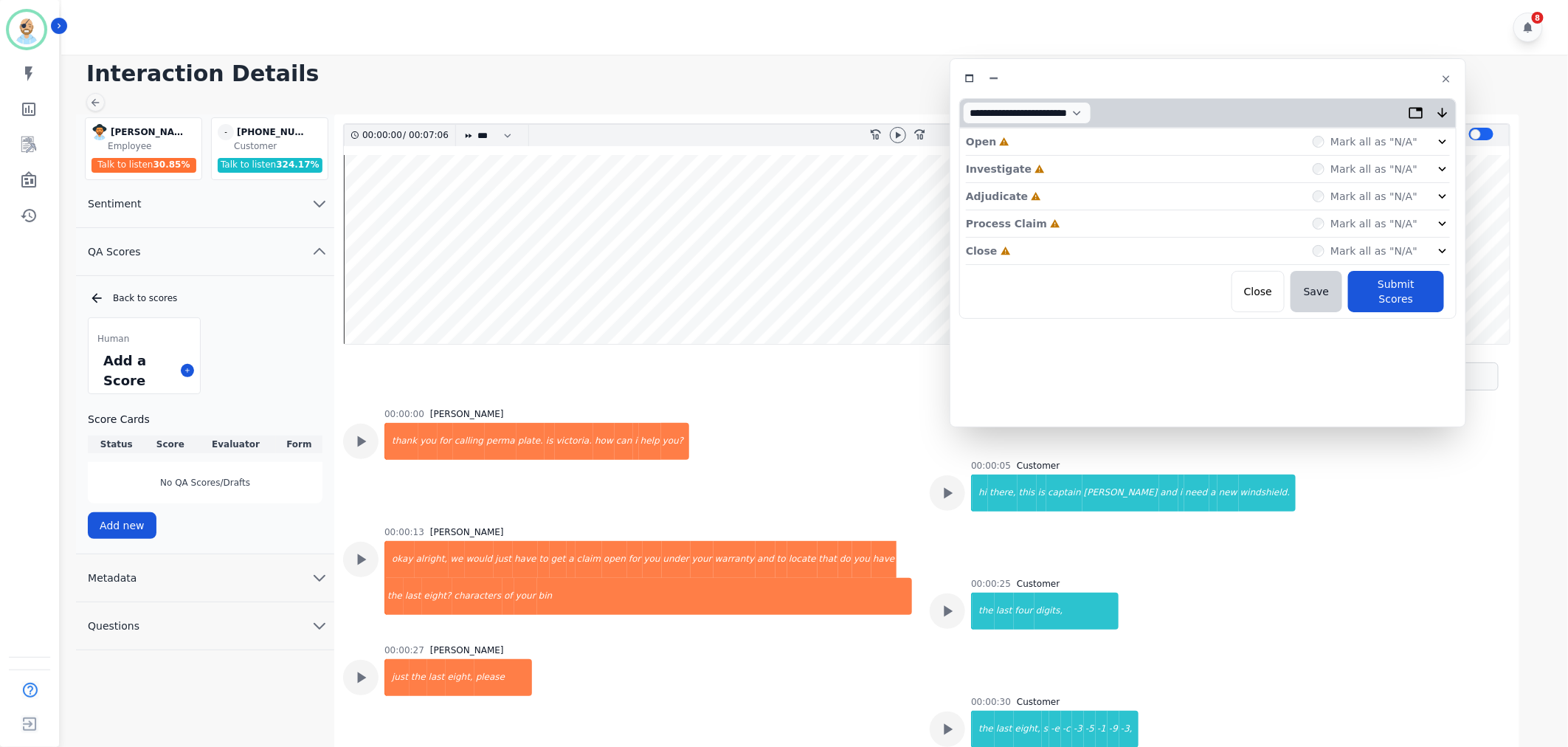
drag, startPoint x: 439, startPoint y: 77, endPoint x: 1326, endPoint y: 74, distance: 887.0
click at [1326, 74] on div at bounding box center [1208, 78] width 497 height 21
click at [895, 133] on icon at bounding box center [898, 135] width 12 height 12
click at [1050, 250] on div "Close Incomplete Mark all as "N/A"" at bounding box center [1208, 251] width 484 height 28
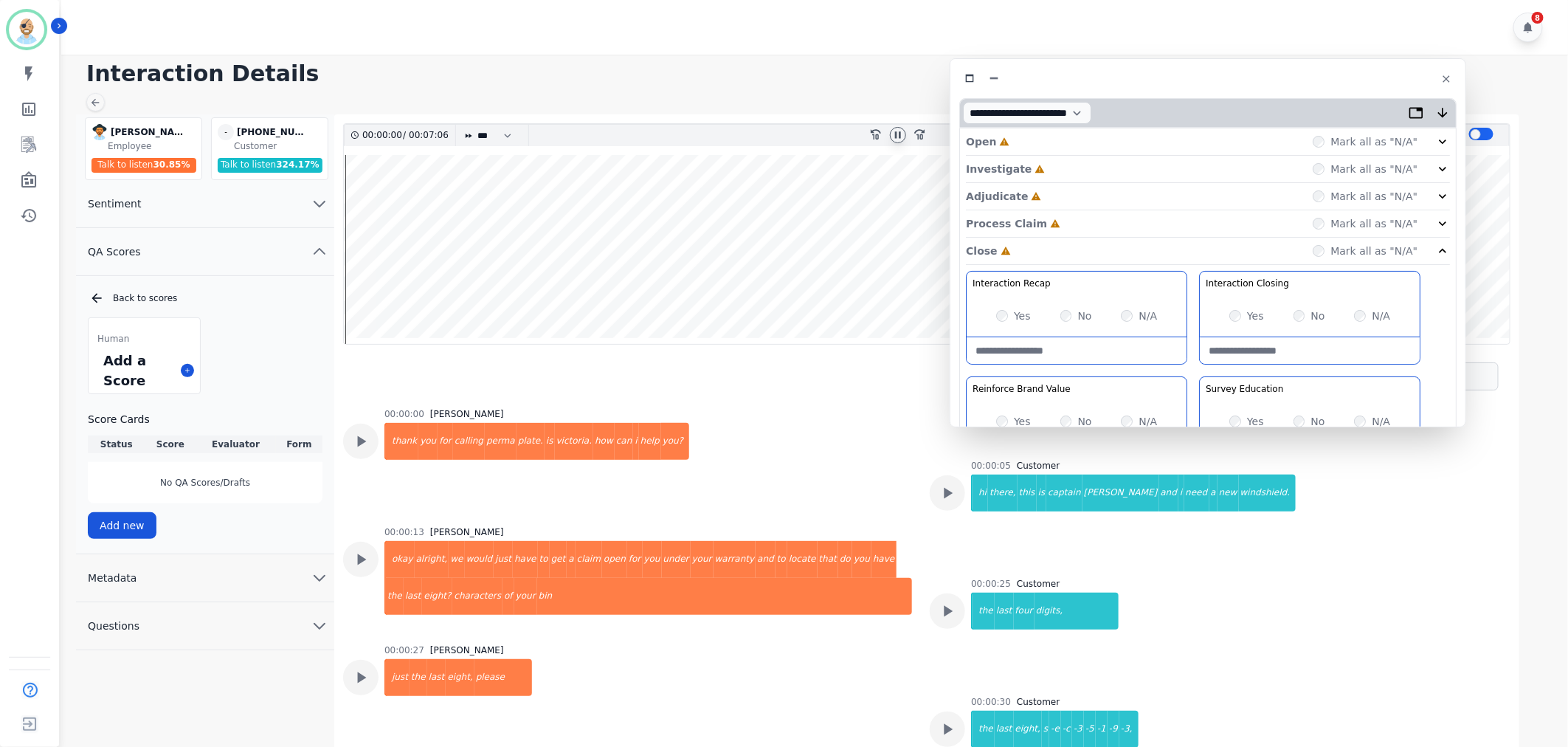
click at [1061, 225] on div "Process Claim Incomplete Mark all as "N/A"" at bounding box center [1208, 224] width 484 height 28
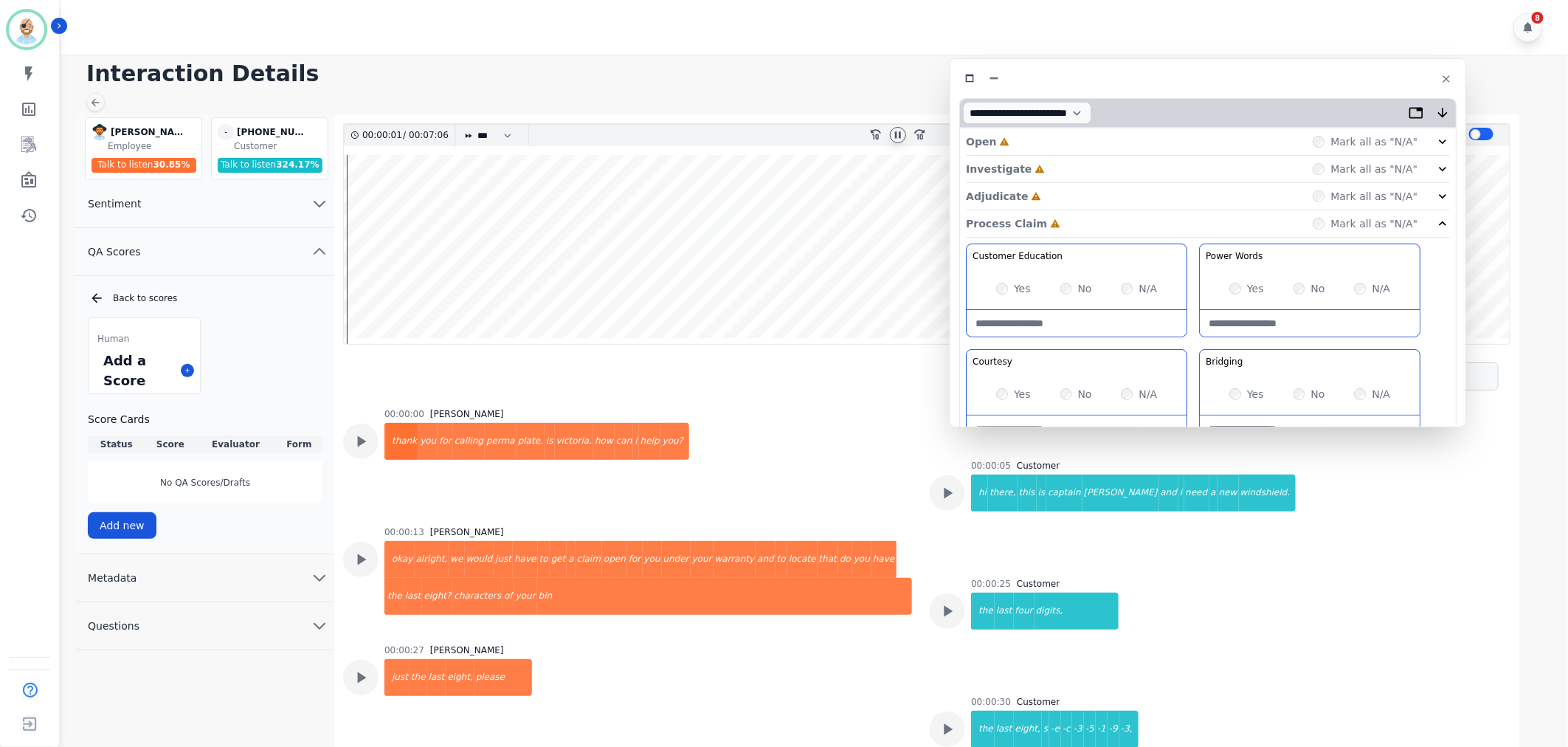
click at [1064, 198] on div "Adjudicate Incomplete Mark all as "N/A"" at bounding box center [1208, 197] width 484 height 28
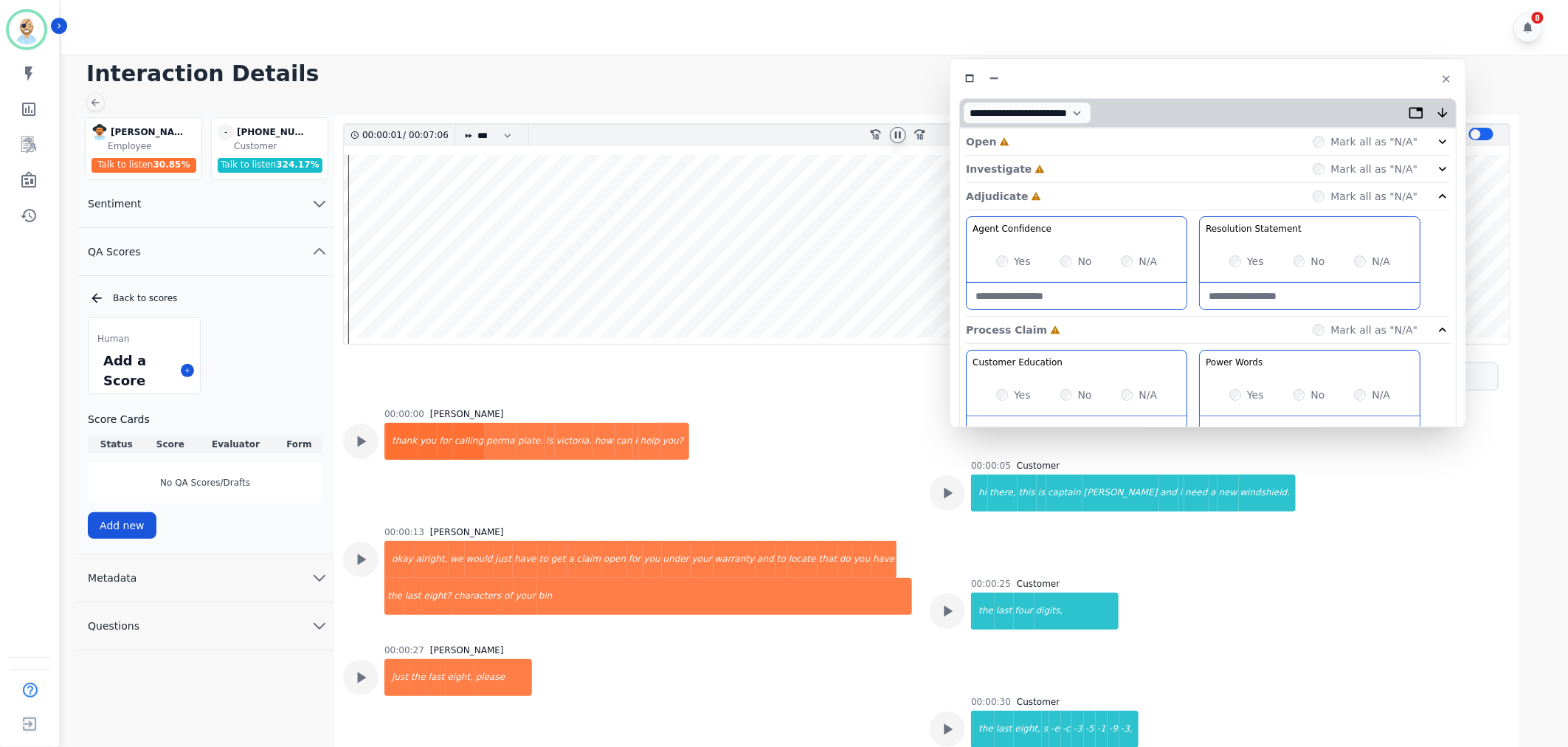
click at [1055, 161] on div "Investigate Incomplete Mark all as "N/A"" at bounding box center [1208, 169] width 484 height 28
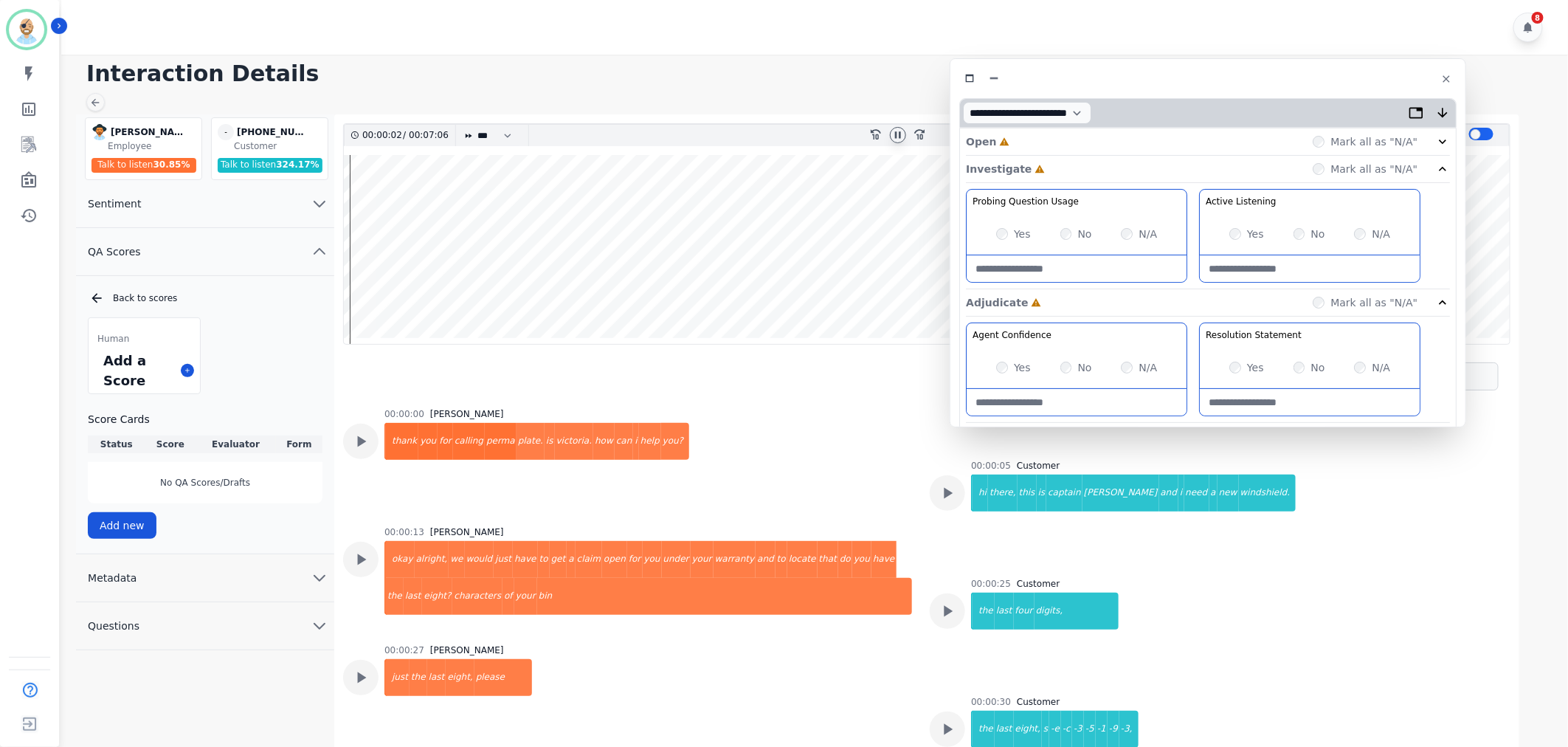
click at [1048, 143] on div "Open Incomplete Mark all as "N/A"" at bounding box center [1208, 142] width 484 height 28
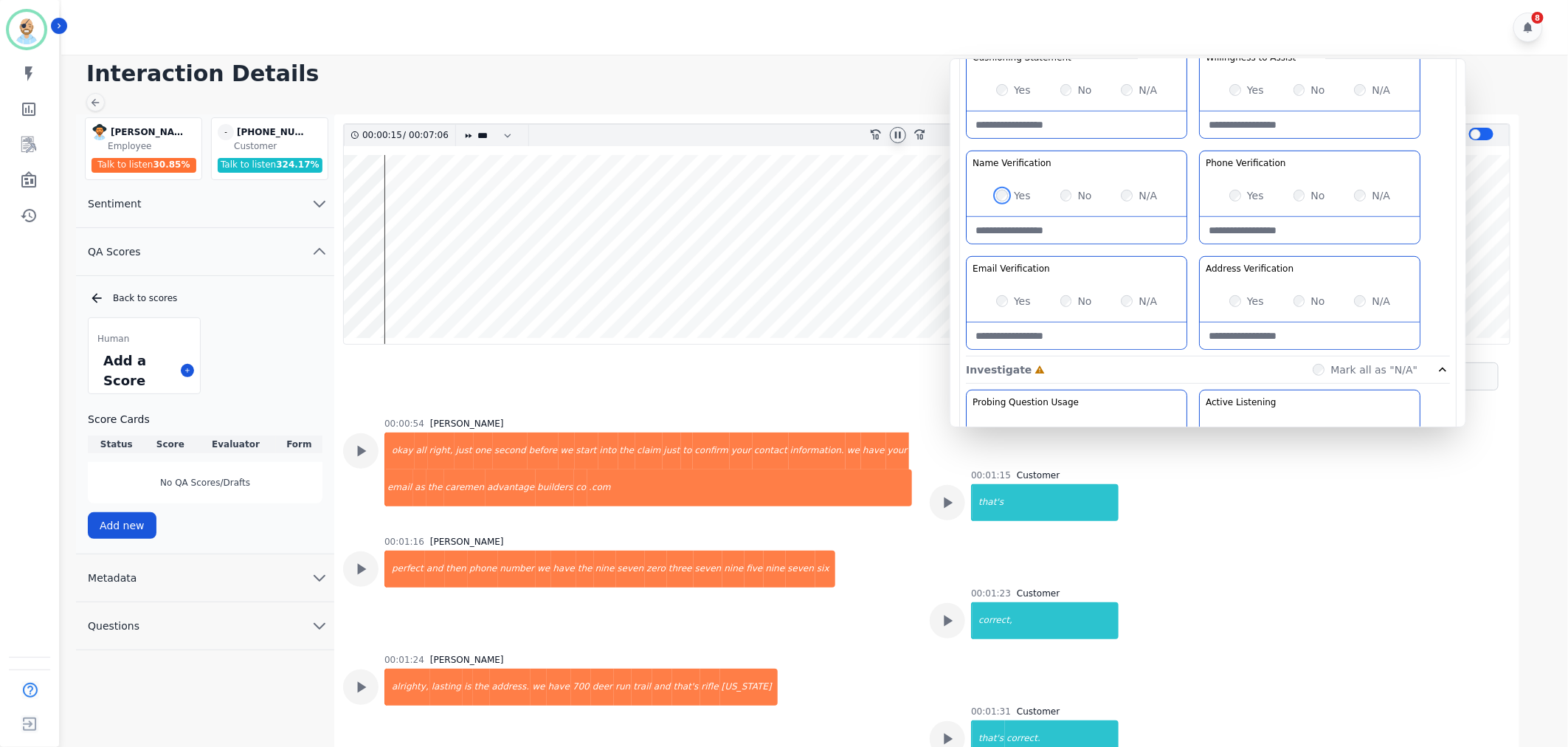
scroll to position [491, 0]
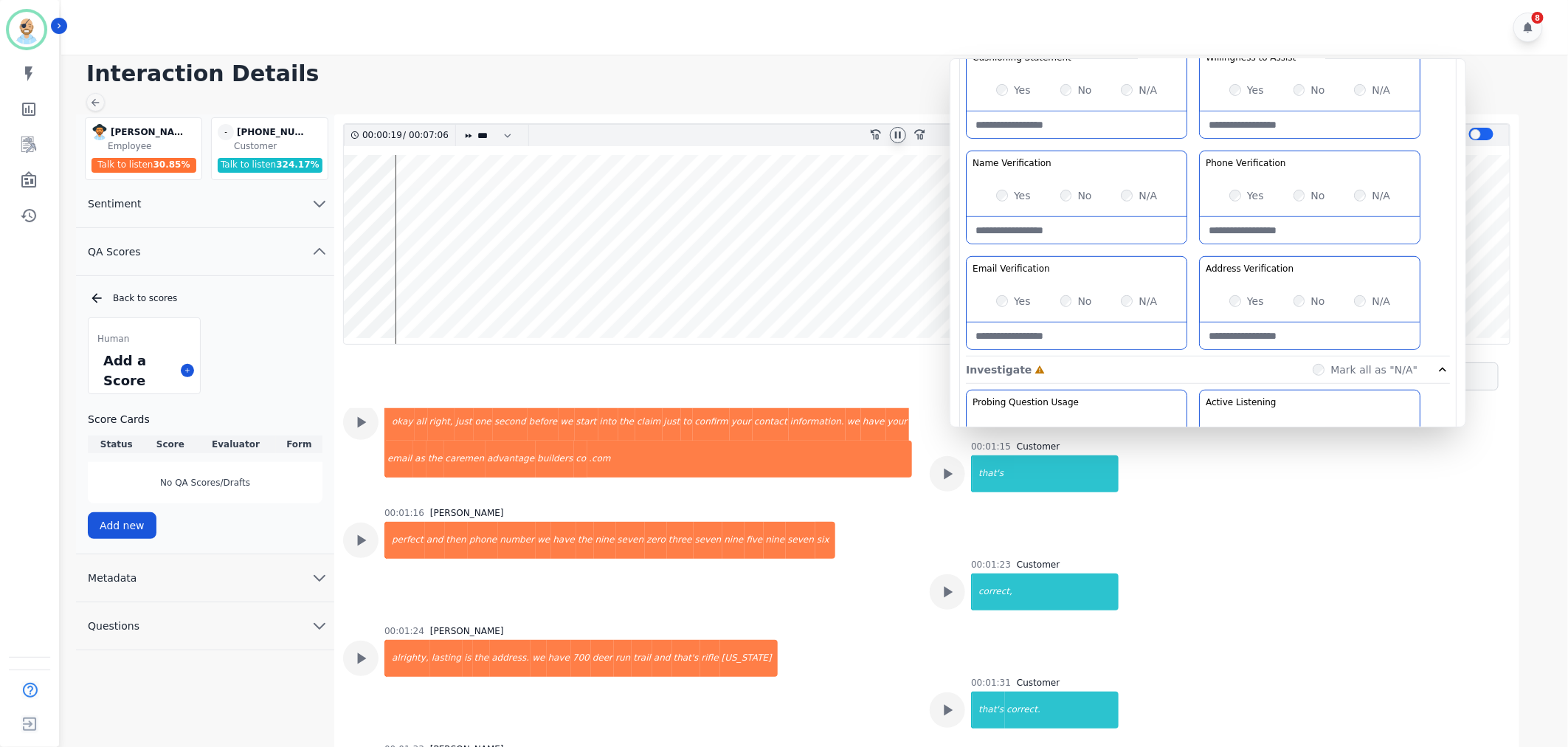
click at [1060, 347] on Verification-note at bounding box center [1077, 335] width 220 height 27
type Verification-note "**********"
click at [1241, 334] on Verification-note at bounding box center [1310, 335] width 220 height 27
paste Verification-note "**********"
type Verification-note "**********"
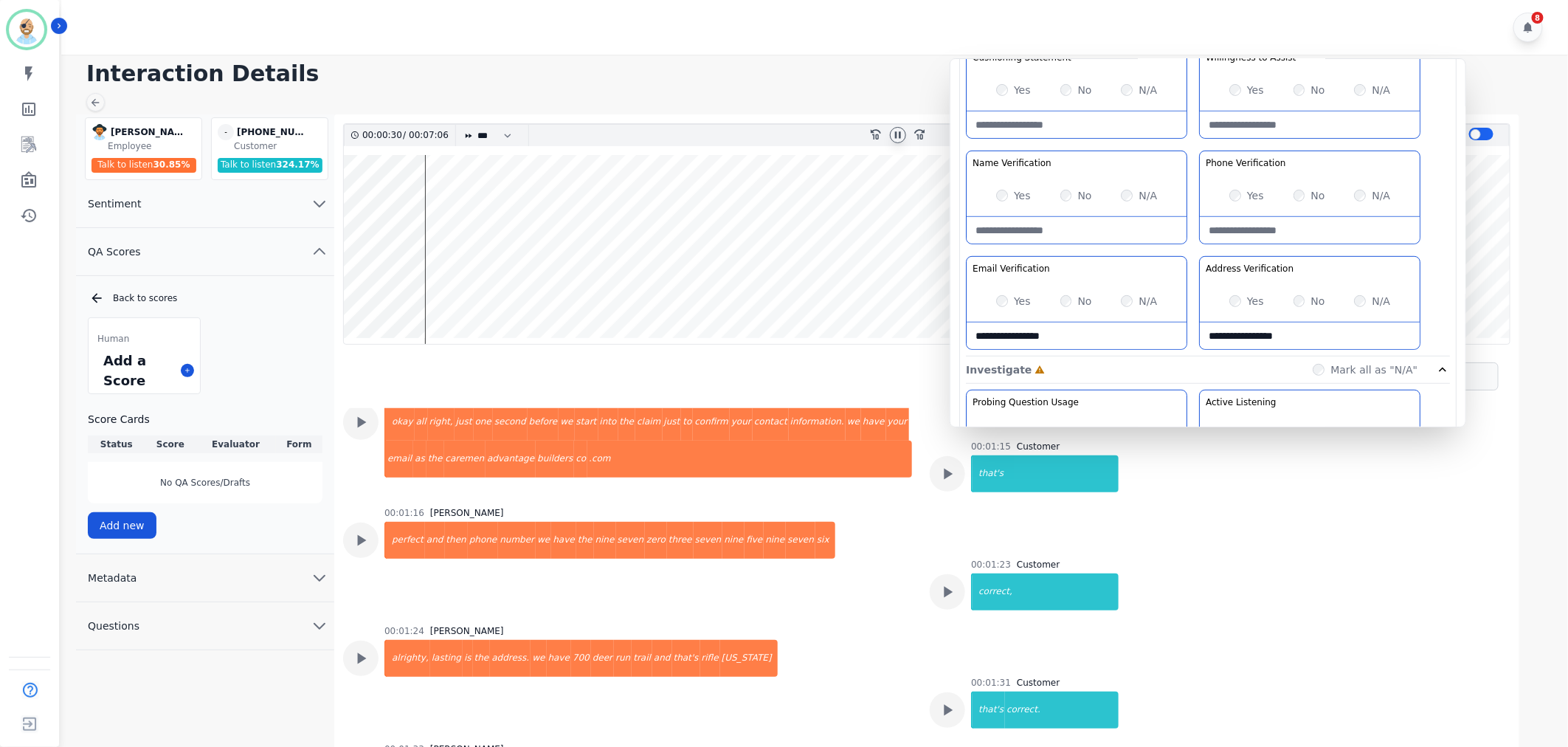
click at [1264, 229] on Verification-note at bounding box center [1310, 230] width 220 height 27
paste Verification-note "**********"
type Verification-note "**********"
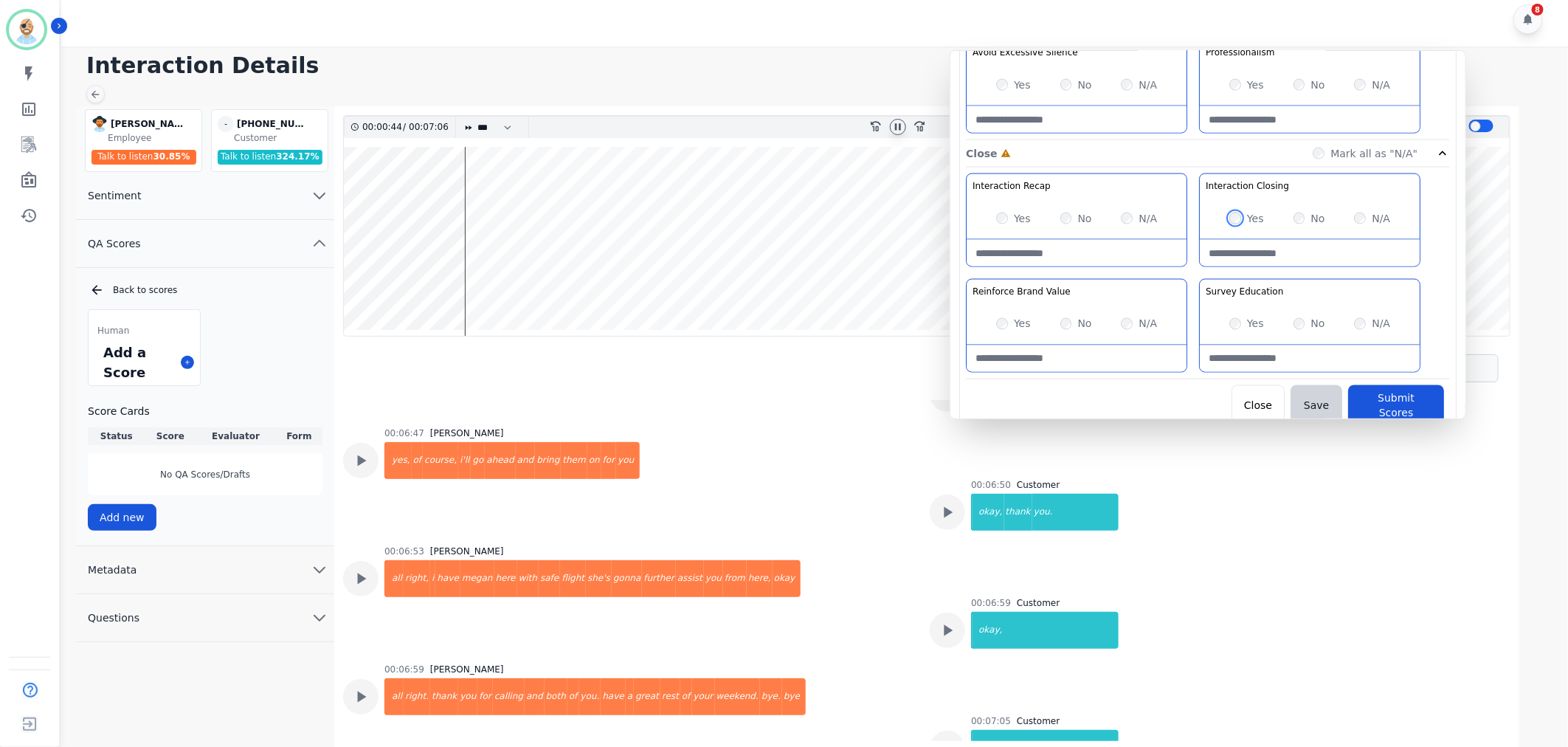
scroll to position [11, 0]
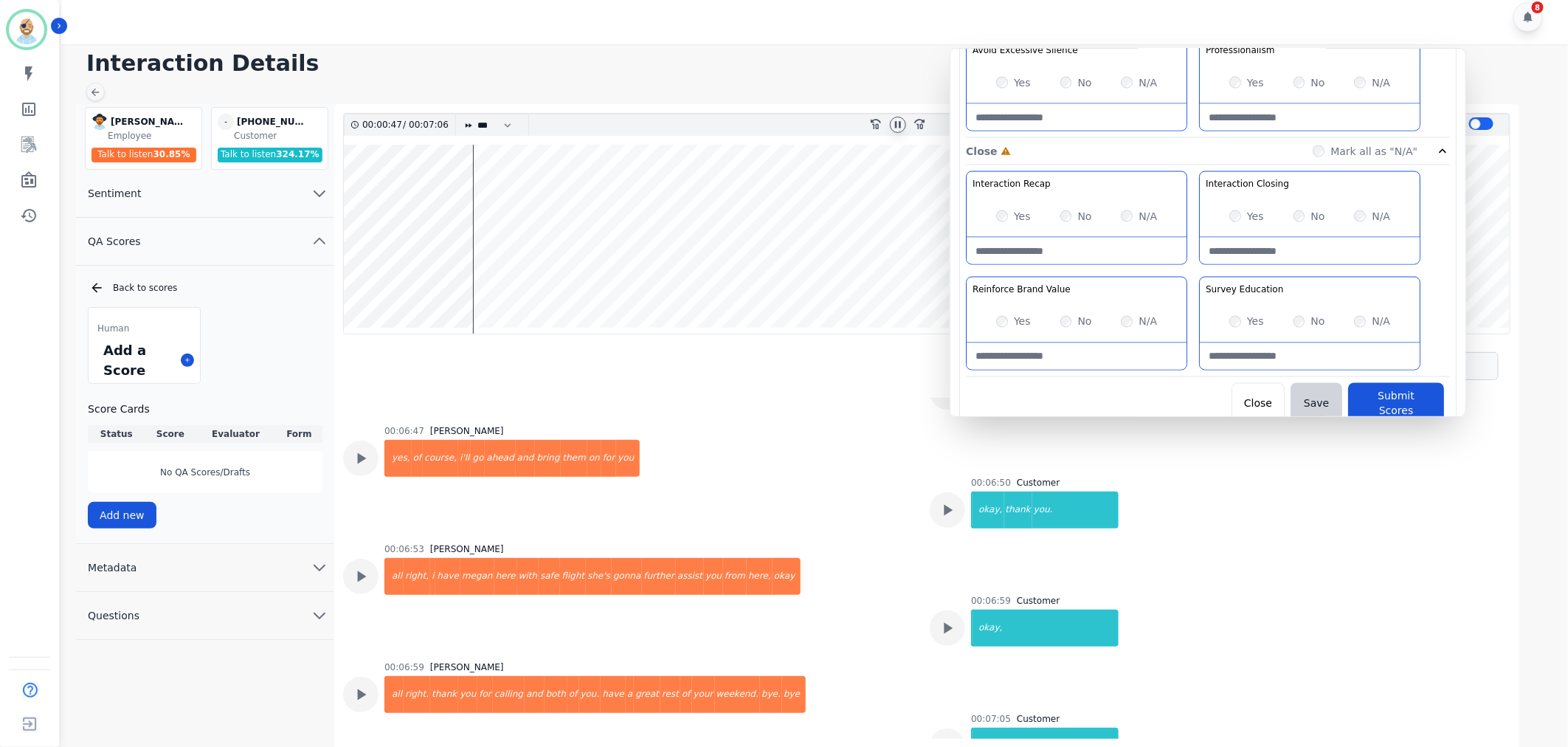
click at [1361, 316] on div "N/A" at bounding box center [1372, 321] width 36 height 15
click at [1373, 391] on button "Submit Scores" at bounding box center [1396, 404] width 96 height 42
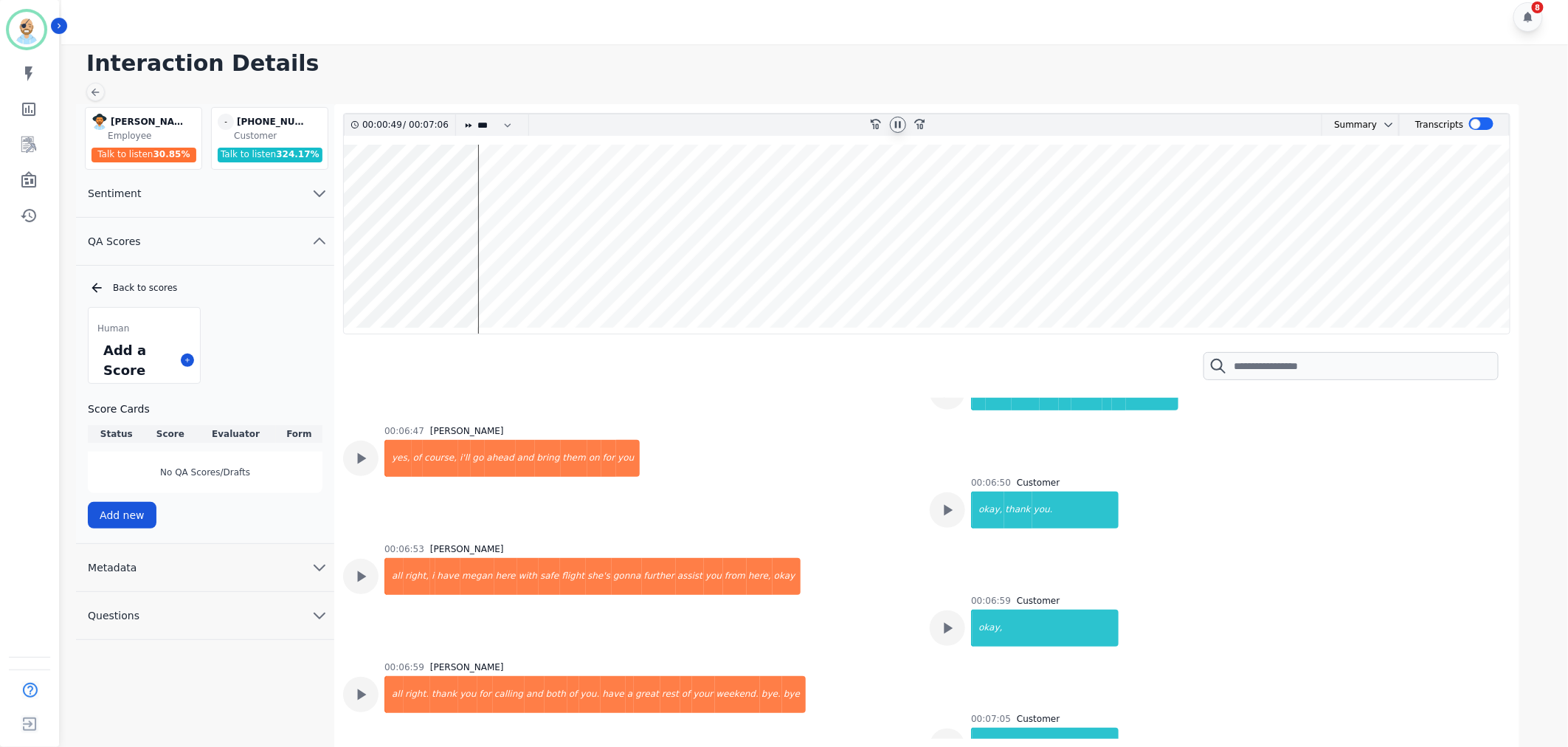
click at [902, 124] on icon at bounding box center [898, 124] width 12 height 12
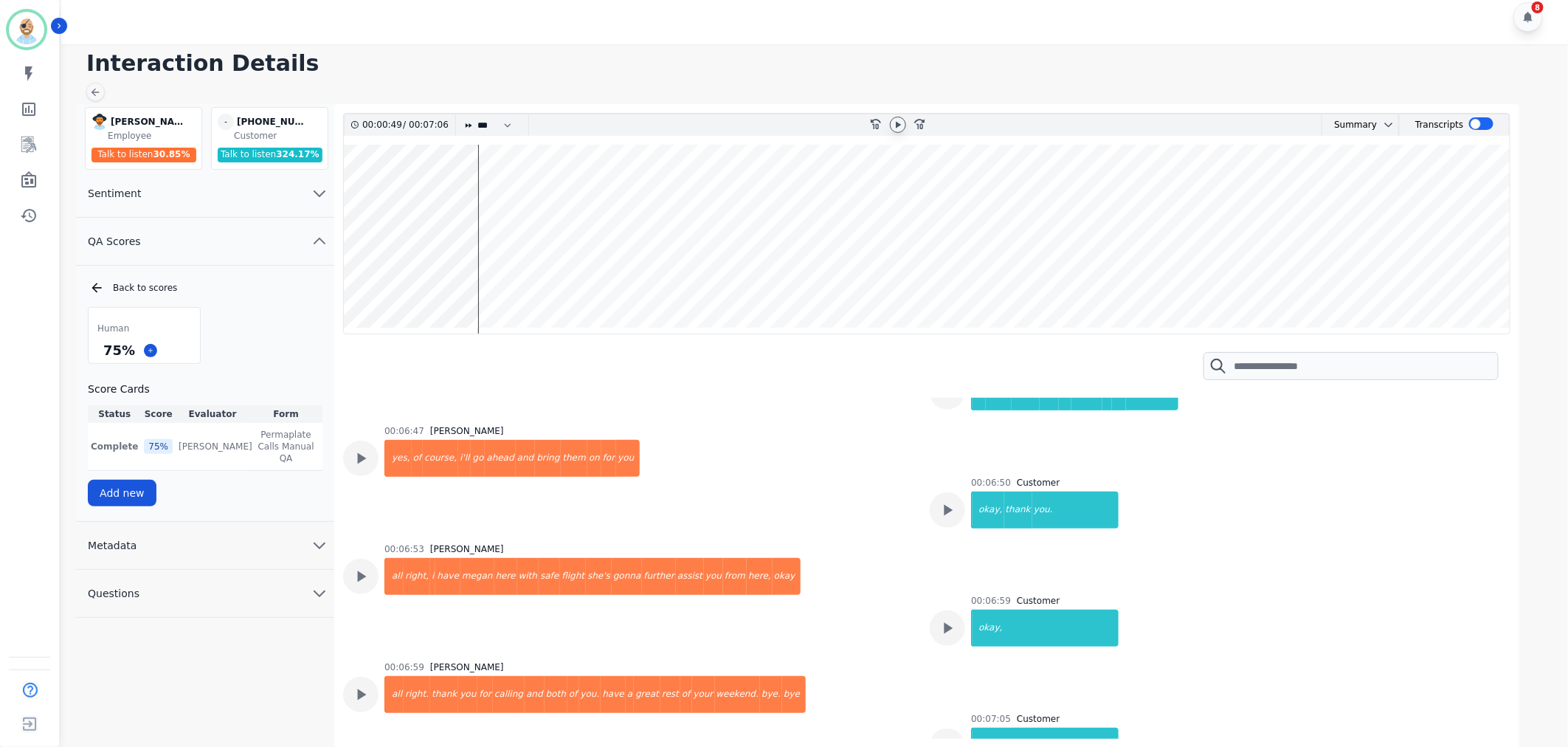
click at [836, 76] on h1 "Interaction Details" at bounding box center [819, 63] width 1467 height 27
drag, startPoint x: 128, startPoint y: 347, endPoint x: 100, endPoint y: 347, distance: 28.0
click at [100, 347] on div "75 %" at bounding box center [119, 350] width 37 height 26
copy div "75 %"
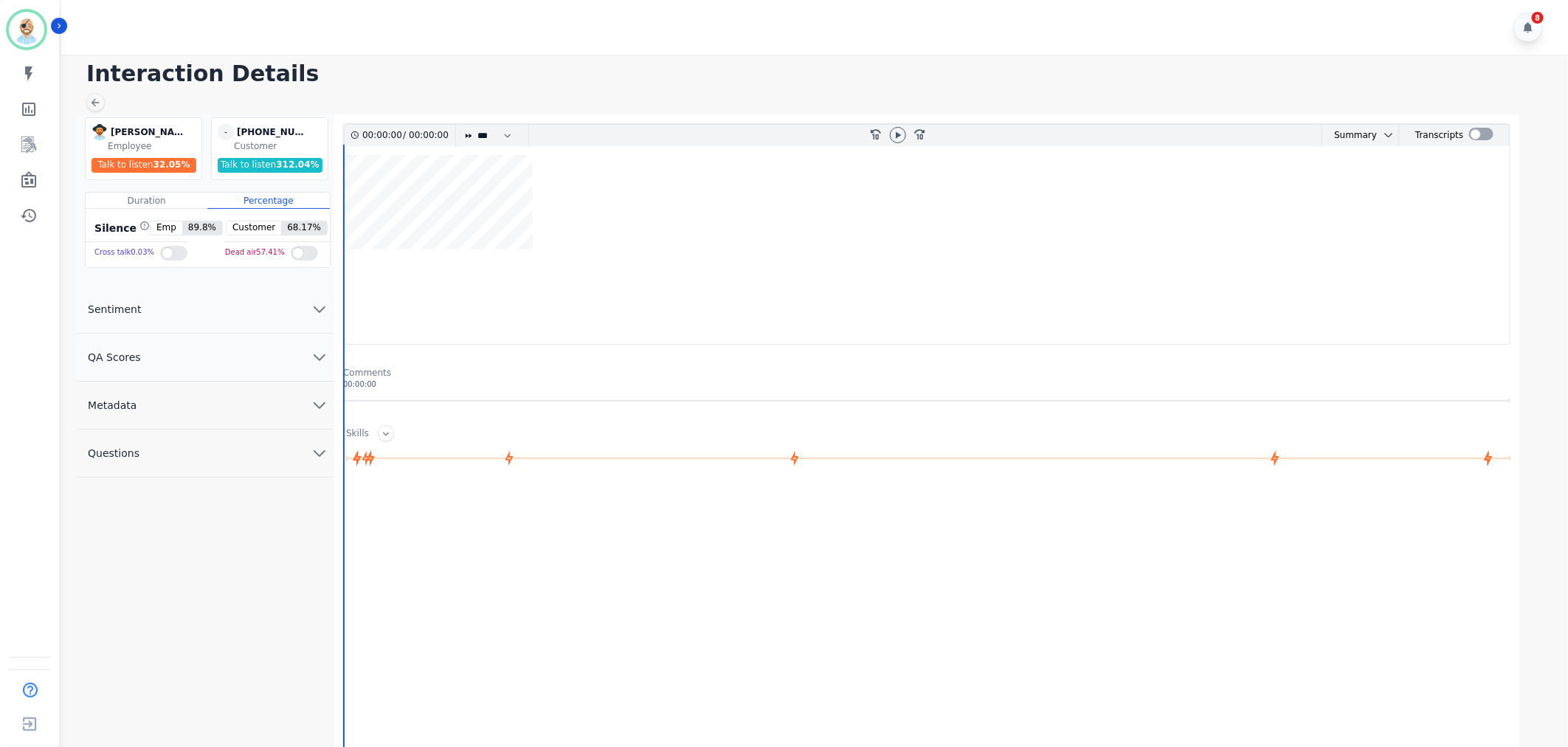
click at [207, 351] on button "QA Scores" at bounding box center [204, 357] width 258 height 48
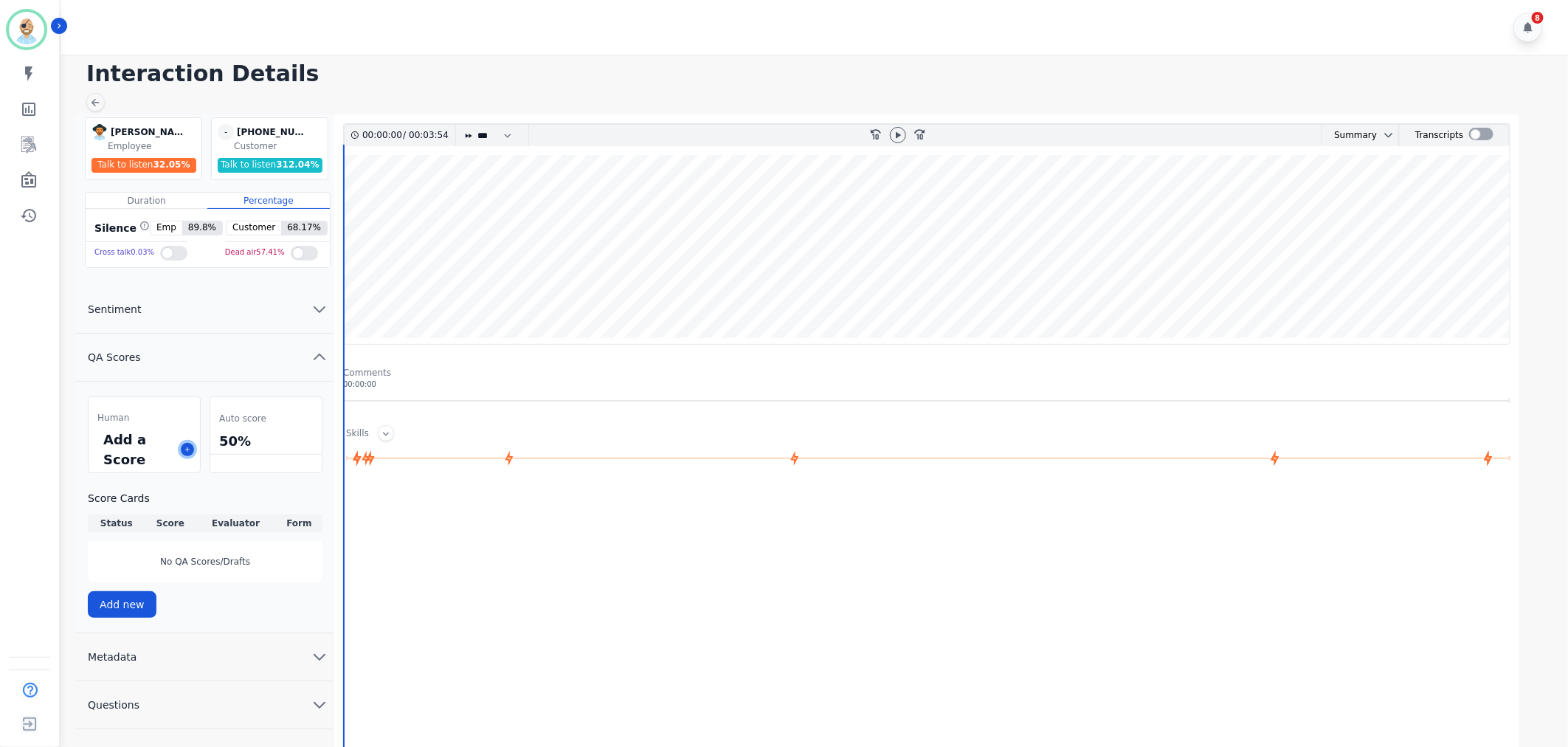
click at [187, 448] on icon at bounding box center [187, 449] width 7 height 7
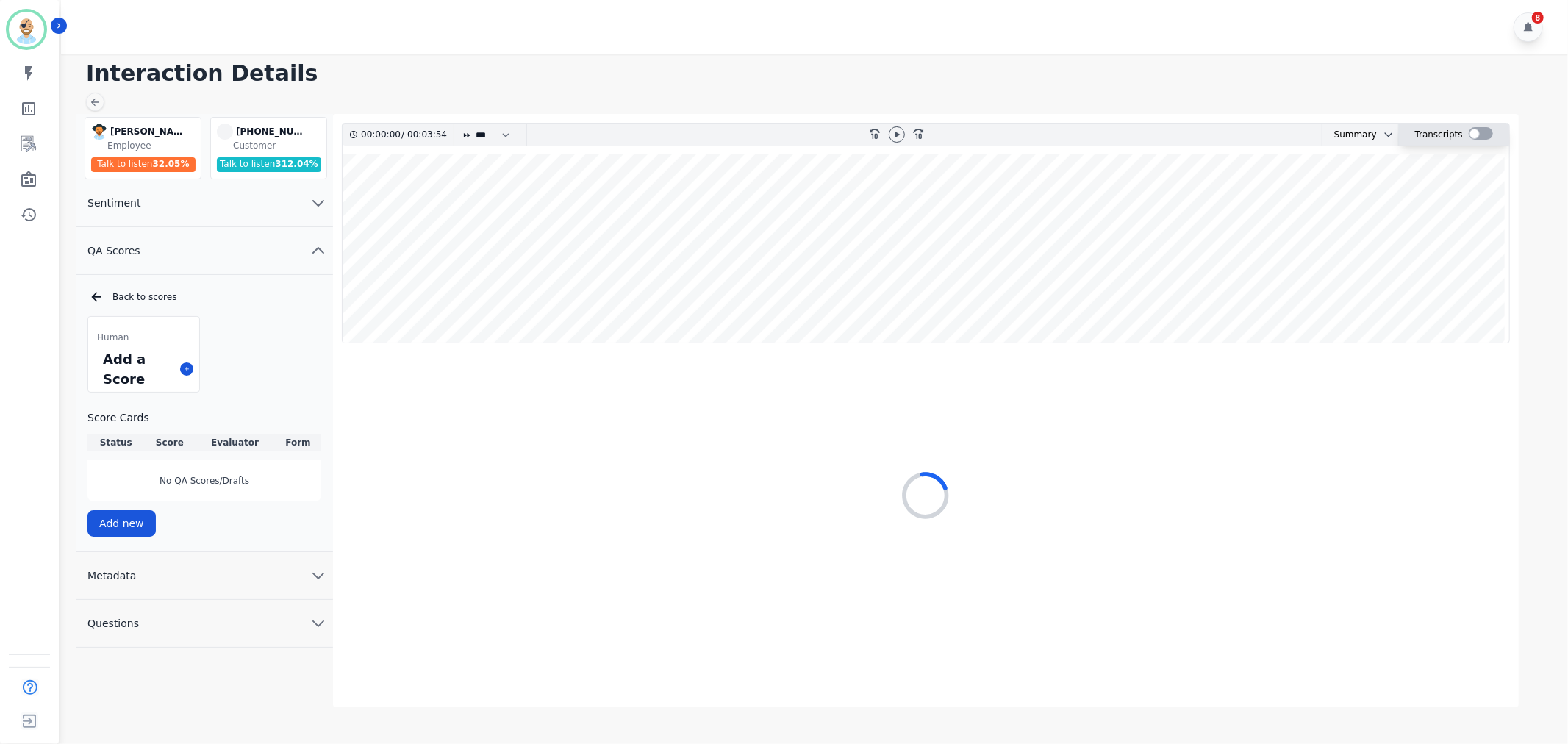
click at [1469, 136] on div at bounding box center [1481, 133] width 24 height 12
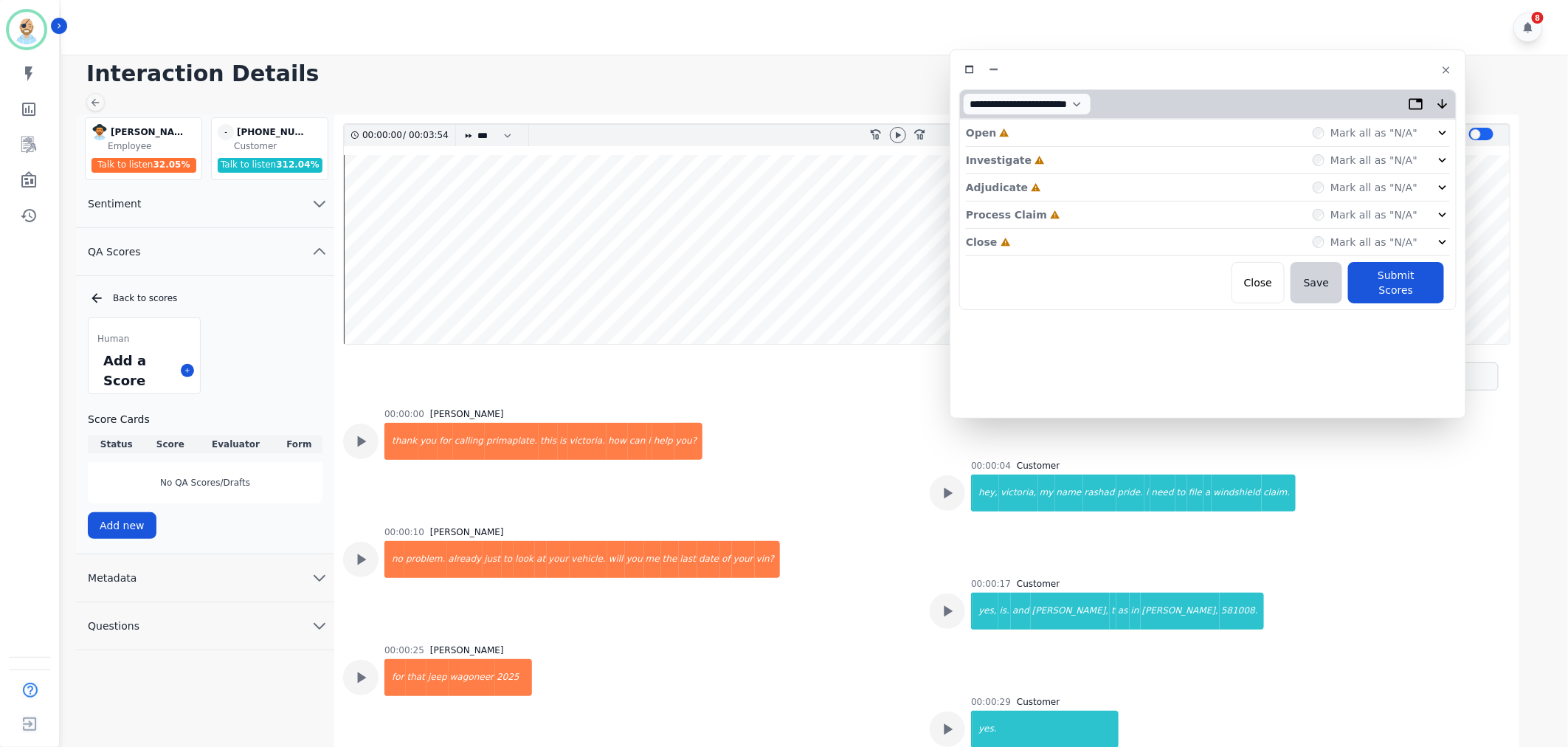
drag, startPoint x: 270, startPoint y: 89, endPoint x: 1162, endPoint y: 69, distance: 892.2
click at [1162, 69] on div at bounding box center [1208, 70] width 497 height 21
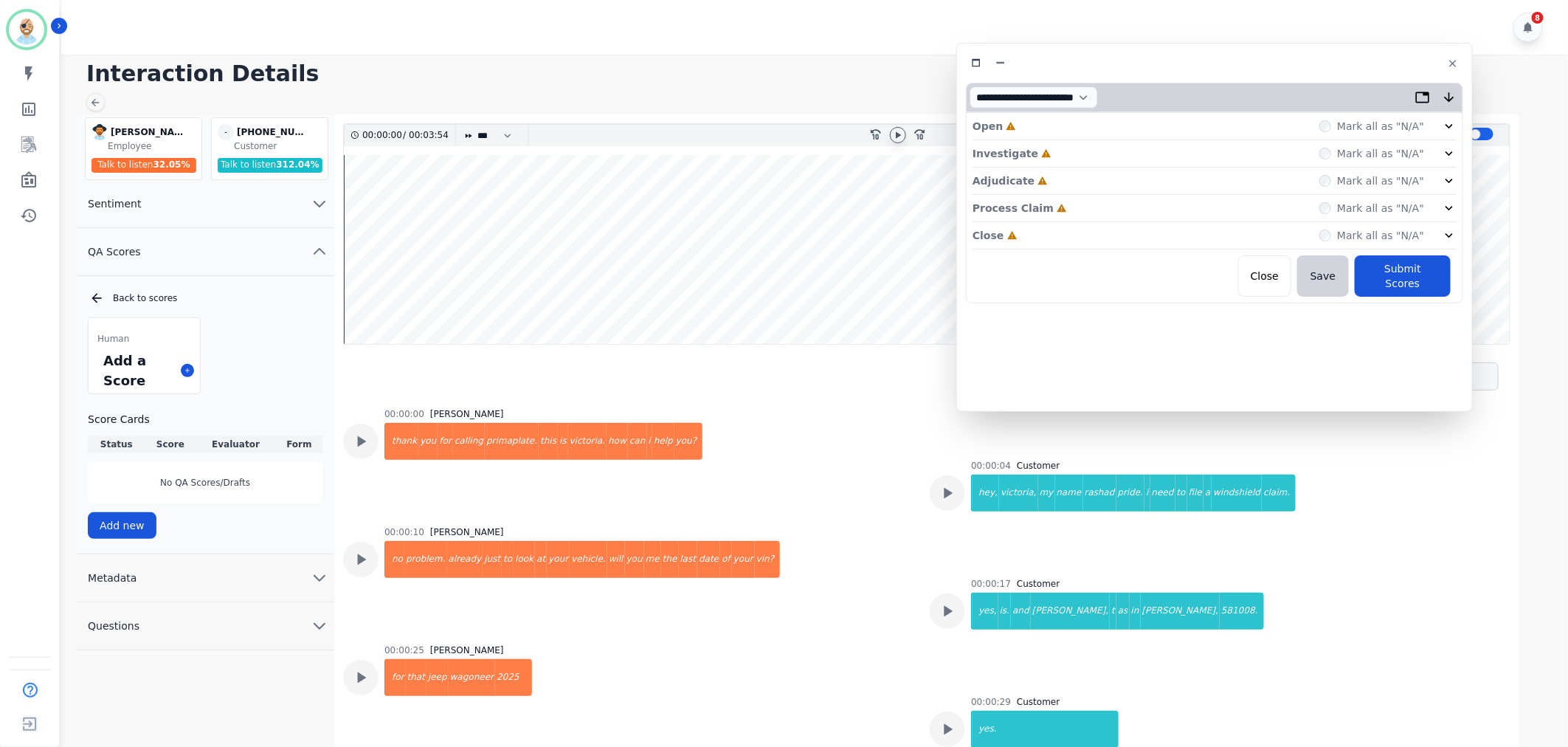
click at [893, 131] on icon at bounding box center [898, 135] width 12 height 12
click at [1044, 239] on div "Close Incomplete Mark all as "N/A"" at bounding box center [1214, 236] width 484 height 28
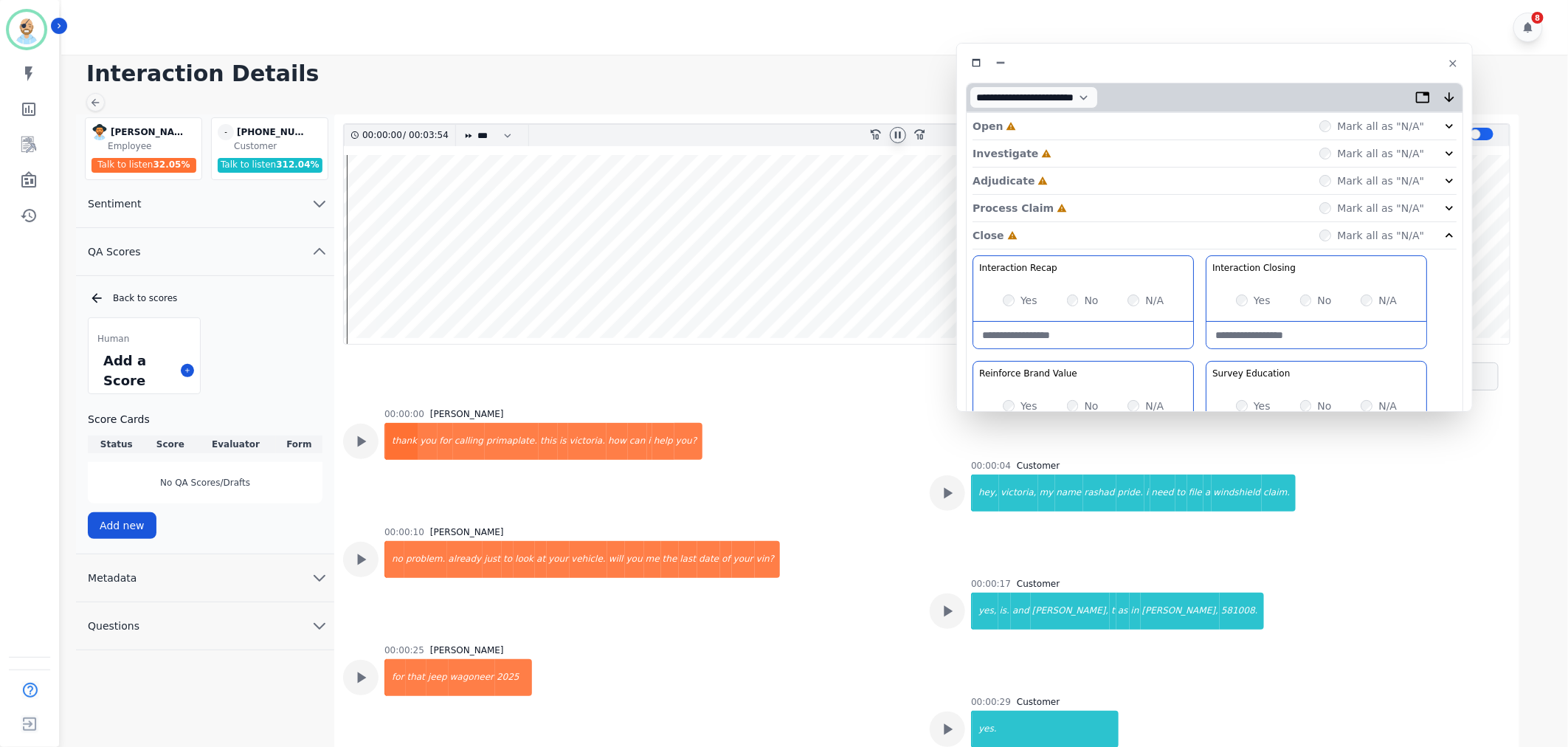
click at [1058, 210] on div "Process Claim Incomplete Mark all as "N/A"" at bounding box center [1214, 208] width 484 height 28
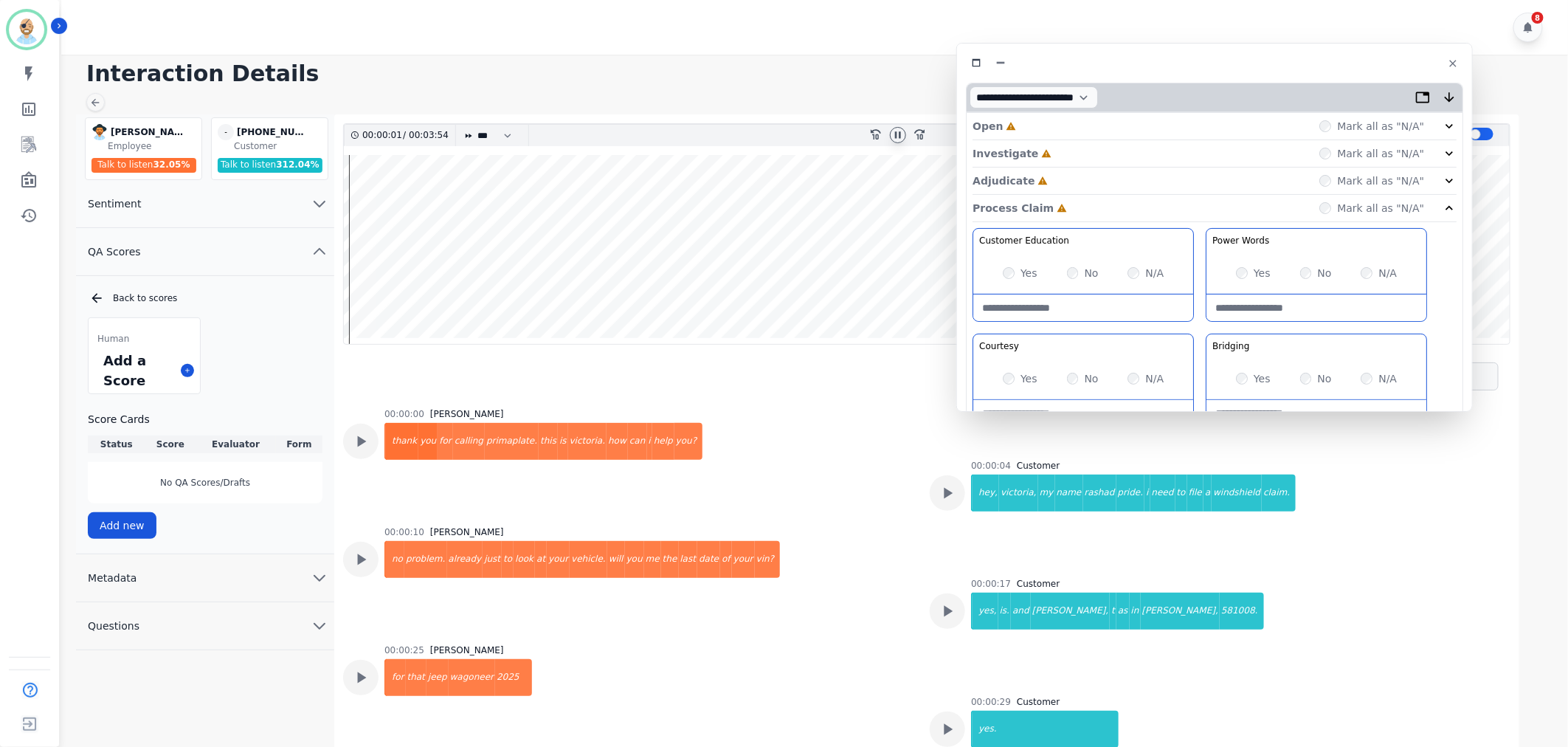
click at [1065, 171] on div "Adjudicate Incomplete Mark all as "N/A"" at bounding box center [1214, 181] width 484 height 28
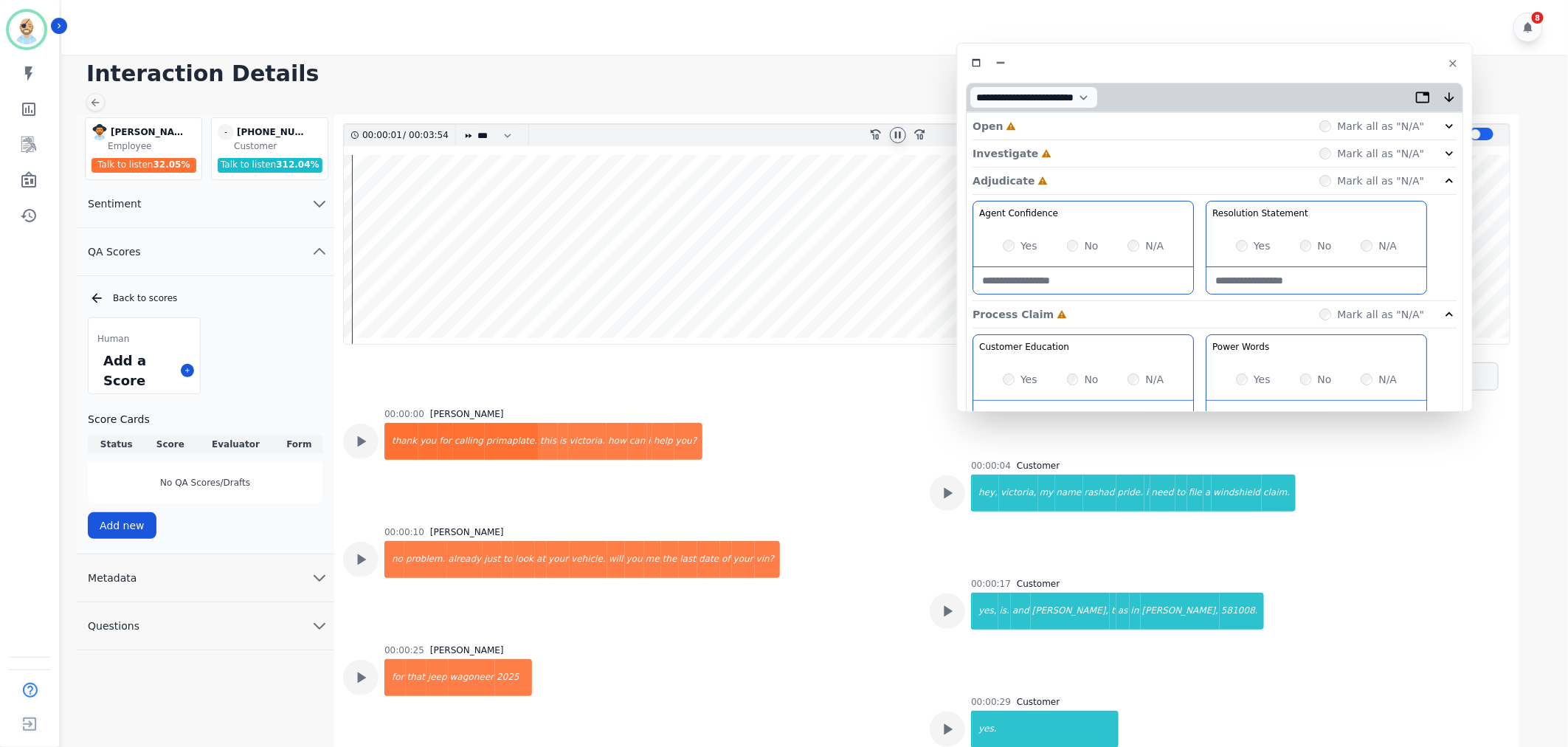
click at [1053, 140] on div "Investigate Incomplete Mark all as "N/A"" at bounding box center [1214, 154] width 484 height 28
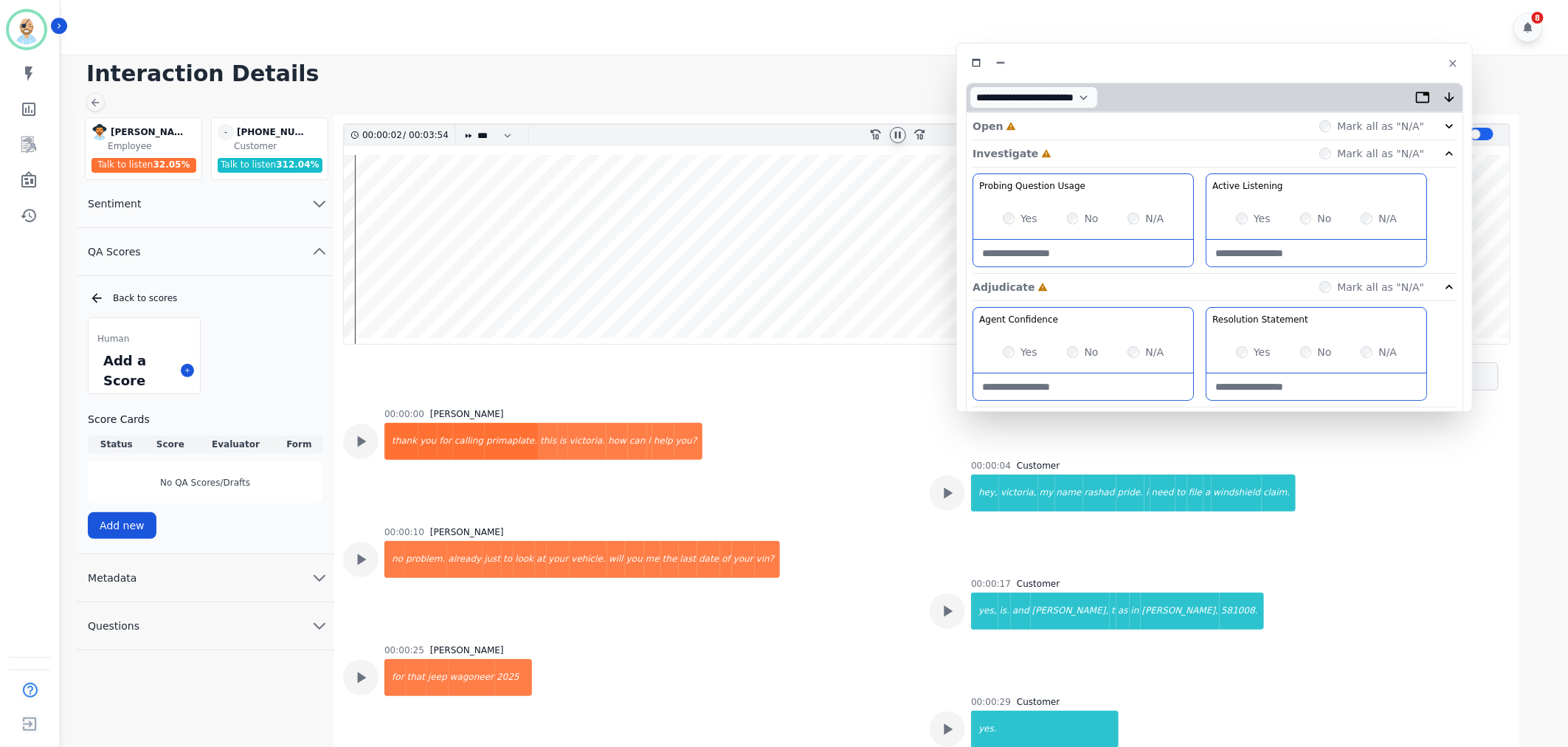
click at [1050, 120] on div "Open Incomplete Mark all as "N/A"" at bounding box center [1214, 127] width 484 height 28
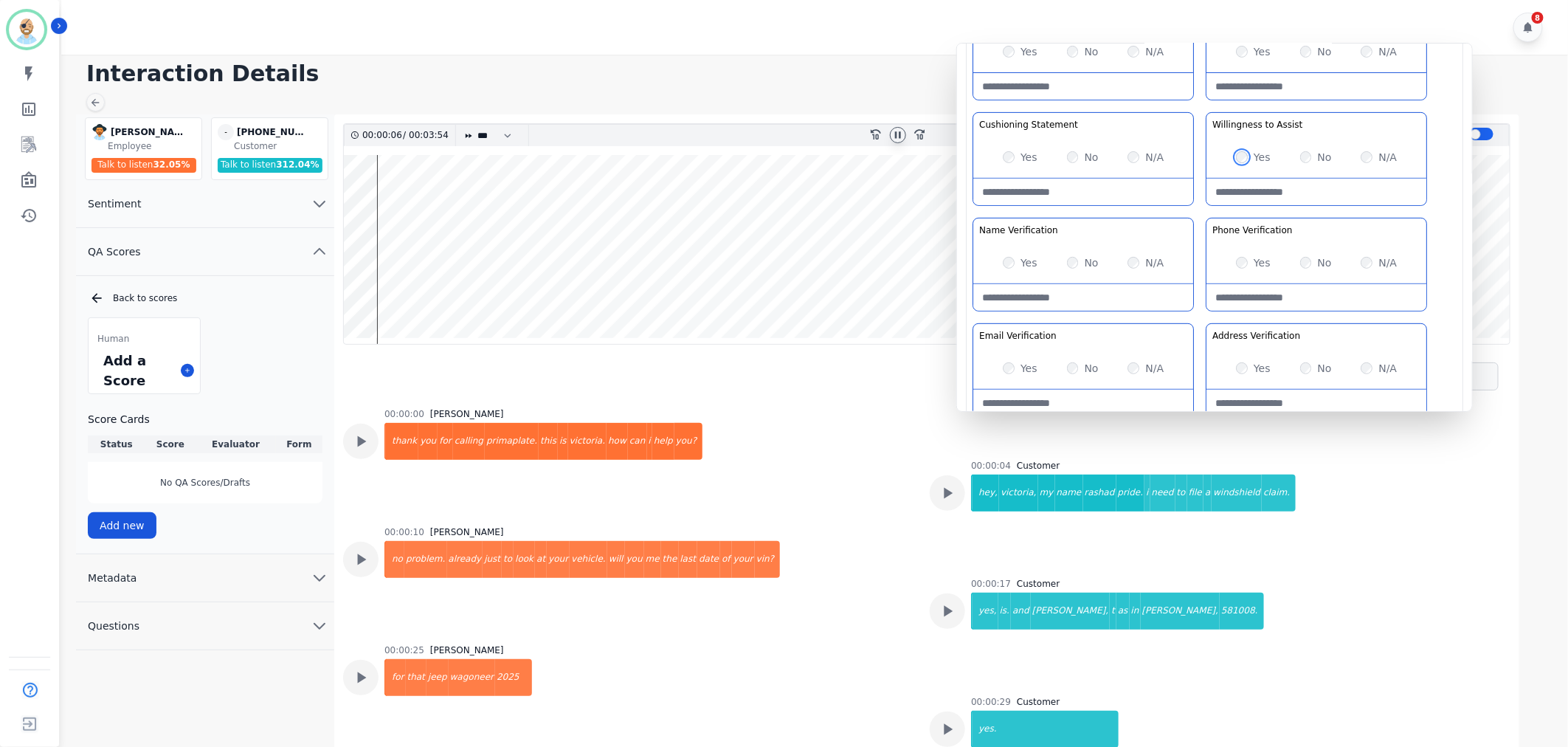
scroll to position [246, 0]
click at [1198, 210] on div "Greeting the Customer Welcome is where we quickly greet our customer as a known…" at bounding box center [1214, 162] width 484 height 522
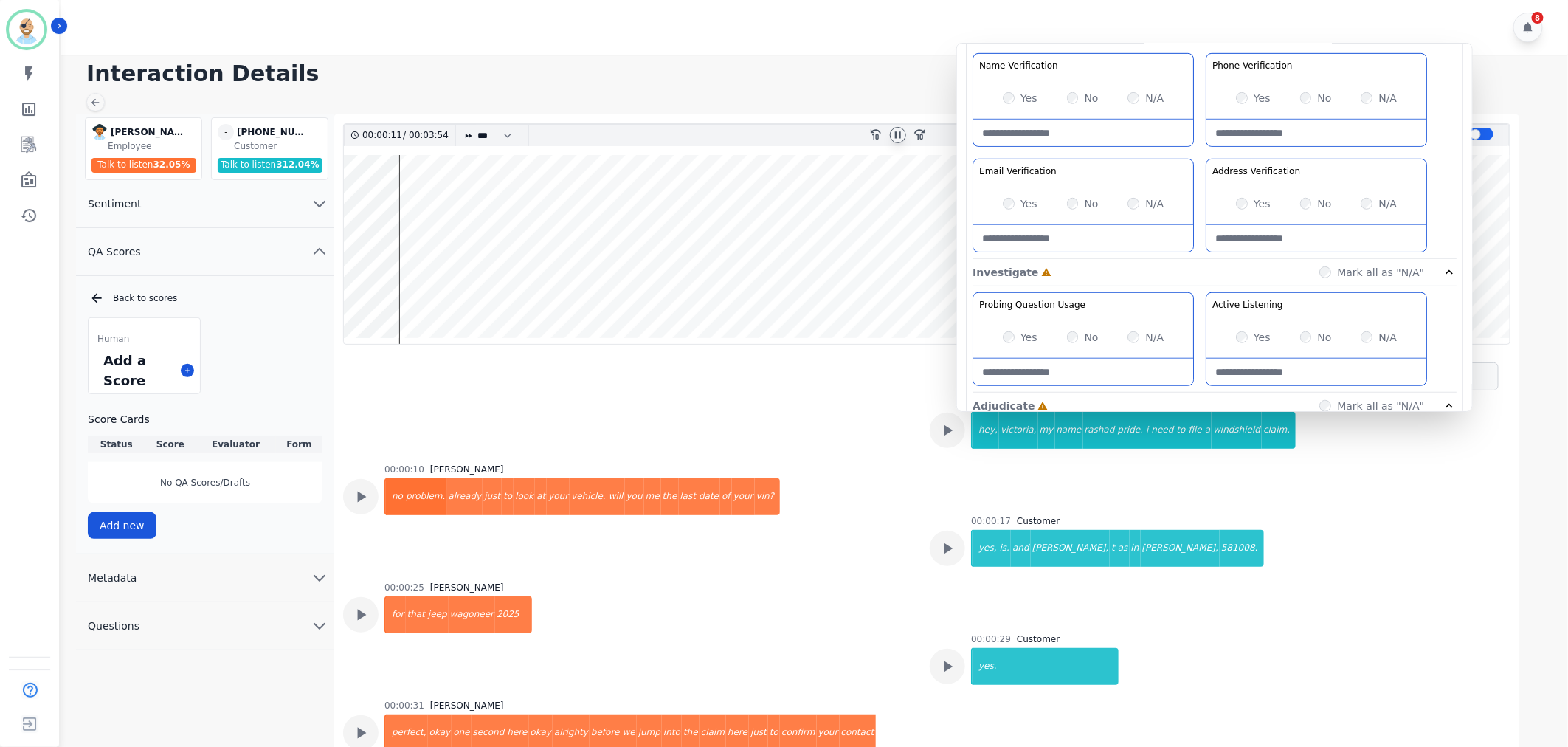
scroll to position [226, 0]
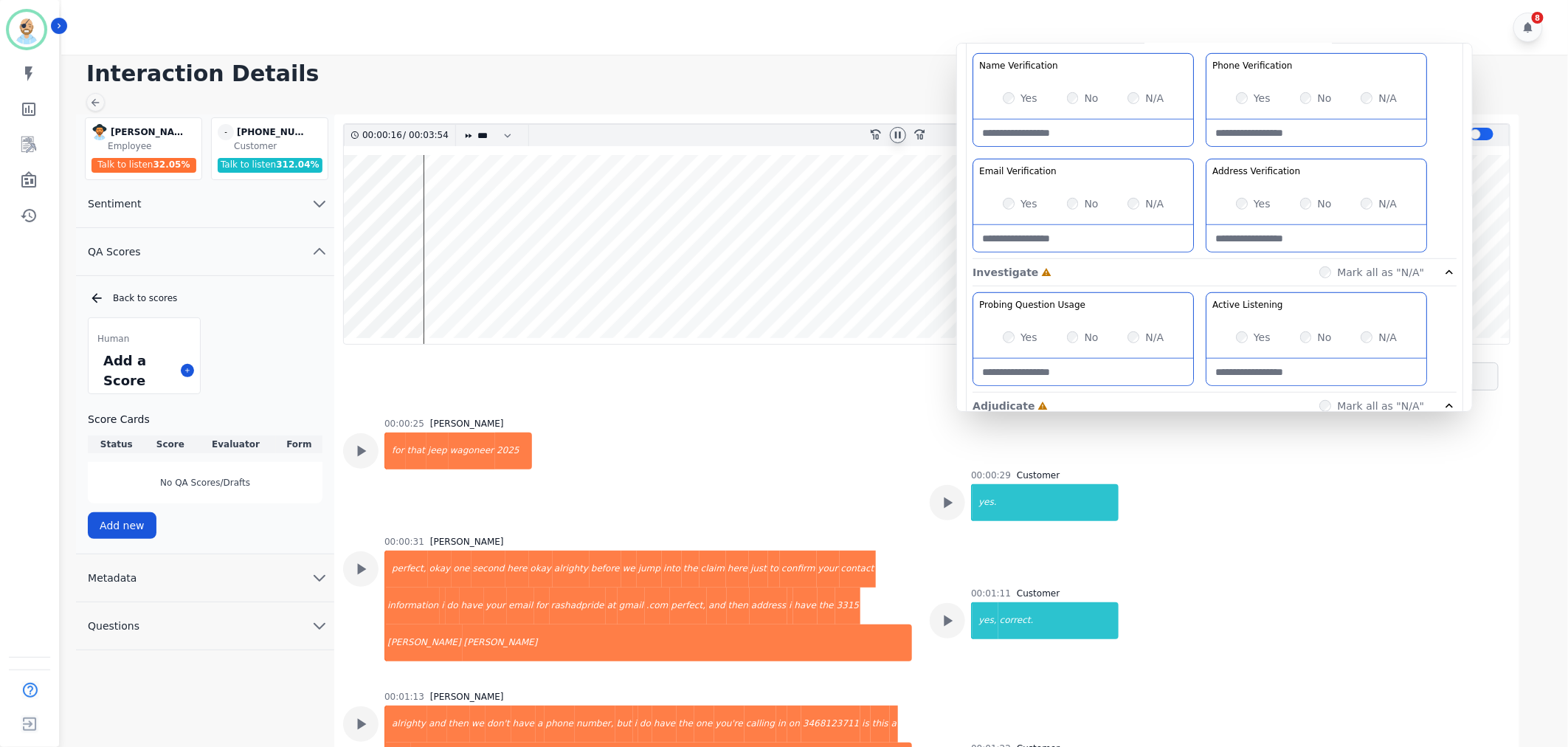
click at [1050, 238] on Verification-note at bounding box center [1083, 238] width 220 height 27
paste Verification-note "**********"
type Verification-note "**********"
click at [1281, 225] on Verification-note at bounding box center [1317, 238] width 220 height 27
paste Verification-note "**********"
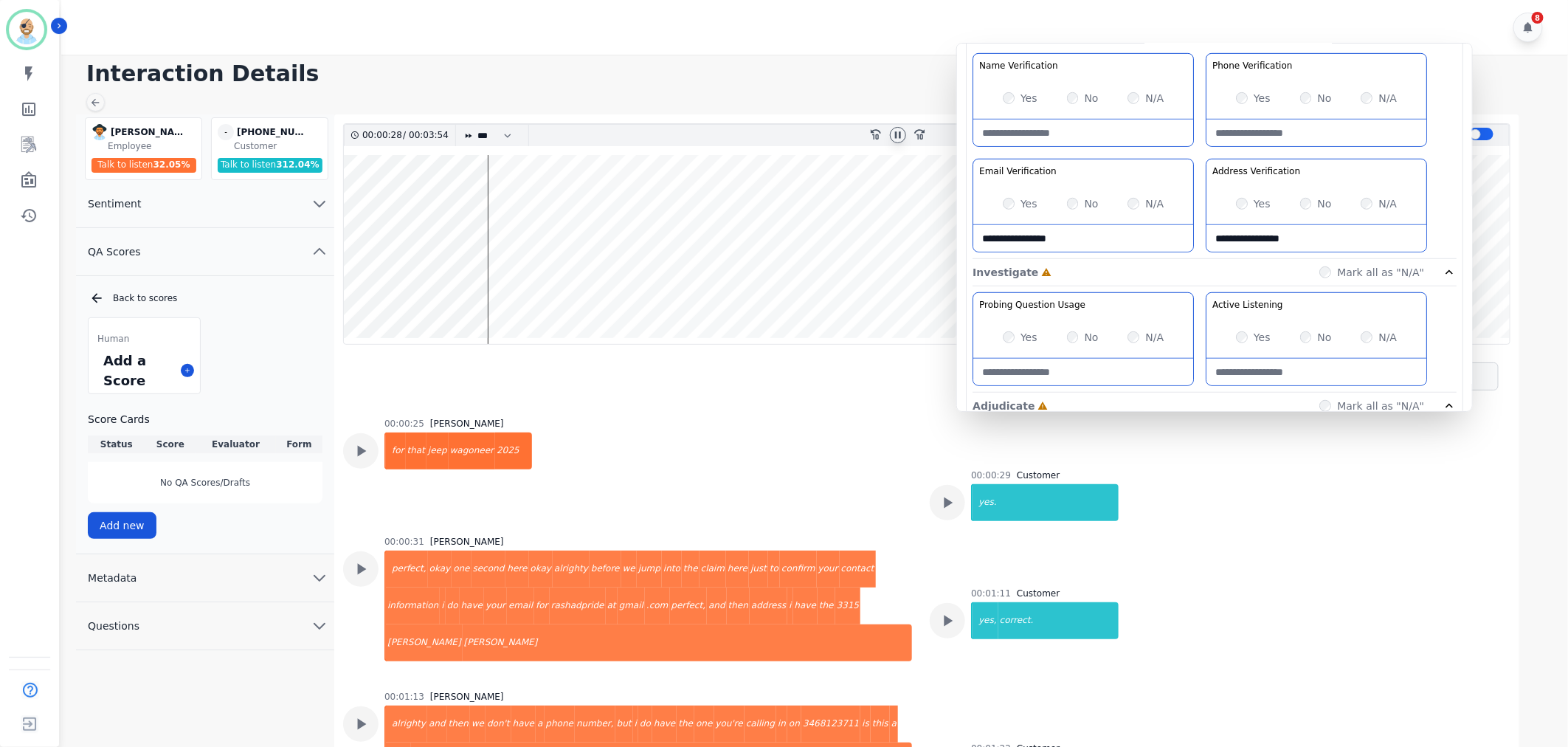
type Verification-note "**********"
click at [1241, 129] on Verification-note at bounding box center [1317, 133] width 220 height 27
paste Verification-note "**********"
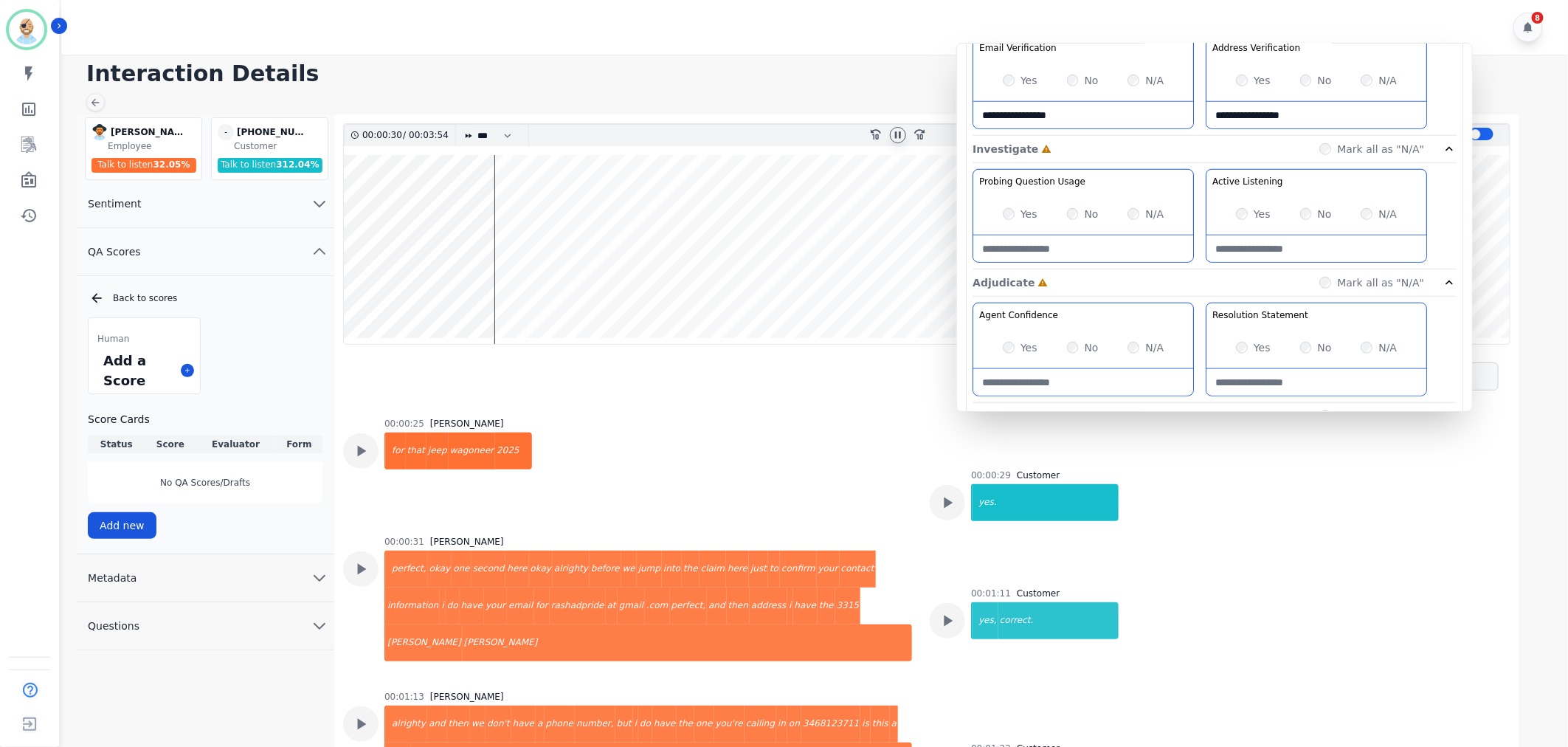
scroll to position [574, 0]
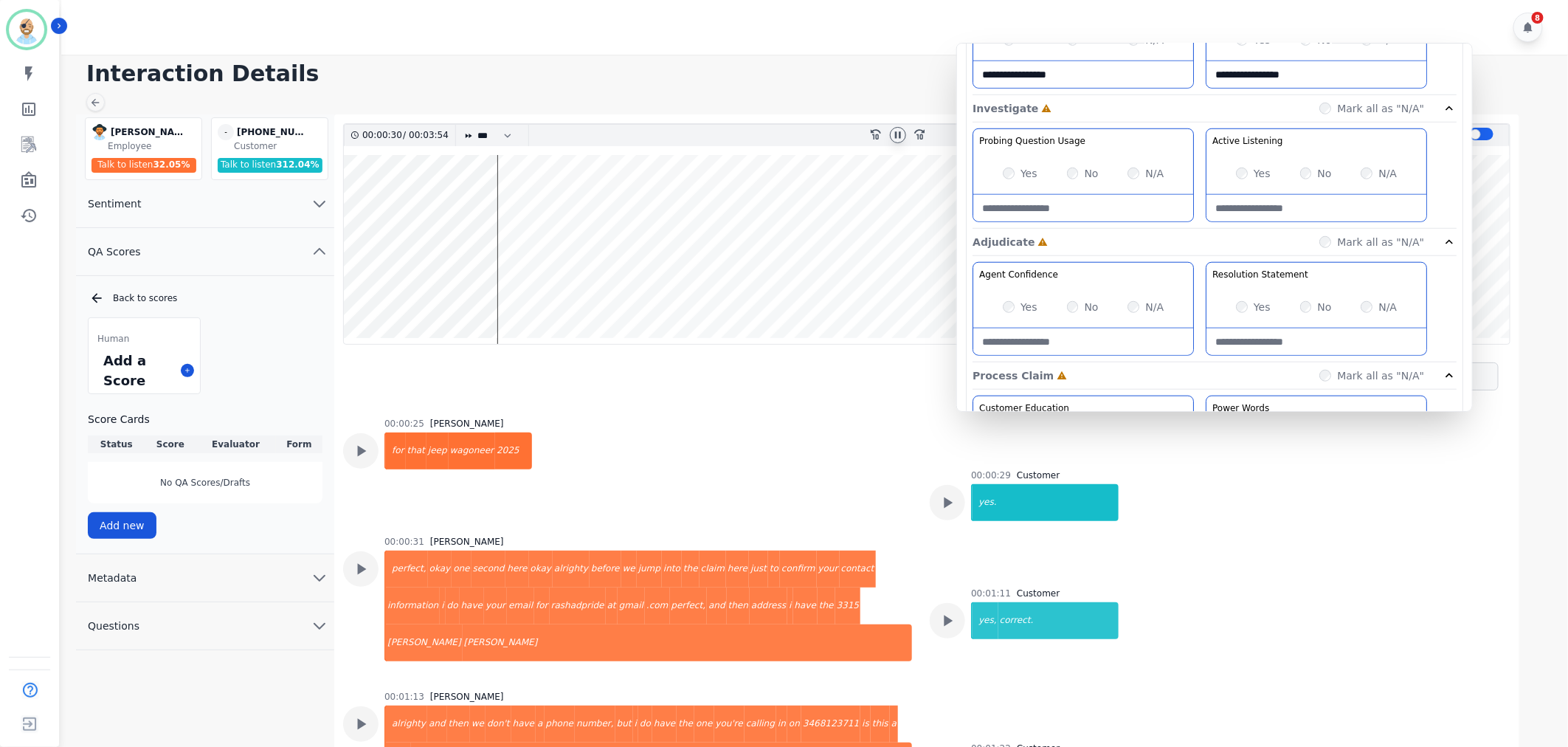
type Verification-note "**********"
click at [1002, 168] on div "Yes No N/A" at bounding box center [1083, 173] width 220 height 42
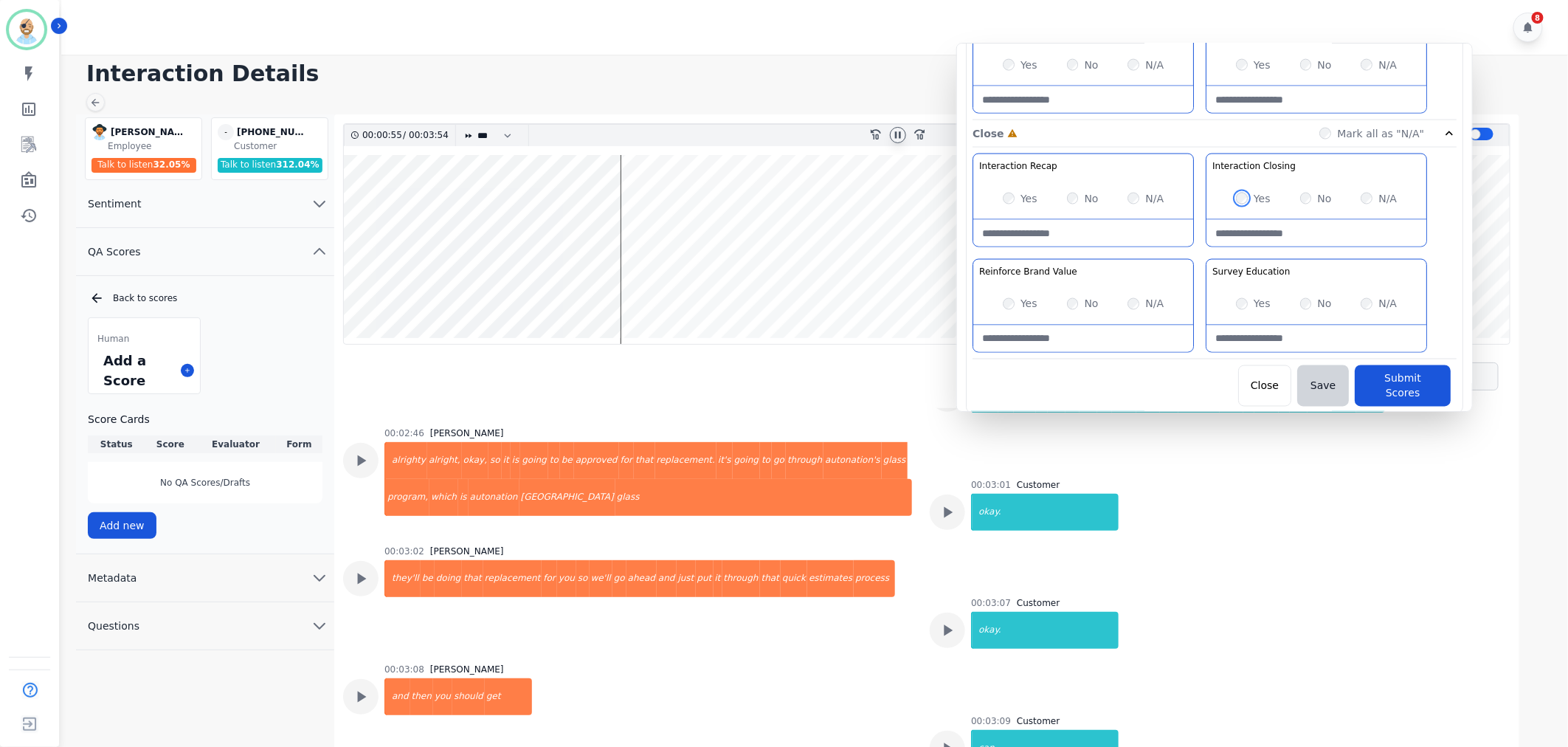
scroll to position [1318, 0]
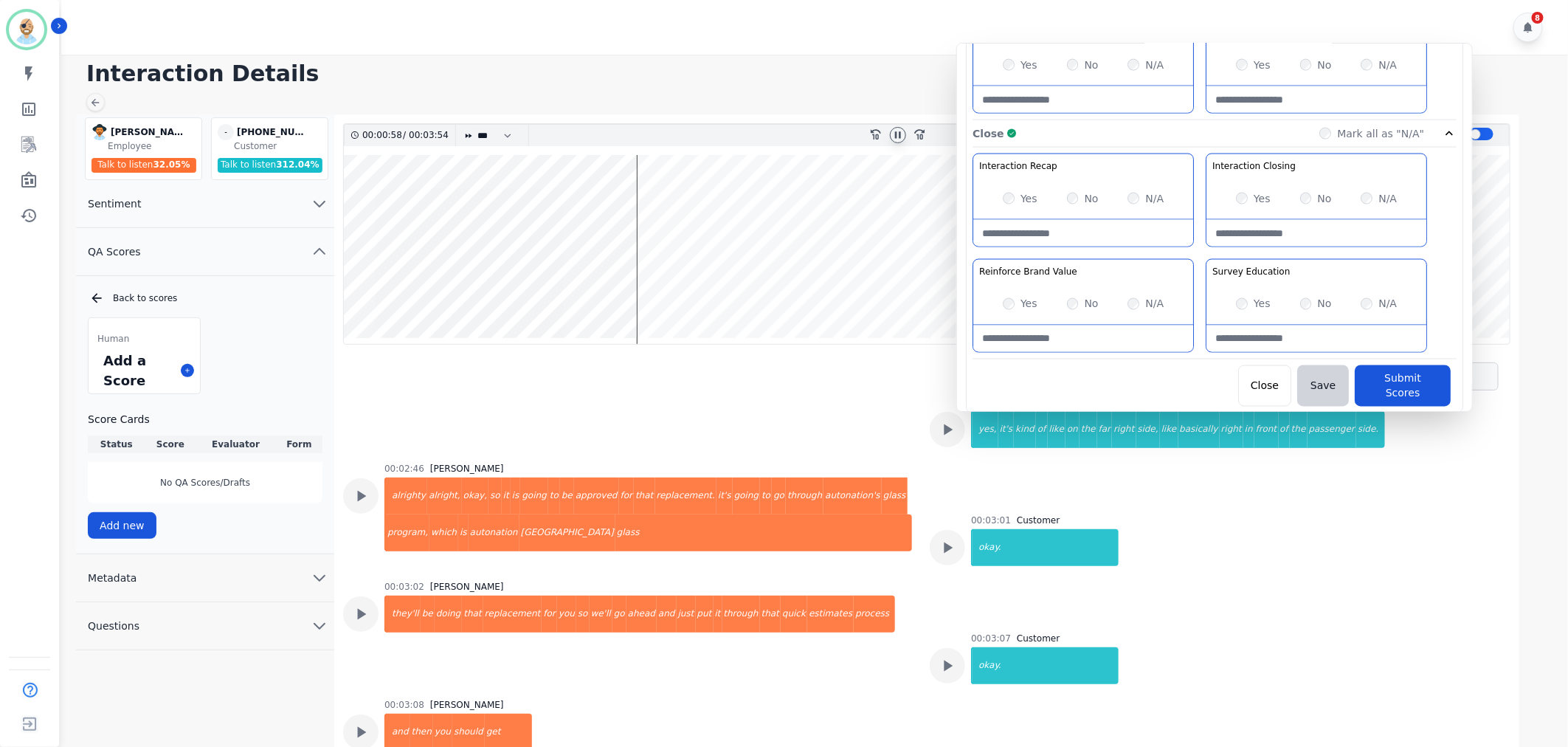
click at [1382, 374] on button "Submit Scores" at bounding box center [1403, 386] width 96 height 42
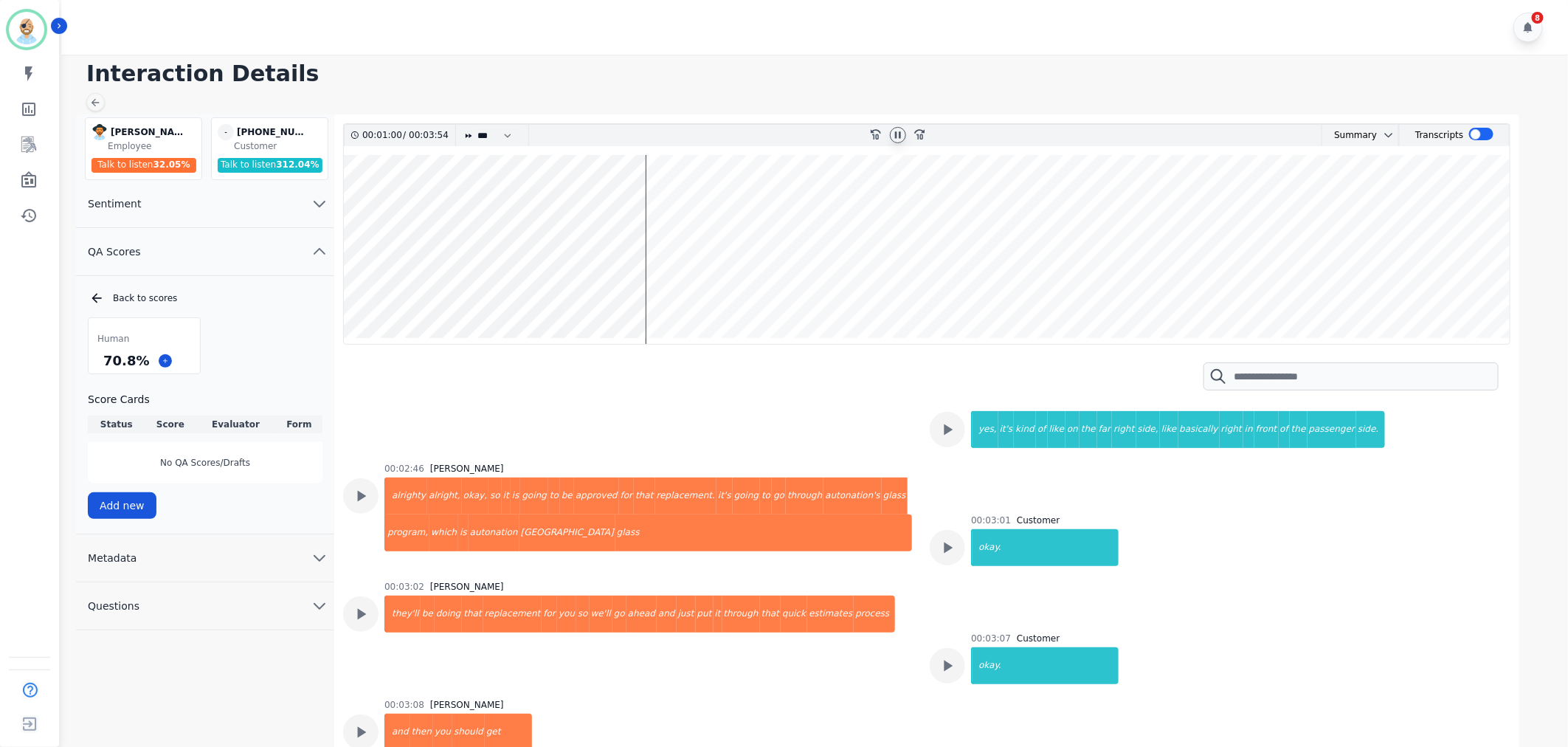
click at [899, 133] on icon at bounding box center [898, 134] width 6 height 7
click at [731, 76] on h1 "Interaction Details" at bounding box center [819, 73] width 1467 height 27
drag, startPoint x: 146, startPoint y: 360, endPoint x: 103, endPoint y: 365, distance: 43.3
click at [103, 365] on div "70.8 %" at bounding box center [125, 360] width 51 height 26
copy div "70.8 %"
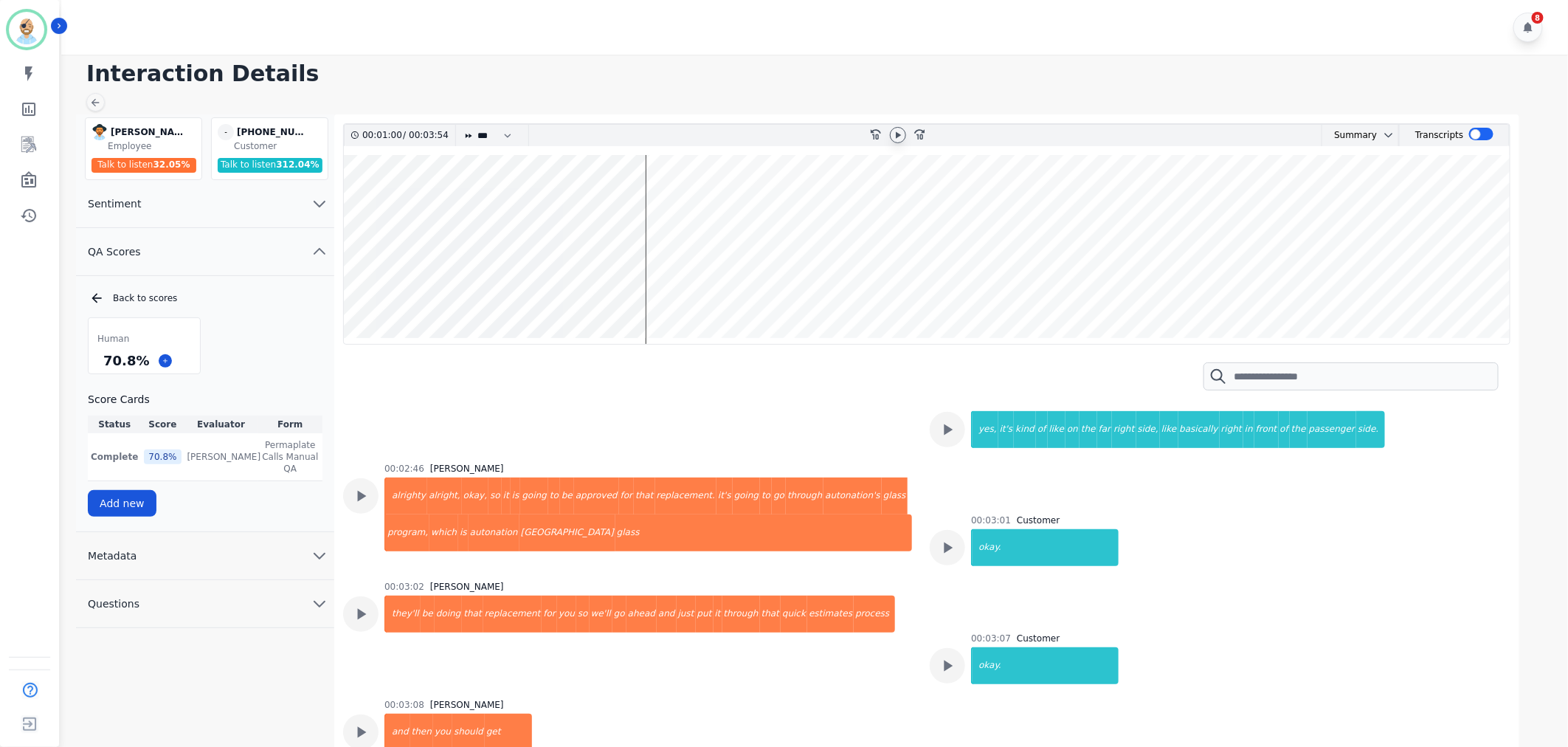
click at [513, 28] on div "8" at bounding box center [816, 27] width 1511 height 55
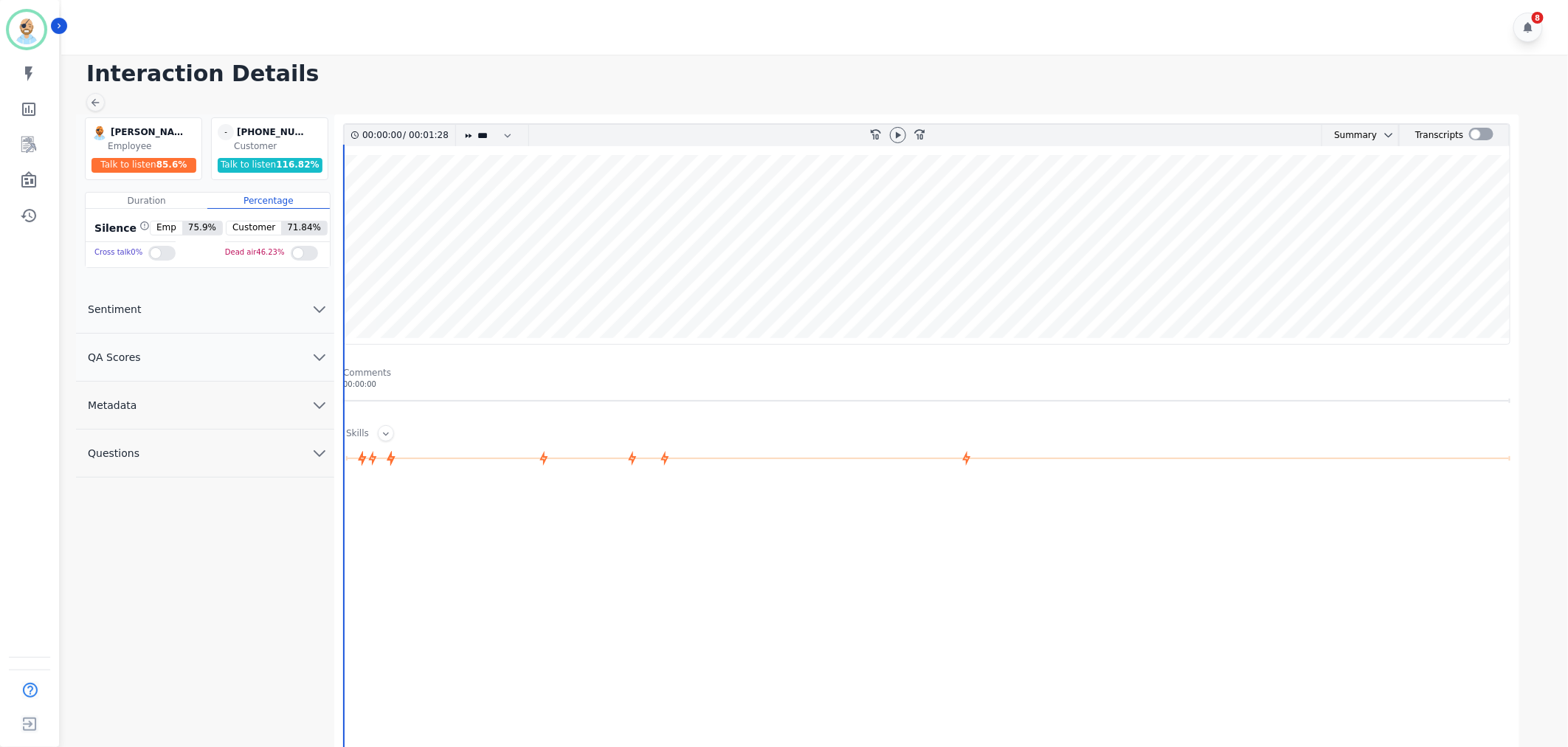
click at [234, 370] on button "QA Scores" at bounding box center [204, 357] width 258 height 48
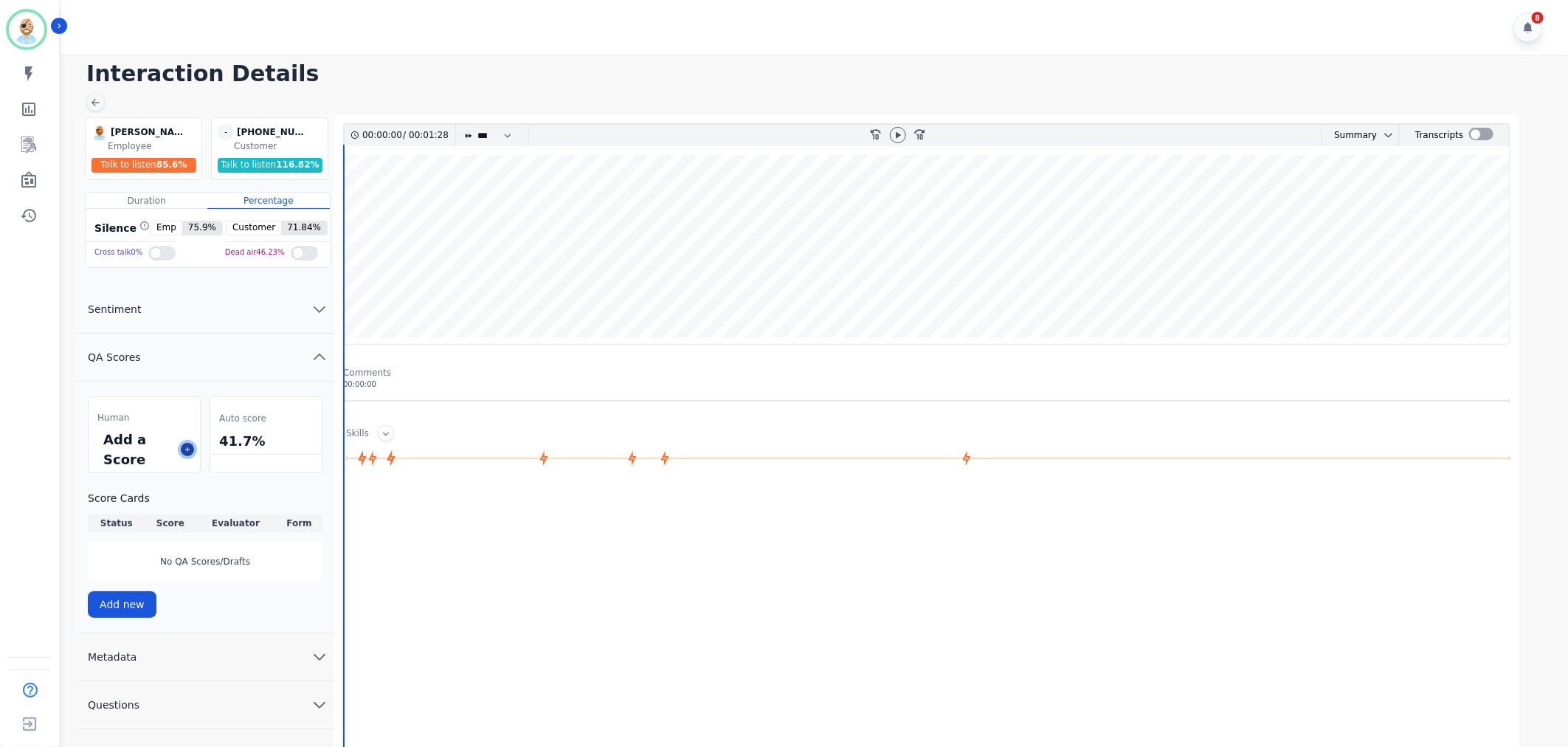
click at [189, 452] on icon at bounding box center [187, 449] width 7 height 7
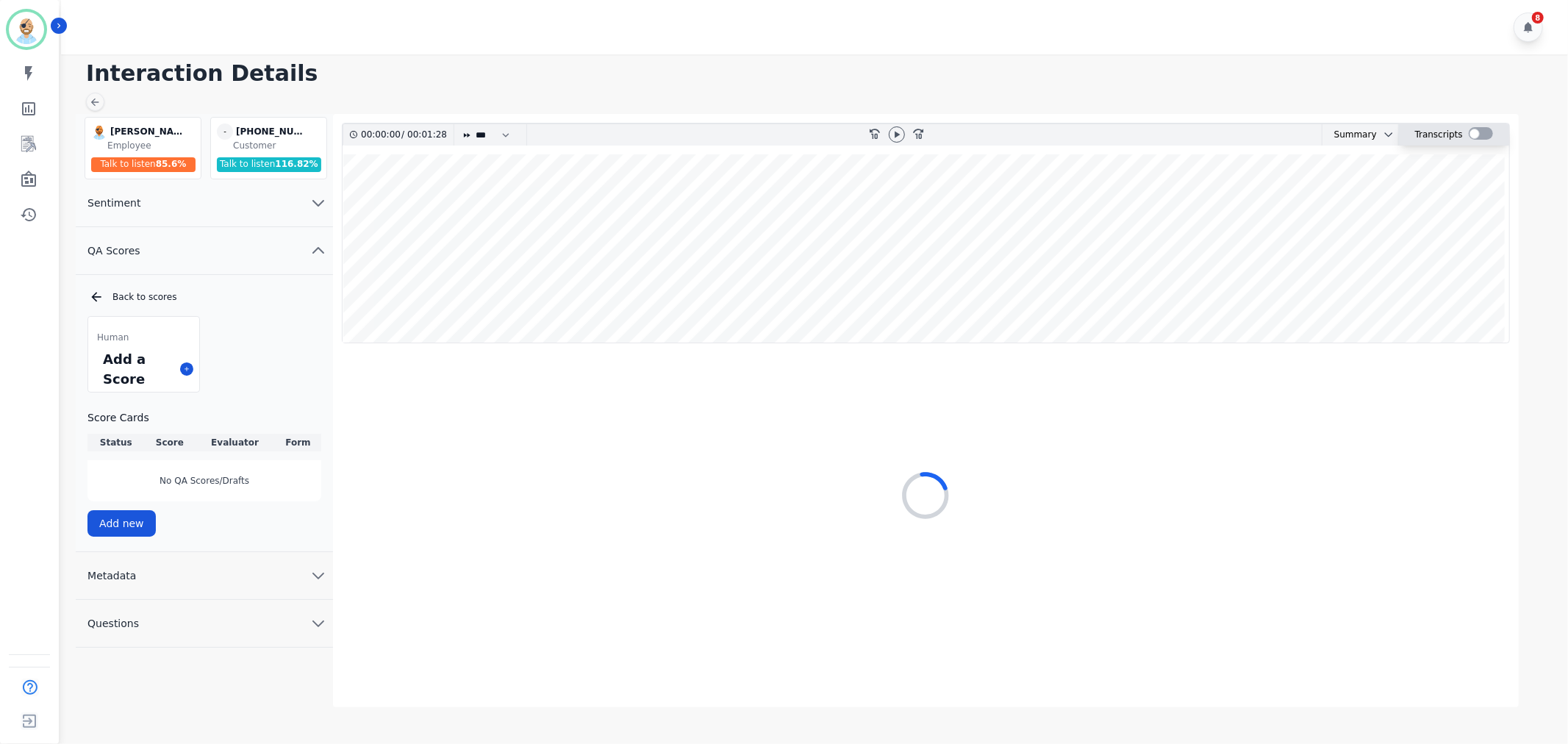
click at [1484, 135] on div at bounding box center [1481, 133] width 24 height 12
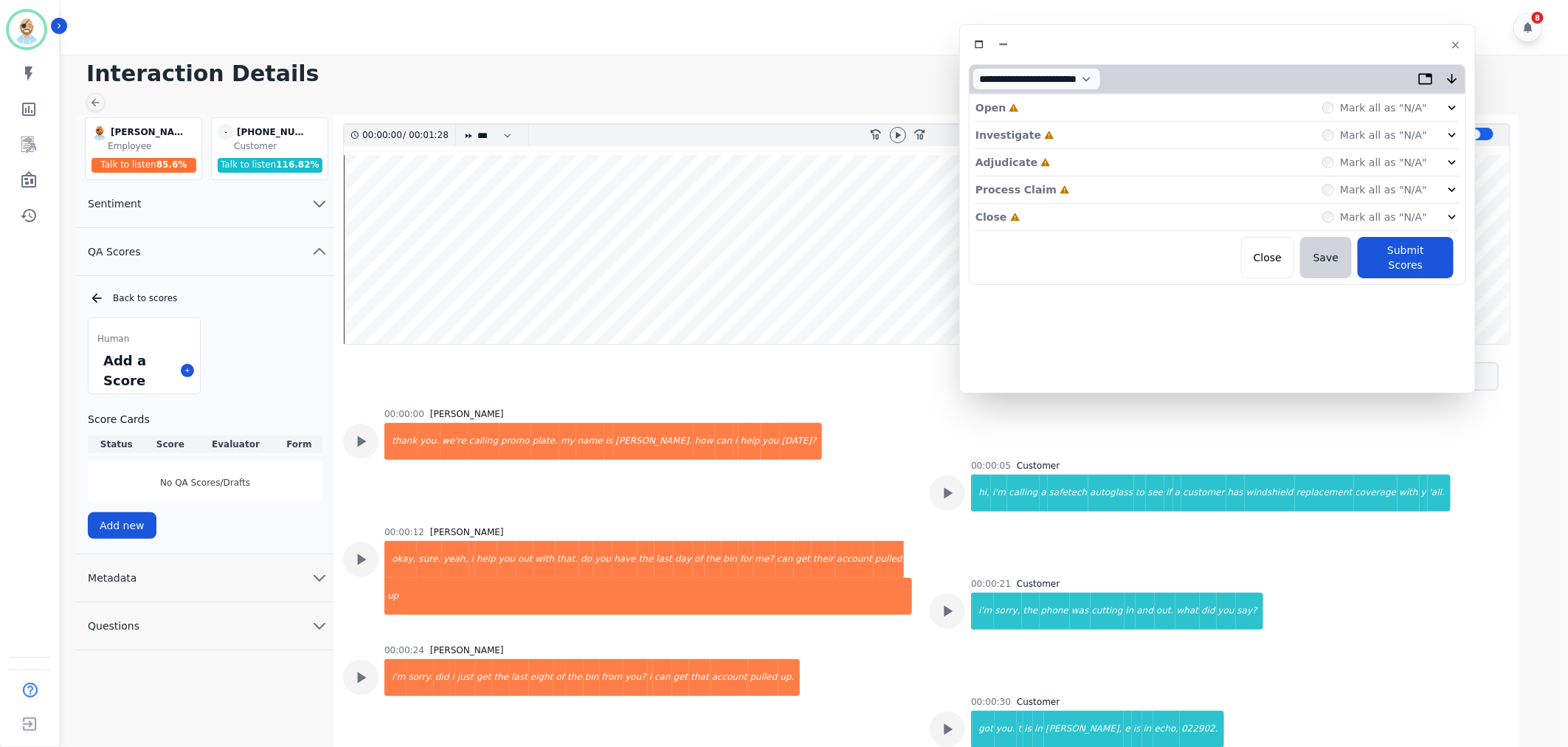
drag, startPoint x: 421, startPoint y: 83, endPoint x: 1316, endPoint y: 46, distance: 895.8
click at [1316, 46] on div at bounding box center [1217, 45] width 497 height 21
click at [1114, 212] on div "Close Incomplete Mark all as "N/A"" at bounding box center [1217, 217] width 484 height 28
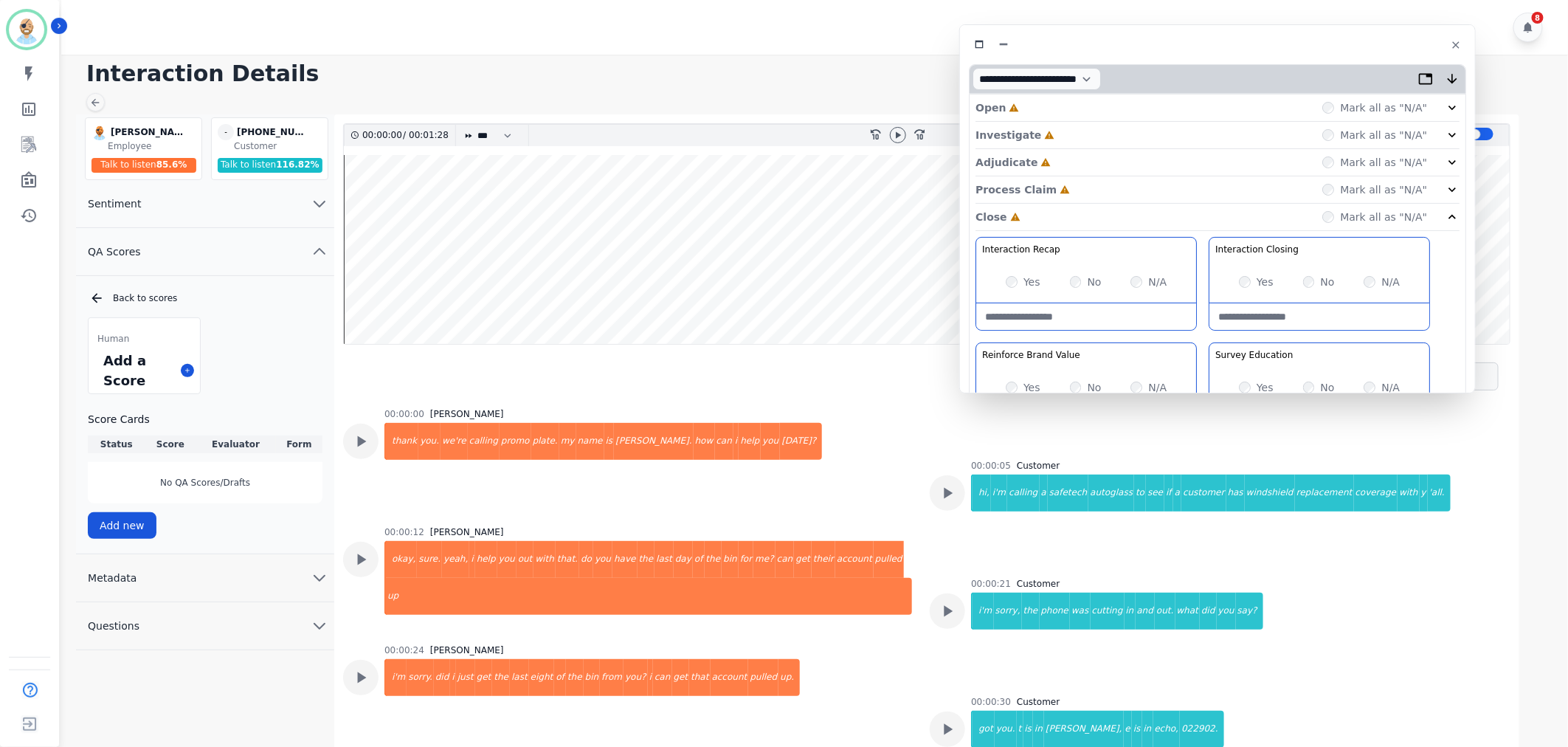
click at [1105, 196] on div "Process Claim Incomplete Mark all as "N/A"" at bounding box center [1217, 190] width 484 height 28
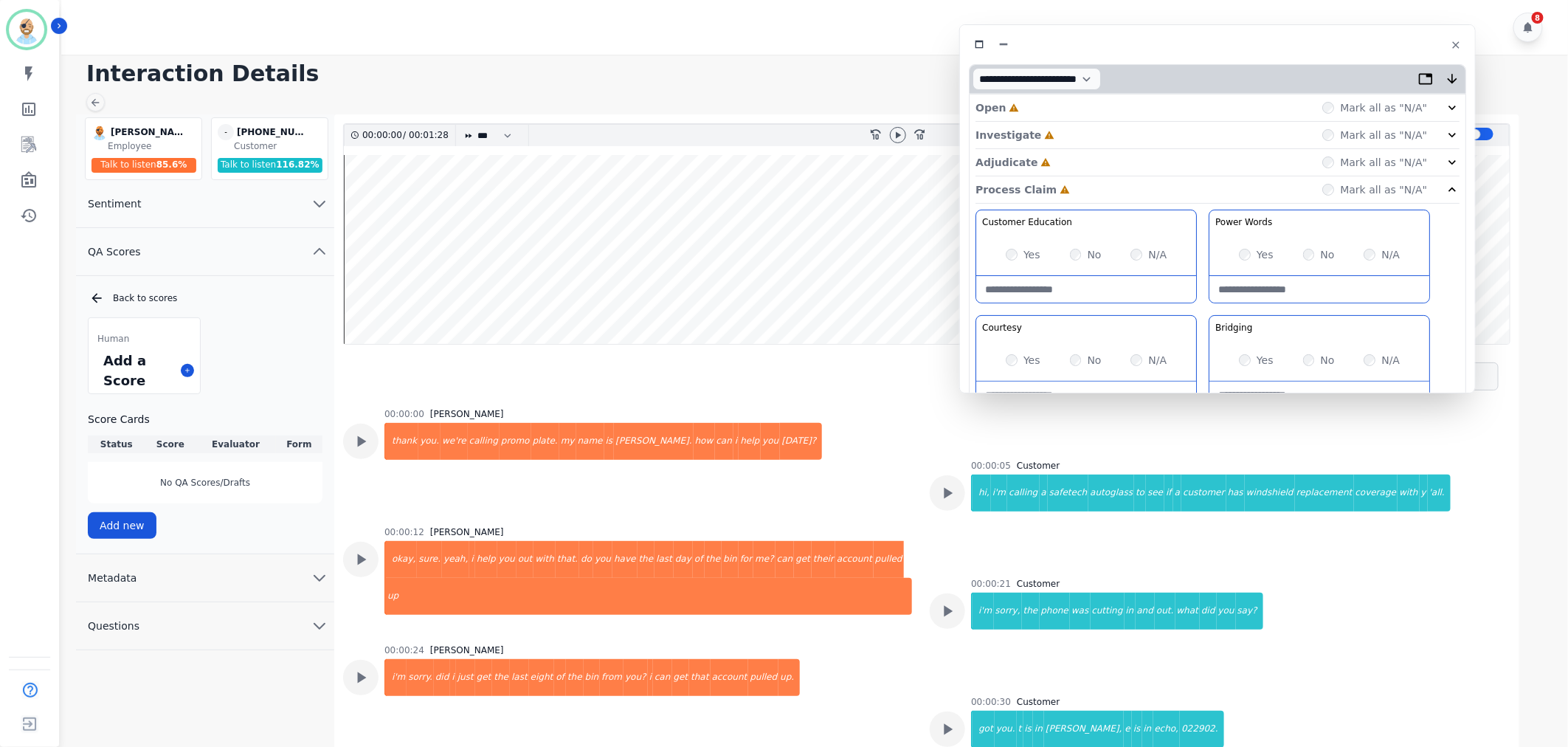
click at [1099, 157] on div "Adjudicate Incomplete Mark all as "N/A"" at bounding box center [1217, 163] width 484 height 28
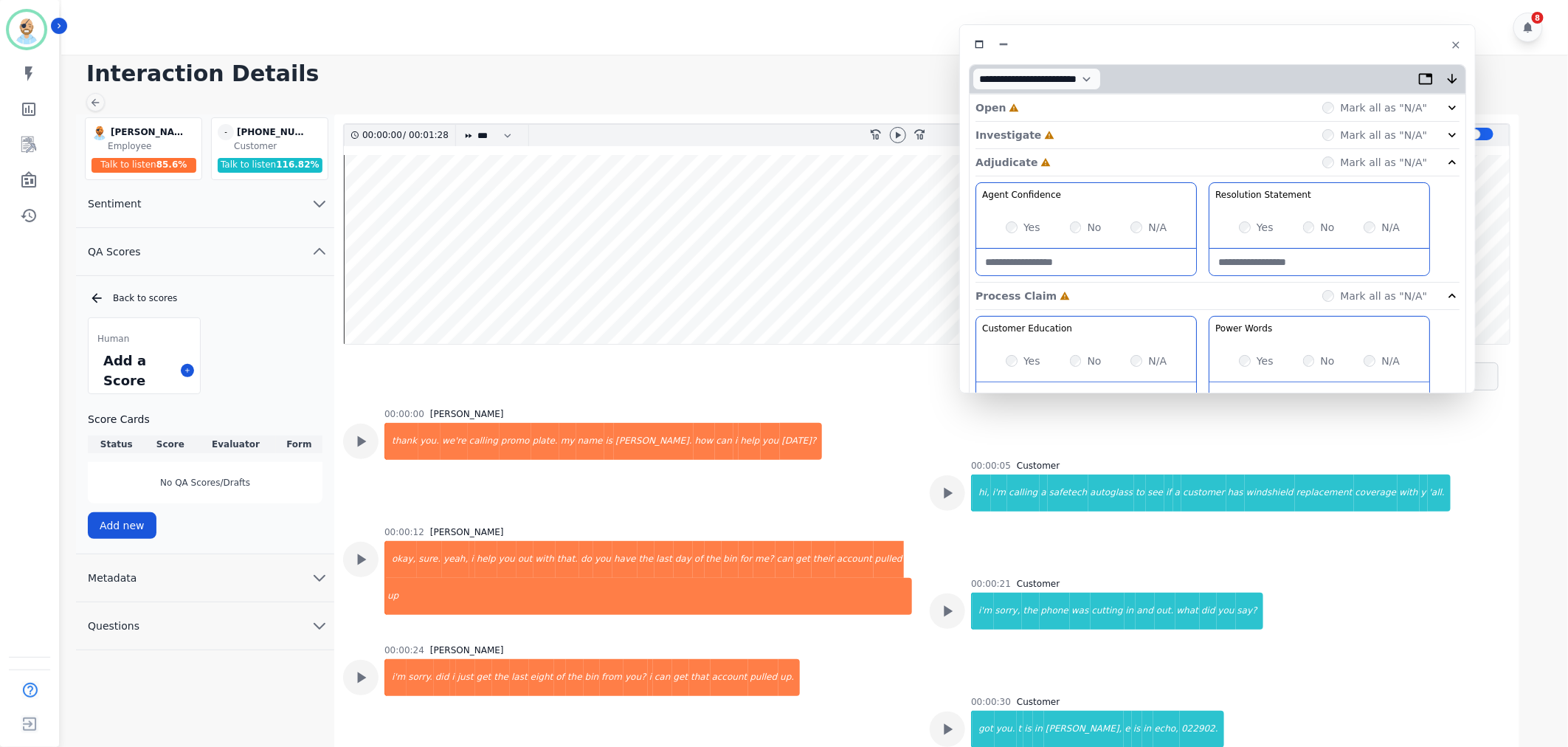
click at [1094, 129] on div "Investigate Incomplete Mark all as "N/A"" at bounding box center [1217, 136] width 484 height 28
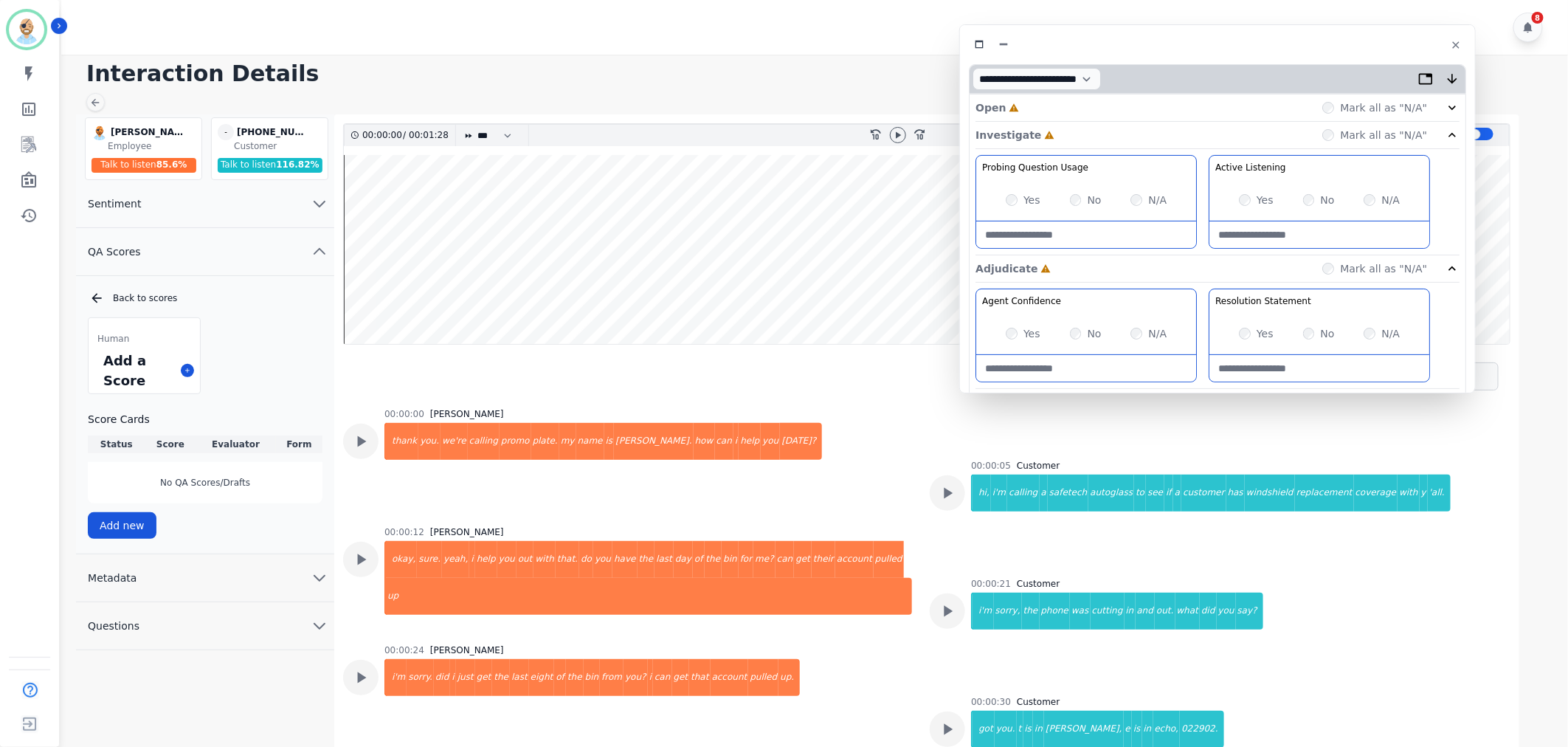
click at [1096, 98] on div "Open Incomplete Mark all as "N/A"" at bounding box center [1217, 108] width 484 height 28
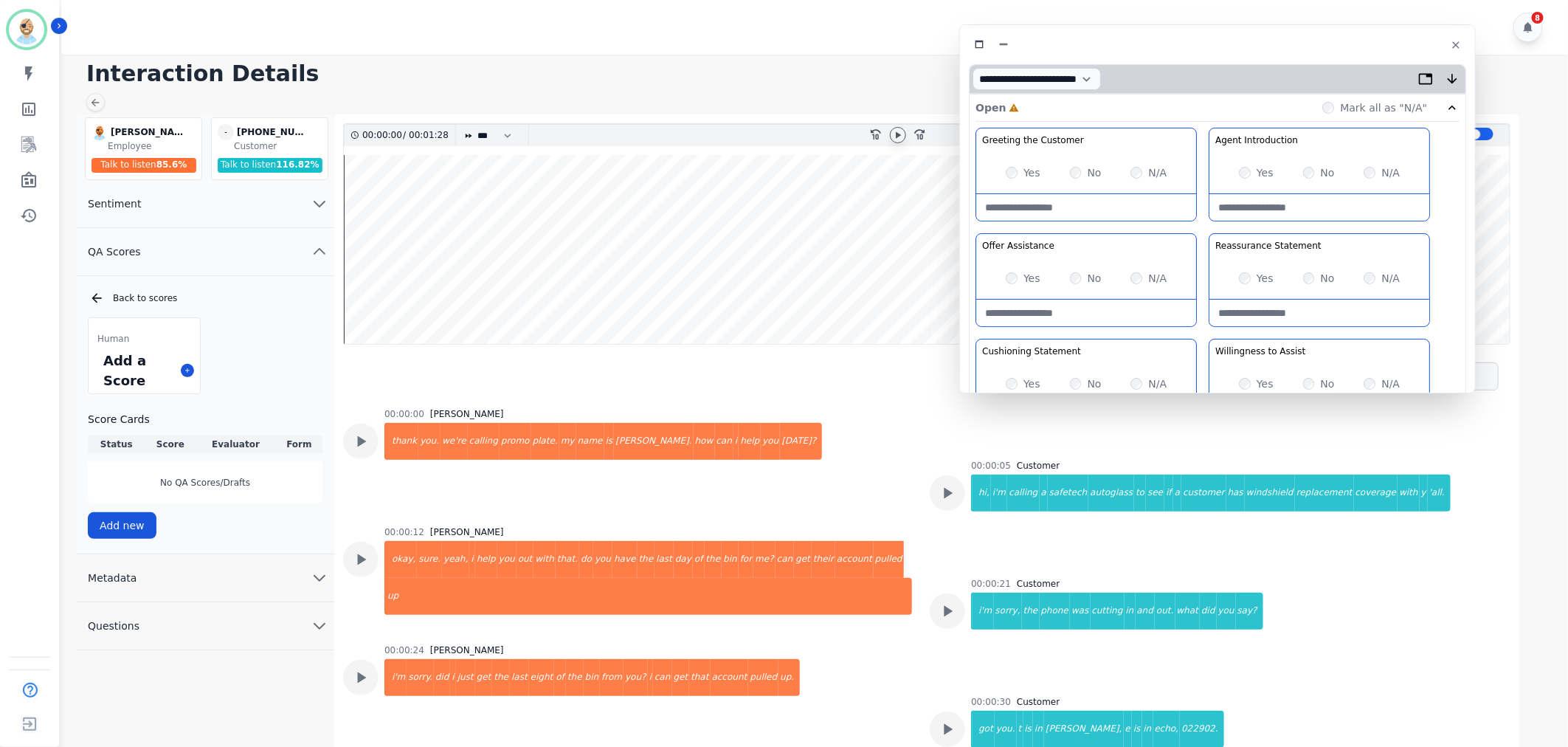
click at [895, 135] on icon at bounding box center [898, 135] width 12 height 12
click at [1244, 378] on div "Yes" at bounding box center [1256, 383] width 35 height 15
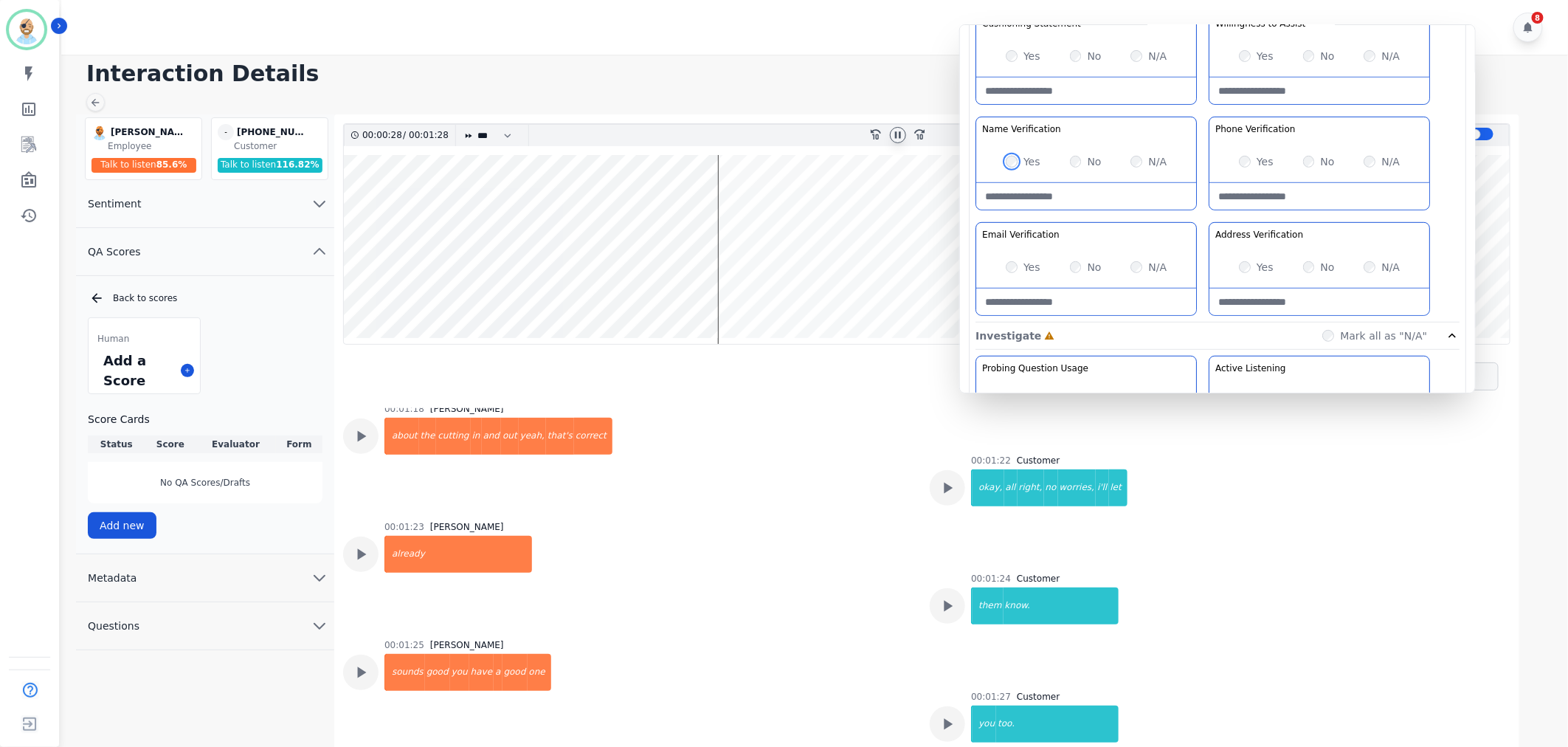
scroll to position [755, 0]
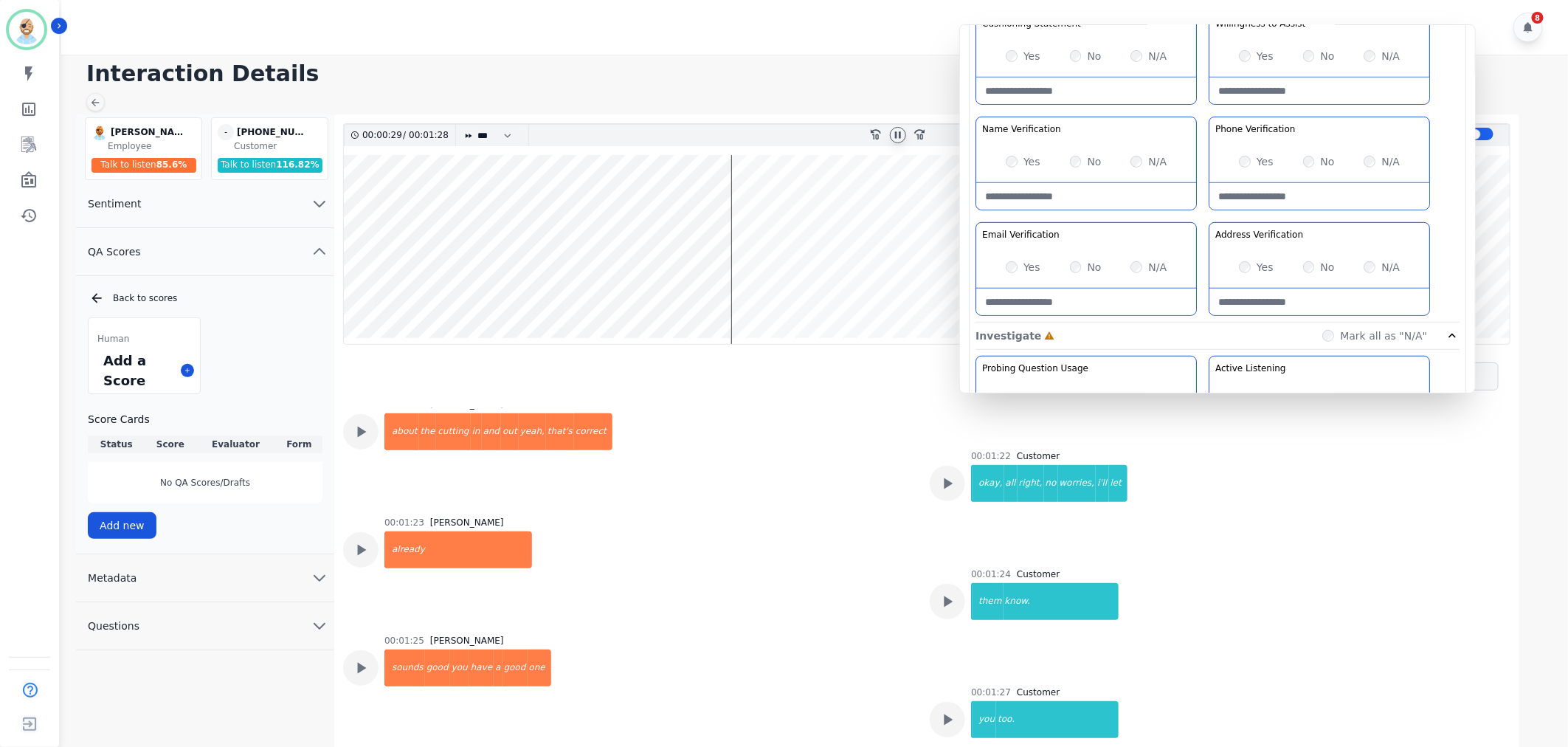
click at [898, 133] on icon at bounding box center [898, 135] width 12 height 12
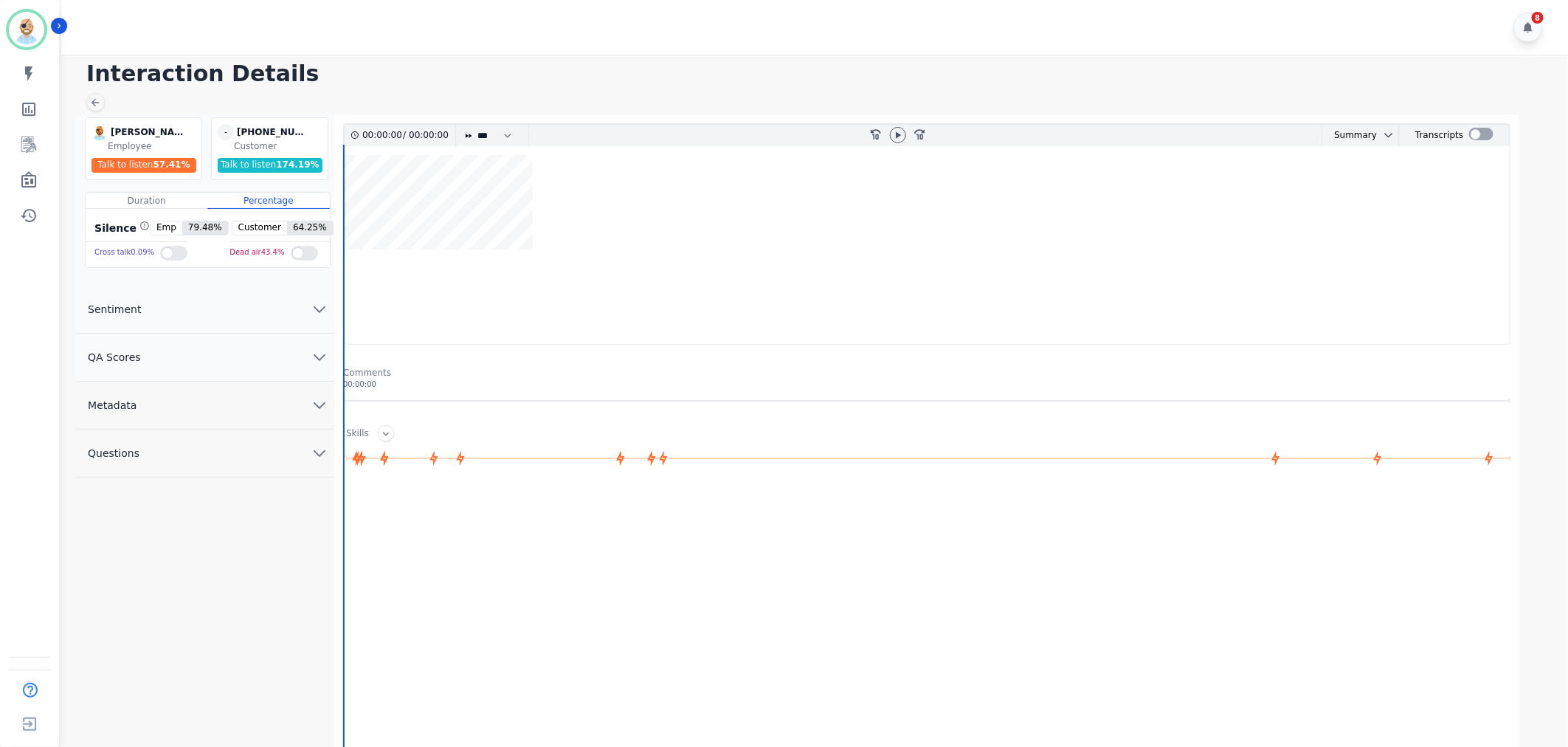
click at [242, 352] on button "QA Scores" at bounding box center [204, 357] width 258 height 48
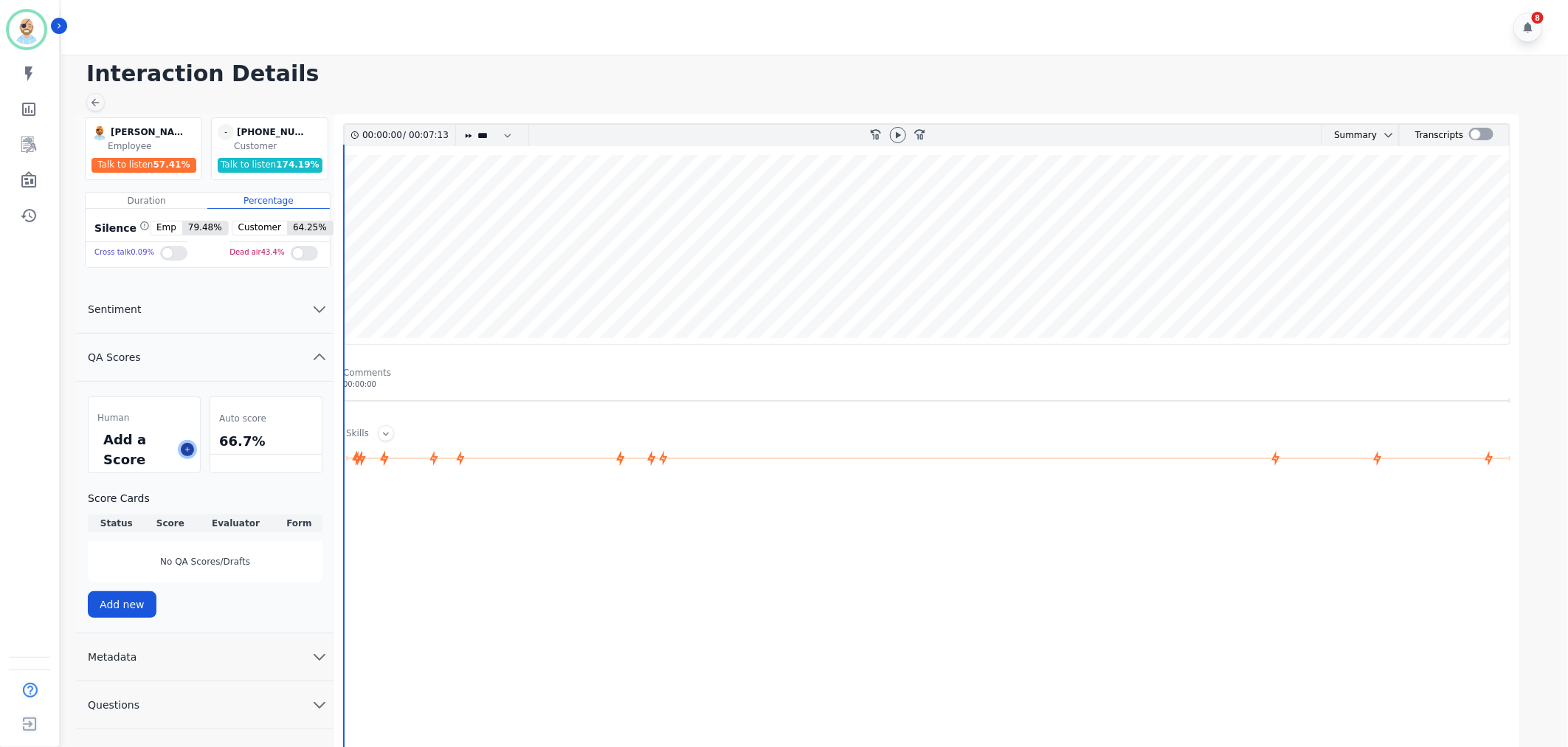
click at [185, 445] on button at bounding box center [187, 449] width 13 height 13
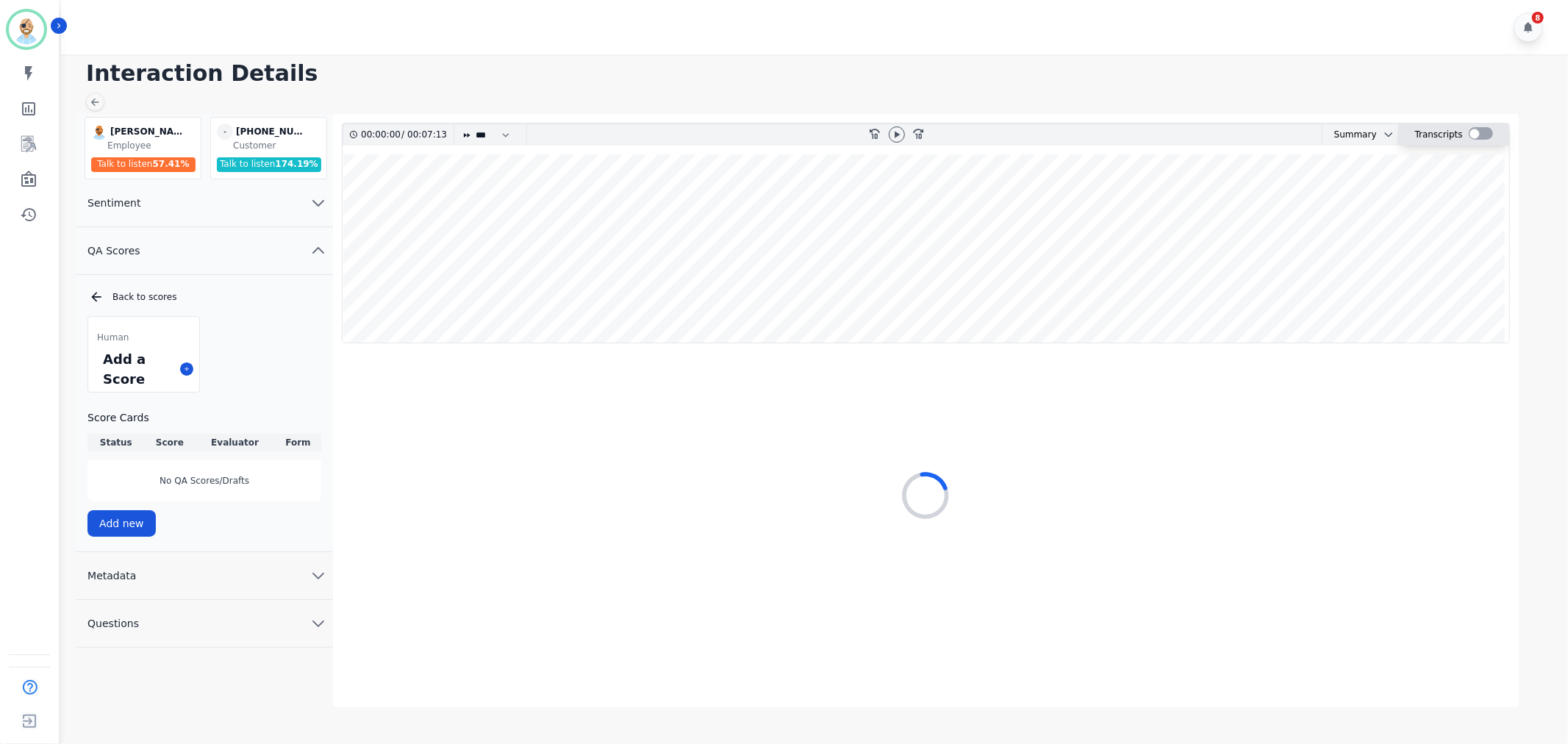
click at [1475, 130] on div at bounding box center [1481, 133] width 24 height 12
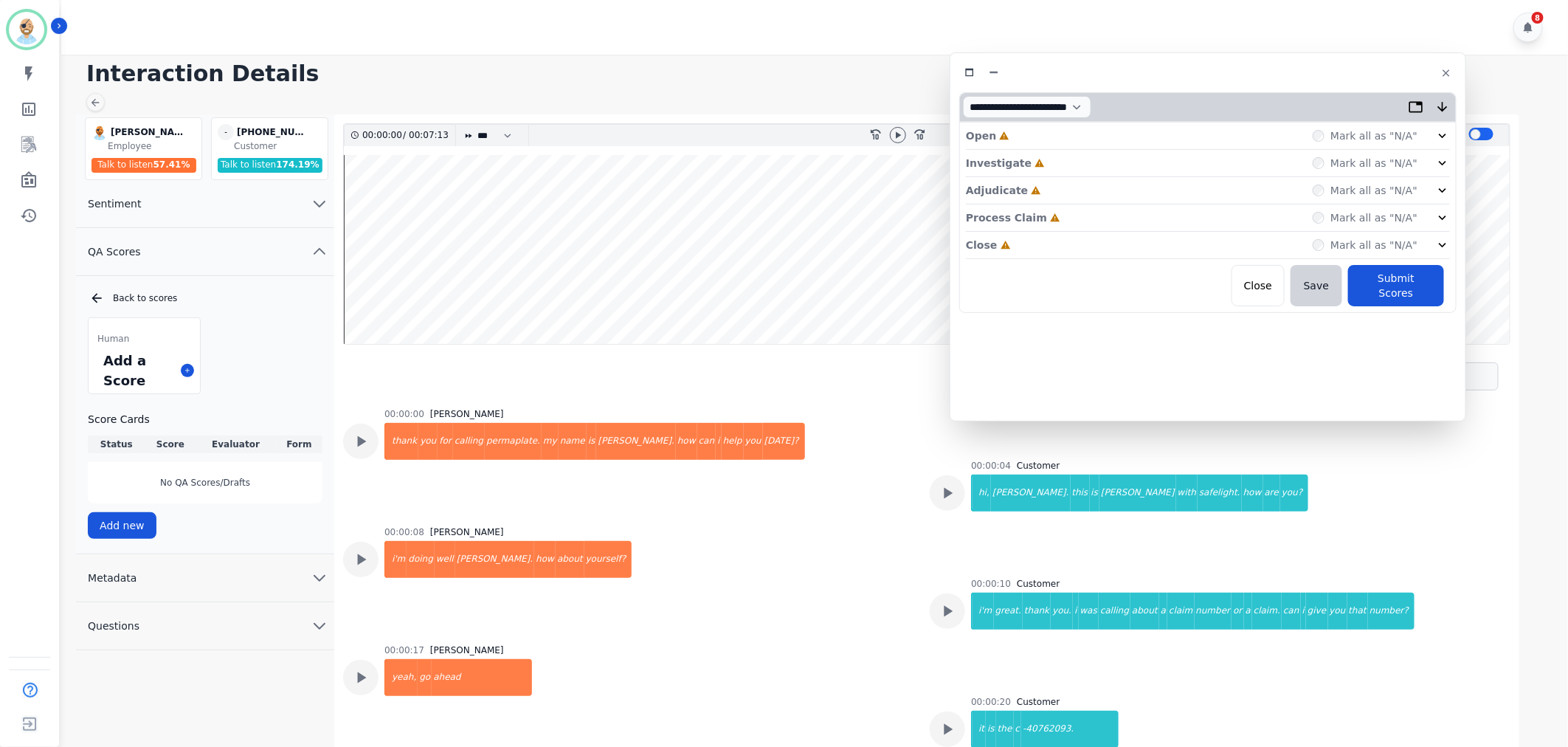
drag, startPoint x: 386, startPoint y: 85, endPoint x: 1271, endPoint y: 76, distance: 885.0
click at [1271, 76] on div at bounding box center [1208, 72] width 497 height 21
click at [899, 138] on icon at bounding box center [898, 135] width 12 height 12
click at [1101, 253] on div "Close Incomplete Mark all as "N/A"" at bounding box center [1208, 246] width 484 height 28
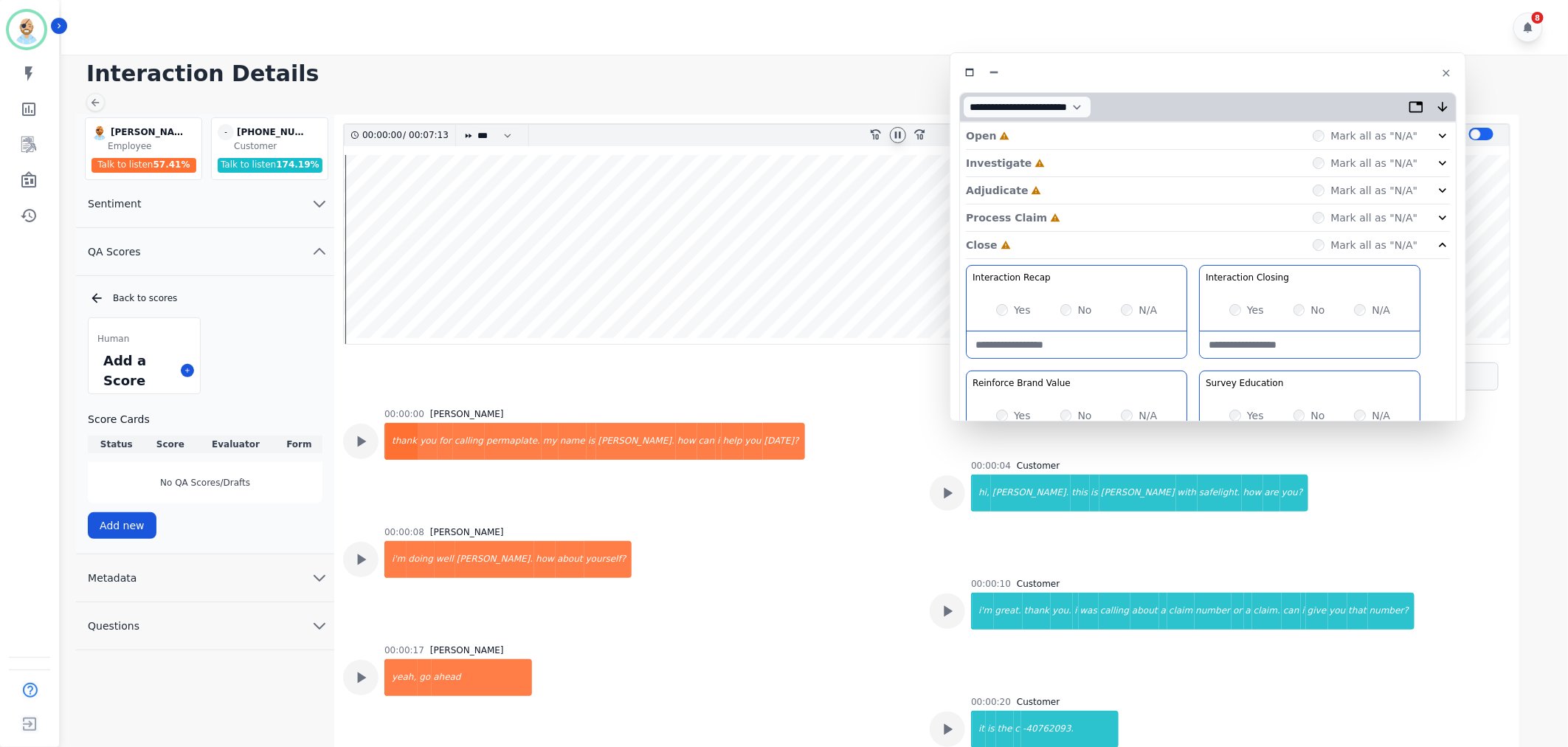
click at [1085, 218] on div "Process Claim Incomplete Mark all as "N/A"" at bounding box center [1208, 218] width 484 height 28
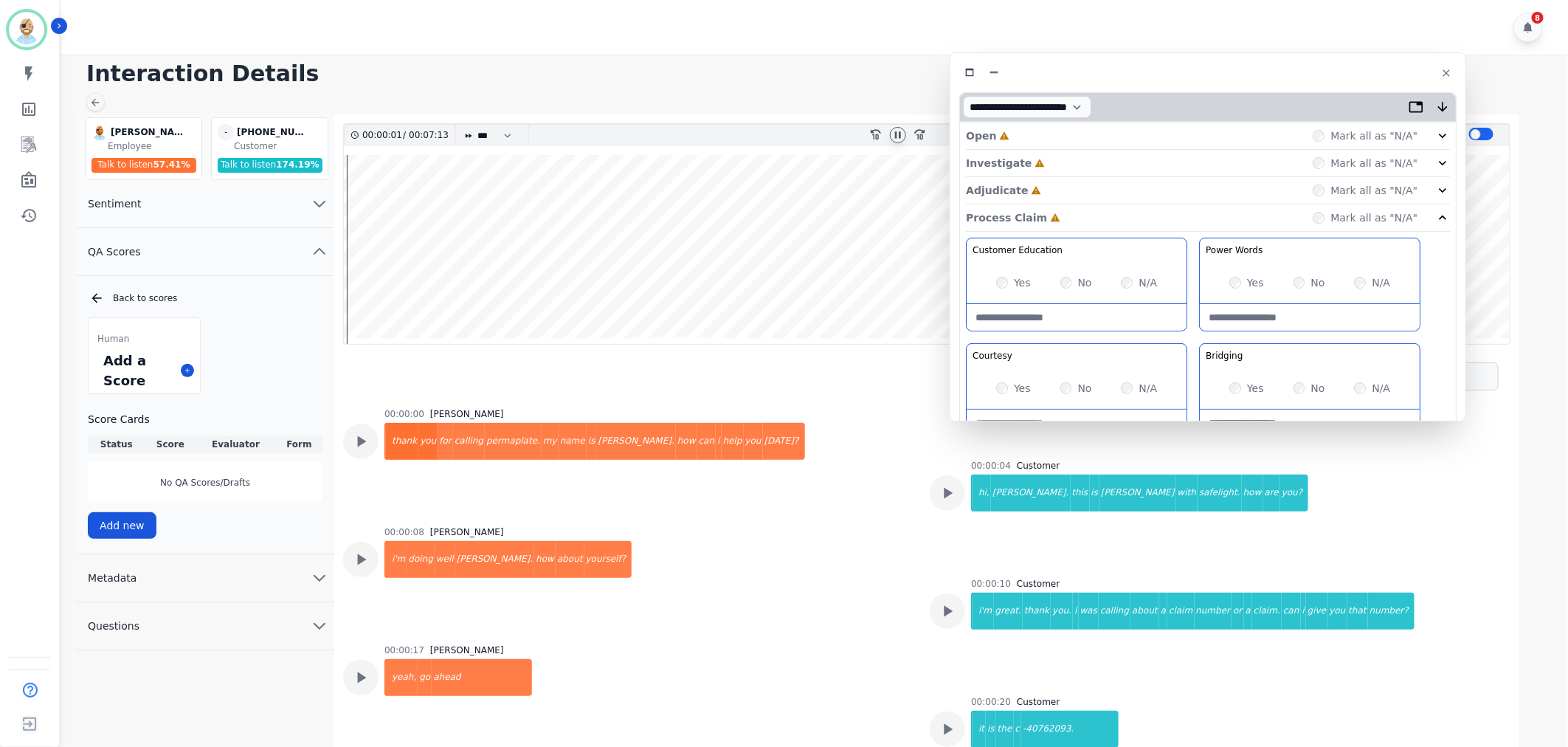
click at [1074, 183] on div "Adjudicate Incomplete Mark all as "N/A"" at bounding box center [1208, 191] width 484 height 28
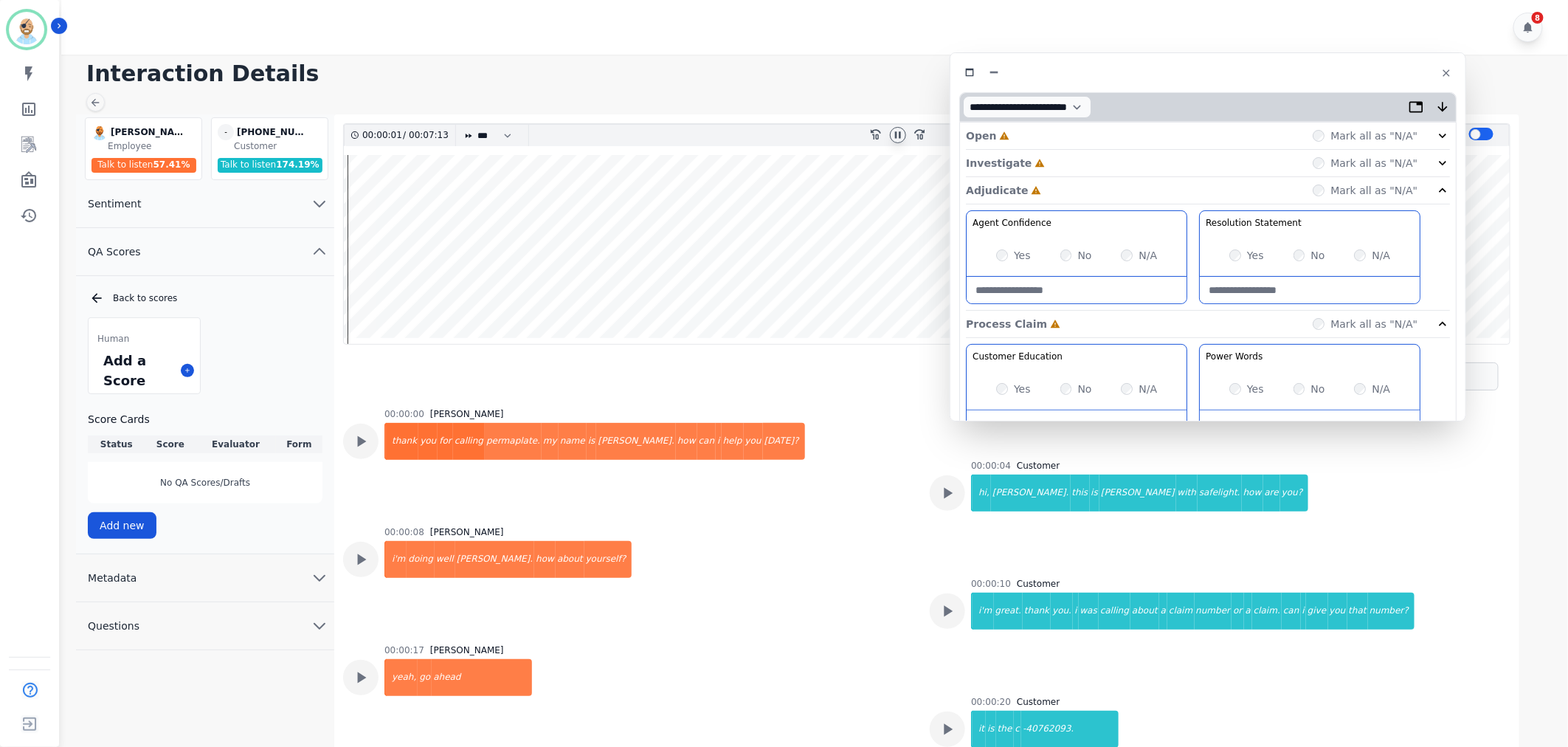
click at [1074, 163] on div "Investigate Incomplete Mark all as "N/A"" at bounding box center [1208, 164] width 484 height 28
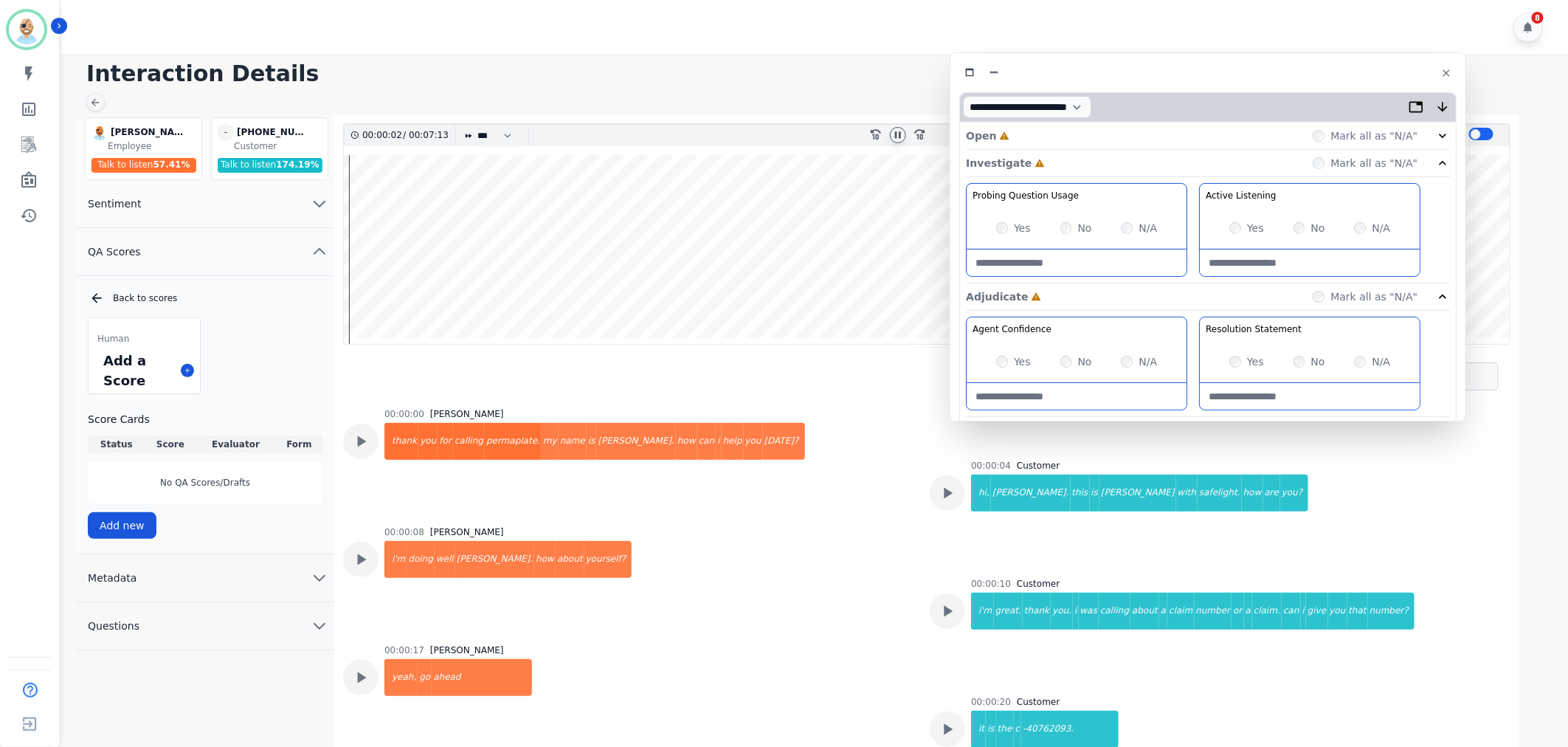
click at [1072, 125] on div "Open Incomplete Mark all as "N/A"" at bounding box center [1208, 137] width 484 height 28
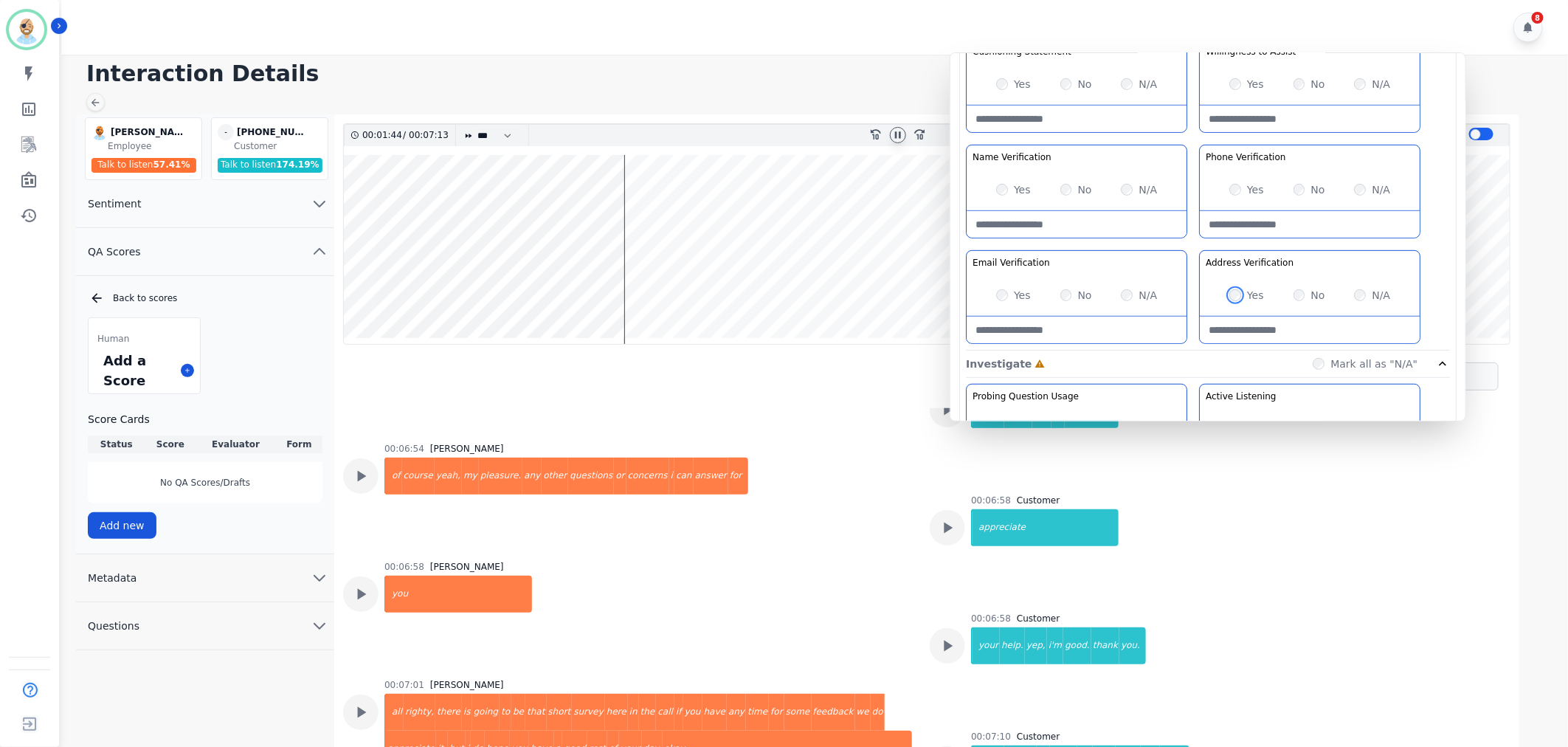
scroll to position [11, 0]
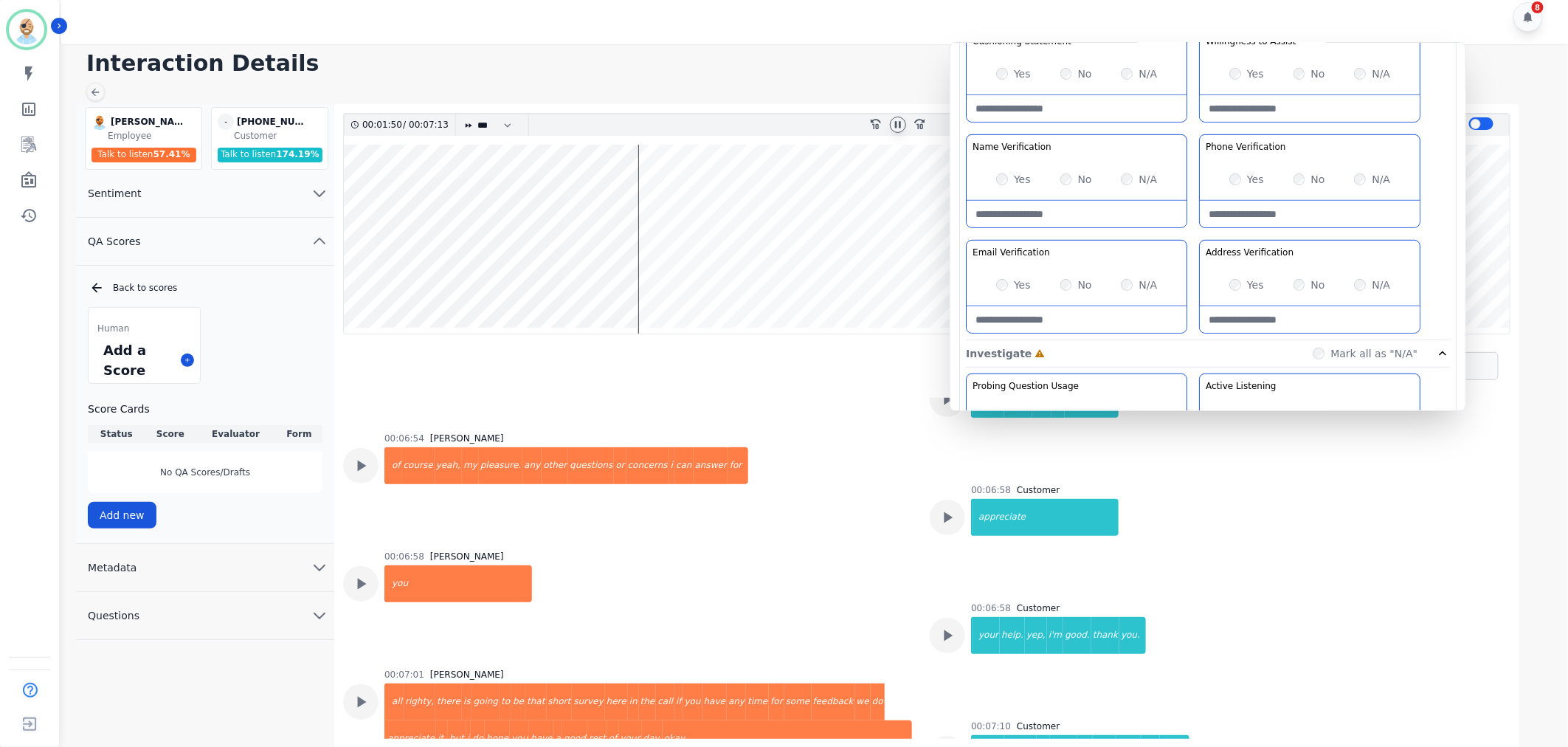
click at [1072, 285] on div "No" at bounding box center [1076, 285] width 32 height 15
click at [1200, 238] on div "Greeting the Customer Welcome is where we quickly greet our customer as a known…" at bounding box center [1208, 79] width 484 height 522
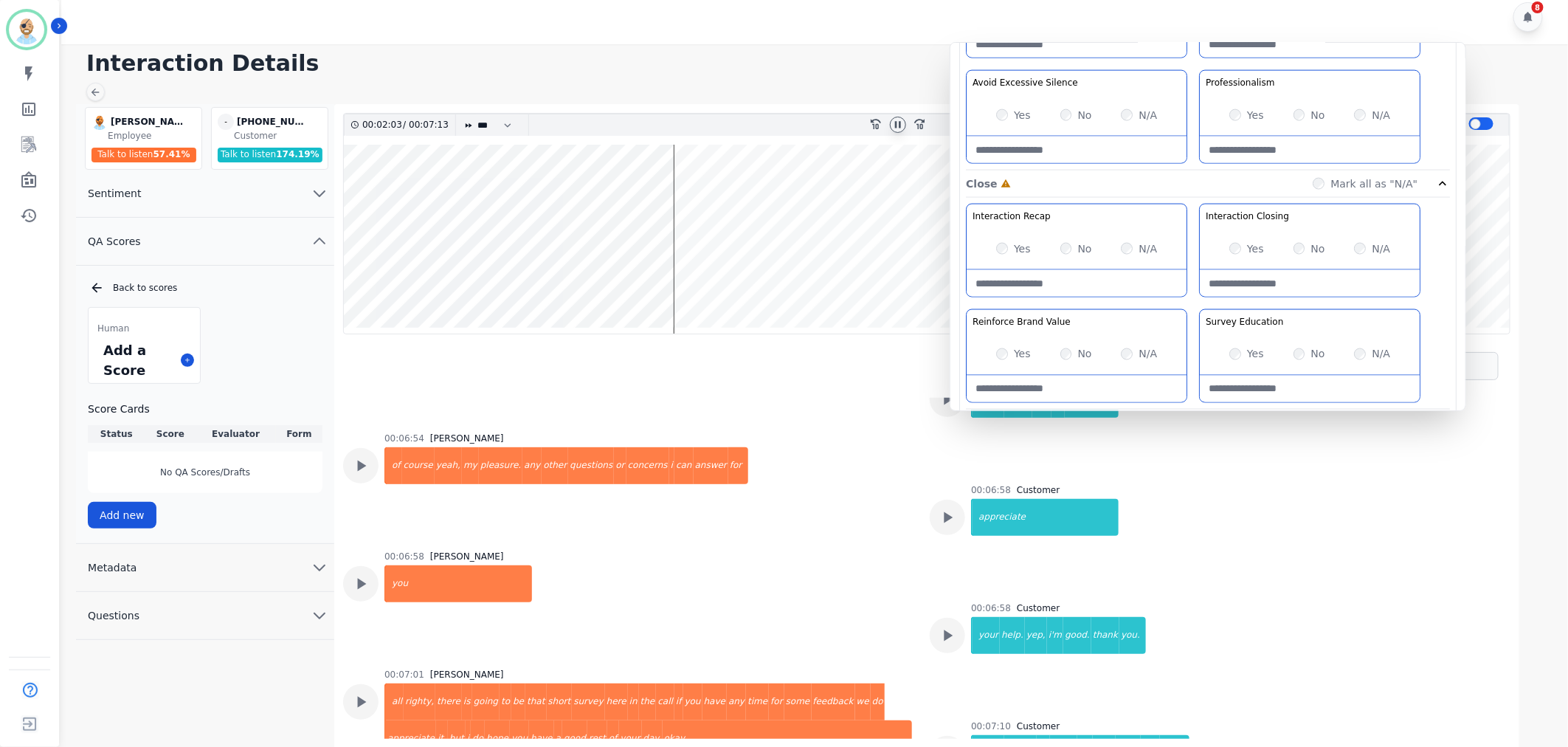
scroll to position [1147, 0]
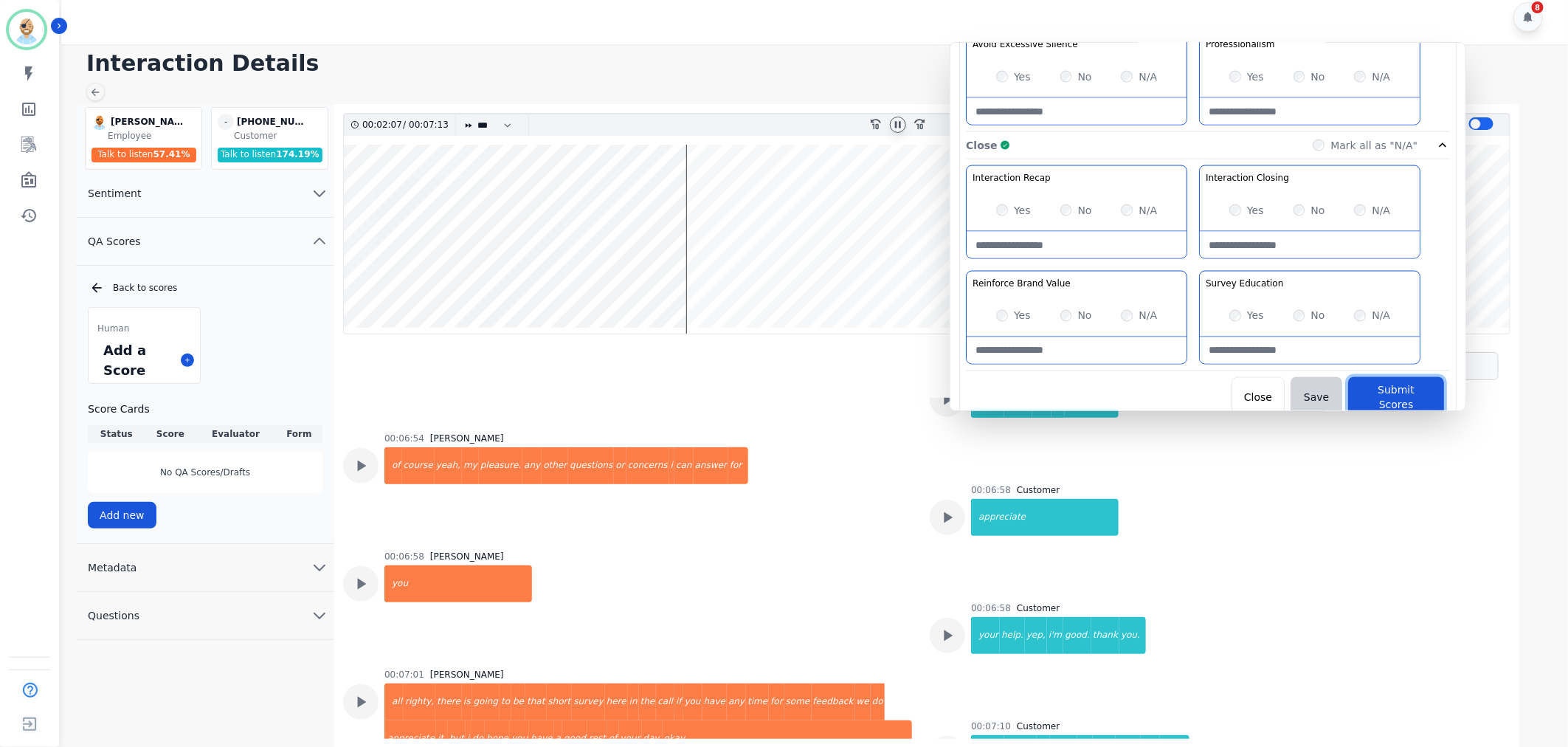
click at [1365, 389] on button "Submit Scores" at bounding box center [1396, 397] width 96 height 42
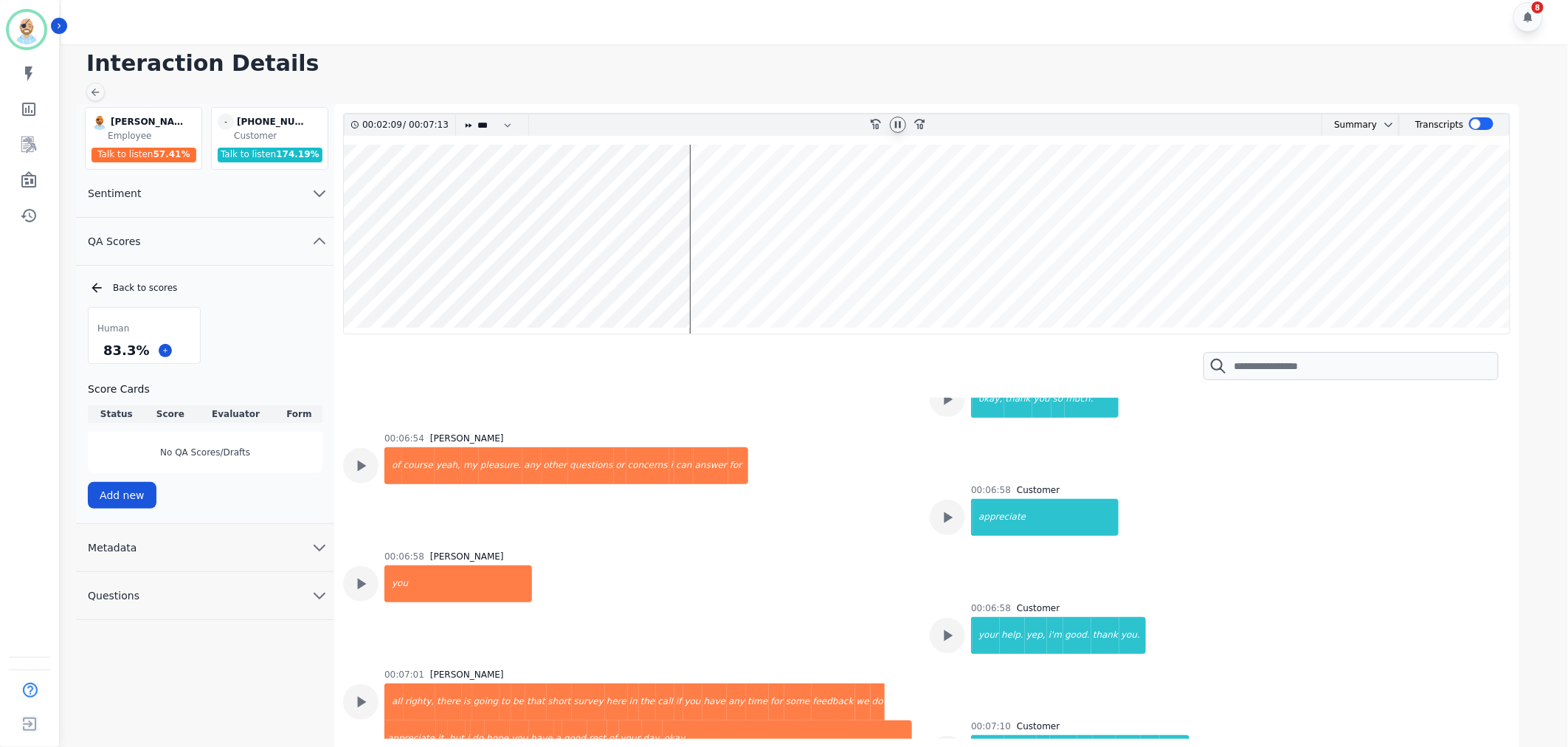
click at [898, 123] on icon at bounding box center [898, 124] width 12 height 12
click at [787, 65] on h1 "Interaction Details" at bounding box center [819, 63] width 1467 height 27
drag, startPoint x: 141, startPoint y: 352, endPoint x: 91, endPoint y: 357, distance: 50.2
click at [91, 357] on div "83.3 %" at bounding box center [144, 350] width 111 height 26
copy div "83.3 %"
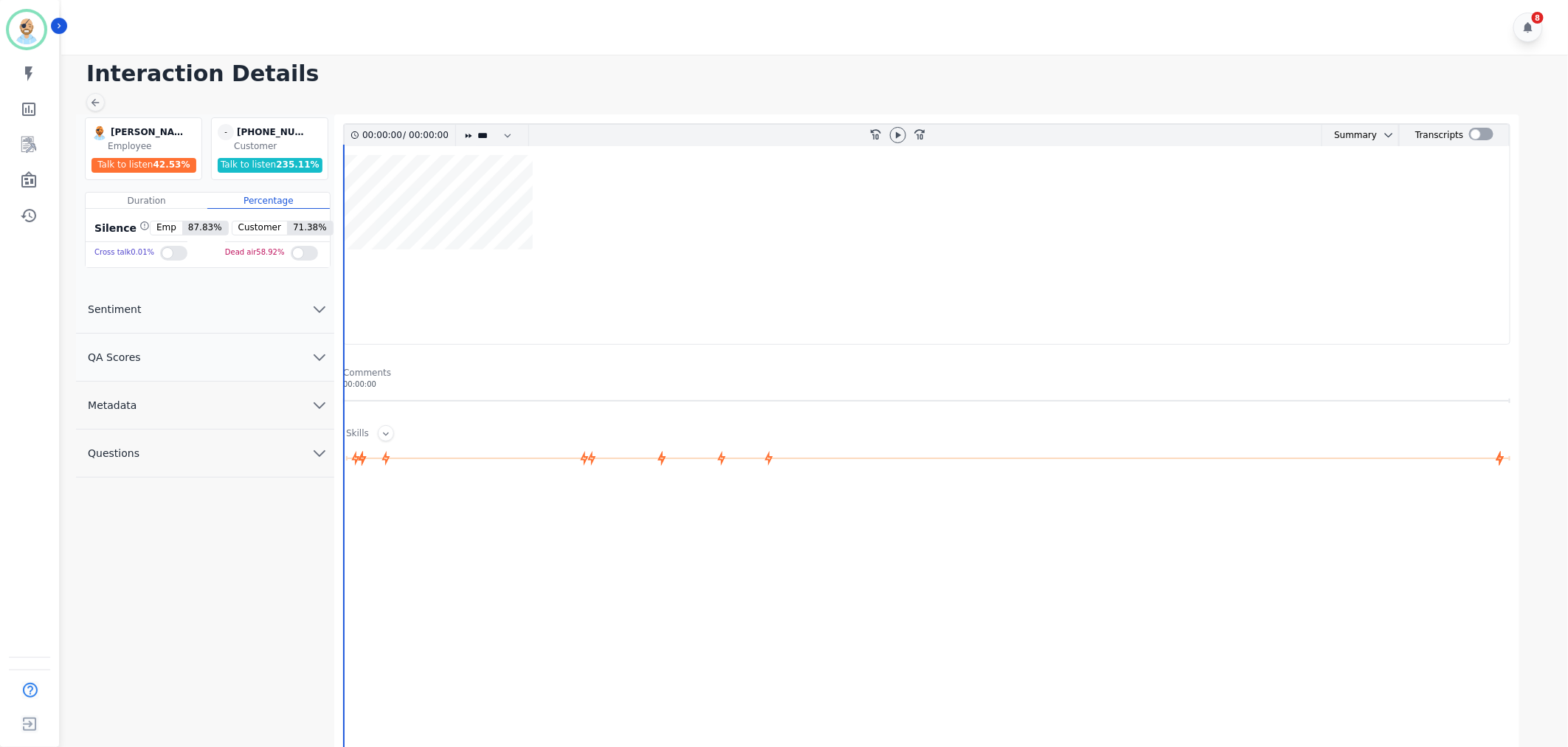
click at [198, 360] on button "QA Scores" at bounding box center [204, 357] width 258 height 48
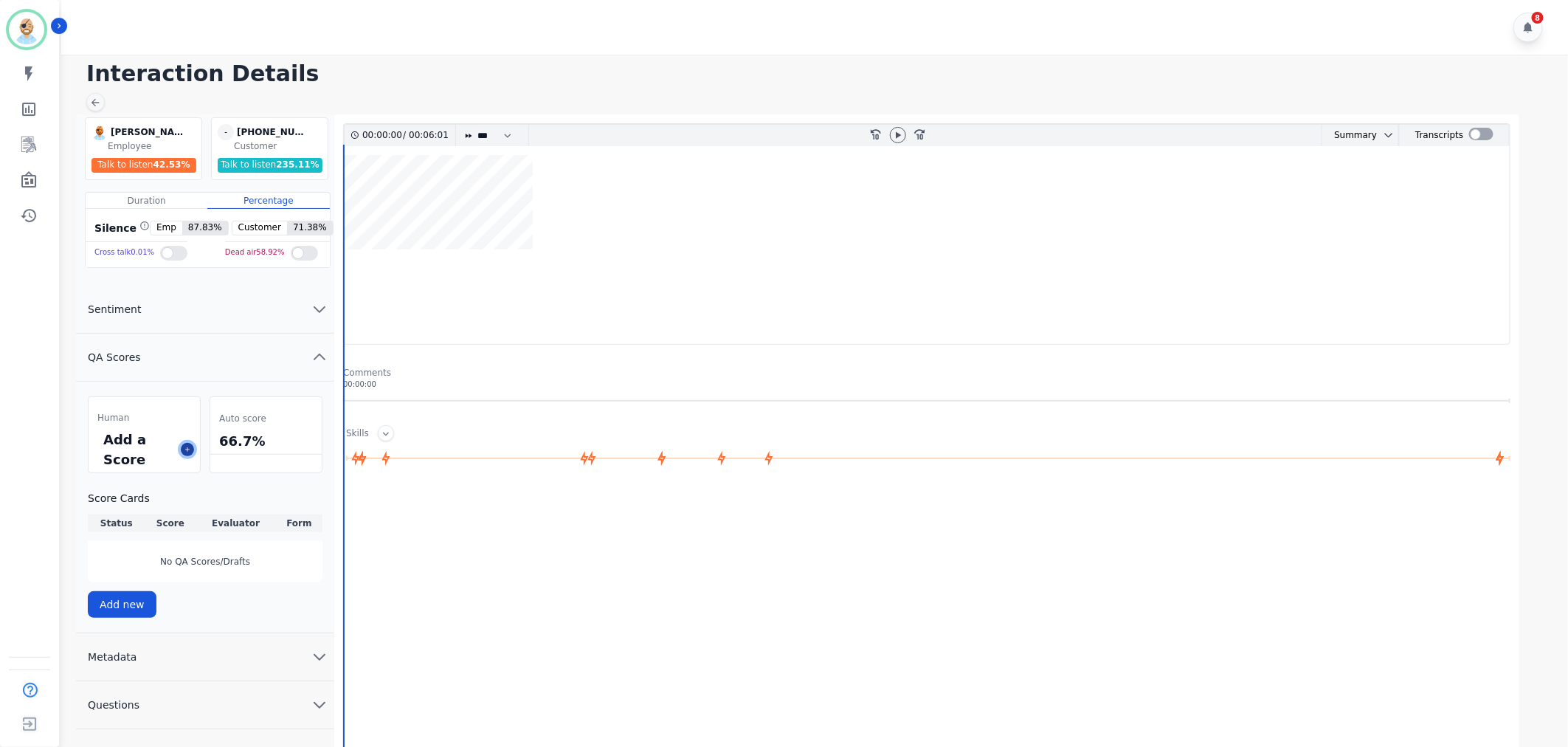
click at [187, 445] on button at bounding box center [187, 449] width 13 height 13
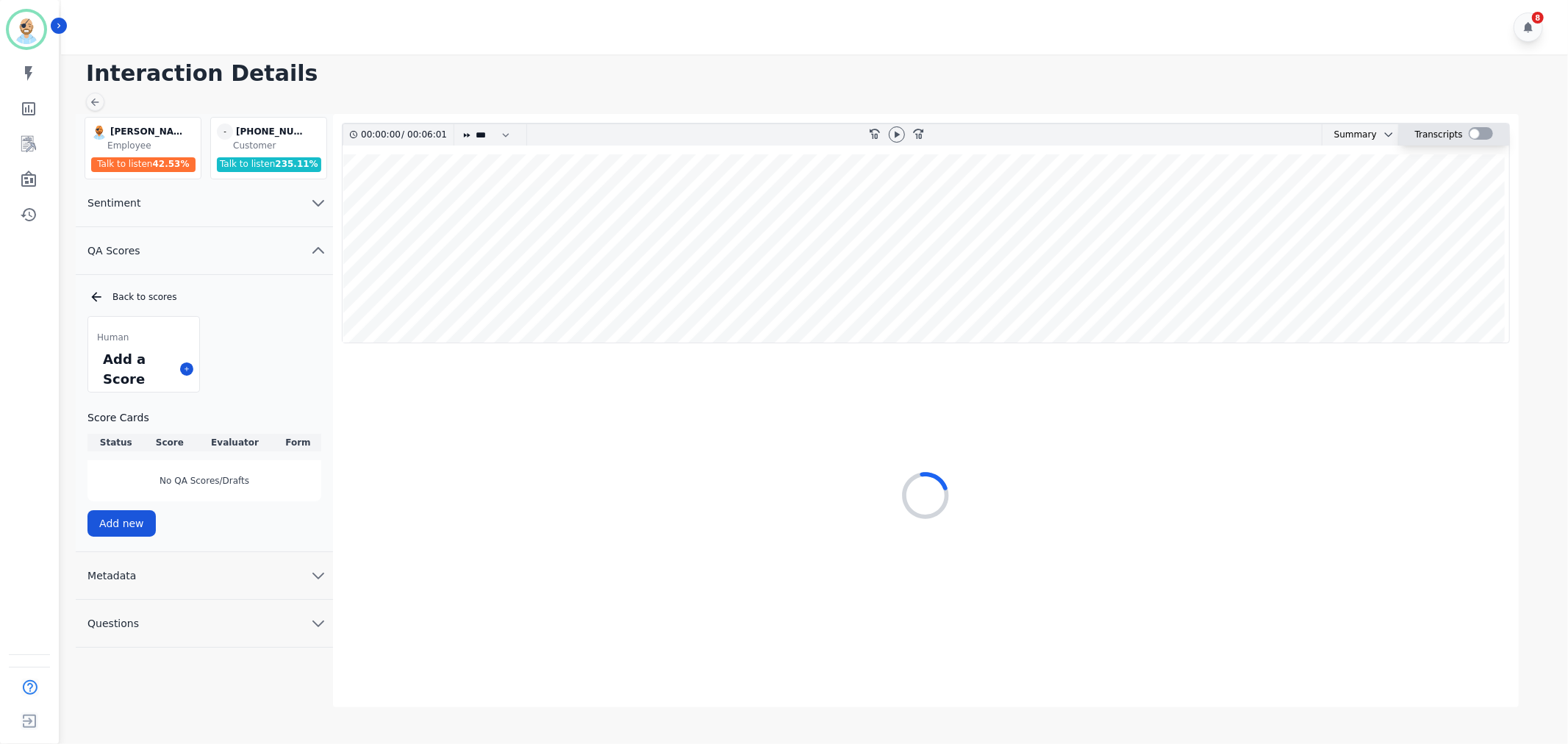
click at [1480, 129] on div at bounding box center [1481, 133] width 24 height 12
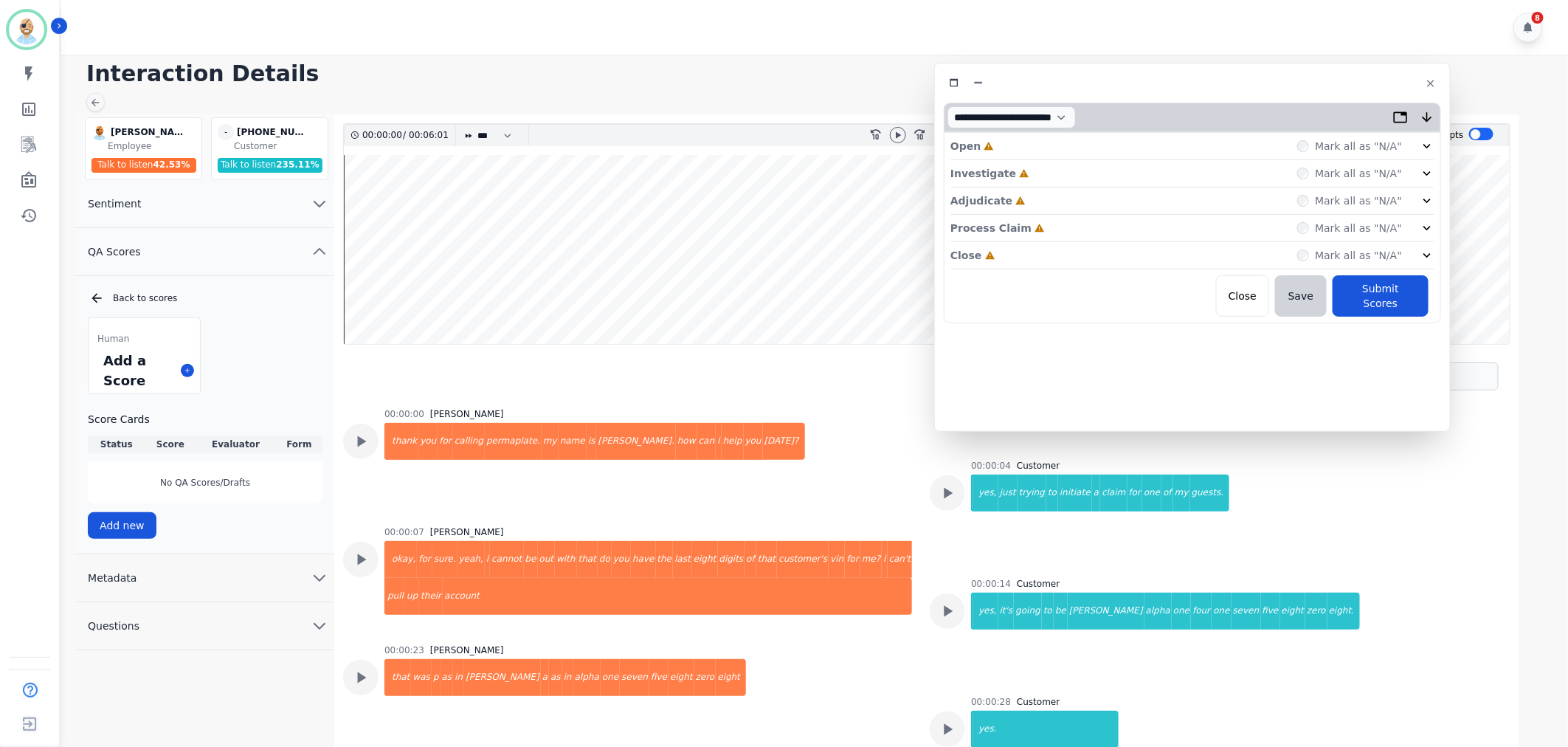
drag, startPoint x: 448, startPoint y: 83, endPoint x: 1319, endPoint y: 83, distance: 871.0
click at [1319, 83] on div at bounding box center [1192, 83] width 497 height 21
click at [1107, 256] on div "Close Incomplete Mark all as "N/A"" at bounding box center [1193, 256] width 484 height 28
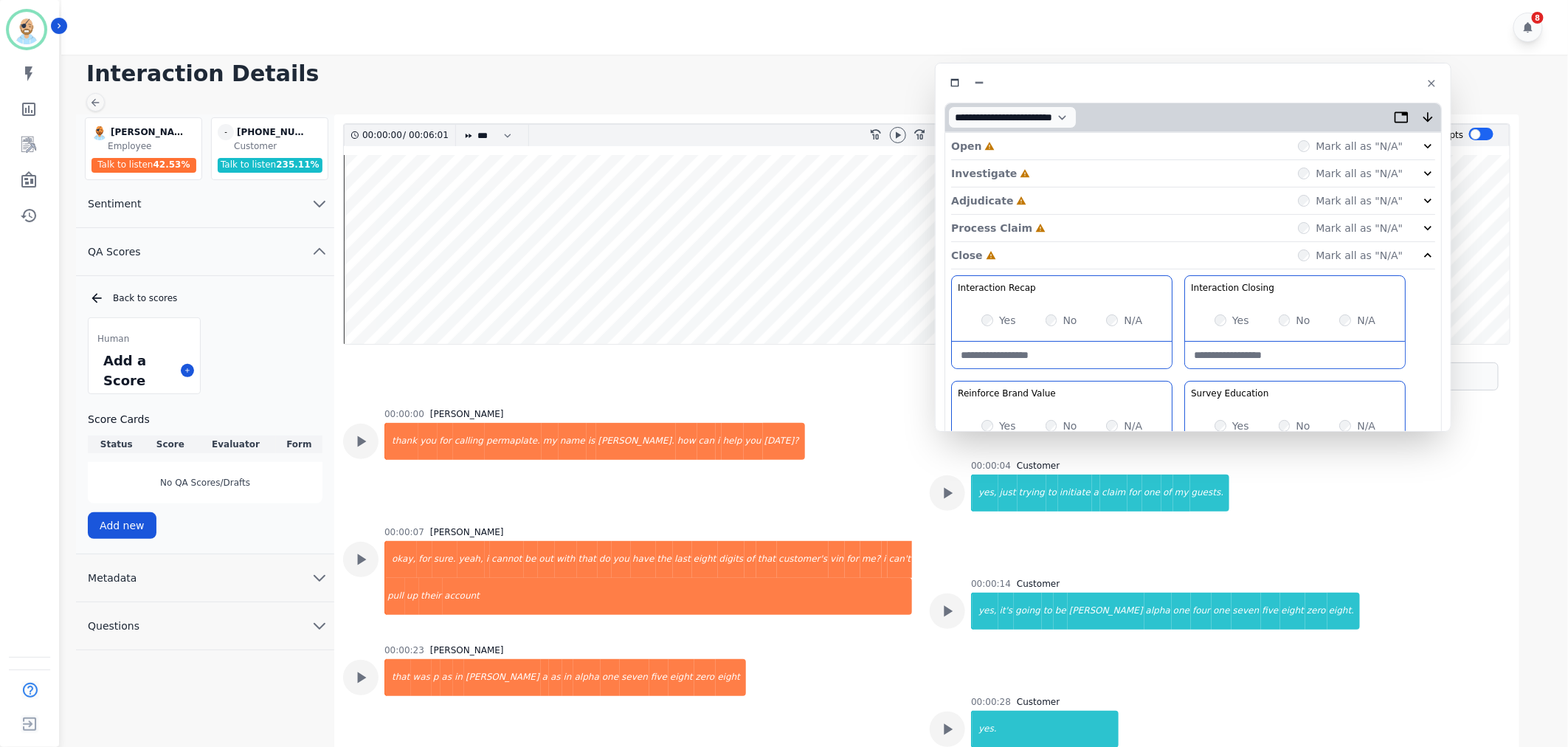
click at [1067, 225] on div "Process Claim Incomplete Mark all as "N/A"" at bounding box center [1193, 229] width 484 height 28
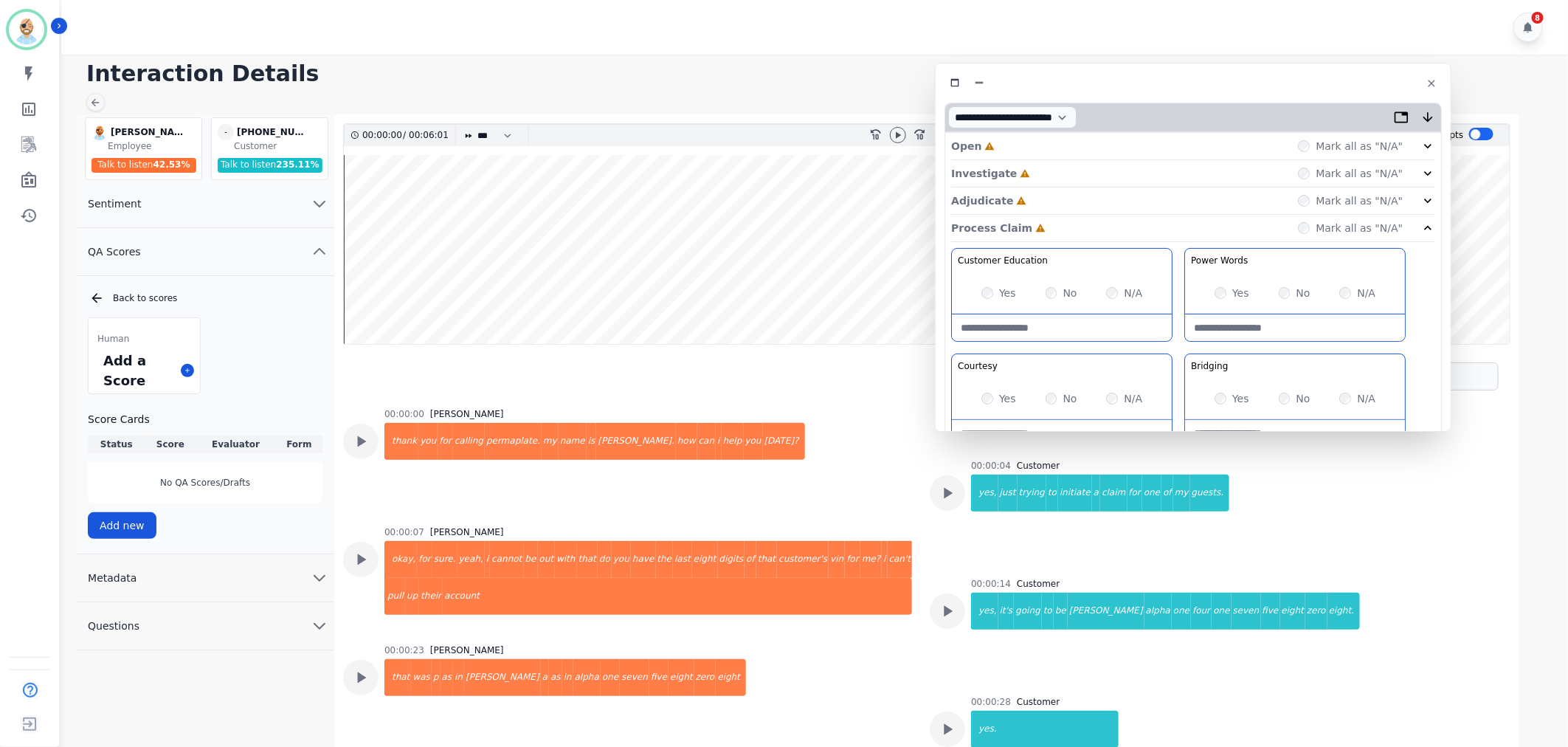
click at [1071, 199] on div "Adjudicate Incomplete Mark all as "N/A"" at bounding box center [1193, 201] width 484 height 28
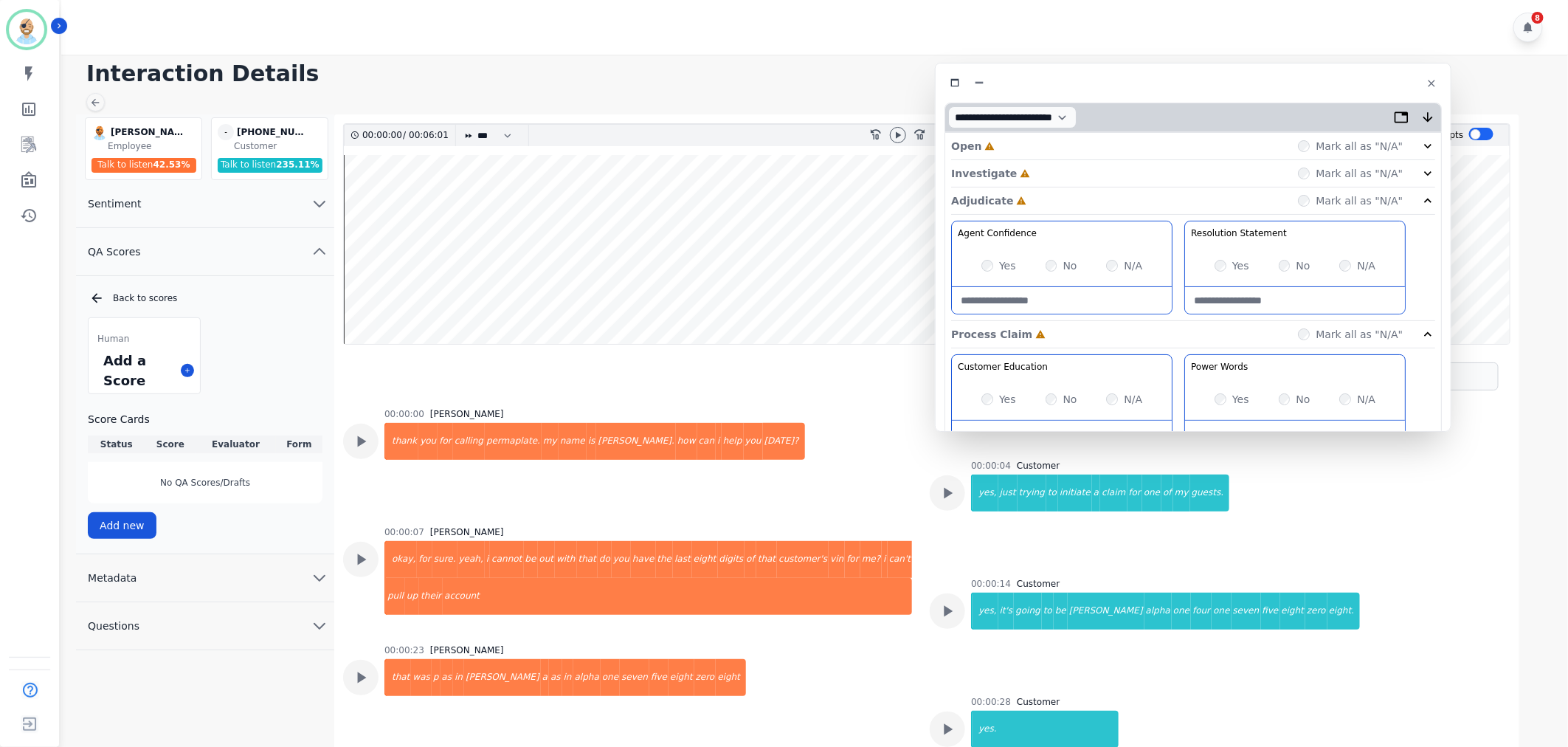
click at [1072, 173] on div "Investigate Incomplete Mark all as "N/A"" at bounding box center [1193, 174] width 484 height 28
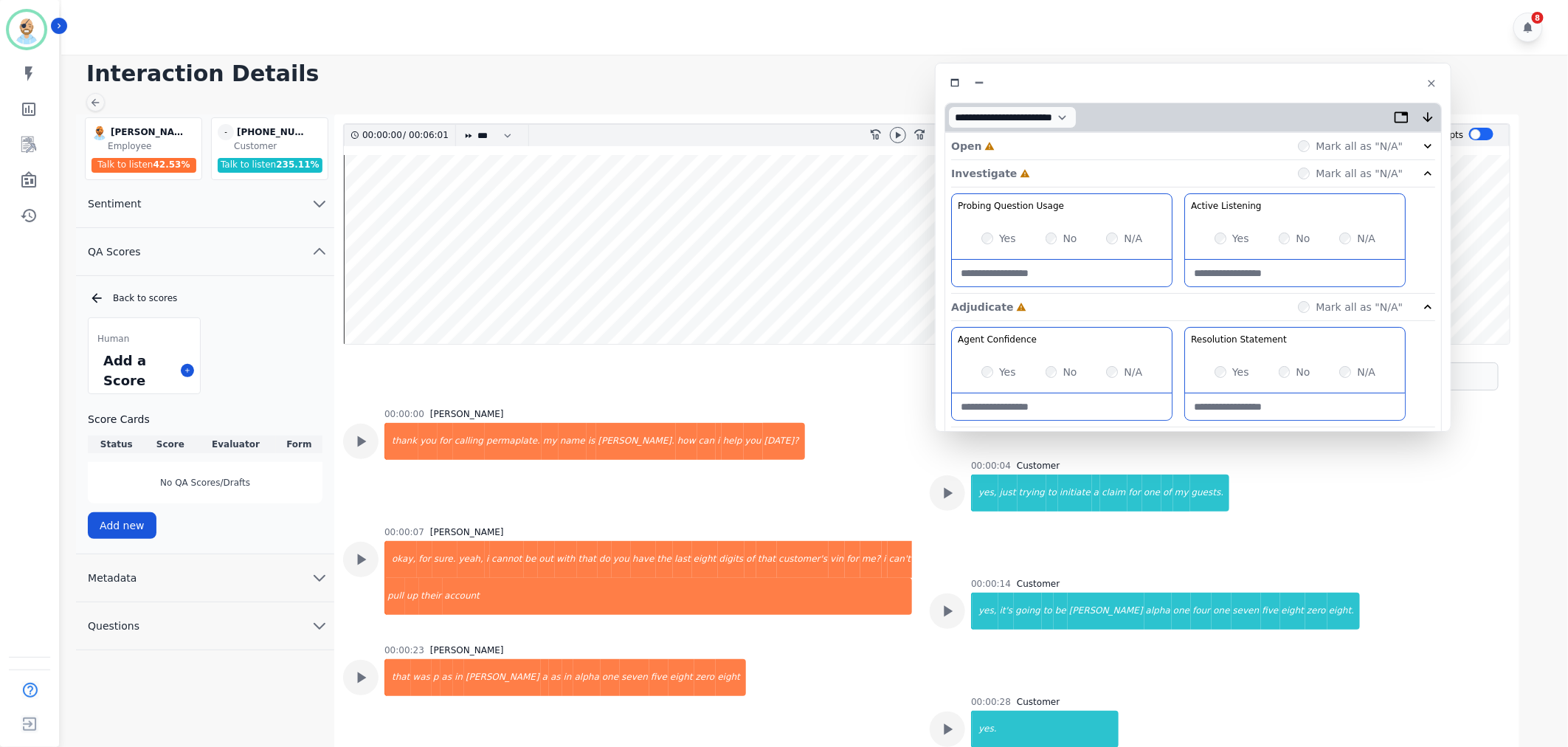
click at [1064, 146] on div "Open Incomplete Mark all as "N/A"" at bounding box center [1193, 146] width 484 height 28
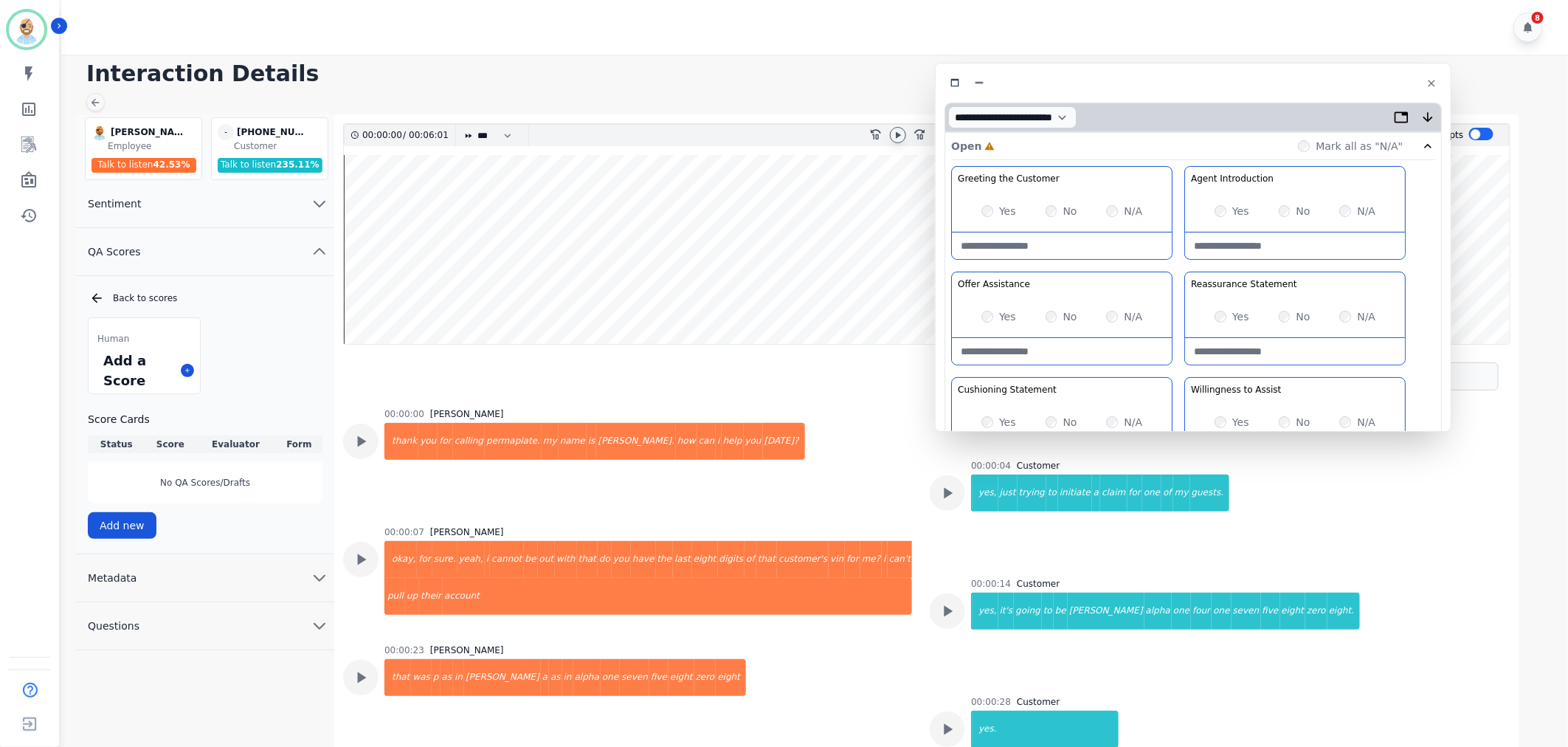
click at [897, 138] on icon at bounding box center [898, 134] width 5 height 7
click at [994, 210] on div "Yes" at bounding box center [998, 211] width 35 height 15
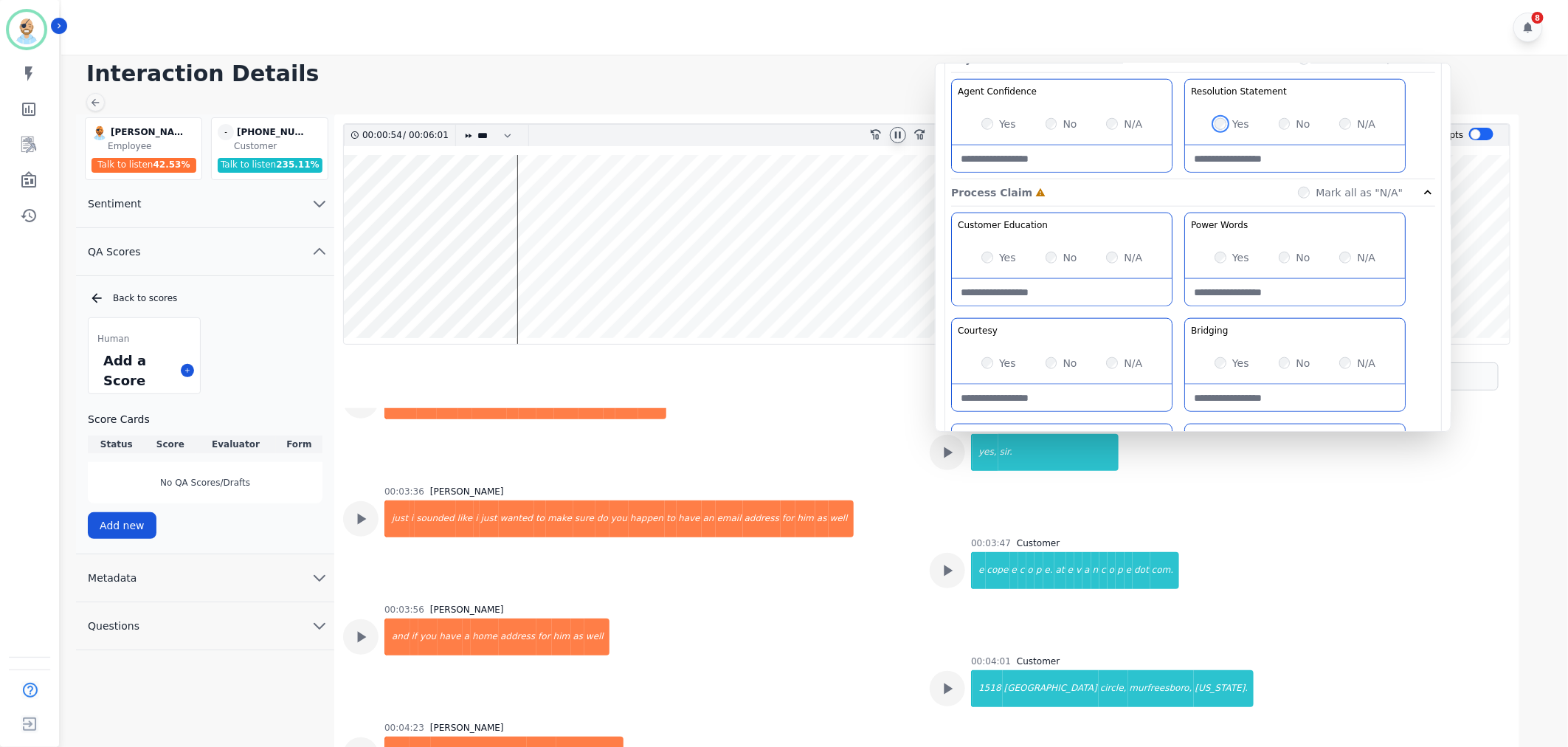
scroll to position [819, 0]
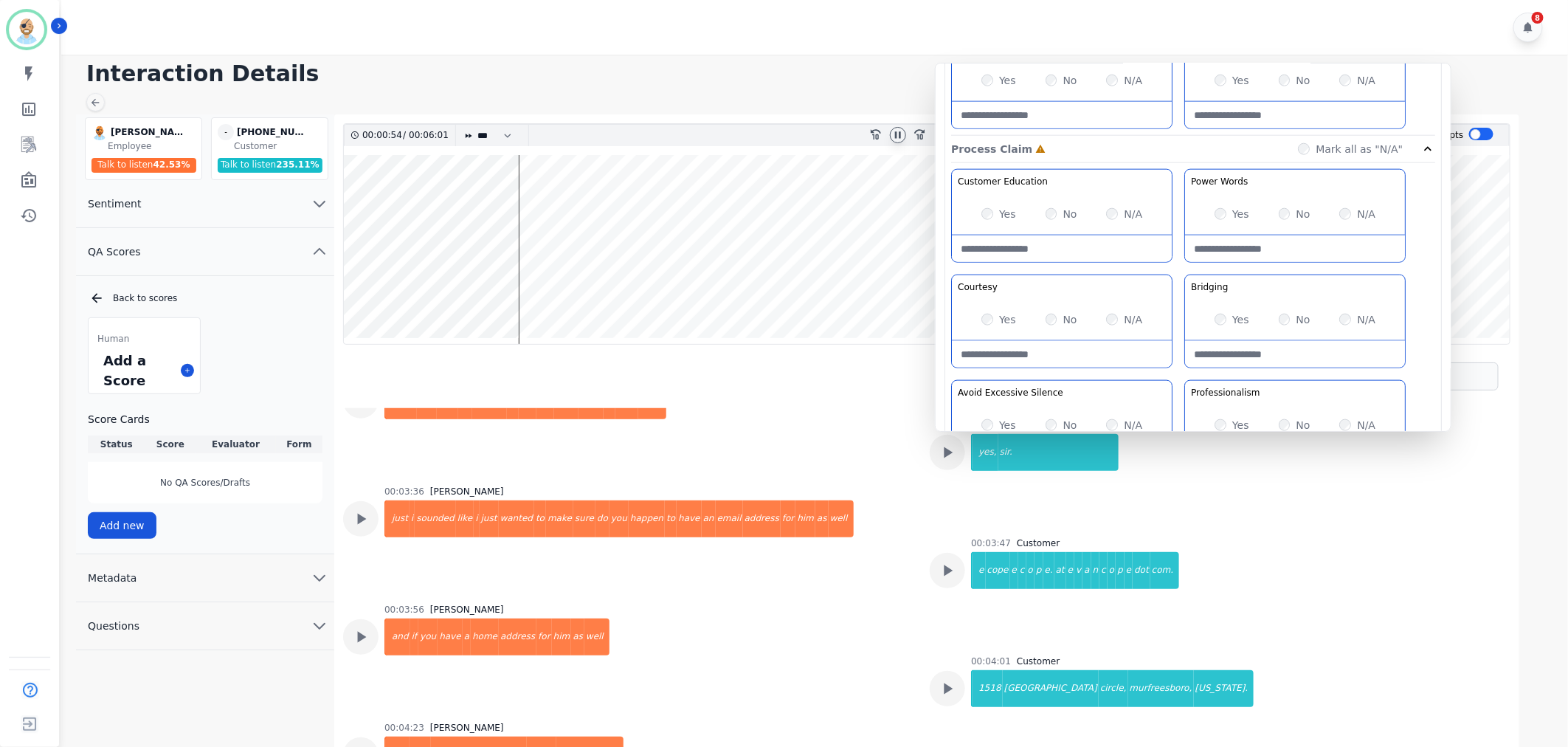
click at [1220, 221] on div "Yes" at bounding box center [1232, 214] width 35 height 15
click at [1048, 419] on div "No" at bounding box center [1061, 425] width 32 height 15
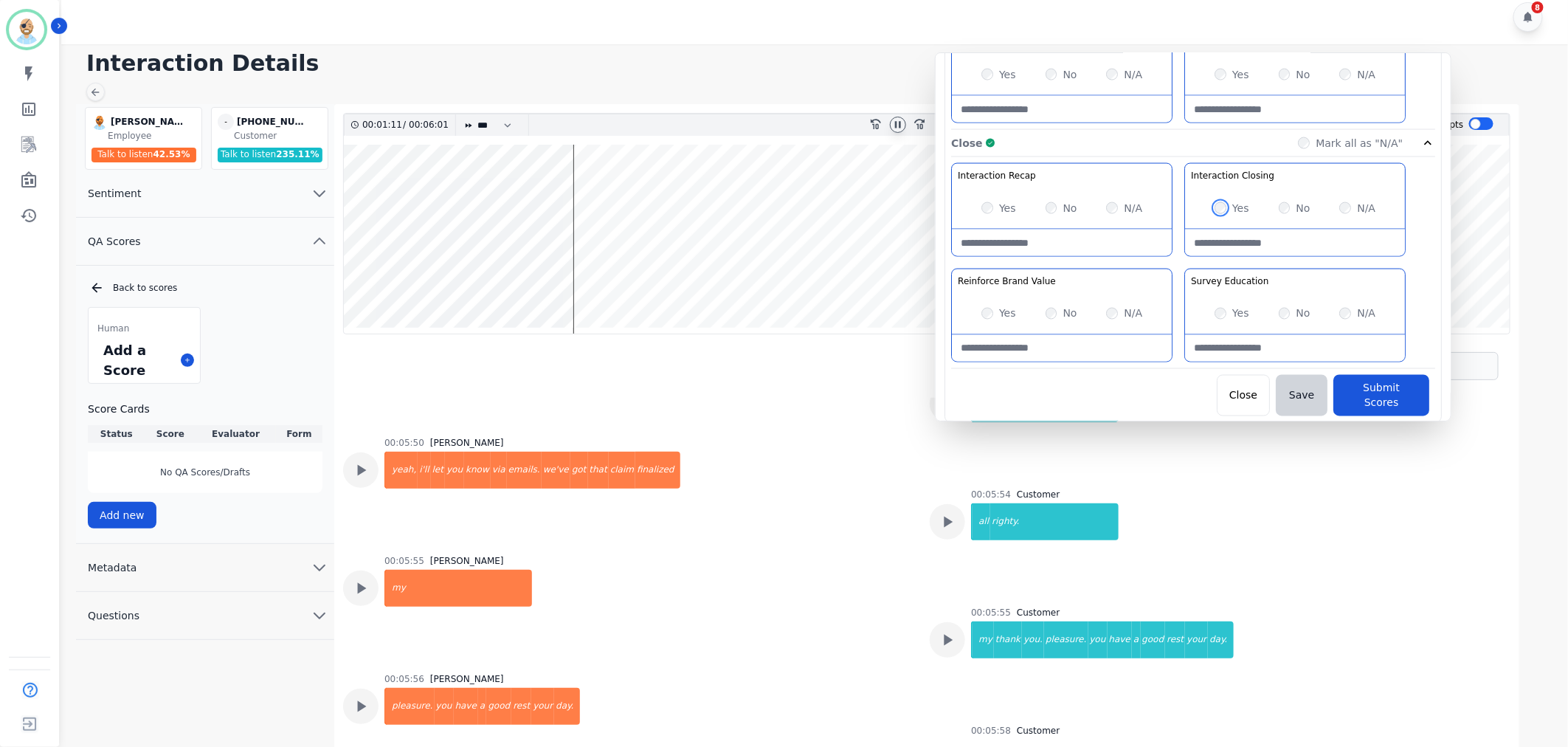
scroll to position [3463, 0]
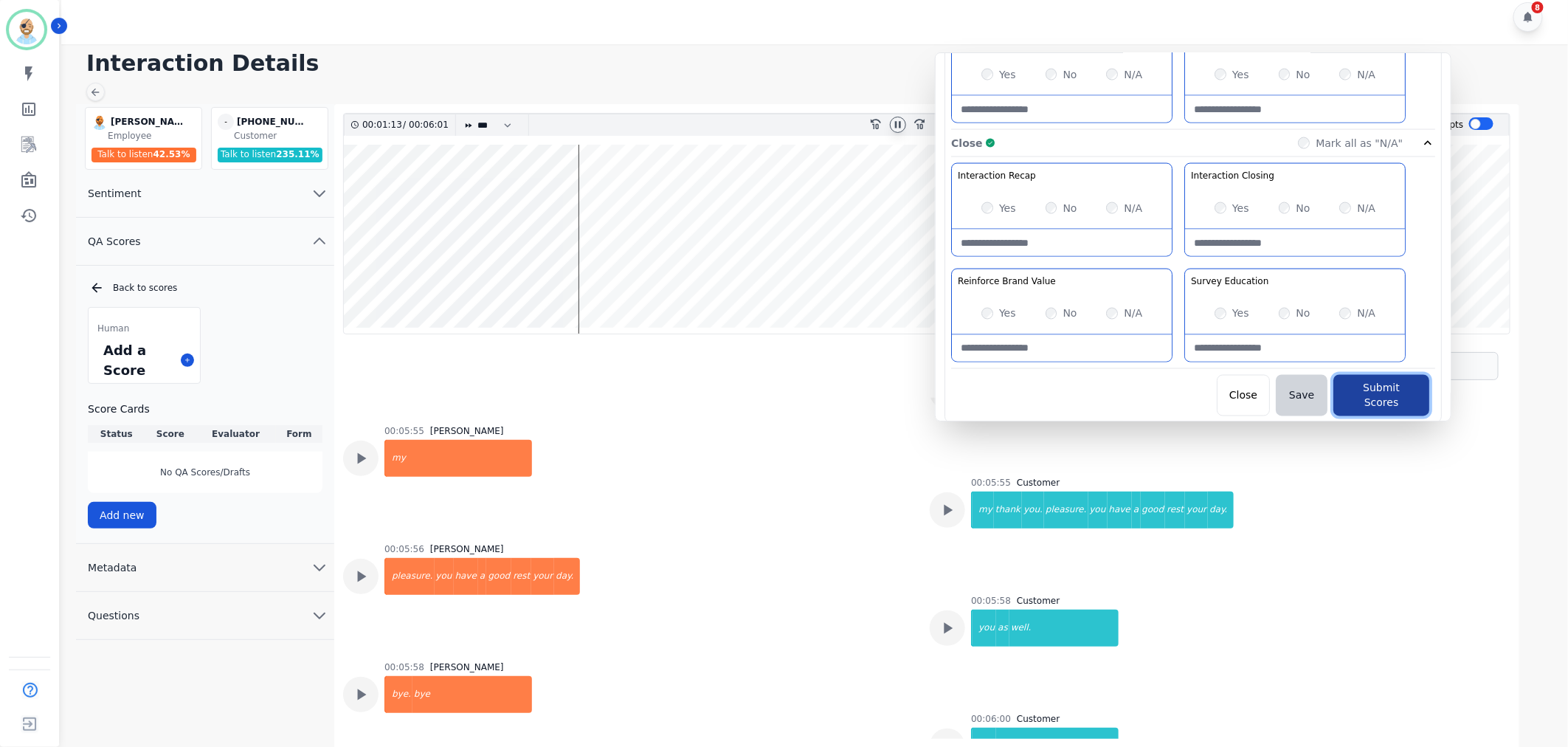
click at [1368, 390] on button "Submit Scores" at bounding box center [1382, 395] width 96 height 42
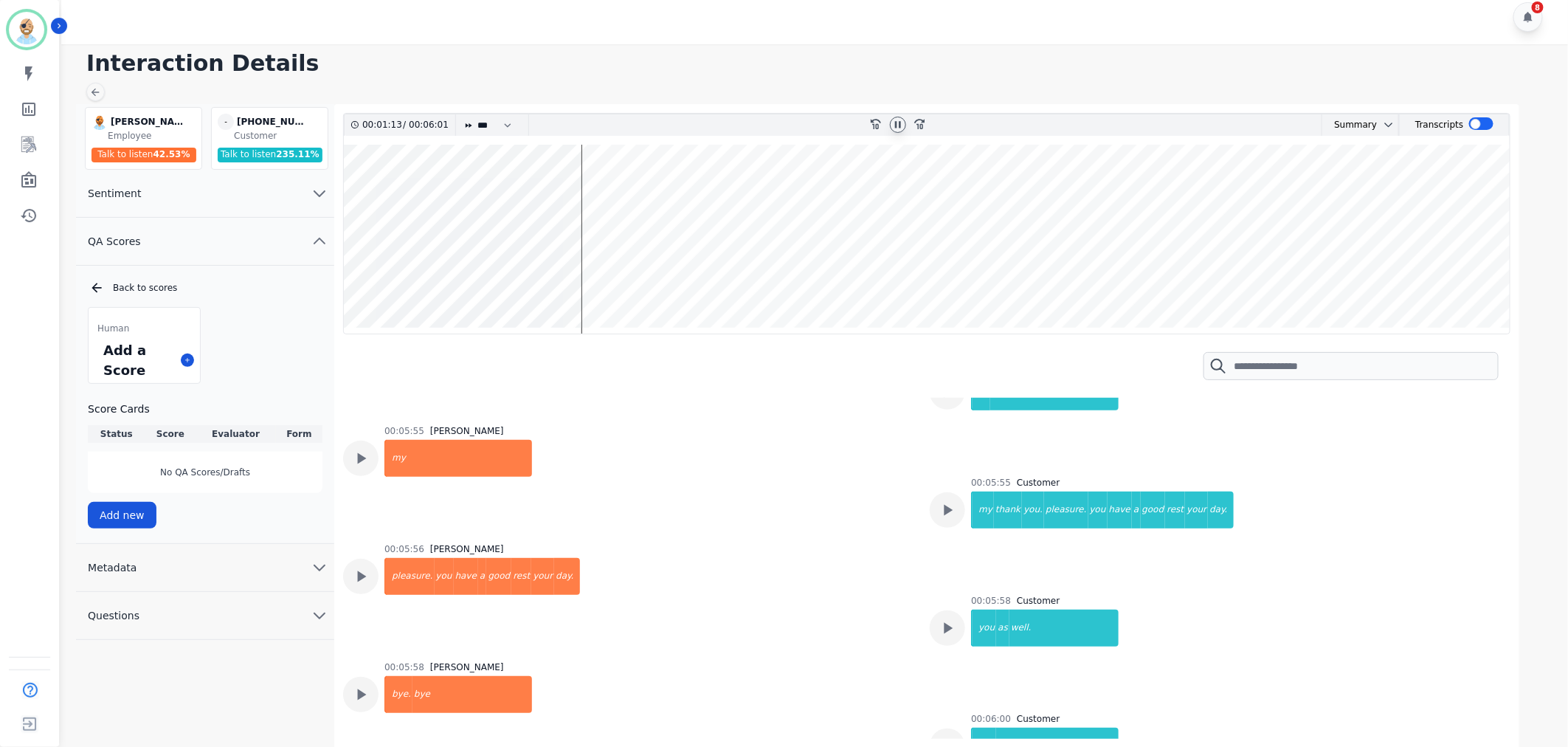
click at [928, 52] on h1 "Interaction Details" at bounding box center [819, 63] width 1467 height 27
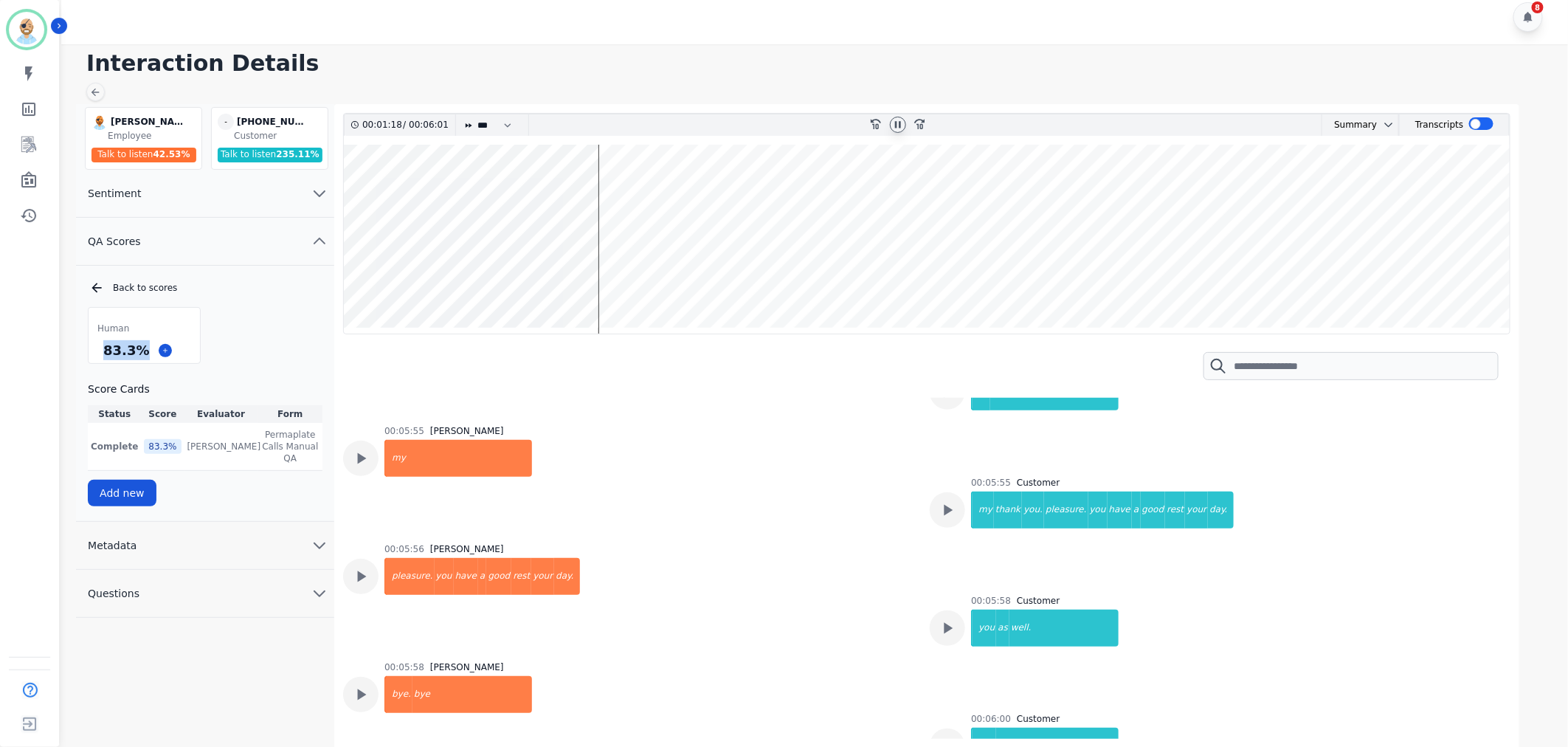
drag, startPoint x: 143, startPoint y: 351, endPoint x: 100, endPoint y: 356, distance: 43.3
click at [100, 356] on div "83.3 %" at bounding box center [125, 350] width 51 height 26
copy div "83.3 %"
click at [890, 125] on div at bounding box center [898, 124] width 16 height 16
